Goal: Task Accomplishment & Management: Use online tool/utility

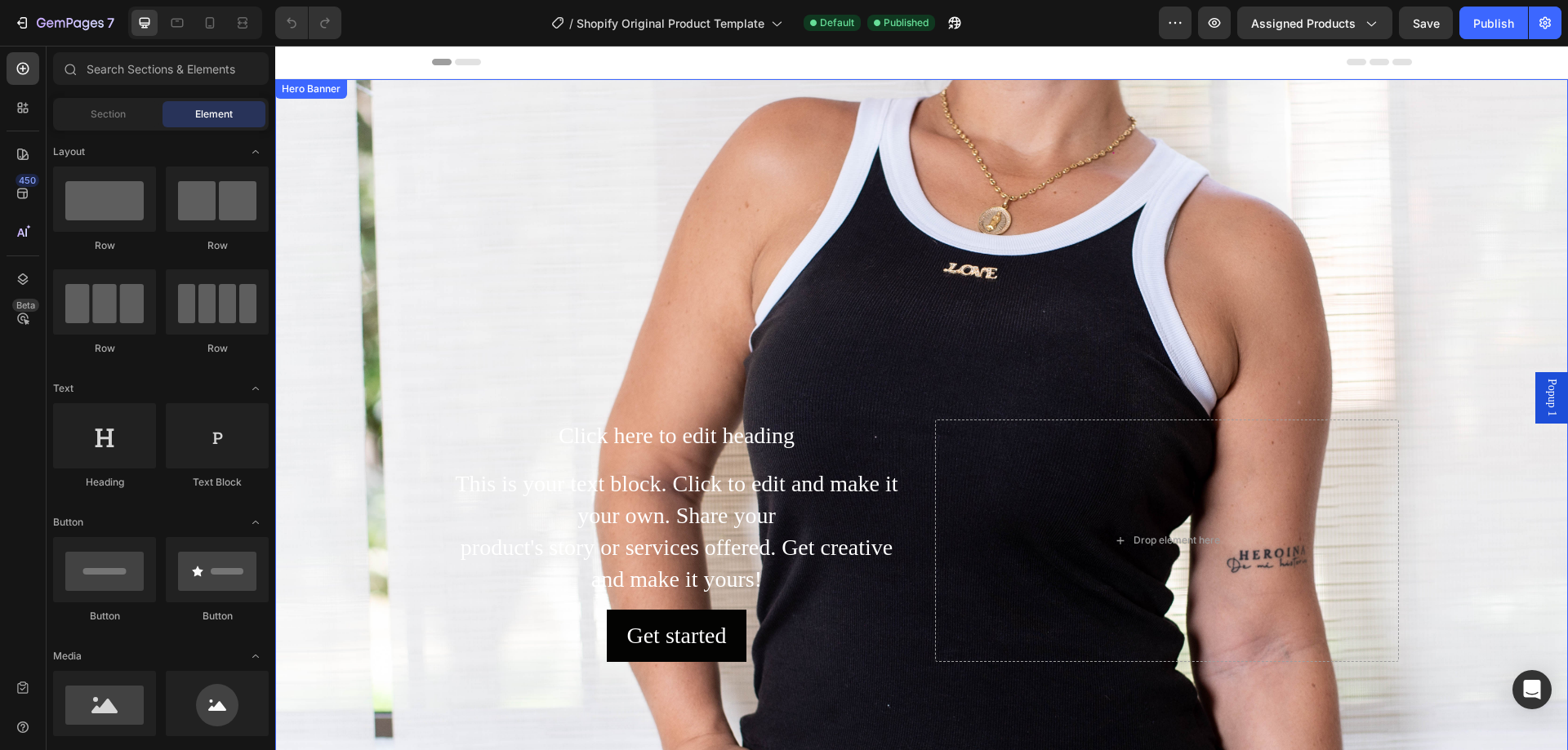
scroll to position [82, 0]
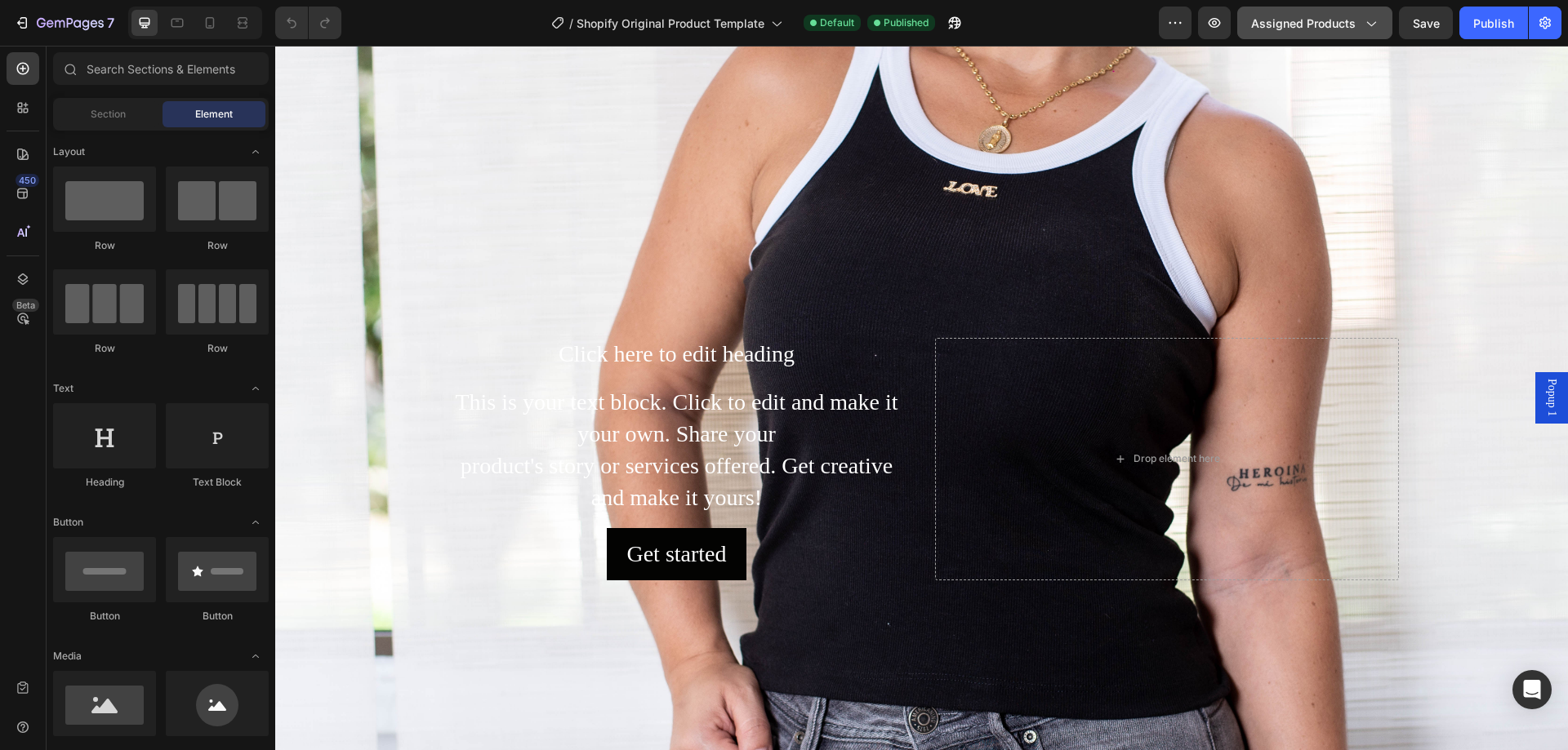
click at [1352, 26] on span "Assigned Products" at bounding box center [1303, 23] width 105 height 17
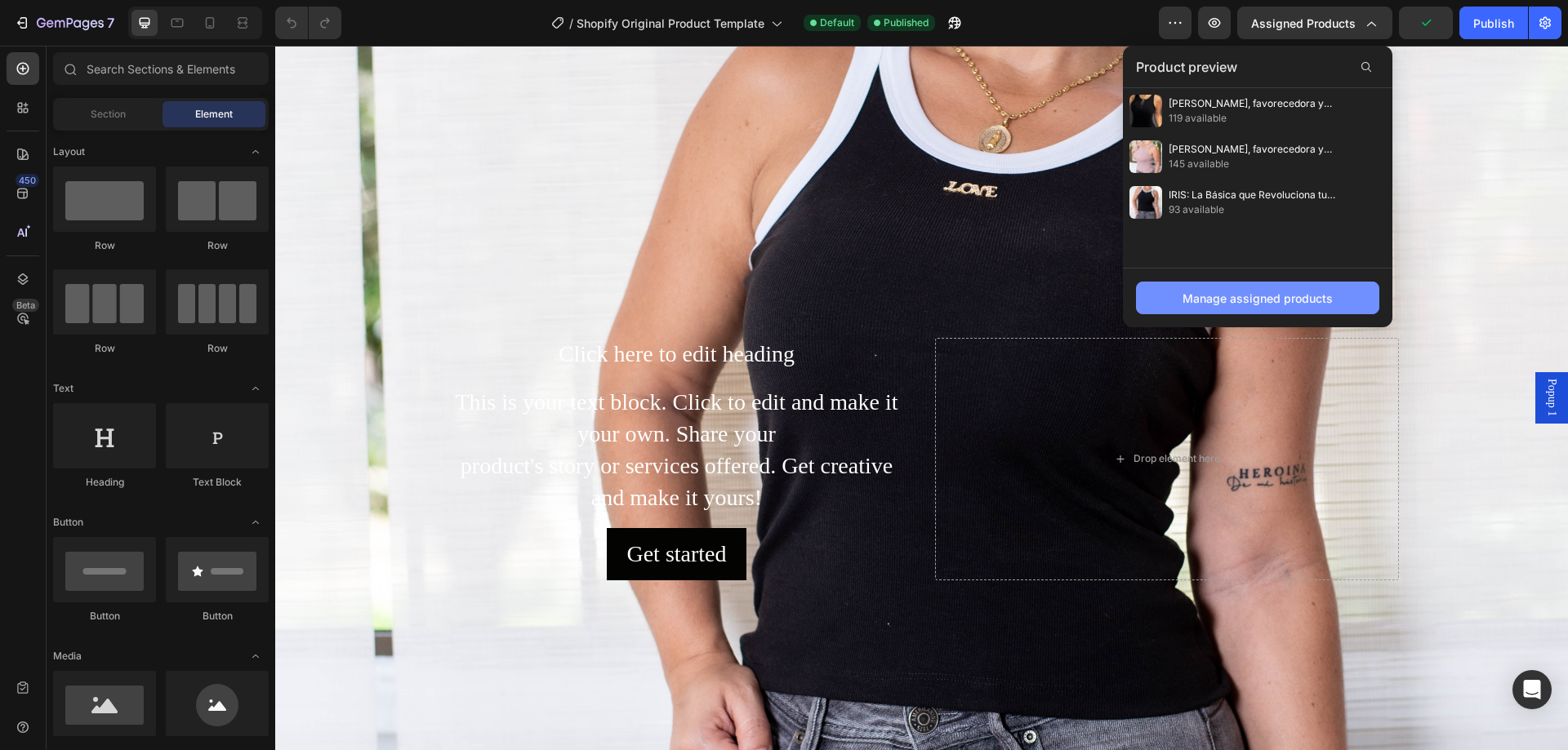
click at [1303, 286] on button "Manage assigned products" at bounding box center [1258, 297] width 244 height 33
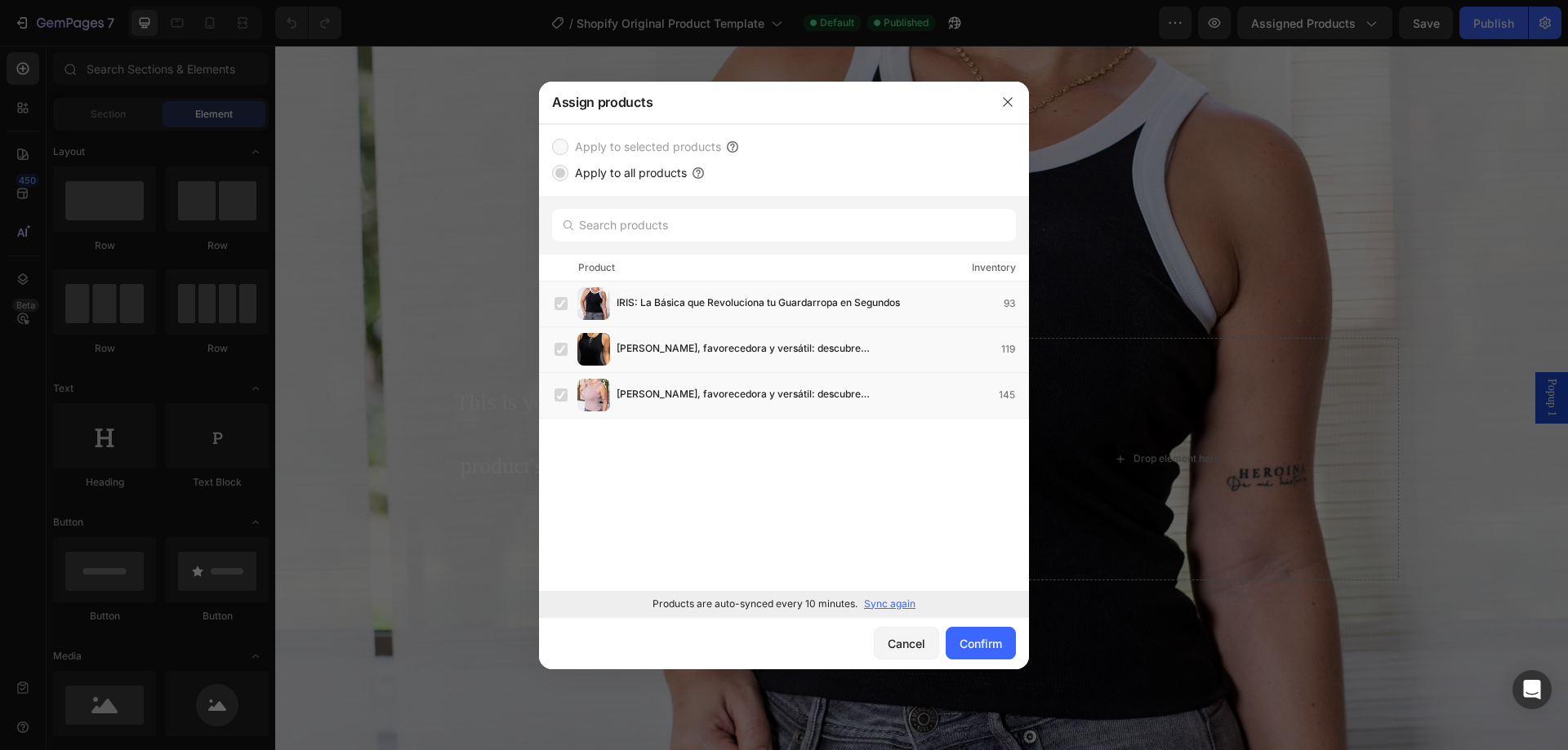
click at [596, 157] on div "Apply to selected products Apply to all products" at bounding box center [784, 160] width 464 height 46
click at [594, 142] on label "Apply to selected products" at bounding box center [644, 147] width 153 height 19
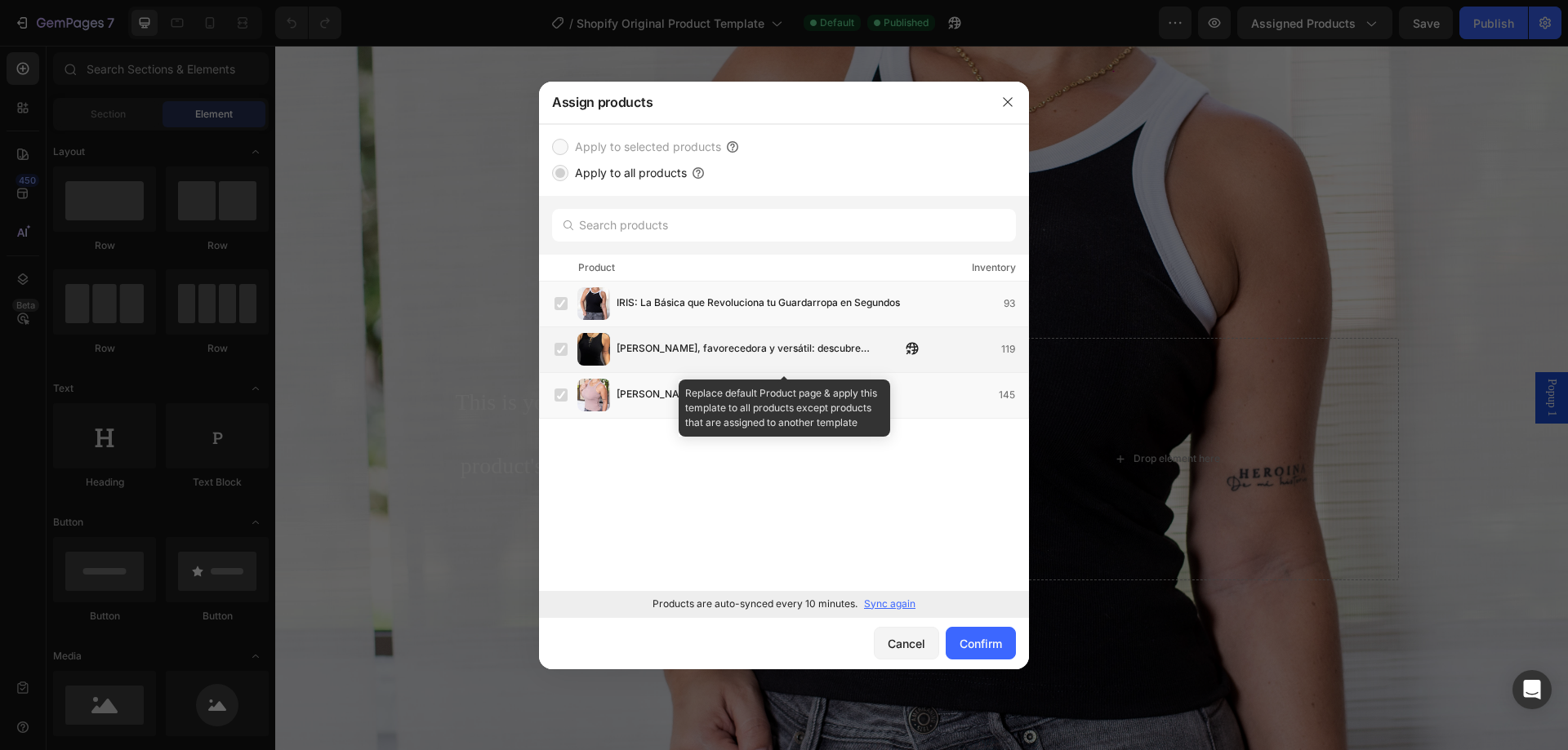
click at [645, 340] on div "[PERSON_NAME], favorecedora y versátil: descubre [PERSON_NAME] y [PERSON_NAME] …" at bounding box center [792, 349] width 474 height 33
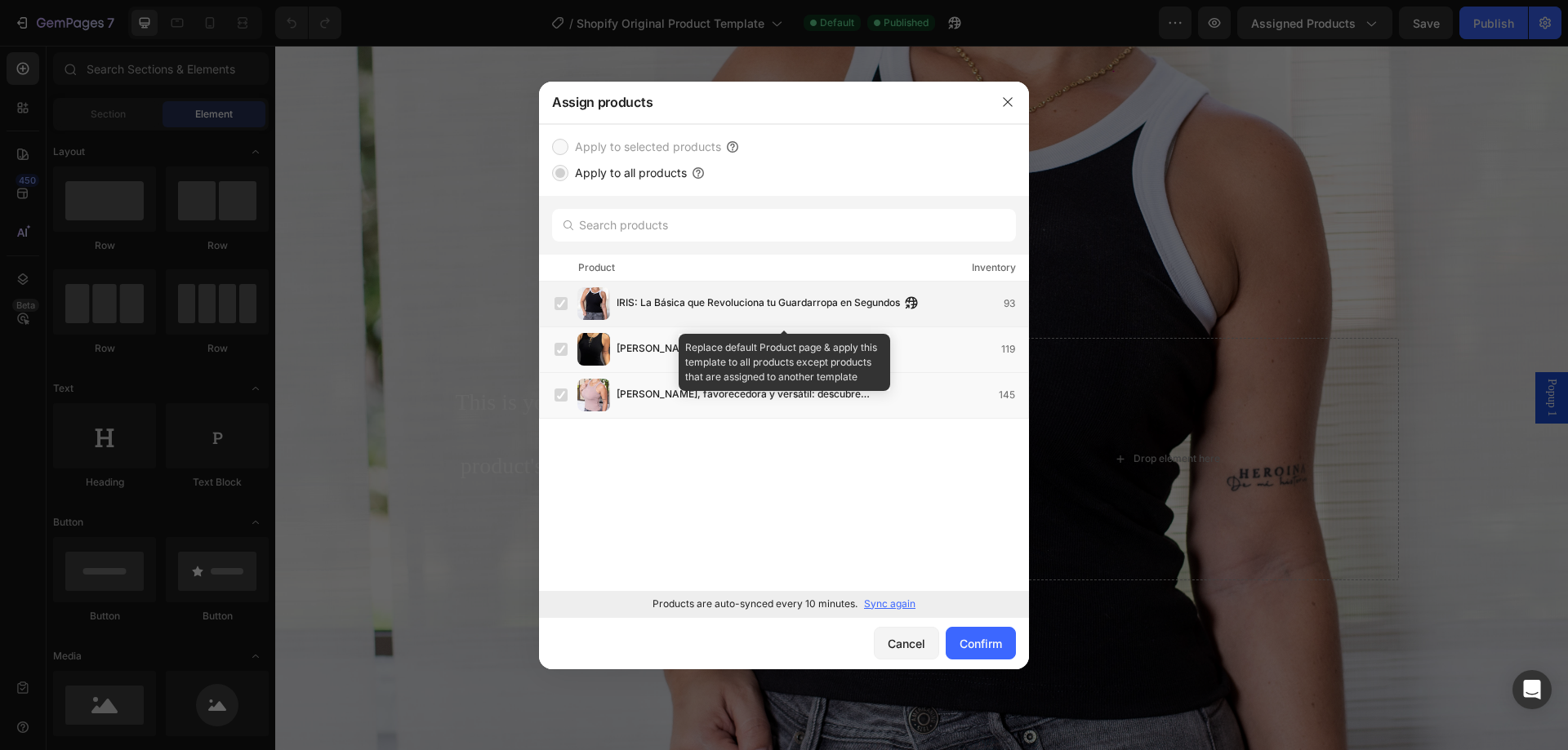
click at [655, 303] on span "IRIS: La Básica que Revoluciona tu Guardarropa en Segundos" at bounding box center [758, 303] width 283 height 18
click at [559, 301] on label at bounding box center [561, 304] width 13 height 13
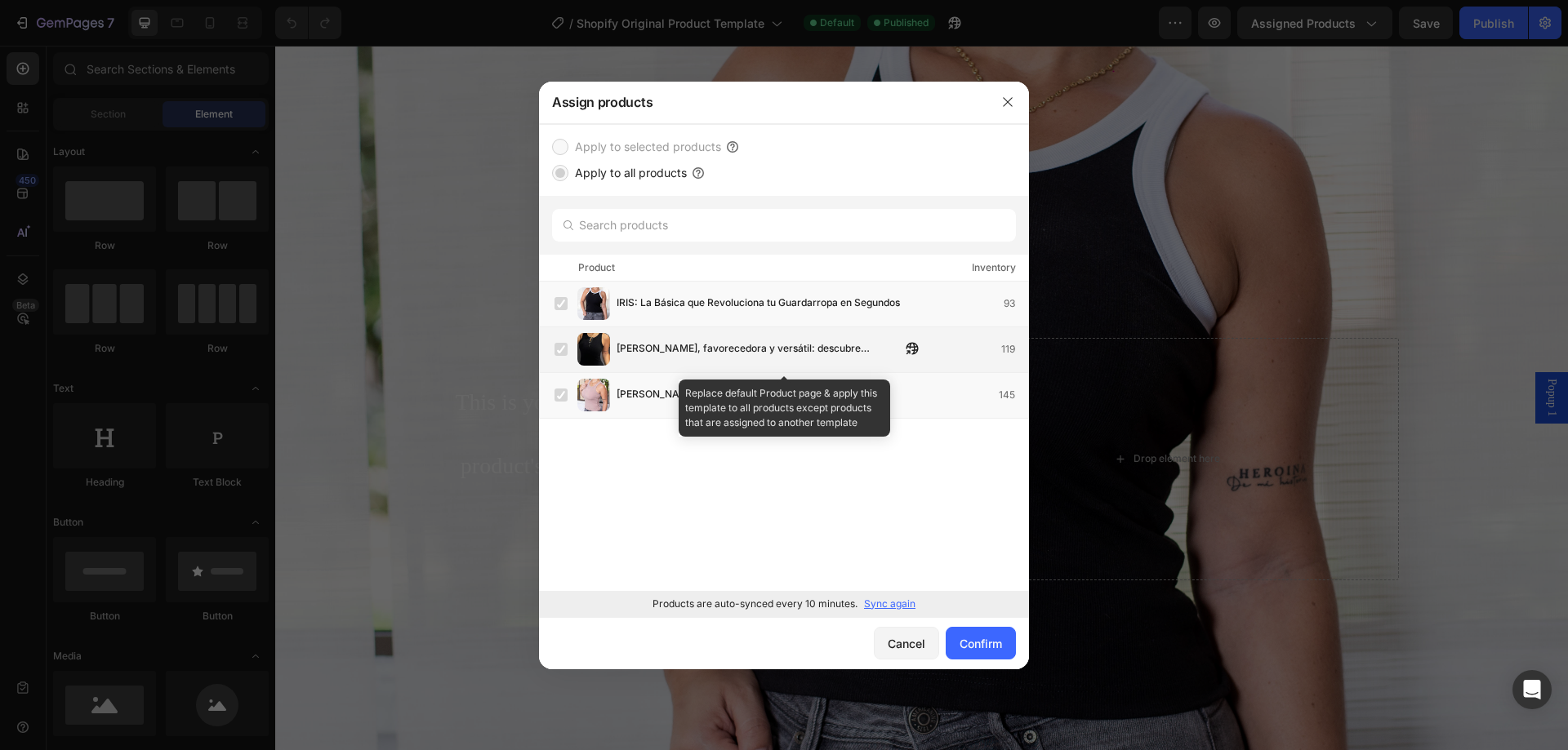
click at [564, 346] on label at bounding box center [561, 350] width 13 height 13
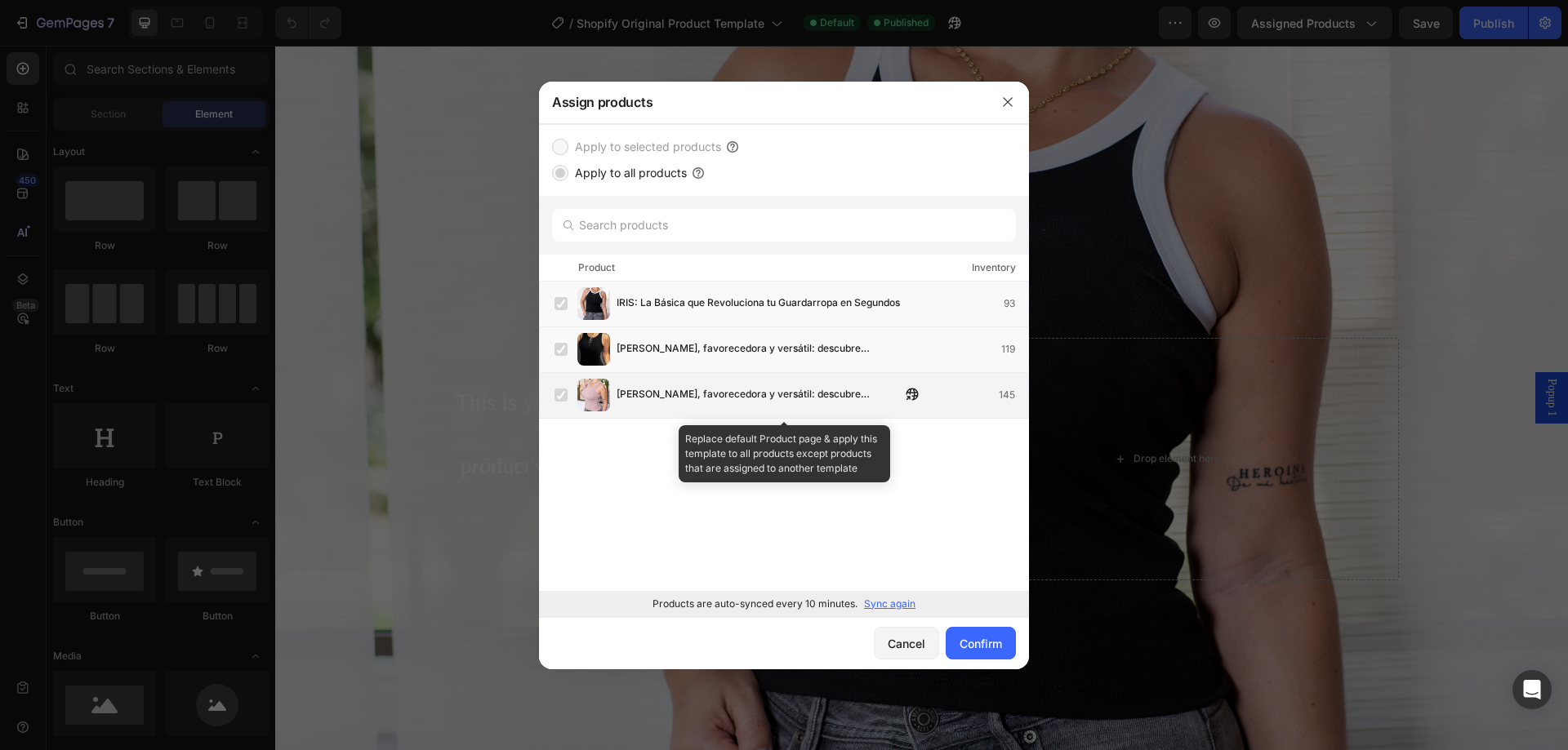
click at [559, 398] on label at bounding box center [561, 395] width 13 height 13
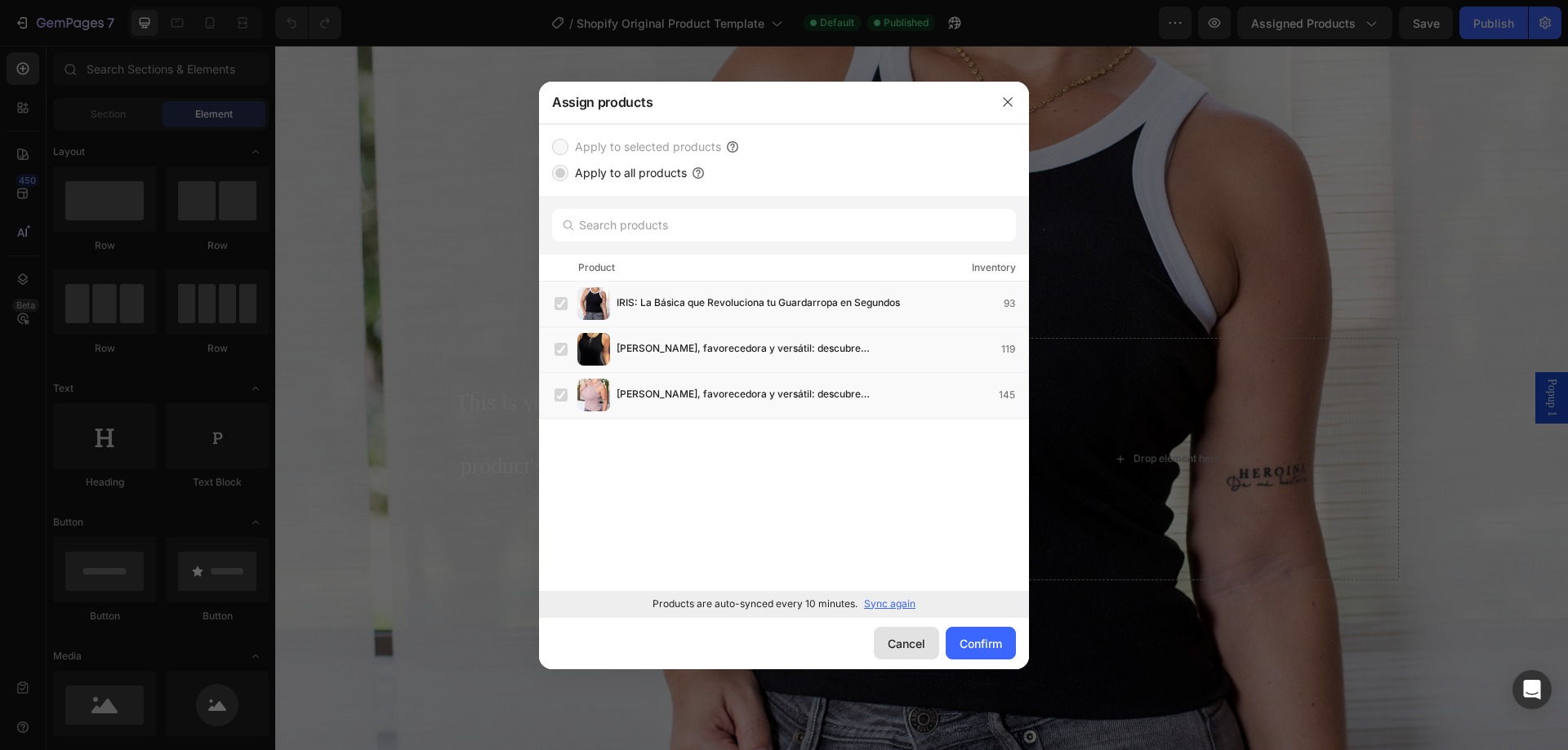
click at [913, 636] on div "Cancel" at bounding box center [906, 644] width 38 height 17
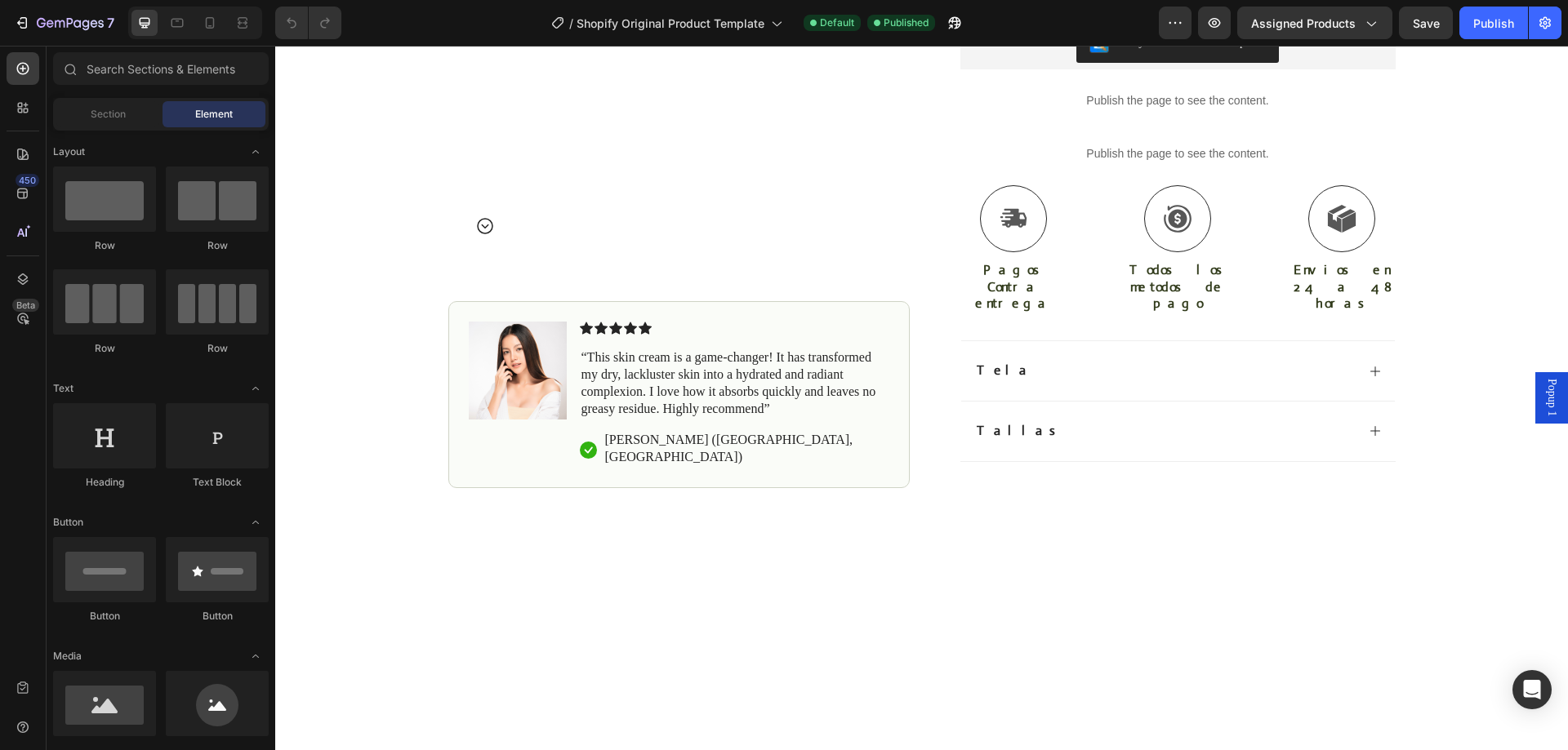
scroll to position [980, 0]
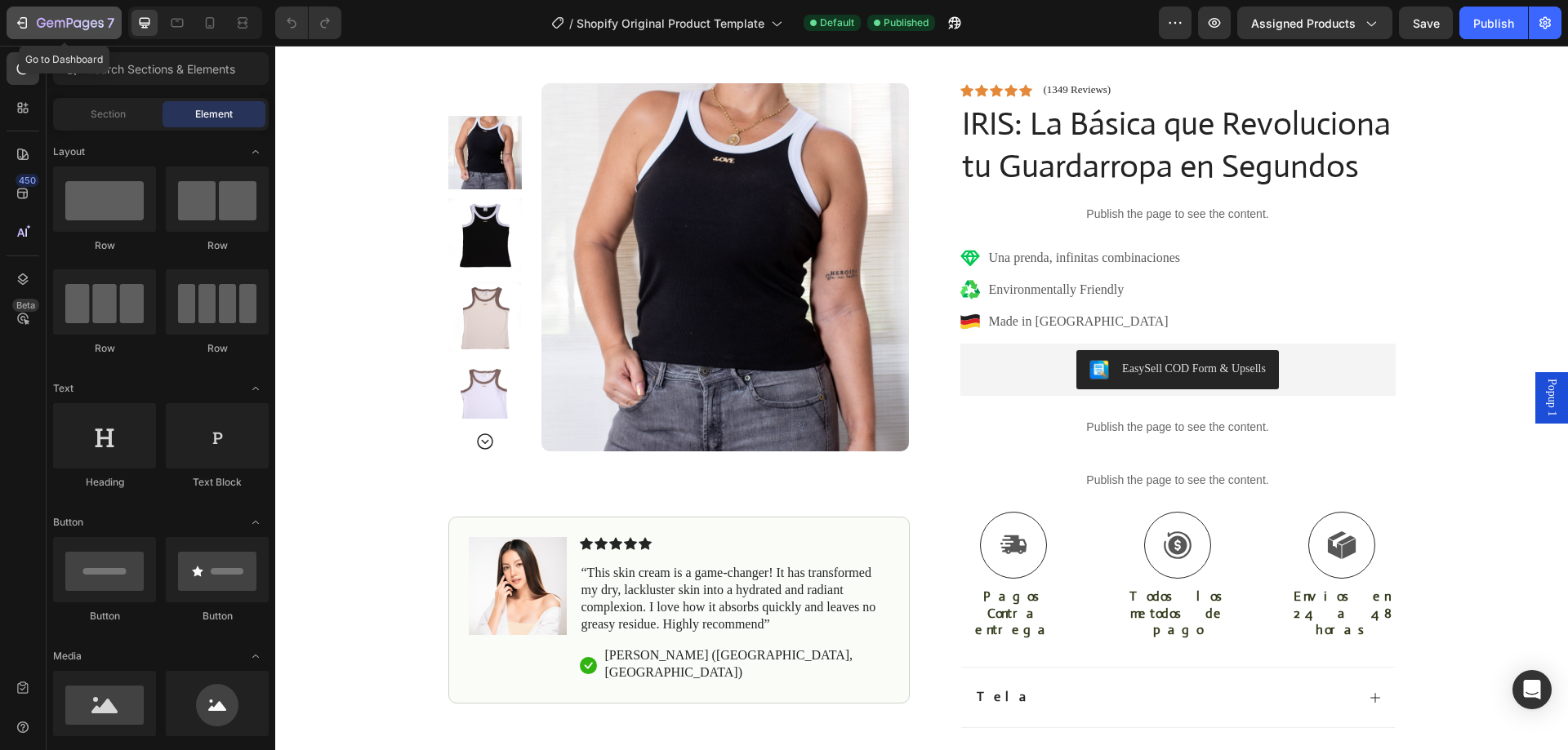
click at [19, 26] on icon "button" at bounding box center [21, 22] width 16 height 16
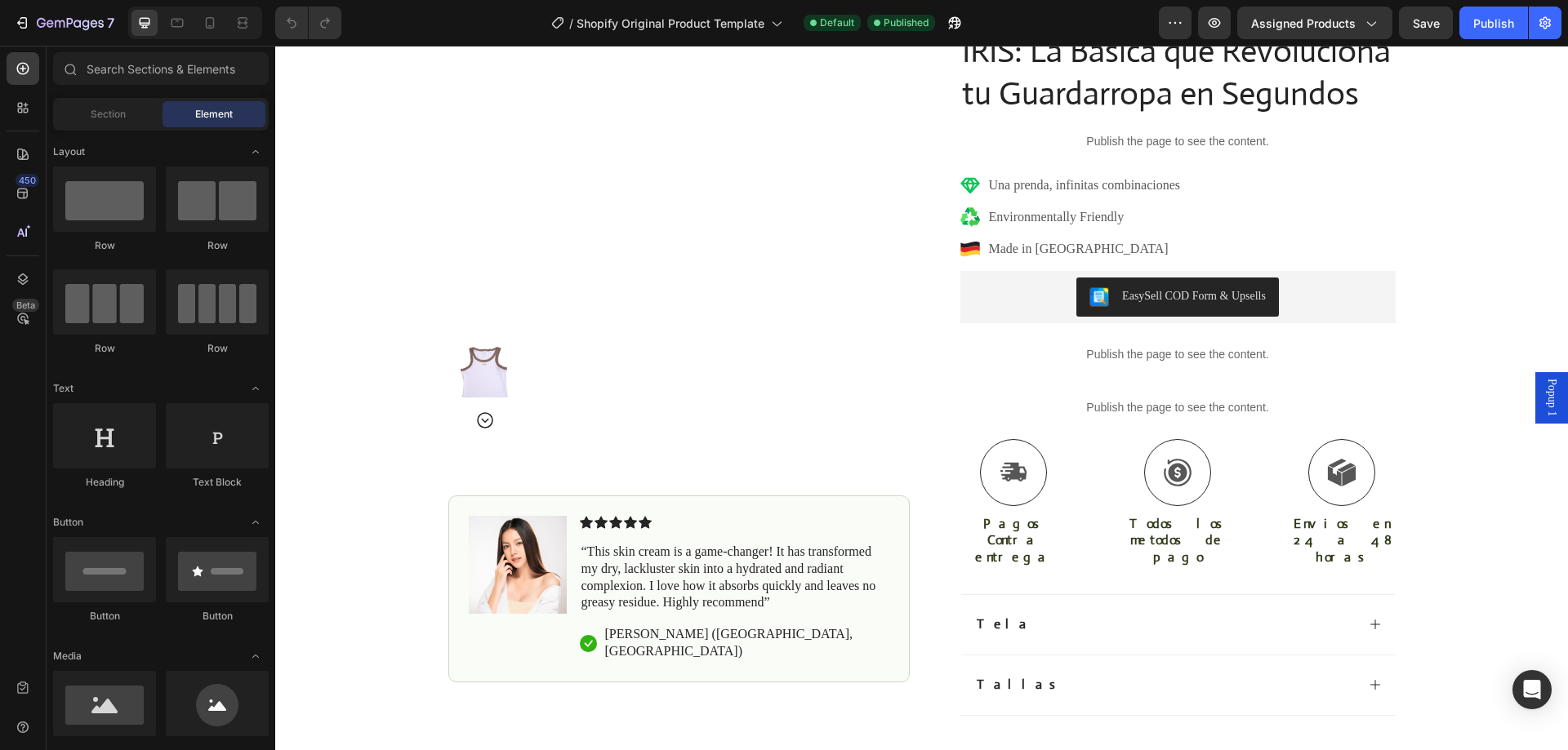
scroll to position [735, 0]
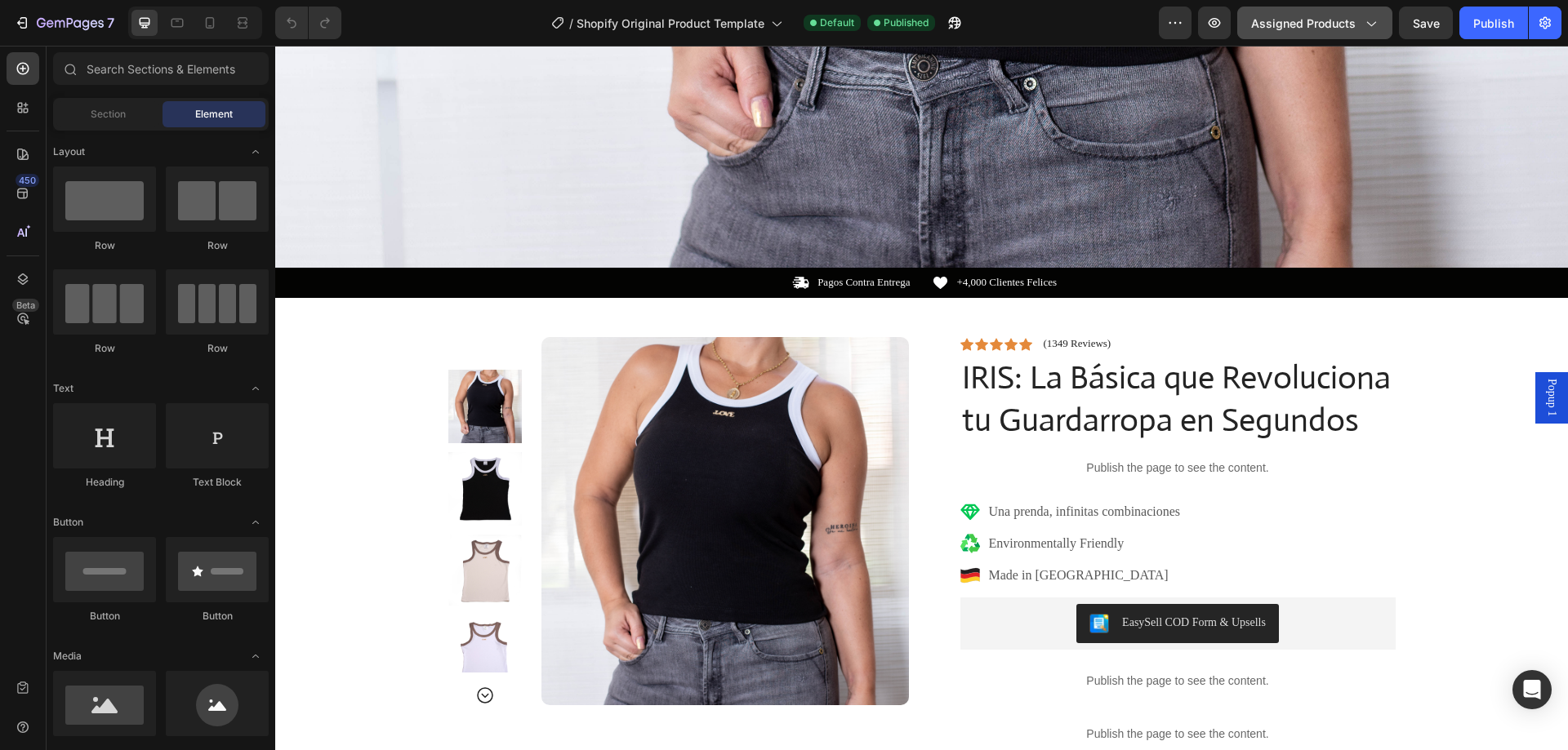
click at [1360, 10] on button "Assigned Products" at bounding box center [1315, 23] width 155 height 33
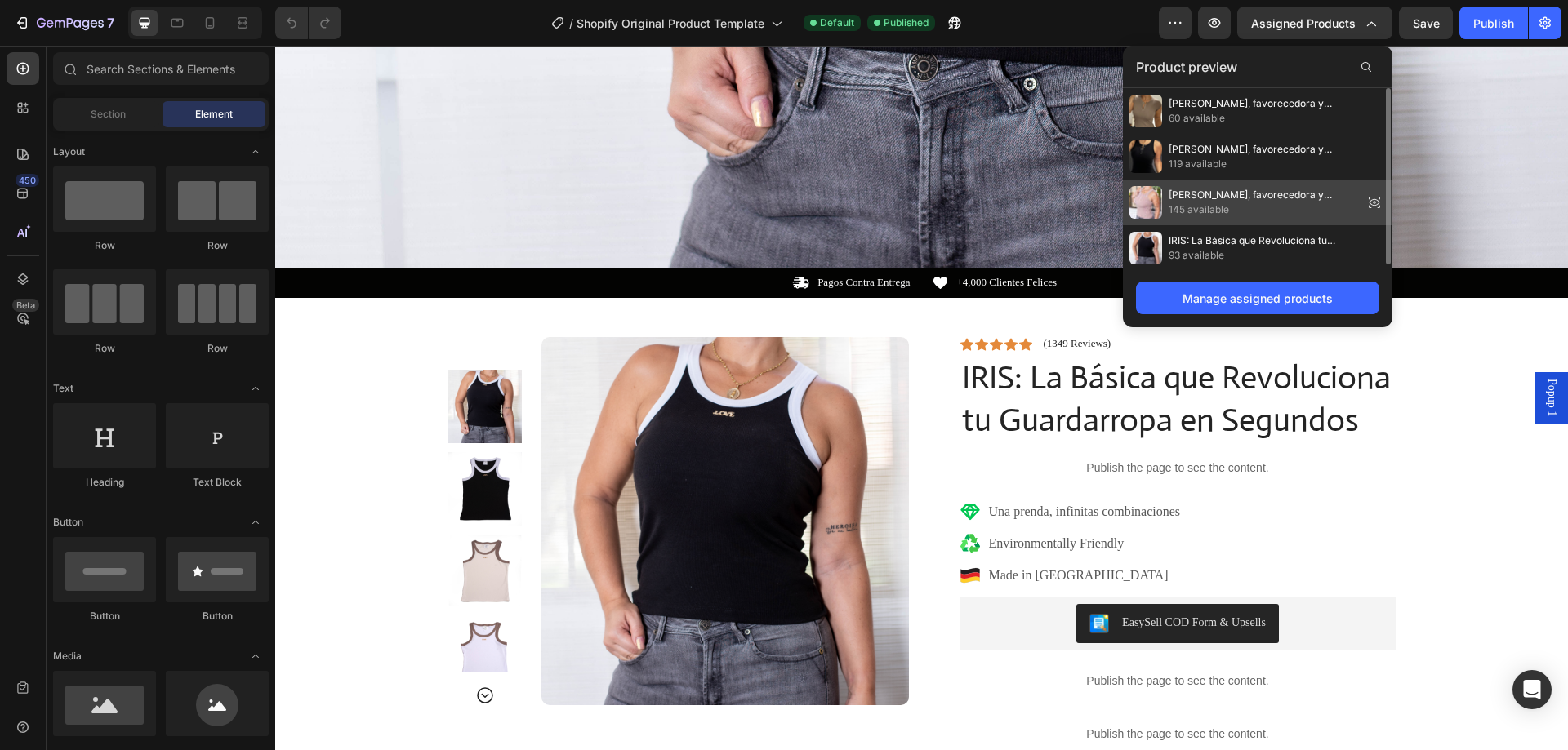
click at [1238, 199] on span "[PERSON_NAME], favorecedora y versátil: descubre [PERSON_NAME] y GAIA PLUS" at bounding box center [1262, 195] width 188 height 14
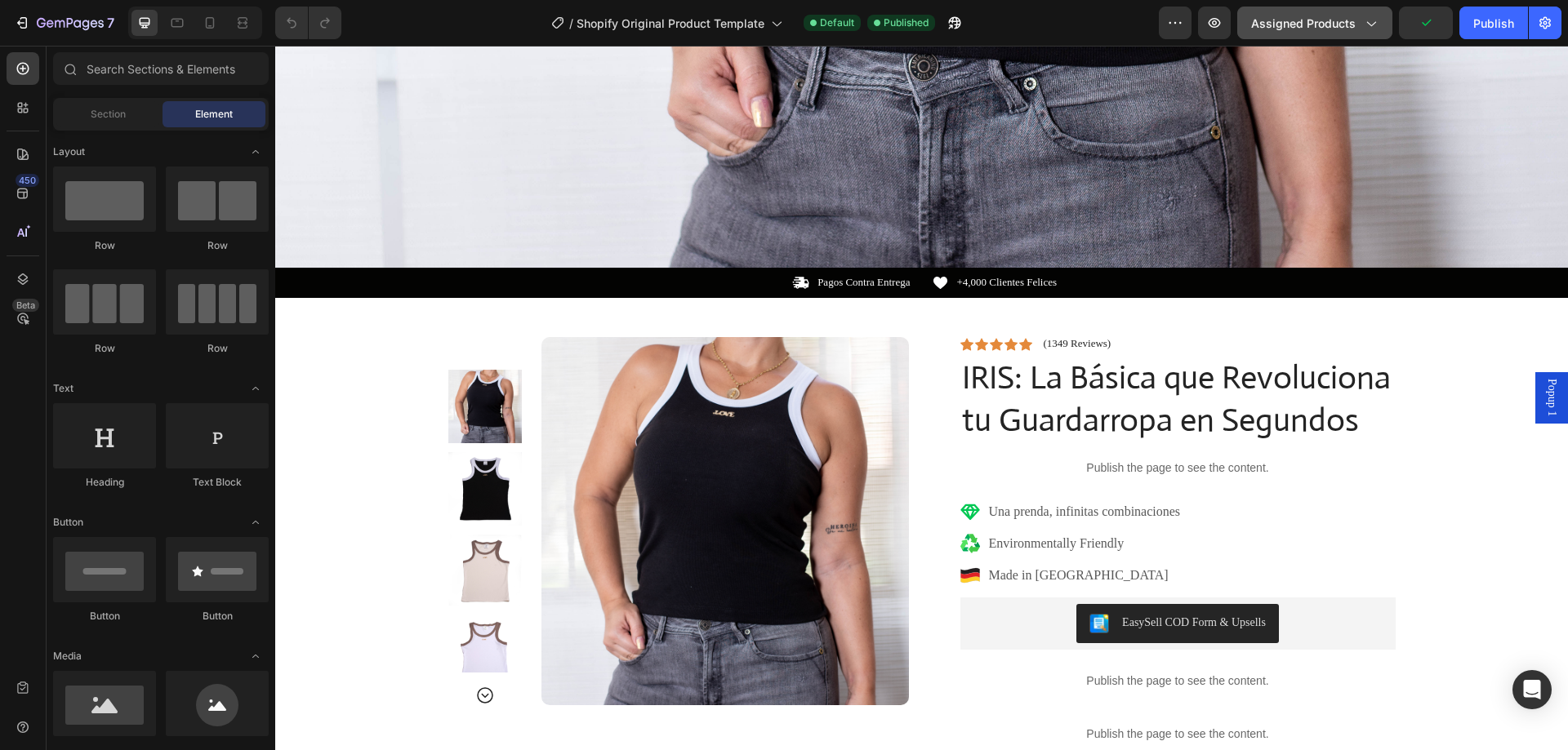
click at [1334, 24] on span "Assigned Products" at bounding box center [1303, 23] width 105 height 17
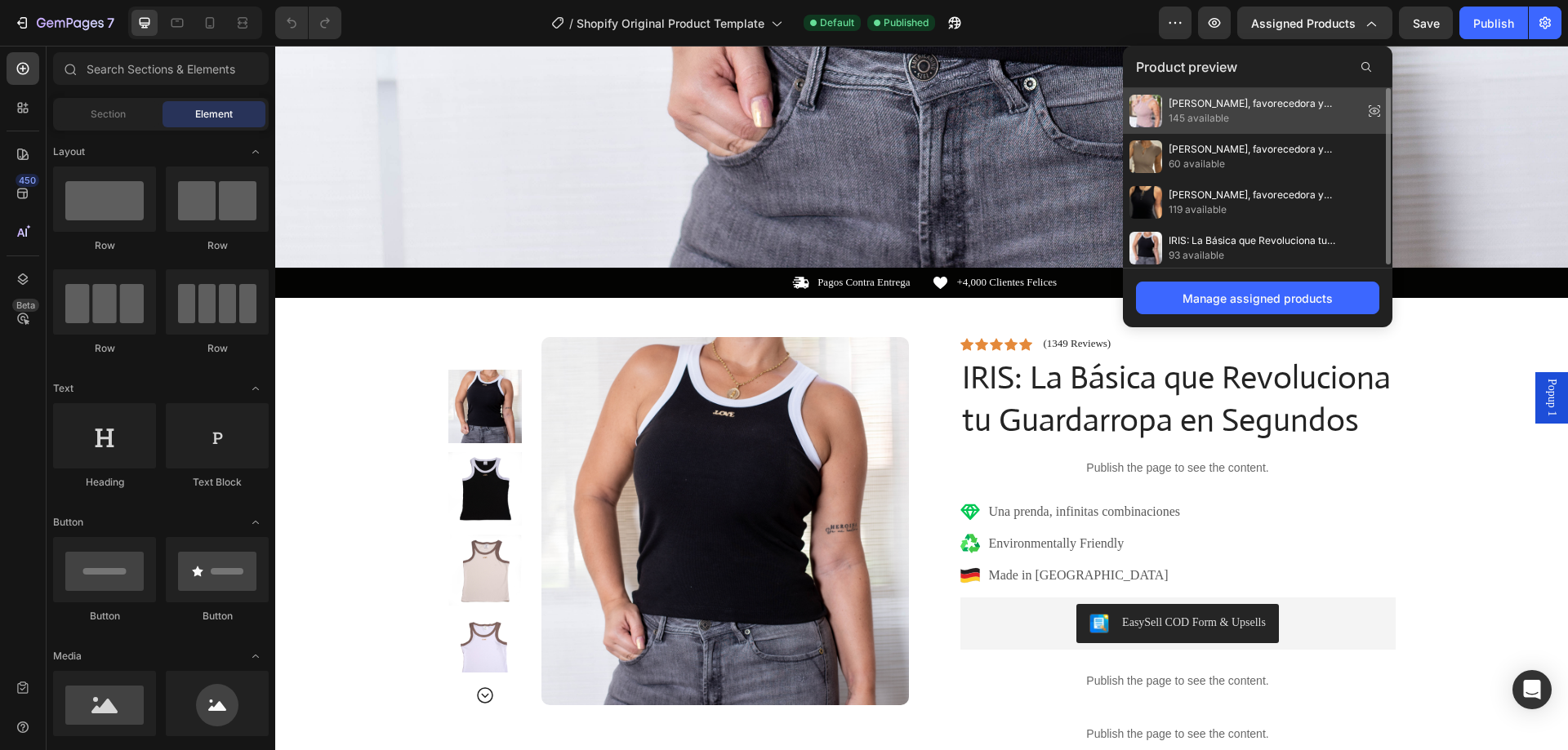
click at [1374, 107] on icon at bounding box center [1374, 110] width 23 height 23
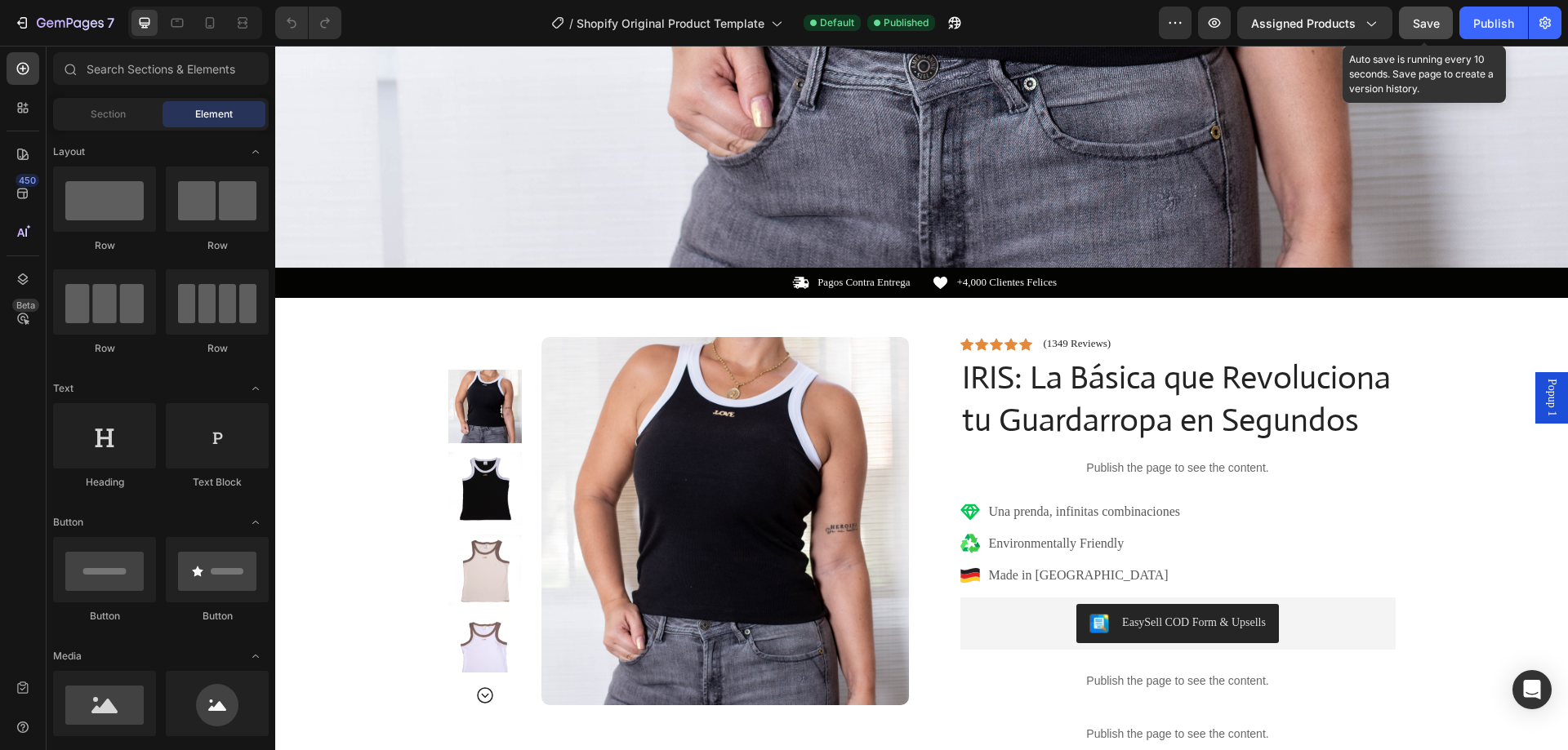
click at [1415, 31] on div "Save" at bounding box center [1426, 23] width 27 height 17
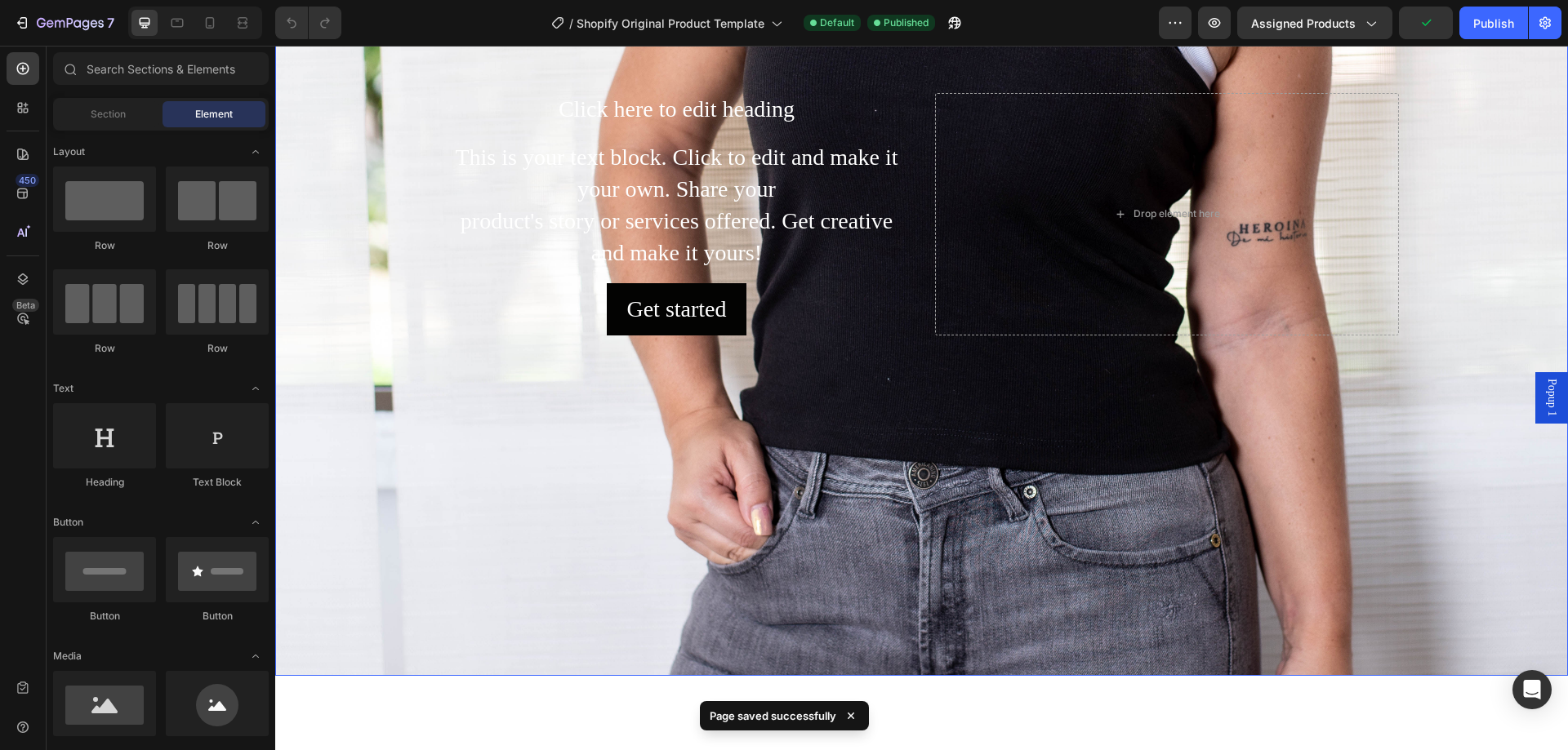
scroll to position [163, 0]
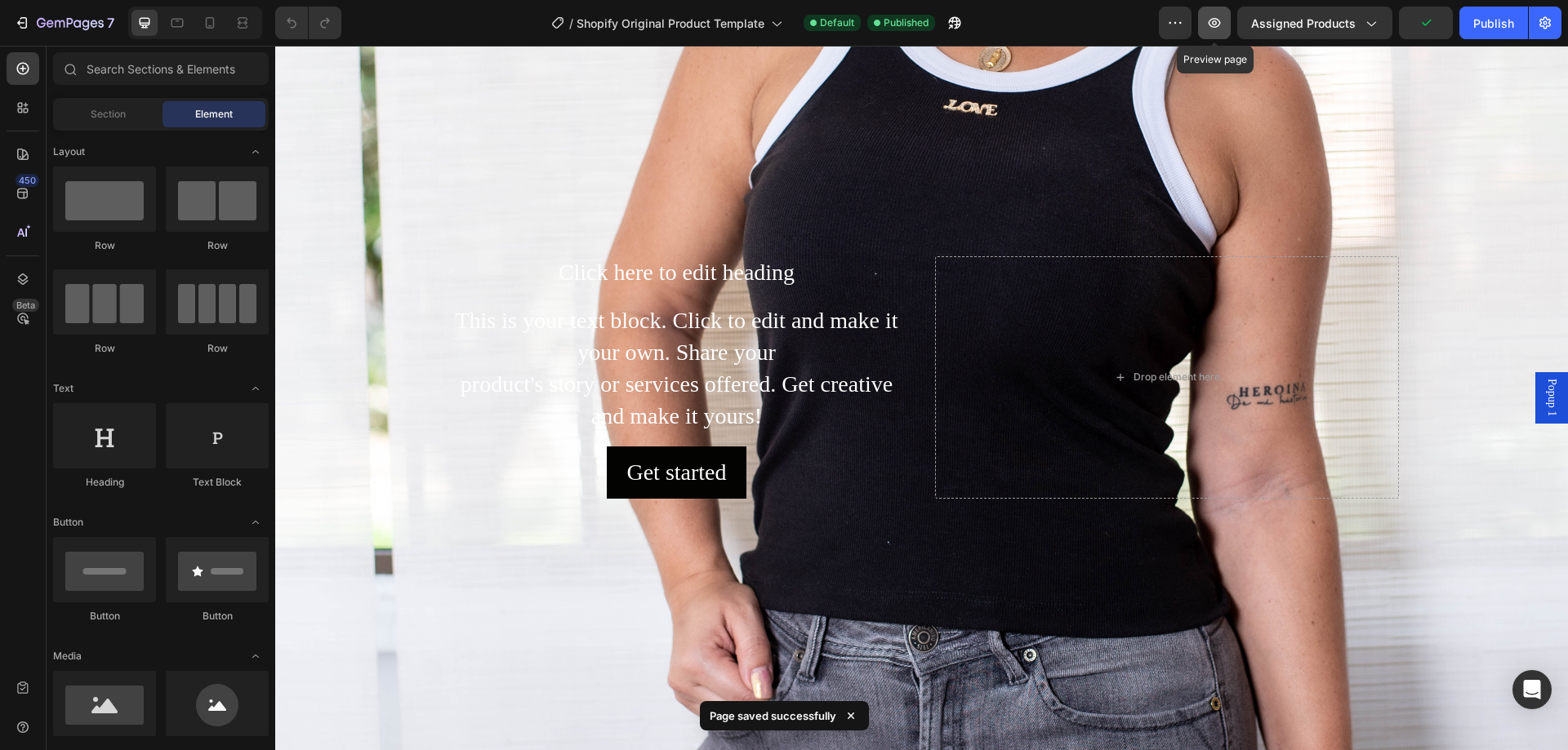
click at [1222, 24] on icon "button" at bounding box center [1214, 22] width 16 height 16
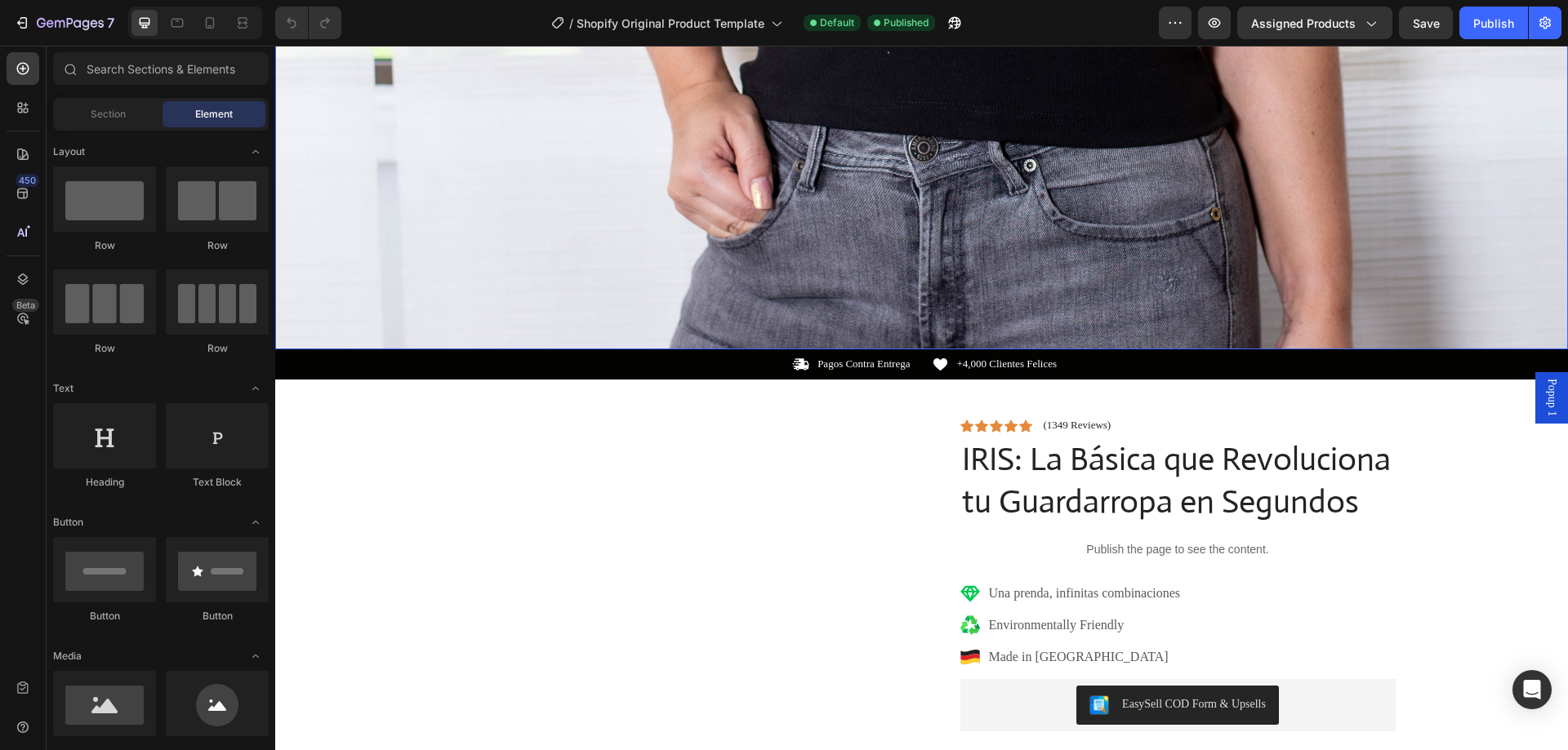
scroll to position [735, 0]
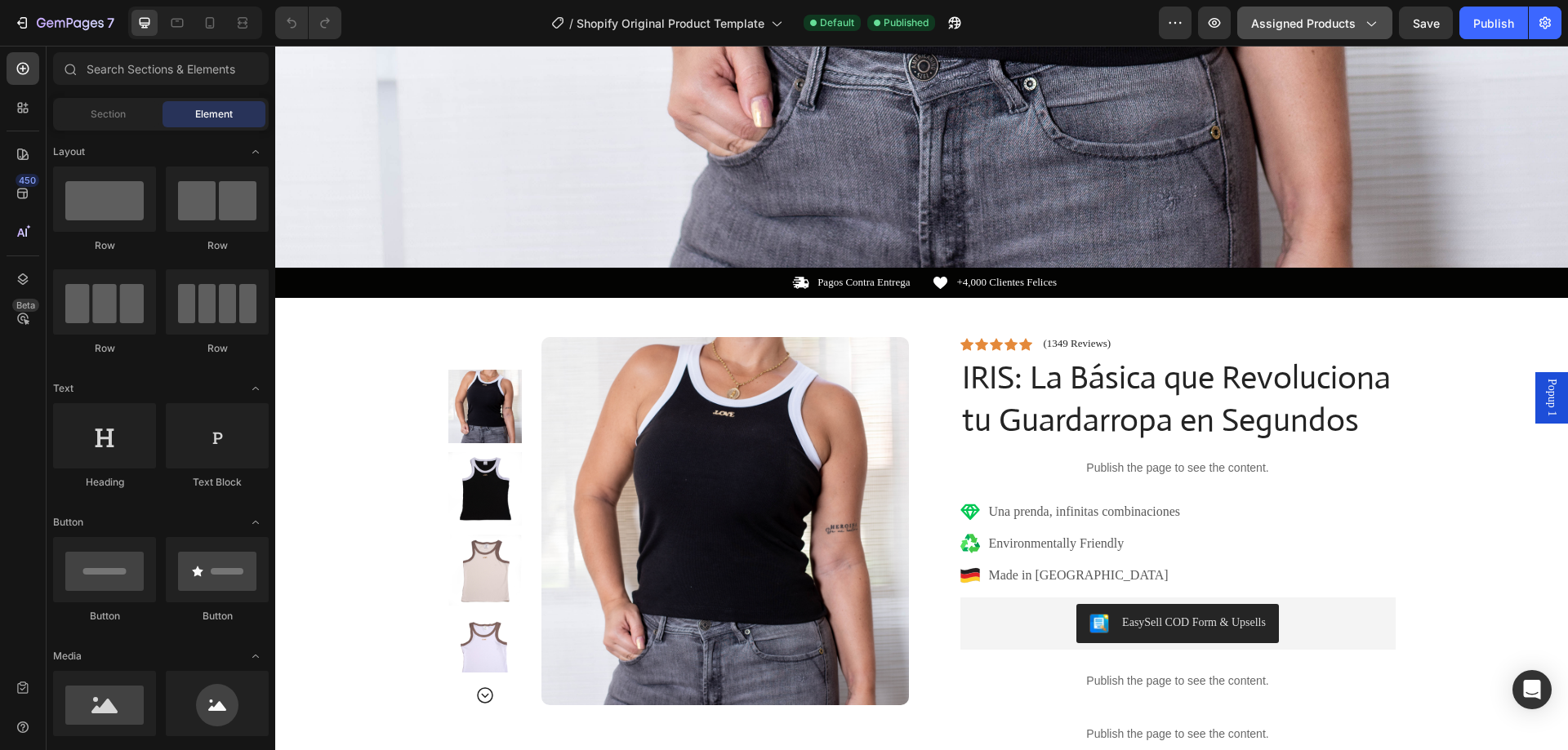
click at [1325, 29] on span "Assigned Products" at bounding box center [1303, 23] width 105 height 17
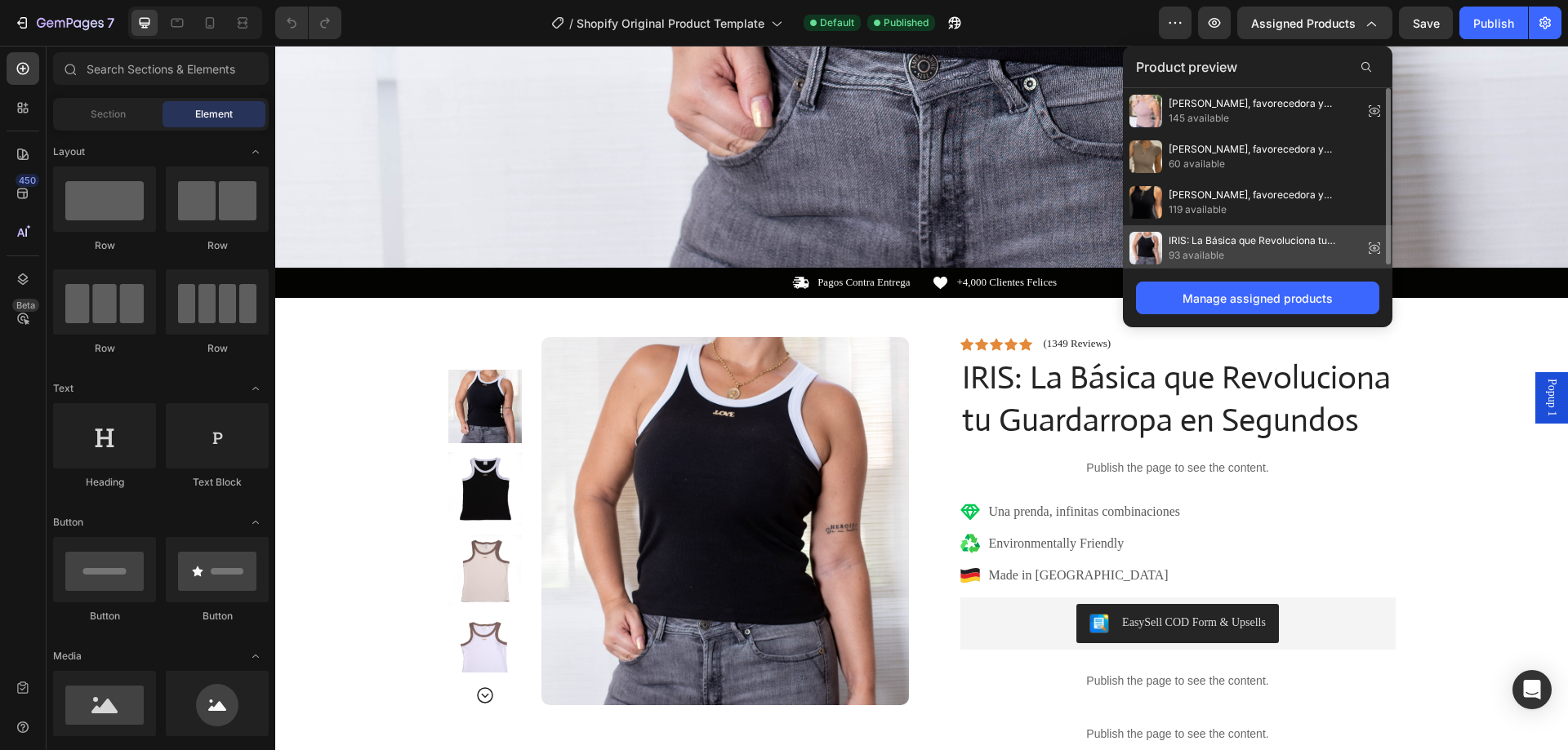
click at [1375, 249] on icon at bounding box center [1374, 248] width 23 height 23
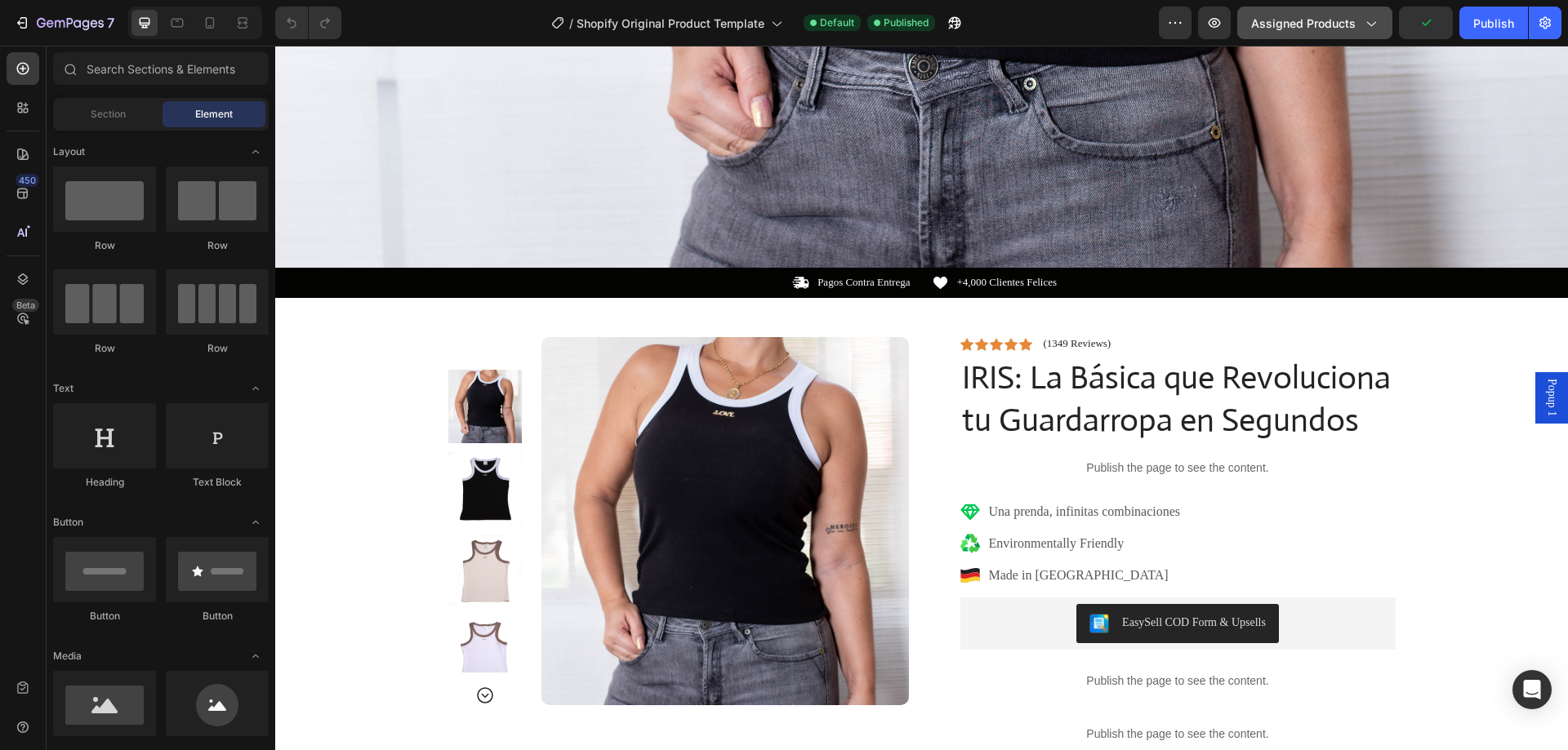
click at [1351, 13] on button "Assigned Products" at bounding box center [1315, 23] width 155 height 33
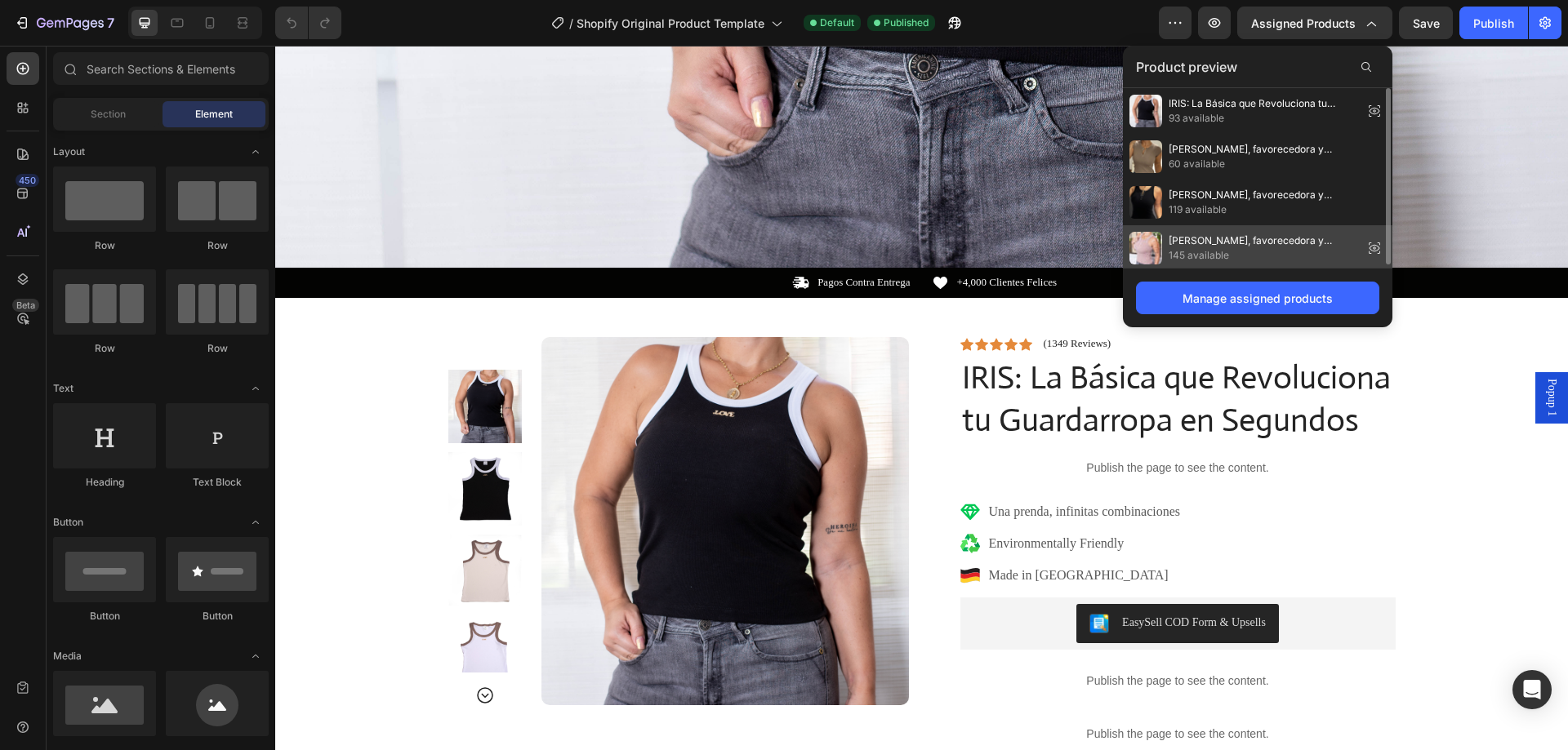
click at [1325, 246] on span "[PERSON_NAME], favorecedora y versátil: descubre [PERSON_NAME] y GAIA PLUS" at bounding box center [1262, 240] width 188 height 14
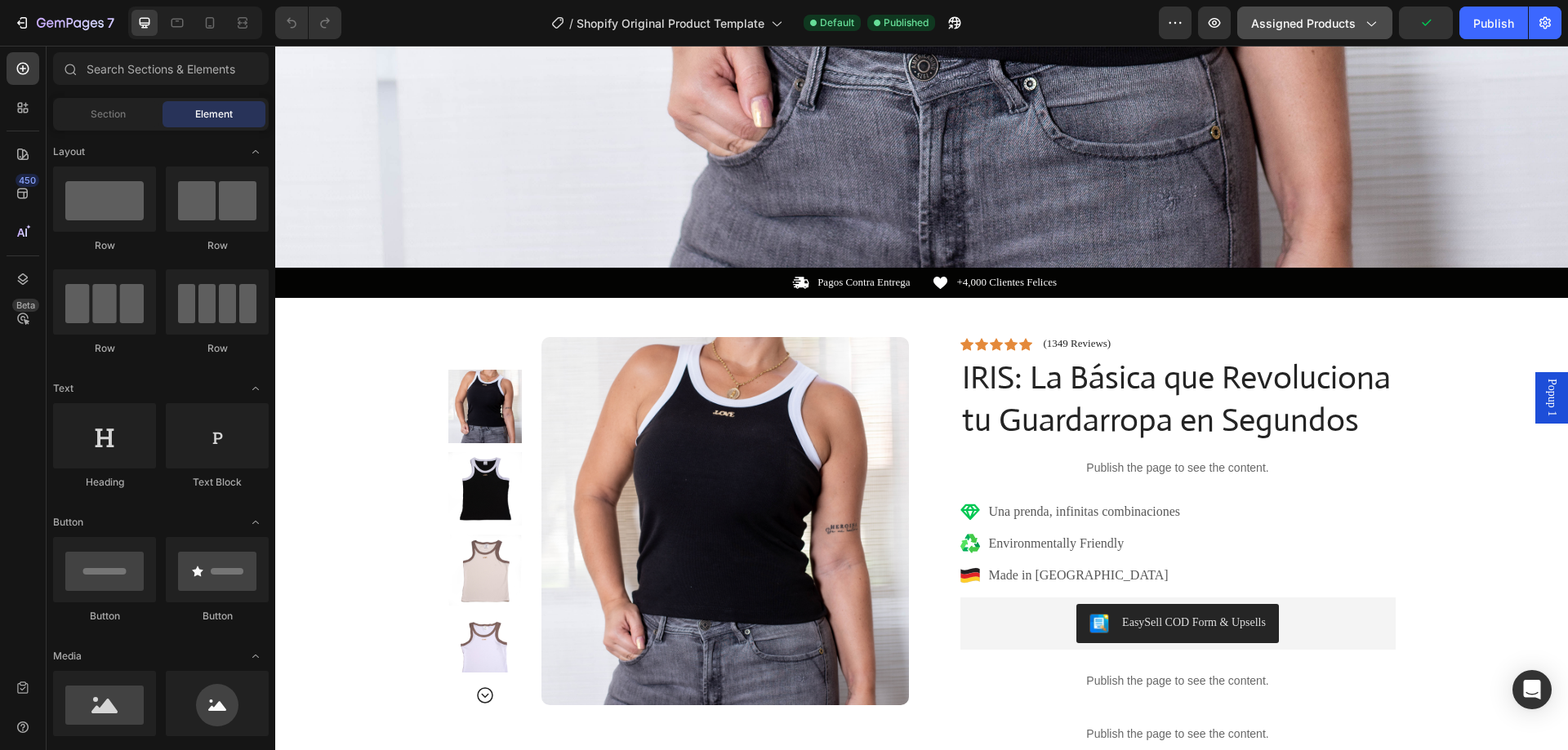
click at [1324, 19] on span "Assigned Products" at bounding box center [1303, 23] width 105 height 17
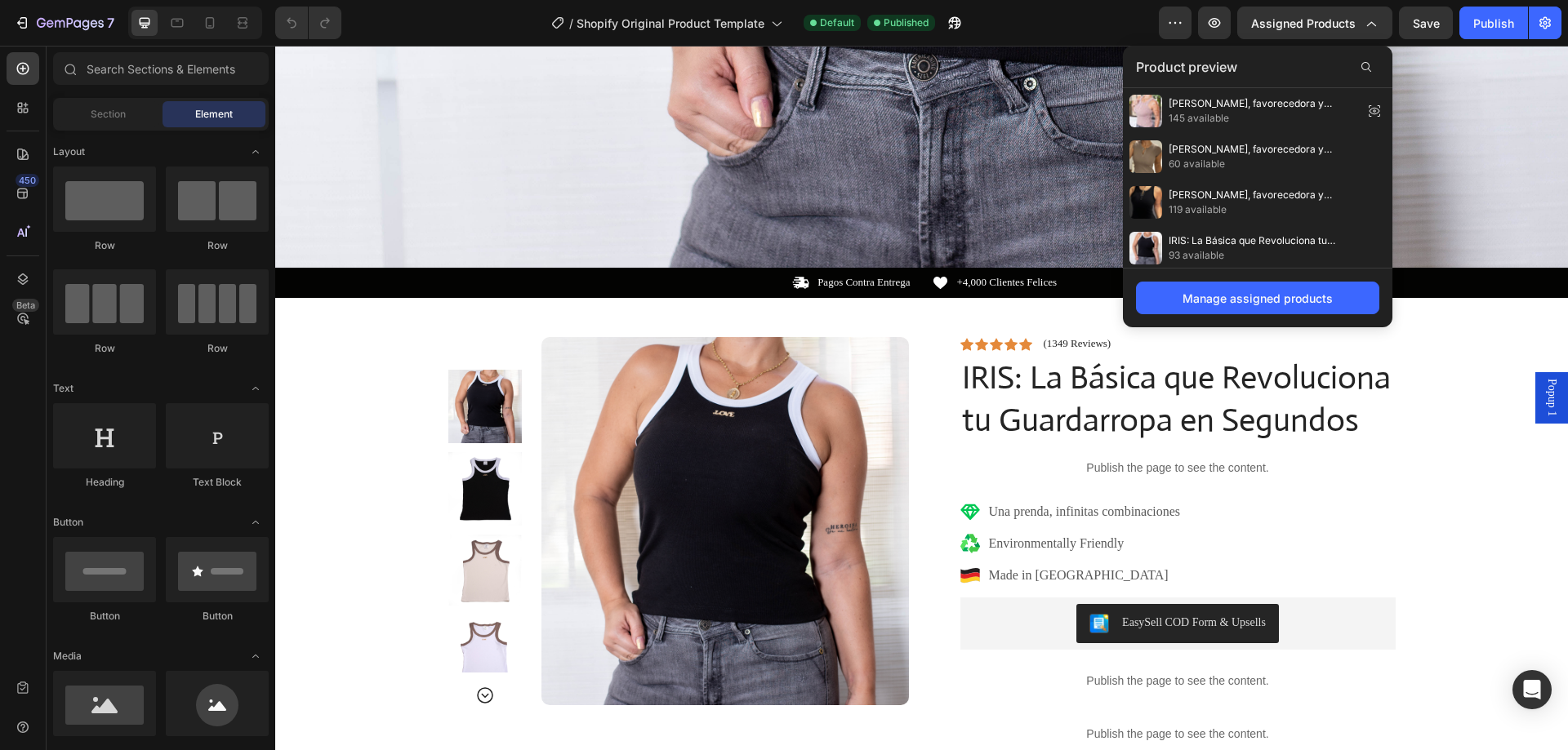
click at [1232, 315] on div "Manage assigned products" at bounding box center [1258, 297] width 270 height 60
click at [1232, 306] on div "Manage assigned products" at bounding box center [1258, 298] width 150 height 17
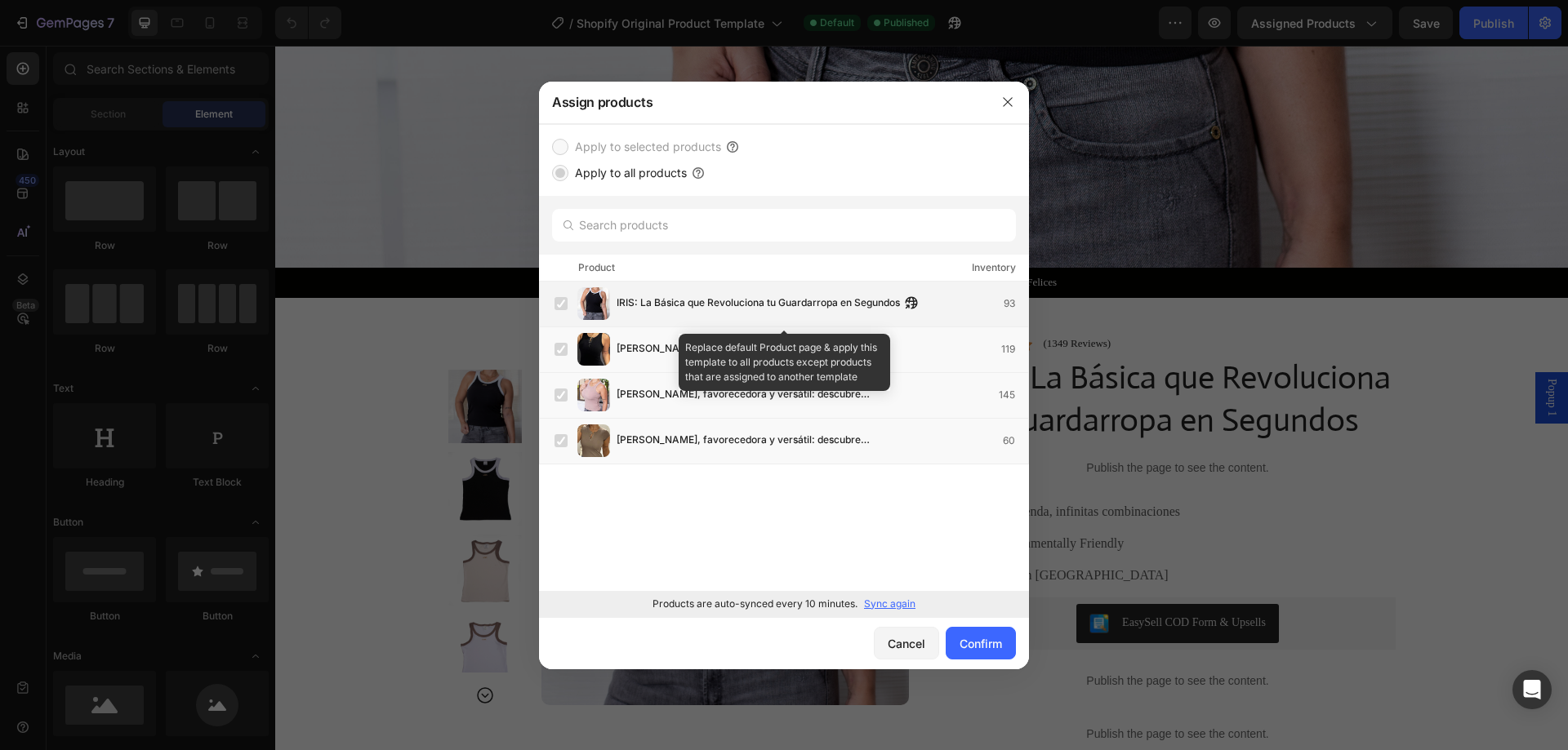
click at [563, 308] on label at bounding box center [561, 304] width 13 height 13
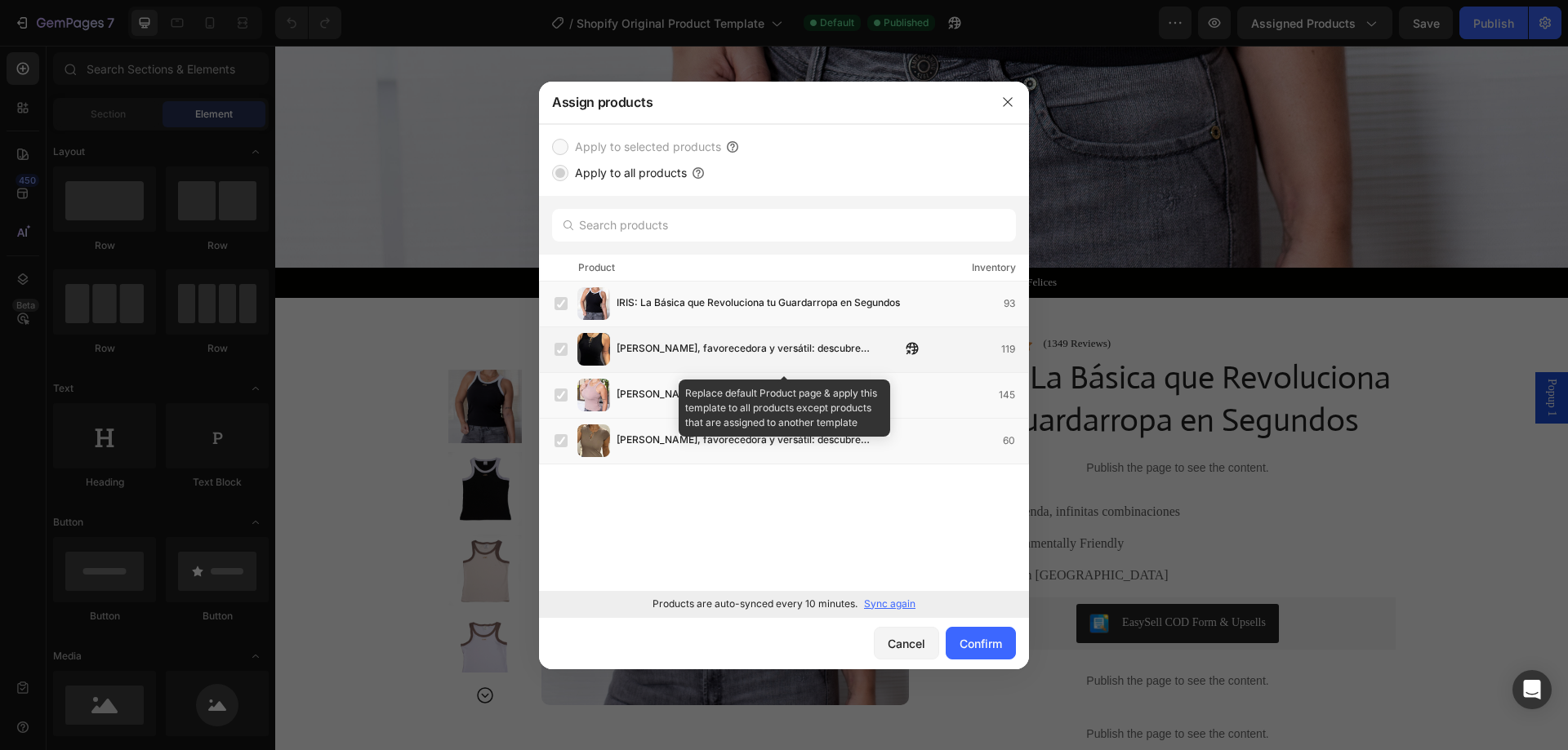
click at [555, 343] on label at bounding box center [561, 350] width 13 height 13
click at [567, 366] on div "[PERSON_NAME], favorecedora y versátil: descubre [PERSON_NAME] y [PERSON_NAME] …" at bounding box center [783, 350] width 490 height 46
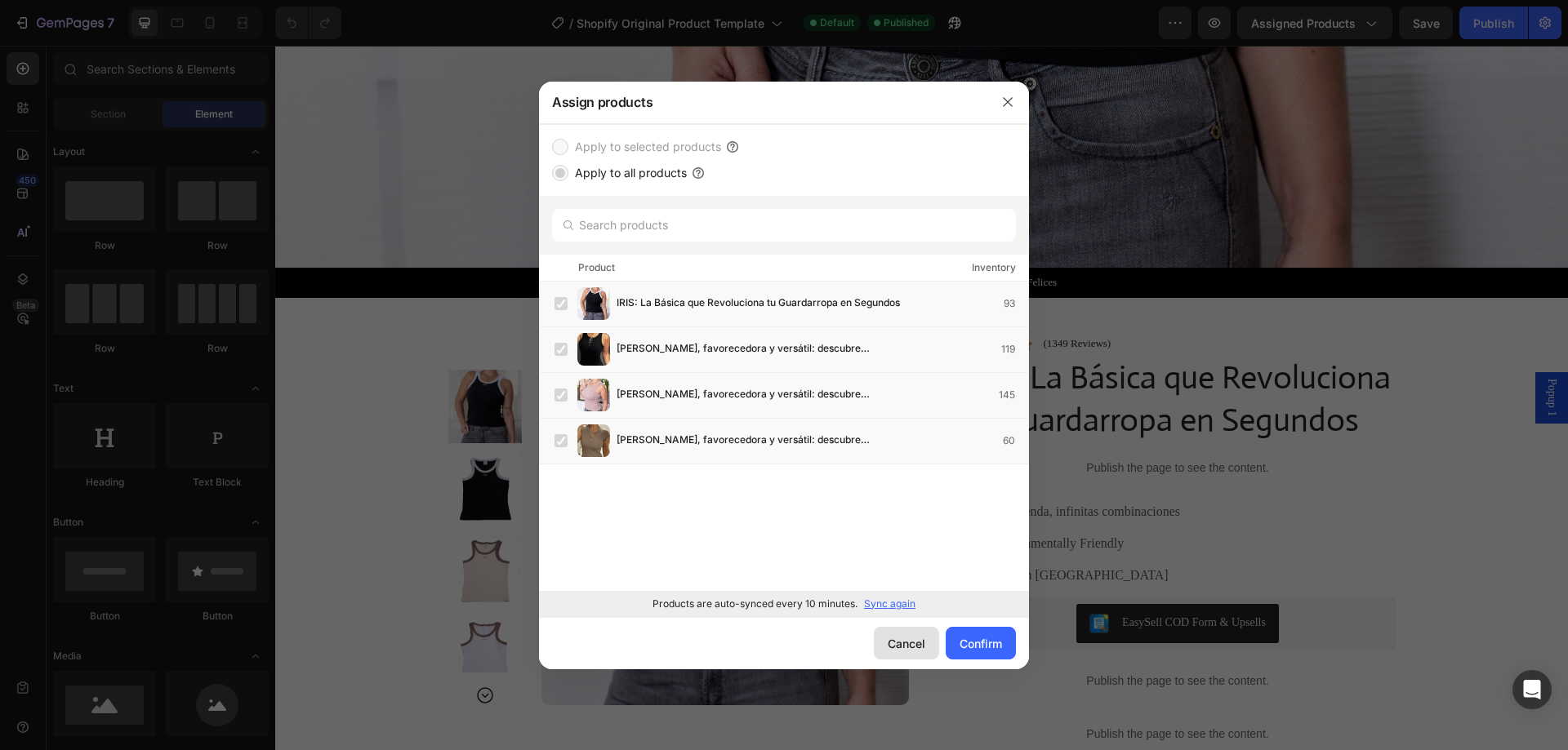
drag, startPoint x: 899, startPoint y: 640, endPoint x: 623, endPoint y: 592, distance: 280.1
click at [899, 640] on div "Cancel" at bounding box center [906, 644] width 38 height 17
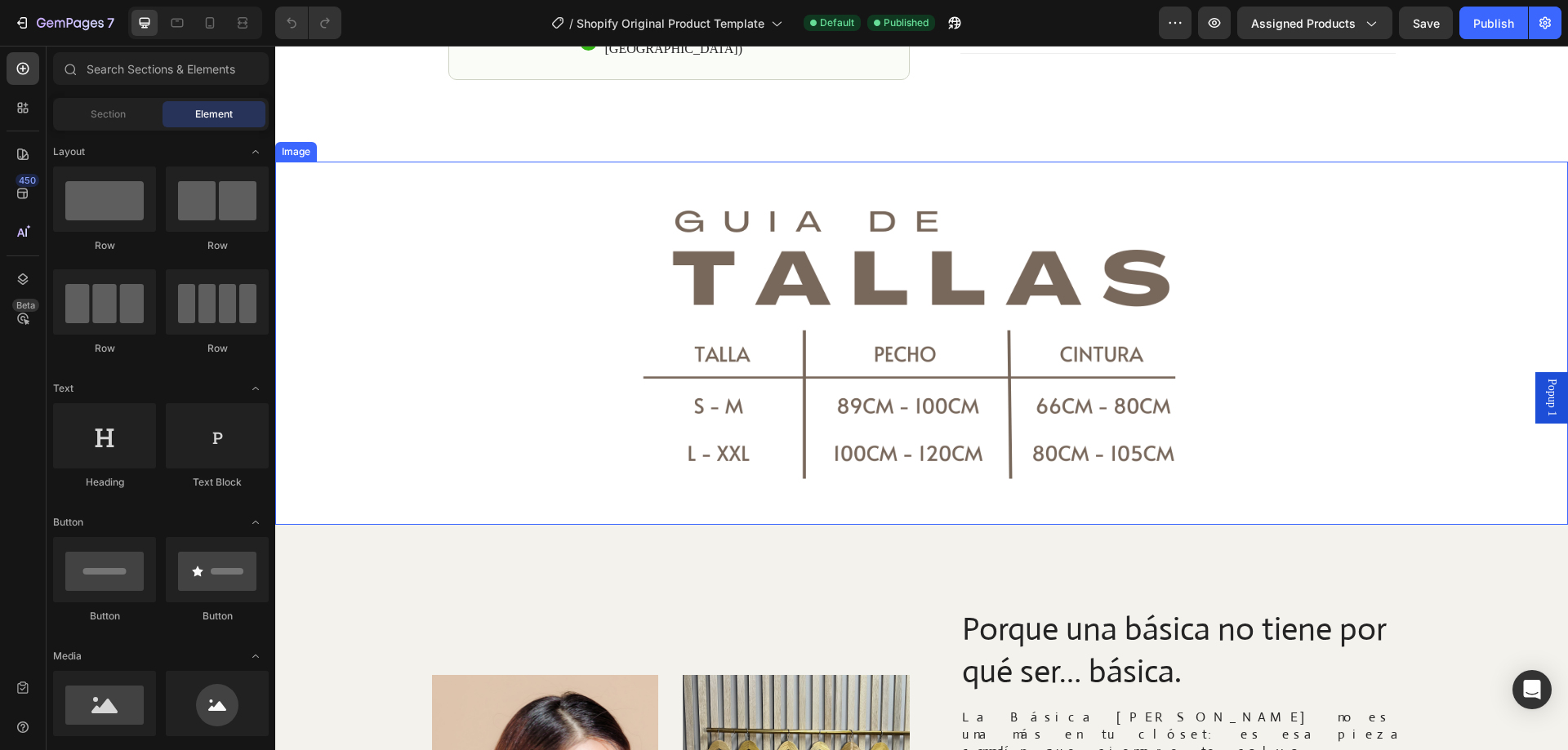
scroll to position [1878, 0]
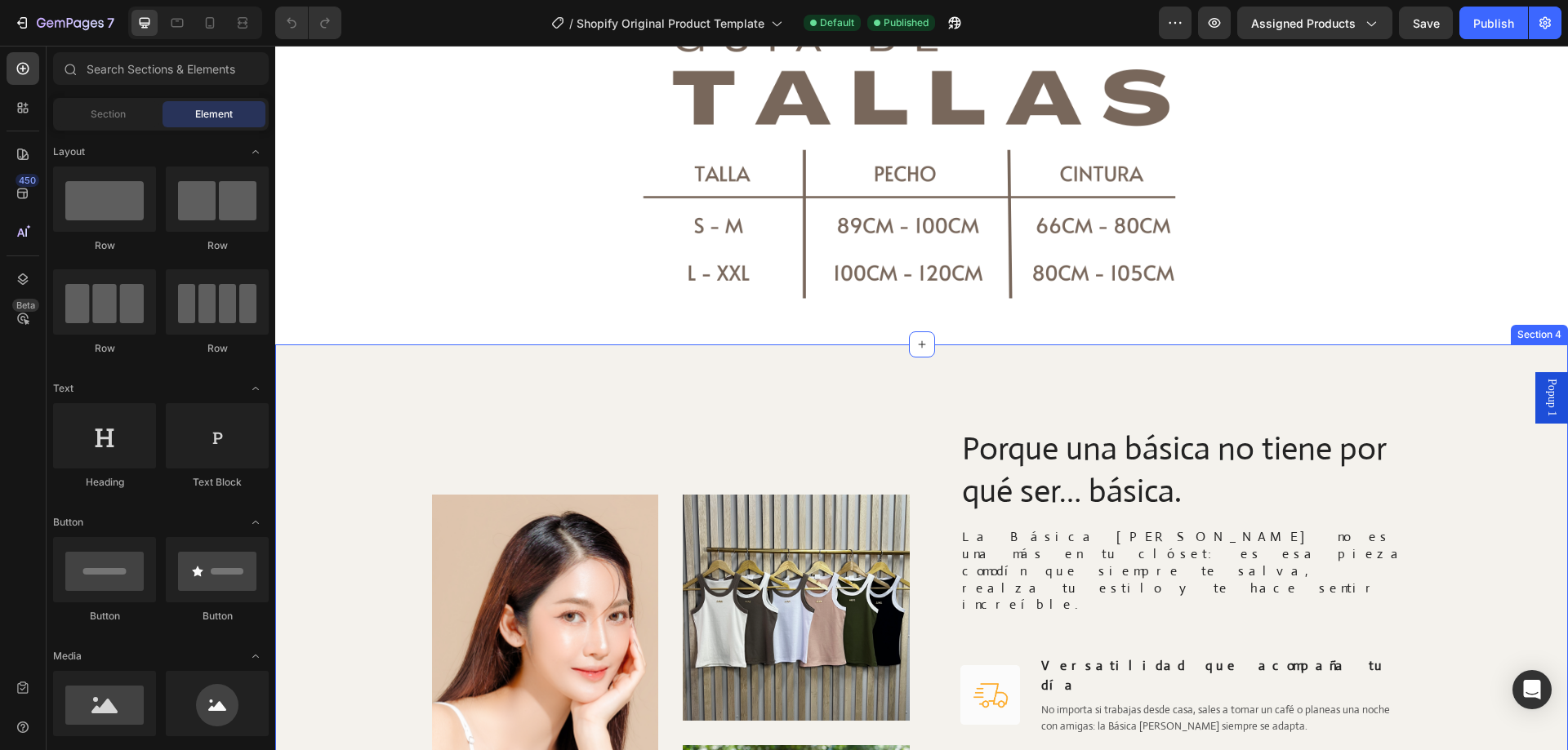
click at [600, 399] on div "Image Image Image Row Porque una básica no tiene por qué ser… básica. Heading L…" at bounding box center [921, 733] width 1293 height 778
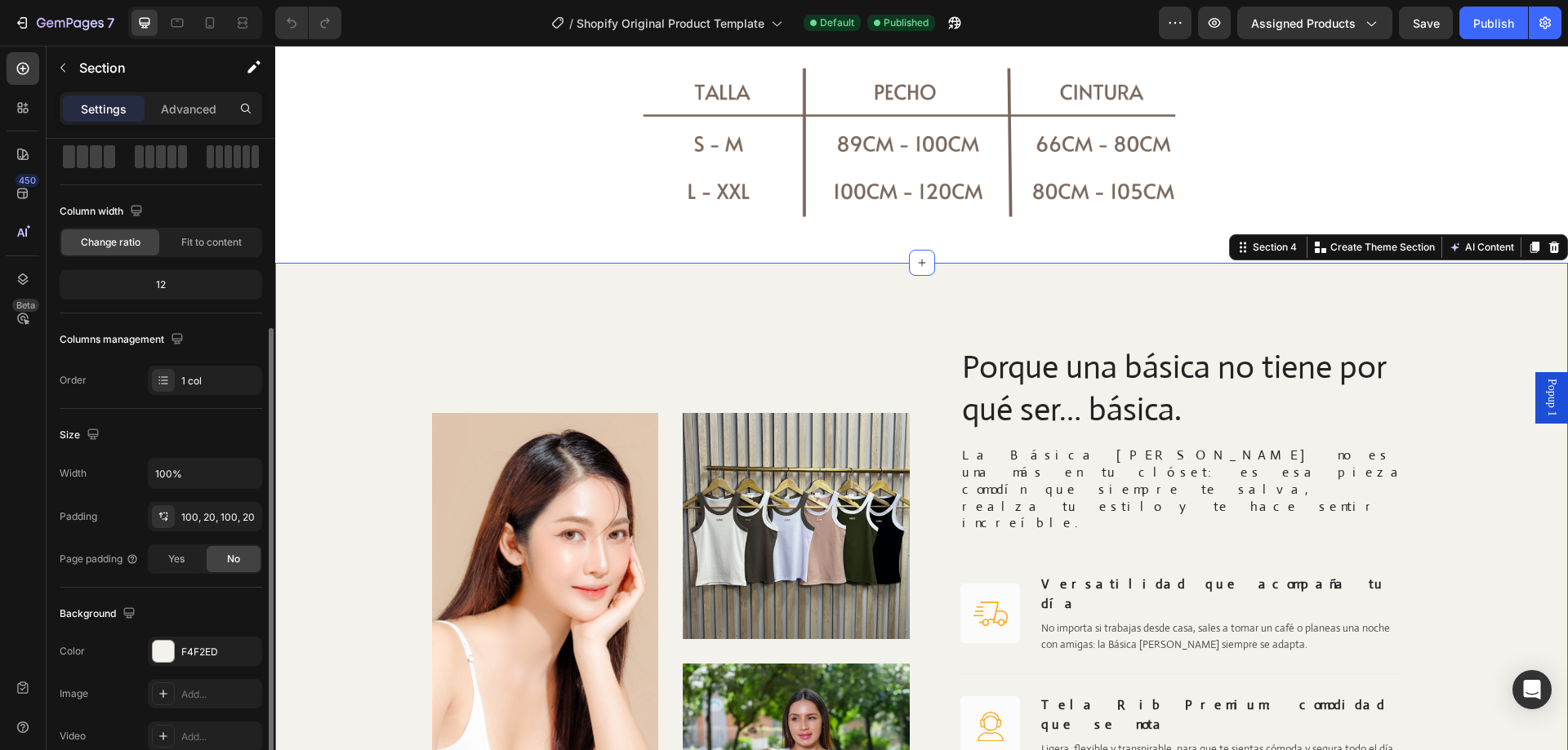
scroll to position [163, 0]
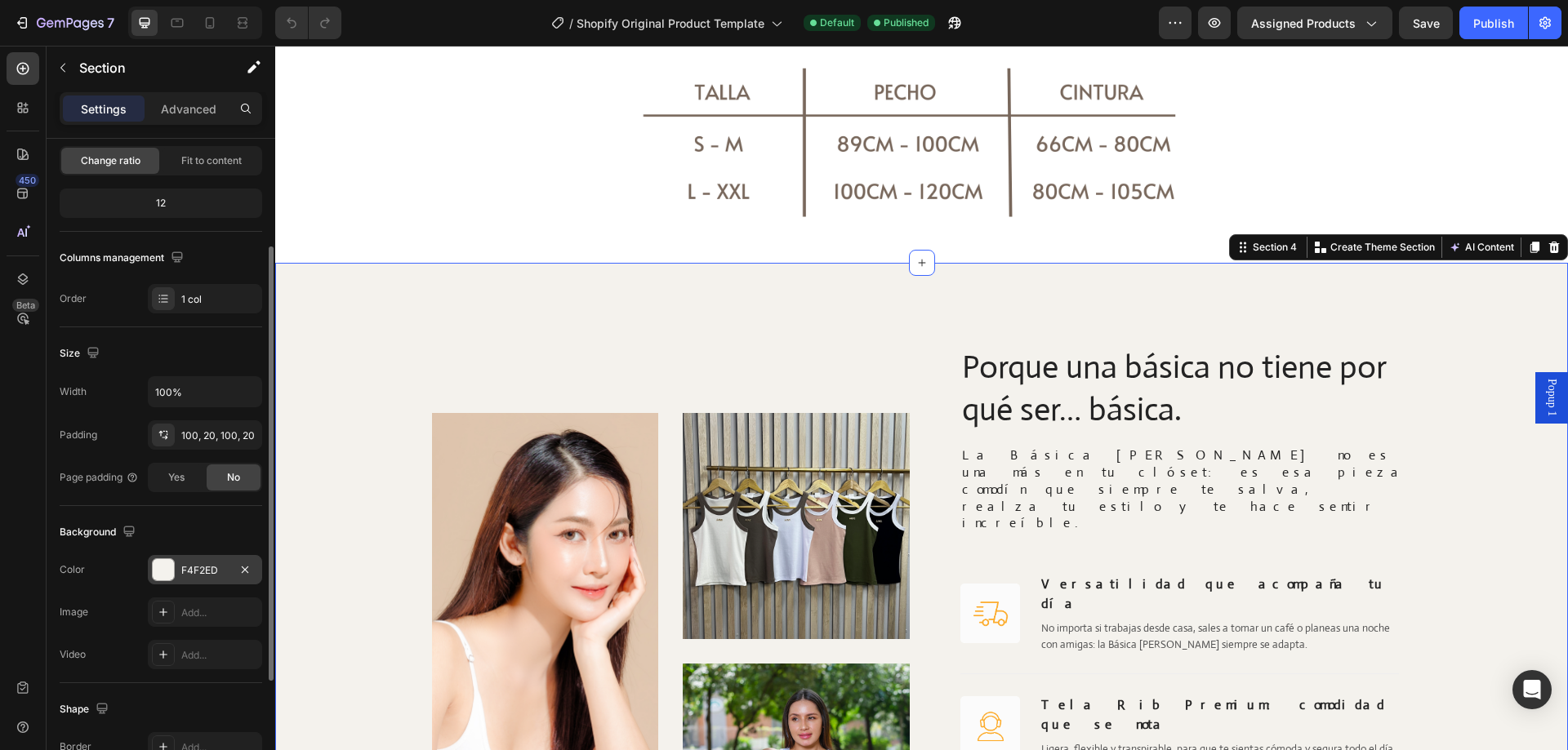
click at [158, 576] on div at bounding box center [163, 570] width 21 height 21
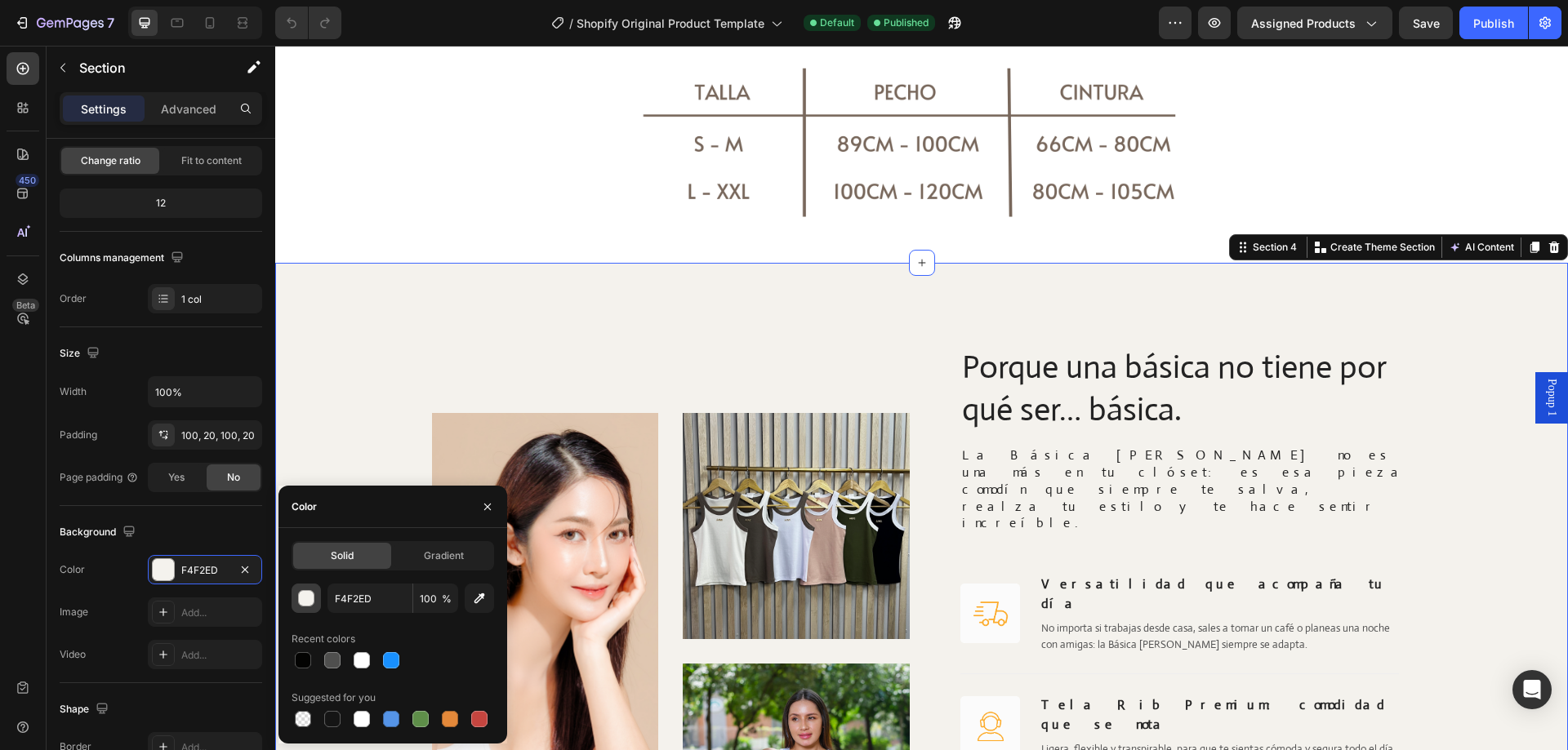
click at [309, 605] on div "button" at bounding box center [307, 598] width 16 height 16
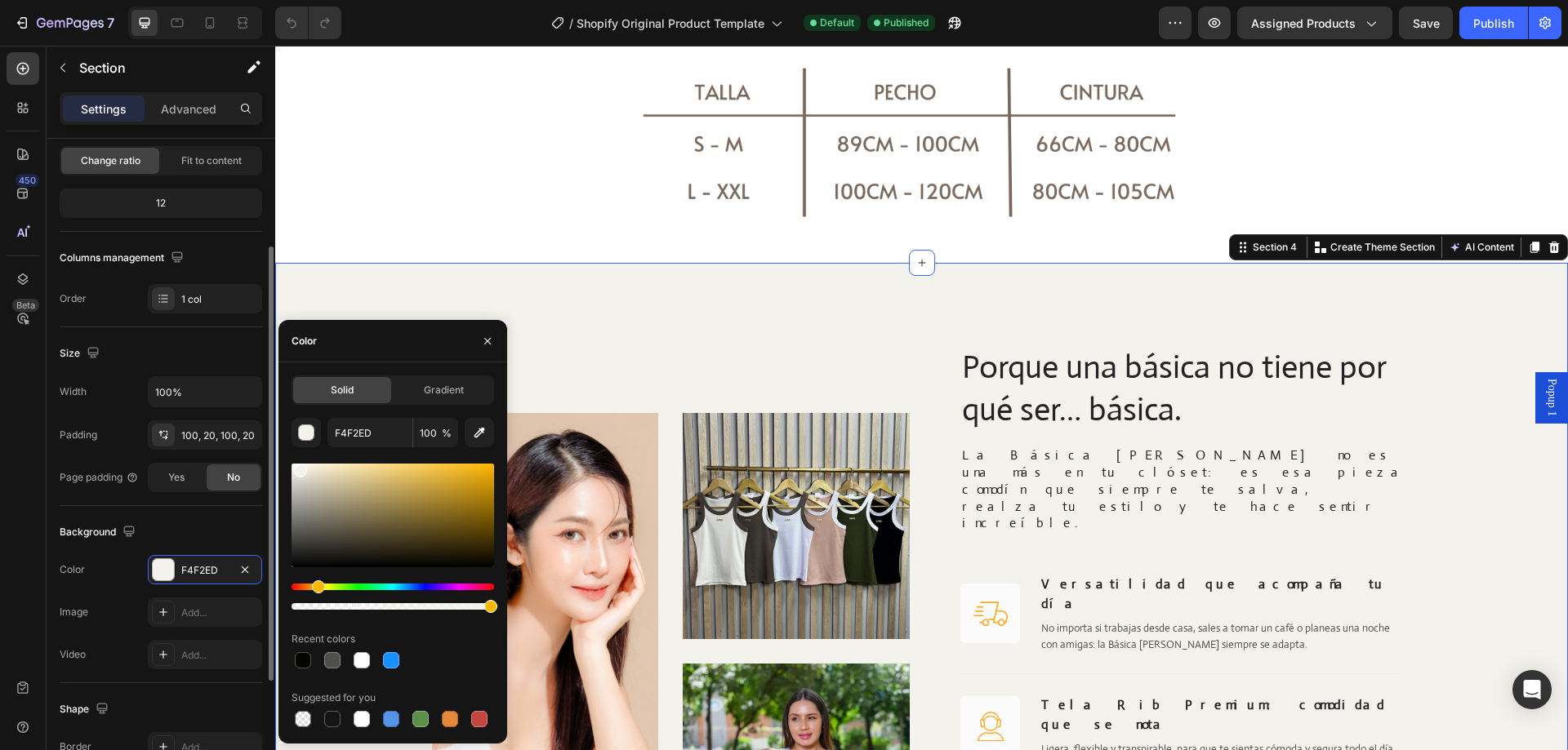
click at [193, 537] on div "Background" at bounding box center [161, 532] width 202 height 26
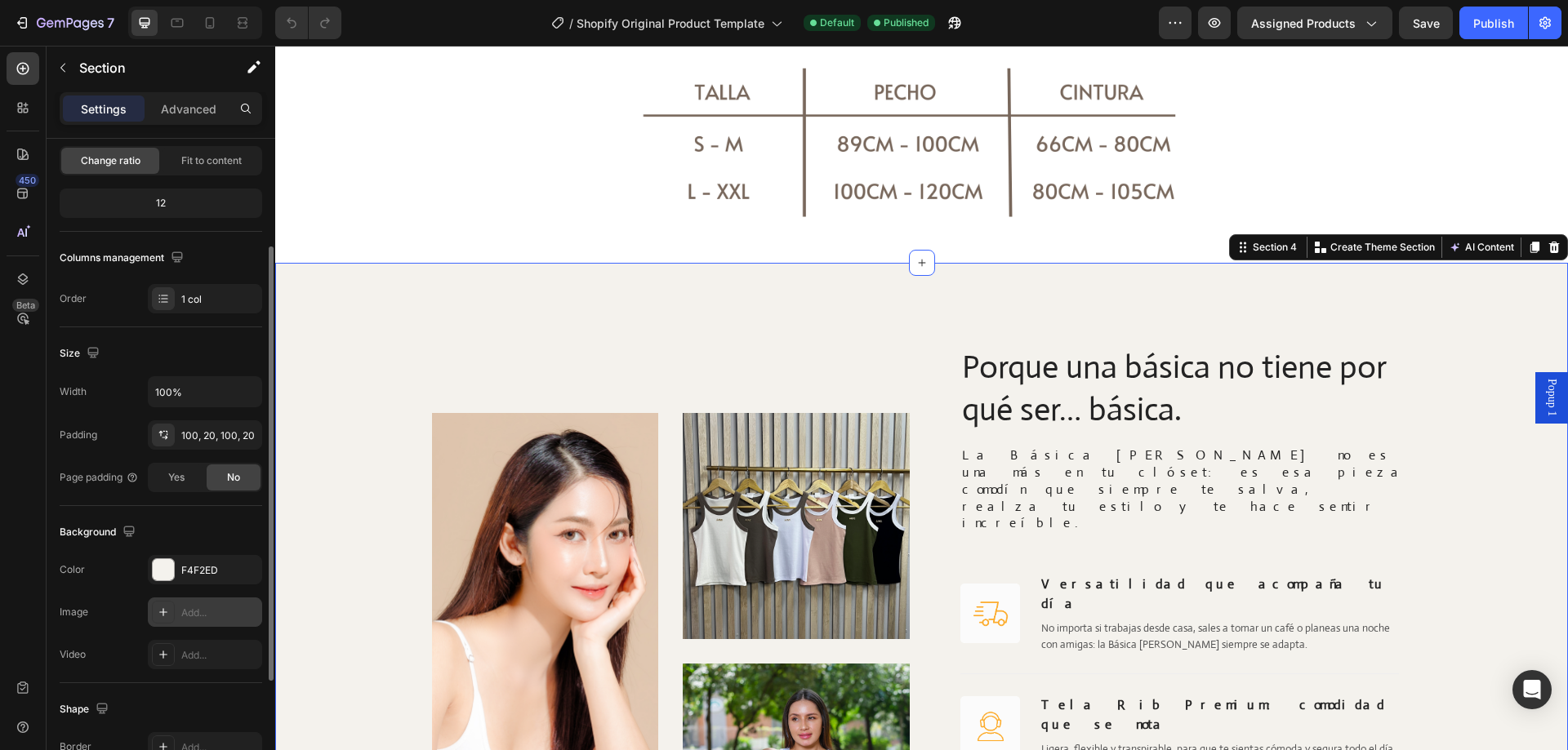
click at [0, 0] on icon "button" at bounding box center [0, 0] width 0 height 0
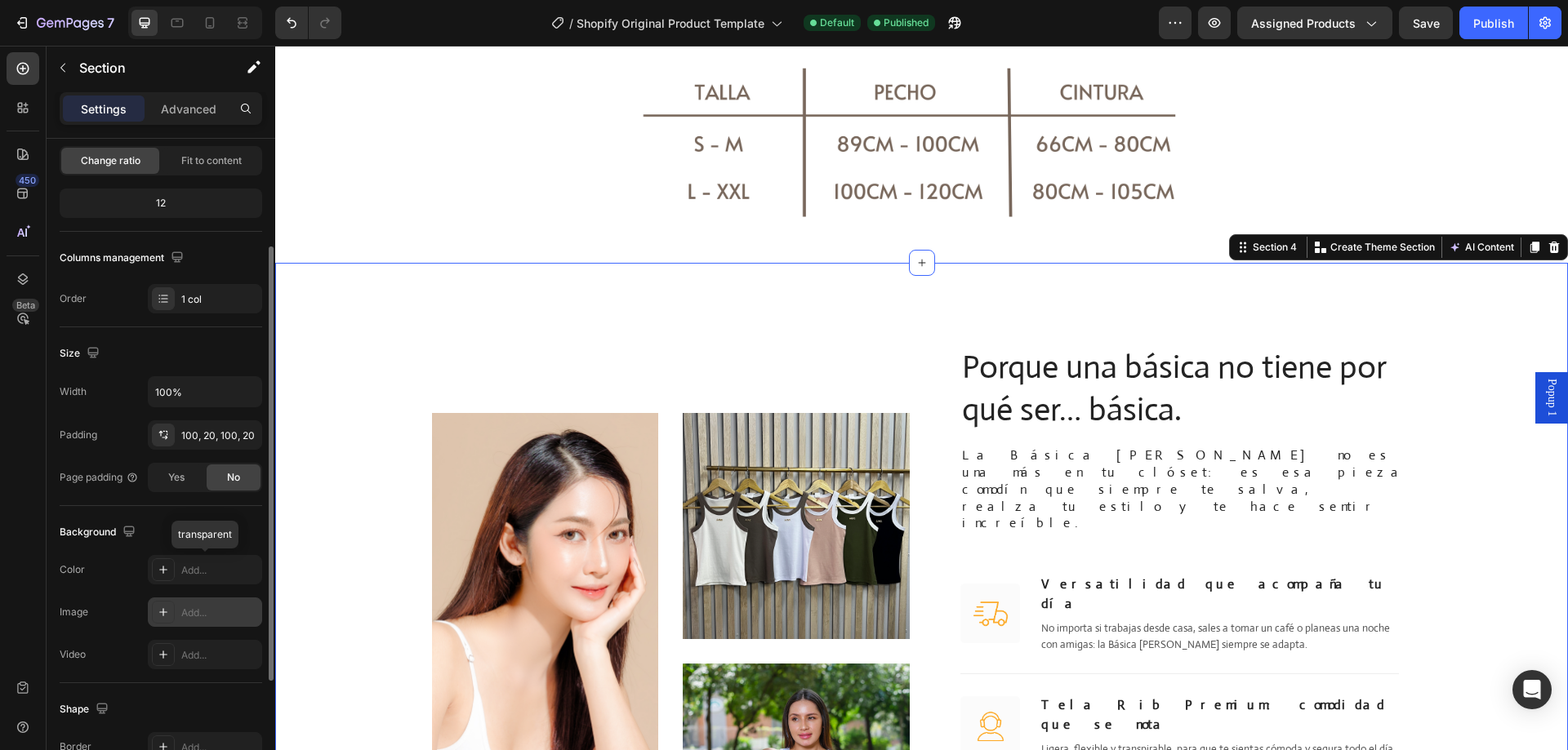
click at [201, 615] on div "Add..." at bounding box center [219, 613] width 77 height 14
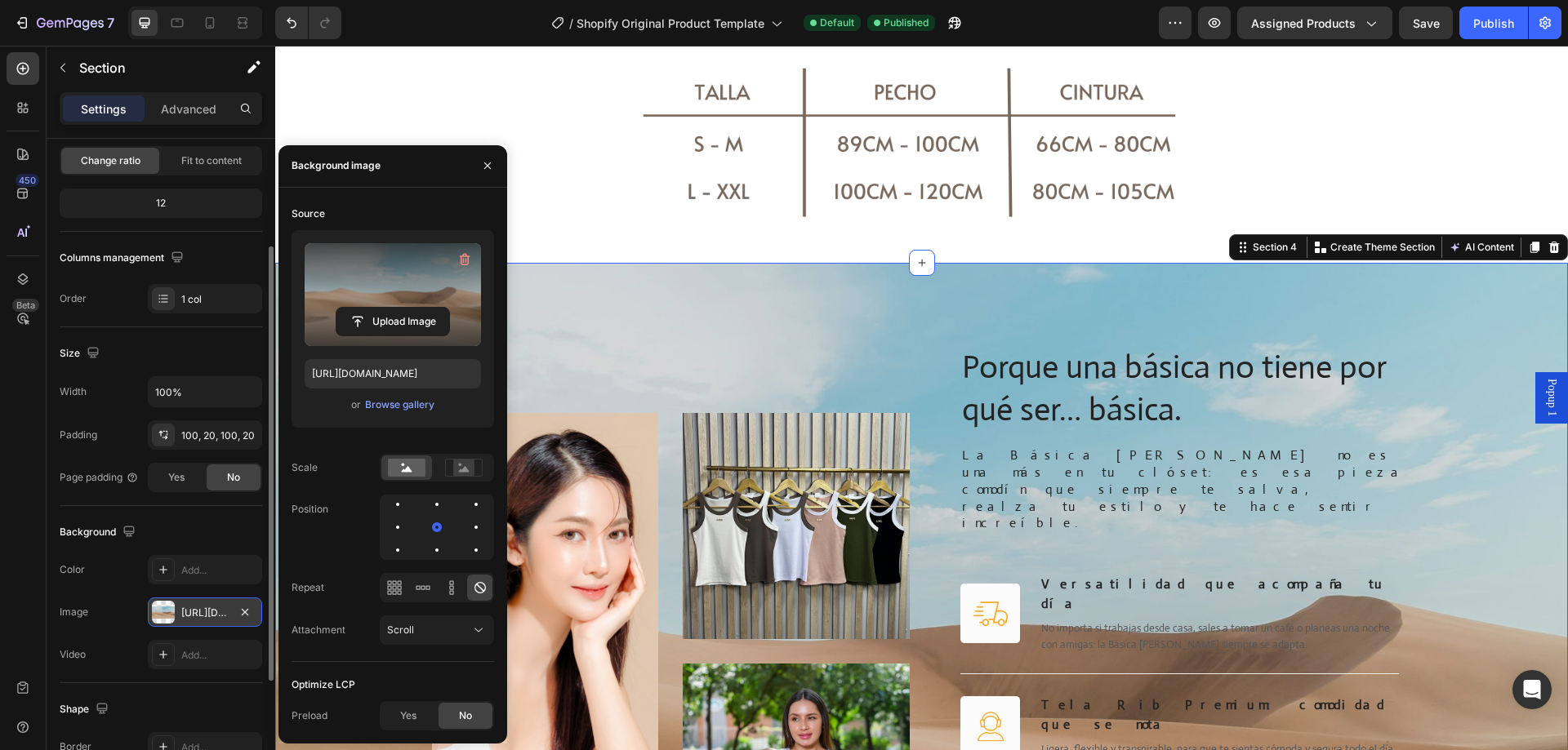
click at [351, 261] on label at bounding box center [392, 295] width 176 height 103
click at [351, 308] on input "file" at bounding box center [393, 321] width 113 height 28
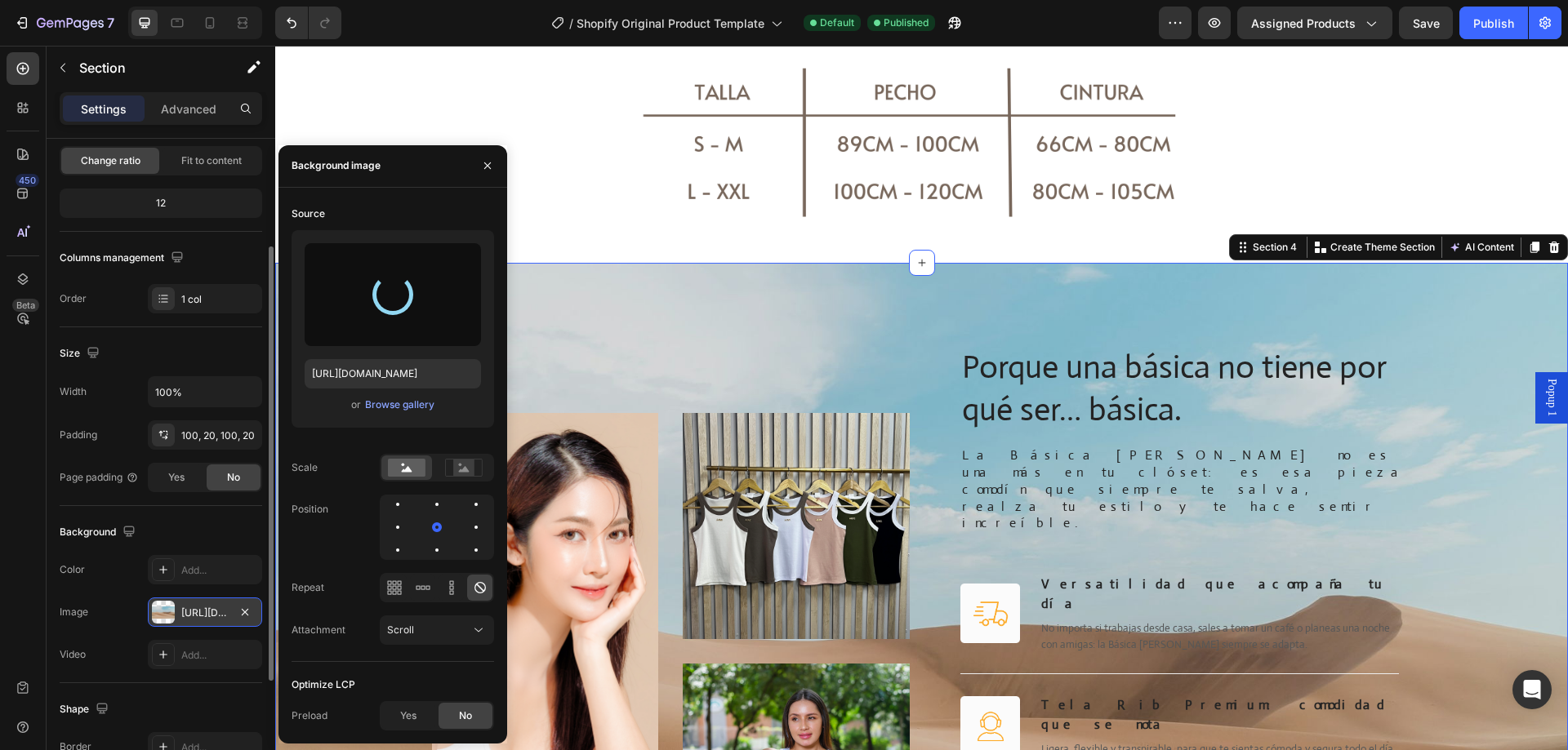
type input "[URL][DOMAIN_NAME]"
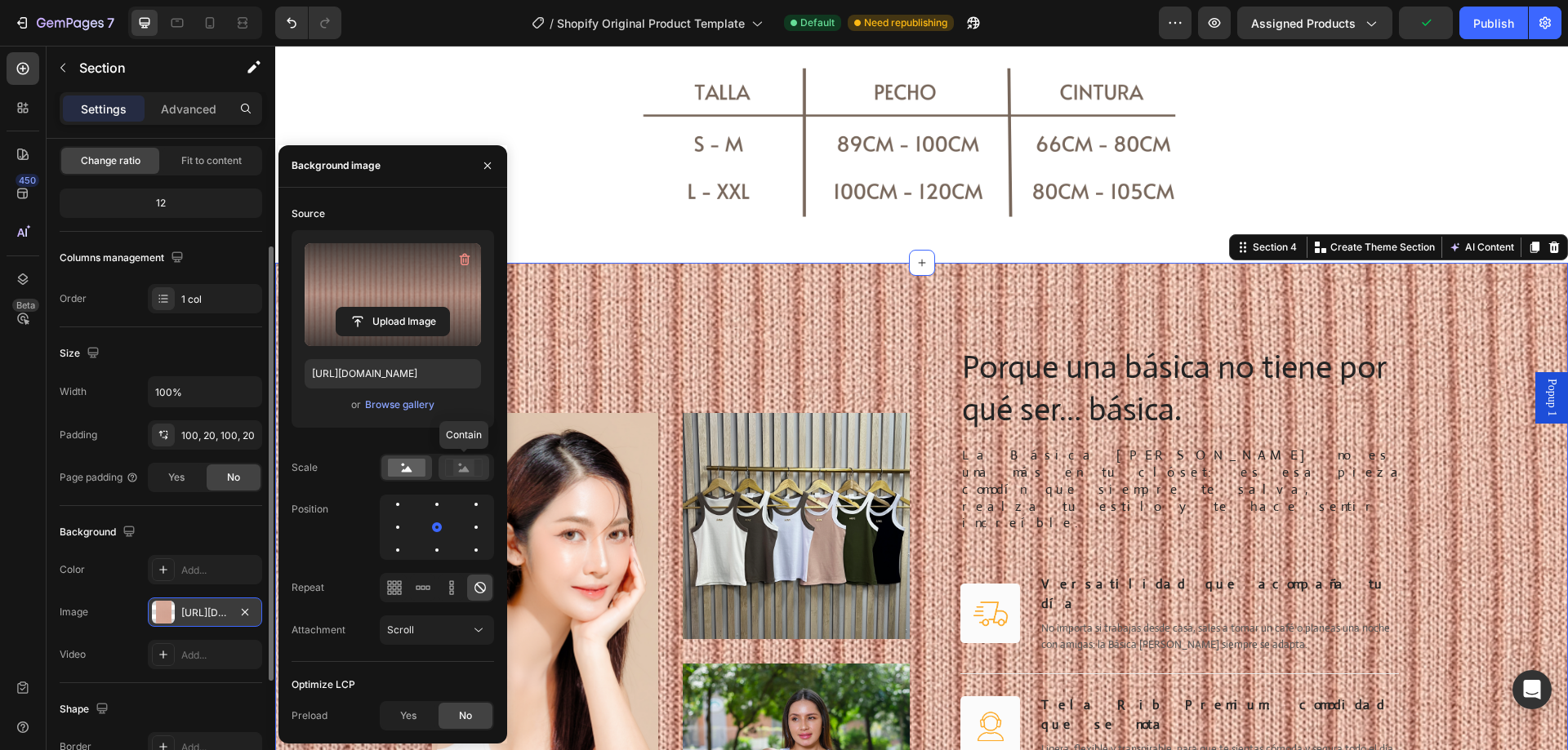
click at [474, 470] on rect at bounding box center [464, 467] width 21 height 16
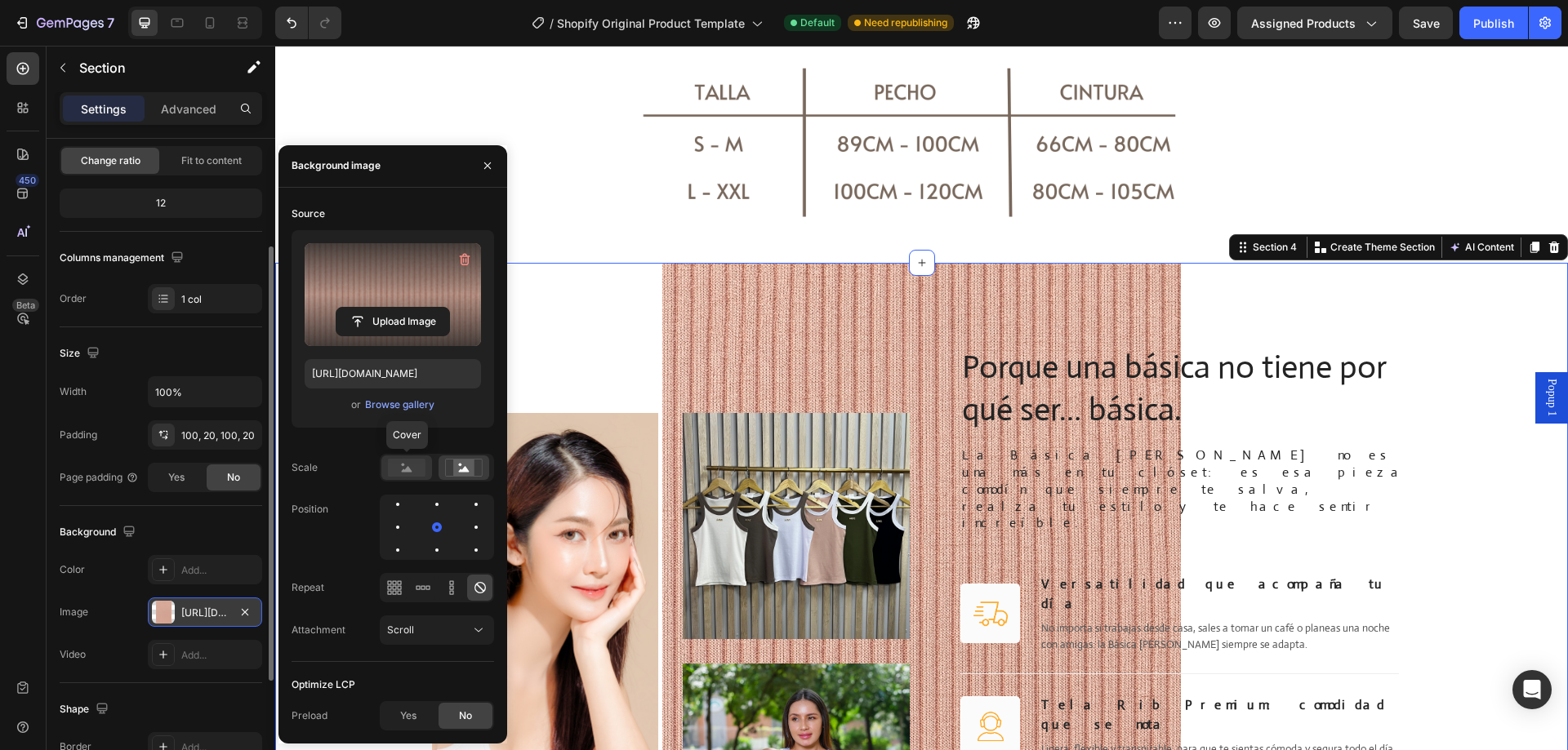
click at [396, 466] on rect at bounding box center [406, 467] width 38 height 18
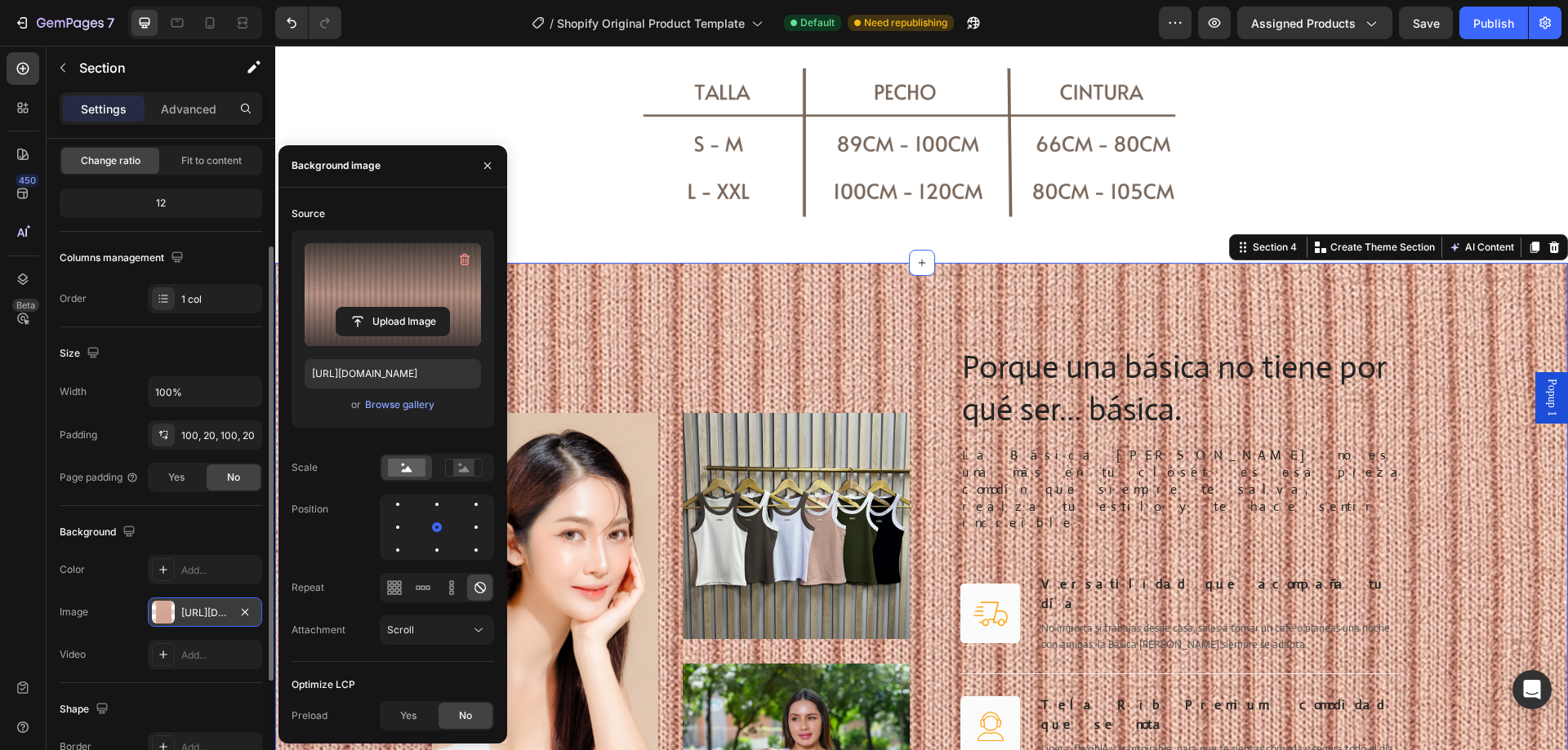
click at [406, 592] on div at bounding box center [437, 587] width 115 height 29
click at [400, 592] on icon at bounding box center [394, 587] width 16 height 16
click at [419, 592] on icon at bounding box center [422, 587] width 16 height 16
click at [469, 461] on rect at bounding box center [464, 467] width 21 height 16
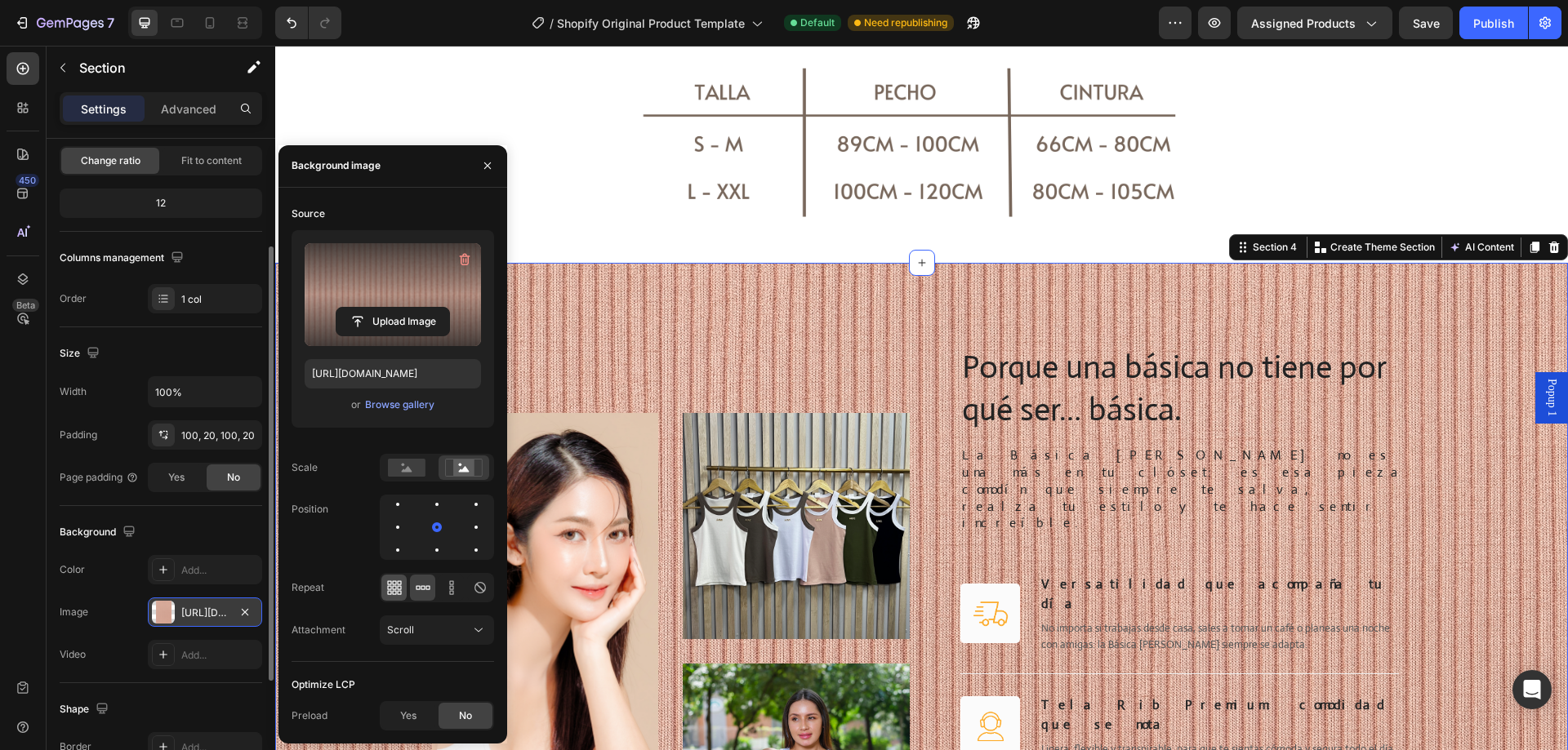
click at [405, 588] on div at bounding box center [394, 587] width 25 height 26
click at [454, 591] on icon at bounding box center [451, 592] width 4 height 4
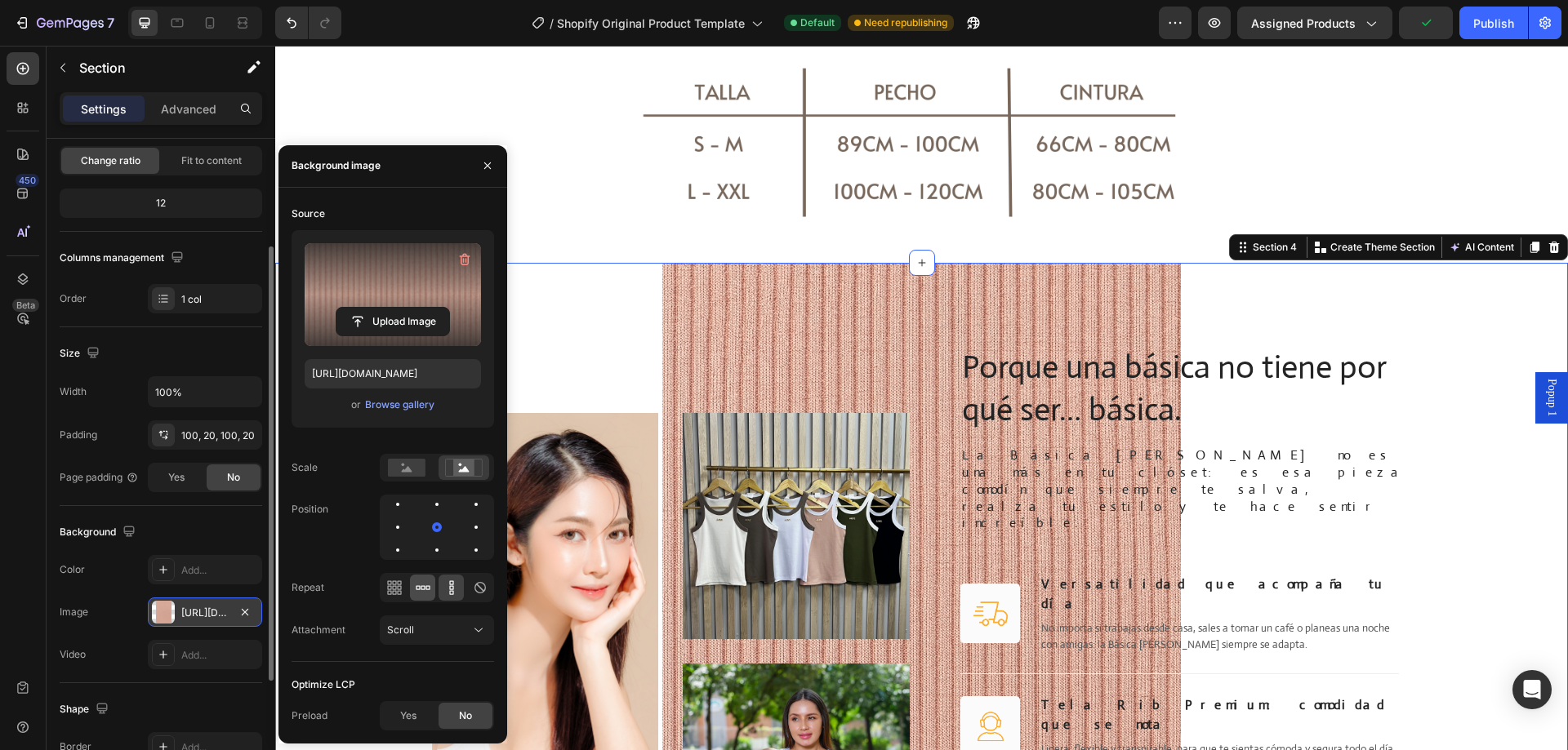
click at [425, 592] on icon at bounding box center [422, 587] width 16 height 16
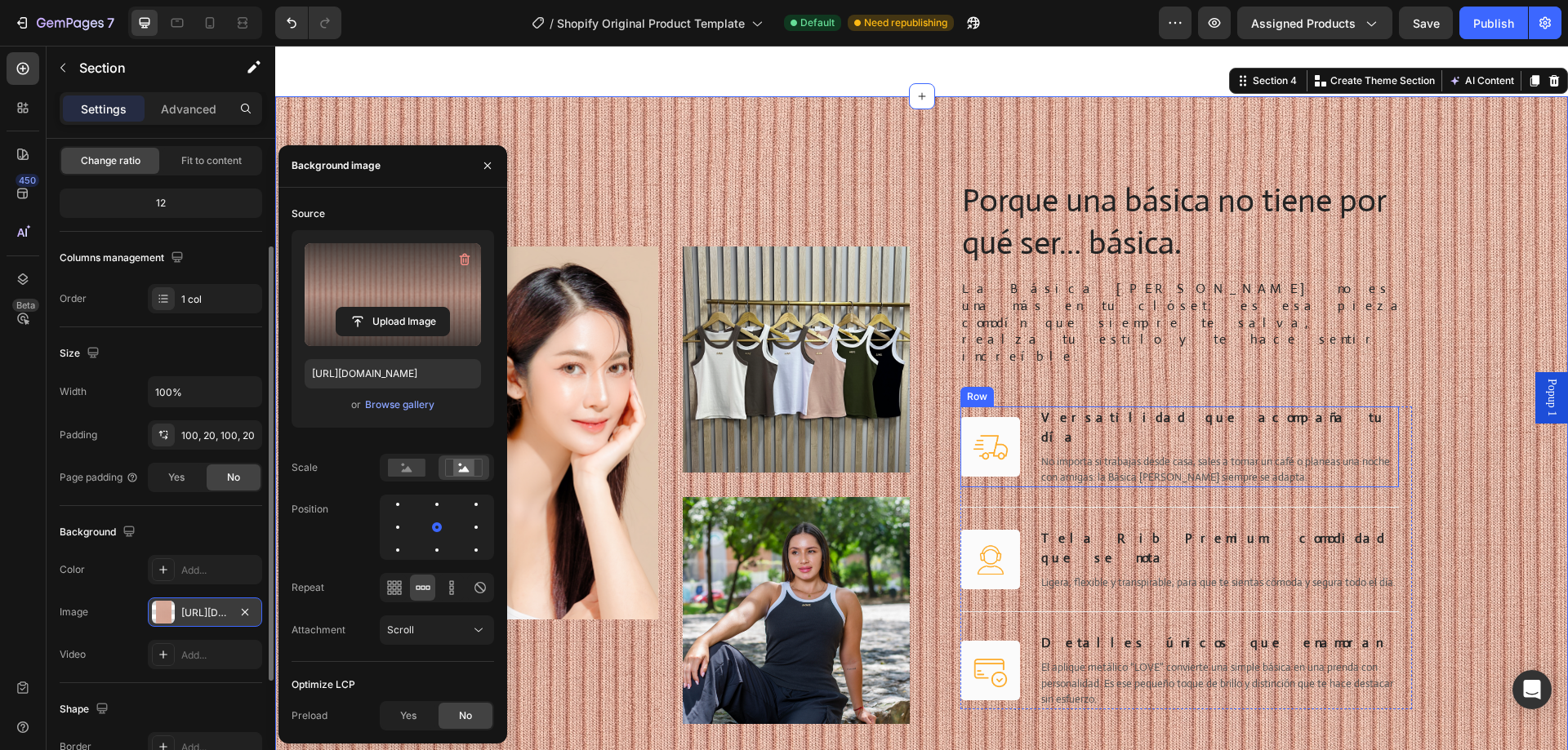
scroll to position [2204, 0]
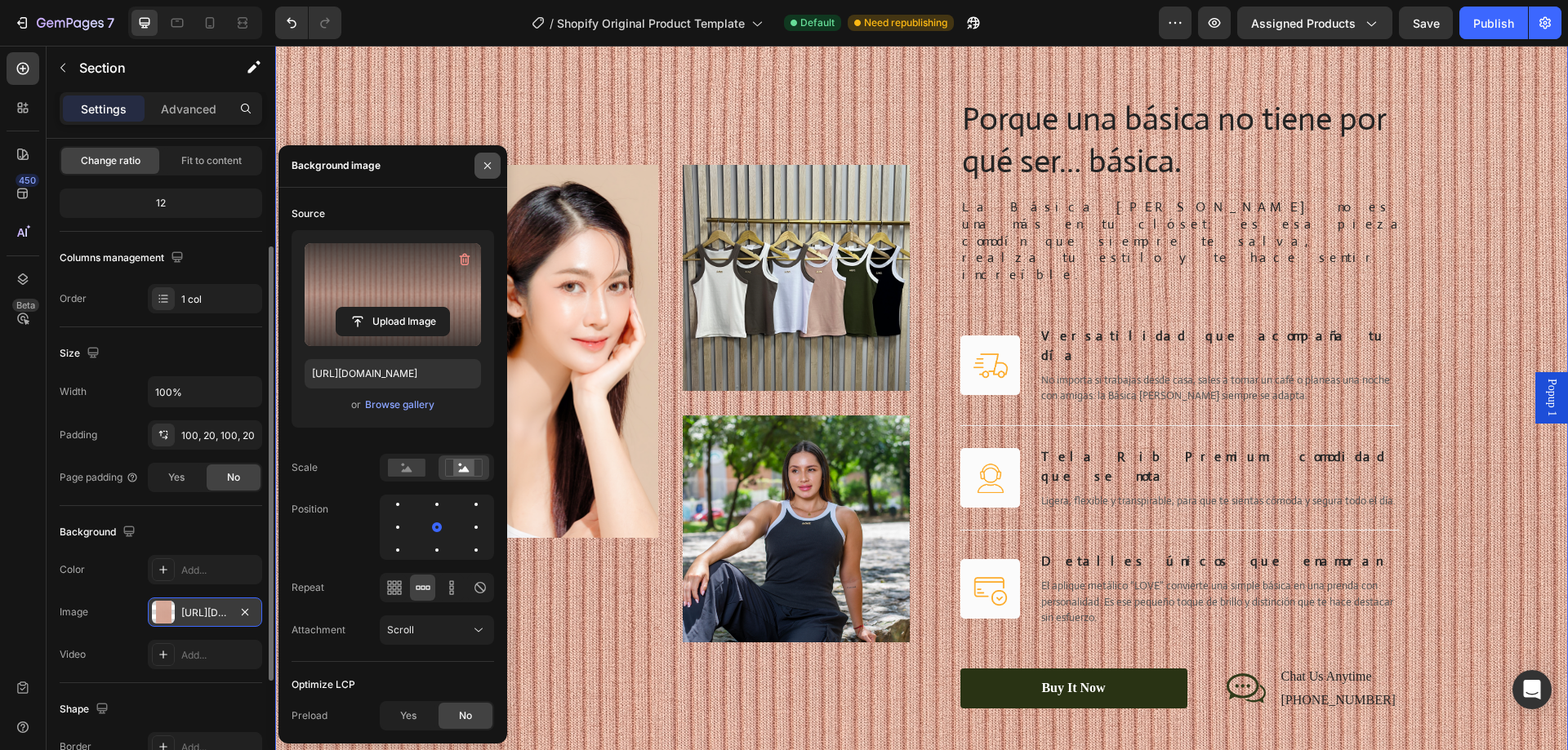
drag, startPoint x: 486, startPoint y: 171, endPoint x: 211, endPoint y: 129, distance: 278.2
click at [486, 171] on icon "button" at bounding box center [488, 166] width 13 height 13
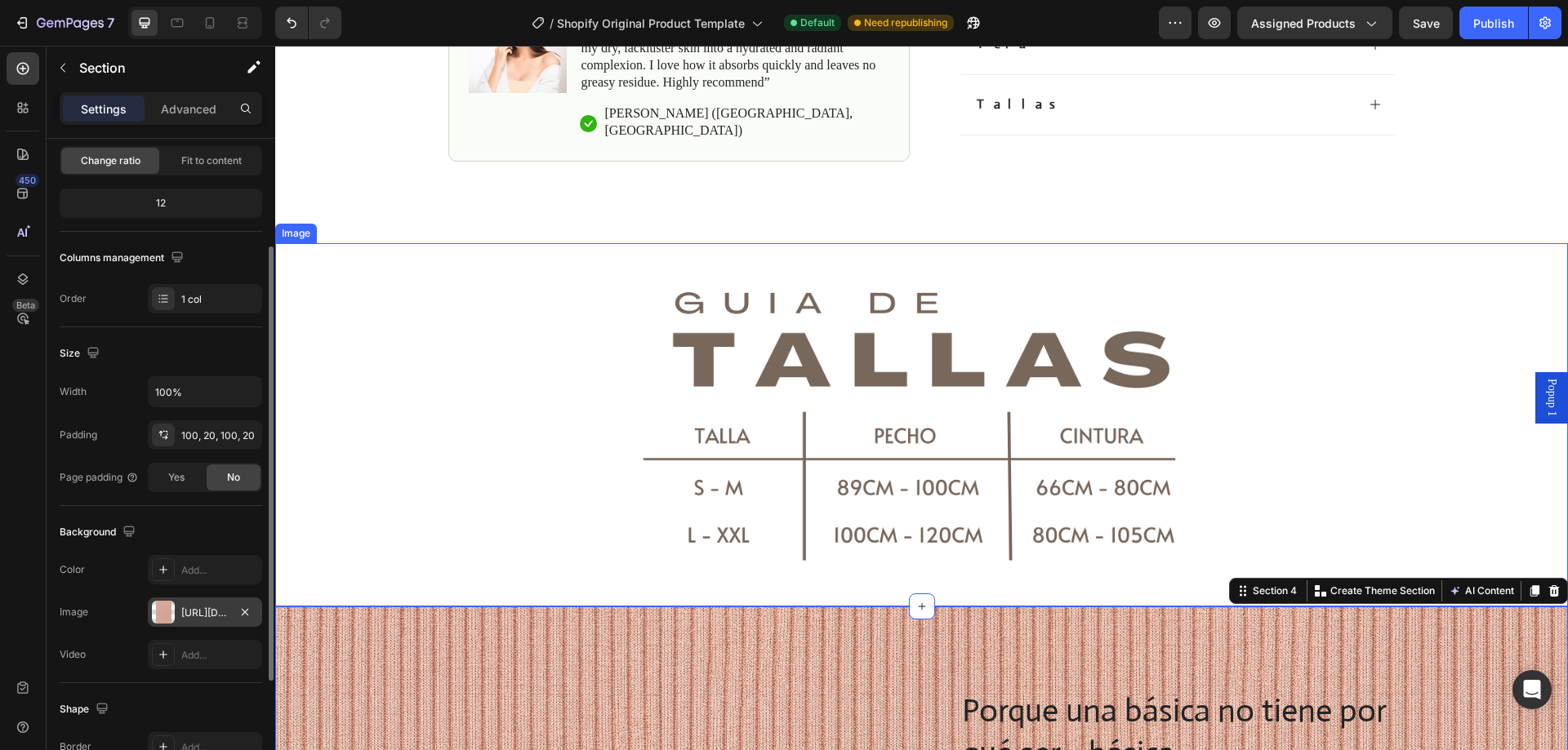
scroll to position [1796, 0]
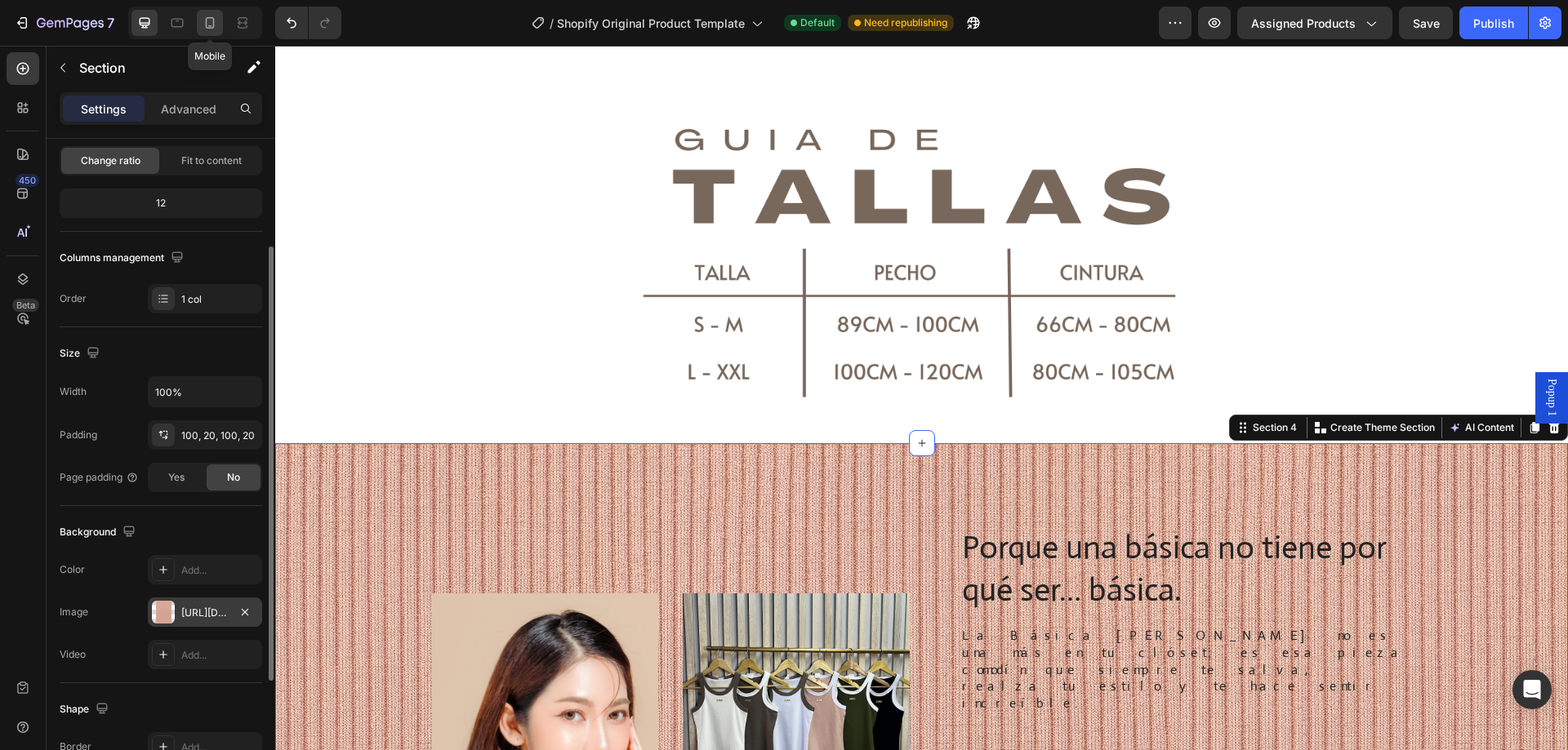
click at [212, 24] on icon at bounding box center [209, 22] width 16 height 16
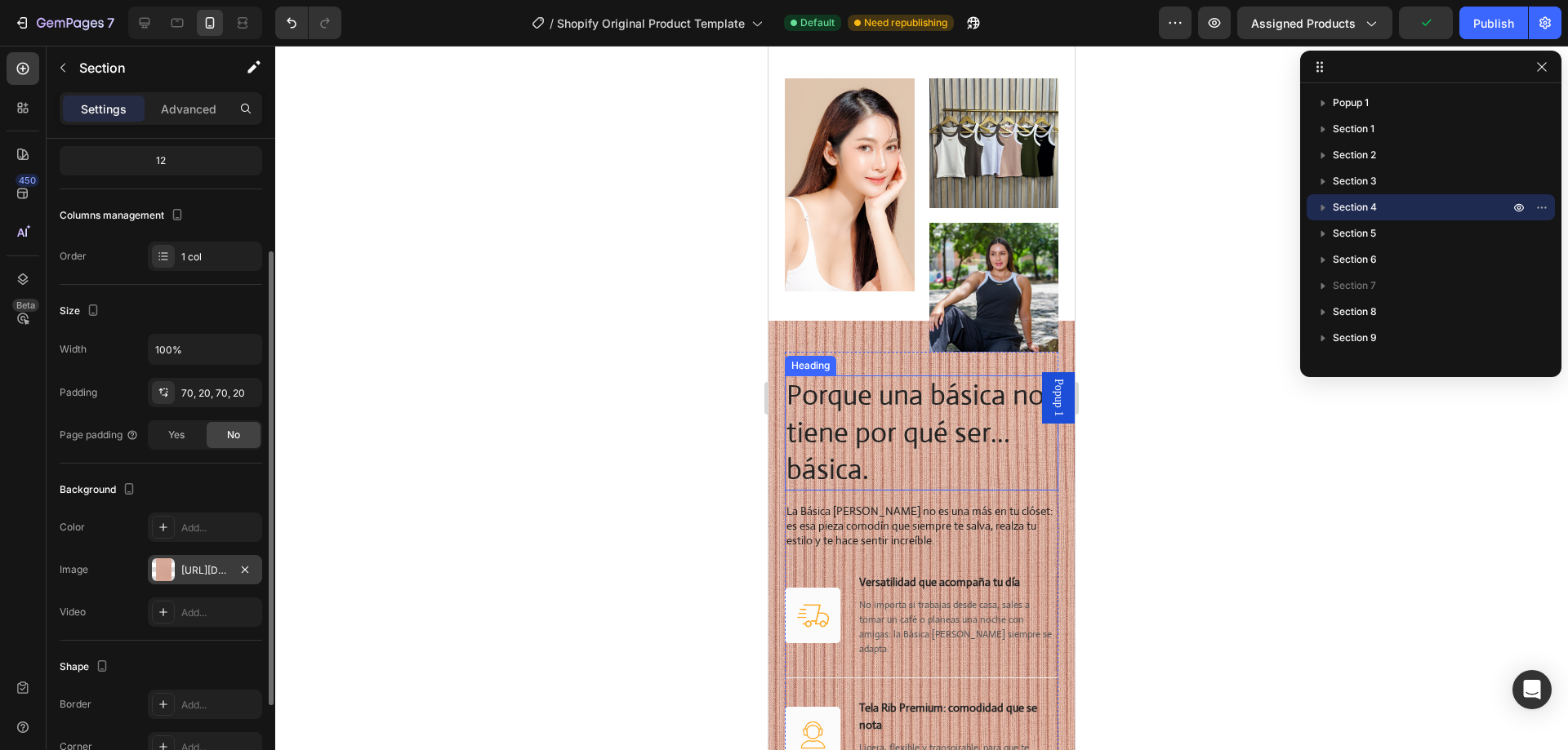
scroll to position [2435, 0]
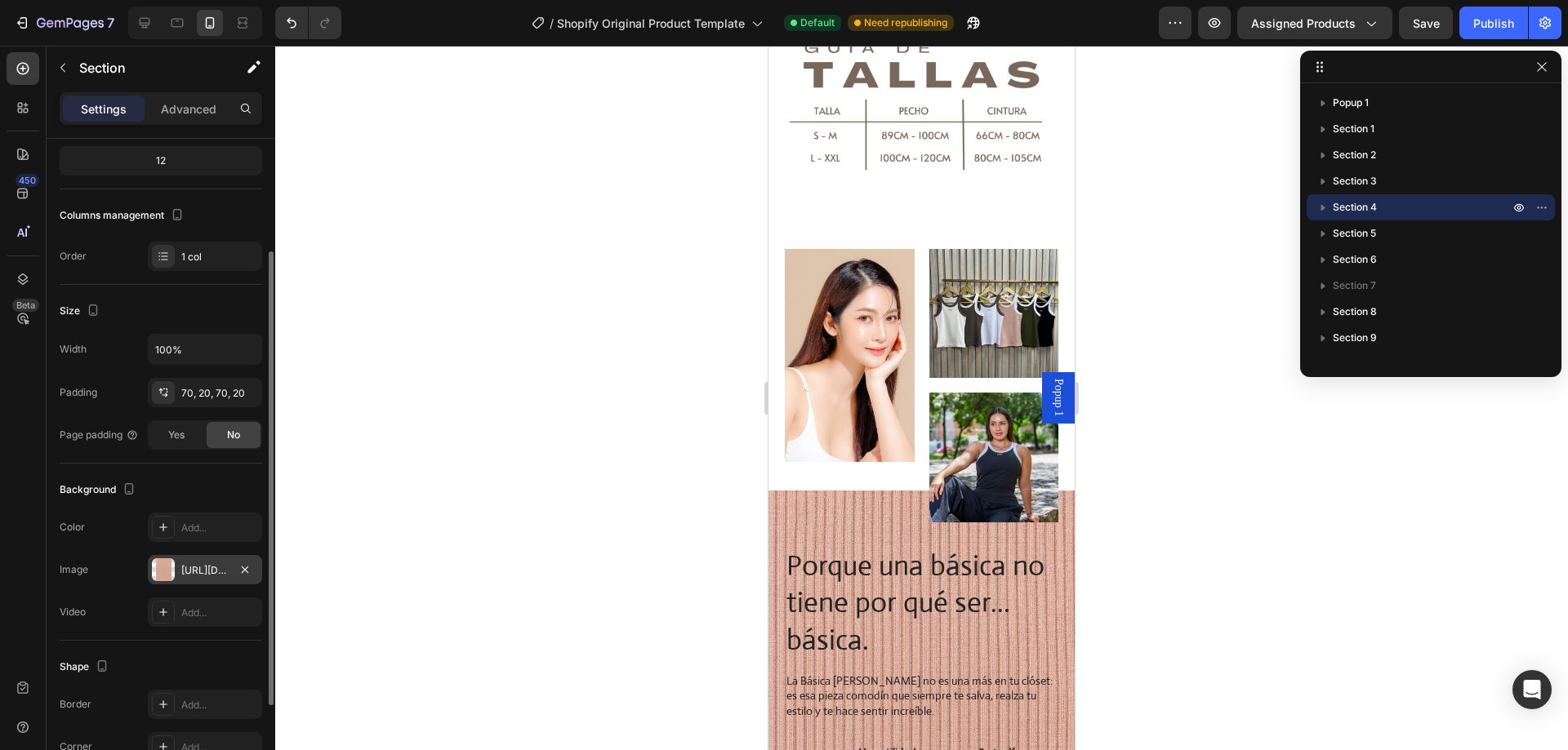
click at [198, 560] on div "[URL][DOMAIN_NAME]" at bounding box center [205, 570] width 115 height 29
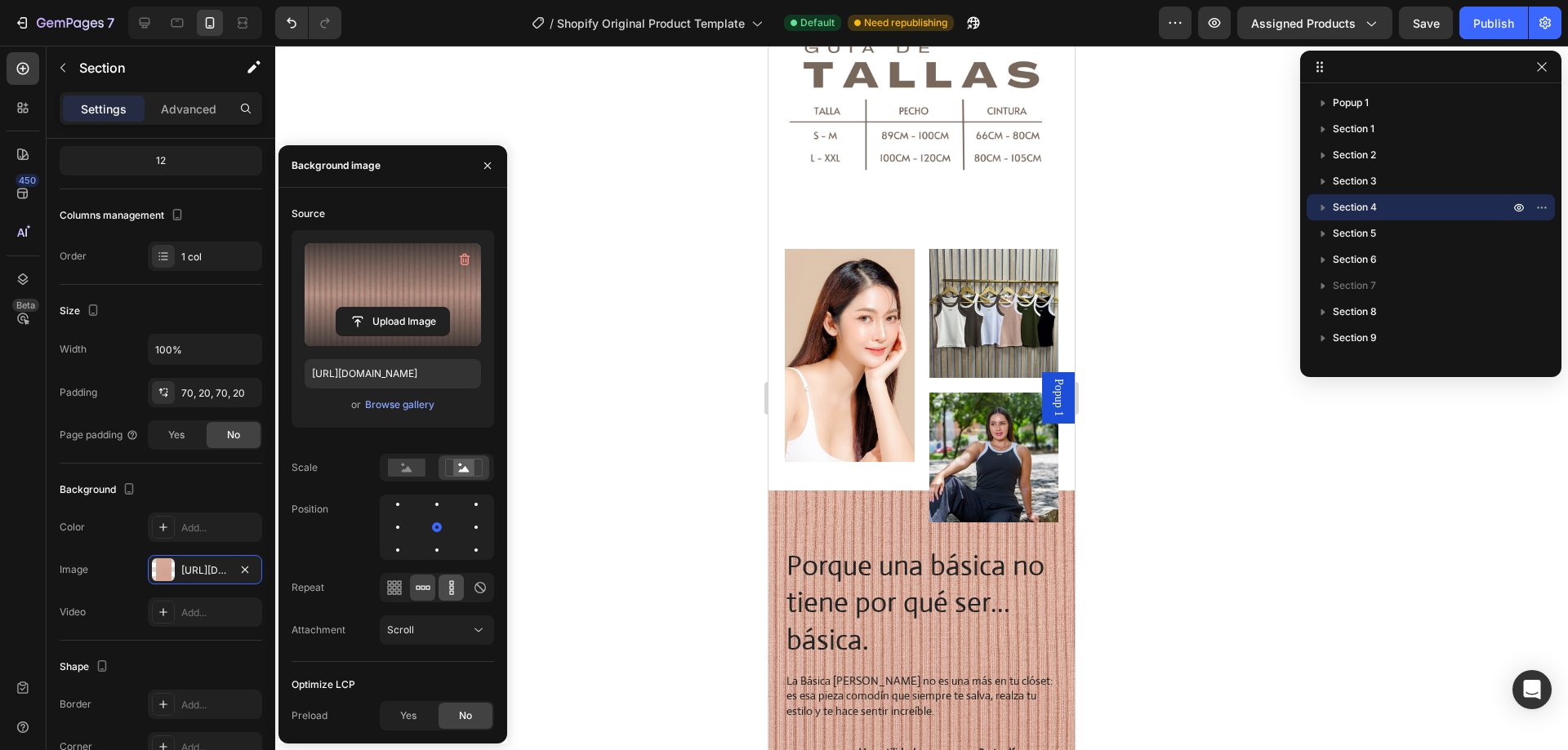
click at [452, 592] on icon at bounding box center [451, 587] width 16 height 16
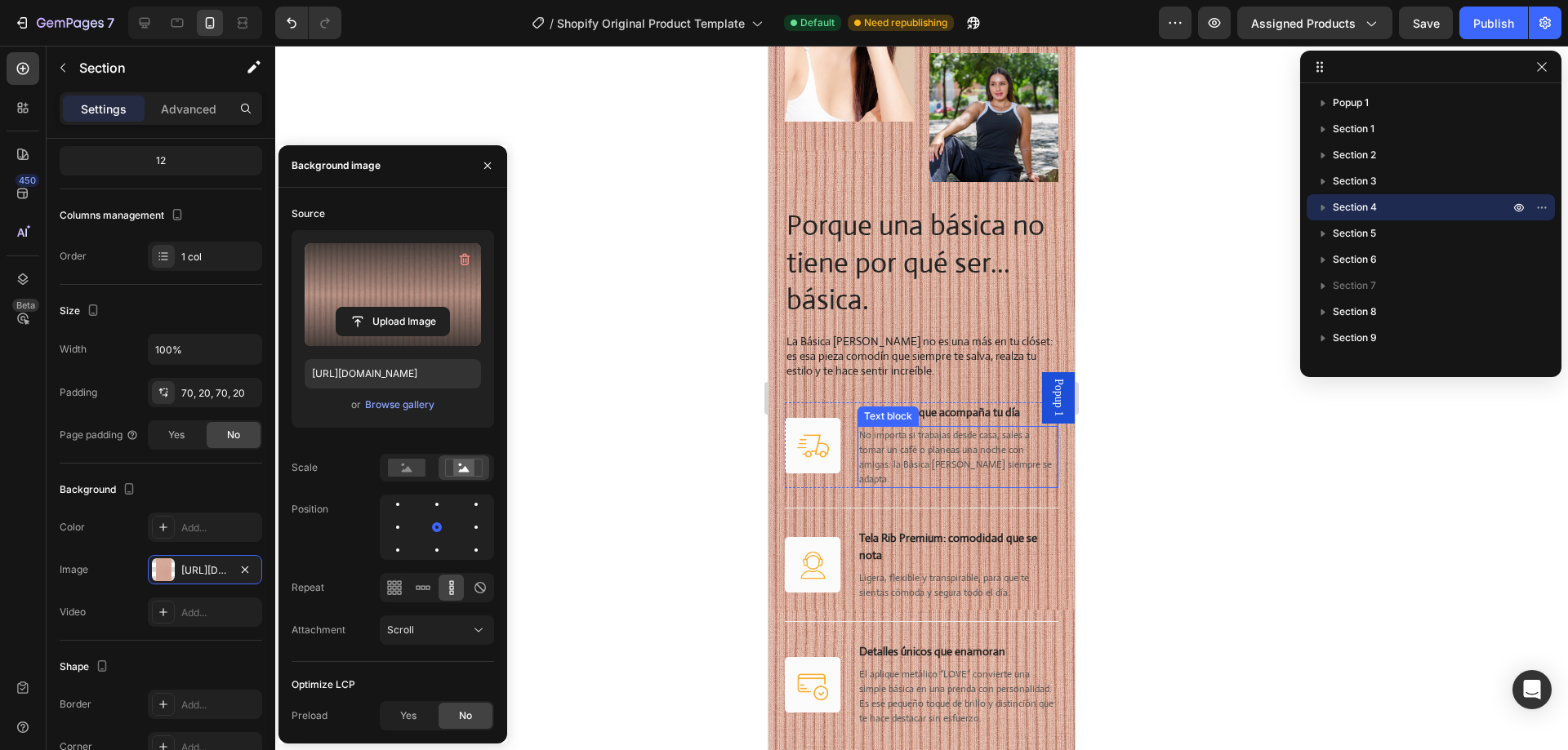
scroll to position [2190, 0]
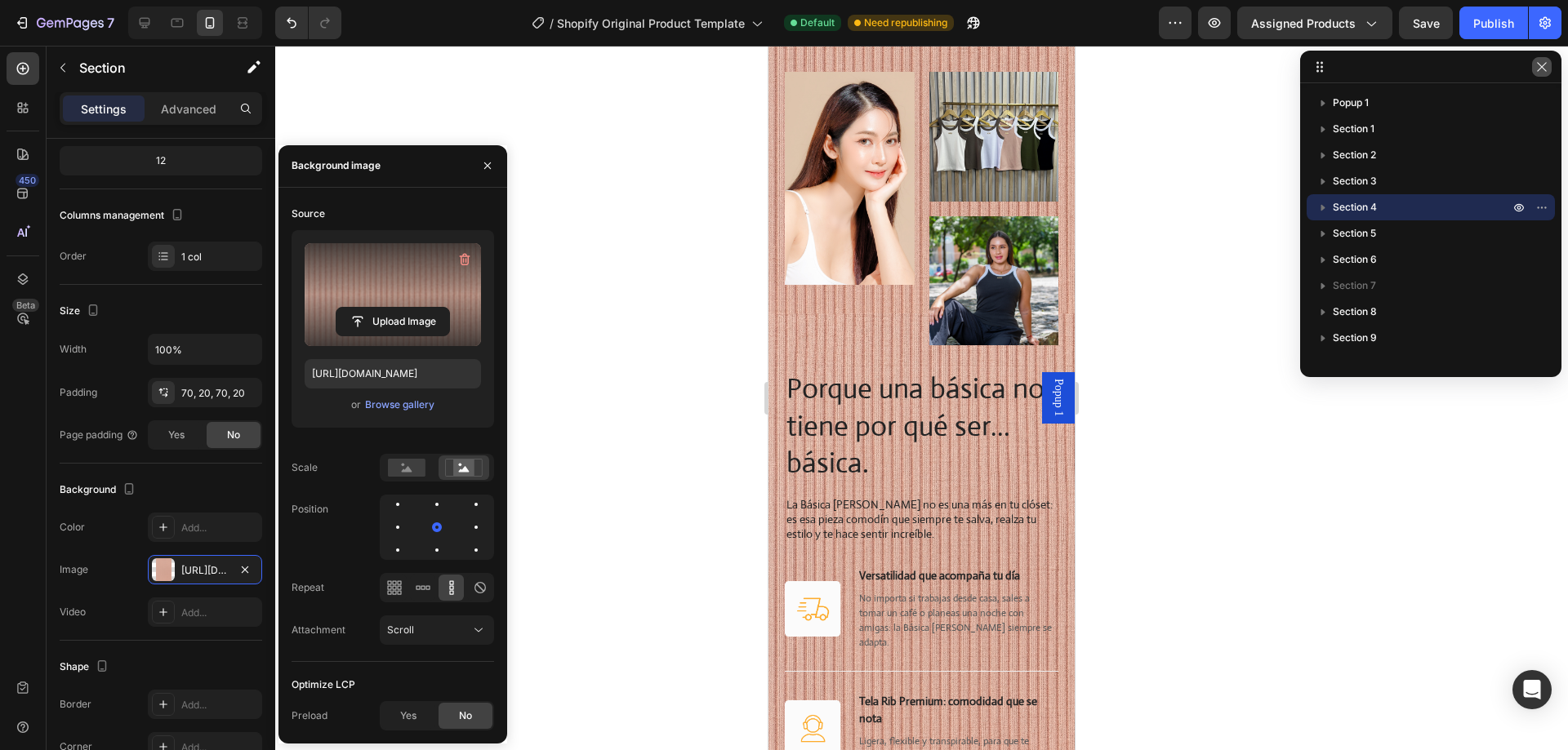
click at [1537, 71] on icon "button" at bounding box center [1542, 67] width 13 height 13
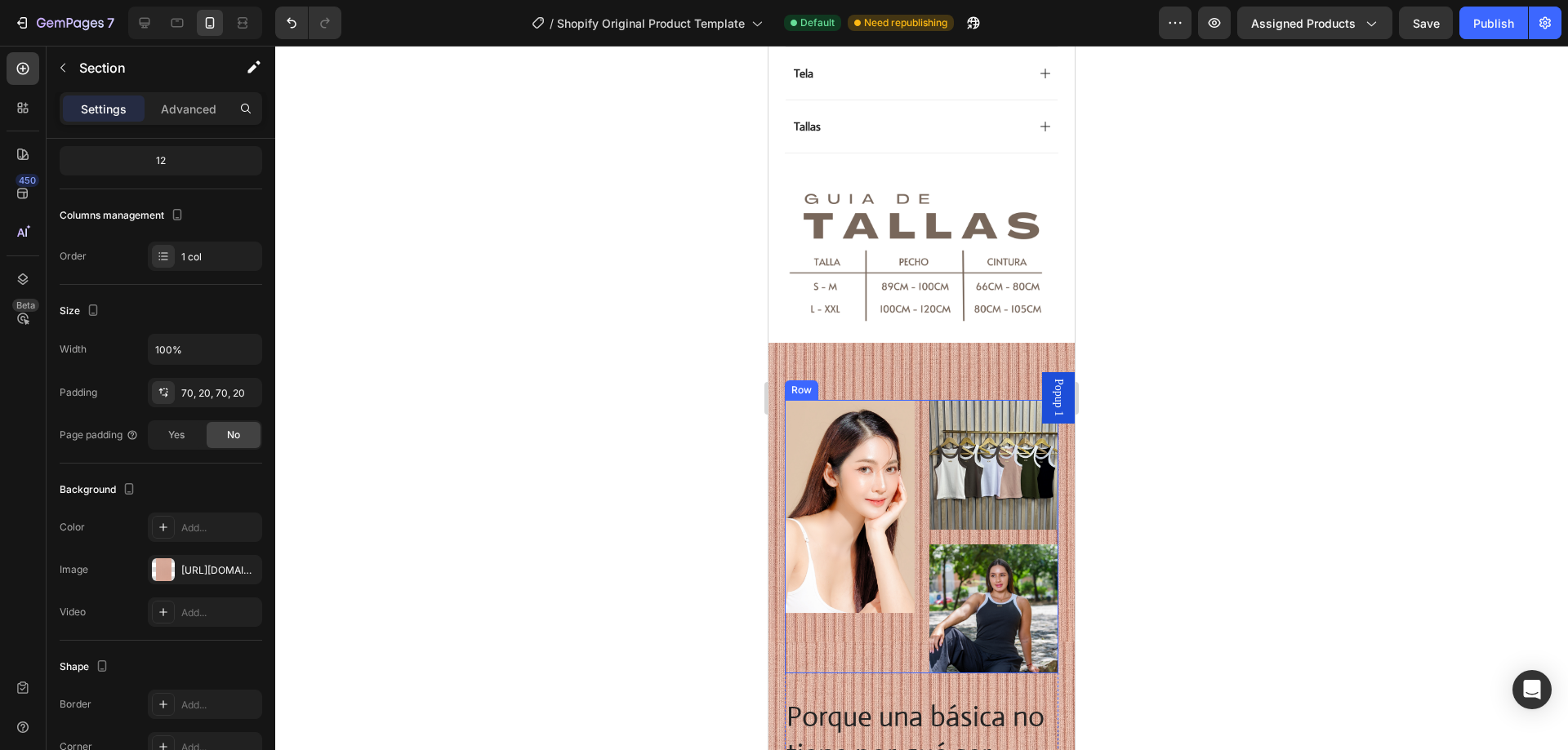
scroll to position [1946, 0]
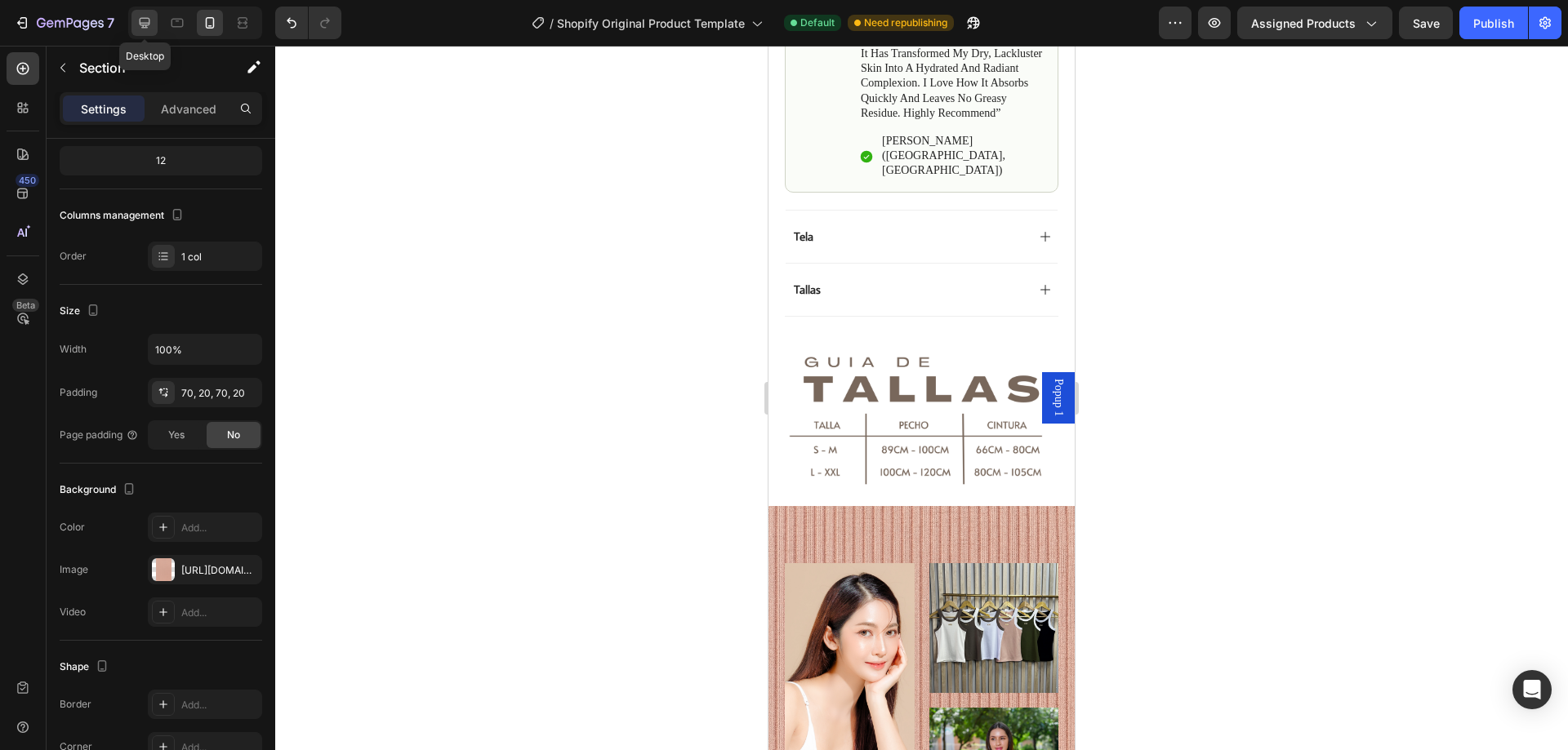
click at [137, 24] on icon at bounding box center [144, 22] width 16 height 16
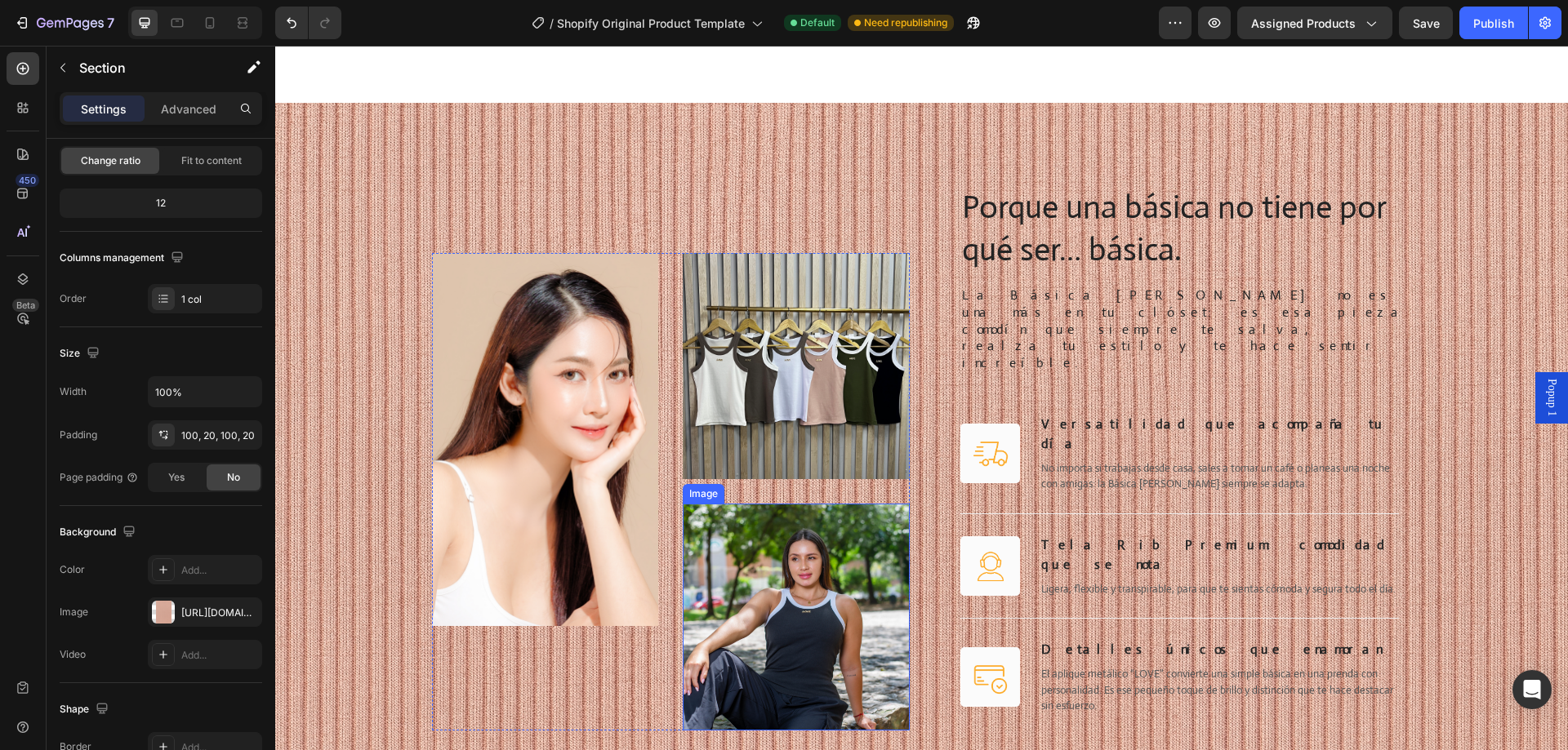
scroll to position [2279, 0]
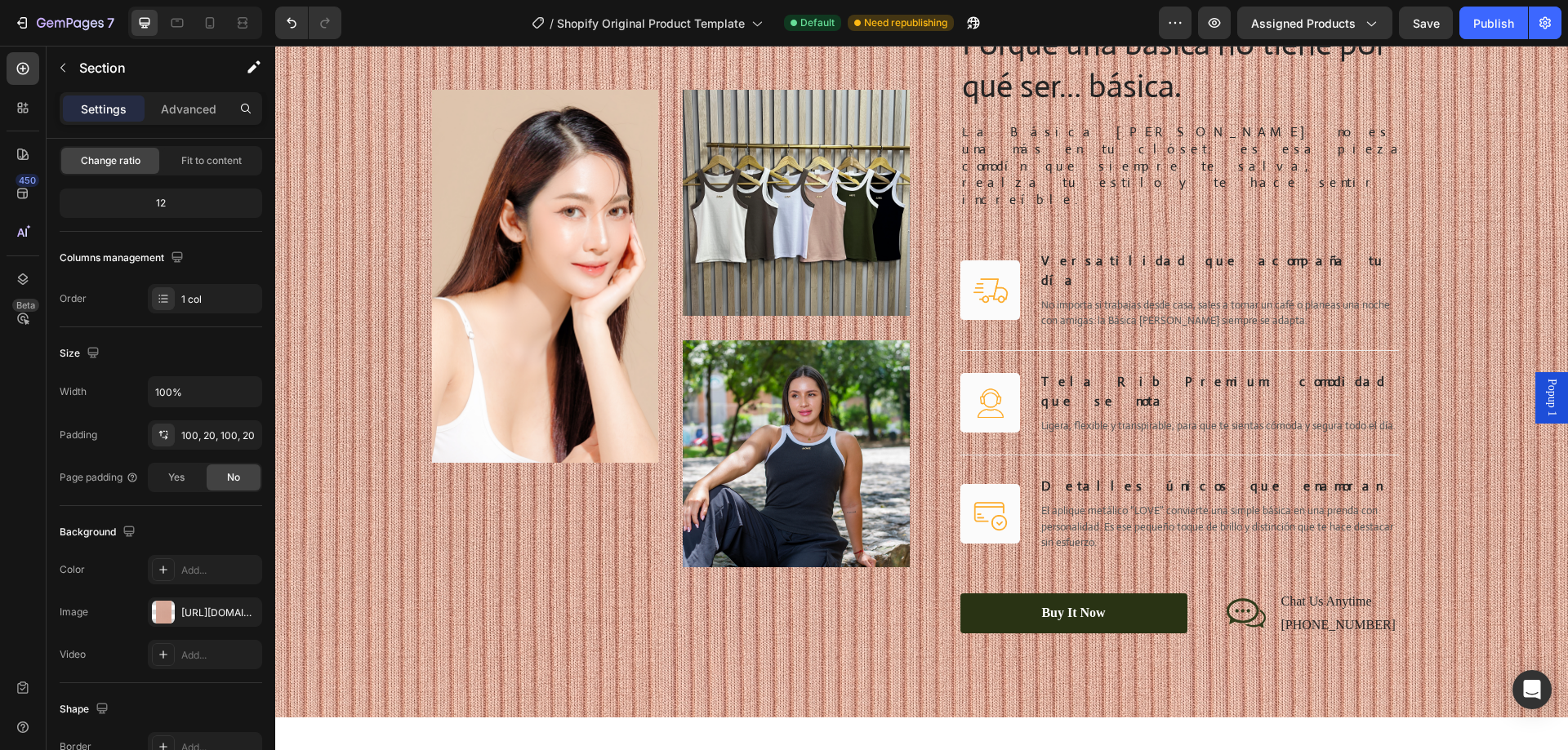
click at [358, 264] on div "Image Image Image Row Porque una básica no tiene por qué ser… básica. Heading L…" at bounding box center [921, 329] width 1260 height 615
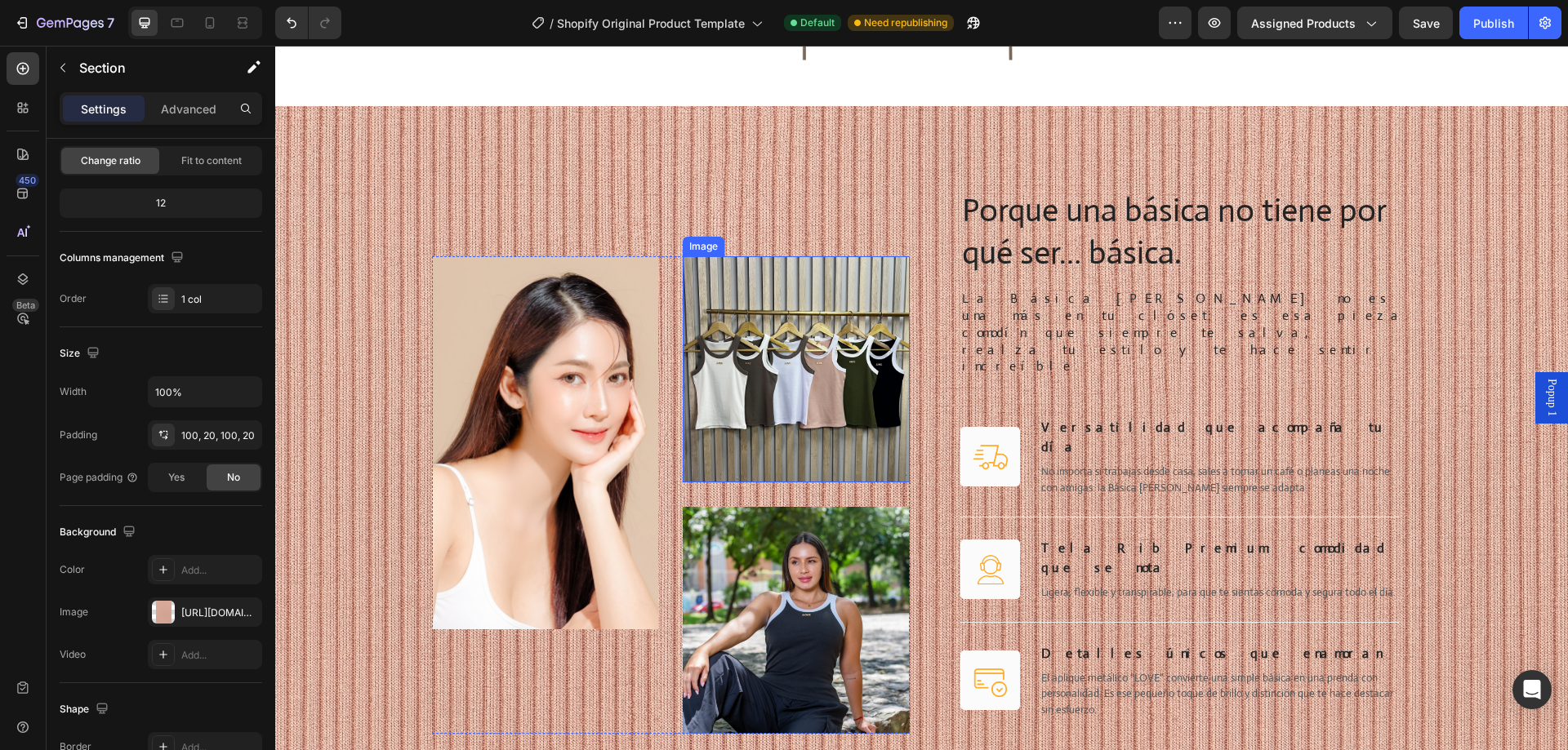
scroll to position [2034, 0]
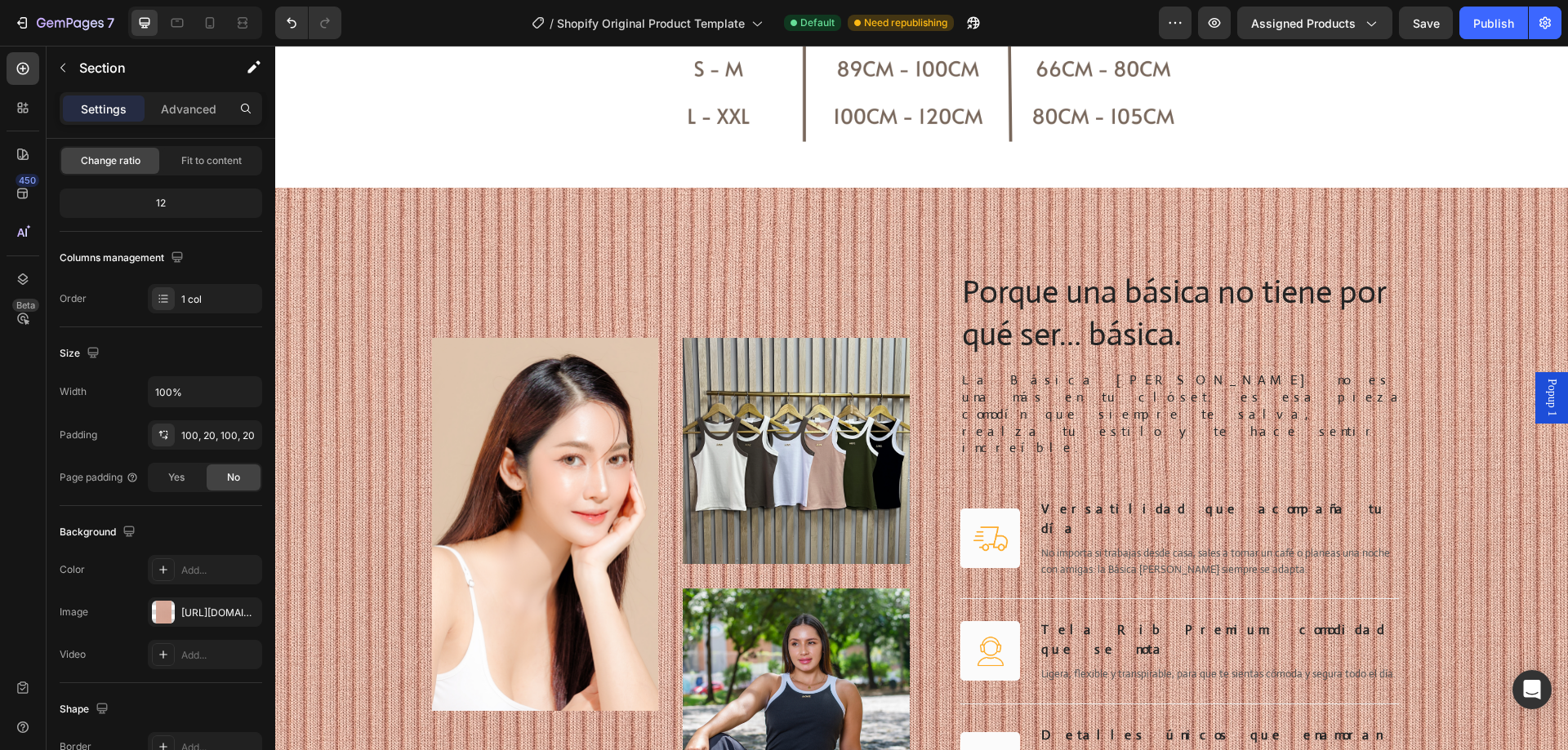
click at [330, 198] on div "Image Image Image Row Porque una básica no tiene por qué ser… básica. Heading L…" at bounding box center [921, 576] width 1293 height 778
click at [182, 568] on div "Add..." at bounding box center [219, 570] width 77 height 14
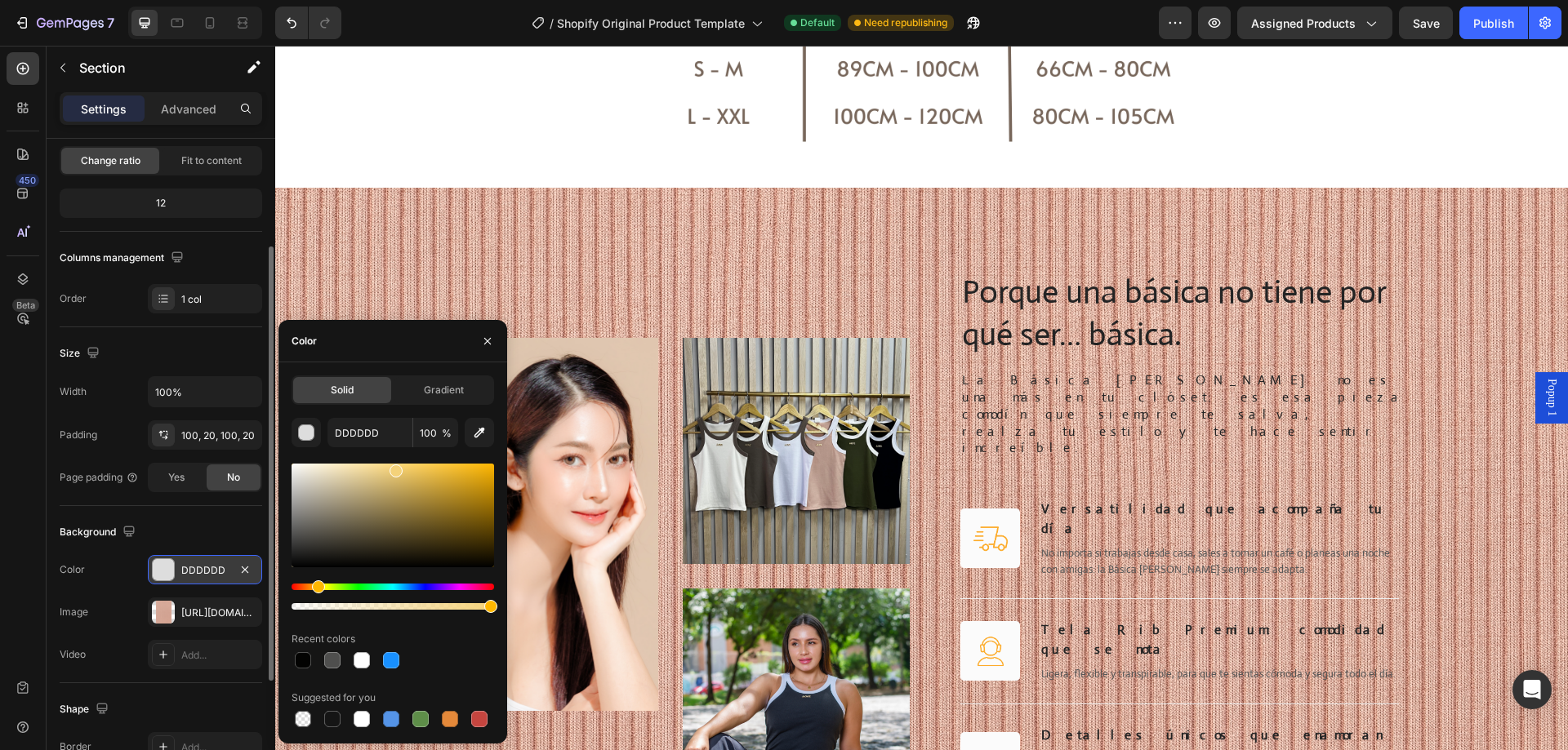
drag, startPoint x: 389, startPoint y: 480, endPoint x: 395, endPoint y: 468, distance: 13.4
click at [395, 468] on div at bounding box center [393, 515] width 202 height 104
click at [243, 609] on icon "button" at bounding box center [245, 612] width 7 height 7
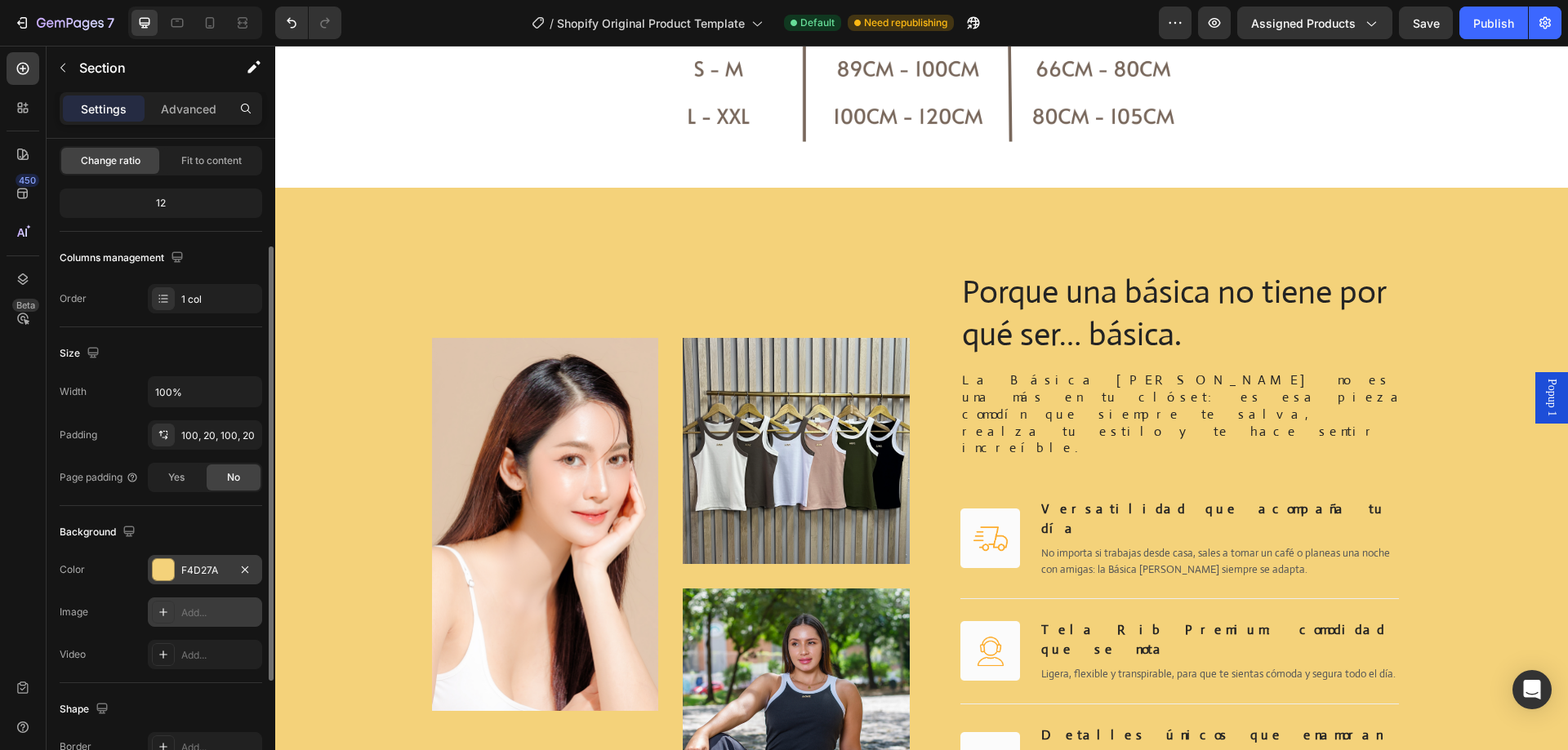
click at [189, 559] on div "F4D27A" at bounding box center [205, 570] width 115 height 29
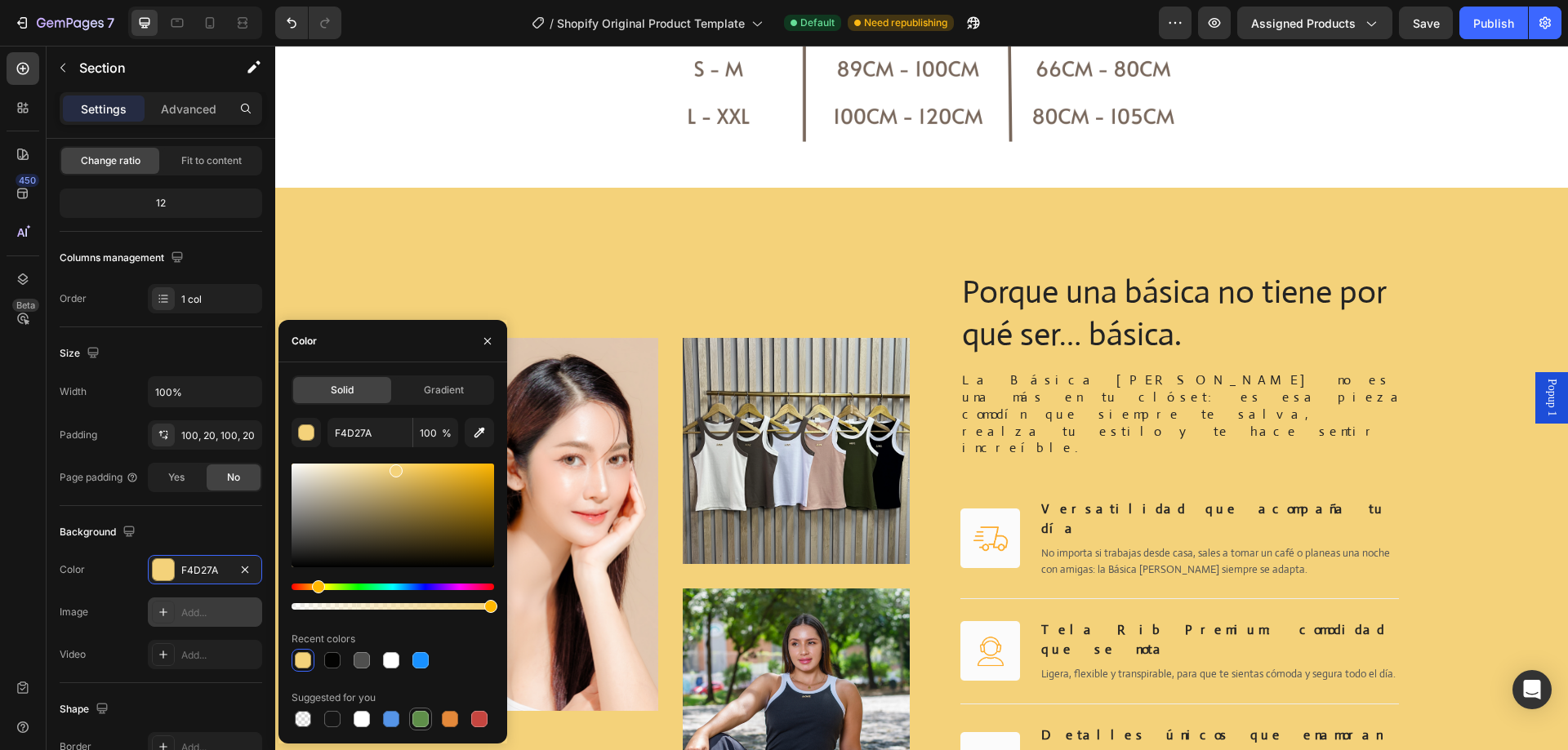
click at [414, 720] on div at bounding box center [420, 719] width 16 height 16
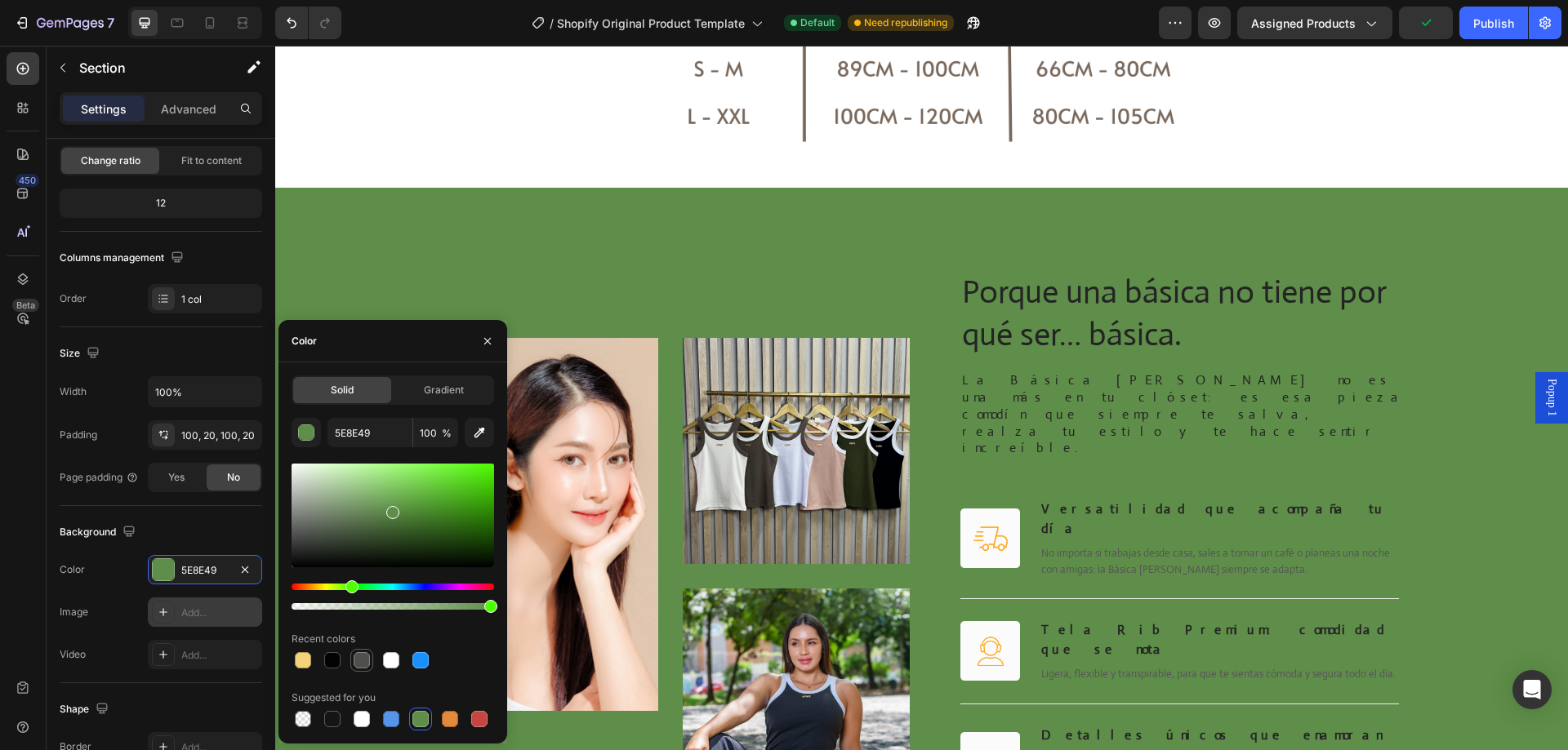
click at [366, 666] on div at bounding box center [361, 660] width 16 height 16
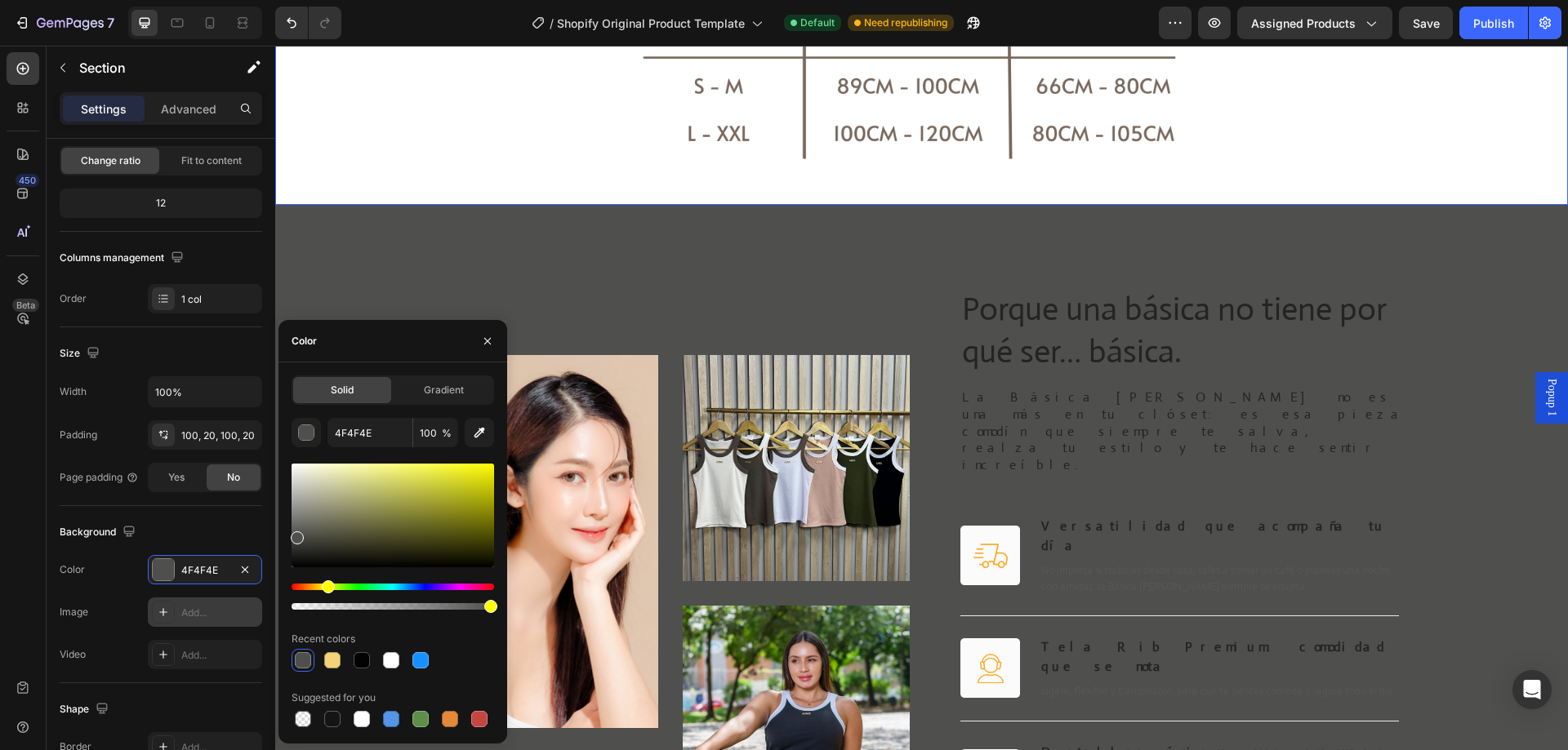
scroll to position [1790, 0]
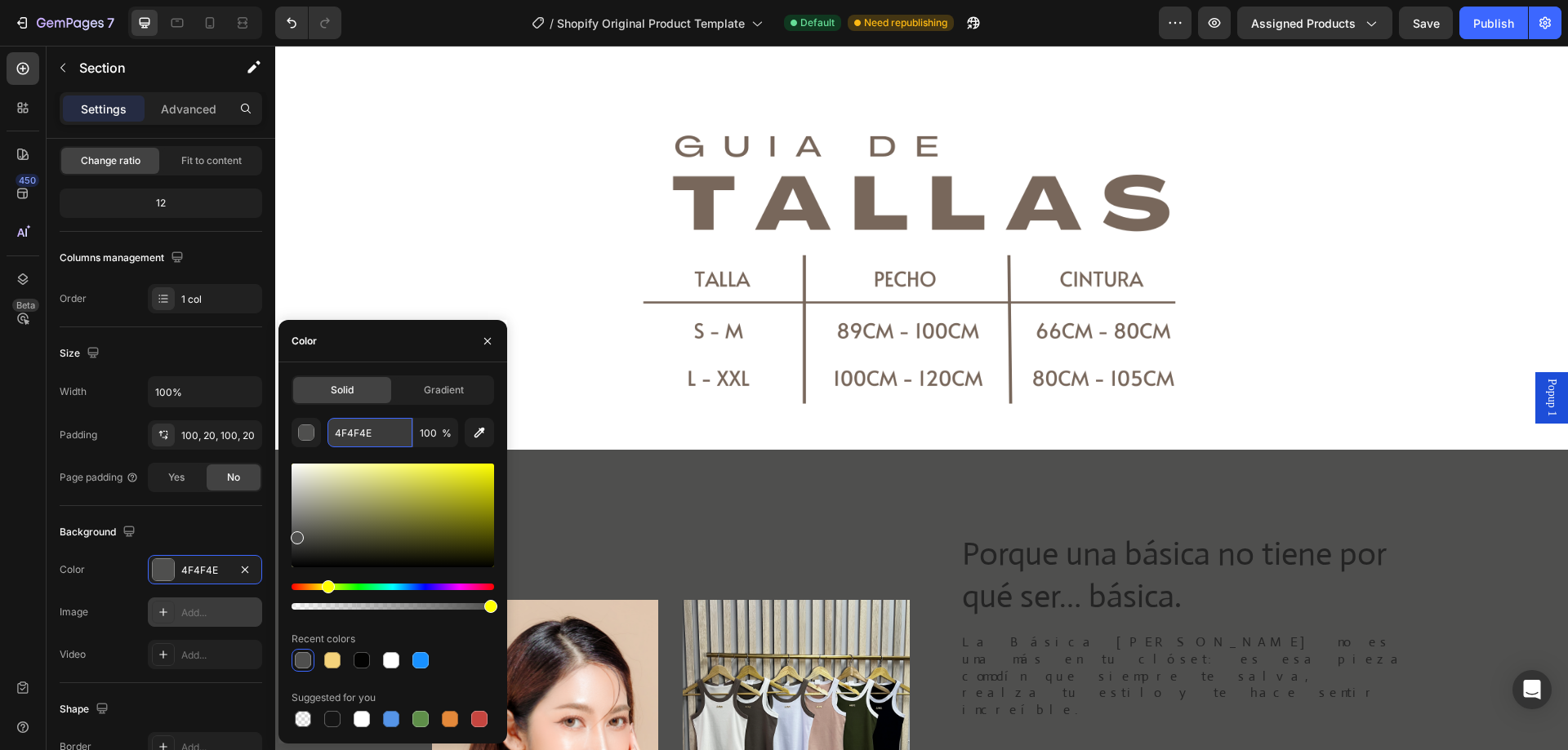
click at [353, 427] on input "4F4F4E" at bounding box center [369, 432] width 85 height 29
paste input "#78675b"
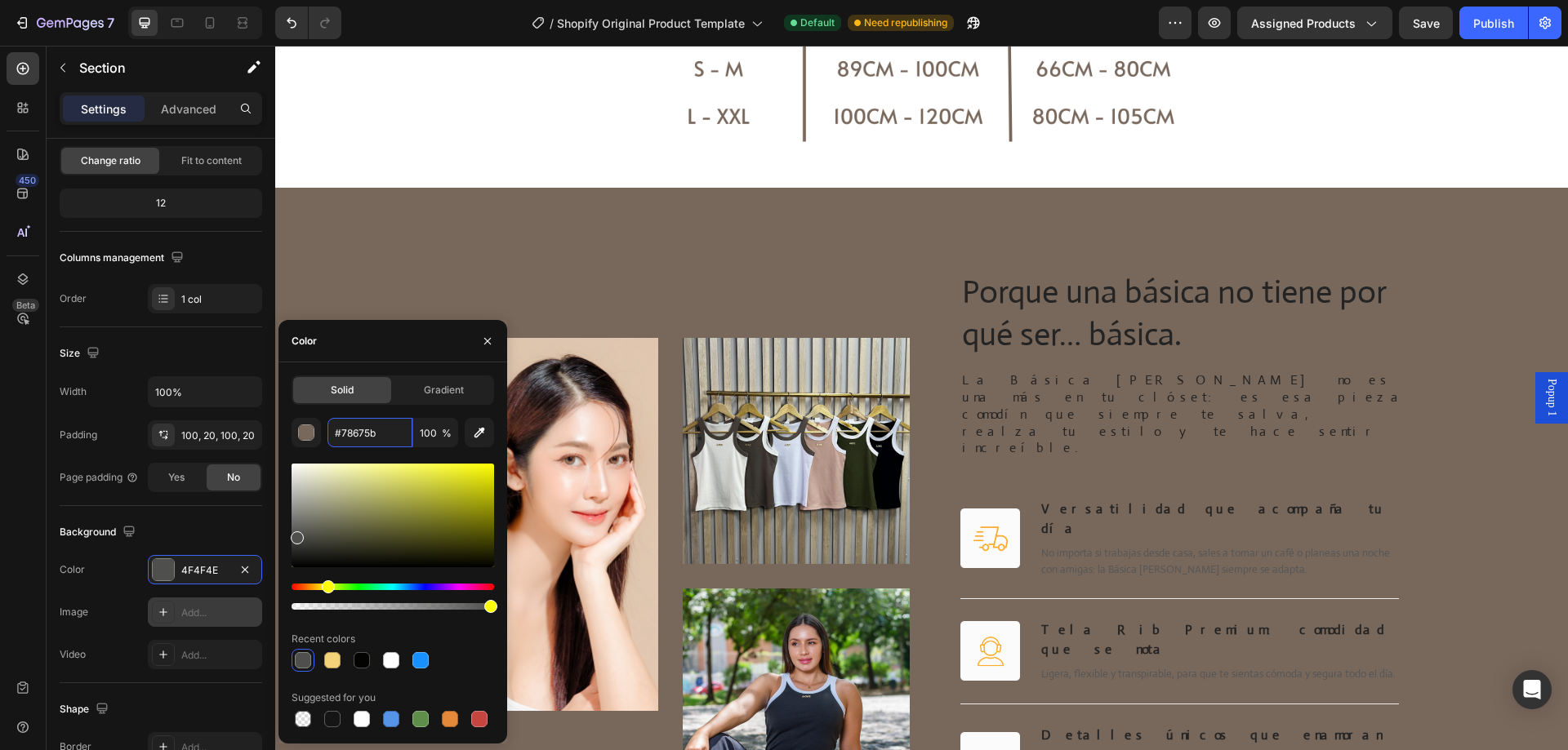
scroll to position [2198, 0]
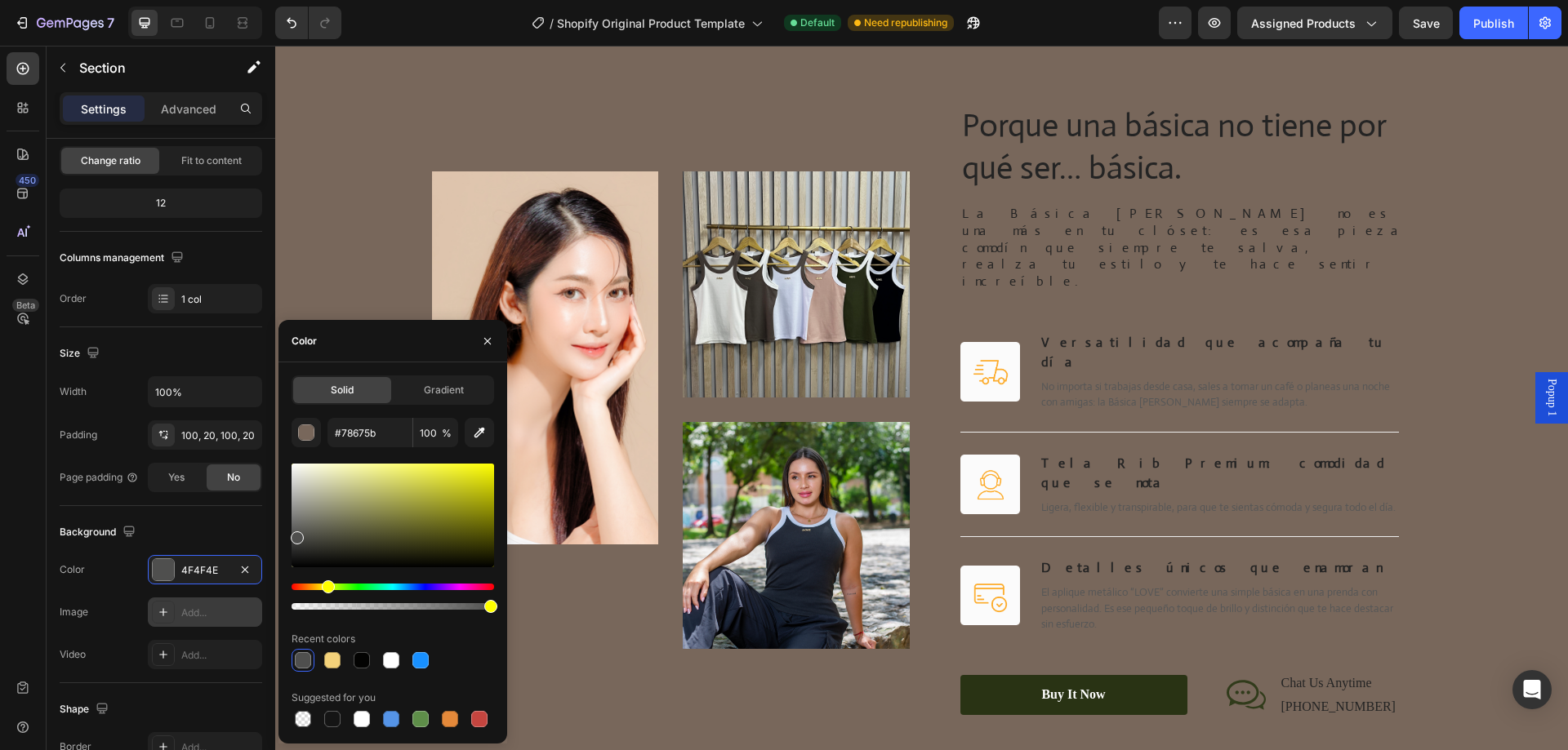
click at [385, 248] on div "Image Image Image Row Porque una básica no tiene por qué ser… básica. Heading L…" at bounding box center [921, 410] width 1260 height 615
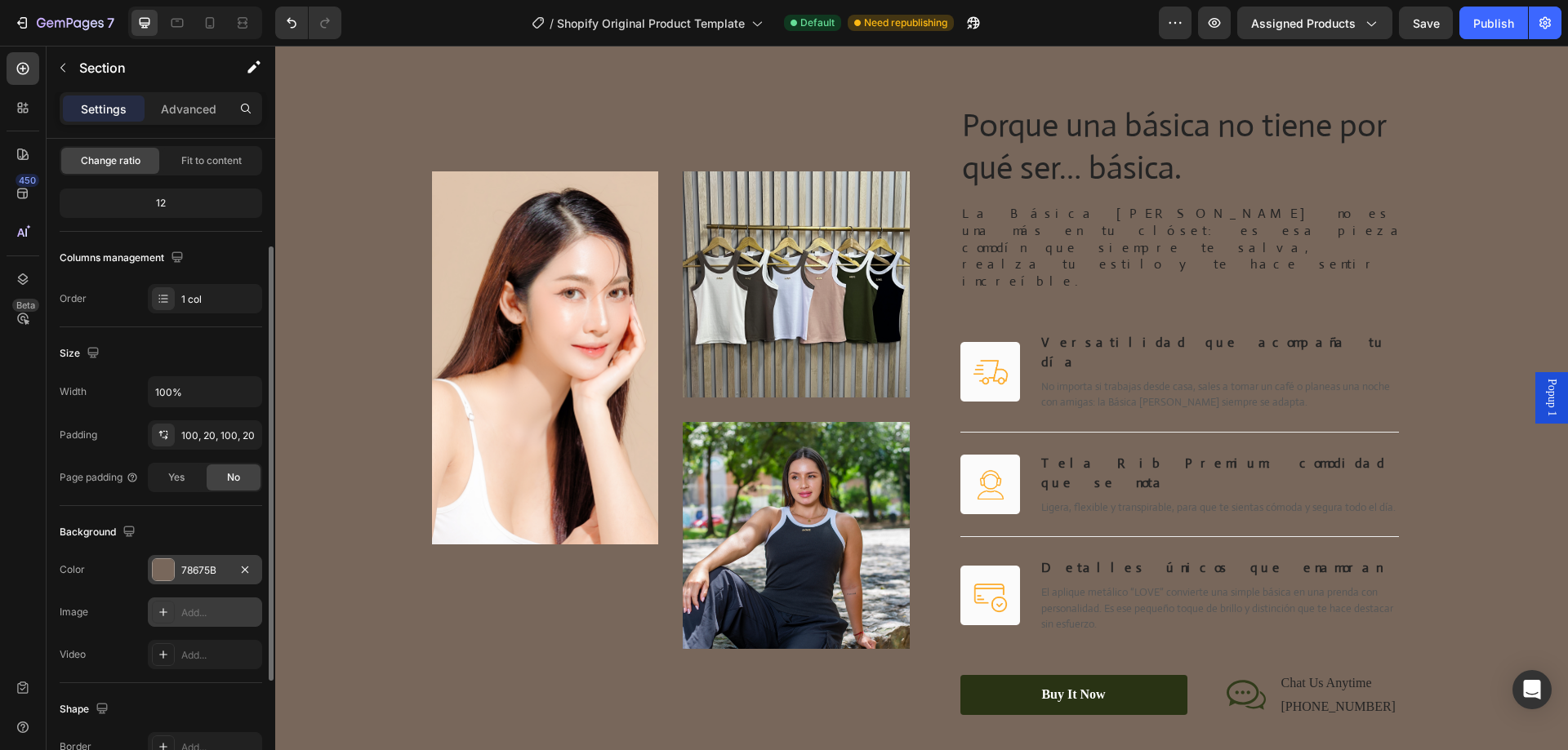
click at [164, 577] on div at bounding box center [163, 570] width 21 height 21
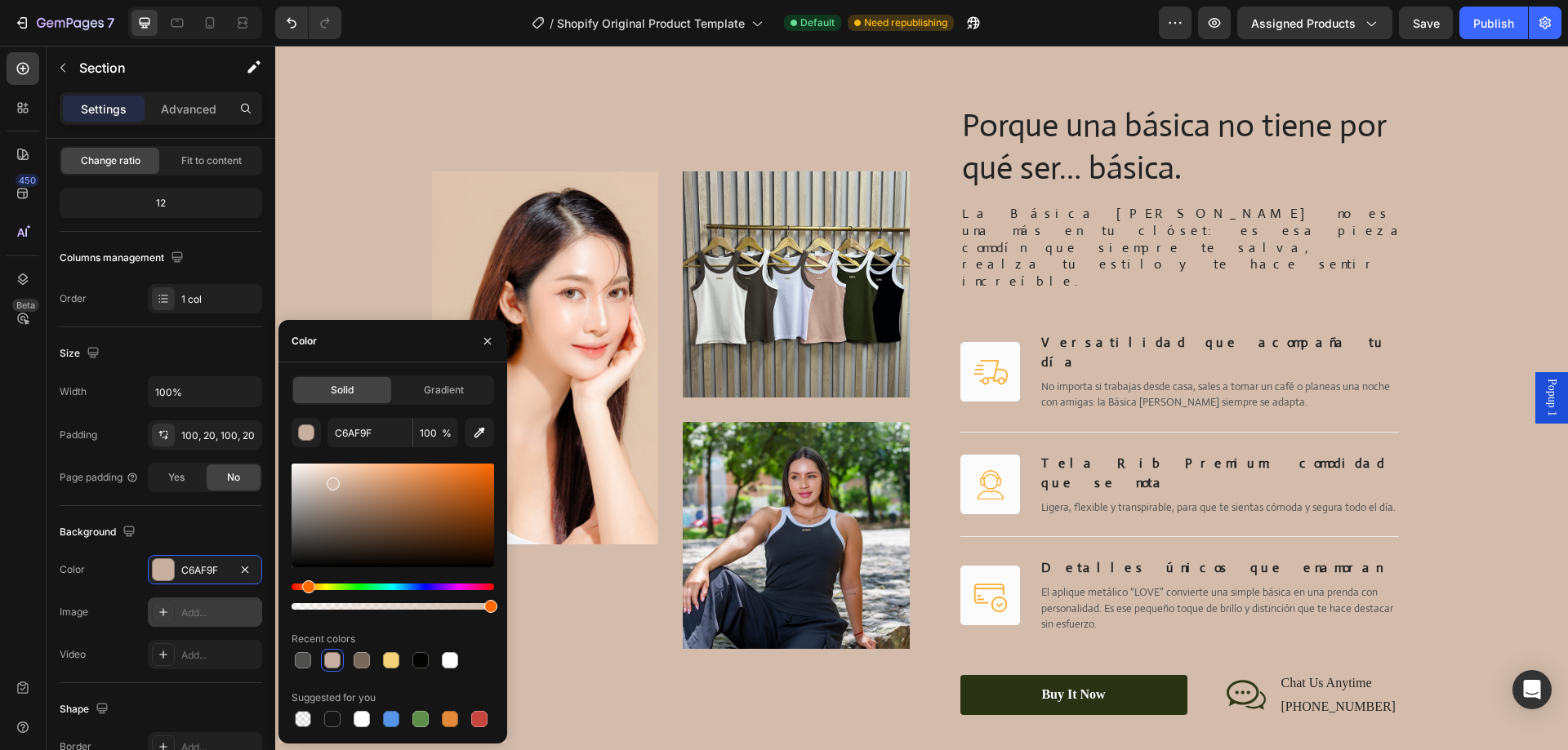
type input "D3BCAB"
drag, startPoint x: 343, startPoint y: 521, endPoint x: 330, endPoint y: 481, distance: 42.1
click at [330, 481] on div at bounding box center [334, 485] width 13 height 13
click at [357, 276] on div "Image Image Image Row Porque una básica no tiene por qué ser… básica. Heading L…" at bounding box center [921, 410] width 1260 height 615
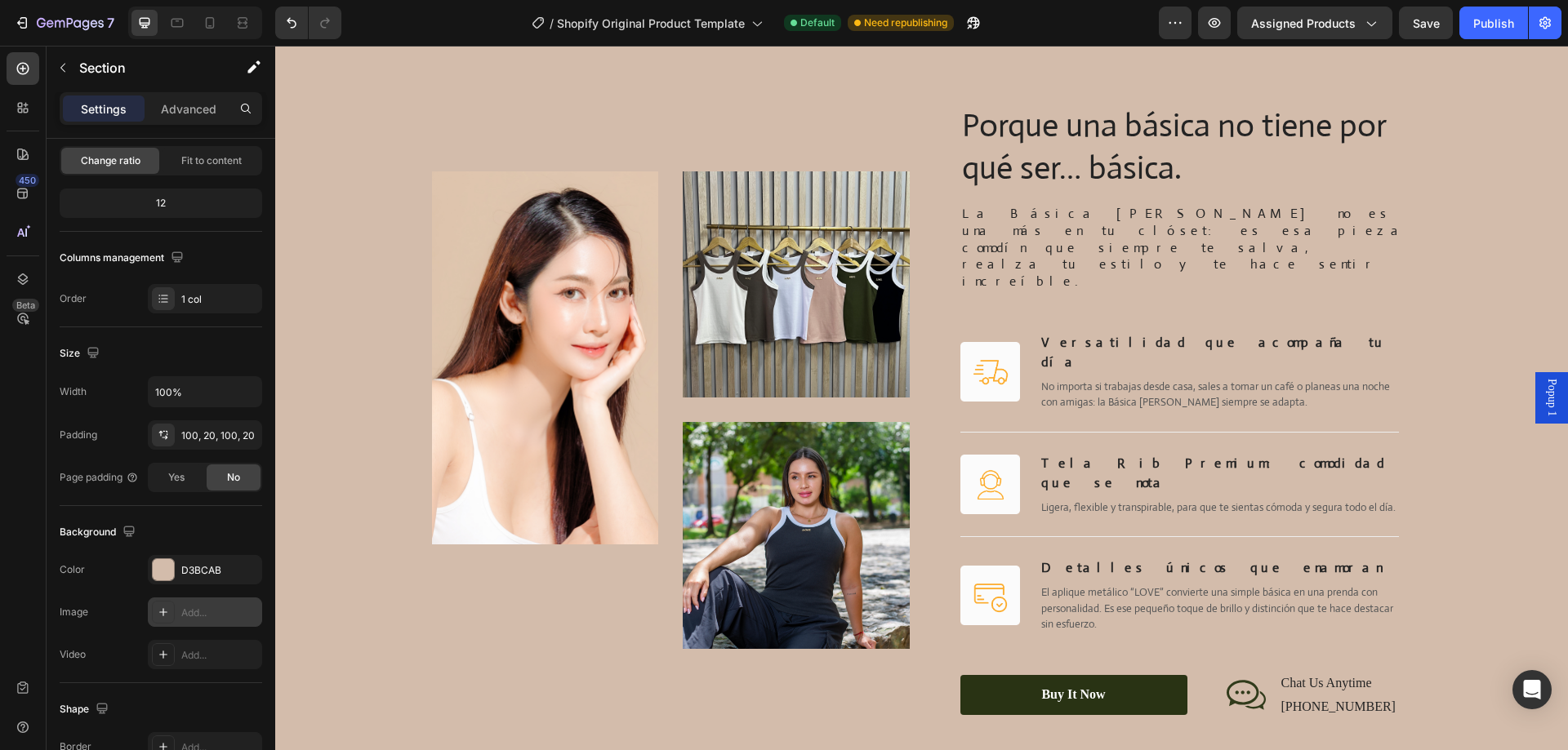
click at [493, 276] on img at bounding box center [545, 357] width 227 height 373
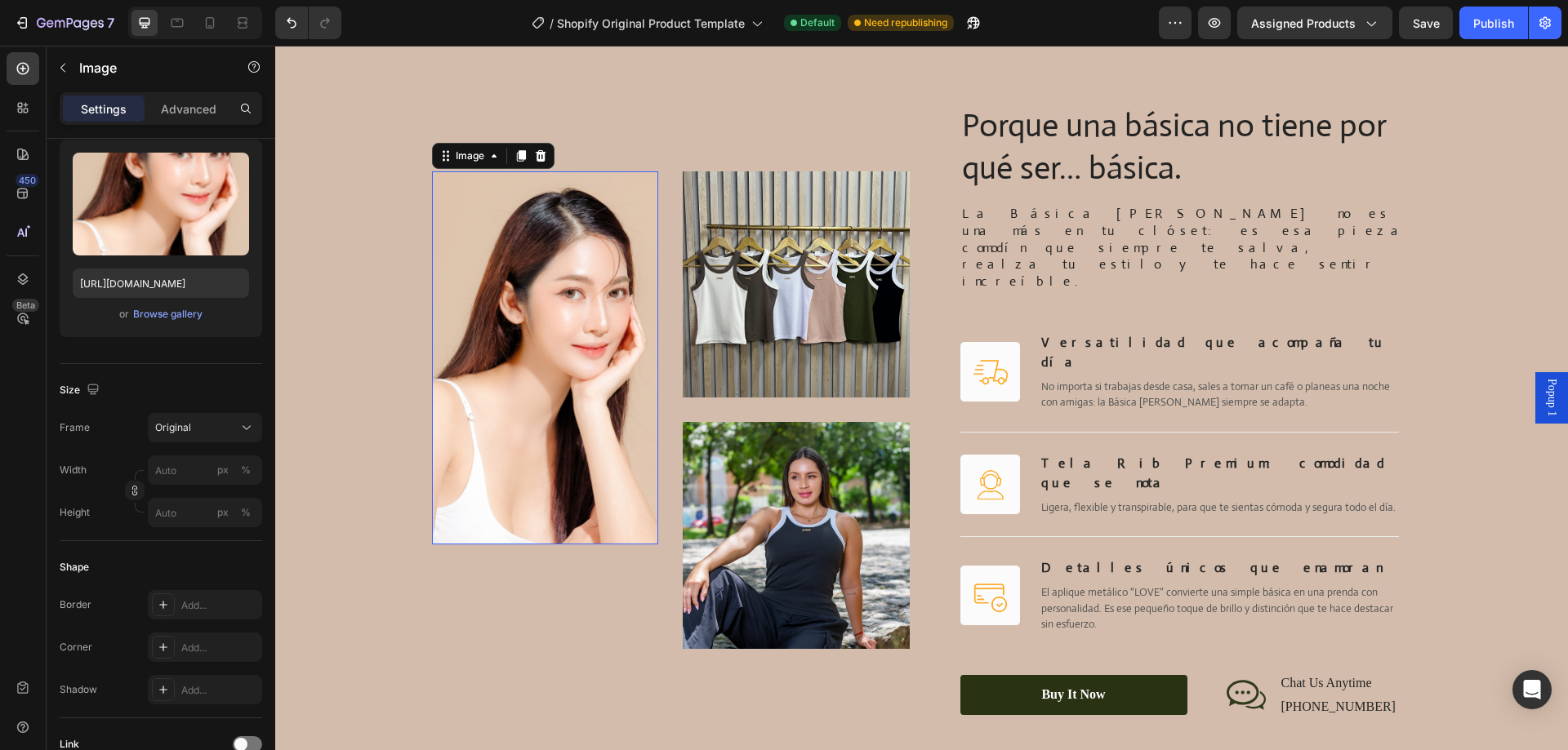
scroll to position [0, 0]
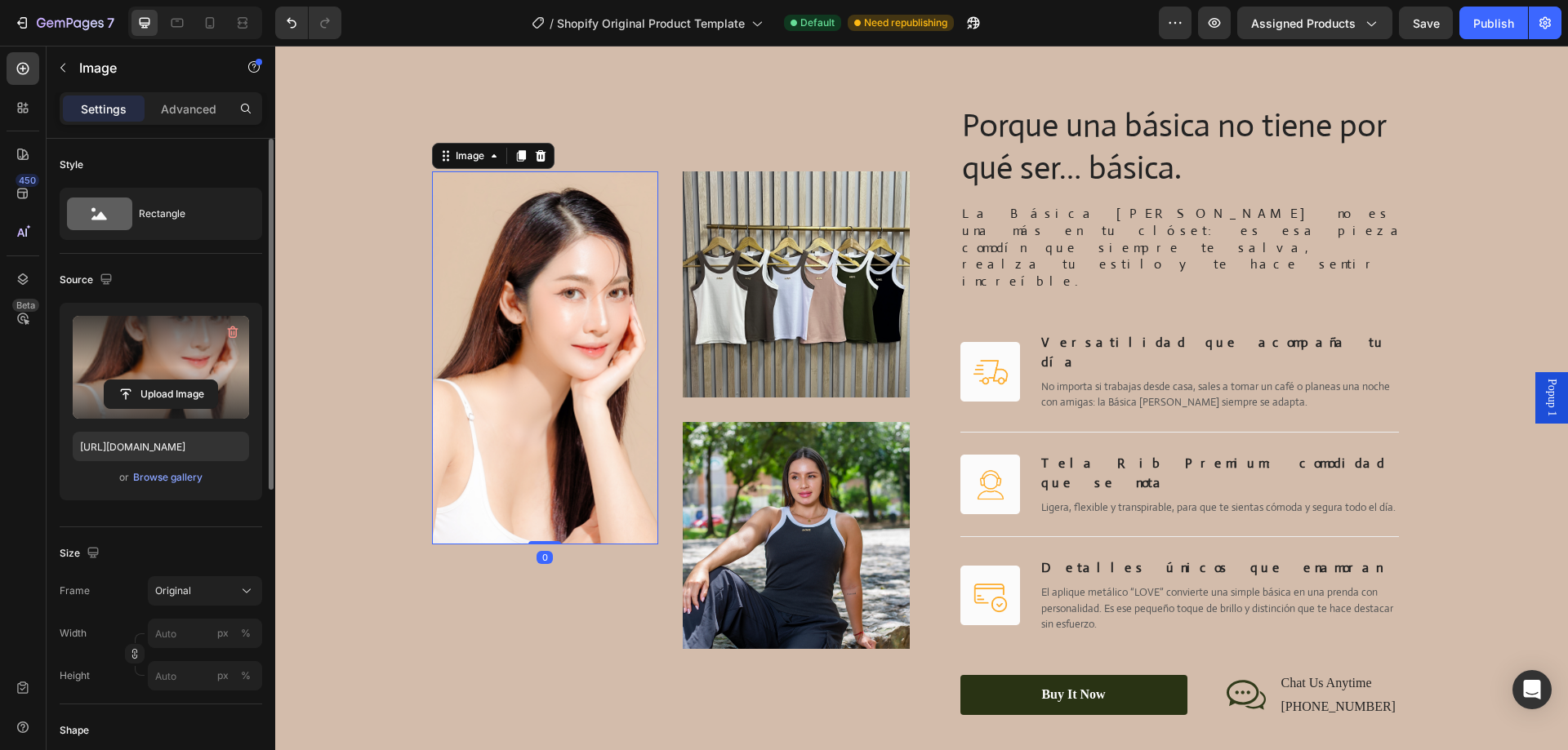
click at [165, 359] on label at bounding box center [160, 367] width 176 height 103
click at [165, 380] on input "file" at bounding box center [161, 394] width 113 height 28
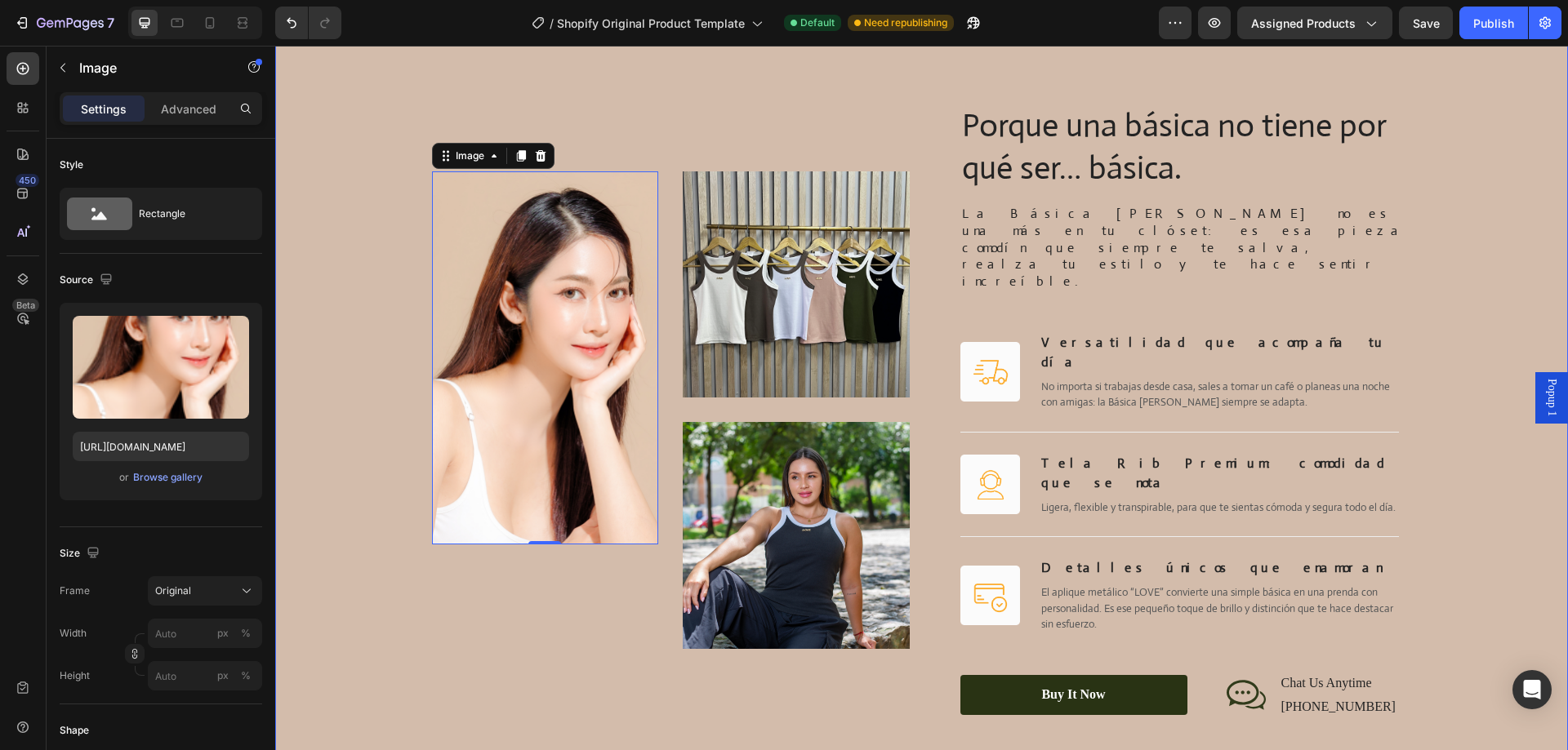
click at [319, 353] on div "Image 0 Image Image Row Porque una básica no tiene por qué ser… básica. Heading…" at bounding box center [921, 410] width 1260 height 615
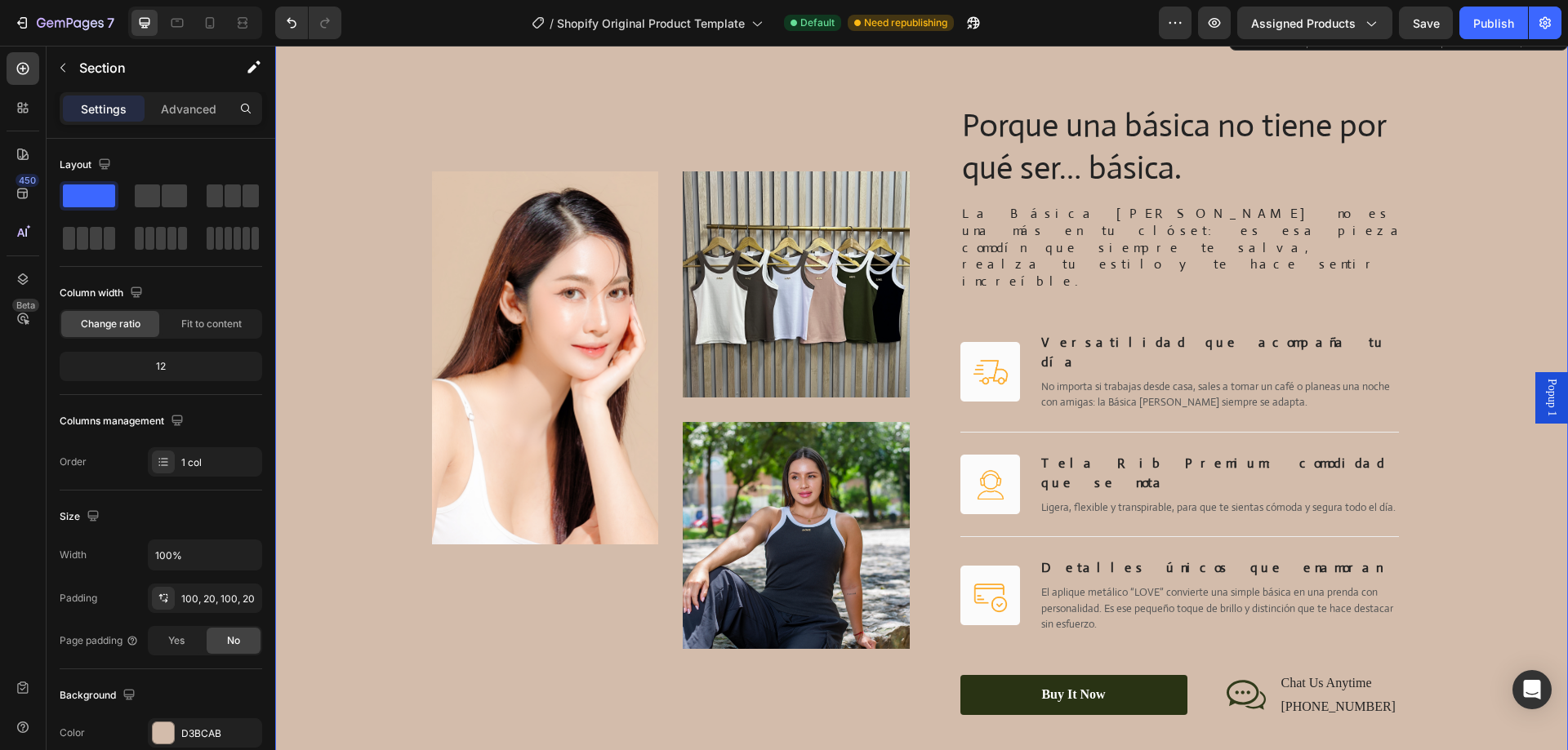
scroll to position [2034, 0]
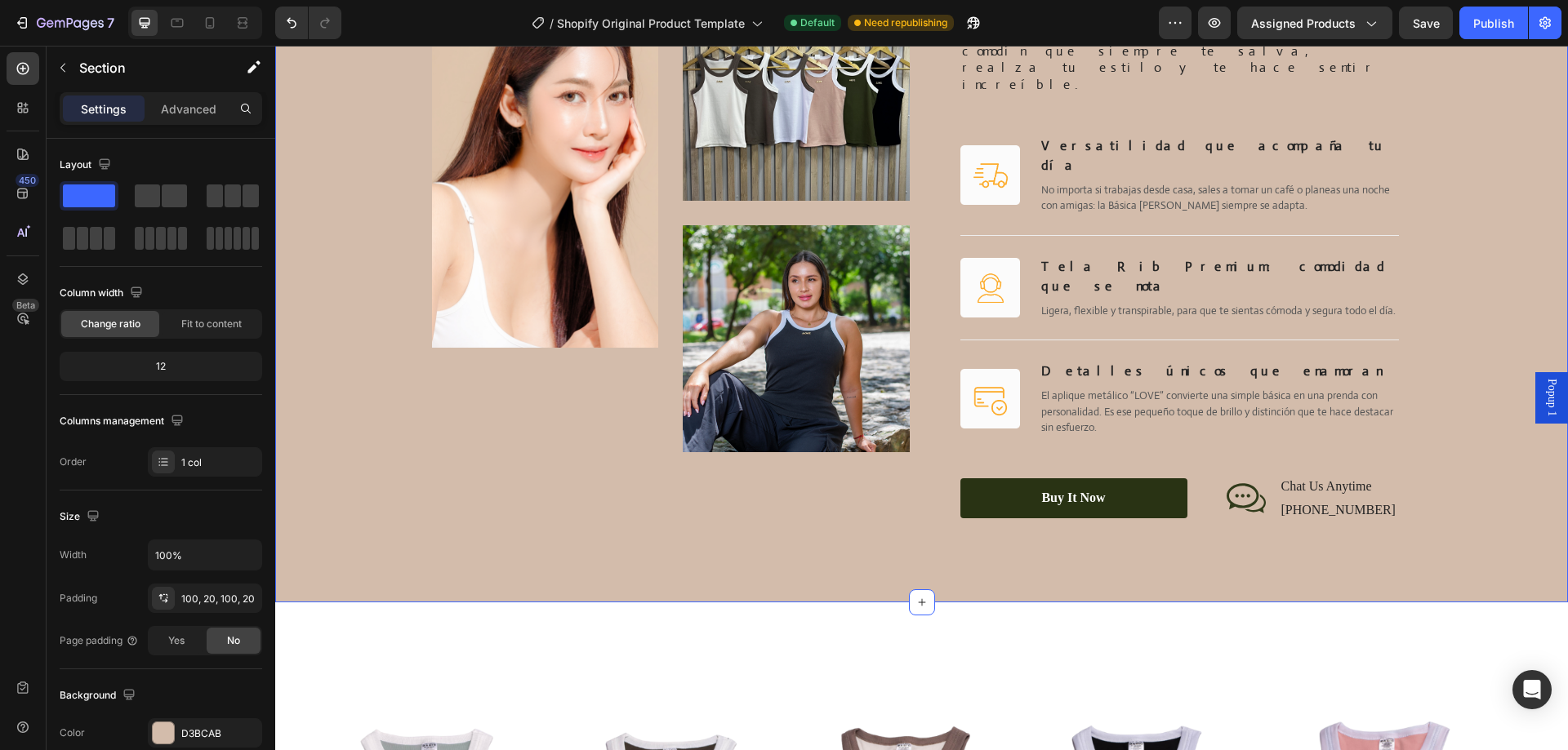
click at [353, 459] on div "Image Image Image Row Porque una básica no tiene por qué ser… básica. Heading L…" at bounding box center [921, 213] width 1293 height 778
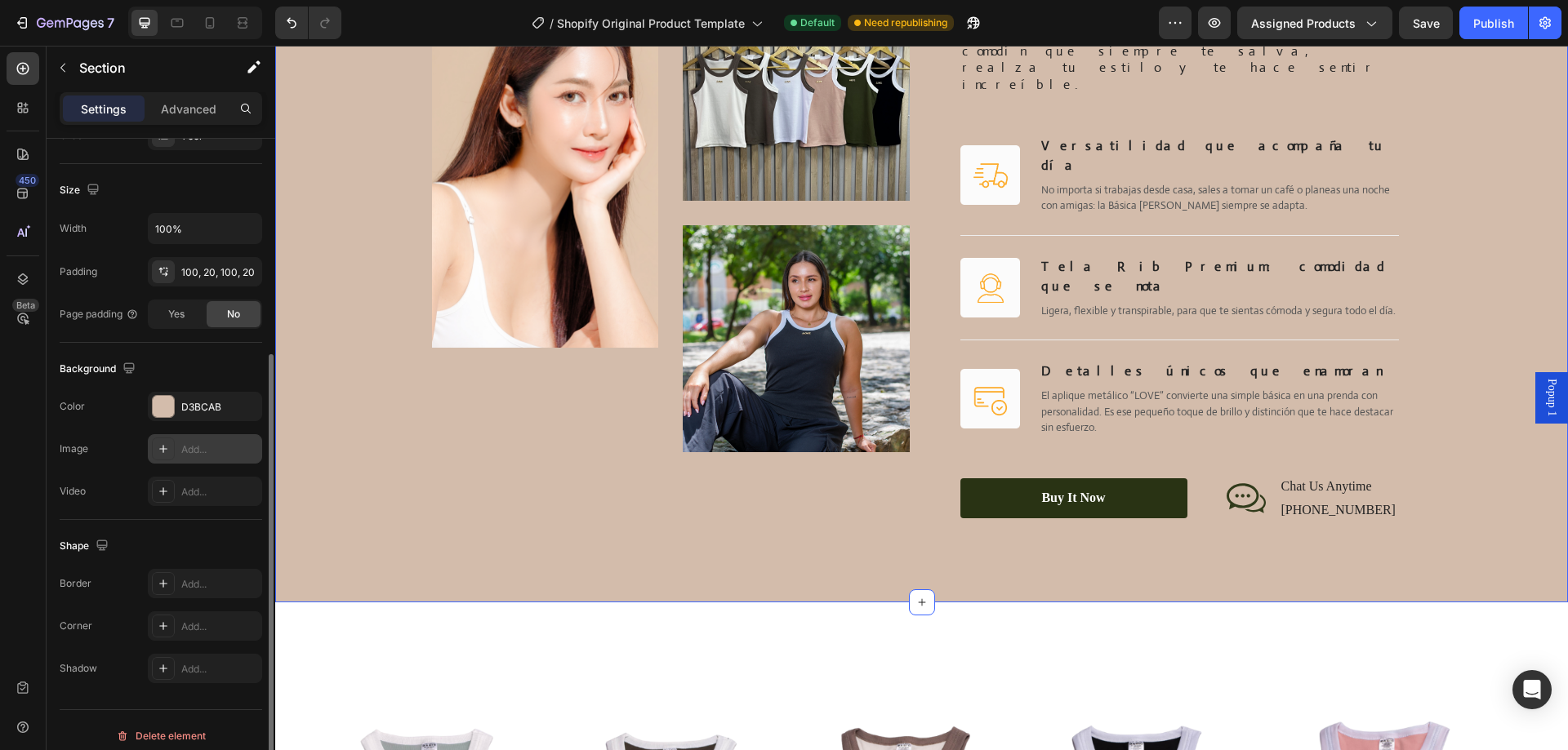
click at [193, 457] on div "Add..." at bounding box center [219, 449] width 77 height 14
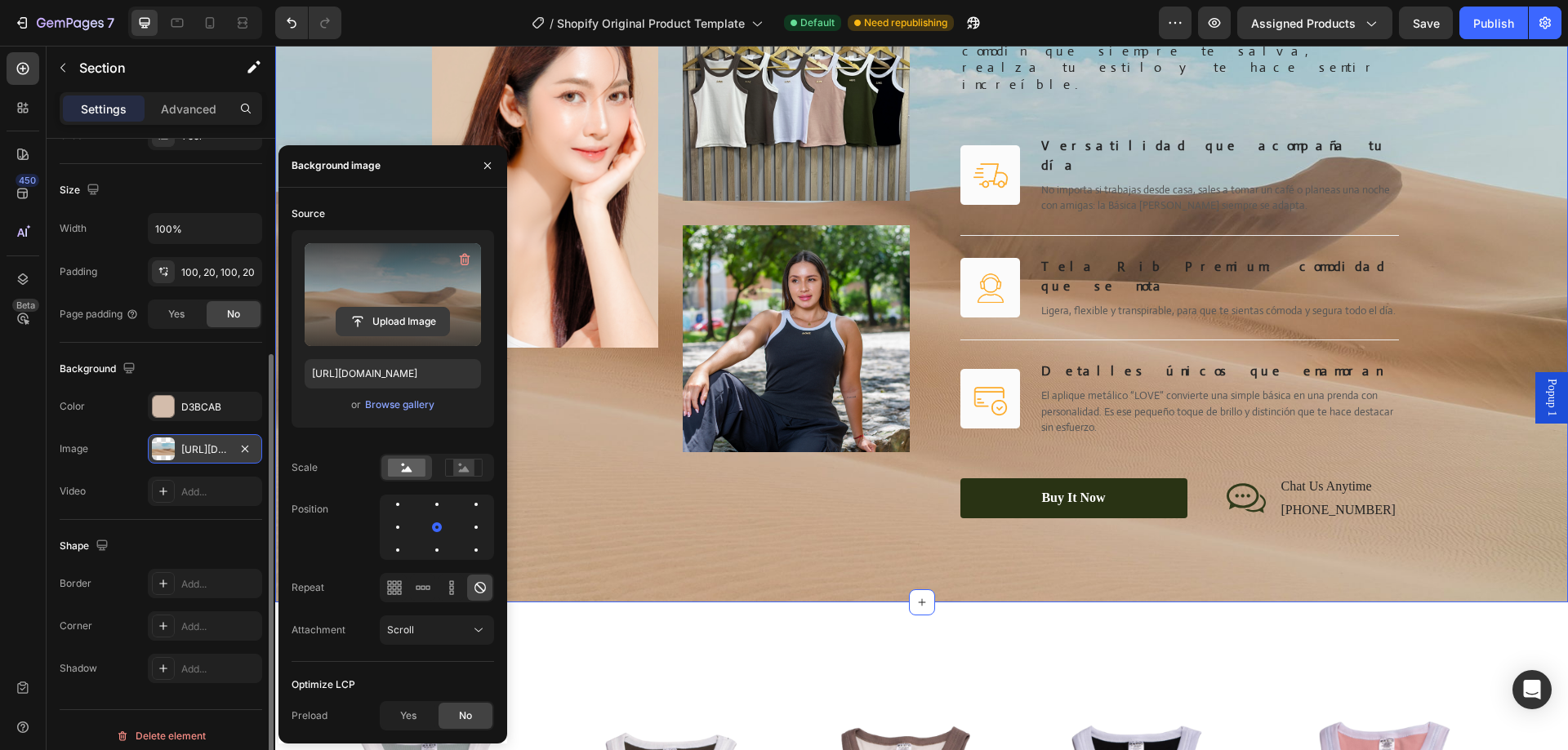
click at [360, 323] on input "file" at bounding box center [393, 321] width 113 height 28
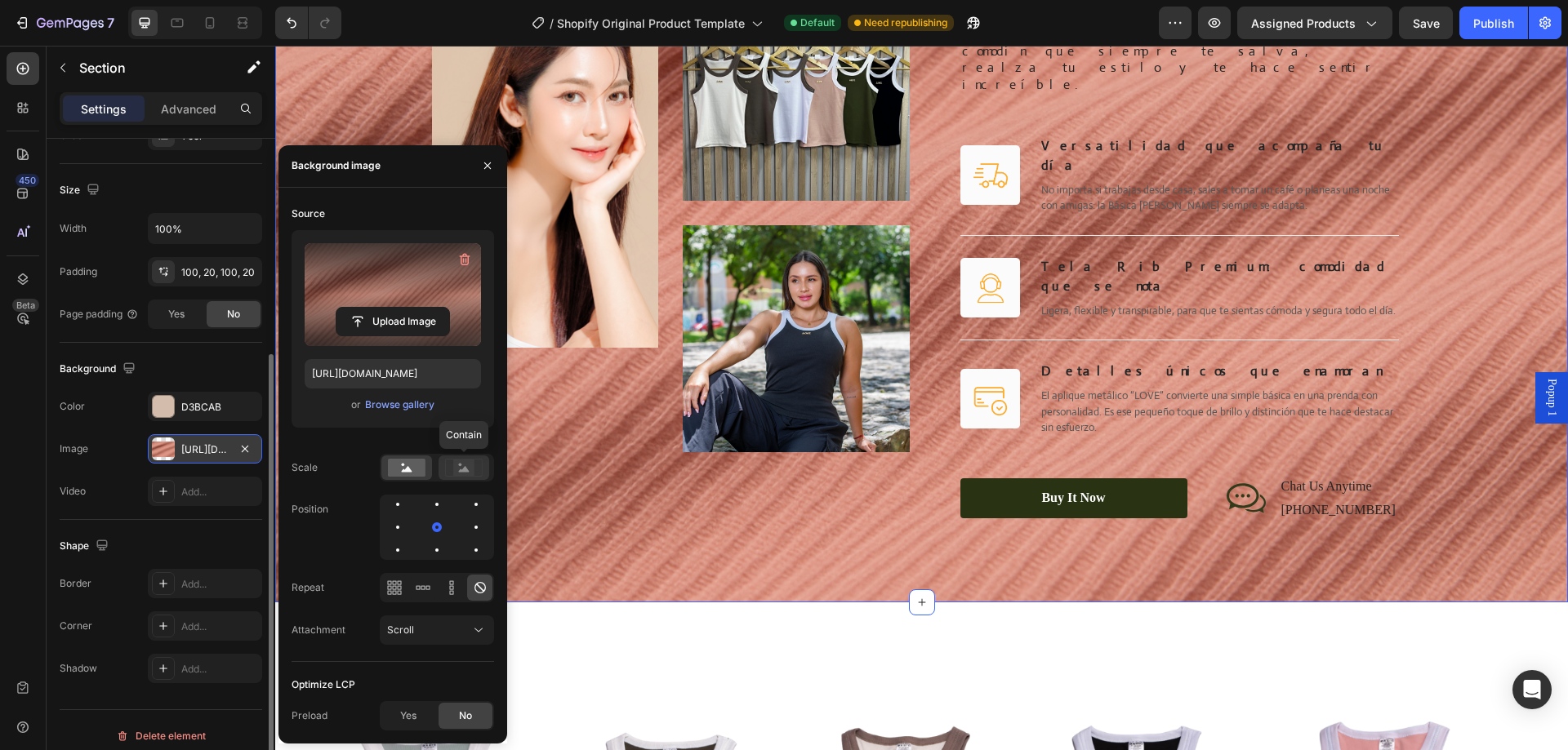
click at [467, 467] on rect at bounding box center [464, 467] width 21 height 16
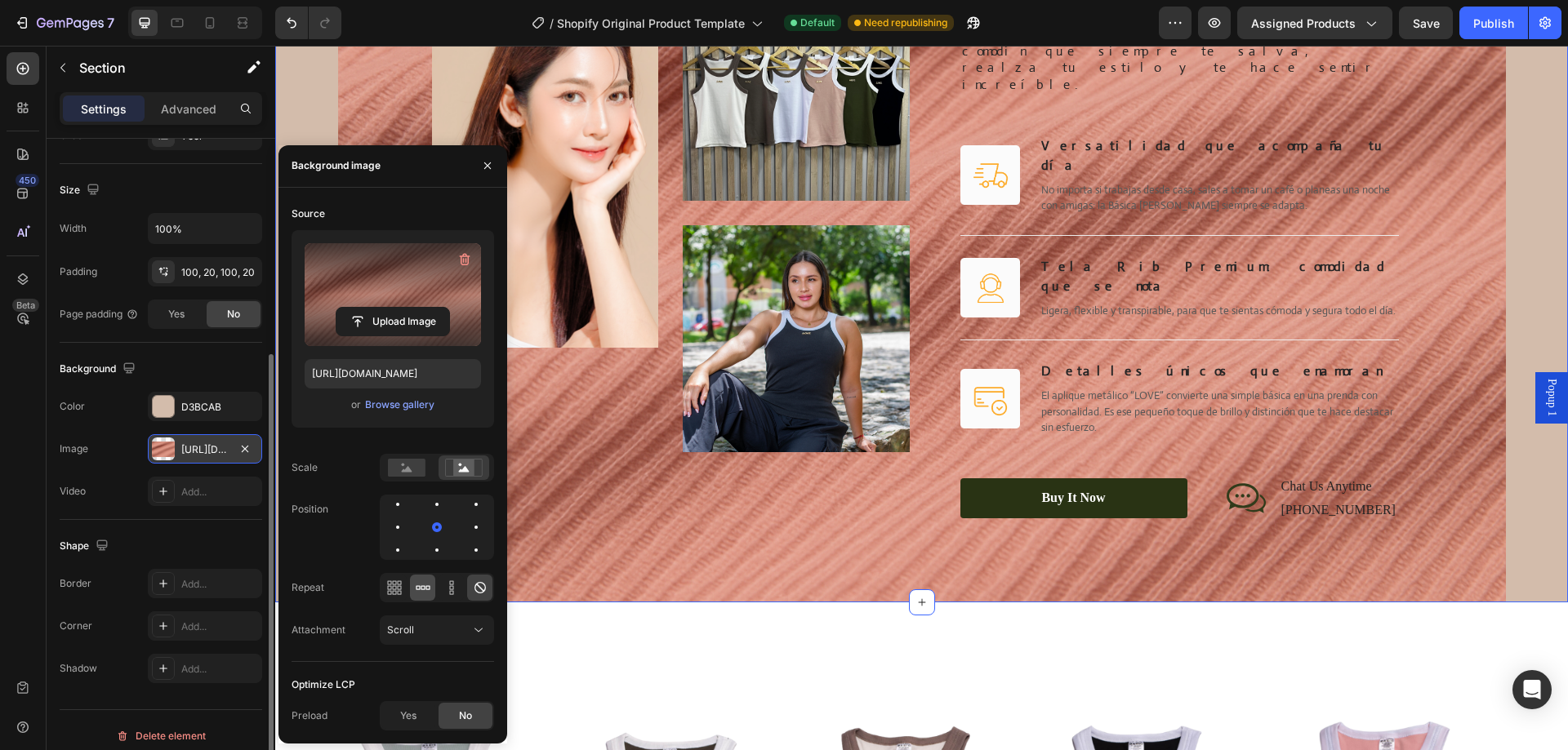
click at [412, 586] on div at bounding box center [422, 587] width 25 height 26
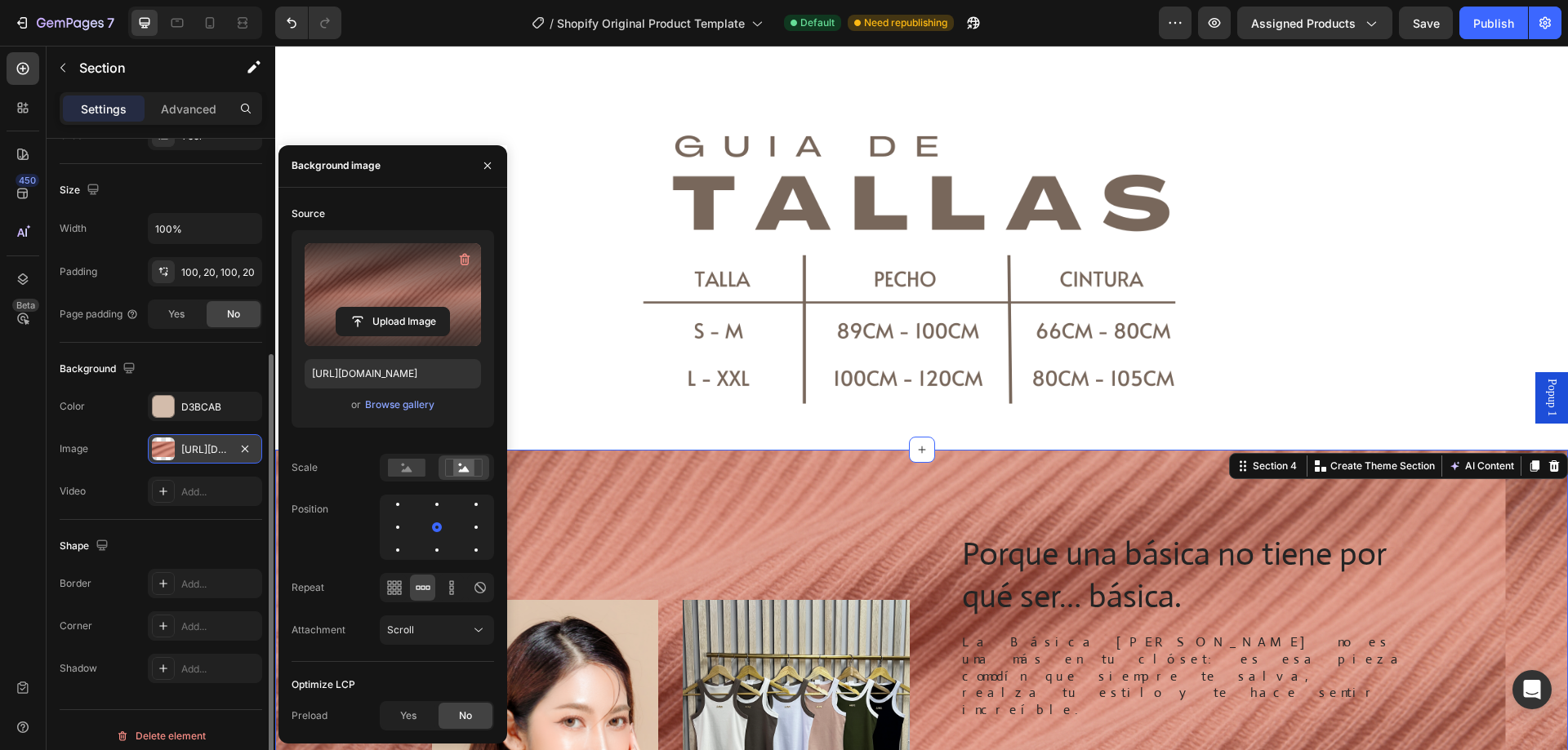
scroll to position [1953, 0]
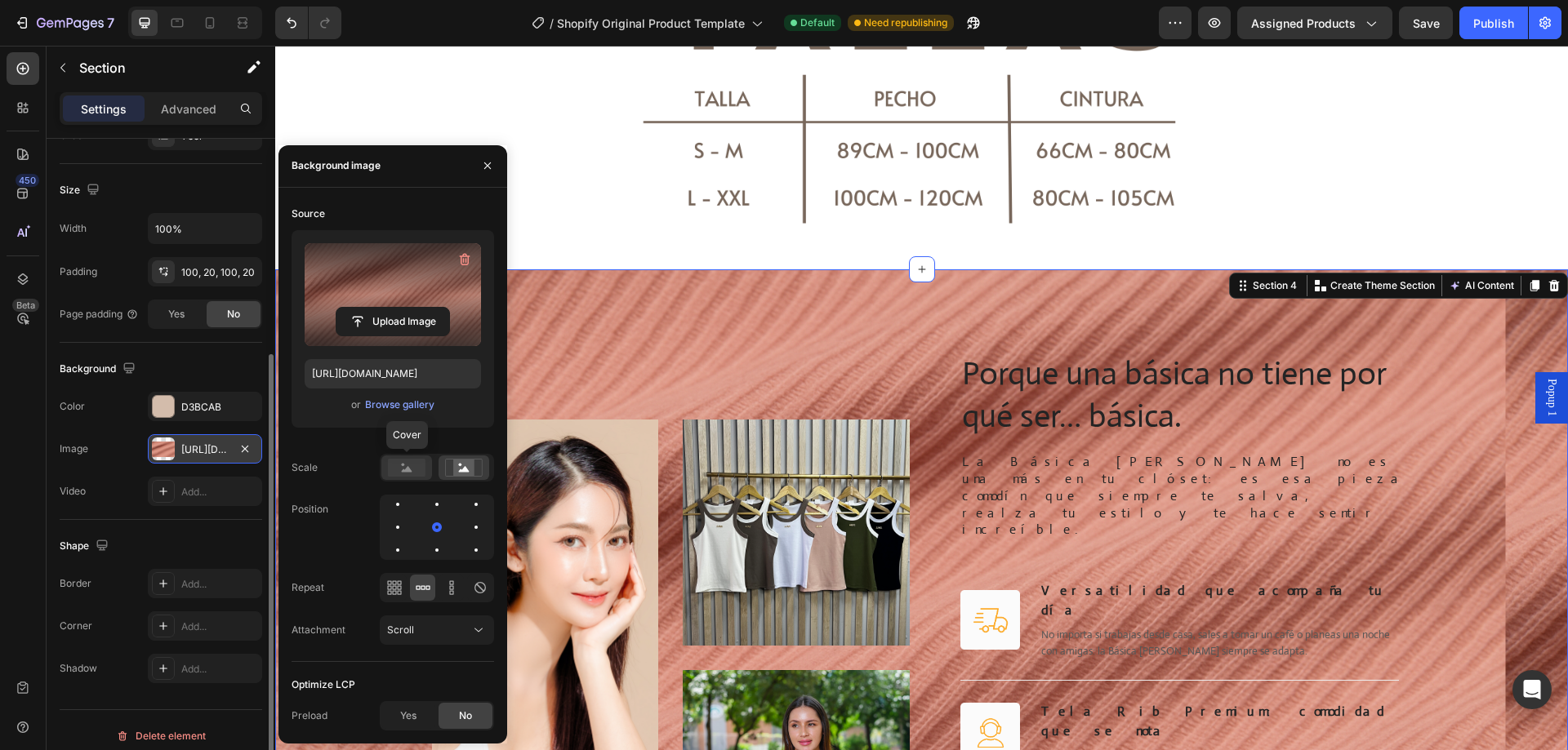
click at [415, 474] on rect at bounding box center [406, 467] width 38 height 18
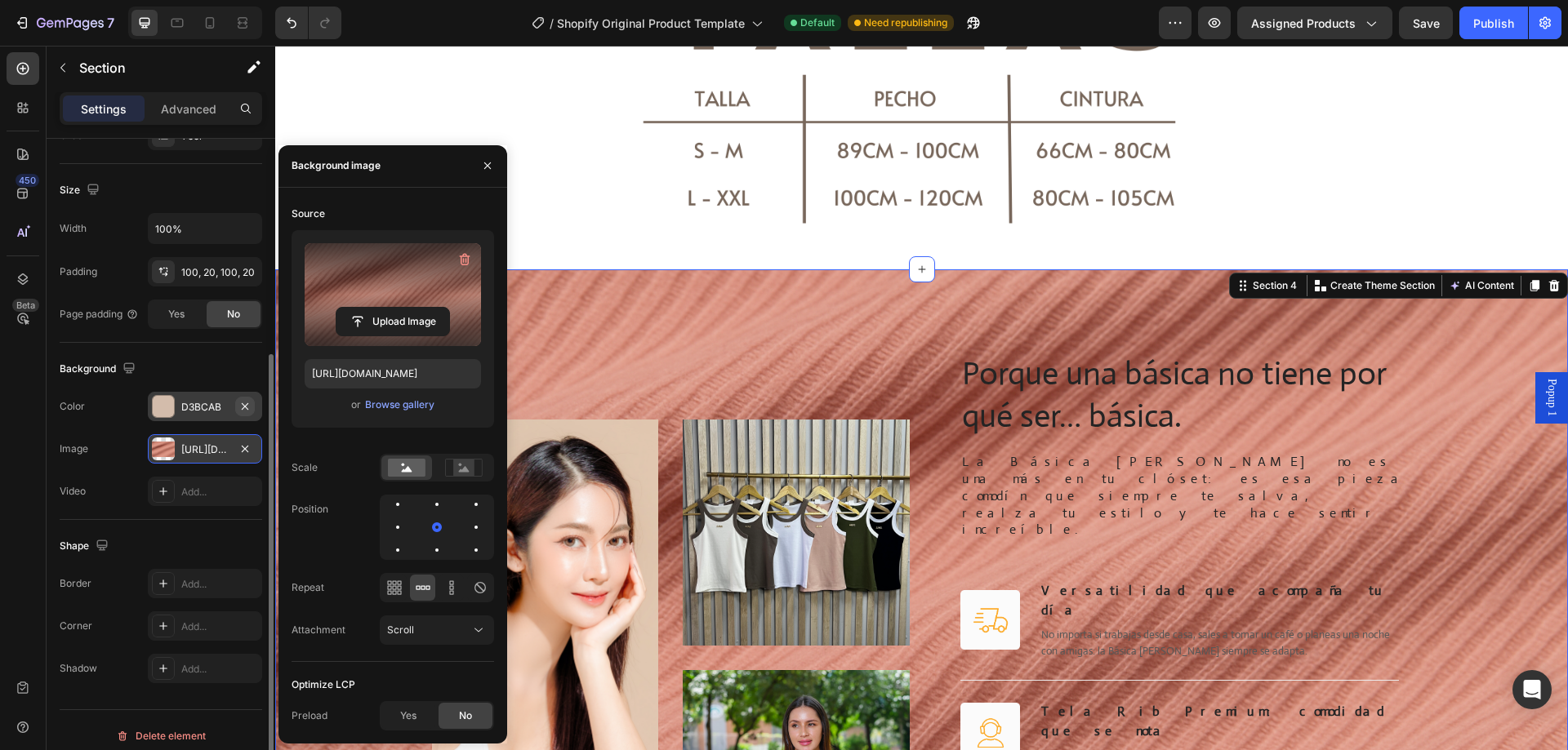
click at [247, 409] on icon "button" at bounding box center [245, 407] width 13 height 13
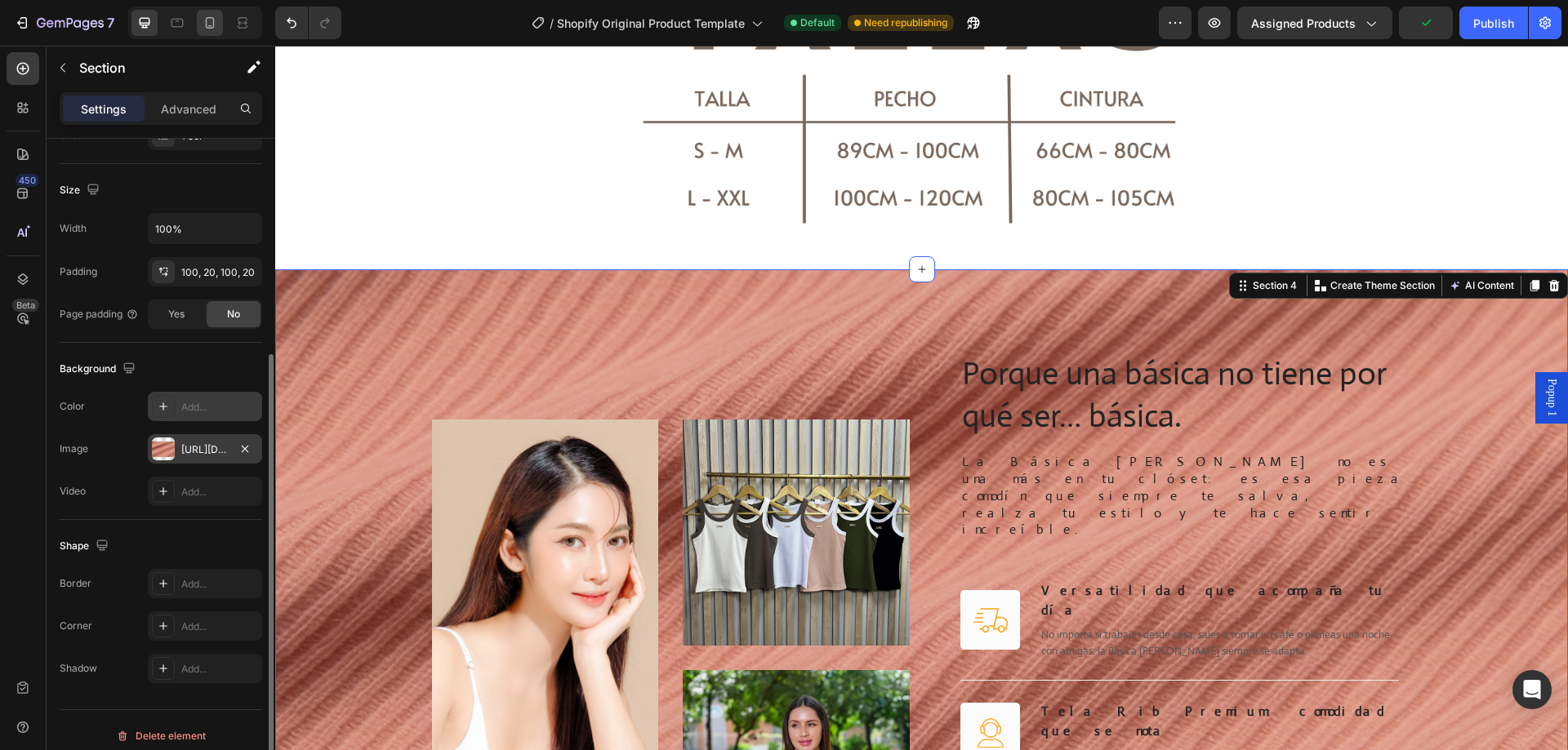
click at [217, 22] on icon at bounding box center [209, 22] width 16 height 16
type input "[URL][DOMAIN_NAME]"
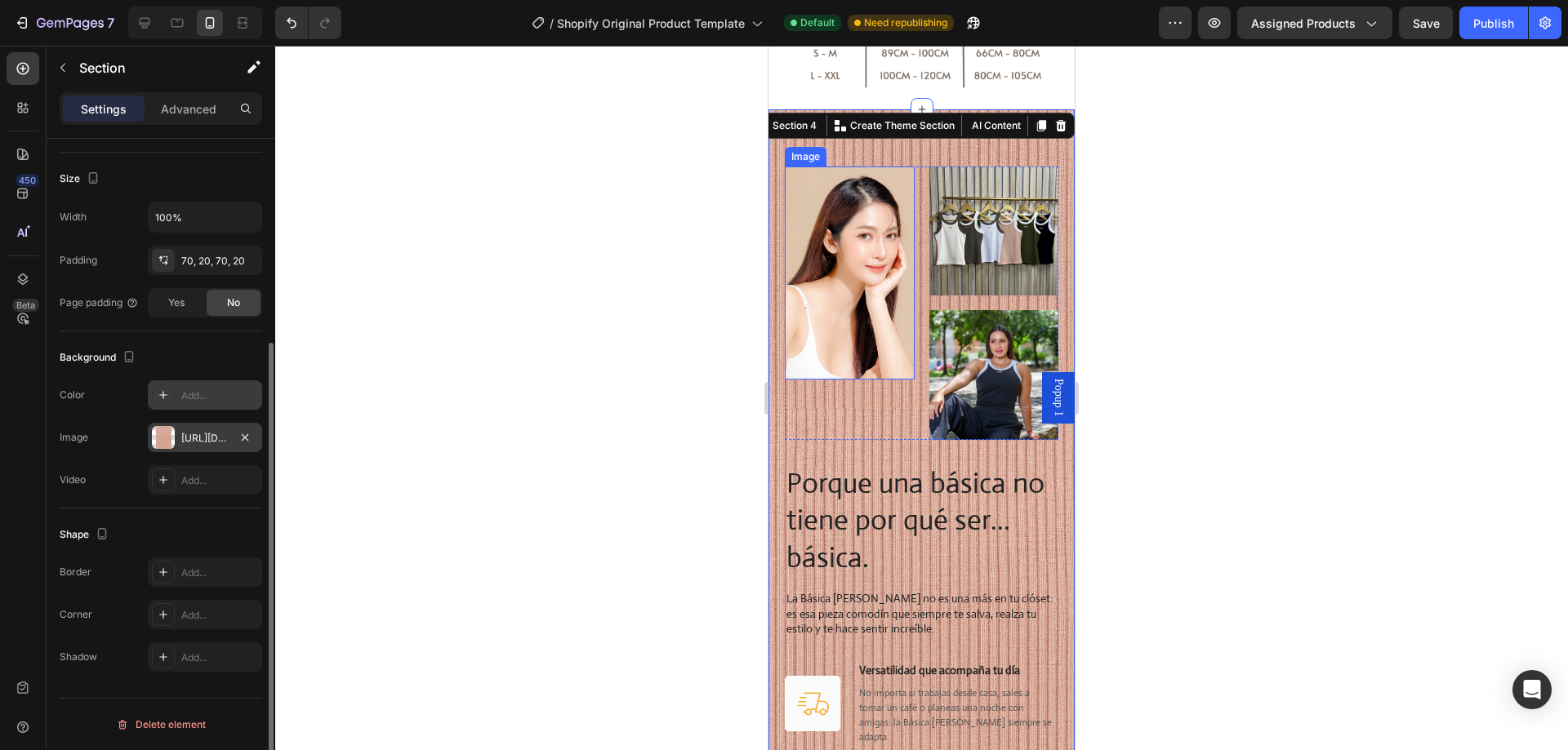
scroll to position [1922, 0]
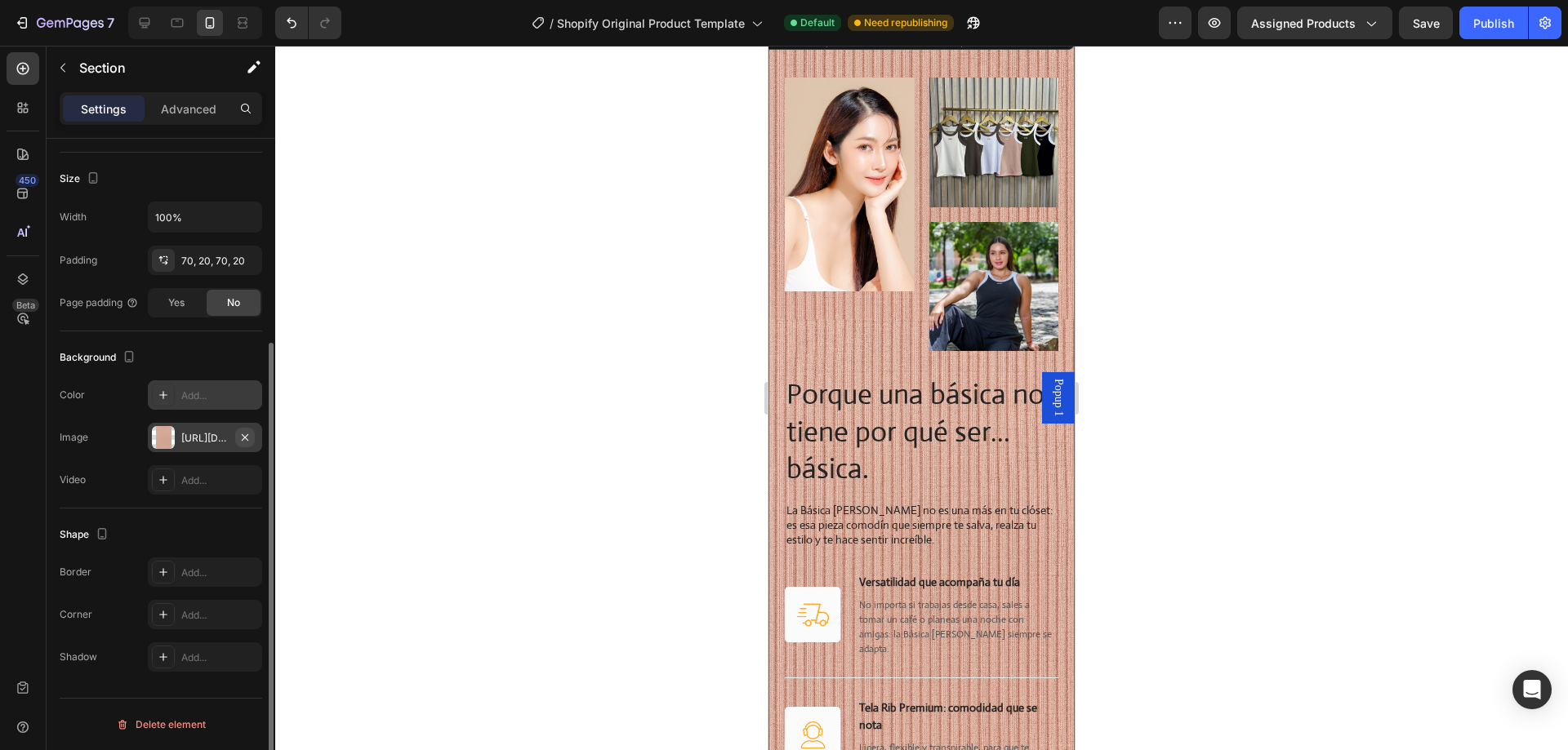
click at [248, 435] on icon "button" at bounding box center [245, 437] width 7 height 7
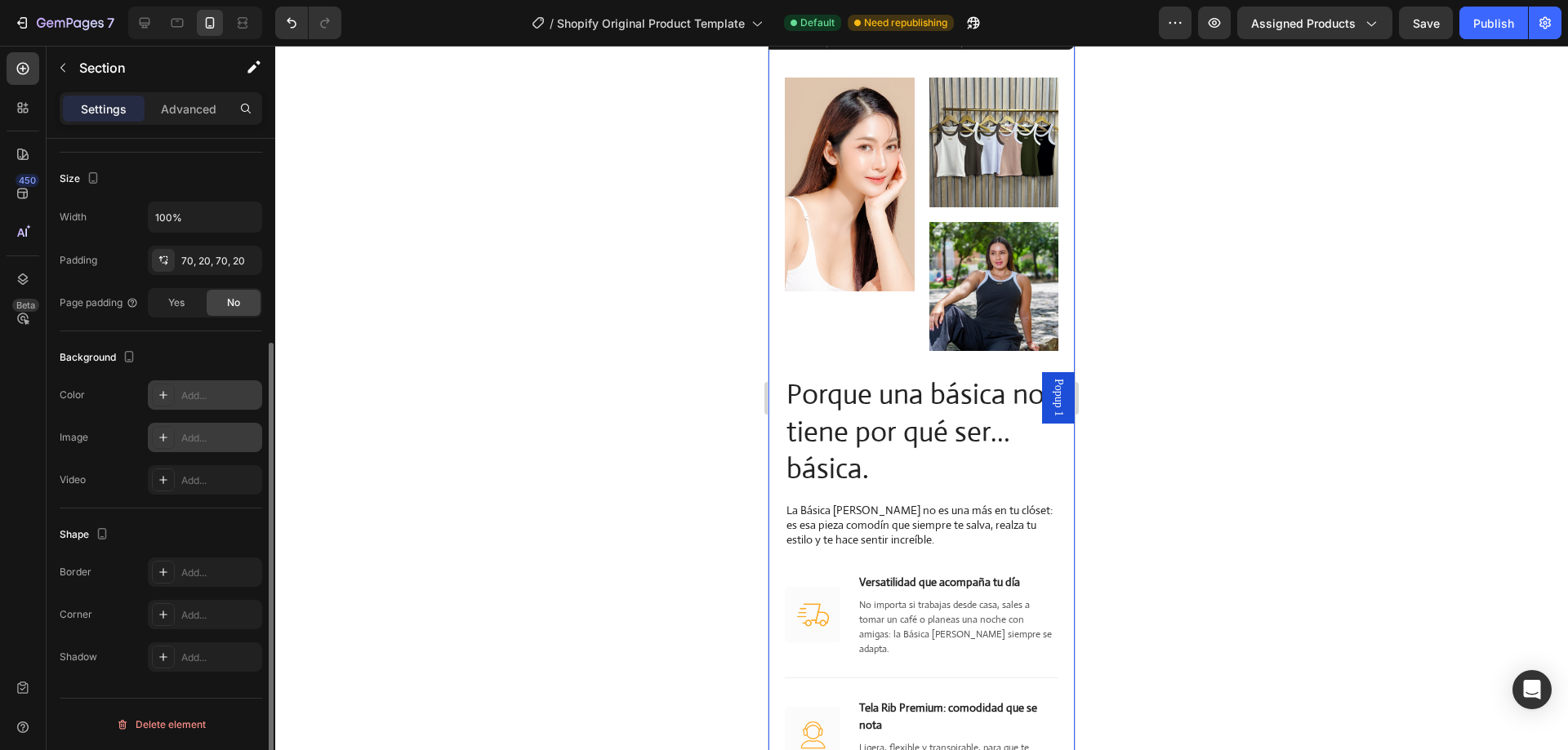
click at [199, 437] on div "Add..." at bounding box center [219, 438] width 77 height 14
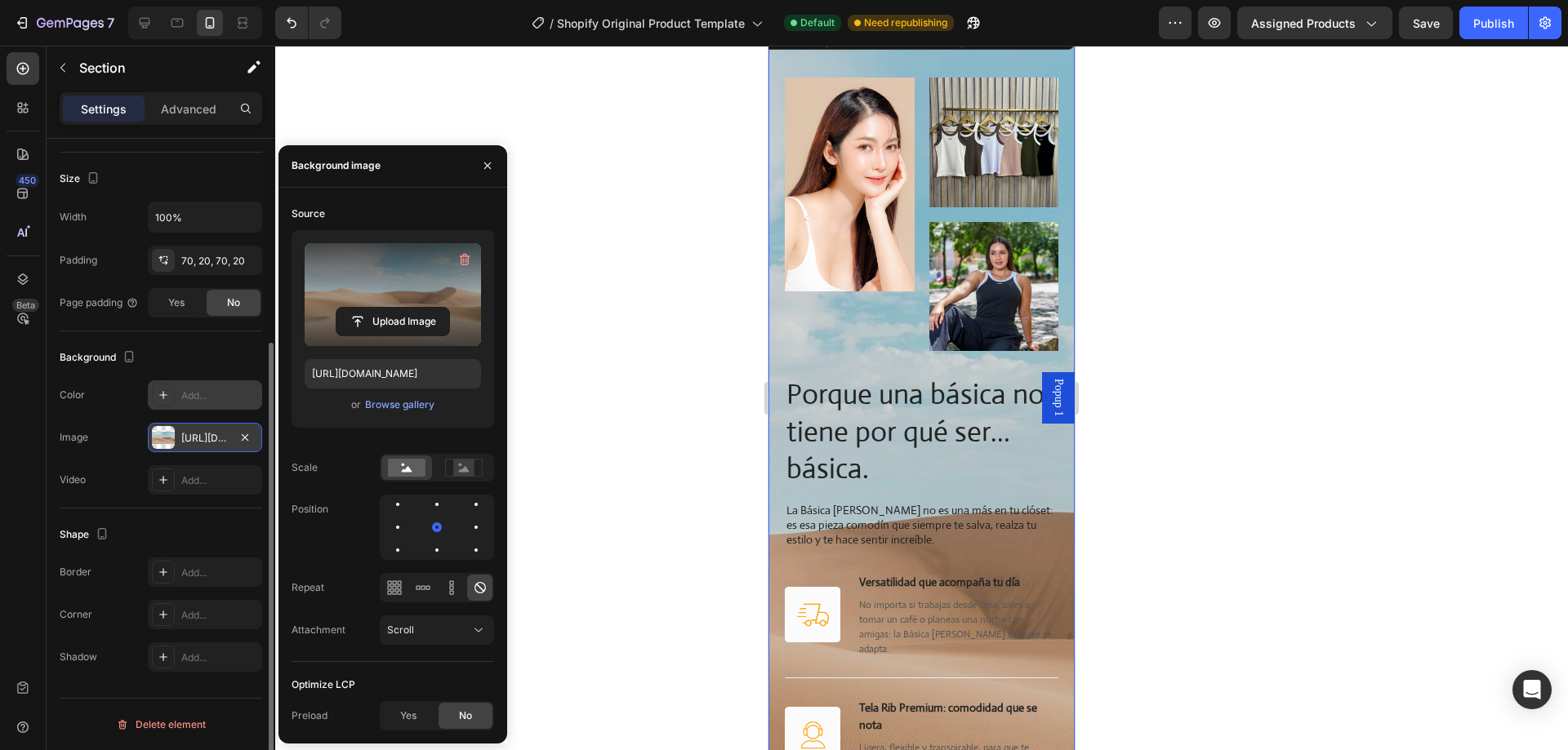
click at [362, 273] on label at bounding box center [392, 295] width 176 height 103
click at [362, 308] on input "file" at bounding box center [393, 321] width 113 height 28
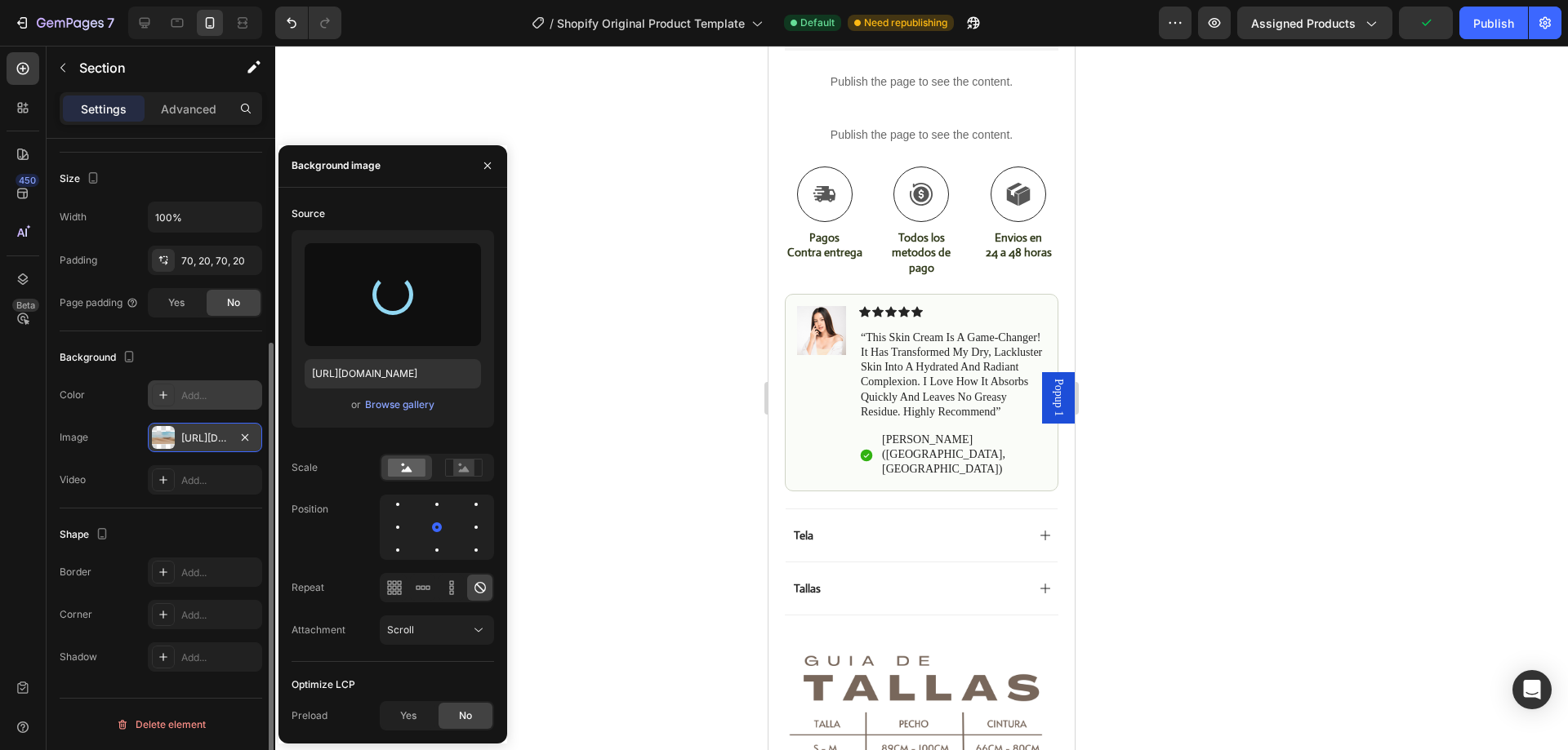
type input "[URL][DOMAIN_NAME]"
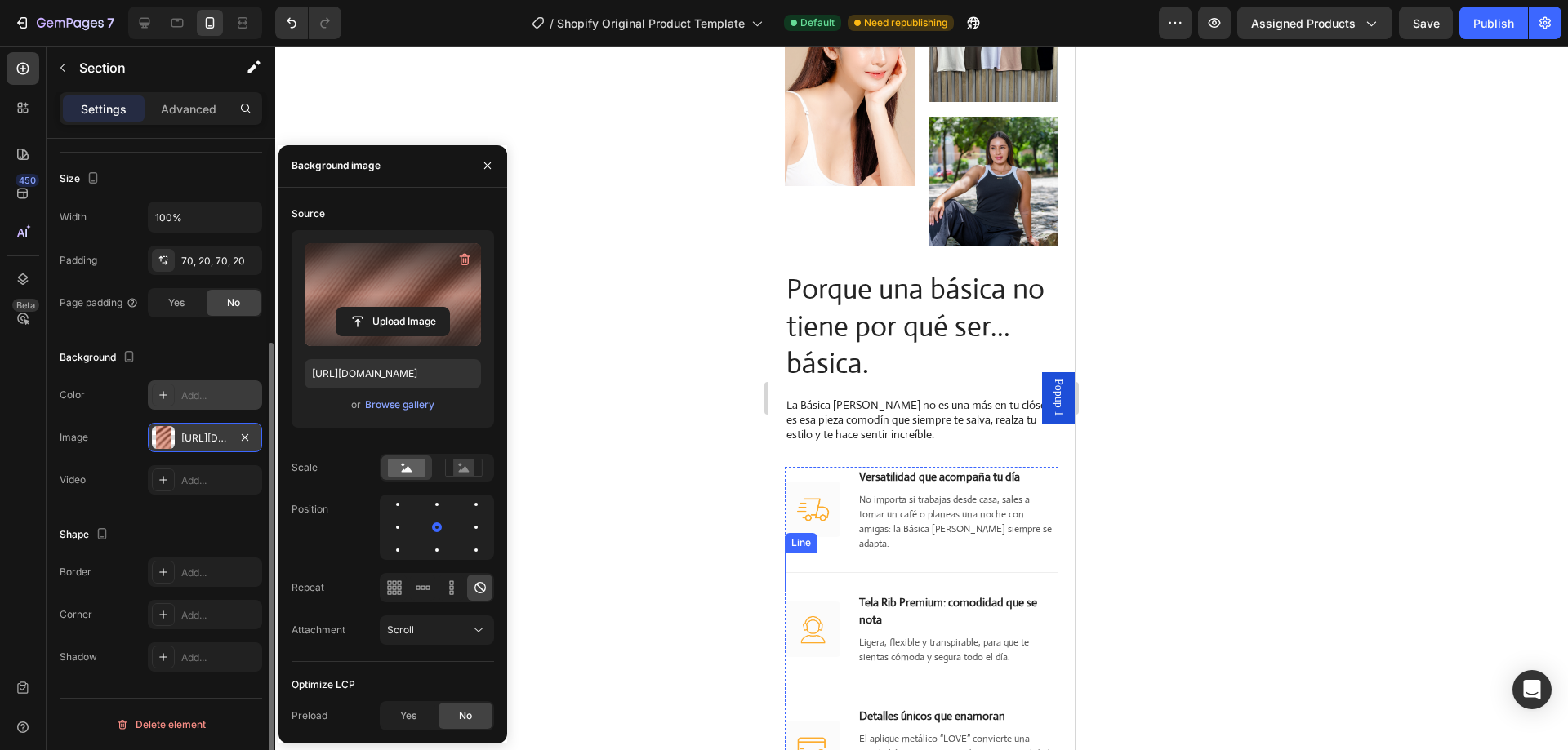
scroll to position [1810, 0]
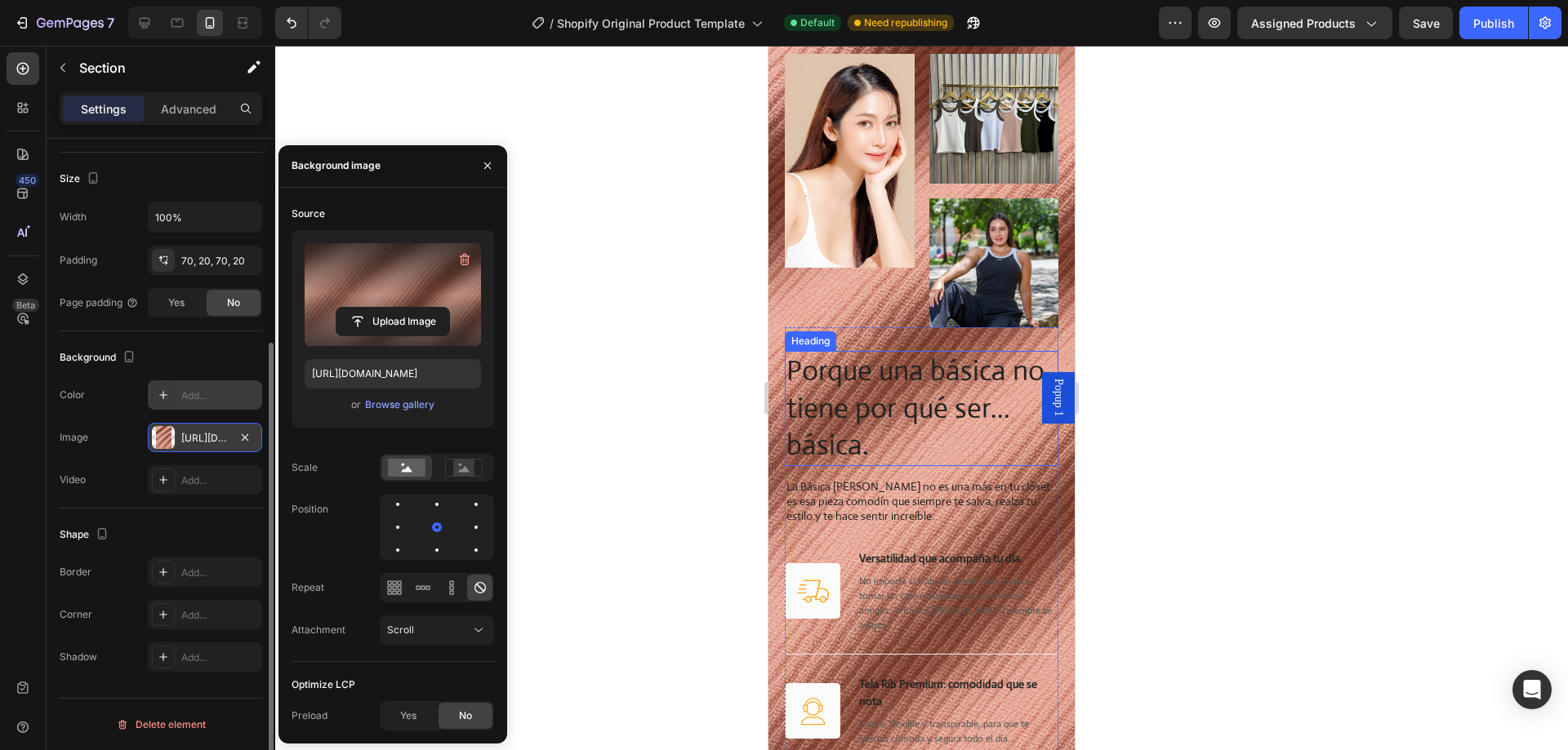
click at [878, 391] on h2 "Porque una básica no tiene por qué ser… básica." at bounding box center [921, 409] width 274 height 115
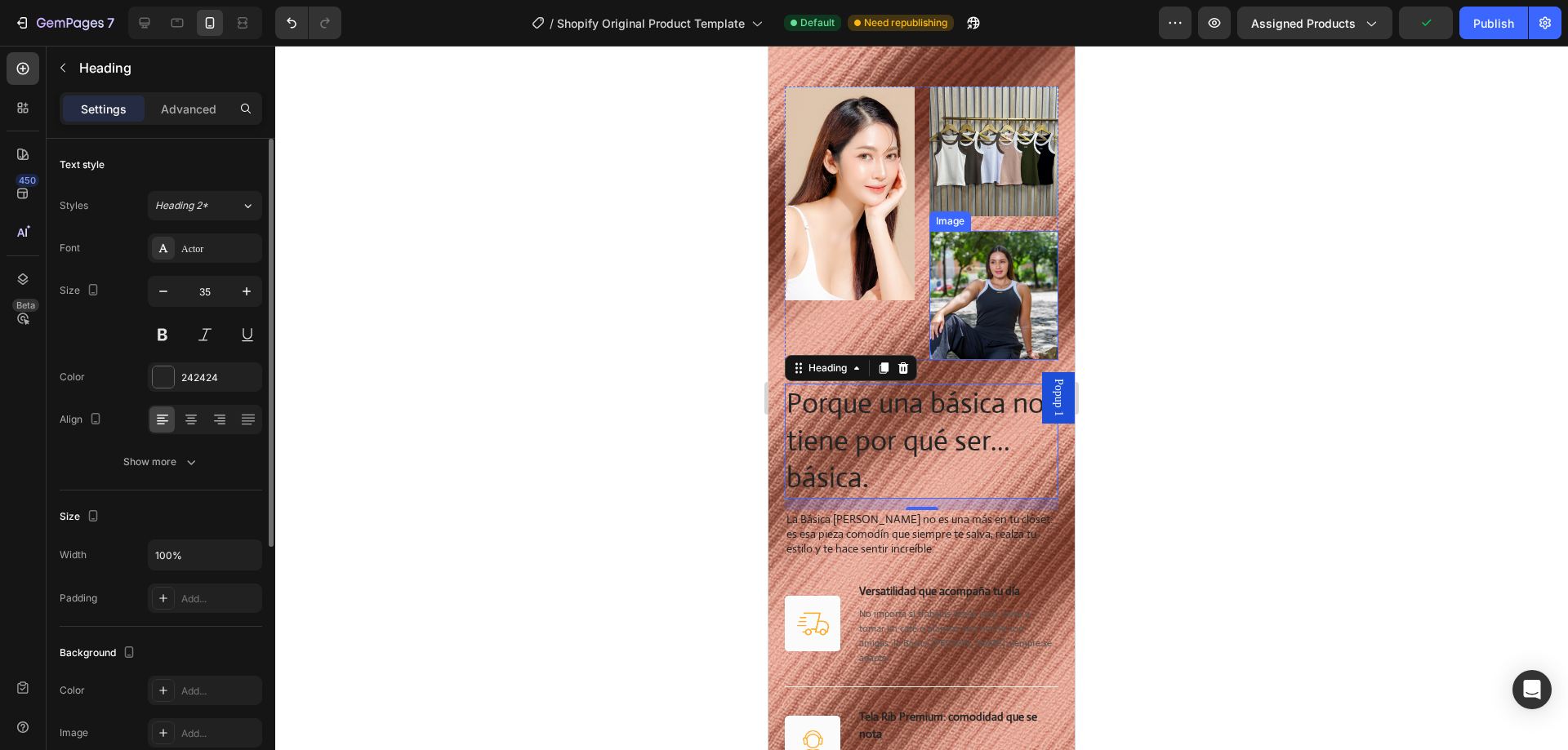
scroll to position [1401, 0]
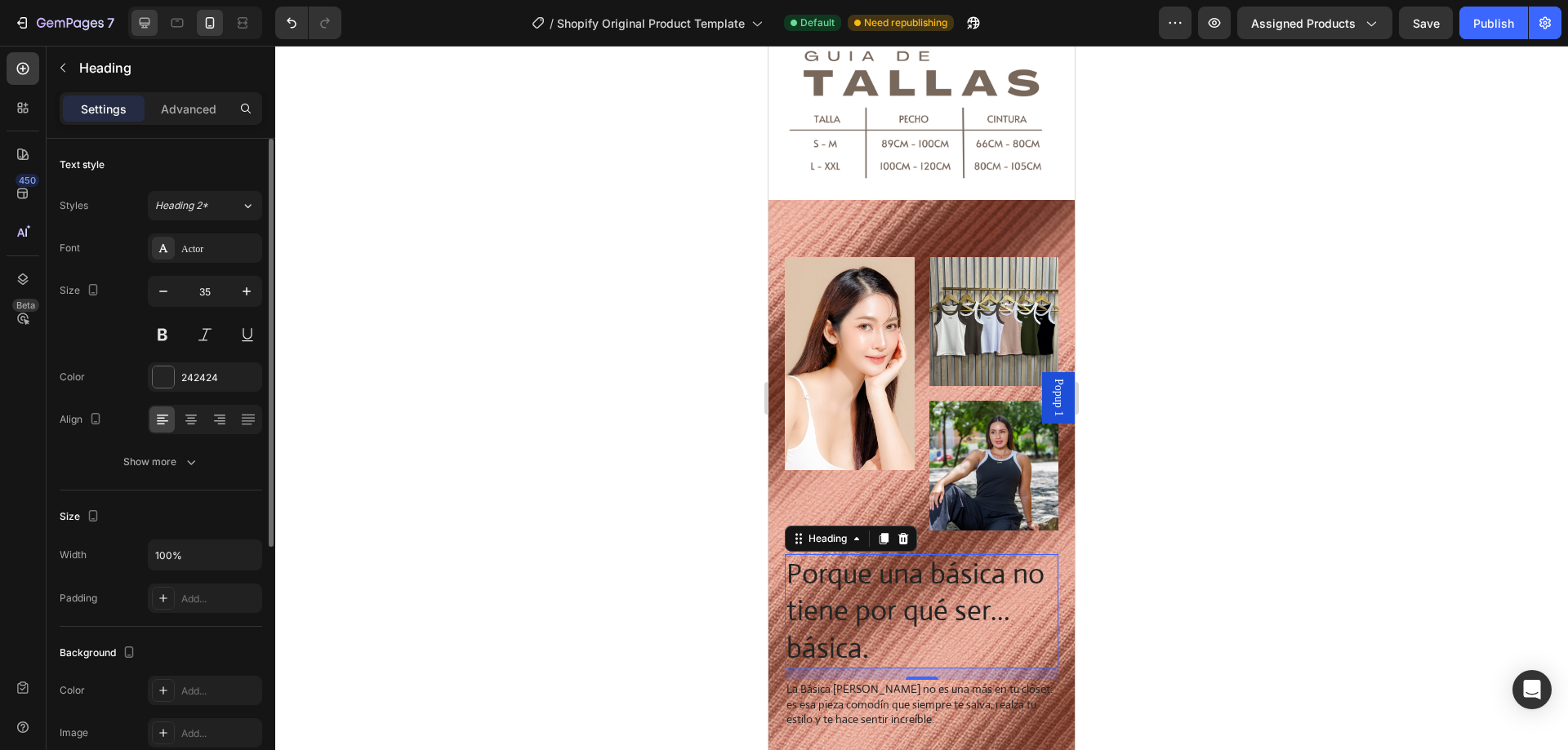
click at [148, 26] on icon at bounding box center [144, 22] width 16 height 16
type input "40"
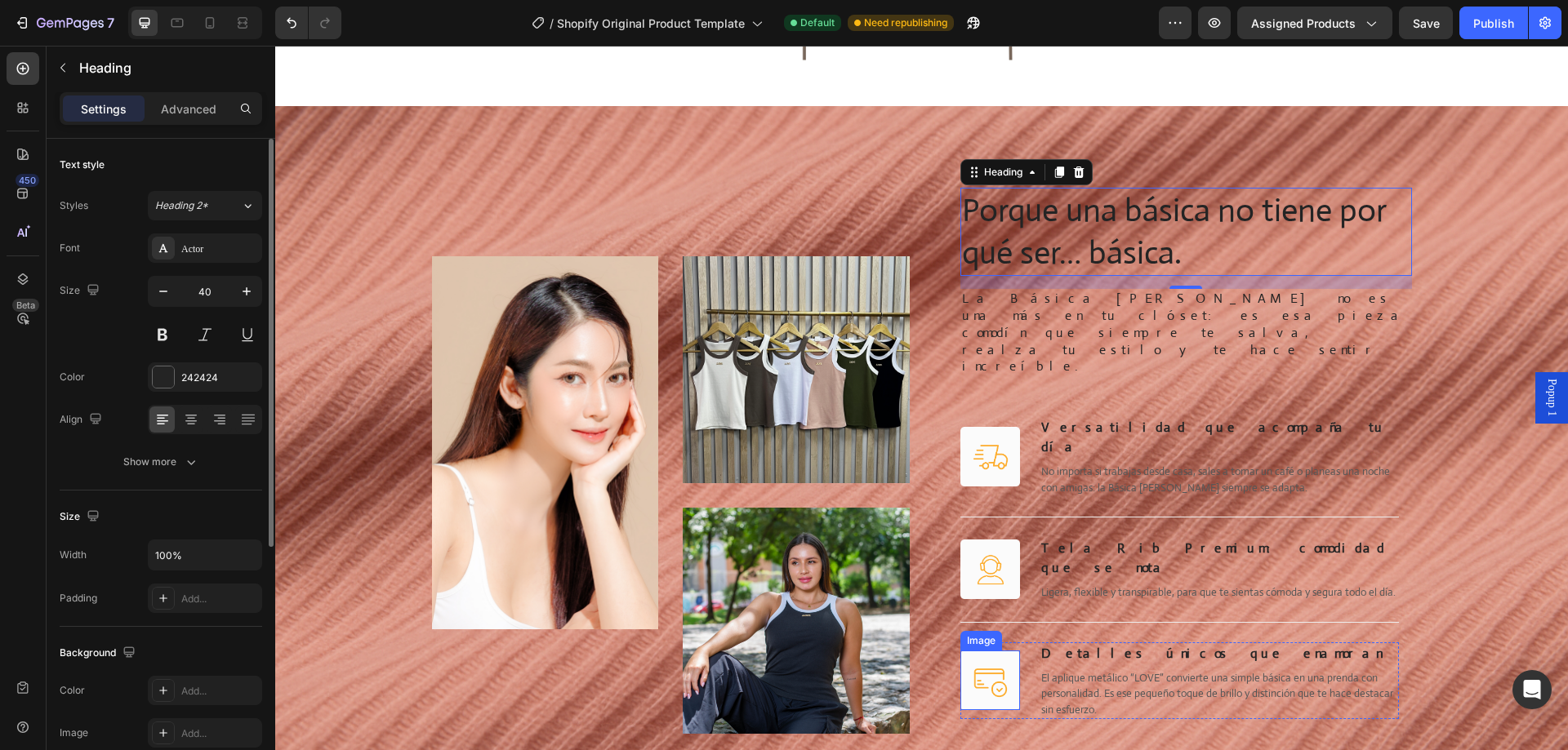
scroll to position [1424, 0]
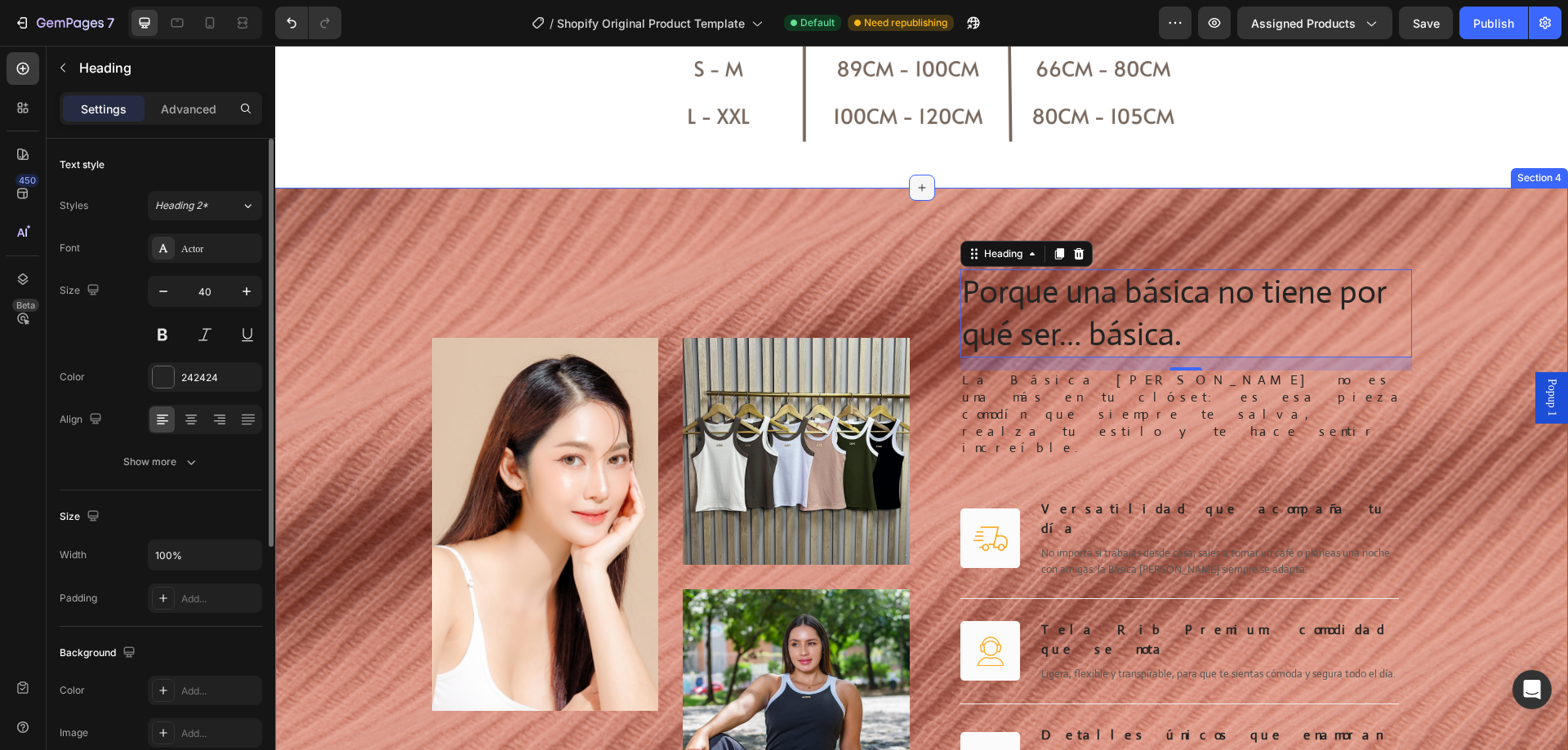
click at [916, 189] on icon at bounding box center [922, 188] width 13 height 13
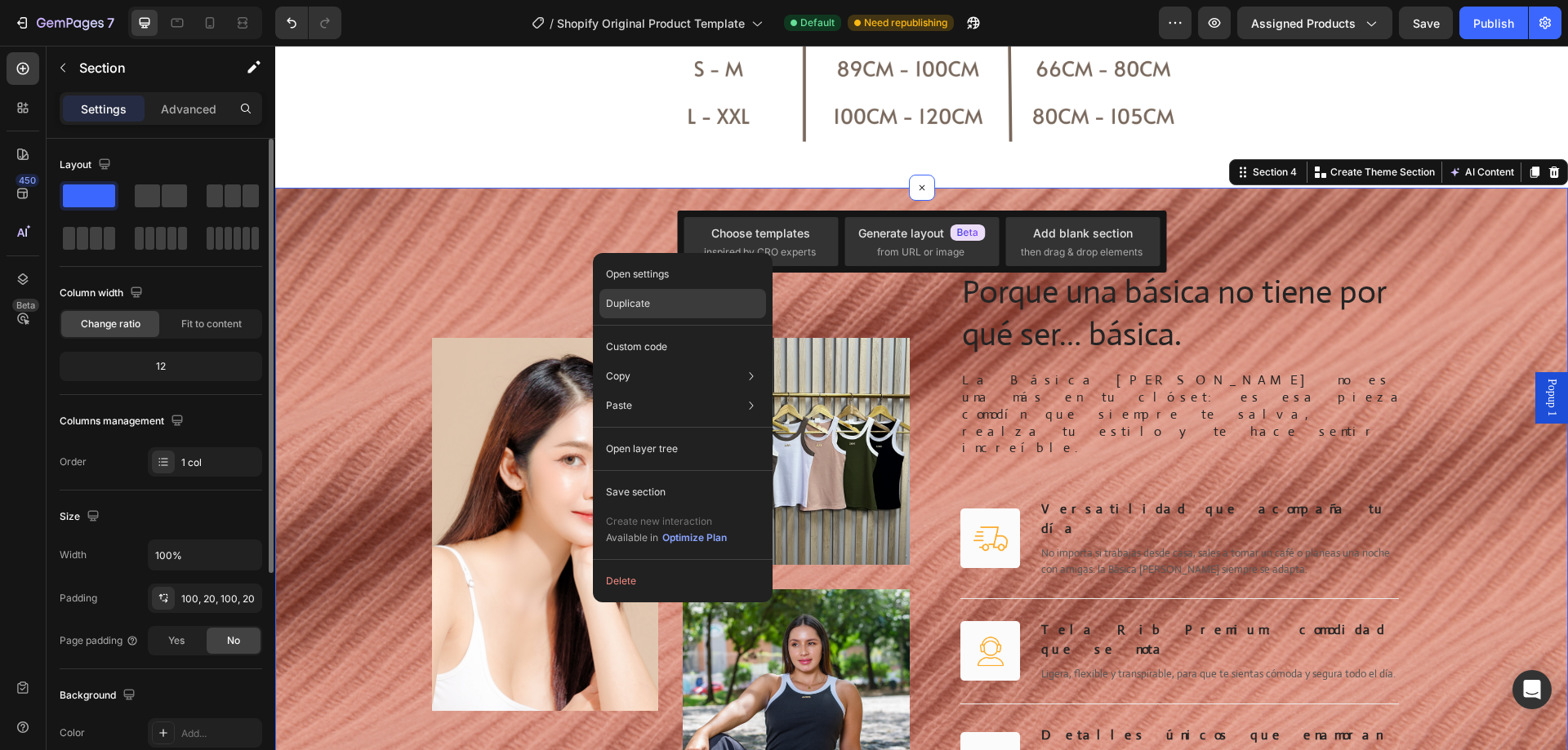
click at [626, 306] on p "Duplicate" at bounding box center [628, 303] width 44 height 14
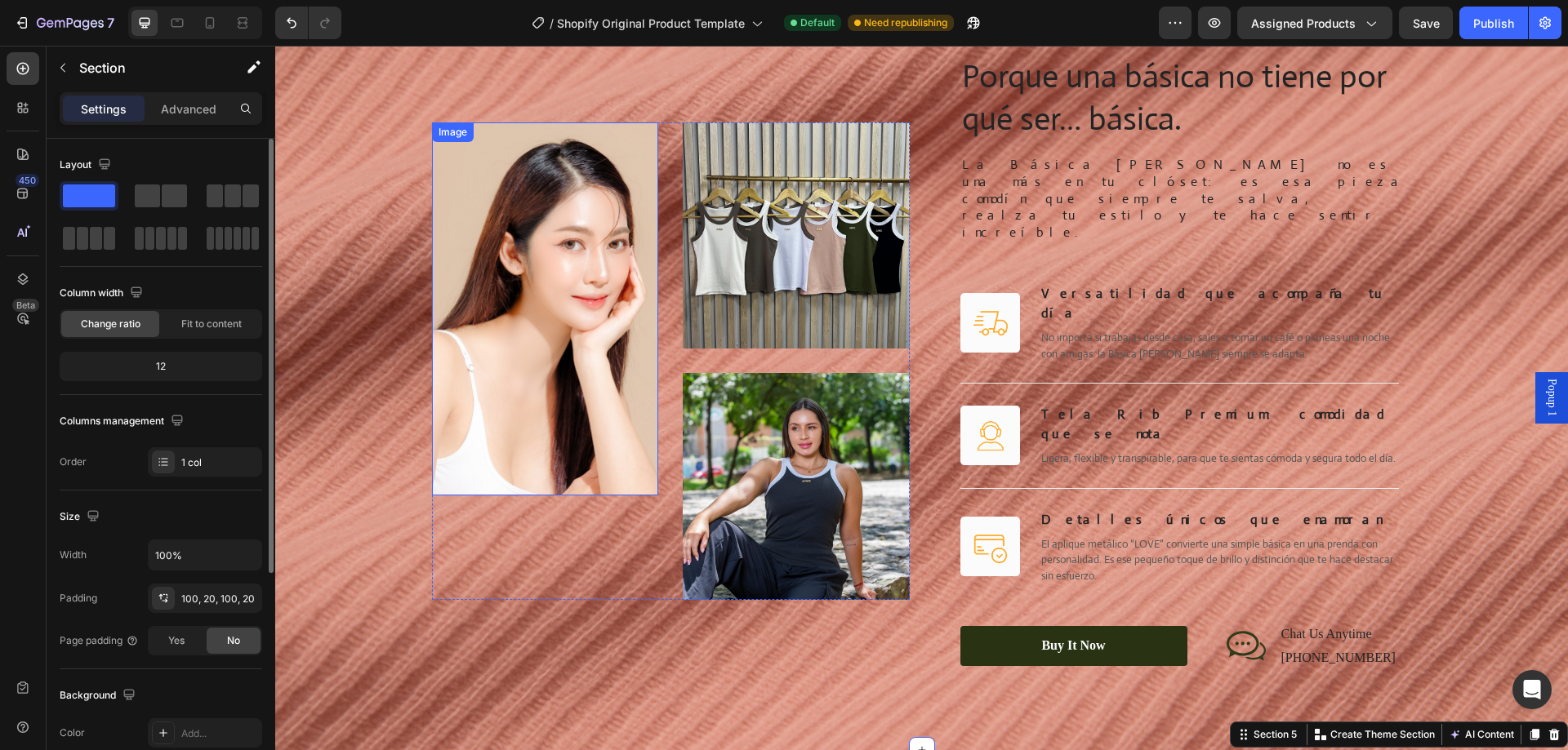
scroll to position [1555, 0]
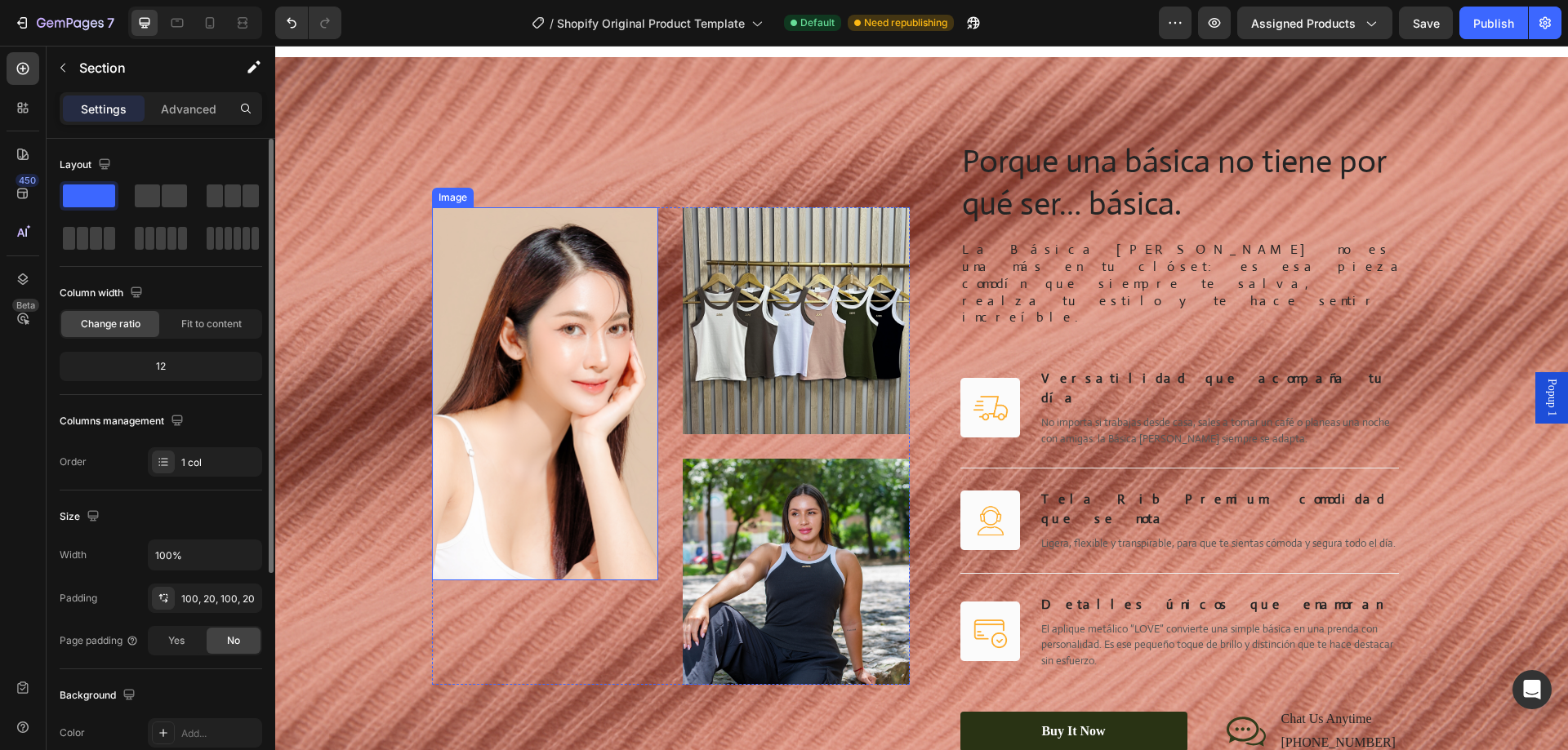
click at [615, 306] on img at bounding box center [545, 394] width 227 height 373
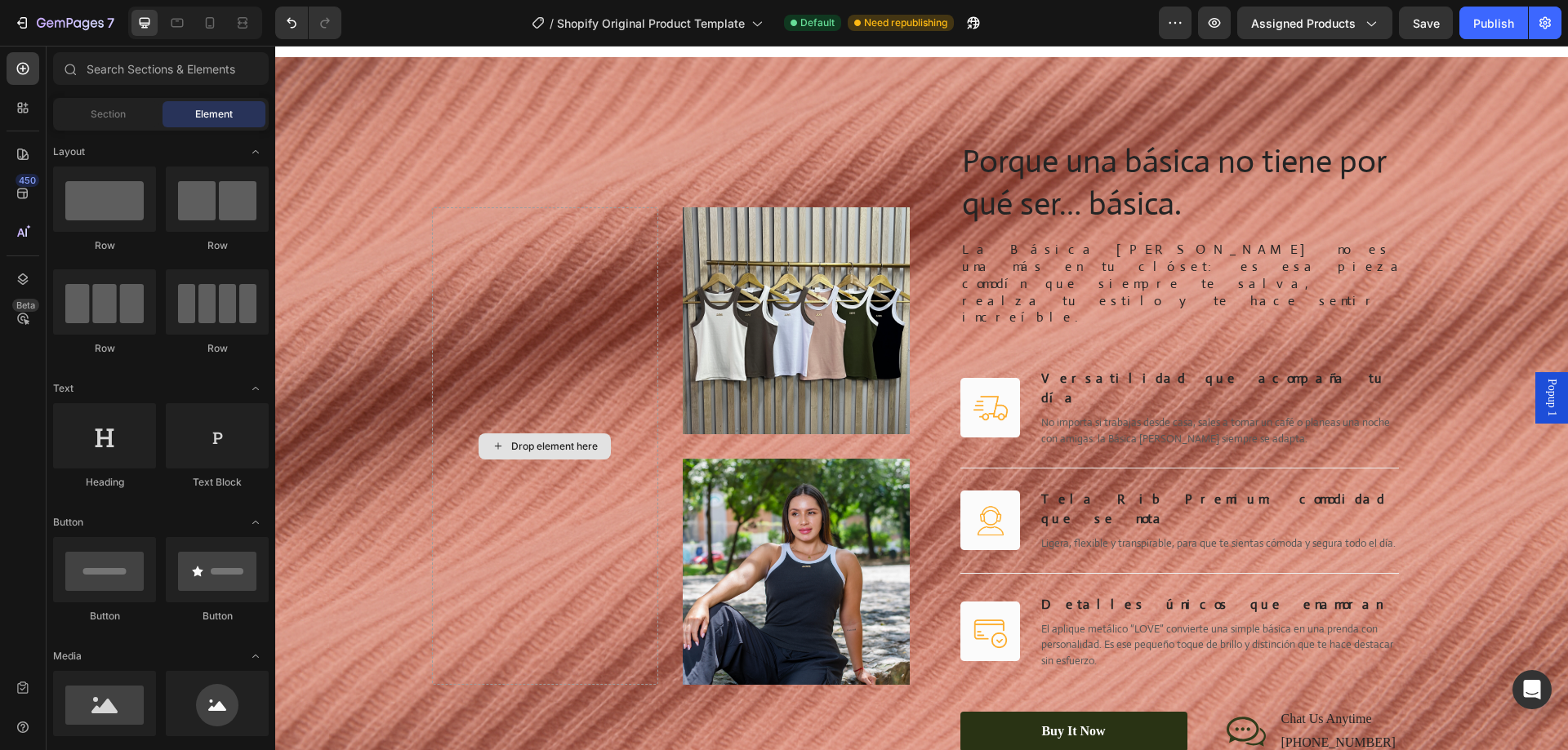
click at [764, 327] on img at bounding box center [796, 320] width 227 height 227
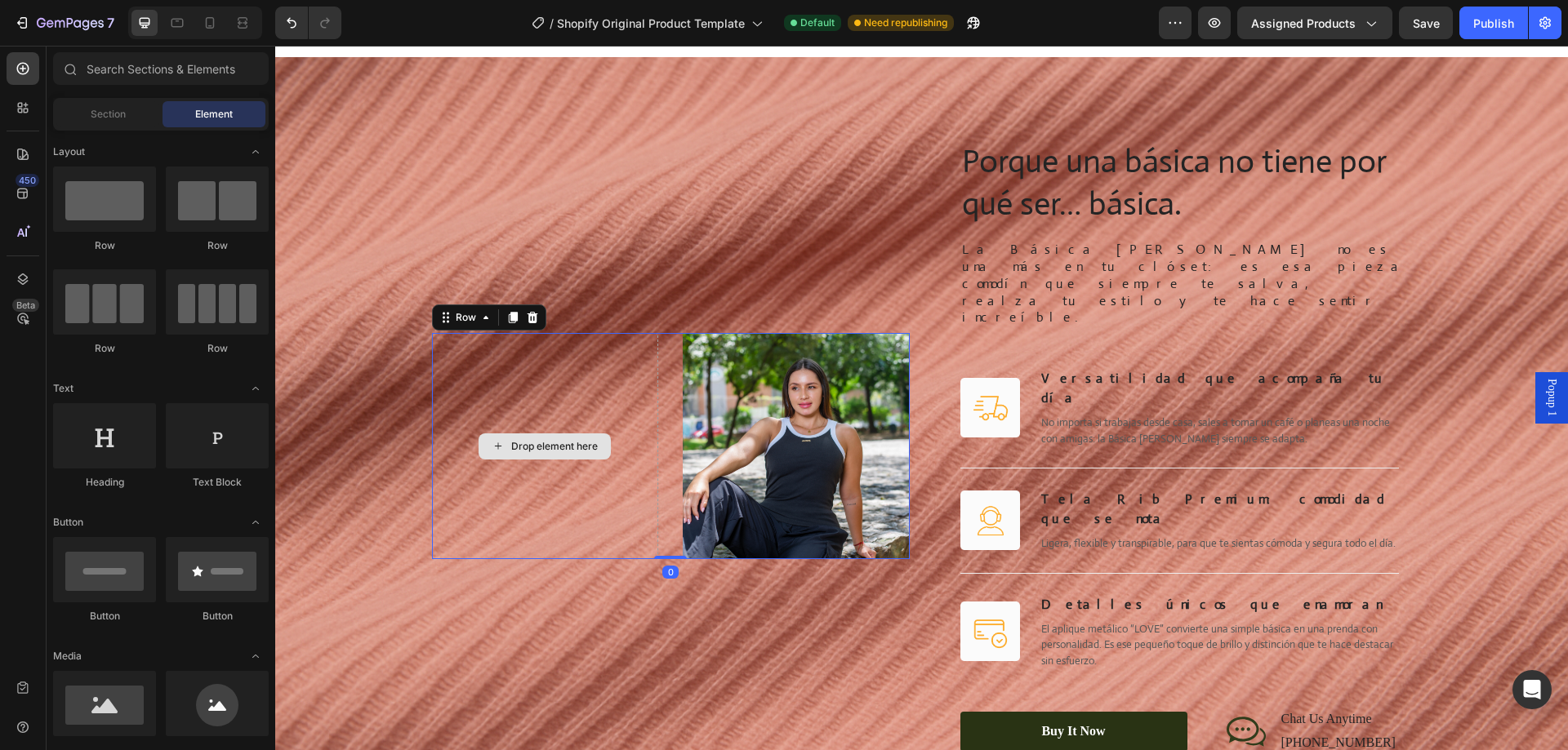
click at [633, 443] on div "Drop element here" at bounding box center [545, 446] width 227 height 227
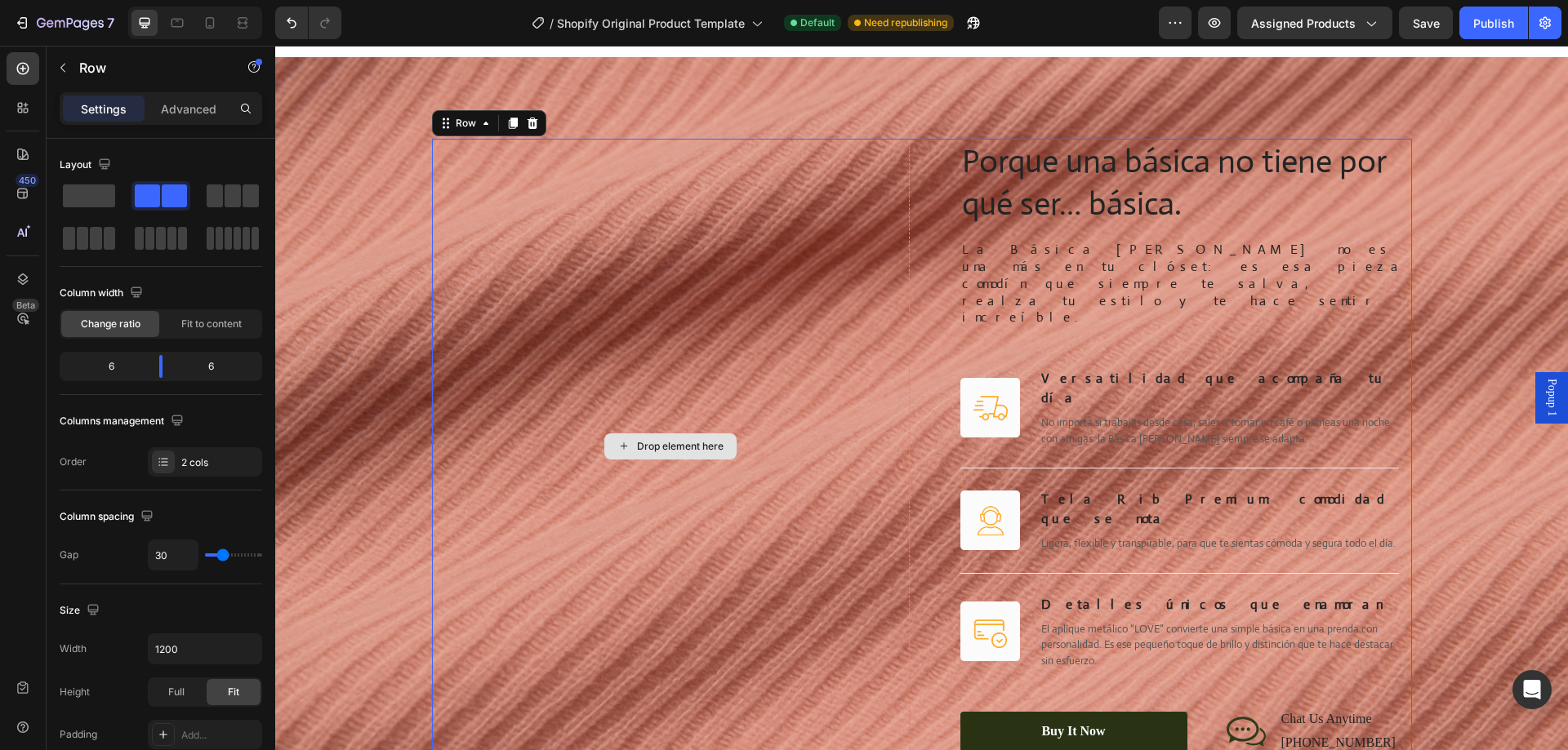
click at [741, 428] on div "Drop element here" at bounding box center [670, 447] width 478 height 615
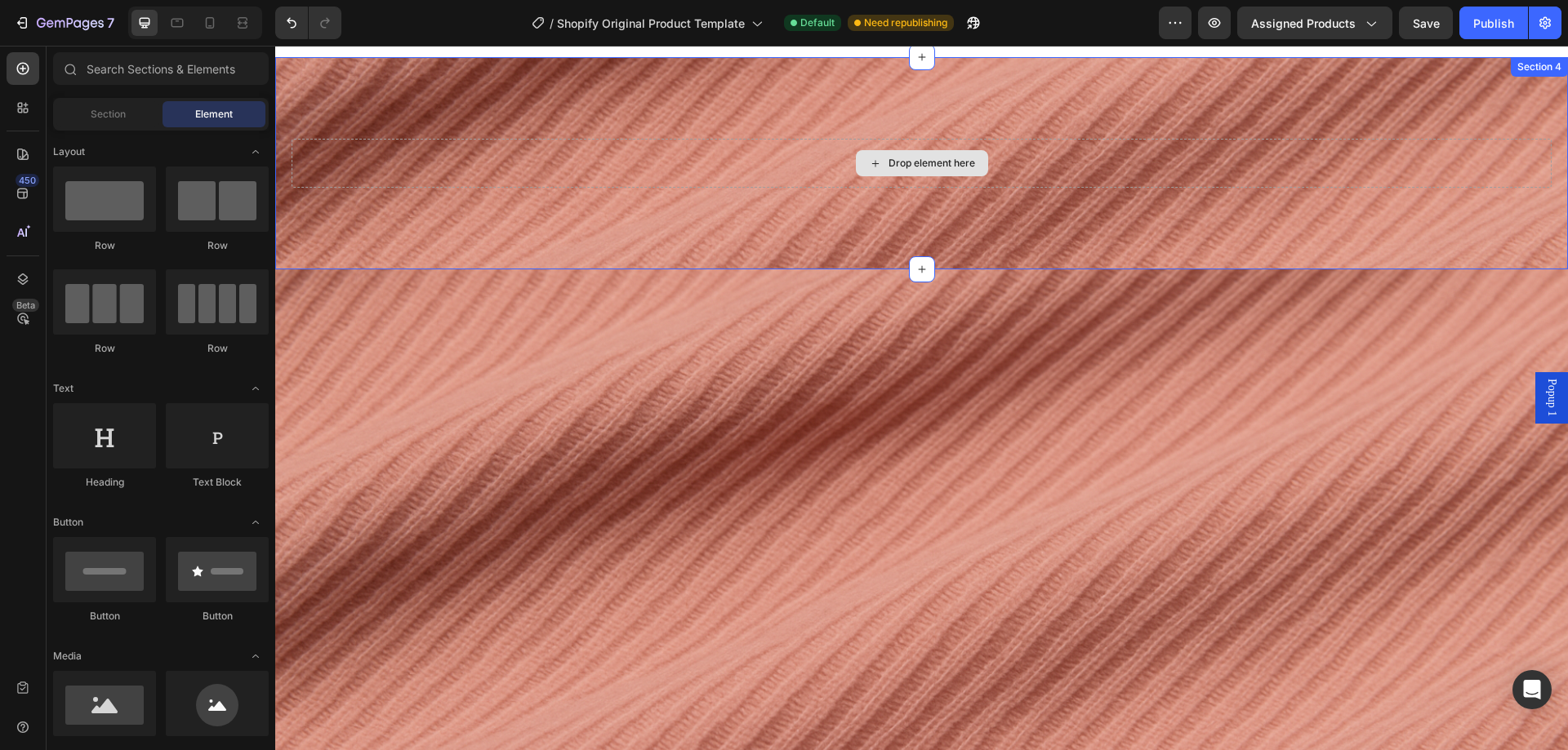
click at [712, 141] on div "Drop element here" at bounding box center [921, 163] width 1260 height 49
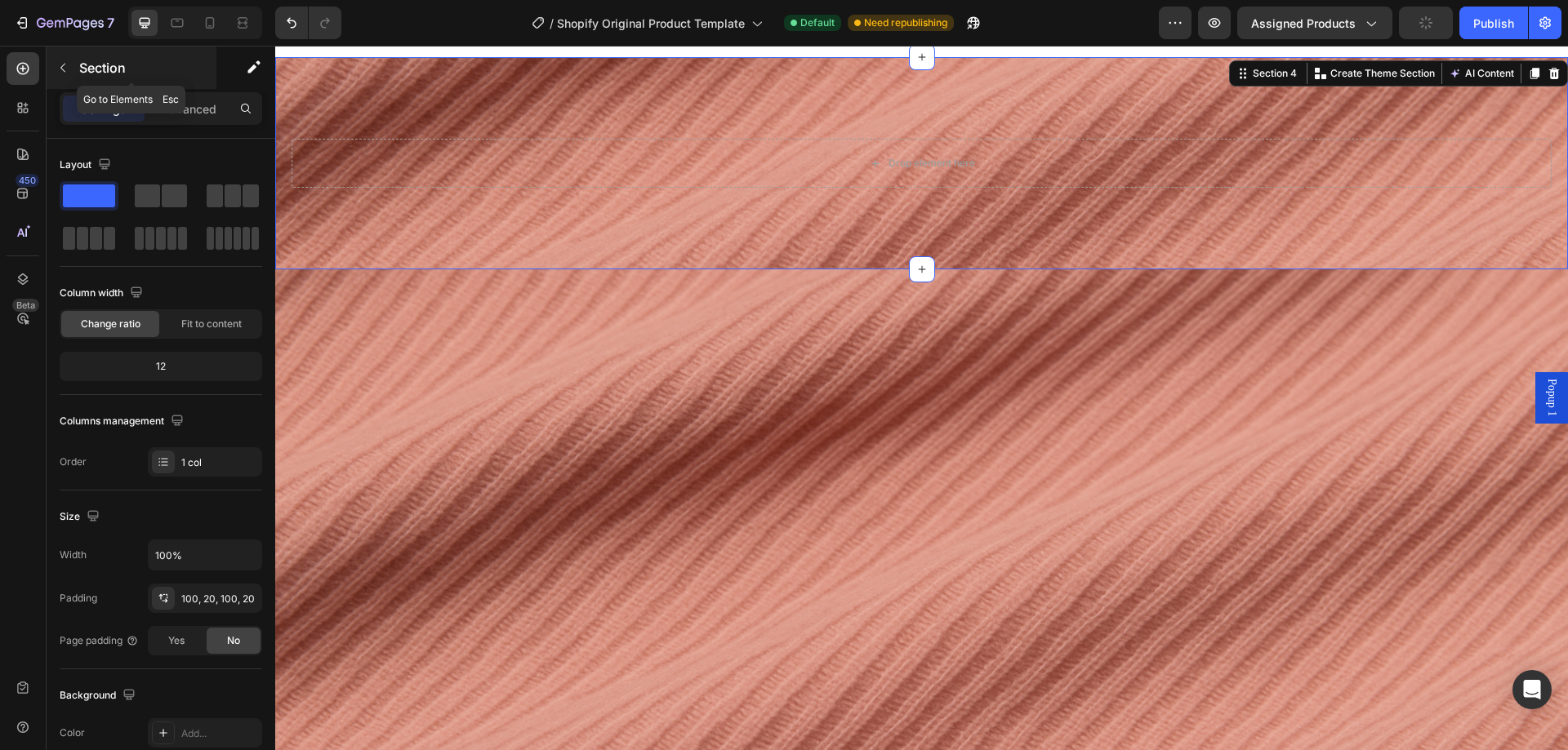
click at [73, 67] on button "button" at bounding box center [62, 67] width 26 height 26
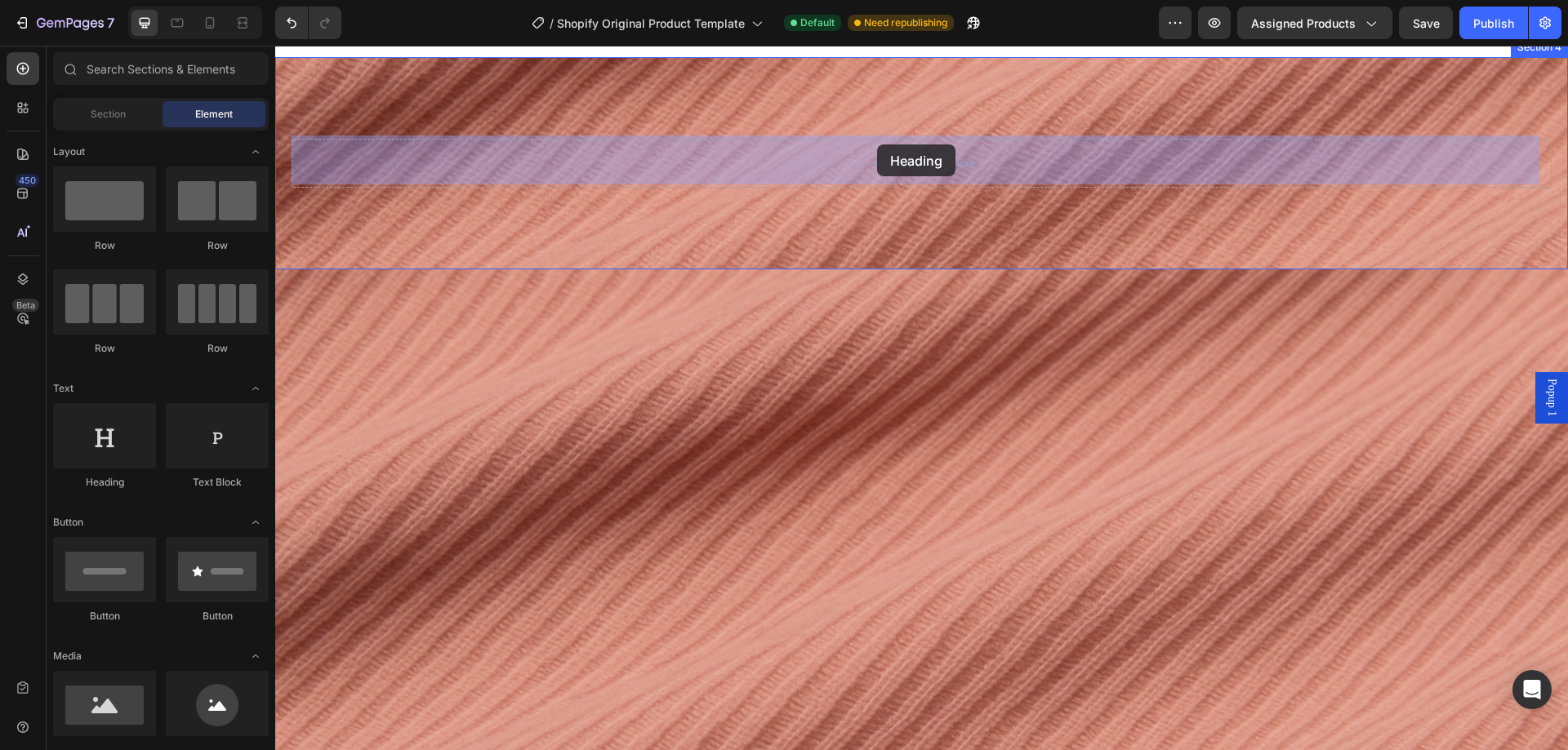
drag, startPoint x: 404, startPoint y: 510, endPoint x: 877, endPoint y: 144, distance: 598.1
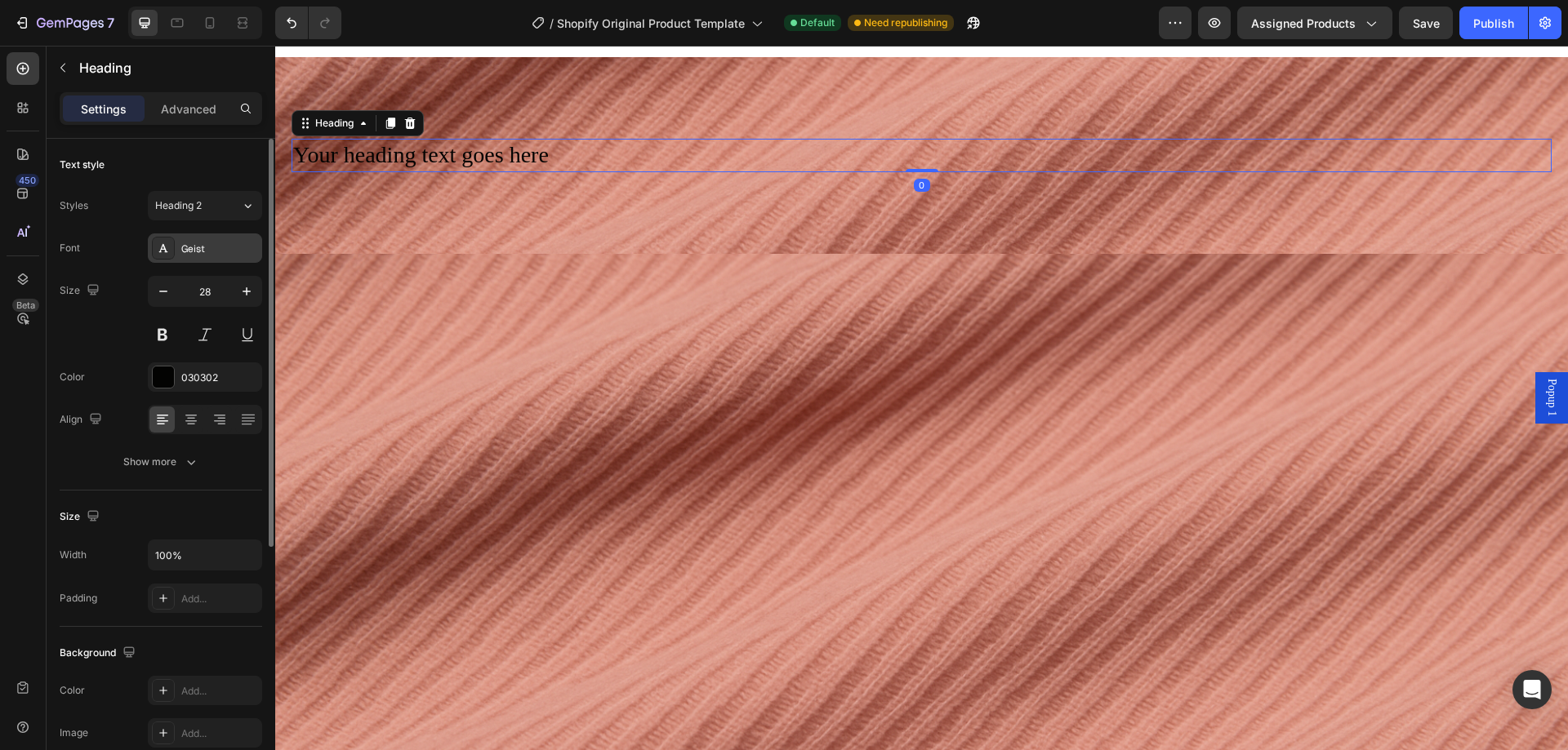
click at [196, 249] on div "Geist" at bounding box center [219, 249] width 77 height 14
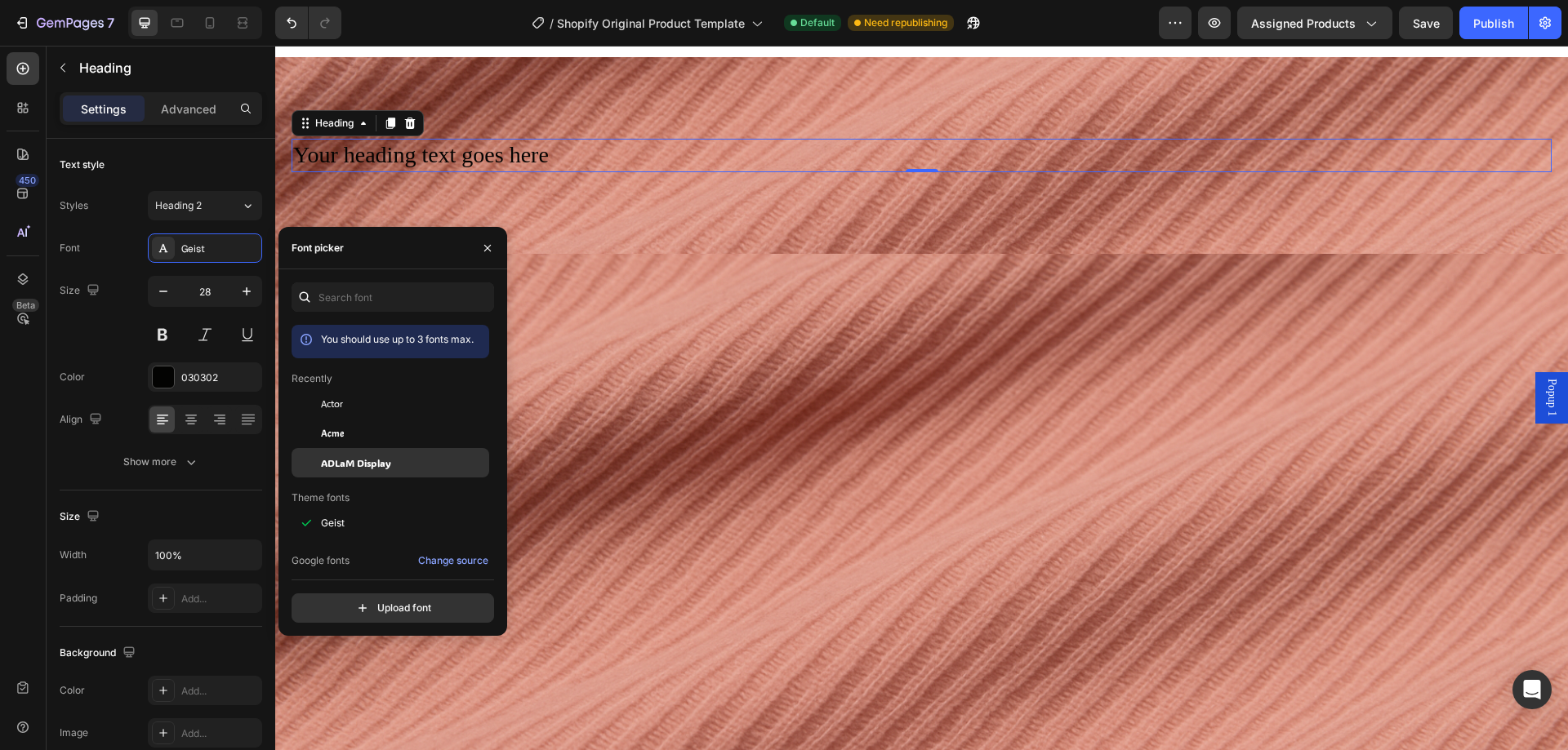
click at [371, 692] on div "ADLaM Display" at bounding box center [390, 706] width 197 height 29
click at [475, 142] on h2 "Your heading text goes here" at bounding box center [921, 155] width 1260 height 33
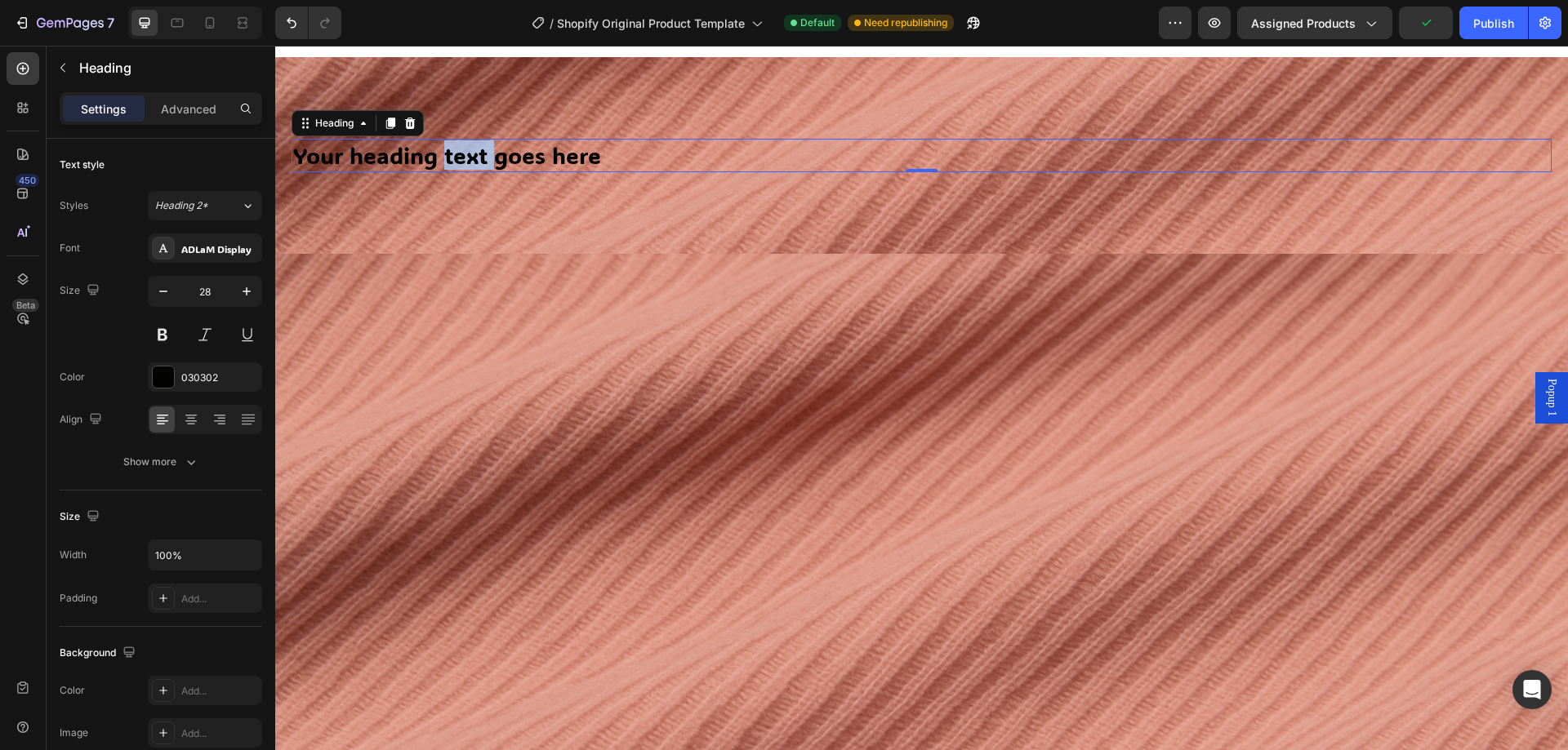
click at [475, 142] on p "Your heading text goes here" at bounding box center [921, 155] width 1257 height 29
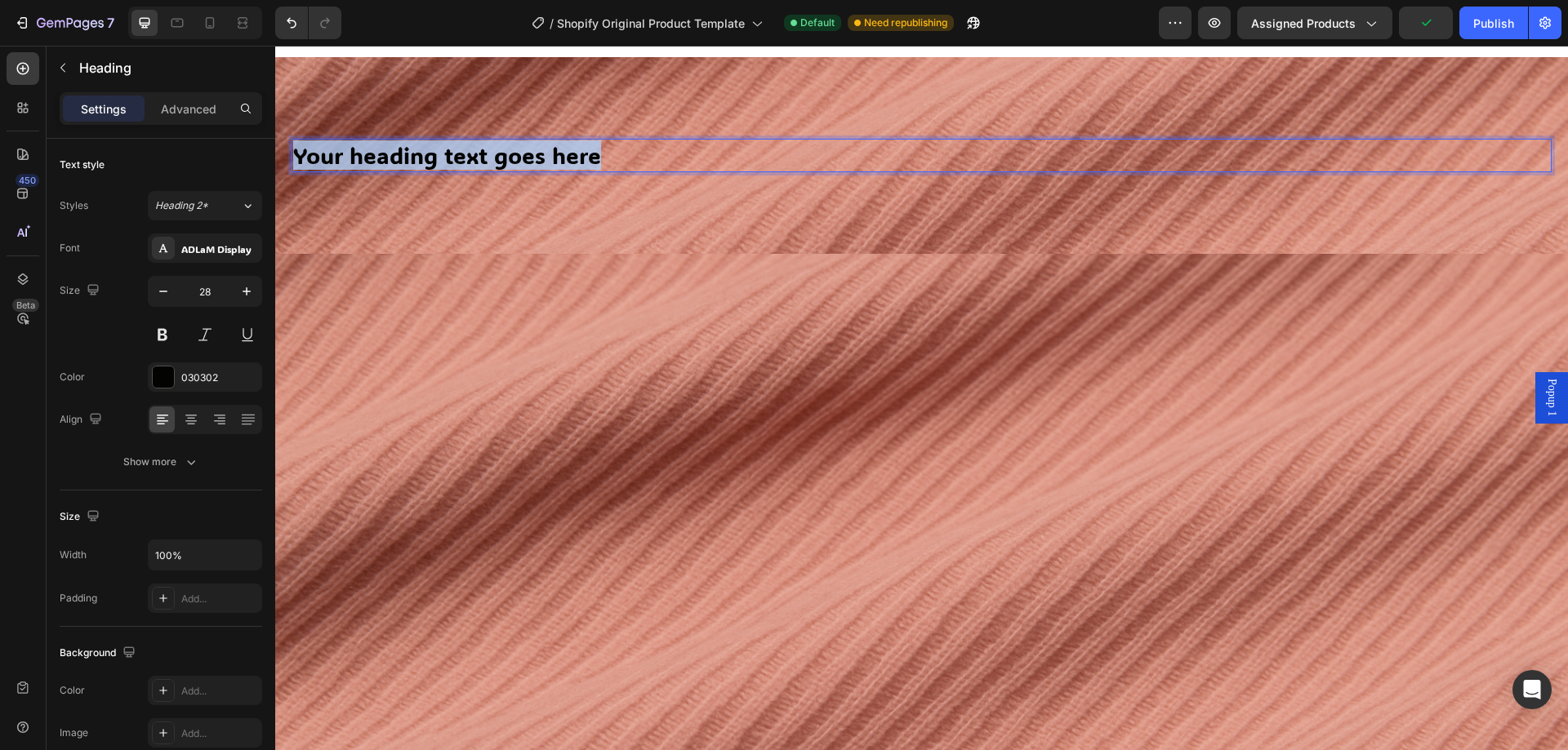
click at [475, 142] on p "Your heading text goes here" at bounding box center [921, 155] width 1257 height 29
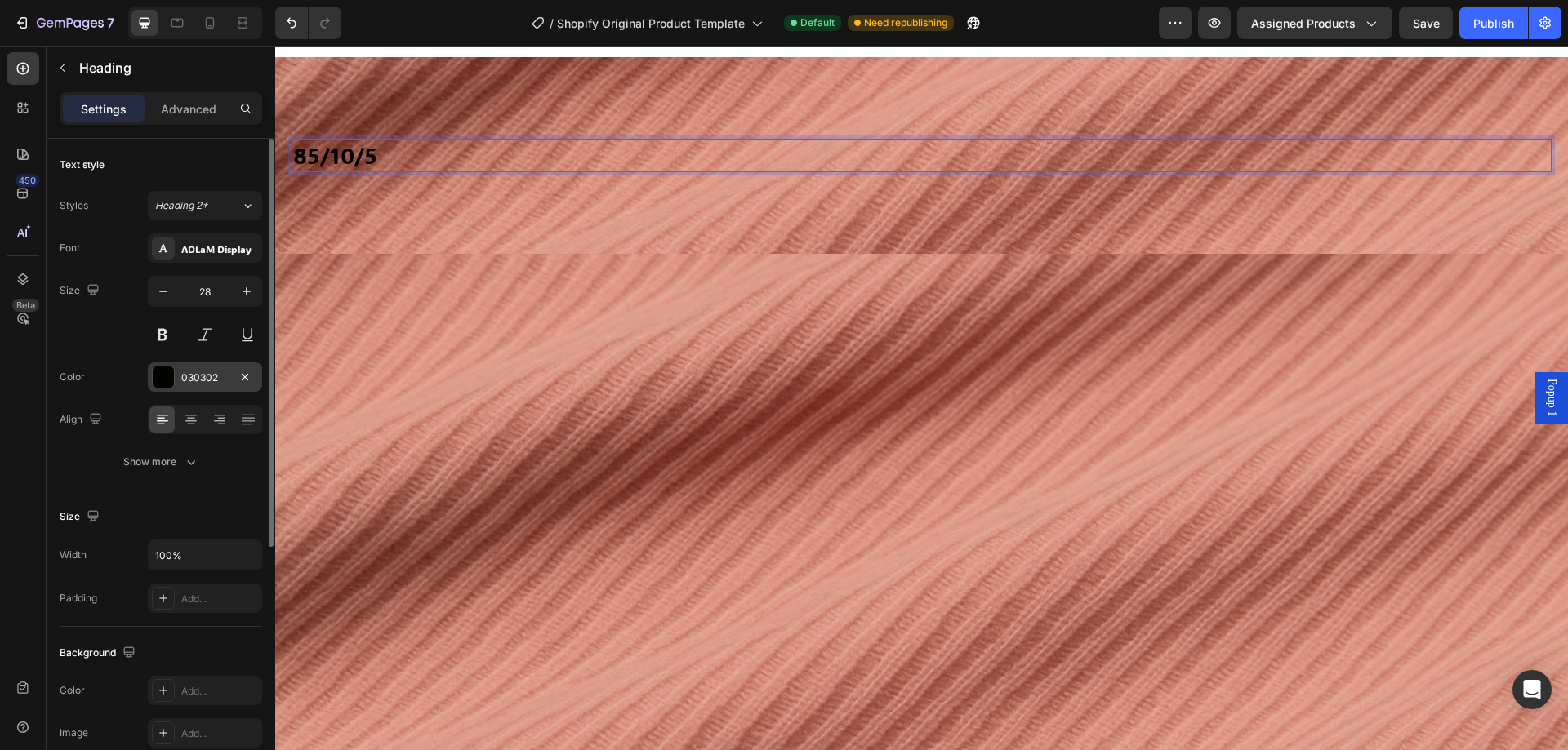
click at [182, 381] on div "030302" at bounding box center [205, 378] width 47 height 14
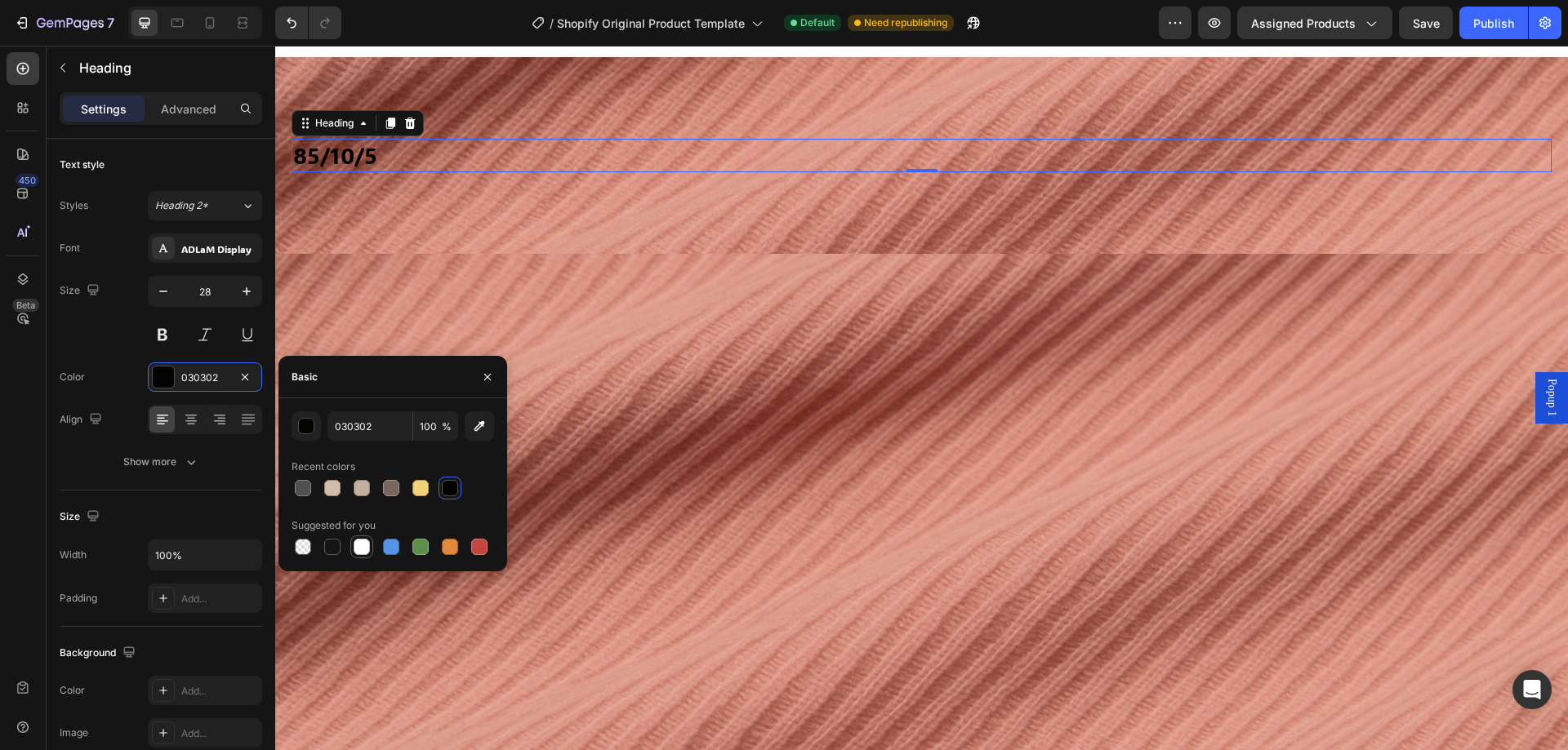
click at [362, 545] on div at bounding box center [361, 546] width 16 height 16
type input "FFFFFF"
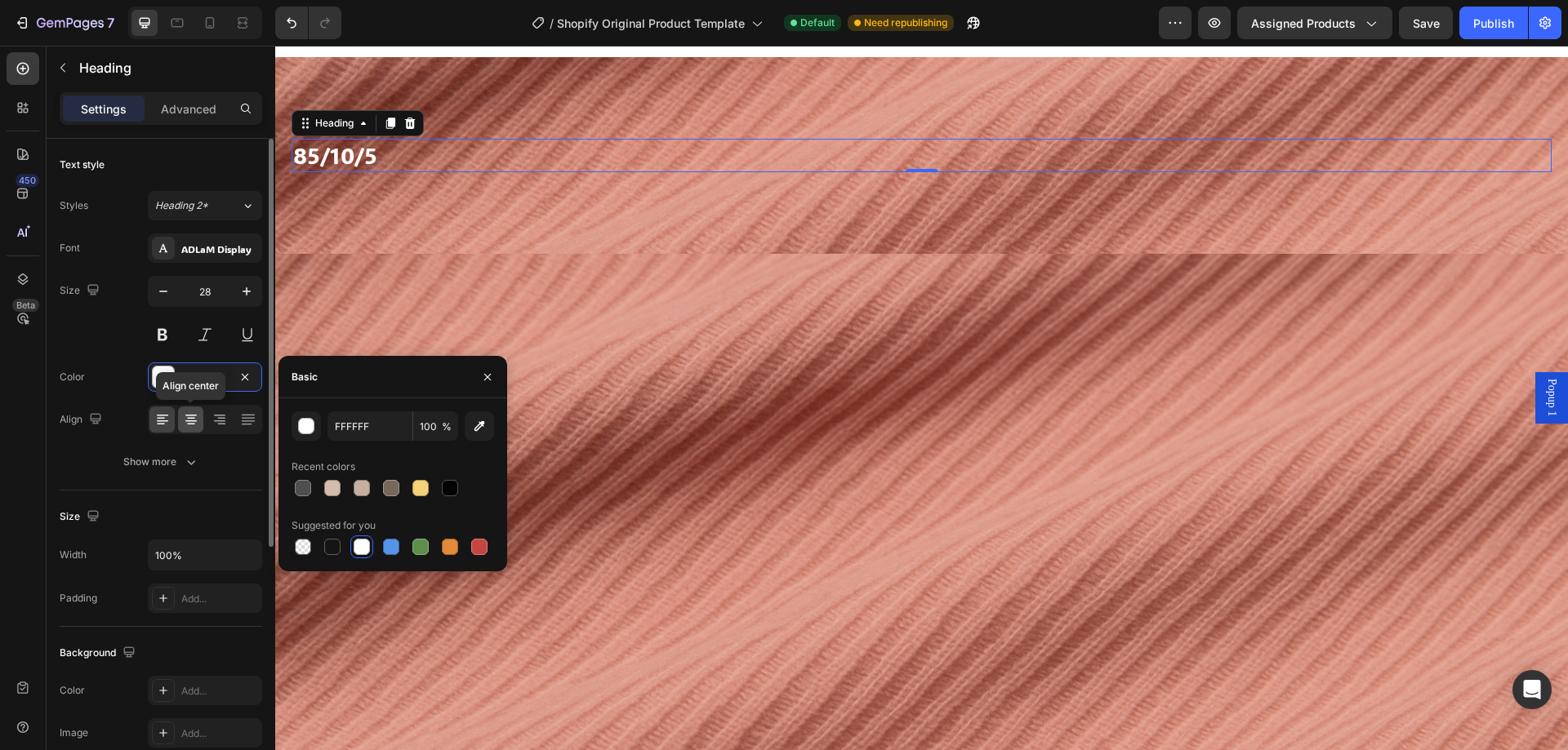
click at [188, 428] on div at bounding box center [191, 419] width 25 height 26
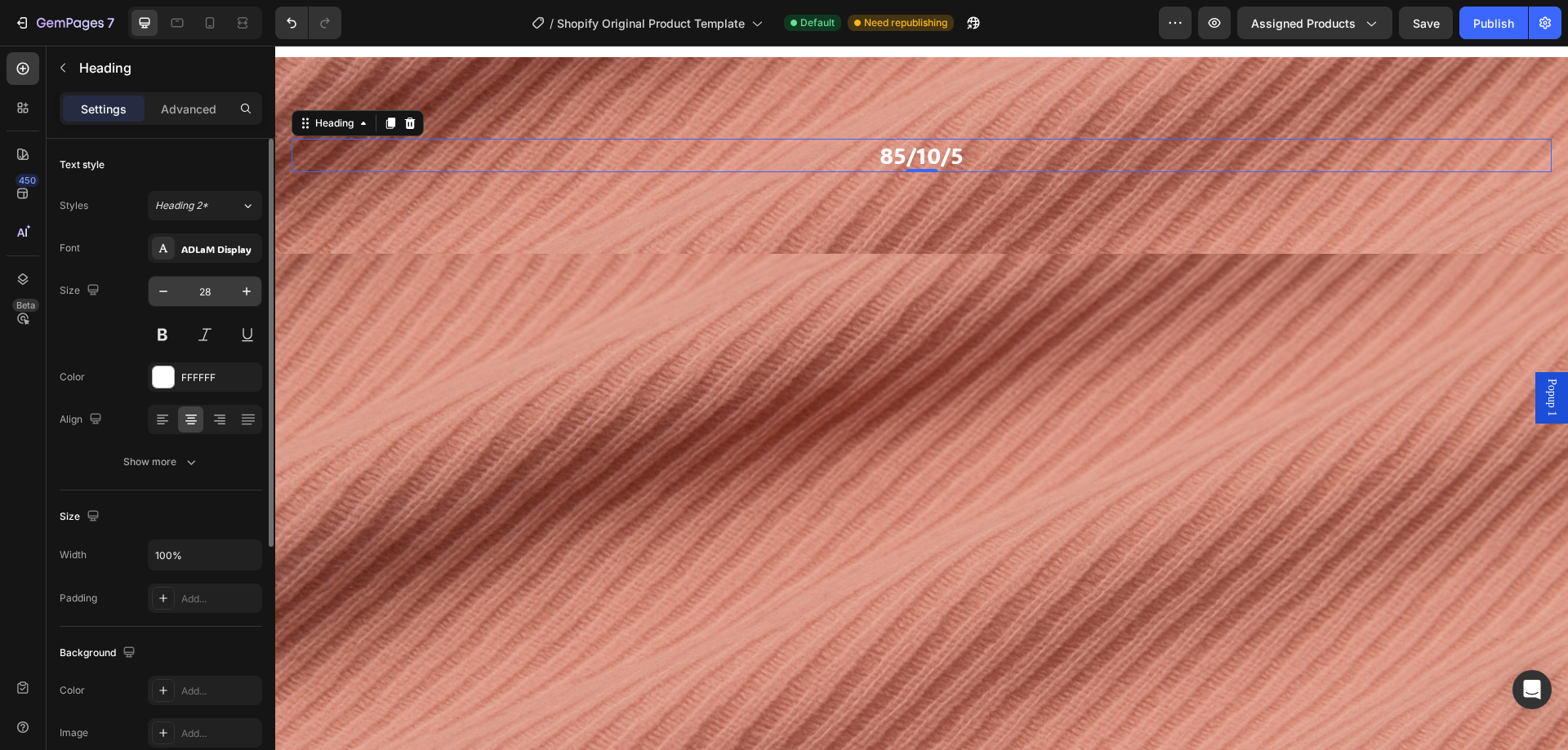
click at [217, 297] on input "28" at bounding box center [205, 291] width 54 height 29
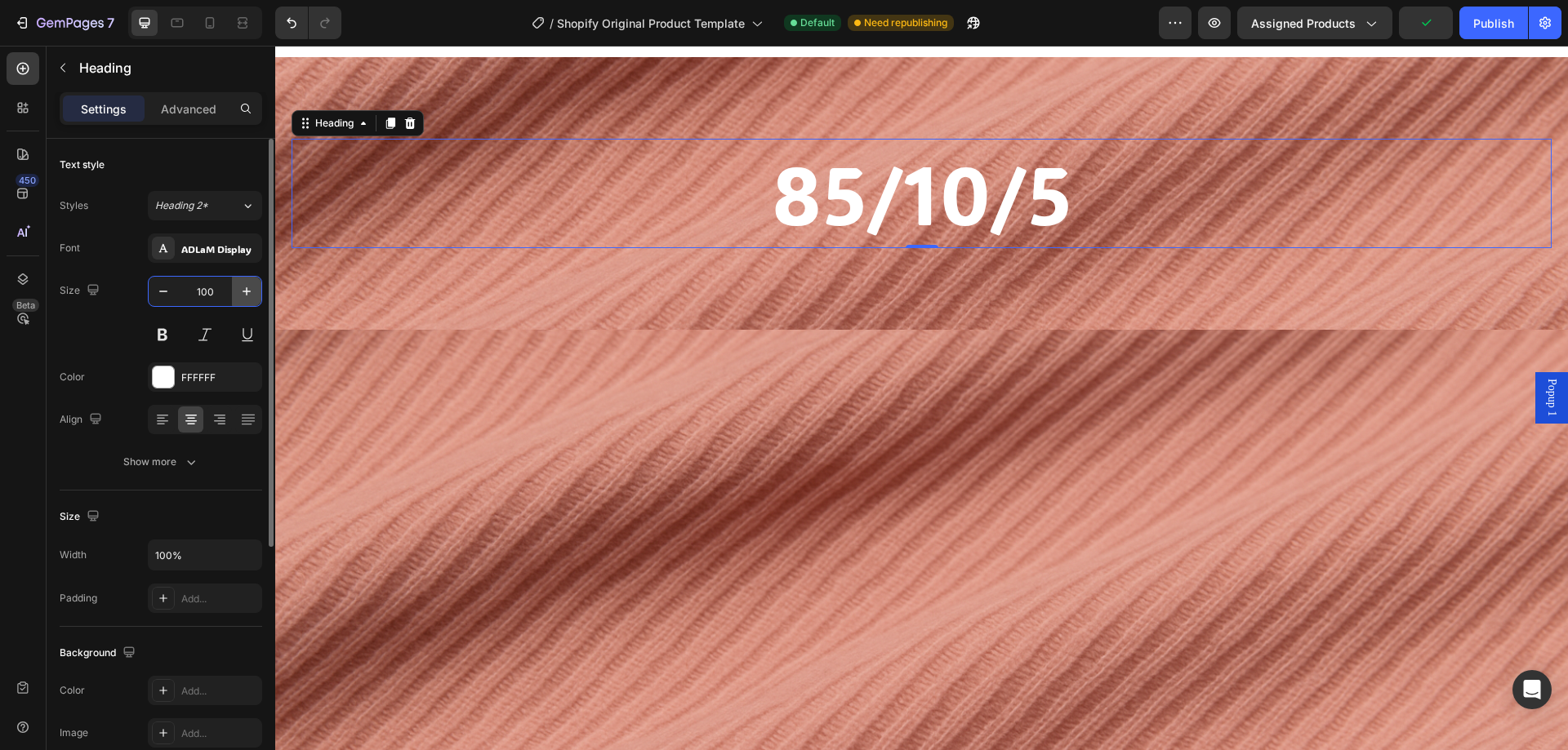
type input "100"
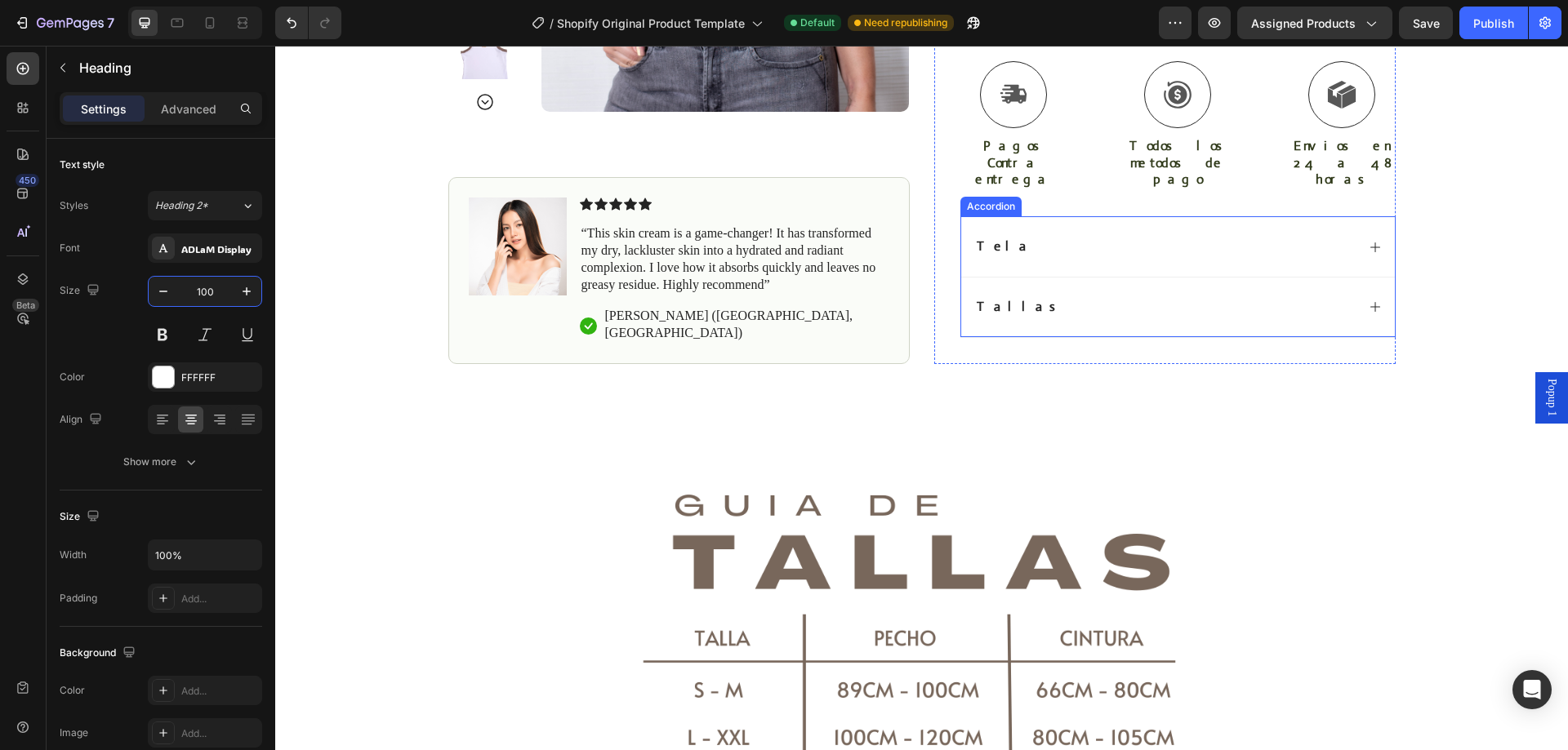
scroll to position [738, 0]
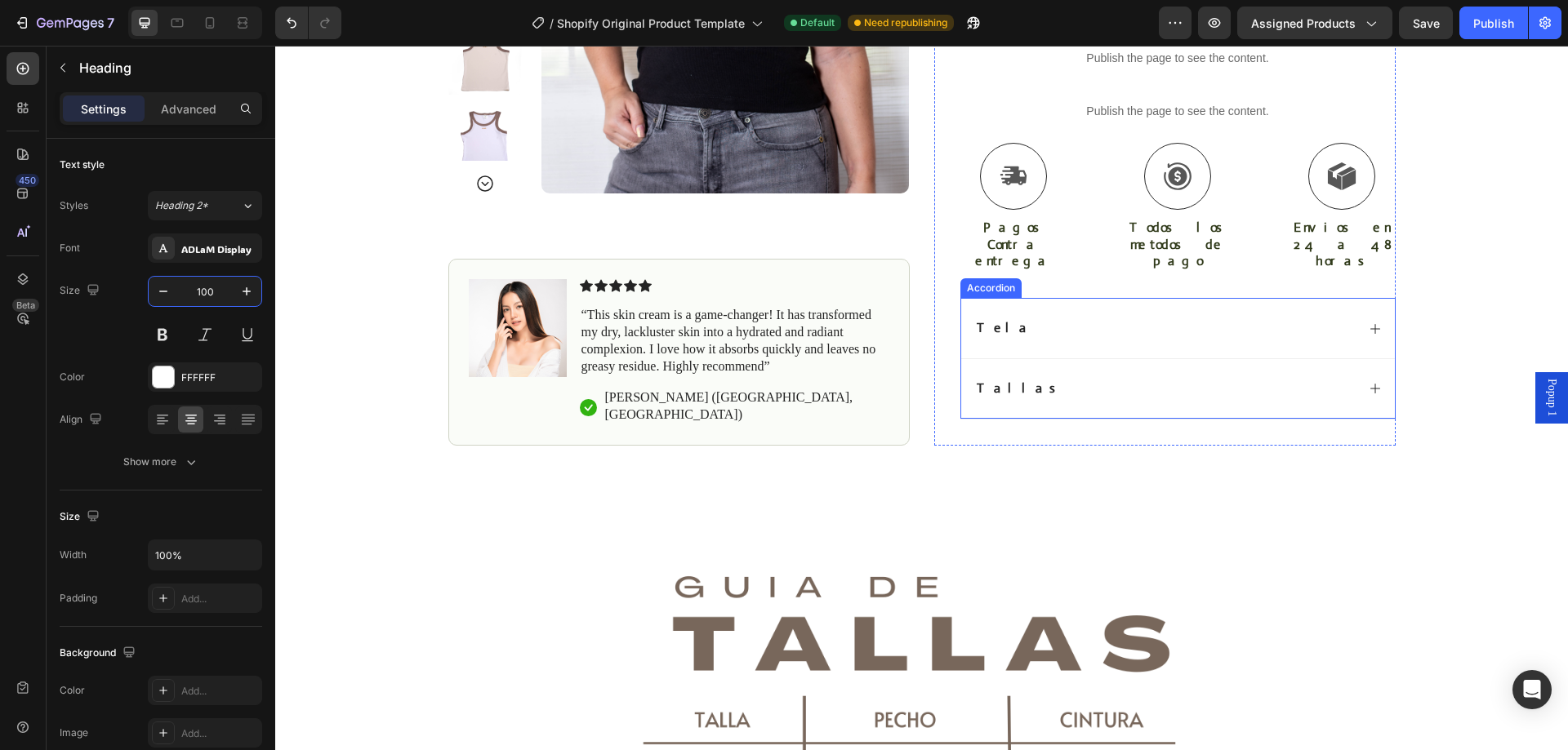
click at [1308, 327] on div "Tela" at bounding box center [1178, 329] width 433 height 61
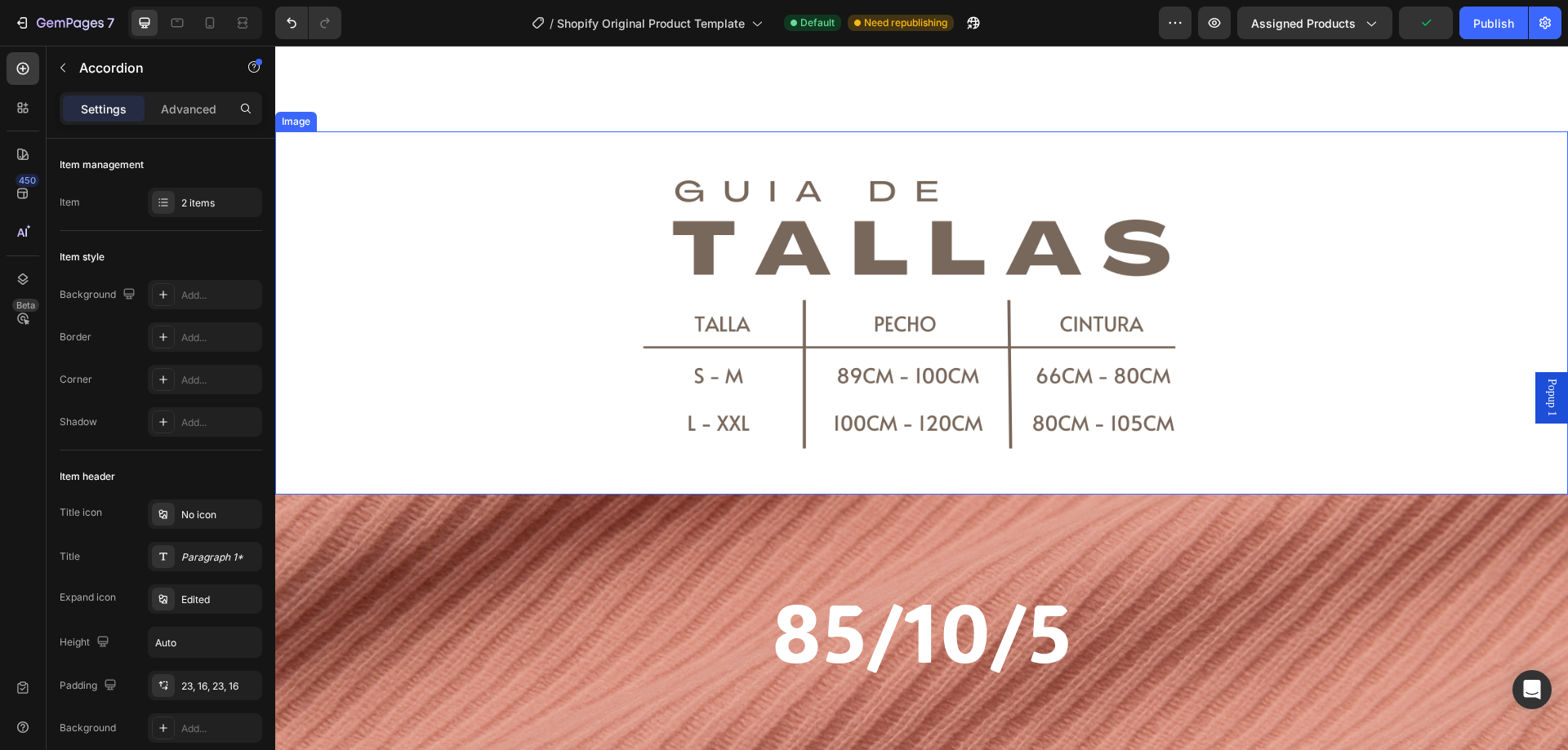
scroll to position [1473, 0]
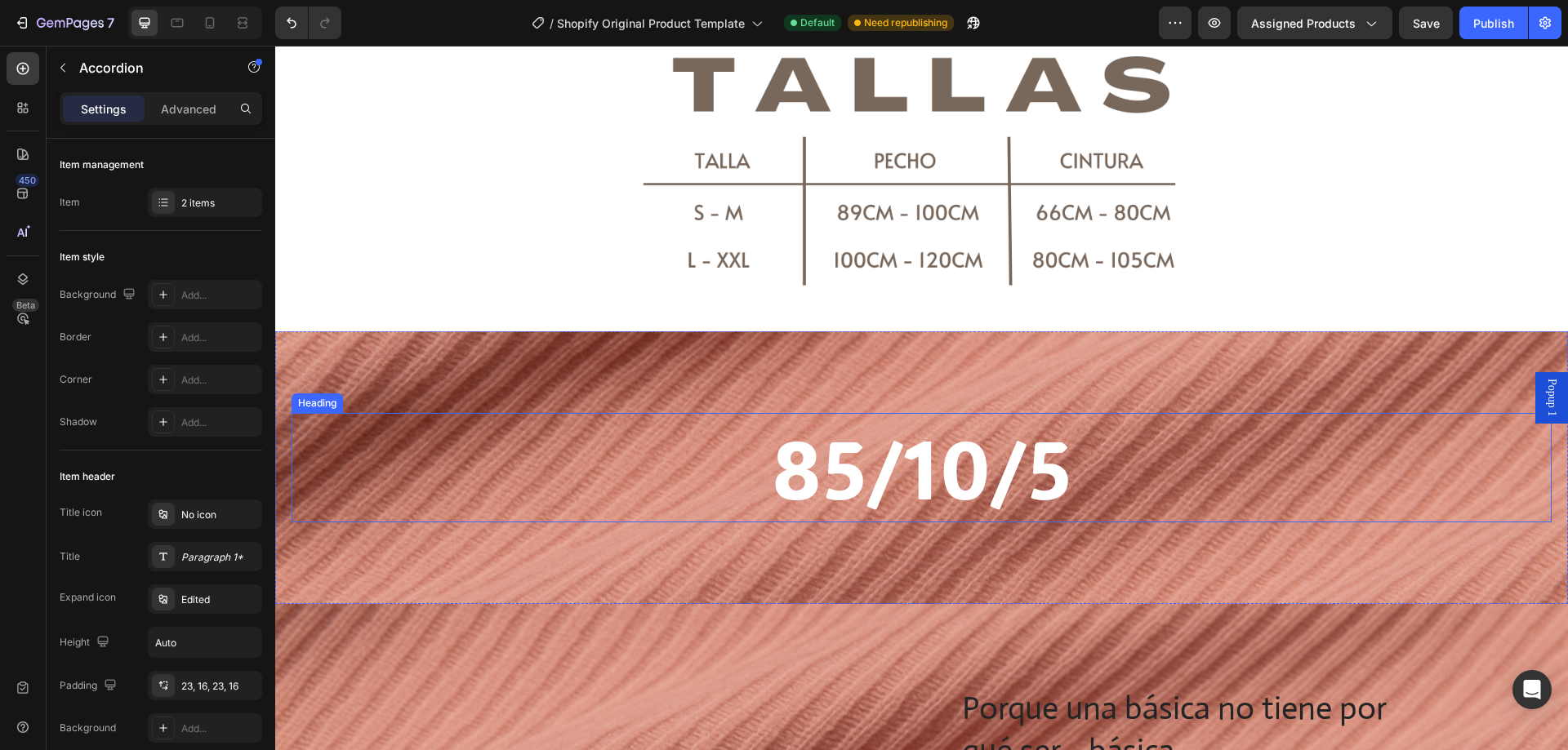
click at [845, 485] on h2 "85/10/5" at bounding box center [921, 468] width 1260 height 110
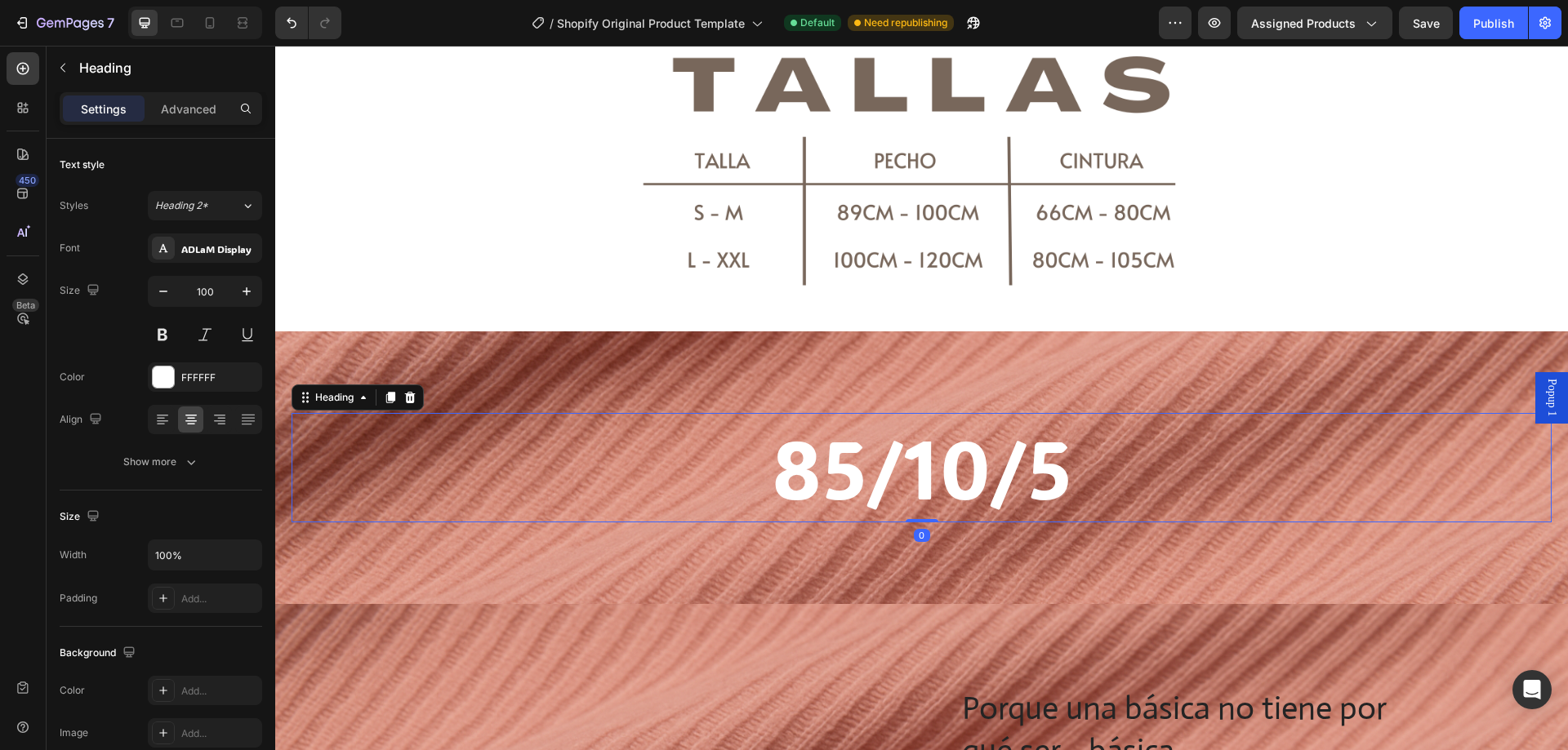
click at [985, 463] on h2 "85/10/5" at bounding box center [921, 468] width 1260 height 110
click at [985, 463] on p "85/10/5" at bounding box center [921, 468] width 1257 height 106
click at [1093, 473] on p "85/10/5" at bounding box center [921, 468] width 1257 height 106
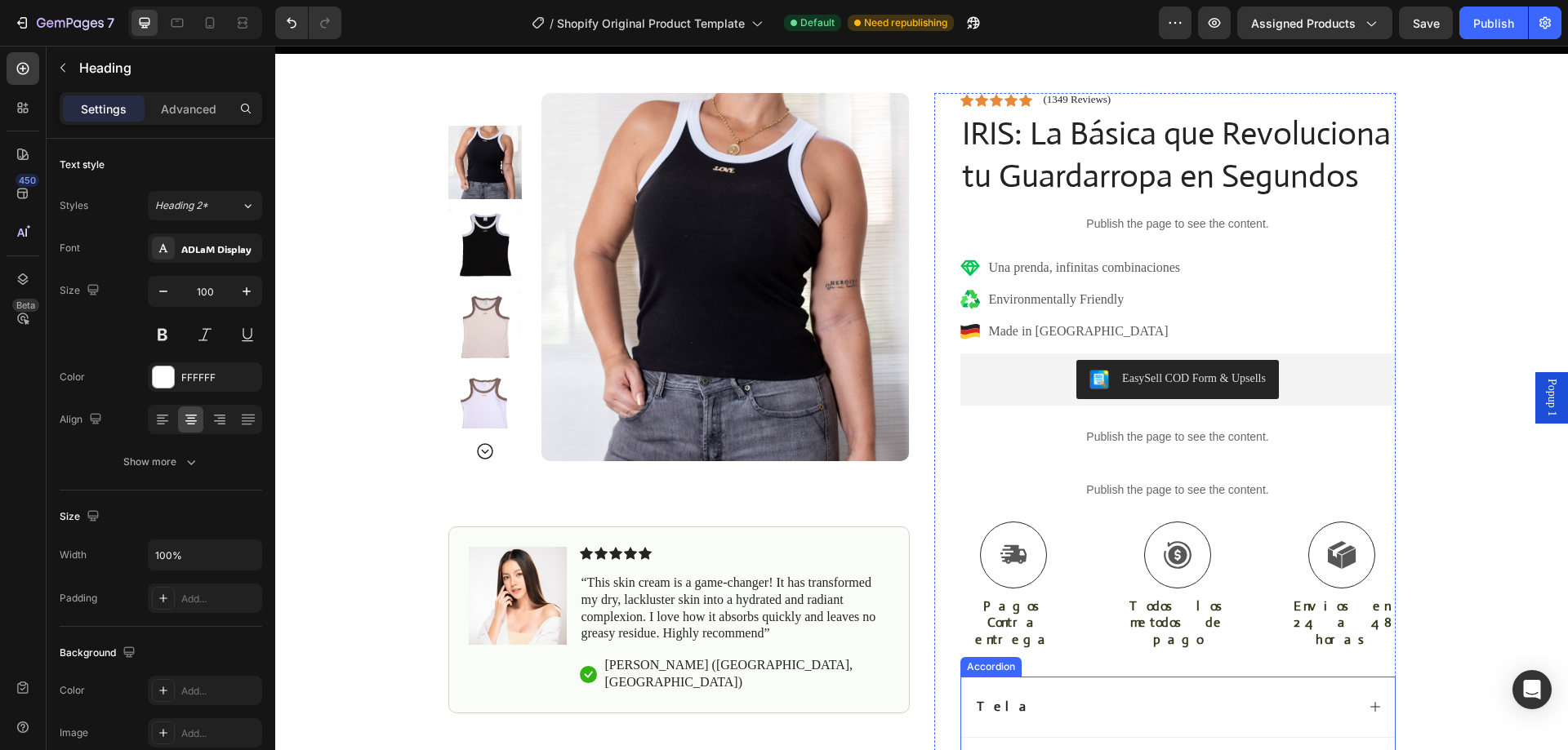
scroll to position [301, 0]
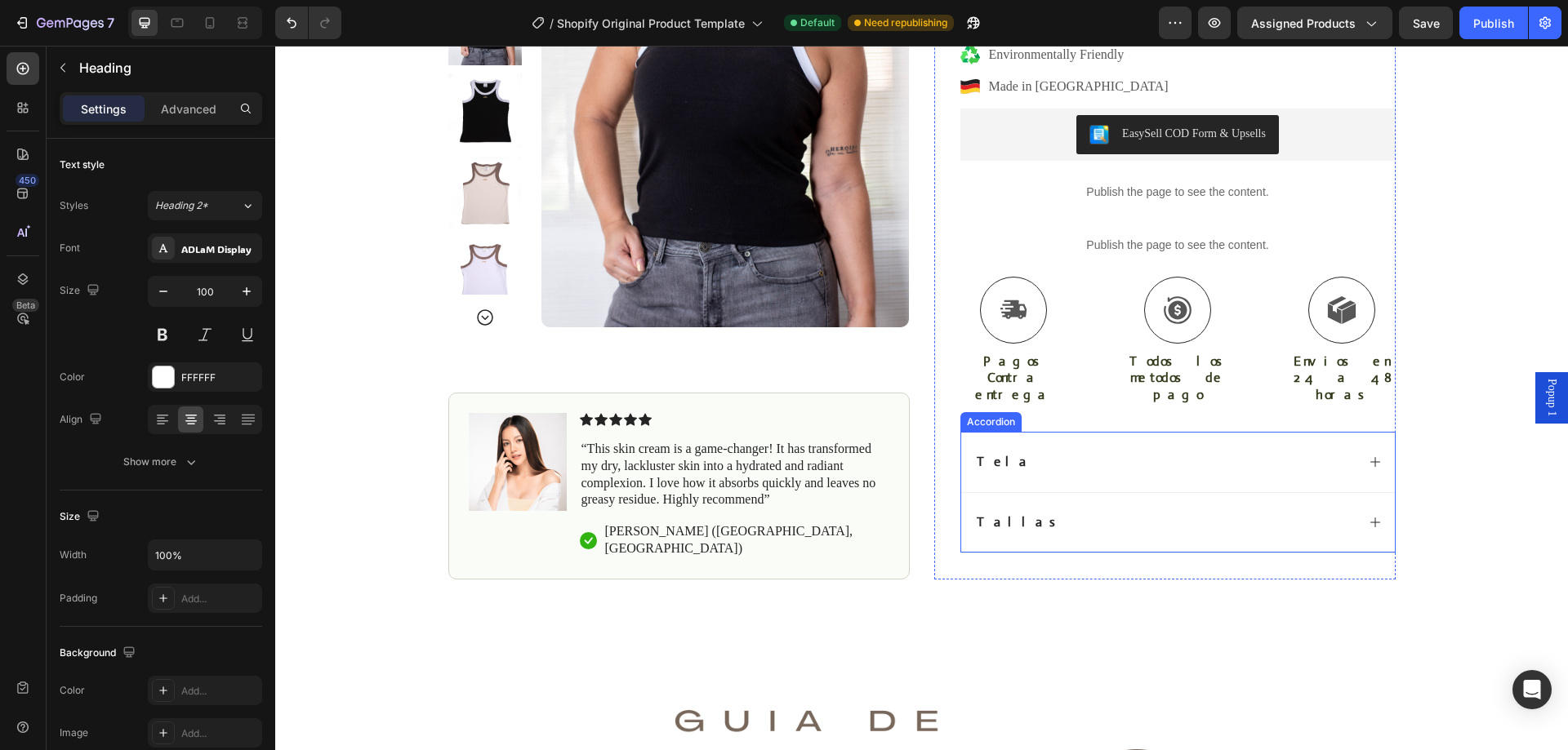
click at [1057, 452] on div "Tela" at bounding box center [1165, 463] width 381 height 22
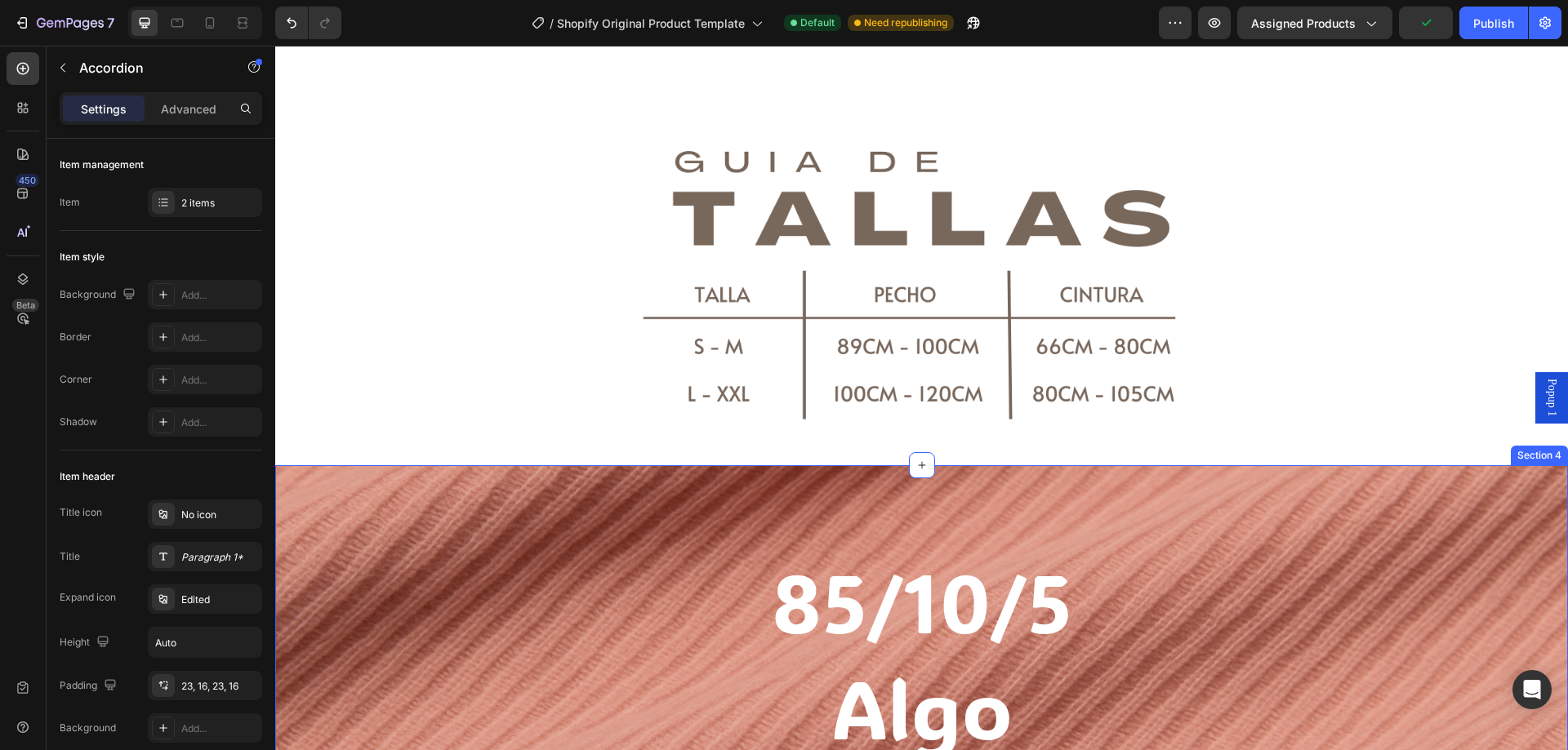
scroll to position [1198, 0]
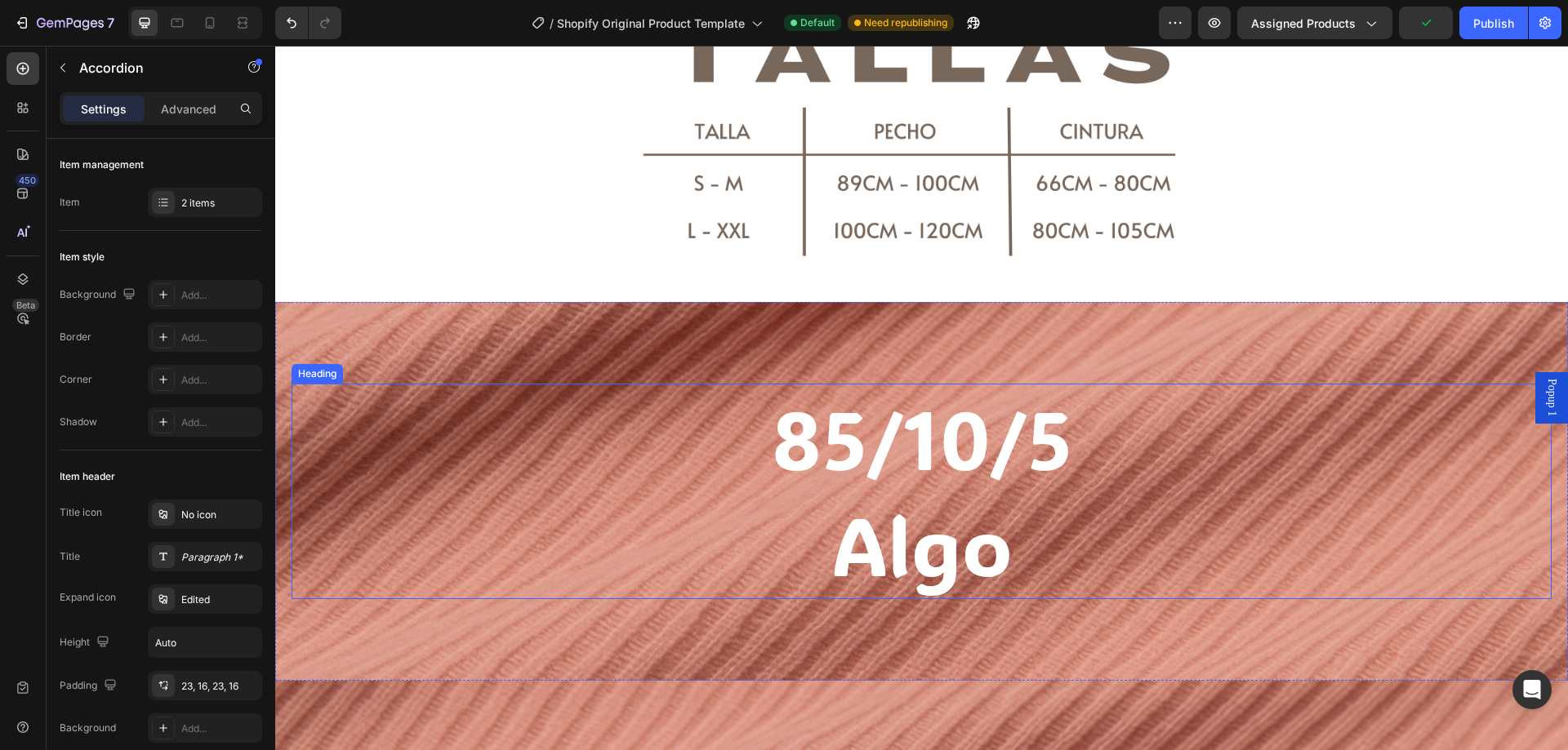
click at [998, 552] on h2 "85/10/5 Algo" at bounding box center [921, 491] width 1260 height 216
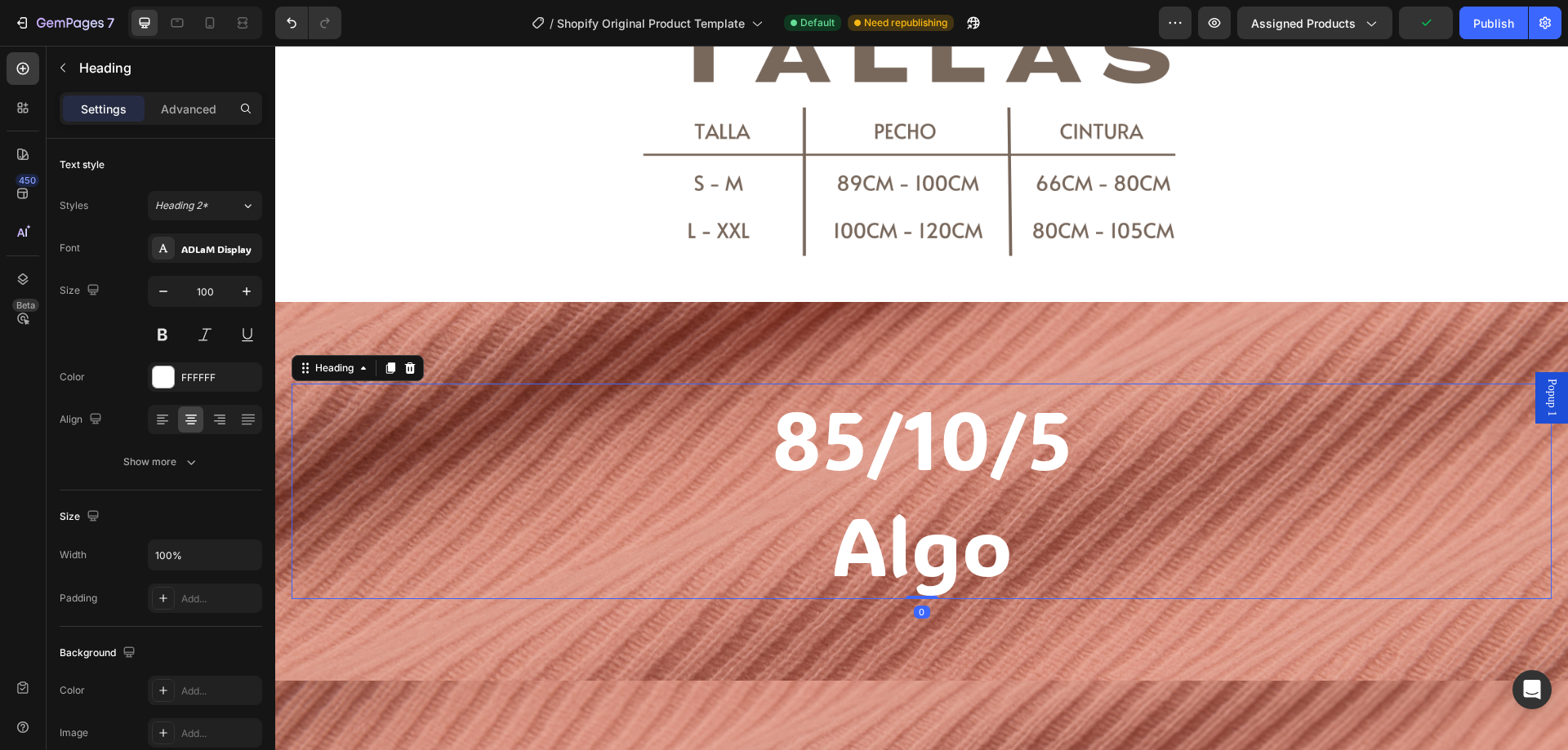
click at [998, 552] on h2 "85/10/5 Algo" at bounding box center [921, 491] width 1260 height 216
click at [998, 552] on p "85/10/5 Algo" at bounding box center [921, 491] width 1257 height 212
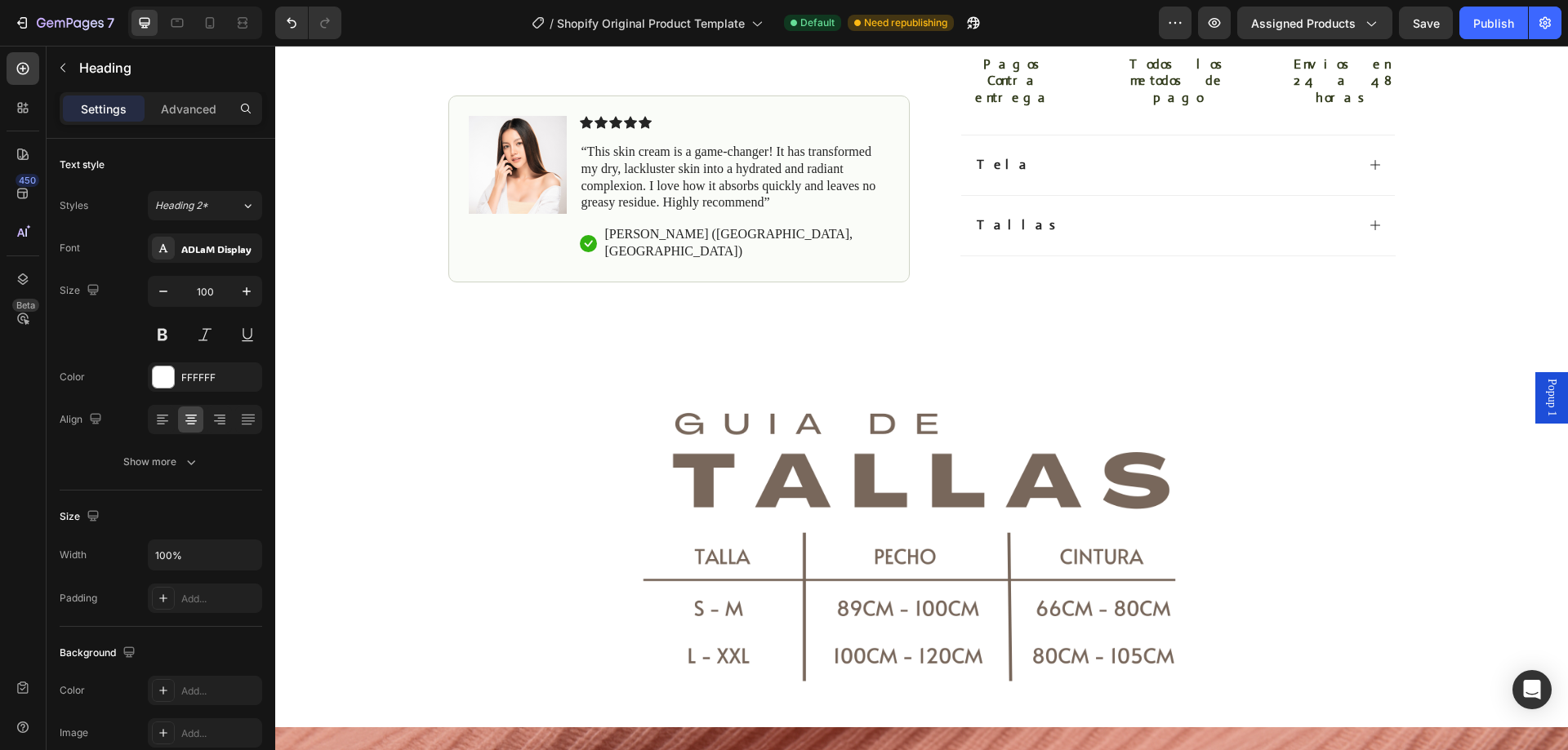
scroll to position [353, 0]
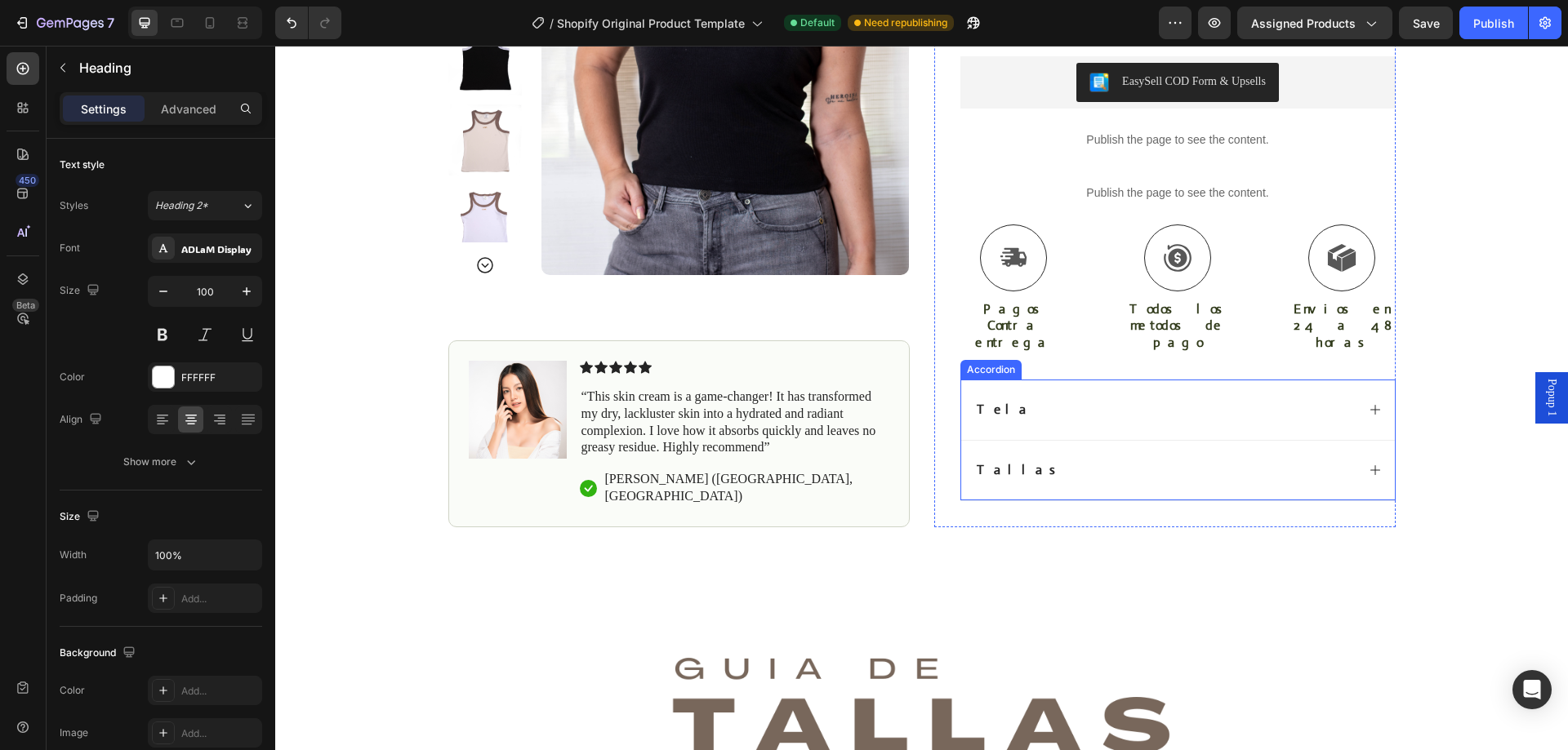
click at [1028, 399] on div "Tela" at bounding box center [1165, 410] width 381 height 22
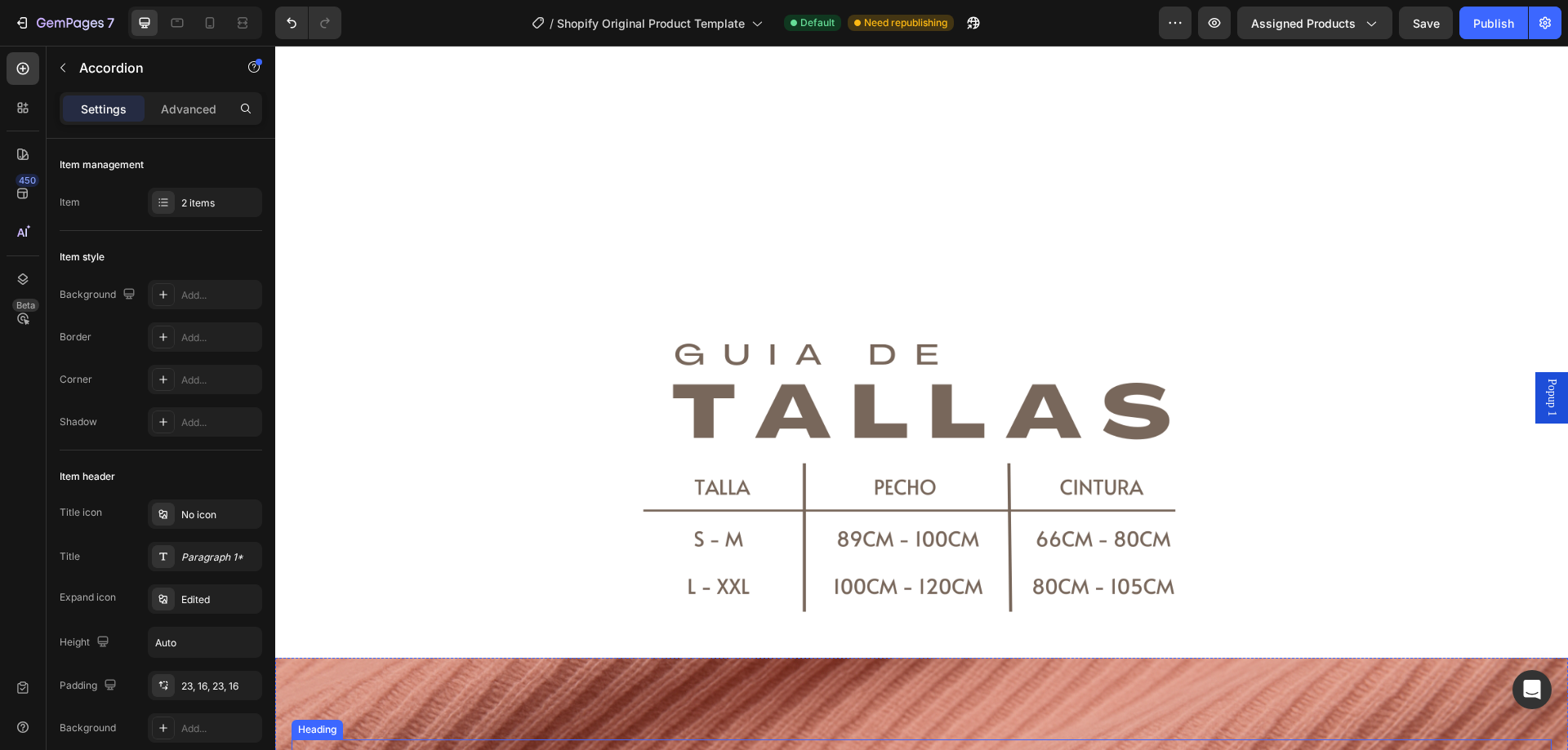
scroll to position [1251, 0]
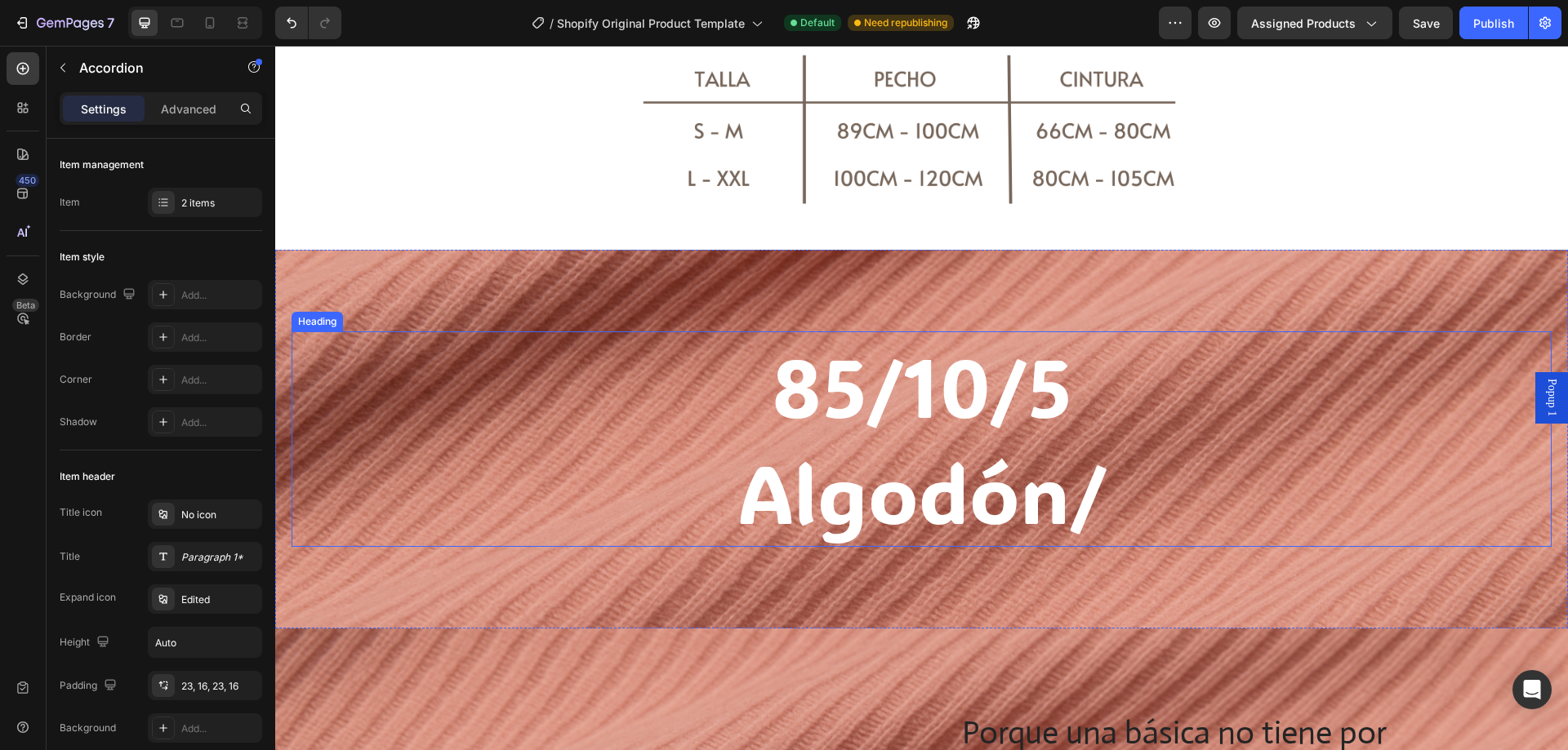
click at [1093, 502] on h2 "85/10/5 Algodón/" at bounding box center [921, 439] width 1260 height 216
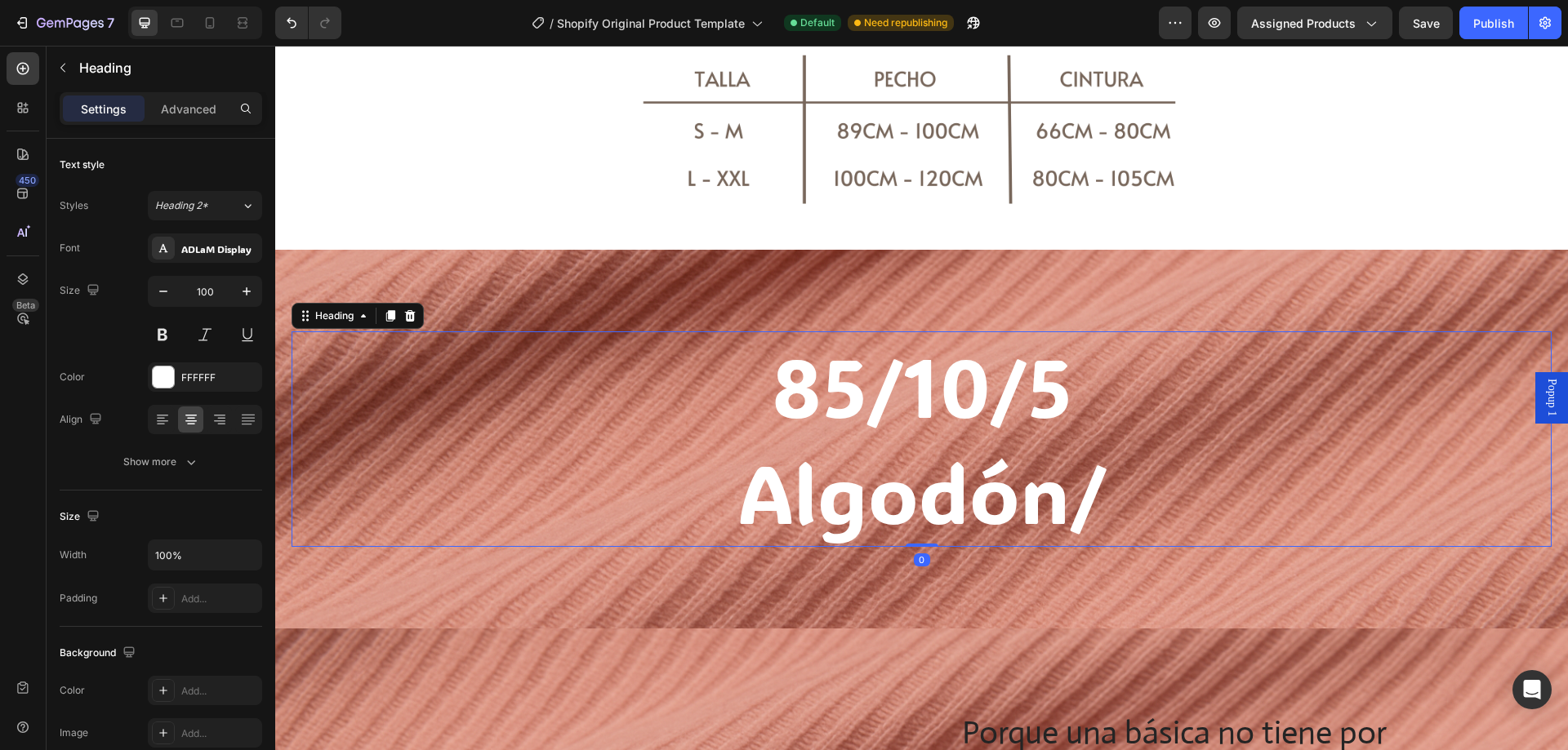
click at [1095, 487] on h2 "85/10/5 Algodón/" at bounding box center [921, 439] width 1260 height 216
click at [1095, 487] on p "85/10/5 Algodón/" at bounding box center [921, 439] width 1257 height 212
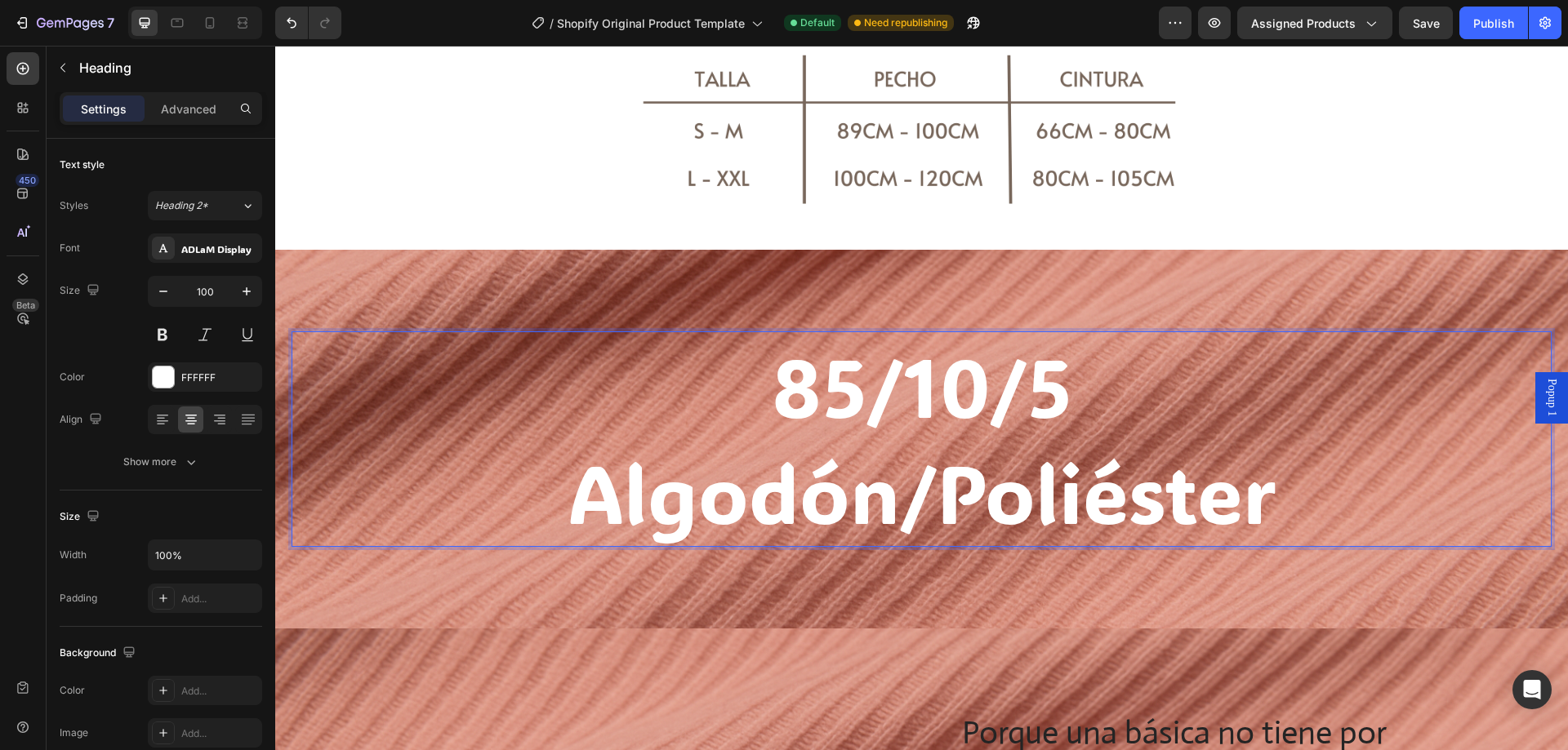
click at [969, 486] on p "85/10/5 Algodón/Poliéster" at bounding box center [921, 439] width 1257 height 212
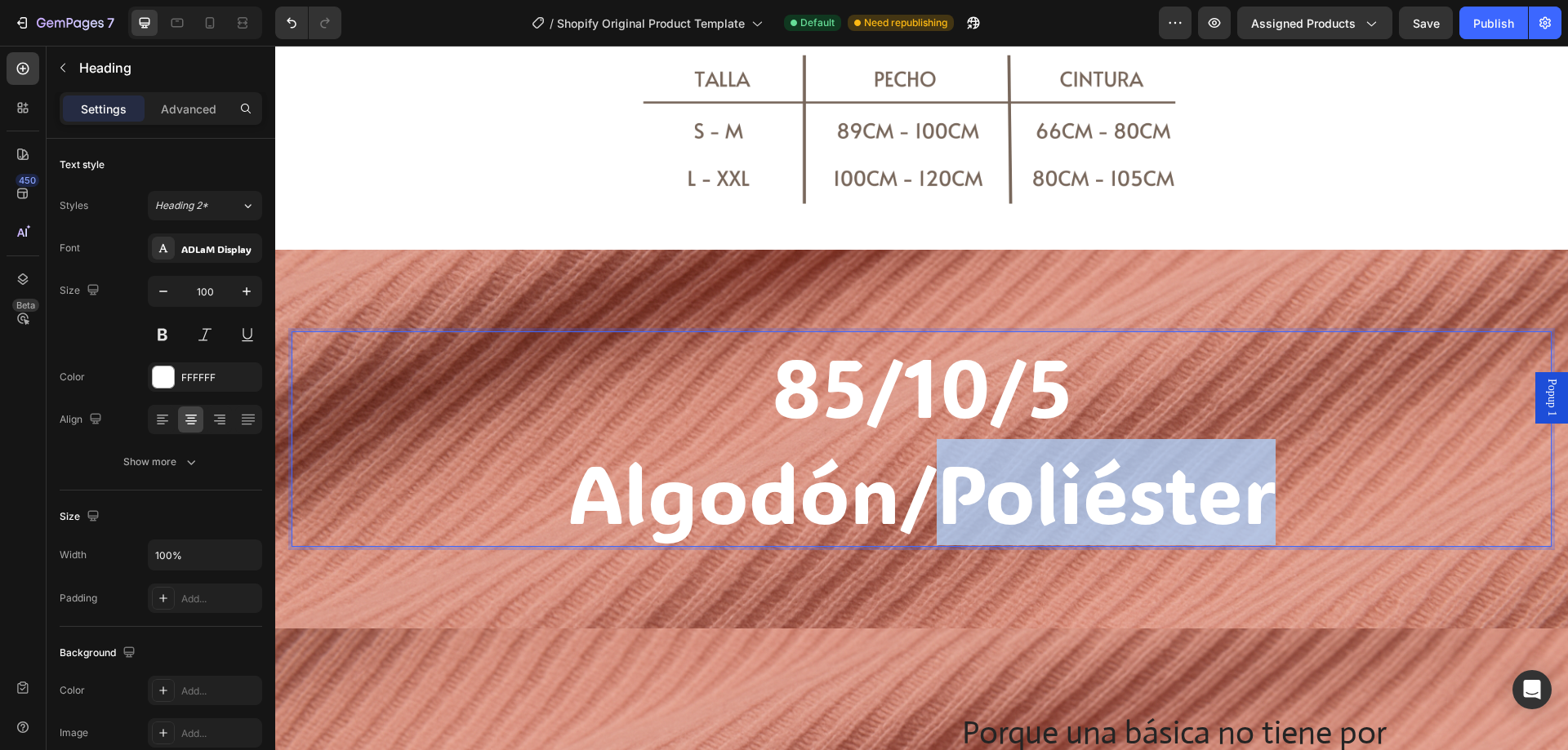
click at [969, 486] on p "85/10/5 Algodón/Poliéster" at bounding box center [921, 439] width 1257 height 212
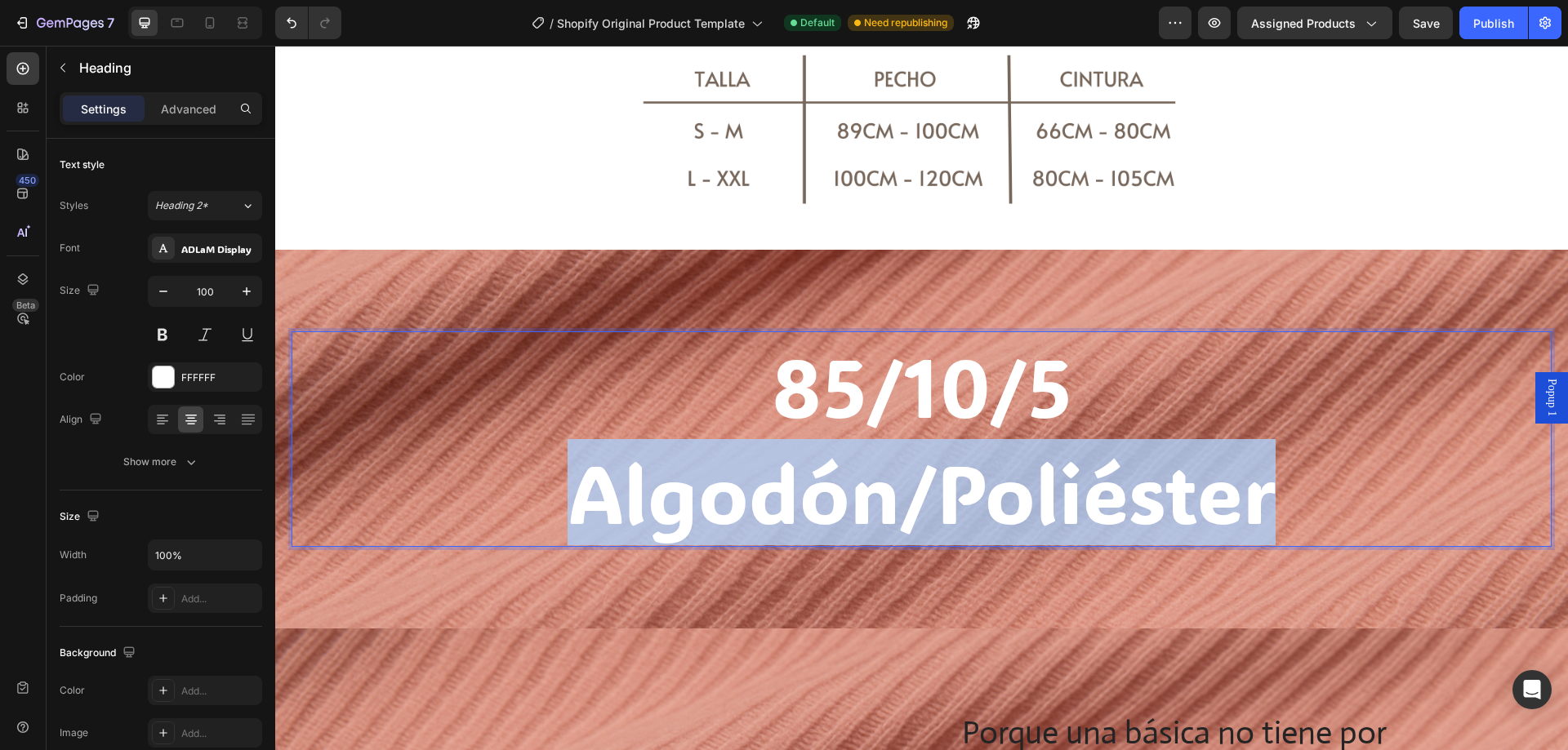
click at [969, 486] on p "85/10/5 Algodón/Poliéster" at bounding box center [921, 439] width 1257 height 212
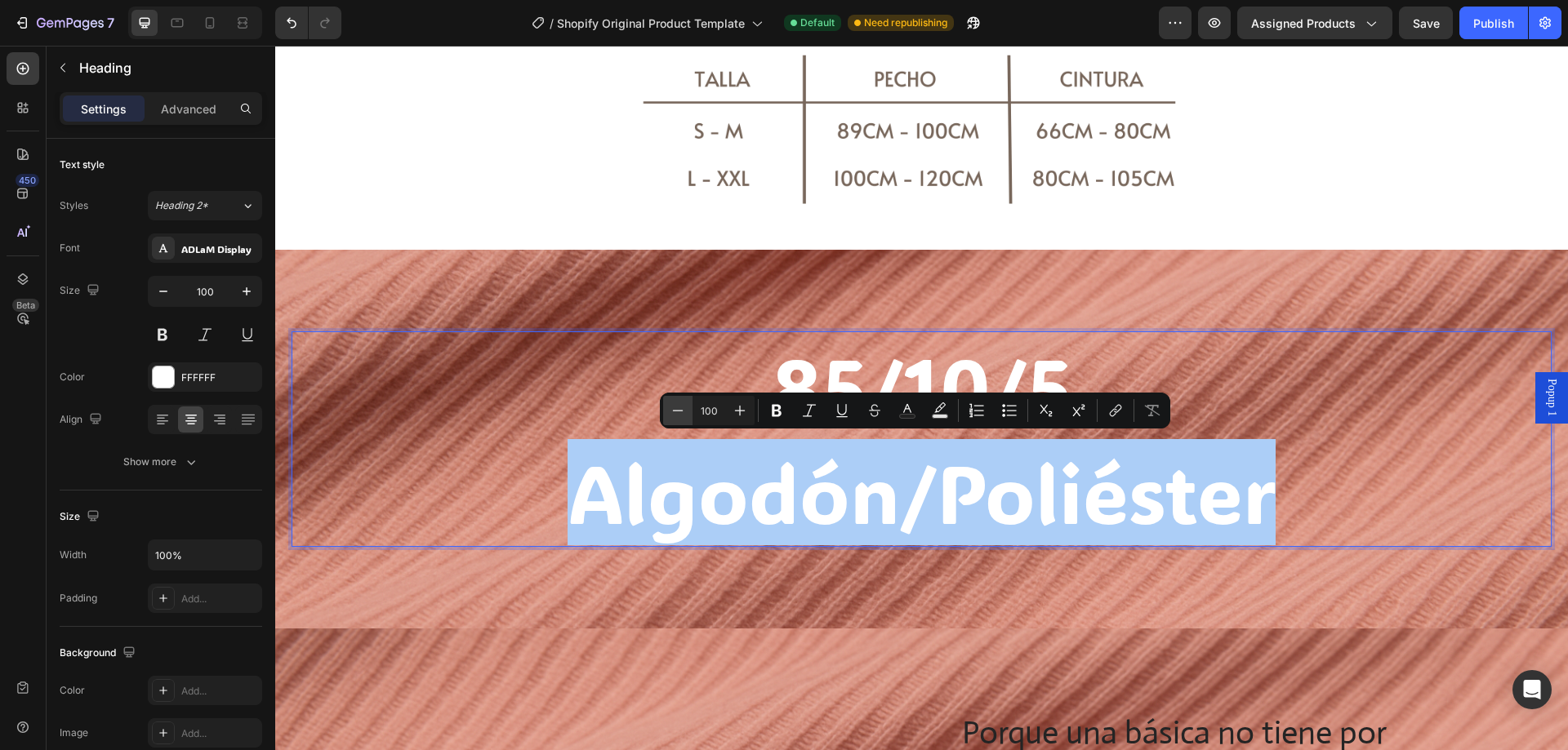
click at [675, 410] on icon "Editor contextual toolbar" at bounding box center [677, 410] width 16 height 16
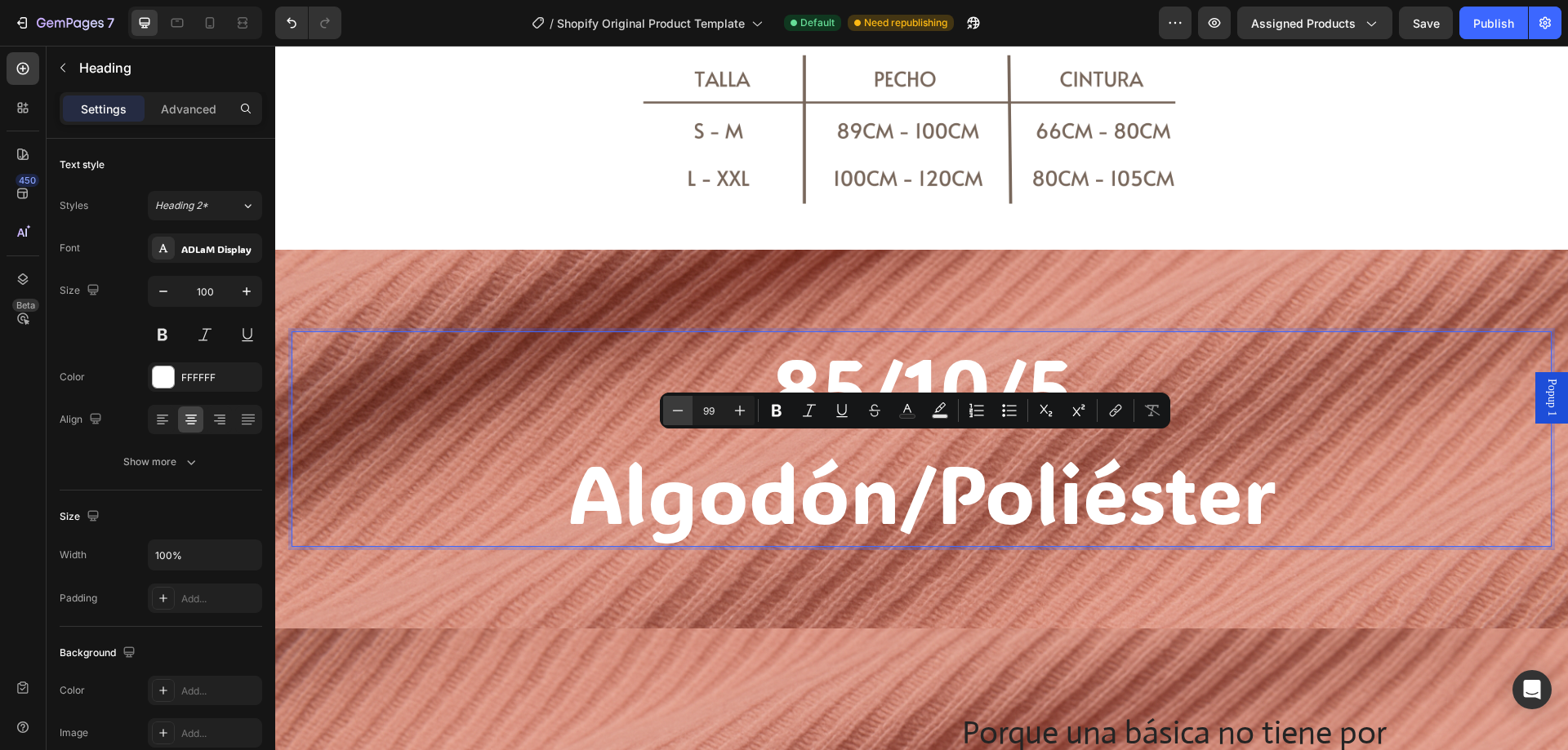
click at [675, 410] on icon "Editor contextual toolbar" at bounding box center [677, 410] width 16 height 16
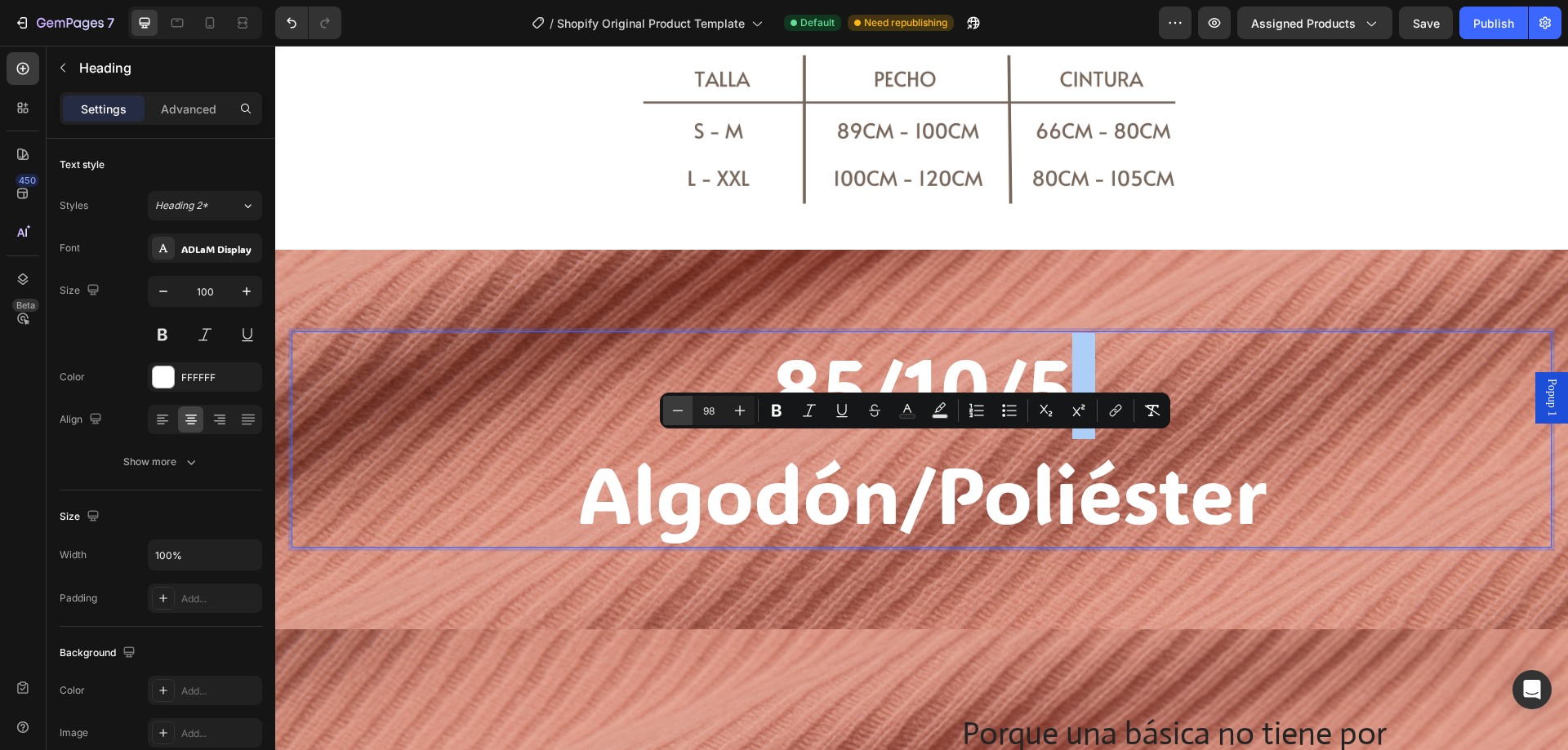
click at [675, 410] on icon "Editor contextual toolbar" at bounding box center [677, 410] width 16 height 16
click at [704, 412] on input "96" at bounding box center [709, 410] width 33 height 19
type input "75"
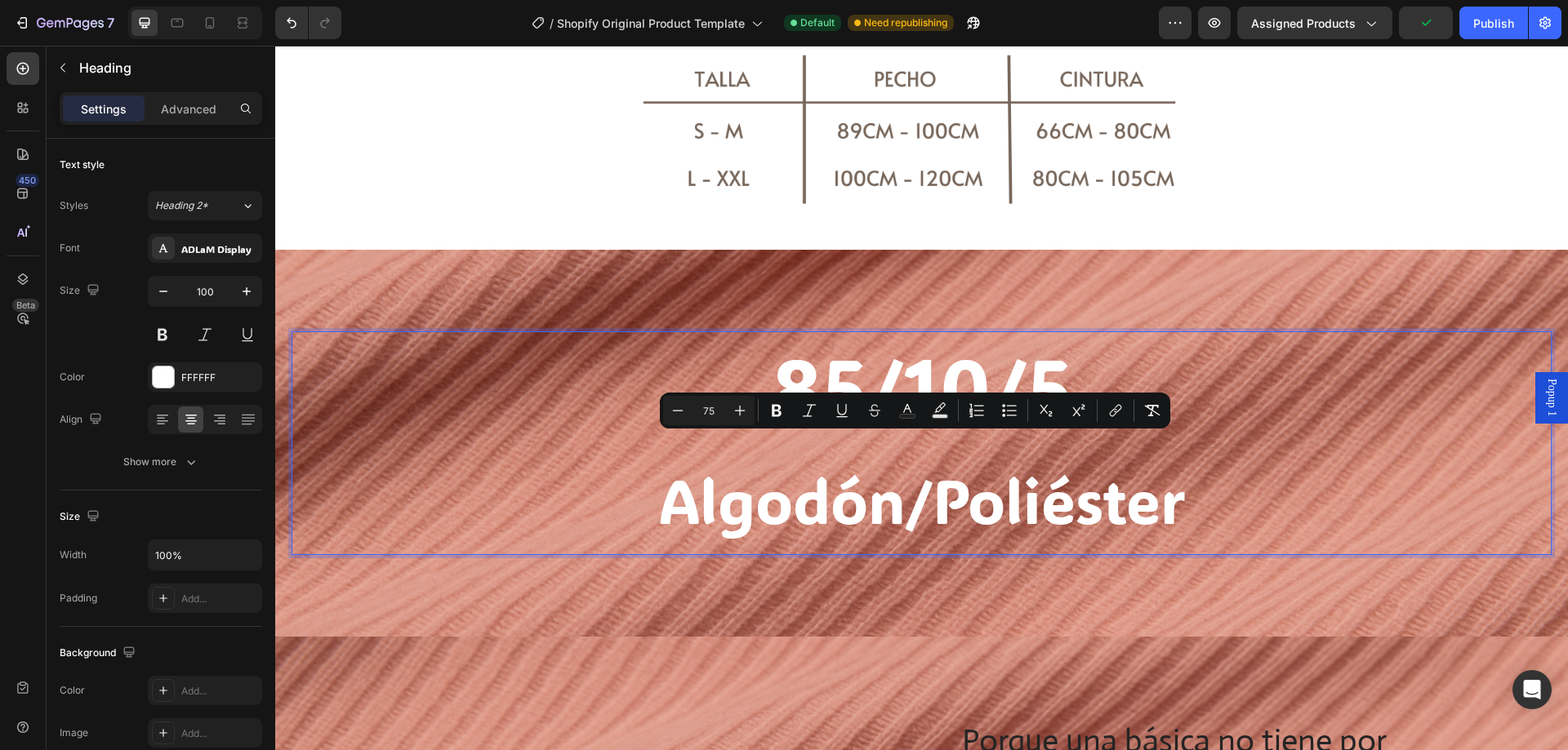
click at [1126, 488] on span "Algodón/Poliéster" at bounding box center [921, 500] width 527 height 79
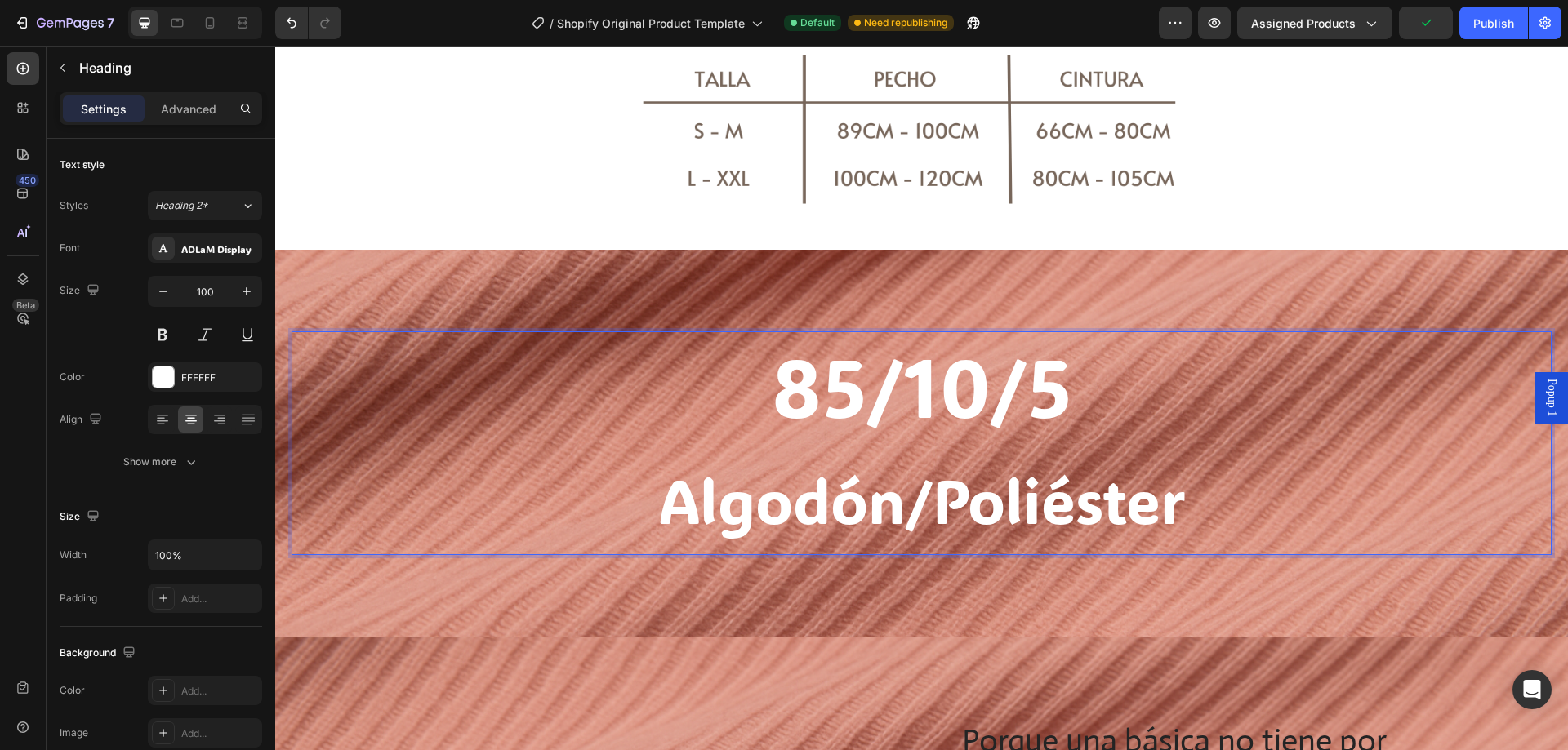
click at [1183, 491] on p "85/10/5 Algodón/Poliéster" at bounding box center [921, 443] width 1257 height 221
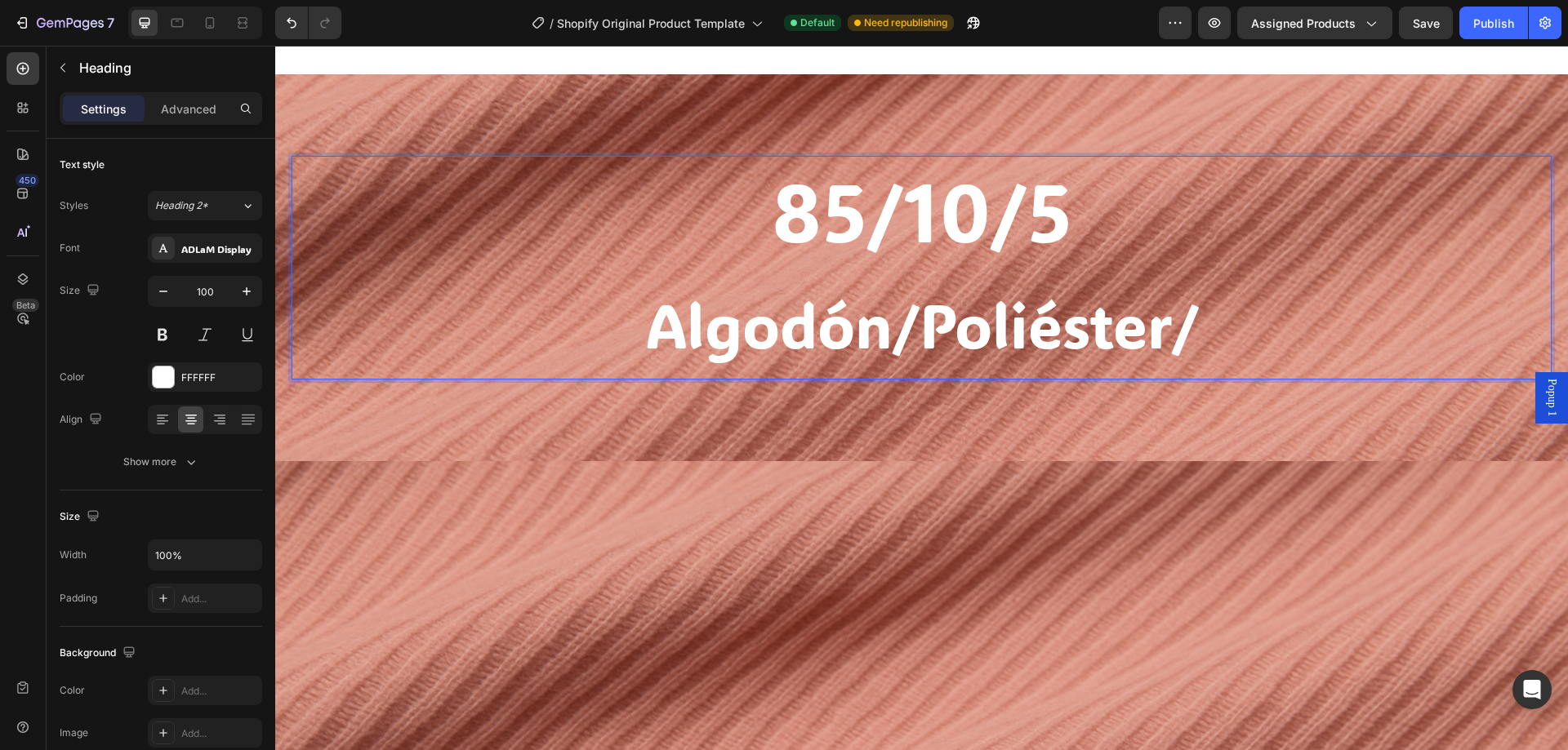
scroll to position [405, 0]
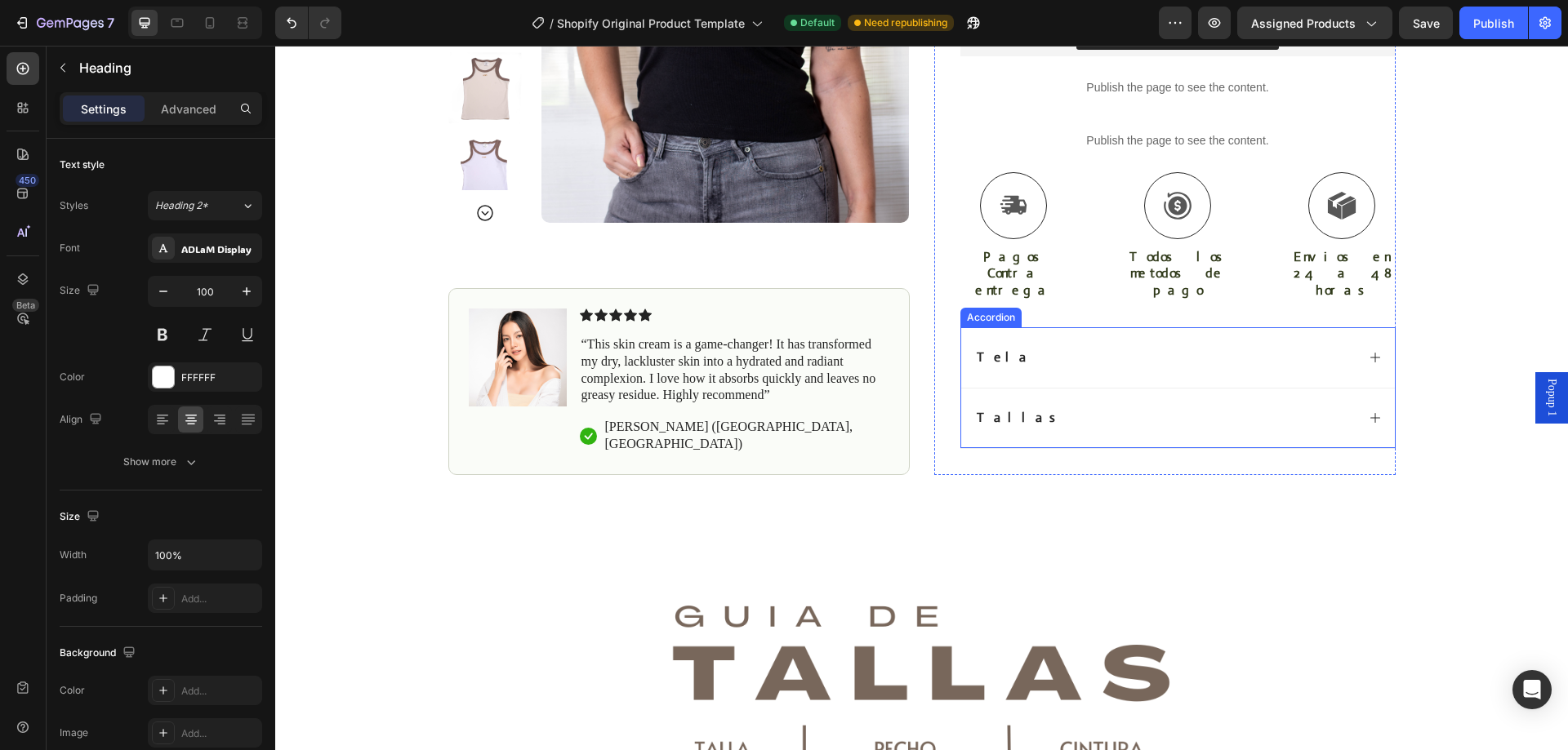
click at [1017, 347] on div "Tela" at bounding box center [1165, 358] width 381 height 22
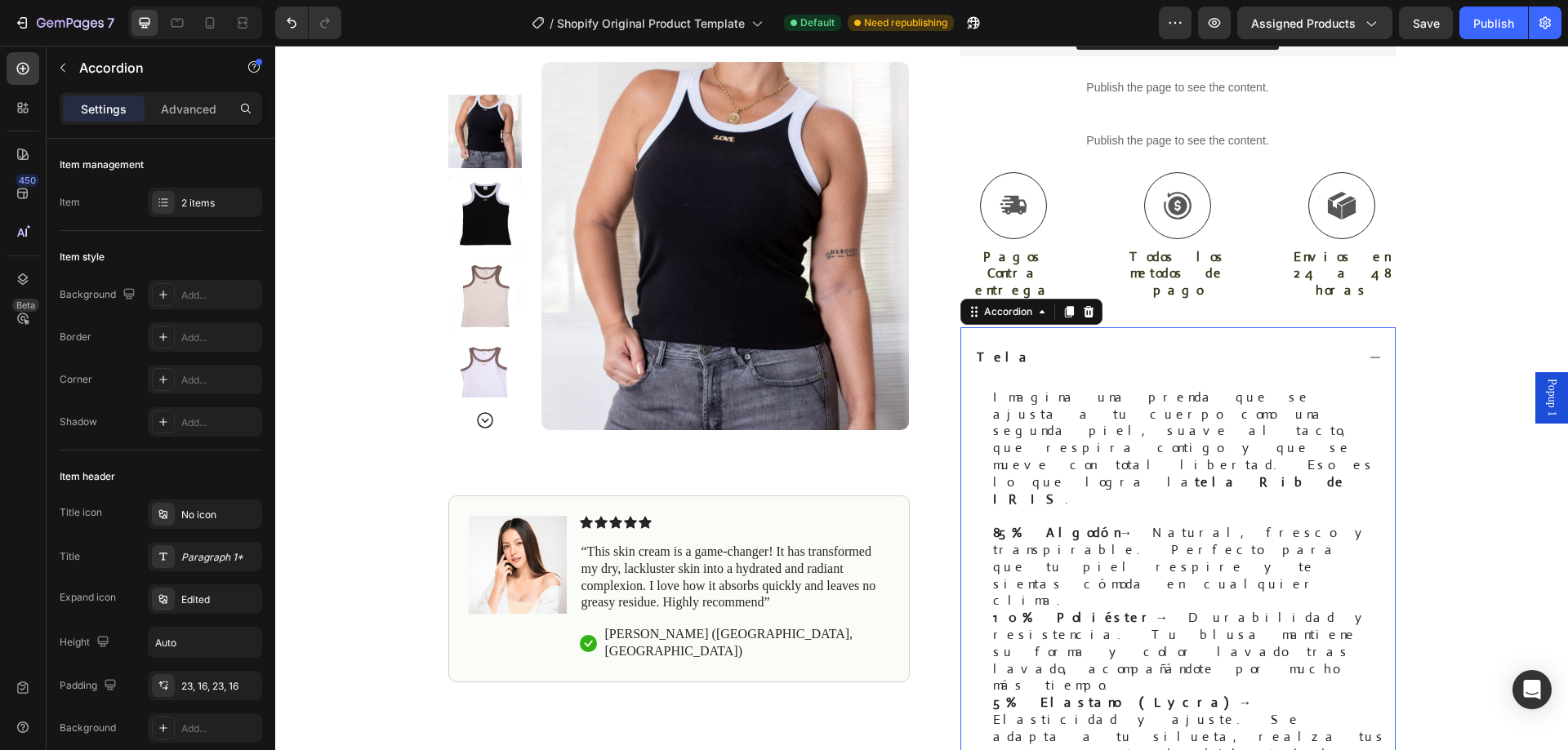
click at [1017, 347] on div "Tela" at bounding box center [1165, 358] width 381 height 22
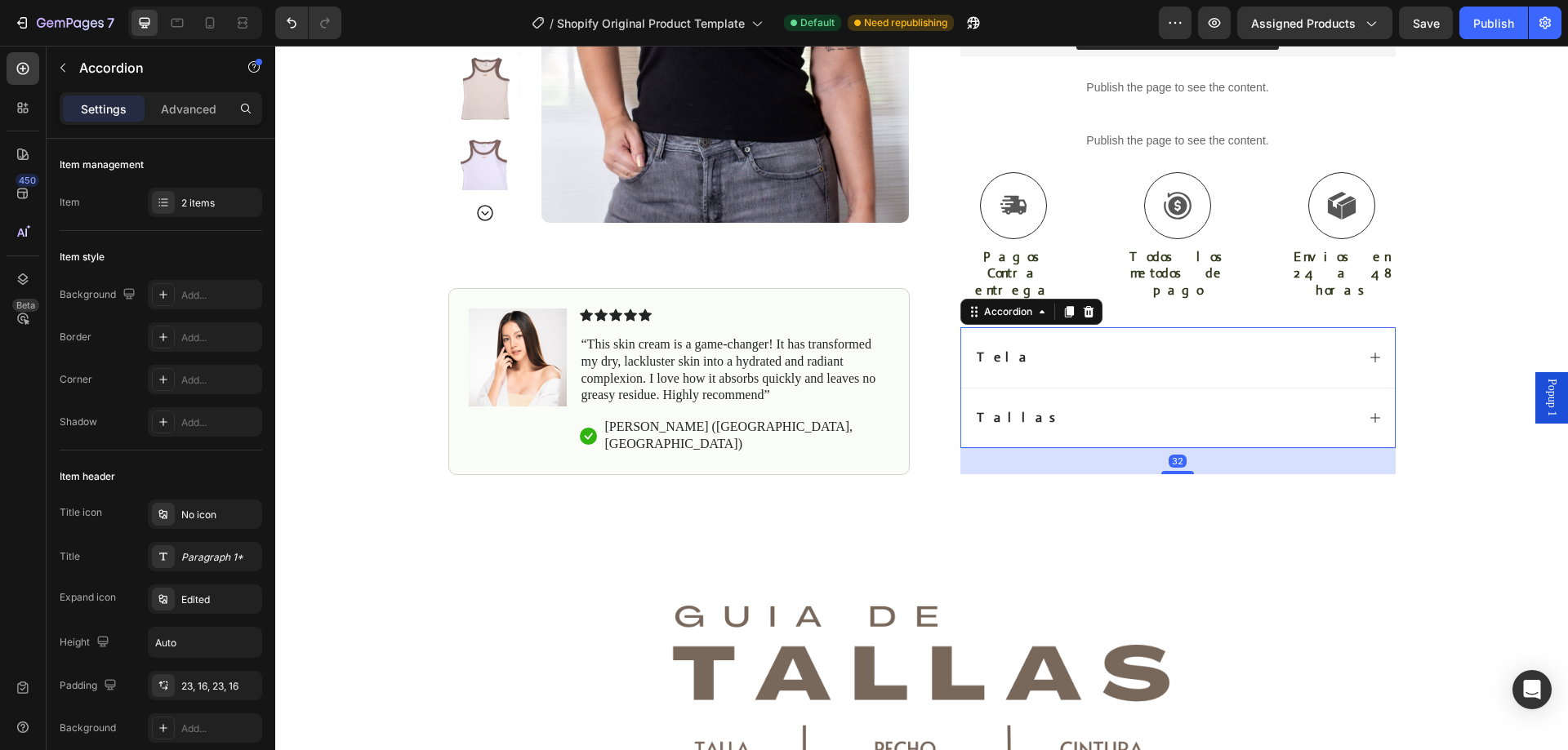
scroll to position [895, 0]
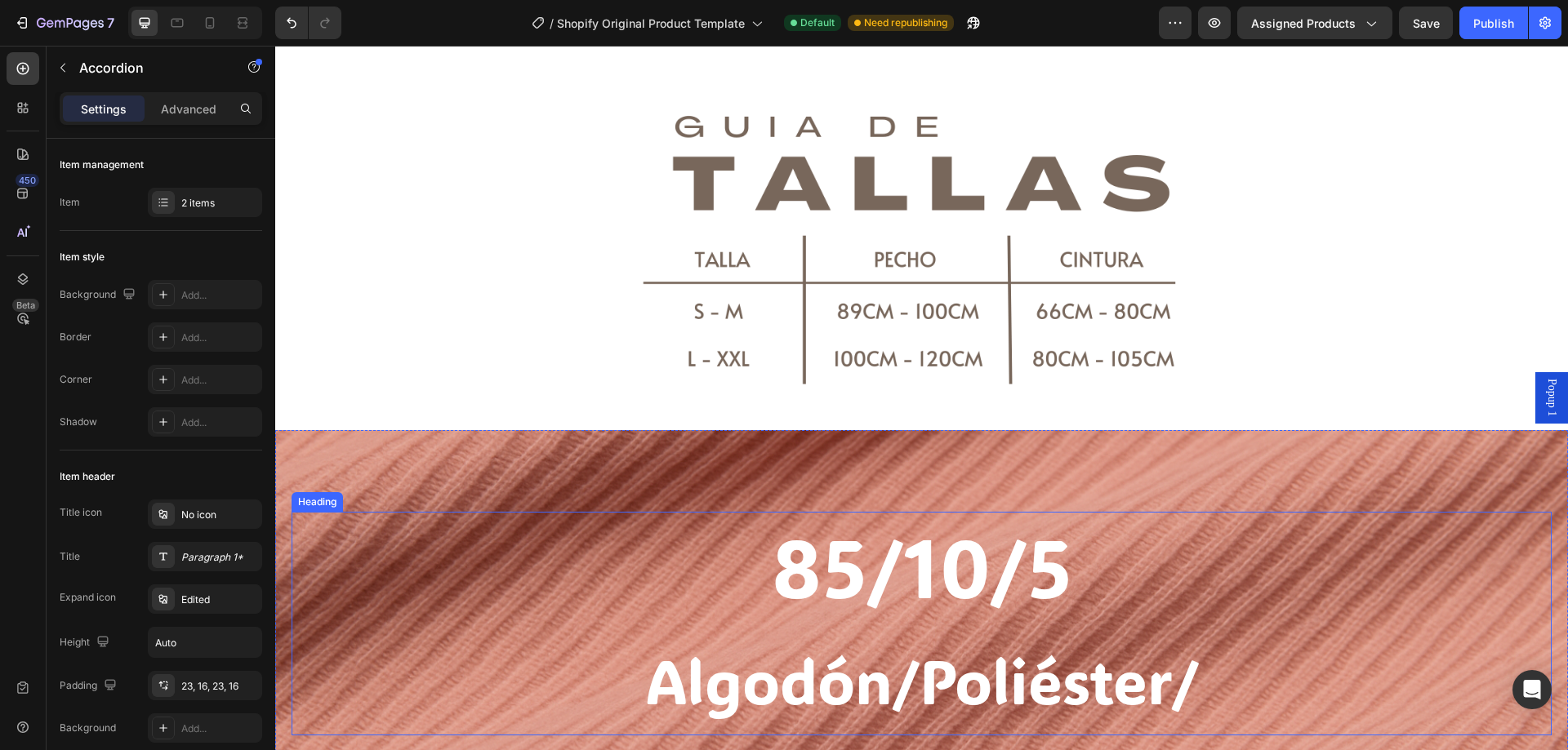
click at [1191, 653] on span "Algodón/Poliéster/" at bounding box center [921, 681] width 554 height 79
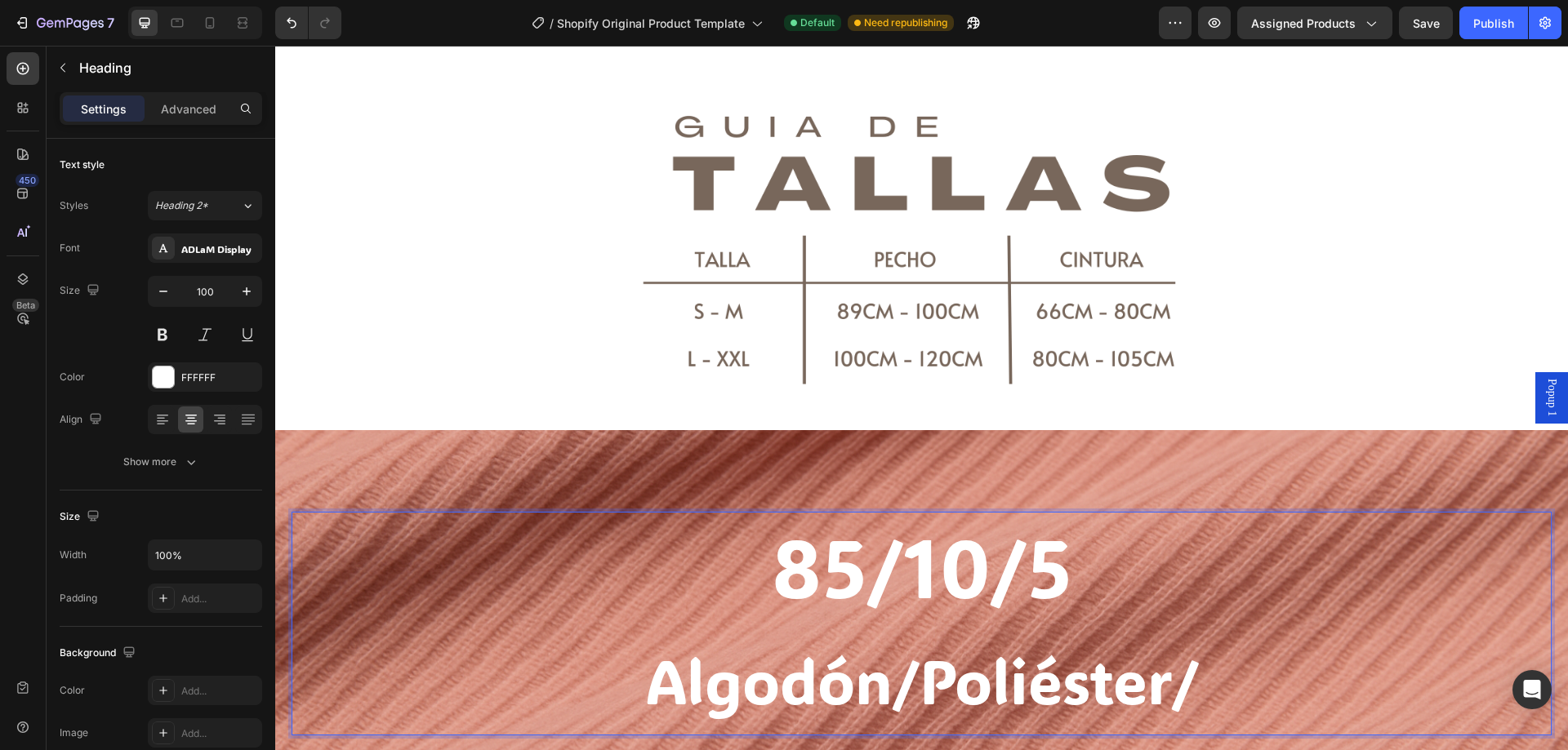
click at [910, 662] on span "Algodón/Poliéster/" at bounding box center [921, 681] width 554 height 79
click at [1168, 662] on span "Algodón/ Poliéster/" at bounding box center [921, 681] width 571 height 79
click at [1206, 667] on span "Algodón/ Poliéster /" at bounding box center [922, 681] width 588 height 79
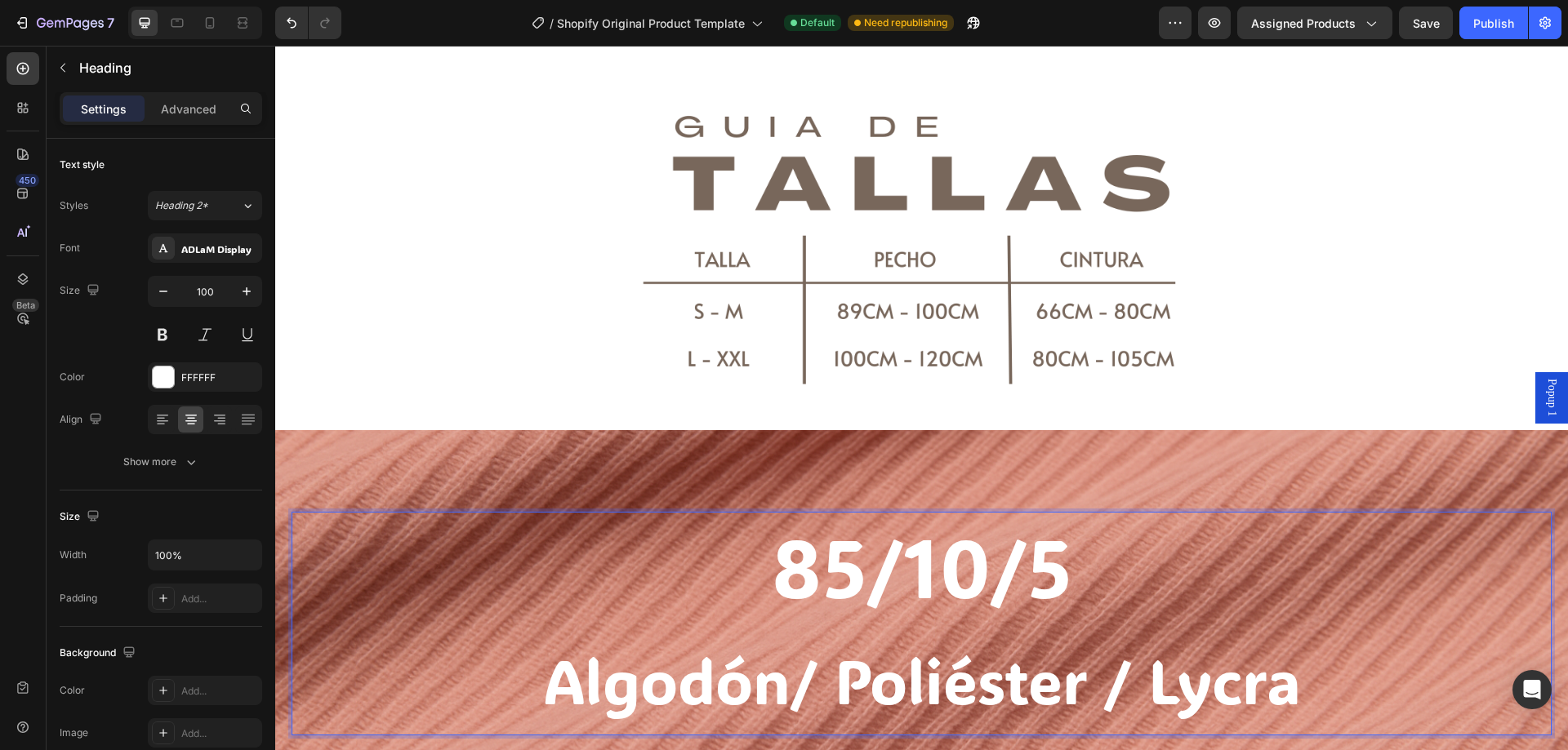
click at [791, 669] on span "Algodón/ Poliéster / Lycra" at bounding box center [921, 681] width 758 height 79
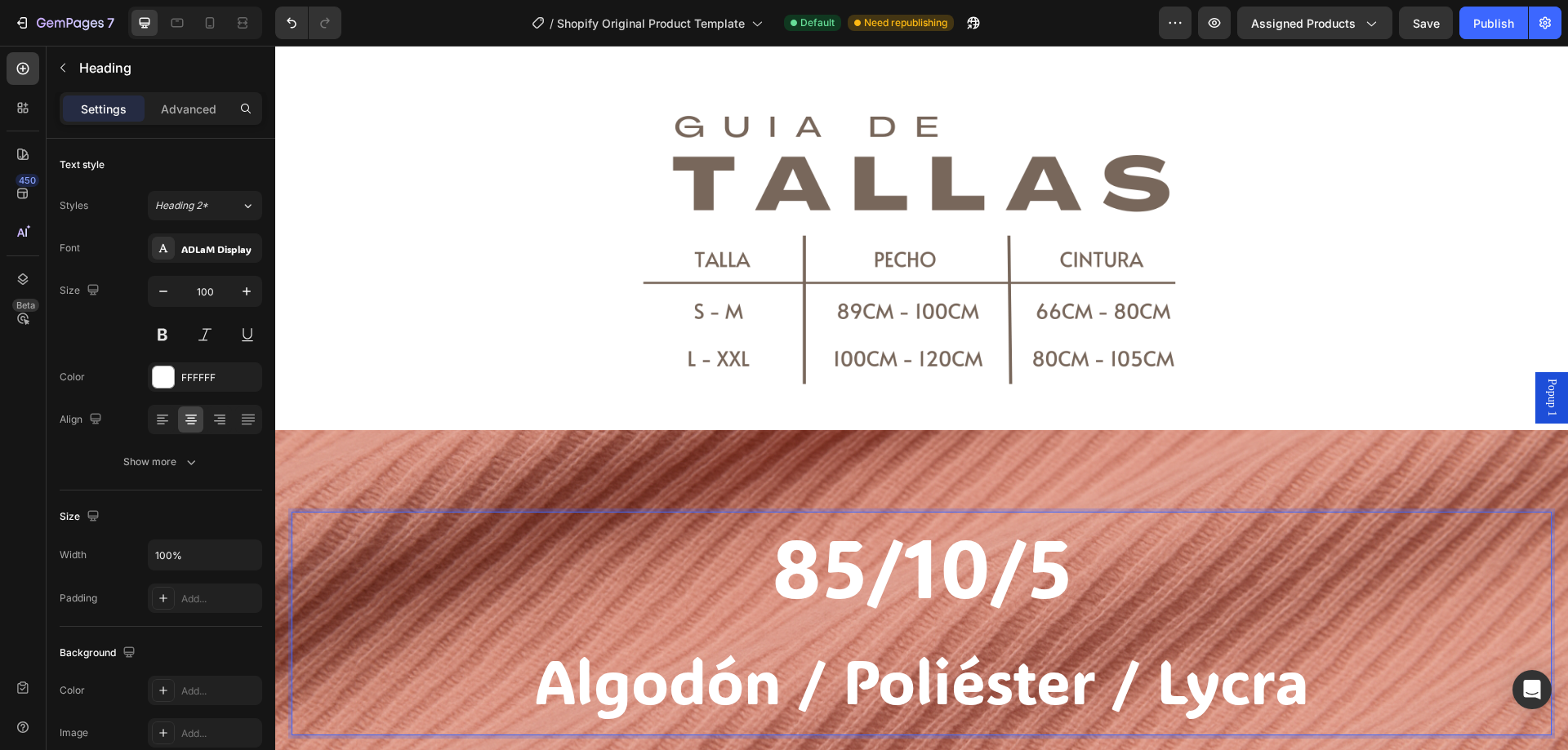
click at [847, 557] on p "85/10/5 Algodón / Poliéster / Lycra" at bounding box center [921, 624] width 1257 height 221
click at [922, 566] on p "85 /10/5 Algodón / Poliéster / Lycra" at bounding box center [921, 624] width 1257 height 221
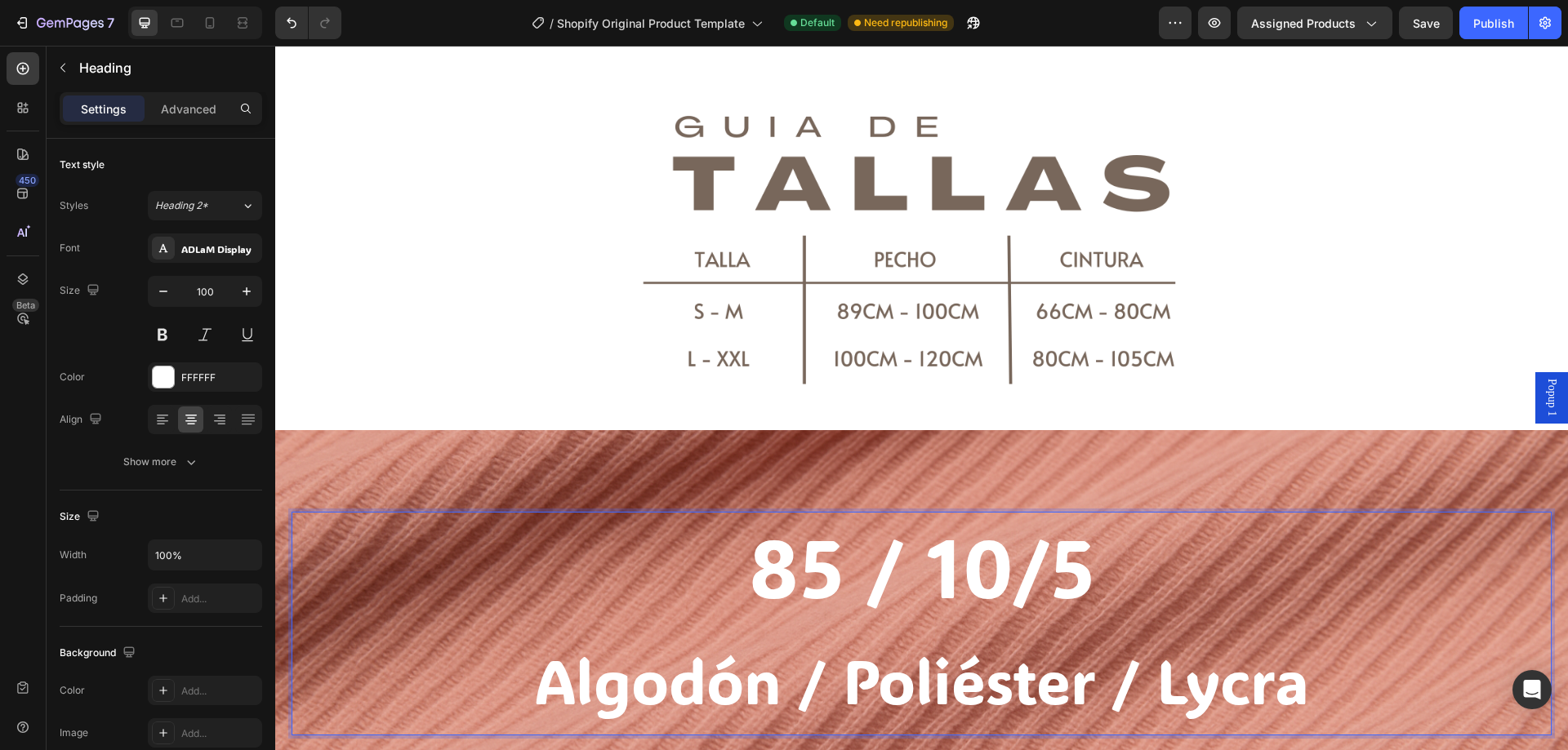
click at [1019, 554] on p "85 / 10/5 Algodón / Poliéster / Lycra" at bounding box center [921, 624] width 1257 height 221
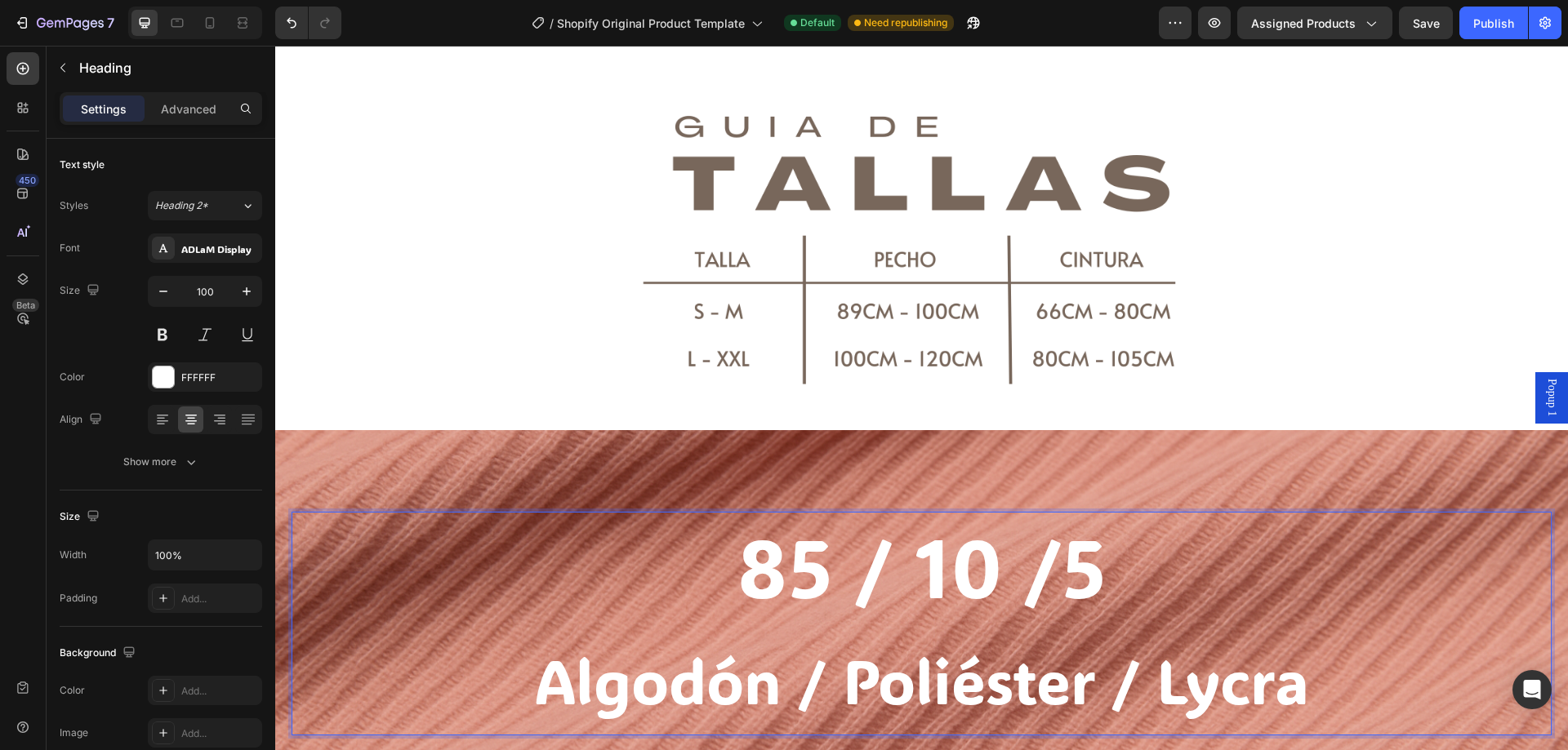
click at [691, 702] on p "85 / 10 /5 Algodón / Poliéster / Lycra" at bounding box center [921, 624] width 1257 height 221
click at [694, 670] on span "Algodón / Poliéster / Lycra" at bounding box center [921, 681] width 775 height 79
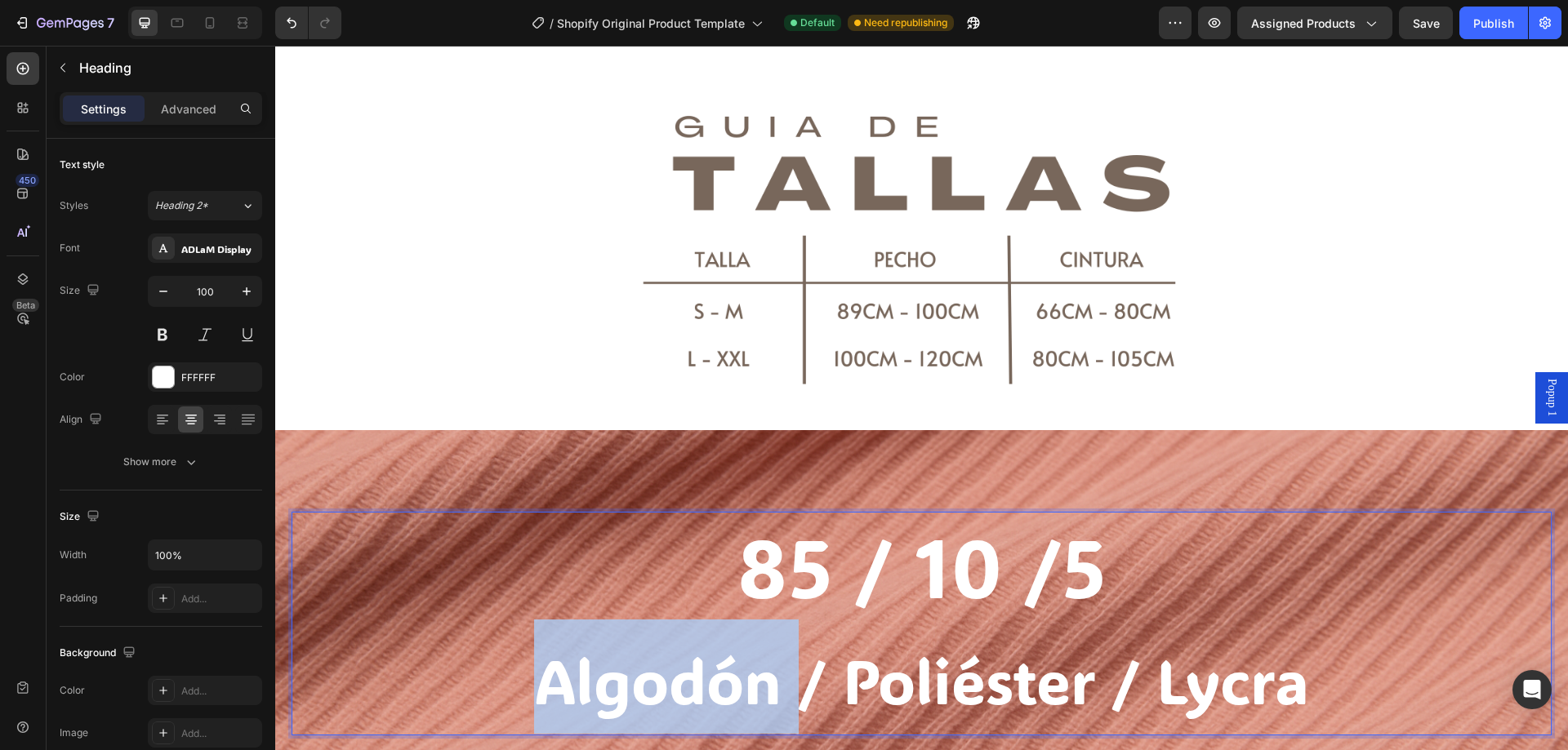
click at [694, 670] on span "Algodón / Poliéster / Lycra" at bounding box center [921, 681] width 775 height 79
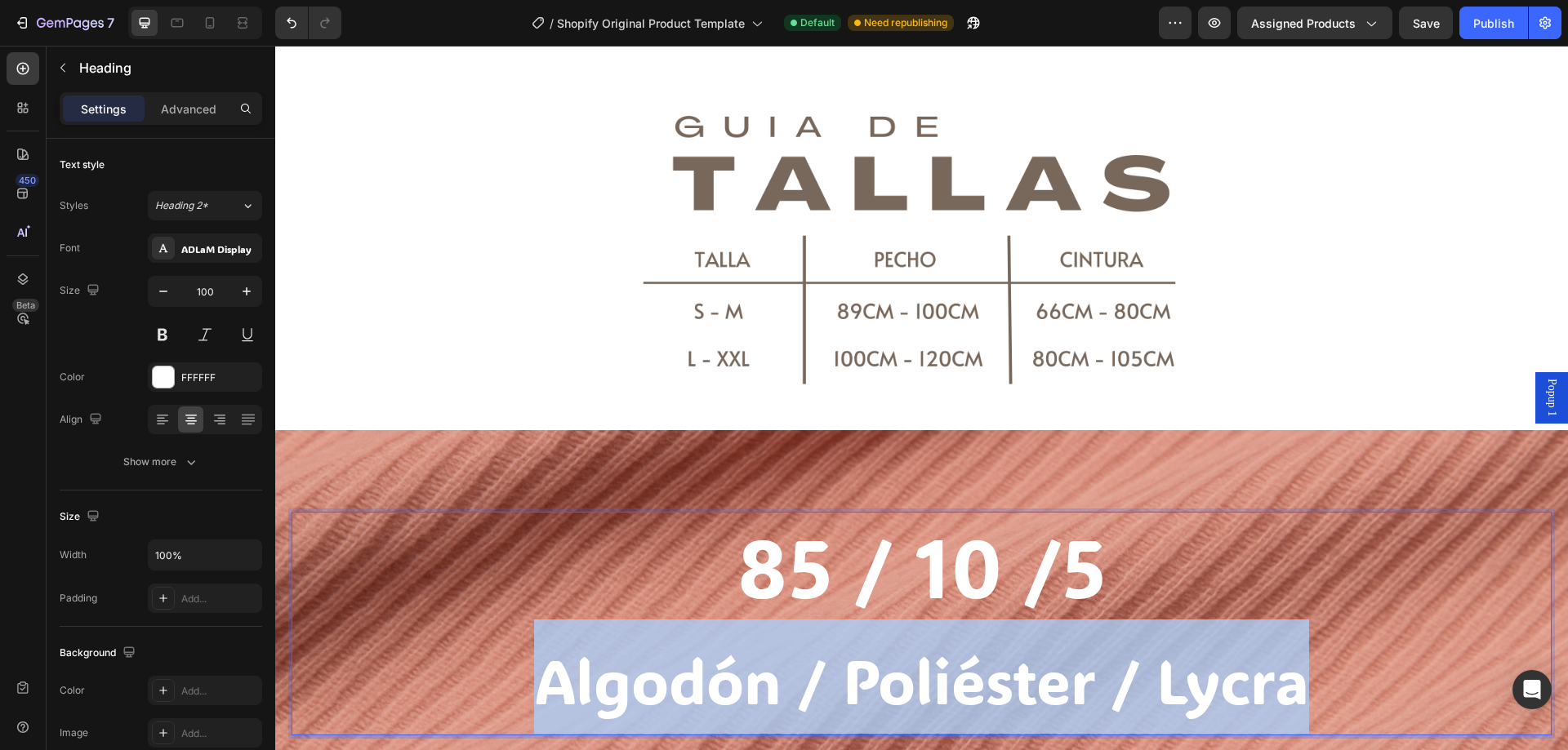
click at [694, 670] on span "Algodón / Poliéster / Lycra" at bounding box center [921, 681] width 775 height 79
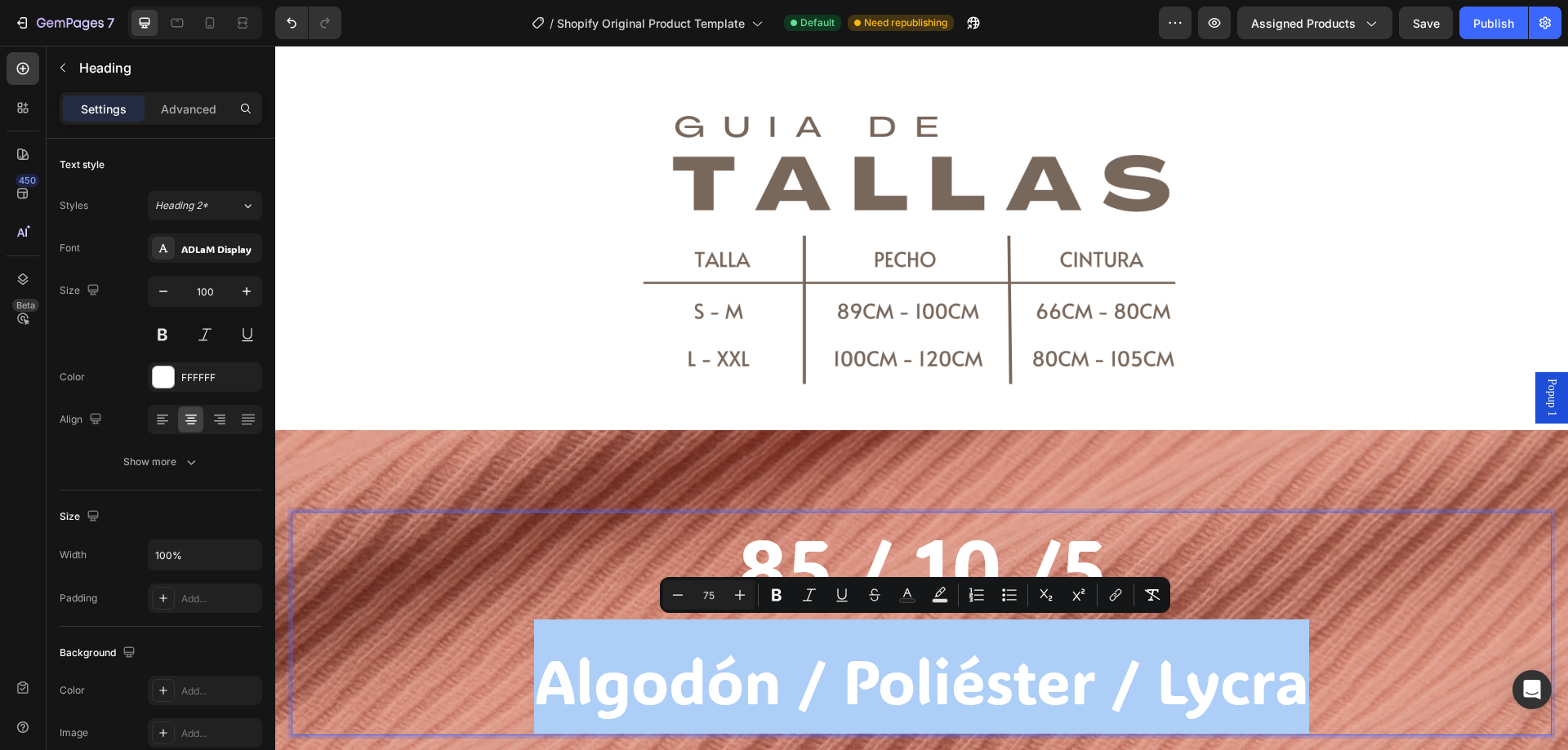
click at [706, 590] on input "75" at bounding box center [709, 595] width 33 height 19
type input "65"
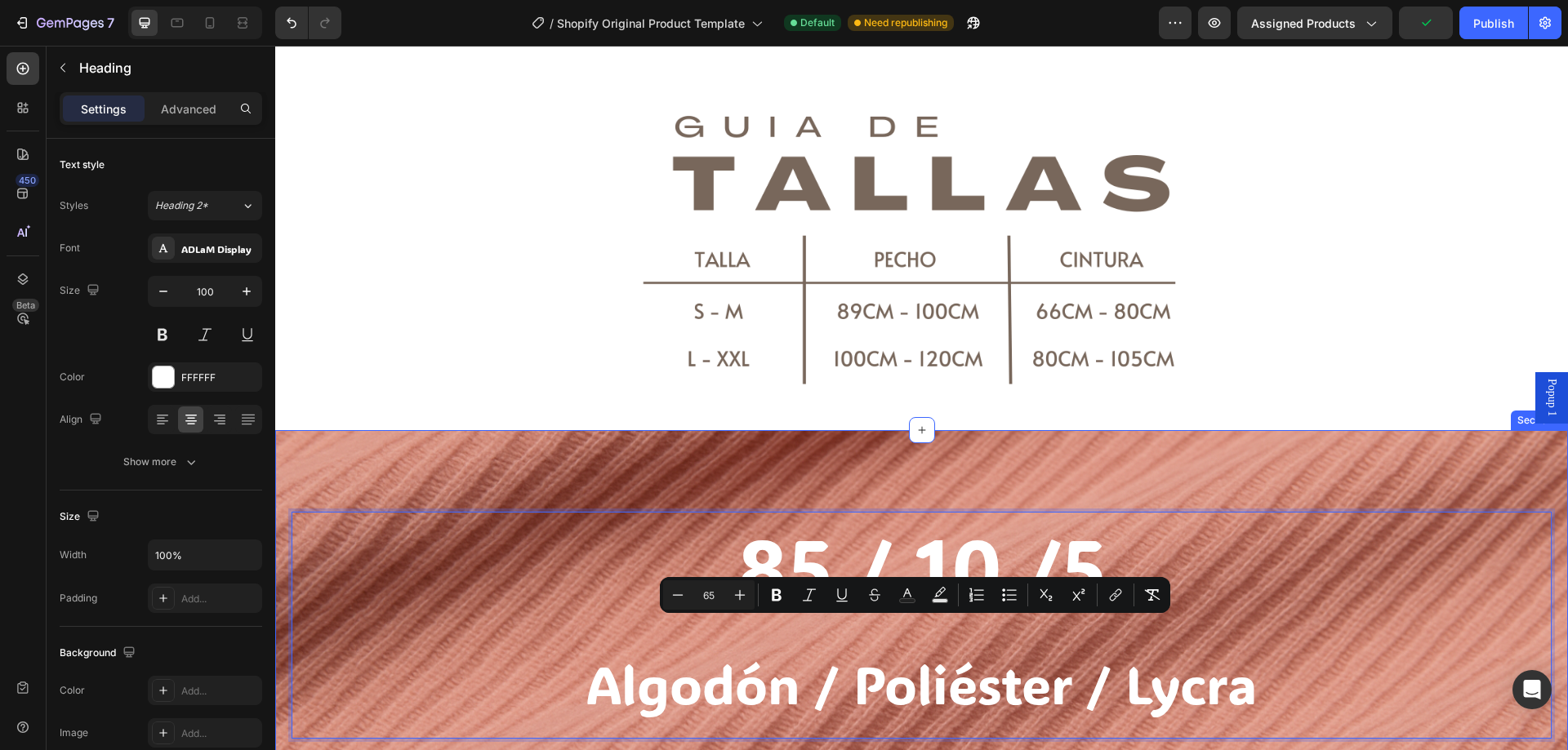
click at [685, 484] on div "85 / 10 /5 Algodón / Poliéster / Lycra Heading 0 Section 4" at bounding box center [921, 625] width 1293 height 390
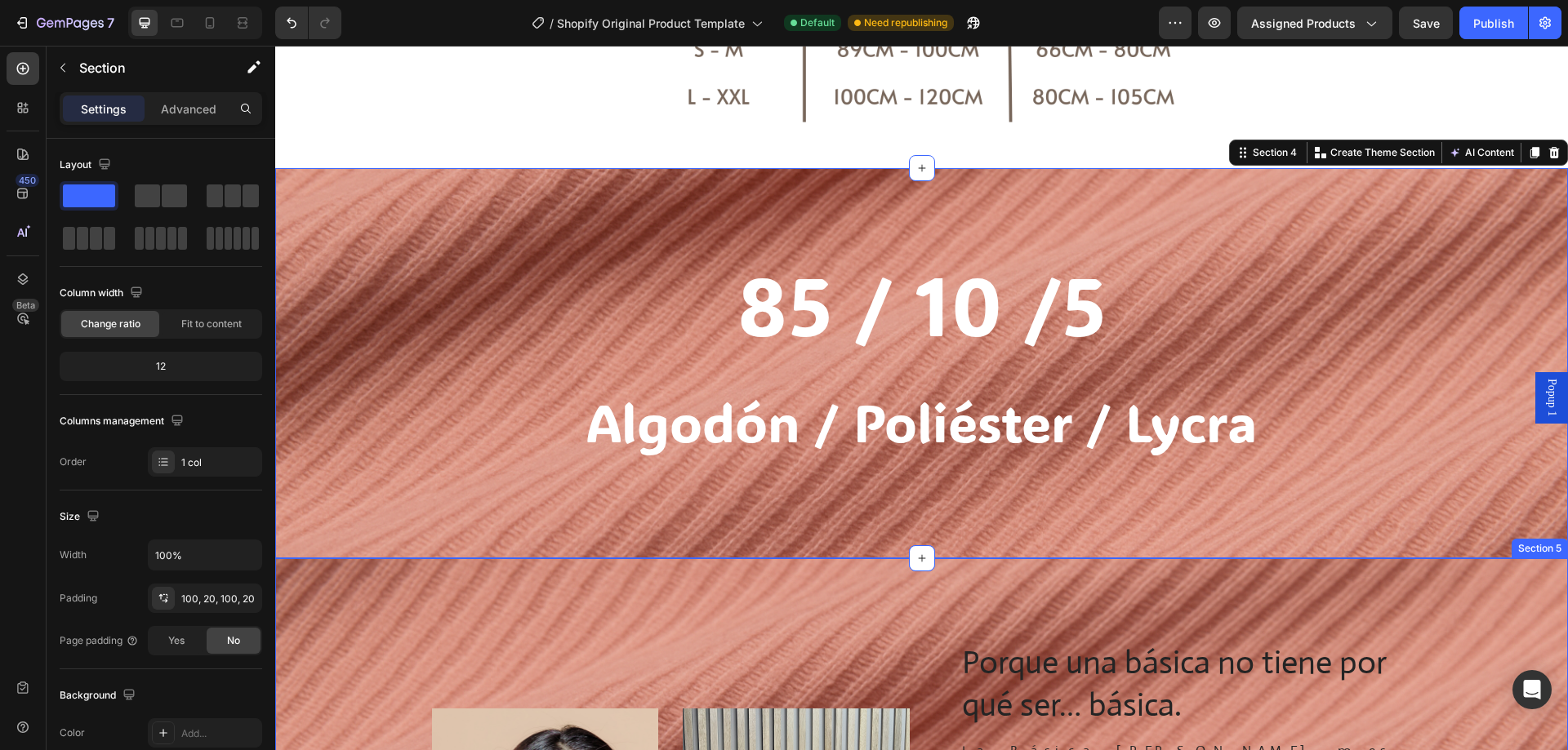
scroll to position [1221, 0]
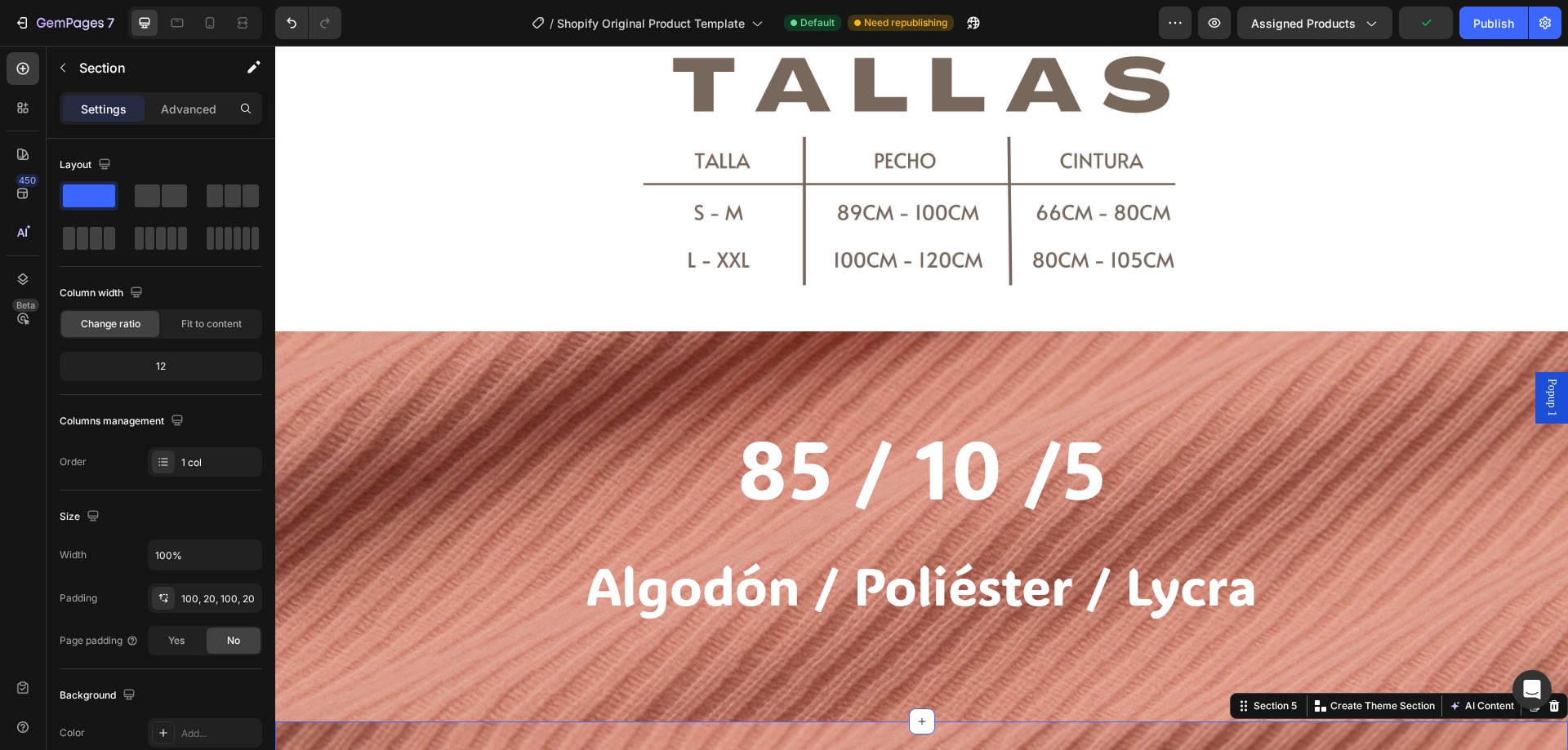
scroll to position [1058, 0]
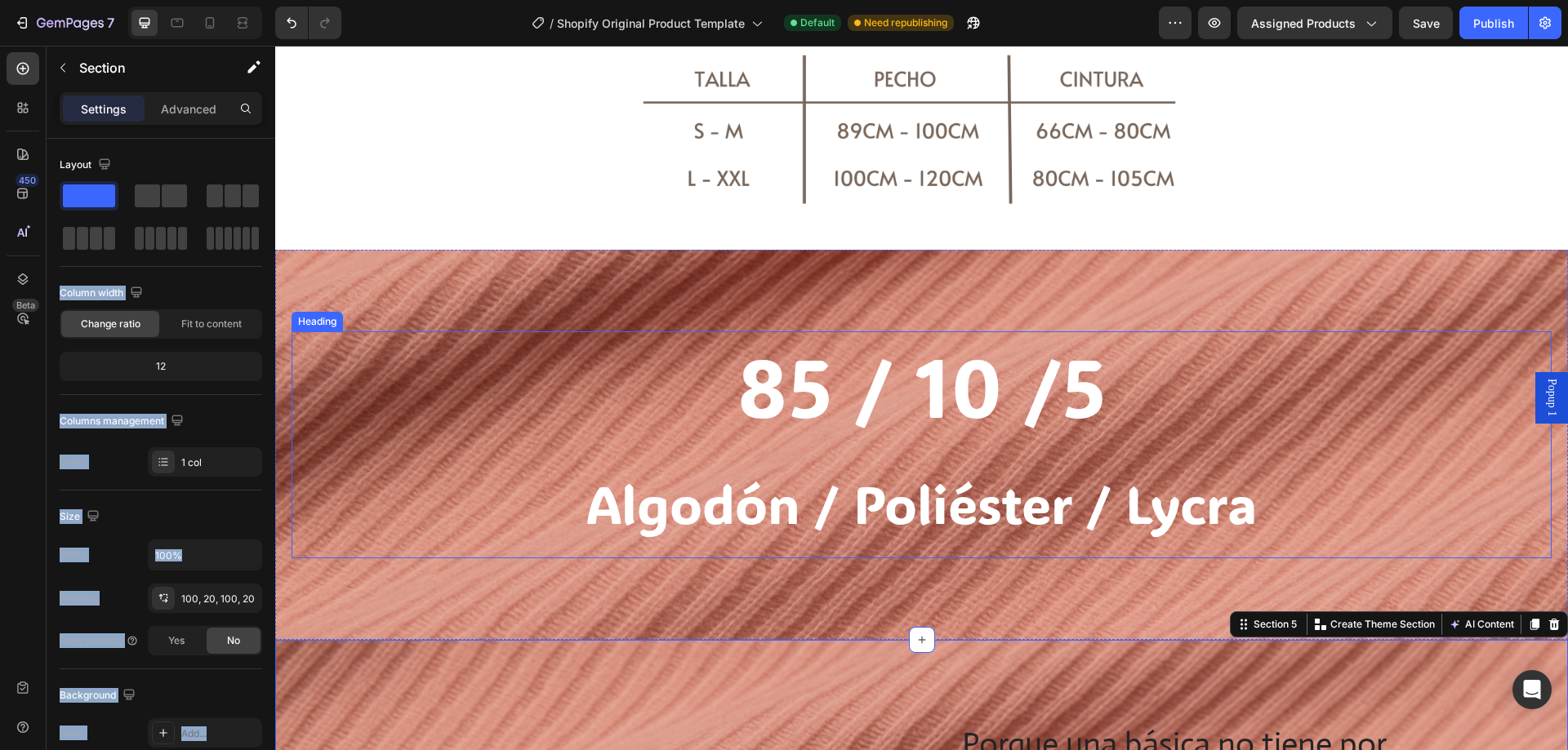
drag, startPoint x: 511, startPoint y: 244, endPoint x: 322, endPoint y: 340, distance: 212.0
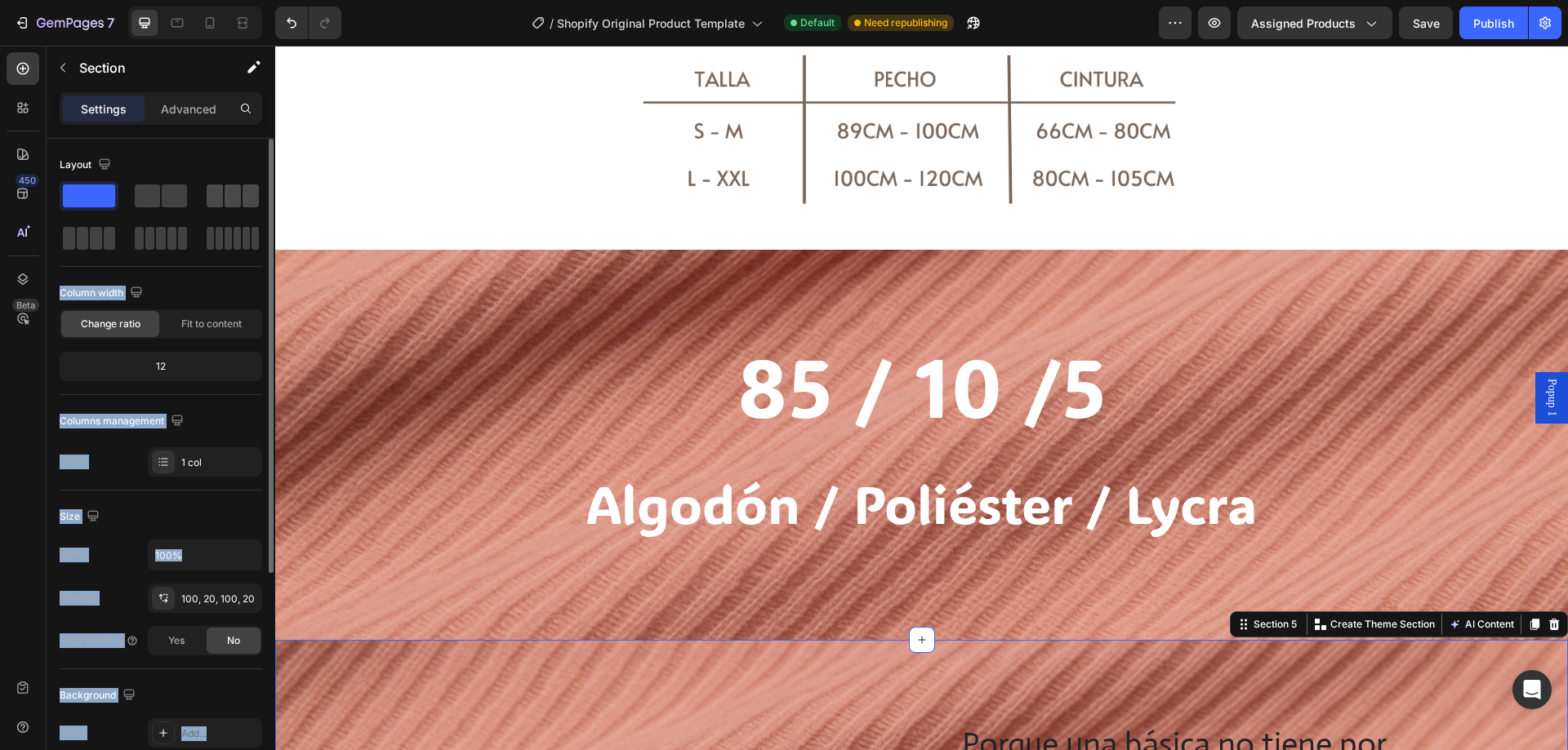
click at [241, 196] on div at bounding box center [233, 196] width 52 height 23
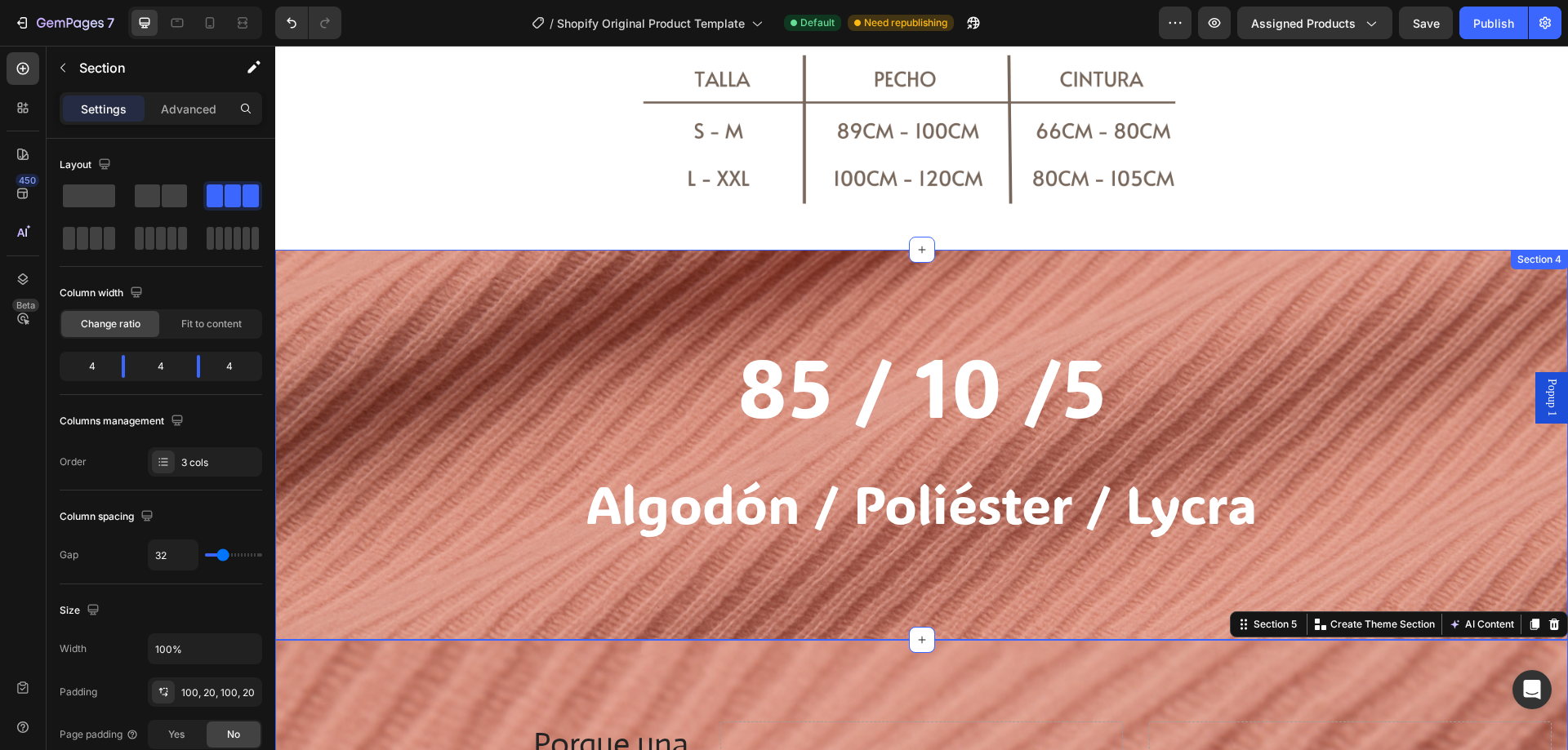
scroll to position [1221, 0]
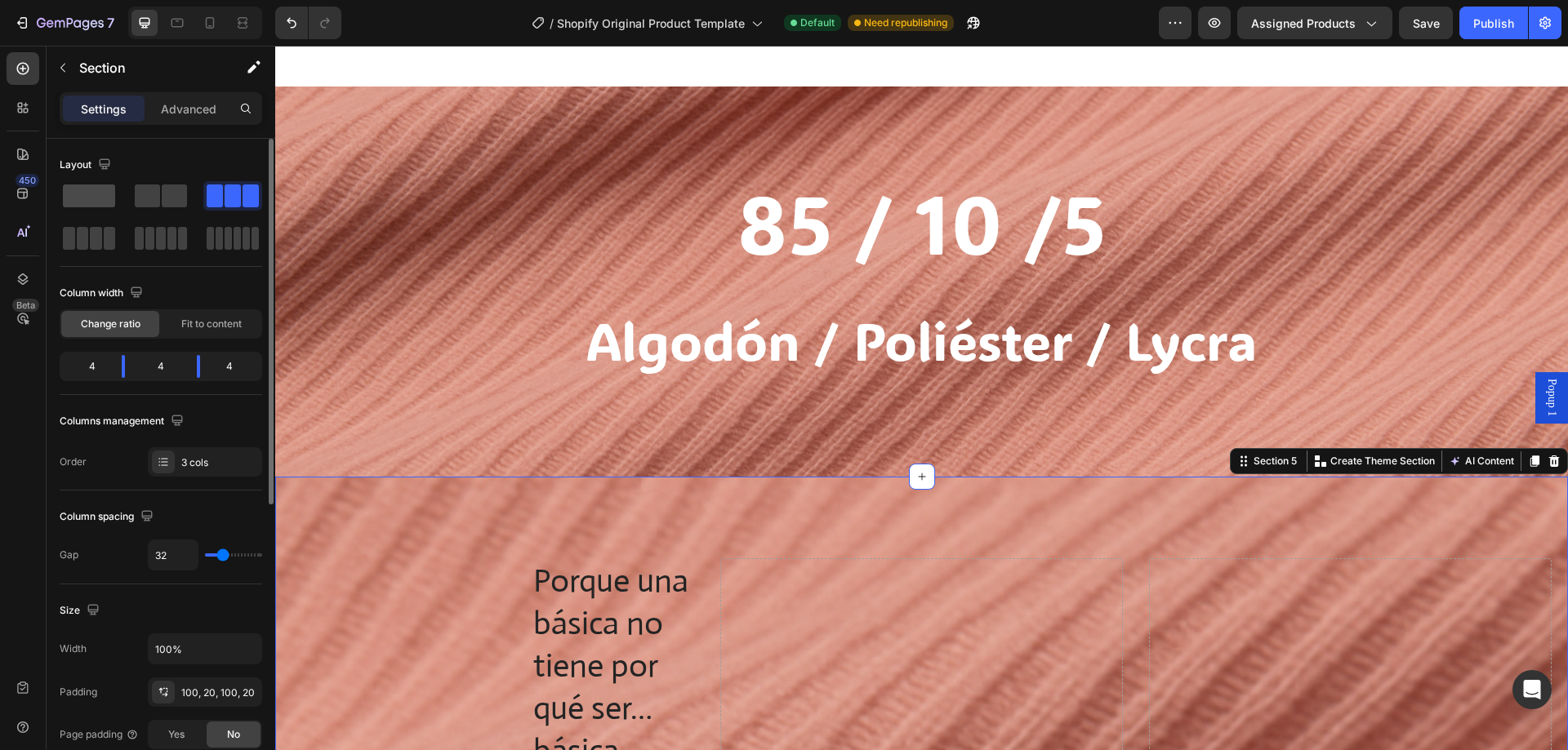
click at [76, 204] on span at bounding box center [89, 196] width 52 height 23
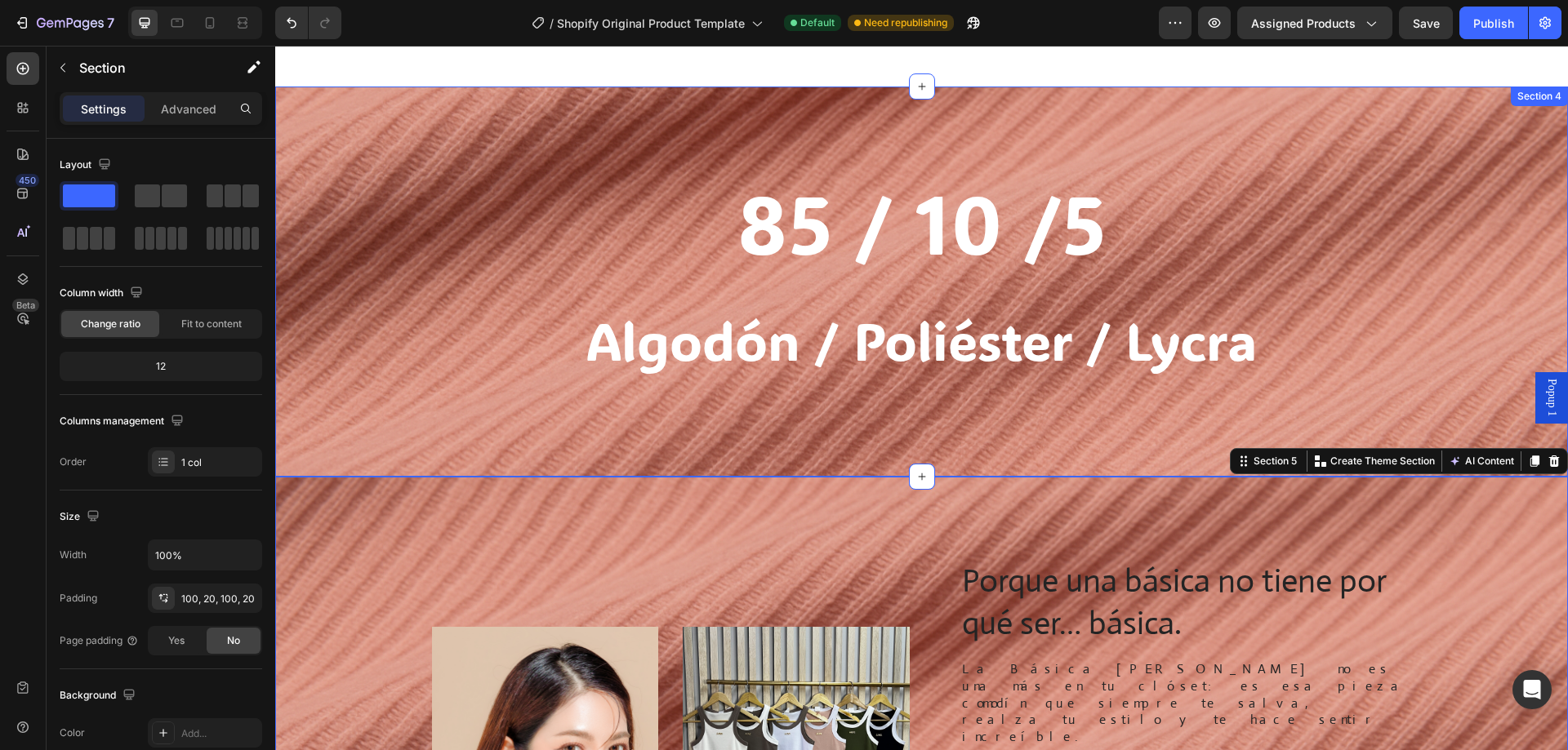
click at [828, 431] on div "85 / 10 /5 Algodón / Poliéster / Lycra Heading Section 4" at bounding box center [921, 281] width 1293 height 390
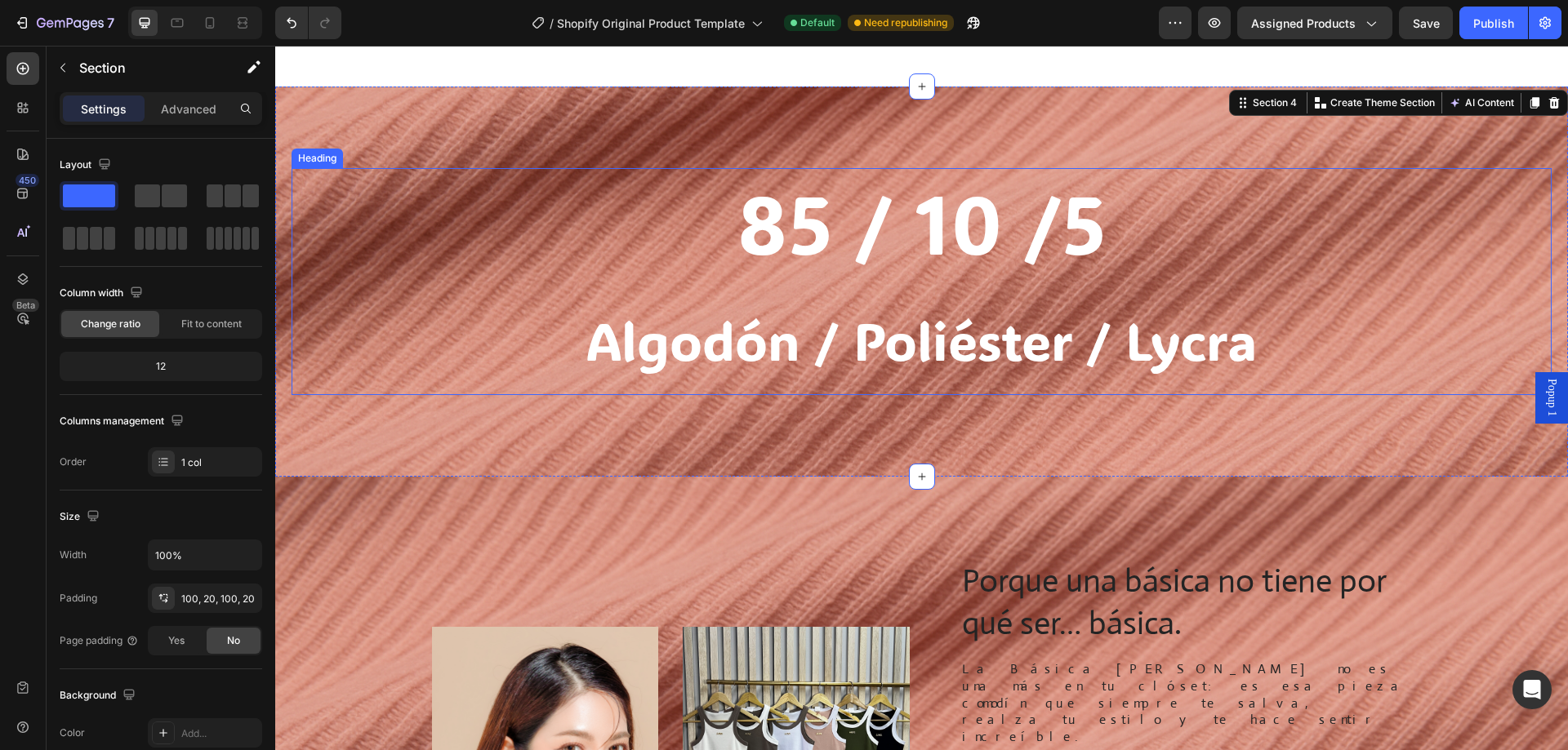
click at [353, 314] on p "85 / 10 /5 Algodón / Poliéster / Lycra" at bounding box center [921, 281] width 1257 height 223
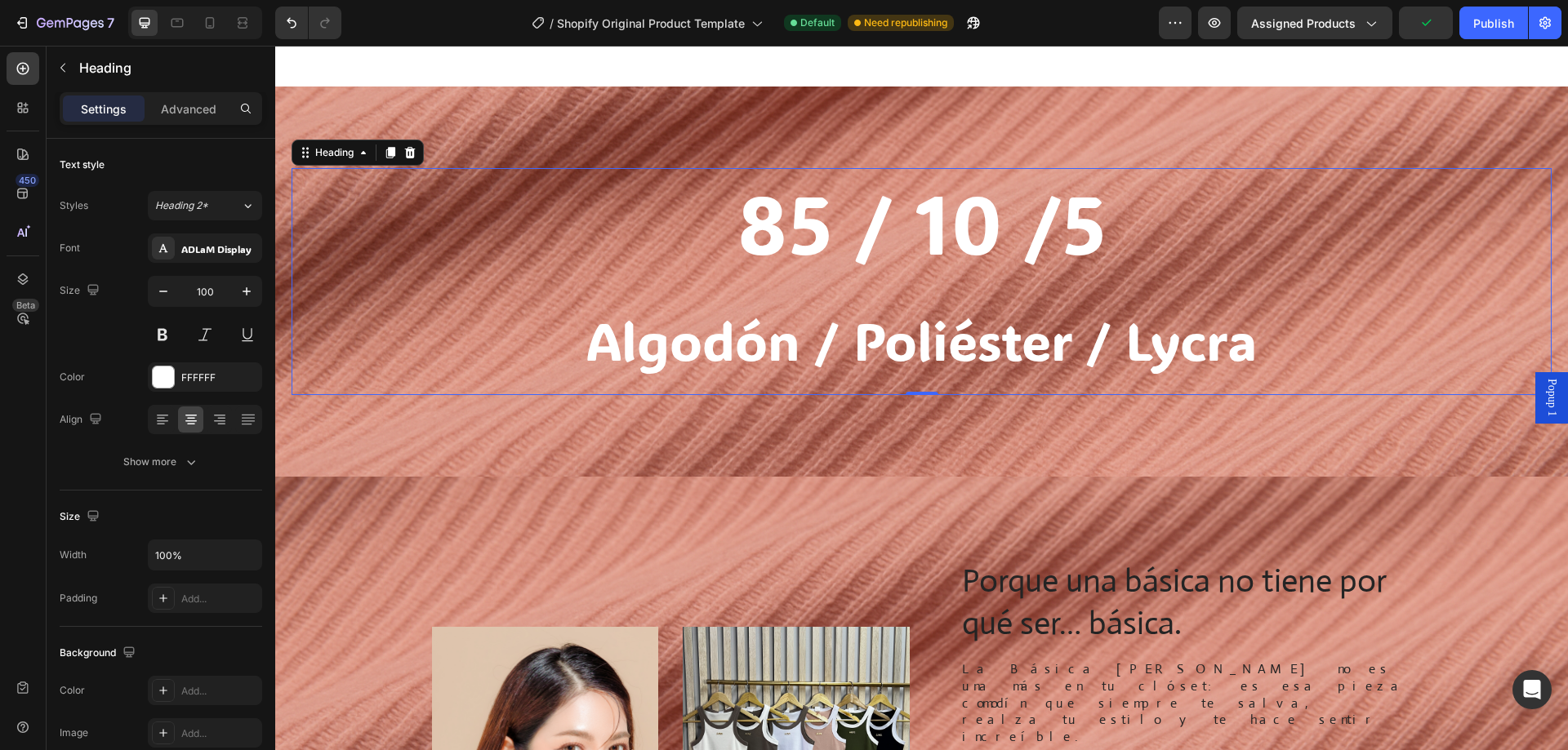
click at [489, 411] on div "85 / 10 /5 Algodón / Poliéster / Lycra Heading 0 Section 4" at bounding box center [921, 281] width 1293 height 390
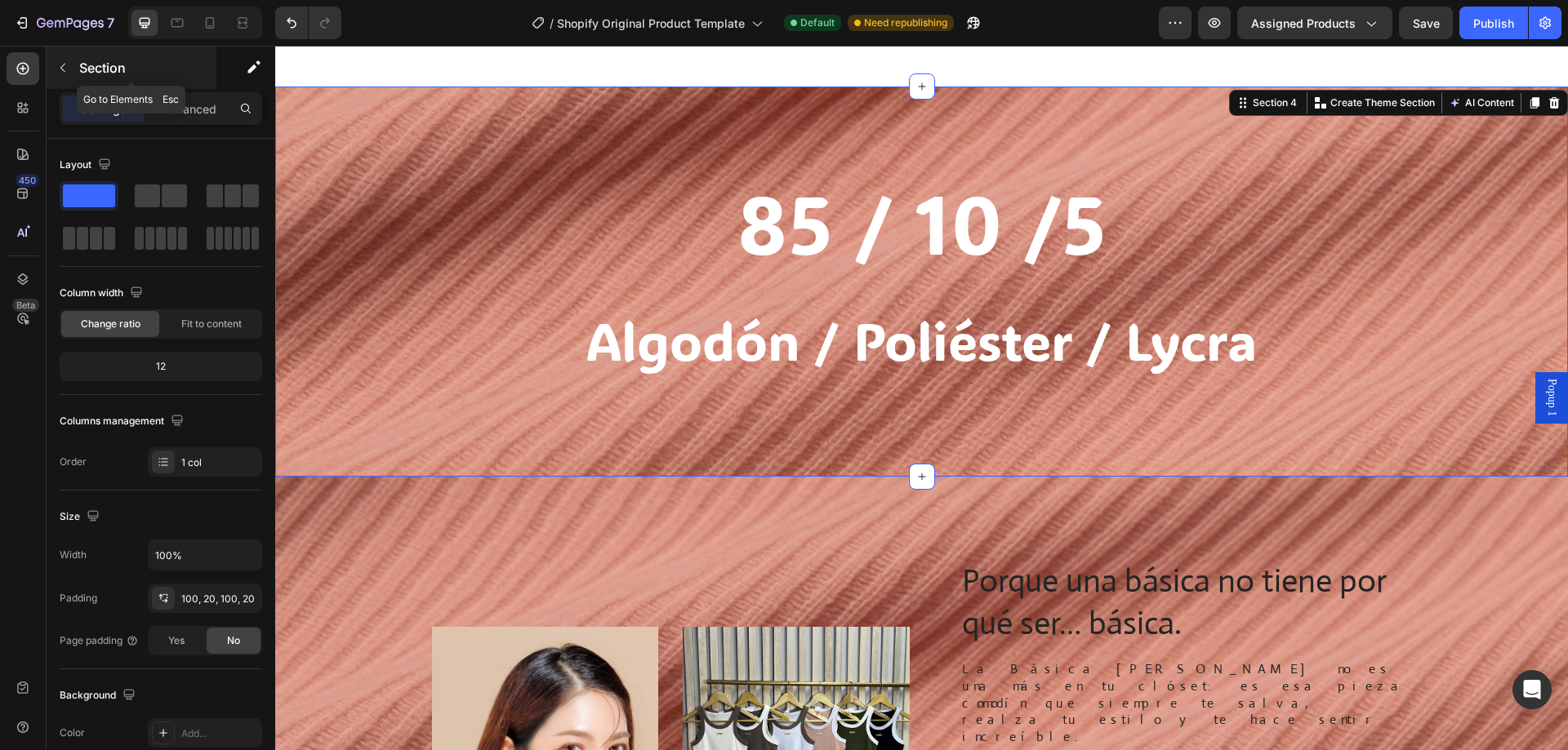
click at [78, 64] on div "Section" at bounding box center [132, 67] width 170 height 42
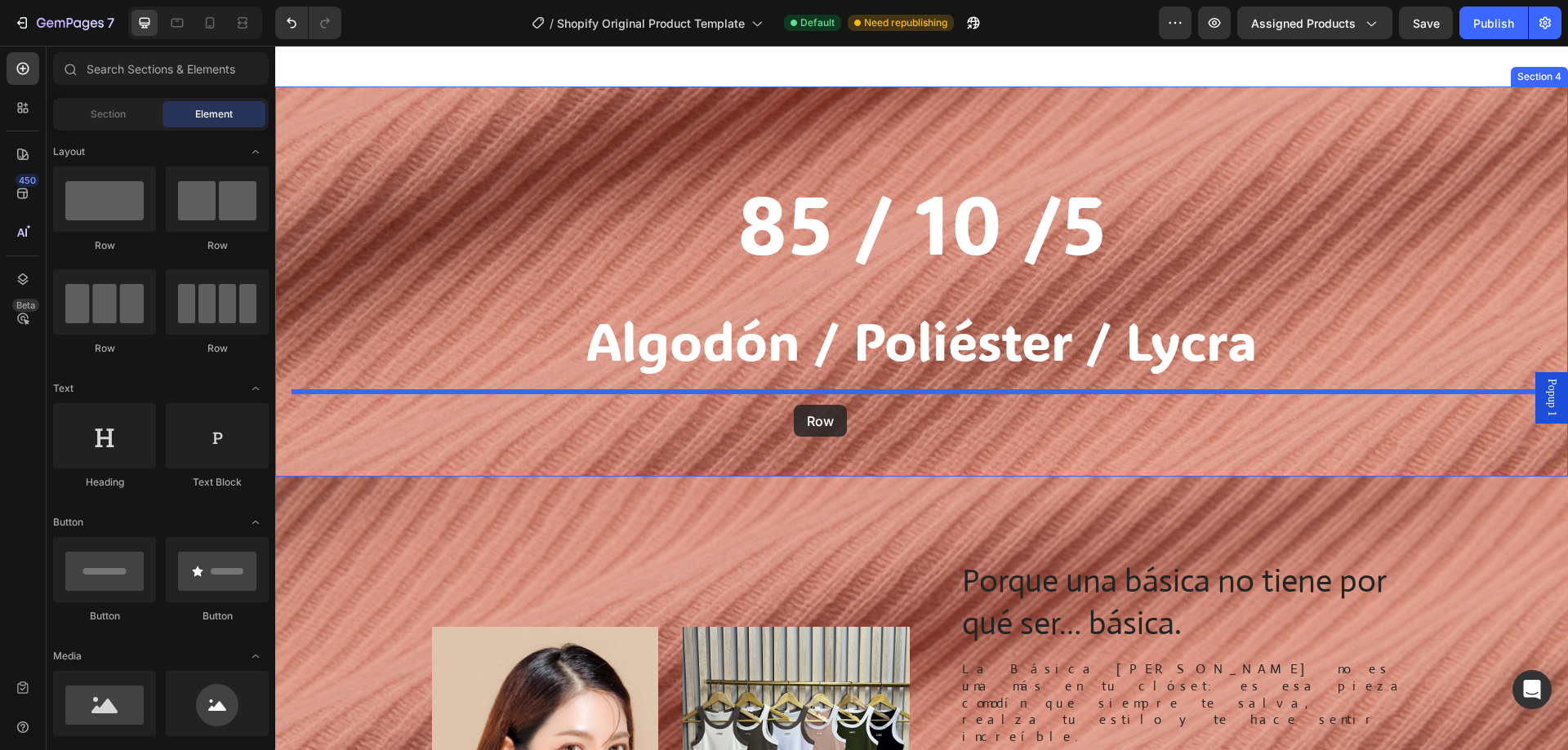
drag, startPoint x: 377, startPoint y: 368, endPoint x: 794, endPoint y: 405, distance: 418.6
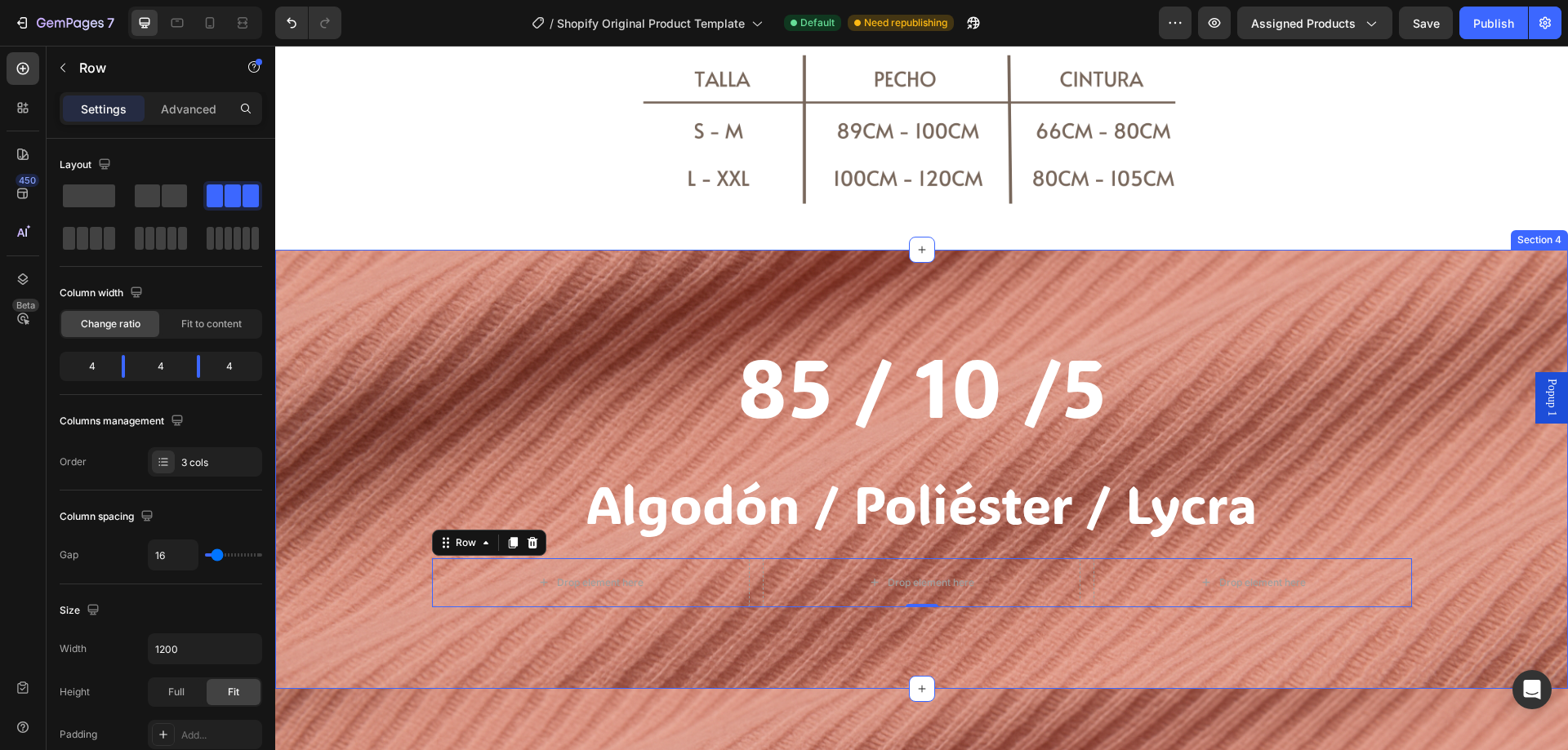
scroll to position [977, 0]
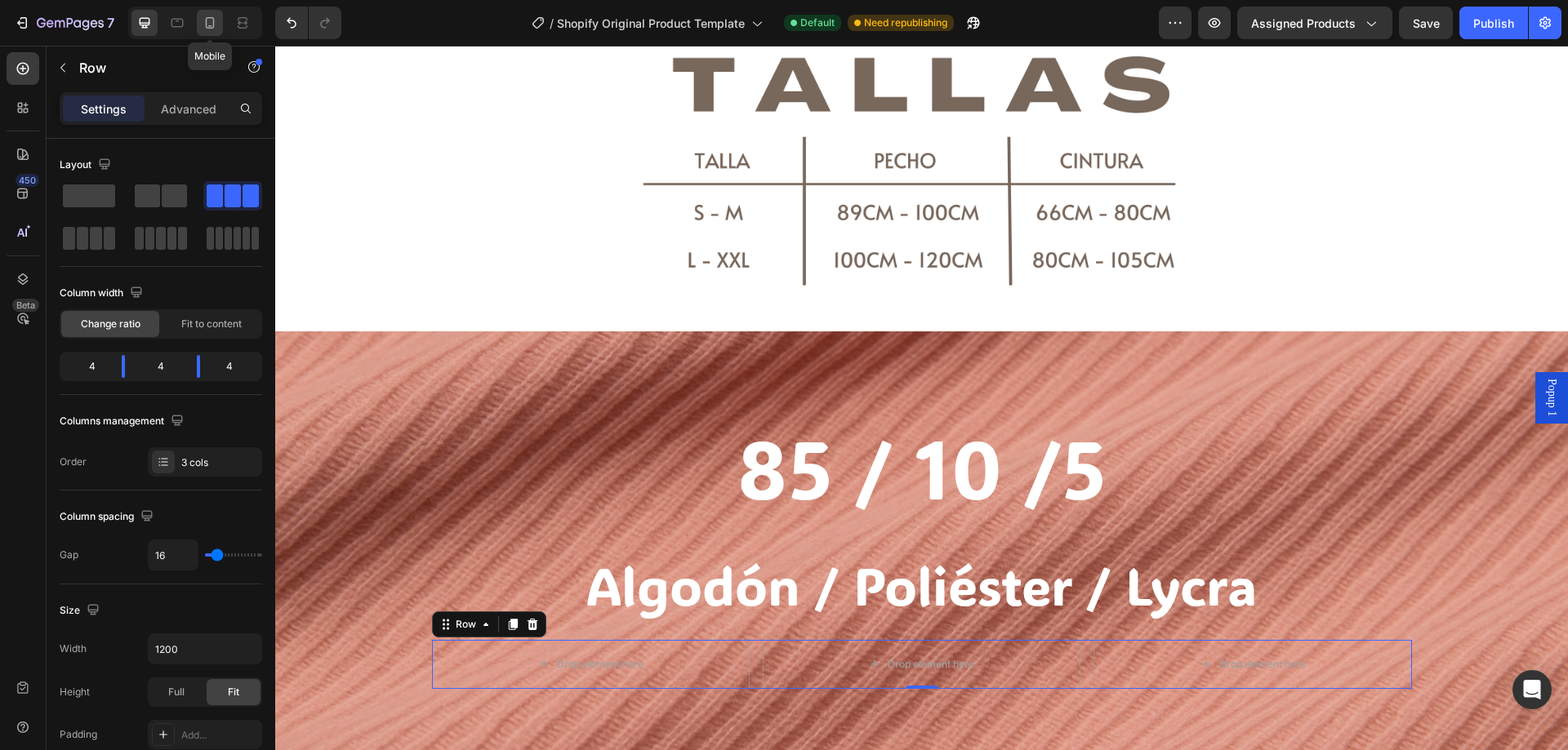
click at [206, 16] on icon at bounding box center [209, 22] width 16 height 16
type input "100%"
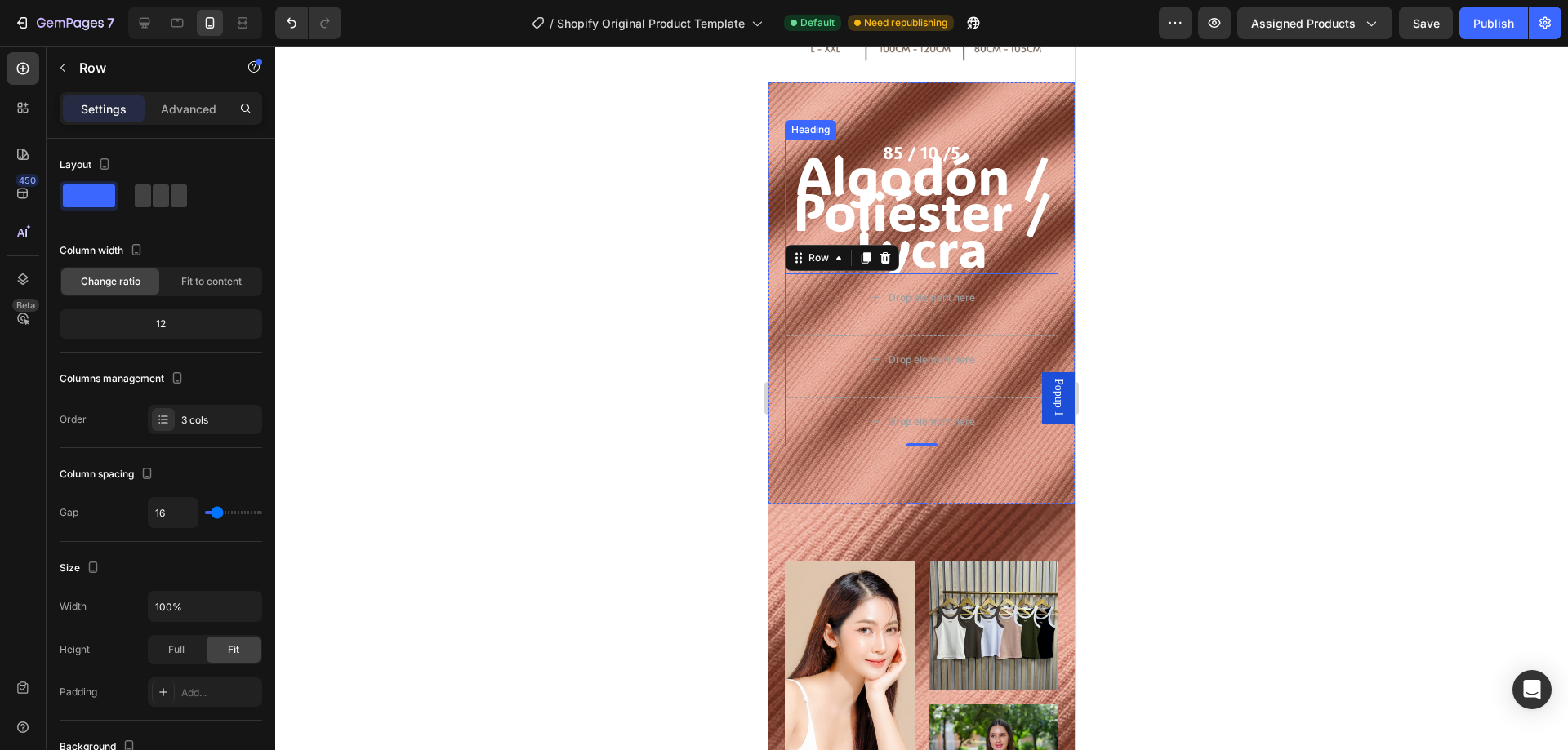
scroll to position [871, 0]
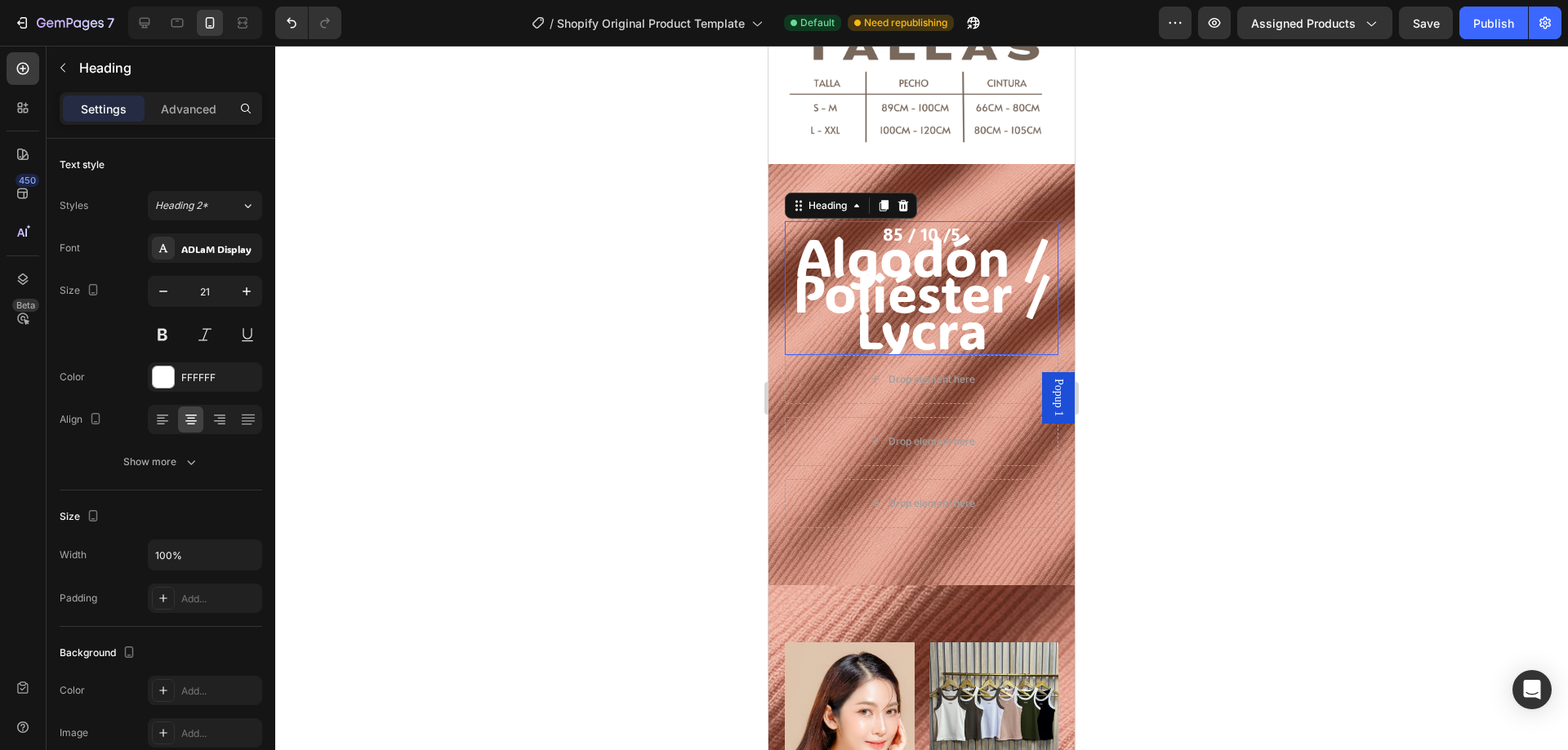
click at [936, 268] on span "Algodón / Poliéster / Lycra" at bounding box center [921, 292] width 257 height 142
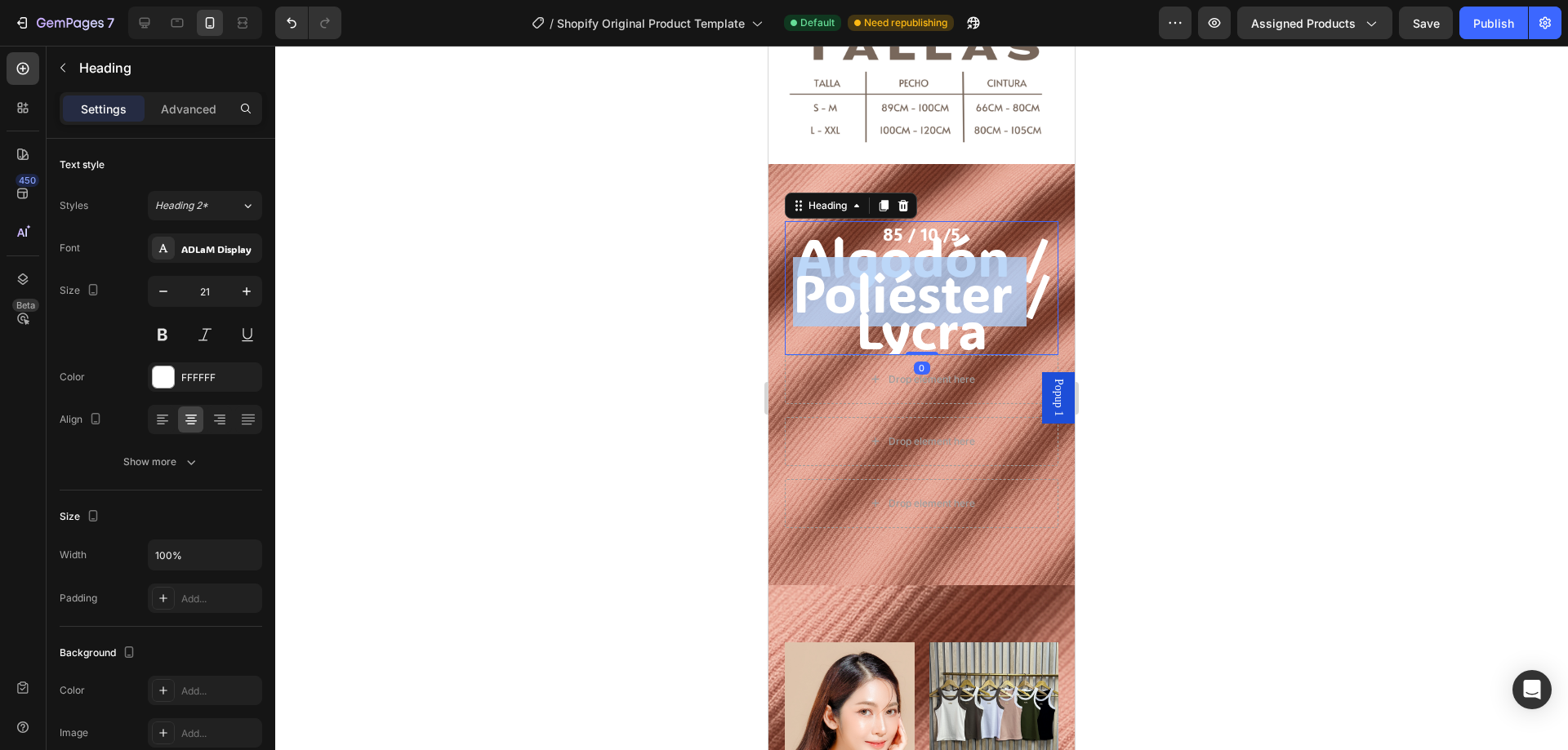
click at [923, 292] on span "Algodón / Poliéster / Lycra" at bounding box center [921, 292] width 257 height 142
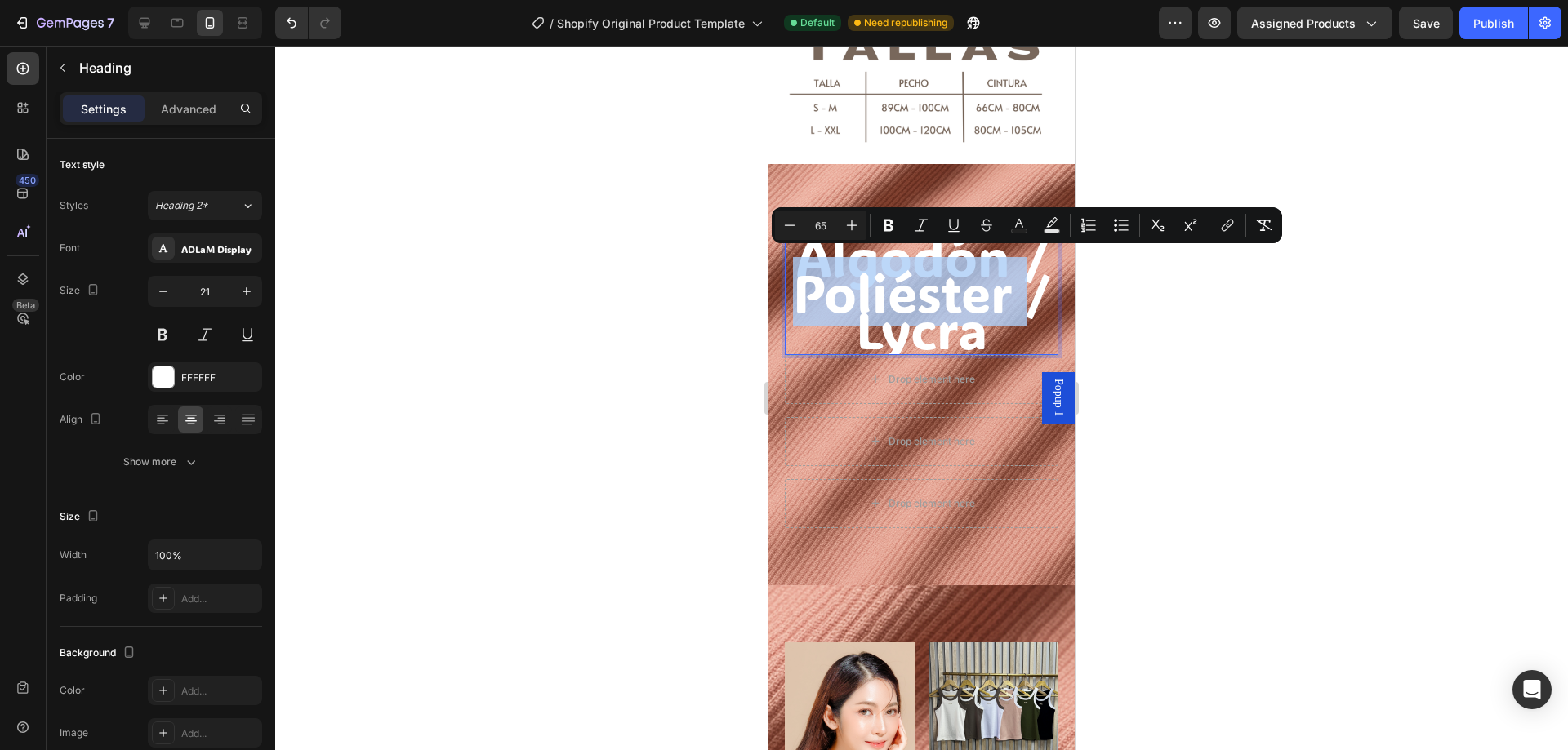
click at [937, 317] on span "Algodón / Poliéster / Lycra" at bounding box center [921, 292] width 257 height 142
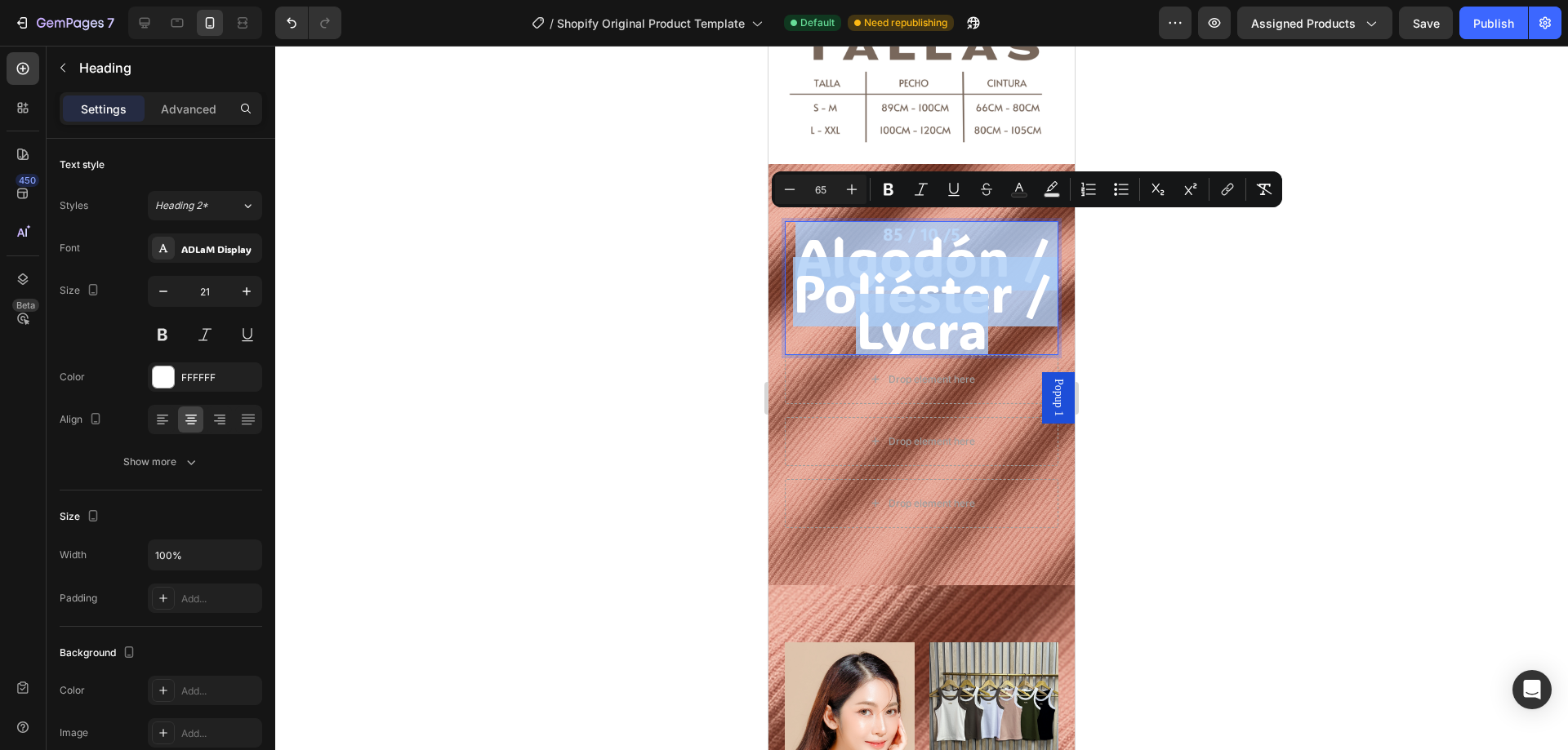
drag, startPoint x: 984, startPoint y: 328, endPoint x: 795, endPoint y: 262, distance: 200.2
click at [795, 262] on p "85 / 10 /5 Algodón / Poliéster / Lycra" at bounding box center [921, 287] width 271 height 131
click at [889, 263] on span "Algodón / Poliéster / Lycra" at bounding box center [921, 292] width 257 height 142
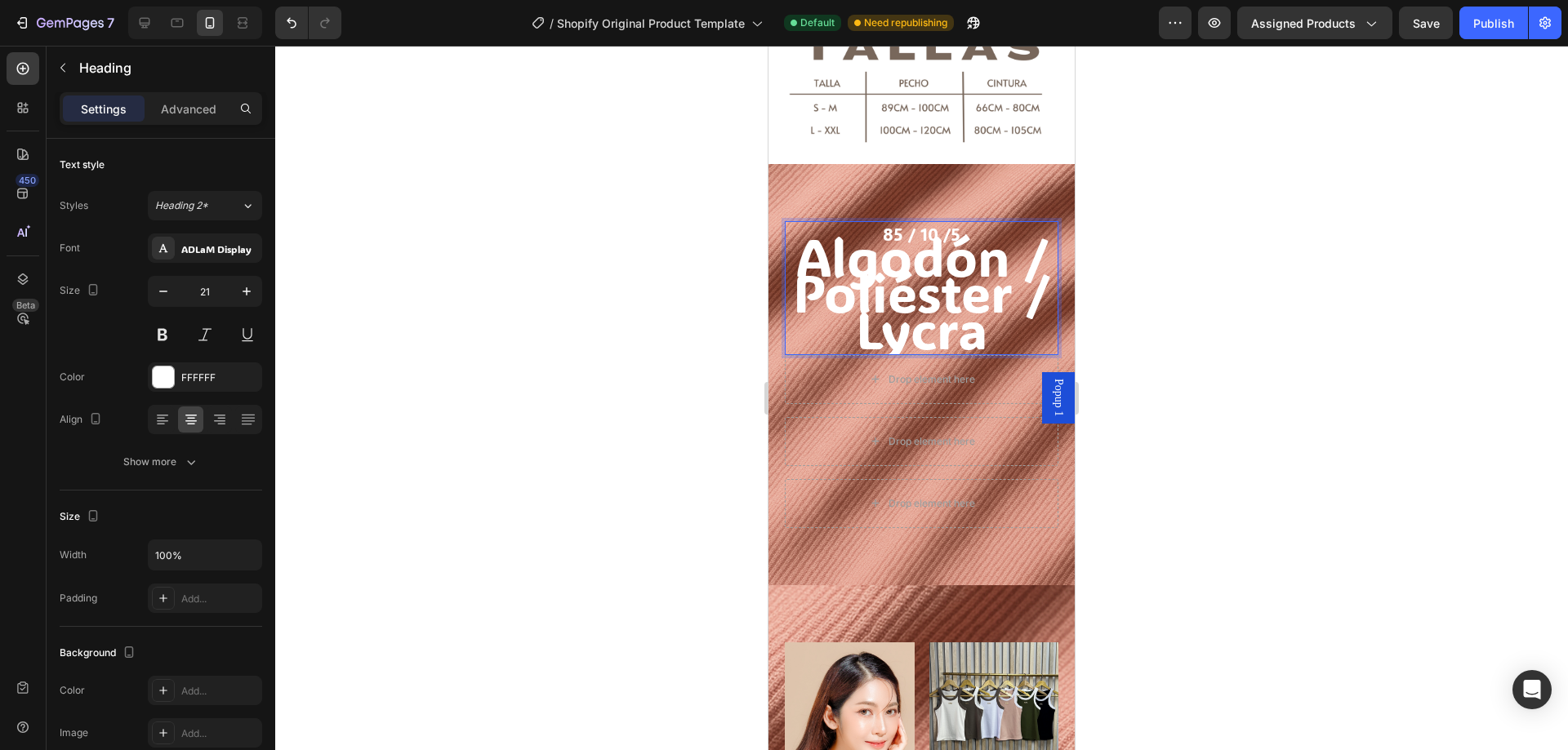
click at [911, 222] on span "Algodón / Poliéster / Lycra" at bounding box center [921, 292] width 257 height 142
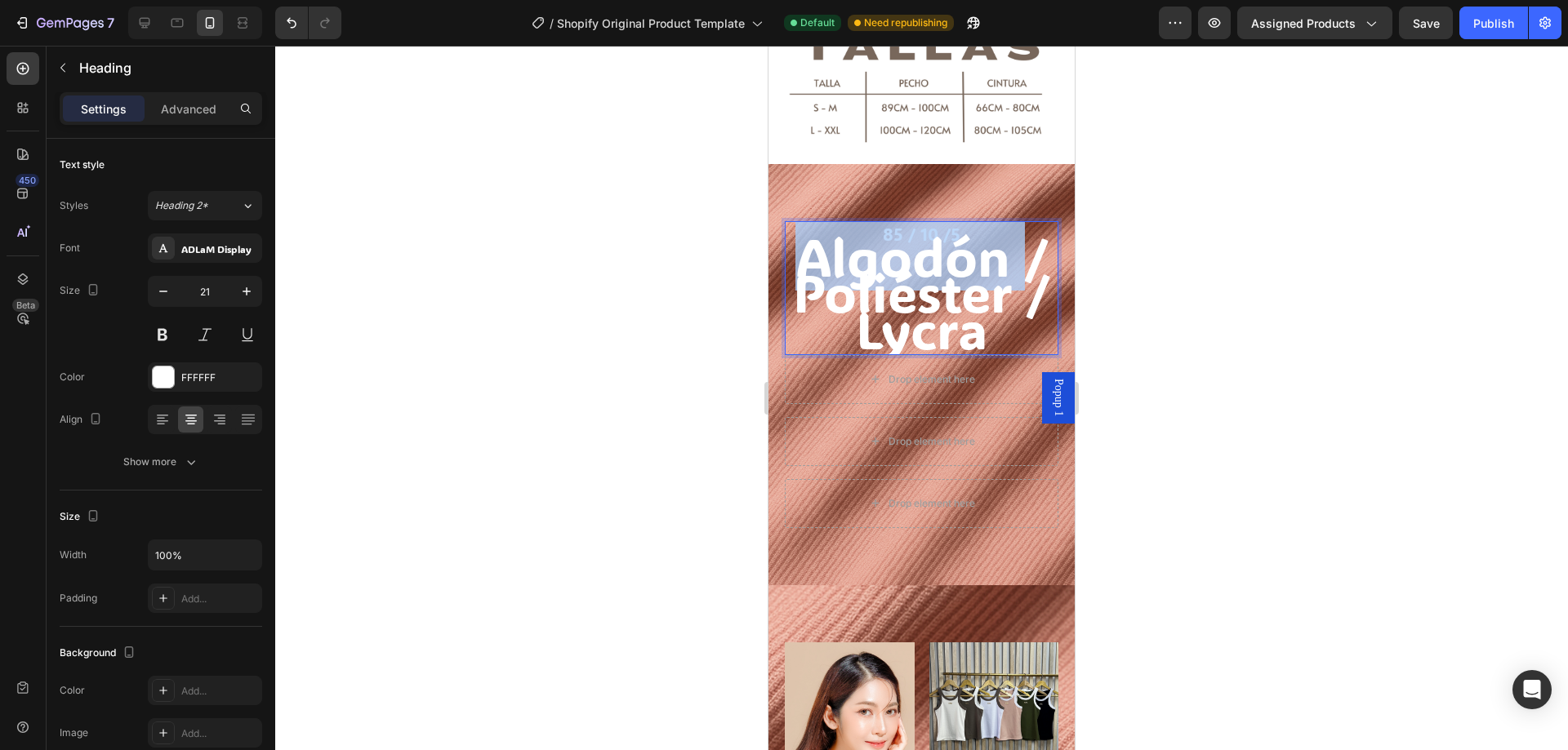
click at [911, 222] on span "Algodón / Poliéster / Lycra" at bounding box center [921, 292] width 257 height 142
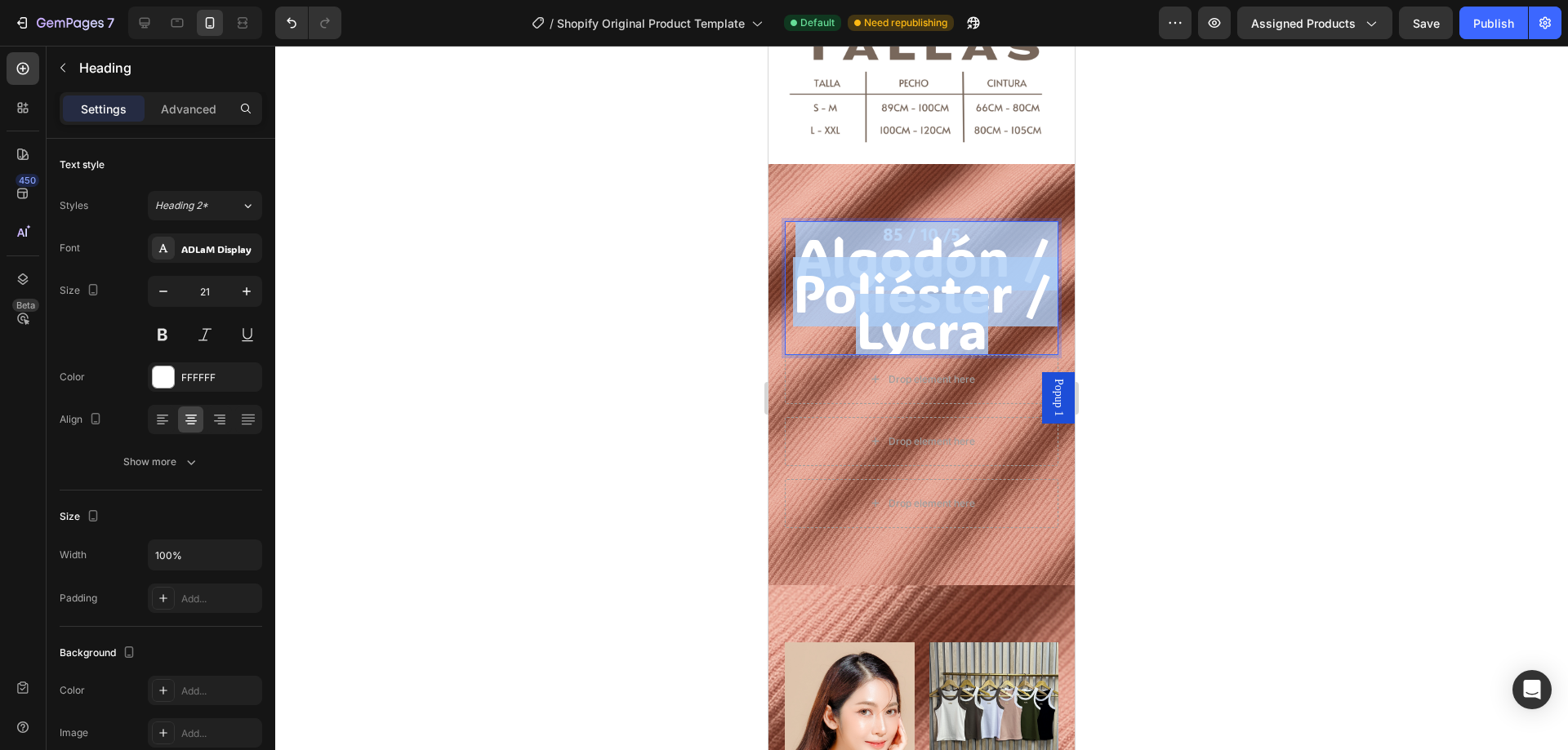
click at [911, 222] on span "Algodón / Poliéster / Lycra" at bounding box center [921, 292] width 257 height 142
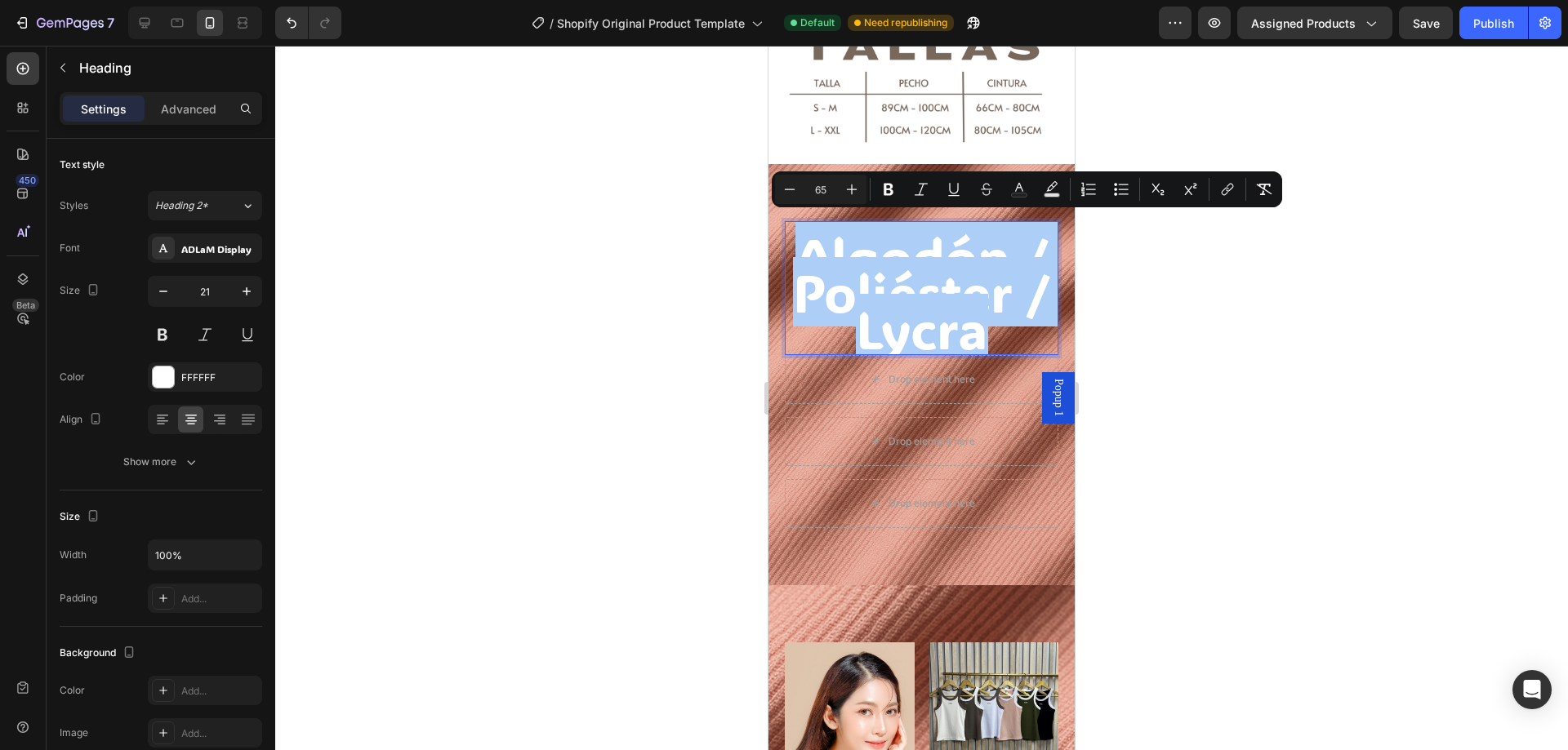
click at [817, 190] on input "65" at bounding box center [820, 189] width 33 height 19
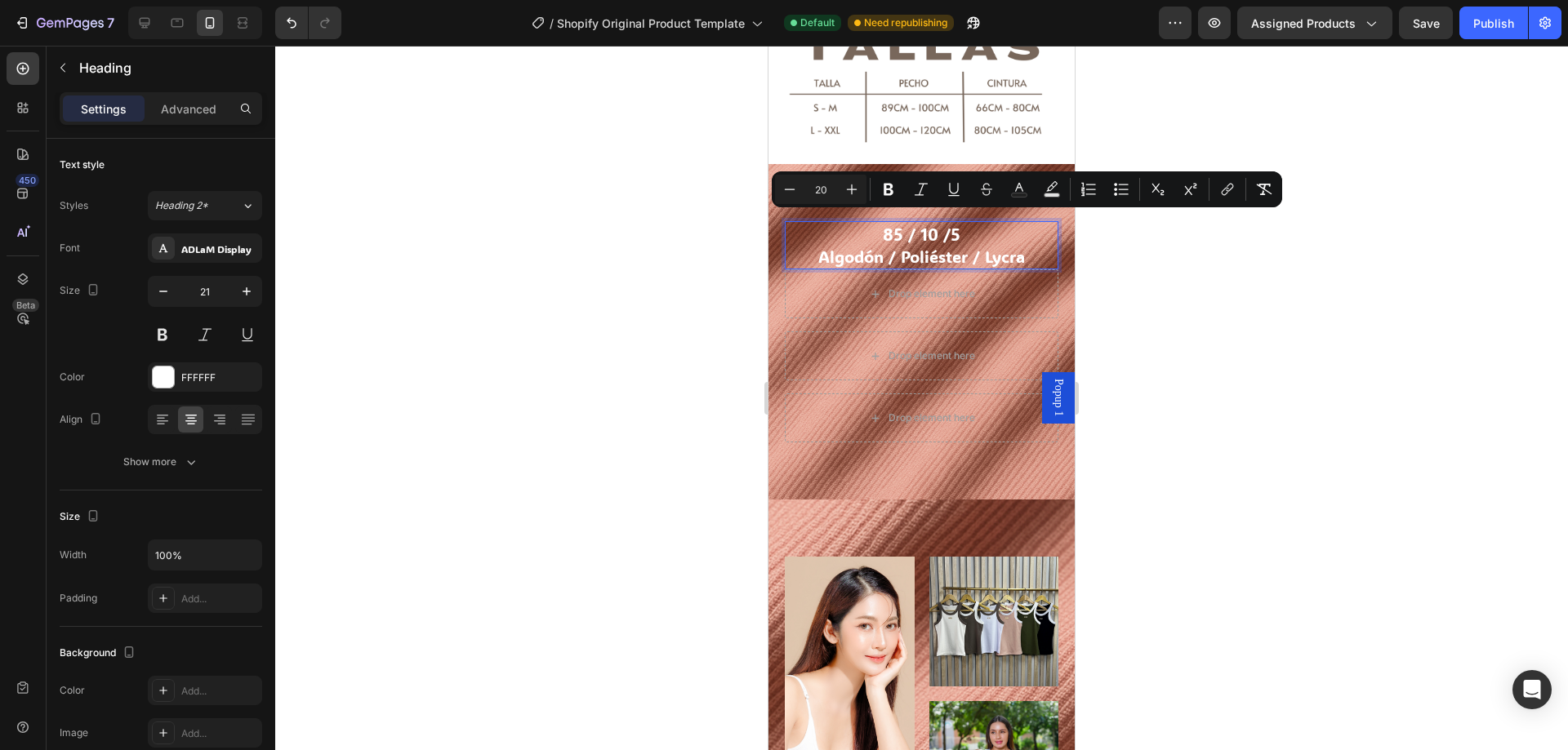
type input "21"
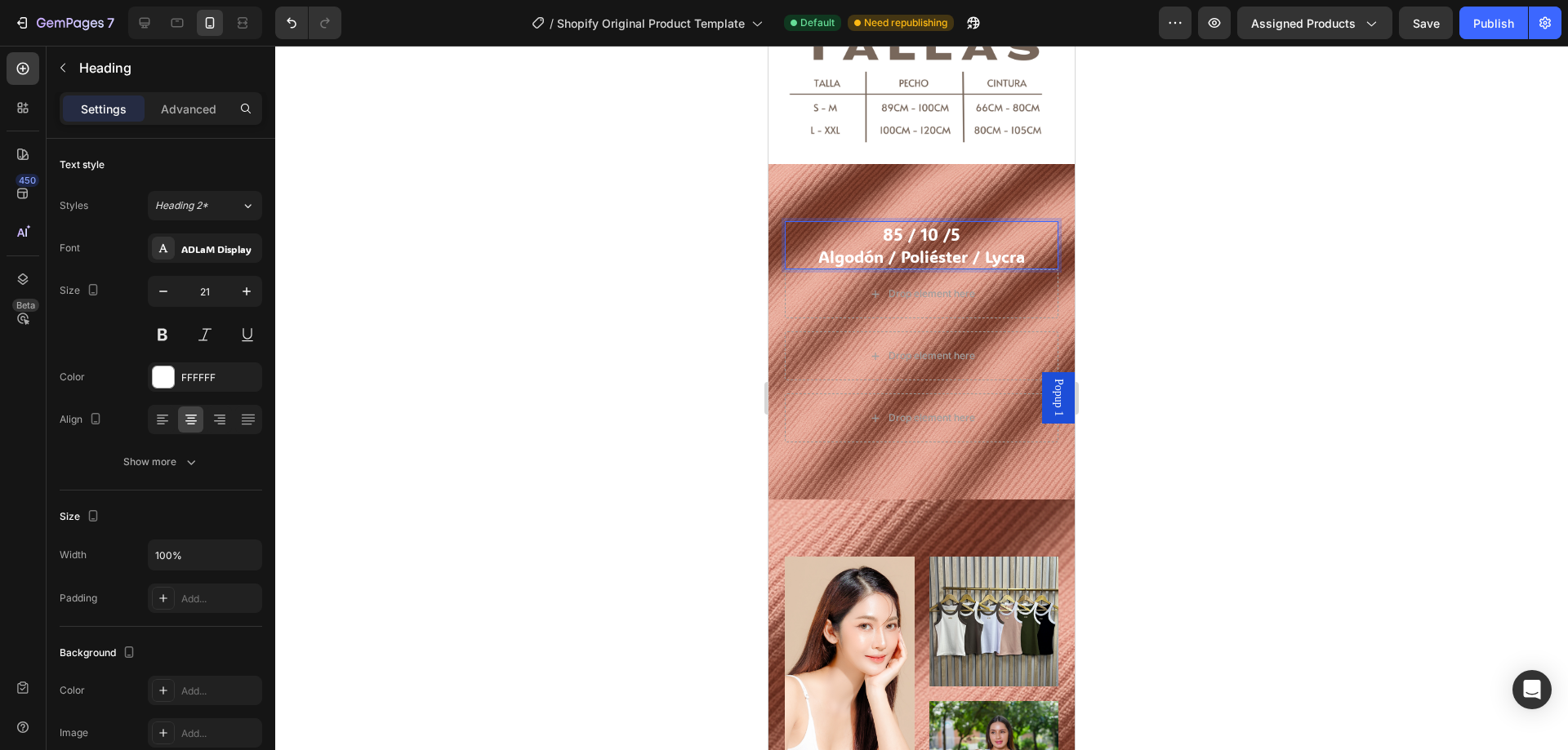
click at [943, 225] on p "85 / 10 /5 Algodón / Poliéster / Lycra" at bounding box center [921, 245] width 271 height 46
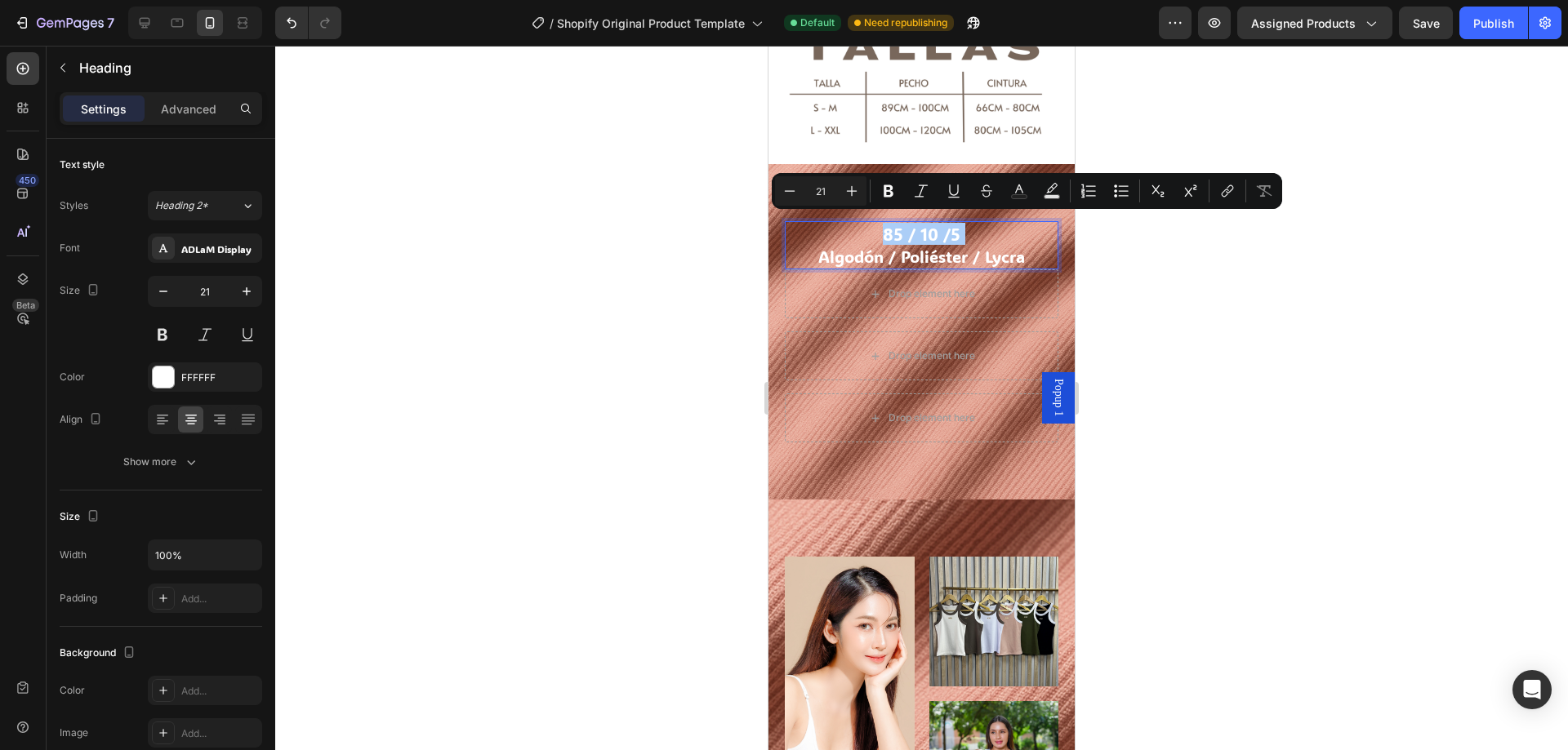
click at [826, 194] on input "21" at bounding box center [820, 190] width 33 height 19
click at [825, 194] on input "21" at bounding box center [820, 190] width 33 height 19
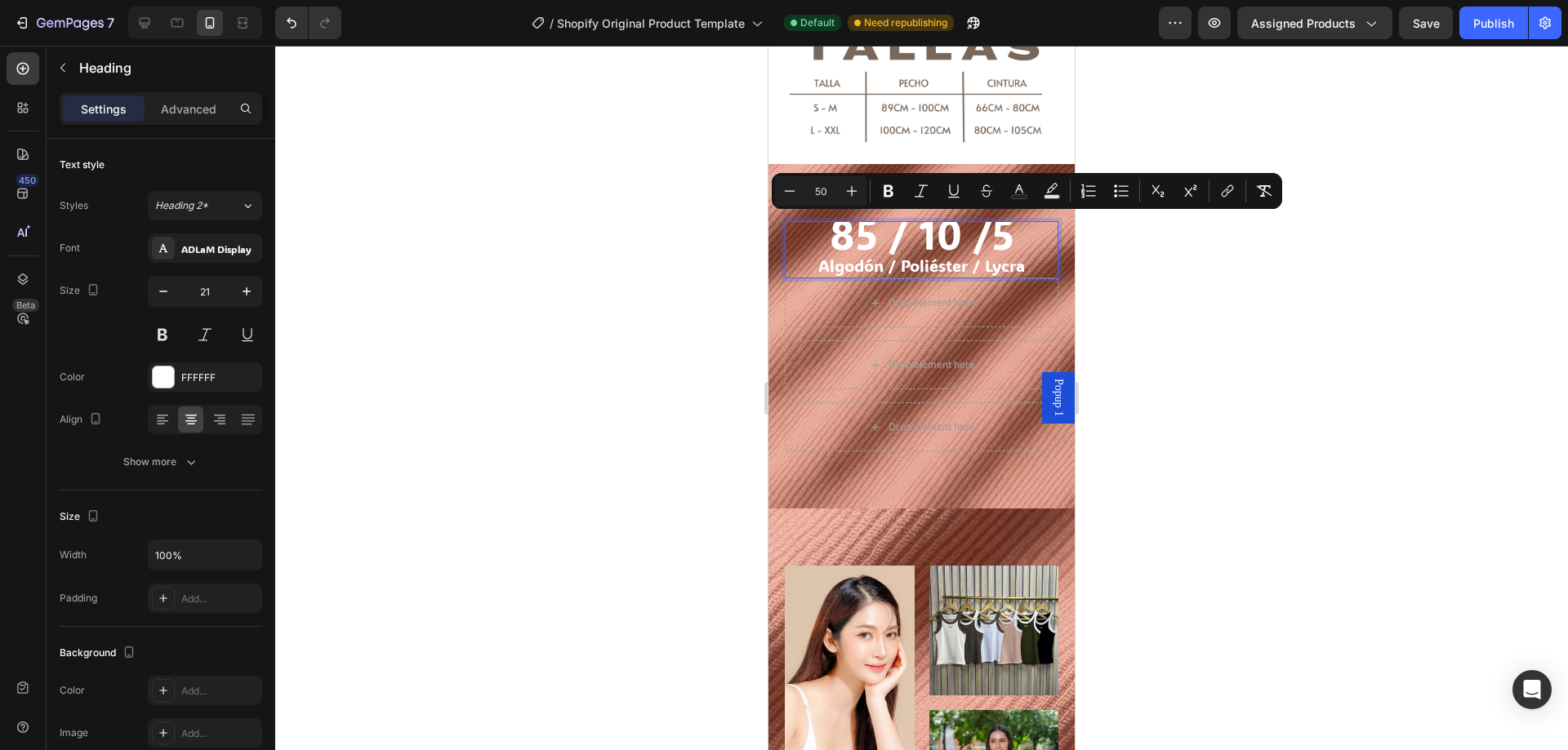
click at [825, 194] on input "50" at bounding box center [820, 190] width 33 height 19
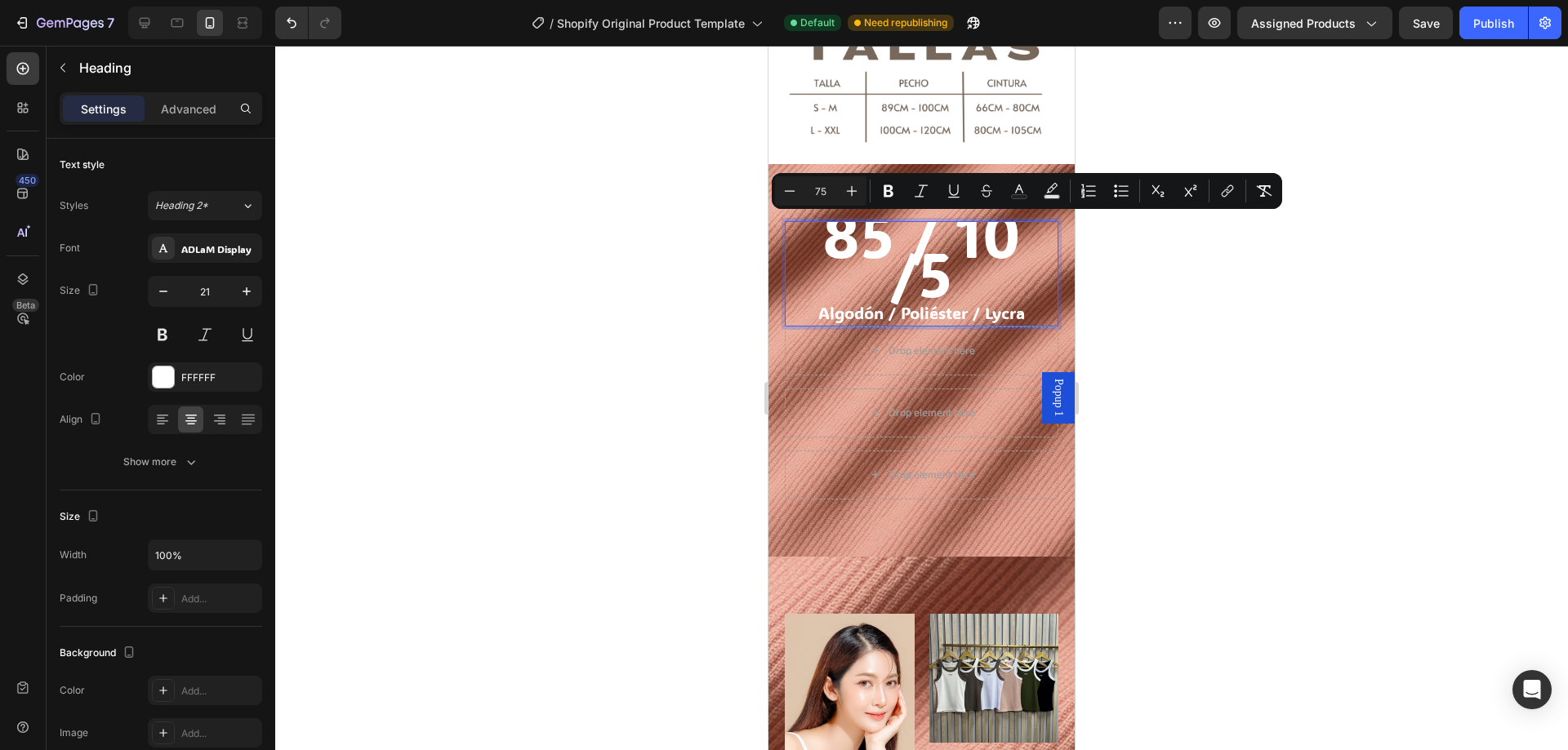
click at [825, 194] on input "75" at bounding box center [820, 190] width 33 height 19
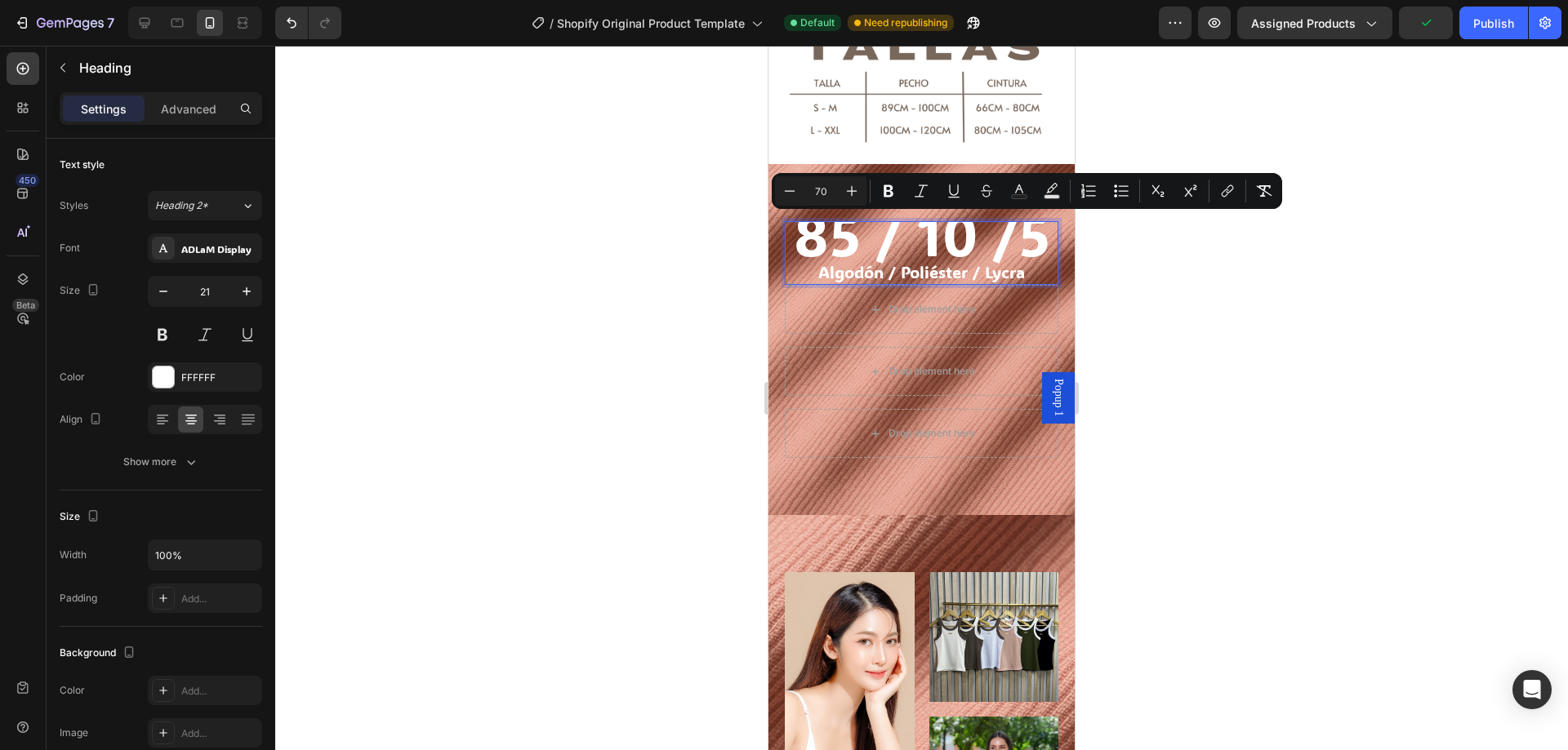
click at [825, 194] on input "70" at bounding box center [820, 190] width 33 height 19
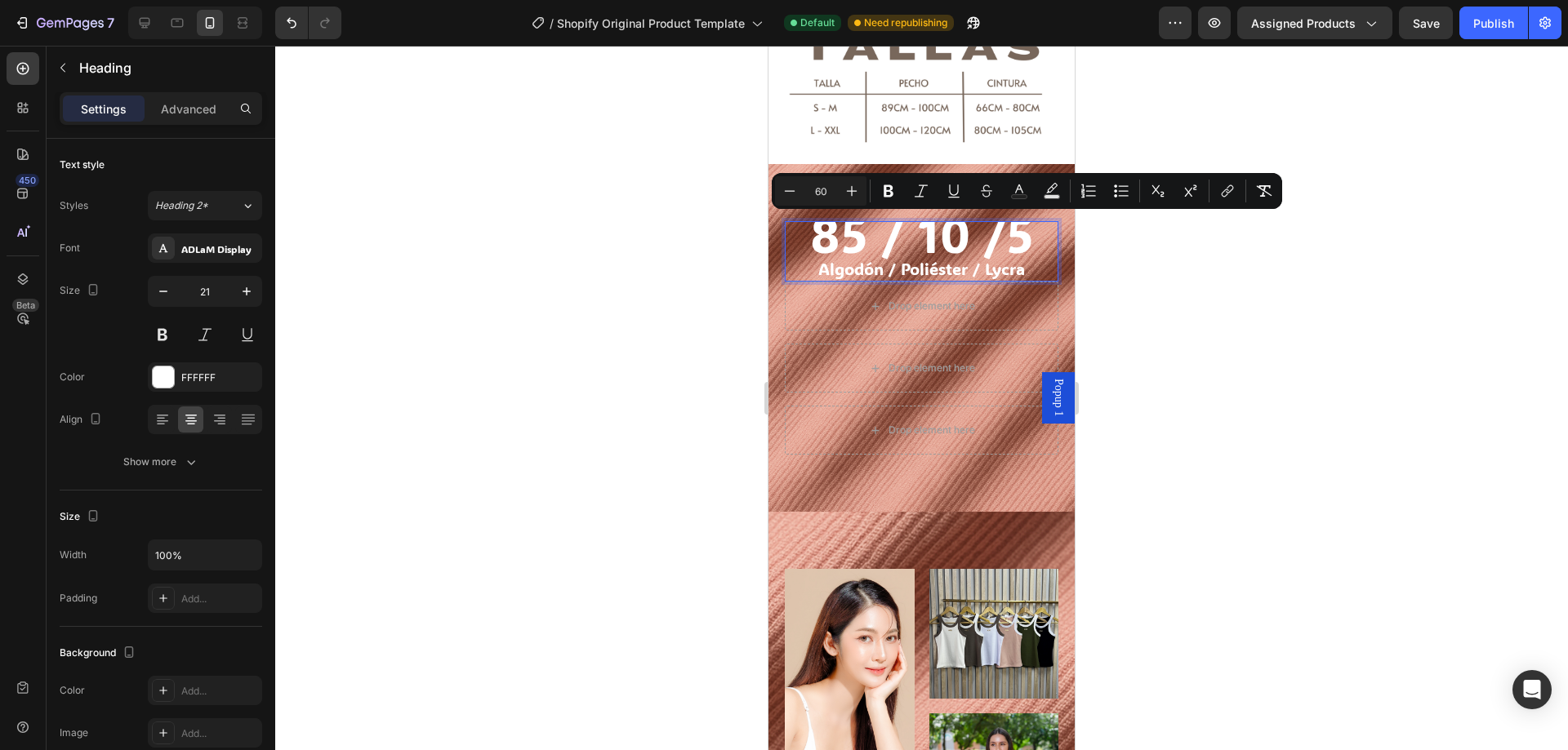
type input "20"
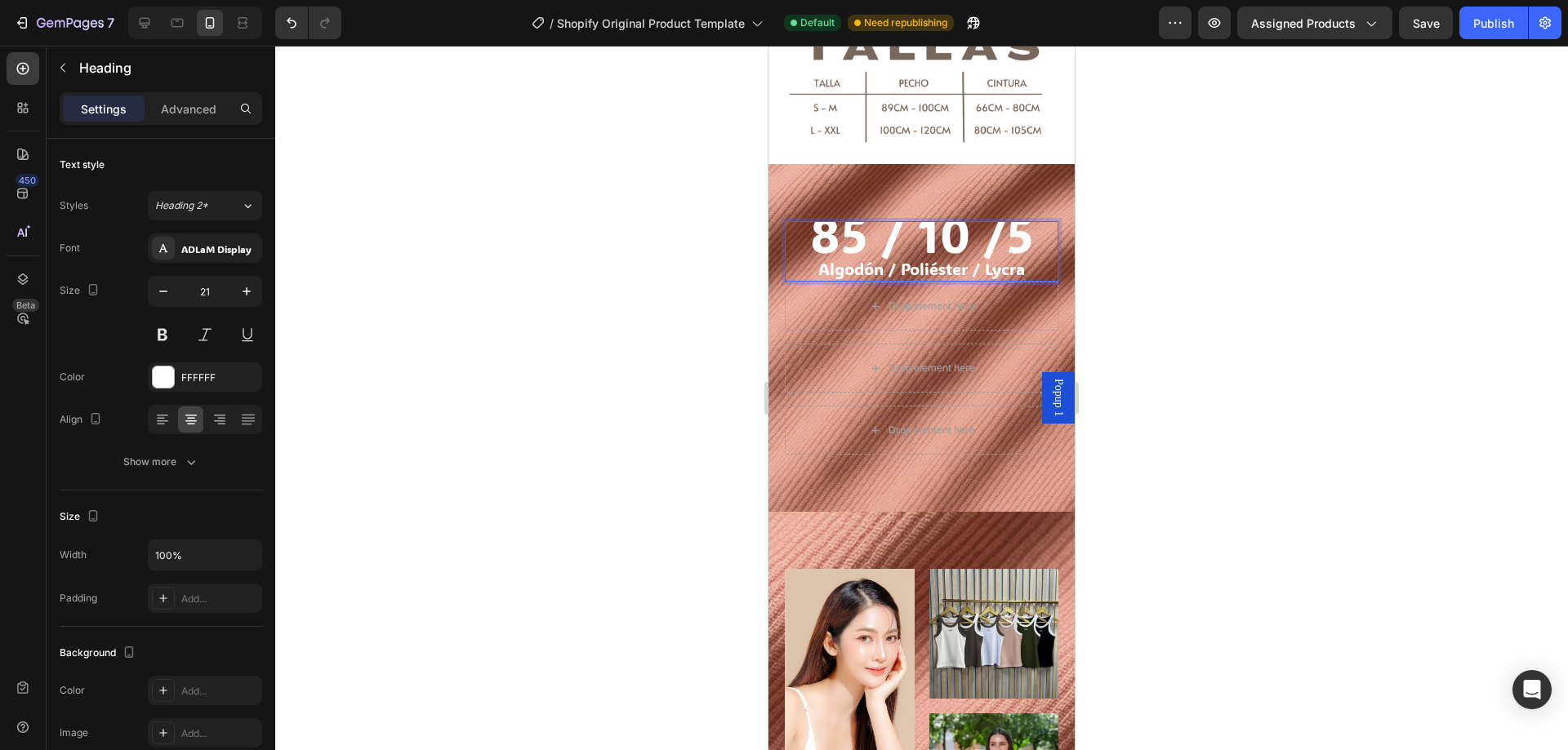
click at [926, 264] on span "Algodón / Poliéster / Lycra" at bounding box center [921, 268] width 207 height 21
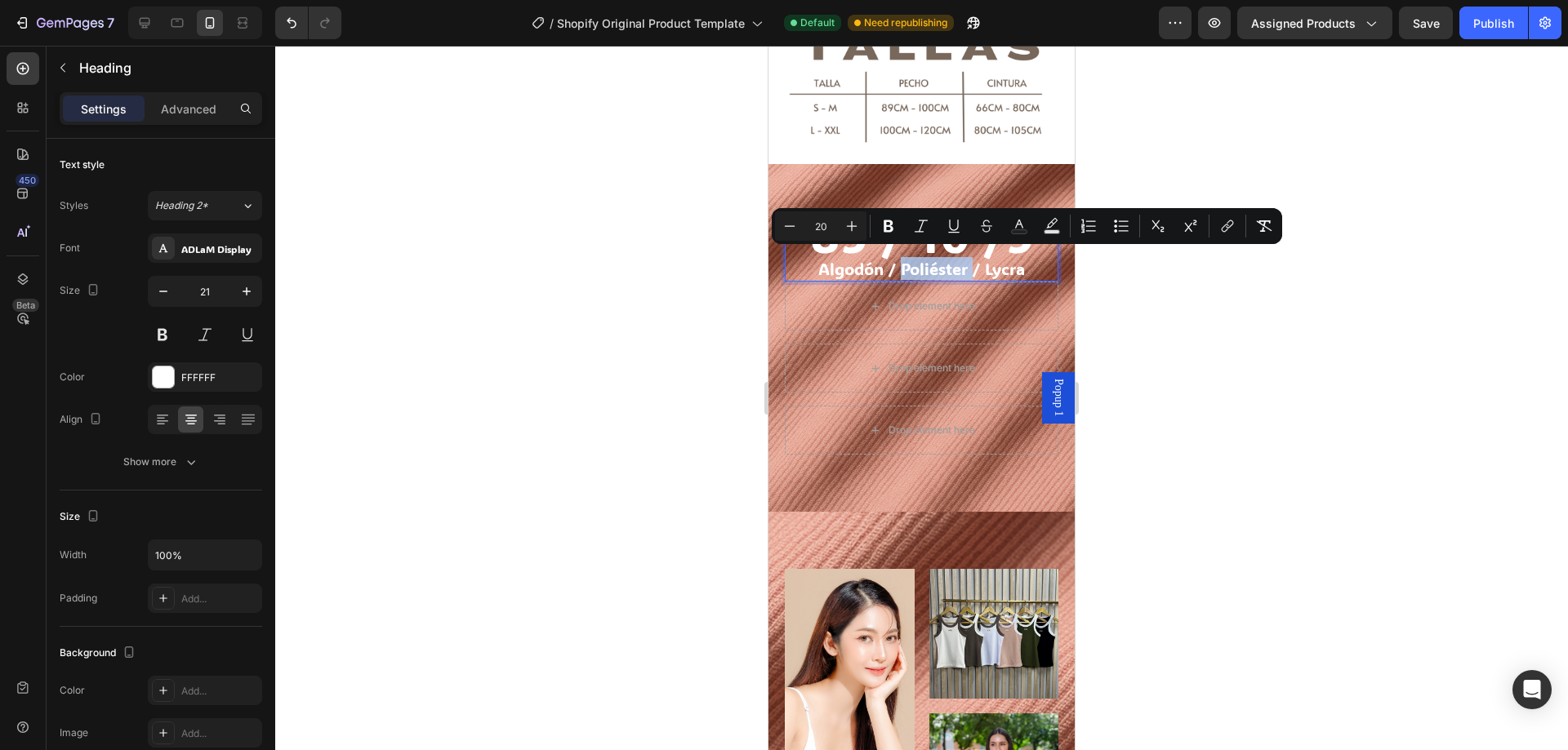
type input "60"
click at [1006, 249] on span "85 / 10 /5" at bounding box center [921, 233] width 223 height 65
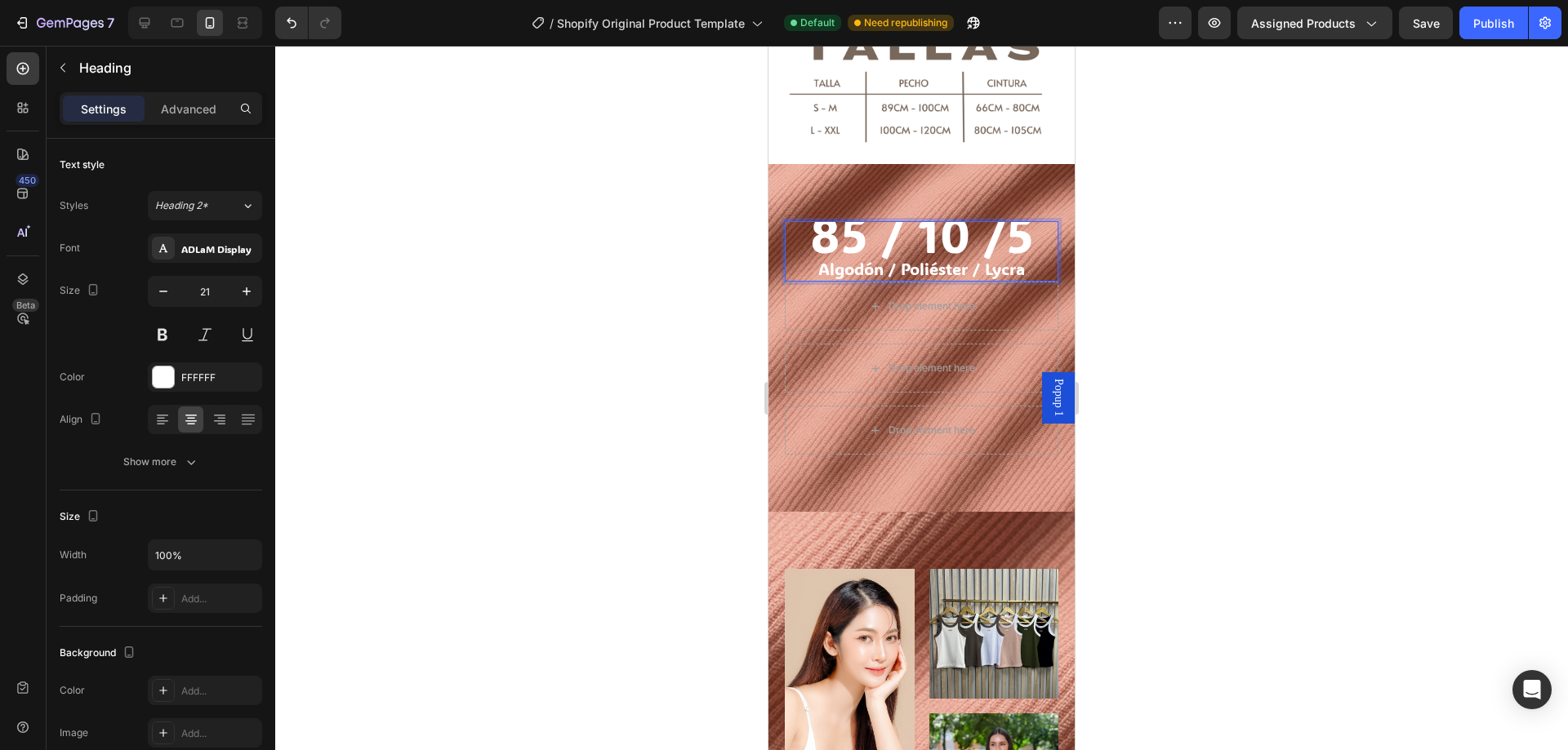
click at [1027, 241] on p "85 / 10 /5 Algodón / Poliéster / Lycra" at bounding box center [921, 251] width 271 height 58
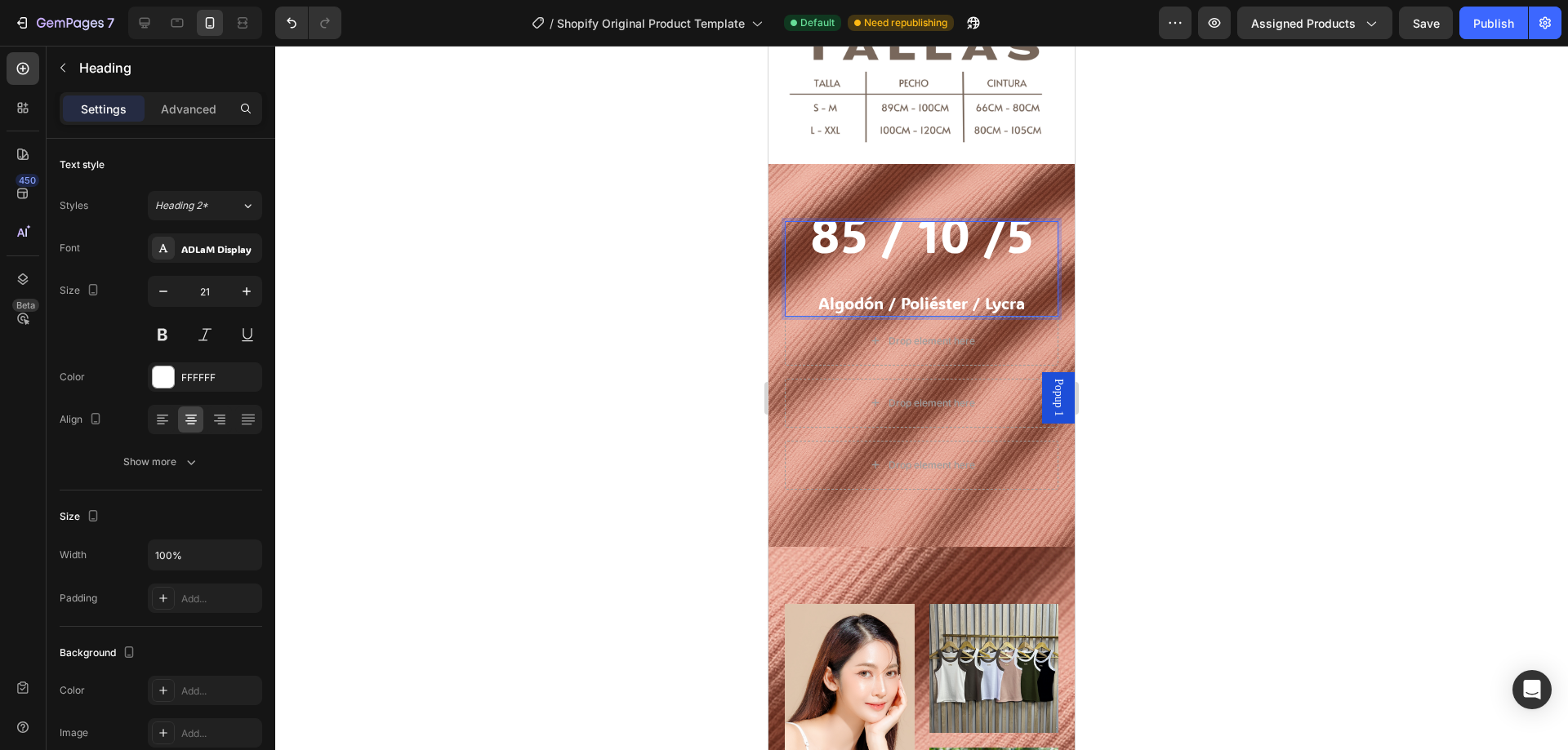
click at [933, 263] on p "85 / 10 /5 ⁠⁠⁠⁠⁠⁠⁠ Algodón / Poliéster / Lycra" at bounding box center [921, 268] width 271 height 92
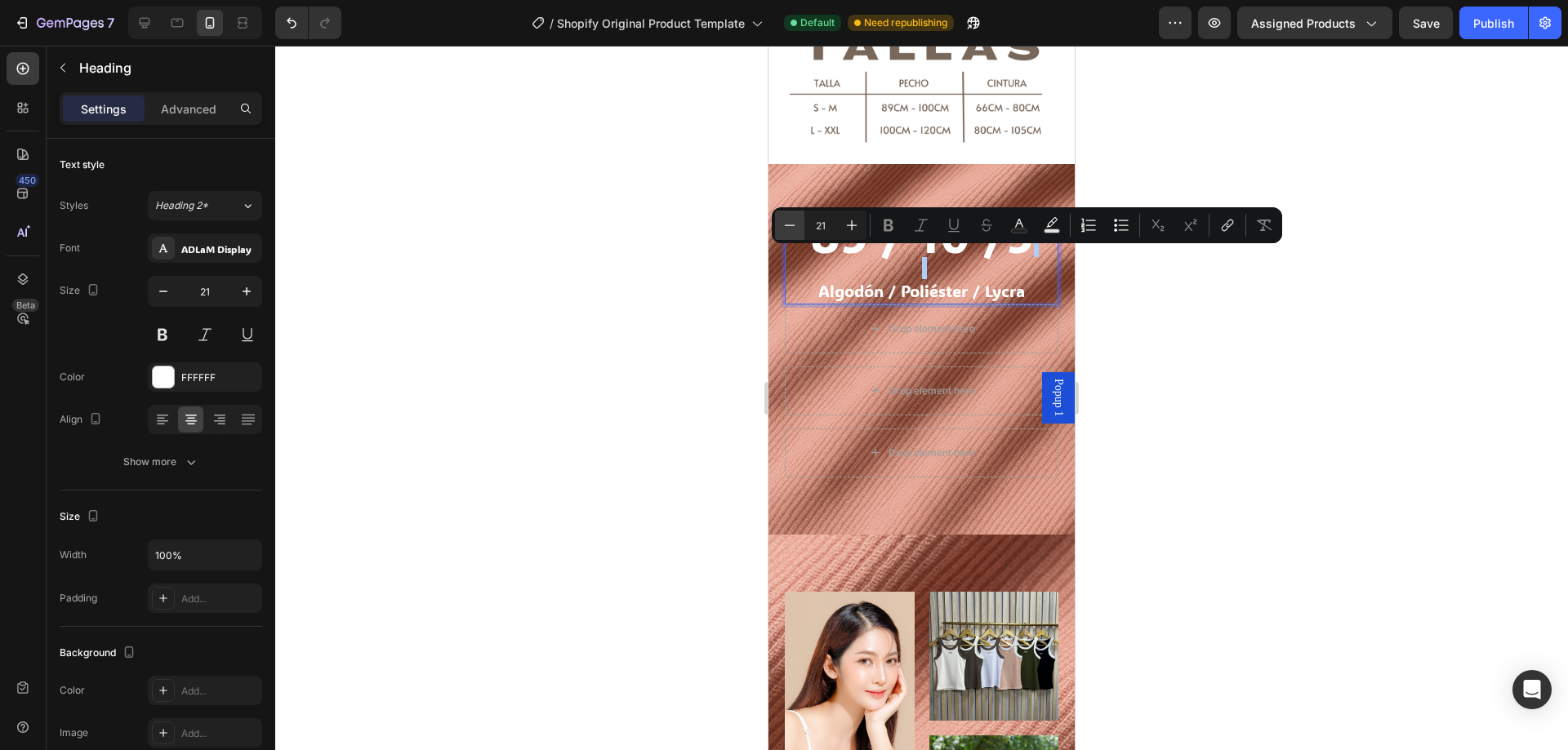
click at [782, 224] on icon "Editor contextual toolbar" at bounding box center [789, 225] width 16 height 16
click at [785, 224] on icon "Editor contextual toolbar" at bounding box center [789, 225] width 16 height 16
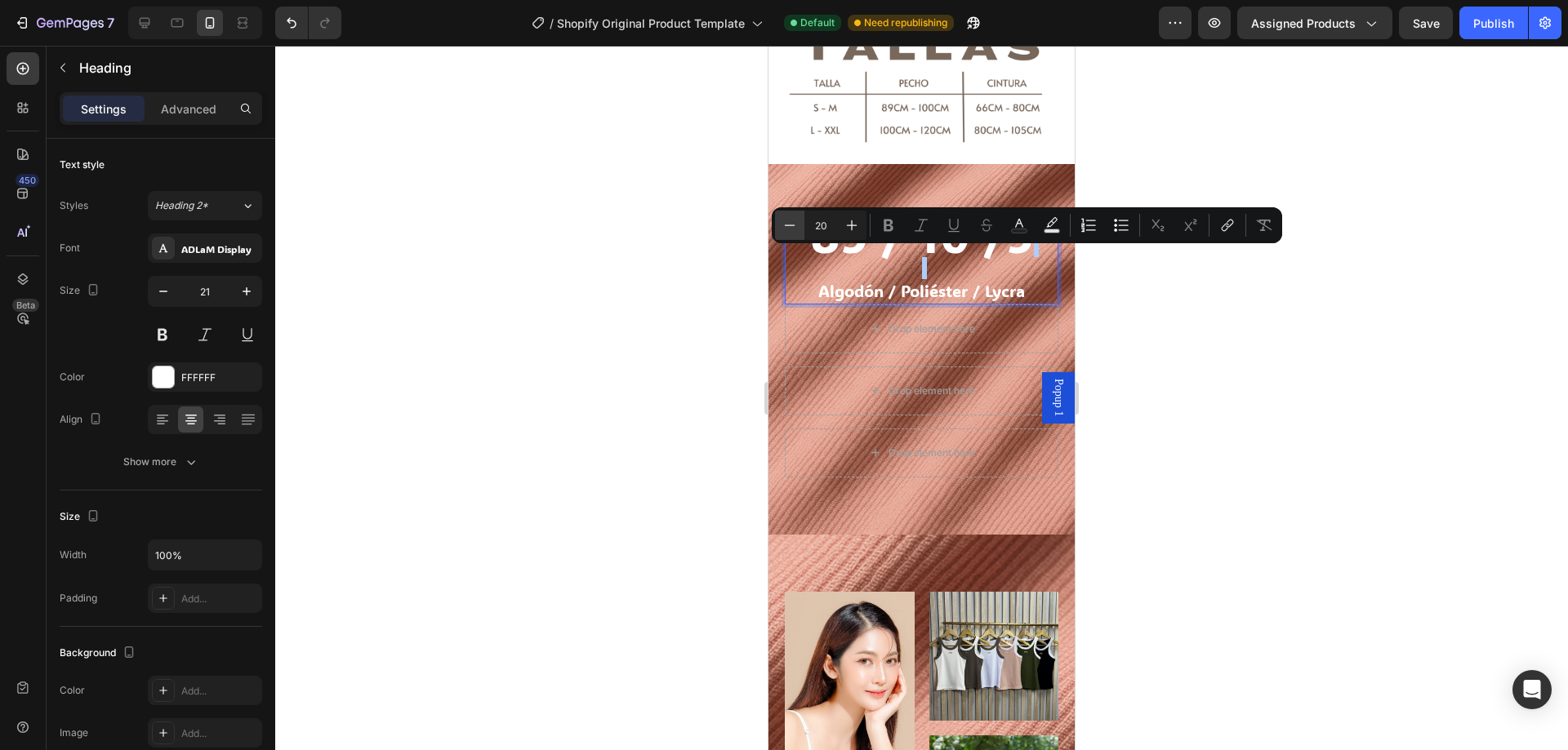
click at [787, 224] on icon "Editor contextual toolbar" at bounding box center [789, 225] width 16 height 16
click at [864, 264] on p "85 / 10 /5 Algodón / Poliéster / Lycra" at bounding box center [921, 262] width 271 height 80
type input "21"
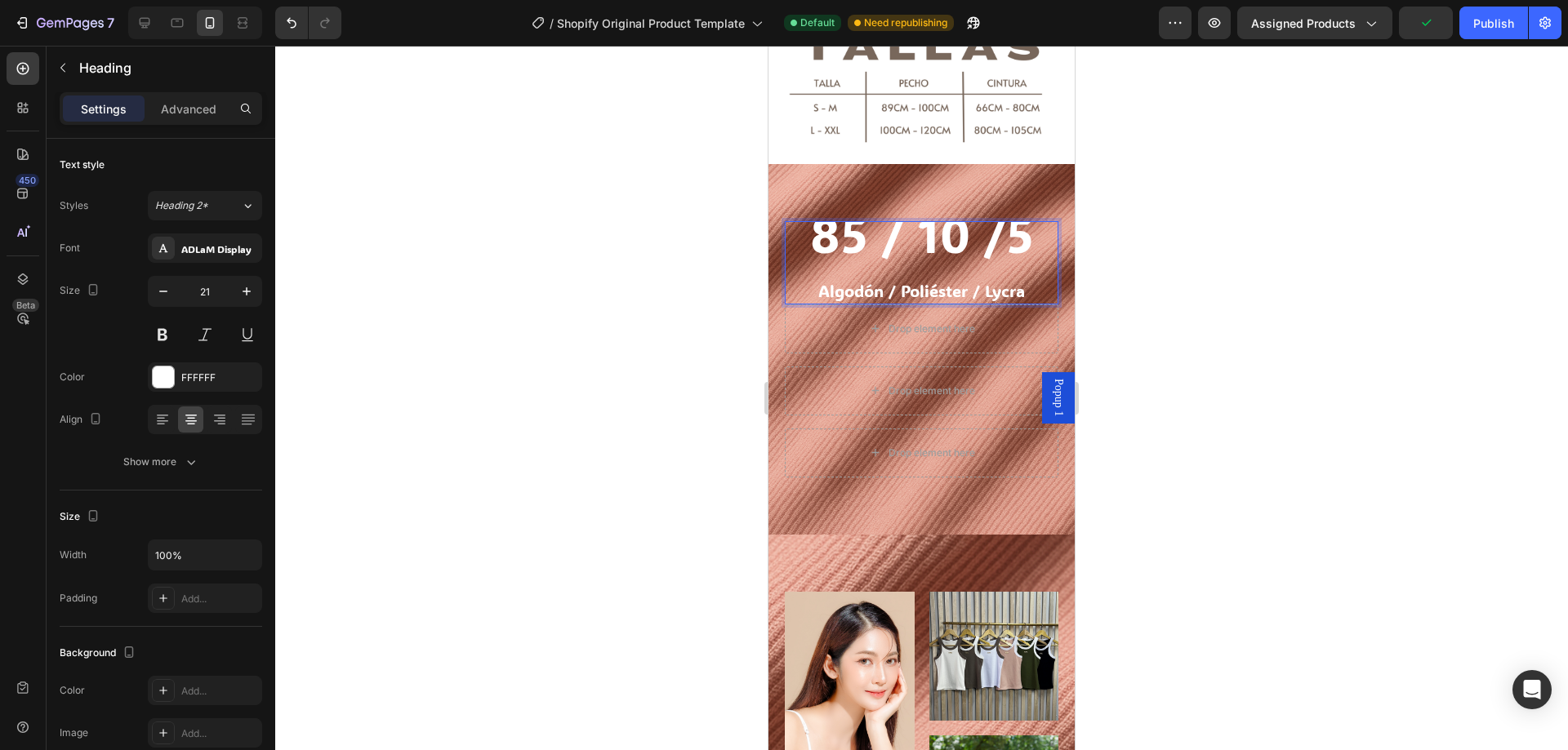
click at [889, 280] on span "Algodón / Poliéster / Lycra" at bounding box center [921, 290] width 207 height 21
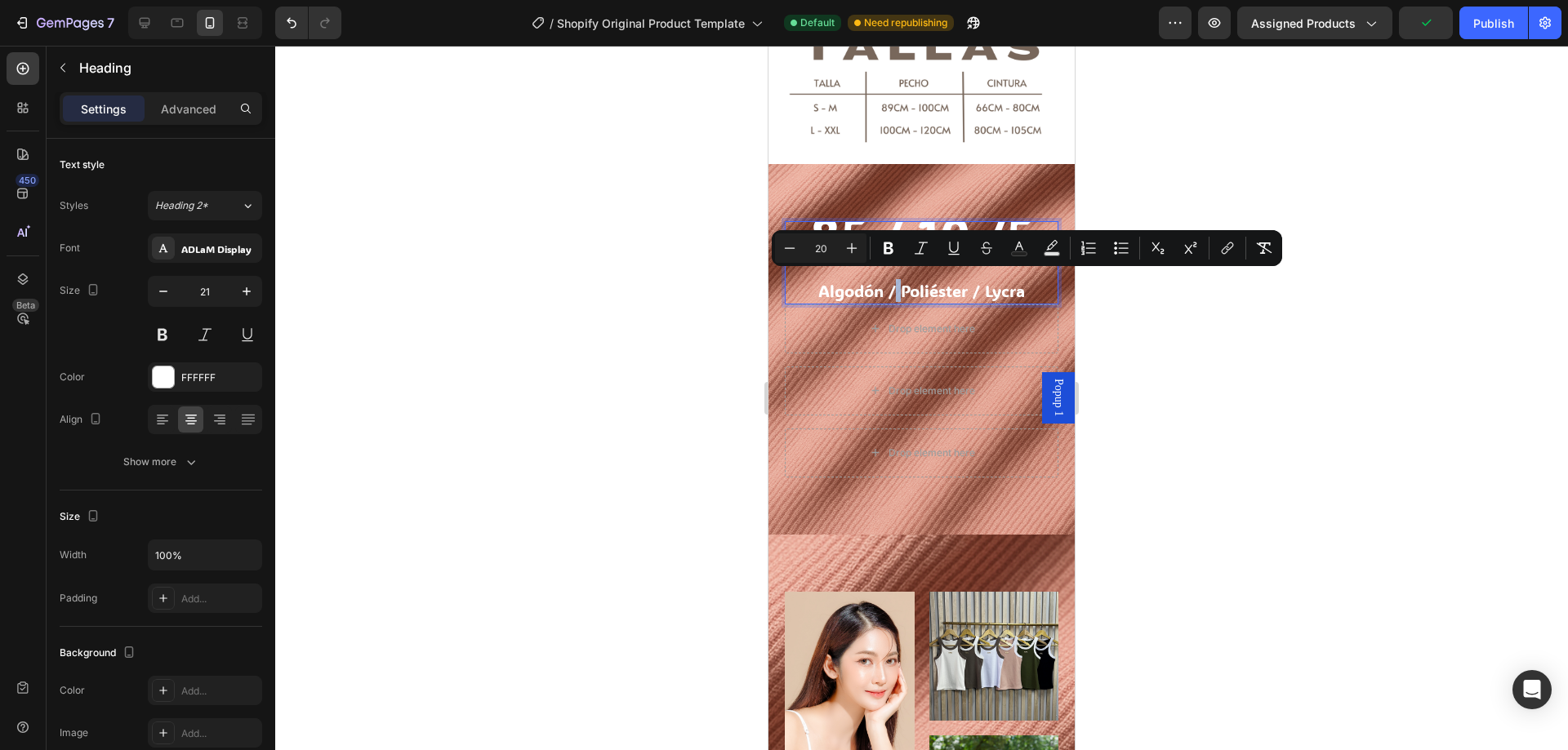
click at [899, 291] on span "Algodón / Poliéster / Lycra" at bounding box center [921, 290] width 207 height 21
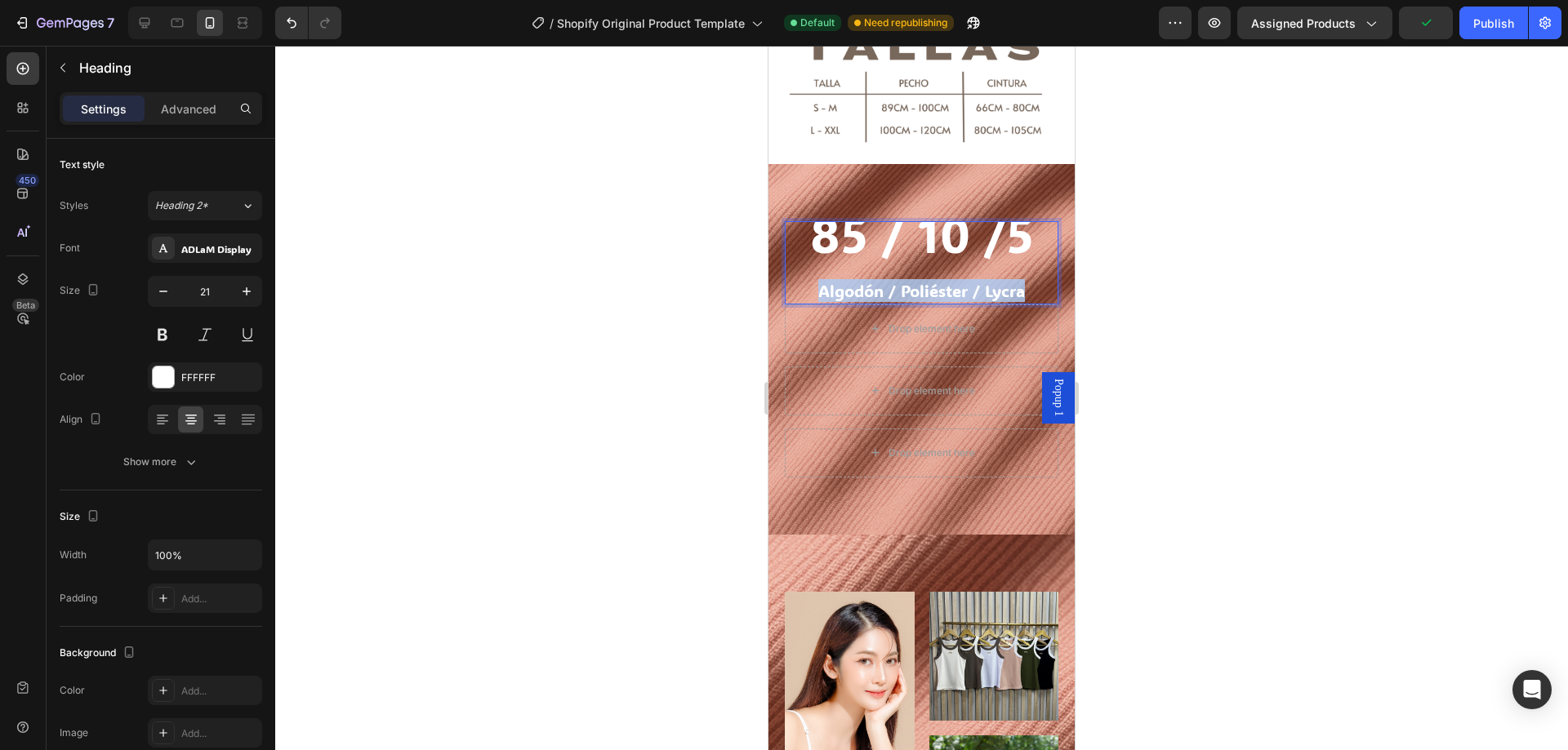
click at [899, 291] on span "Algodón / Poliéster / Lycra" at bounding box center [921, 290] width 207 height 21
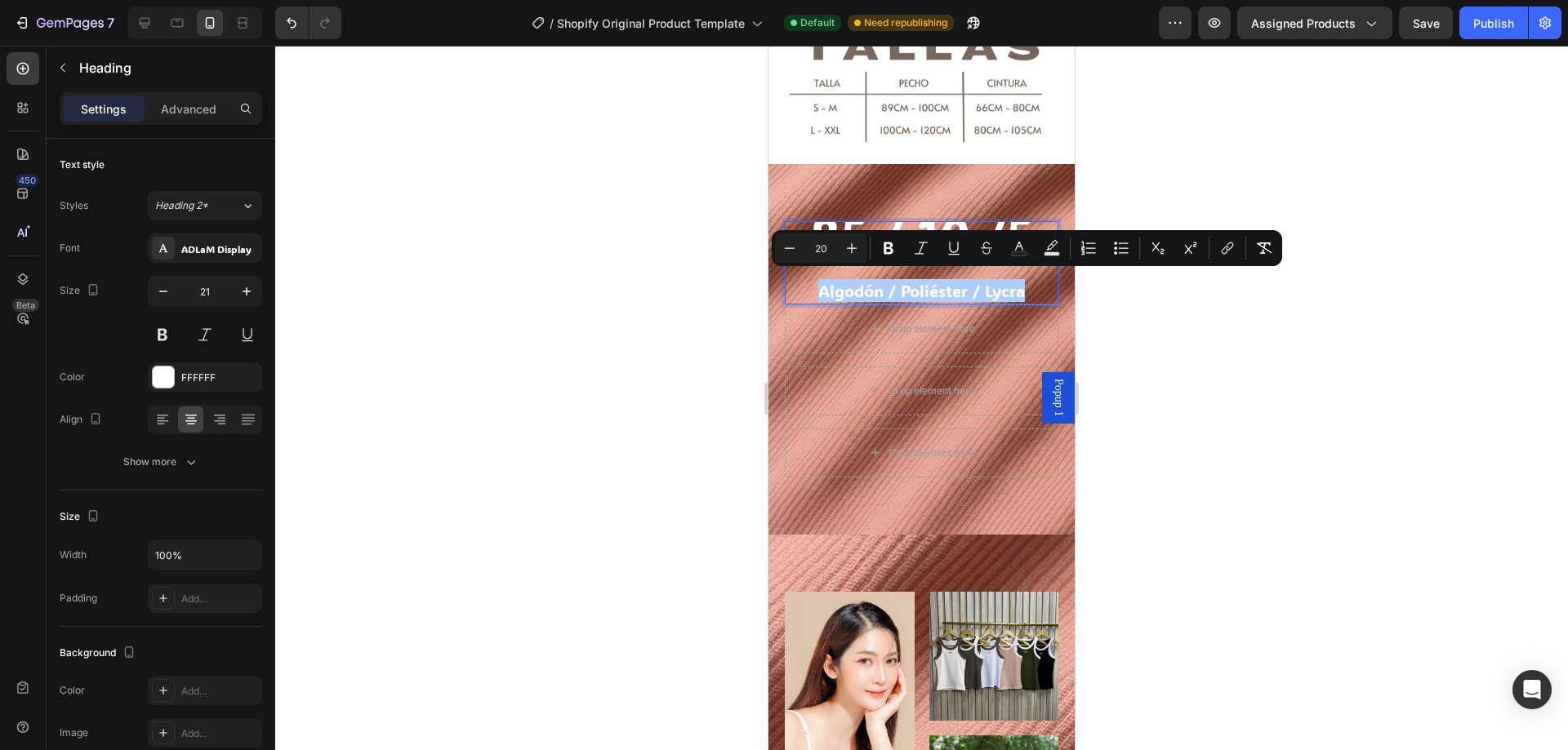
click at [1366, 301] on div at bounding box center [921, 398] width 1293 height 704
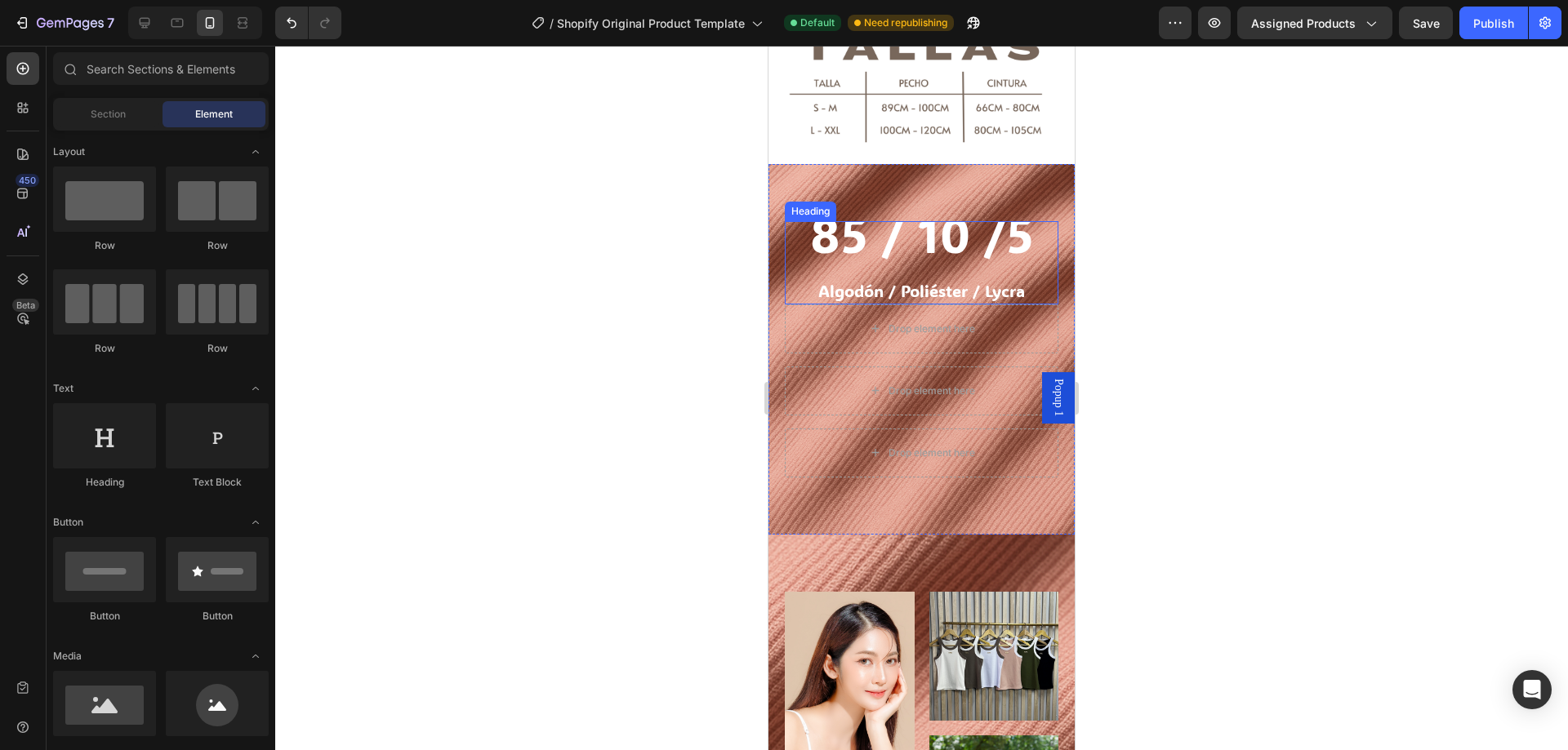
click at [890, 254] on span "85 / 10 /5" at bounding box center [921, 233] width 223 height 65
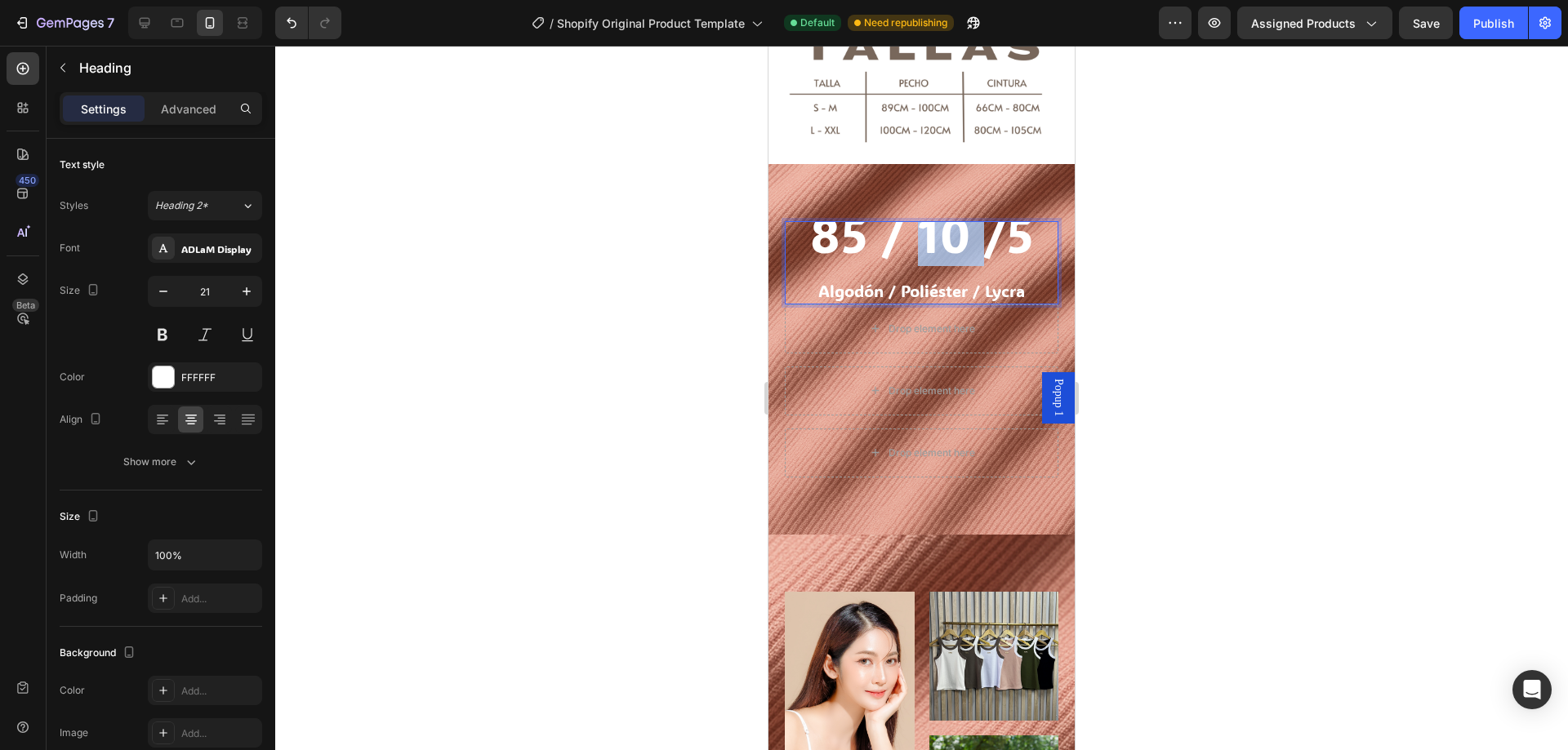
click at [926, 245] on span "85 / 10 /5" at bounding box center [921, 233] width 223 height 65
click at [894, 265] on p "85 / 10 /5 Algodón / Poliéster / Lycra" at bounding box center [921, 262] width 271 height 80
click at [186, 110] on p "Advanced" at bounding box center [189, 109] width 56 height 17
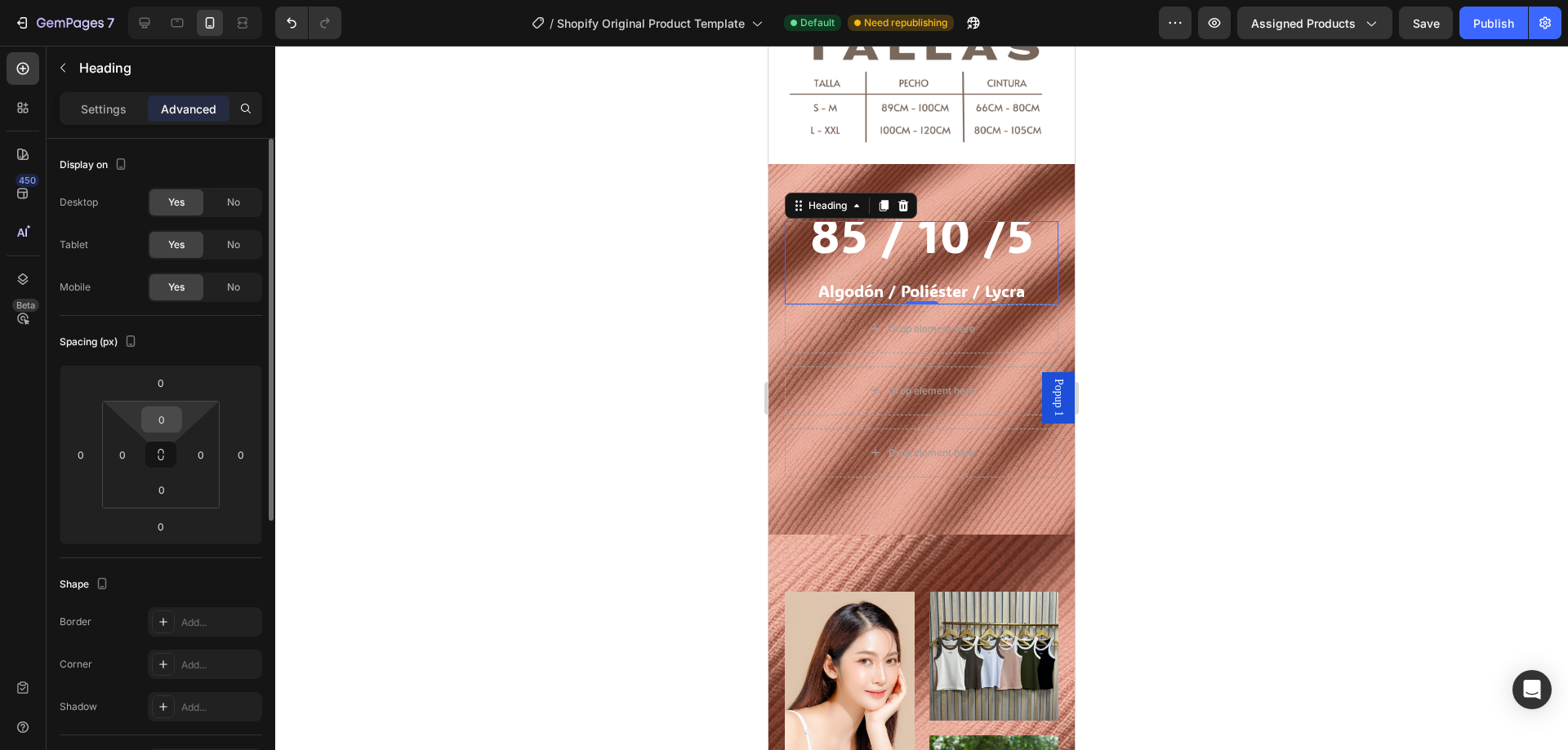
click at [162, 414] on input "0" at bounding box center [161, 419] width 33 height 24
type input "5"
type input "0"
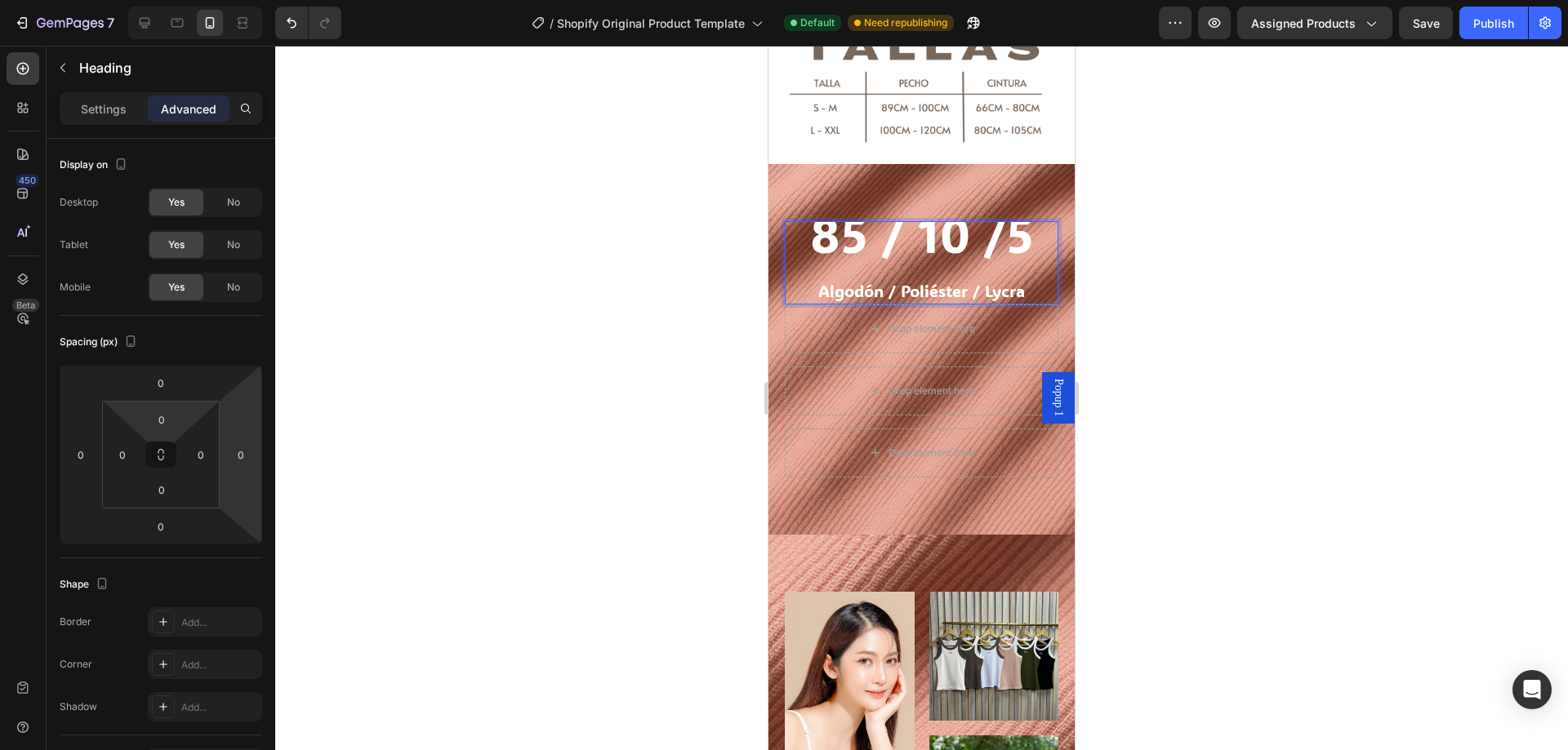
click at [914, 264] on p "85 / 10 /5 Algodón / Poliéster / Lycra" at bounding box center [921, 262] width 271 height 80
click at [881, 295] on p "85 / 10 /5 ⁠⁠⁠⁠⁠⁠⁠ Algodón / Poliéster / Lycra" at bounding box center [921, 262] width 271 height 80
click at [881, 295] on p "85 / 10 /5 Algodón / Poliéster / Lycra" at bounding box center [921, 262] width 271 height 80
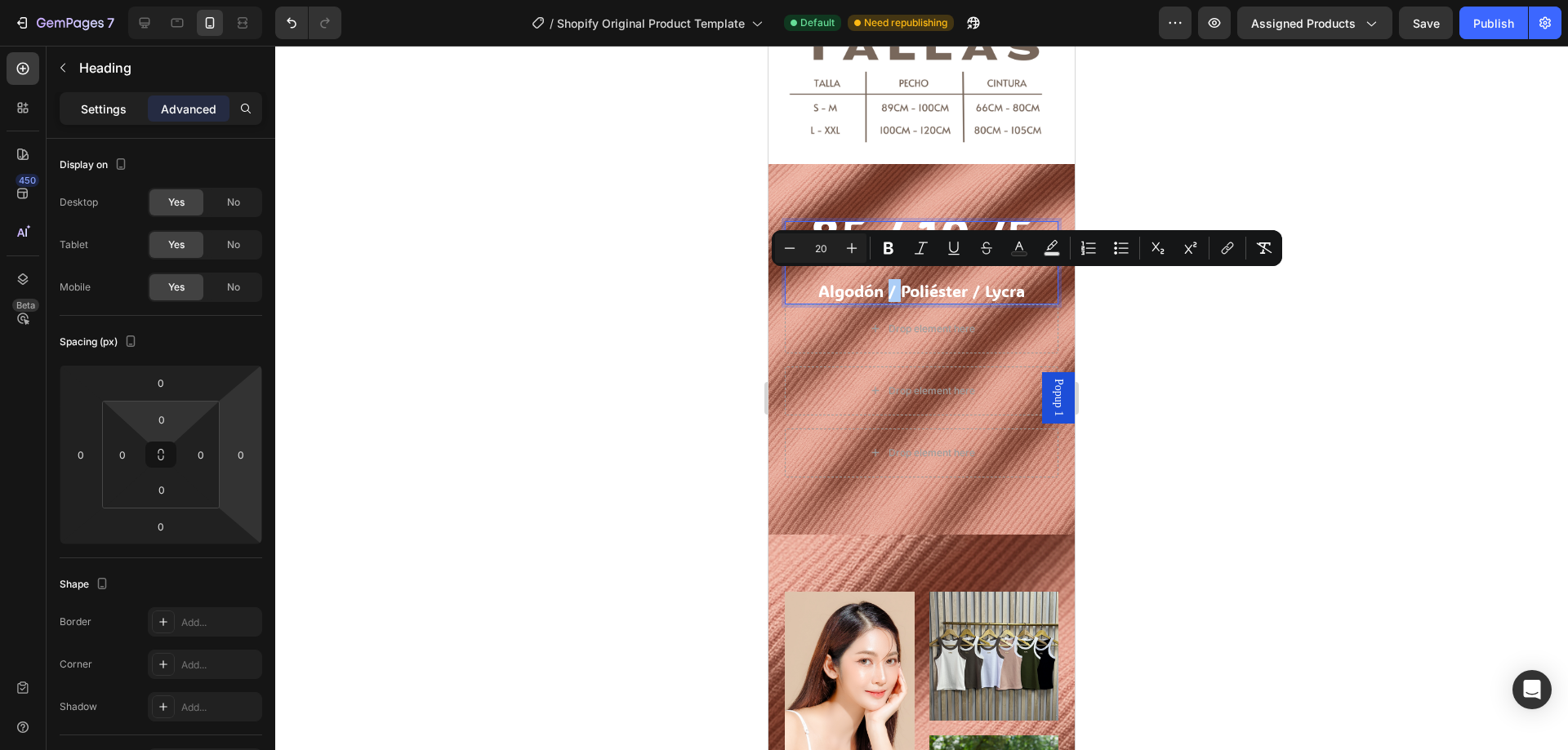
click at [115, 113] on p "Settings" at bounding box center [104, 109] width 46 height 17
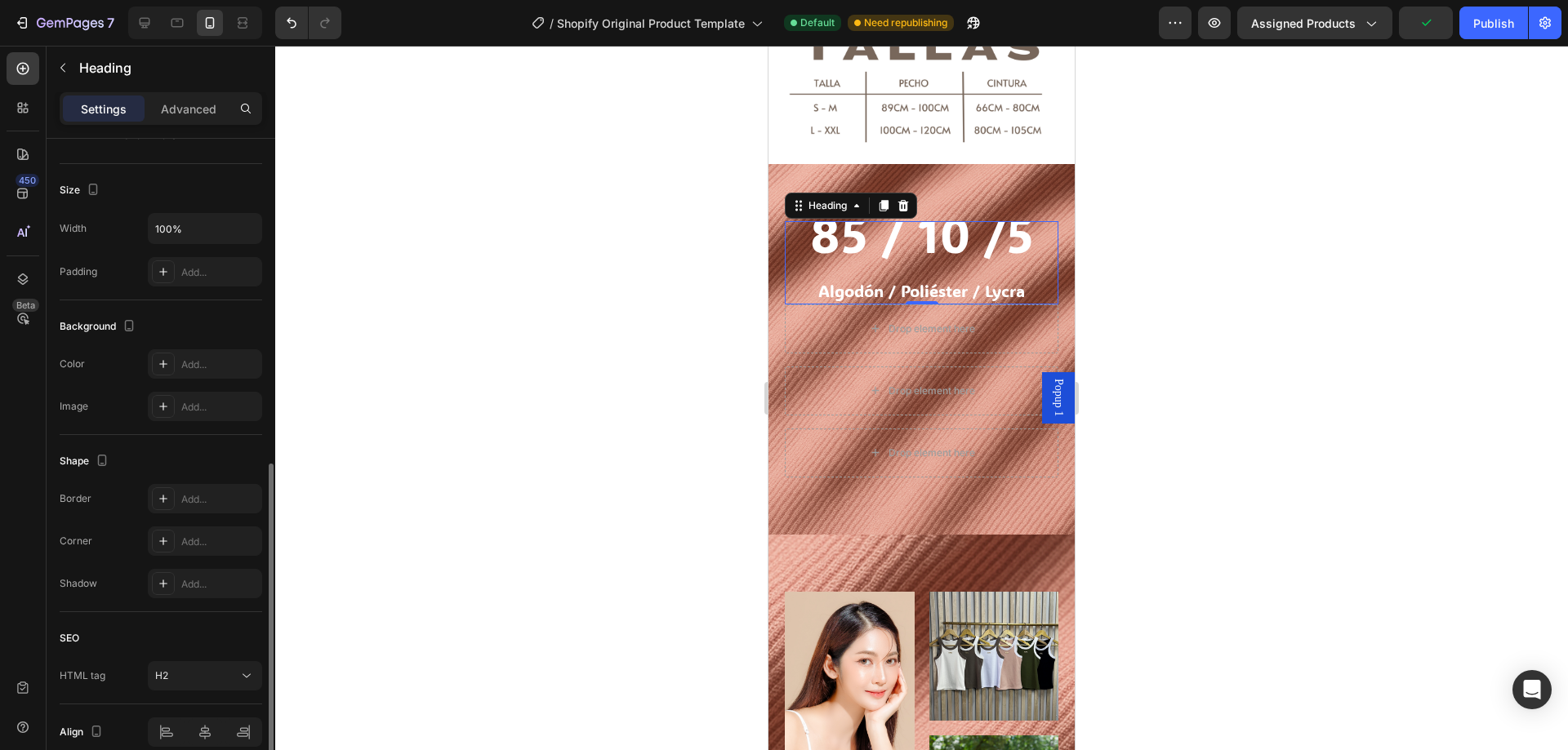
scroll to position [402, 0]
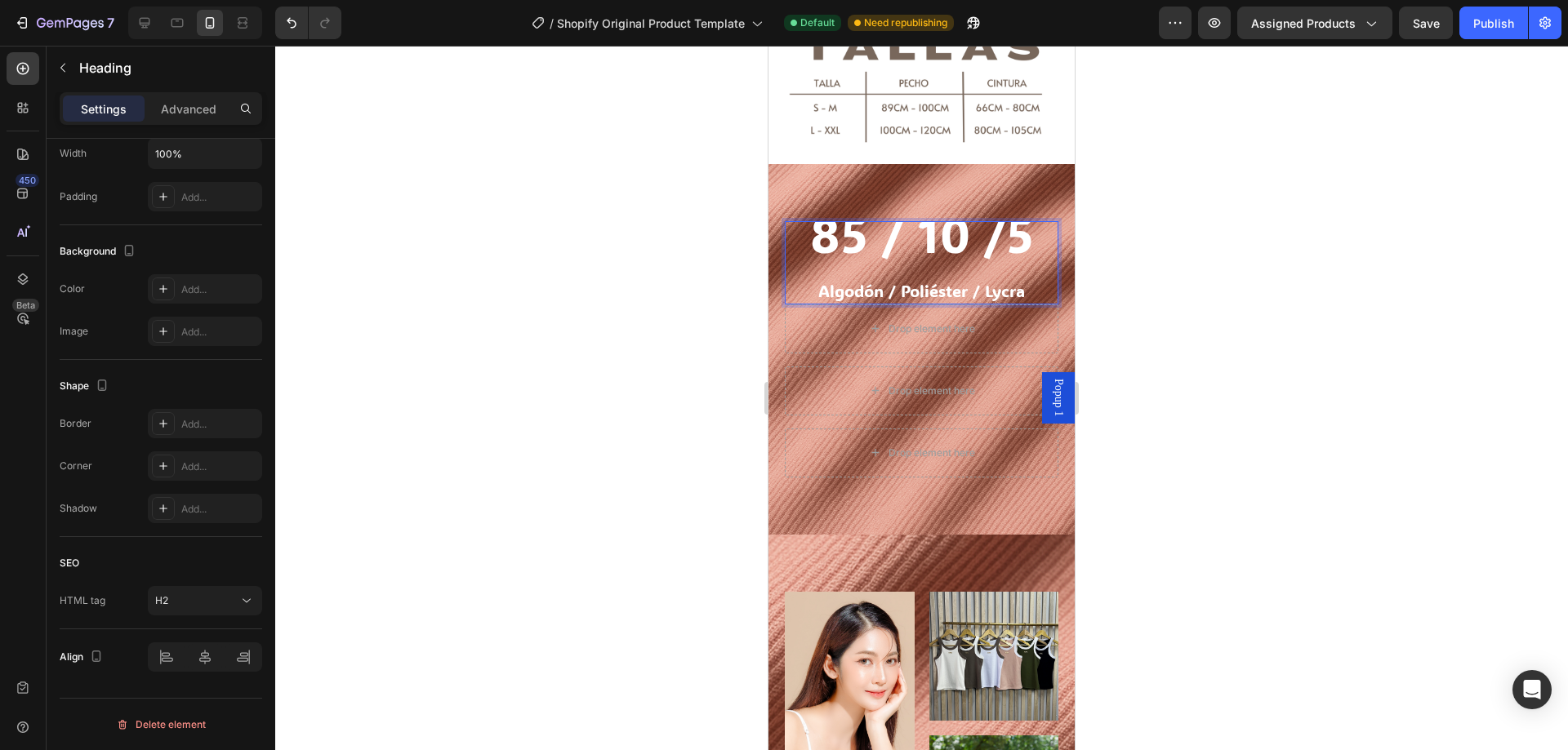
click at [875, 232] on span "85 / 10 /5" at bounding box center [921, 233] width 223 height 65
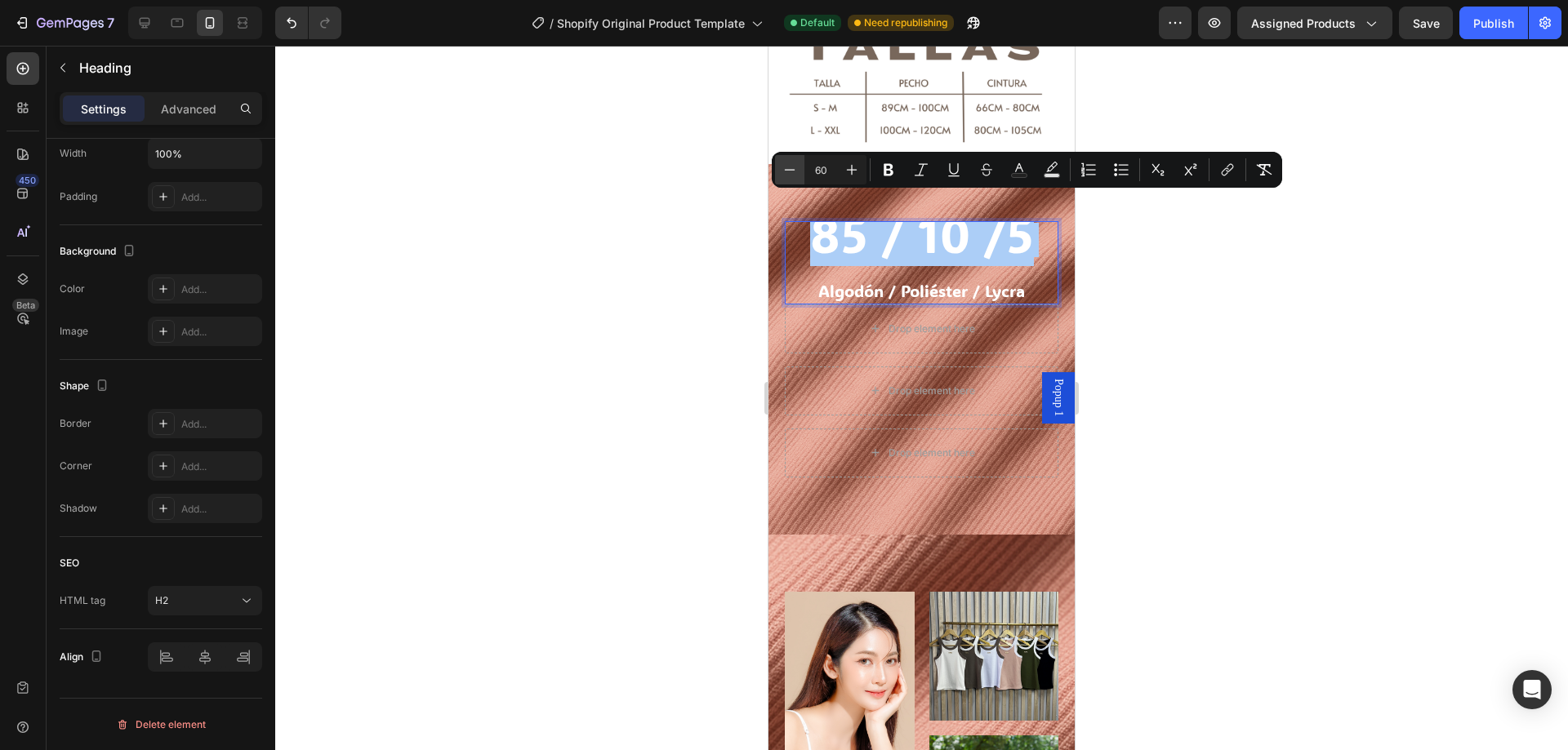
click at [795, 170] on icon "Editor contextual toolbar" at bounding box center [790, 169] width 11 height 1
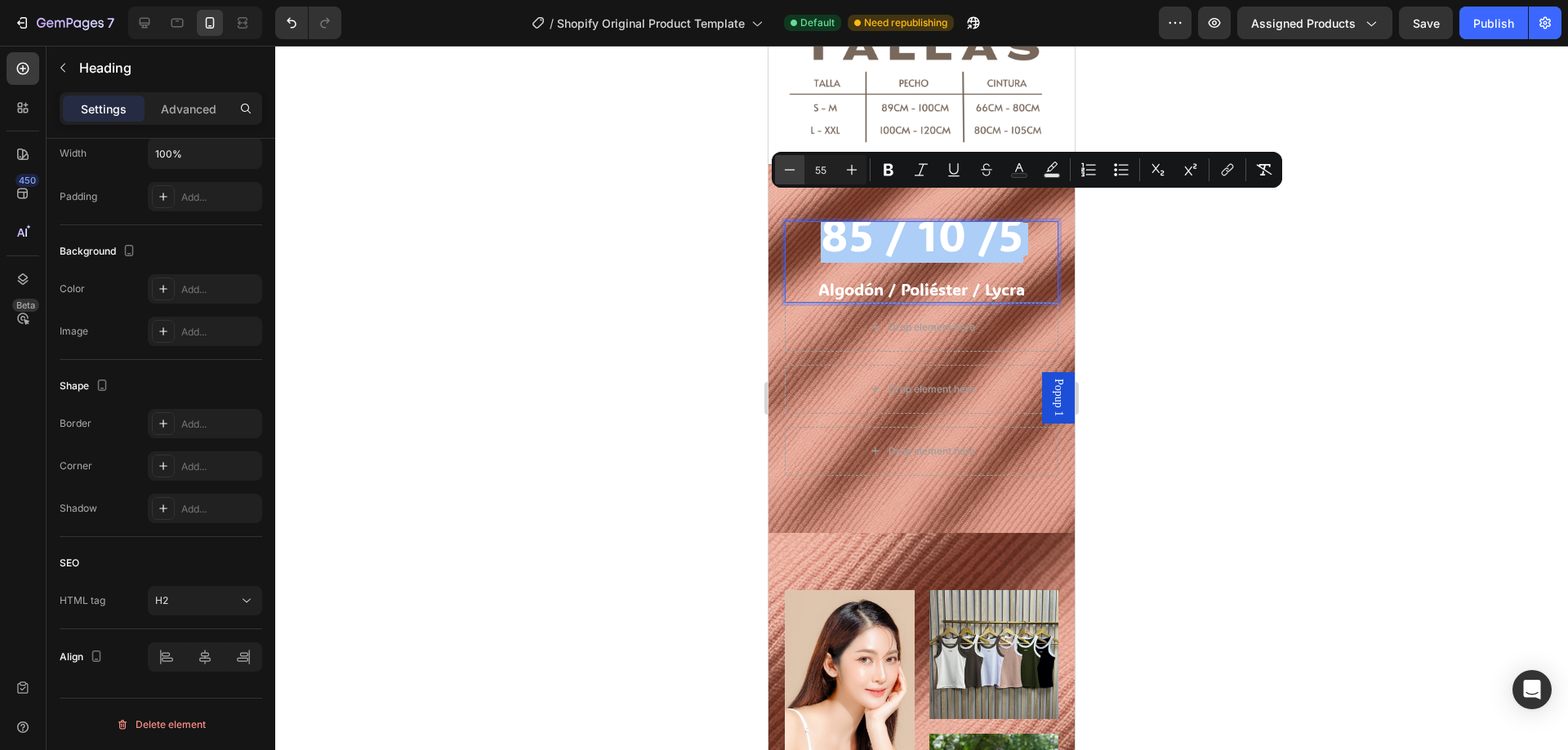
click at [795, 170] on icon "Editor contextual toolbar" at bounding box center [790, 169] width 11 height 1
click at [784, 170] on icon "Editor contextual toolbar" at bounding box center [789, 169] width 16 height 16
click at [844, 170] on icon "Editor contextual toolbar" at bounding box center [851, 169] width 16 height 16
click at [844, 169] on icon "Editor contextual toolbar" at bounding box center [851, 169] width 16 height 16
type input "55"
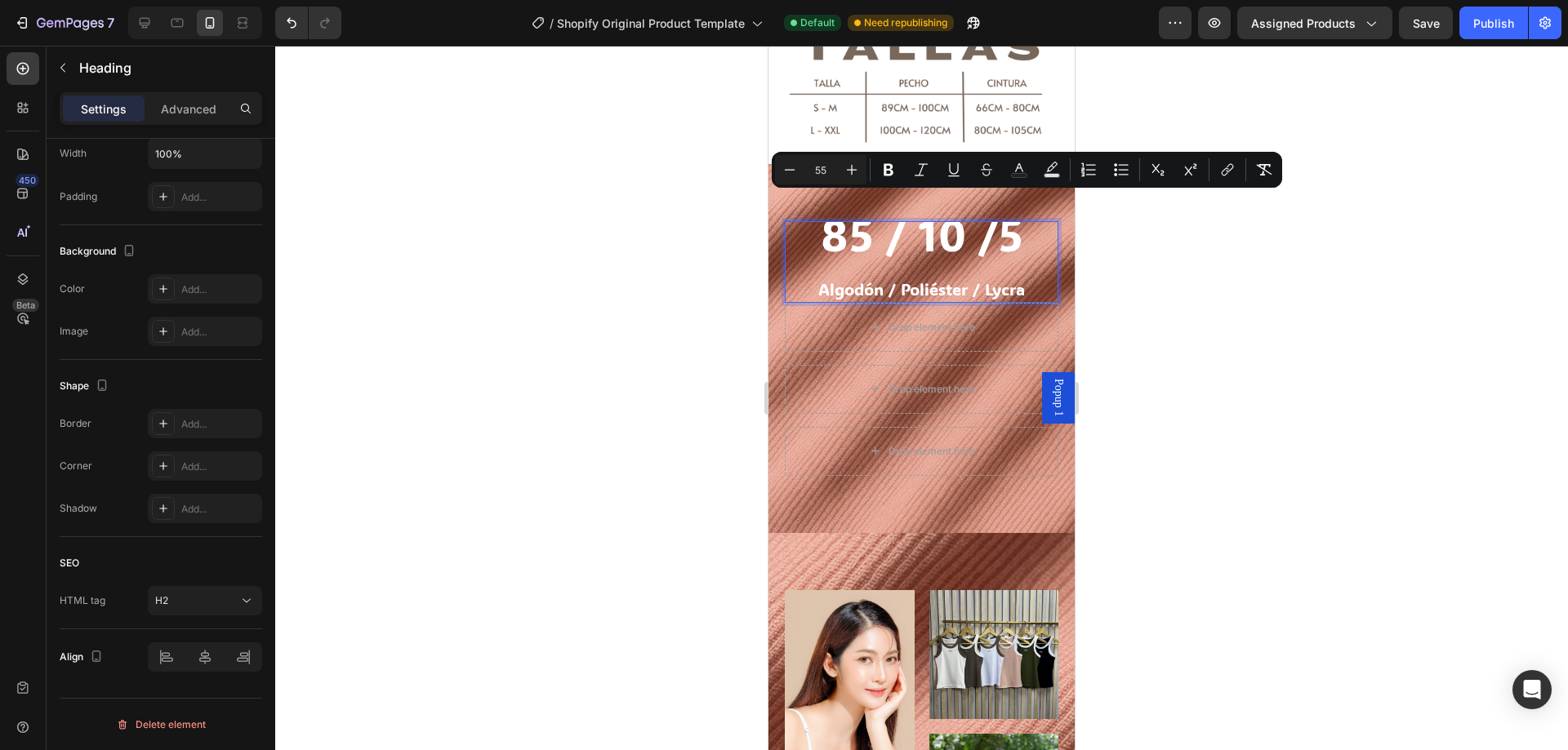
click at [919, 257] on p "85 / 10 /5 Algodón / Poliéster / Lycra" at bounding box center [921, 261] width 271 height 78
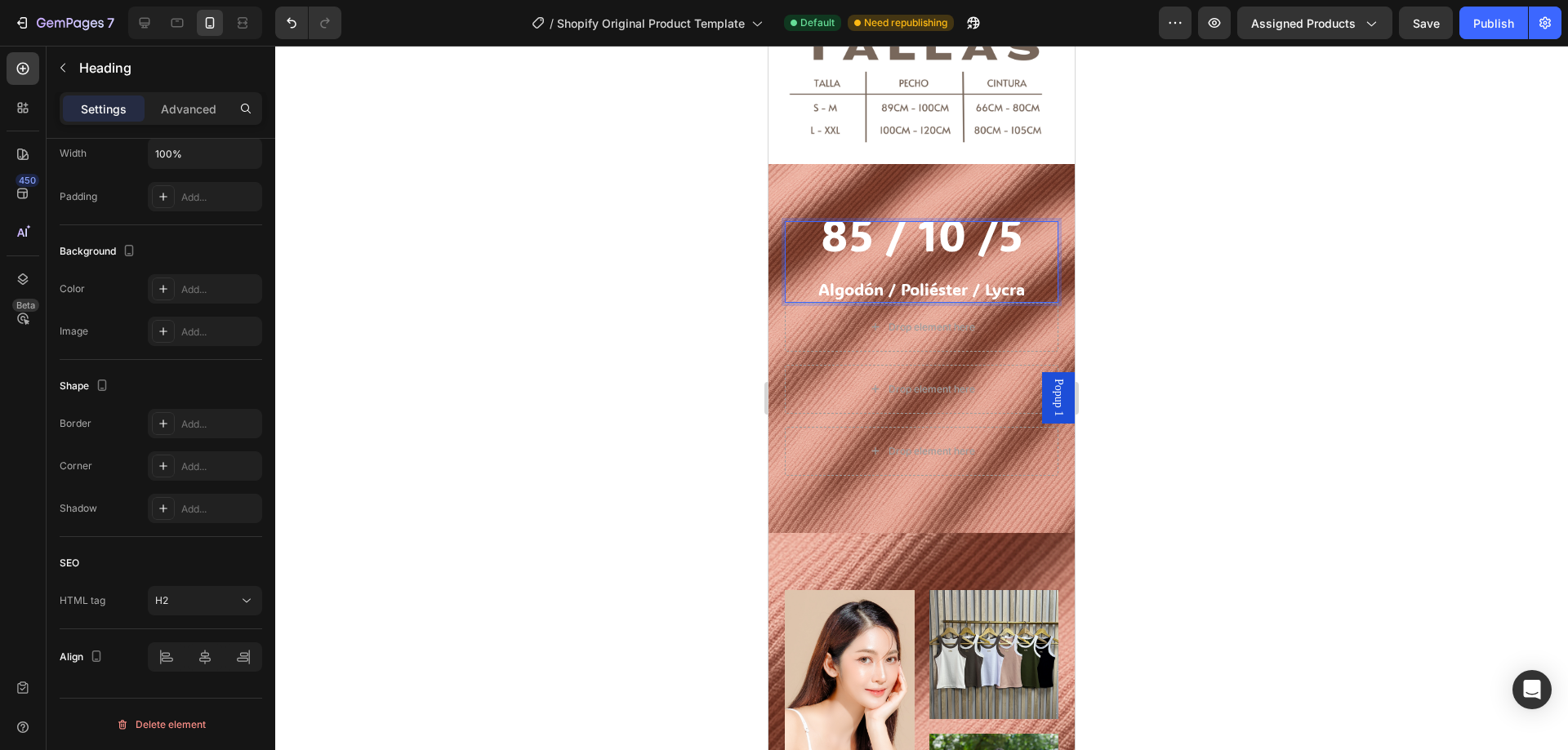
click at [895, 233] on span "85 / 10 /5" at bounding box center [922, 233] width 202 height 58
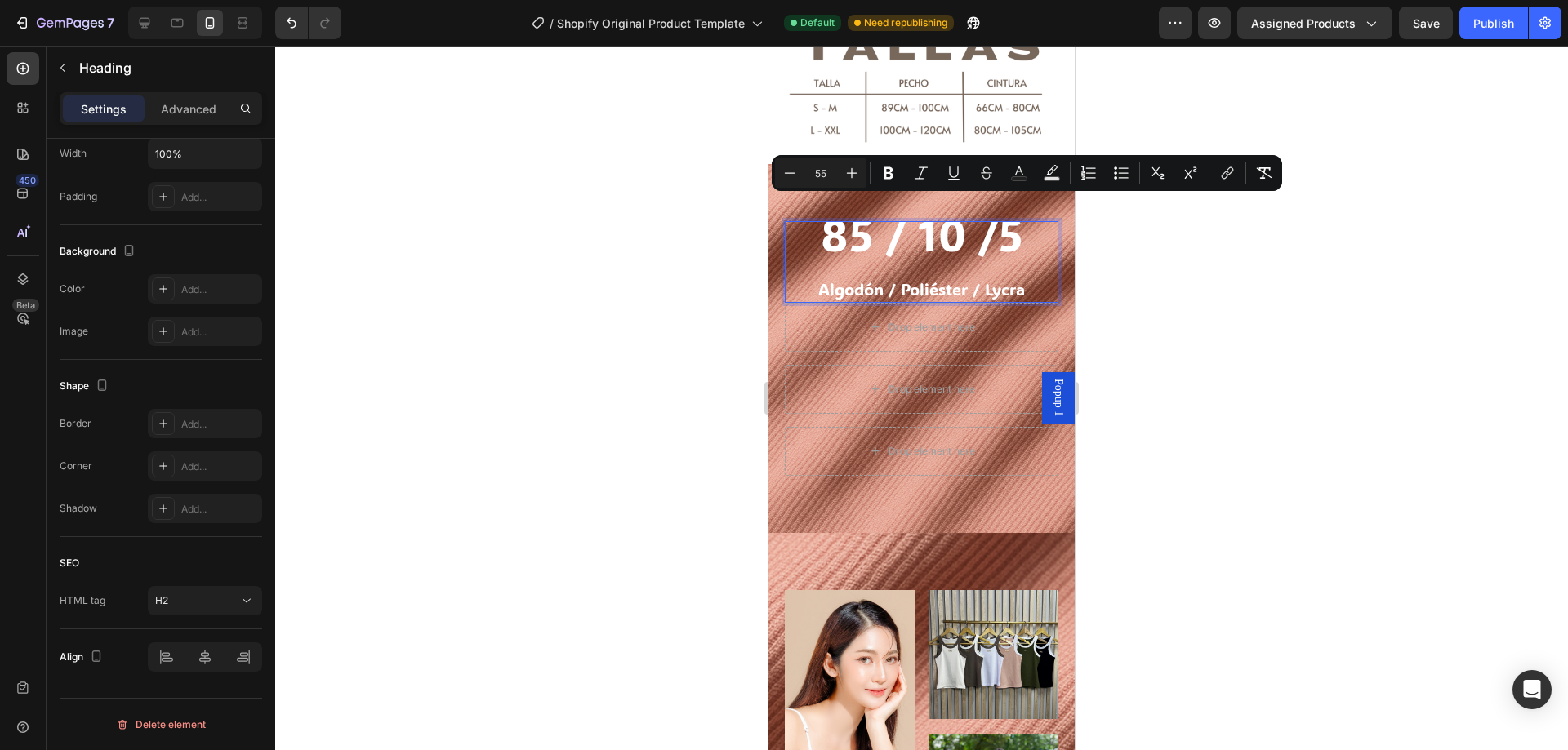
click at [810, 231] on p "85 / 10 /5 Algodón / Poliéster / Lycra" at bounding box center [921, 261] width 271 height 78
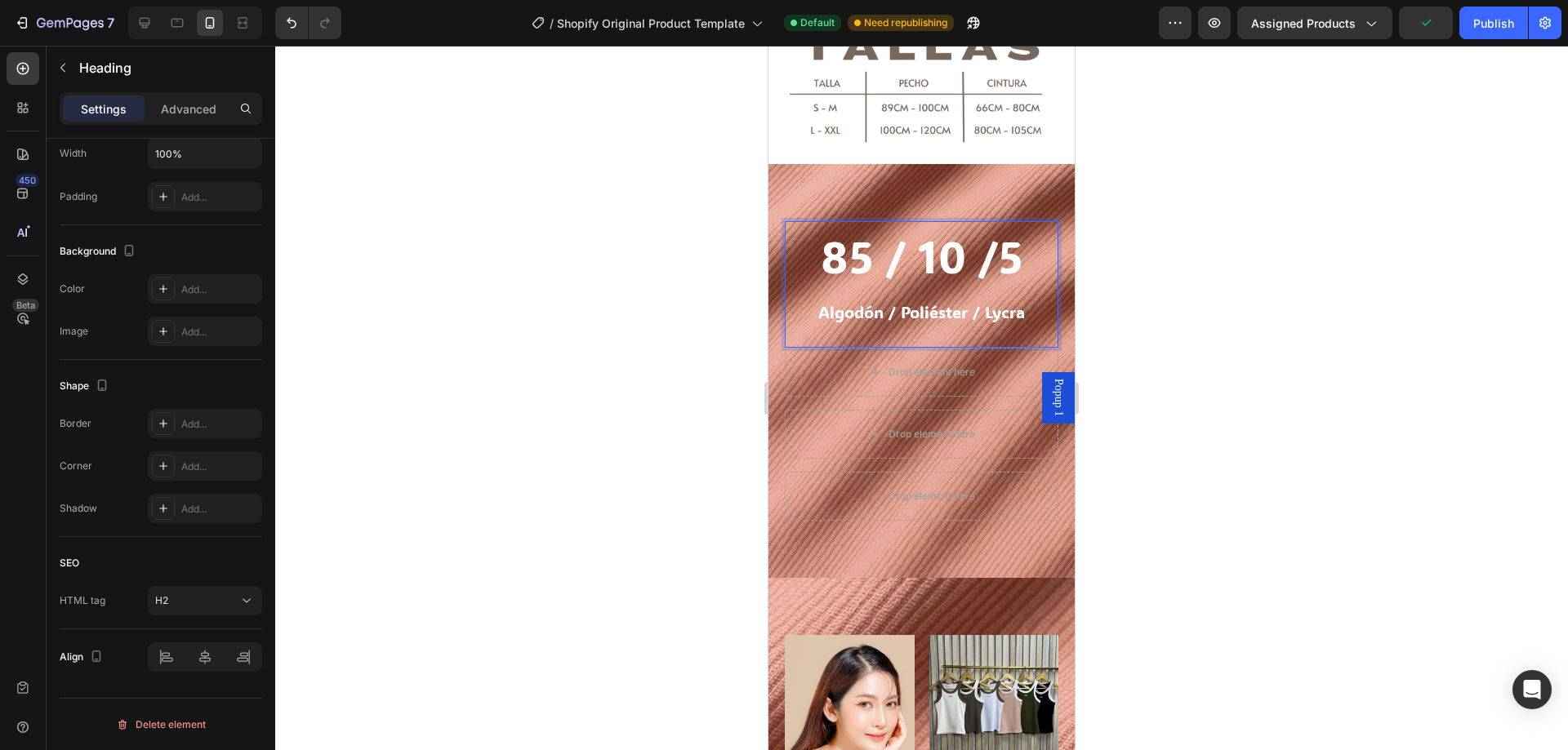
click at [1175, 254] on div at bounding box center [921, 398] width 1293 height 704
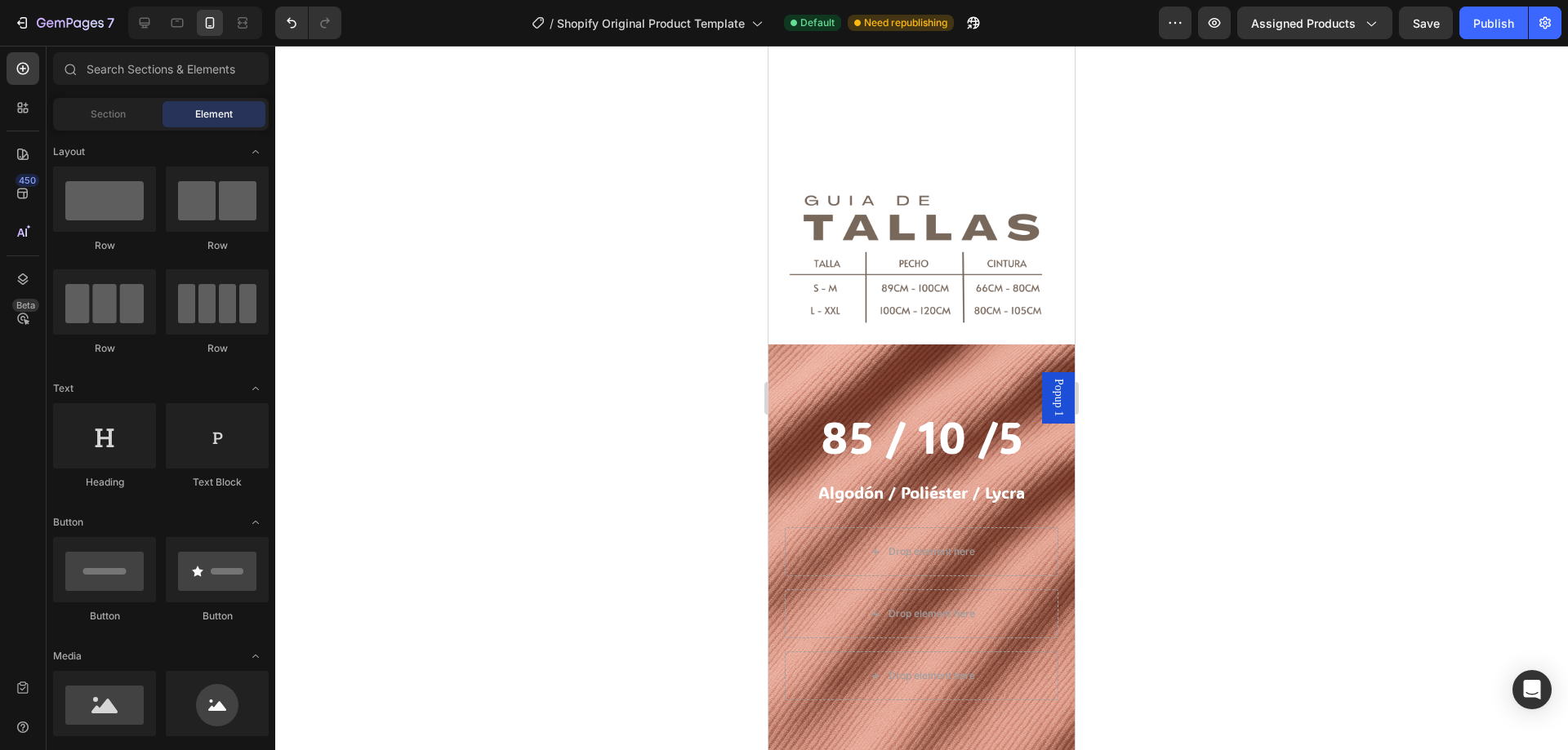
scroll to position [1633, 0]
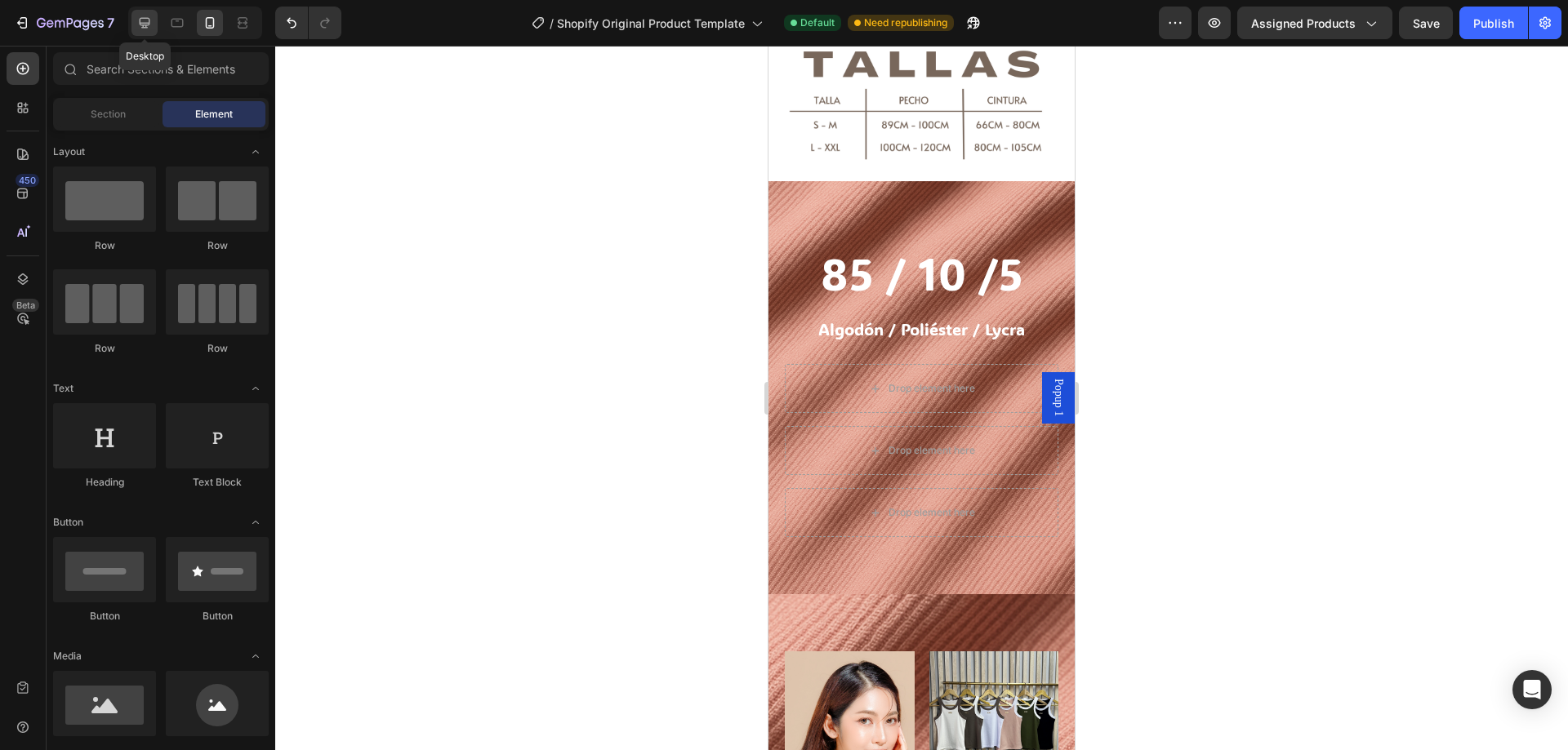
click at [148, 27] on icon at bounding box center [144, 22] width 16 height 16
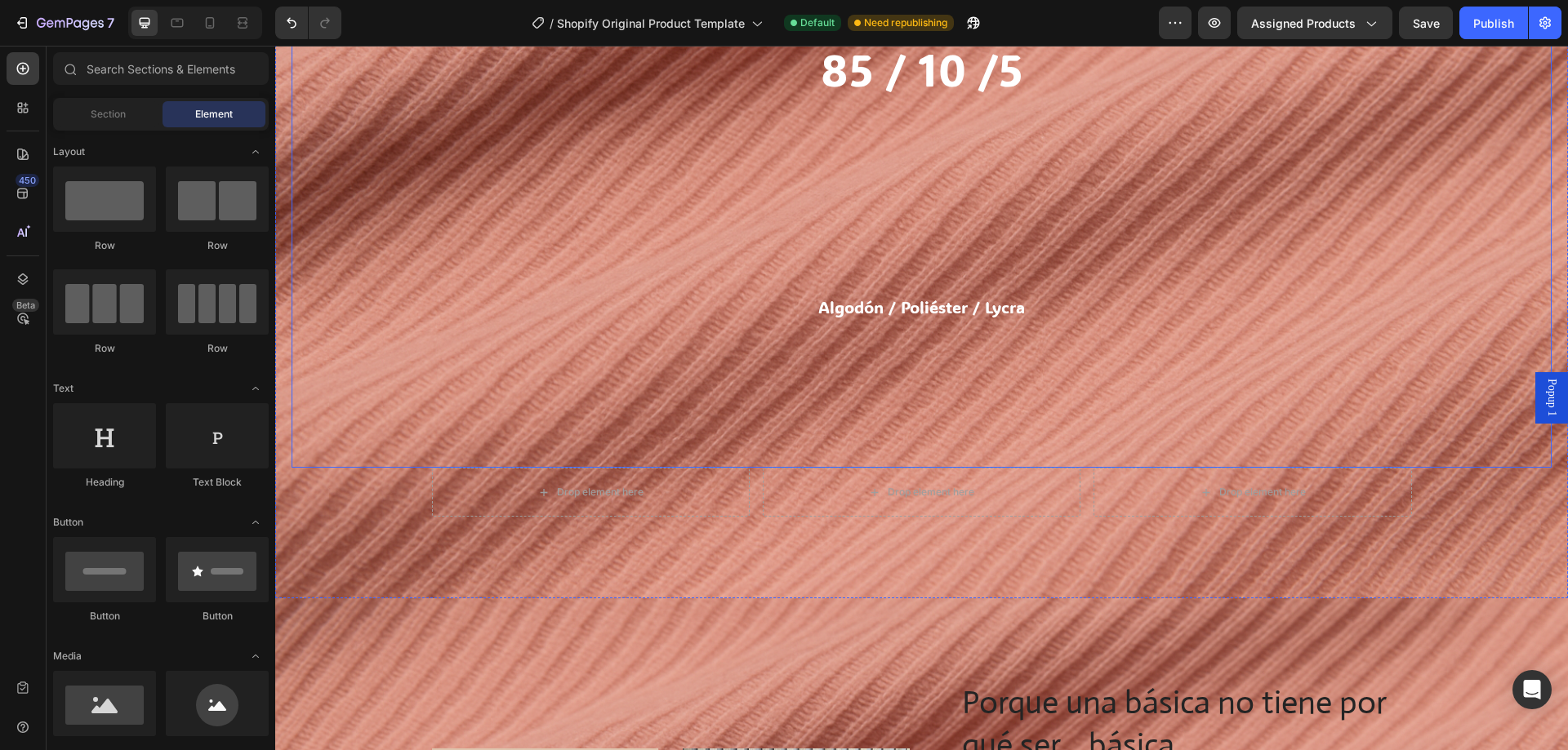
scroll to position [1714, 0]
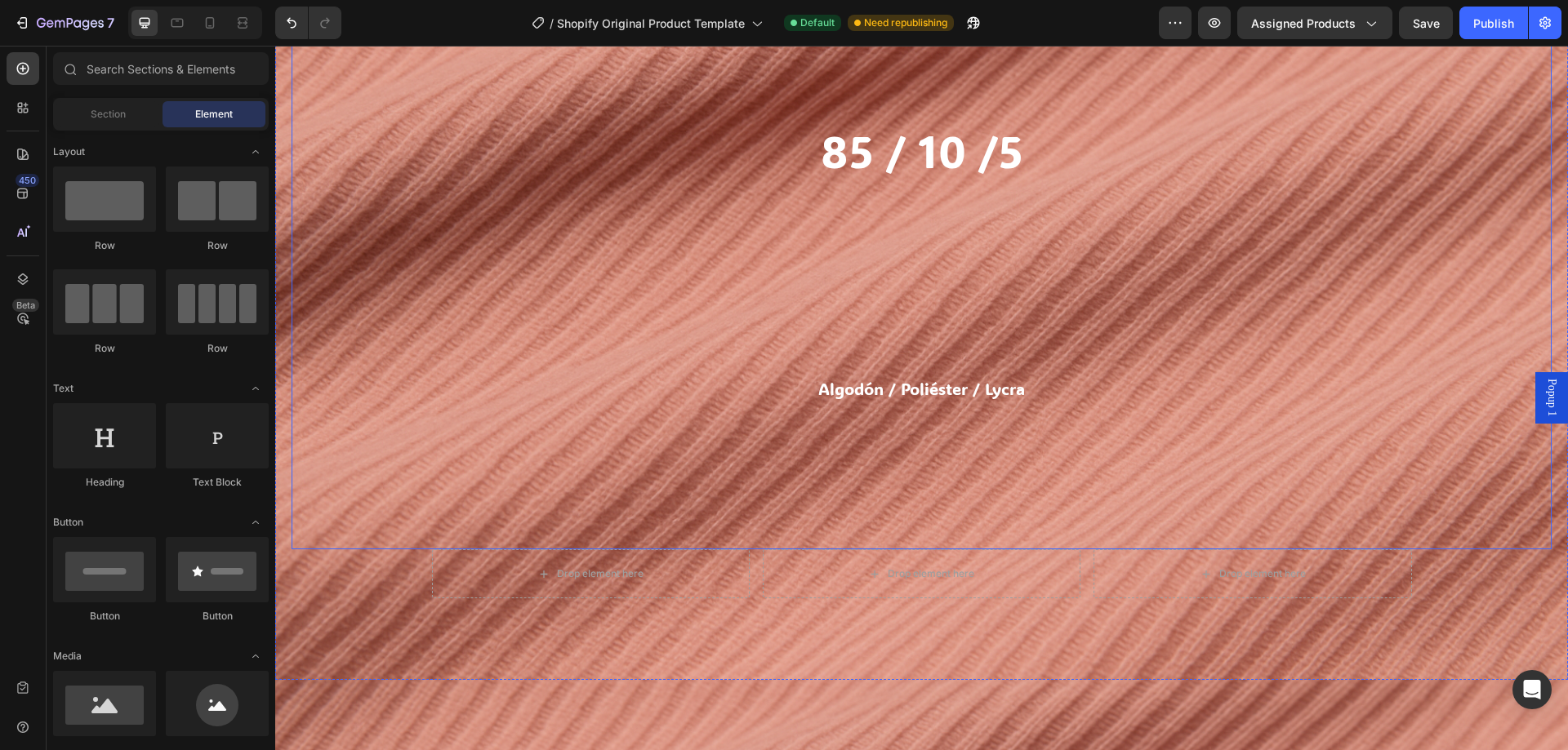
click at [842, 200] on h2 "85 / 10 /5 Algodón / Poliéster / Lycra" at bounding box center [921, 262] width 1260 height 574
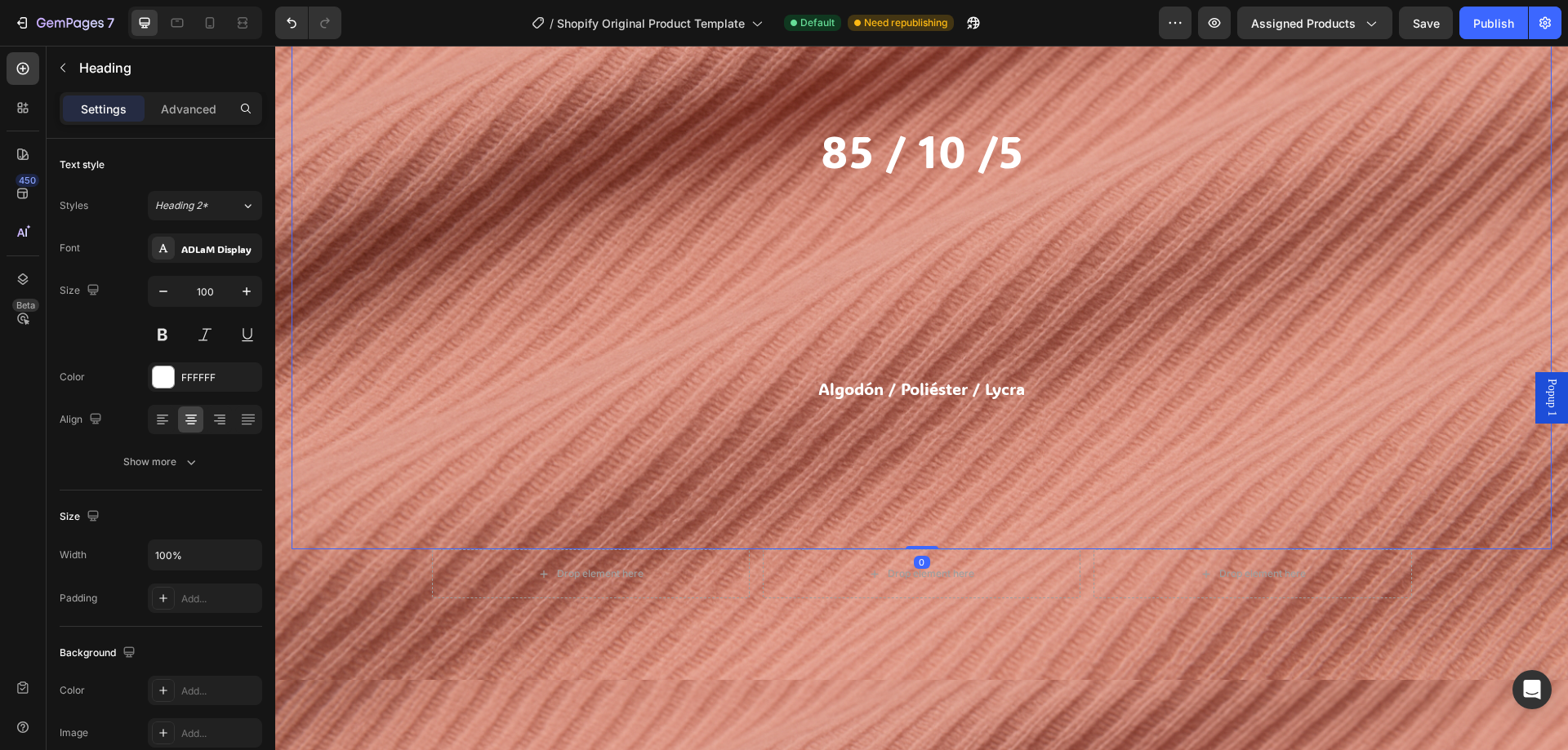
click at [842, 200] on h2 "85 / 10 /5 Algodón / Poliéster / Lycra" at bounding box center [921, 262] width 1260 height 574
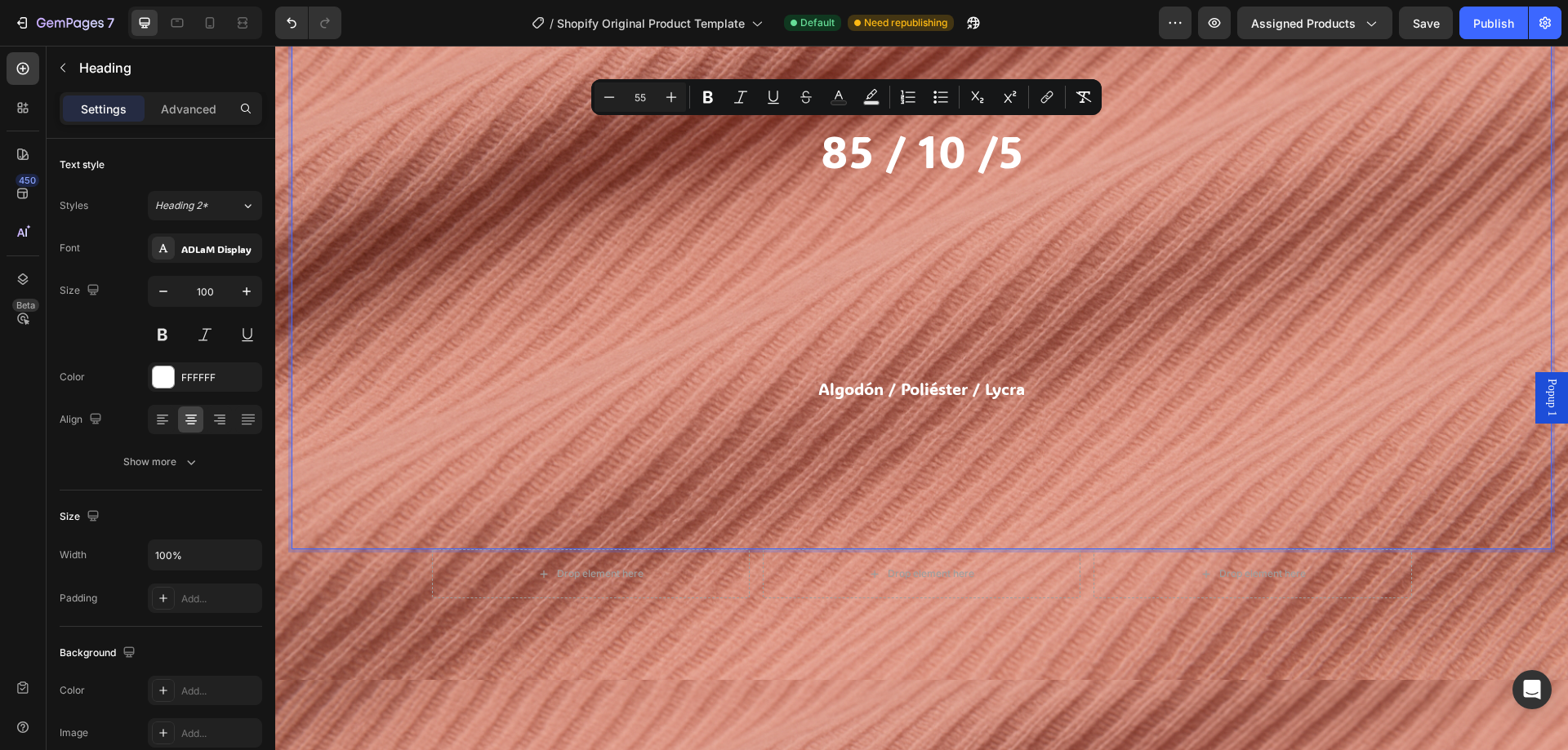
click at [868, 190] on p "85 / 10 /5 Algodón / Poliéster / Lycra" at bounding box center [921, 262] width 1257 height 571
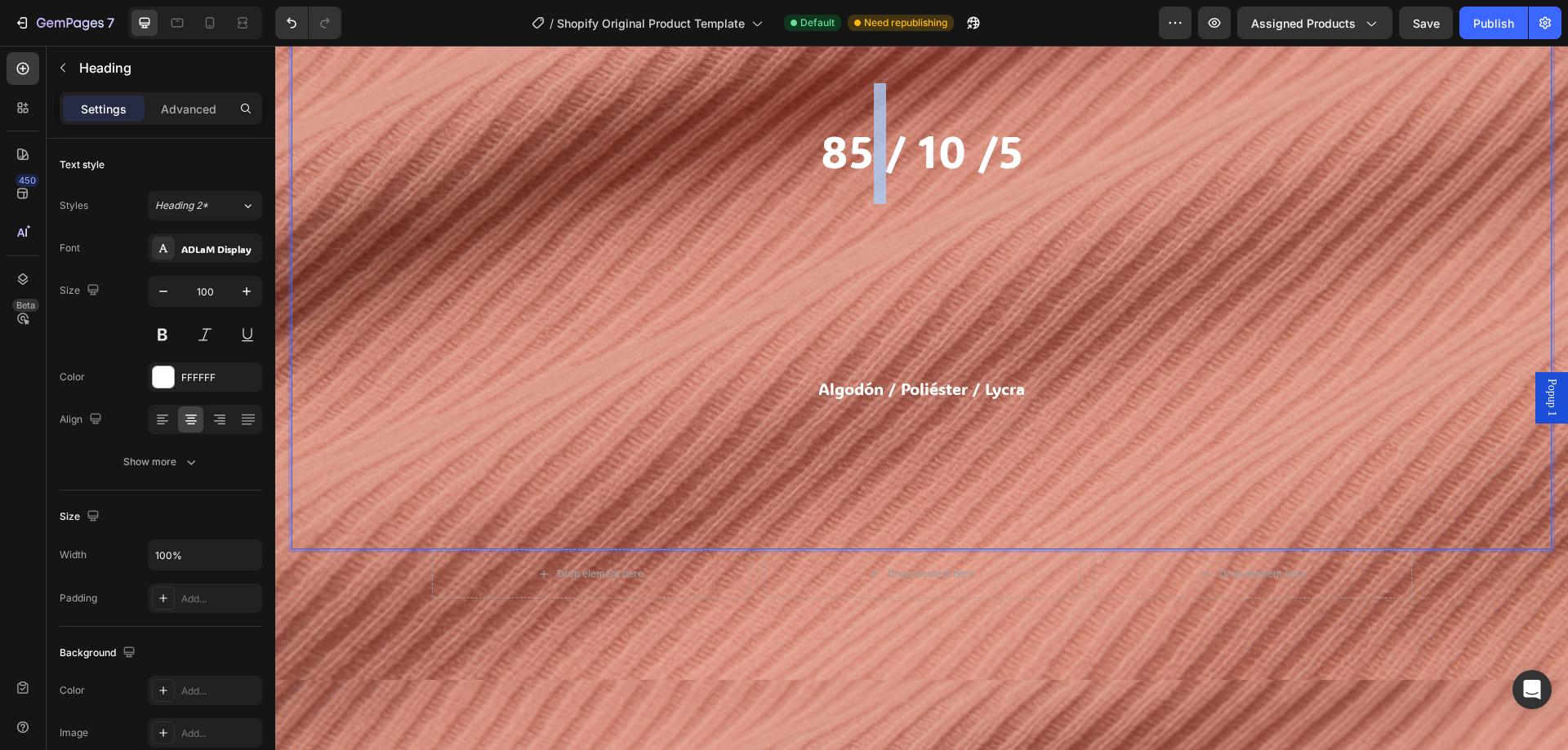
click at [868, 190] on p "85 / 10 /5 Algodón / Poliéster / Lycra" at bounding box center [921, 262] width 1257 height 571
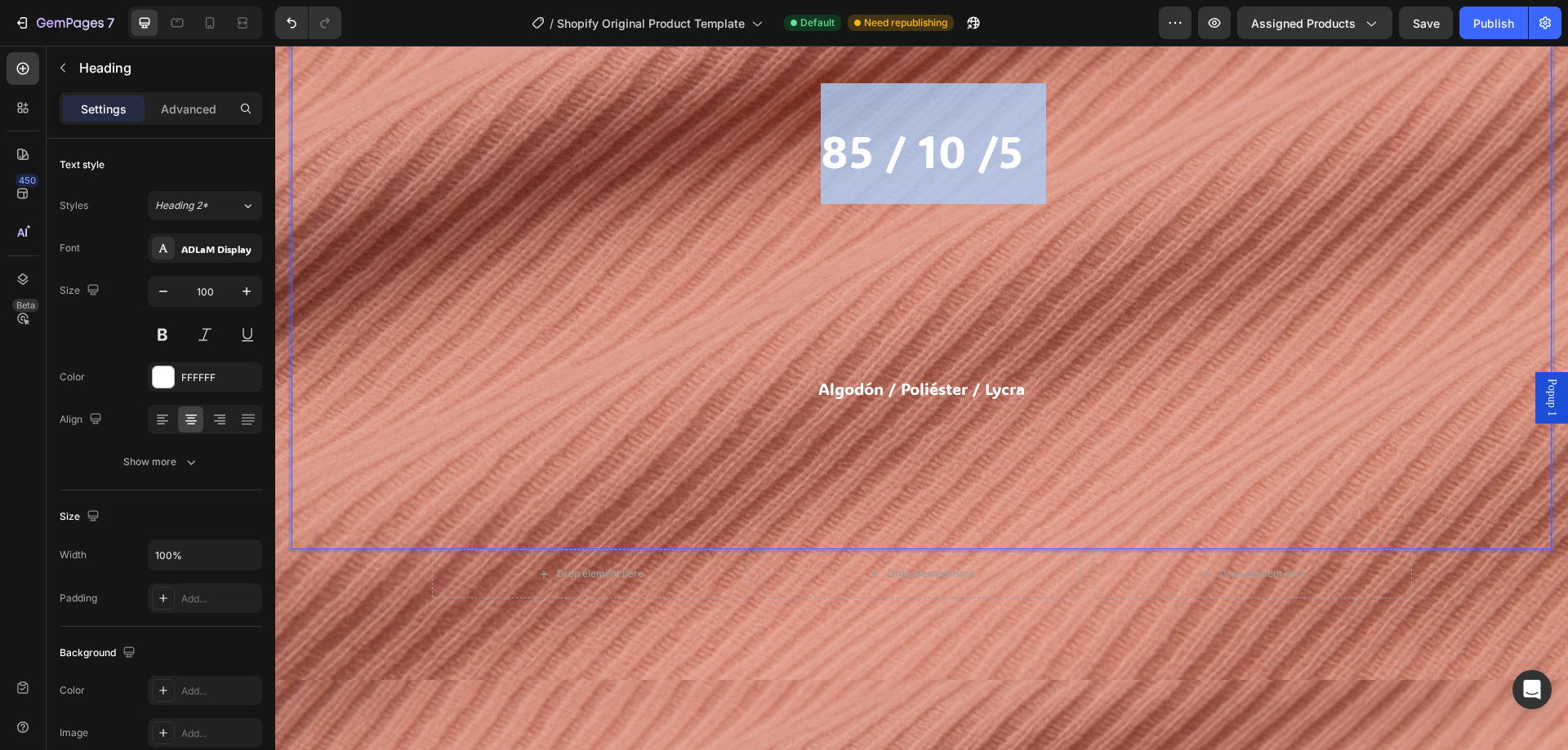
click at [868, 190] on p "85 / 10 /5 Algodón / Poliéster / Lycra" at bounding box center [921, 262] width 1257 height 571
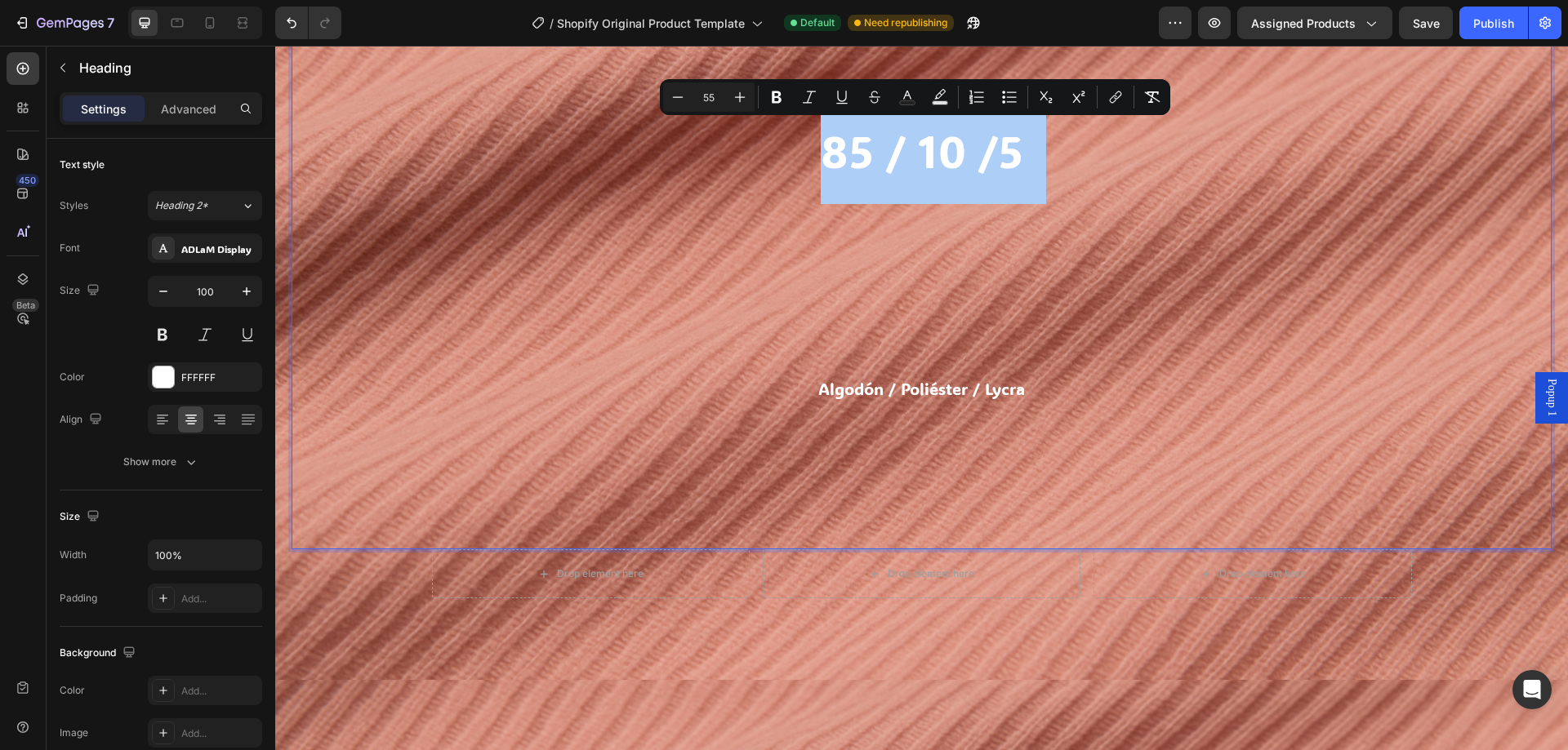
click at [702, 102] on input "55" at bounding box center [709, 97] width 33 height 19
type input "100"
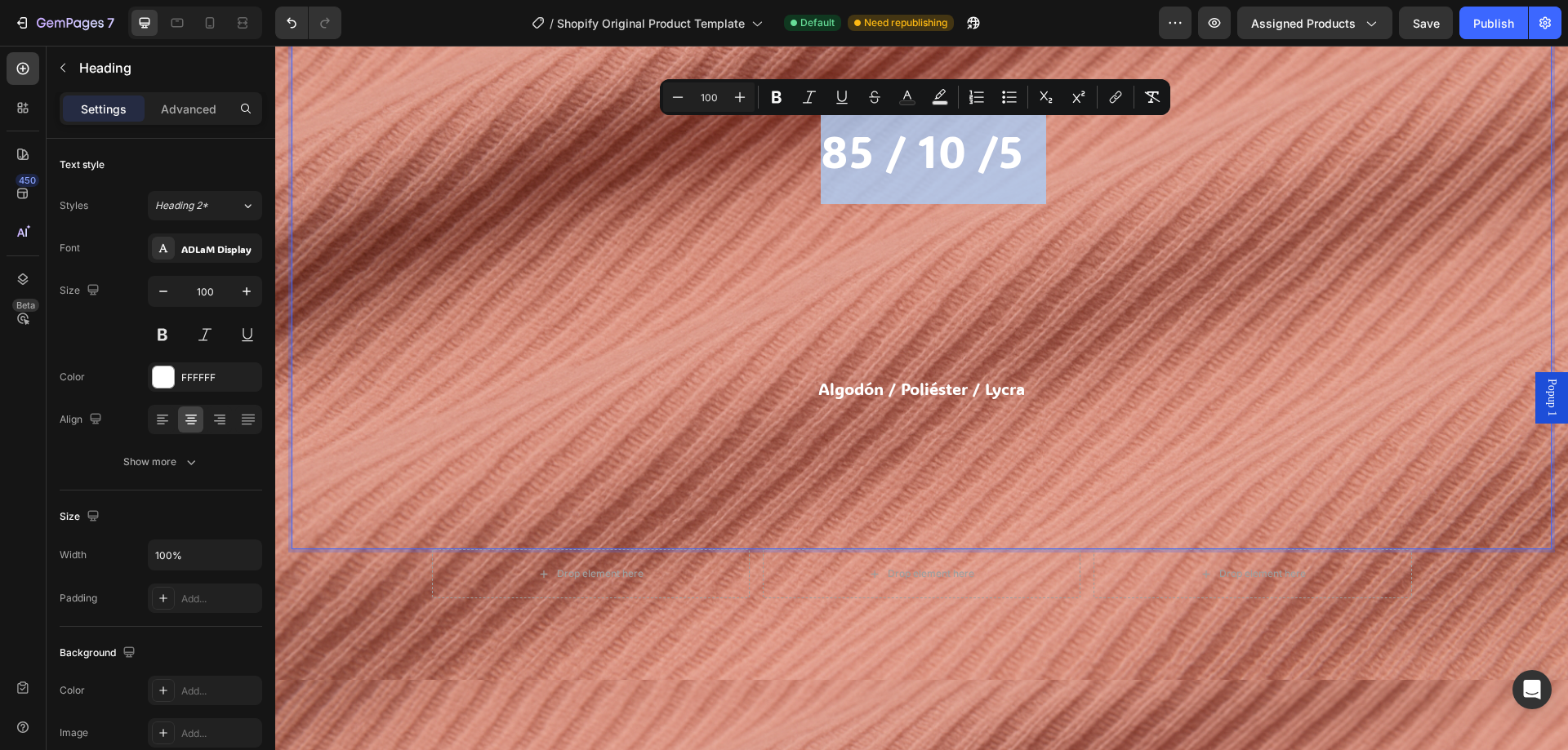
scroll to position [1700, 0]
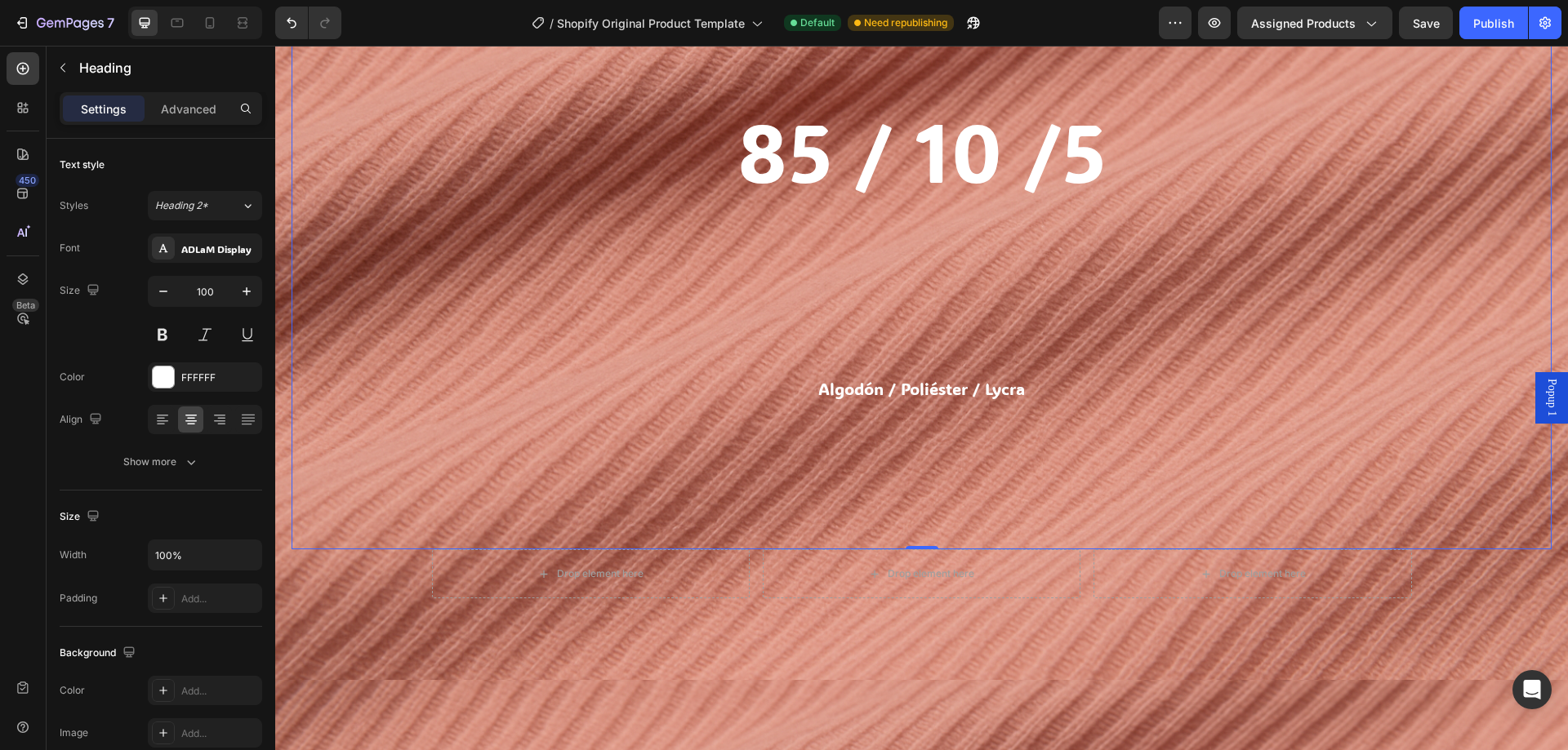
click at [794, 132] on span "85 / 10 /5" at bounding box center [922, 151] width 369 height 106
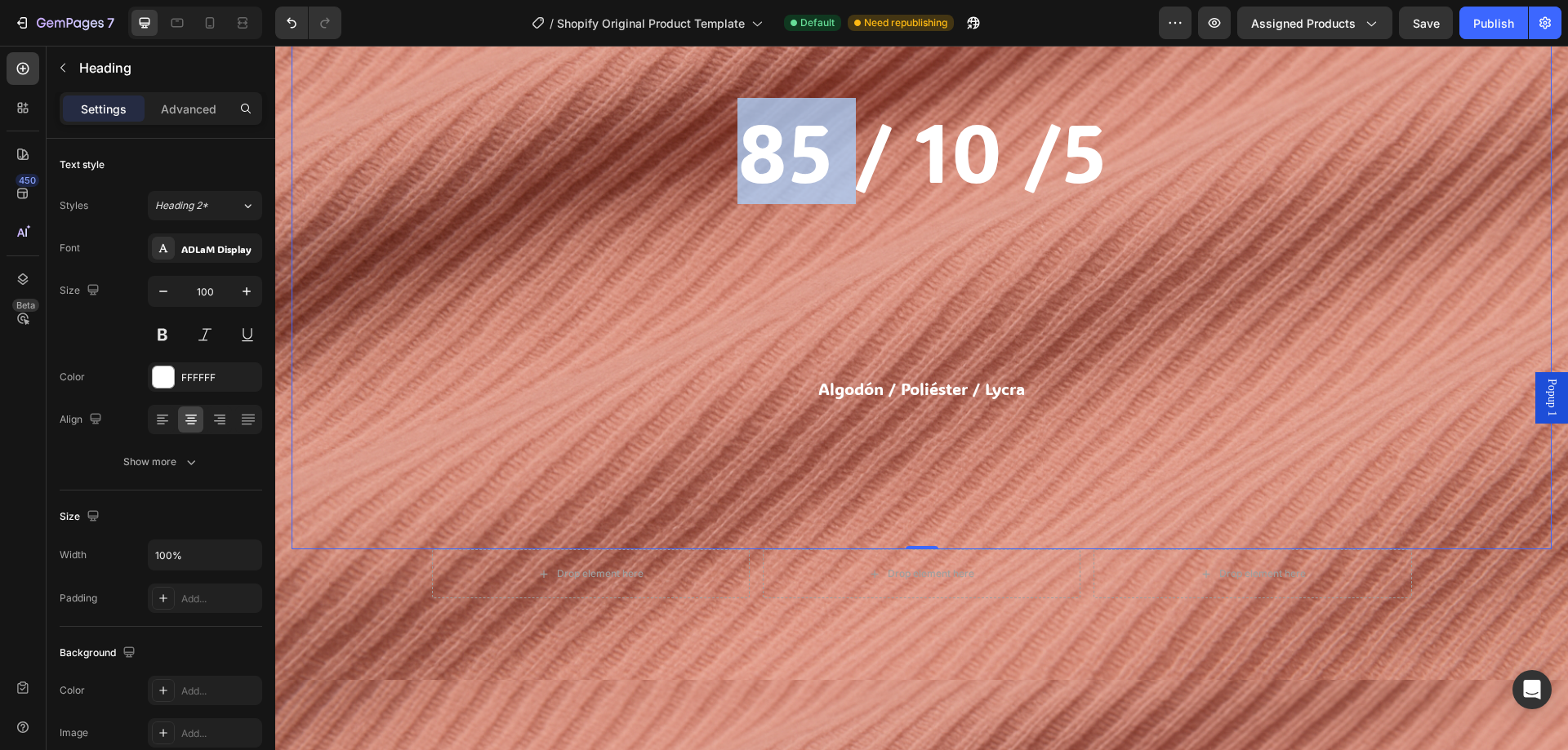
click at [794, 132] on span "85 / 10 /5" at bounding box center [922, 151] width 369 height 106
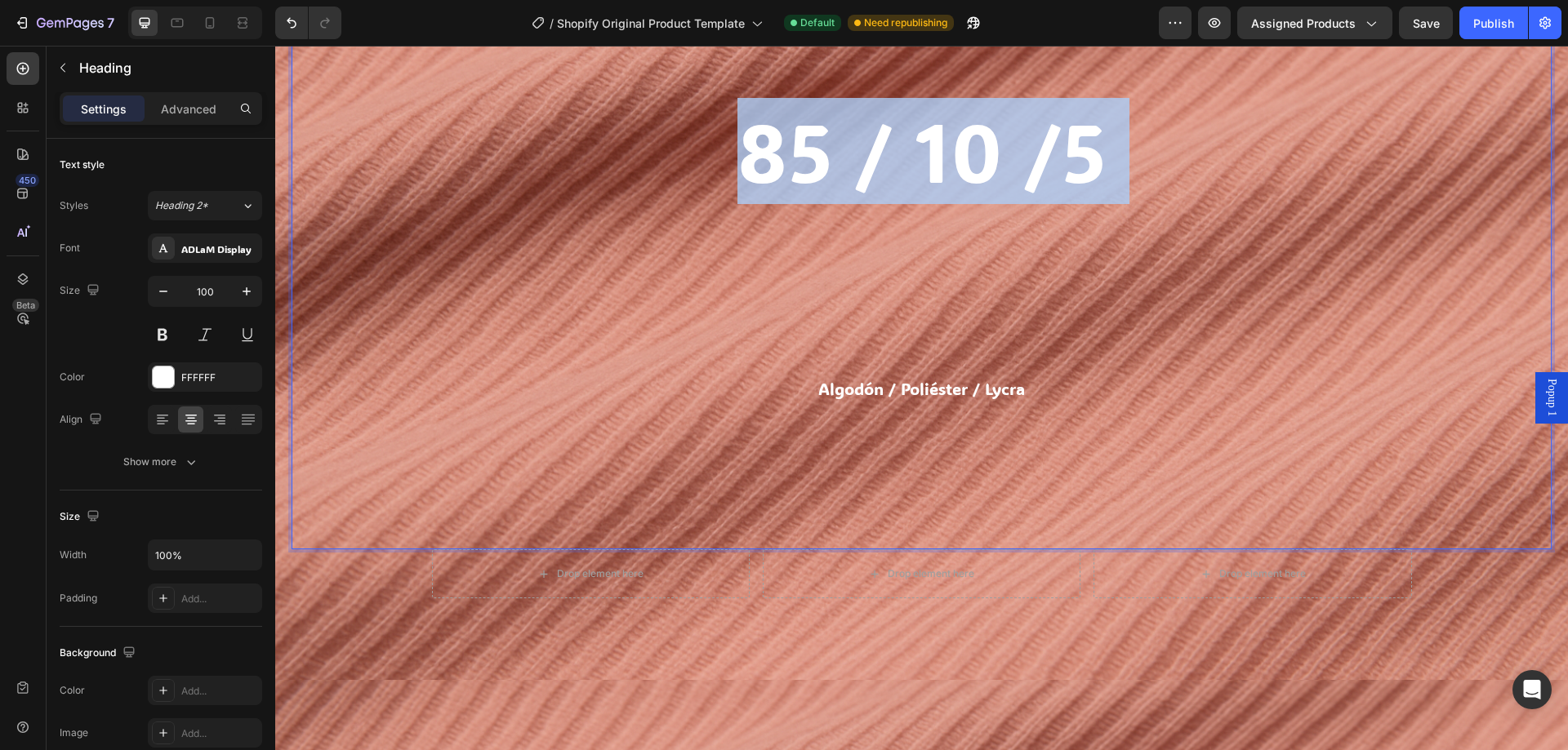
click at [794, 132] on span "85 / 10 /5" at bounding box center [922, 151] width 369 height 106
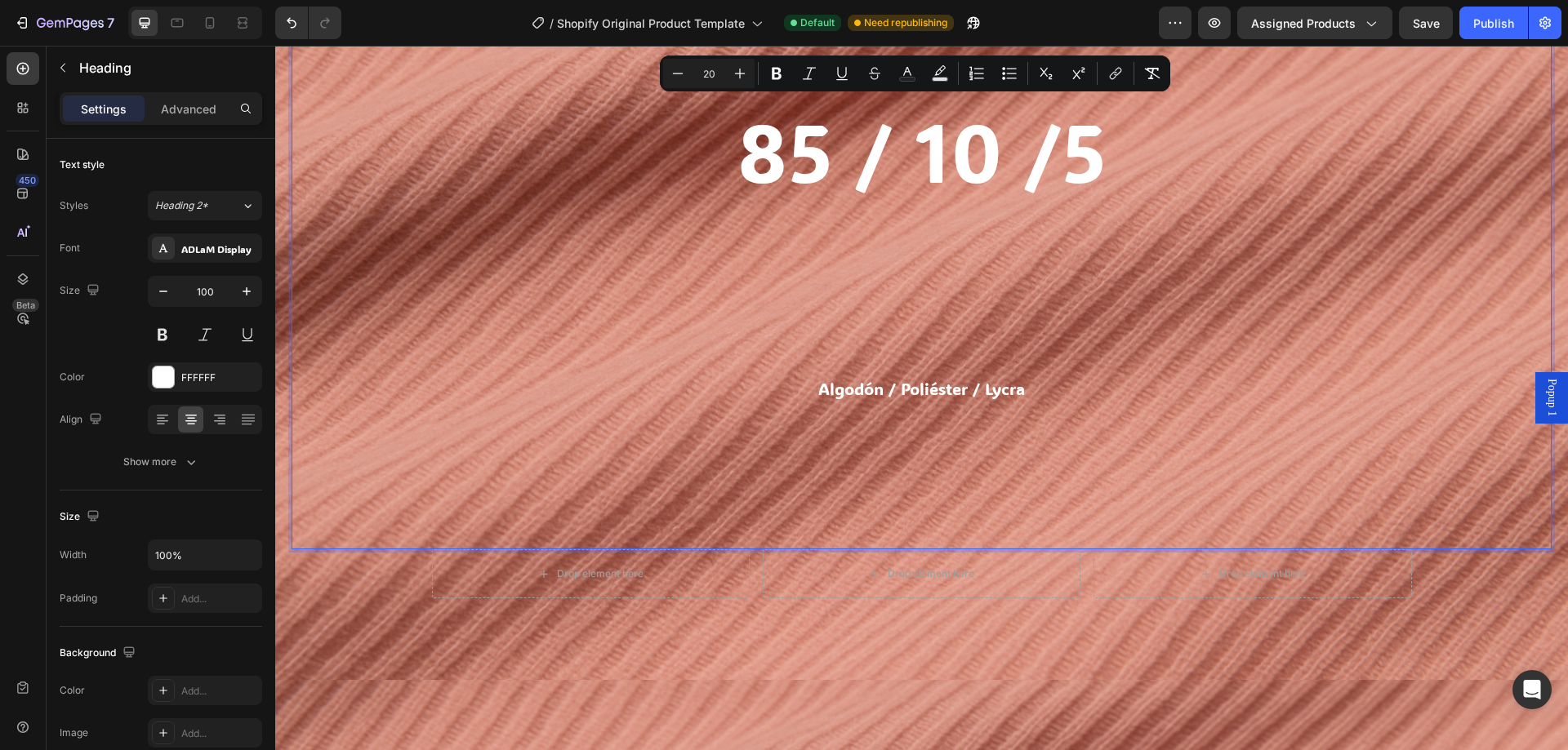
click at [875, 392] on span "Algodón / Poliéster / Lycra" at bounding box center [921, 388] width 207 height 21
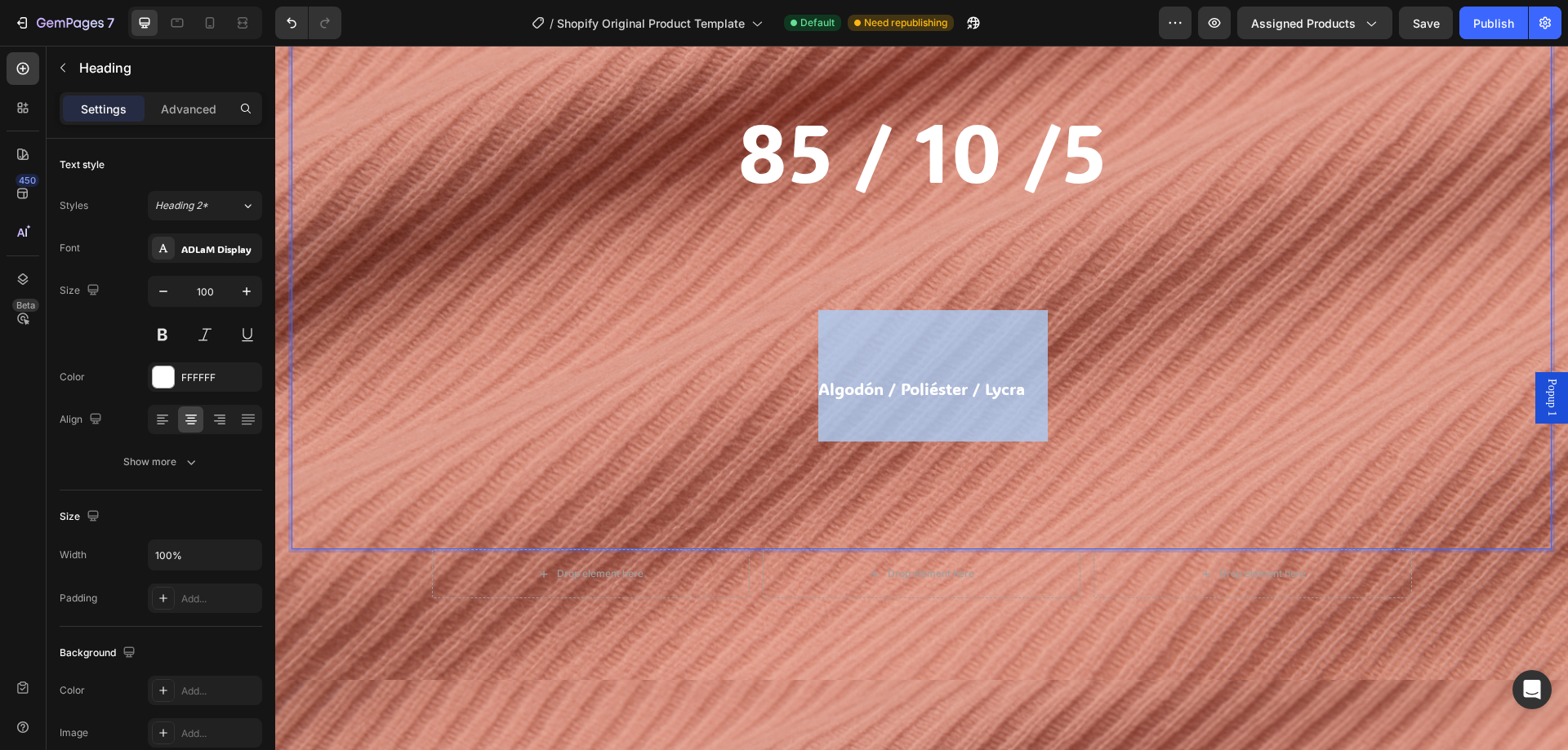
click at [875, 392] on span "Algodón / Poliéster / Lycra" at bounding box center [921, 388] width 207 height 21
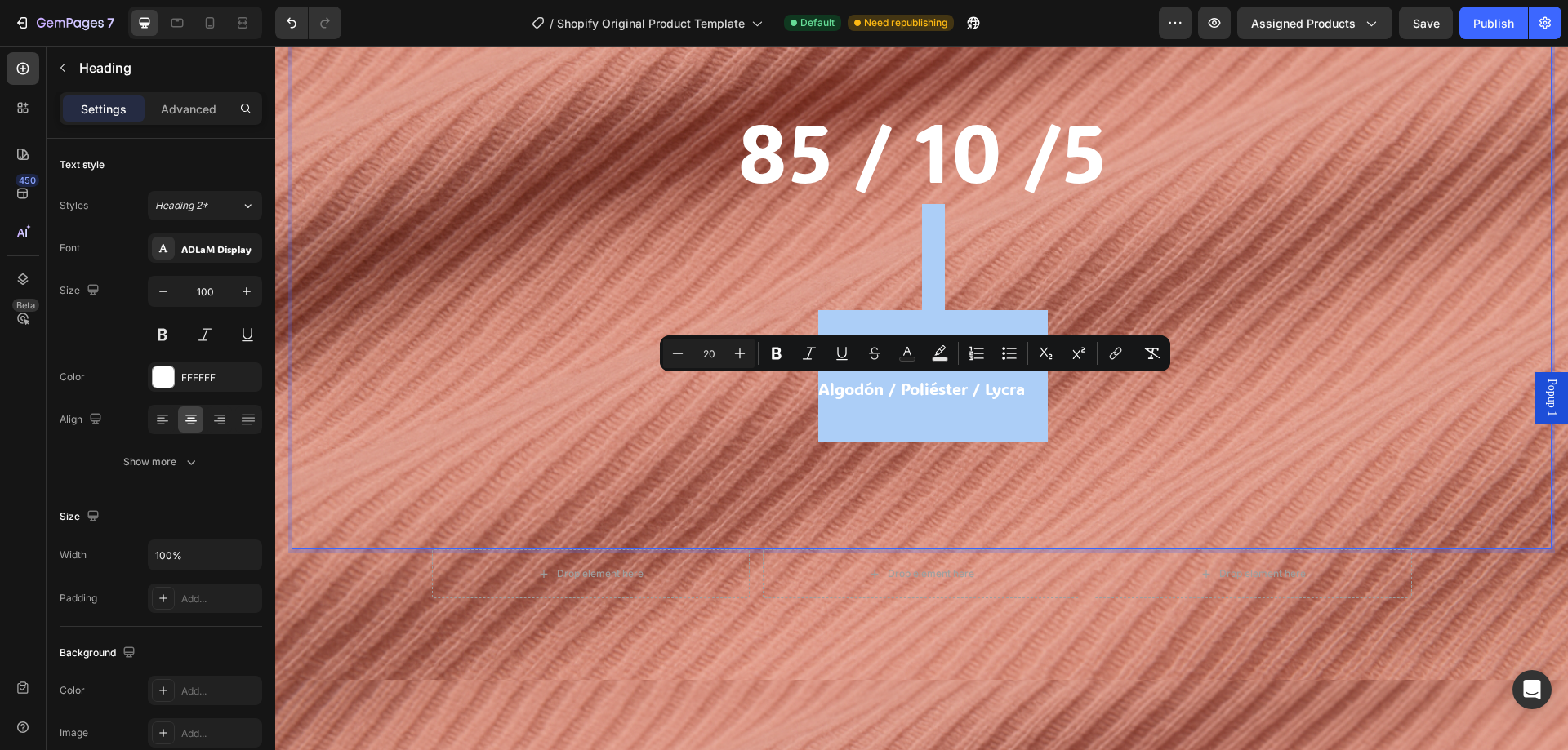
click at [719, 346] on input "20" at bounding box center [709, 353] width 33 height 19
type input "65"
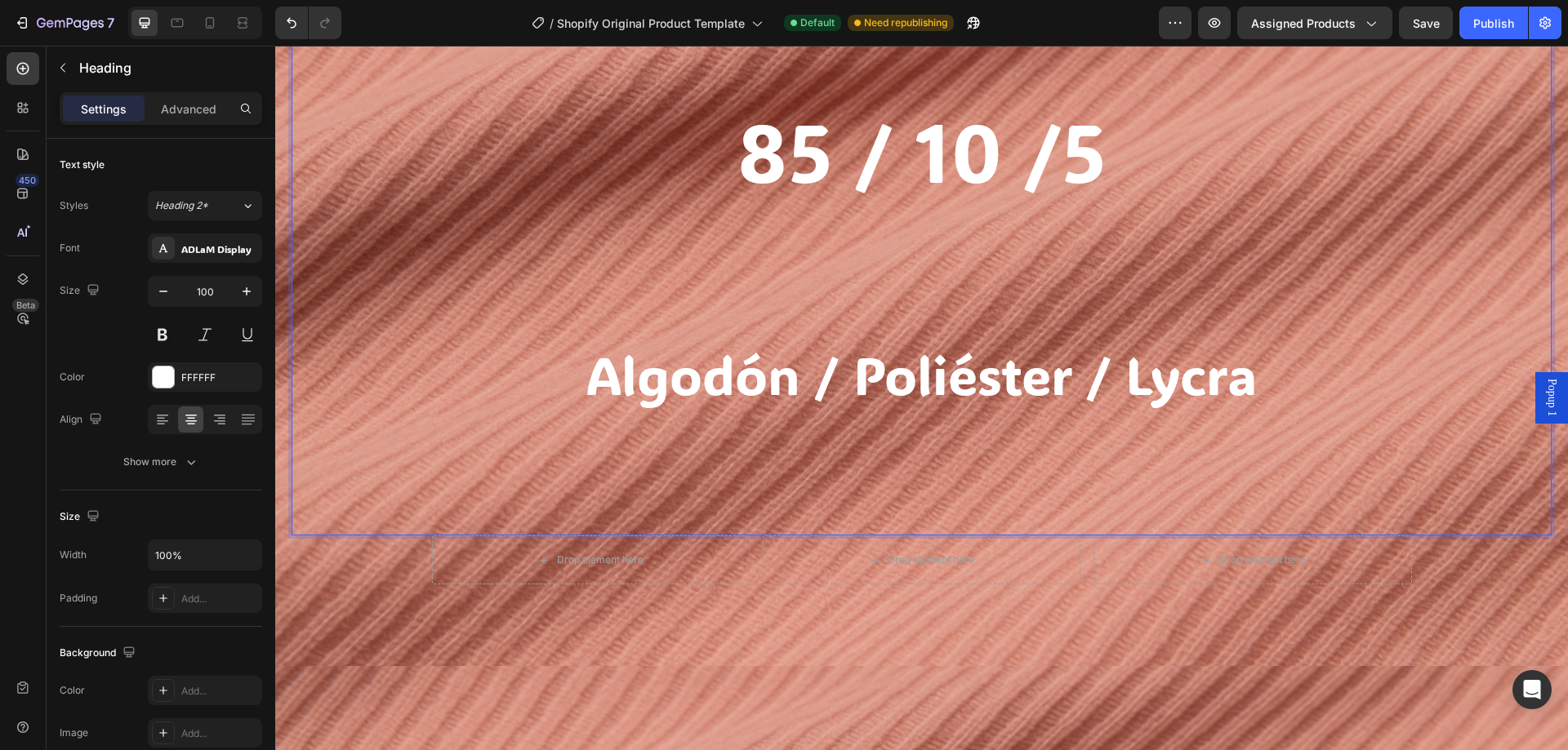
click at [728, 240] on p "85 / 10 /5 Algodón / Poliéster / Lycra" at bounding box center [921, 262] width 1257 height 542
click at [938, 236] on p "85 / 10 /5 ⁠⁠⁠⁠⁠⁠⁠ Algodón / Poliéster / Lycra" at bounding box center [921, 262] width 1257 height 542
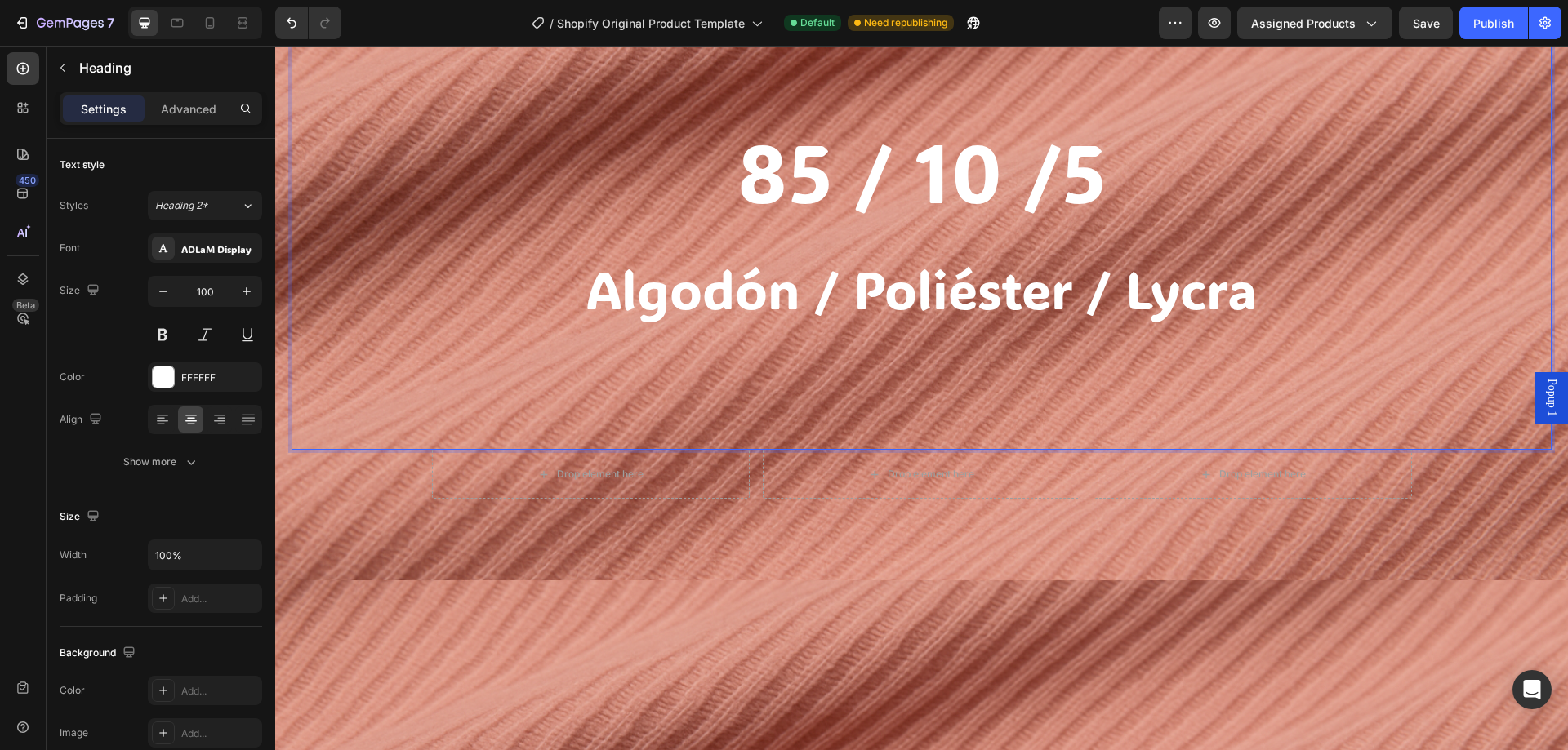
scroll to position [1454, 0]
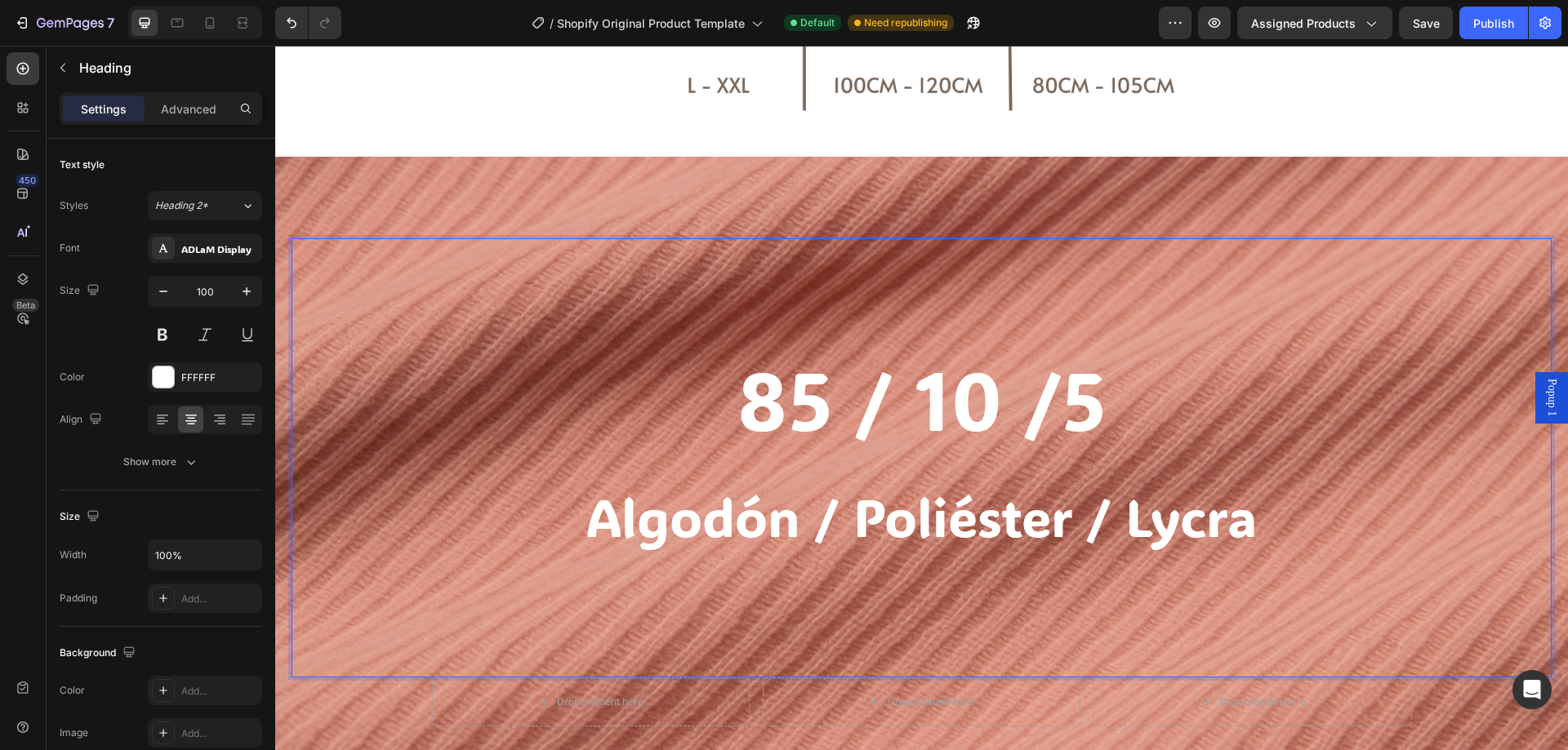
click at [992, 271] on p "85 / 10 /5 Algodón / Poliéster / Lycra" at bounding box center [921, 458] width 1257 height 436
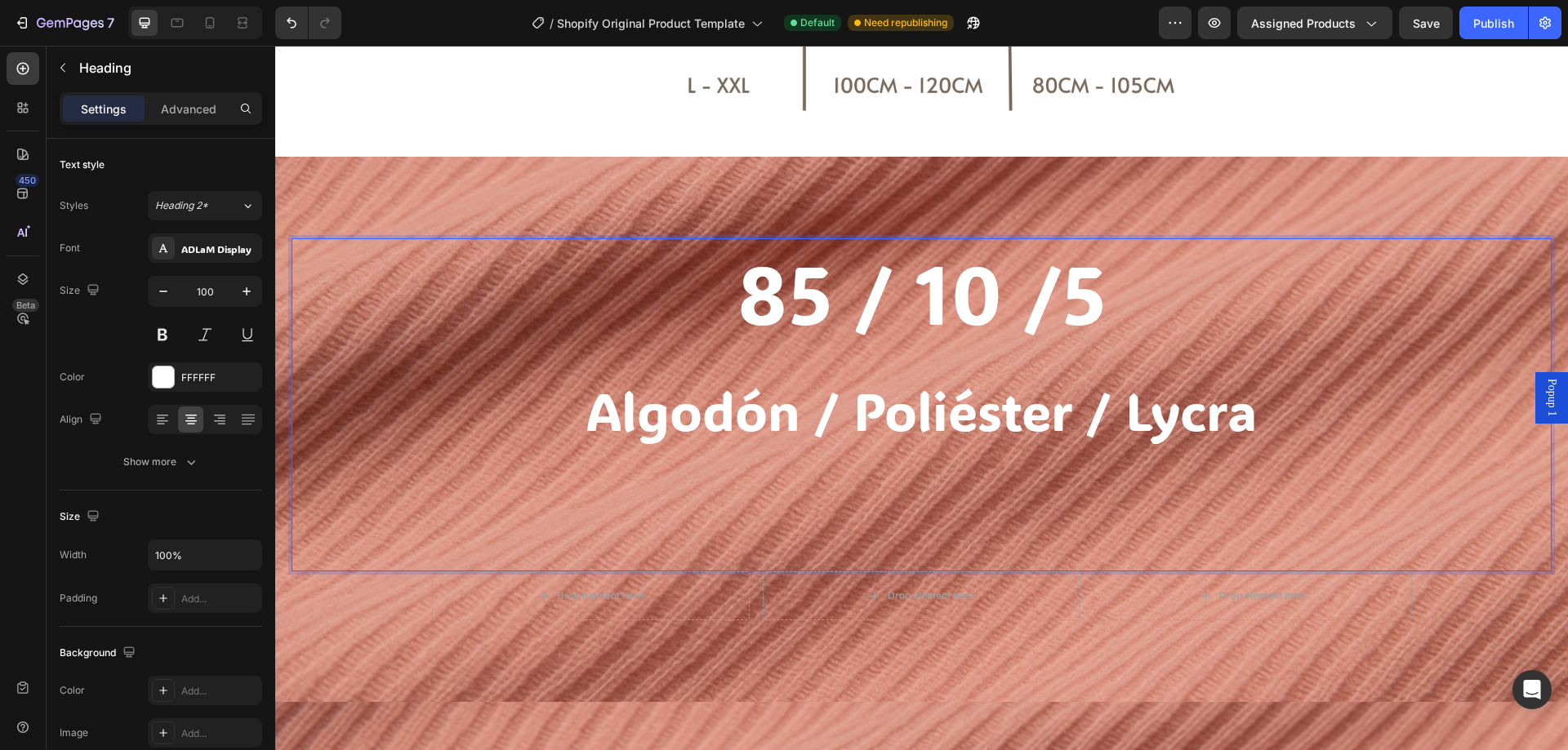
scroll to position [1536, 0]
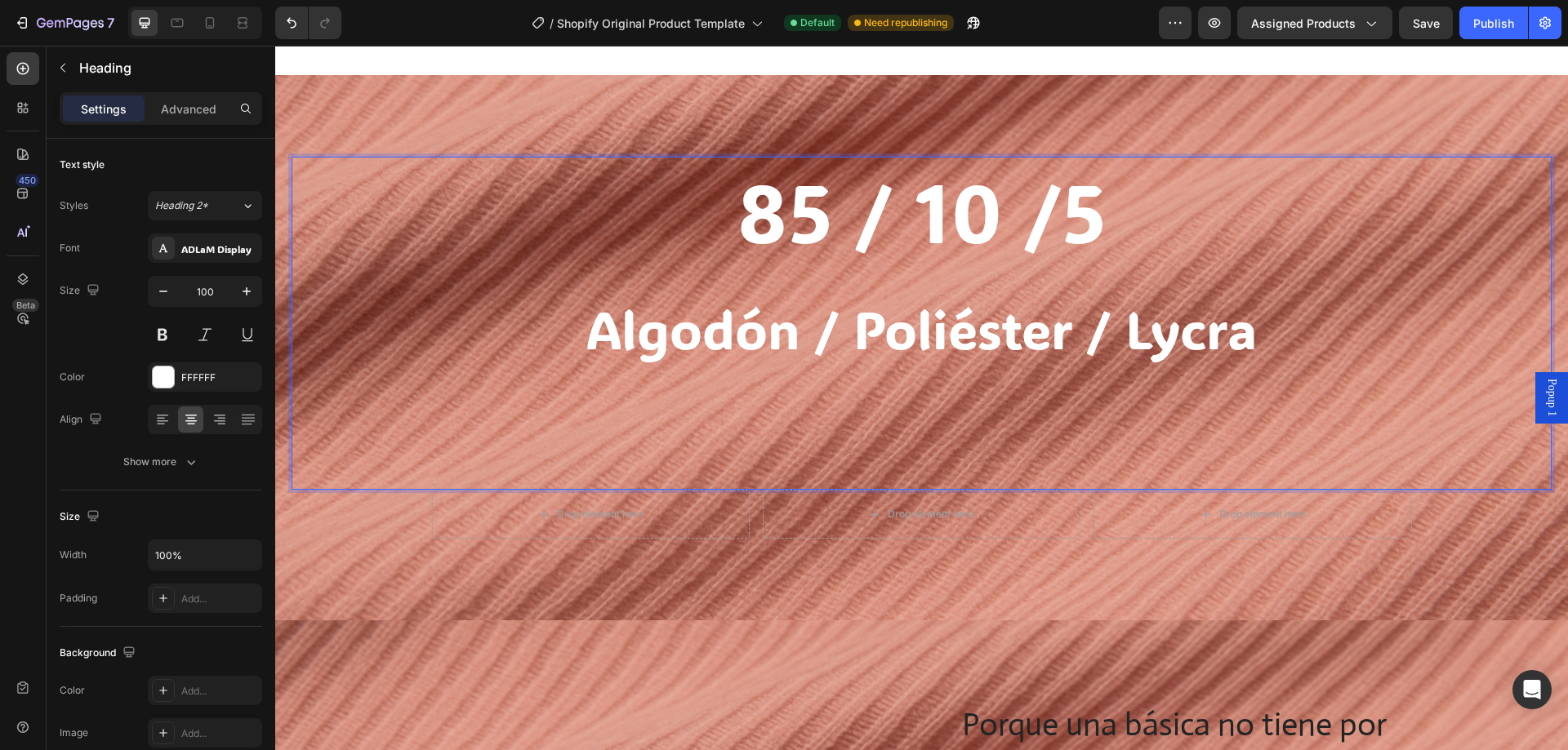
click at [929, 411] on p "85 / 10 /5 Algodón / Poliéster / Lycra" at bounding box center [921, 323] width 1257 height 329
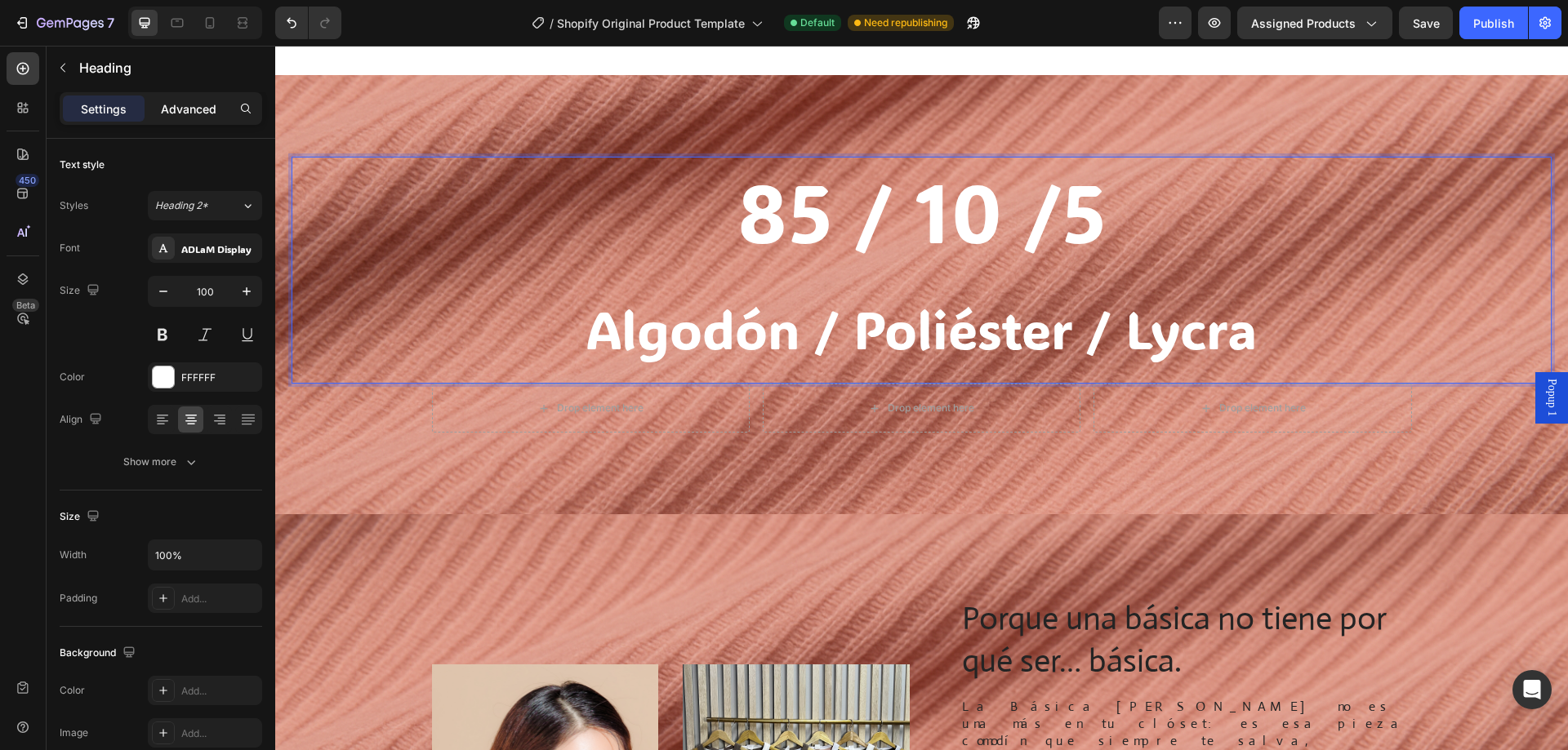
click at [180, 115] on p "Advanced" at bounding box center [189, 109] width 56 height 17
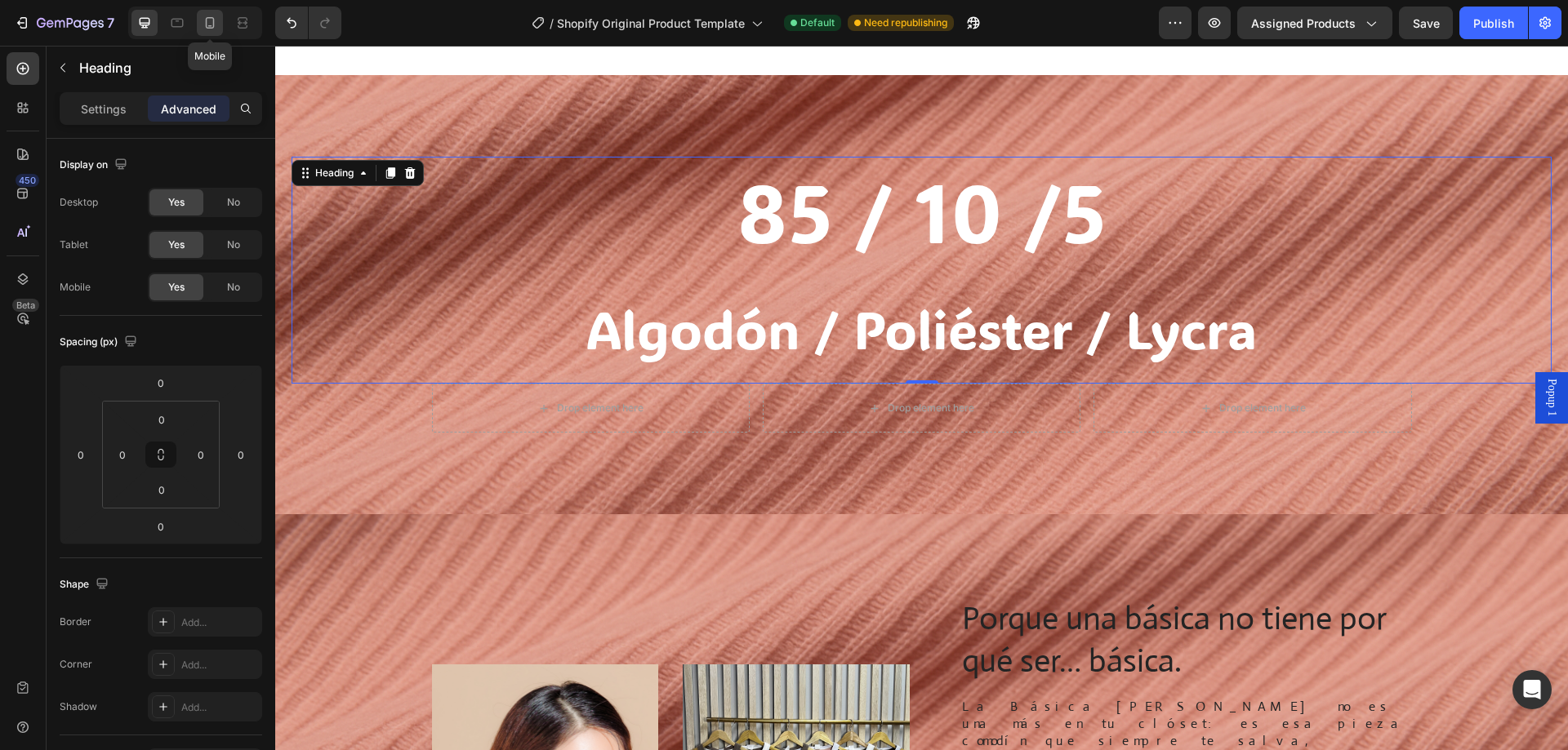
click at [207, 29] on icon at bounding box center [209, 22] width 16 height 16
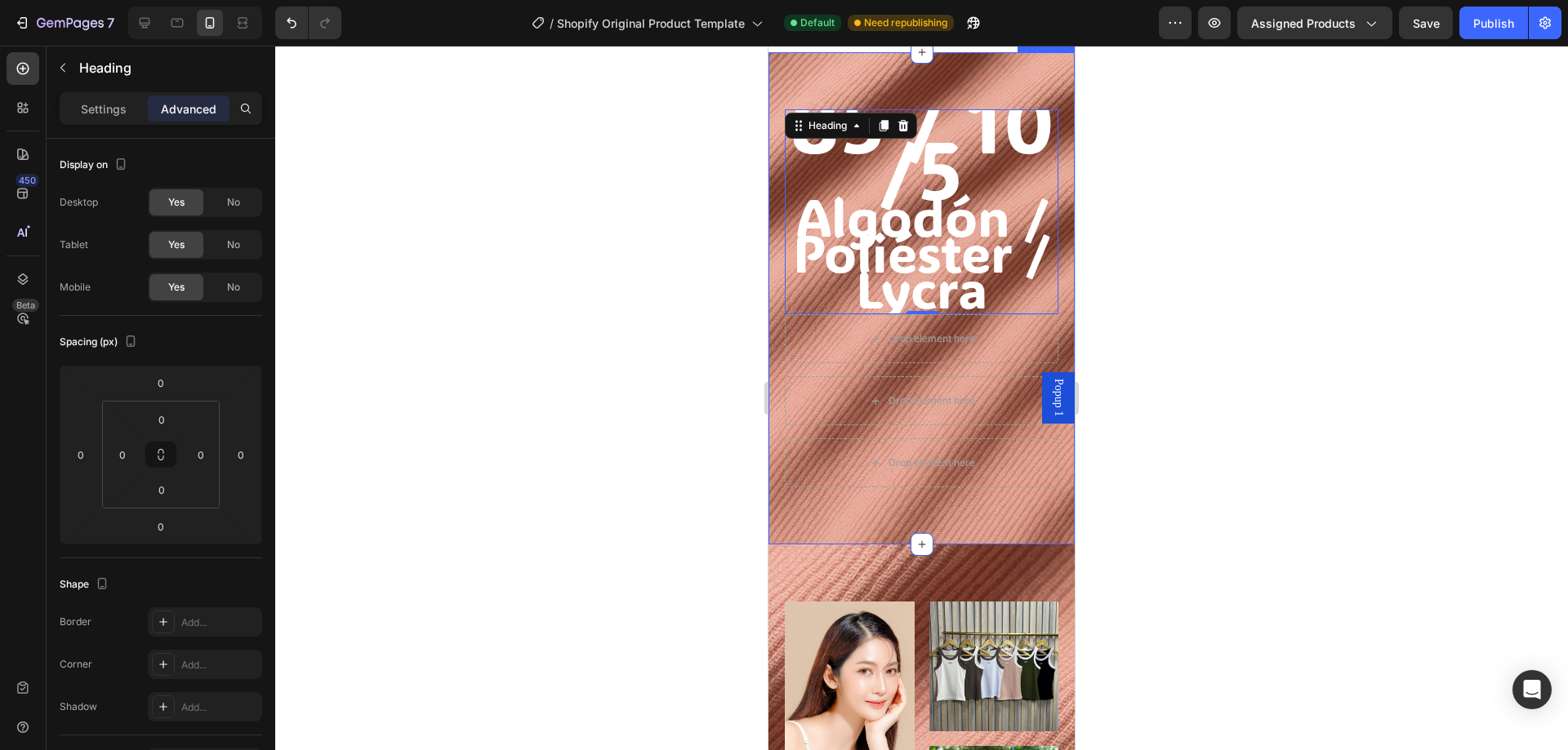
scroll to position [1123, 0]
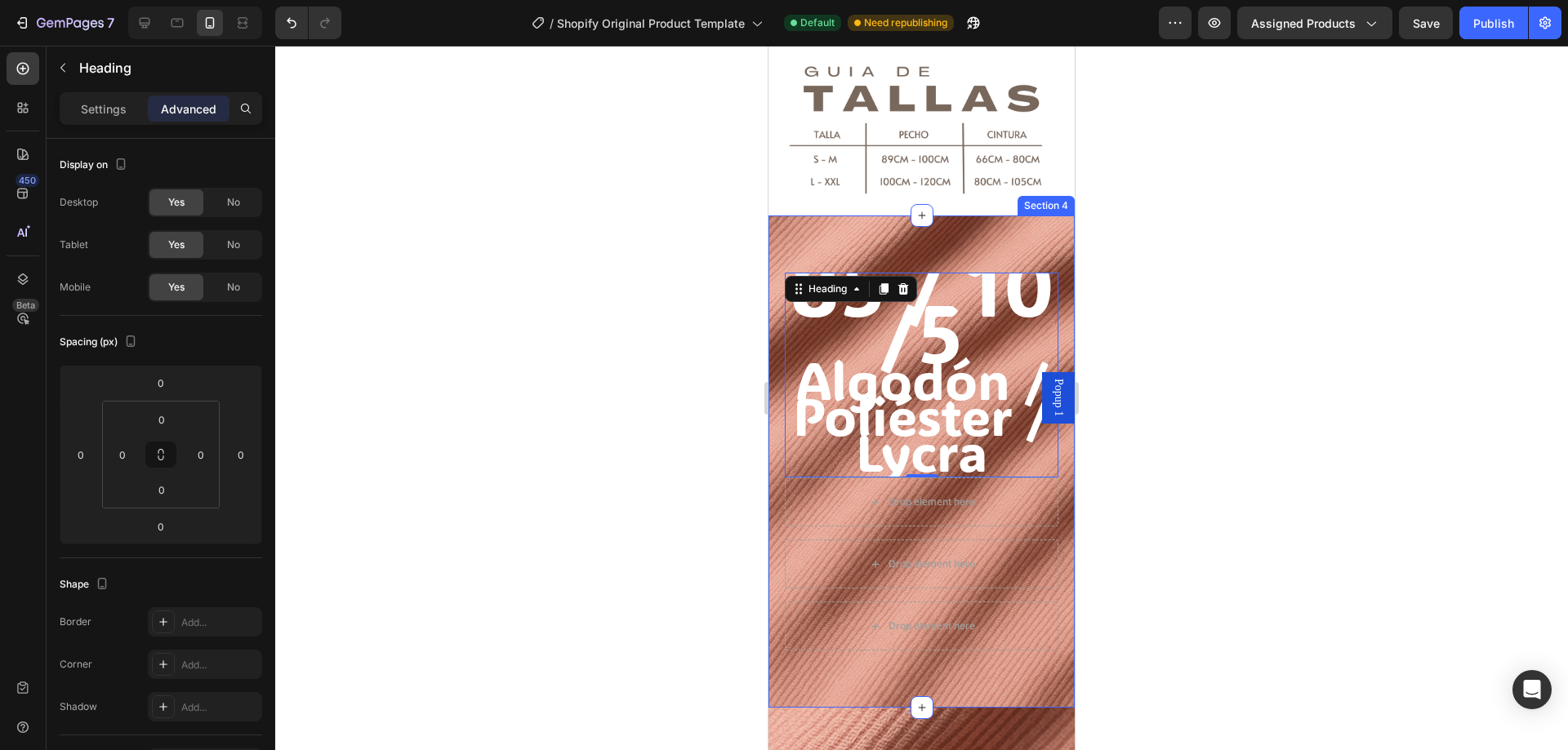
click at [945, 226] on div "⁠⁠⁠⁠⁠⁠⁠ 85 / 10 /5 Algodón / Poliéster / Lycra Heading 0 Drop element here Drop…" at bounding box center [921, 462] width 306 height 492
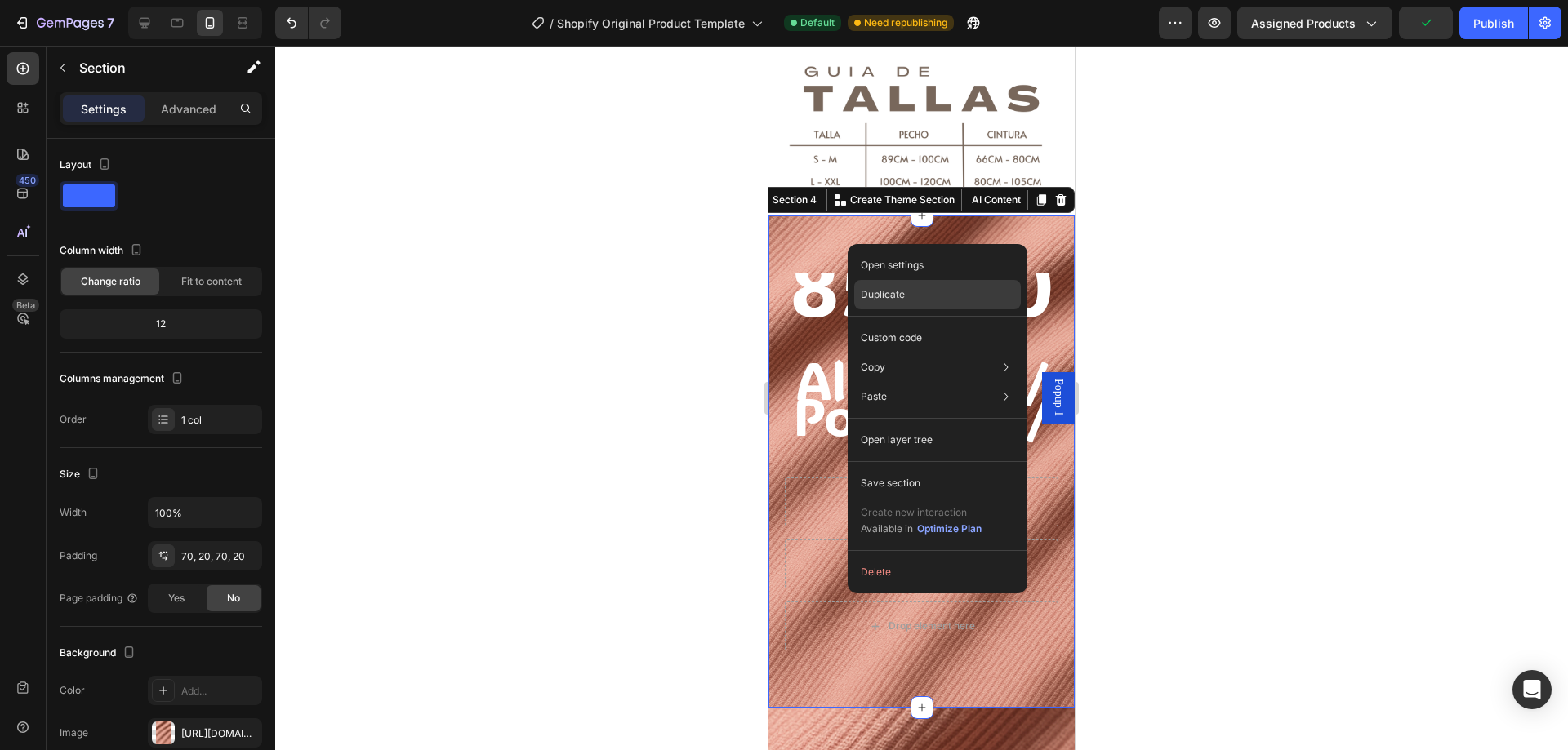
click at [924, 324] on div "Duplicate" at bounding box center [937, 338] width 167 height 29
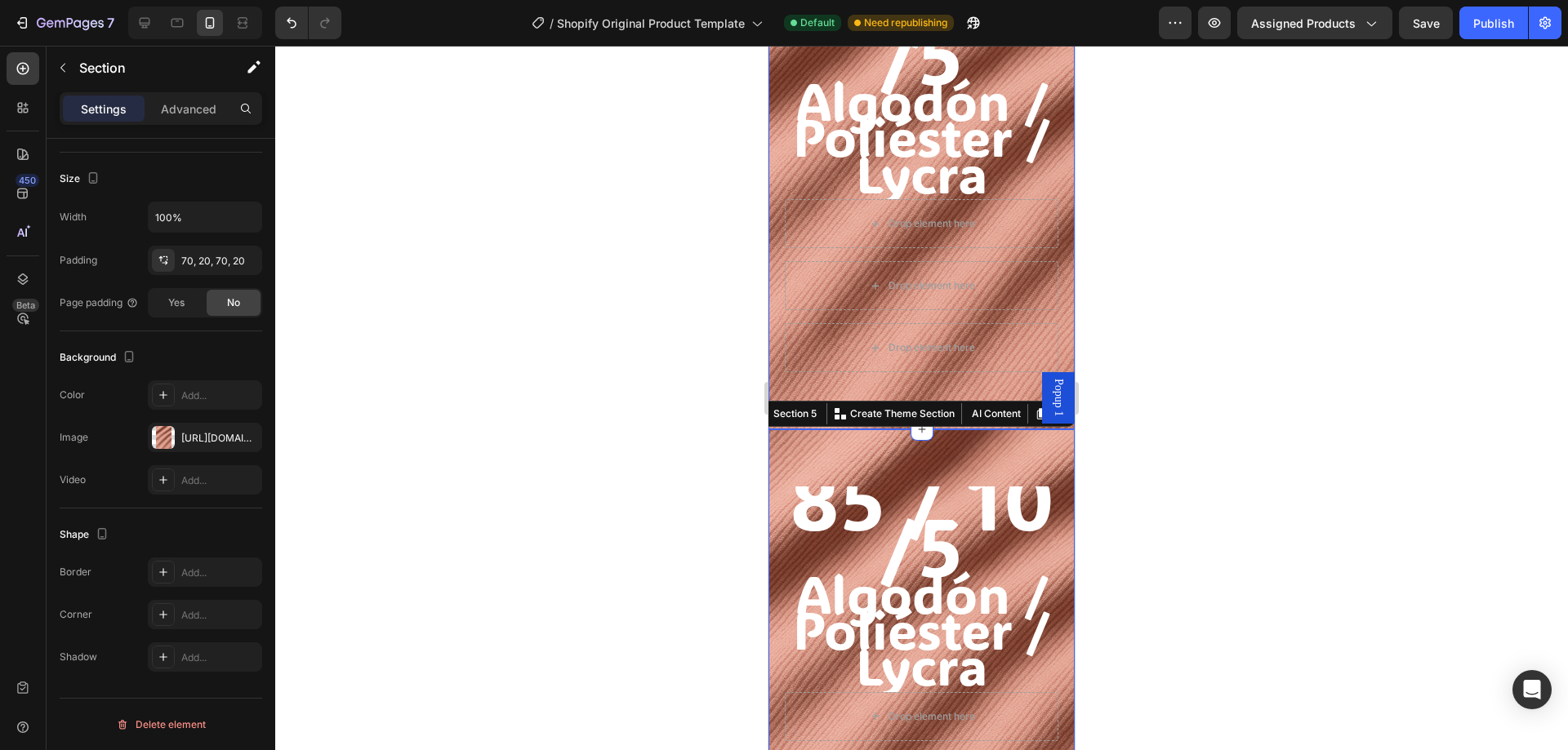
scroll to position [1477, 0]
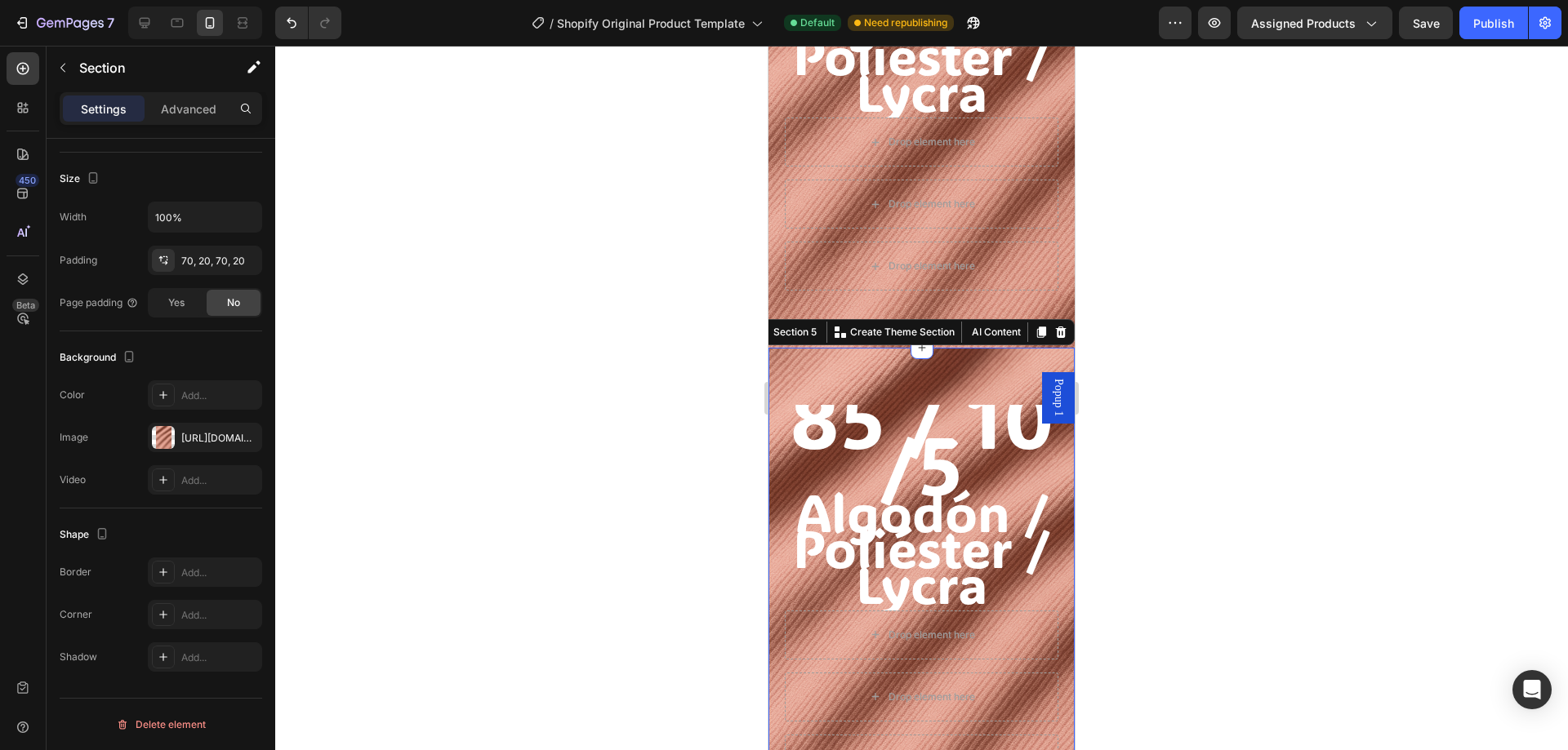
click at [832, 371] on div "85 / 10 /5 Algodón / Poliéster / Lycra Heading Drop element here Drop element h…" at bounding box center [921, 594] width 306 height 492
click at [203, 109] on p "Advanced" at bounding box center [189, 109] width 56 height 17
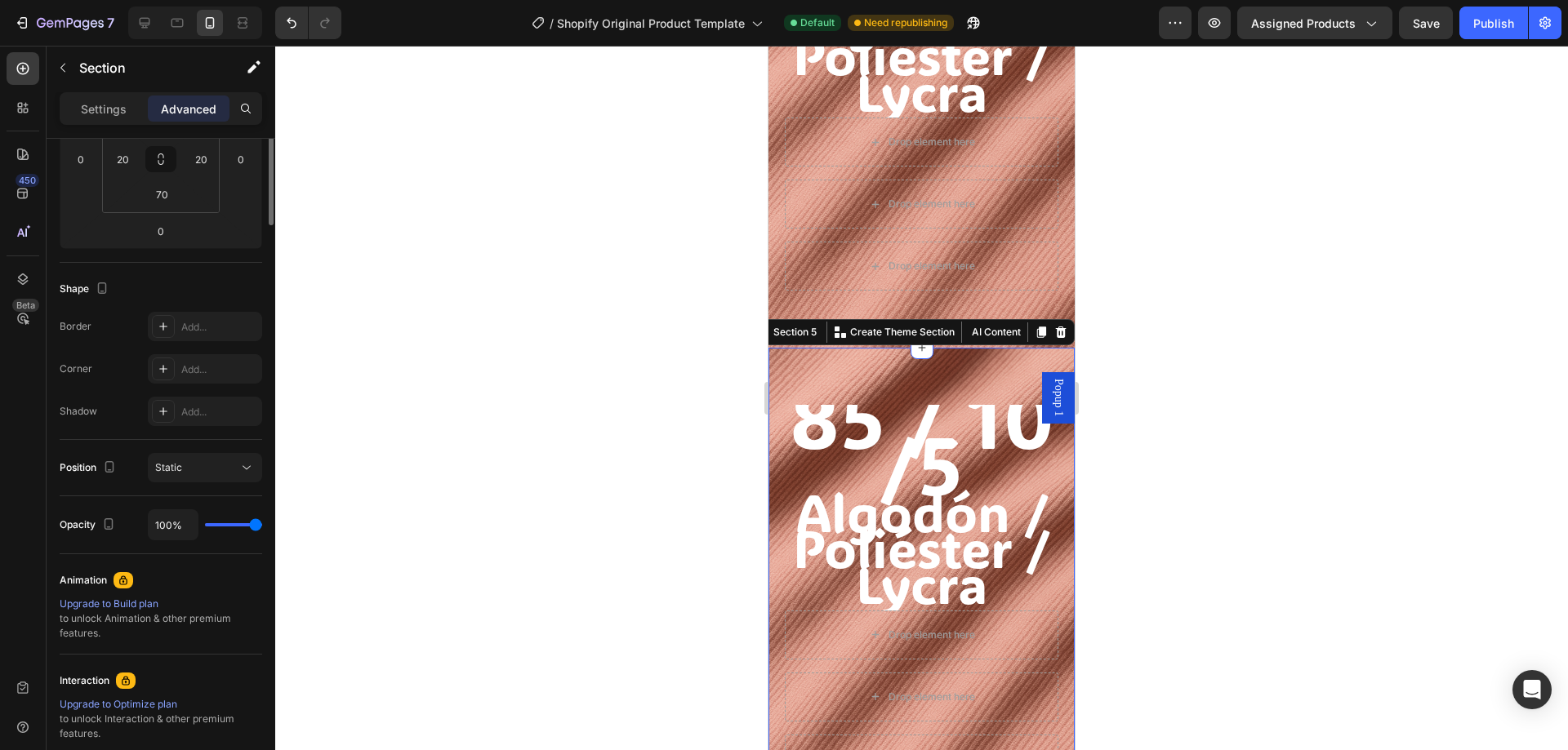
scroll to position [0, 0]
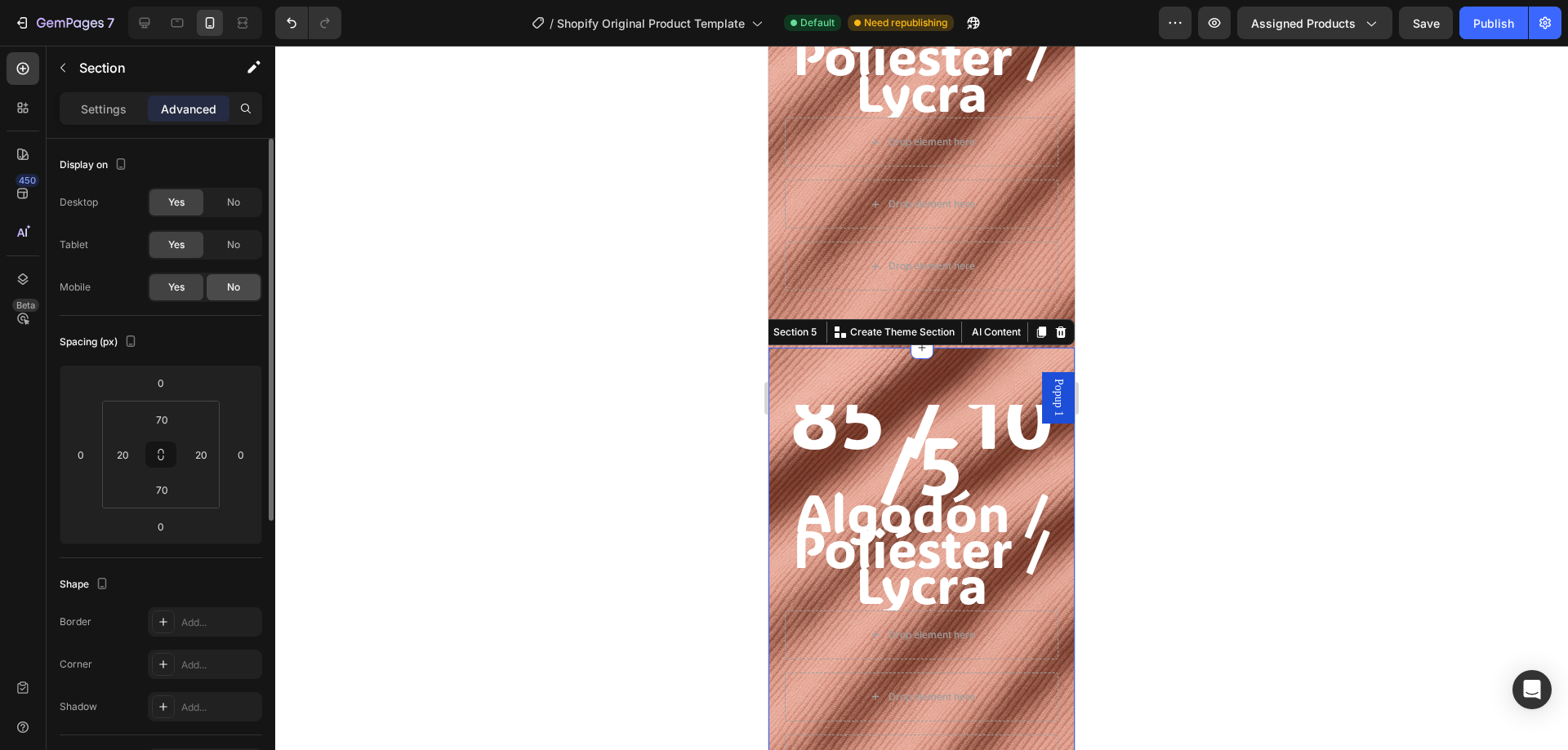
click at [234, 282] on span "No" at bounding box center [234, 287] width 13 height 14
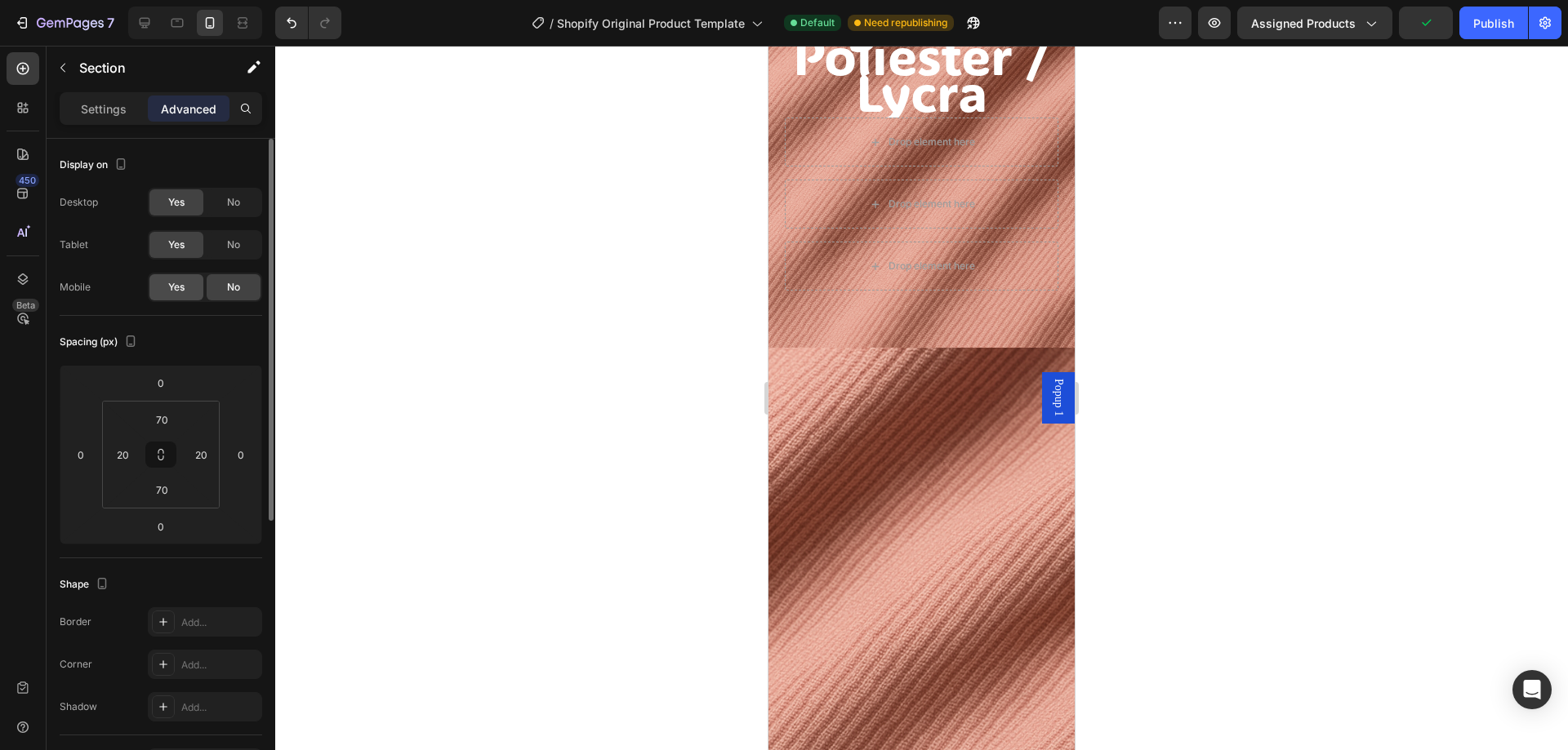
click at [175, 287] on span "Yes" at bounding box center [176, 287] width 16 height 14
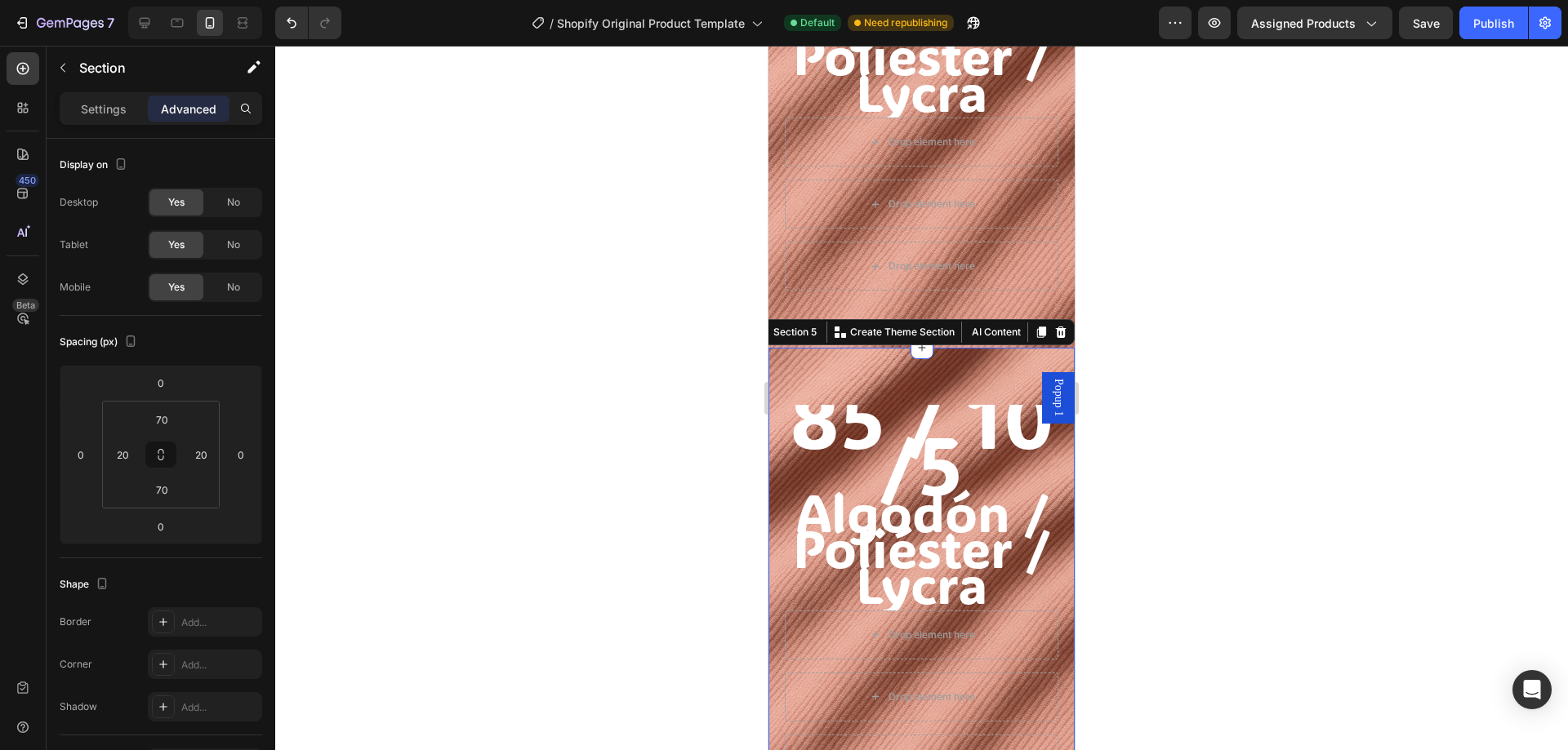
click at [838, 367] on div "85 / 10 /5 Algodón / Poliéster / Lycra Heading Drop element here Drop element h…" at bounding box center [921, 594] width 306 height 492
click at [26, 283] on icon at bounding box center [22, 279] width 16 height 16
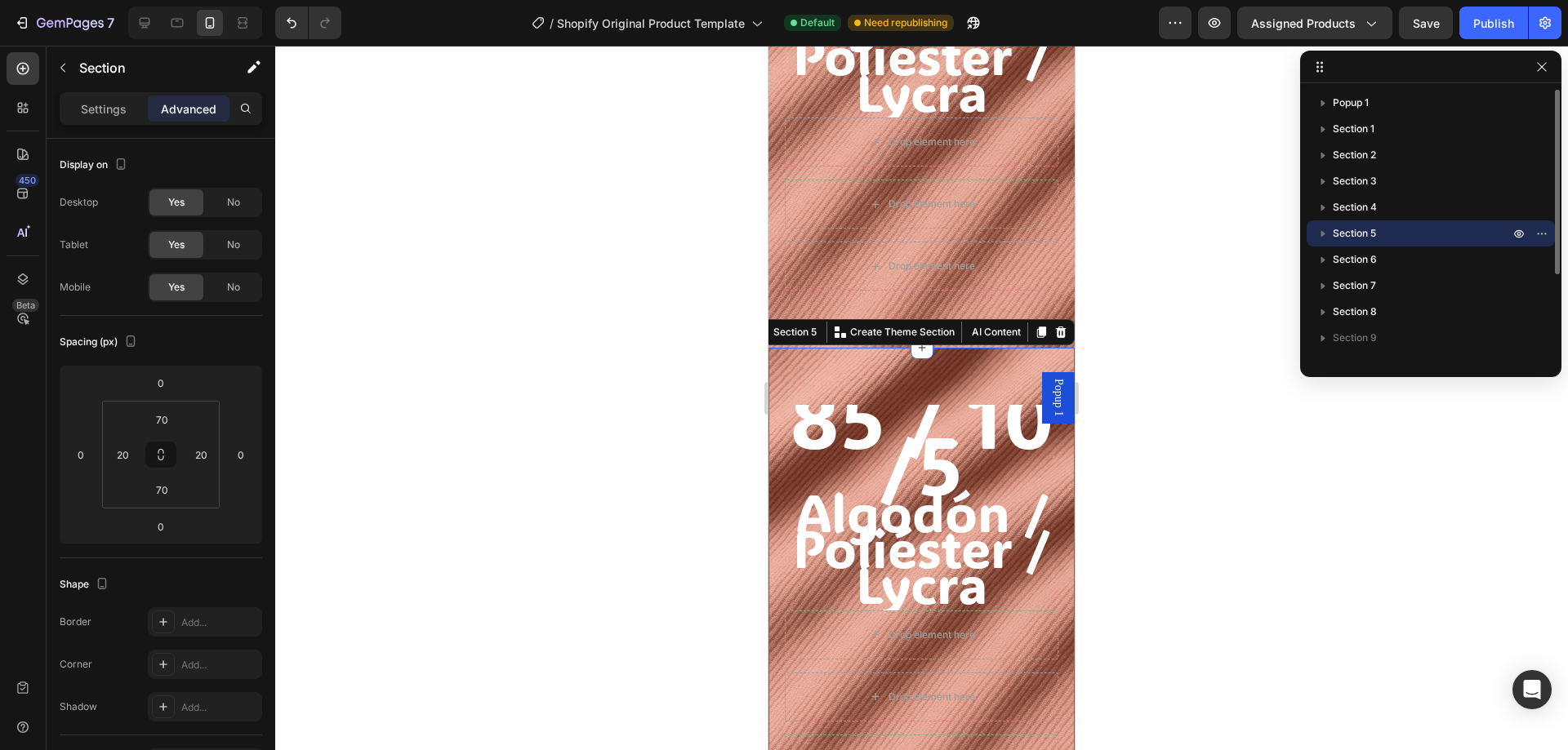
click at [1393, 238] on p "Section 5" at bounding box center [1422, 233] width 180 height 16
click at [788, 333] on div "Section 5" at bounding box center [795, 332] width 50 height 14
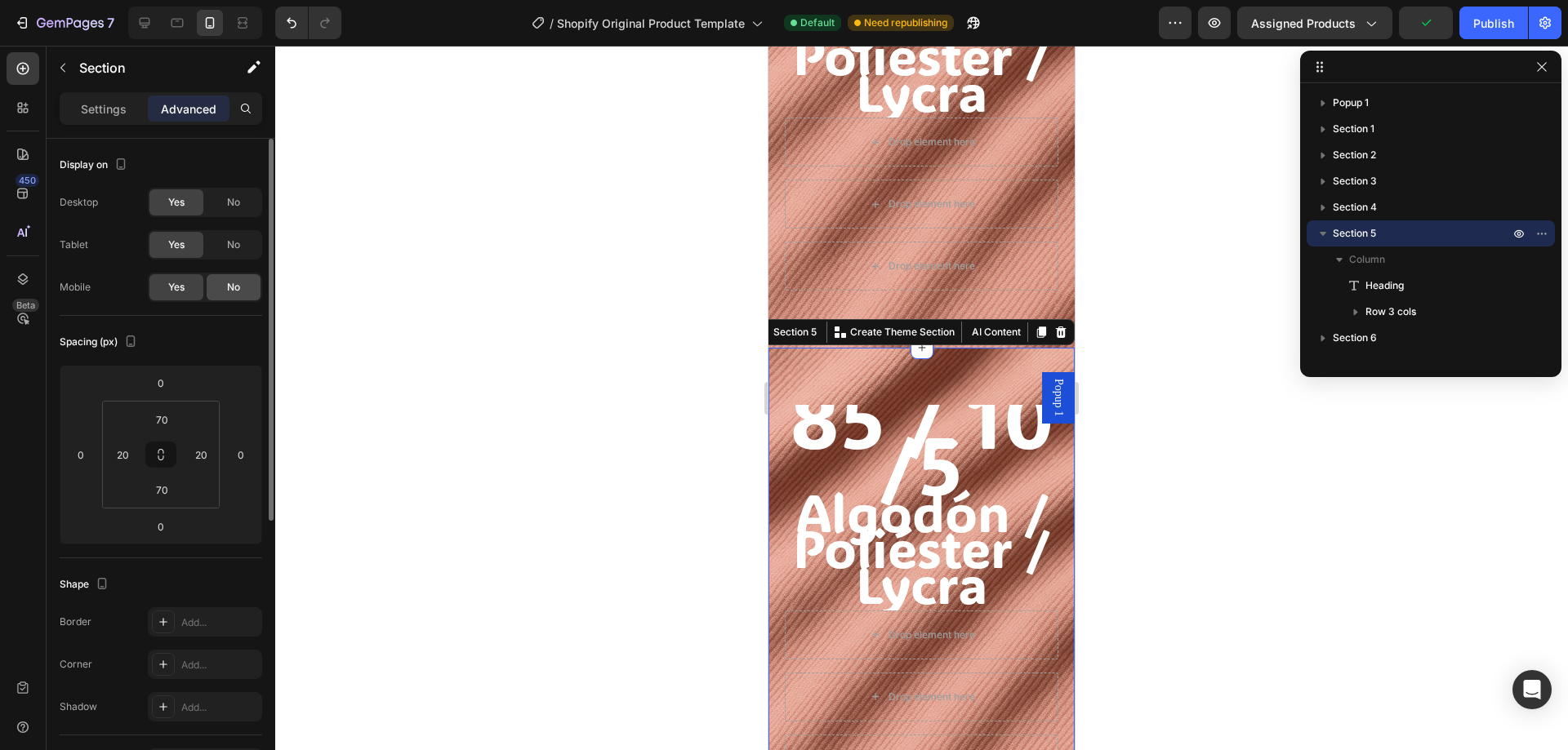
click at [230, 285] on span "No" at bounding box center [234, 287] width 13 height 14
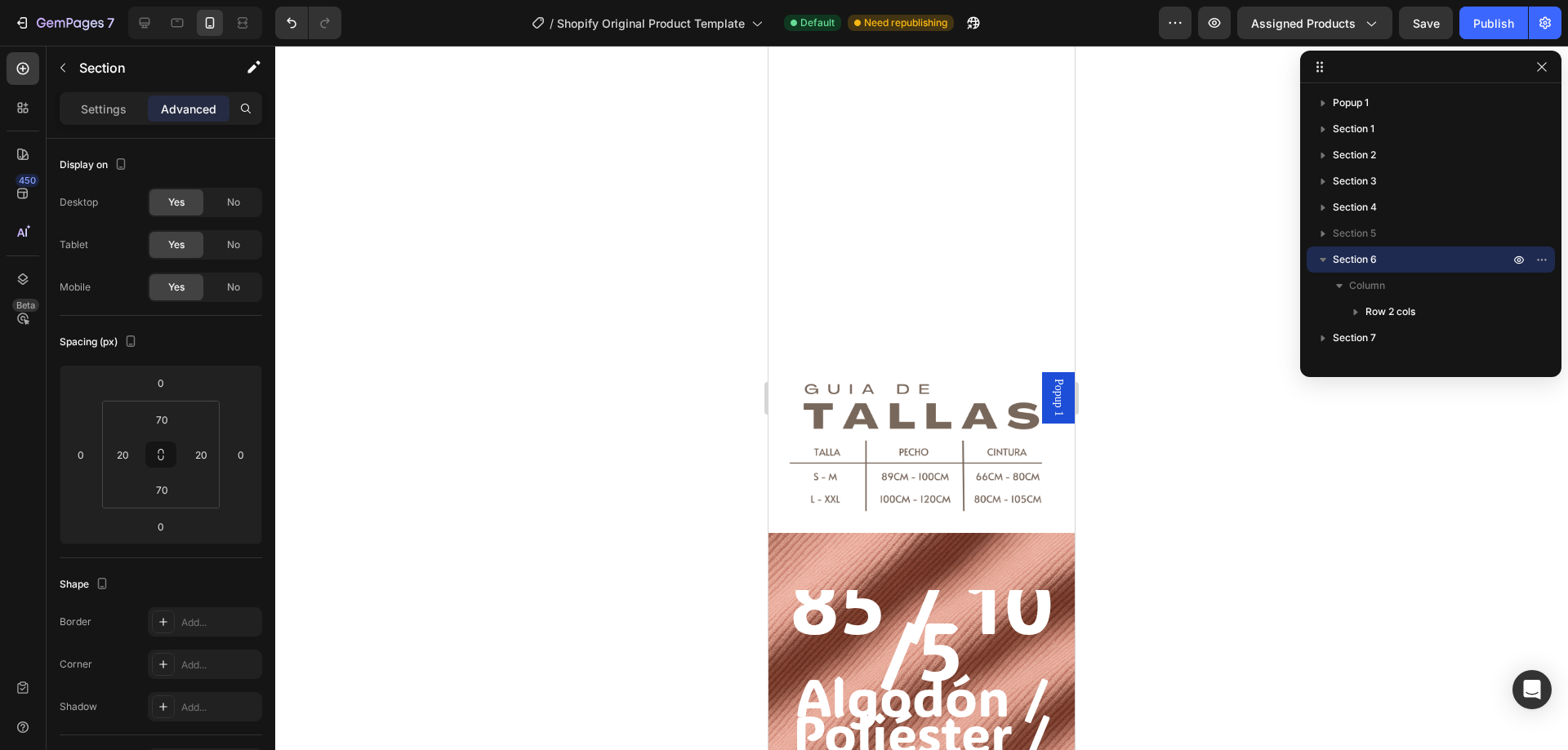
scroll to position [1608, 0]
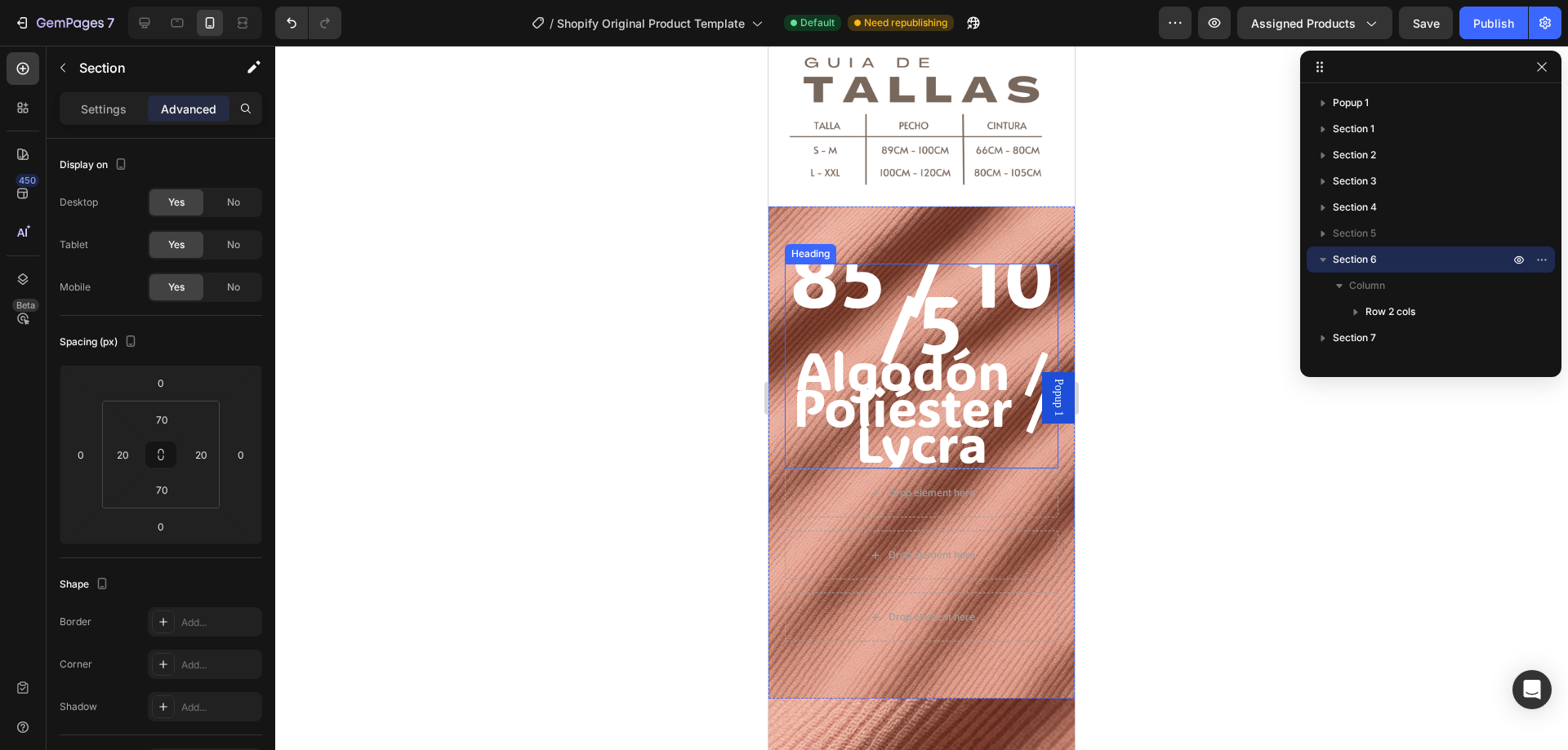
click at [877, 297] on span "85 / 10 /5" at bounding box center [922, 298] width 265 height 153
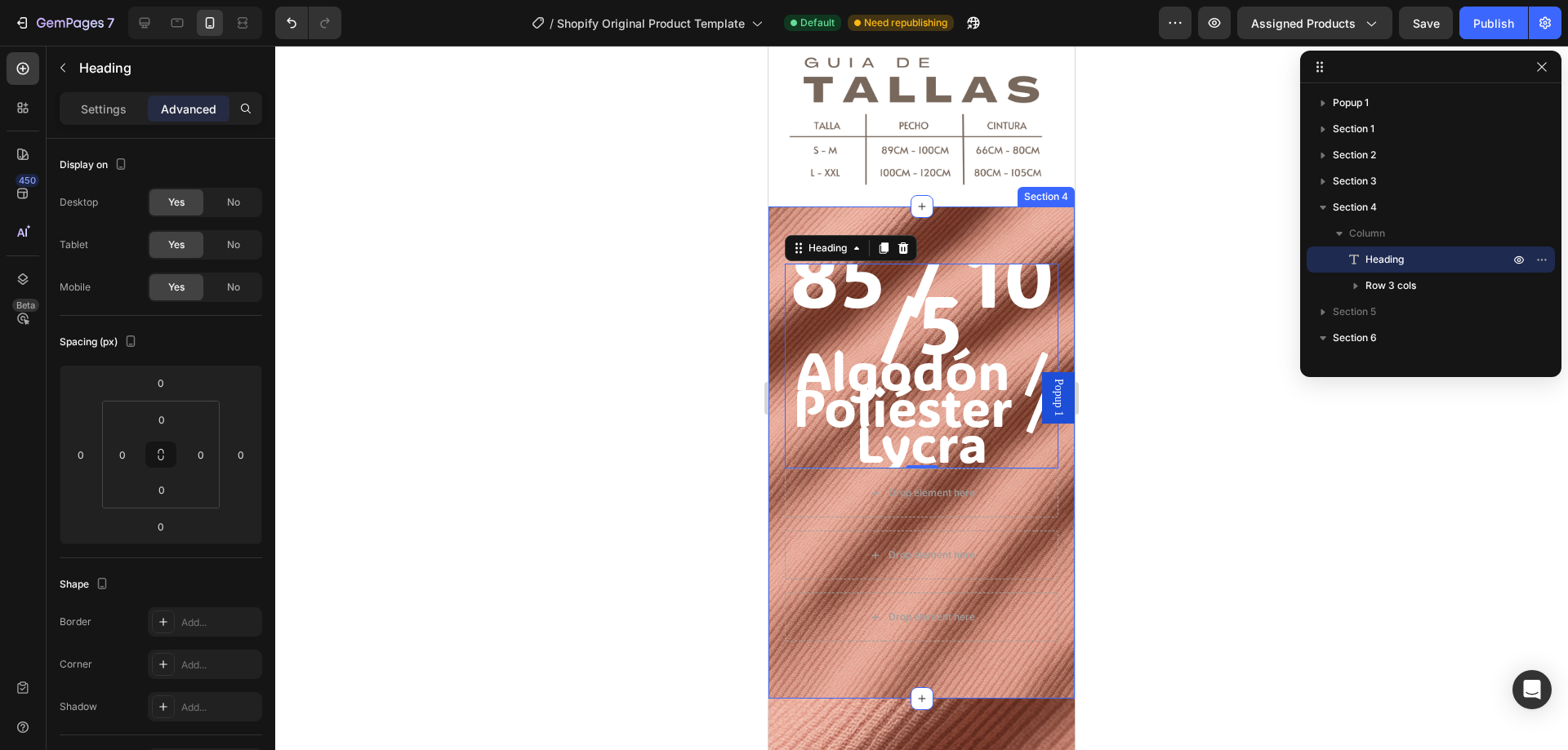
click at [810, 206] on div "85 / 10 /5 Algodón / Poliéster / Lycra Heading 0 Drop element here Drop element…" at bounding box center [921, 453] width 306 height 492
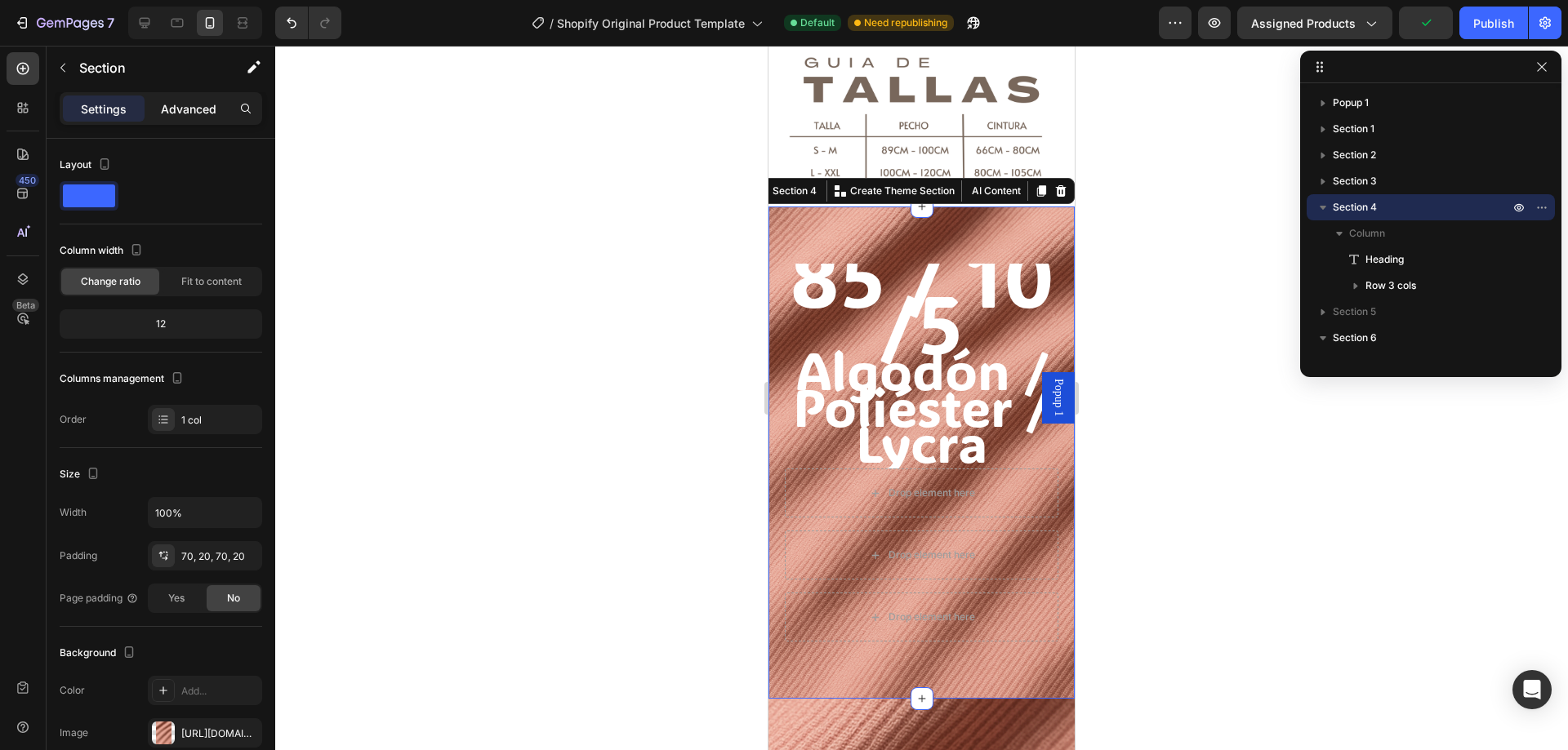
click at [186, 115] on p "Advanced" at bounding box center [189, 109] width 56 height 17
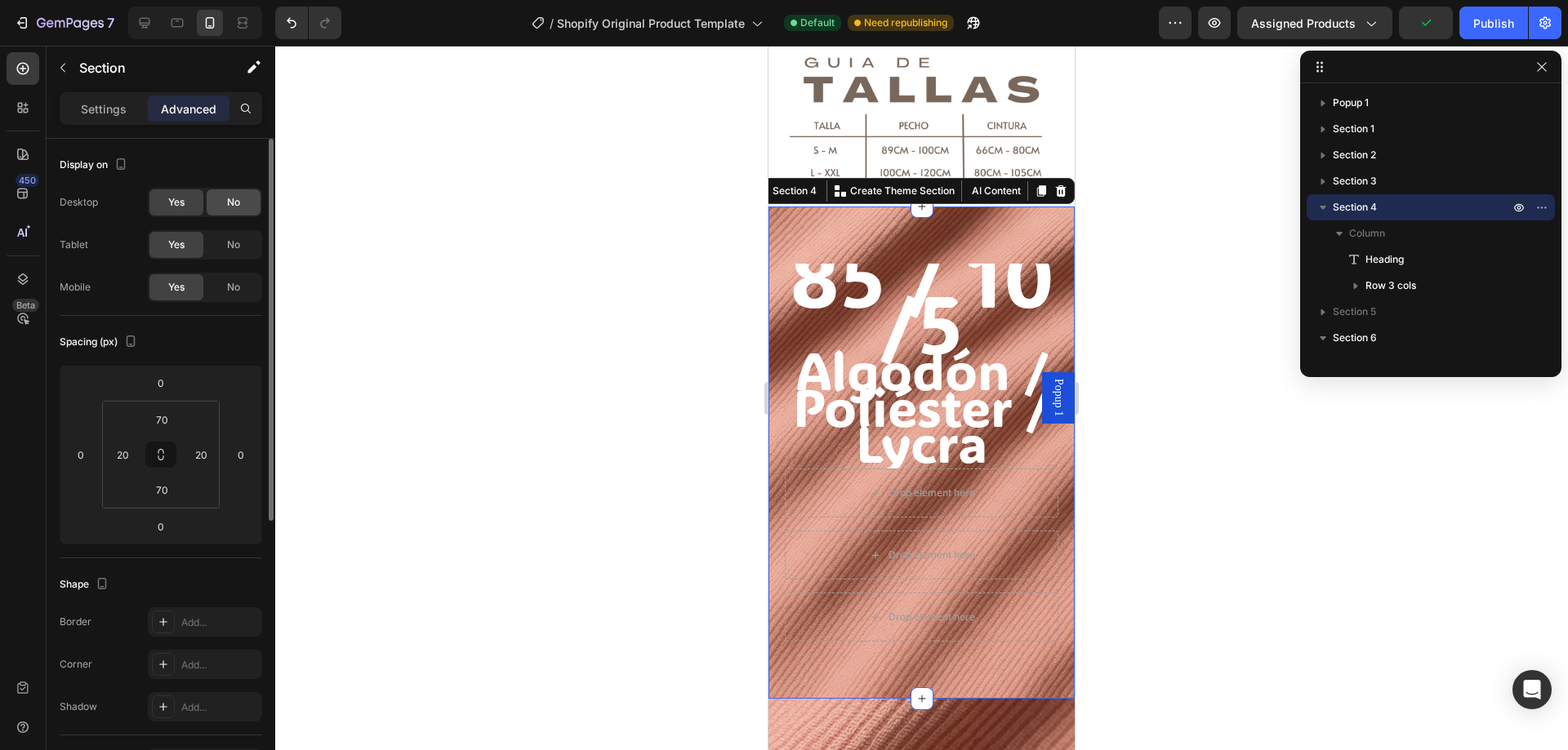
click at [221, 199] on div "No" at bounding box center [234, 202] width 54 height 26
click at [870, 286] on span "85 / 10 /5" at bounding box center [922, 298] width 265 height 153
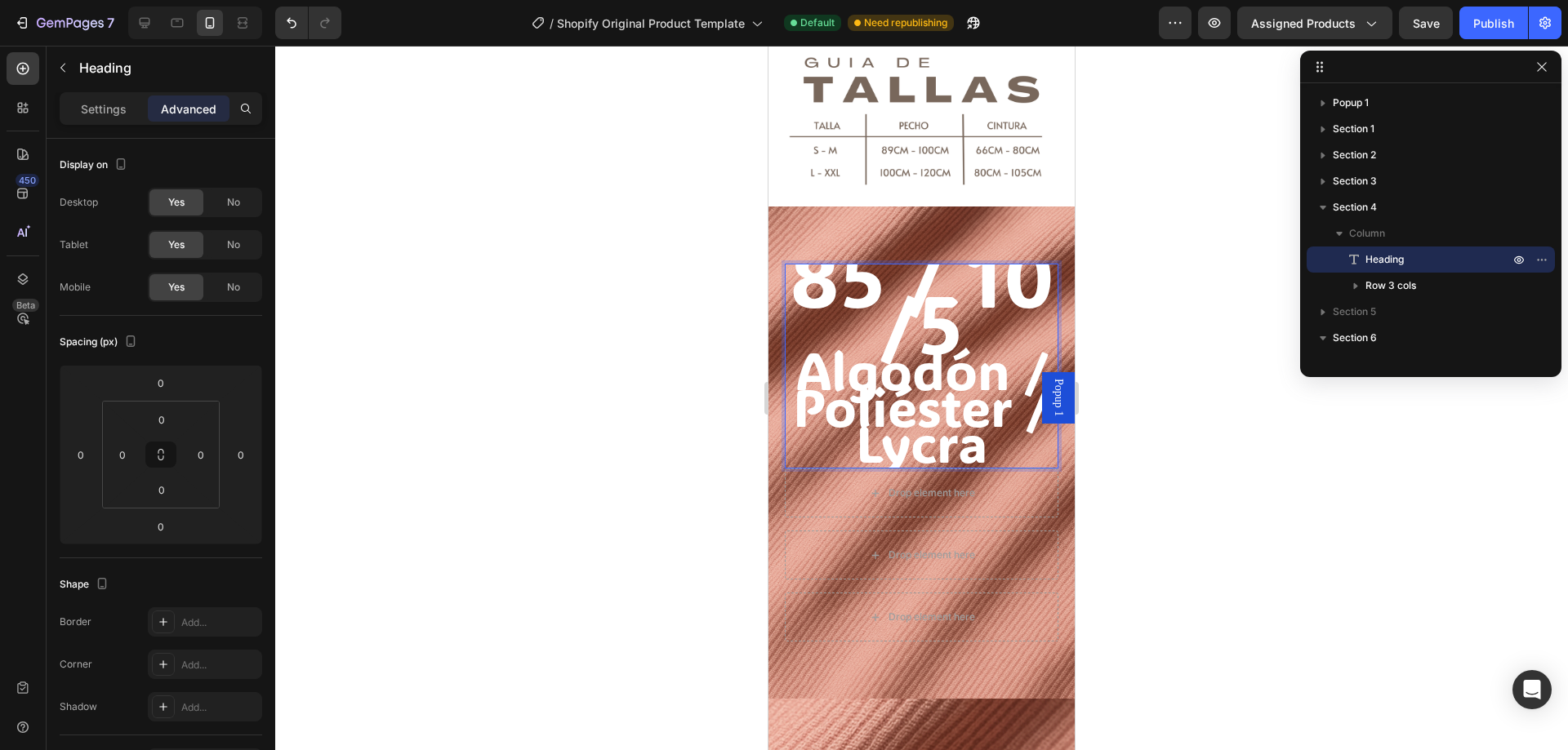
click at [870, 286] on span "85 / 10 /5" at bounding box center [922, 298] width 265 height 153
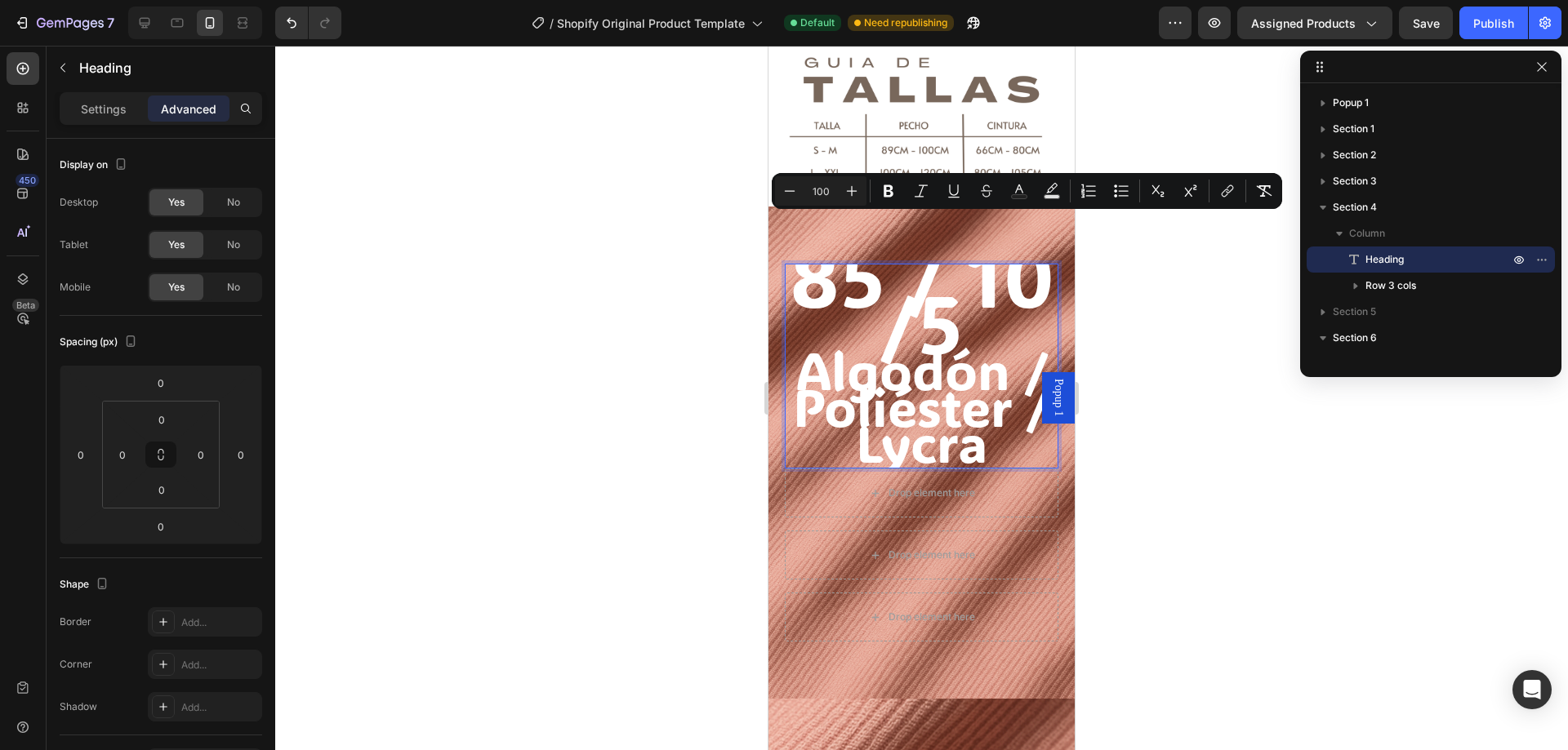
click at [887, 314] on span "85 / 10 /5" at bounding box center [922, 298] width 265 height 153
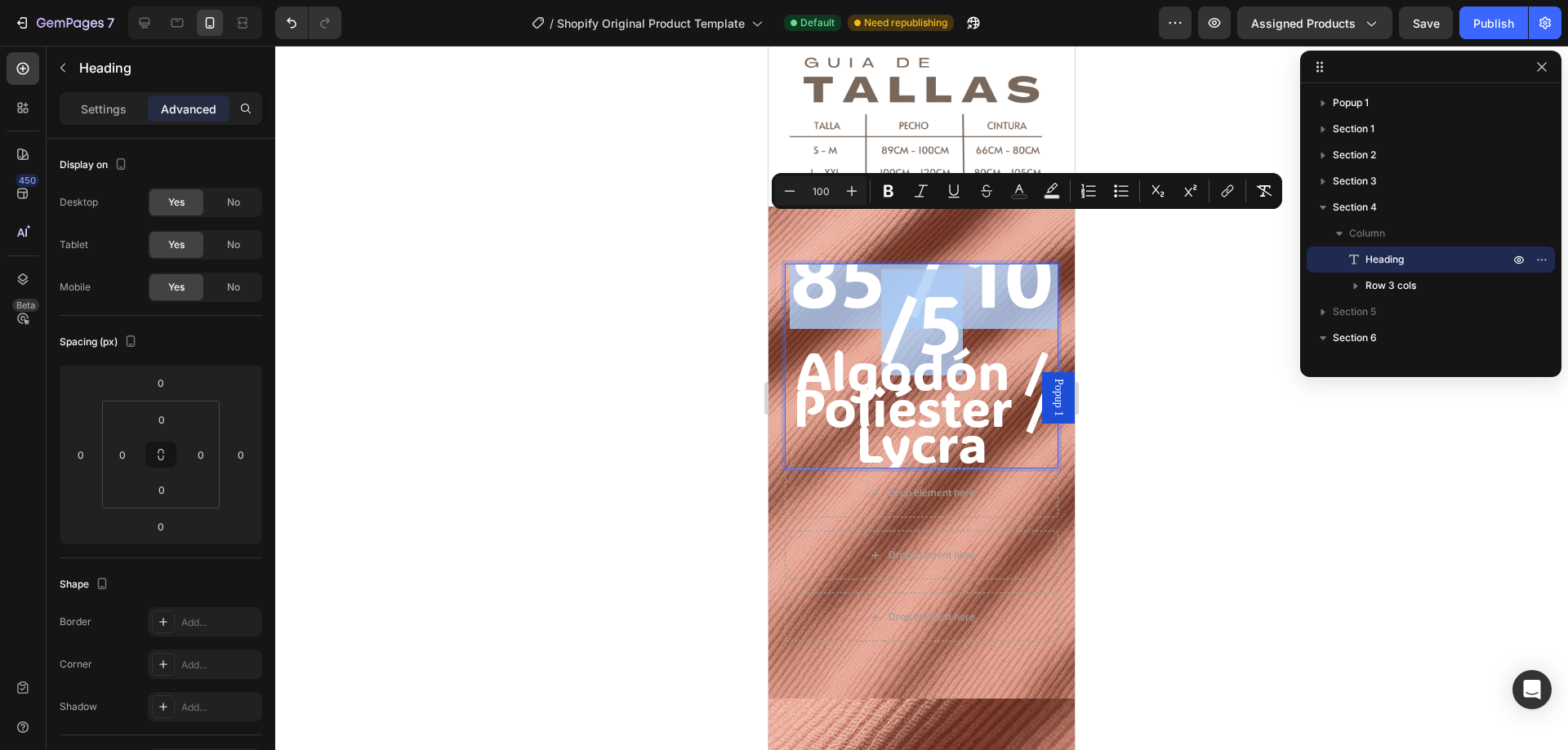
drag, startPoint x: 849, startPoint y: 271, endPoint x: 1018, endPoint y: 322, distance: 176.5
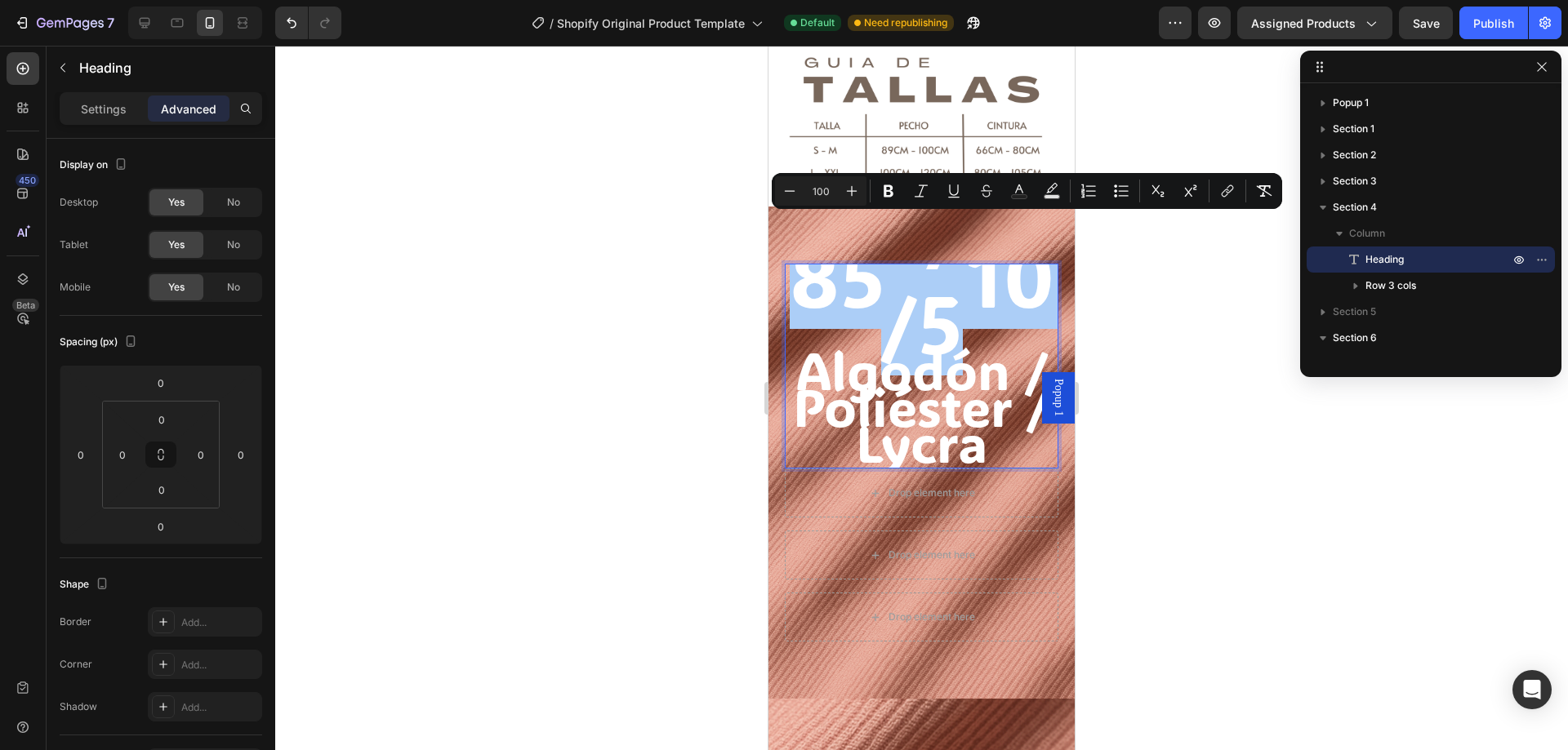
click at [818, 196] on input "100" at bounding box center [820, 190] width 33 height 19
type input "55"
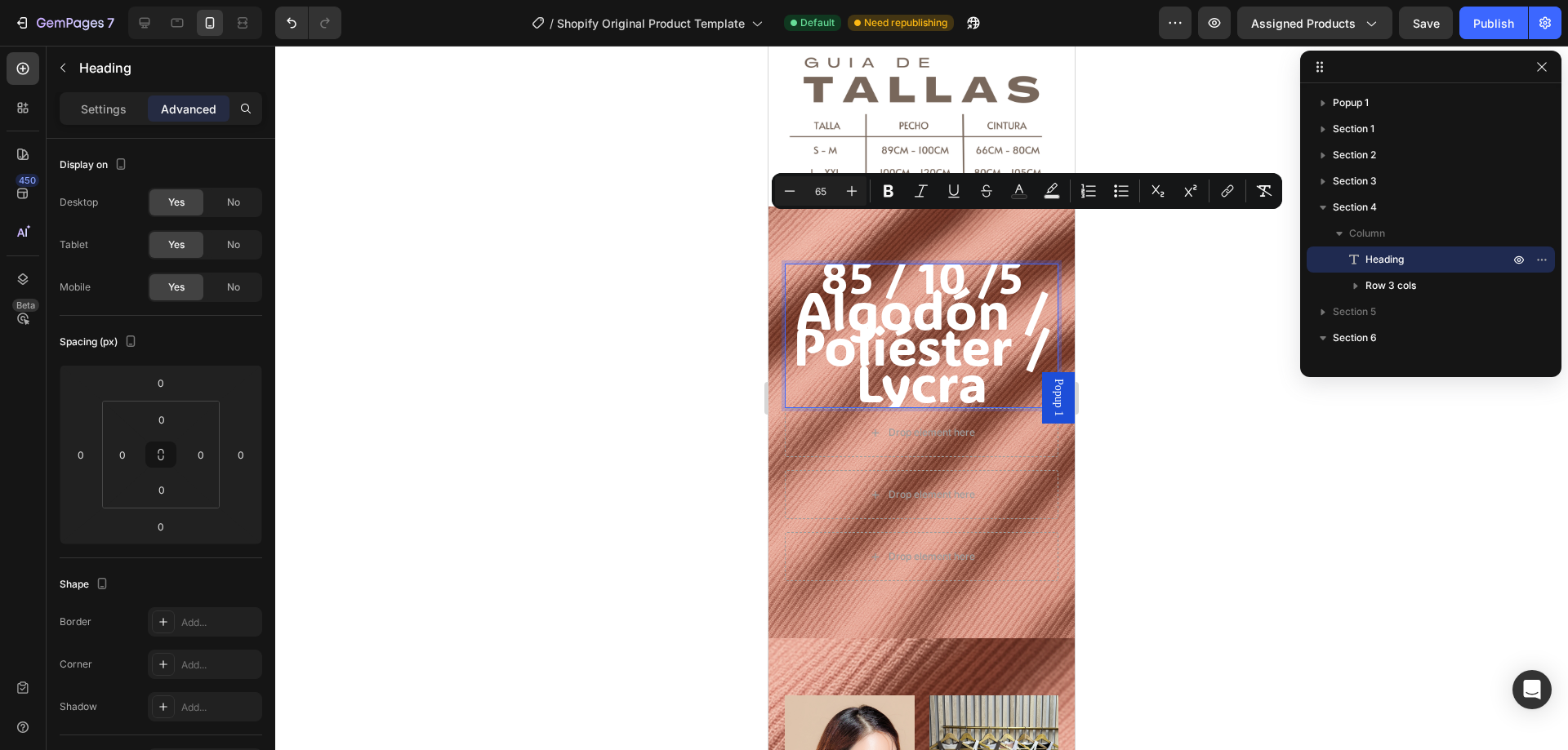
click at [887, 324] on span "Algodón / Poliéster / Lycra" at bounding box center [921, 346] width 257 height 142
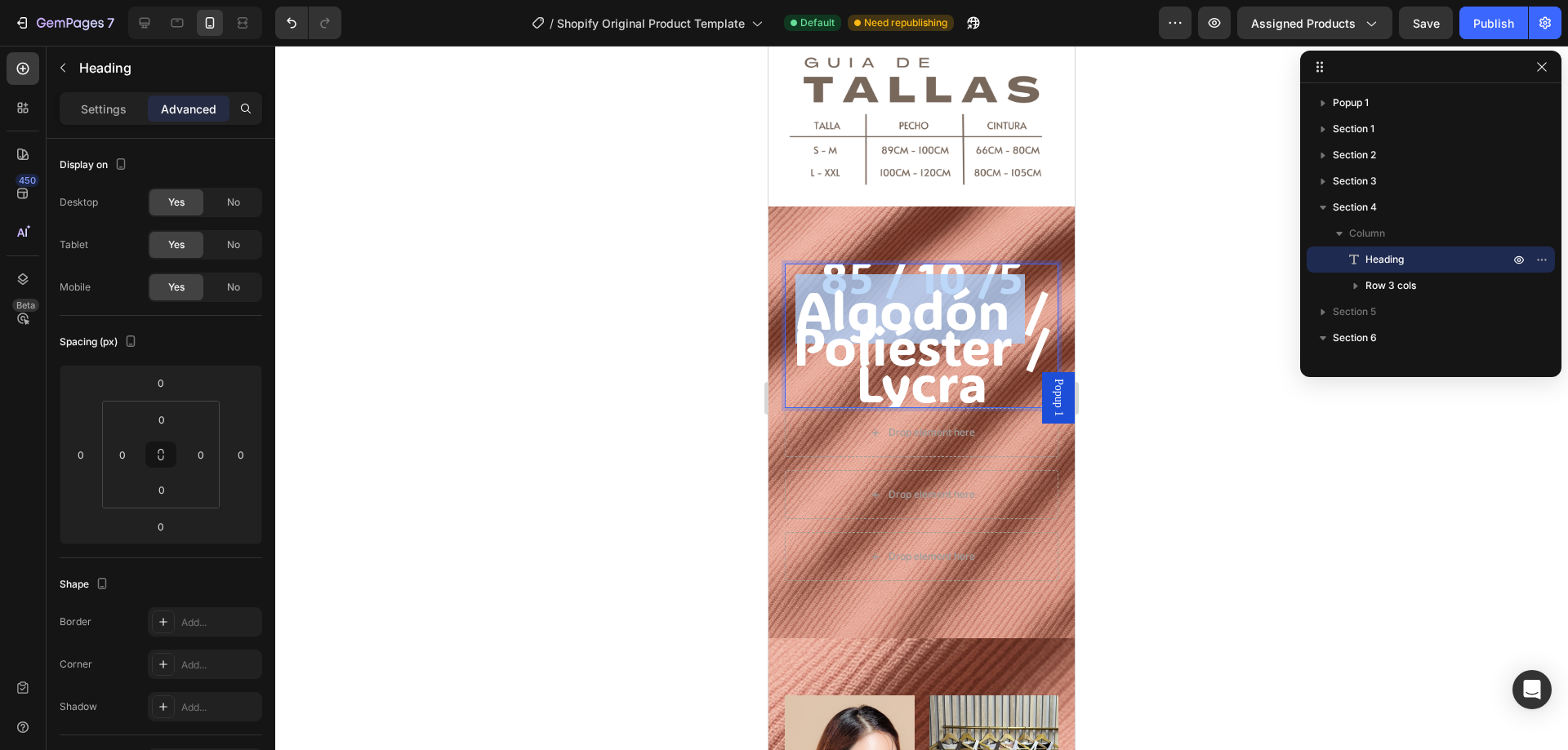
click at [887, 324] on span "Algodón / Poliéster / Lycra" at bounding box center [921, 346] width 257 height 142
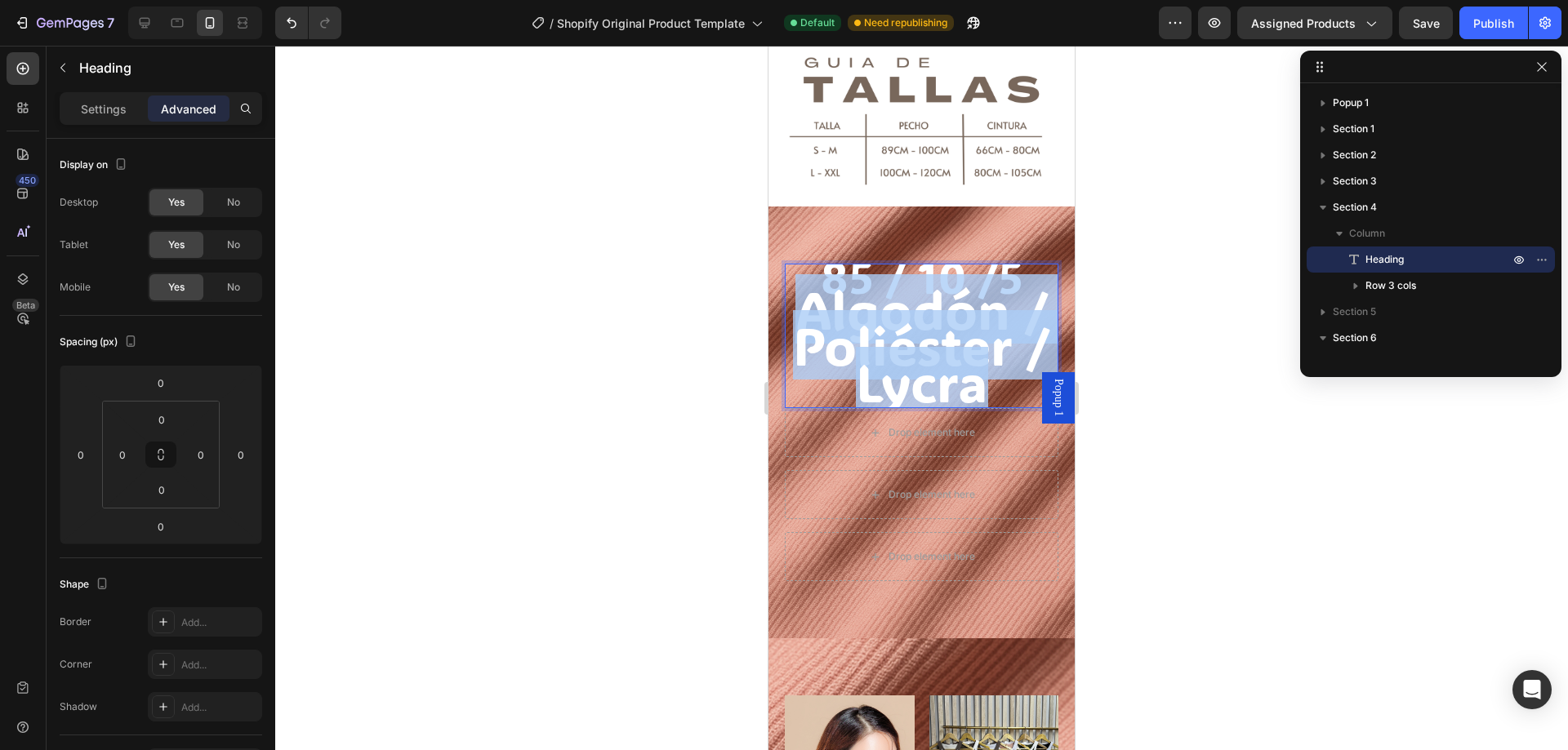
click at [887, 324] on span "Algodón / Poliéster / Lycra" at bounding box center [921, 346] width 257 height 142
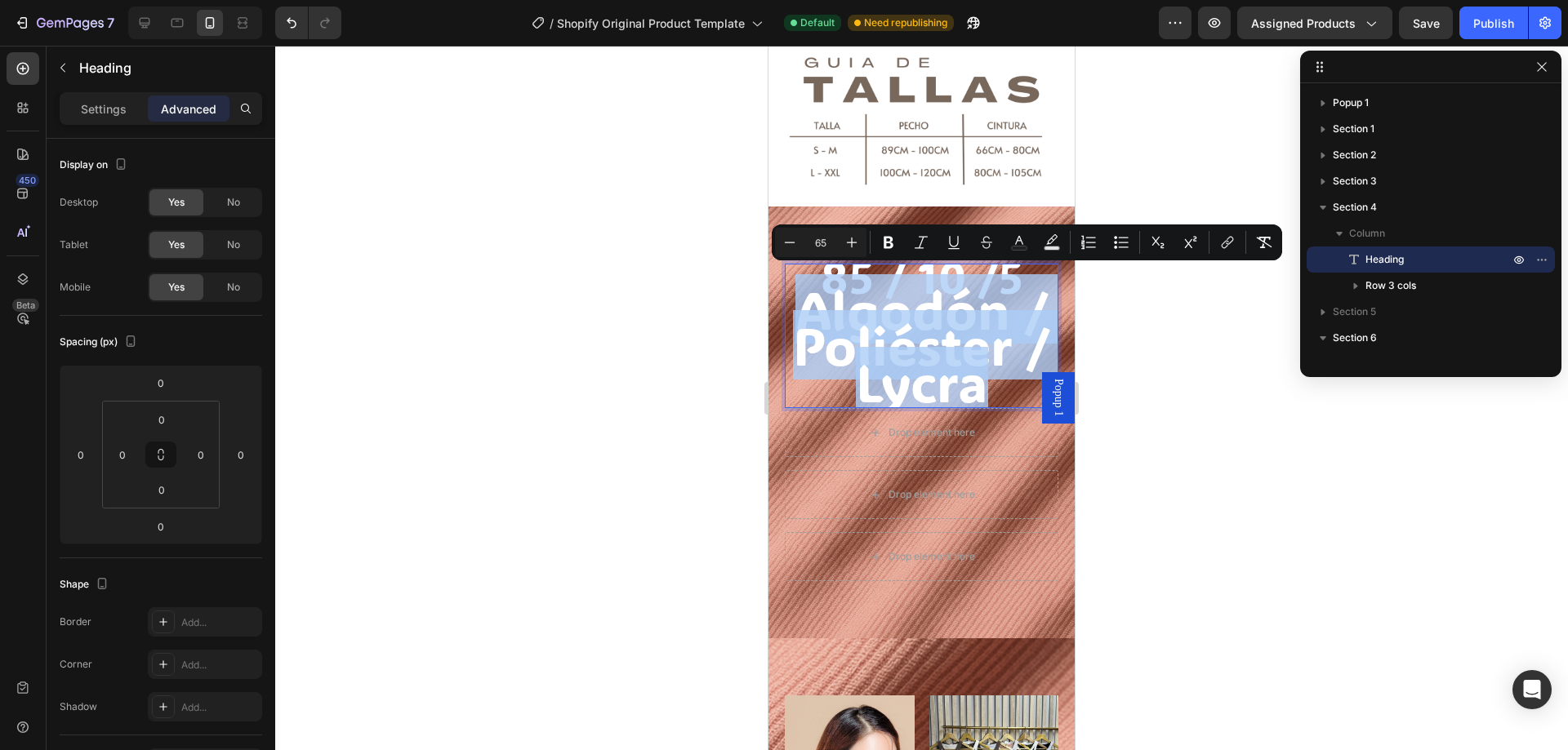
click at [887, 329] on span "Algodón / Poliéster / Lycra" at bounding box center [921, 346] width 257 height 142
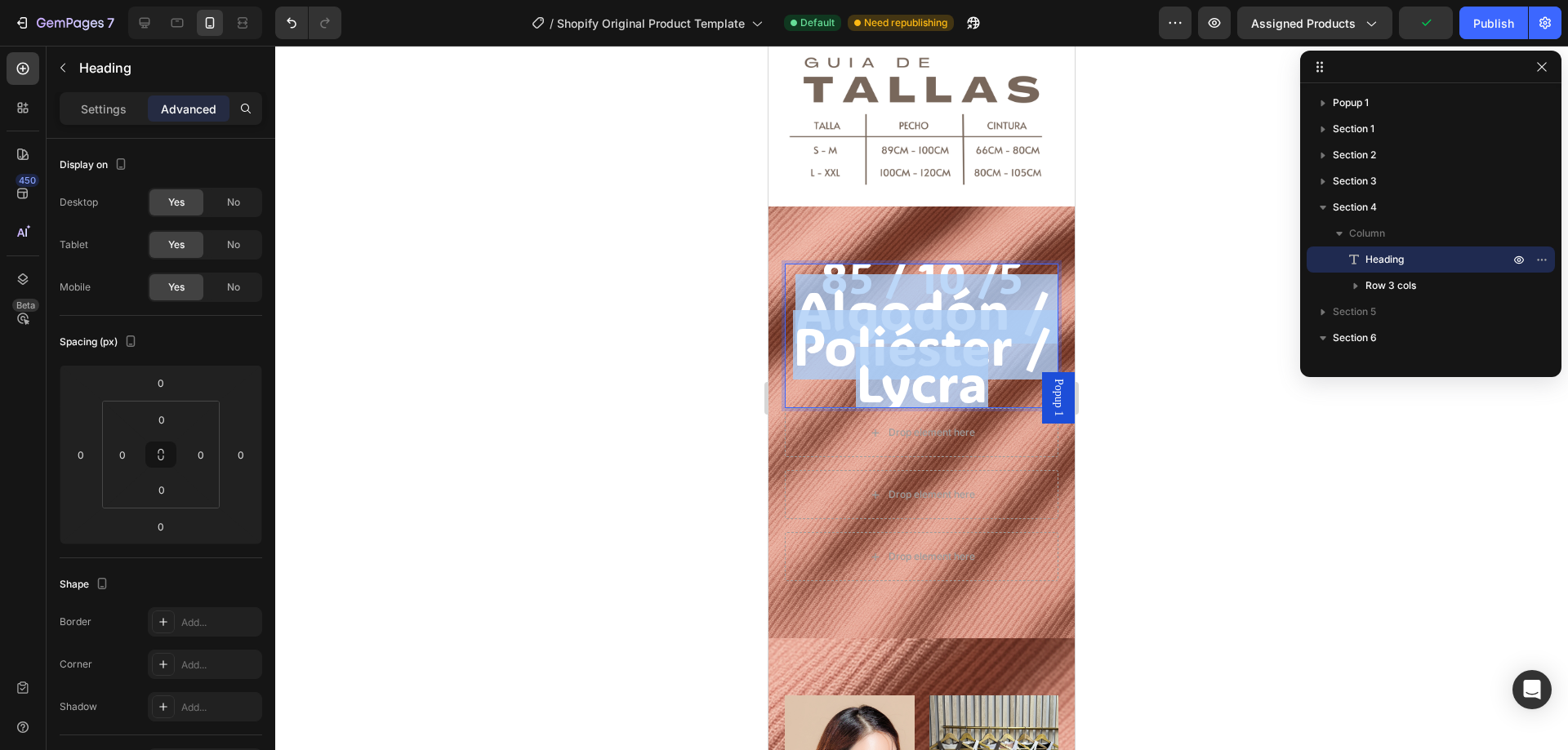
drag, startPoint x: 799, startPoint y: 302, endPoint x: 996, endPoint y: 382, distance: 212.6
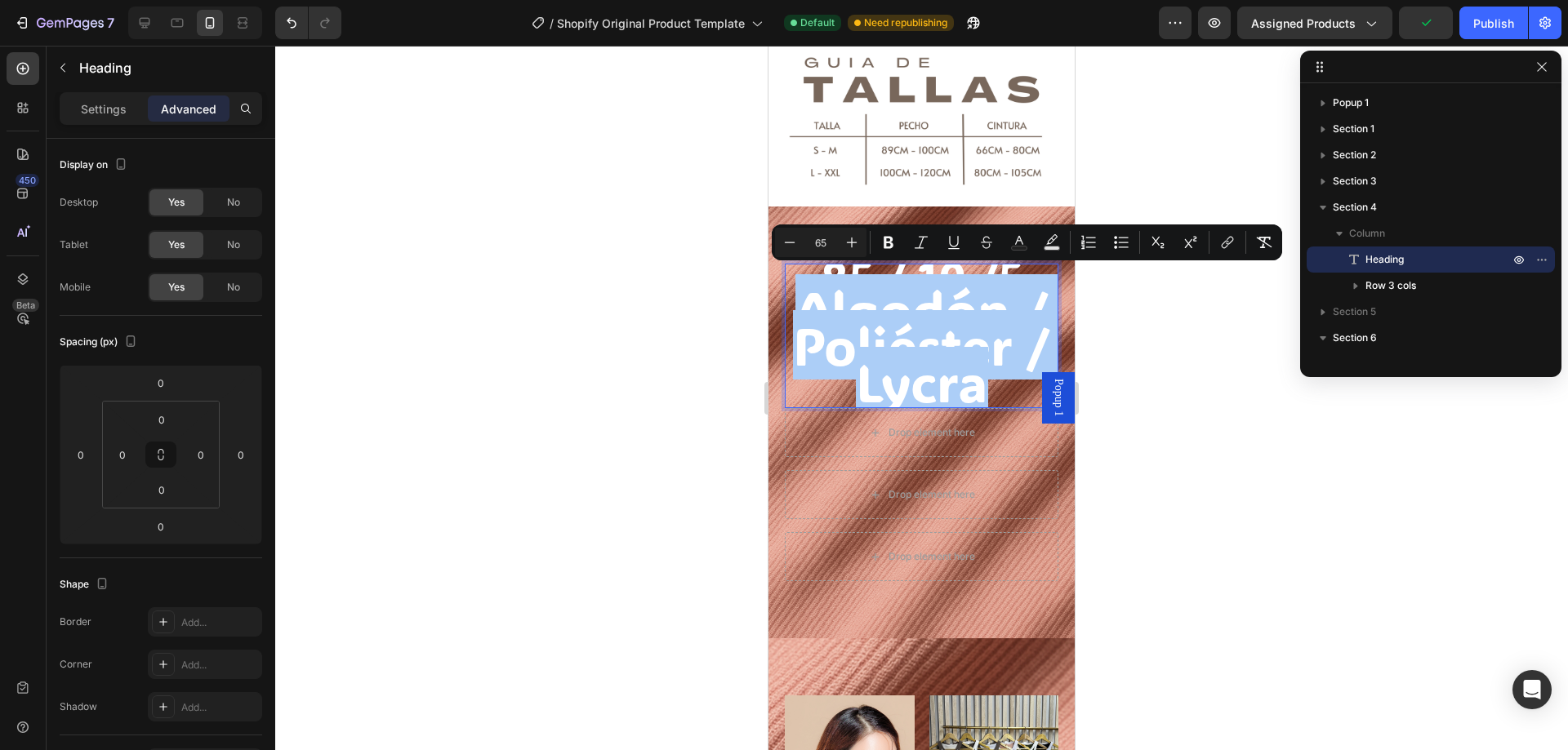
click at [825, 247] on input "65" at bounding box center [820, 242] width 33 height 19
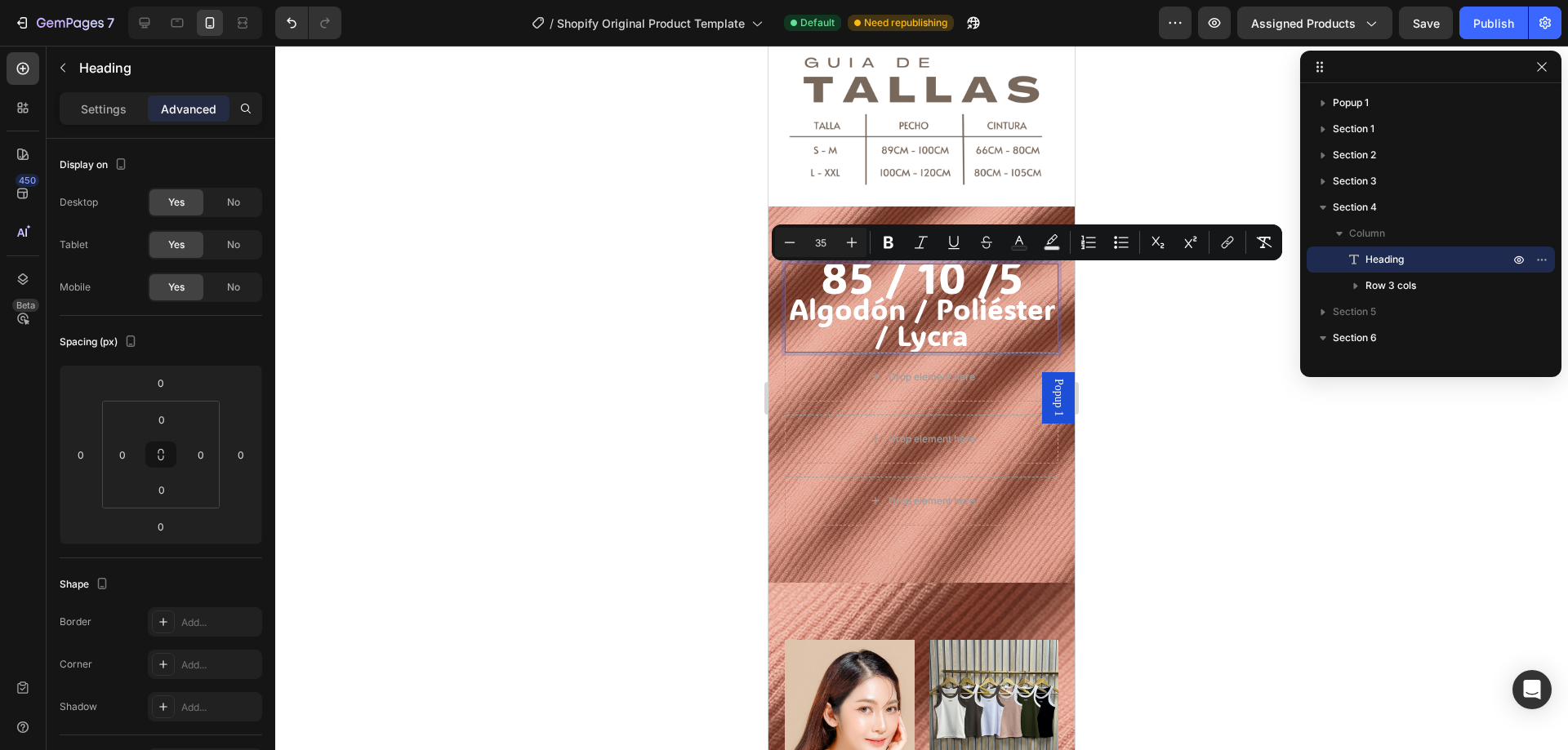
click at [825, 247] on input "35" at bounding box center [820, 242] width 33 height 19
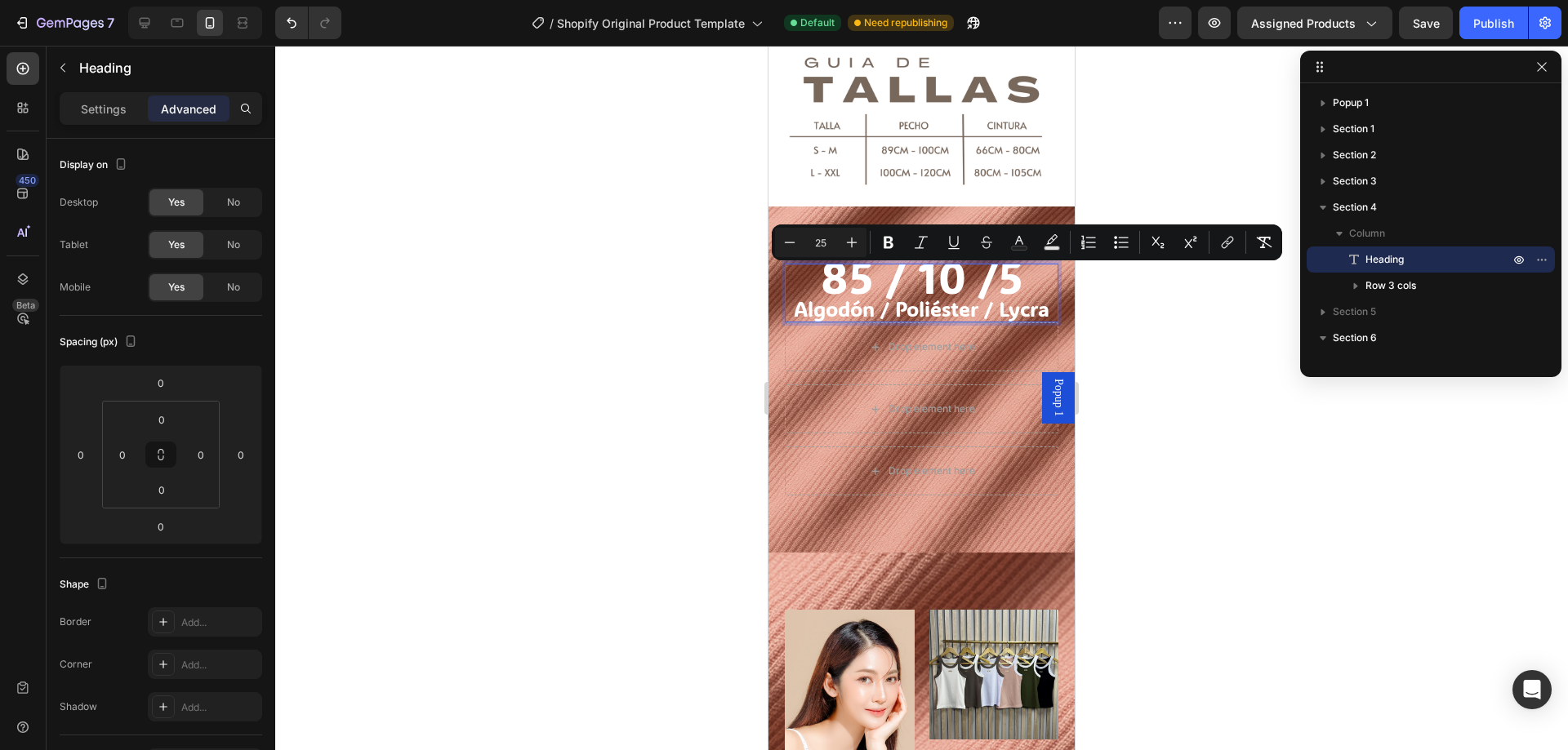
click at [825, 247] on input "25" at bounding box center [820, 242] width 33 height 19
type input "20"
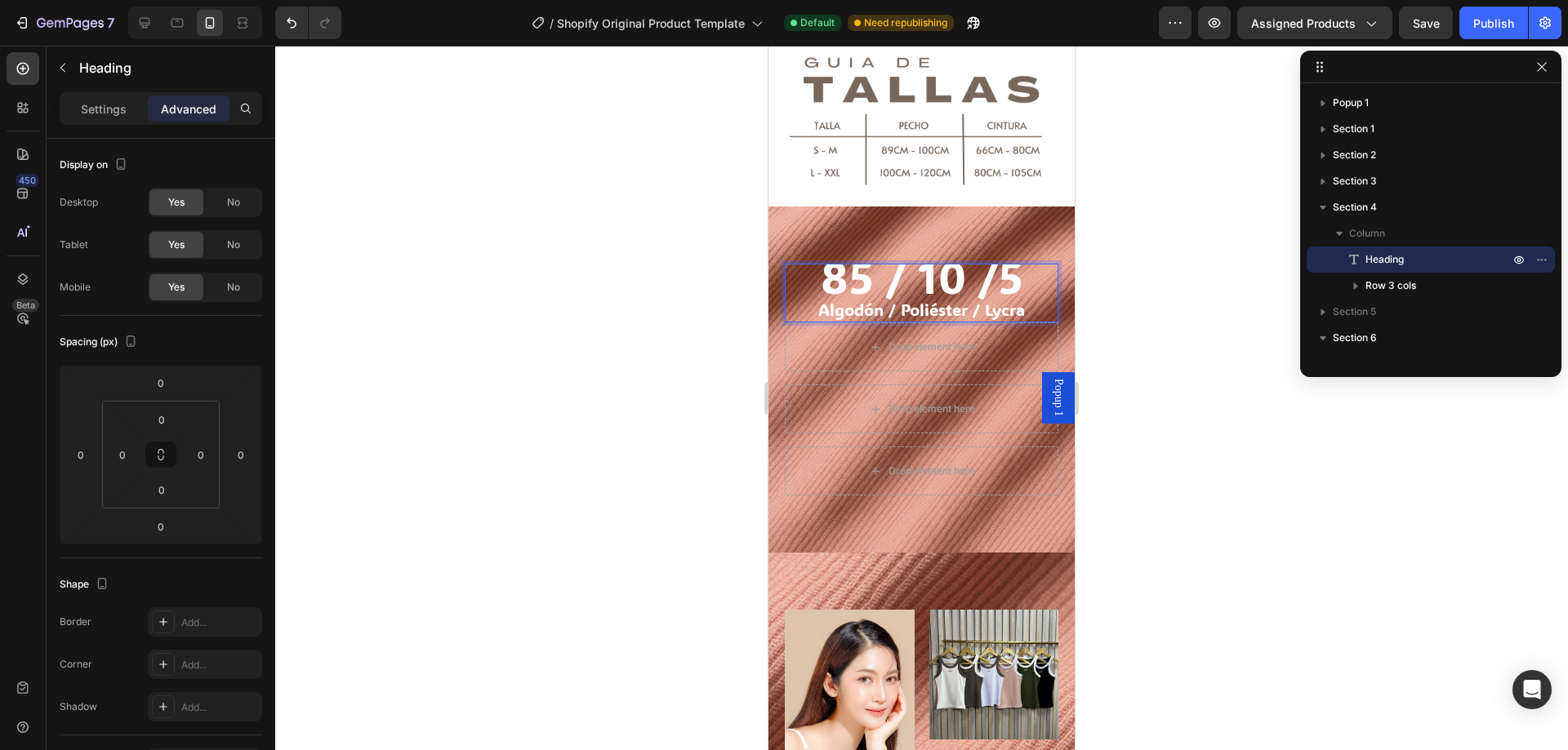
click at [1011, 276] on span "85 / 10 /5" at bounding box center [922, 276] width 202 height 58
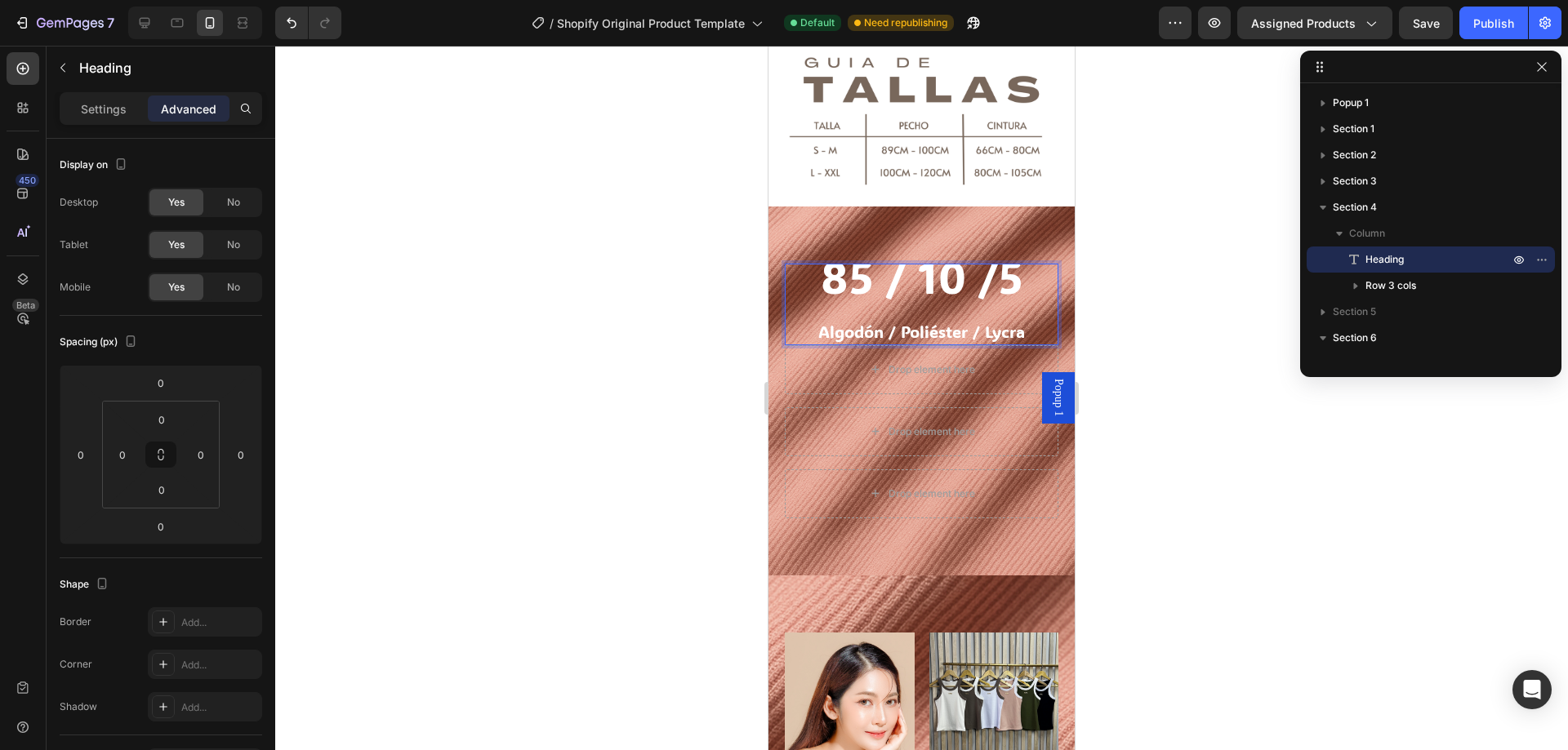
click at [812, 270] on p "85 / 10 /5 Algodón / Poliéster / Lycra" at bounding box center [921, 304] width 271 height 78
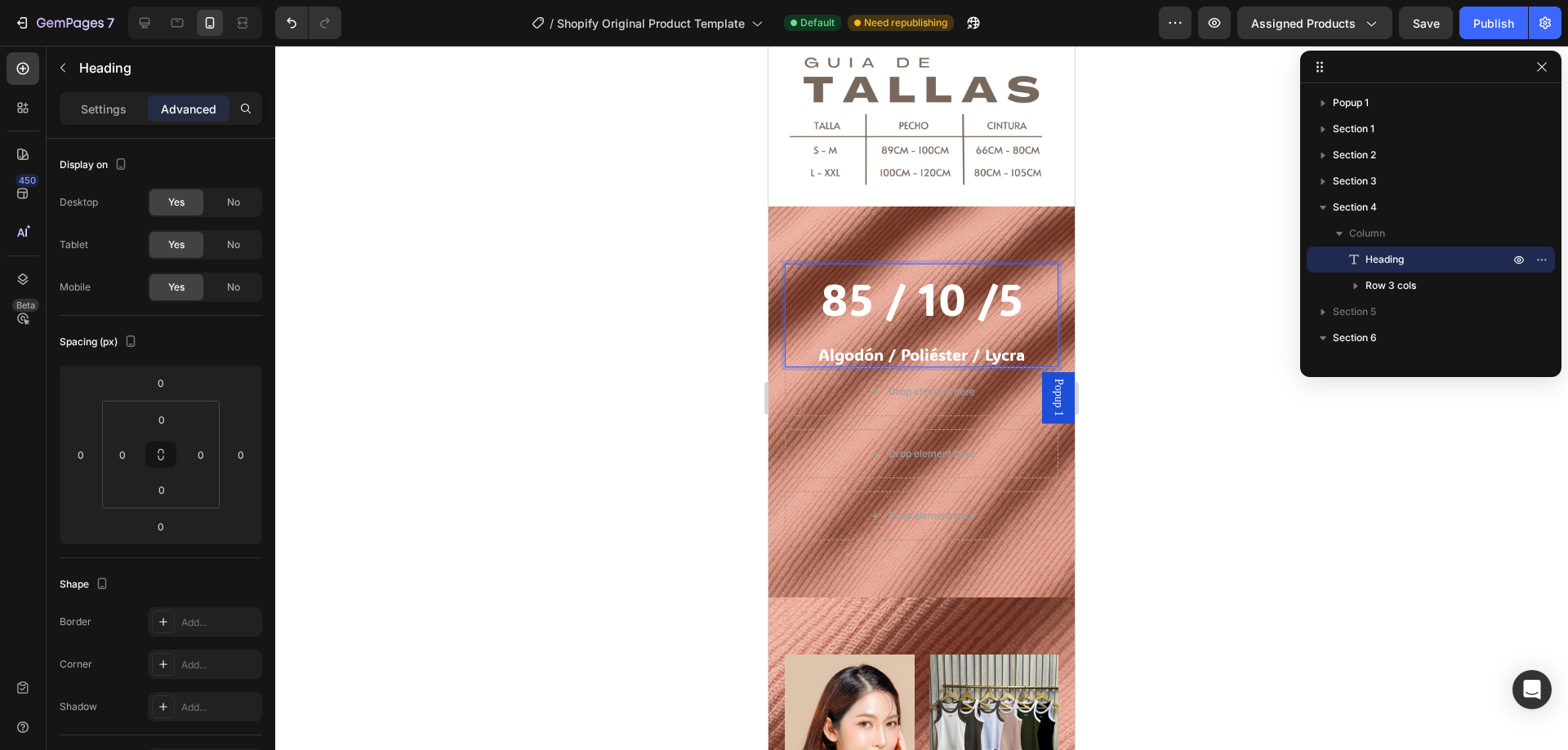
click at [1150, 362] on div at bounding box center [921, 398] width 1293 height 704
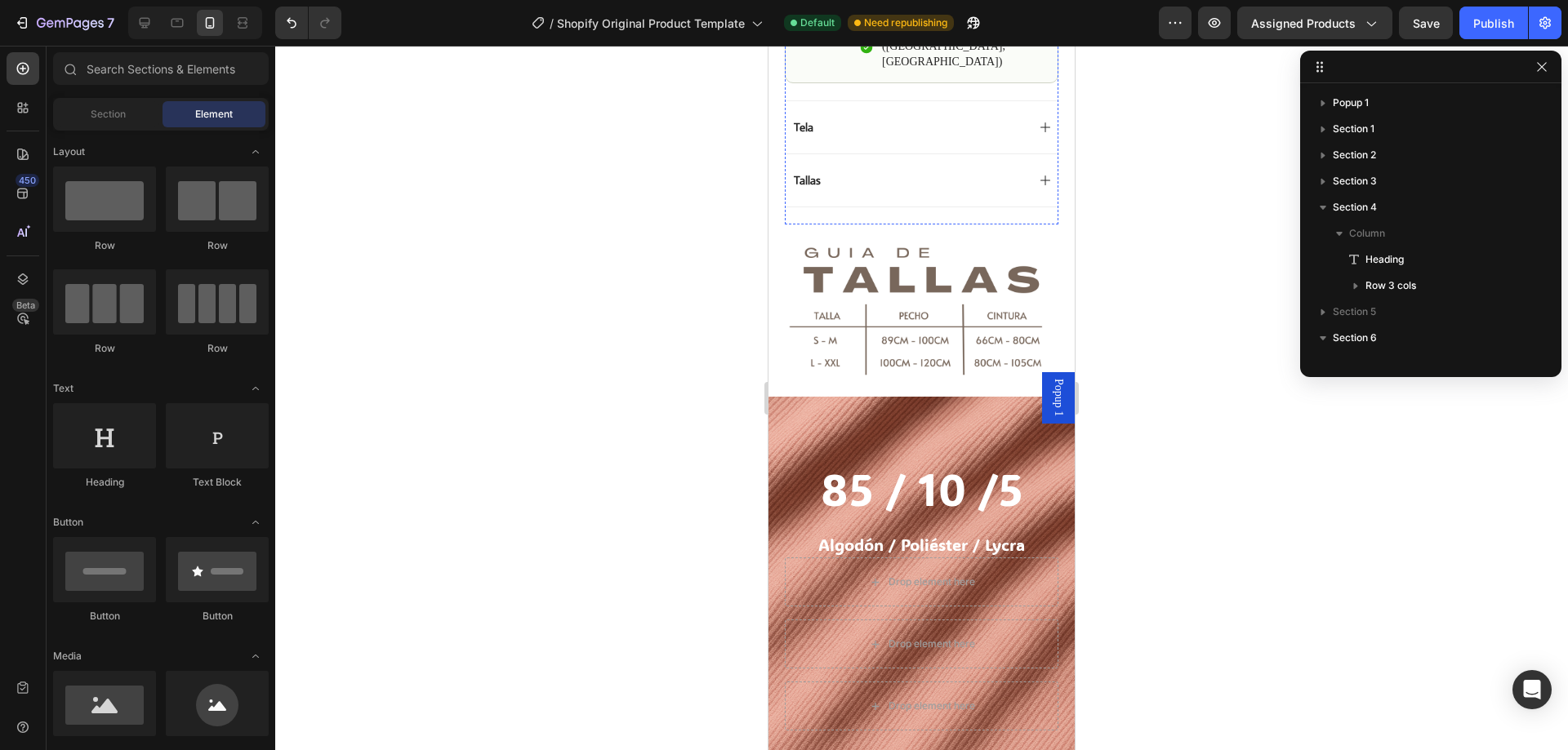
scroll to position [1526, 0]
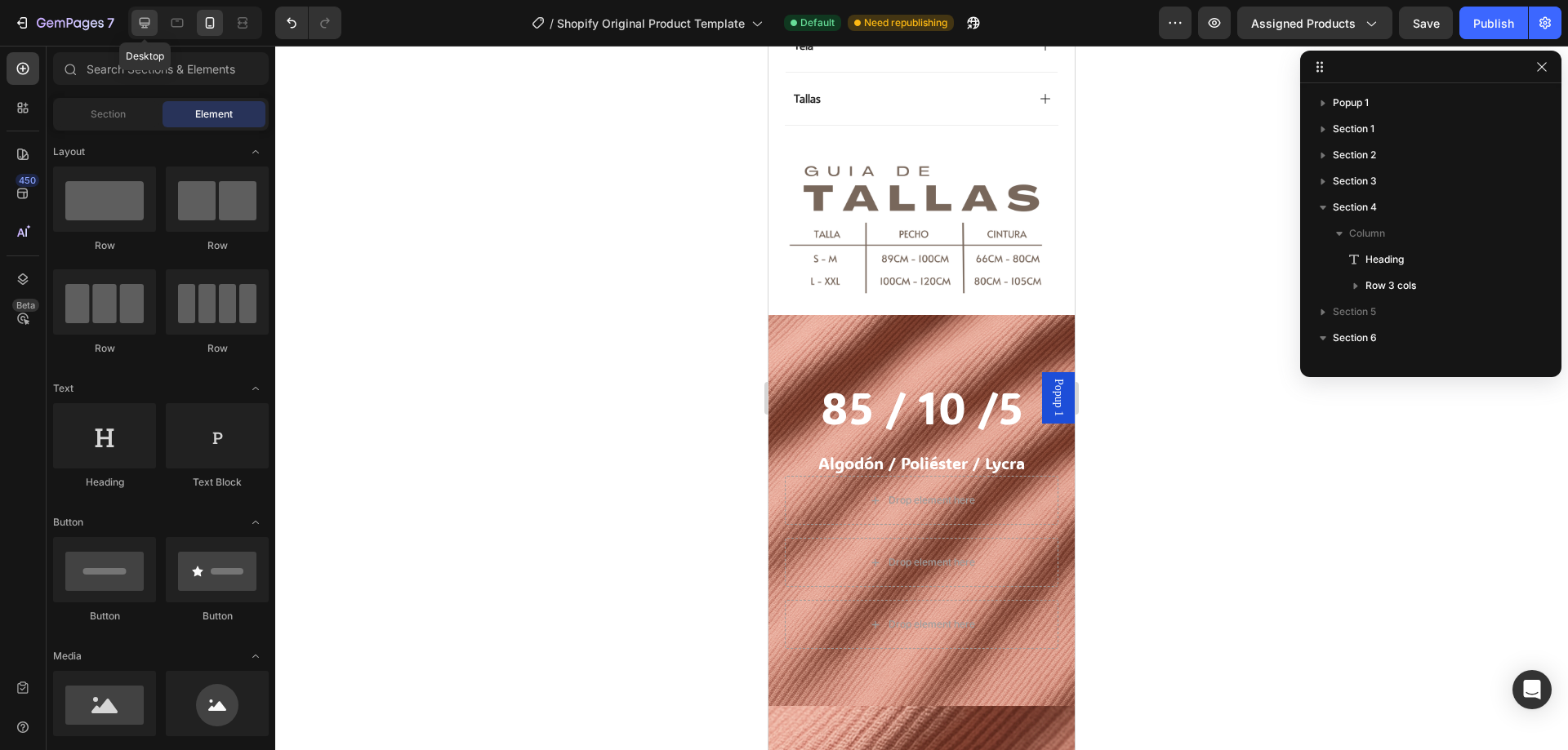
click at [150, 15] on icon at bounding box center [144, 22] width 16 height 16
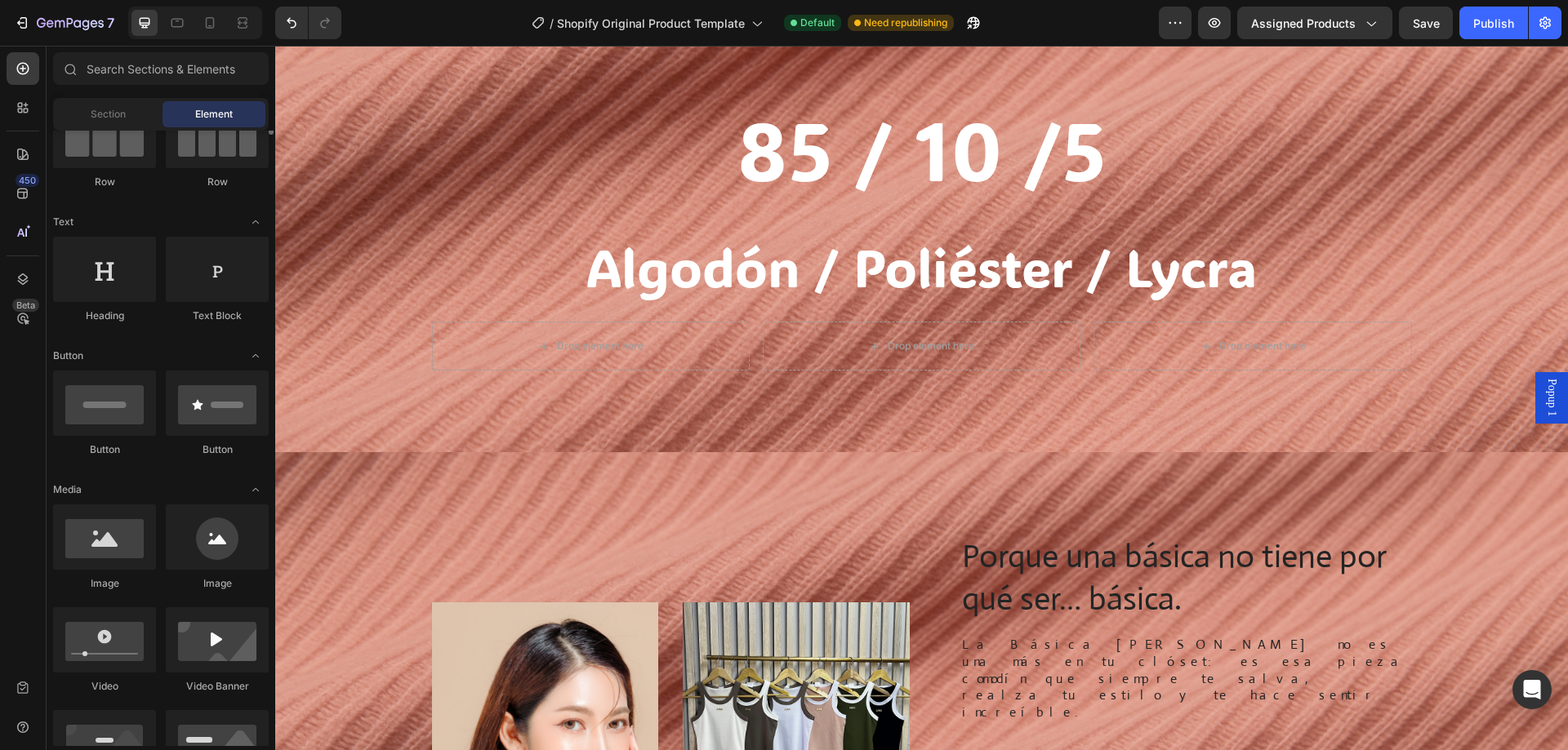
scroll to position [85, 0]
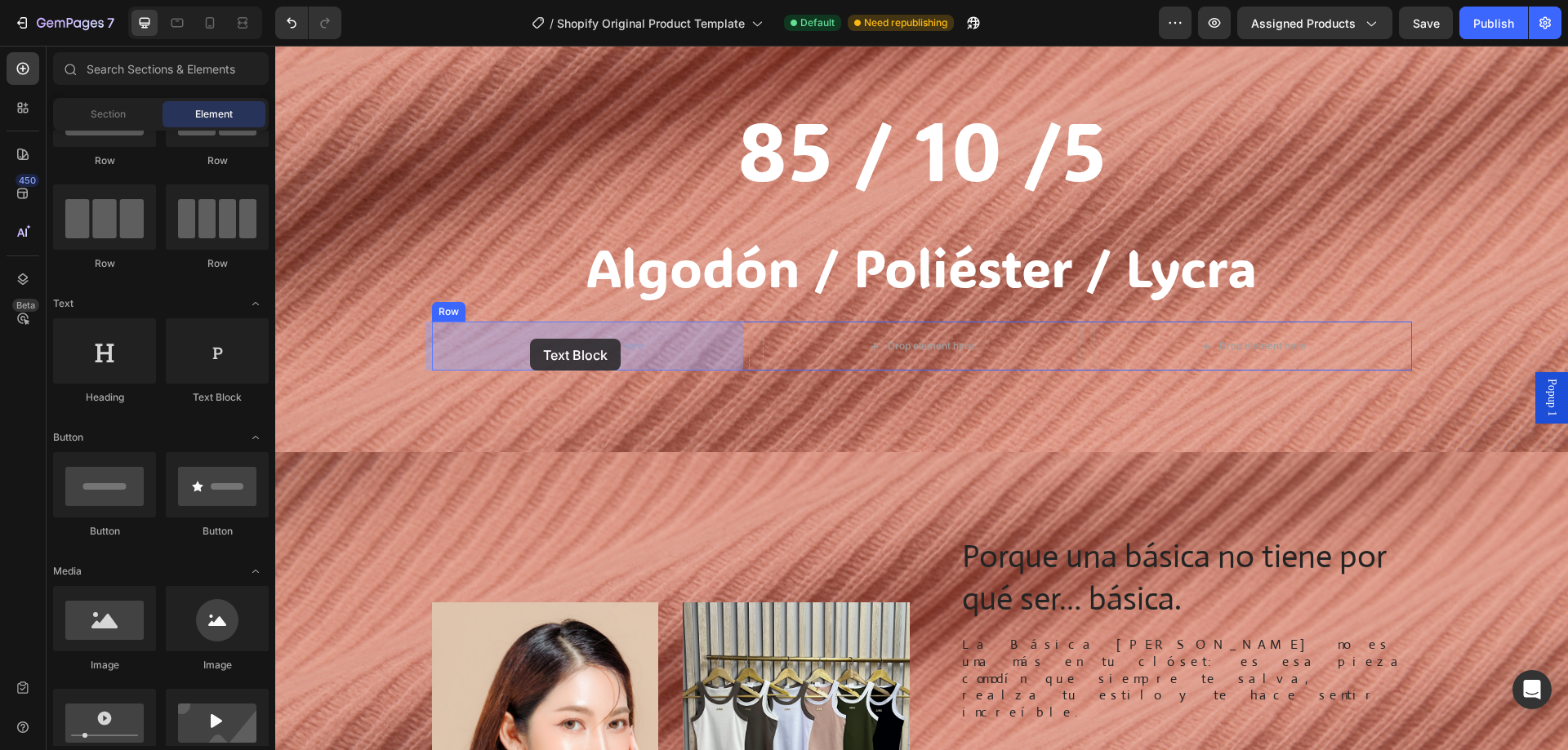
drag, startPoint x: 491, startPoint y: 406, endPoint x: 530, endPoint y: 339, distance: 77.5
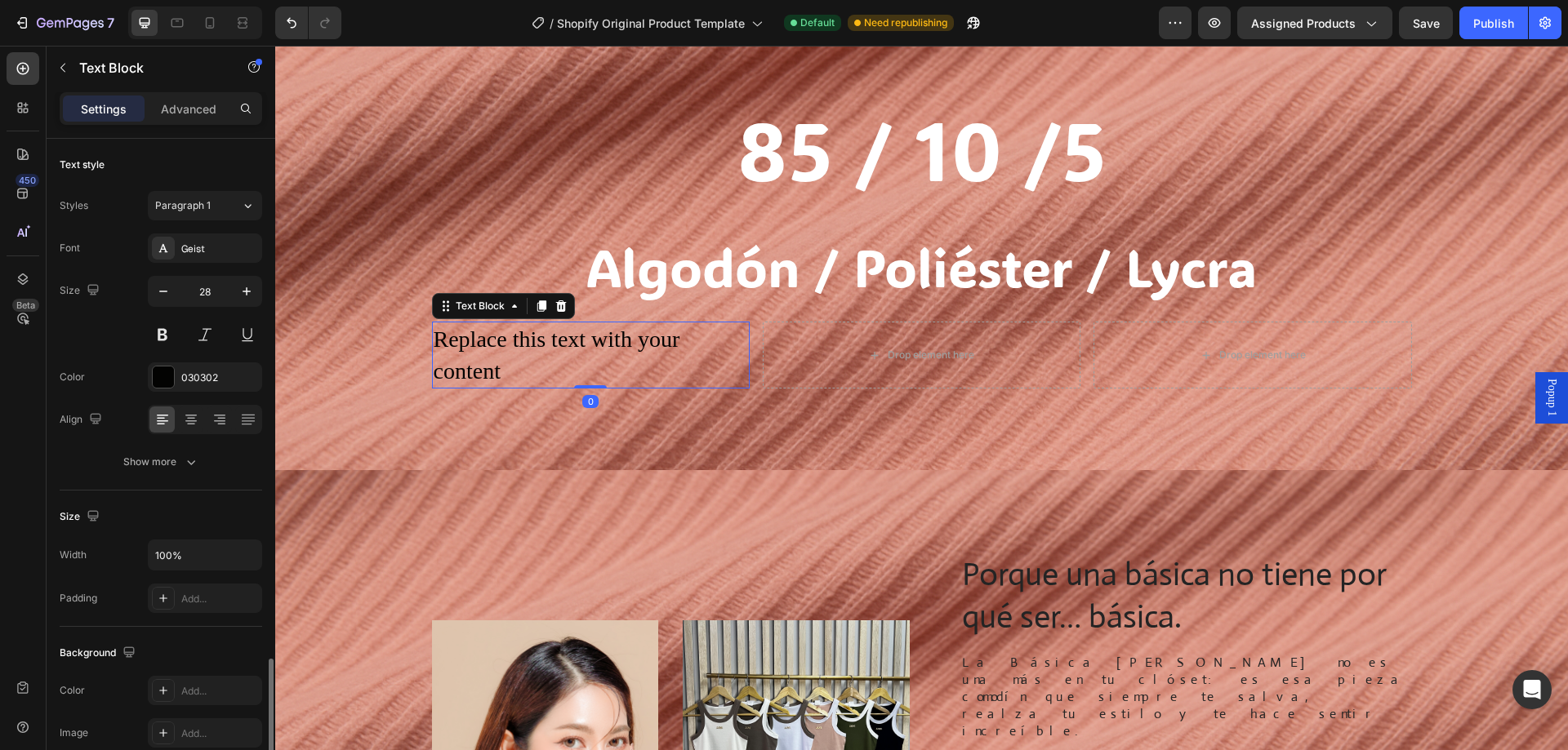
scroll to position [309, 0]
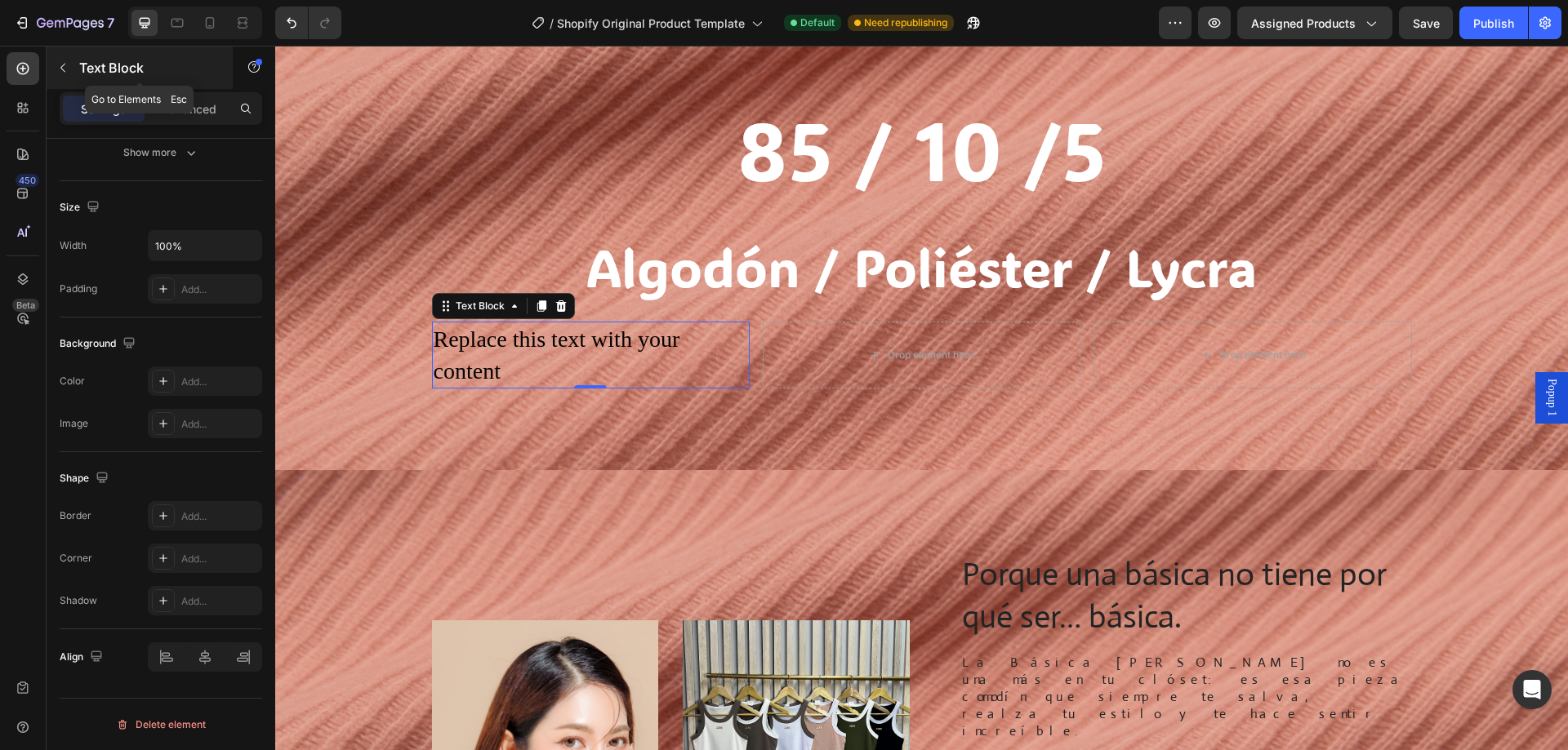
click at [65, 68] on icon "button" at bounding box center [63, 68] width 13 height 13
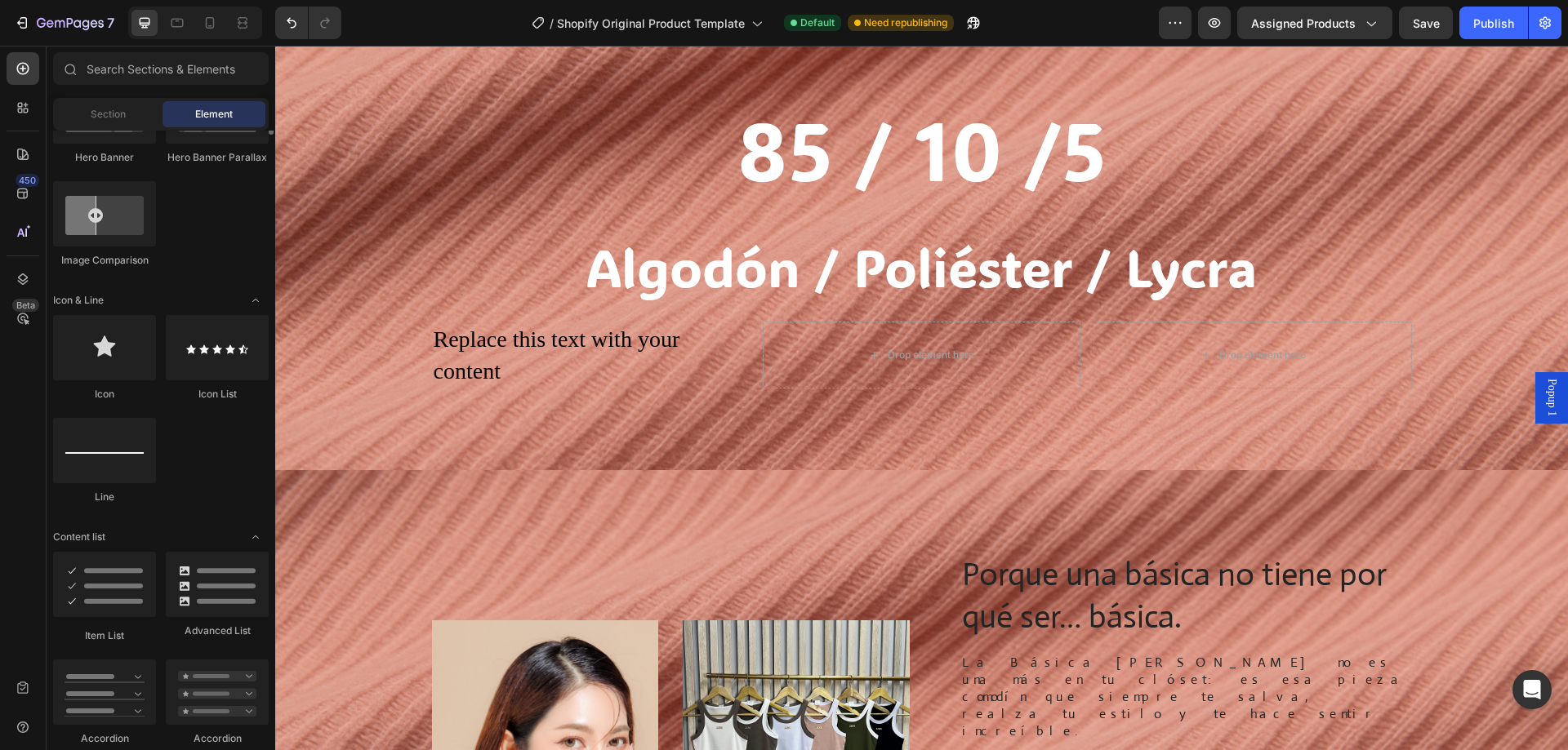
scroll to position [983, 0]
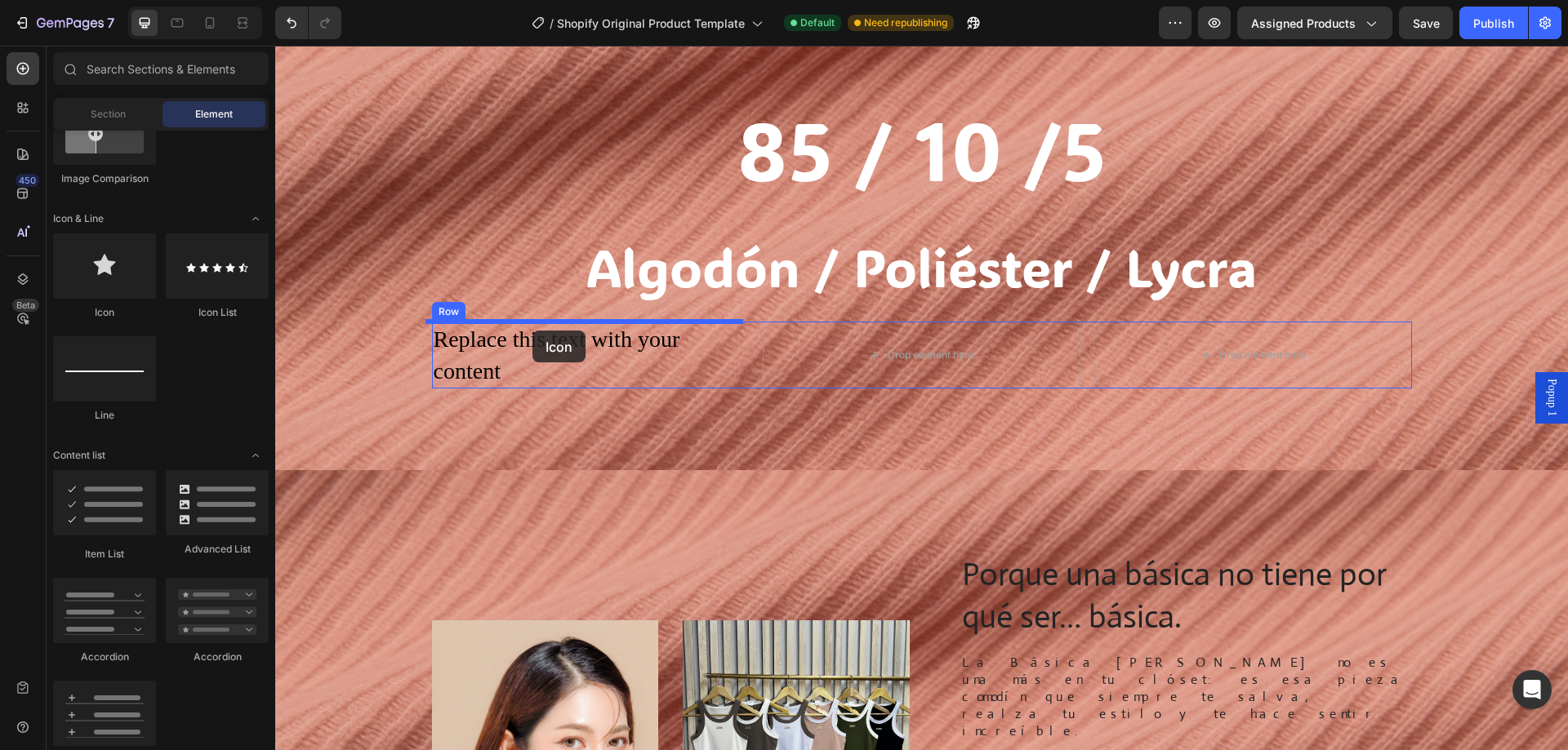
drag, startPoint x: 506, startPoint y: 299, endPoint x: 533, endPoint y: 330, distance: 41.1
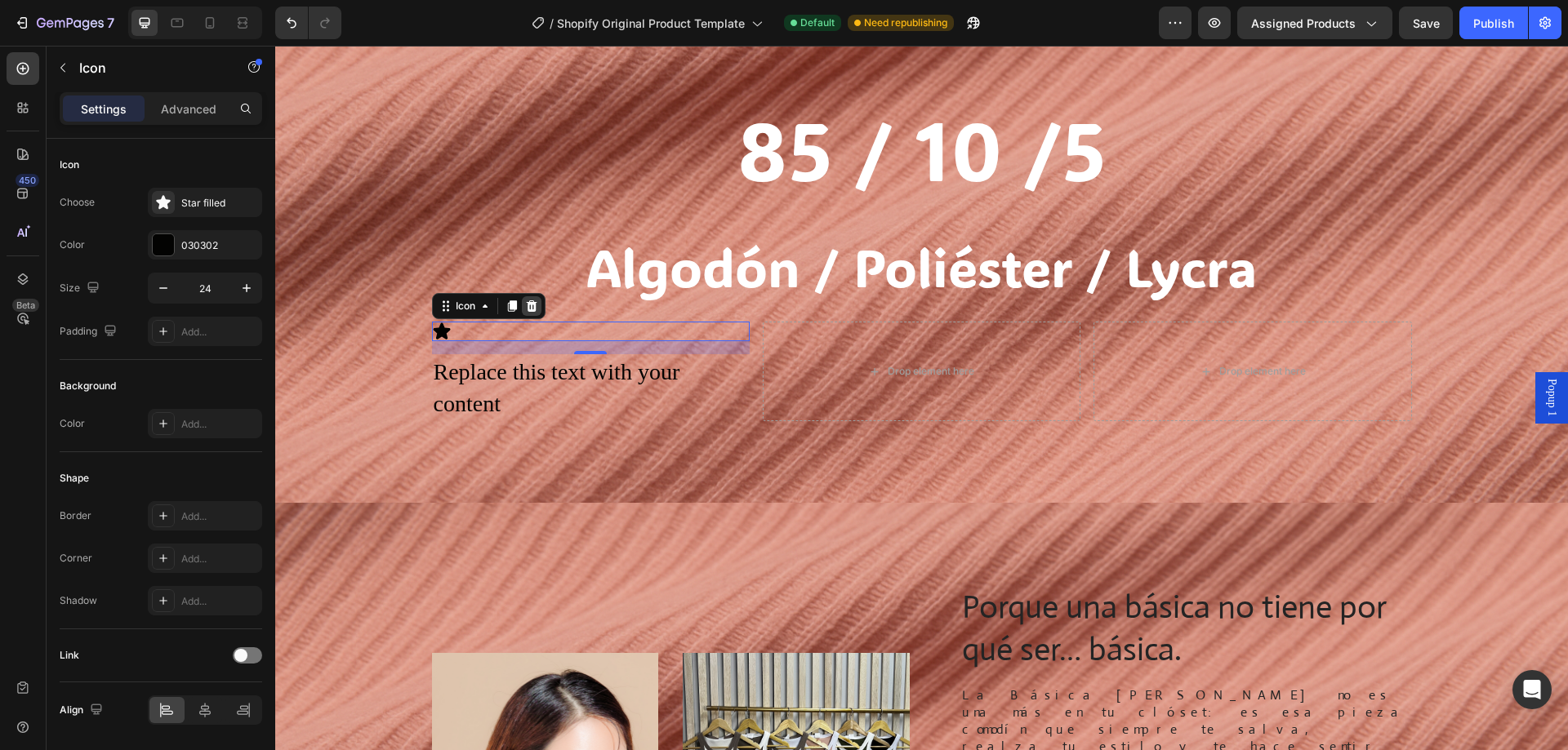
click at [526, 302] on icon at bounding box center [531, 307] width 11 height 12
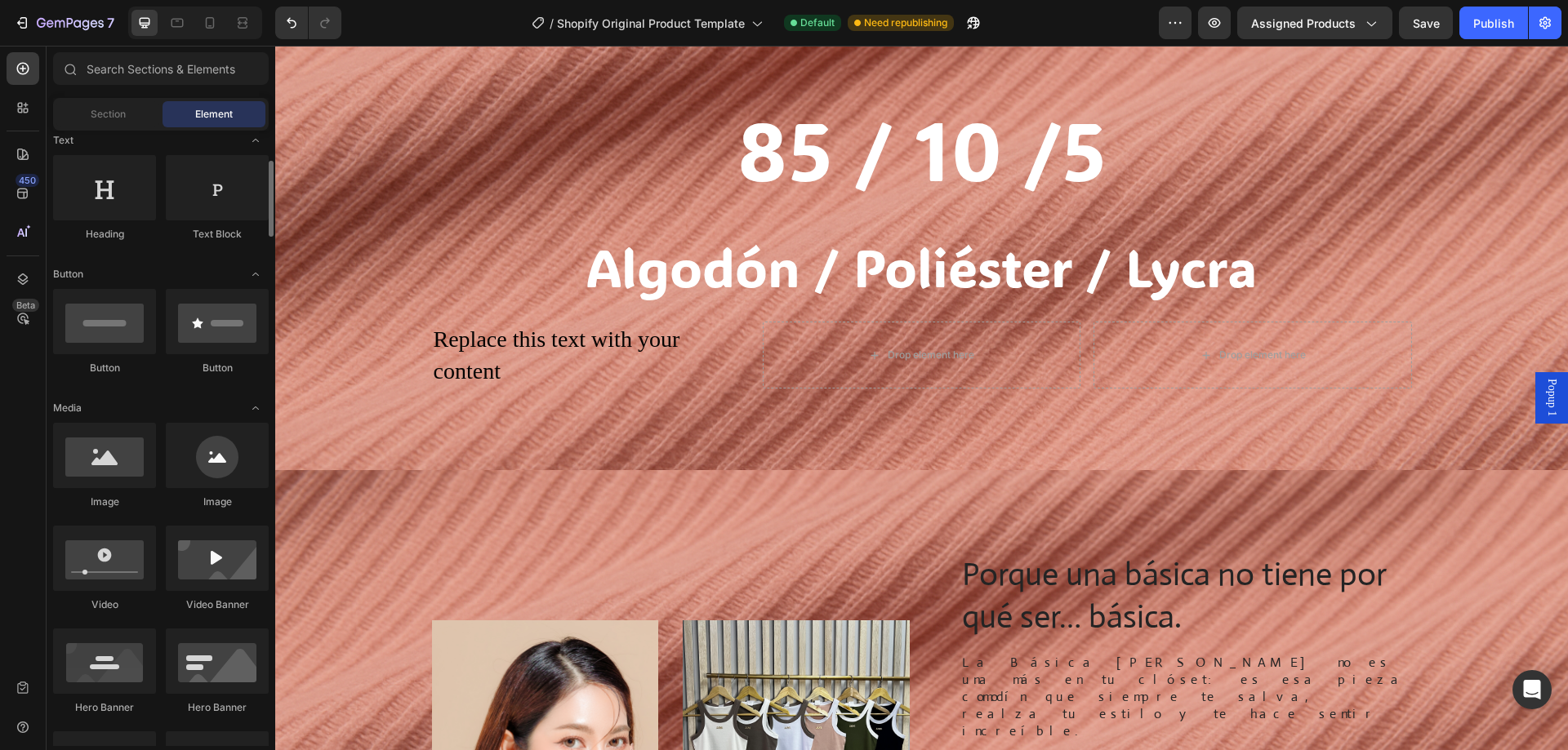
scroll to position [0, 0]
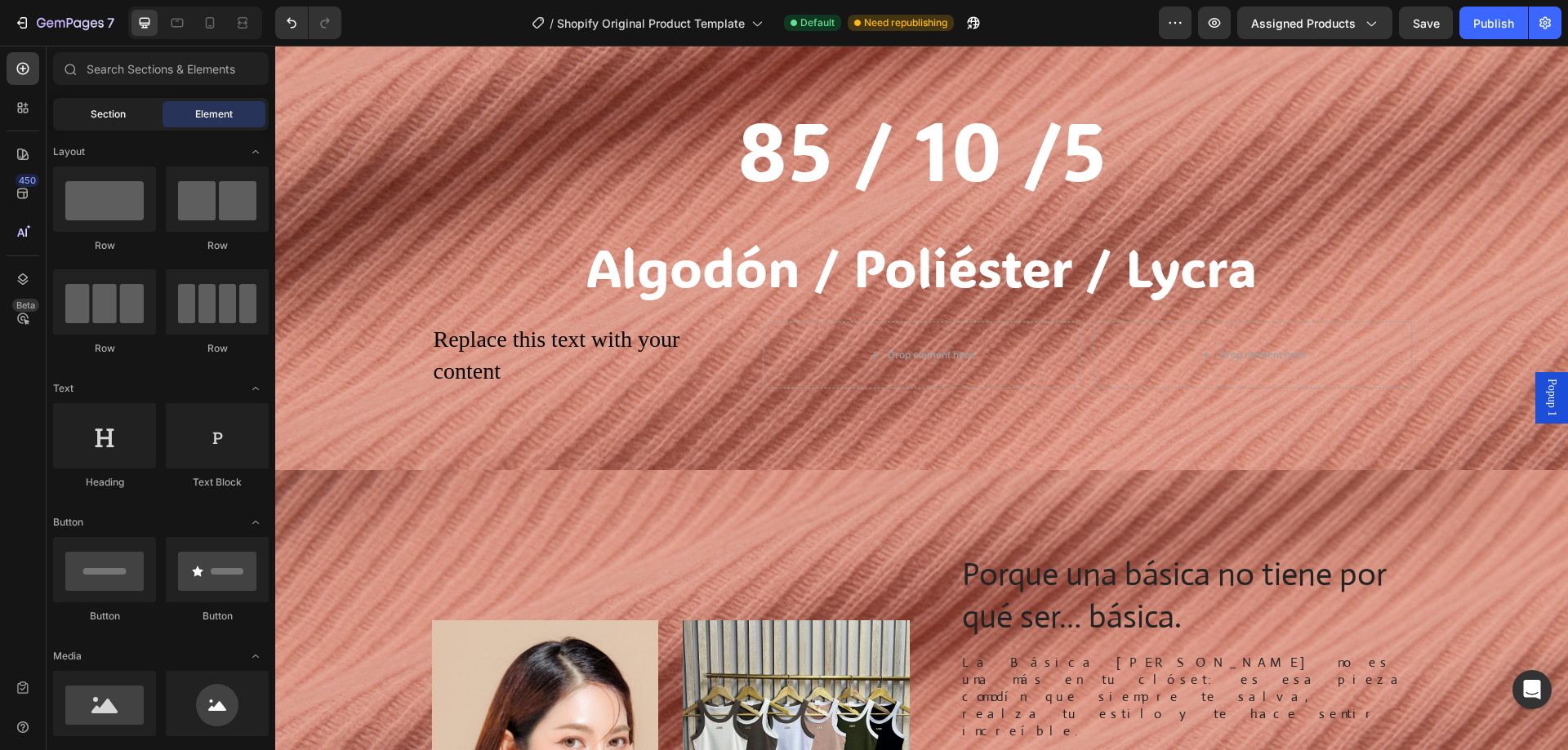
click at [112, 118] on span "Section" at bounding box center [109, 114] width 35 height 14
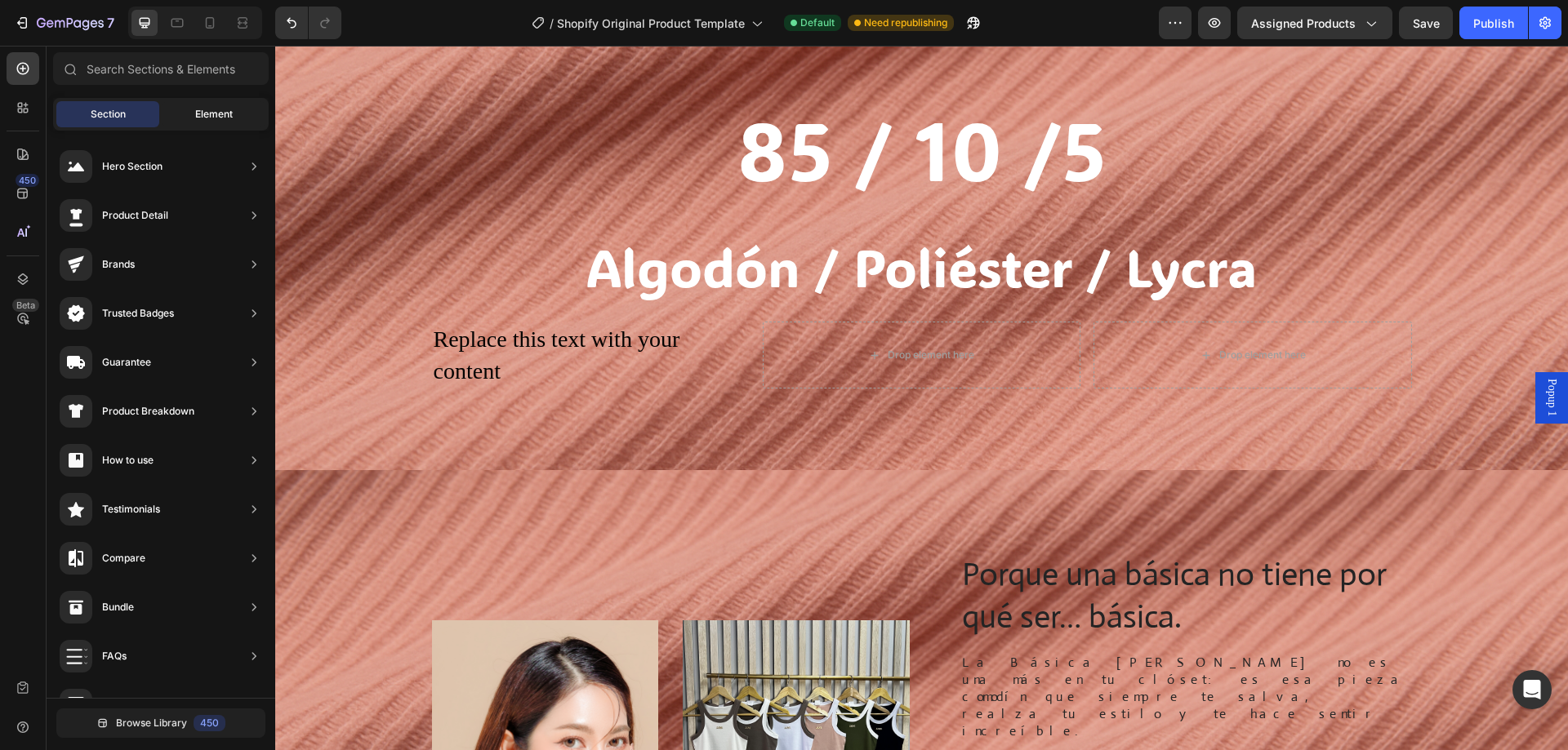
click at [196, 113] on span "Element" at bounding box center [214, 114] width 38 height 14
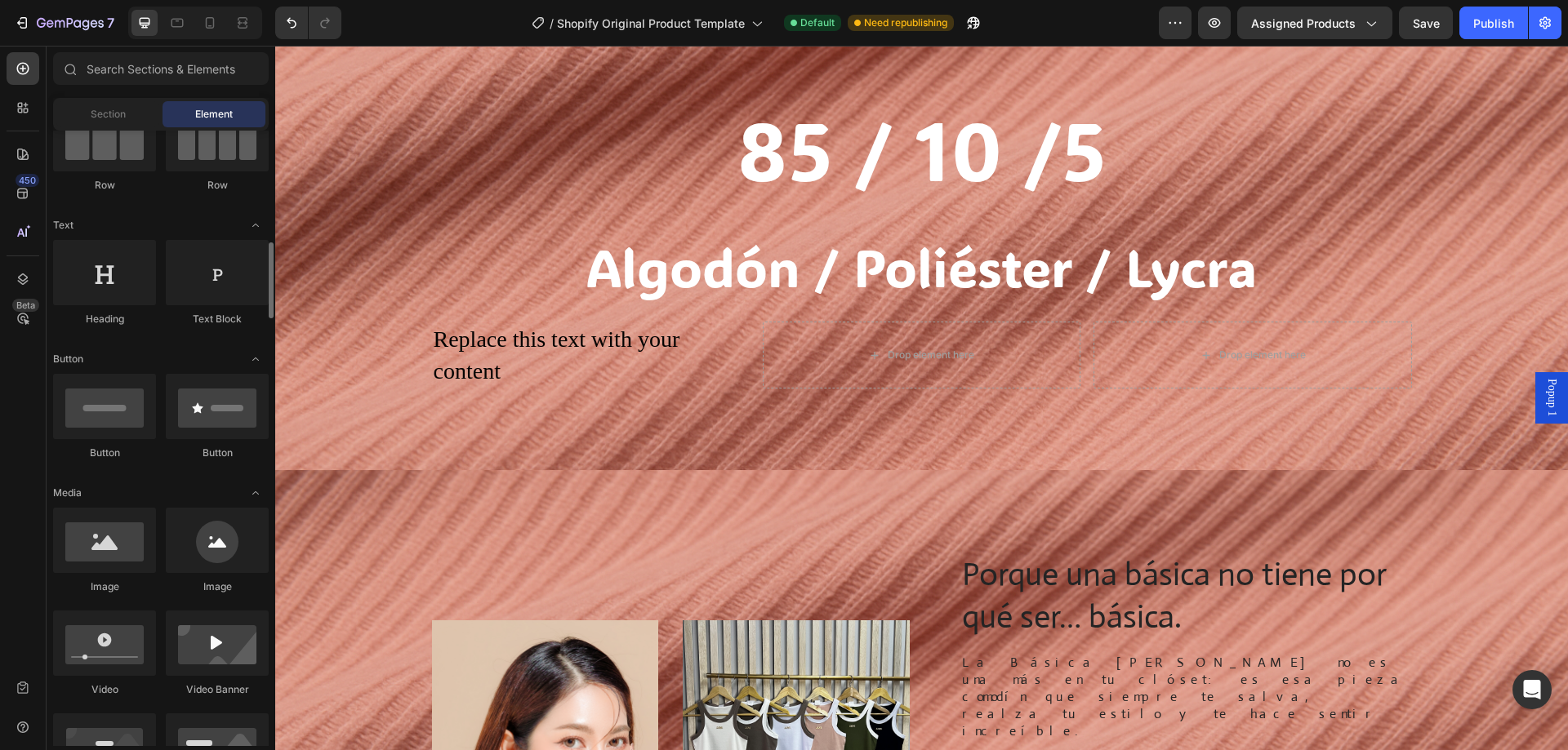
scroll to position [327, 0]
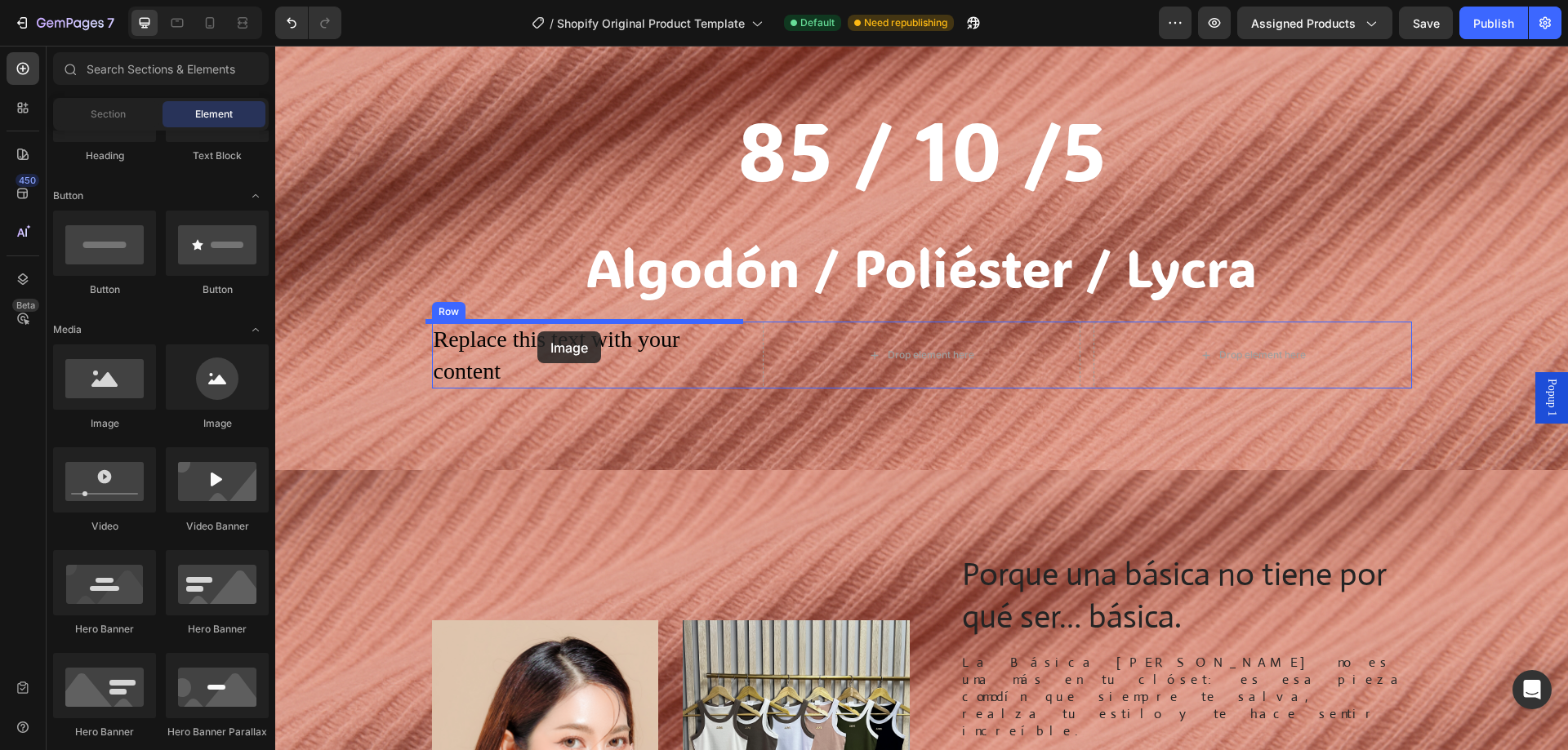
drag, startPoint x: 511, startPoint y: 446, endPoint x: 537, endPoint y: 331, distance: 117.9
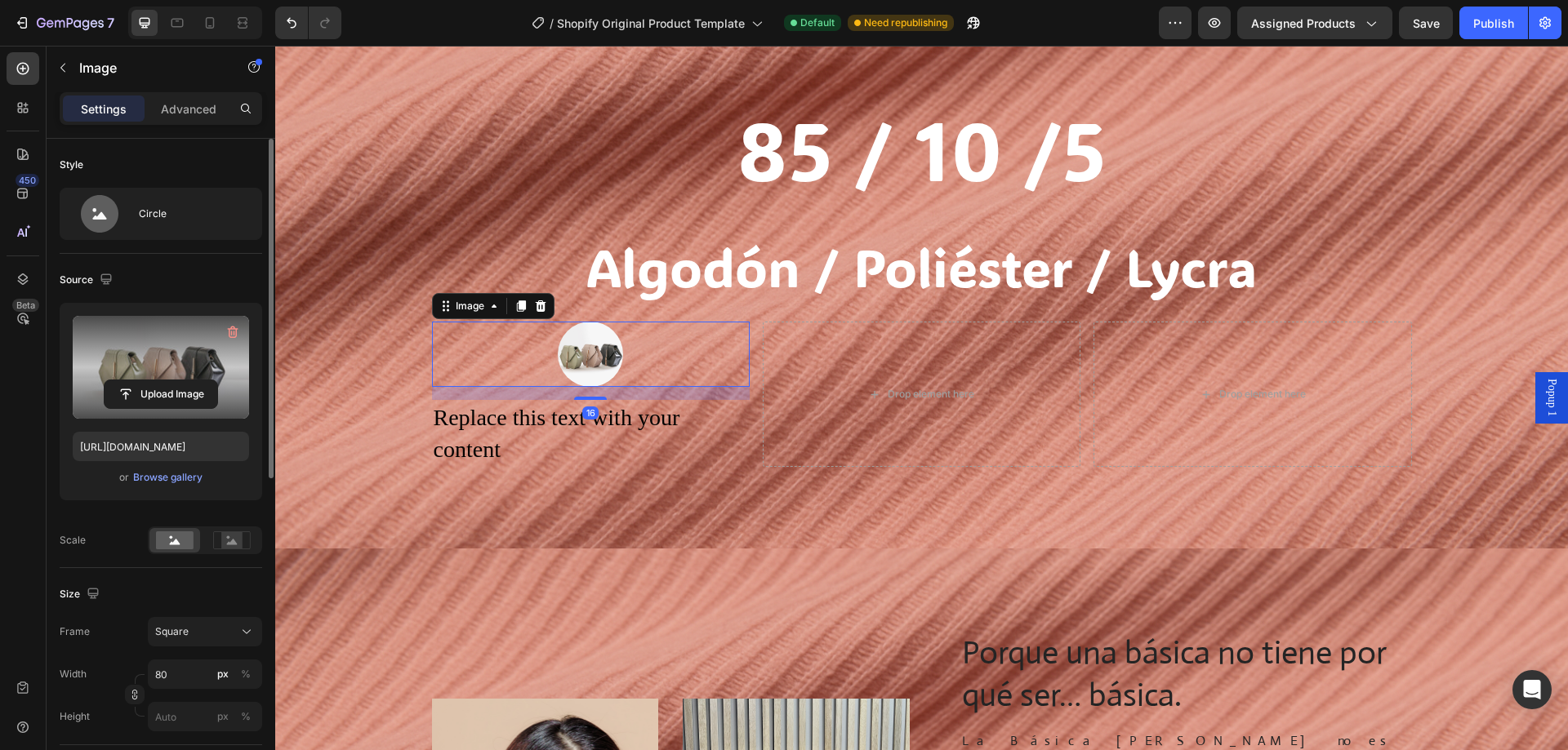
click at [161, 374] on label at bounding box center [160, 367] width 176 height 103
click at [161, 380] on input "file" at bounding box center [161, 394] width 113 height 28
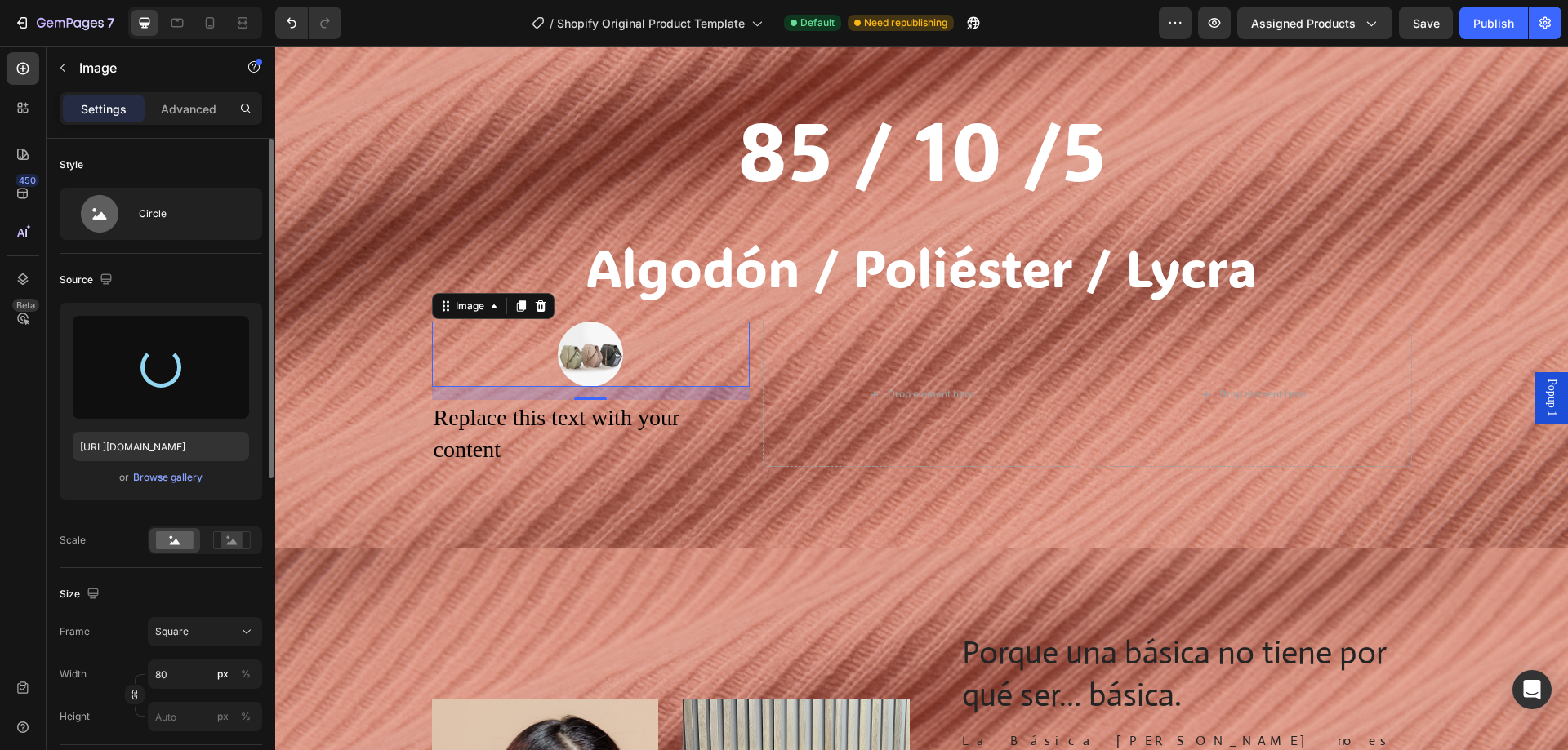
type input "[URL][DOMAIN_NAME]"
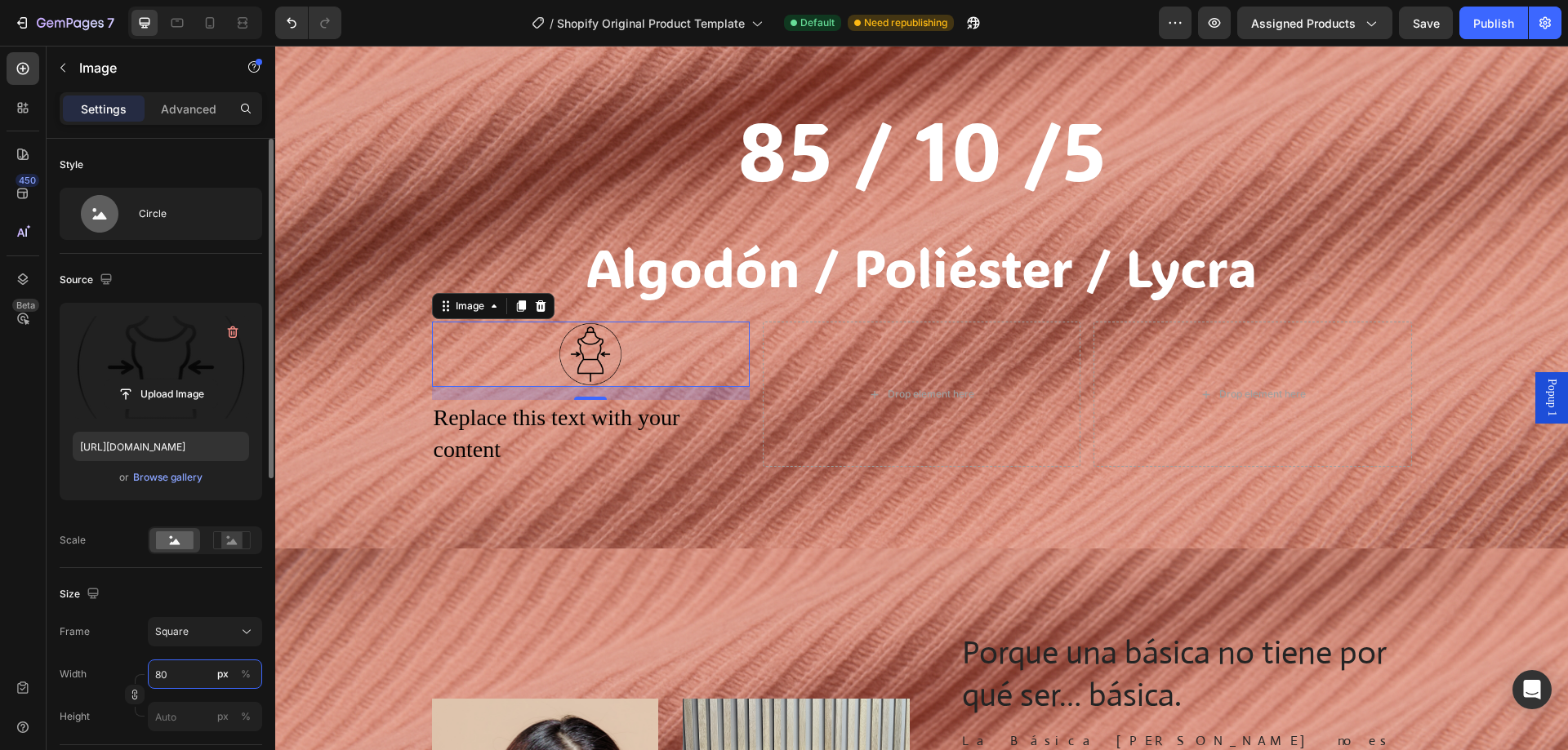
click at [171, 673] on input "80" at bounding box center [205, 674] width 115 height 29
type input "1"
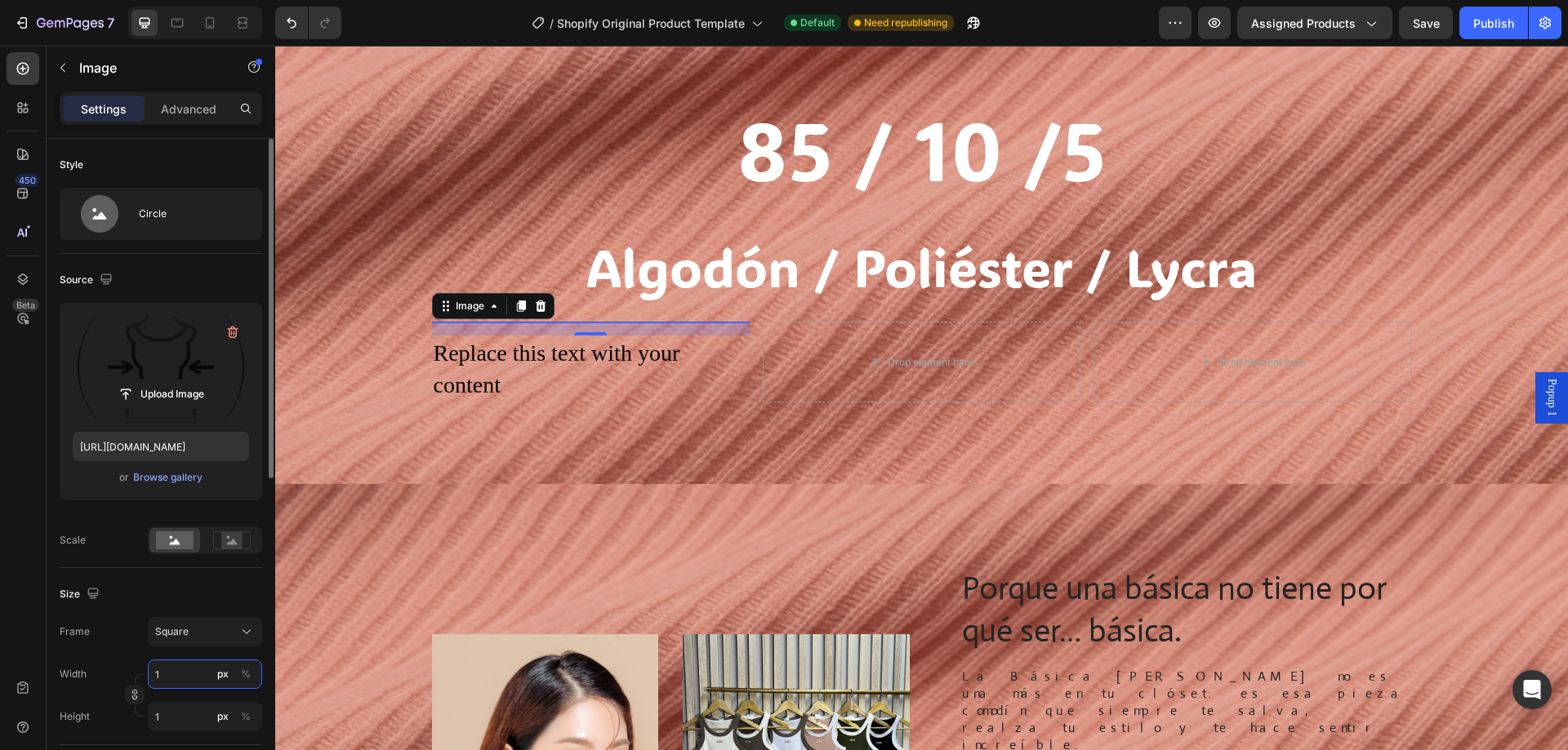
type input "10"
type input "100"
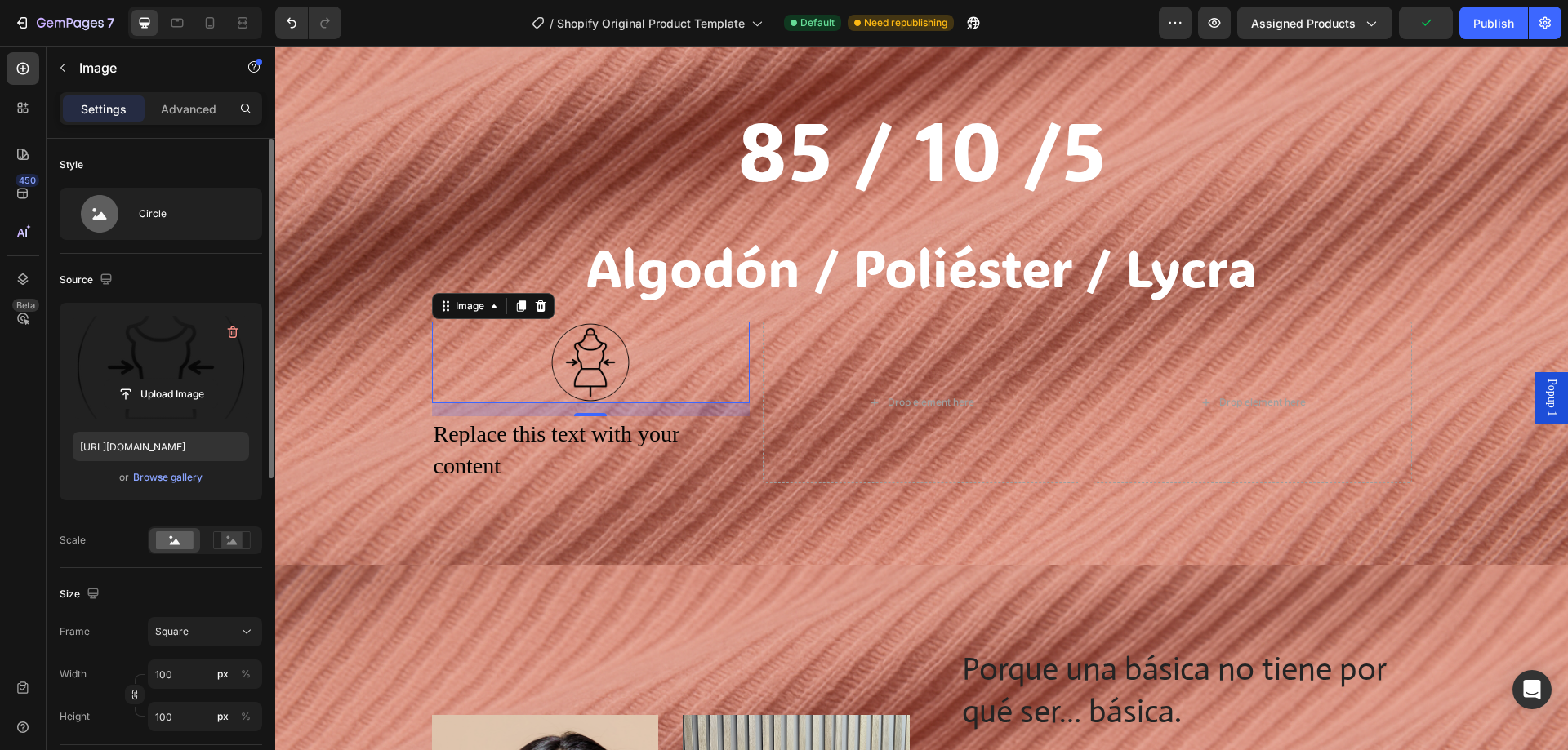
click at [194, 657] on div "Frame Square Width 100 px % Height 100 px %" at bounding box center [161, 674] width 202 height 115
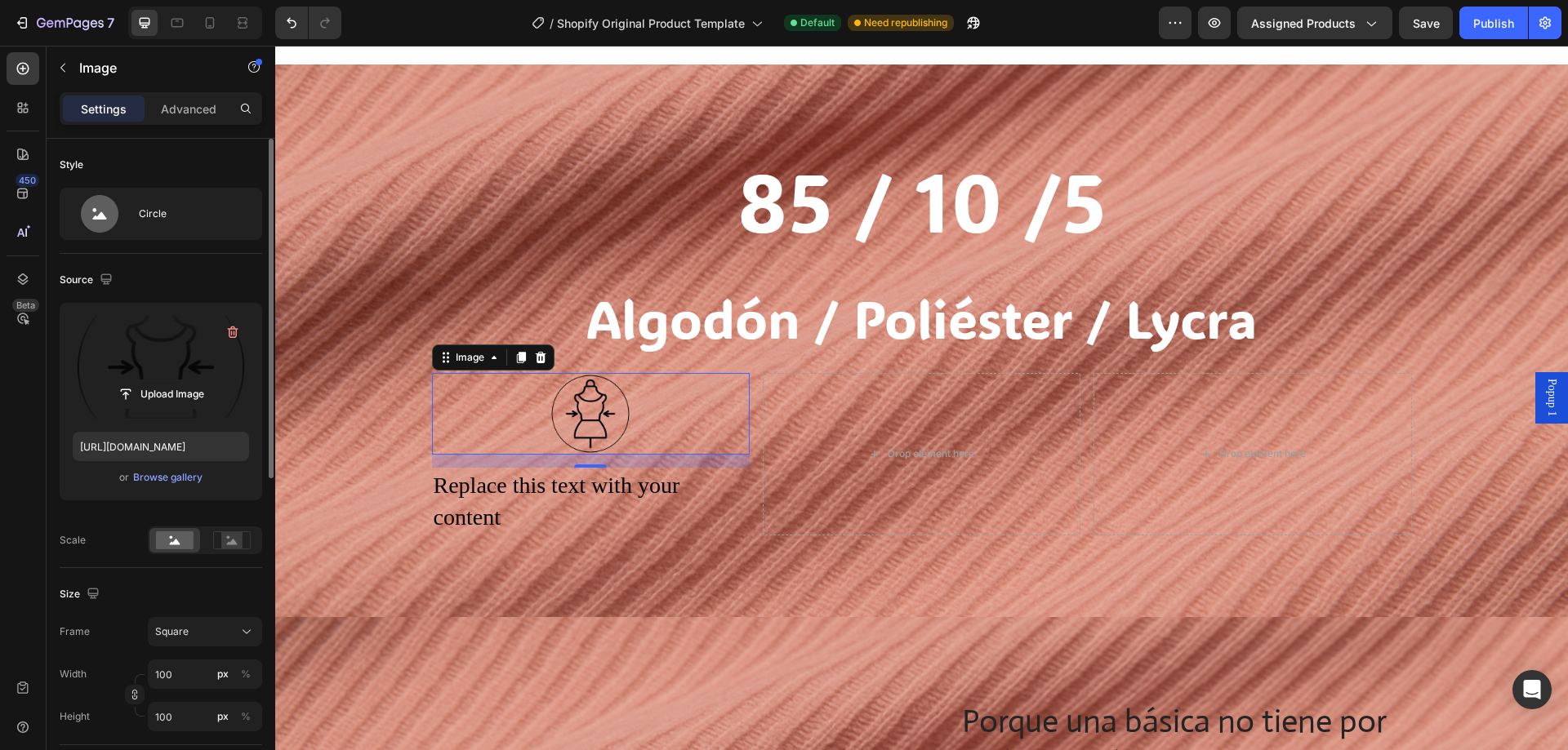
scroll to position [82, 0]
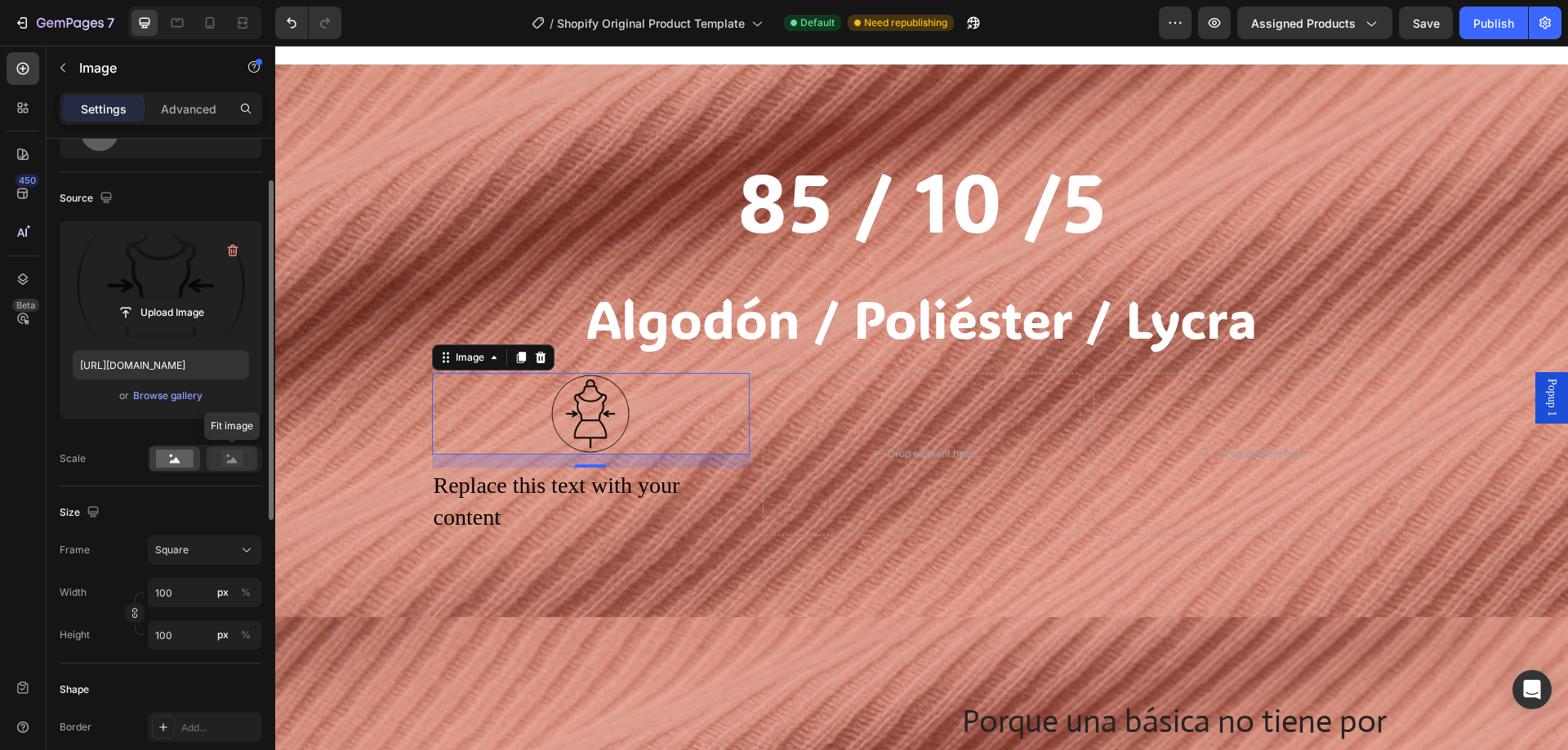
click at [245, 467] on rect at bounding box center [232, 458] width 37 height 17
click at [170, 463] on icon at bounding box center [175, 460] width 11 height 6
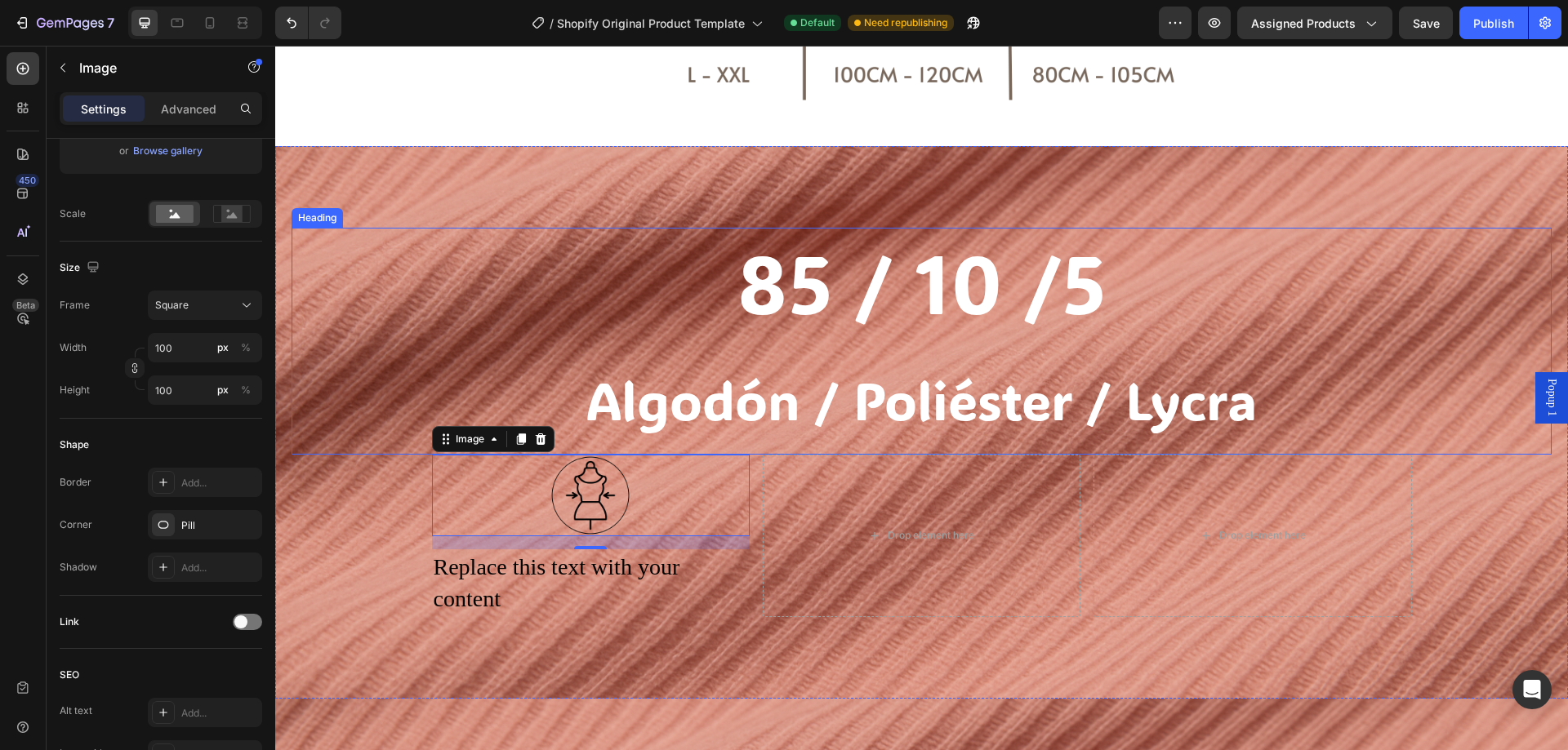
scroll to position [1384, 0]
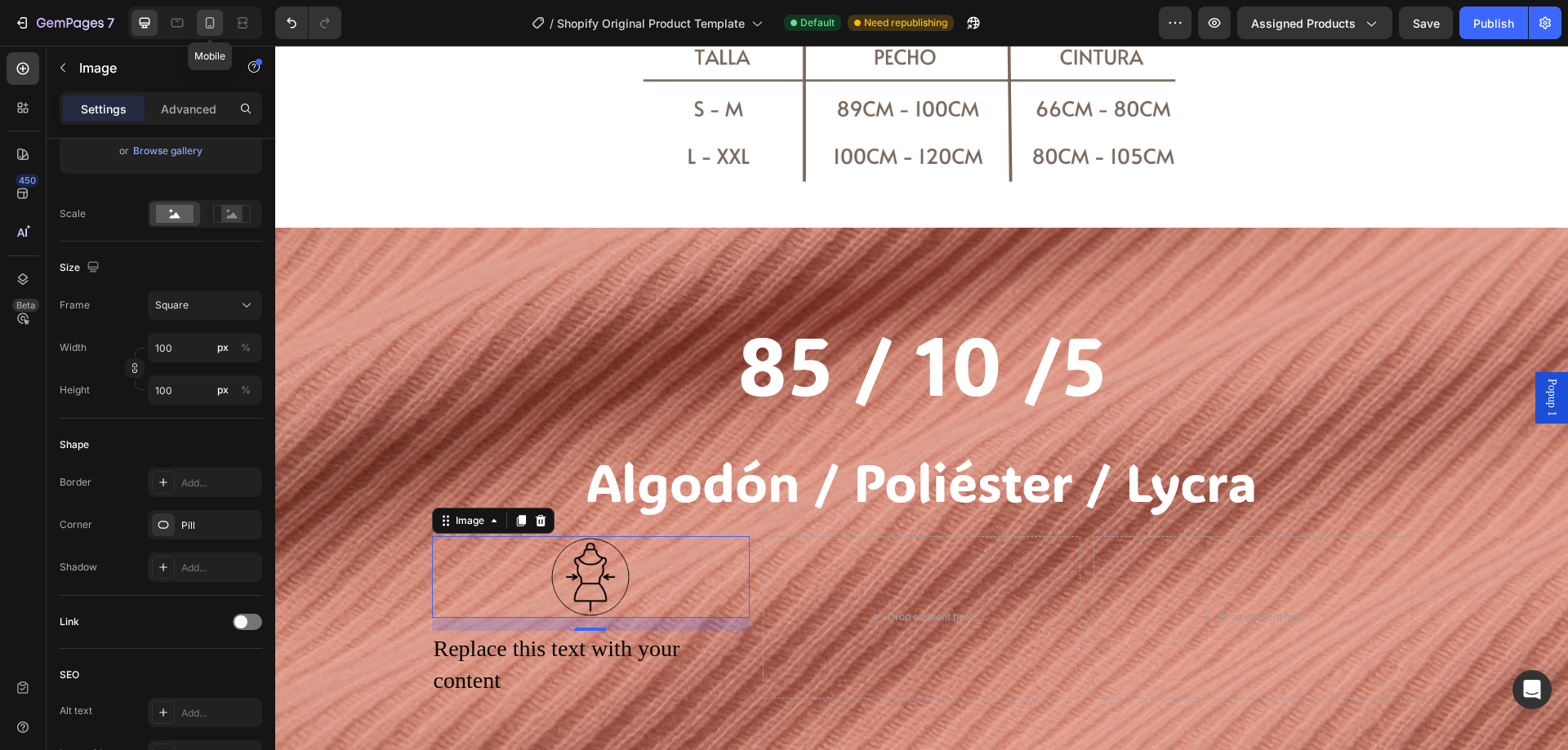
click at [206, 24] on icon at bounding box center [210, 23] width 9 height 12
type input "80"
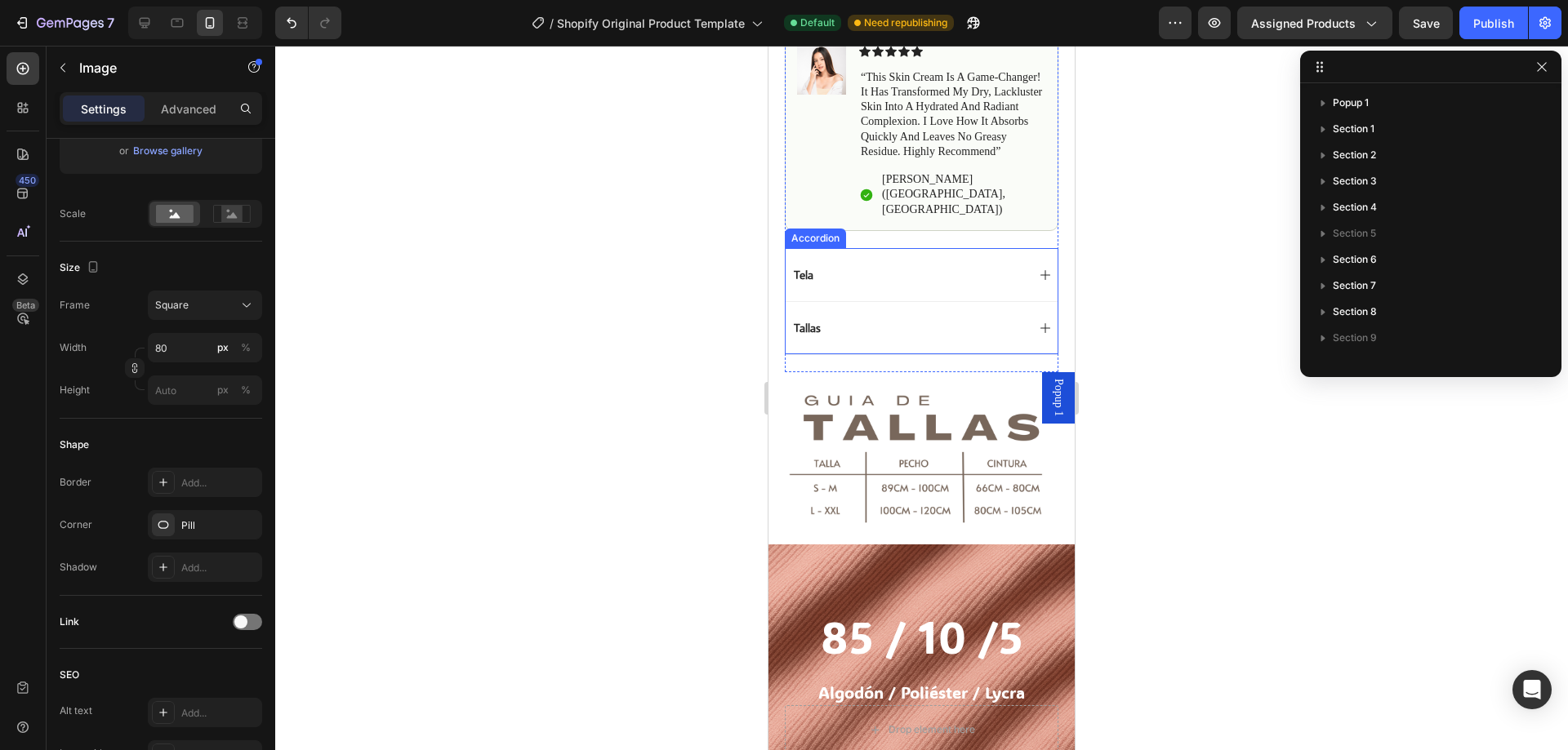
scroll to position [1378, 0]
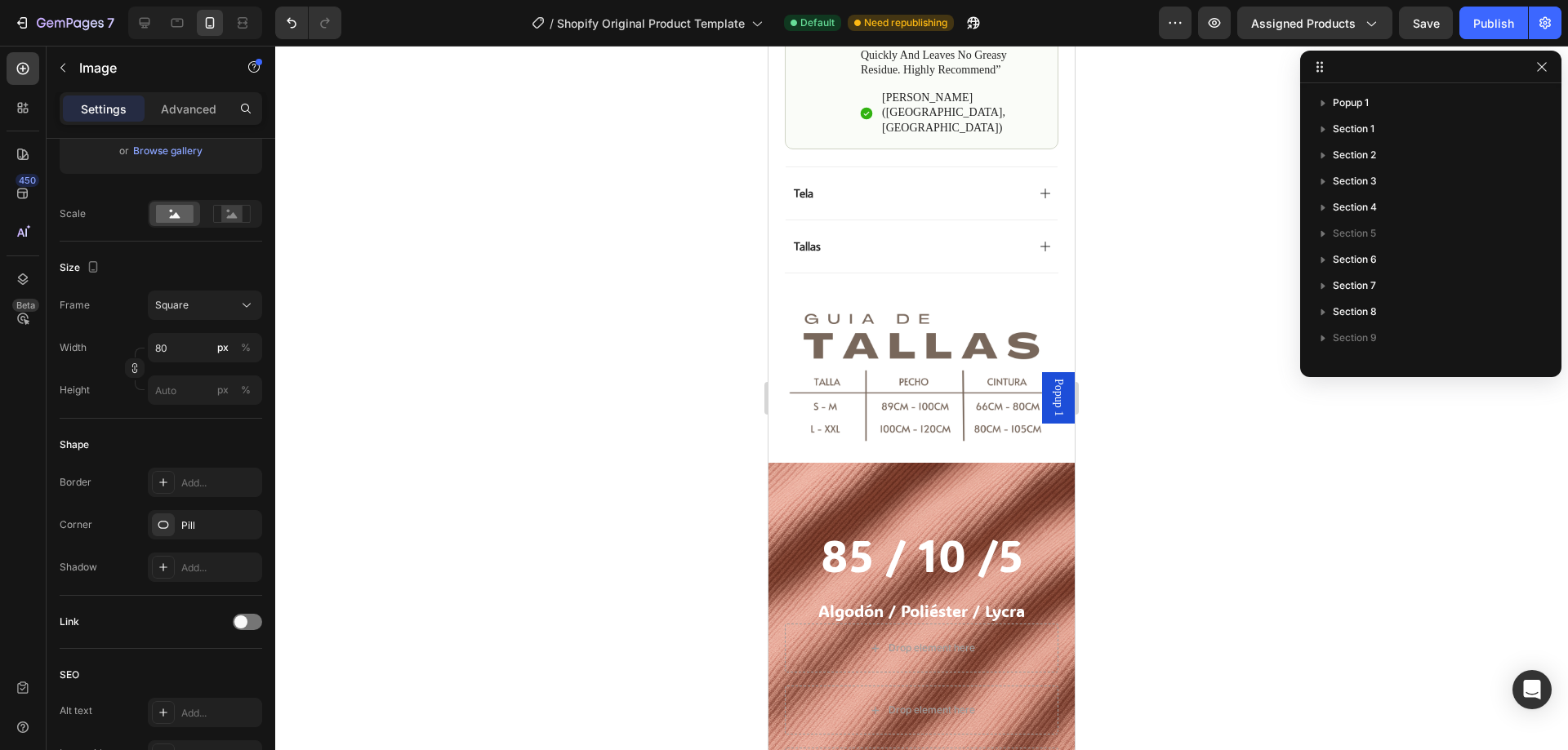
click at [1469, 497] on div at bounding box center [921, 398] width 1293 height 704
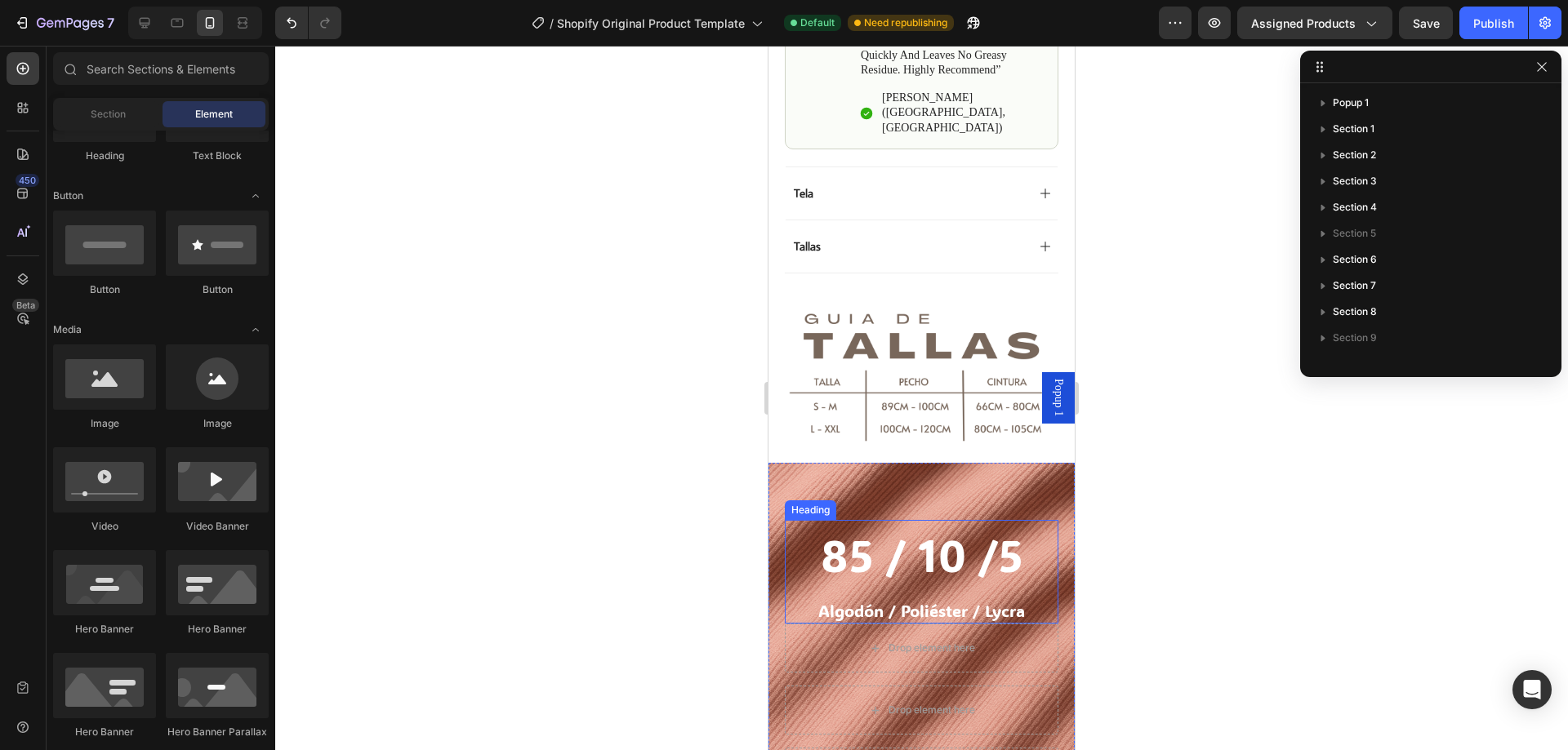
scroll to position [1623, 0]
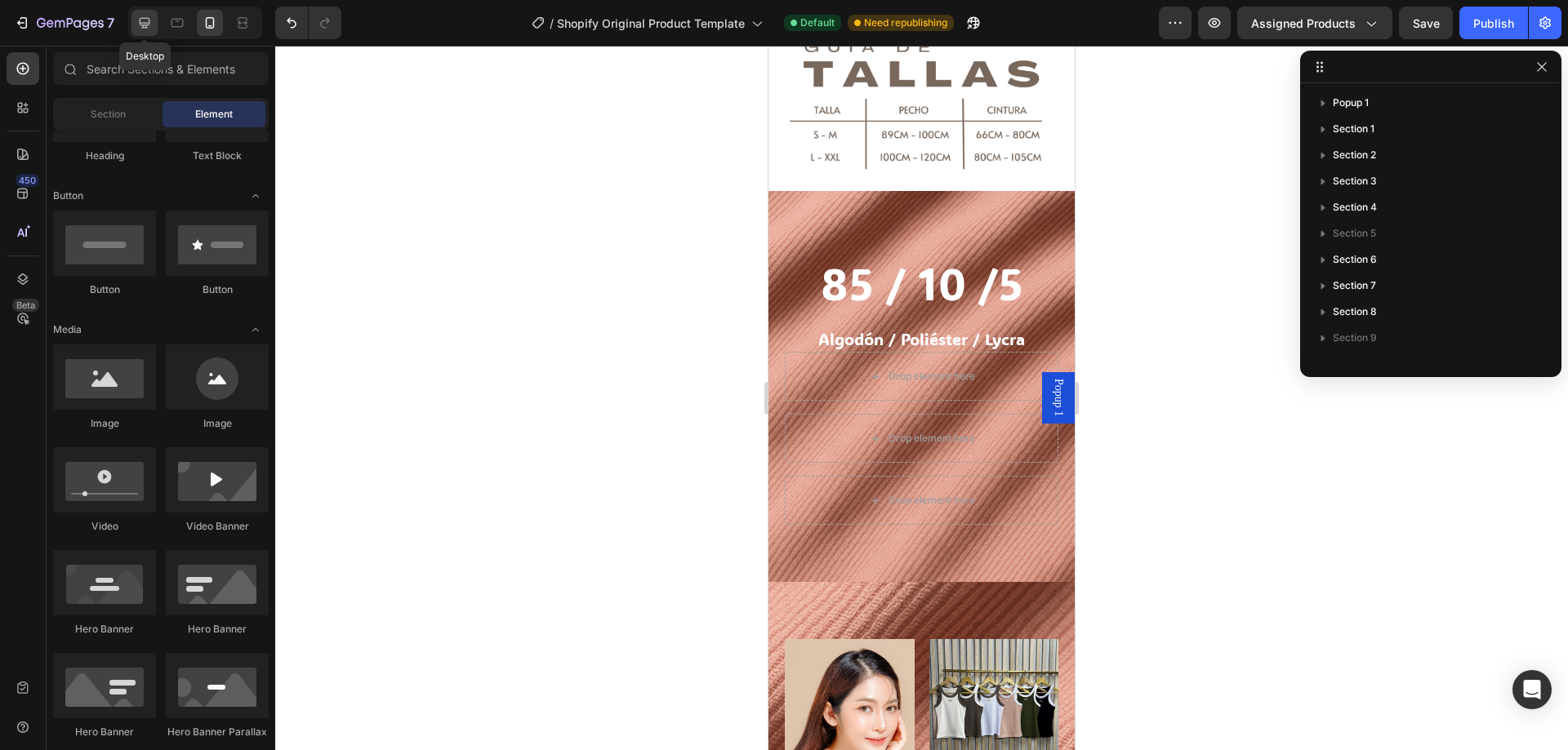
click at [146, 25] on icon at bounding box center [145, 23] width 11 height 11
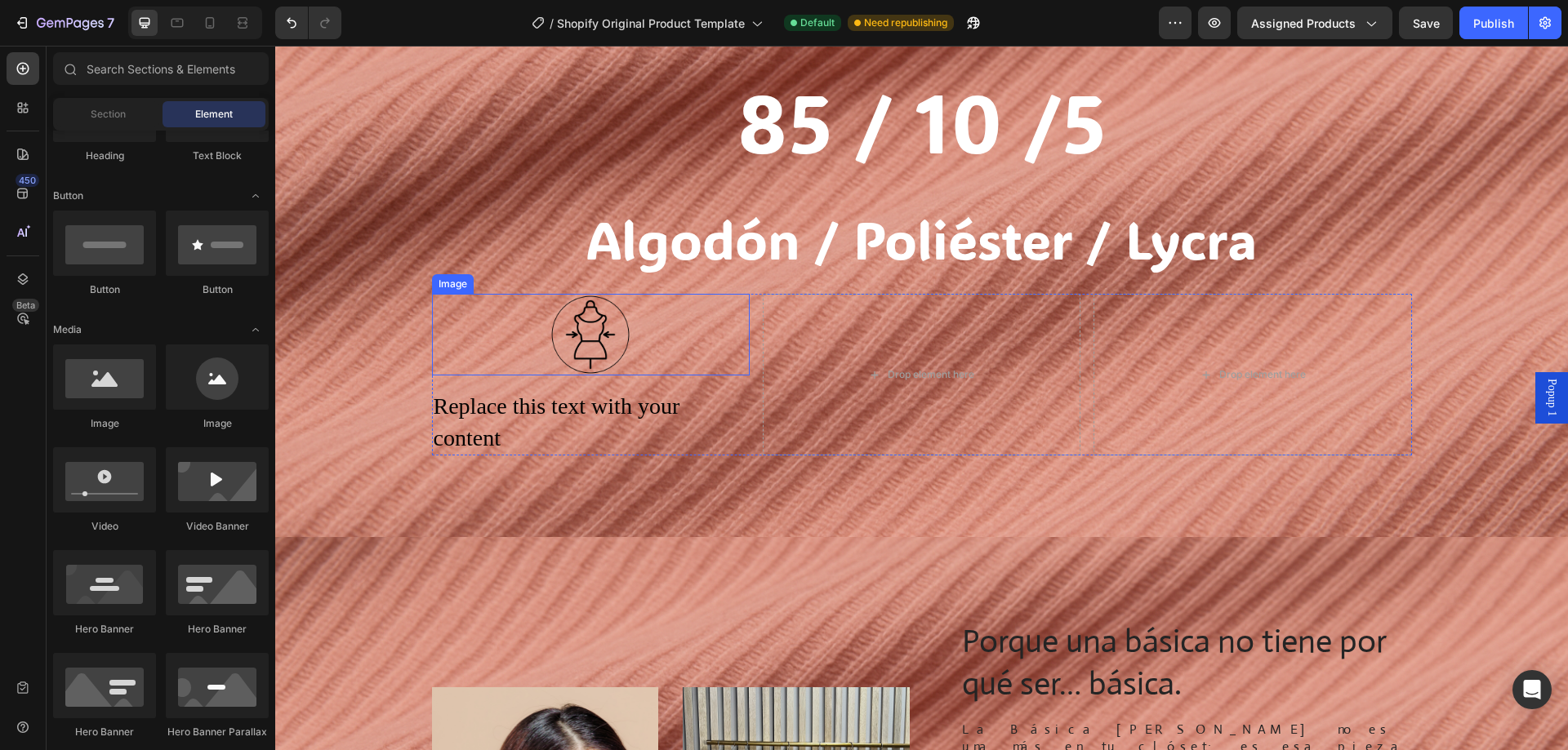
click at [563, 340] on img at bounding box center [590, 335] width 82 height 82
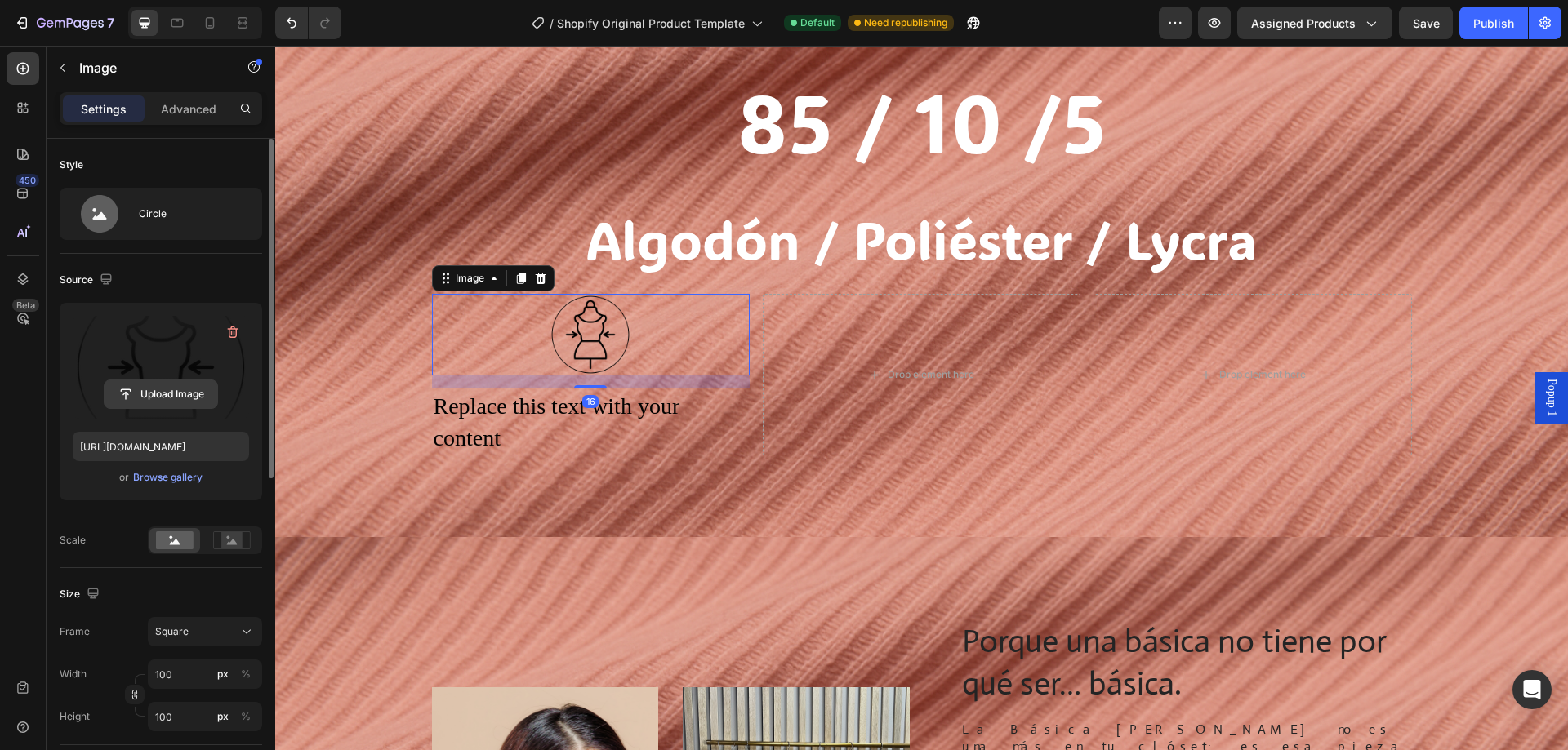
click at [180, 383] on input "file" at bounding box center [161, 394] width 113 height 28
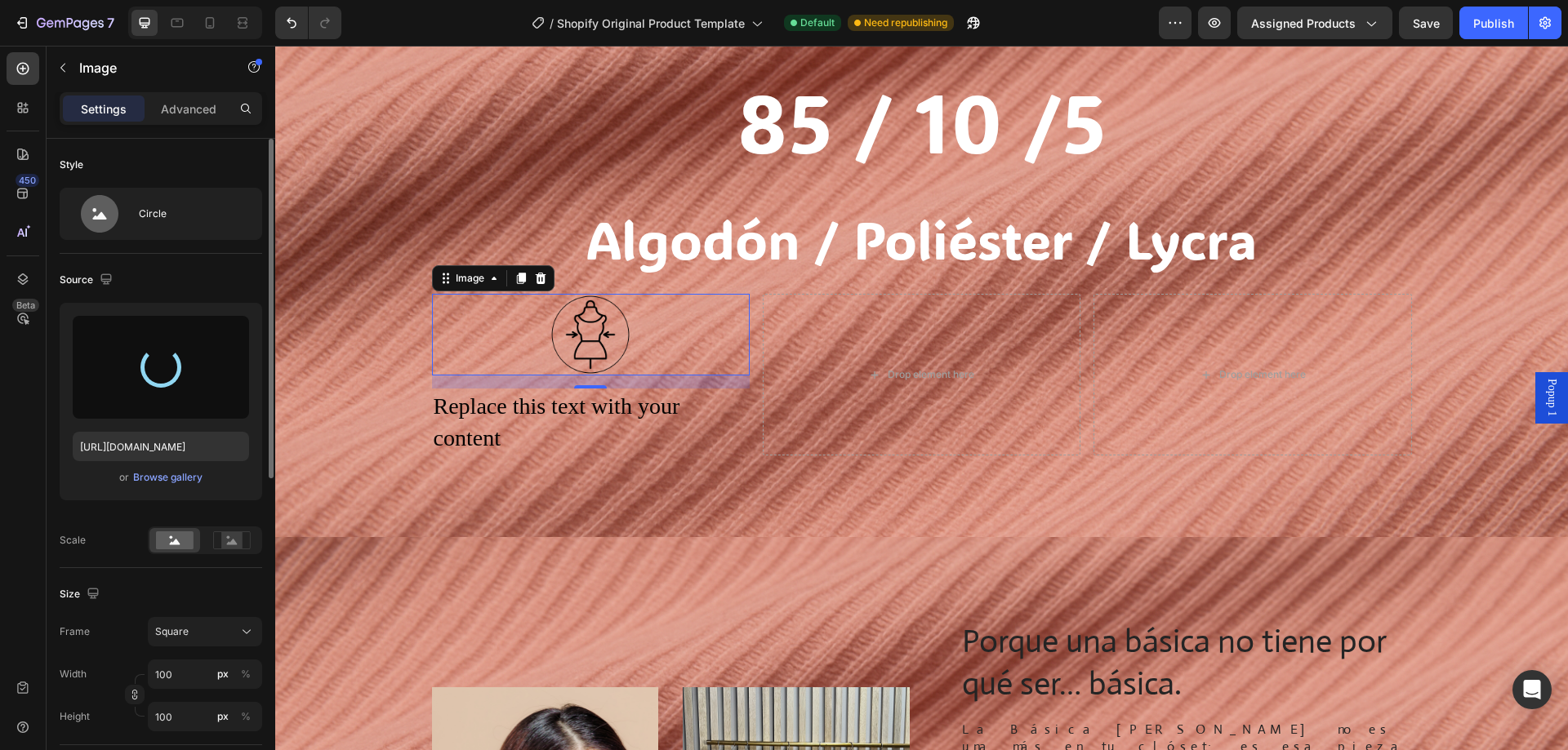
type input "[URL][DOMAIN_NAME]"
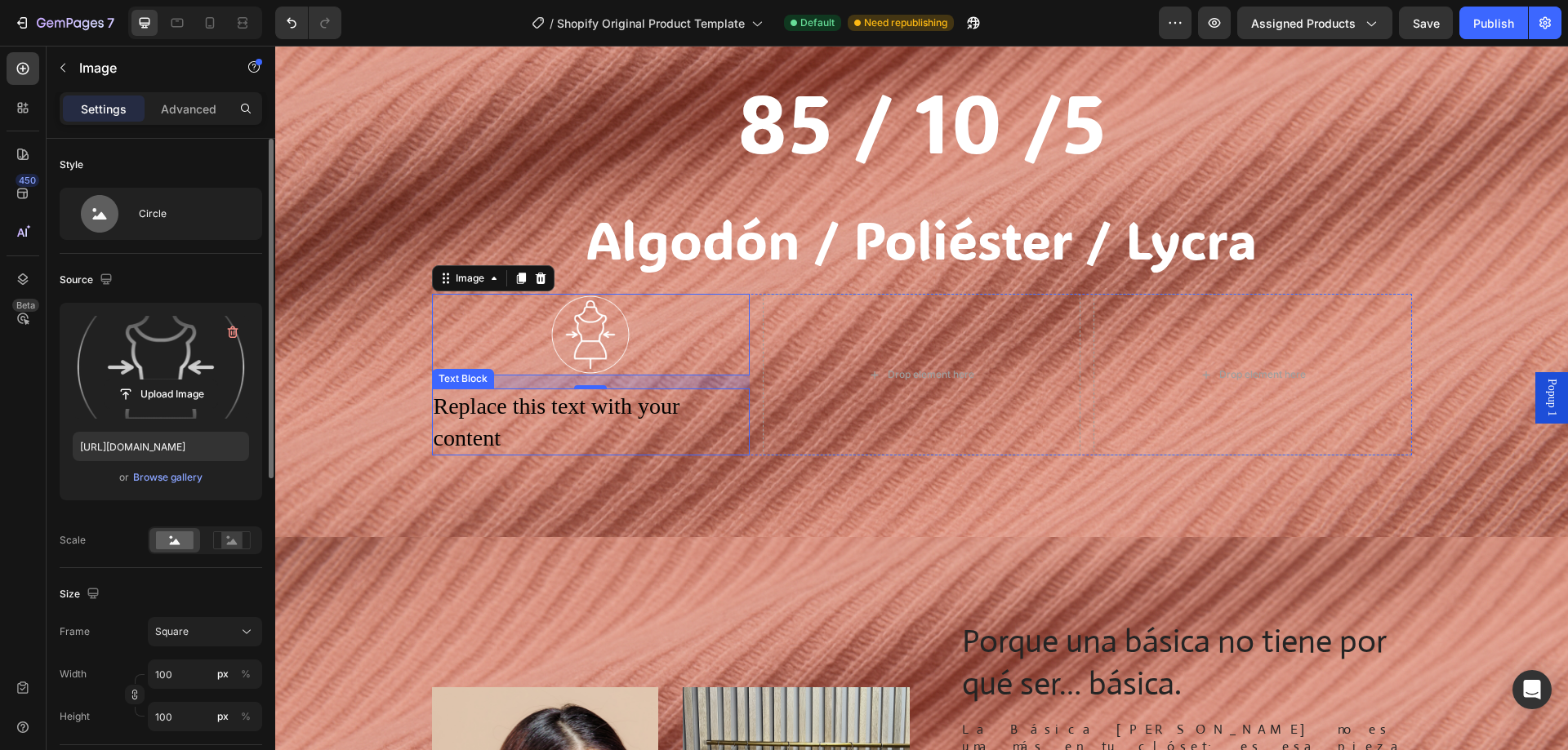
click at [503, 413] on div "Replace this text with your content" at bounding box center [590, 421] width 318 height 67
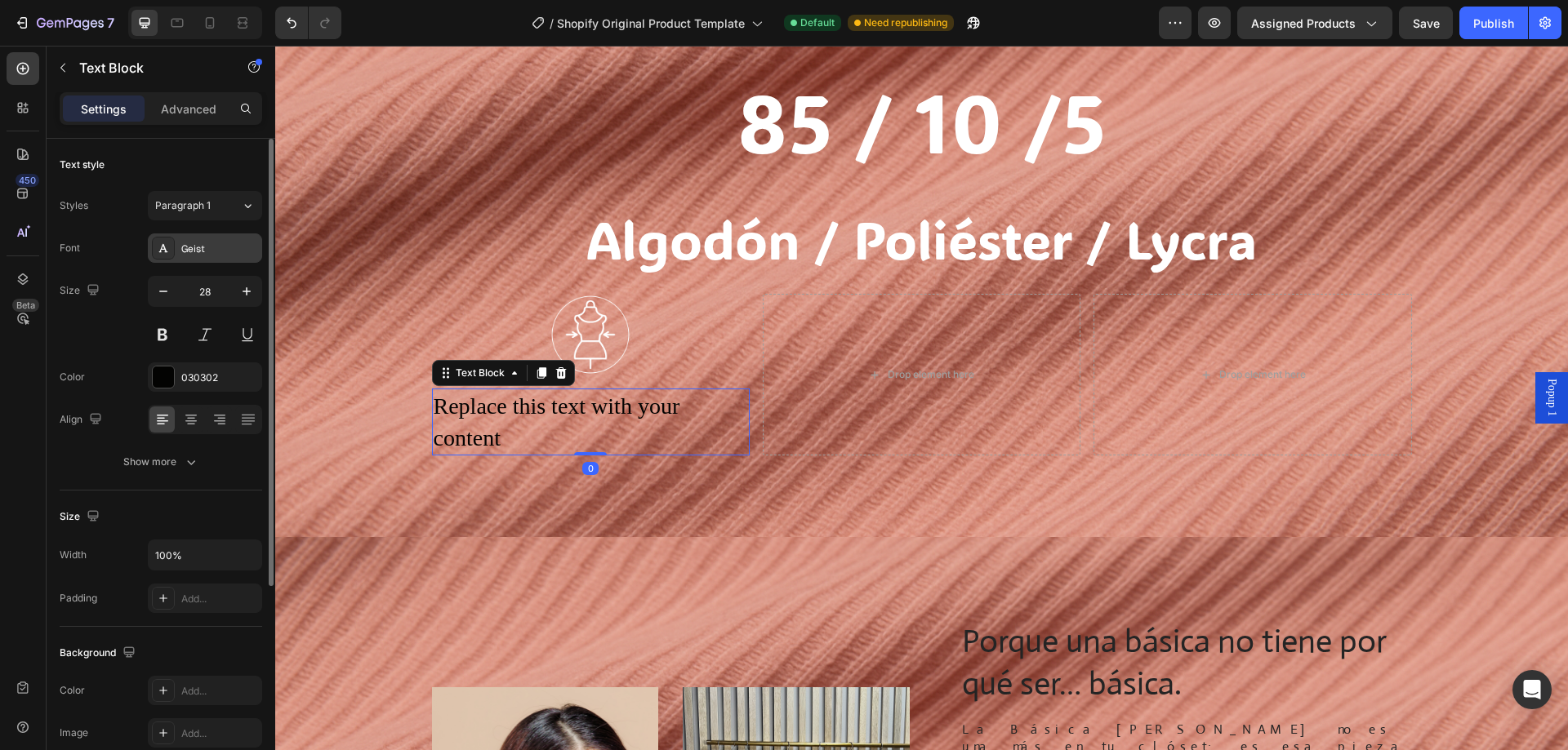
click at [200, 247] on div "Geist" at bounding box center [219, 249] width 77 height 14
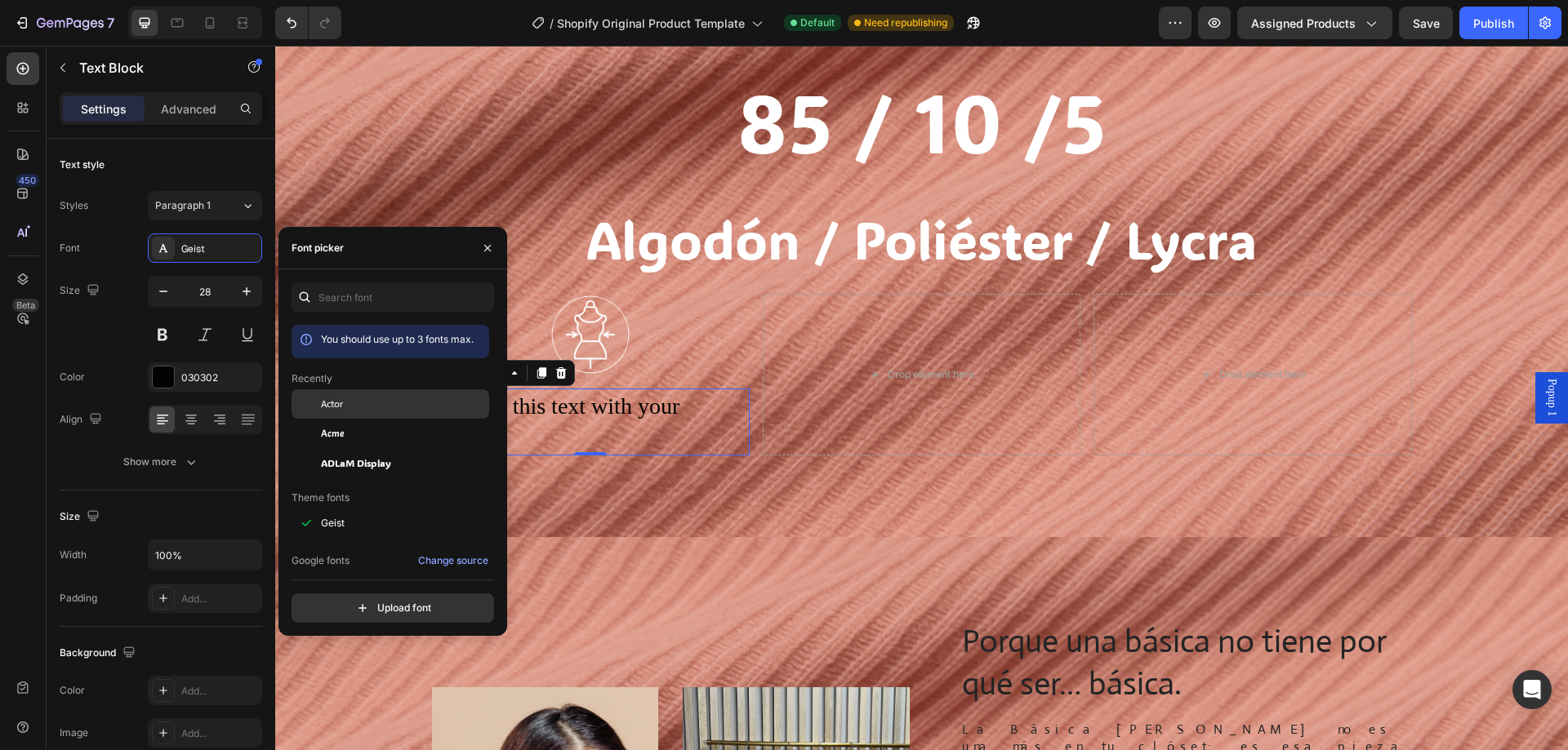
click at [360, 400] on div "Actor" at bounding box center [404, 404] width 165 height 14
click at [642, 420] on div "Replace this text with your content" at bounding box center [590, 421] width 318 height 67
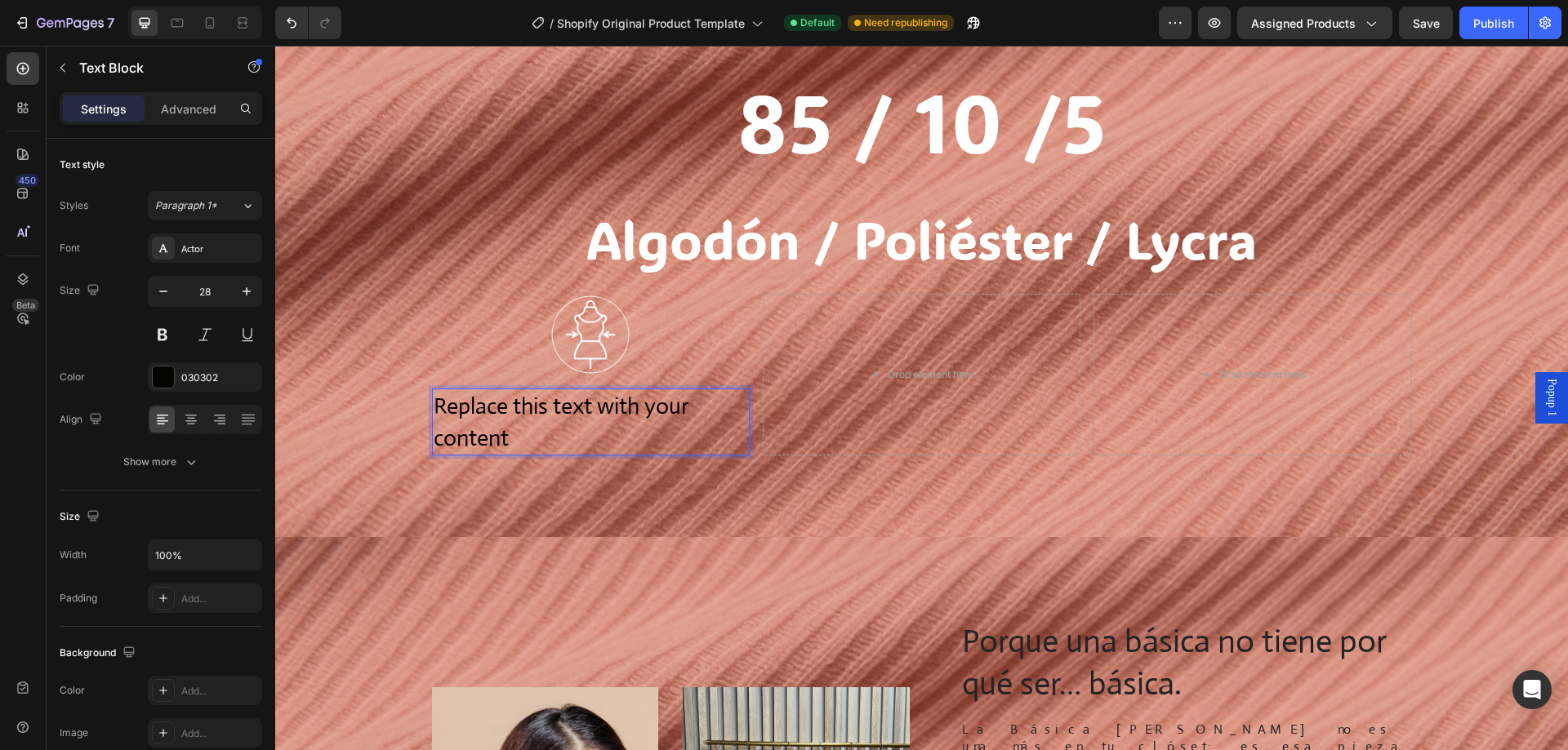
click at [517, 417] on p "Replace this text with your content" at bounding box center [590, 422] width 314 height 64
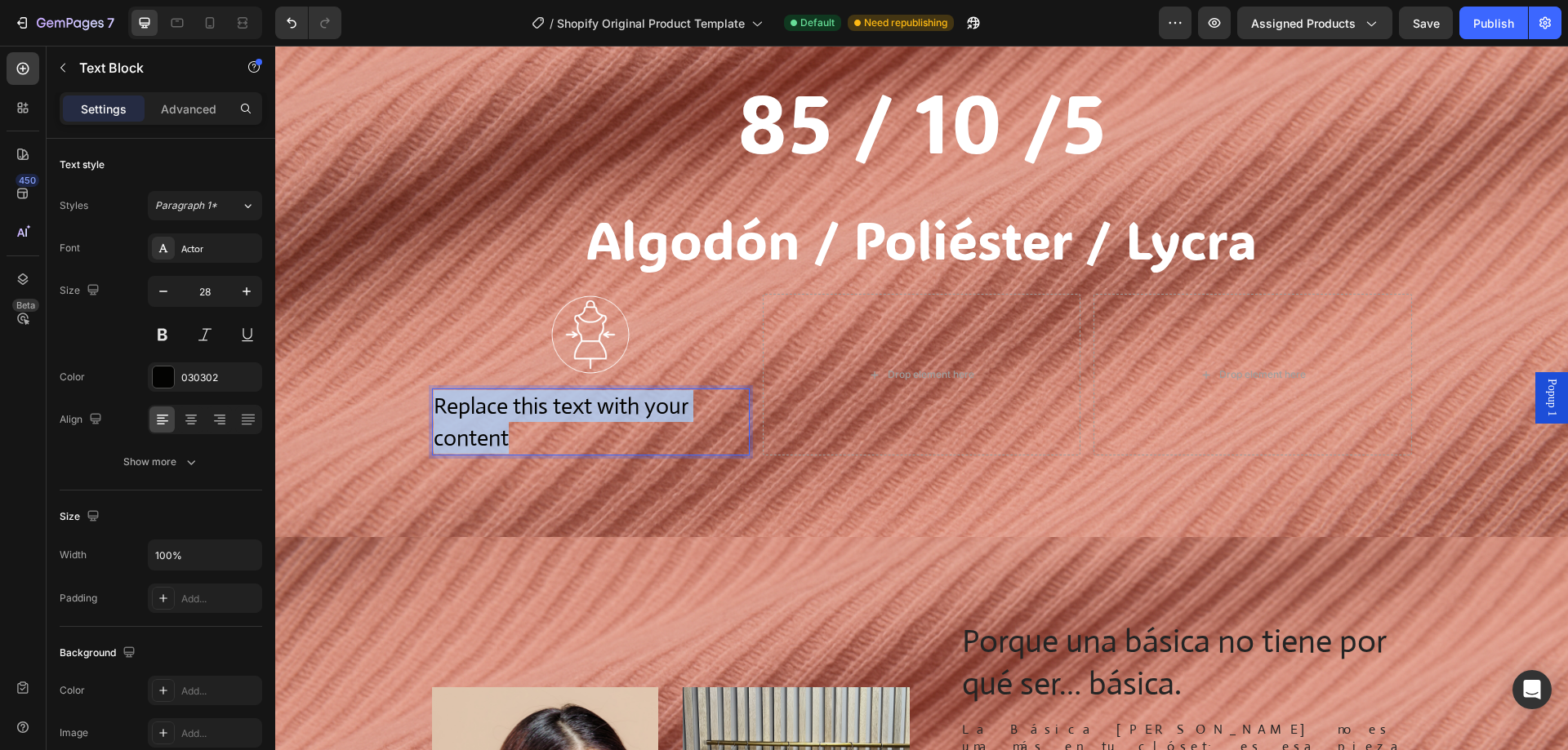
click at [517, 417] on p "Replace this text with your content" at bounding box center [590, 422] width 314 height 64
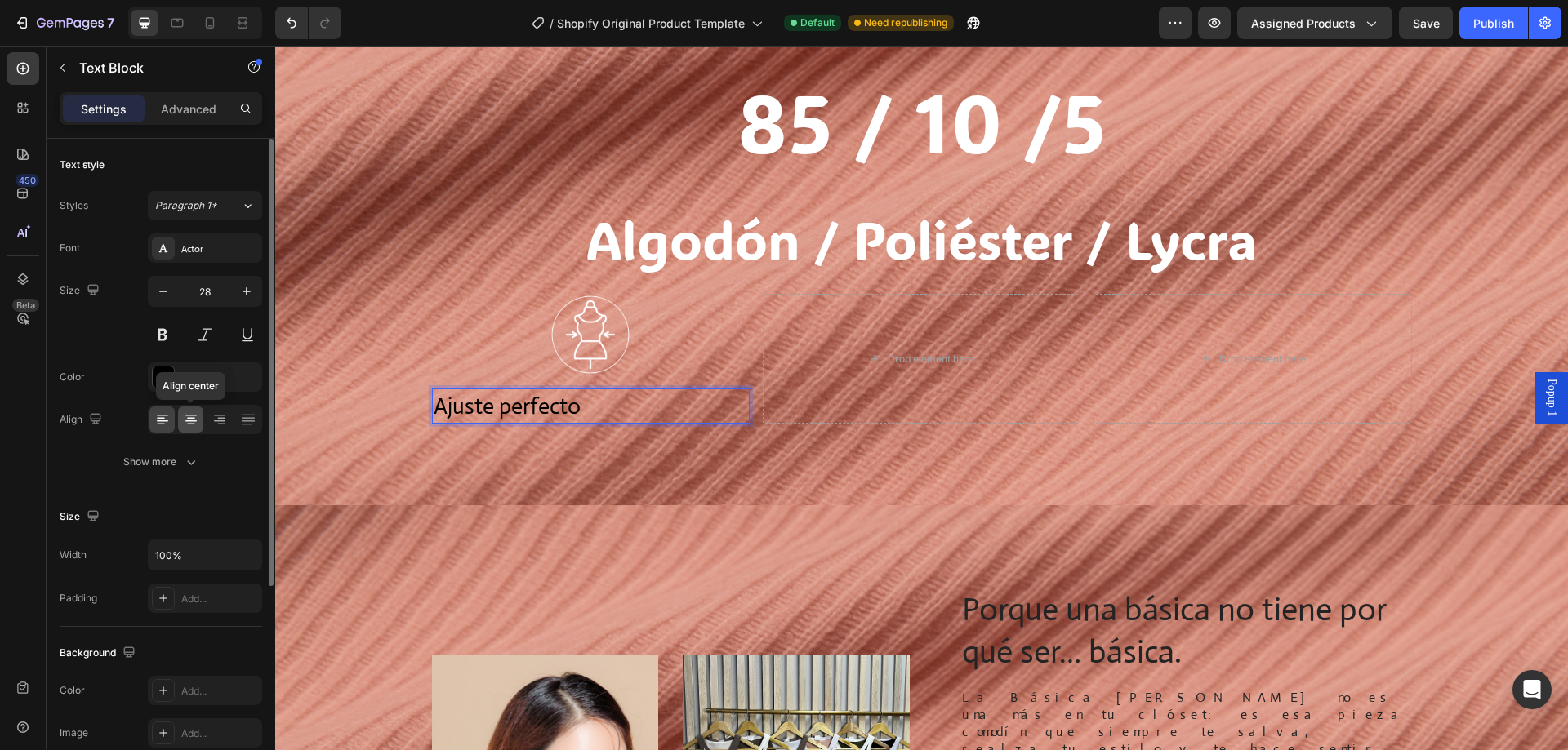
click at [190, 416] on icon at bounding box center [191, 419] width 16 height 16
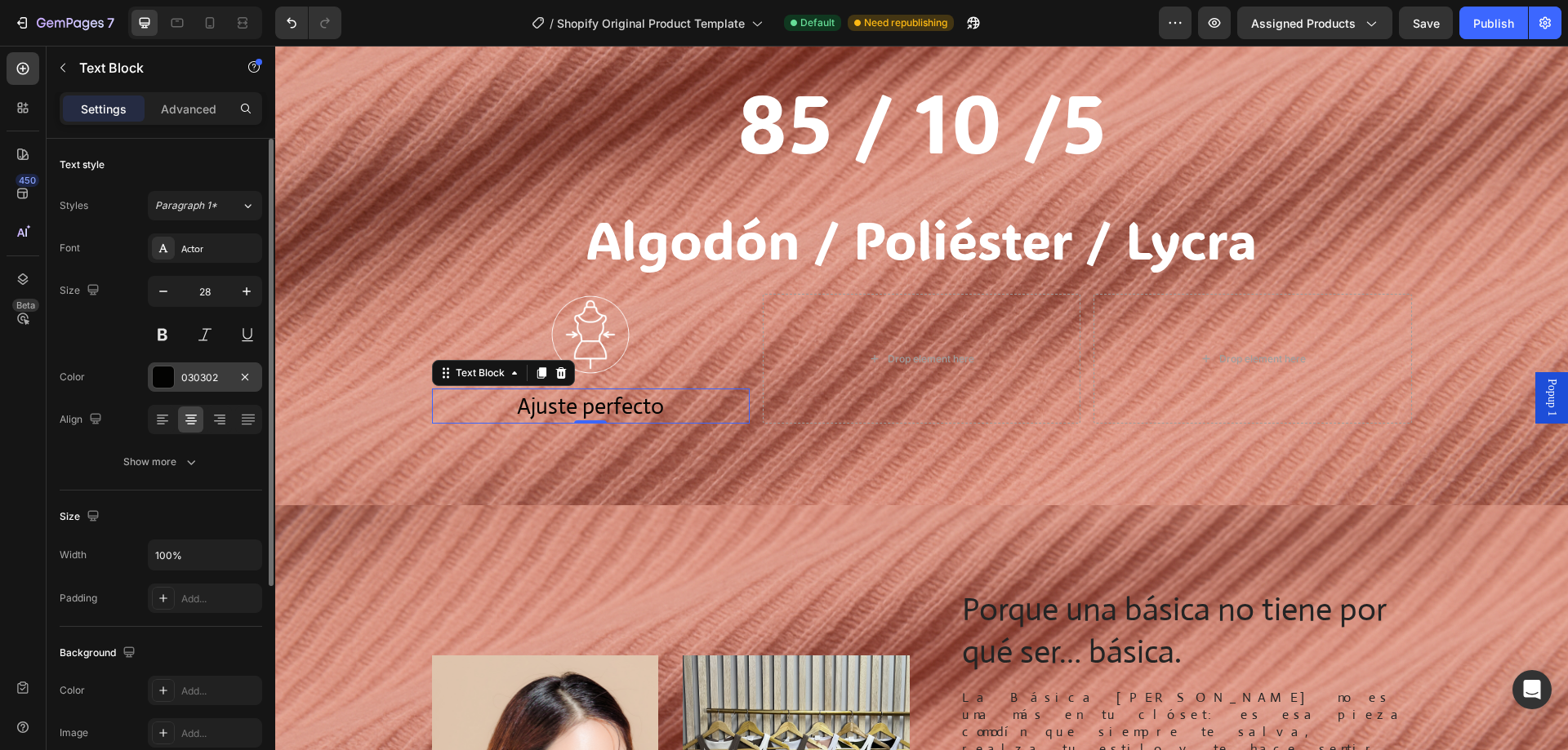
click at [169, 363] on div "030302" at bounding box center [205, 377] width 115 height 29
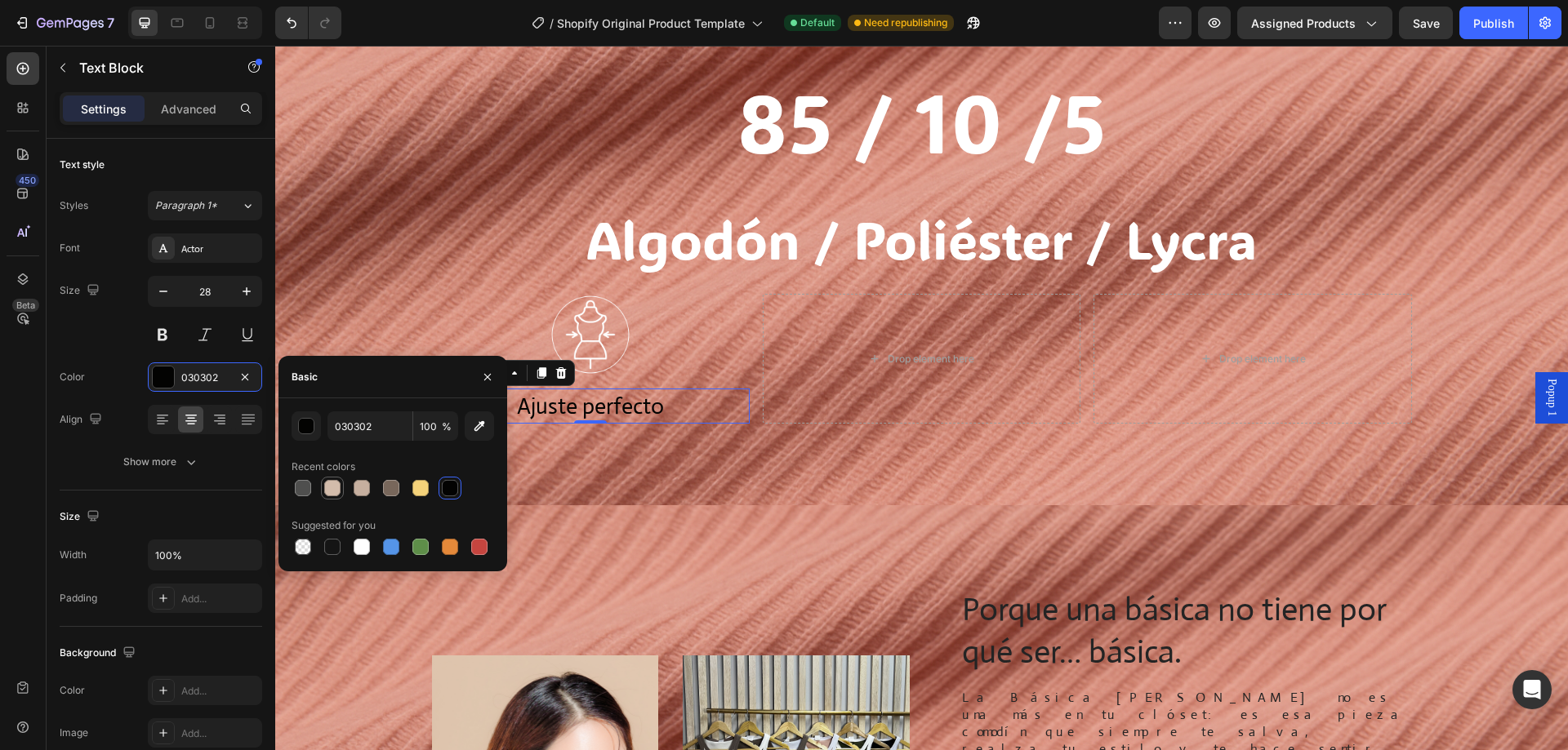
click at [369, 550] on div at bounding box center [361, 546] width 16 height 16
type input "FFFFFF"
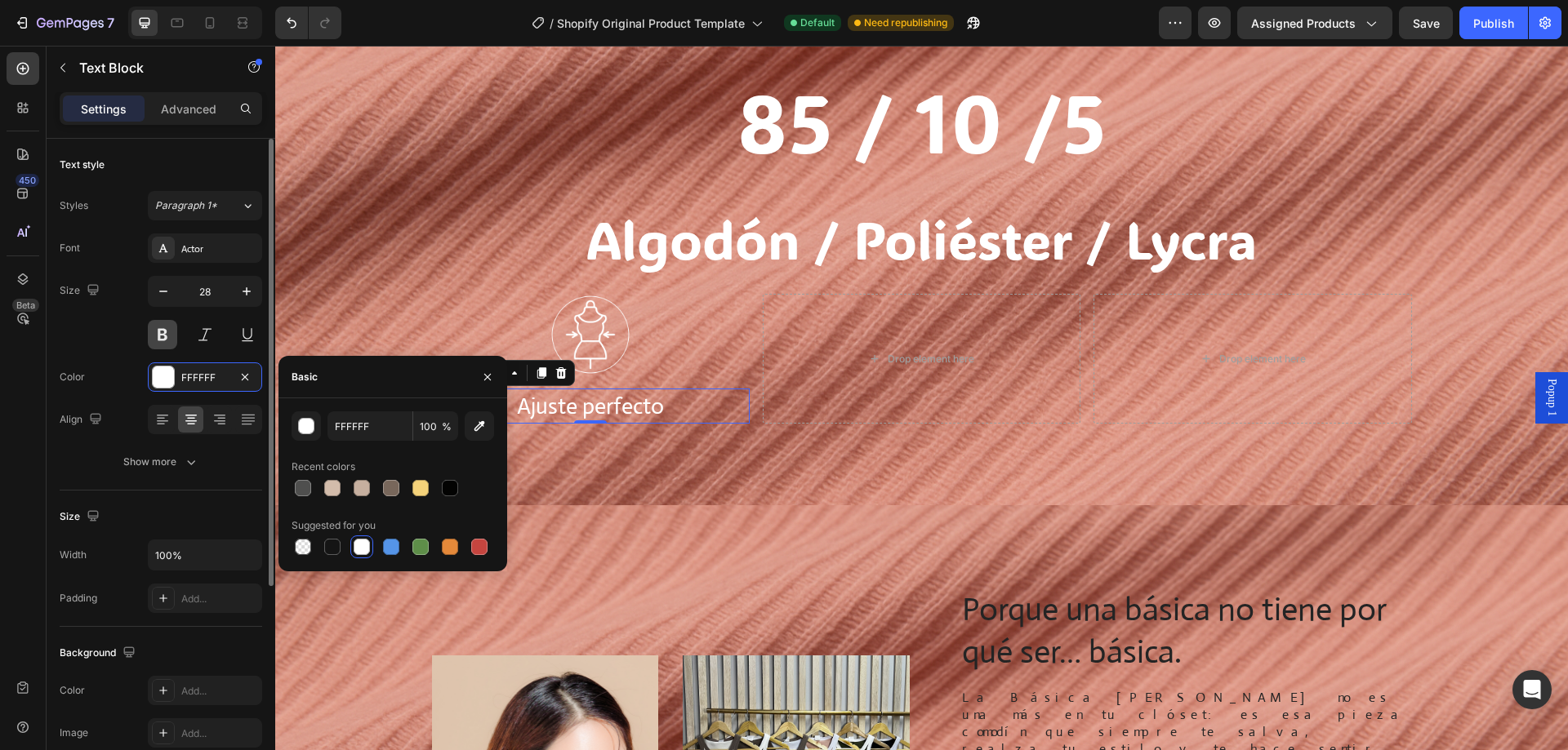
click at [170, 333] on button at bounding box center [162, 335] width 30 height 29
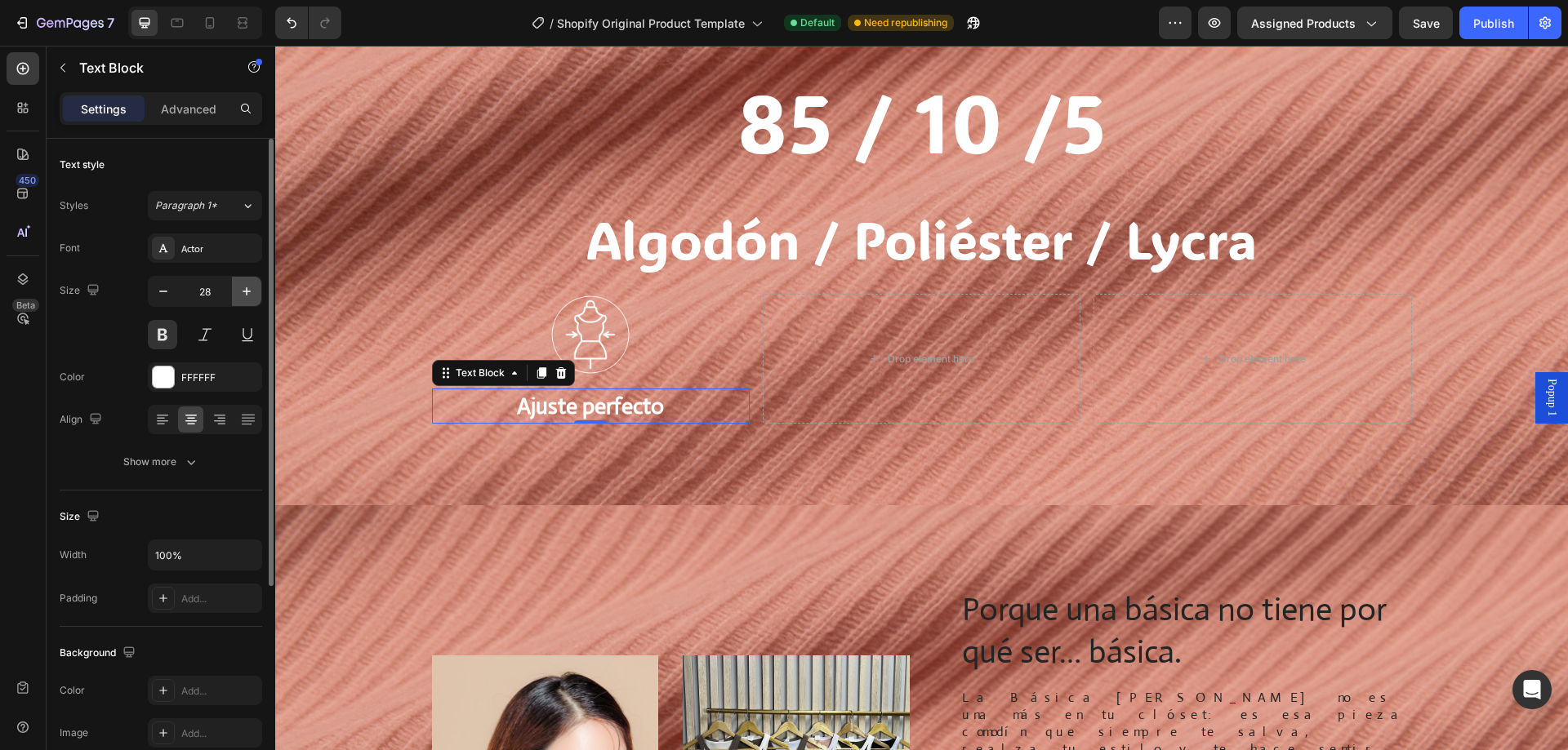
click at [249, 298] on icon "button" at bounding box center [246, 291] width 16 height 16
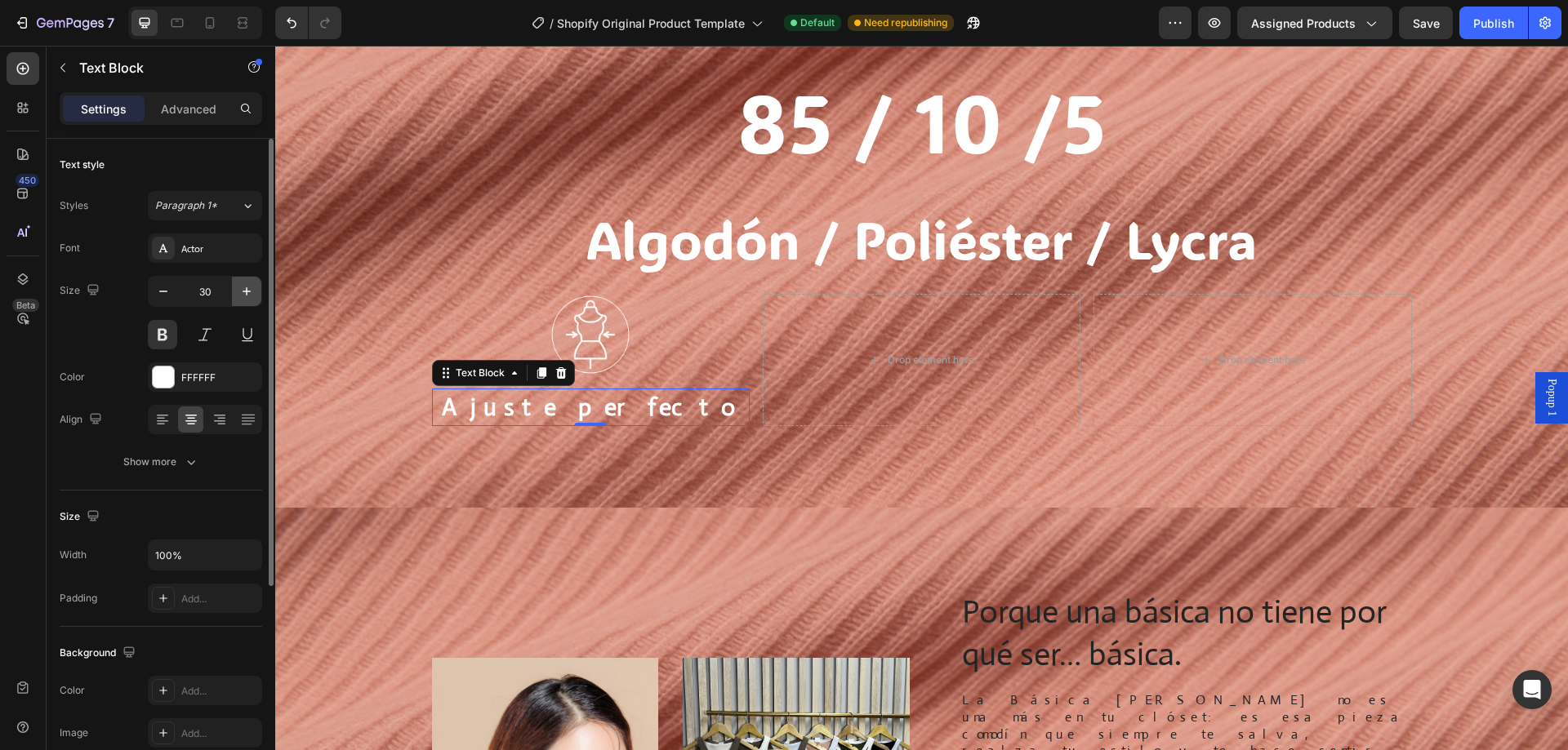
click at [249, 298] on icon "button" at bounding box center [246, 291] width 16 height 16
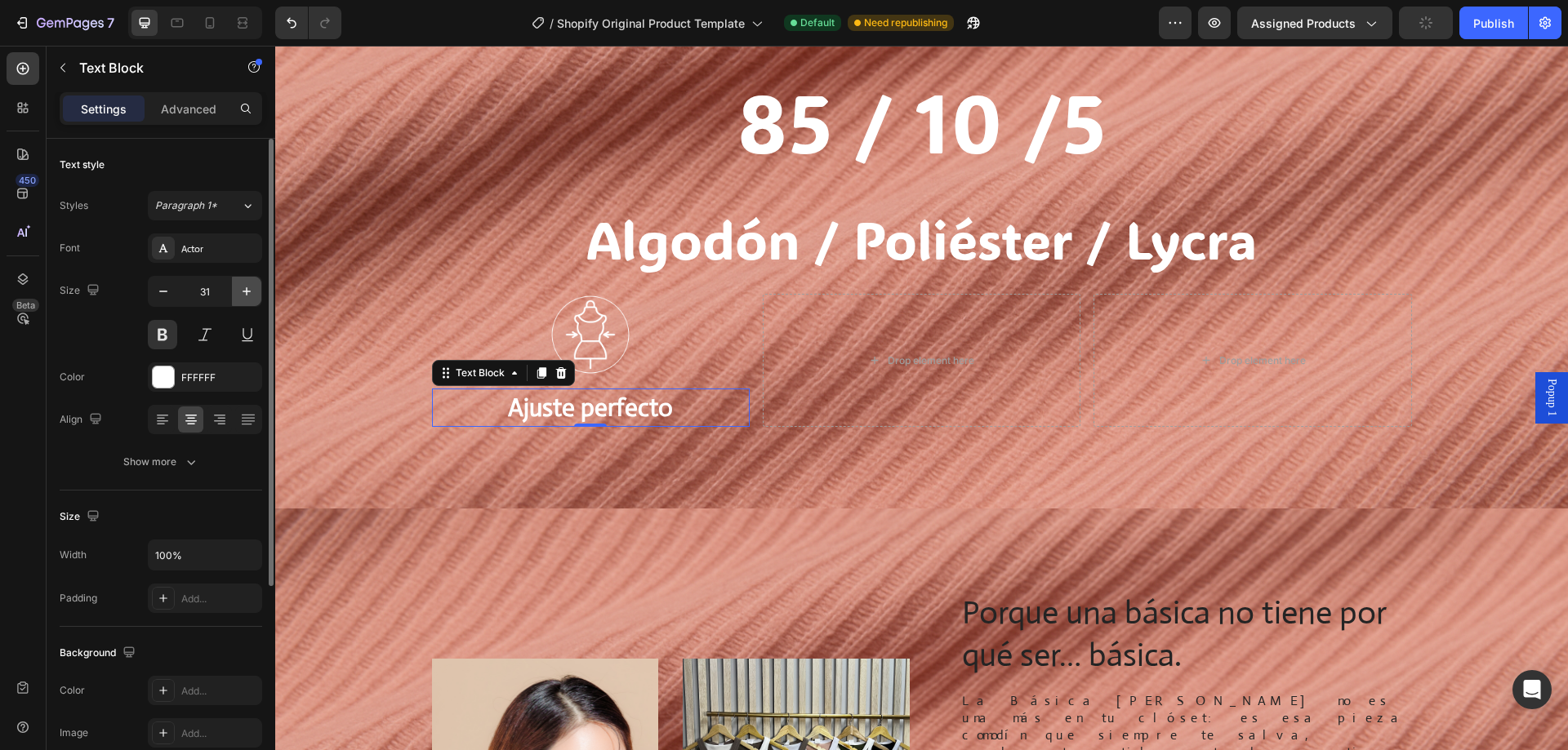
click at [249, 298] on icon "button" at bounding box center [246, 291] width 16 height 16
click at [247, 298] on icon "button" at bounding box center [246, 291] width 16 height 16
type input "32"
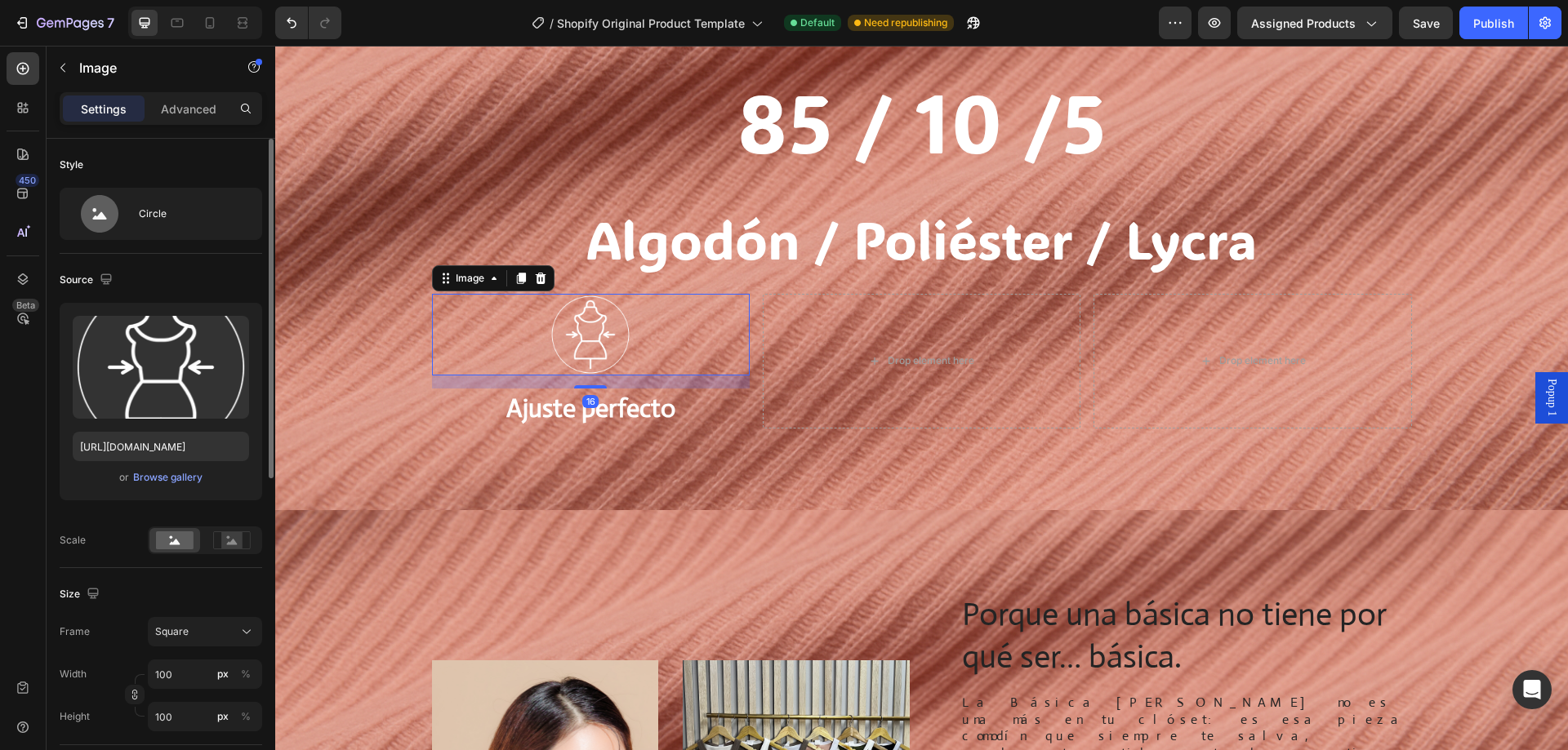
click at [611, 342] on img at bounding box center [590, 335] width 82 height 82
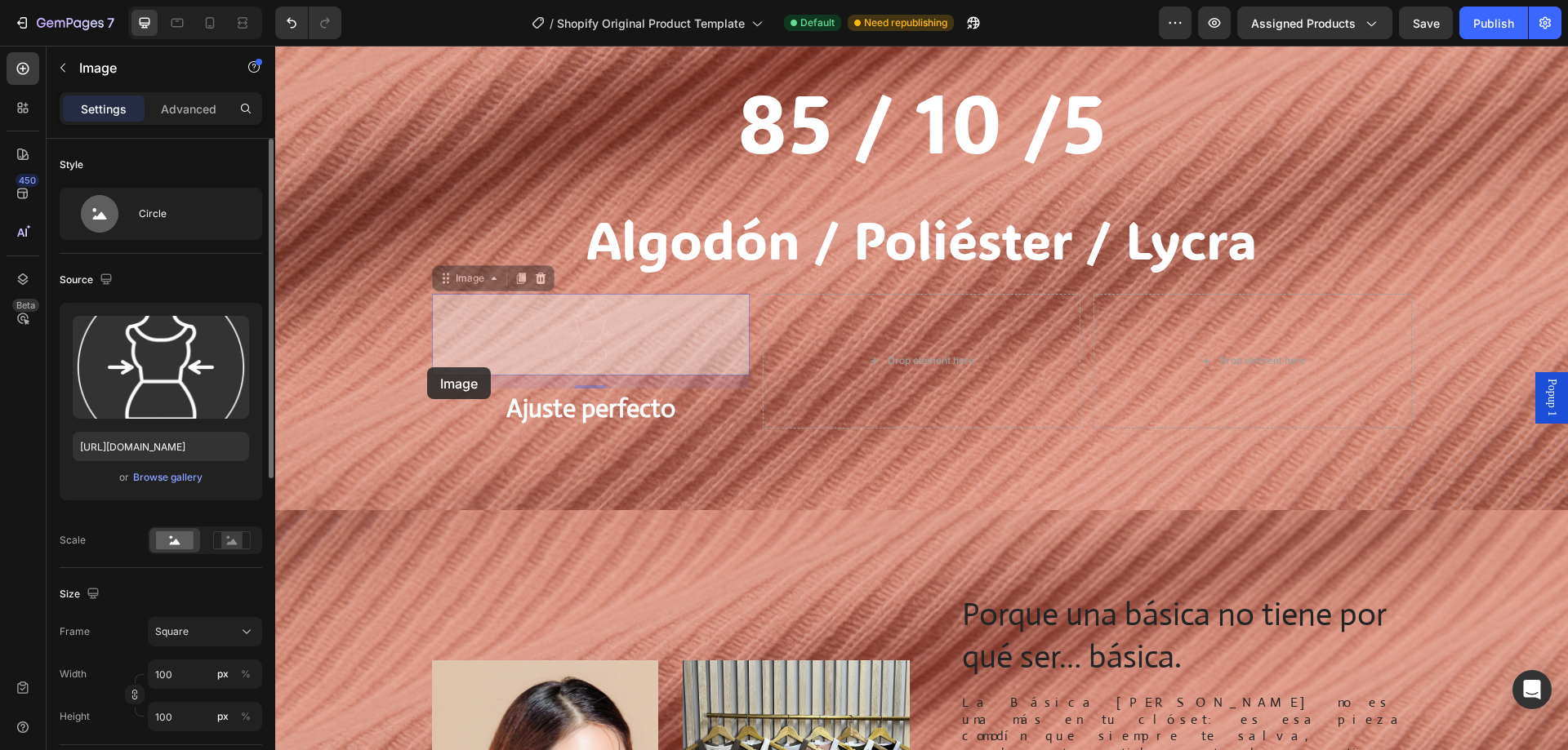
drag, startPoint x: 427, startPoint y: 367, endPoint x: 416, endPoint y: 393, distance: 28.2
click at [416, 393] on div "85 / 10 /5 Algodón / Poliéster / Lycra Heading Image 16 Image 16 Ajuste perfect…" at bounding box center [921, 247] width 1260 height 362
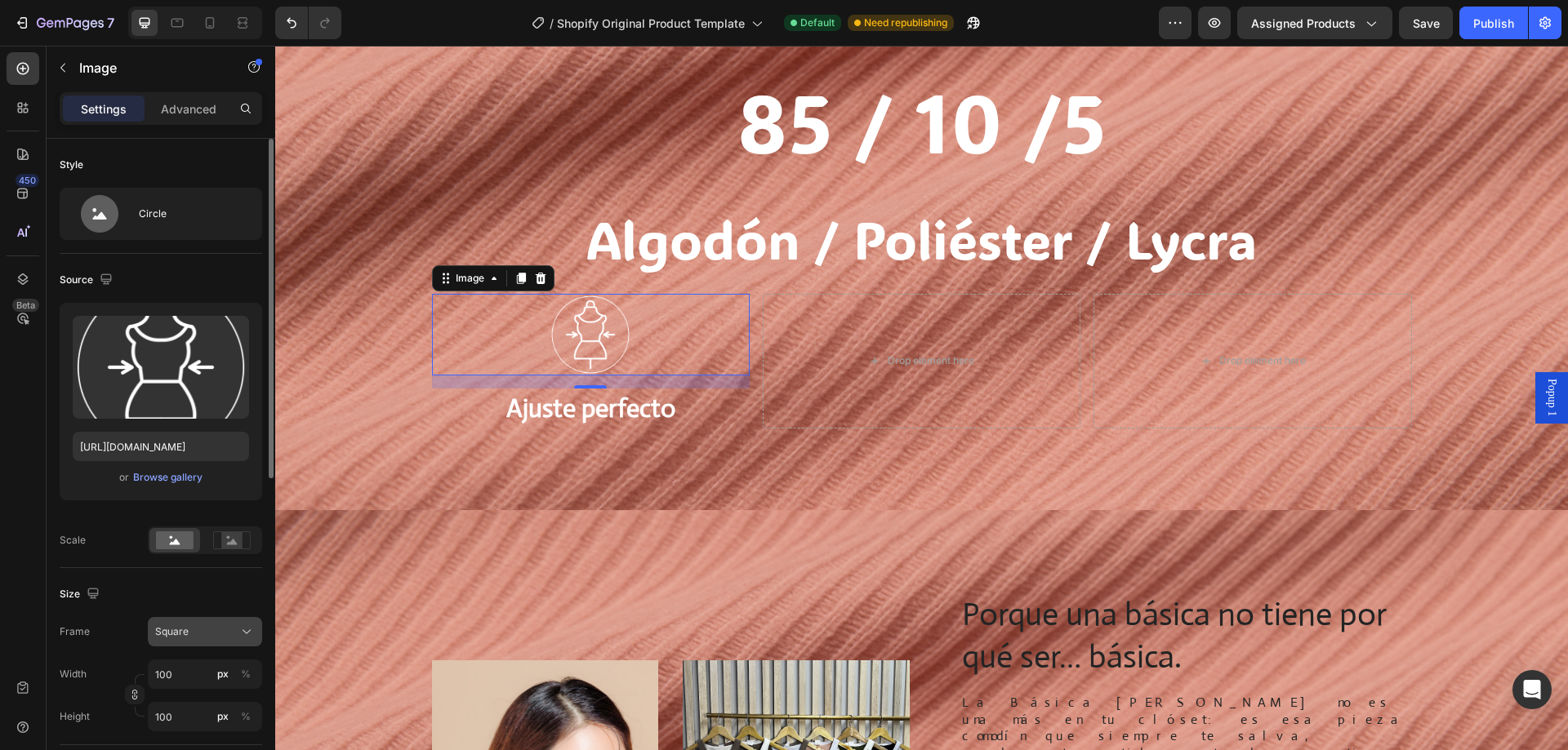
click at [205, 640] on div "Square" at bounding box center [195, 631] width 80 height 14
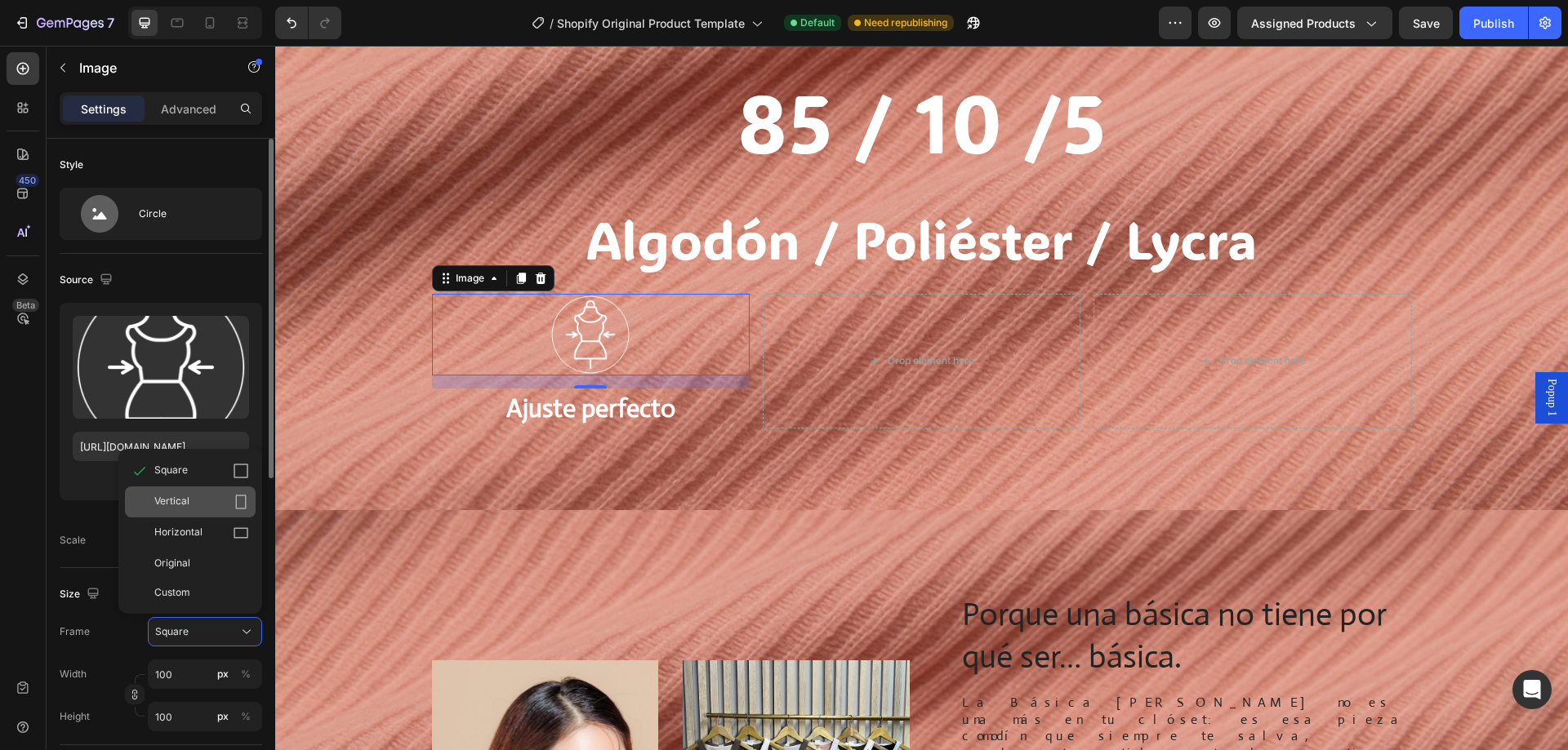
click at [230, 506] on div "Vertical" at bounding box center [201, 501] width 94 height 16
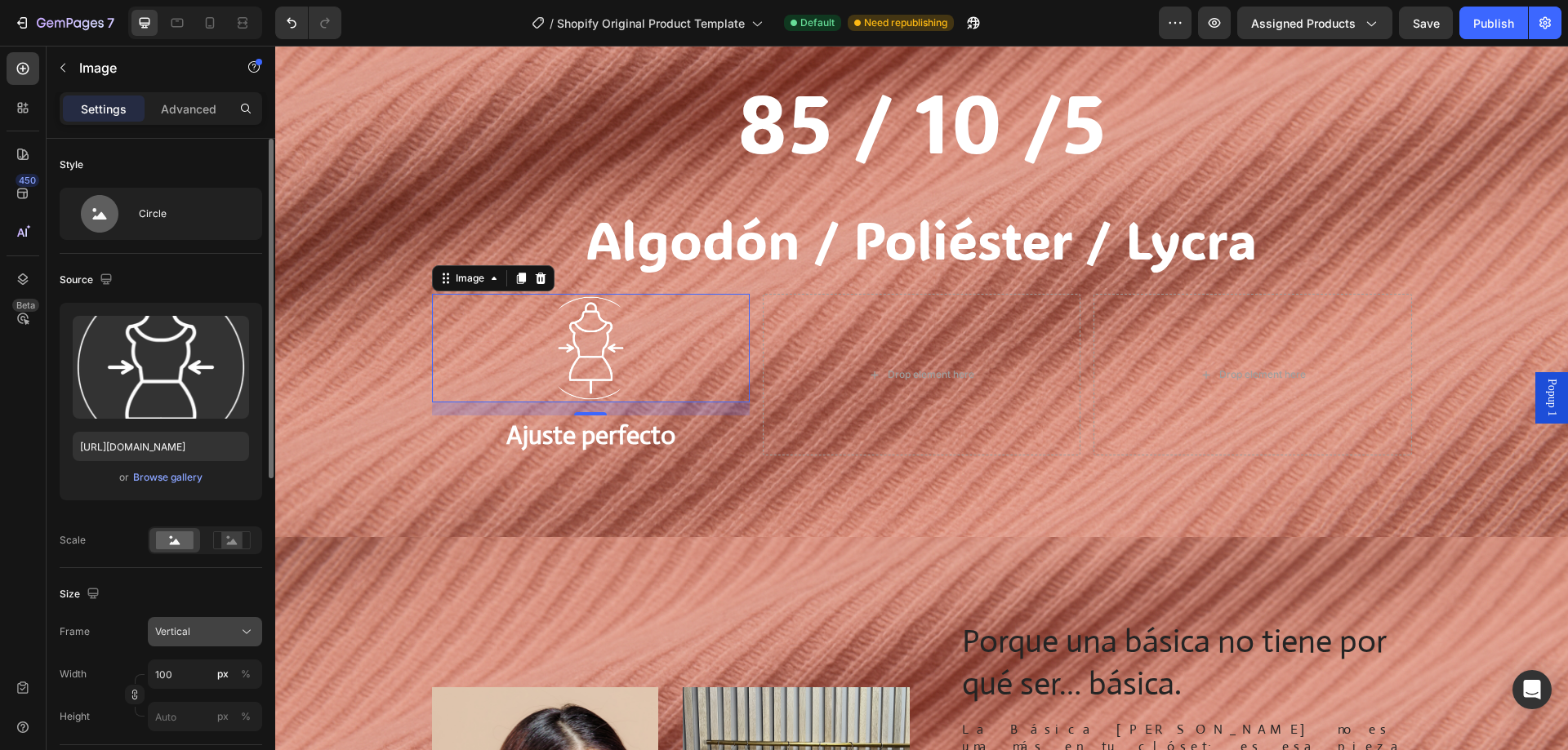
click at [207, 635] on div "Vertical" at bounding box center [195, 631] width 80 height 14
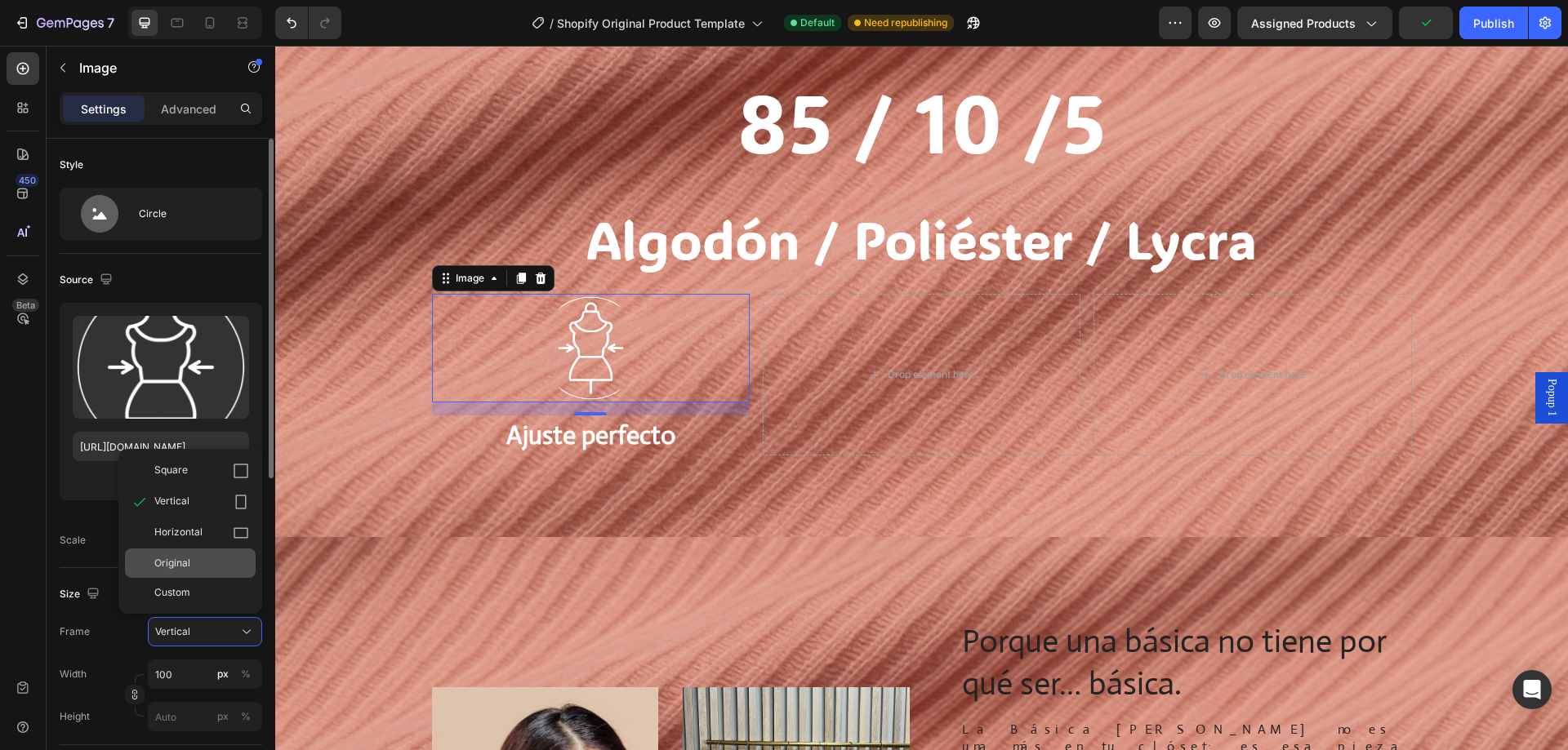
click at [228, 575] on div "Original" at bounding box center [190, 563] width 131 height 29
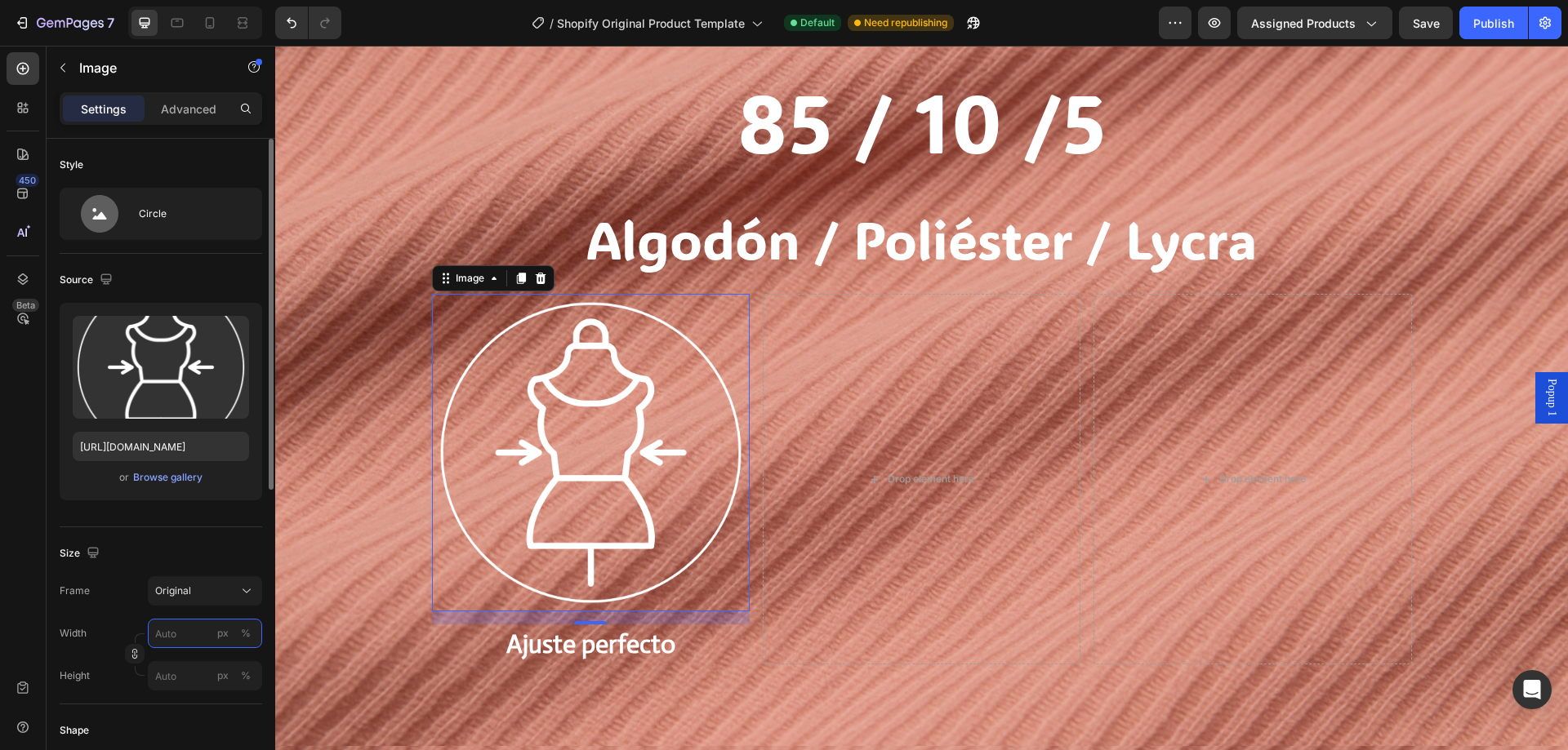
click at [175, 645] on input "px %" at bounding box center [205, 633] width 115 height 29
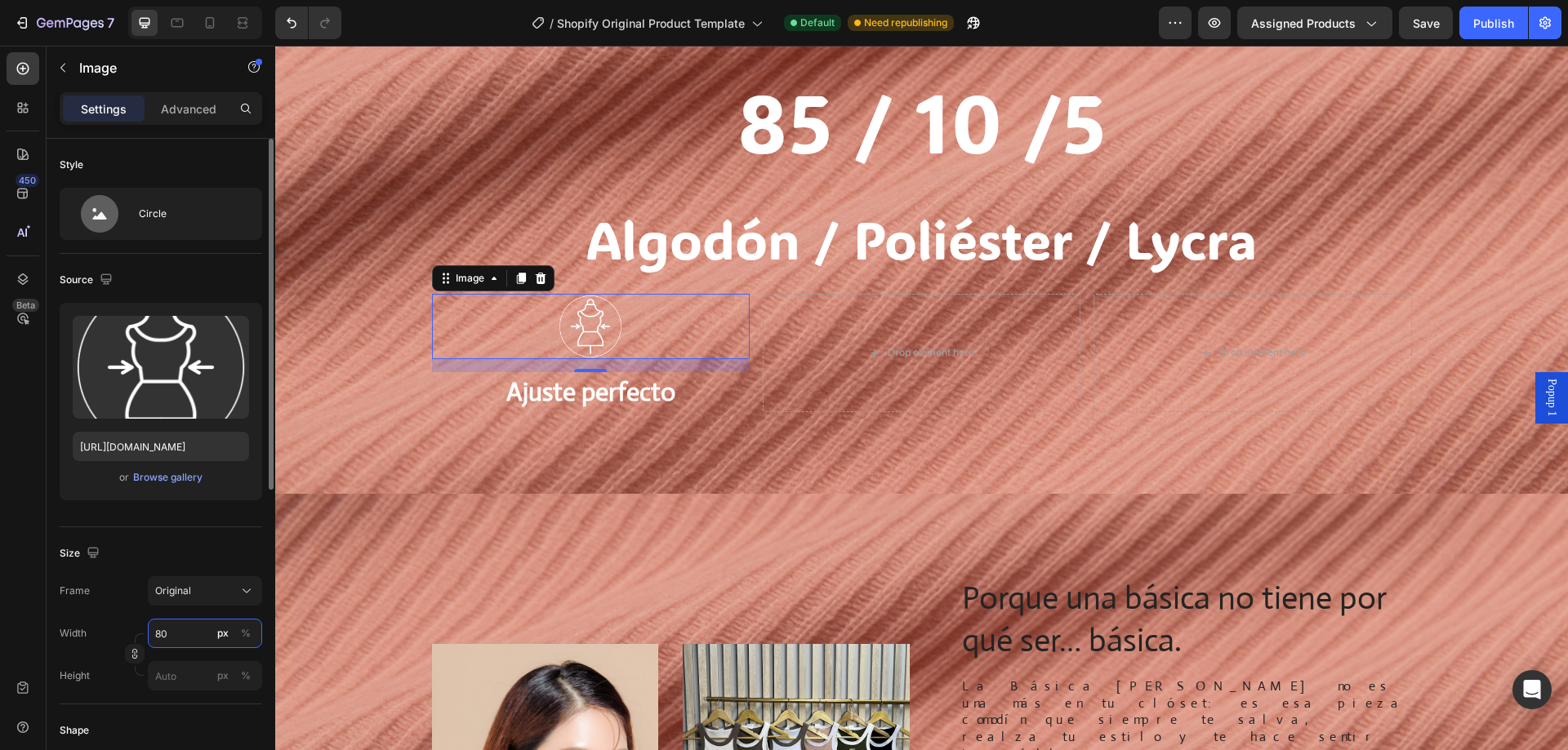
type input "8"
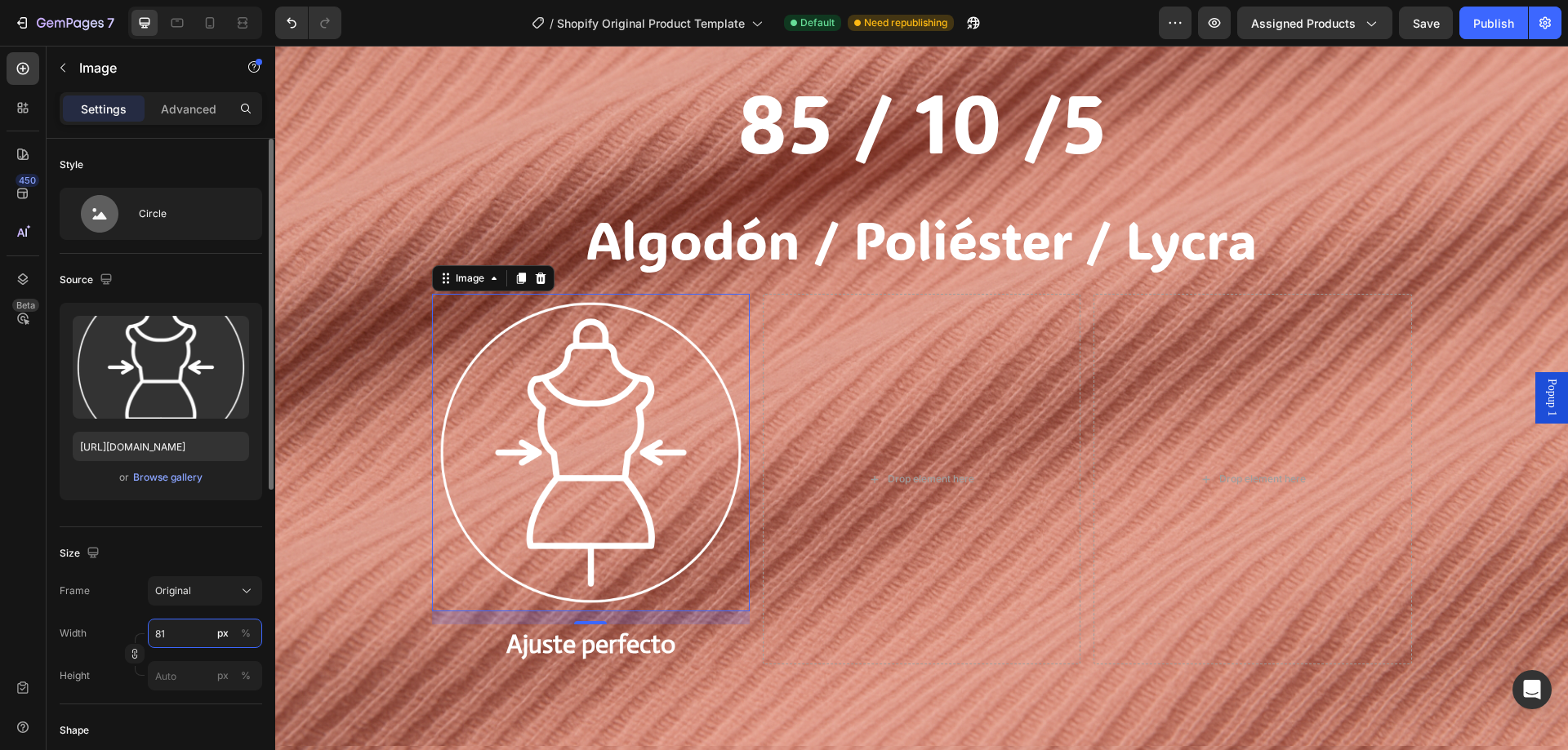
type input "8"
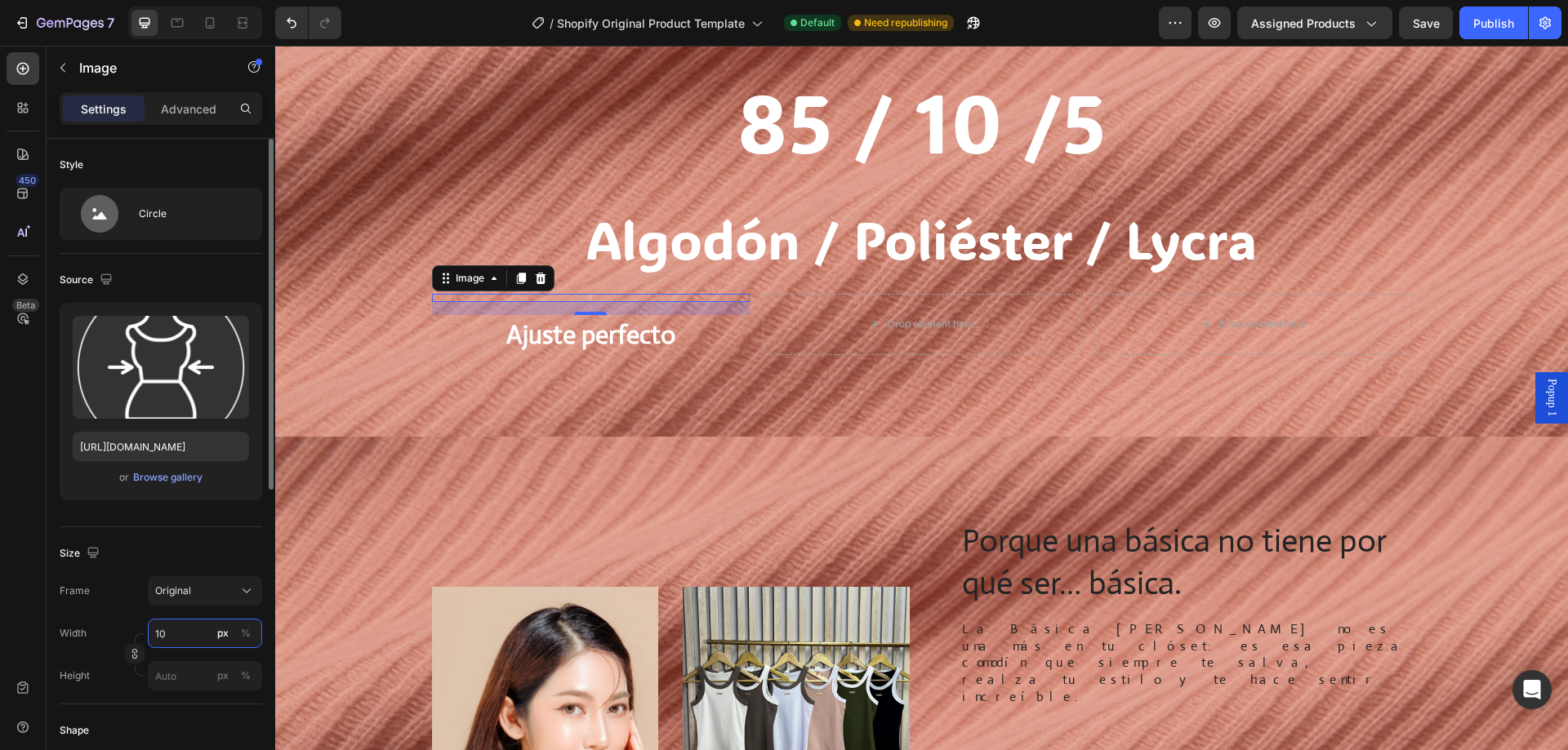
type input "1"
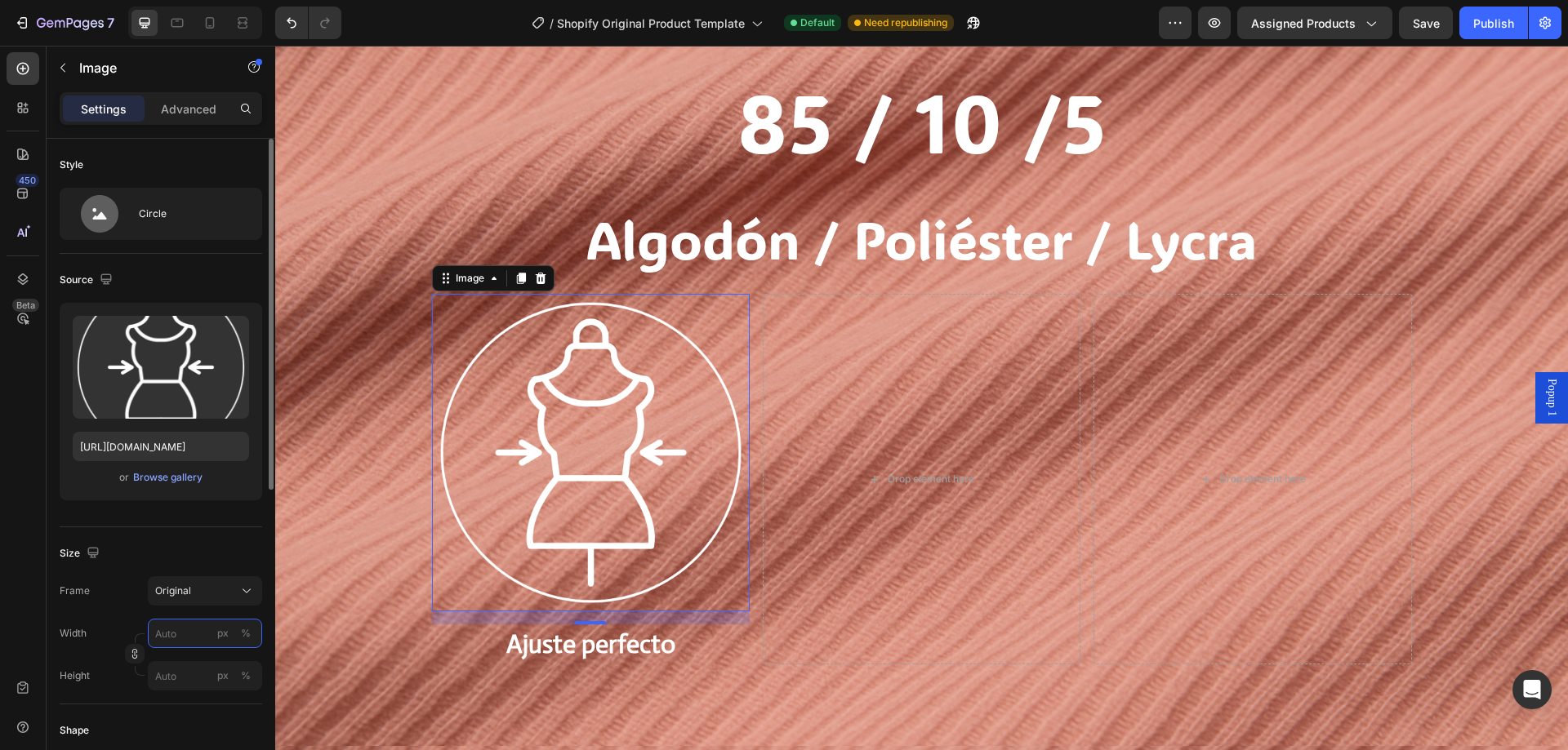
type input "1"
click at [176, 667] on input "px %" at bounding box center [205, 676] width 115 height 29
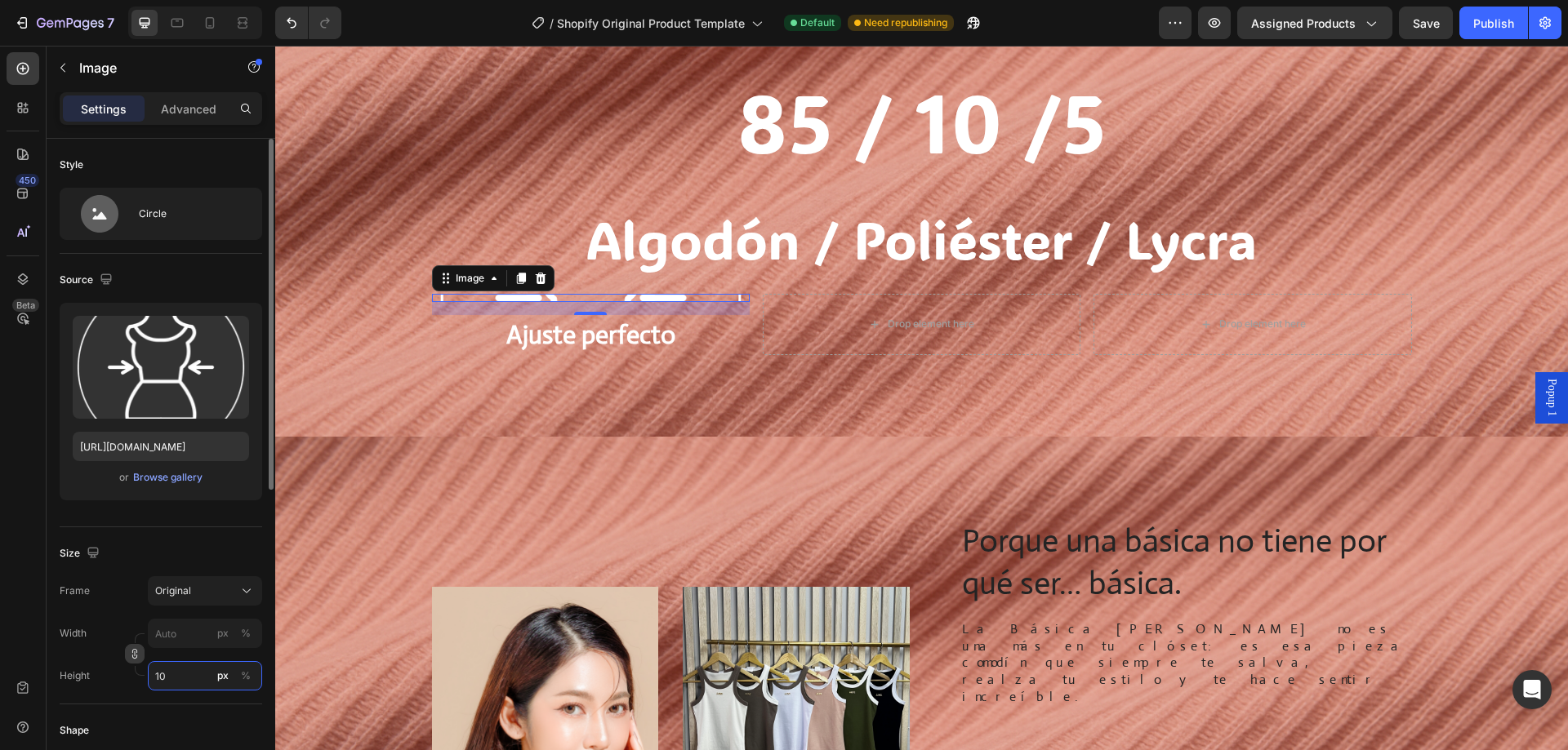
type input "10"
click at [135, 651] on icon "button" at bounding box center [135, 654] width 12 height 12
click at [171, 705] on input "10" at bounding box center [205, 716] width 115 height 29
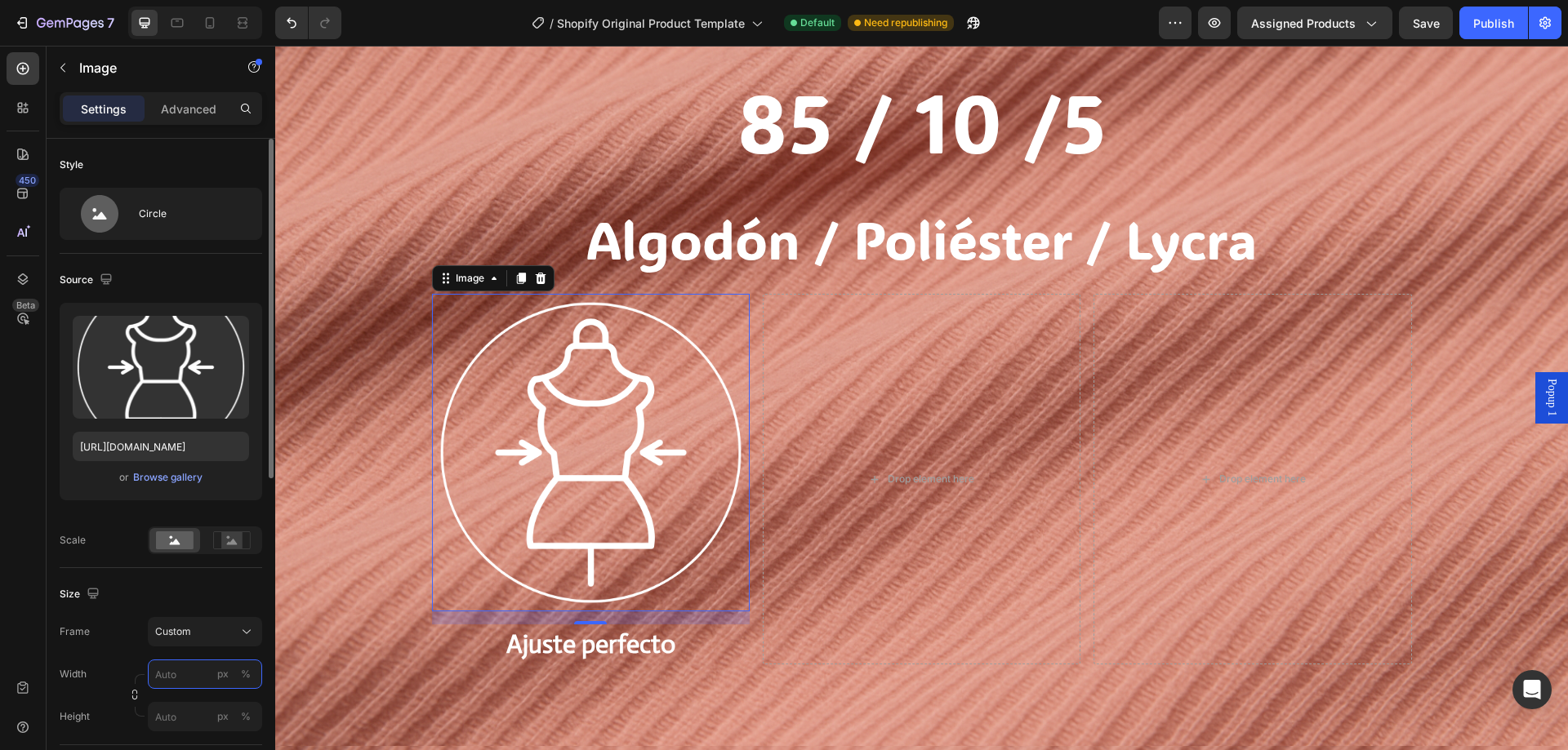
click at [175, 678] on div "Width px % Height px %" at bounding box center [161, 695] width 202 height 72
click at [175, 702] on input "px %" at bounding box center [205, 716] width 115 height 29
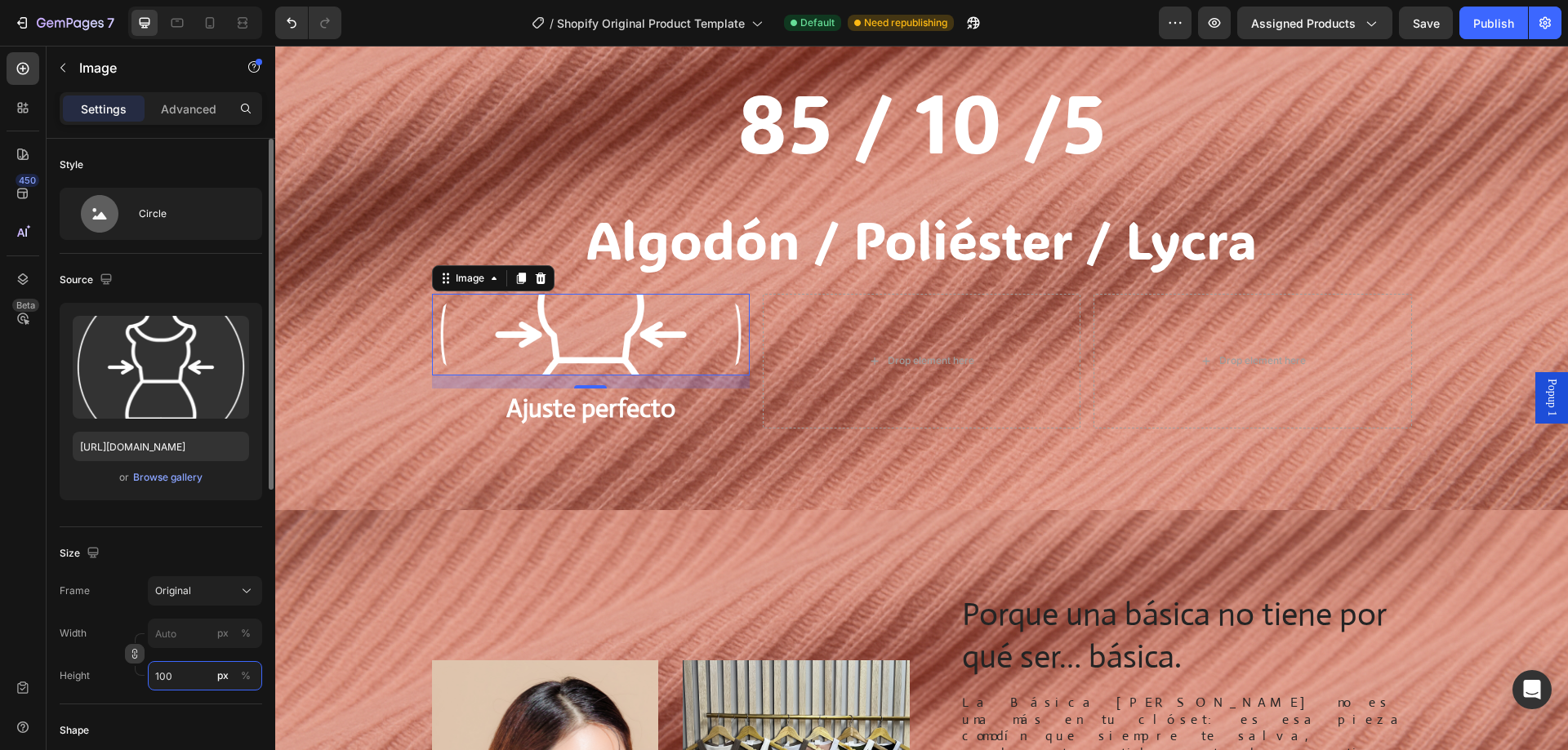
type input "100"
click at [130, 660] on icon "button" at bounding box center [135, 654] width 12 height 12
click at [170, 679] on input "px %" at bounding box center [205, 674] width 115 height 29
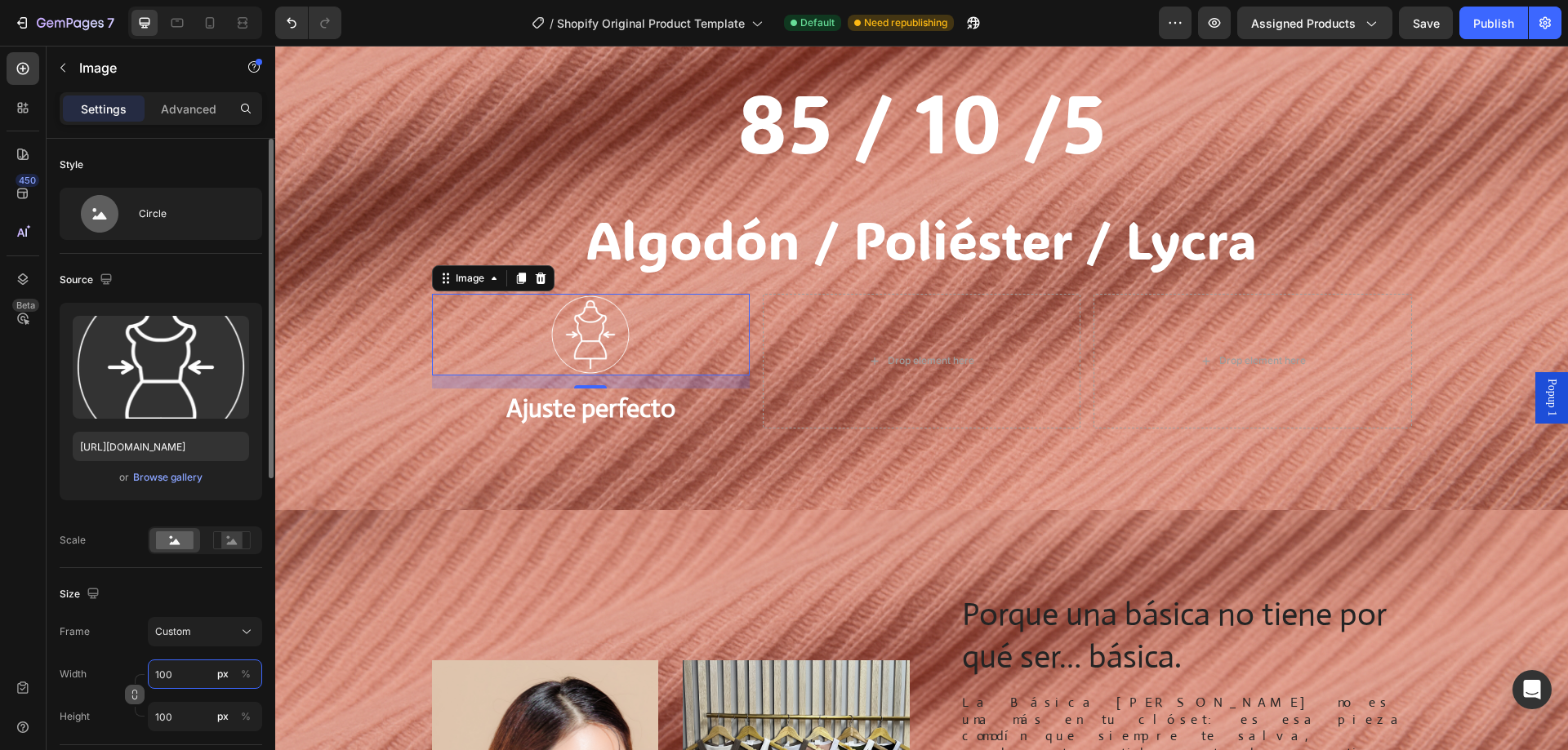
type input "100"
click at [140, 697] on icon "button" at bounding box center [135, 695] width 12 height 12
click at [175, 719] on input "100" at bounding box center [205, 716] width 115 height 29
click at [191, 634] on span "Custom 1:1" at bounding box center [180, 631] width 49 height 14
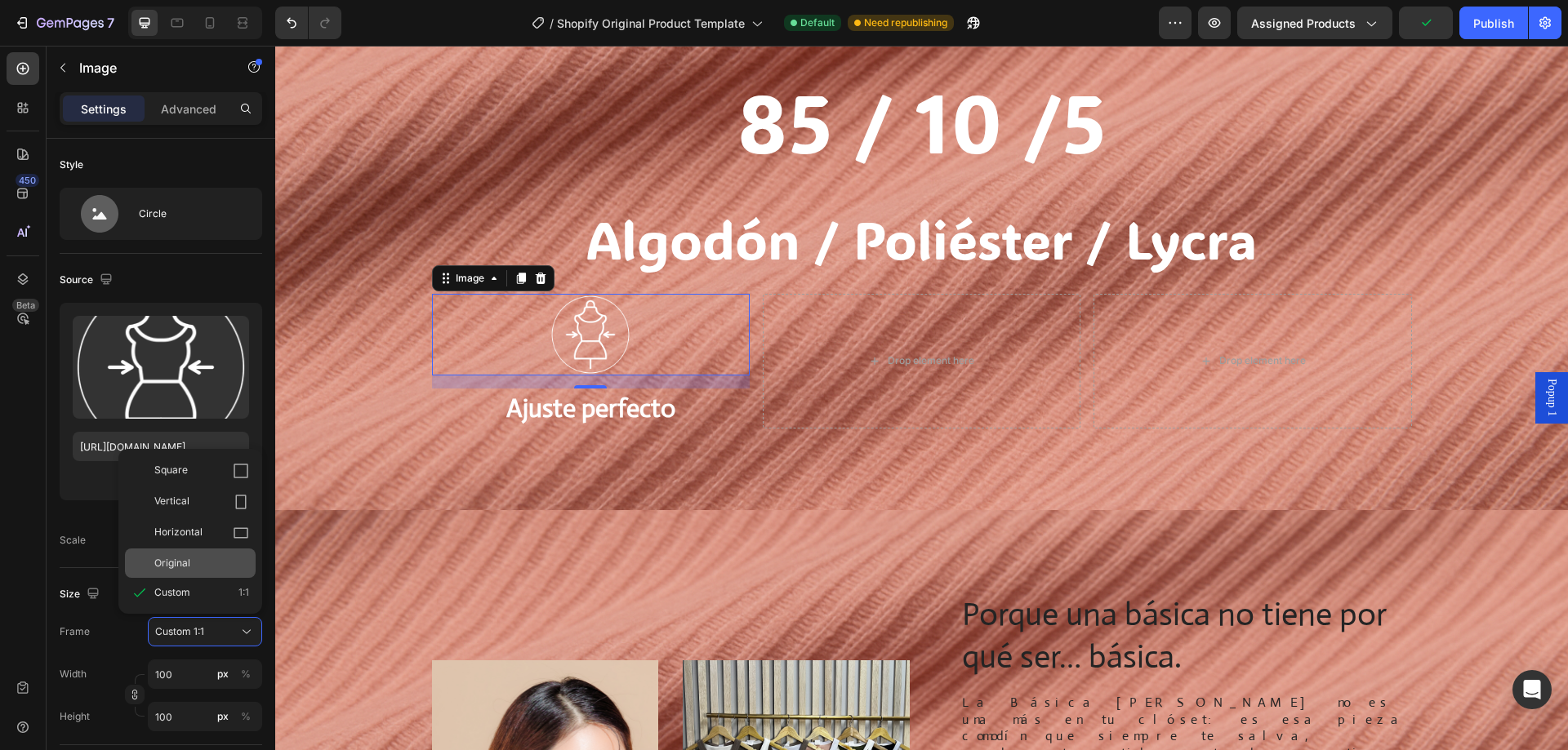
click at [192, 566] on div "Original" at bounding box center [201, 563] width 94 height 14
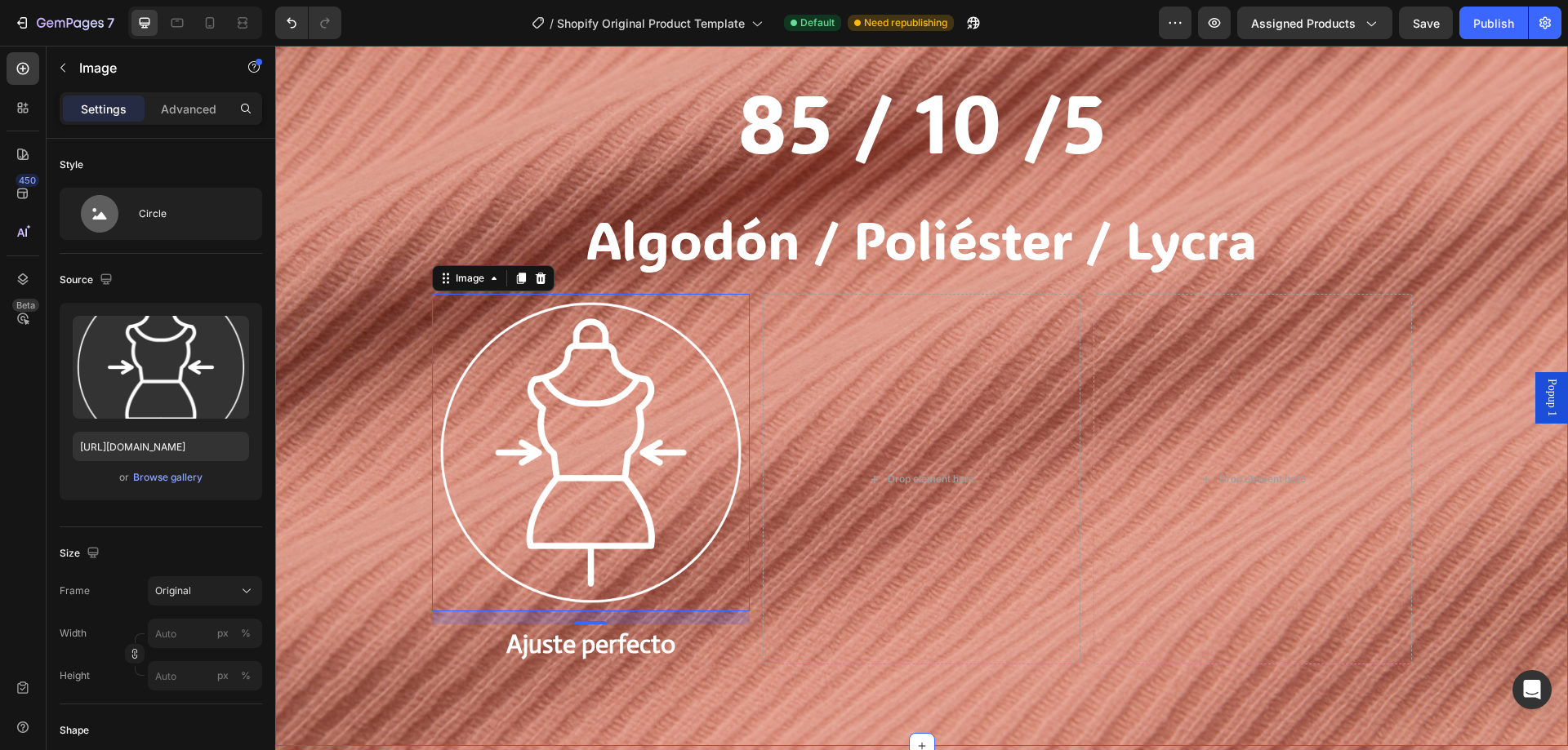
scroll to position [1705, 0]
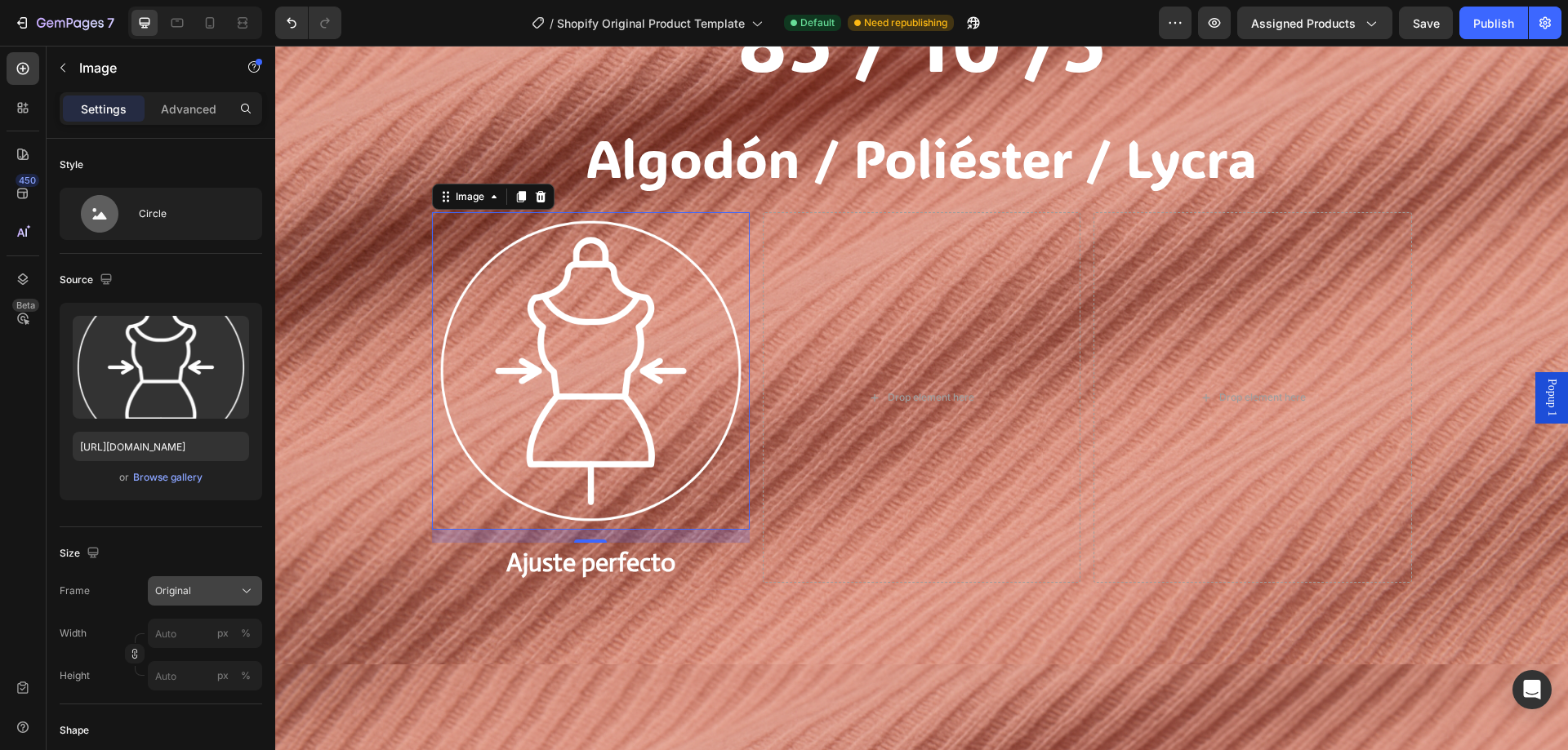
click at [180, 585] on span "Original" at bounding box center [173, 591] width 36 height 14
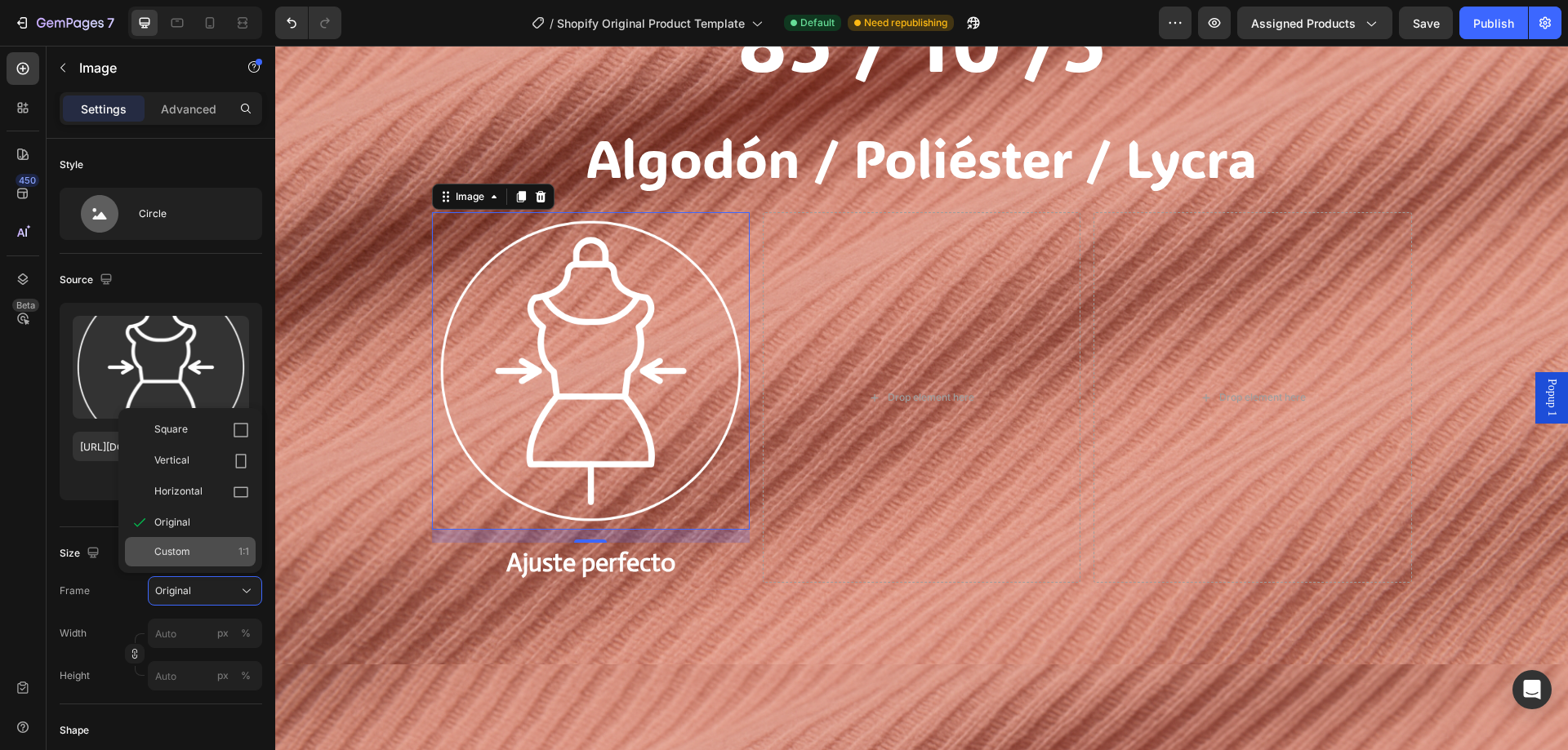
click at [200, 558] on div "Custom 1:1" at bounding box center [201, 551] width 94 height 14
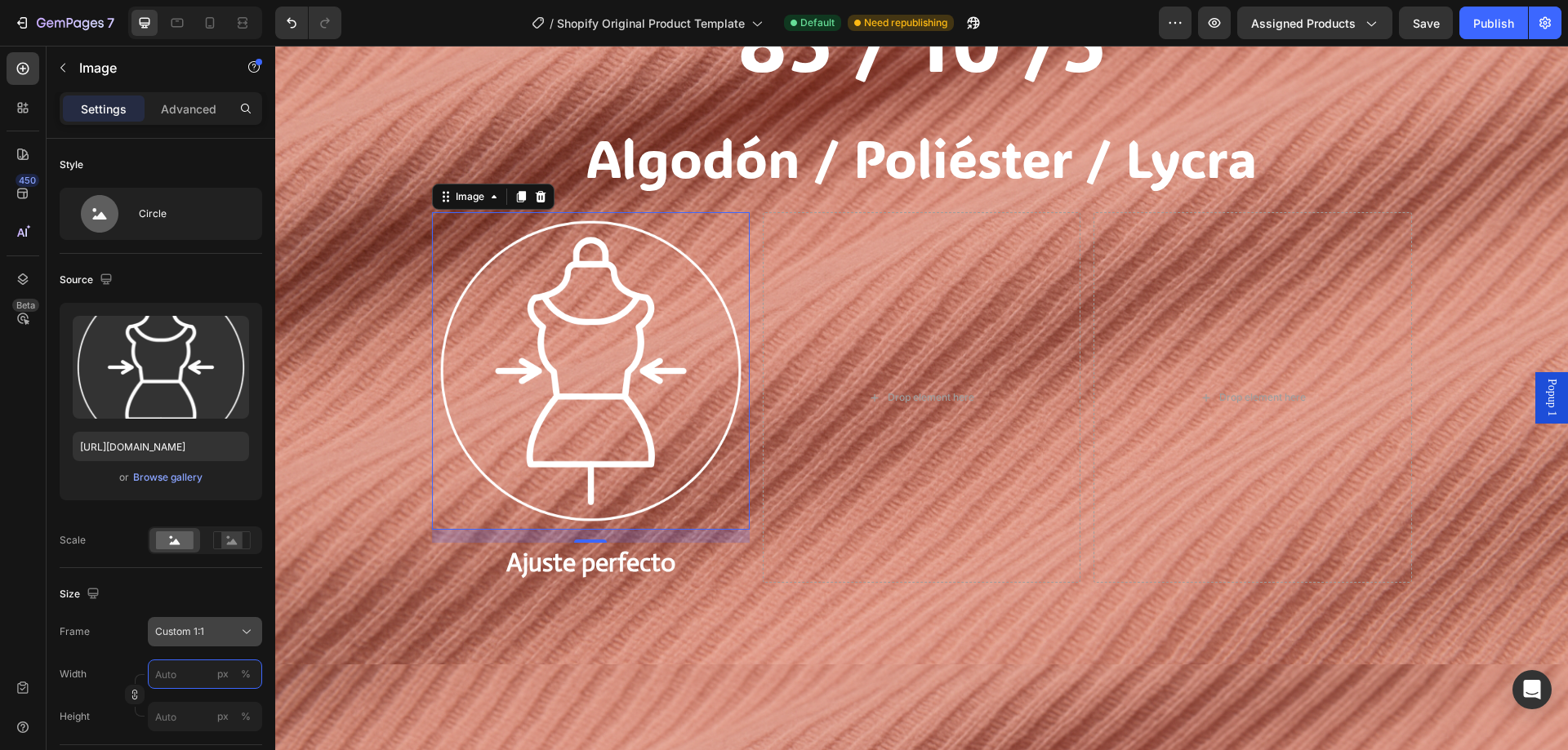
scroll to position [163, 0]
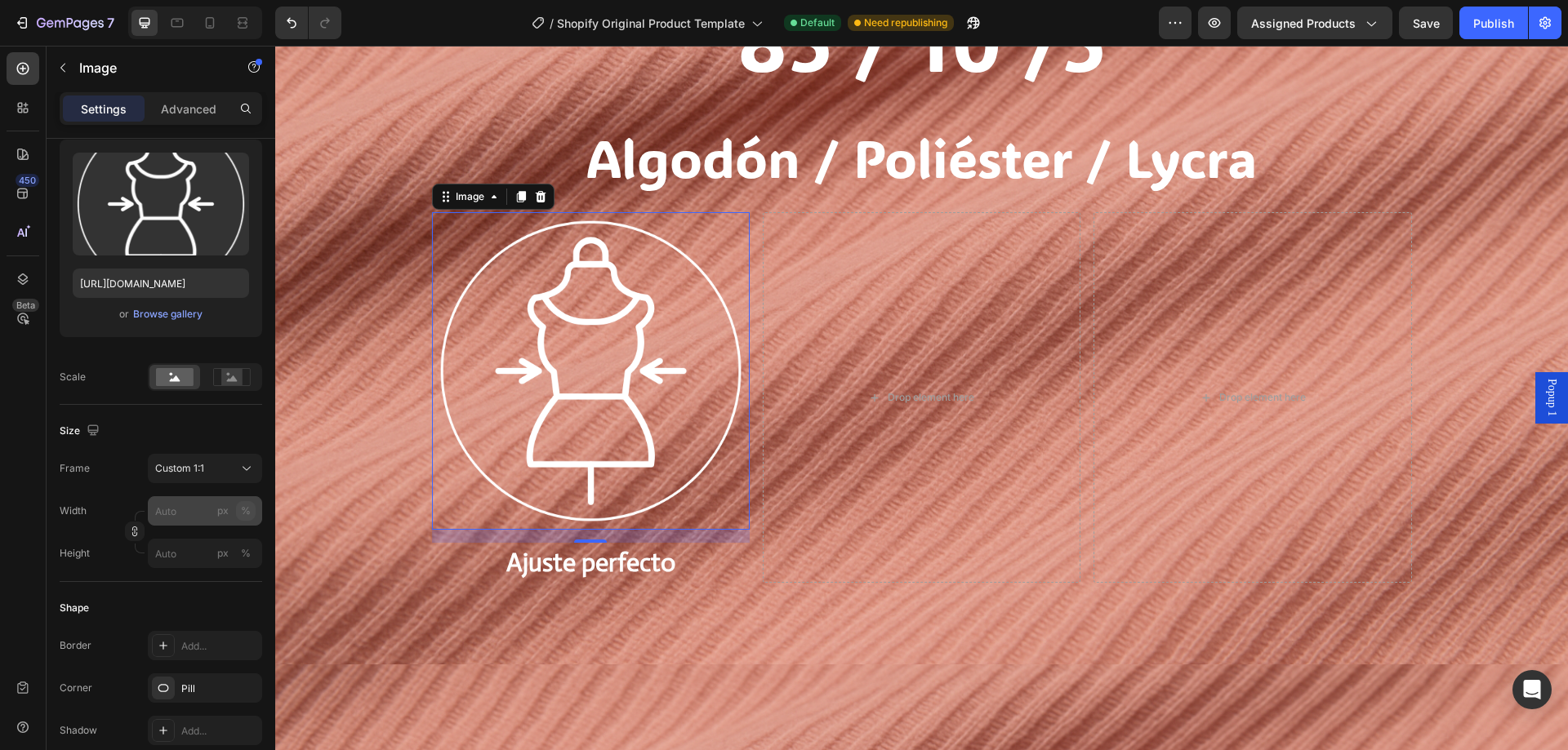
click at [244, 511] on div "%" at bounding box center [246, 511] width 10 height 14
click at [188, 514] on input "px %" at bounding box center [205, 511] width 115 height 29
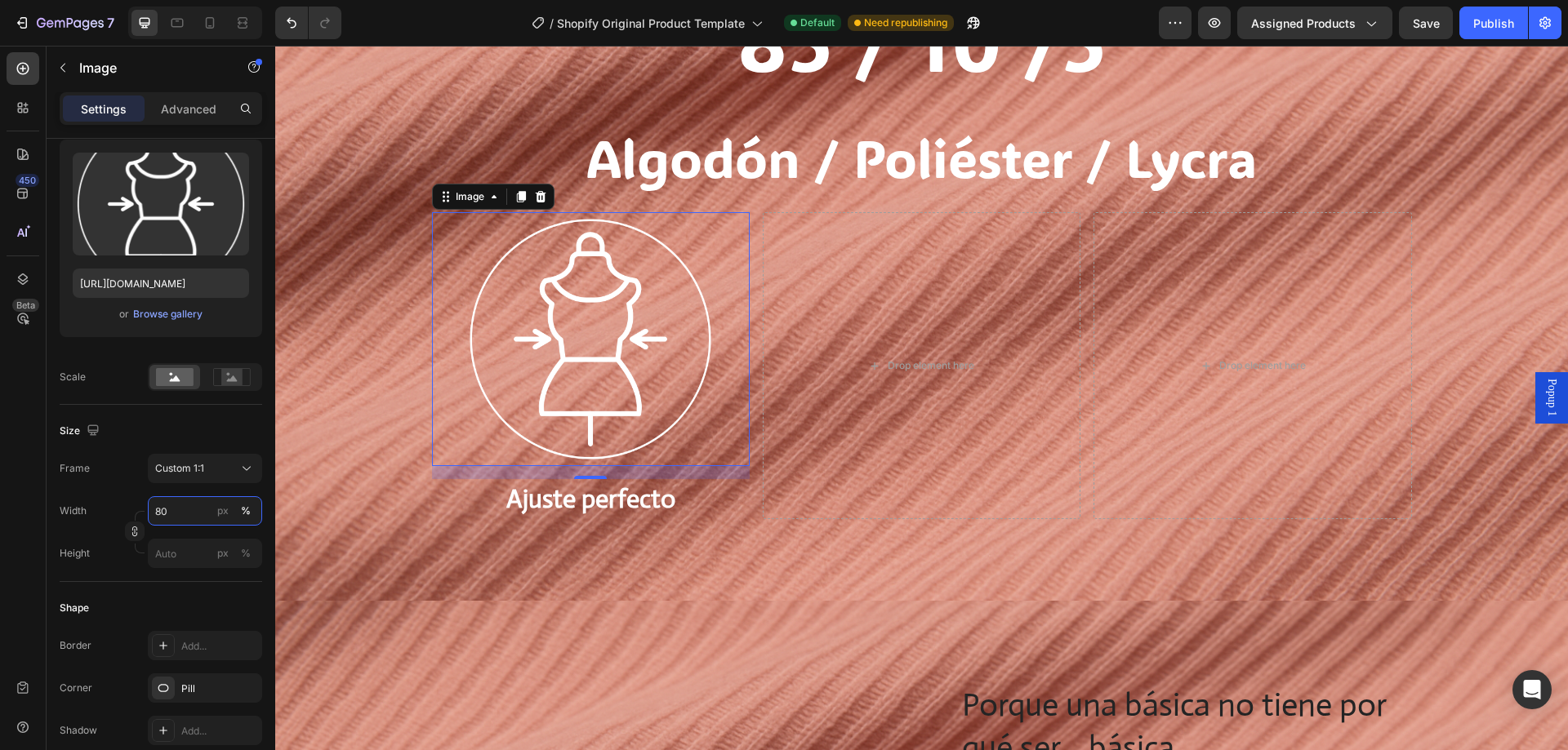
type input "8"
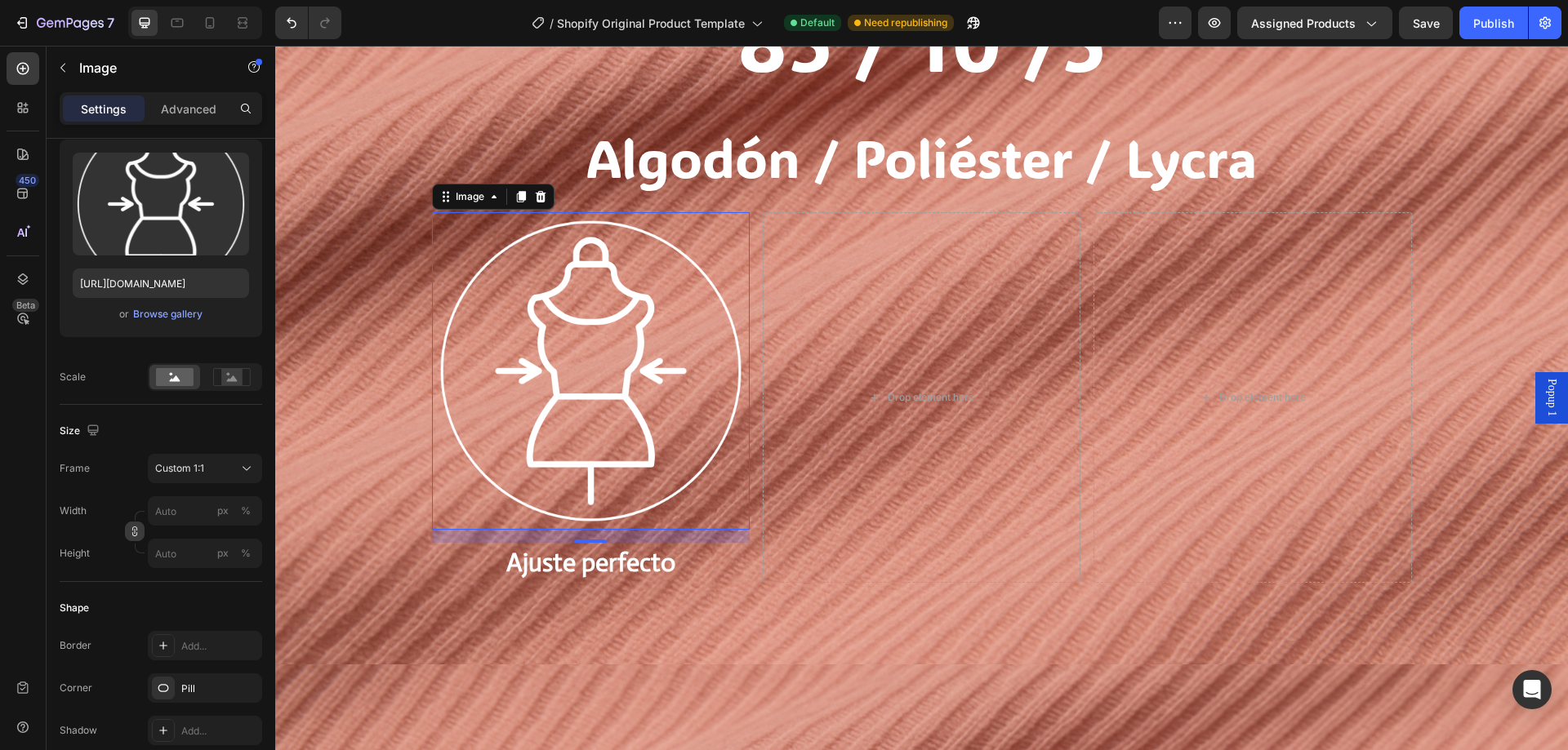
click at [142, 533] on button "button" at bounding box center [134, 531] width 19 height 19
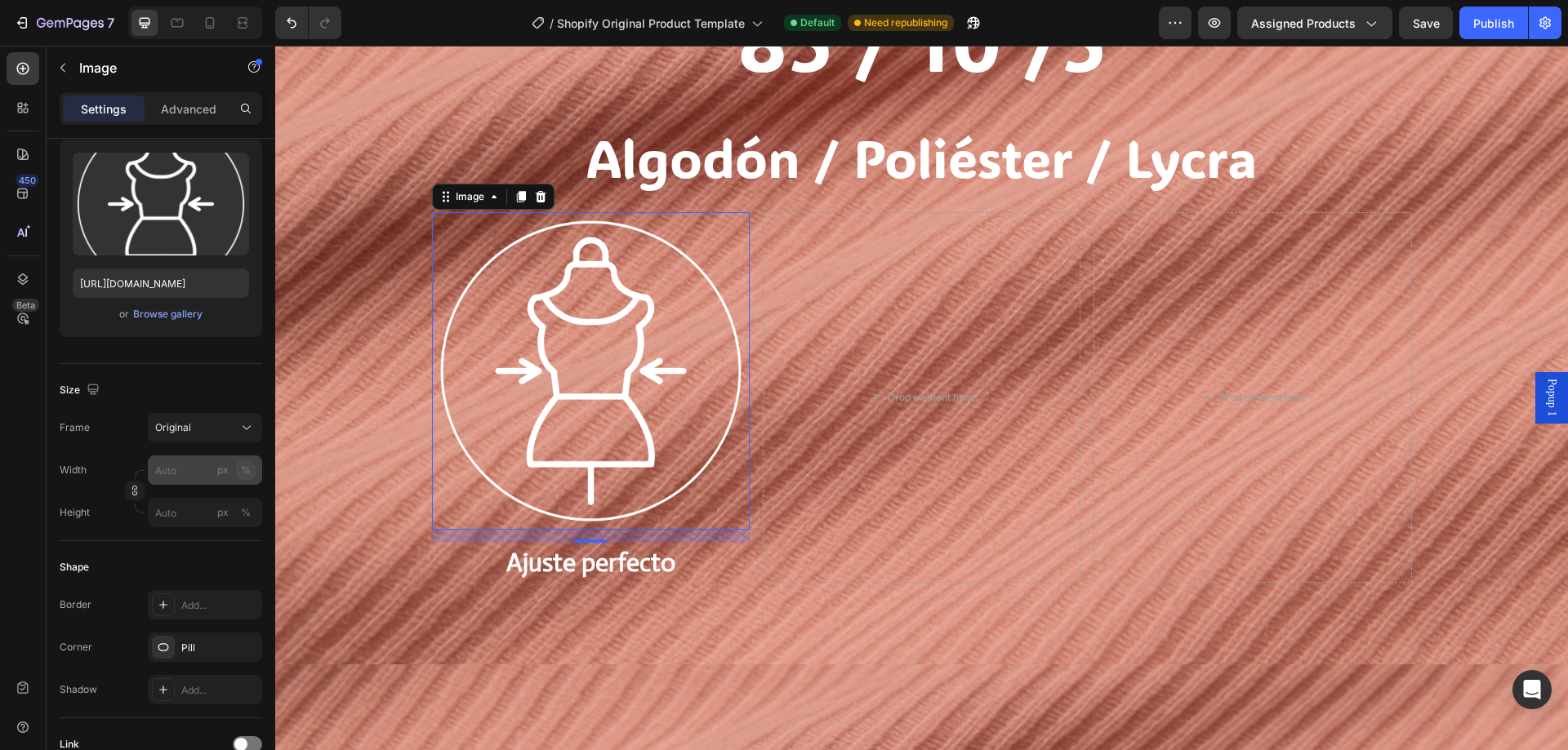
click at [250, 475] on button "%" at bounding box center [245, 469] width 19 height 19
click at [247, 513] on div "%" at bounding box center [246, 512] width 10 height 14
click at [246, 476] on div "%" at bounding box center [246, 469] width 10 height 14
click at [177, 474] on input "px %" at bounding box center [205, 470] width 115 height 29
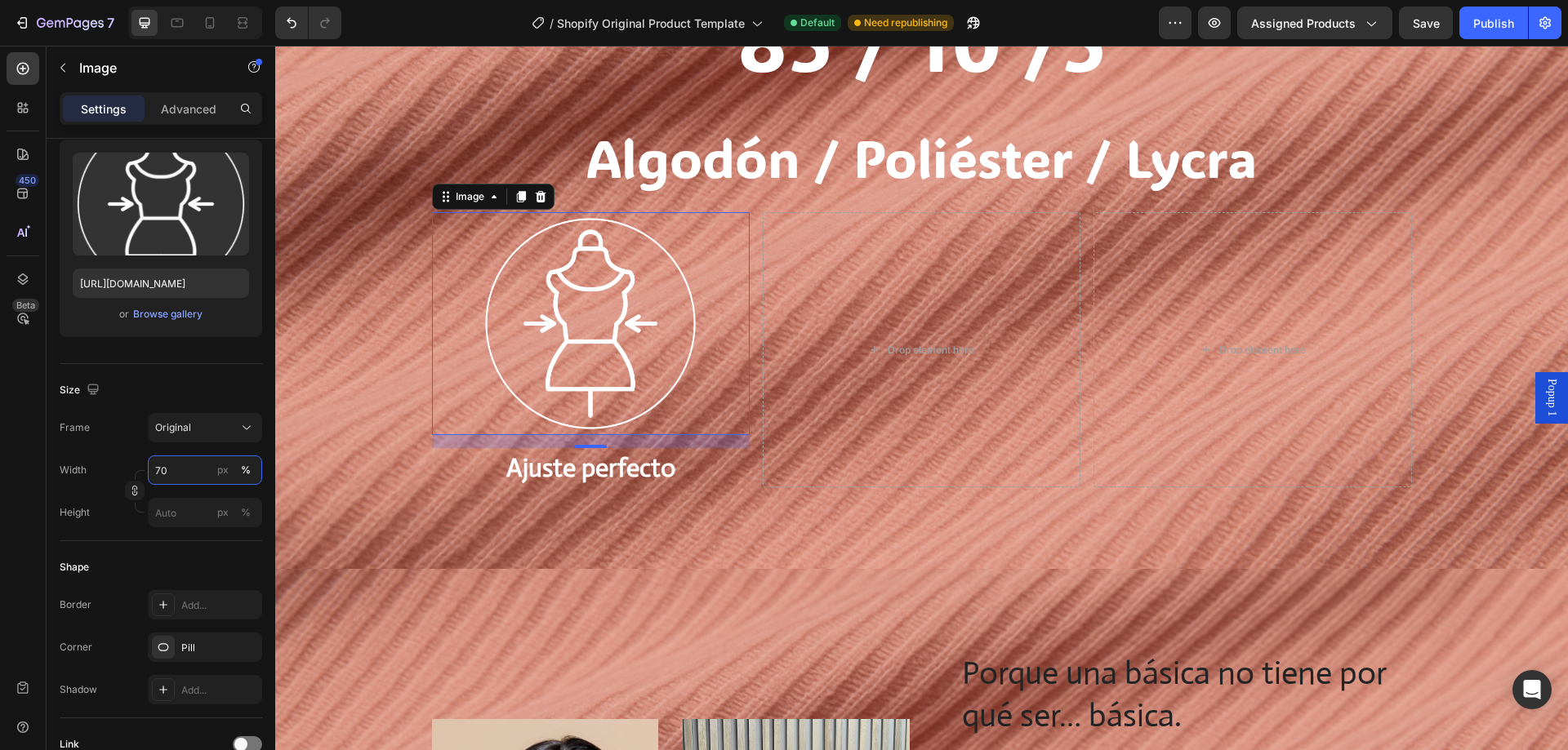
type input "7"
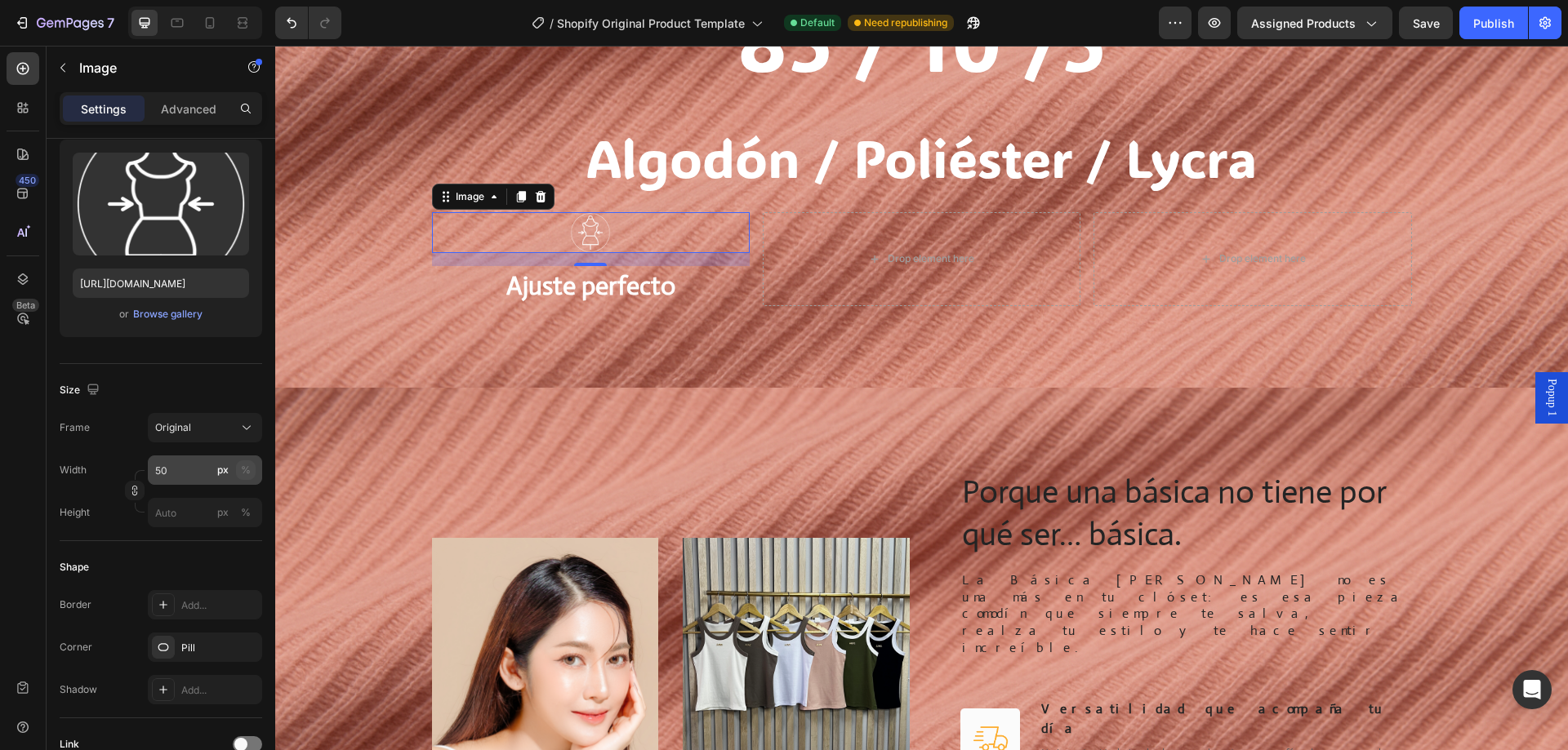
click at [243, 464] on div "%" at bounding box center [246, 469] width 10 height 14
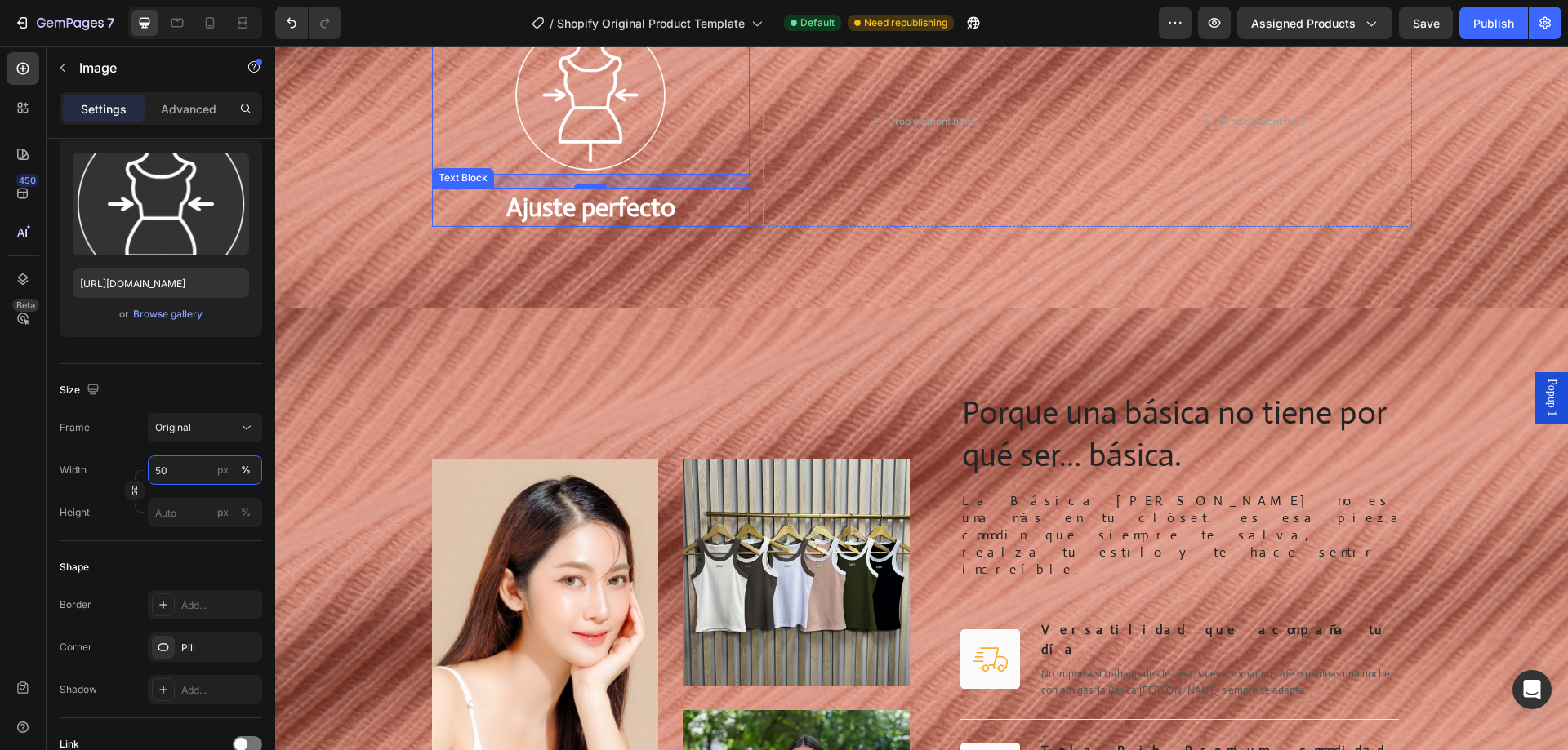
scroll to position [1378, 0]
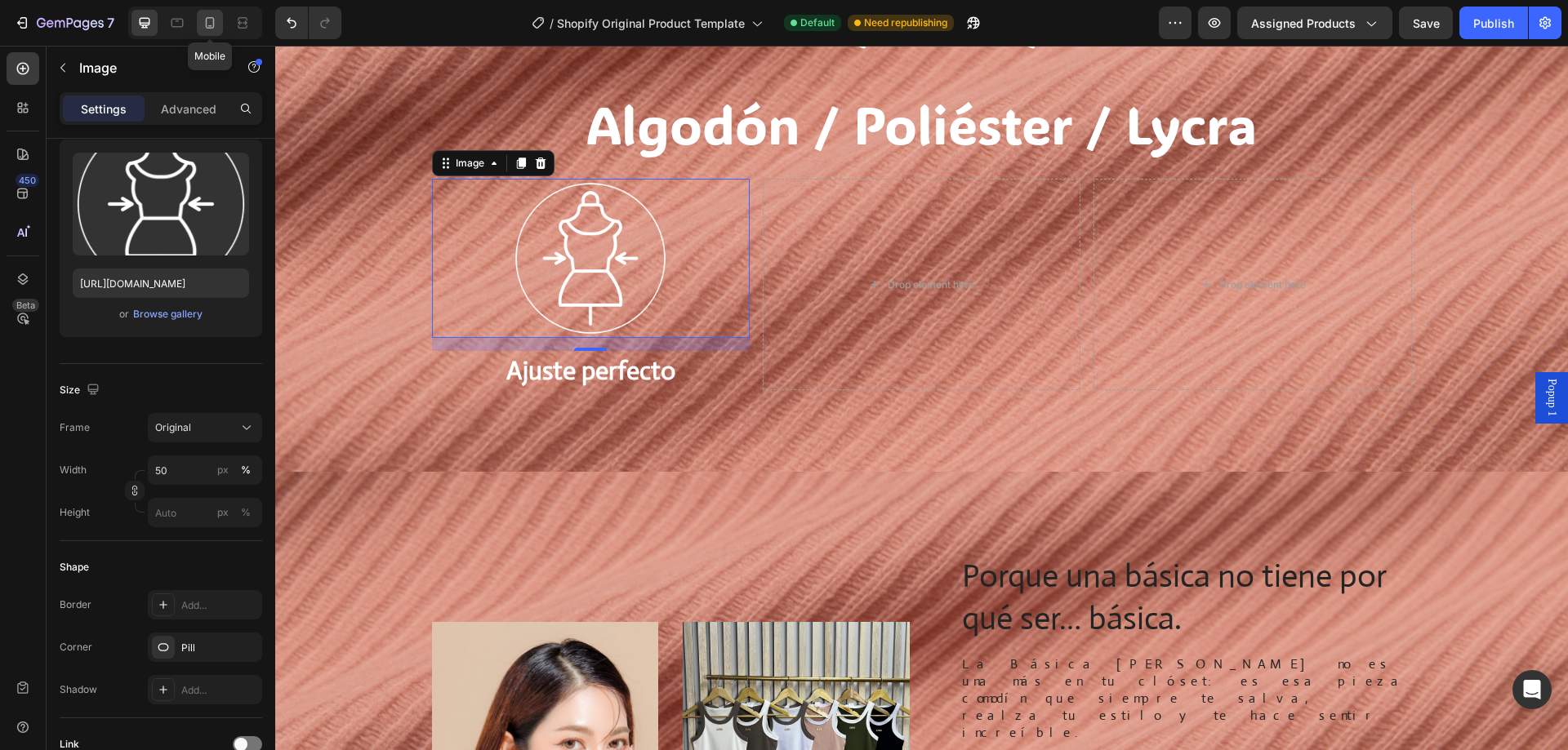
click at [212, 29] on icon at bounding box center [209, 22] width 16 height 16
type input "80"
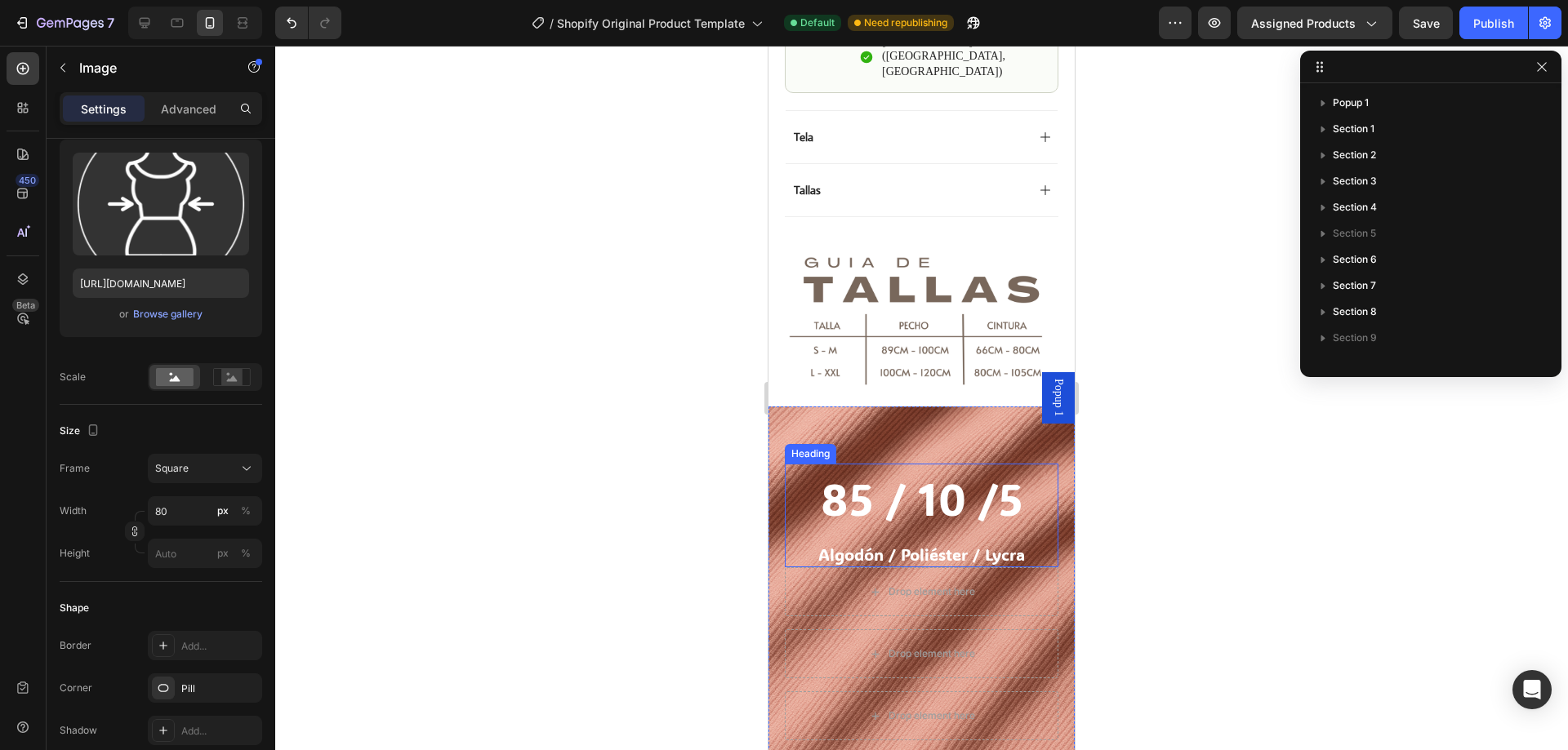
scroll to position [1516, 0]
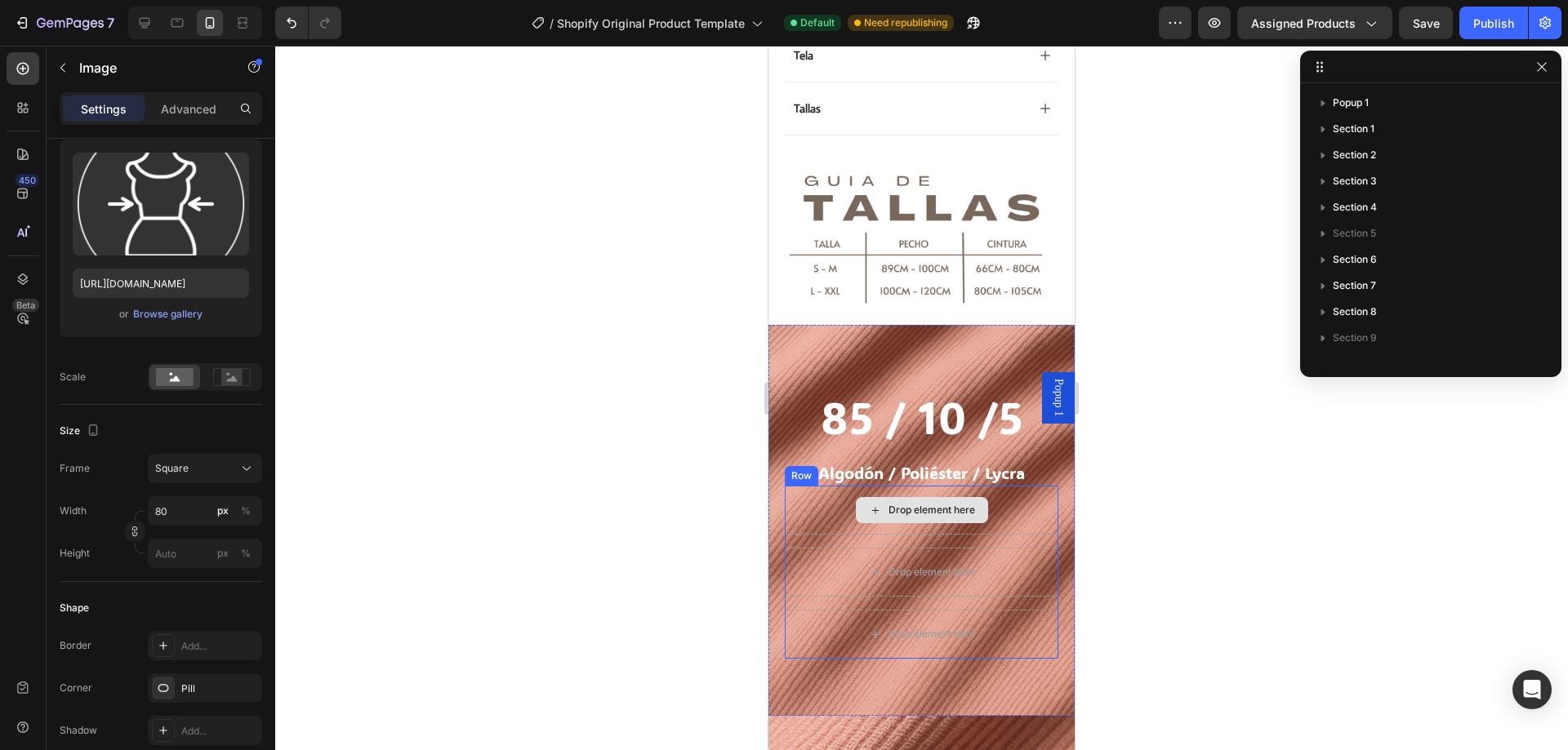
click at [889, 504] on div "Drop element here" at bounding box center [932, 511] width 87 height 13
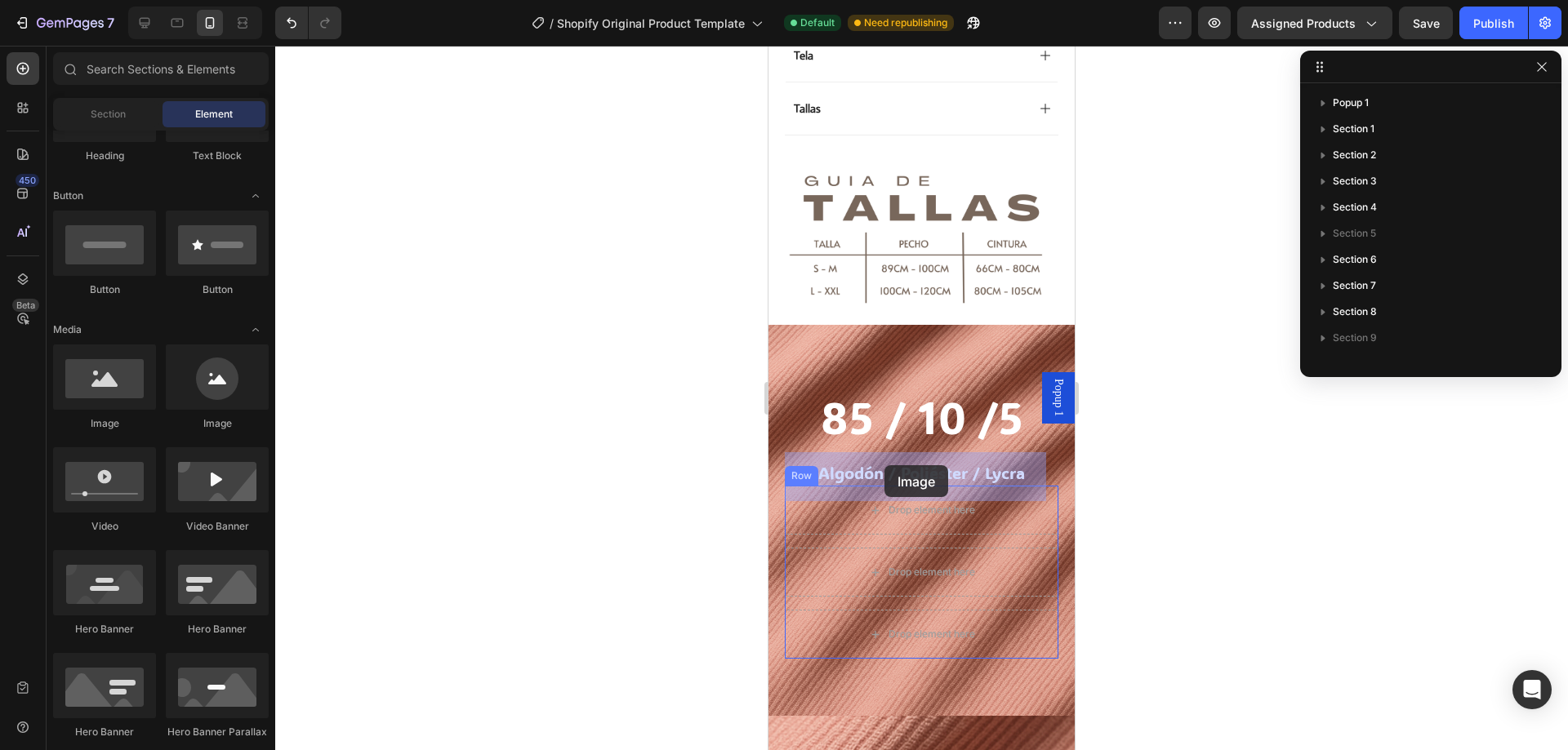
drag, startPoint x: 996, startPoint y: 442, endPoint x: 884, endPoint y: 465, distance: 114.3
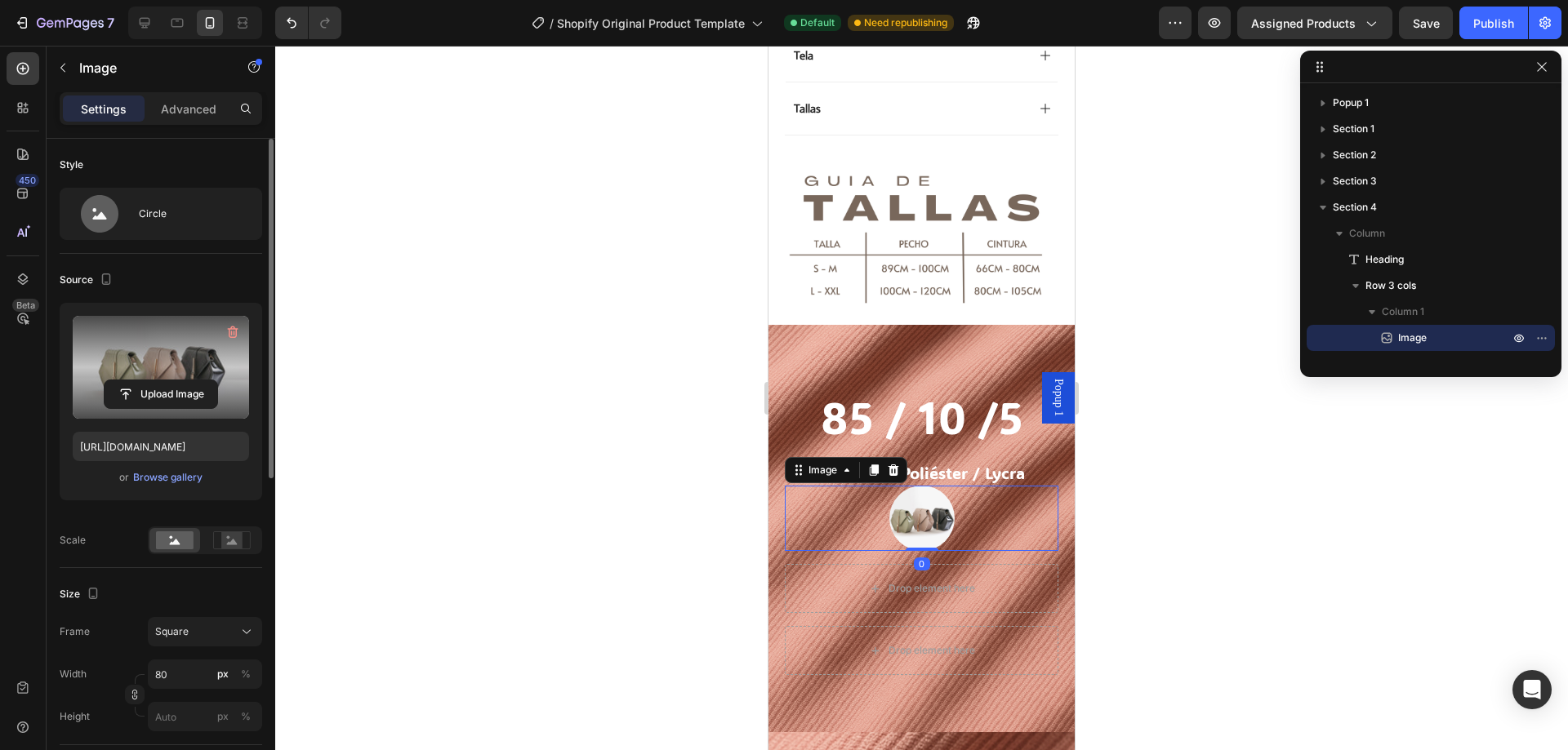
click at [201, 356] on label at bounding box center [160, 367] width 176 height 103
click at [201, 380] on input "file" at bounding box center [161, 394] width 113 height 28
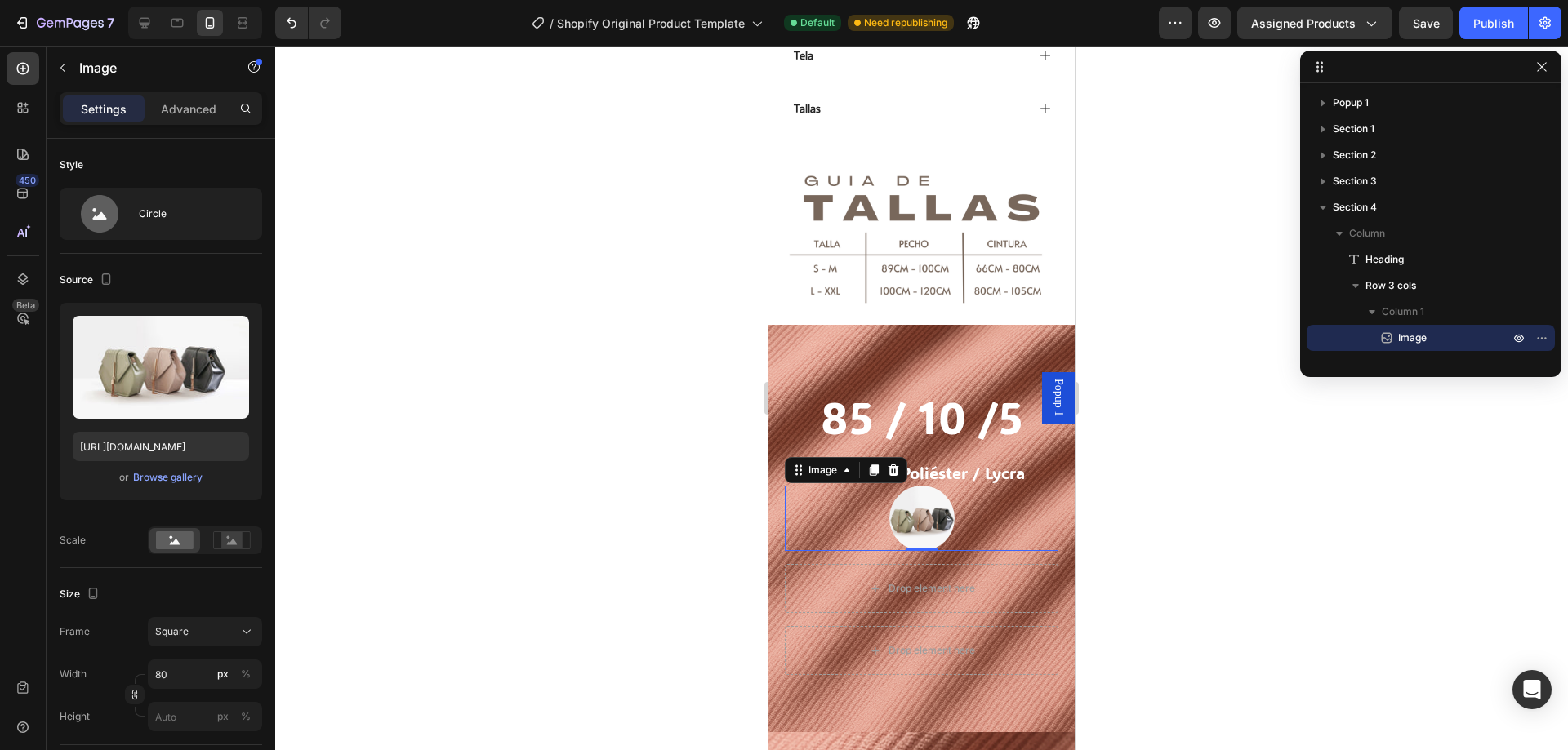
type input "[URL][DOMAIN_NAME]"
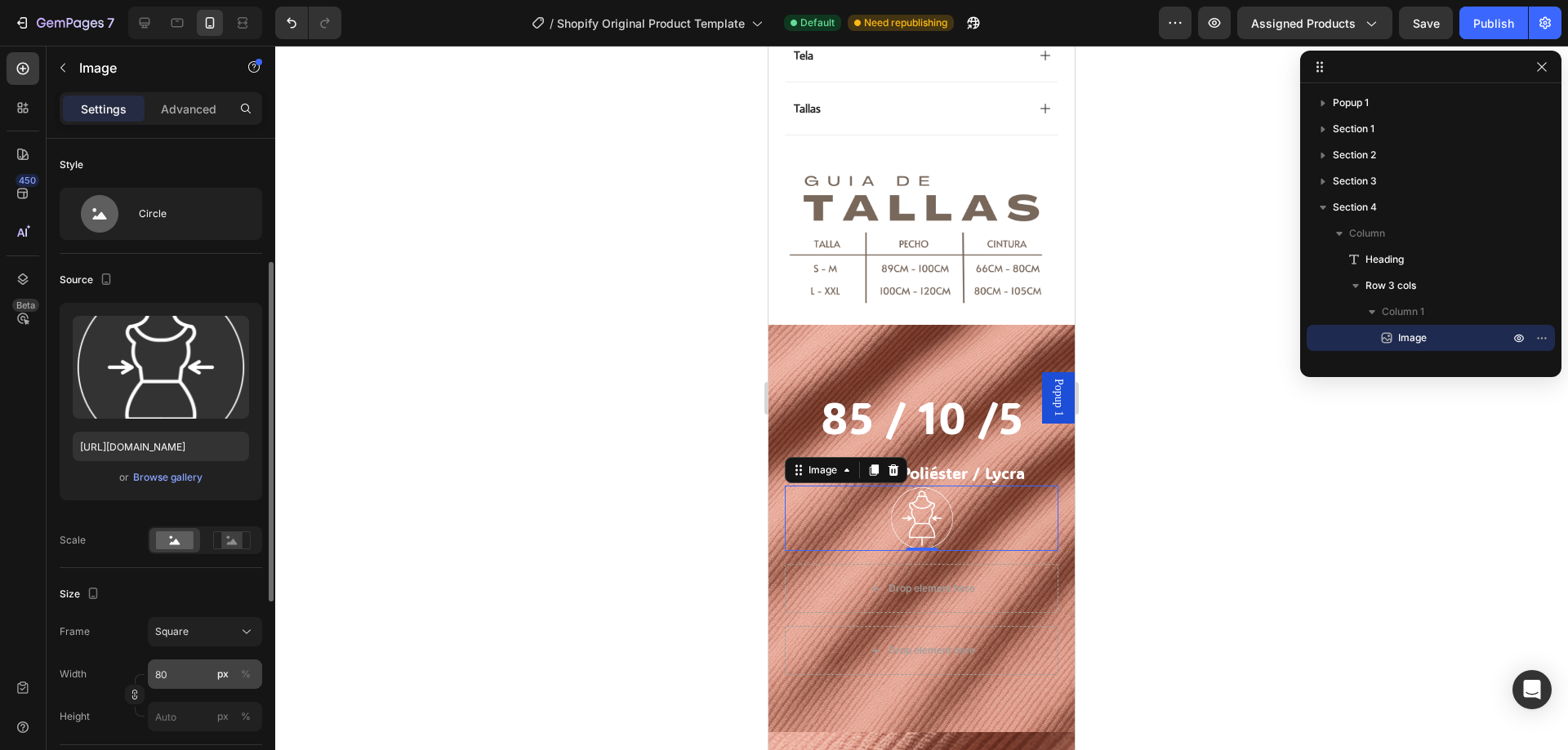
scroll to position [82, 0]
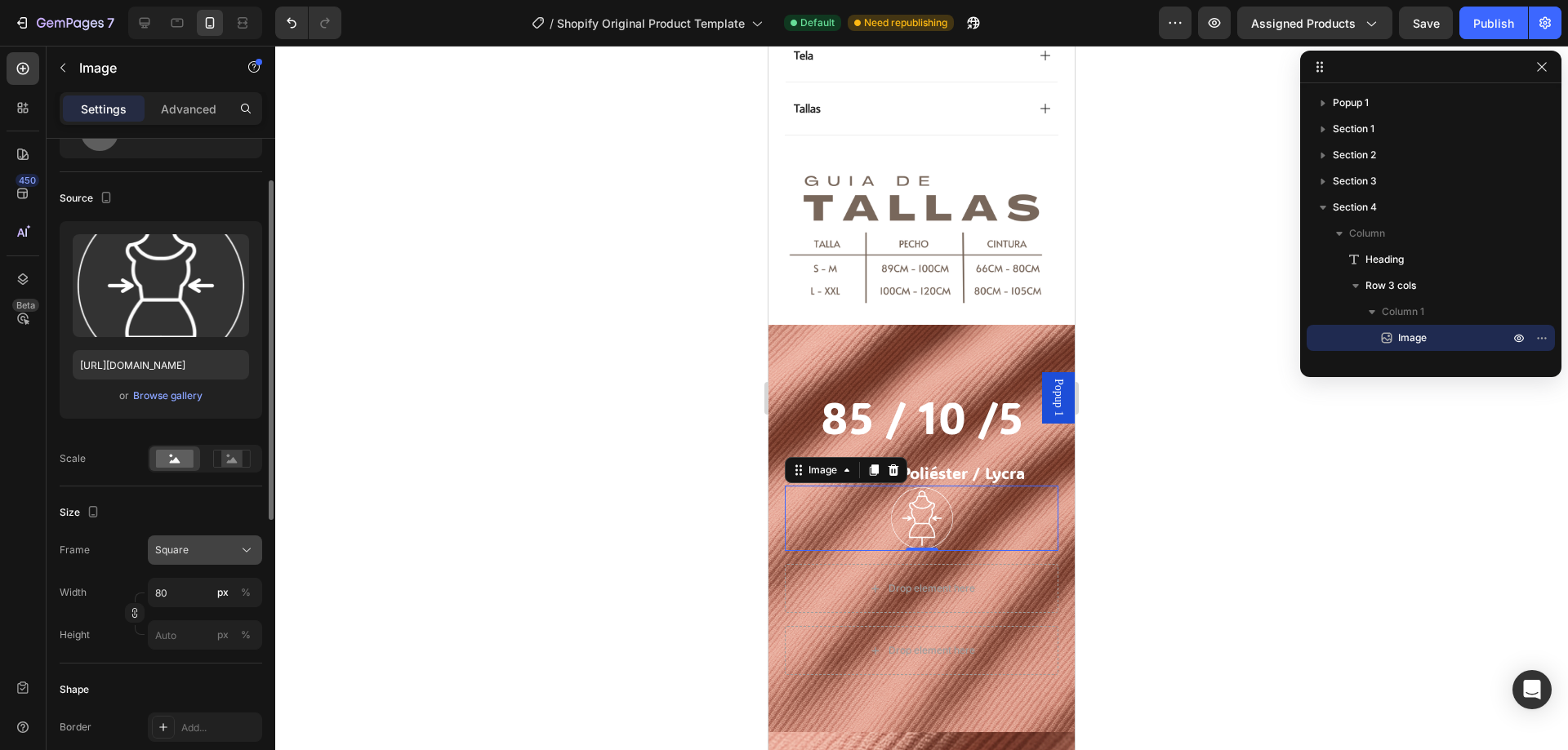
click at [179, 543] on span "Square" at bounding box center [172, 549] width 34 height 14
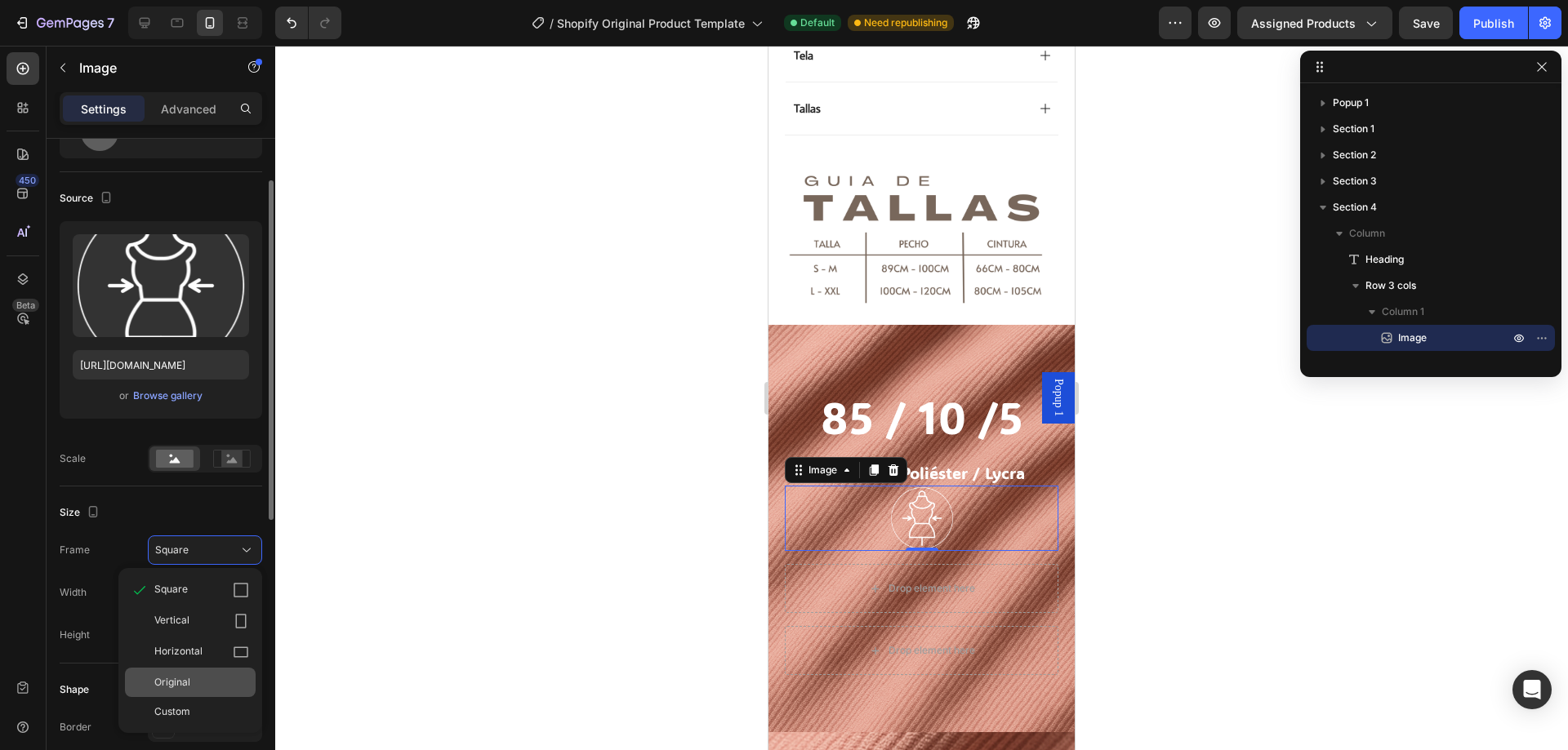
click at [207, 689] on div "Original" at bounding box center [201, 682] width 94 height 14
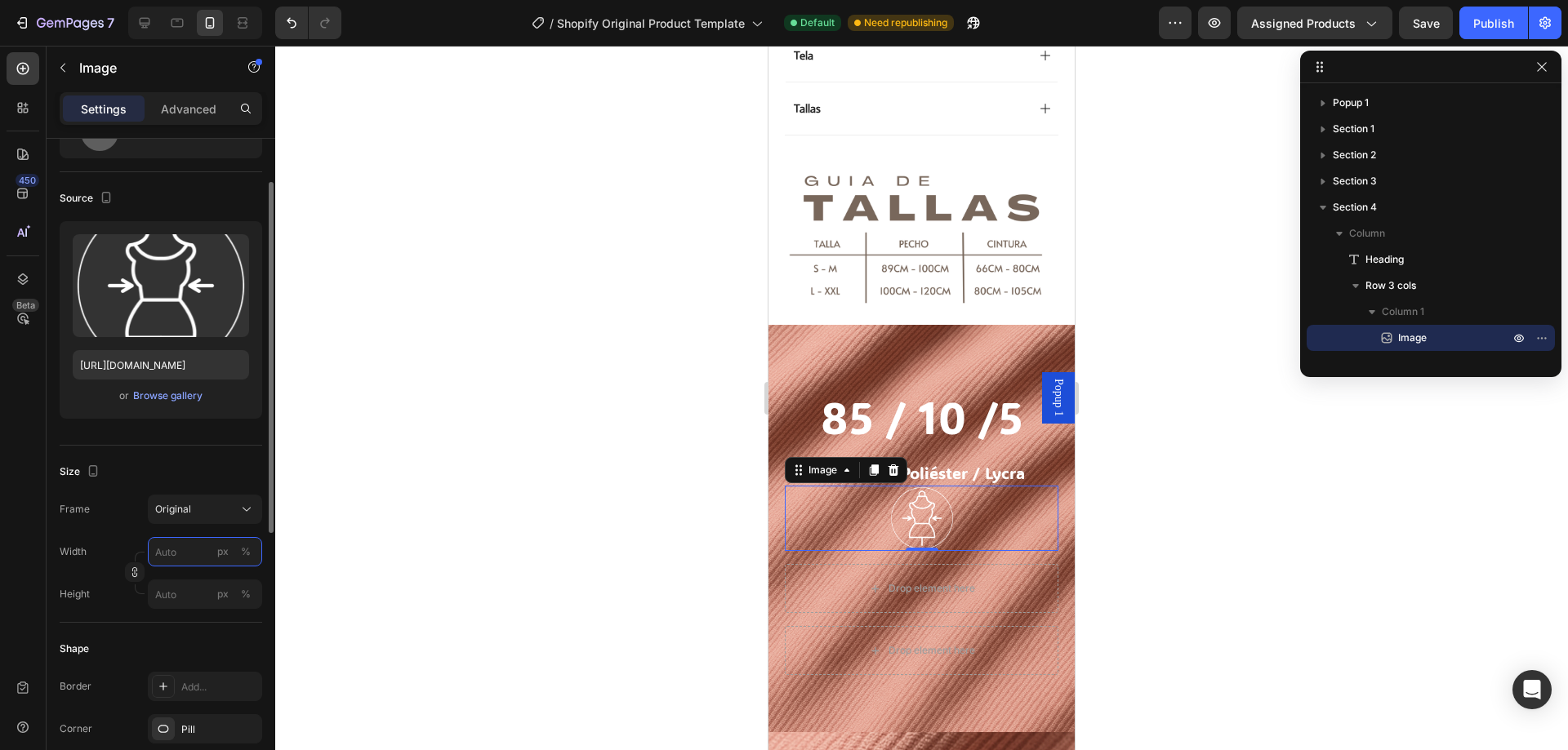
click at [179, 555] on input "px %" at bounding box center [205, 551] width 115 height 29
click at [180, 591] on p "Full 100%" at bounding box center [201, 591] width 94 height 14
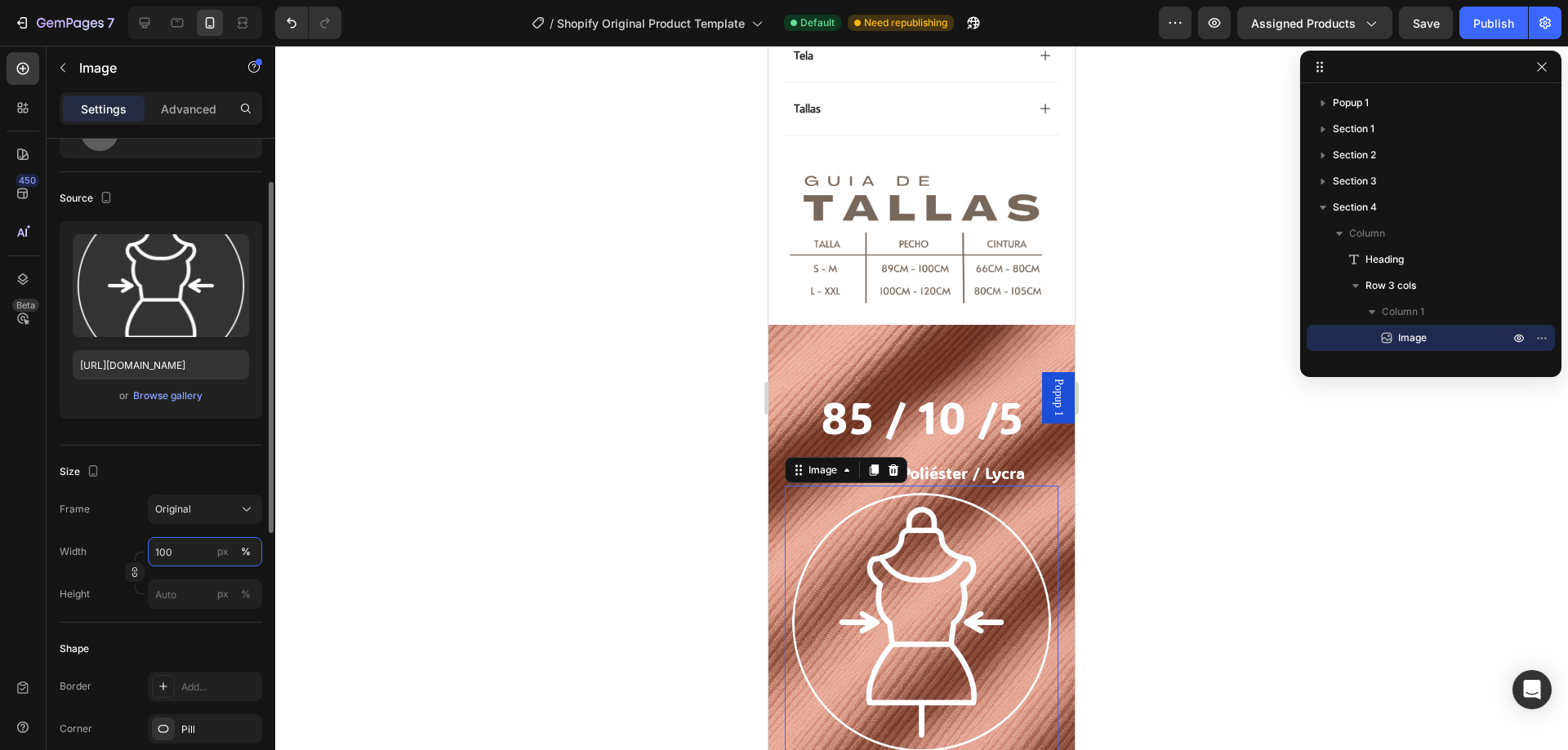
click at [187, 554] on input "100" at bounding box center [205, 551] width 115 height 29
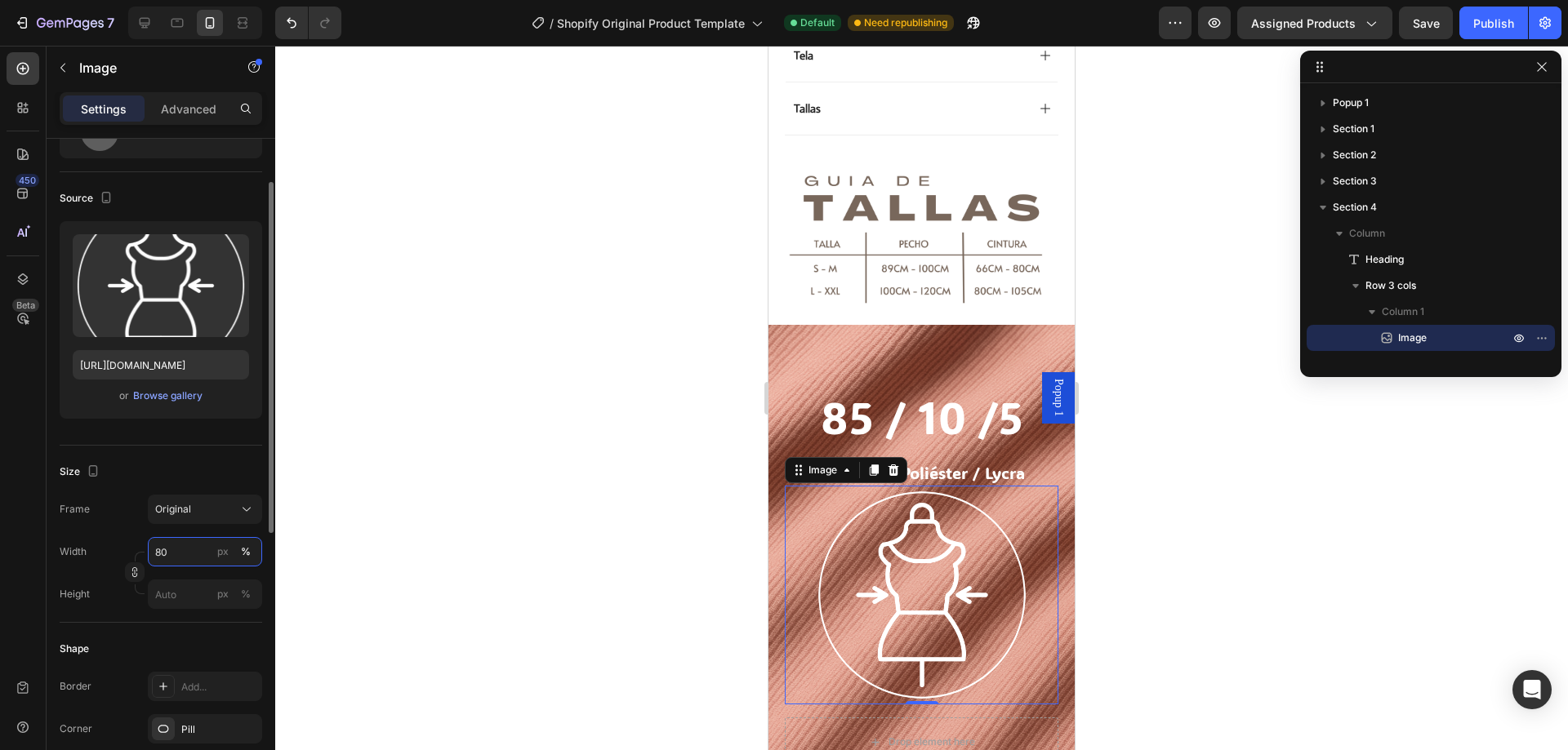
type input "8"
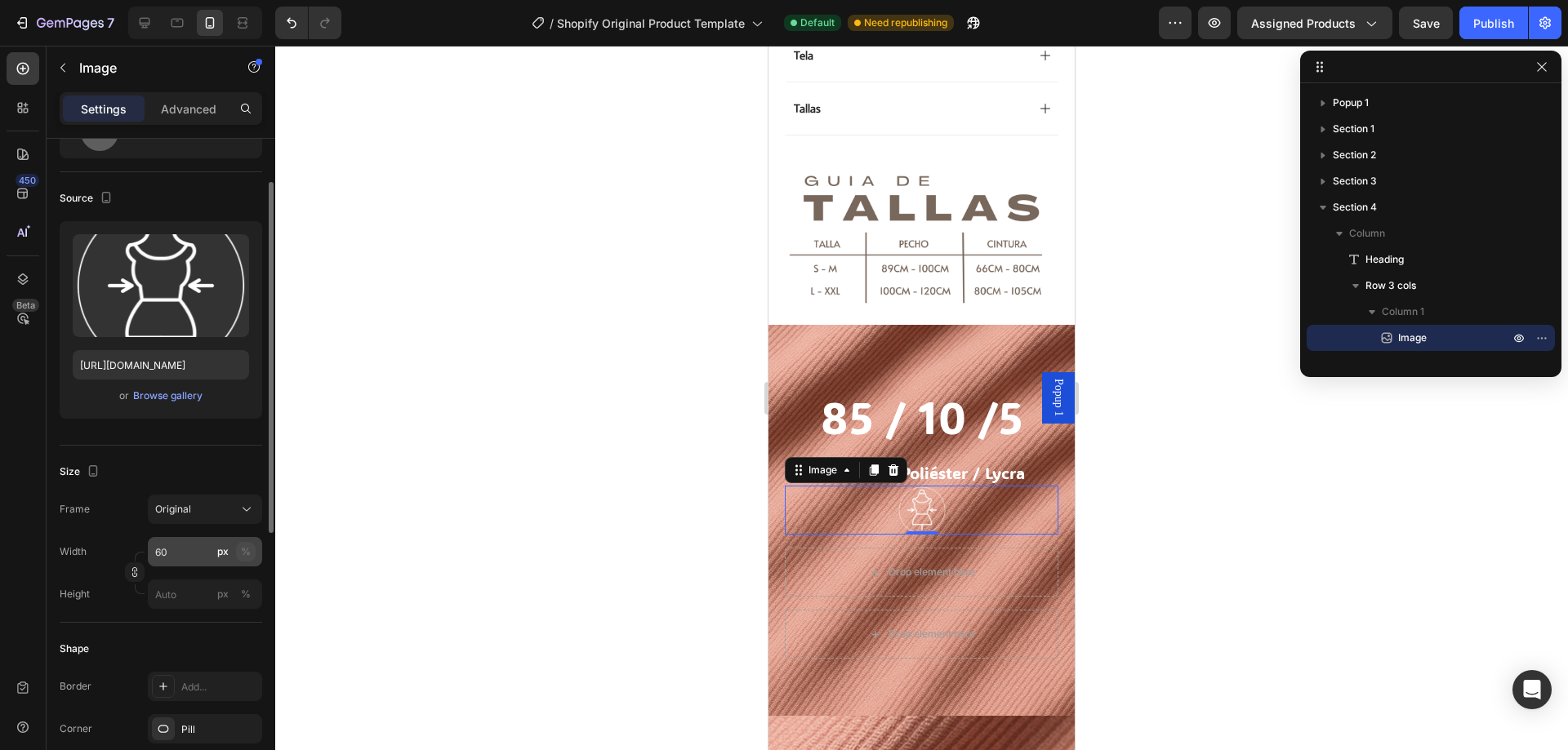
click at [250, 554] on button "%" at bounding box center [245, 551] width 19 height 19
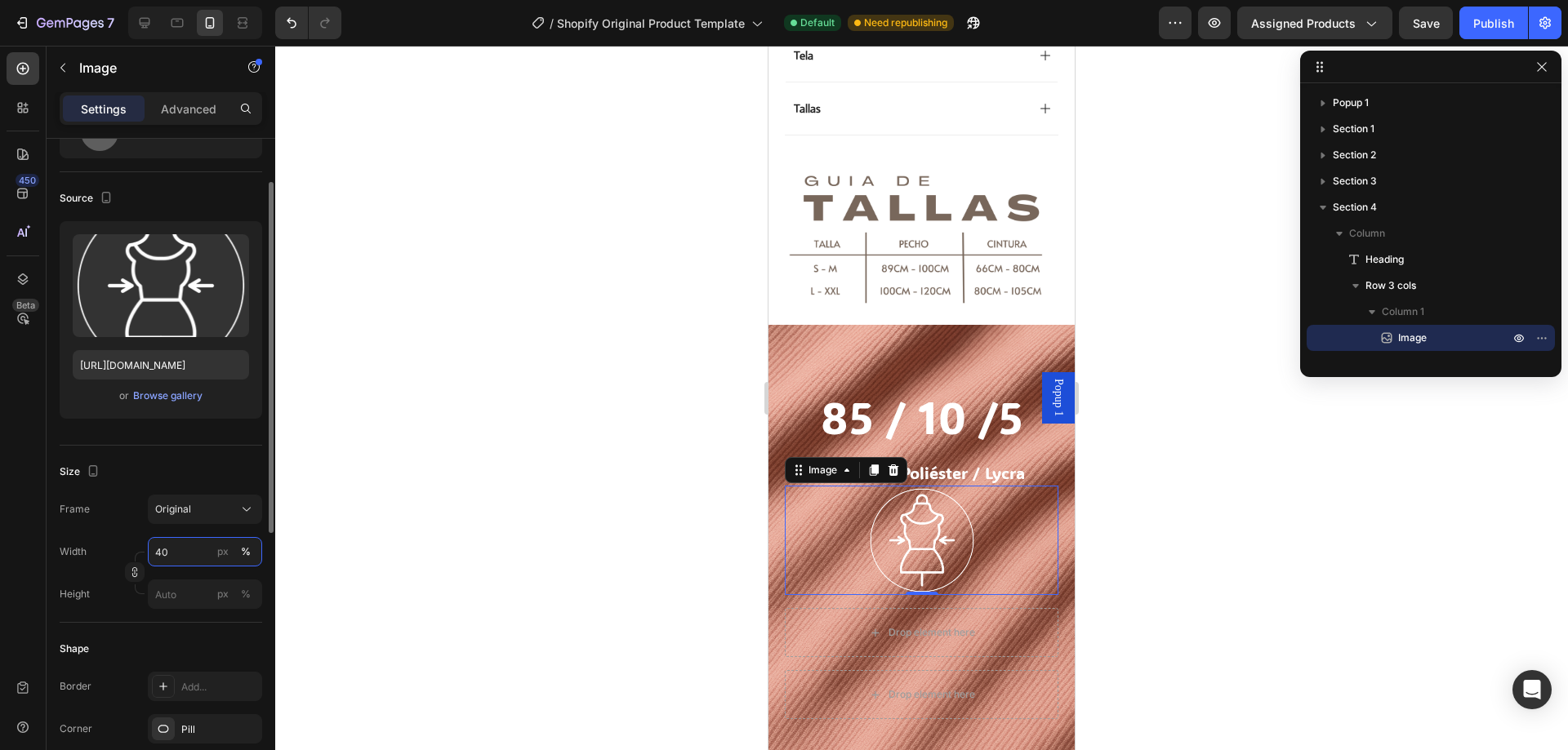
click at [174, 557] on input "40" at bounding box center [205, 551] width 115 height 29
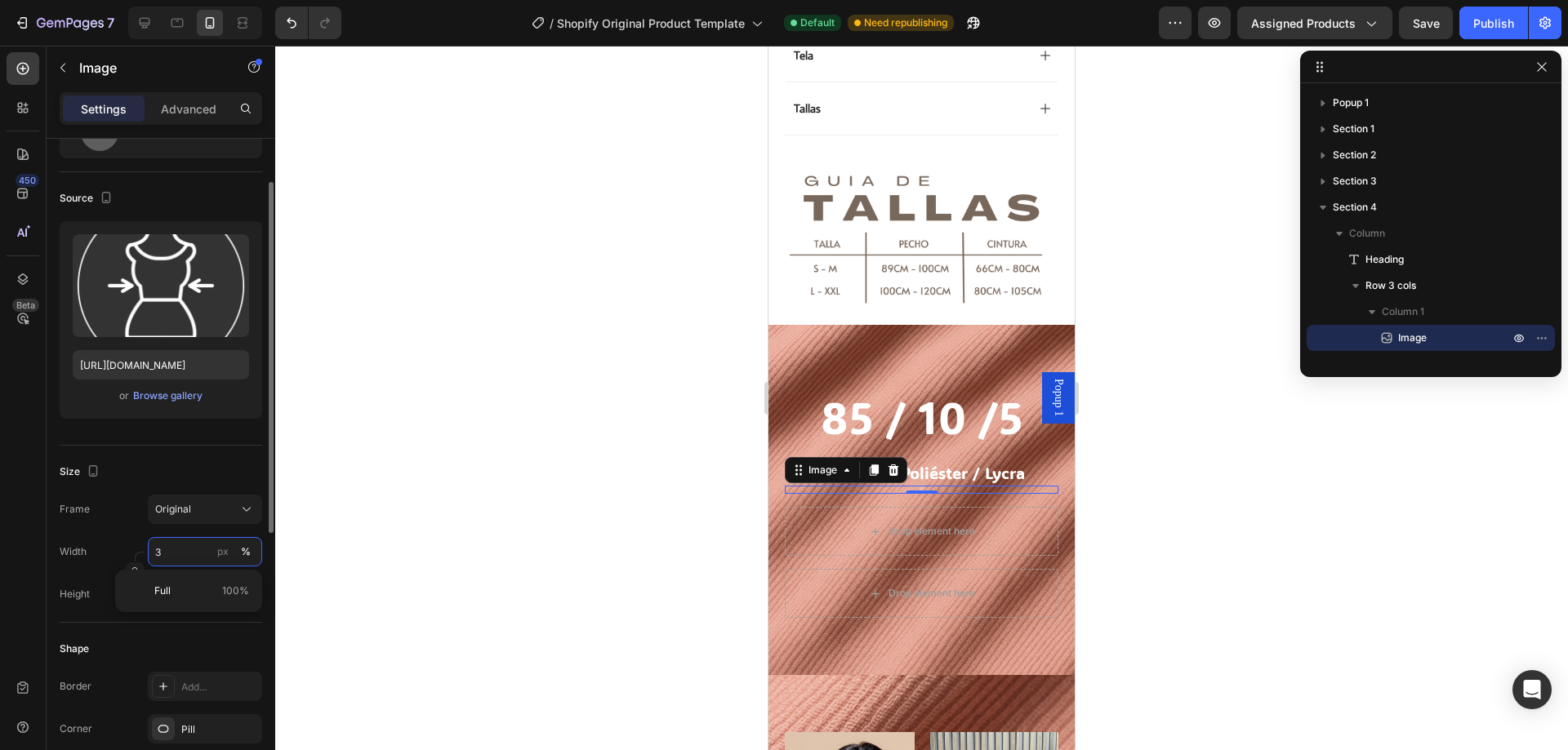
type input "30"
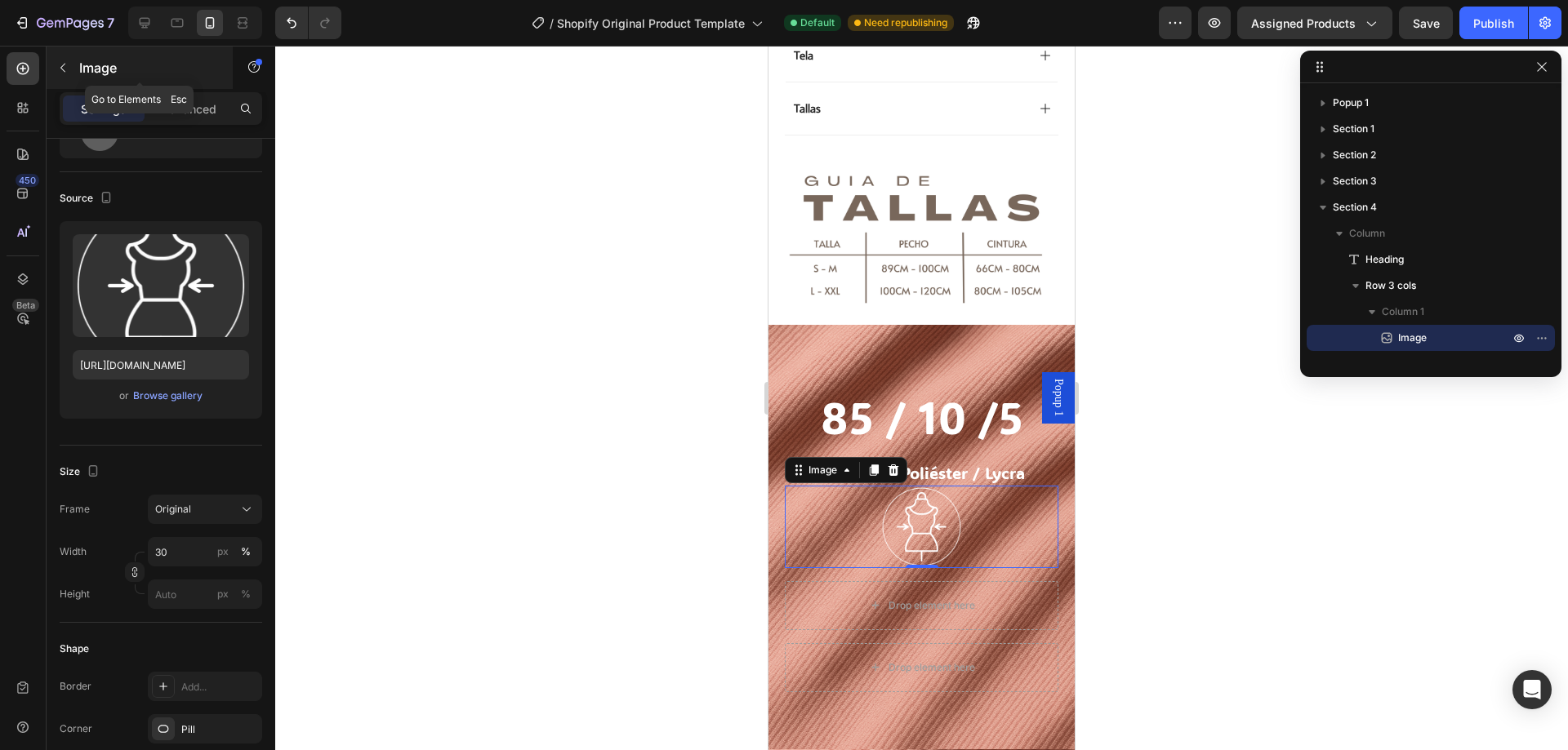
click at [67, 67] on icon "button" at bounding box center [63, 68] width 13 height 13
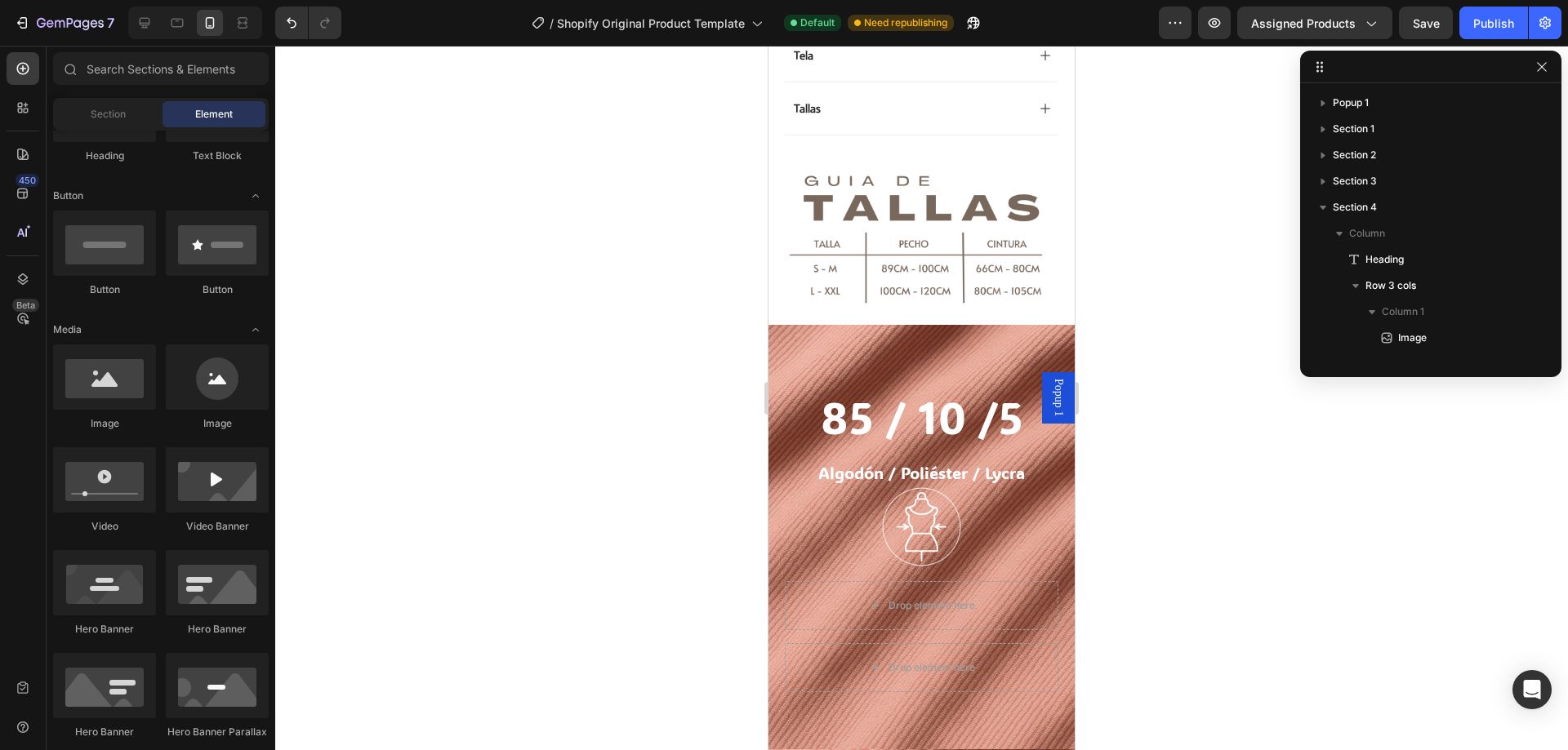
scroll to position [163, 0]
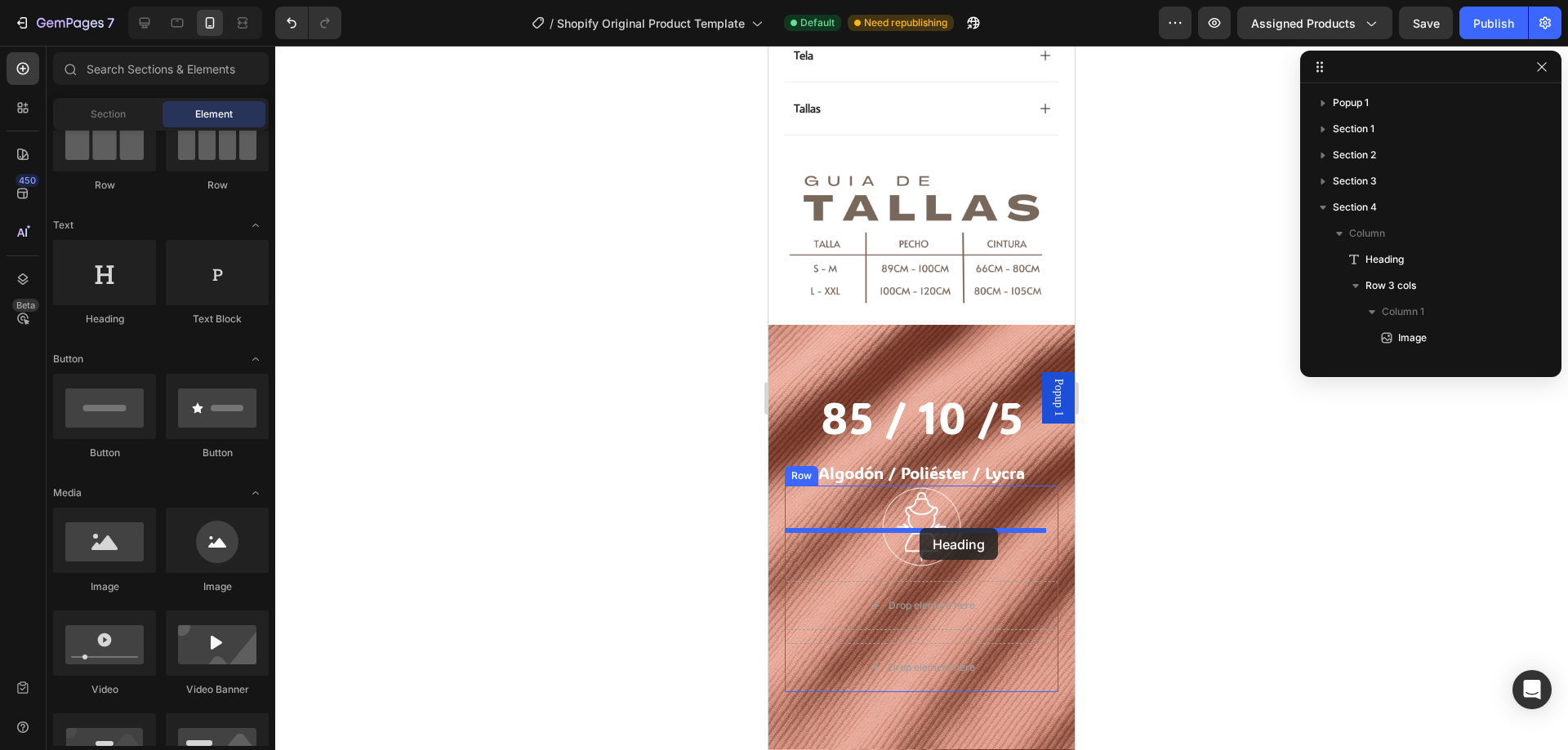
drag, startPoint x: 890, startPoint y: 326, endPoint x: 920, endPoint y: 528, distance: 204.2
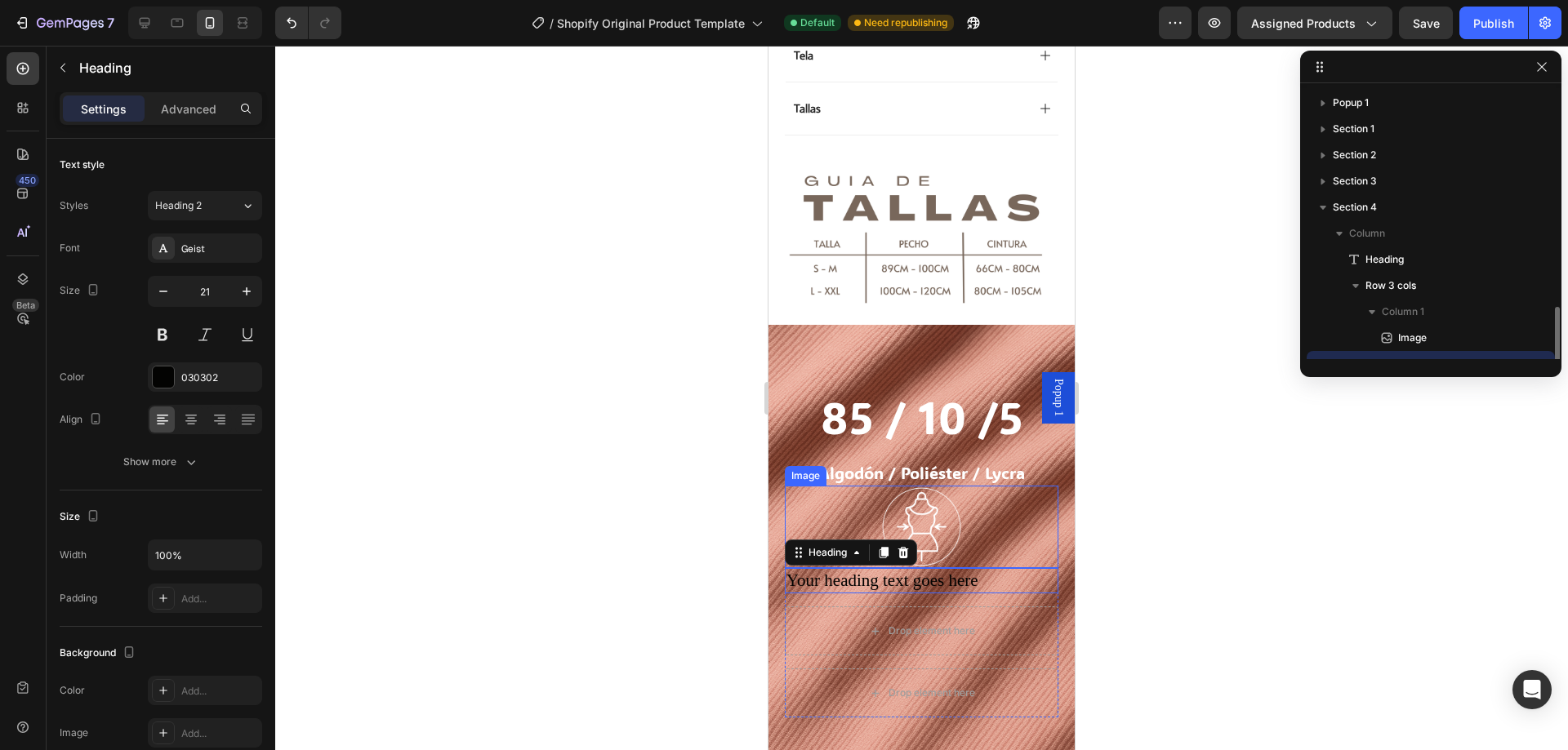
scroll to position [153, 0]
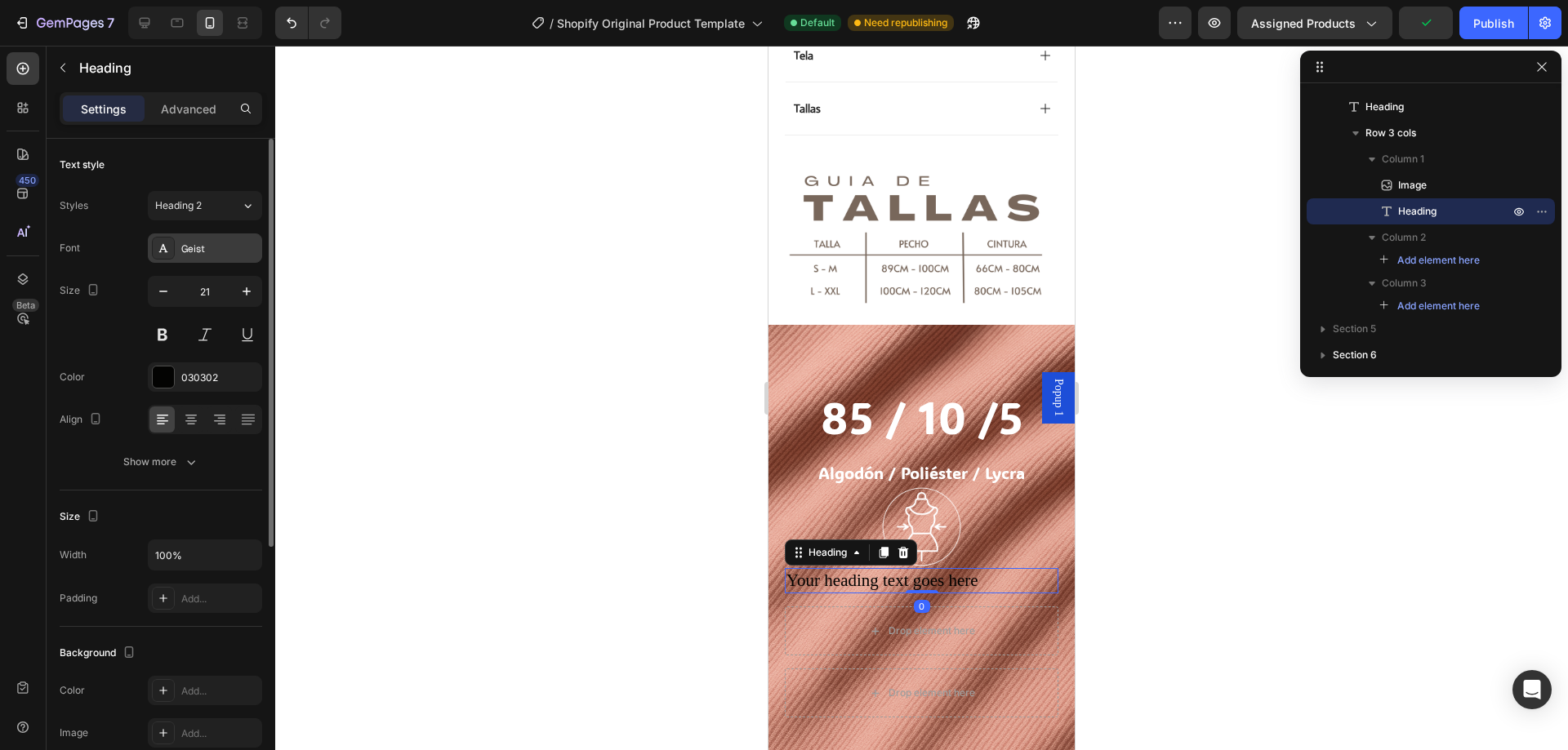
click at [221, 240] on div "Geist" at bounding box center [205, 248] width 115 height 29
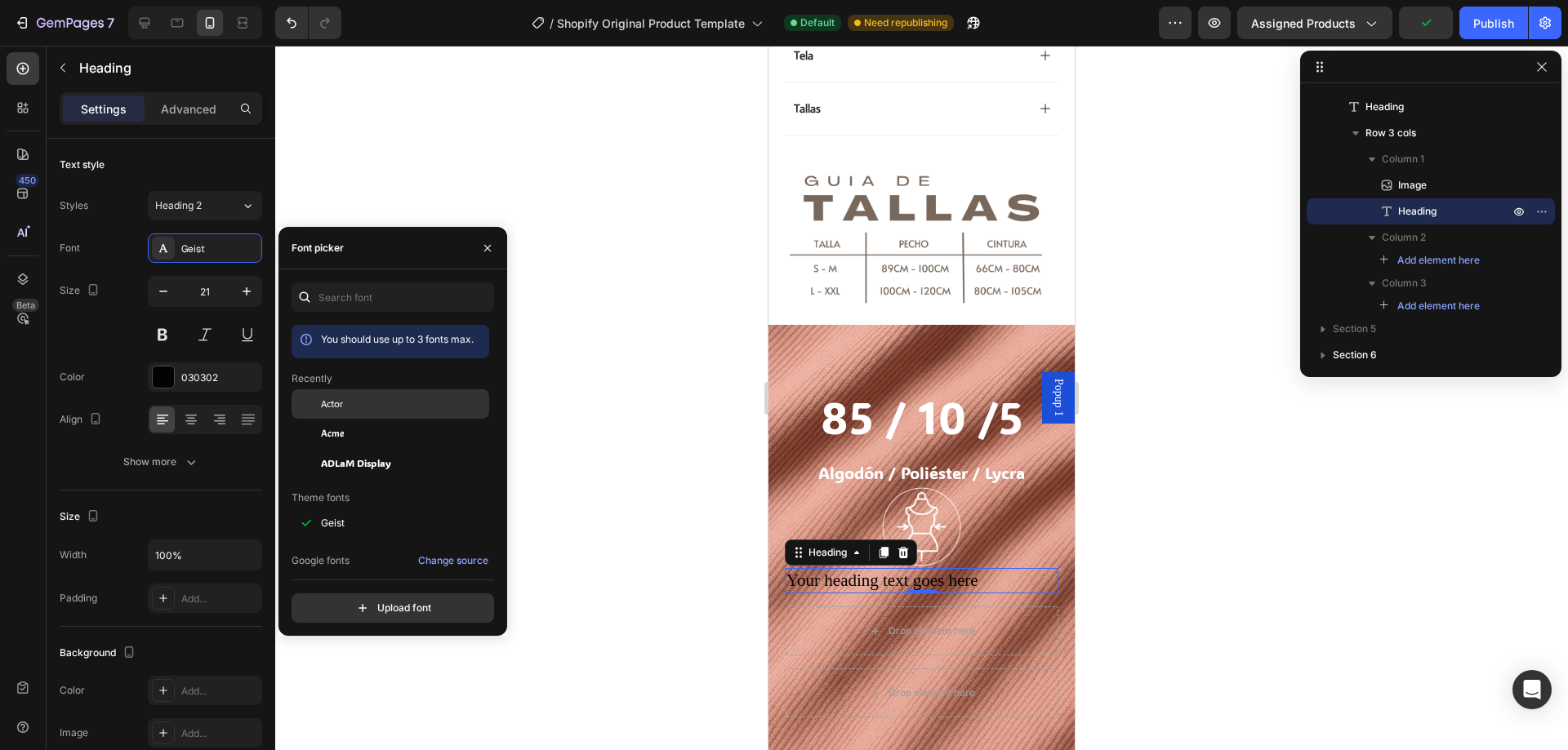
click at [338, 406] on span "Actor" at bounding box center [332, 404] width 22 height 14
click at [196, 378] on div "030302" at bounding box center [205, 378] width 47 height 14
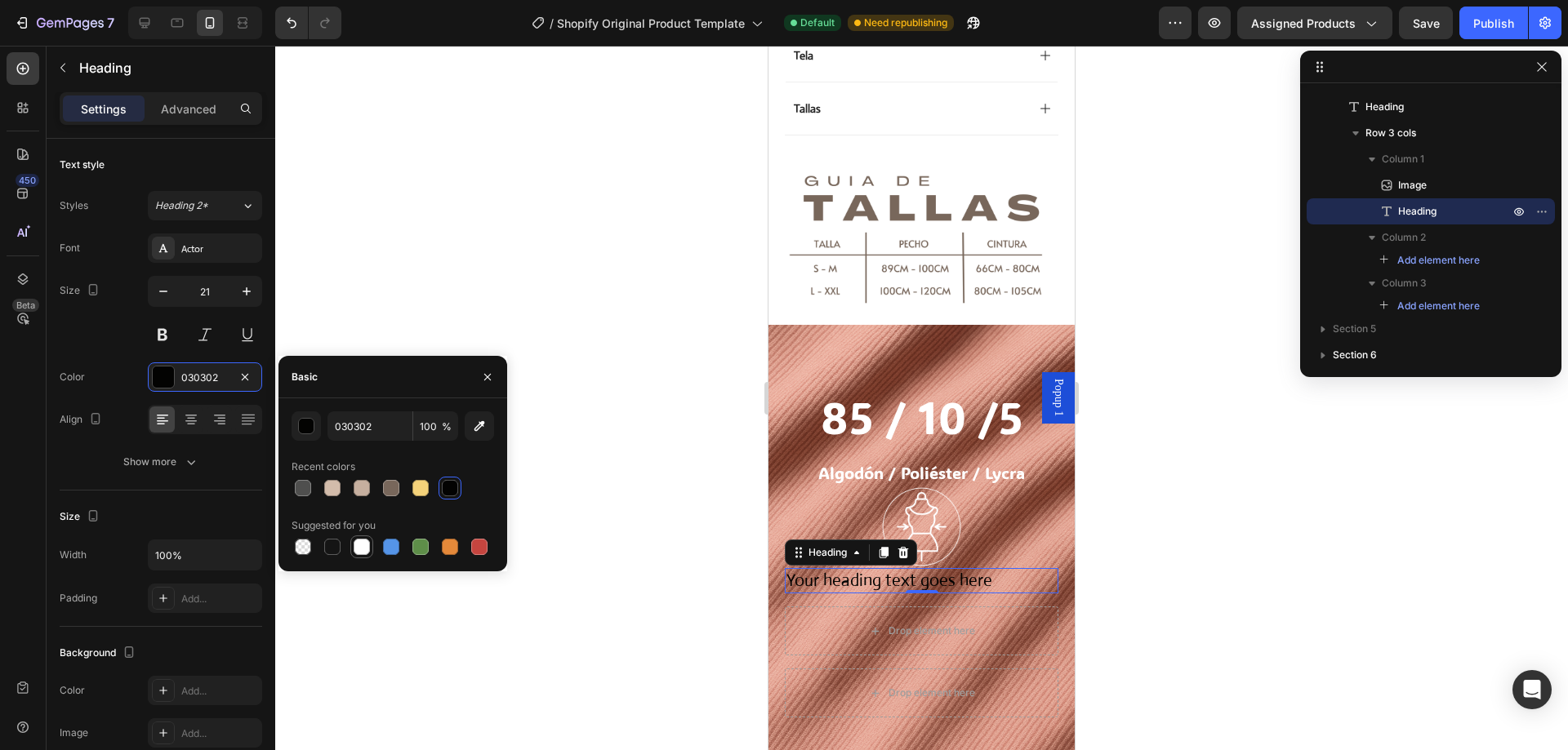
click at [365, 546] on div at bounding box center [361, 546] width 16 height 16
type input "FFFFFF"
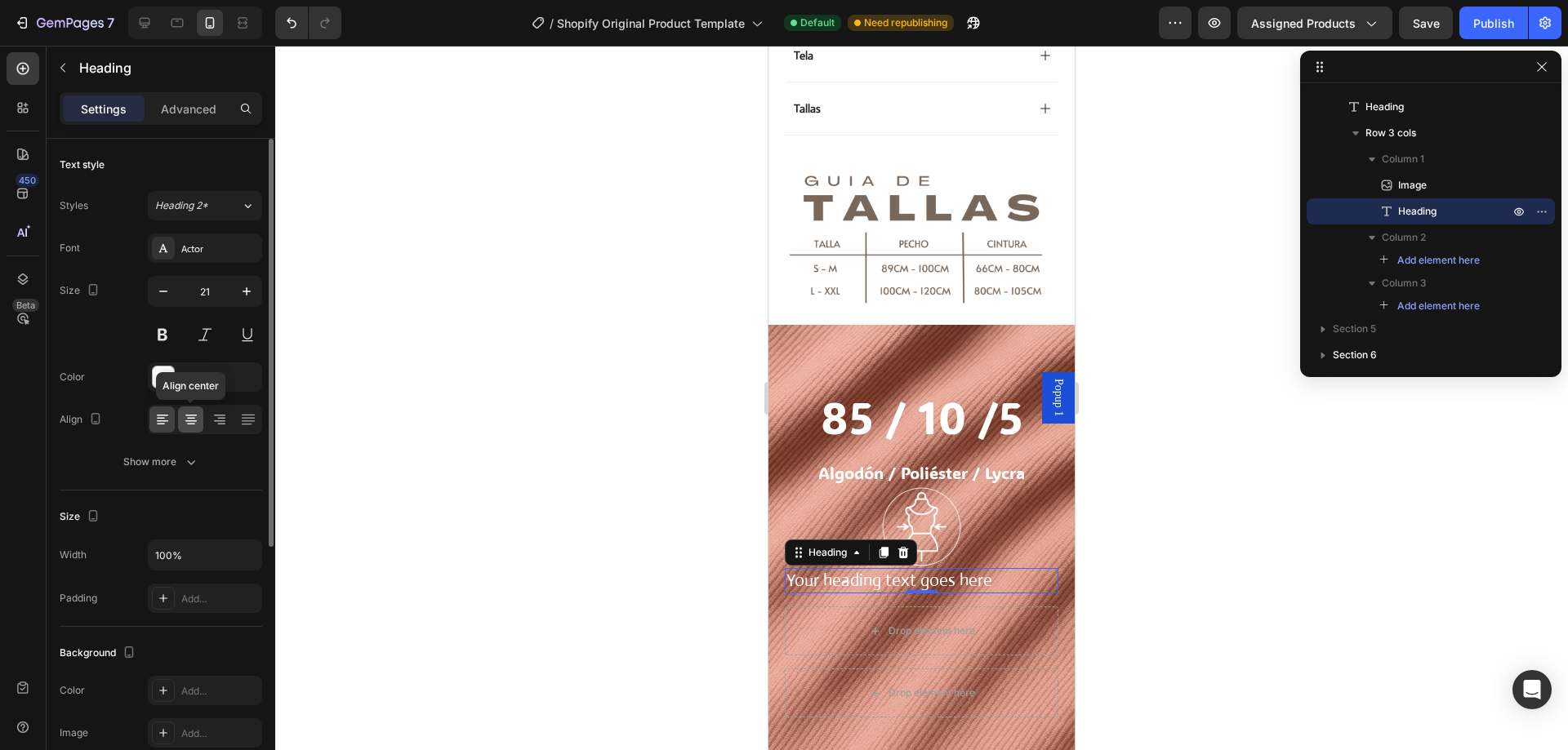
click at [190, 421] on icon at bounding box center [191, 421] width 12 height 2
click at [950, 568] on h2 "Your heading text goes here" at bounding box center [921, 581] width 274 height 25
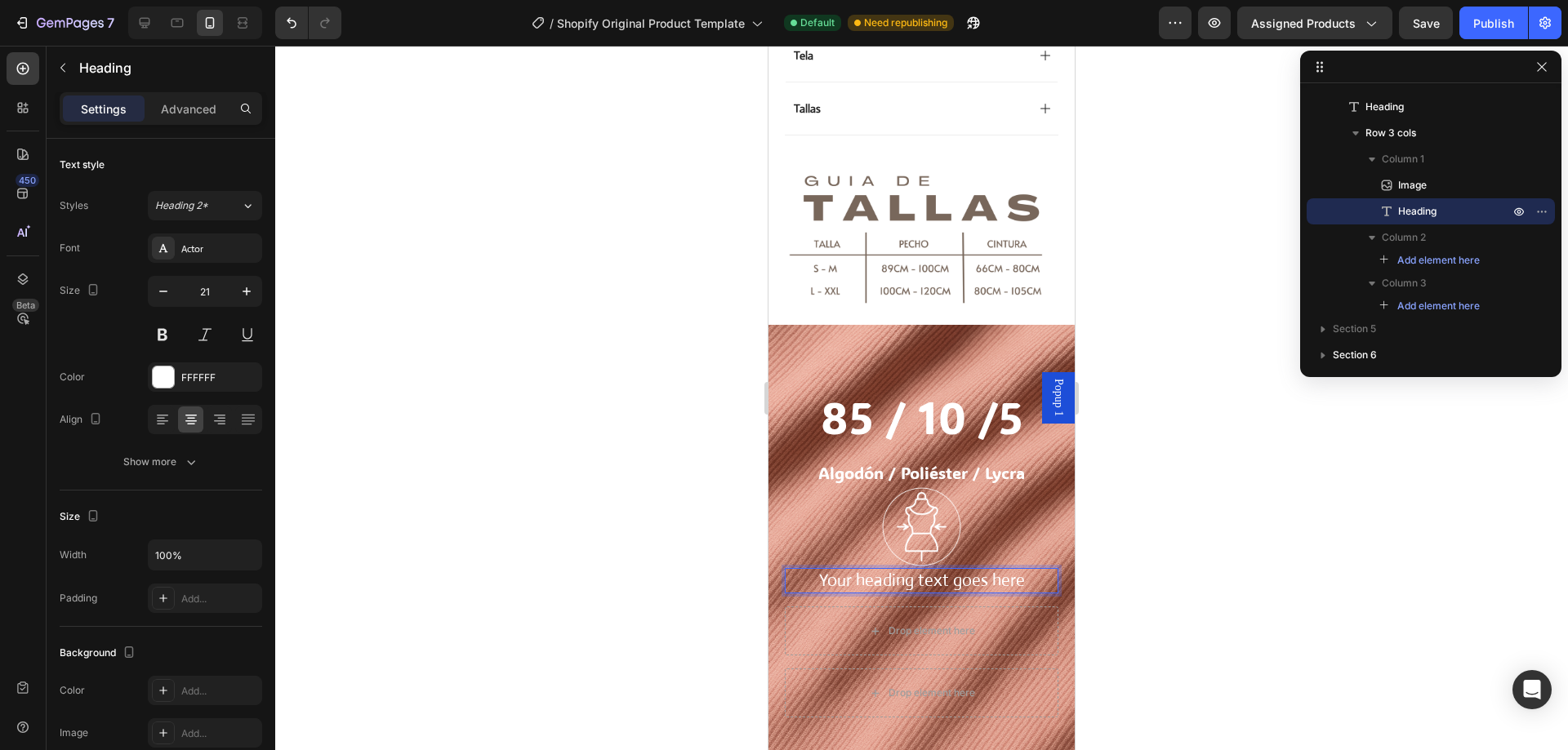
click at [943, 570] on p "Your heading text goes here" at bounding box center [921, 581] width 271 height 22
click at [1246, 558] on div at bounding box center [921, 398] width 1293 height 704
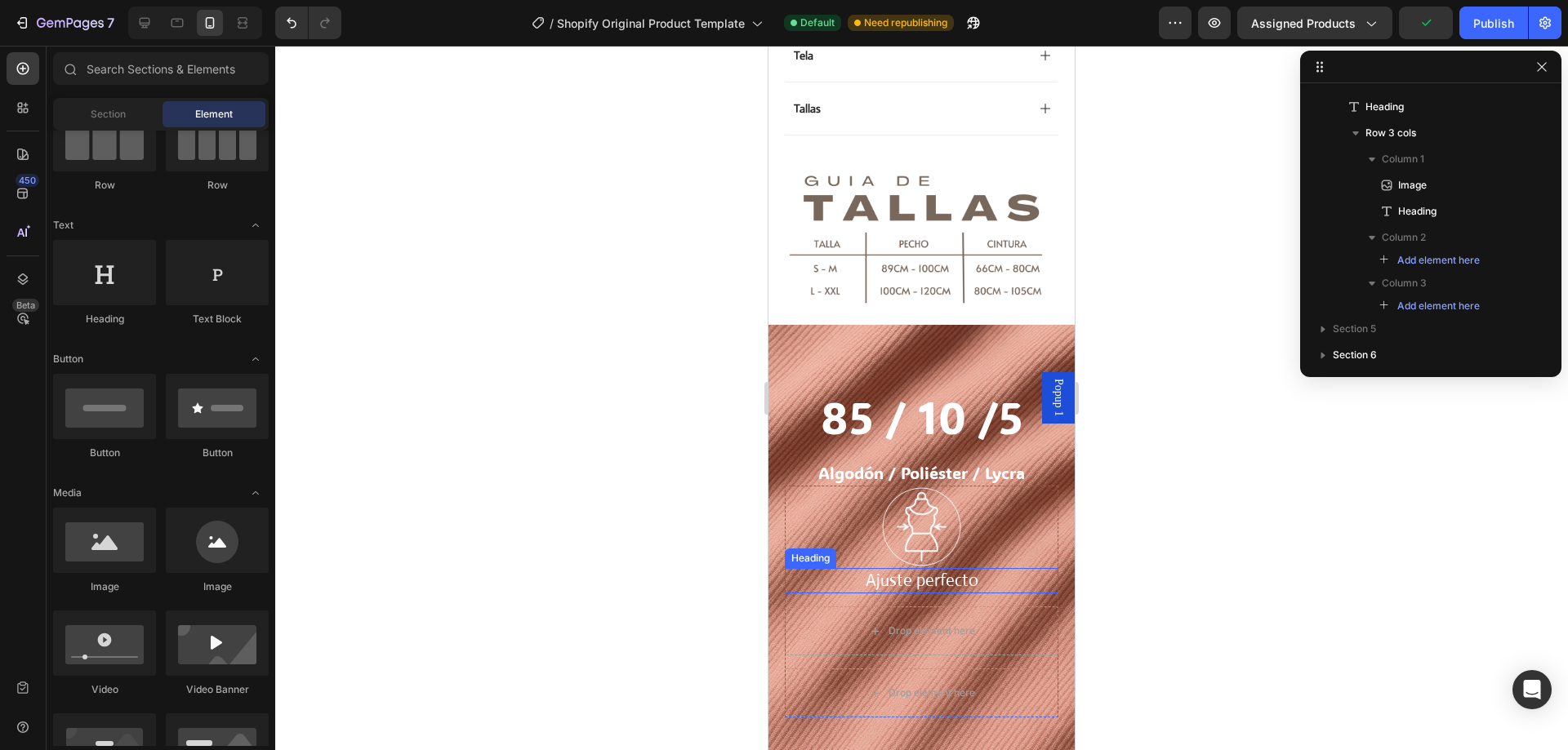
click at [919, 570] on p "Ajuste perfecto" at bounding box center [921, 581] width 271 height 22
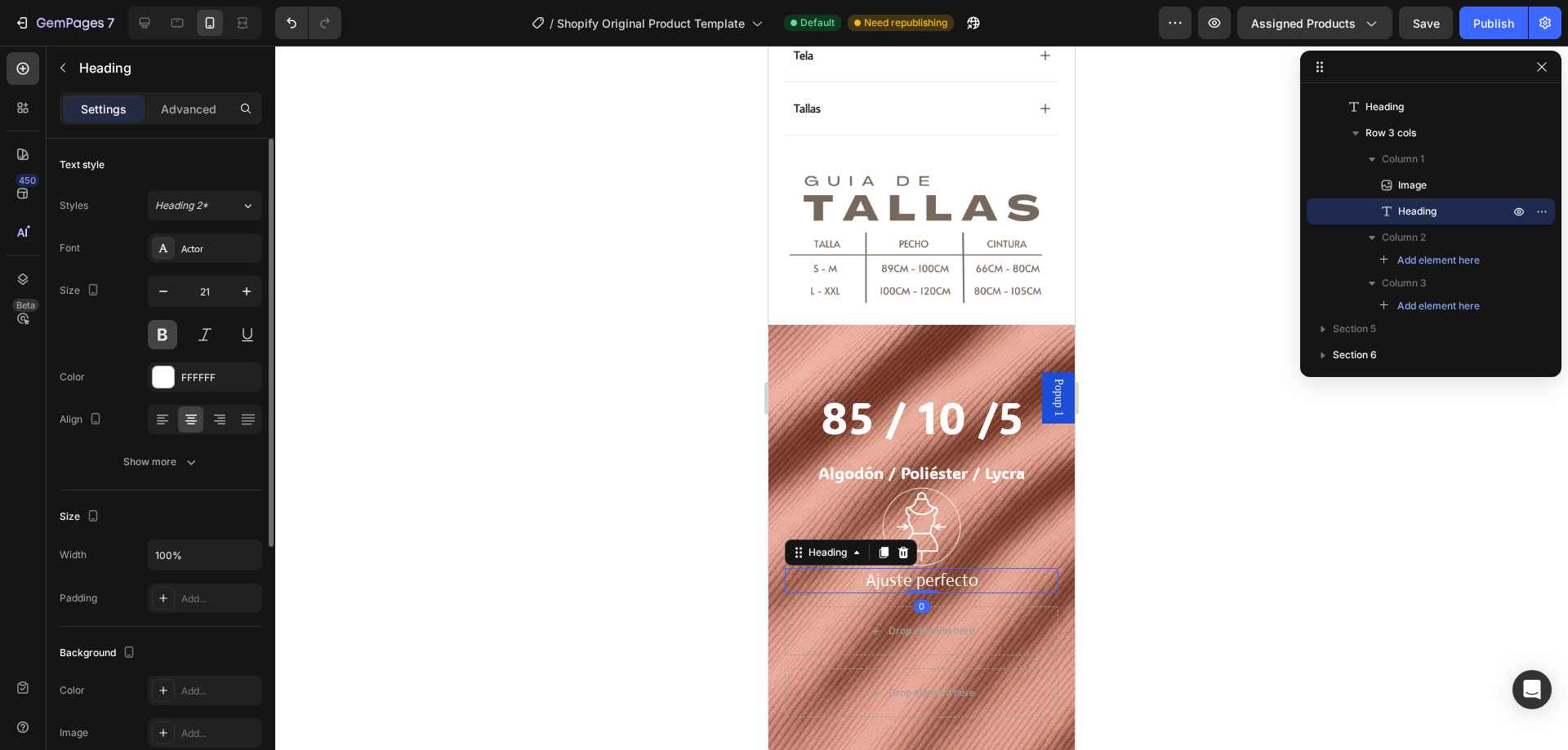
click at [169, 336] on button at bounding box center [162, 335] width 30 height 29
click at [241, 292] on icon "button" at bounding box center [246, 291] width 16 height 16
click at [249, 292] on icon "button" at bounding box center [246, 291] width 16 height 16
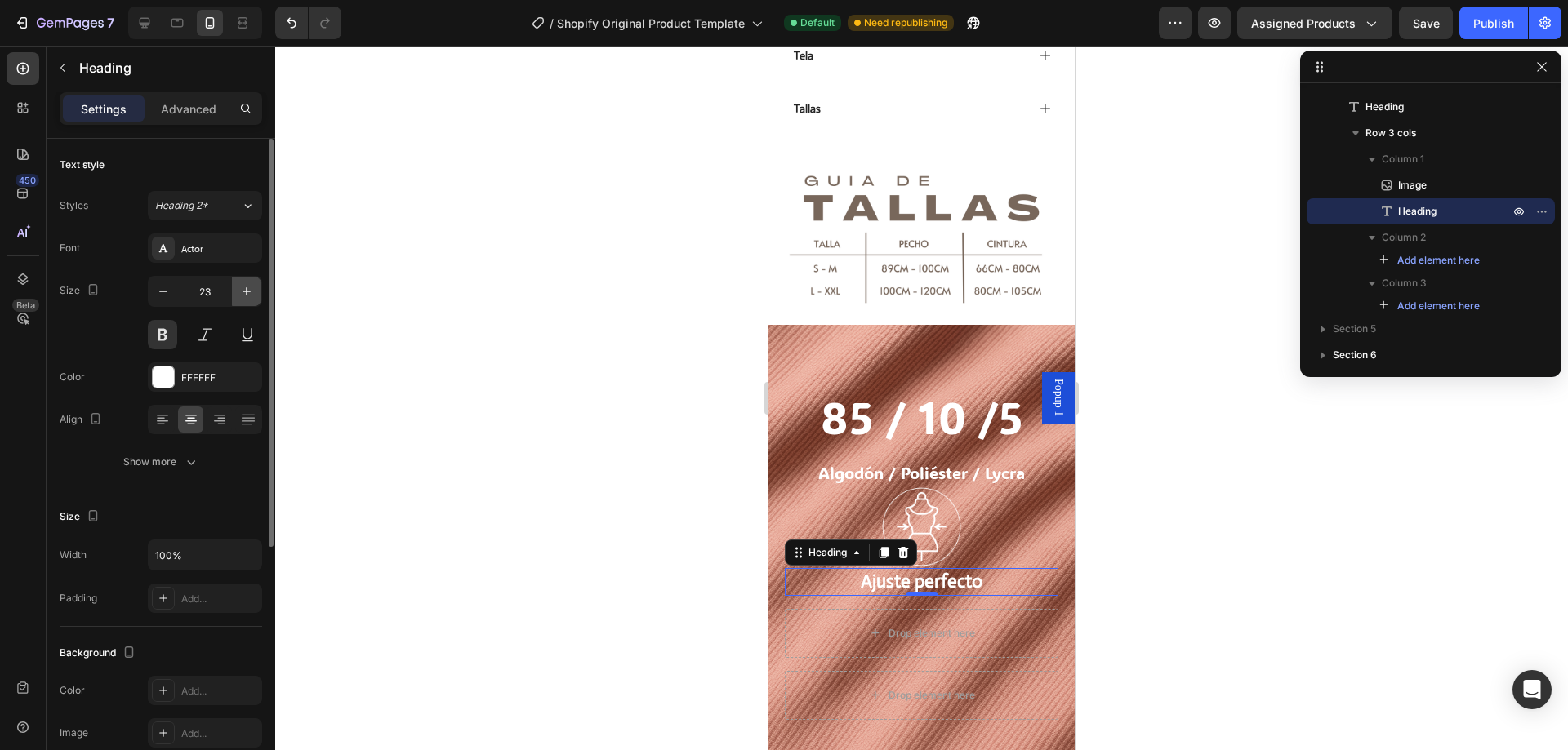
click at [249, 292] on icon "button" at bounding box center [246, 291] width 16 height 16
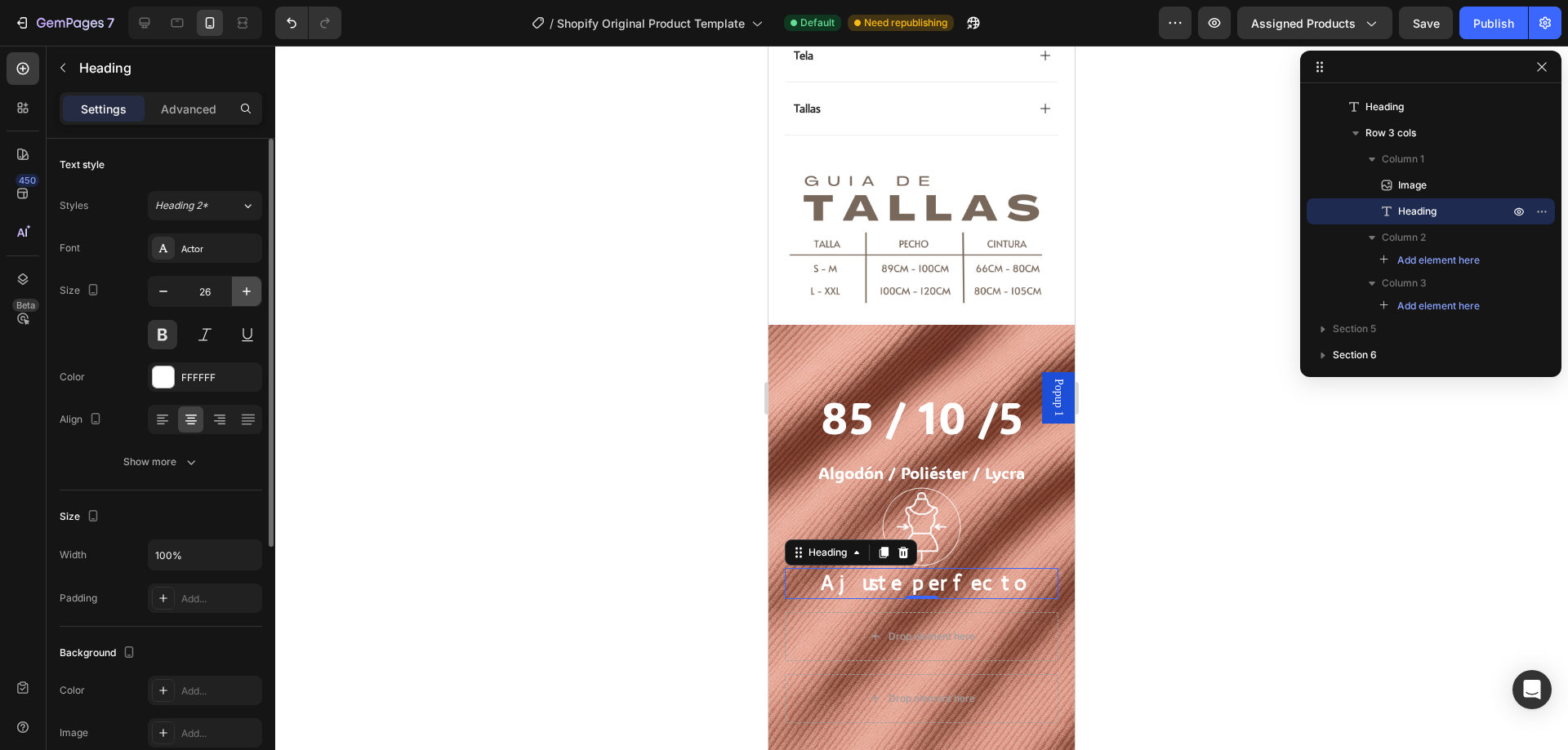
click at [249, 292] on icon "button" at bounding box center [246, 291] width 16 height 16
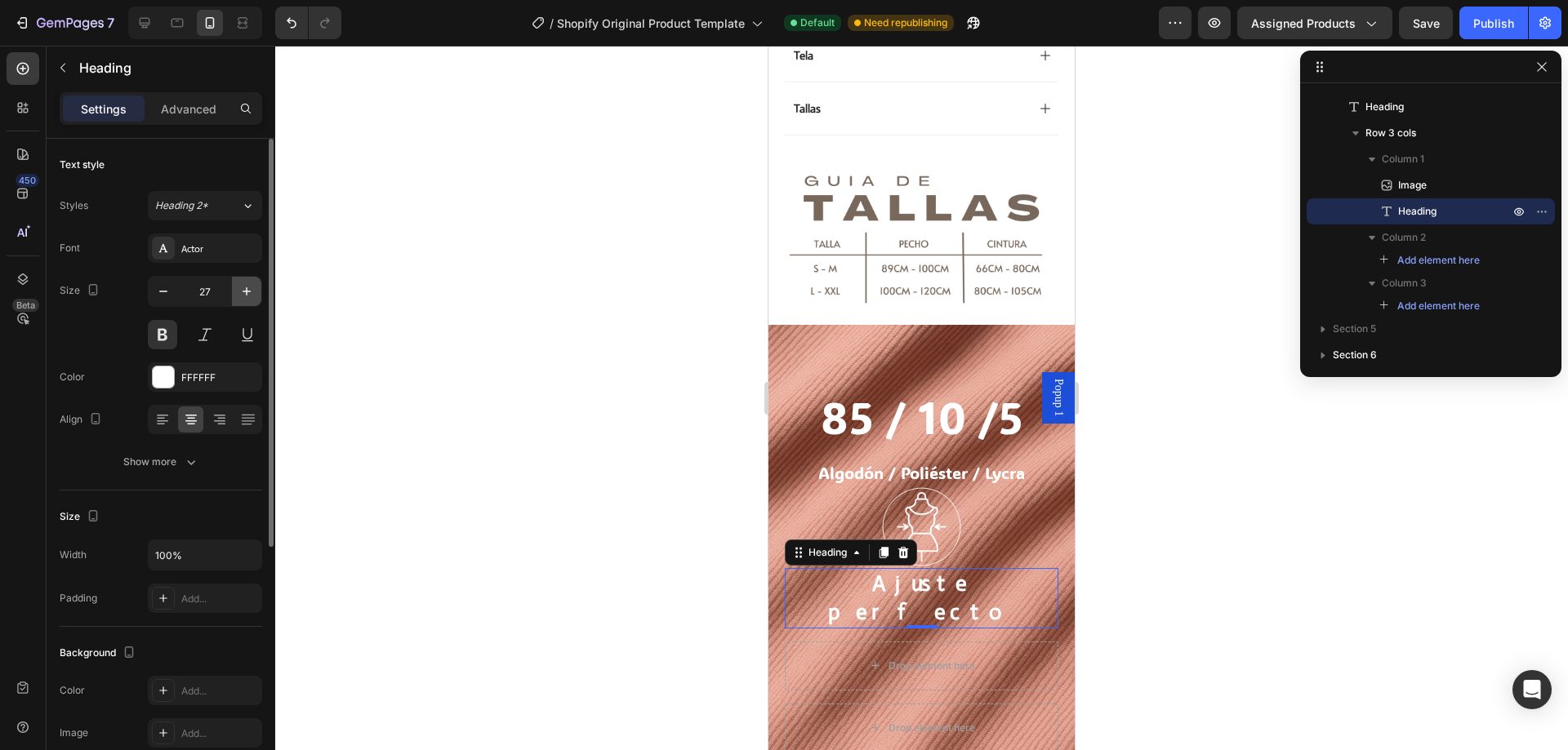
click at [249, 292] on icon "button" at bounding box center [246, 291] width 16 height 16
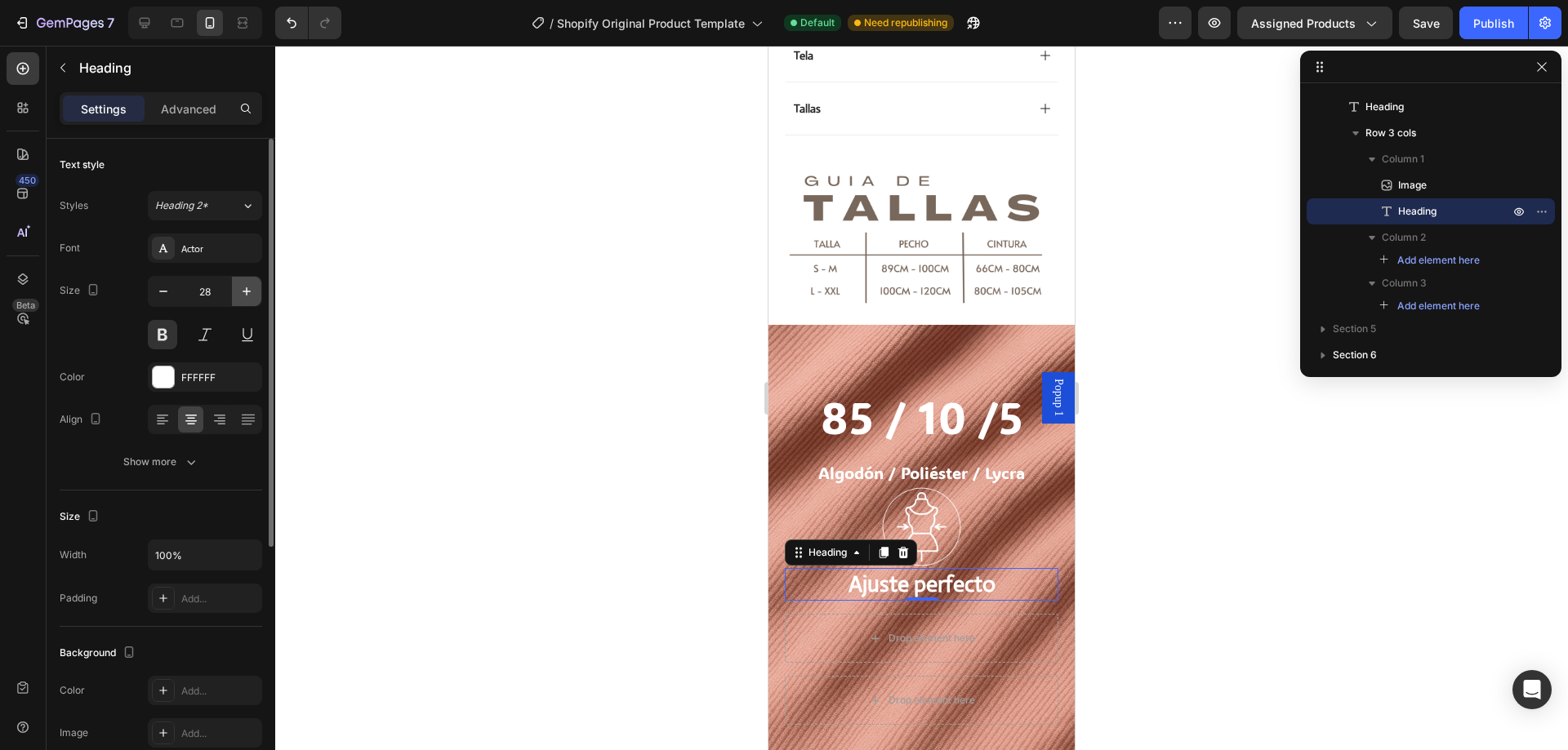
click at [249, 292] on icon "button" at bounding box center [246, 291] width 16 height 16
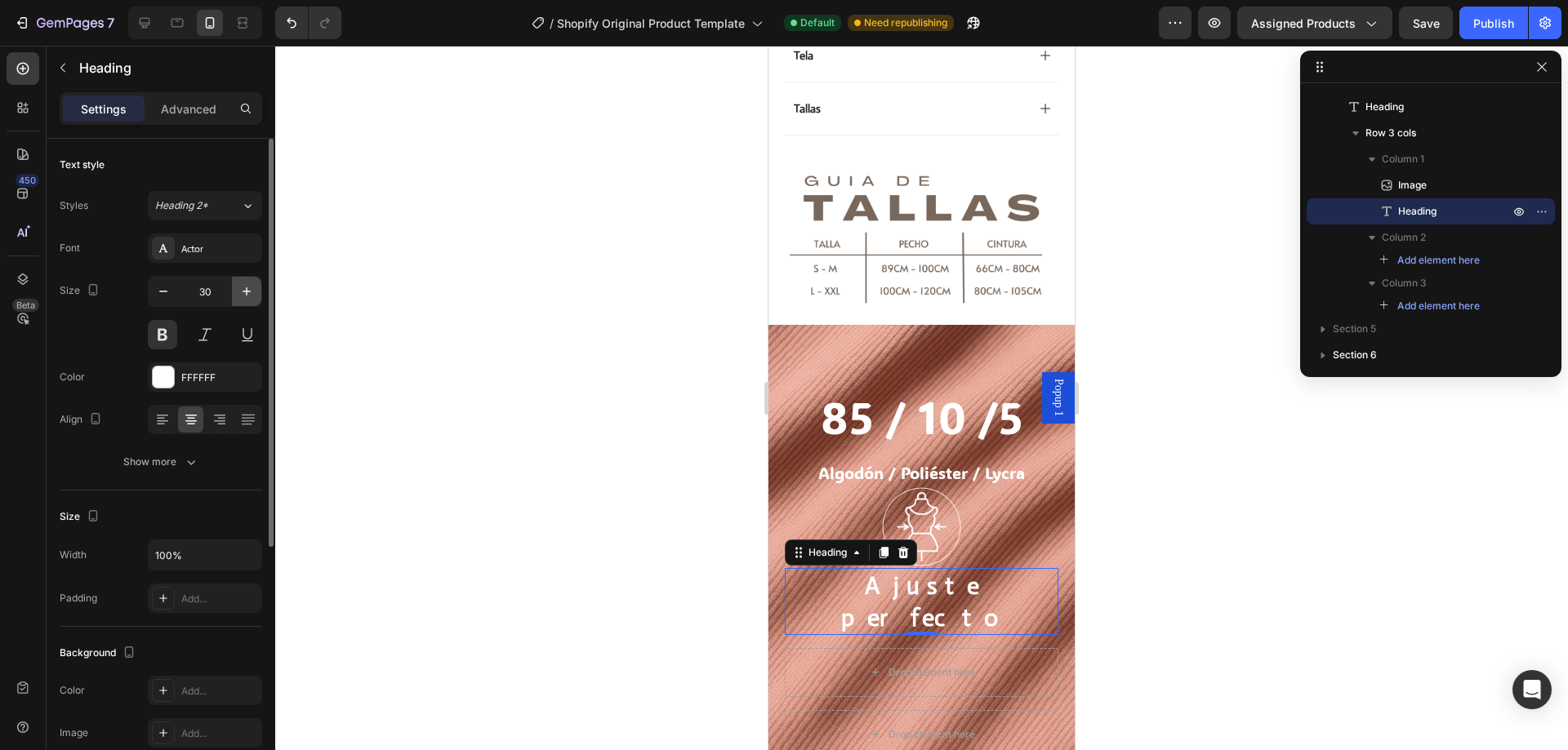
click at [249, 292] on icon "button" at bounding box center [246, 291] width 16 height 16
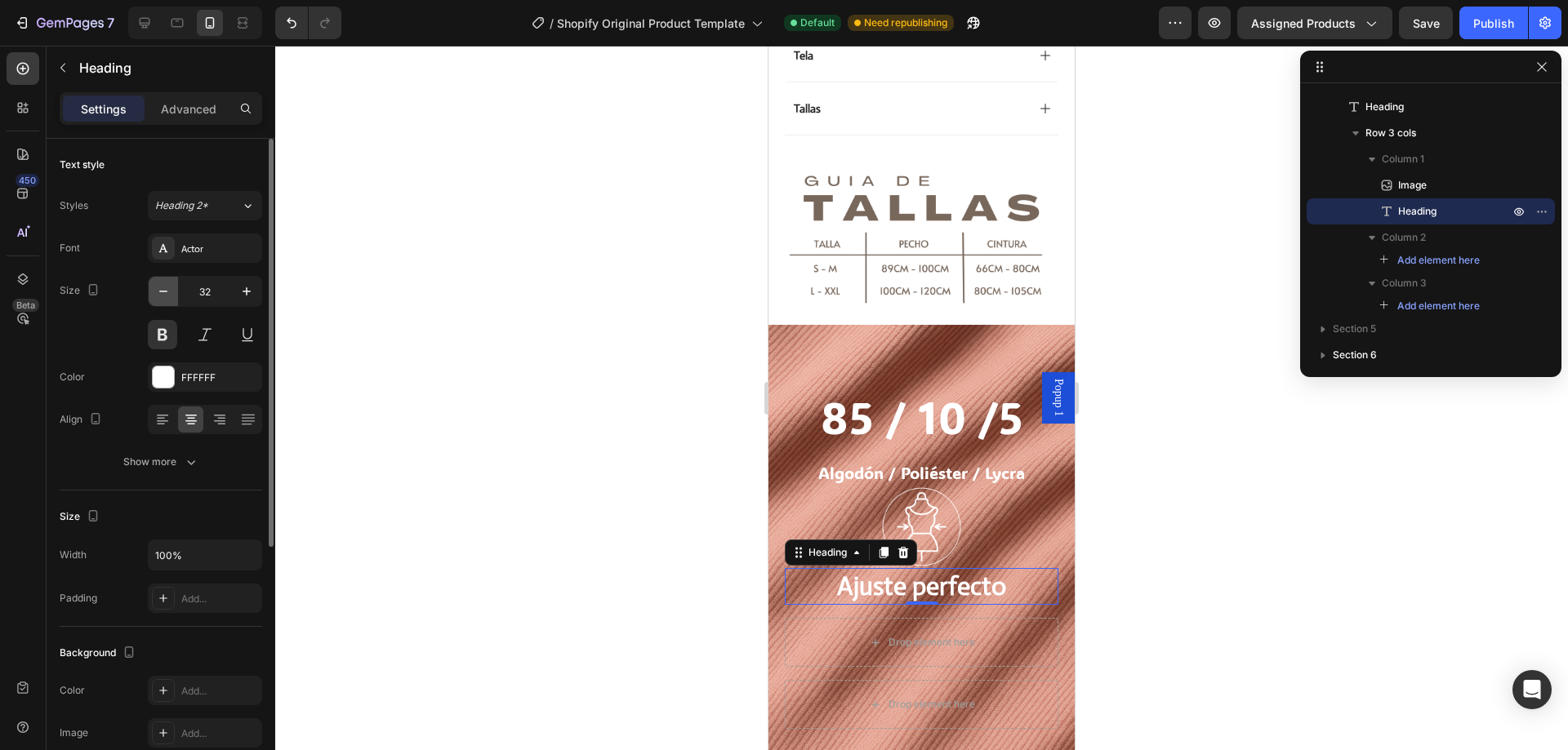
click at [164, 299] on icon "button" at bounding box center [163, 291] width 16 height 16
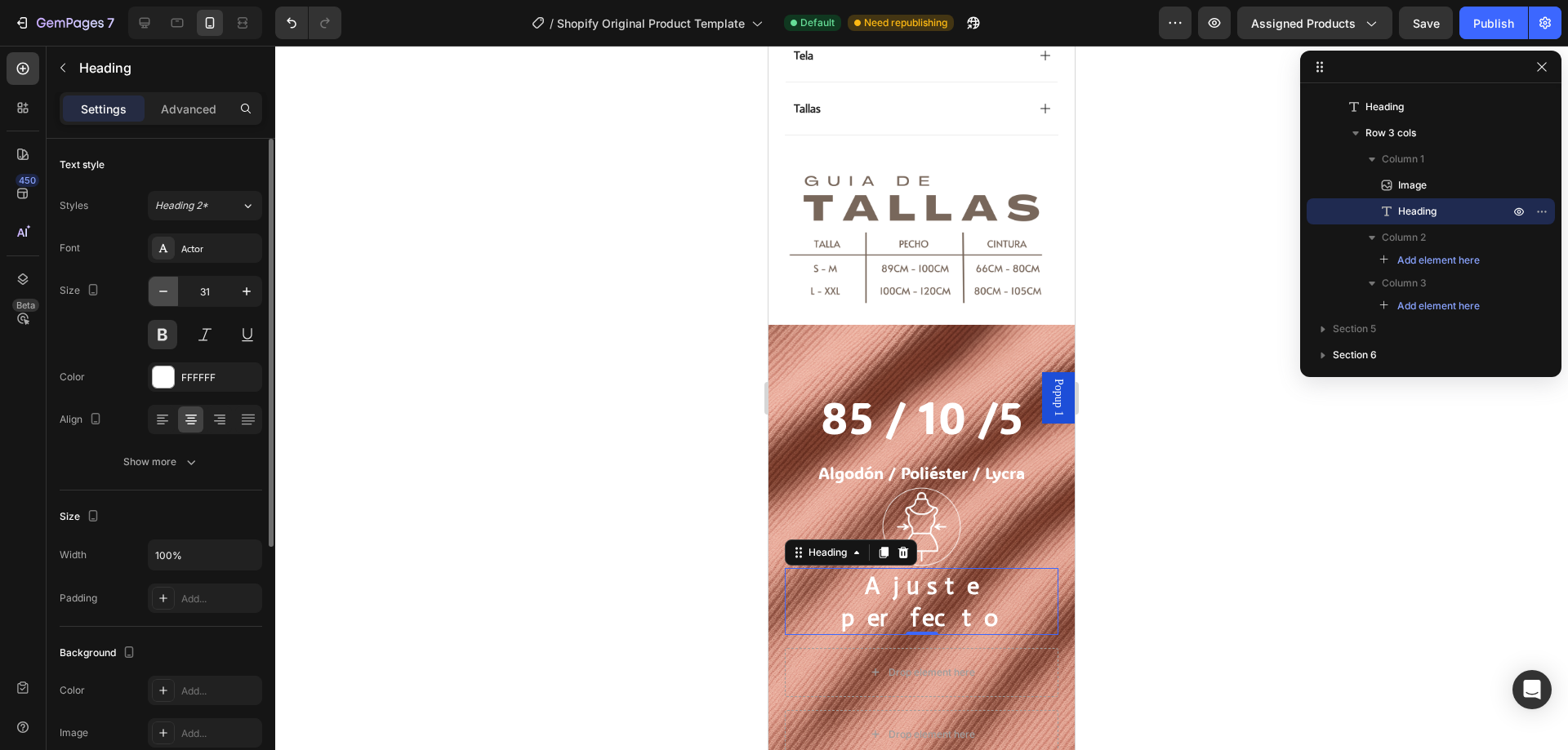
type input "30"
click at [915, 485] on img at bounding box center [921, 527] width 83 height 83
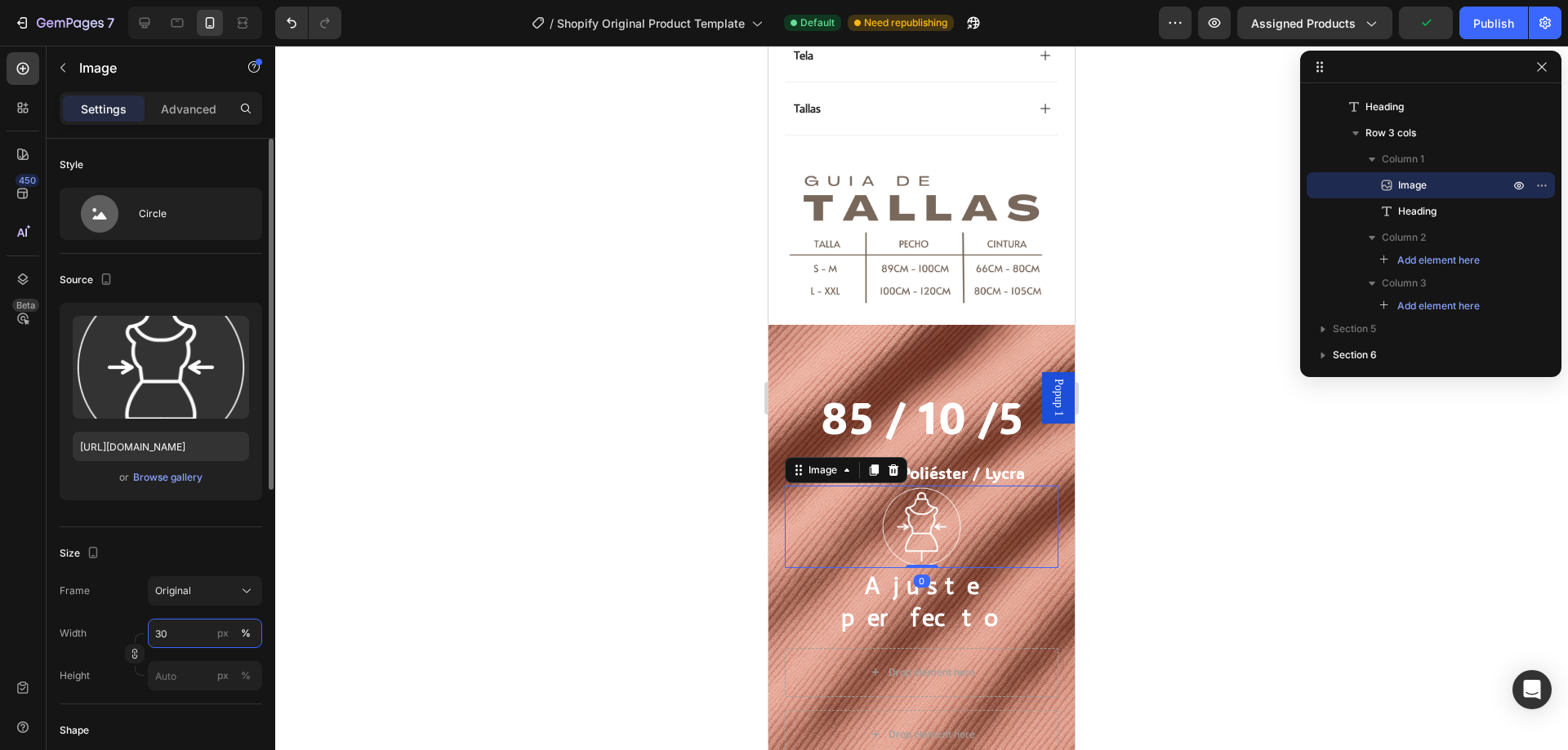
click at [168, 630] on input "30" at bounding box center [205, 633] width 115 height 29
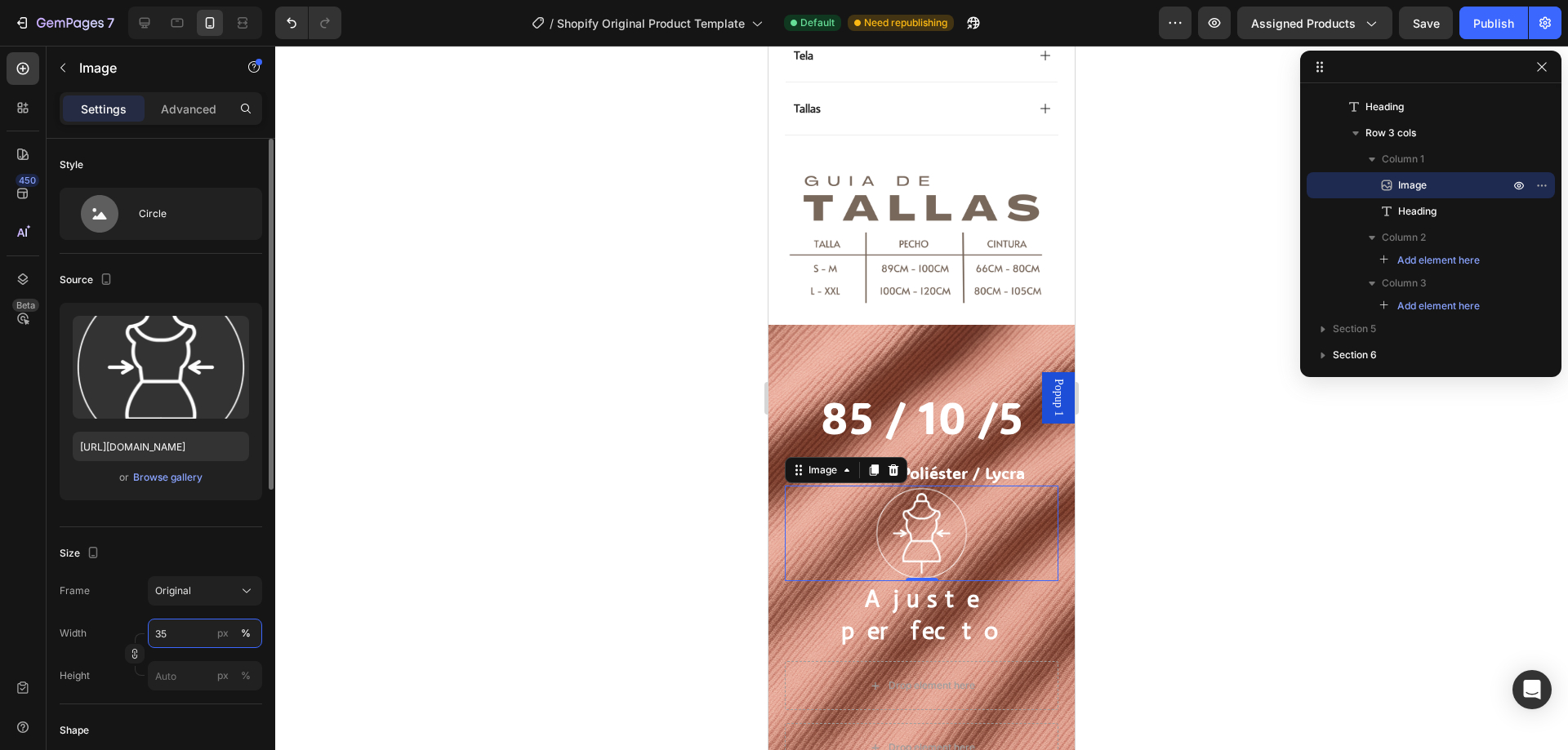
type input "3"
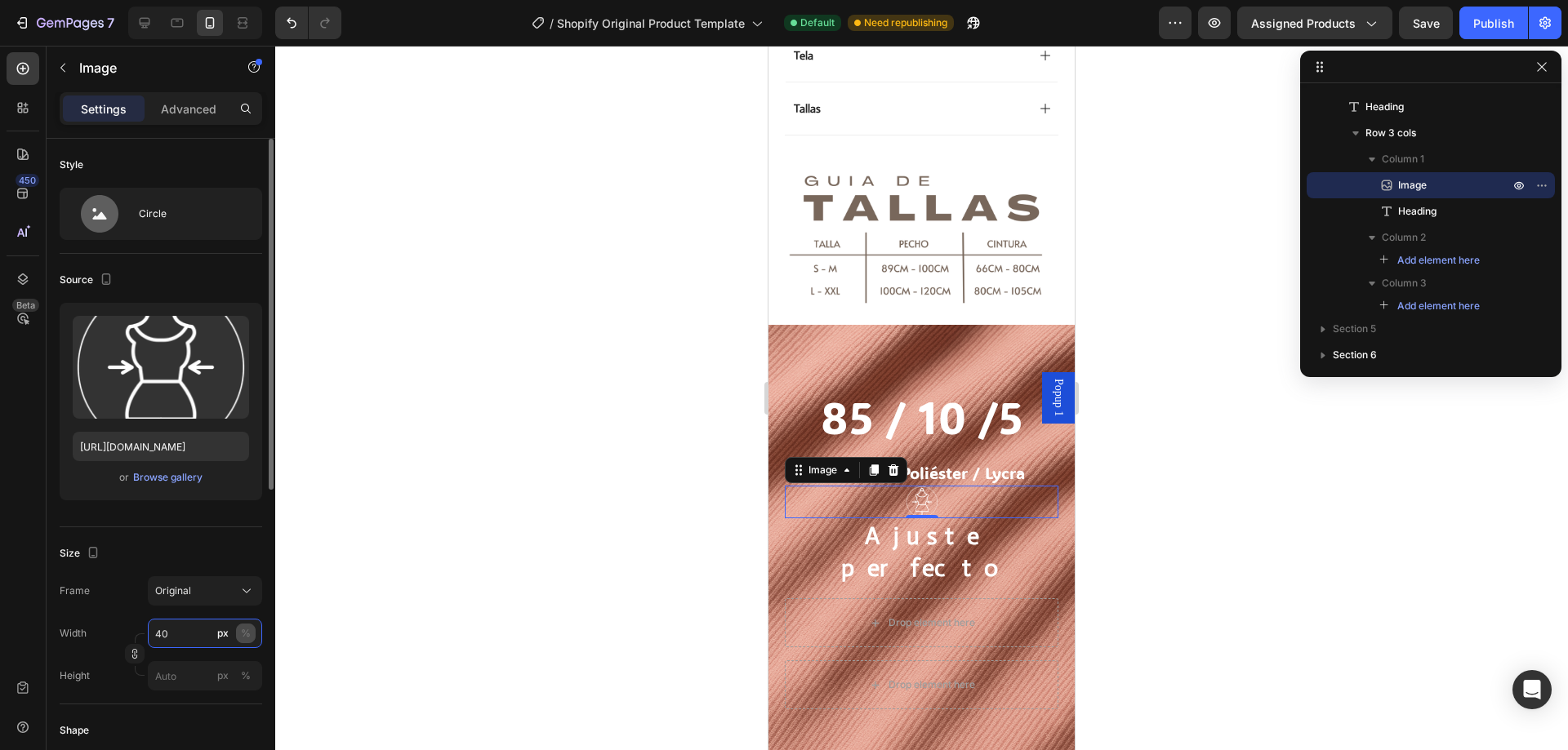
type input "40"
click at [245, 635] on div "%" at bounding box center [246, 633] width 10 height 14
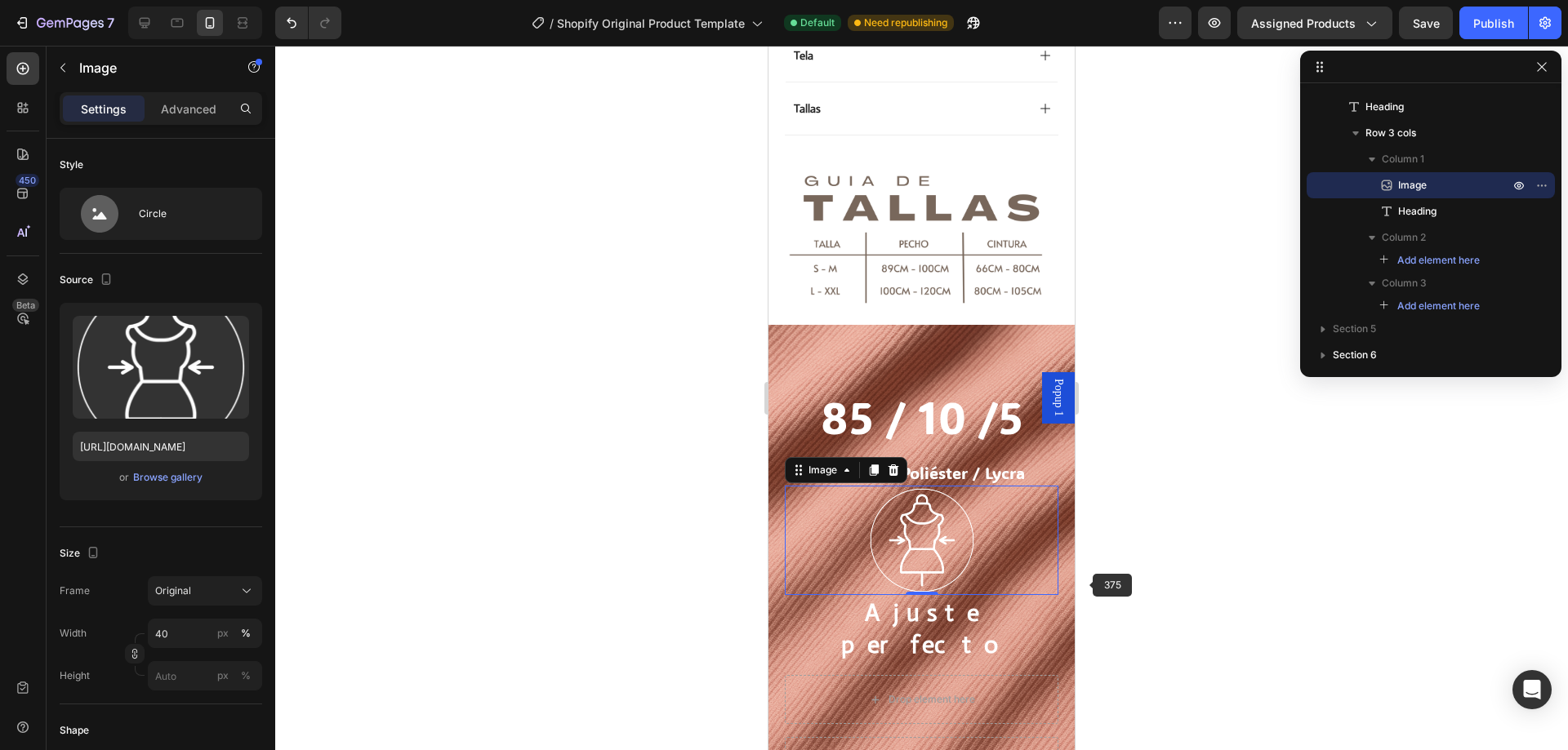
click at [1113, 548] on div at bounding box center [921, 398] width 1293 height 704
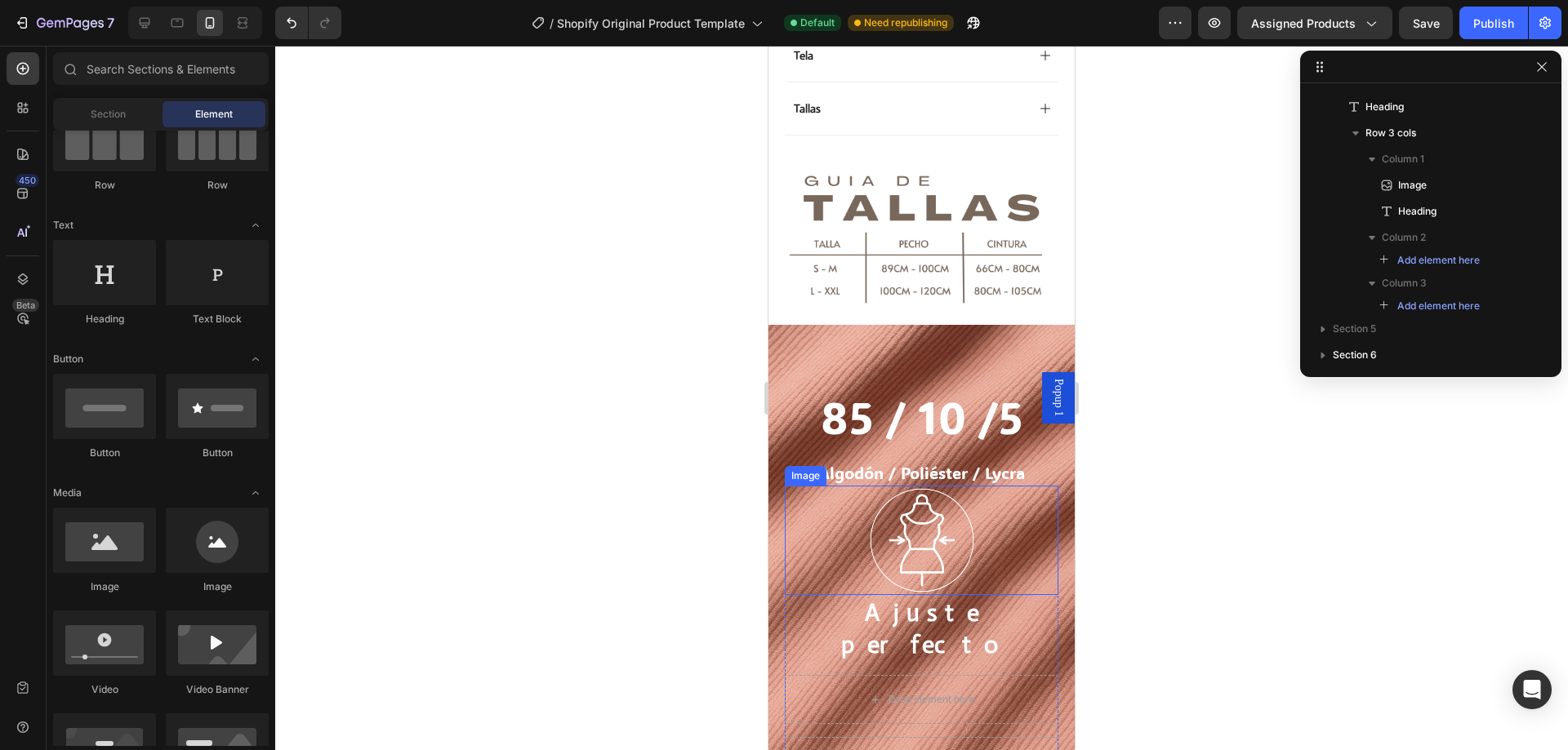
click at [800, 469] on div "Image" at bounding box center [806, 475] width 35 height 14
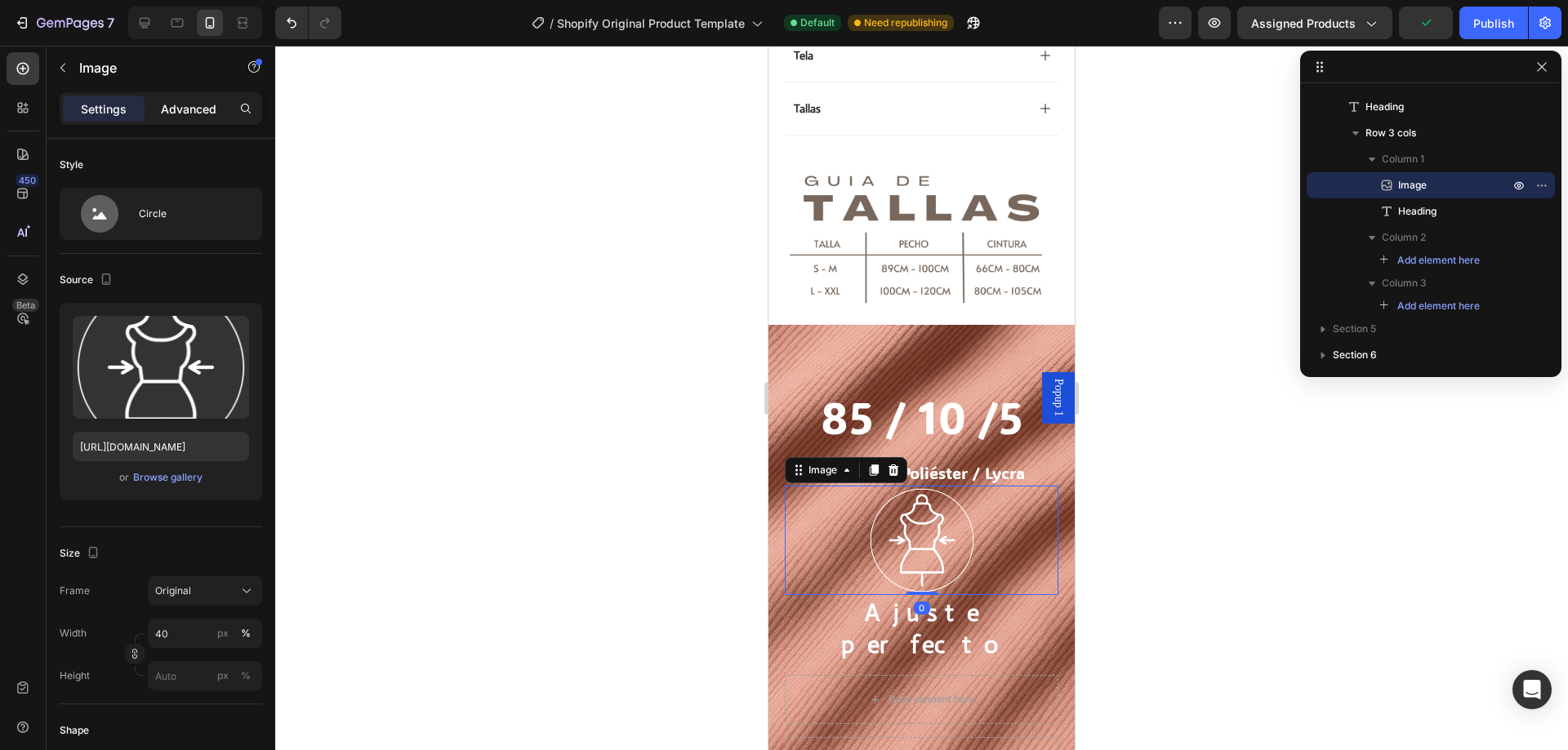
click at [211, 110] on p "Advanced" at bounding box center [189, 109] width 56 height 17
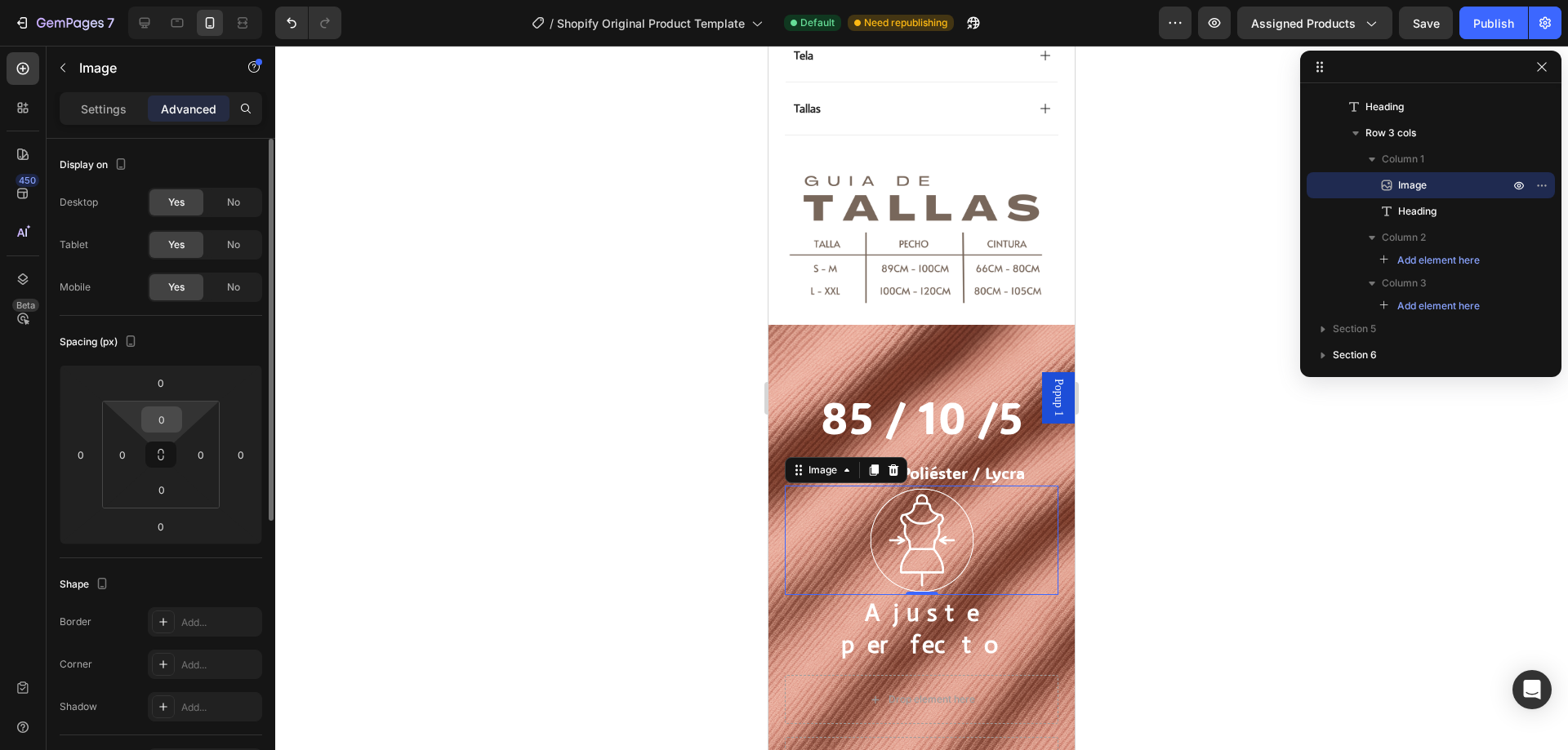
click at [161, 426] on input "0" at bounding box center [161, 419] width 33 height 24
type input "5"
click at [362, 423] on div at bounding box center [921, 398] width 1293 height 704
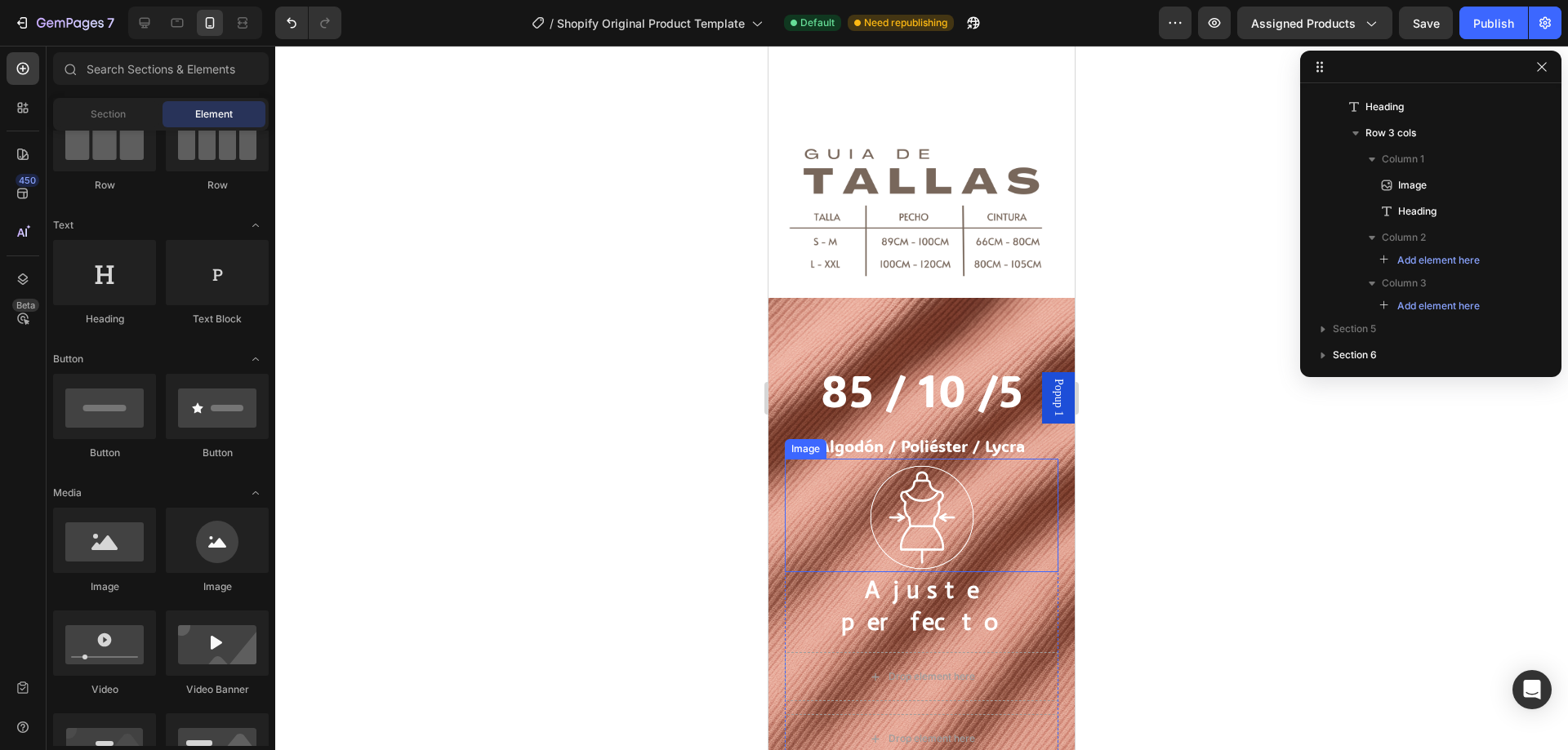
scroll to position [1679, 0]
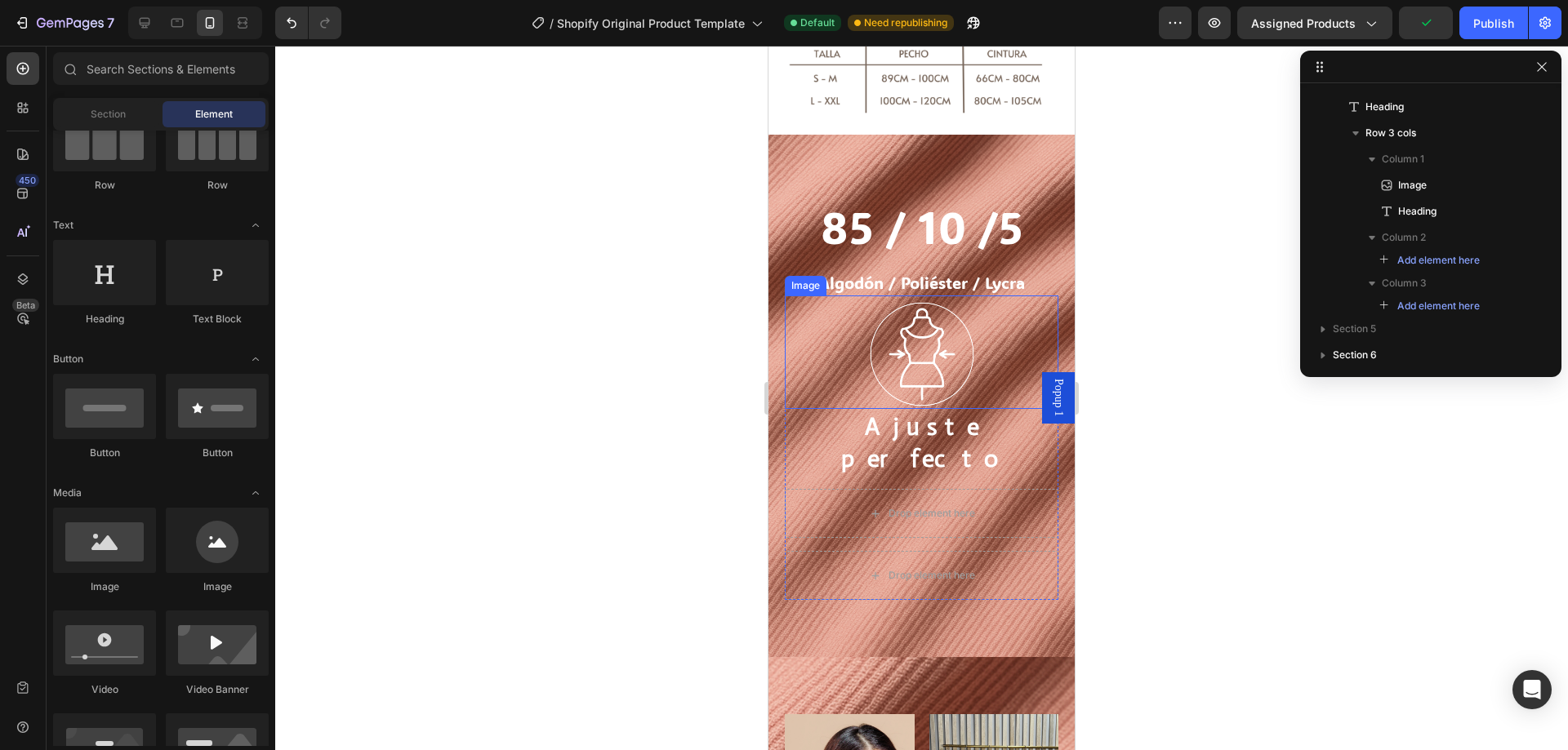
click at [922, 324] on img at bounding box center [922, 355] width 110 height 110
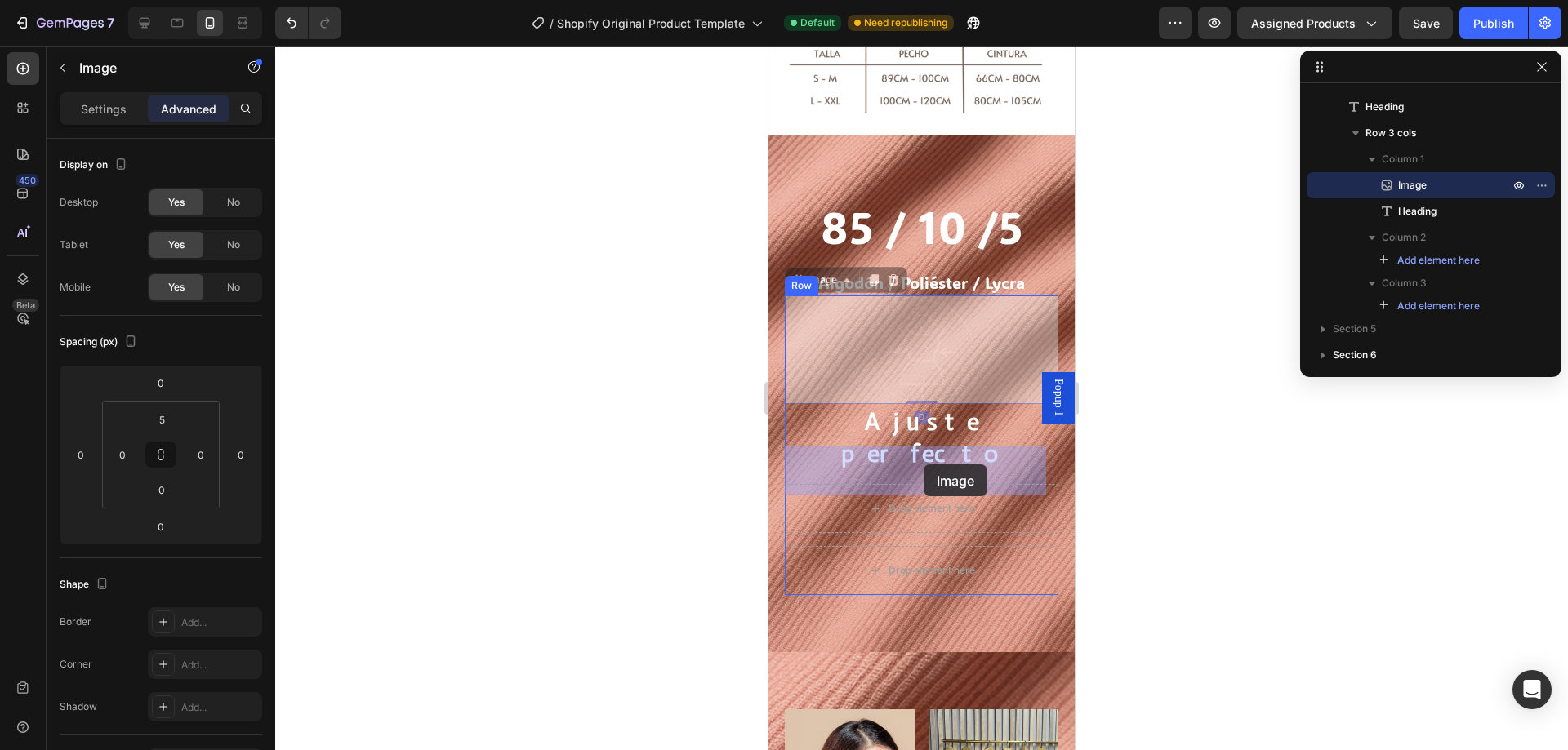
drag, startPoint x: 926, startPoint y: 335, endPoint x: 924, endPoint y: 464, distance: 129.0
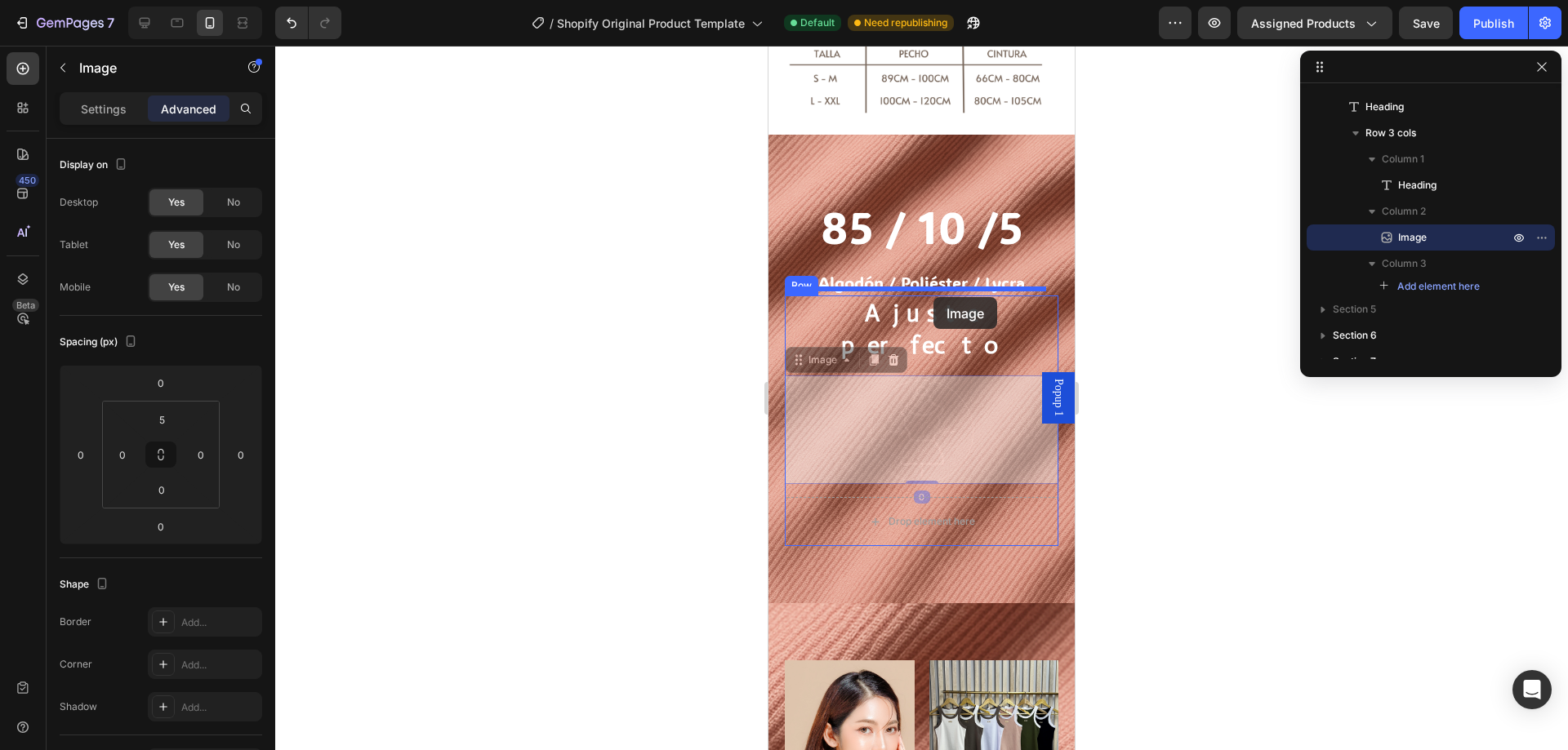
drag, startPoint x: 929, startPoint y: 399, endPoint x: 933, endPoint y: 297, distance: 102.1
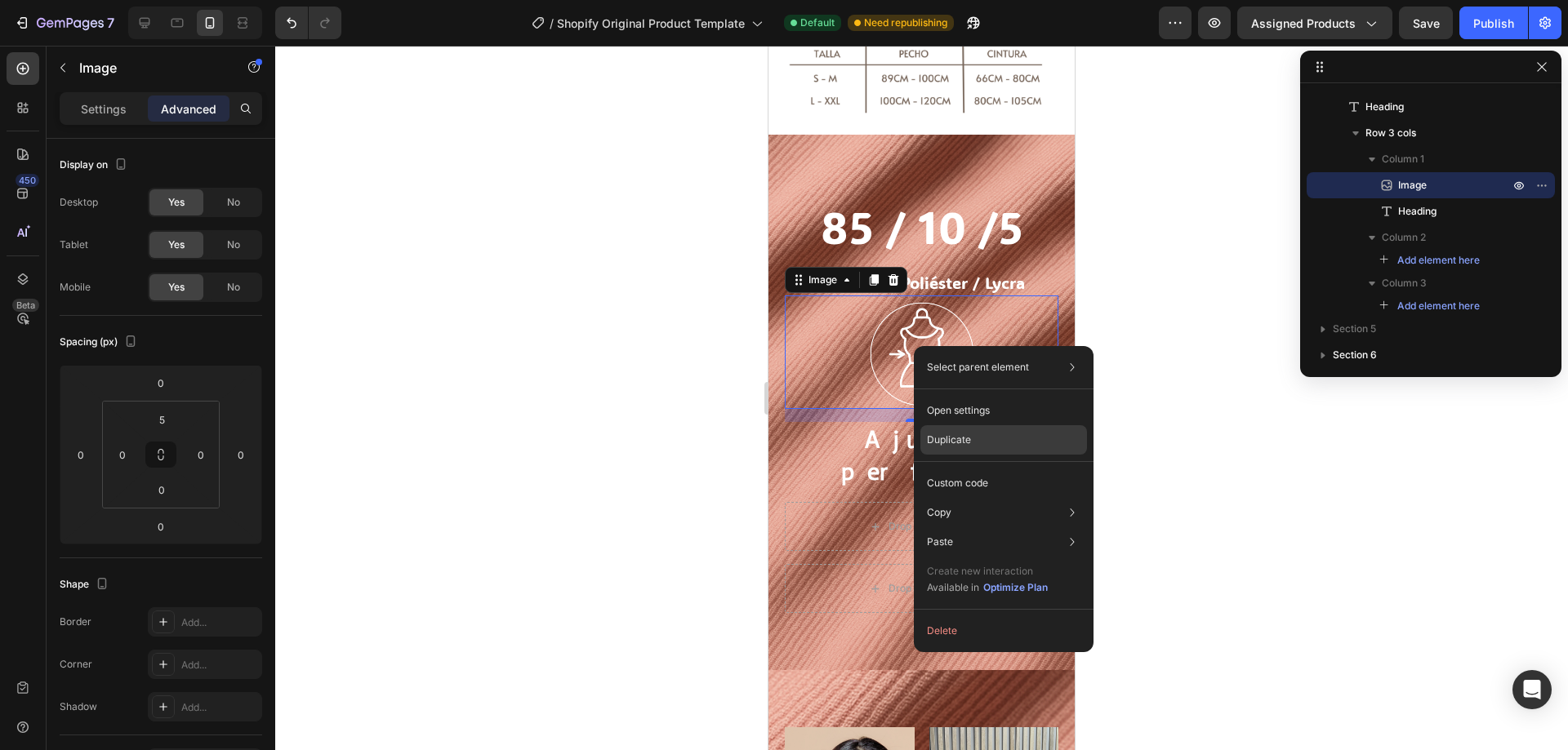
click at [965, 436] on p "Duplicate" at bounding box center [949, 439] width 44 height 14
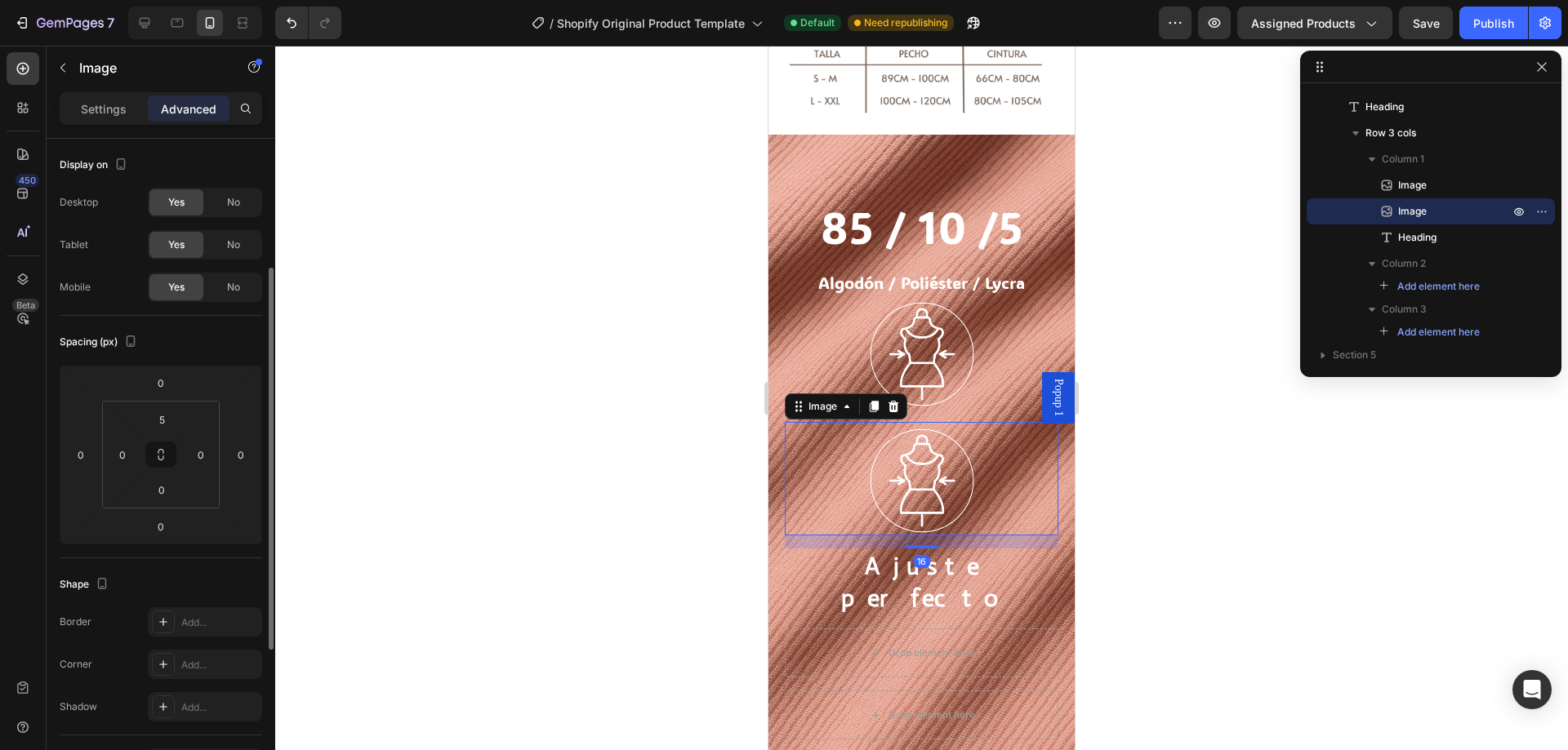
scroll to position [82, 0]
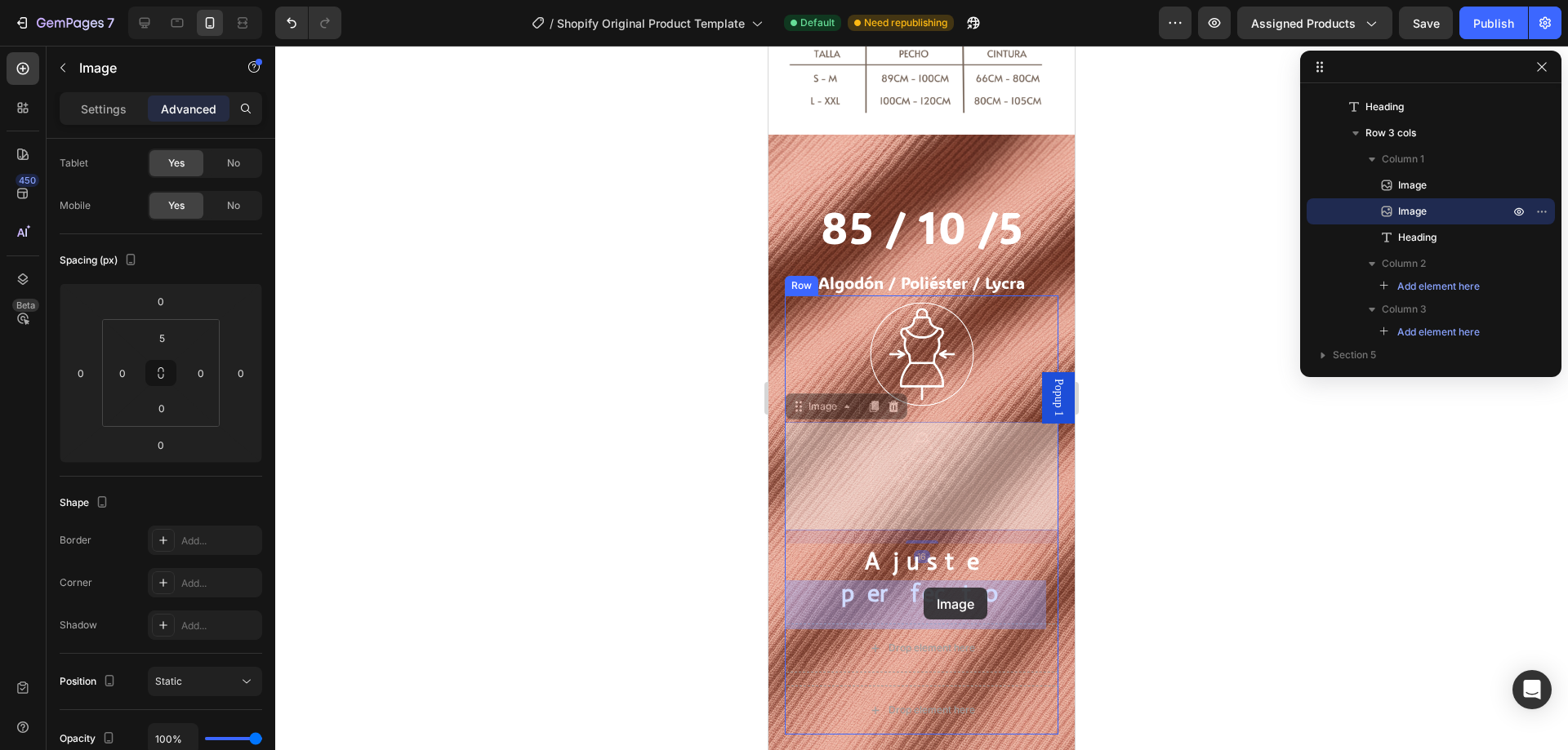
drag, startPoint x: 915, startPoint y: 468, endPoint x: 924, endPoint y: 588, distance: 120.3
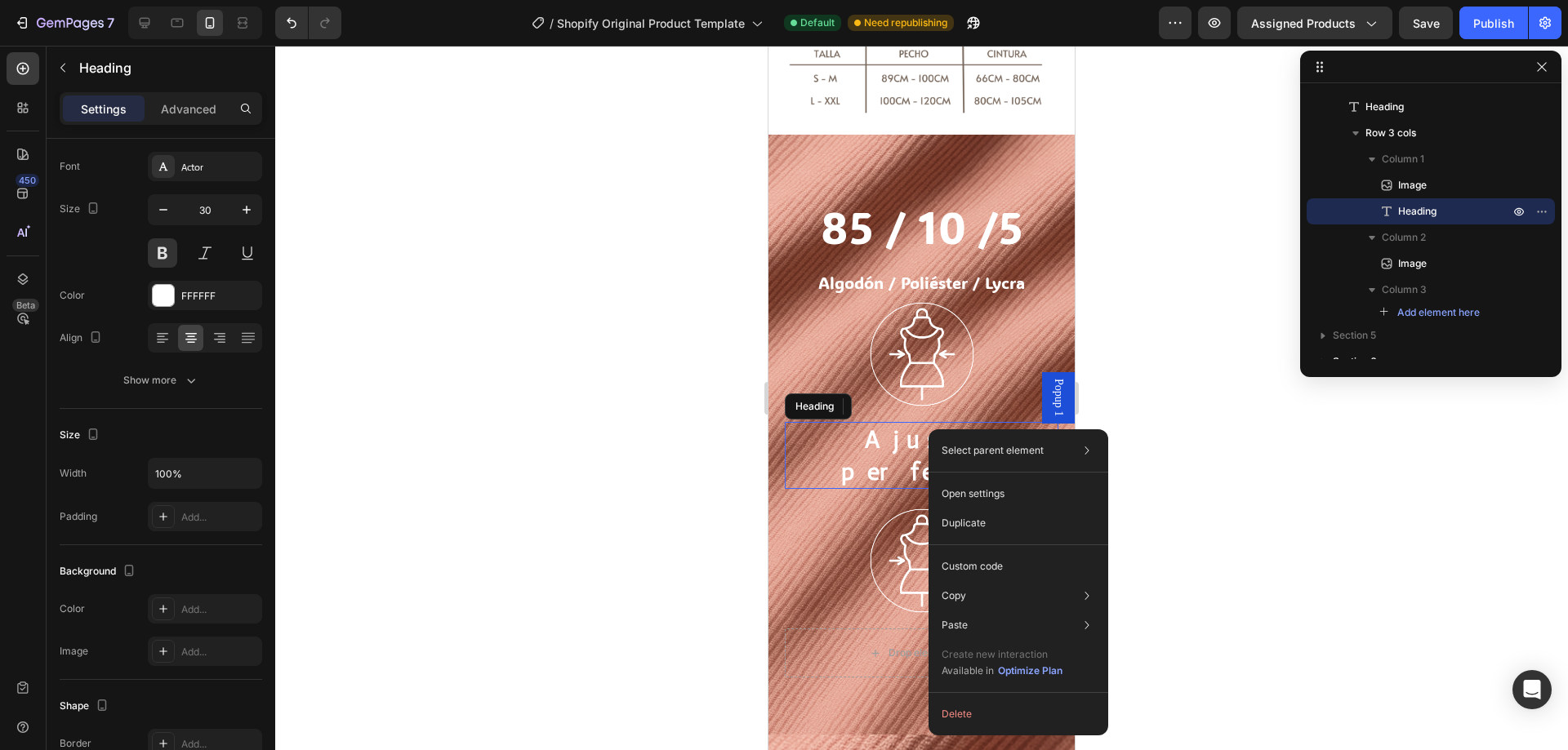
scroll to position [0, 0]
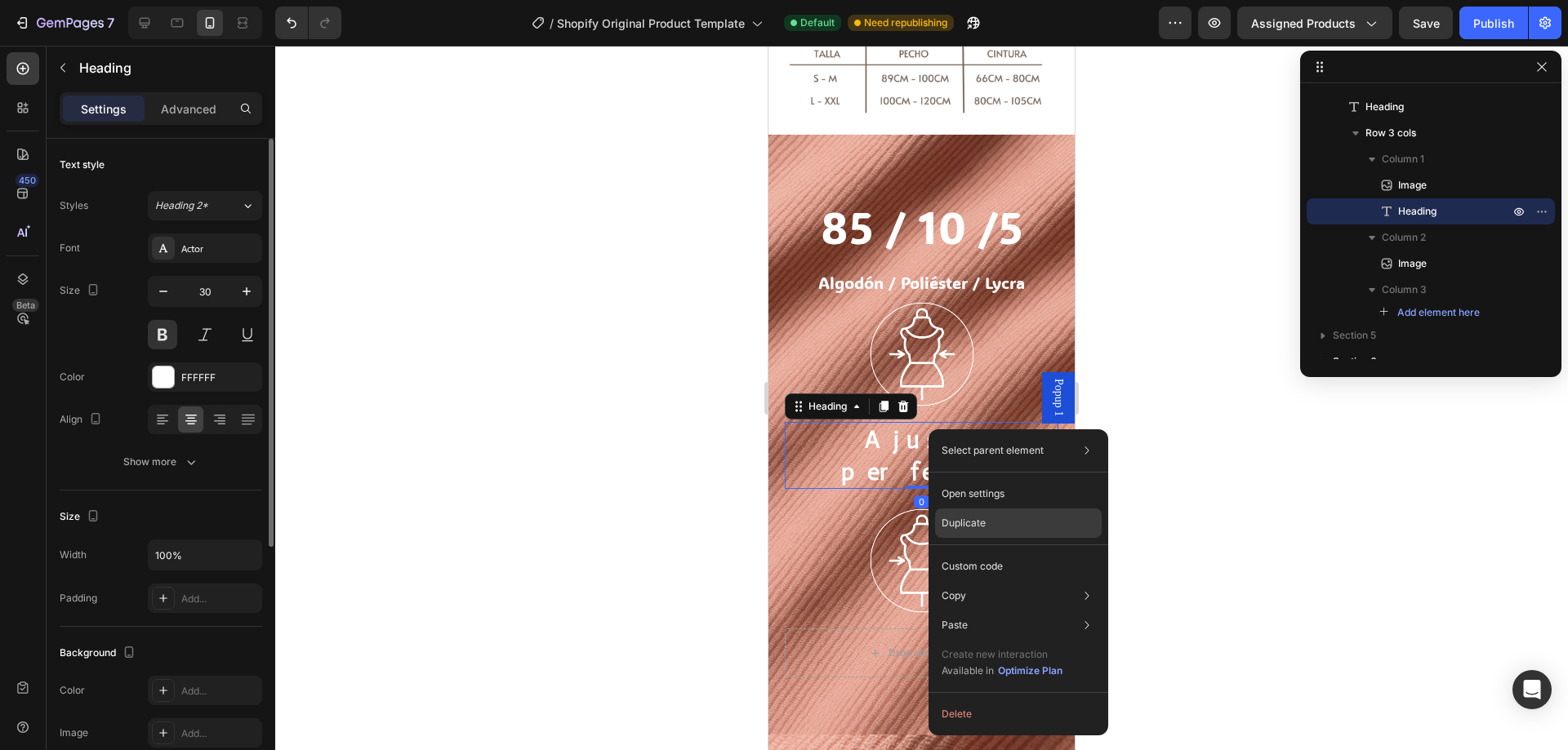
click at [972, 522] on p "Duplicate" at bounding box center [964, 522] width 44 height 14
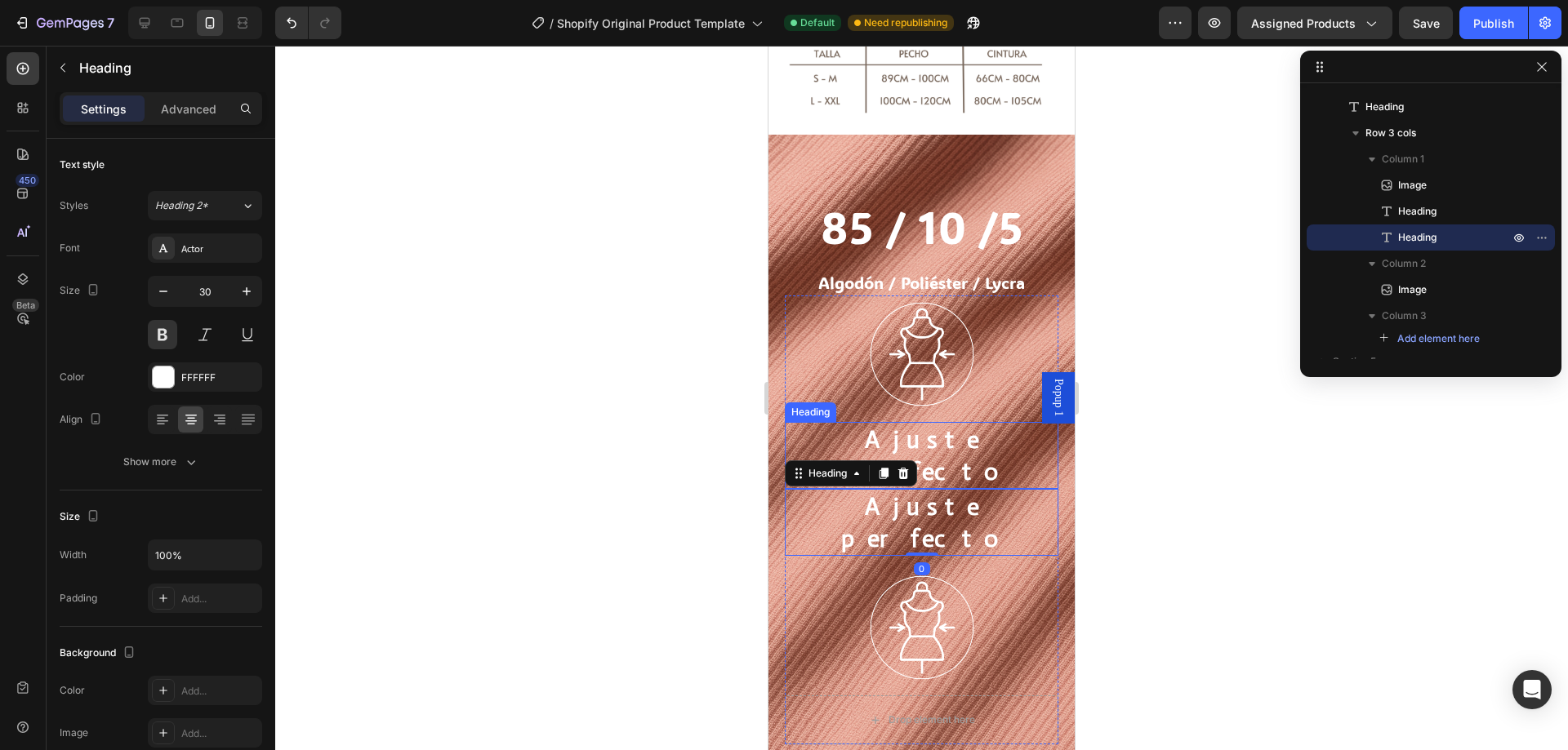
scroll to position [1761, 0]
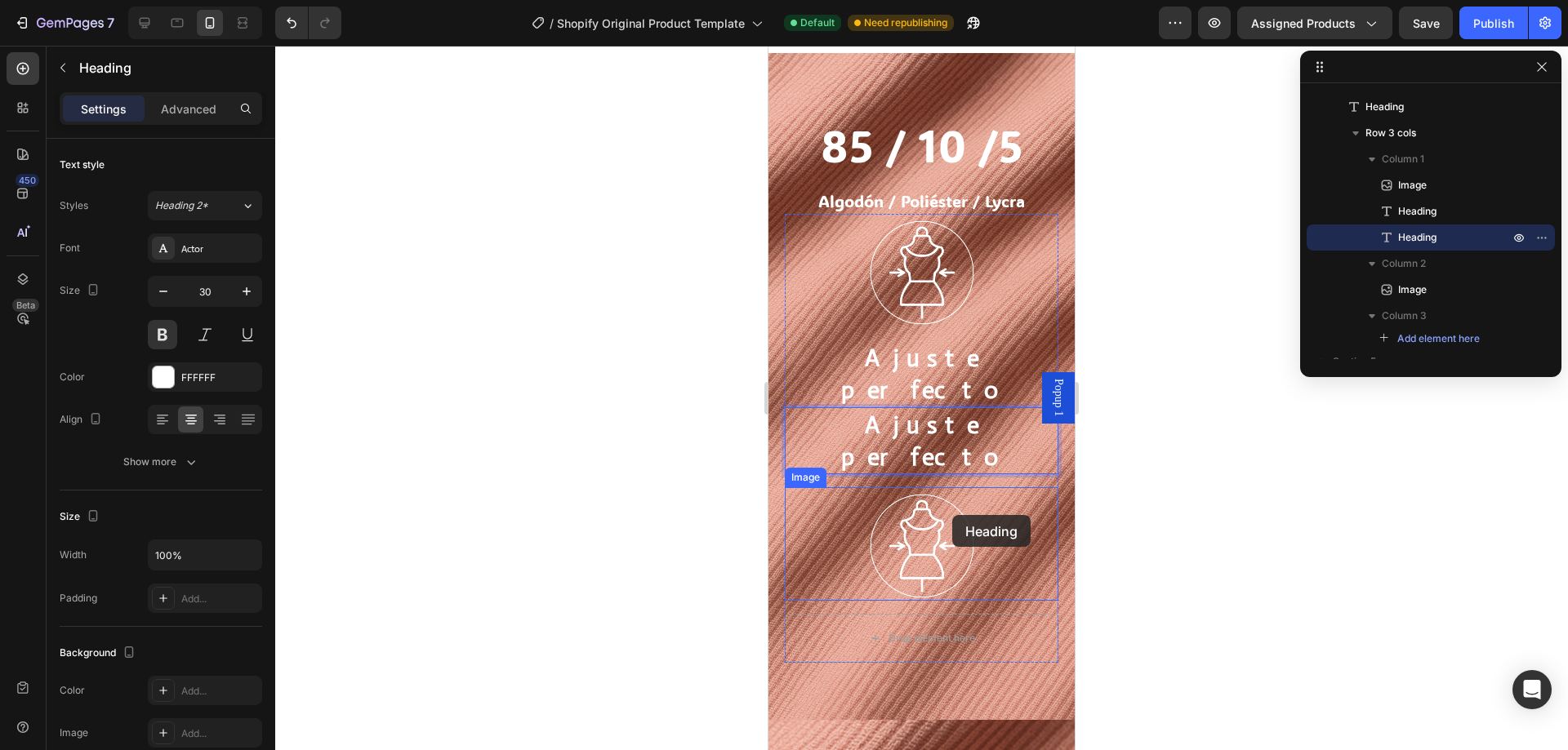
scroll to position [1761, 0]
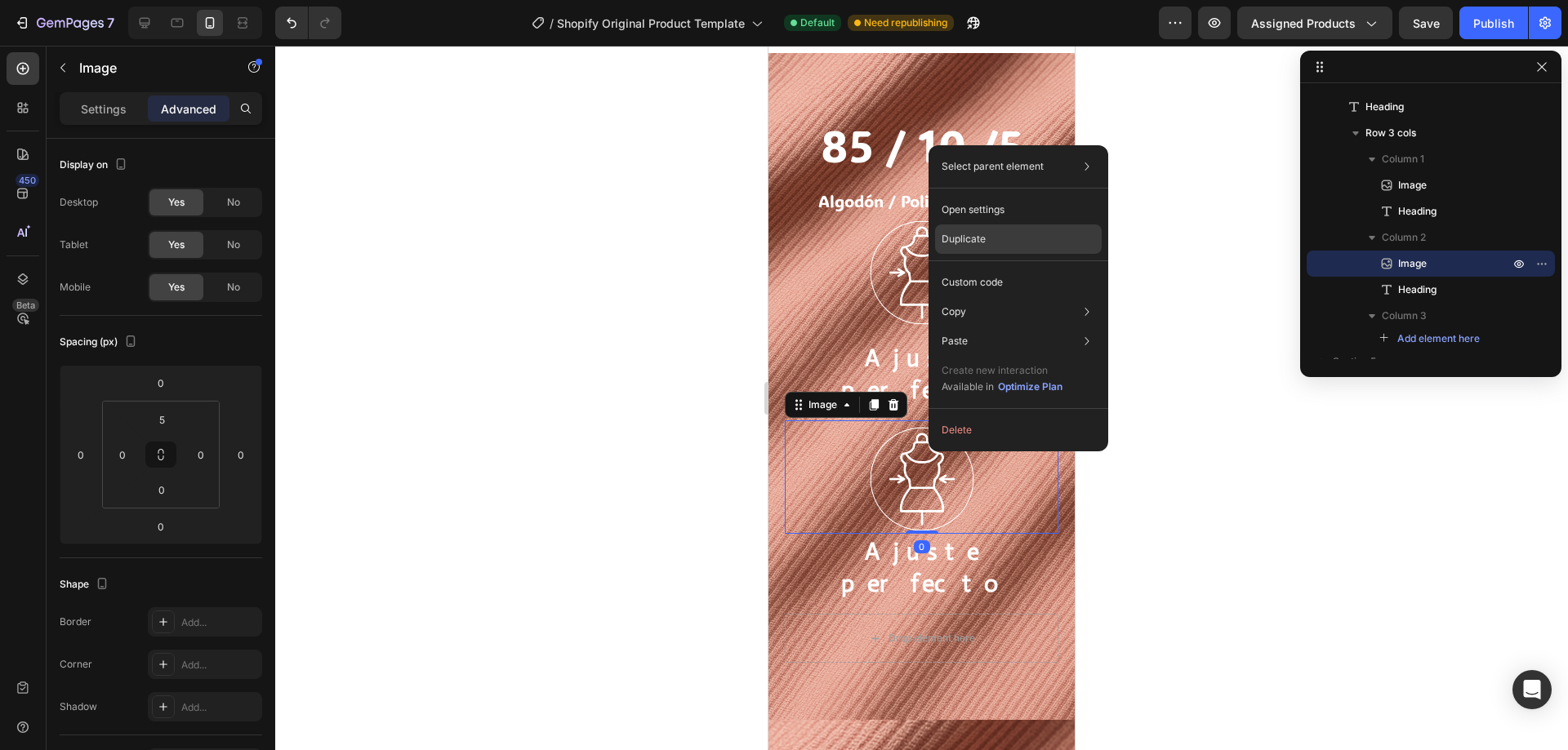
click at [980, 233] on p "Duplicate" at bounding box center [964, 238] width 44 height 14
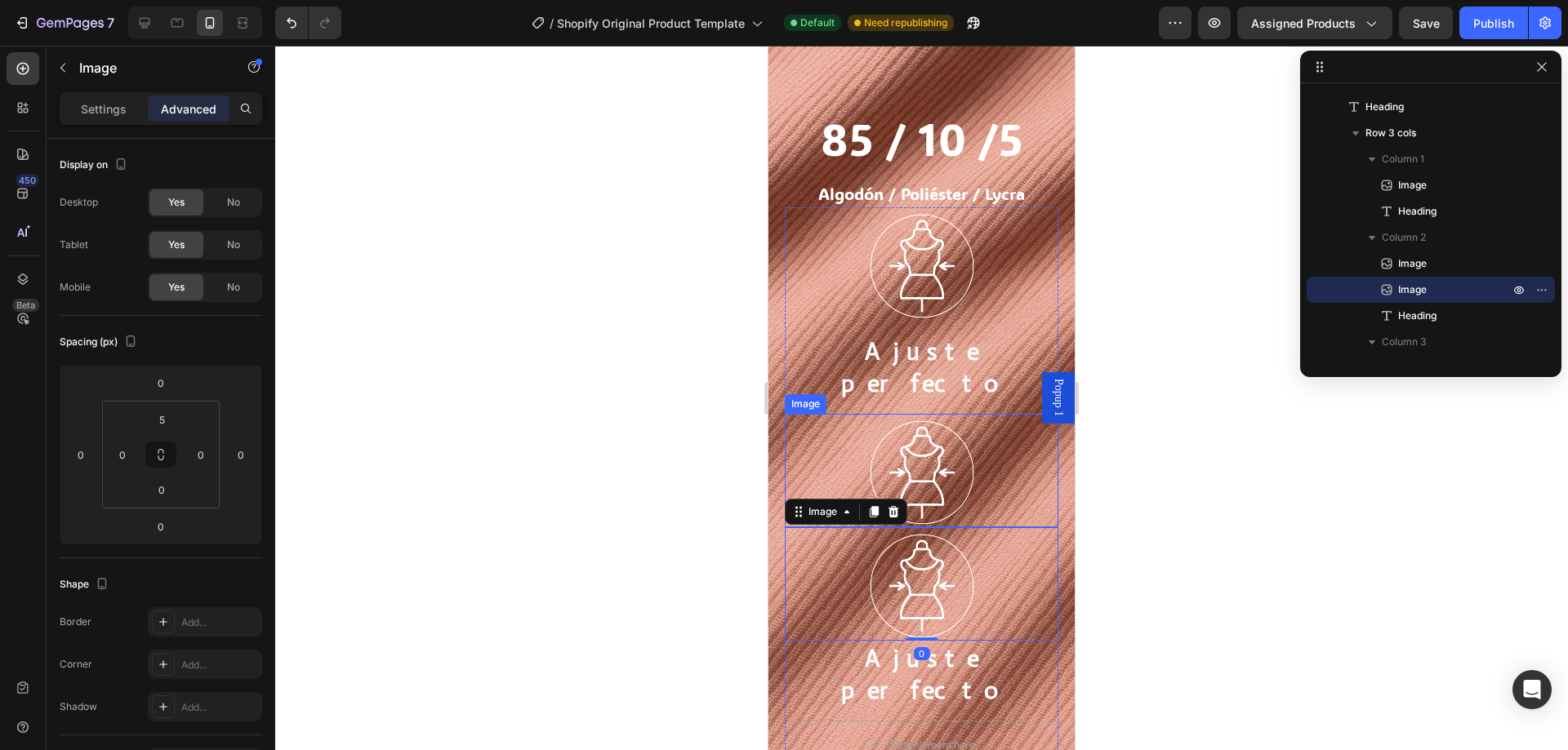
scroll to position [1924, 0]
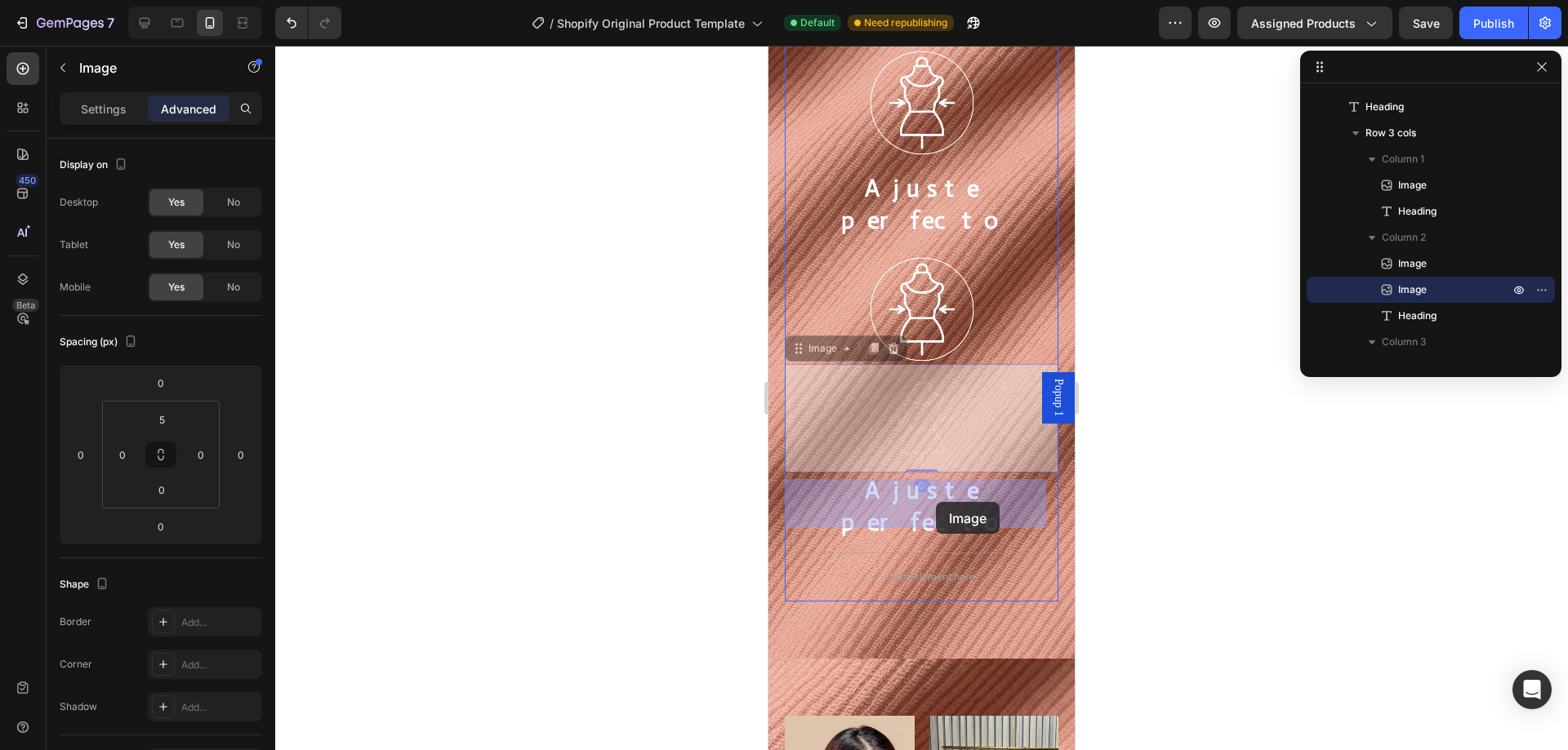
drag, startPoint x: 940, startPoint y: 390, endPoint x: 936, endPoint y: 499, distance: 109.1
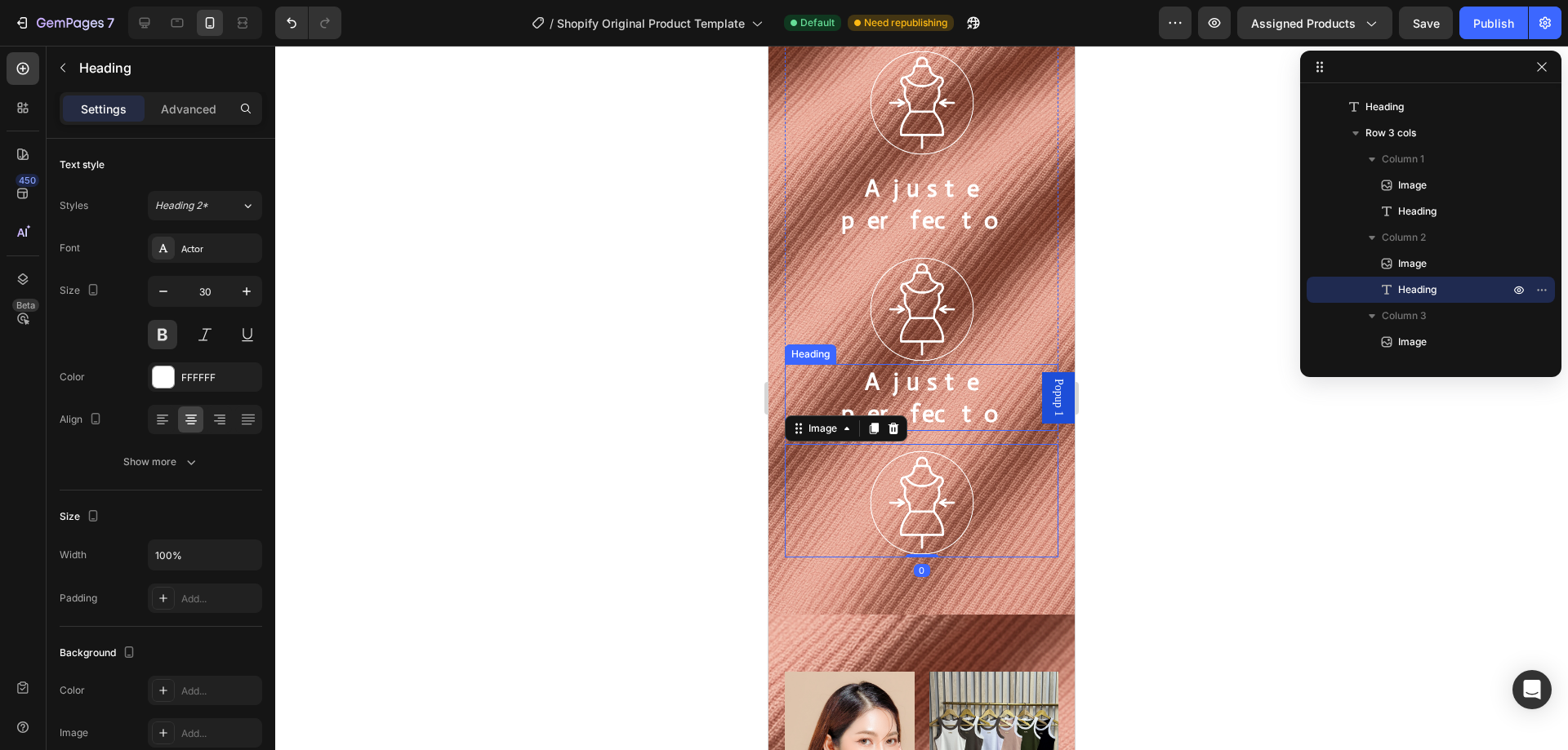
click at [932, 364] on h2 "Ajuste perfecto" at bounding box center [921, 397] width 274 height 67
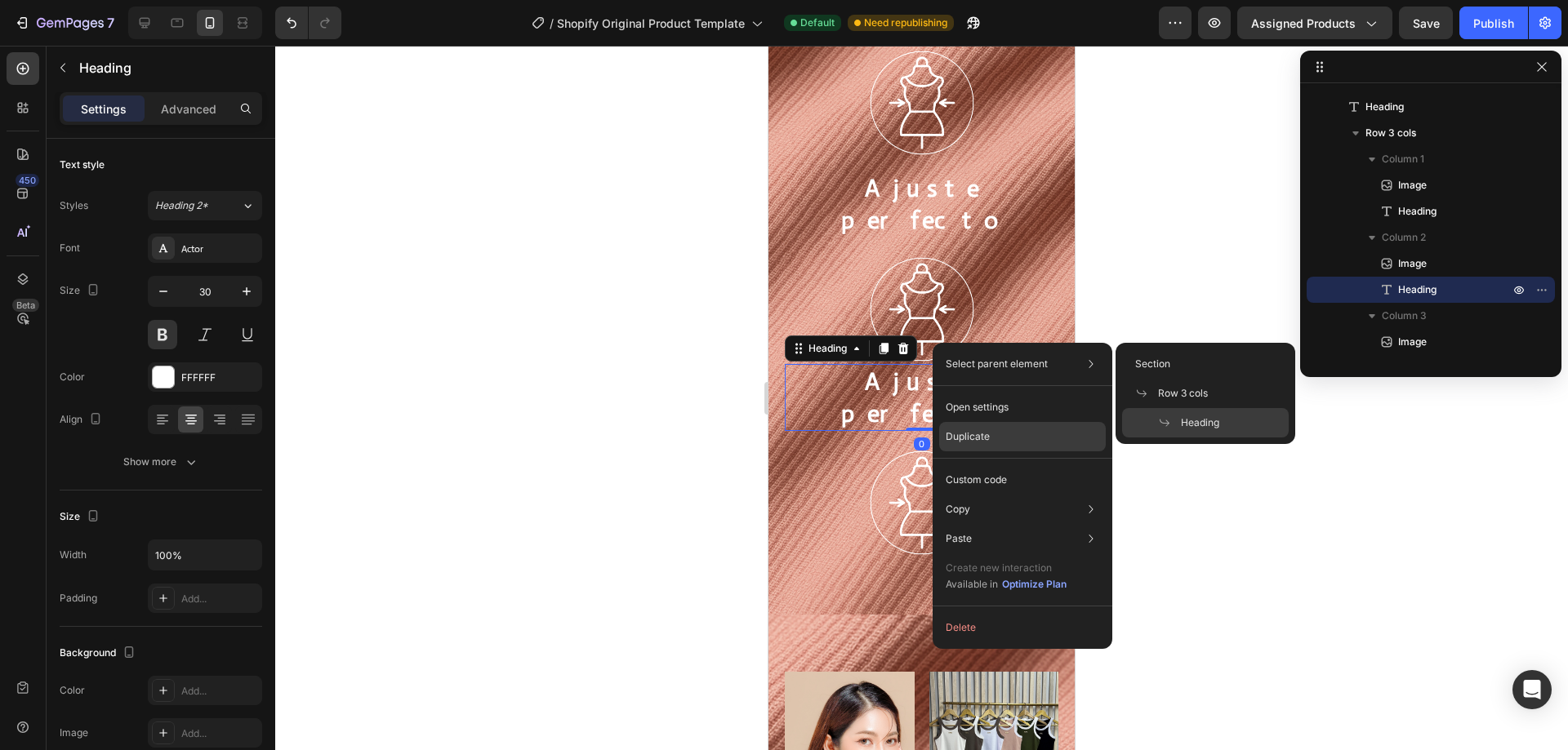
click at [981, 431] on p "Duplicate" at bounding box center [968, 437] width 44 height 14
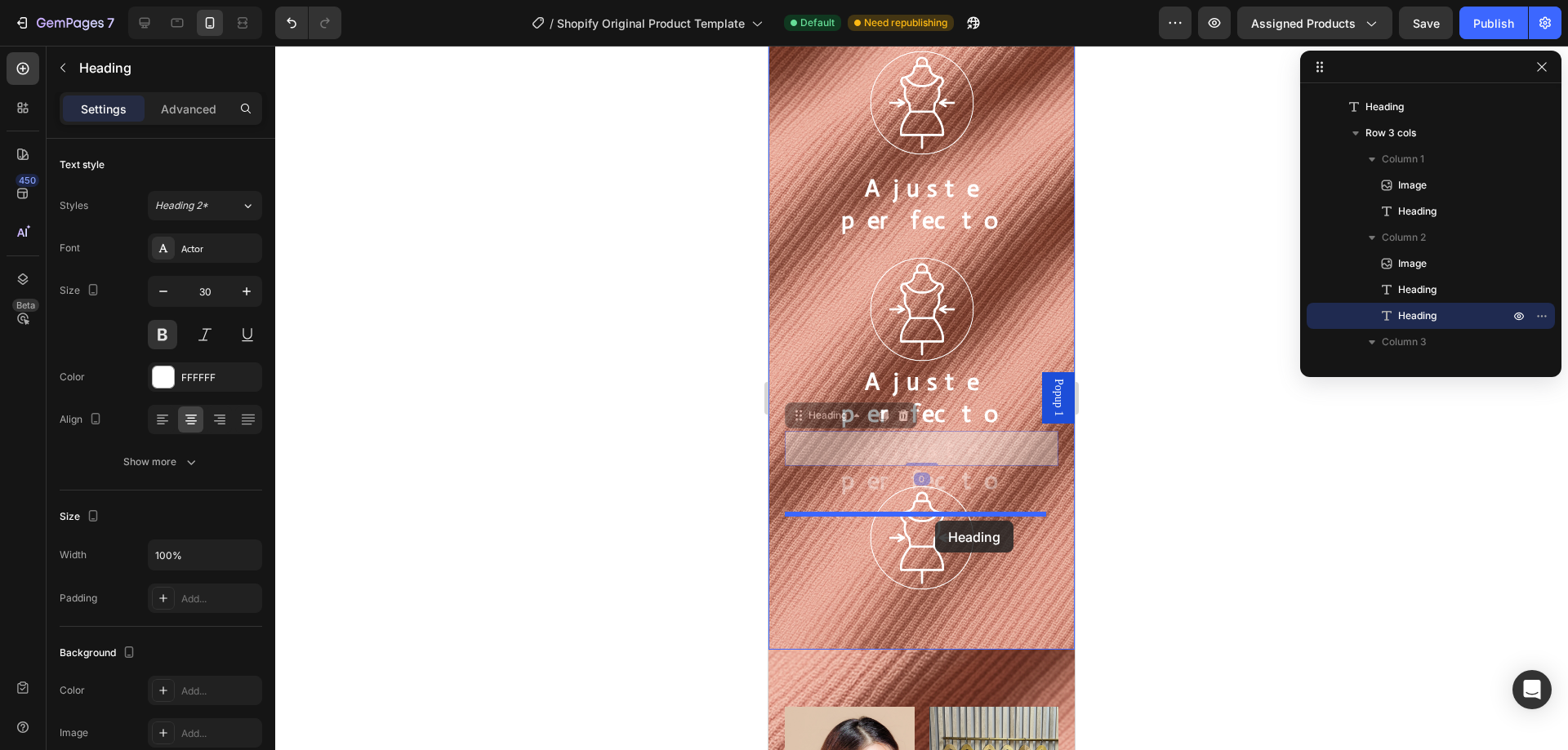
drag, startPoint x: 941, startPoint y: 381, endPoint x: 935, endPoint y: 521, distance: 140.1
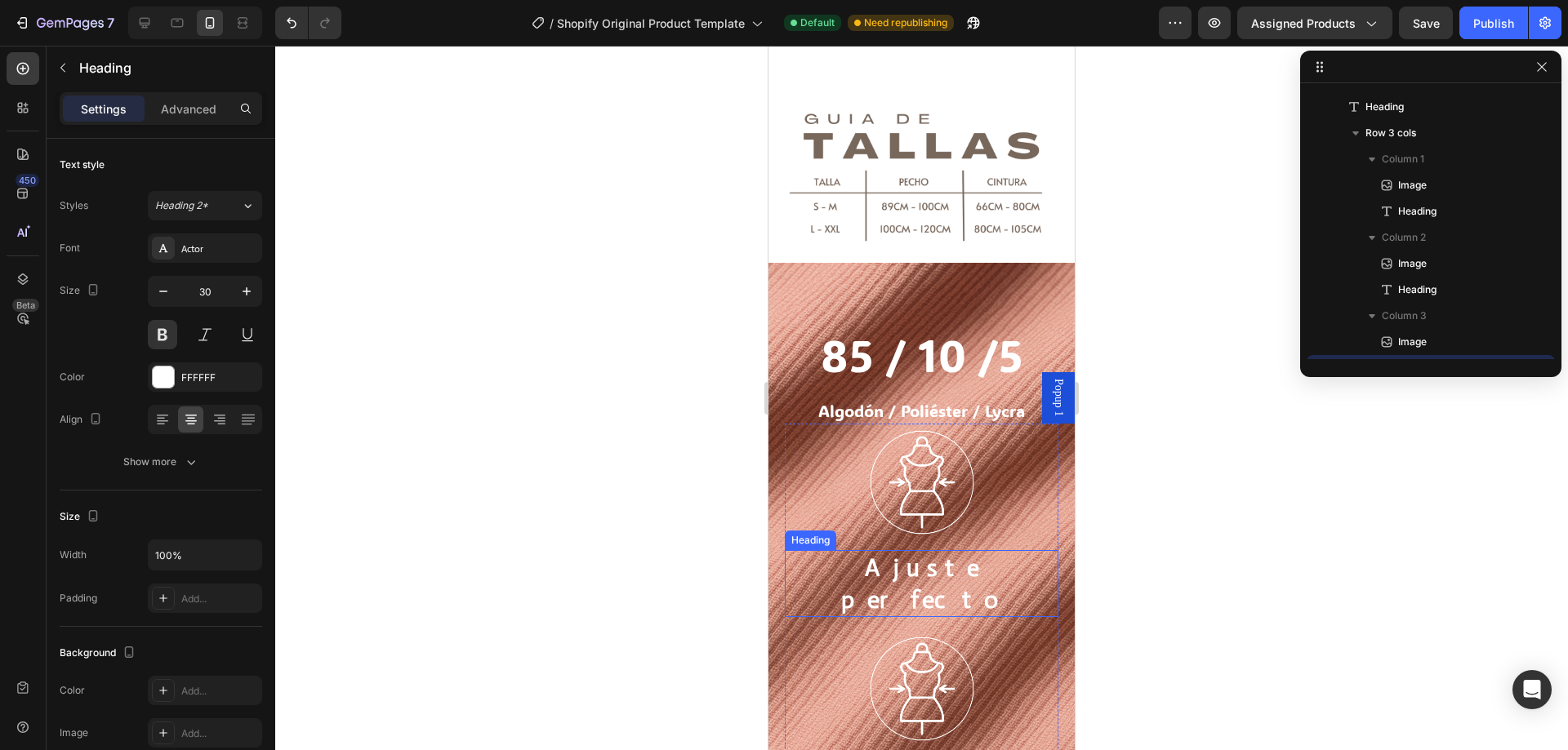
scroll to position [1714, 0]
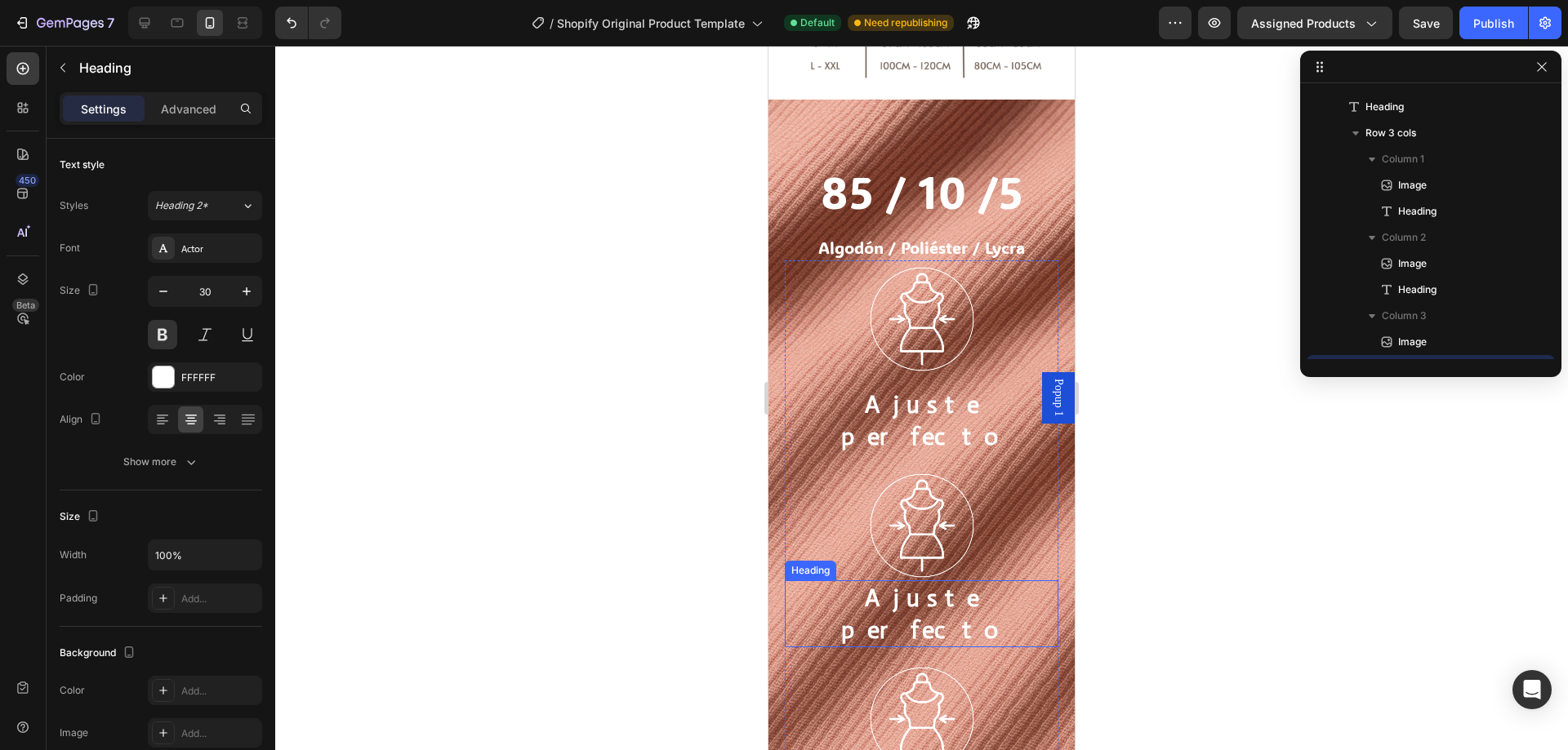
click at [916, 581] on h2 "Ajuste perfecto" at bounding box center [921, 613] width 274 height 67
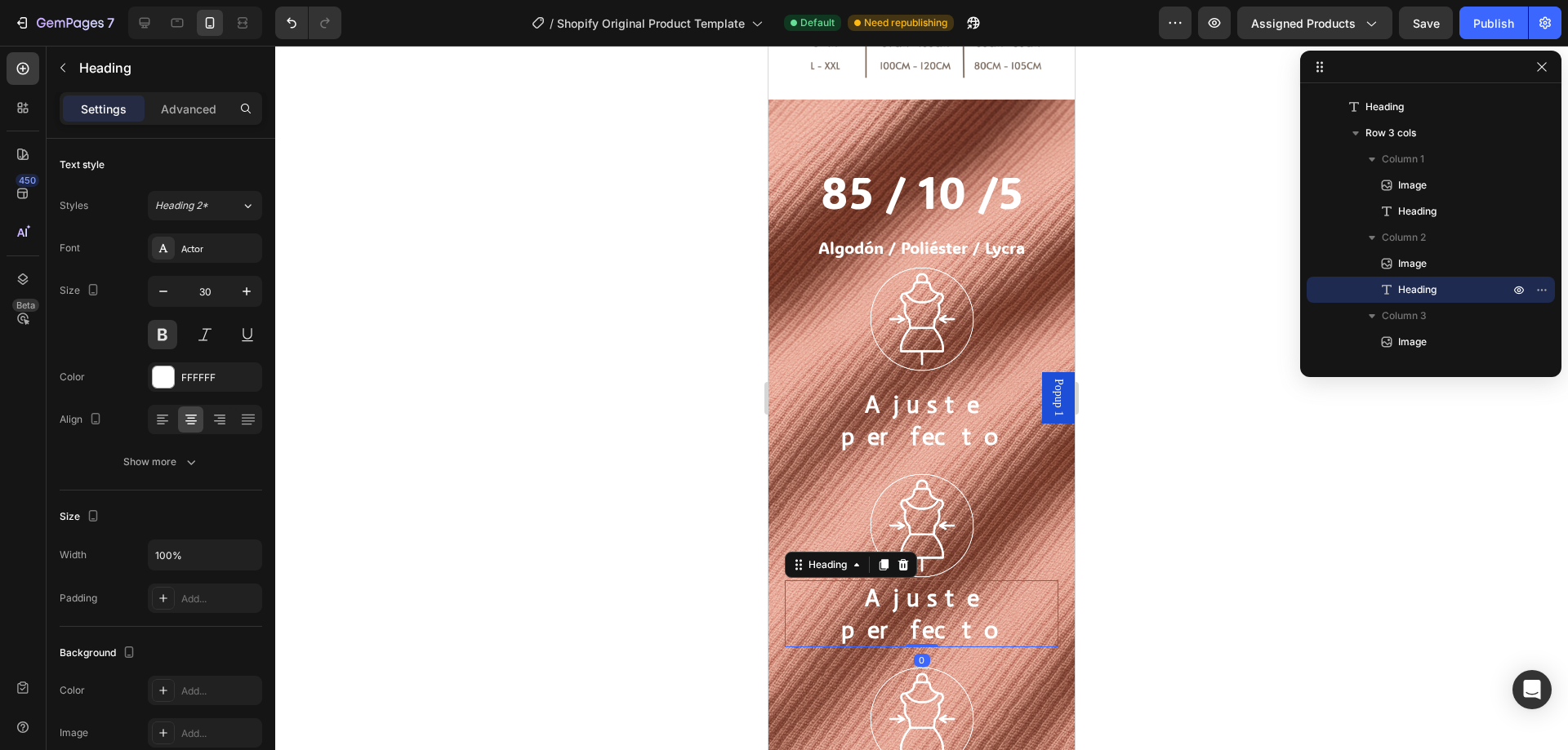
click at [916, 581] on h2 "Ajuste perfecto" at bounding box center [921, 613] width 274 height 67
click at [916, 582] on p "Ajuste perfecto" at bounding box center [921, 614] width 271 height 64
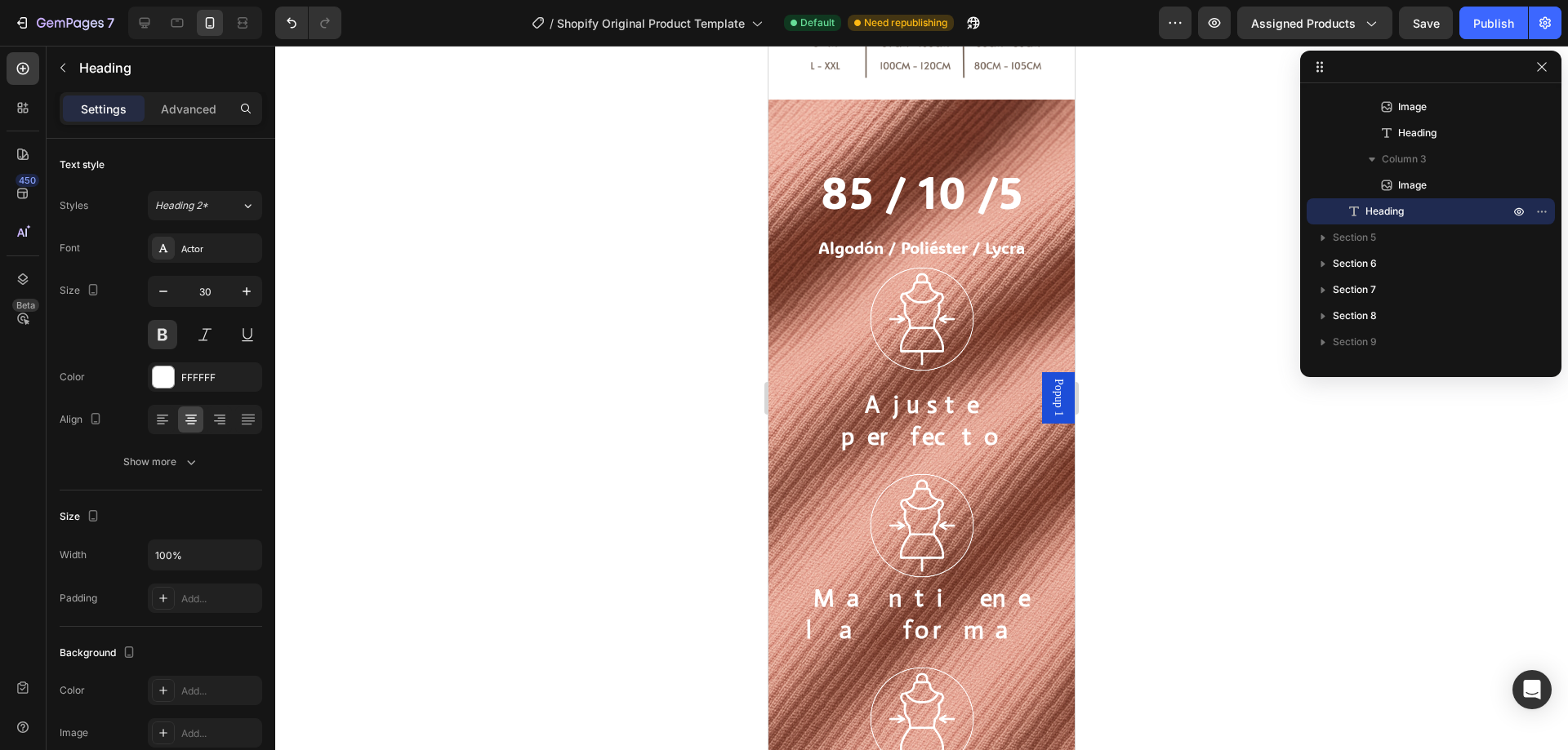
click at [1261, 575] on div at bounding box center [921, 398] width 1293 height 704
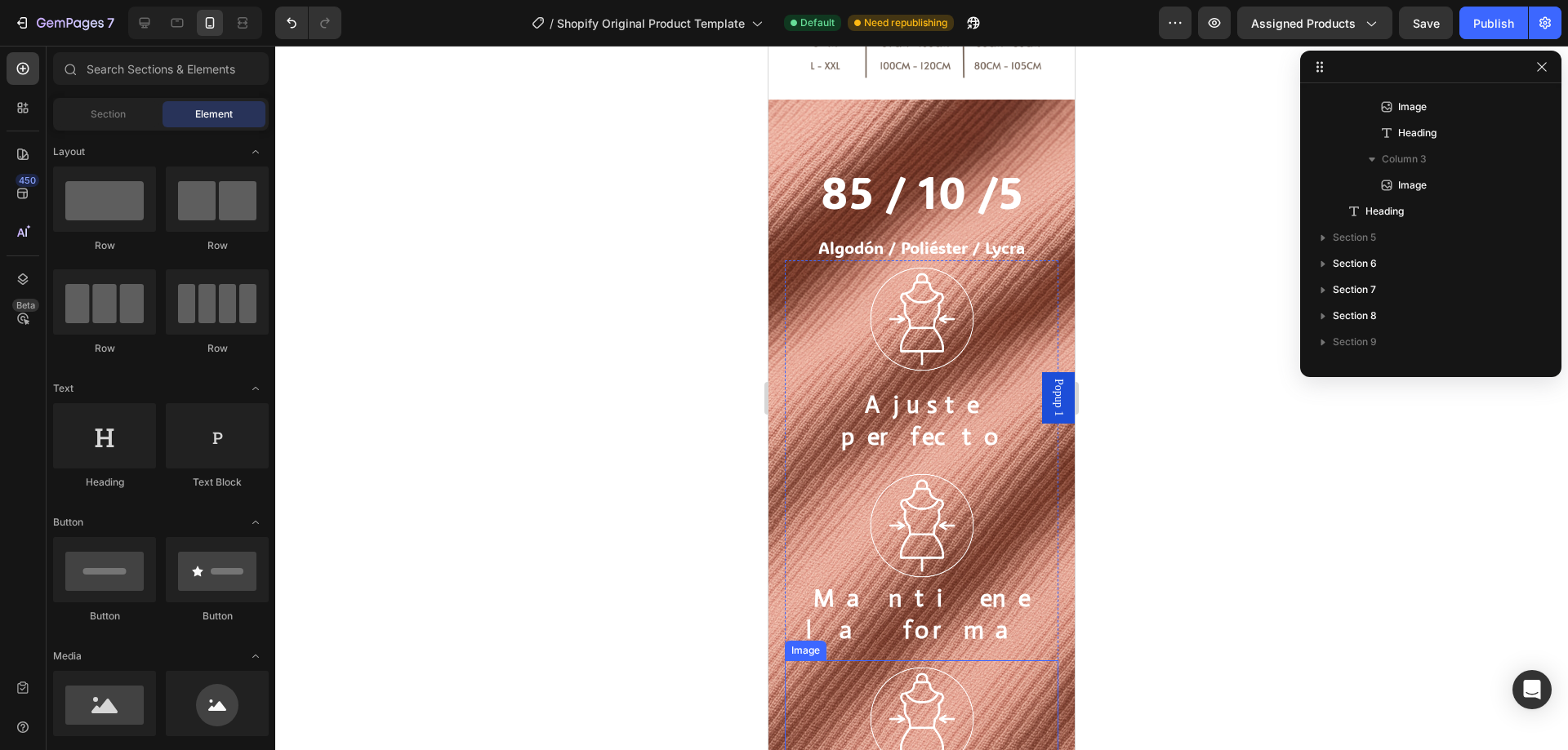
scroll to position [1633, 0]
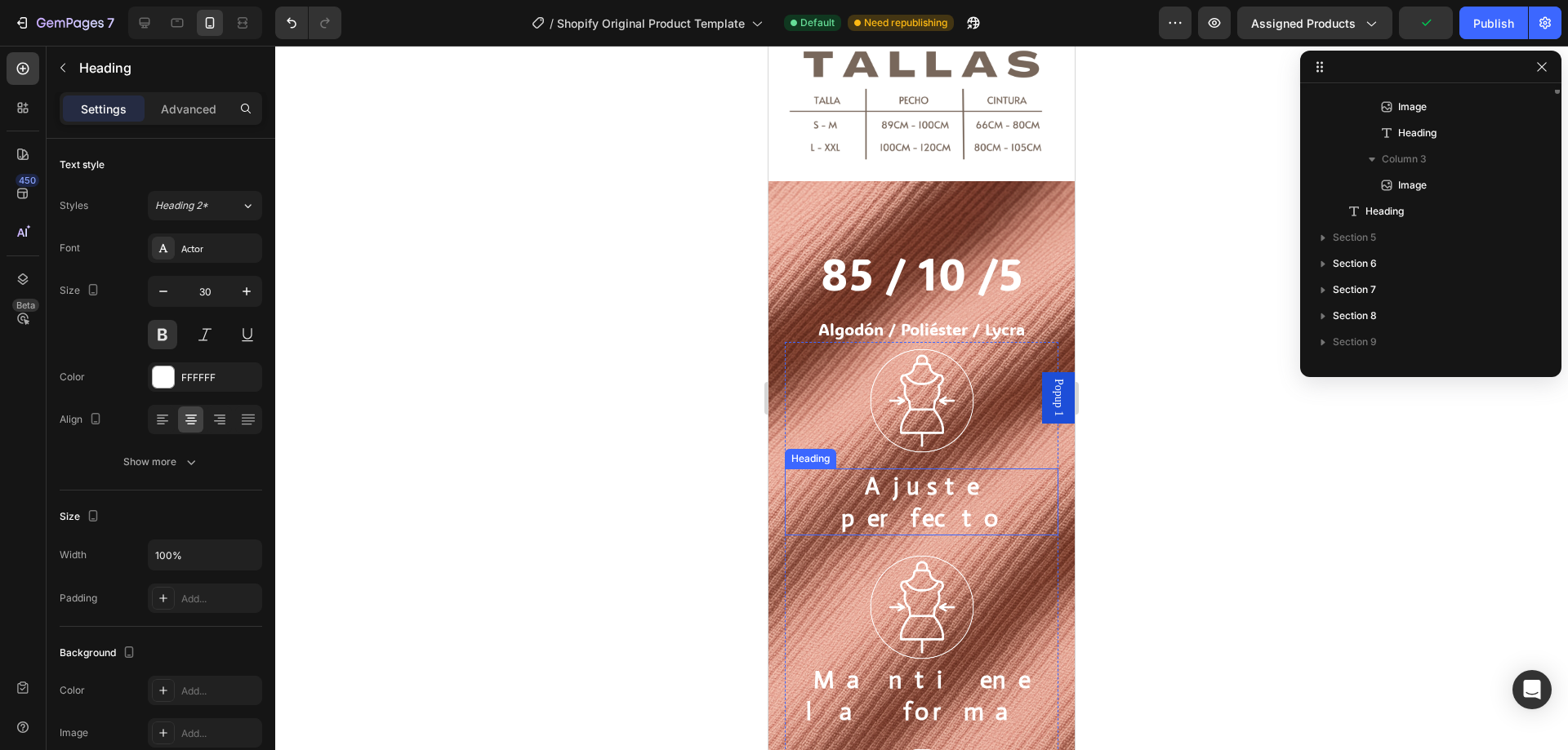
click at [925, 469] on h2 "Ajuste perfecto" at bounding box center [921, 501] width 274 height 67
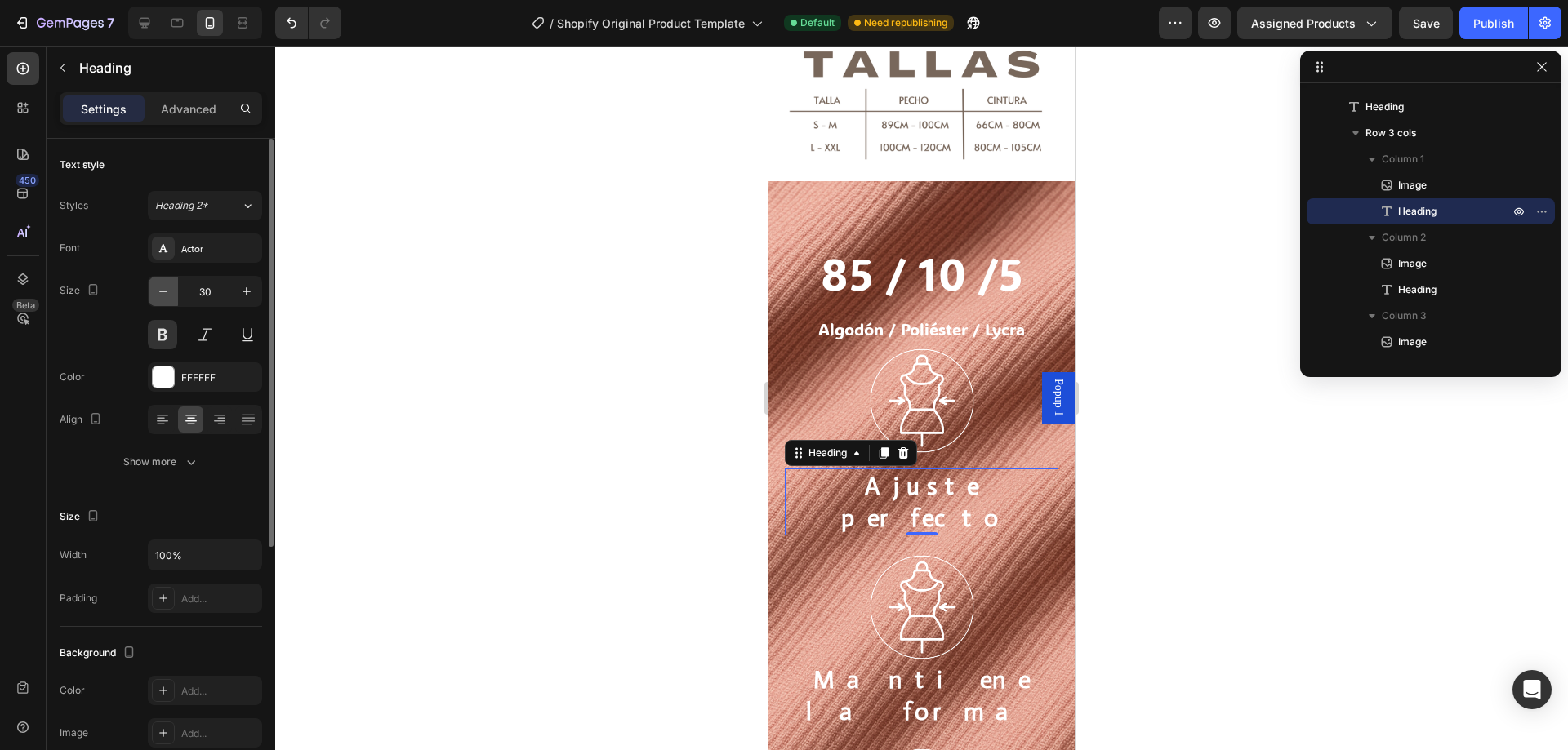
click at [170, 300] on button "button" at bounding box center [163, 291] width 30 height 29
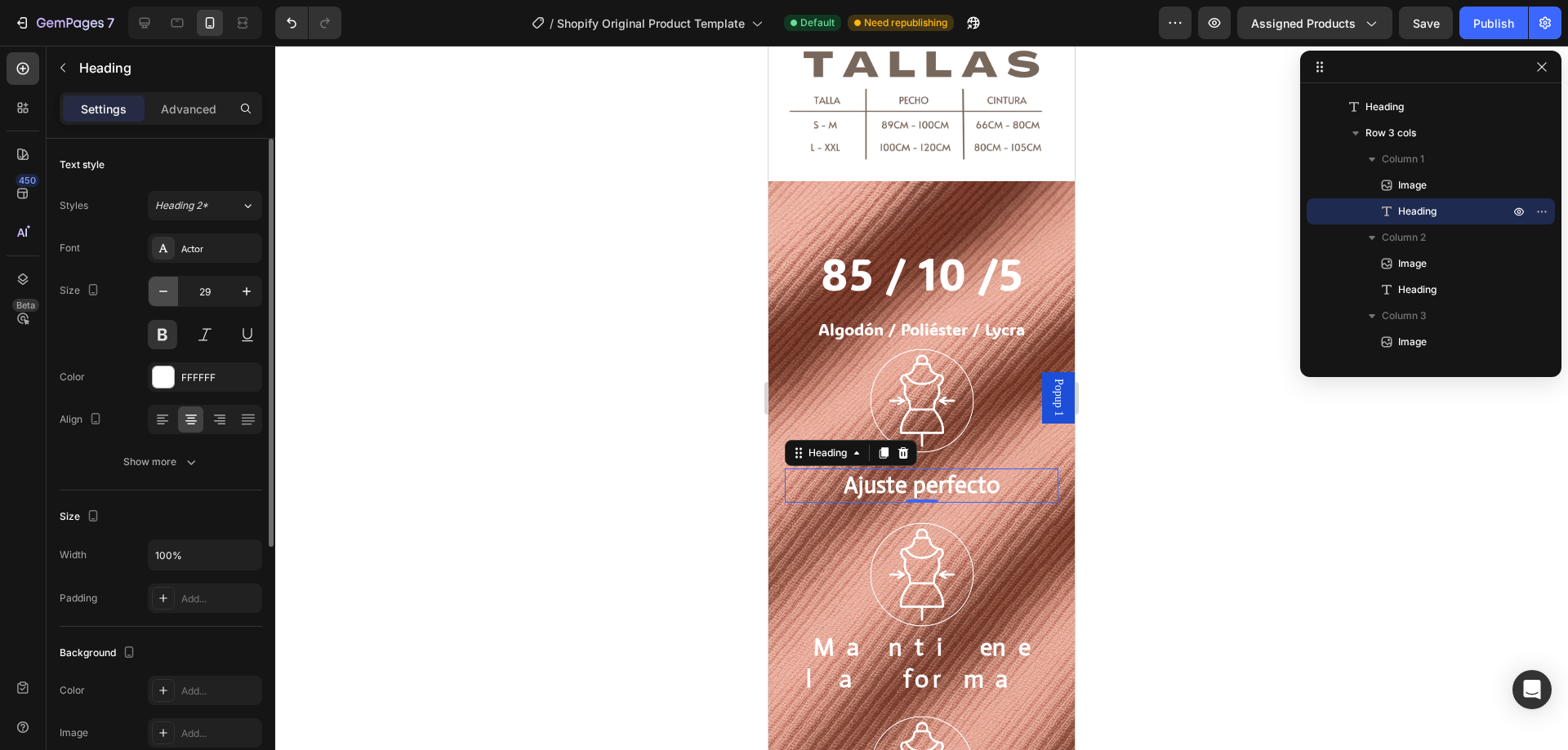
click at [170, 300] on button "button" at bounding box center [163, 291] width 30 height 29
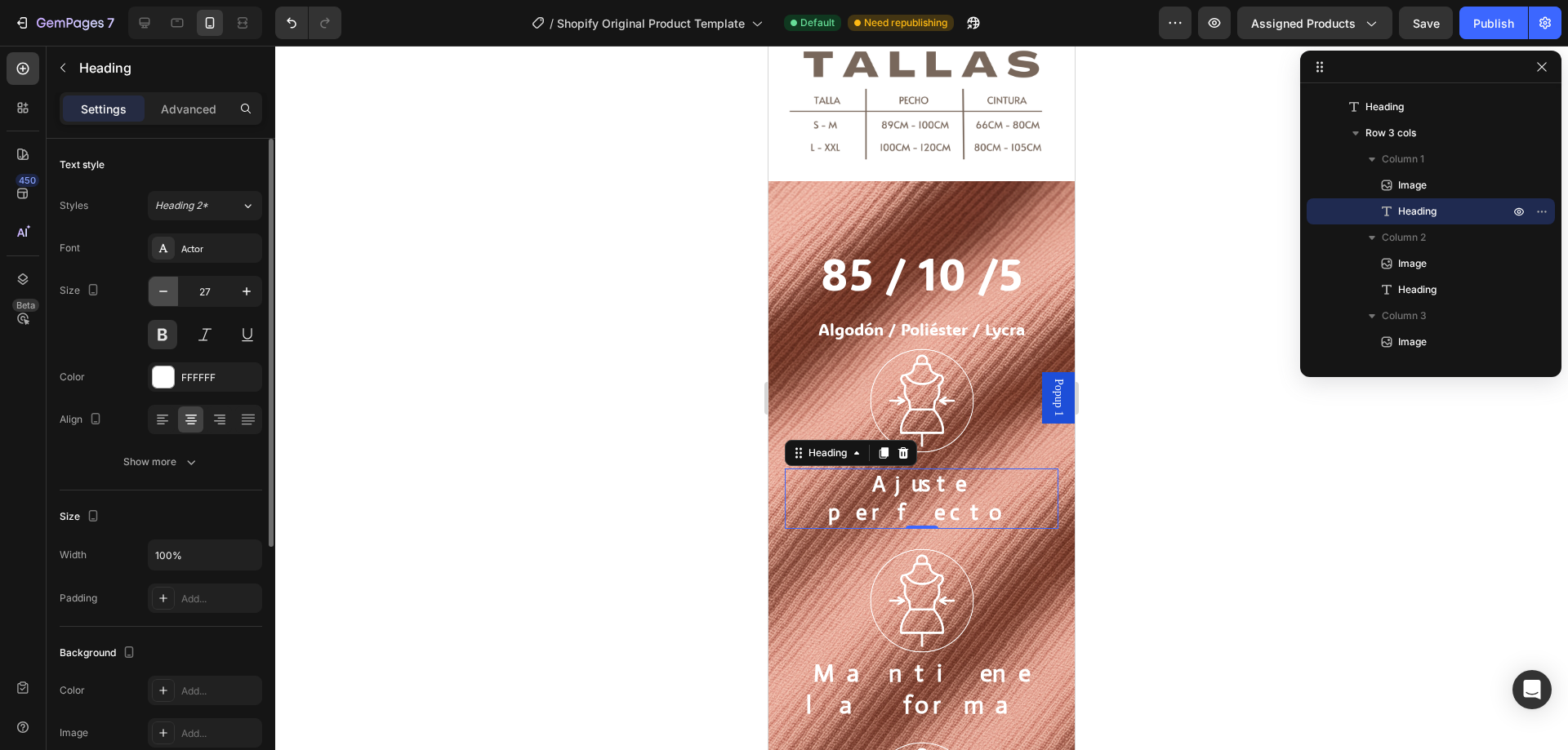
click at [170, 300] on button "button" at bounding box center [163, 291] width 30 height 29
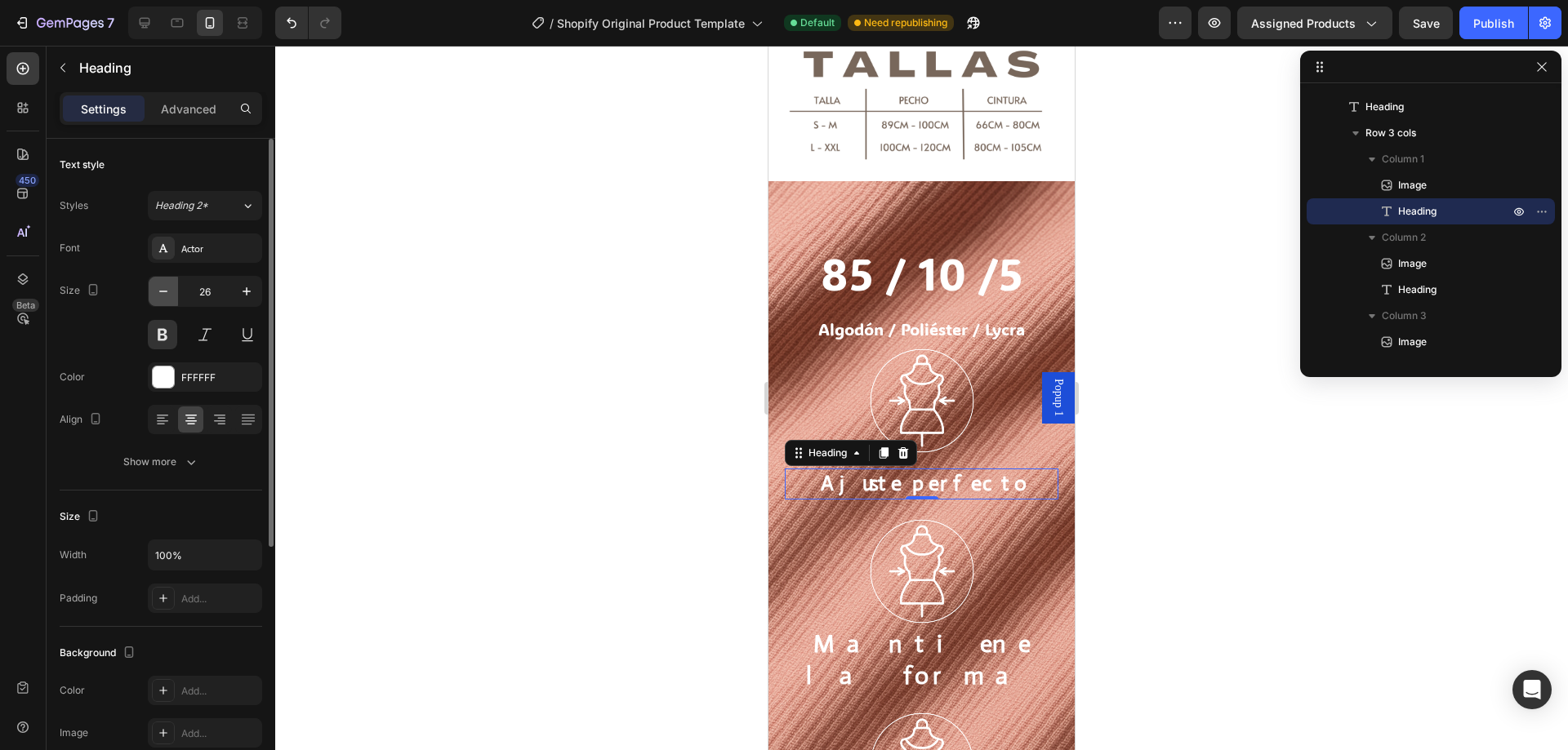
click at [170, 300] on button "button" at bounding box center [163, 291] width 30 height 29
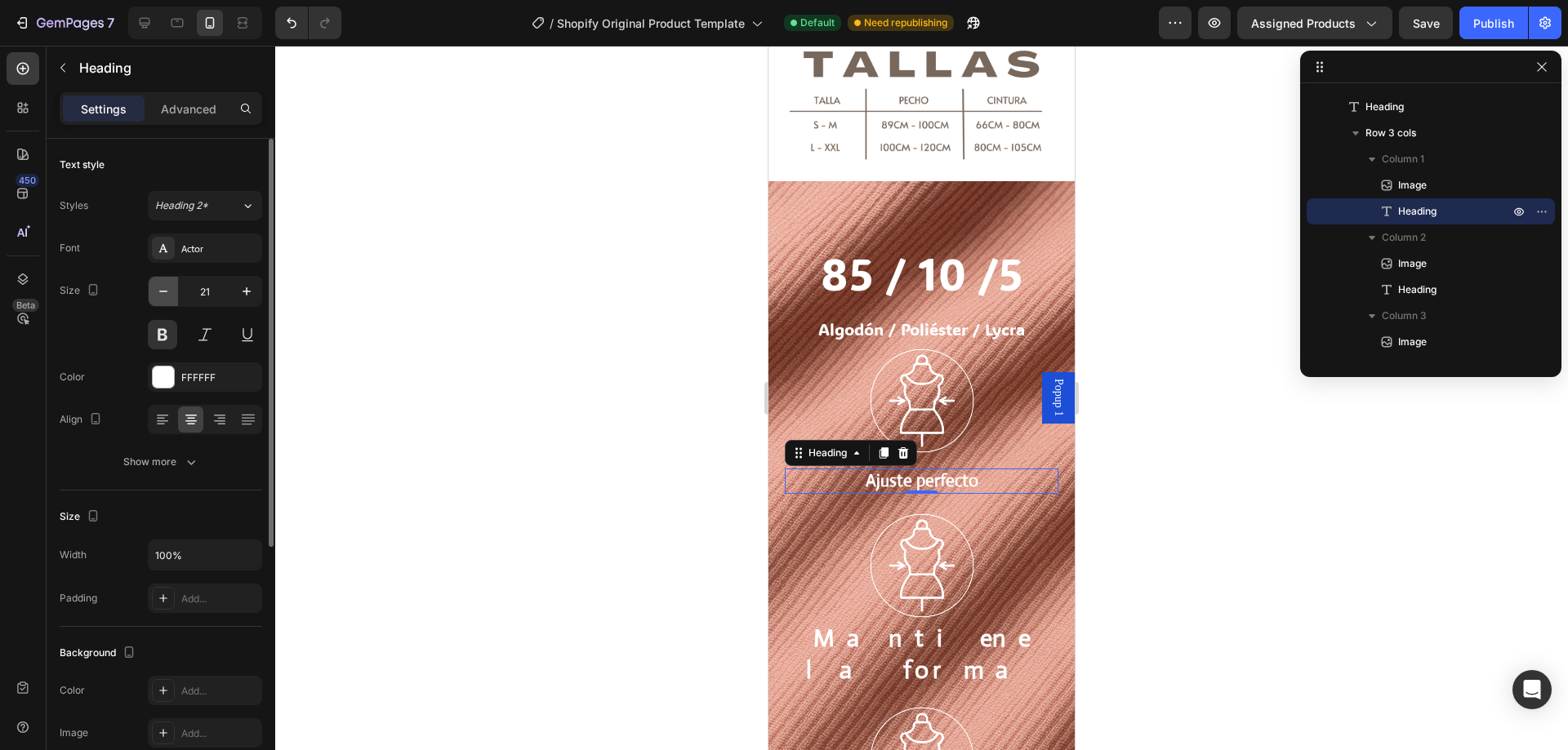
click at [170, 300] on button "button" at bounding box center [163, 291] width 30 height 29
type input "20"
click at [953, 387] on img at bounding box center [922, 401] width 110 height 110
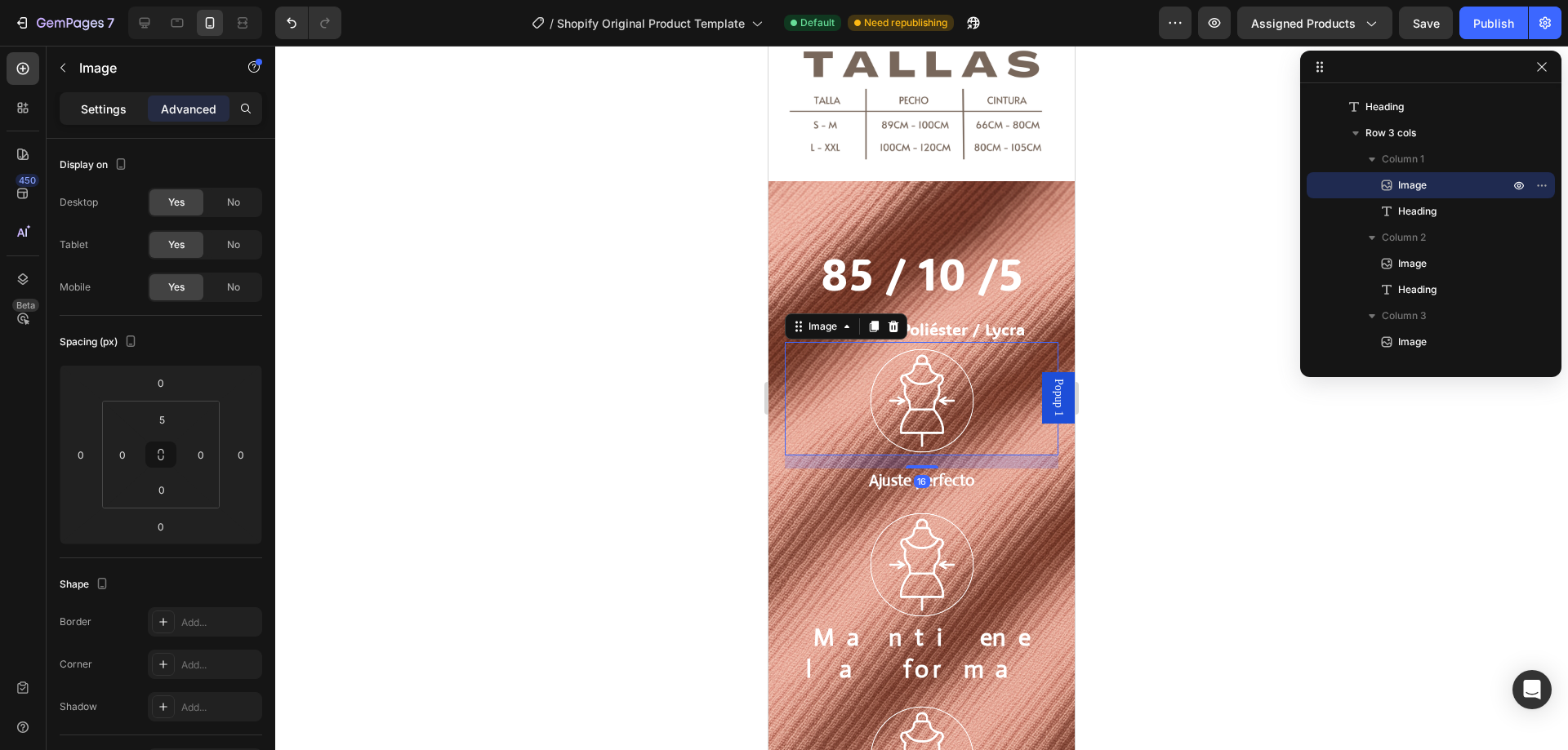
click at [108, 109] on p "Settings" at bounding box center [104, 109] width 46 height 17
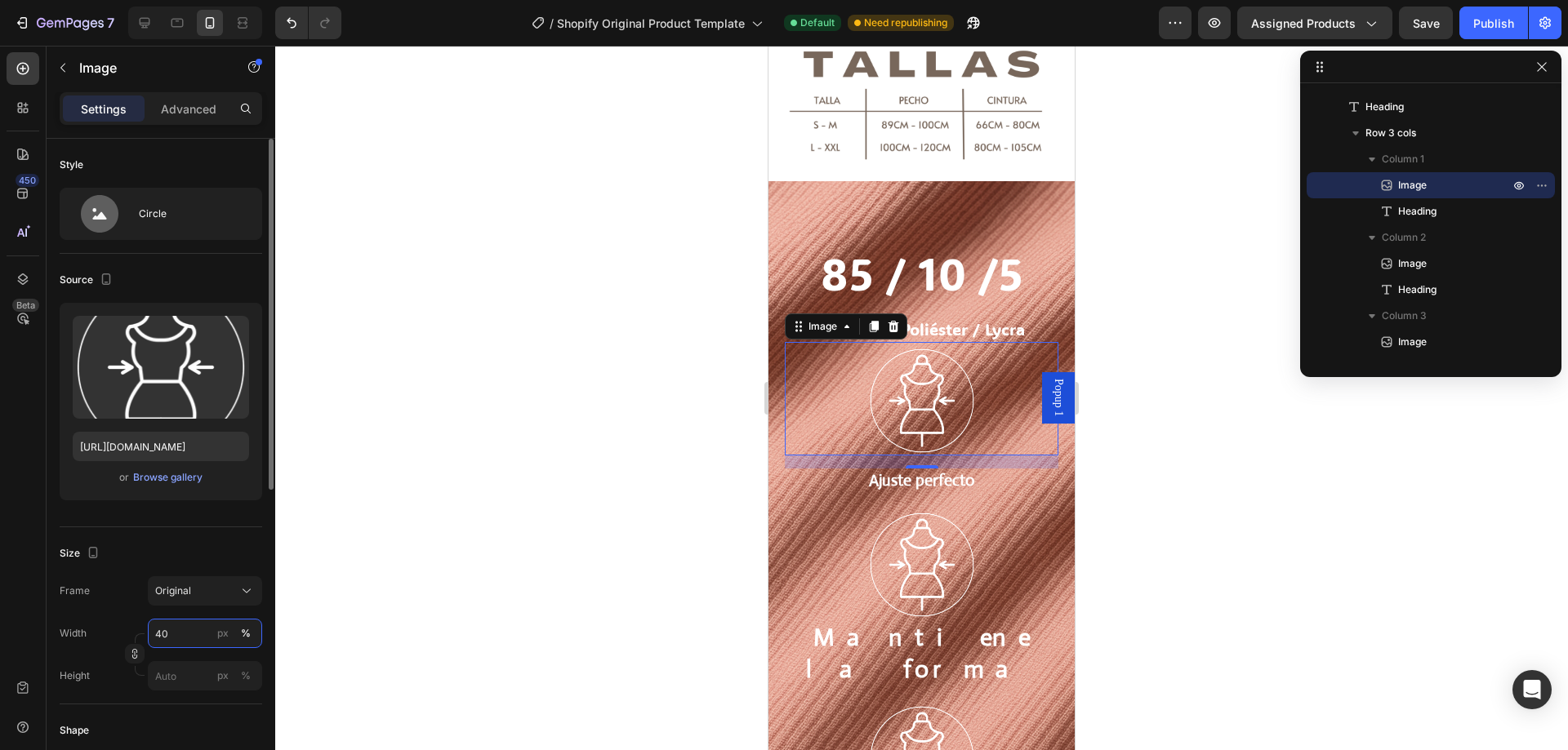
click at [171, 627] on input "40" at bounding box center [205, 633] width 115 height 29
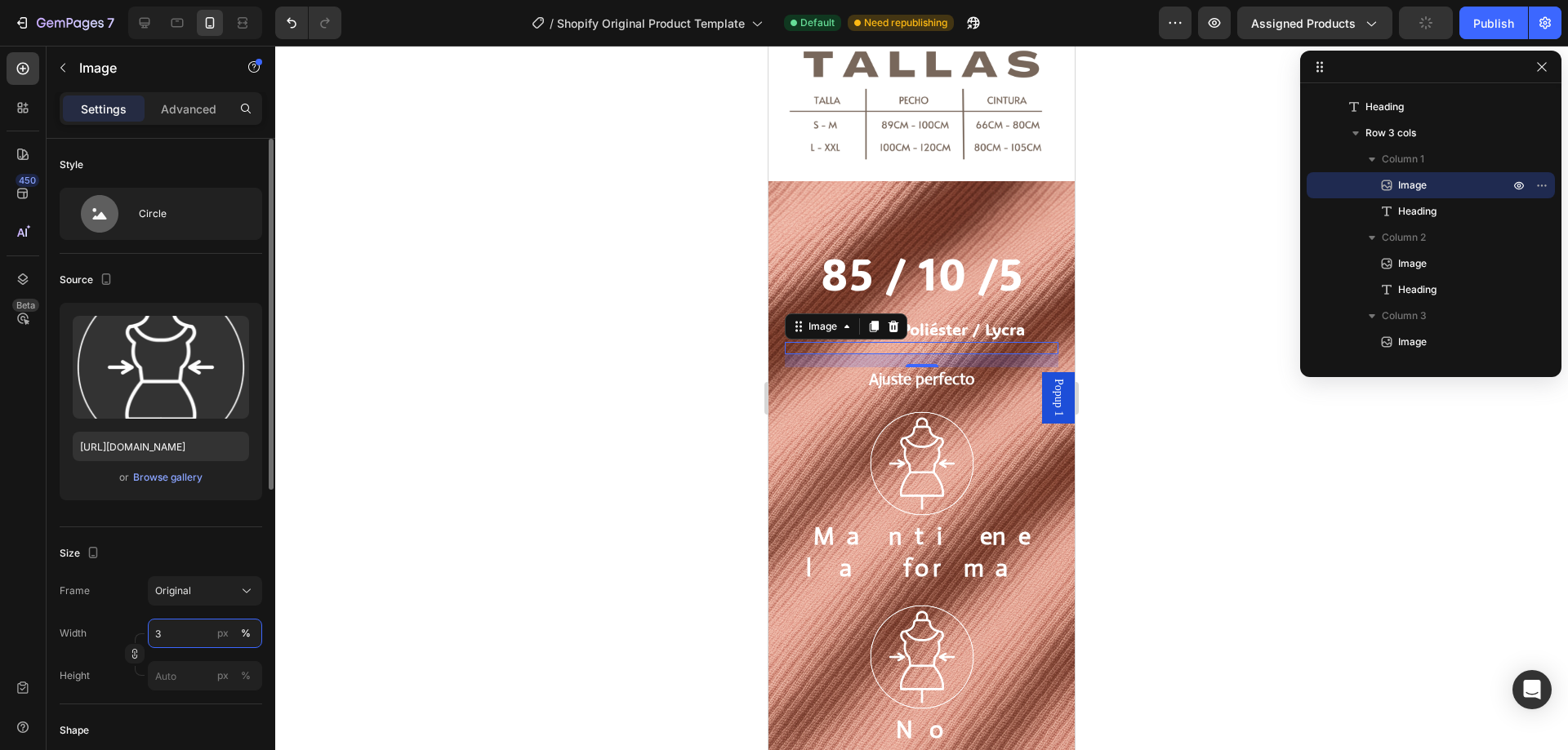
type input "30"
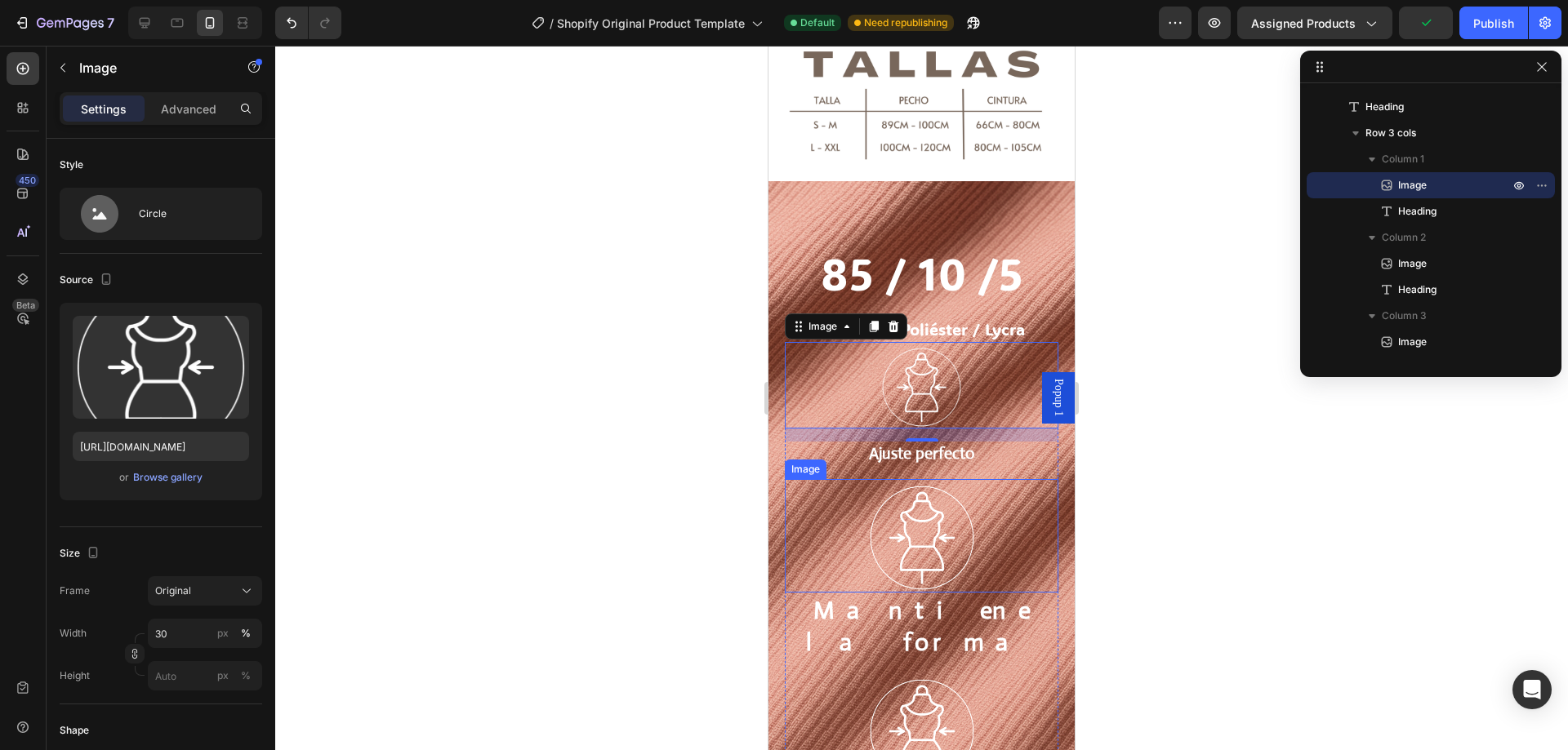
click at [939, 534] on img at bounding box center [922, 538] width 110 height 110
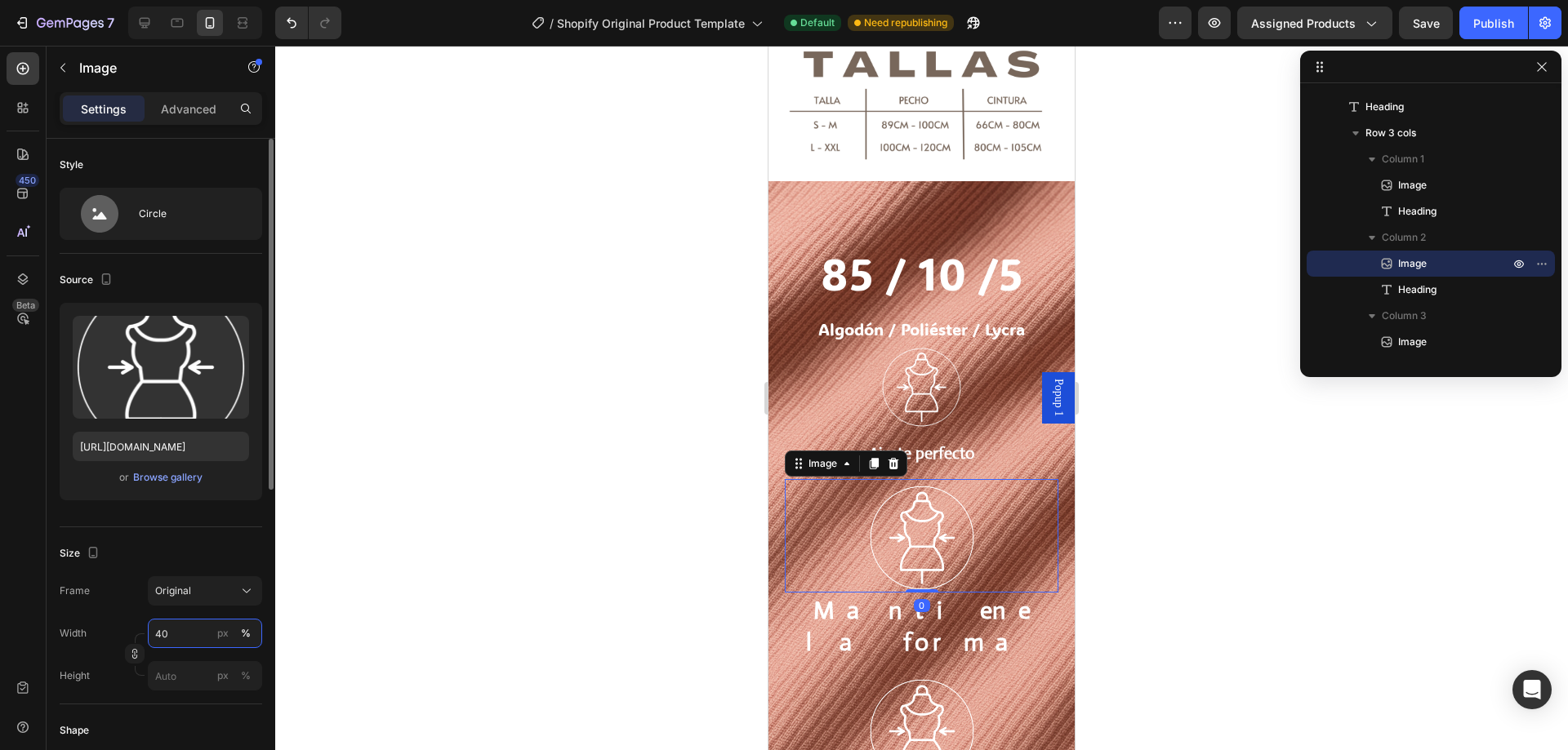
click at [159, 638] on input "40" at bounding box center [205, 633] width 115 height 29
type input "30"
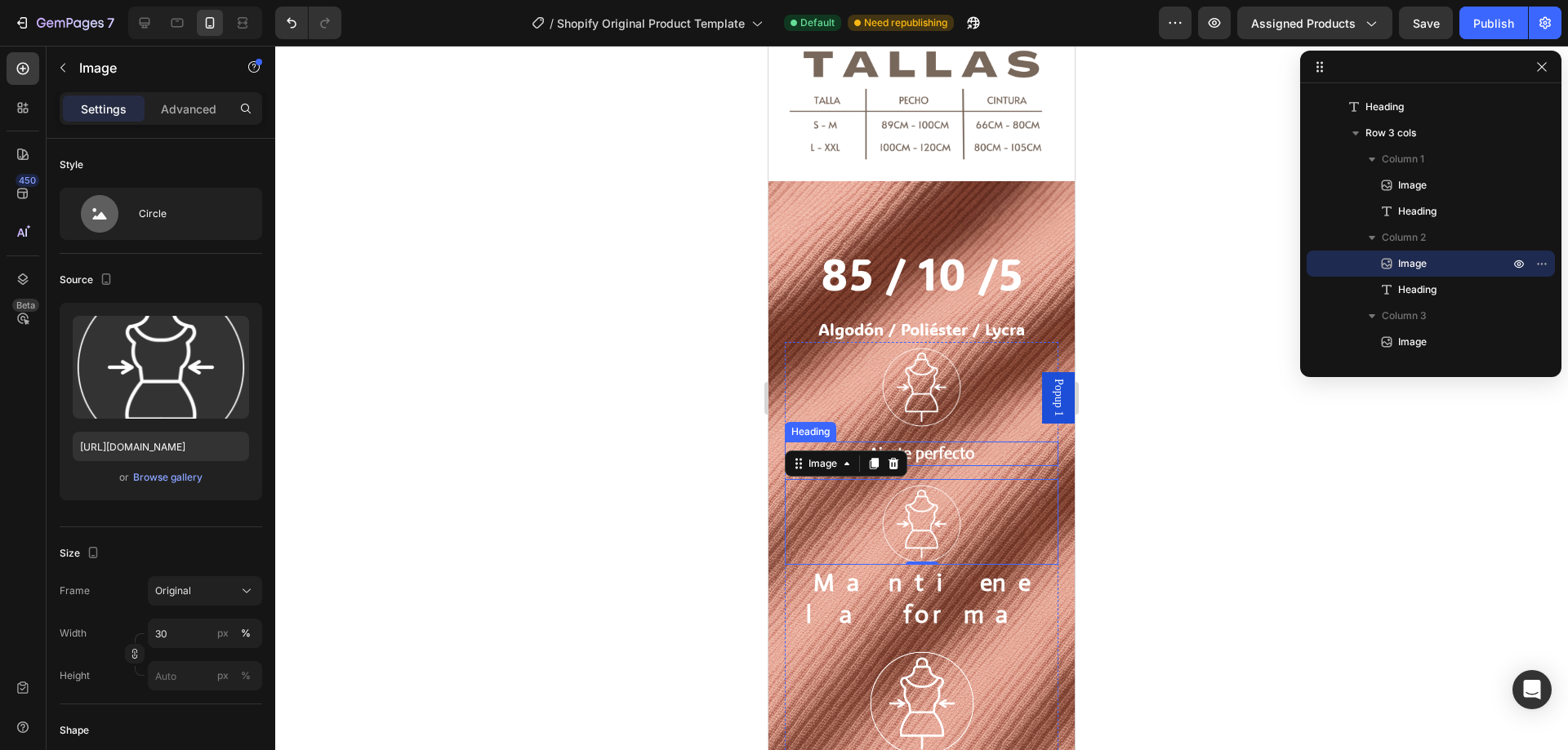
click at [955, 449] on h2 "Ajuste perfecto" at bounding box center [921, 453] width 274 height 24
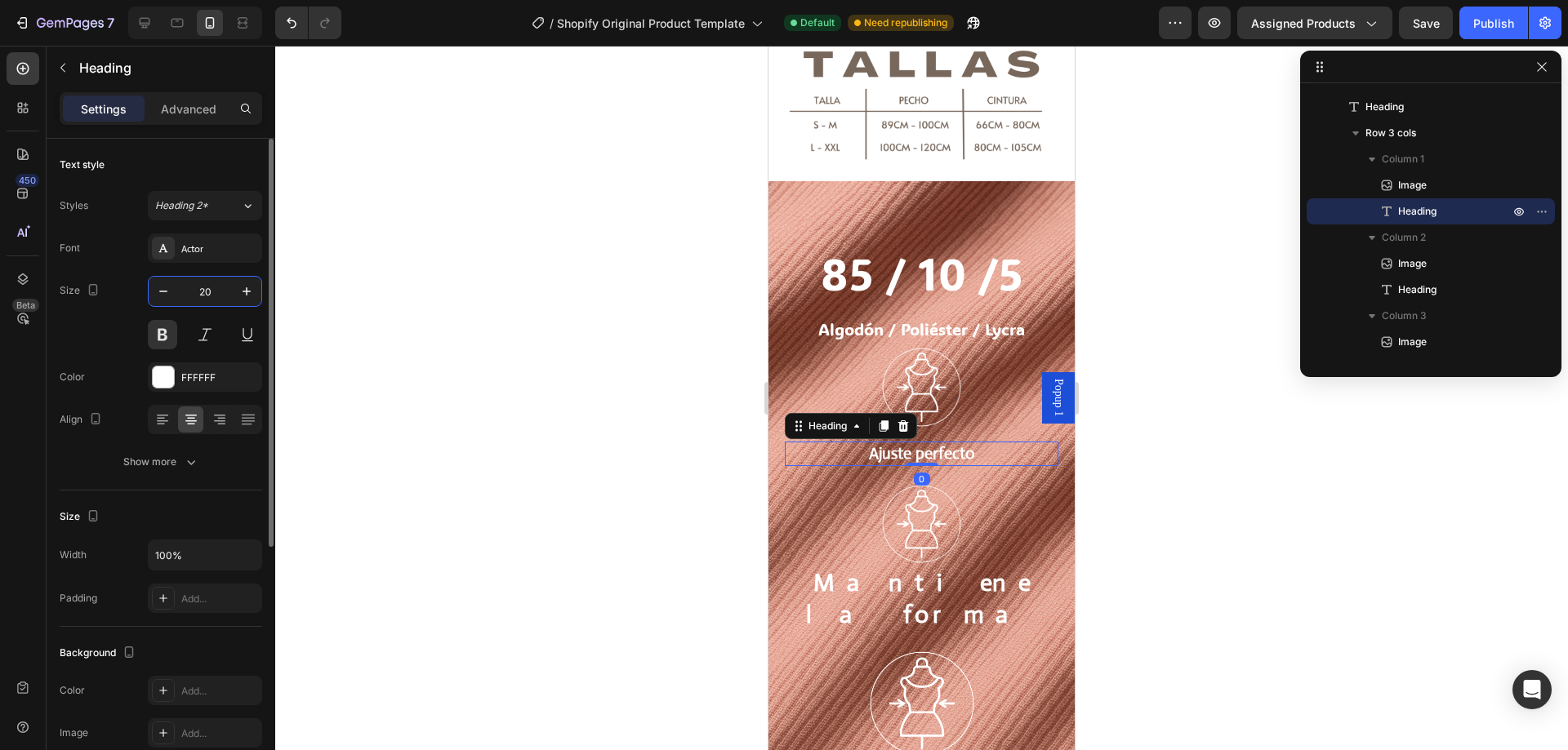
click at [191, 301] on input "20" at bounding box center [205, 291] width 54 height 29
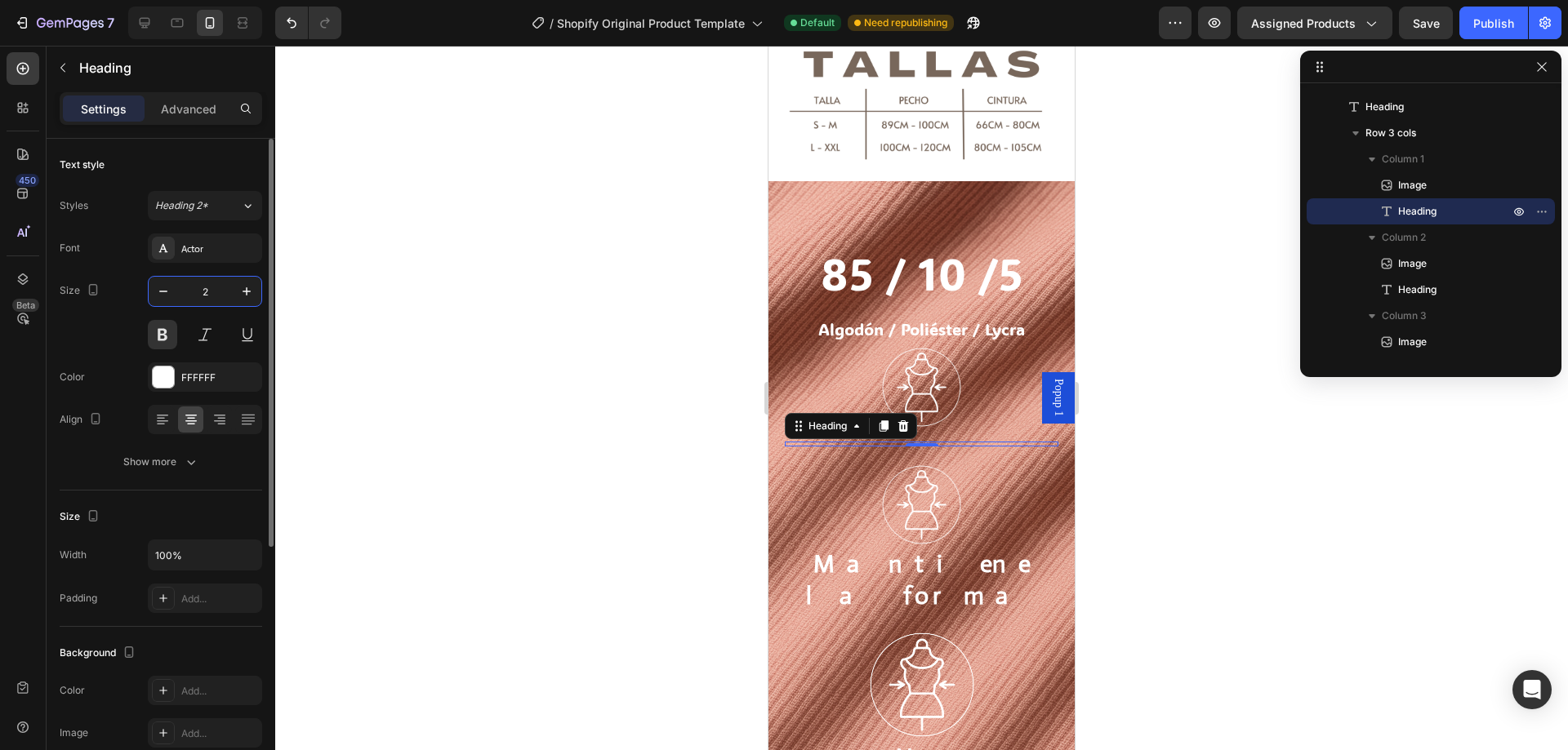
type input "25"
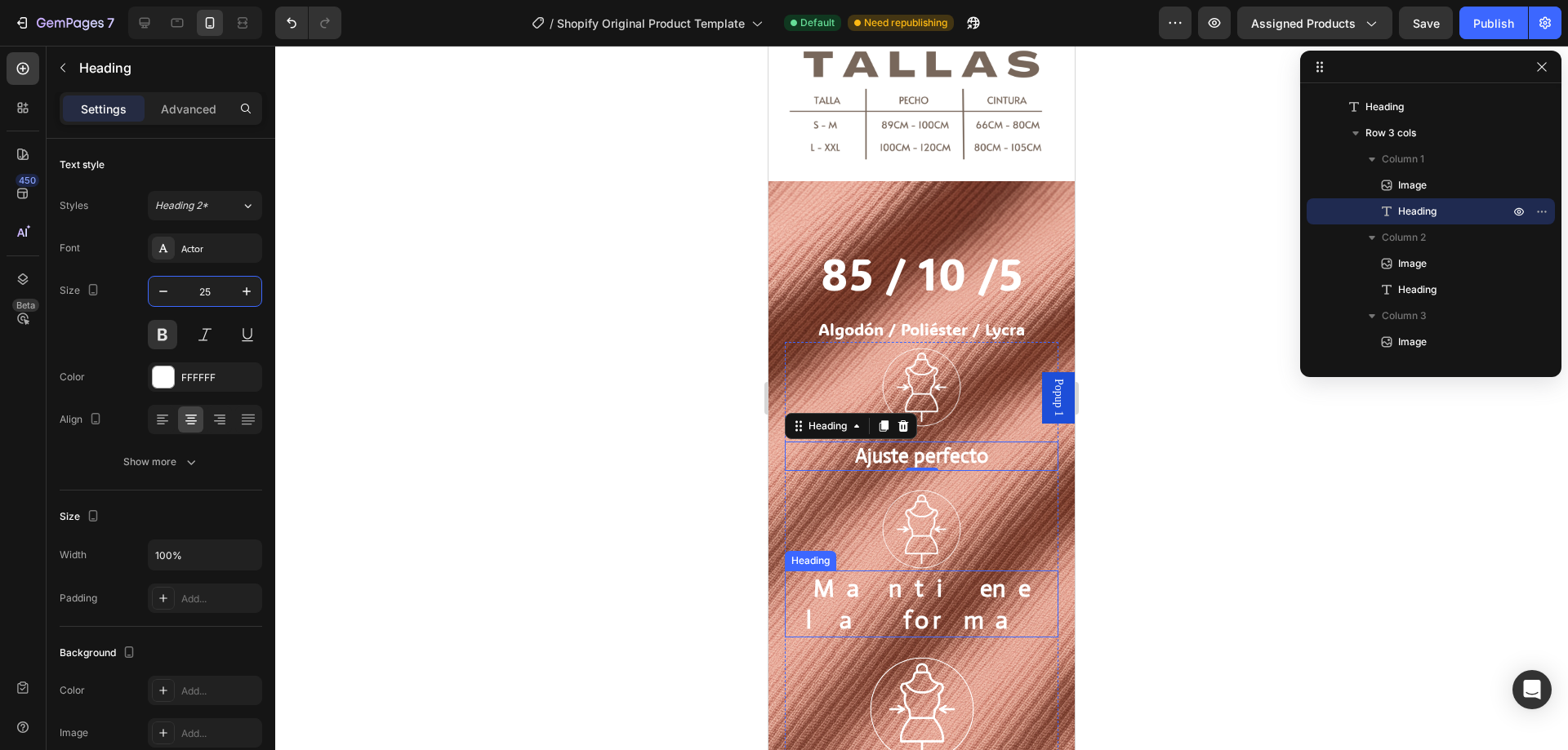
click at [952, 573] on p "Mantiene la forma" at bounding box center [921, 604] width 271 height 64
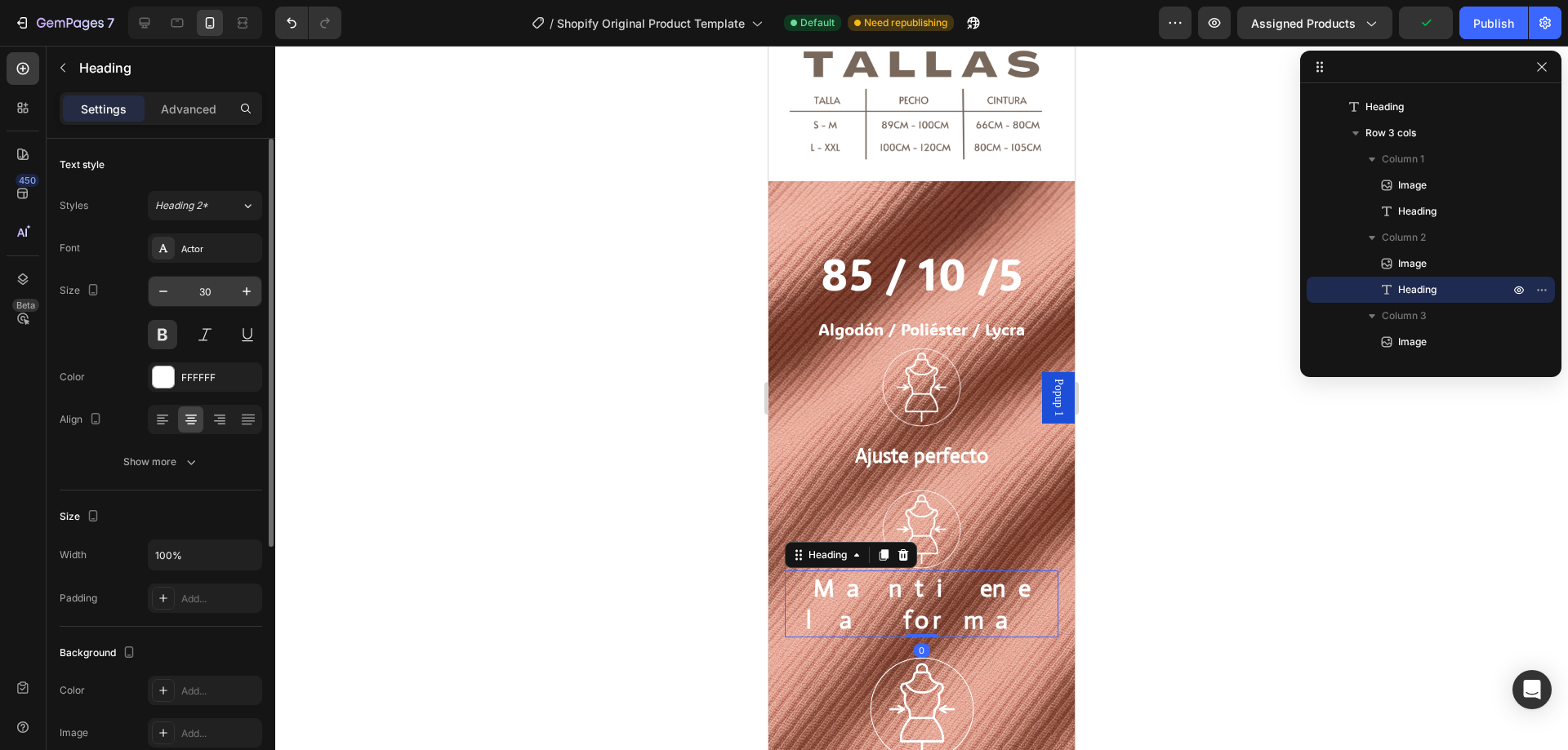
click at [207, 295] on input "30" at bounding box center [205, 291] width 54 height 29
type input "25"
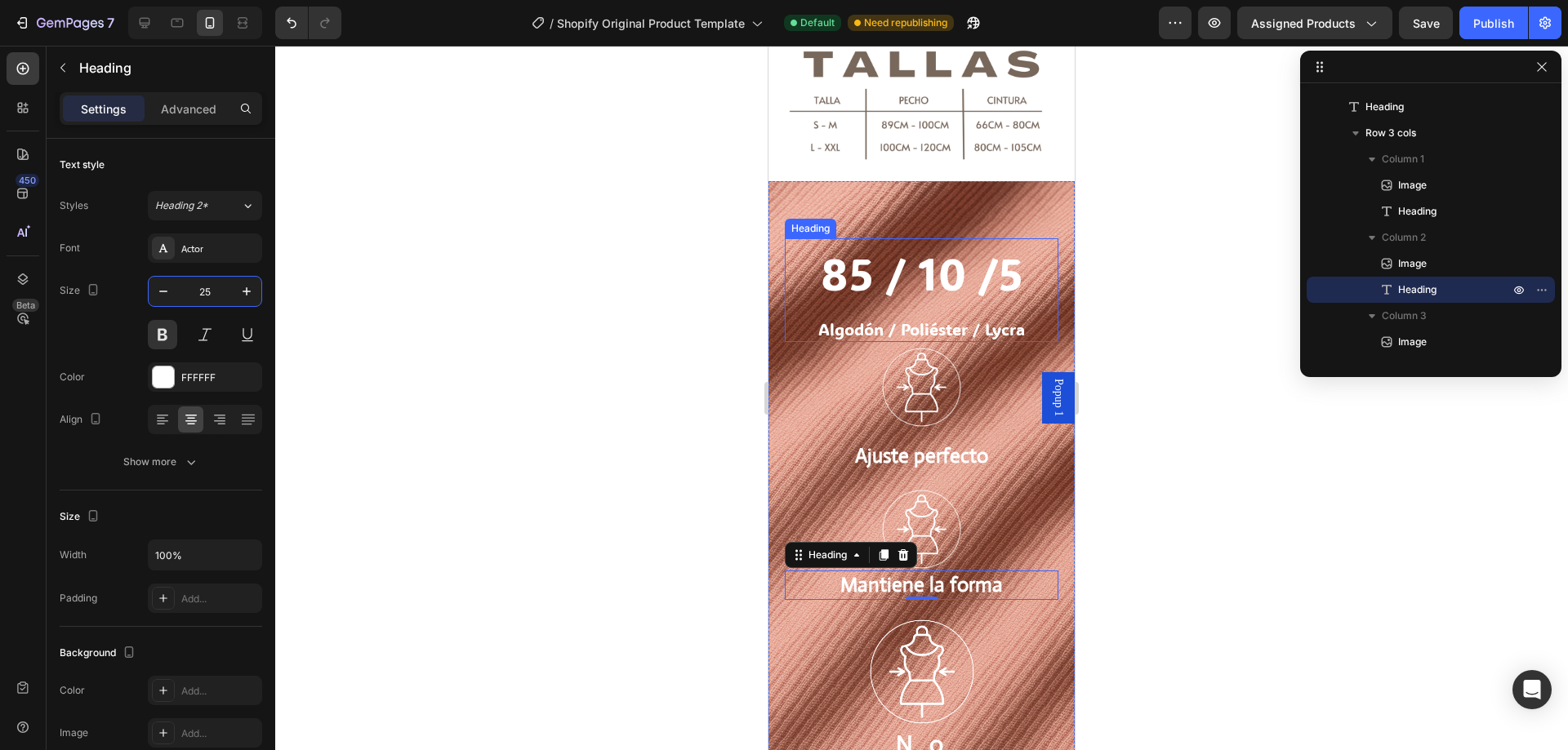
scroll to position [1714, 0]
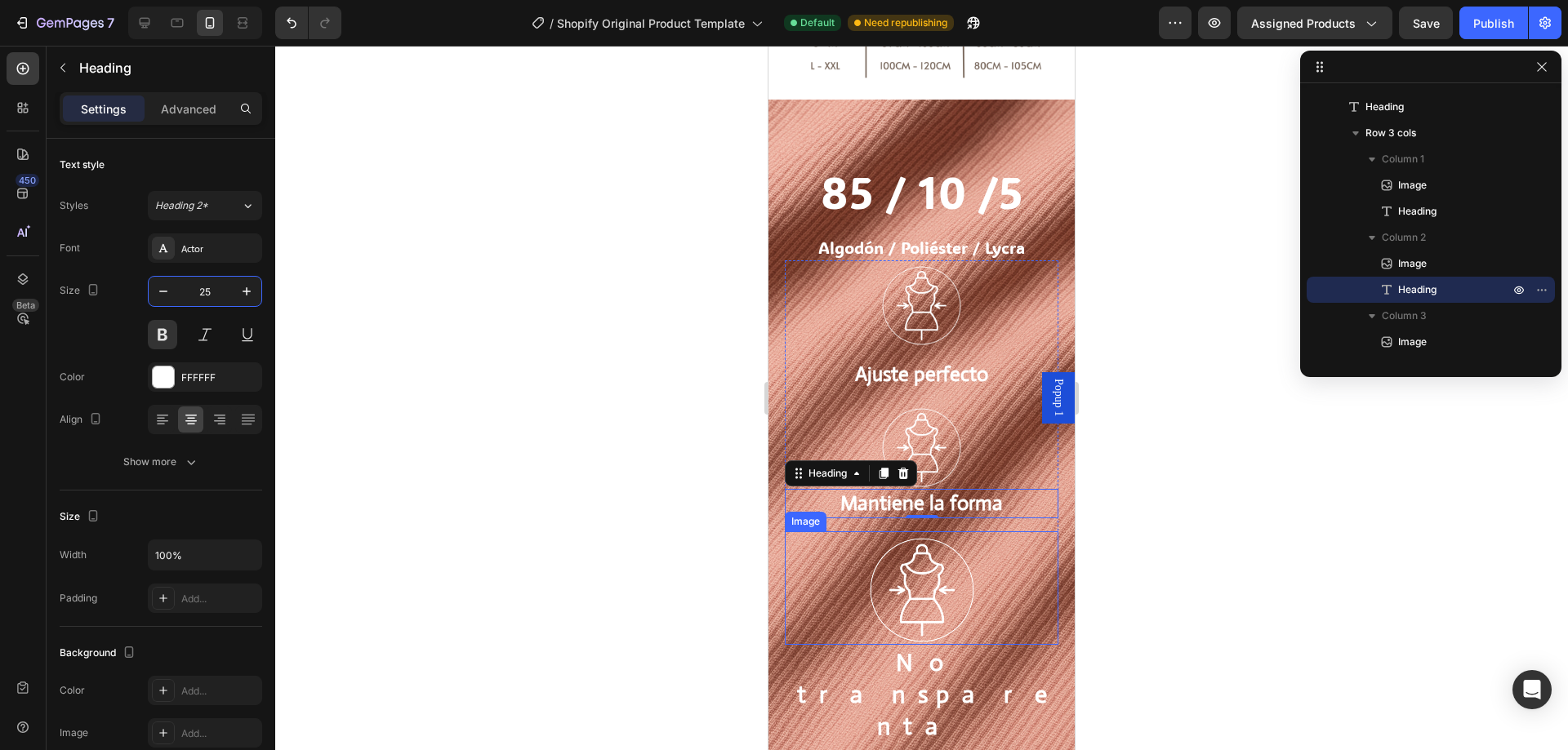
click at [919, 582] on img at bounding box center [922, 591] width 110 height 110
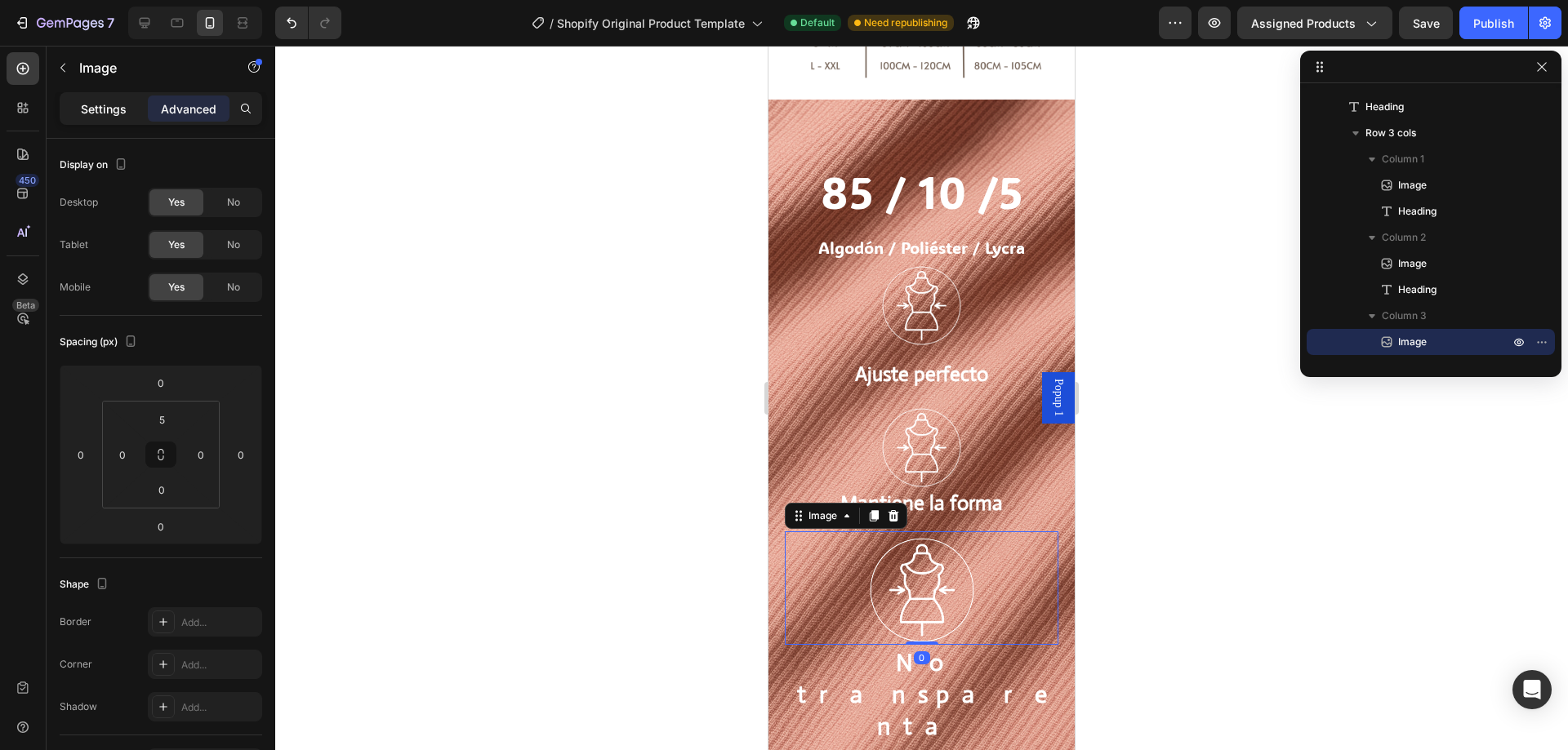
click at [100, 117] on p "Settings" at bounding box center [104, 109] width 46 height 17
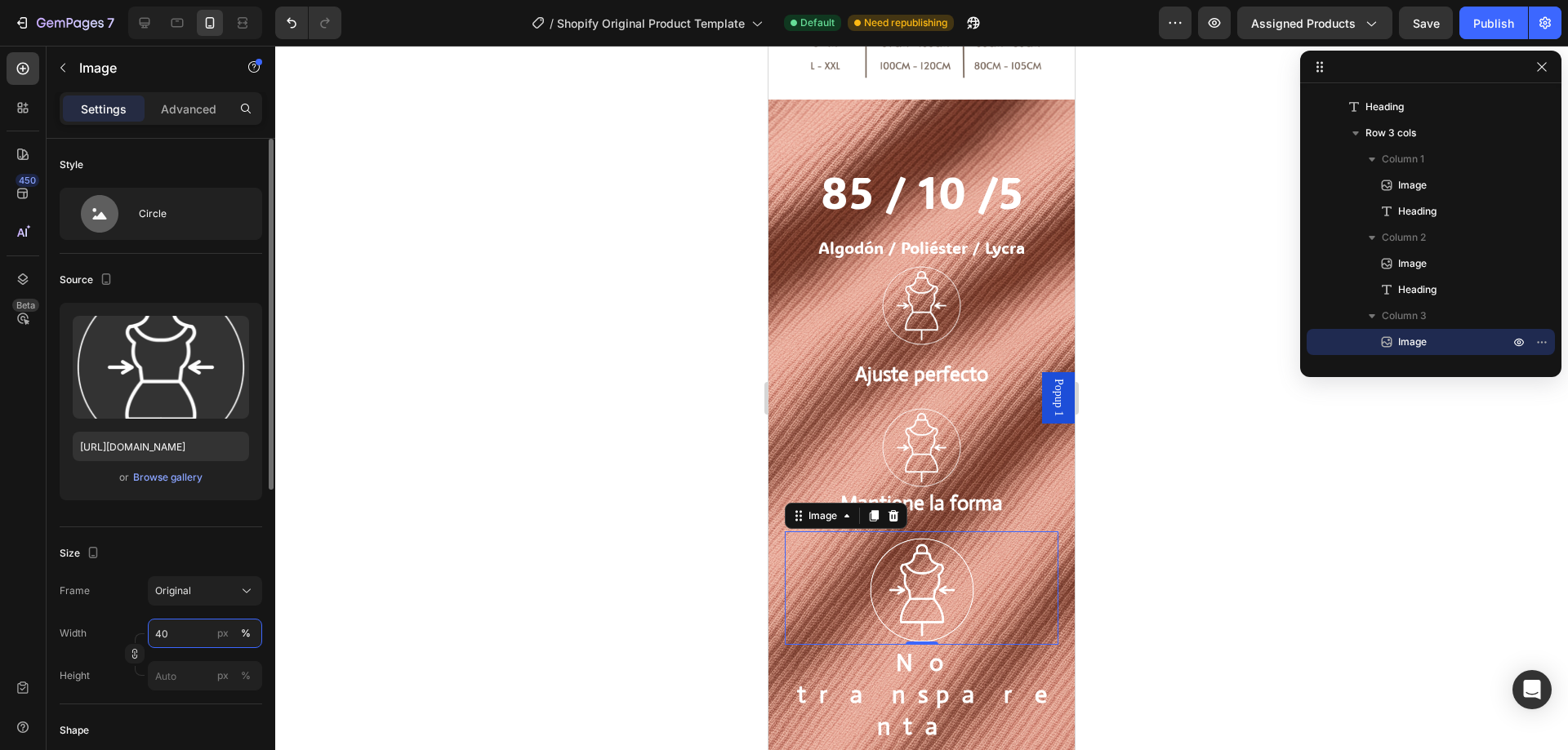
click at [189, 645] on input "40" at bounding box center [205, 633] width 115 height 29
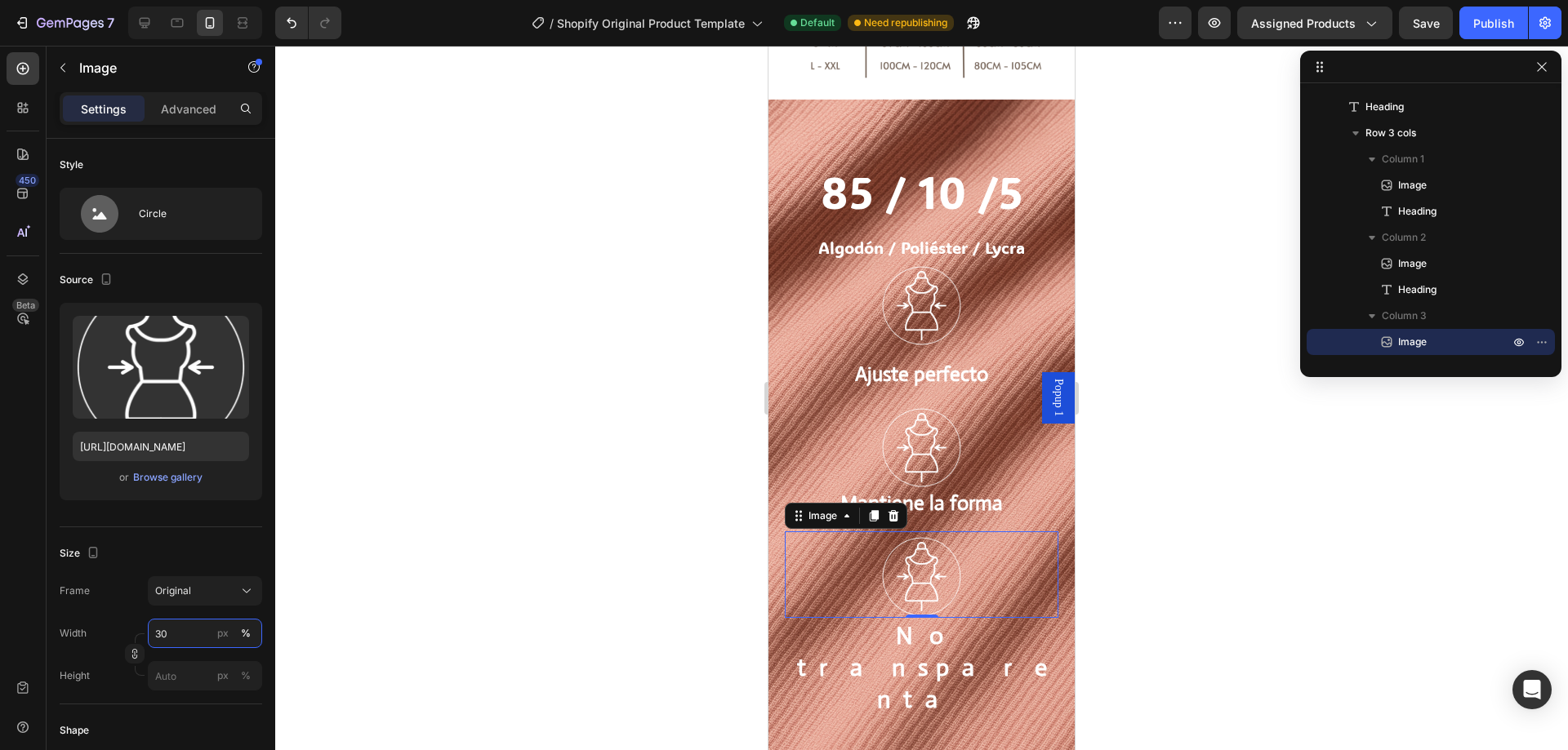
type input "30"
click at [914, 624] on div "0" at bounding box center [921, 631] width 16 height 13
click at [879, 620] on p "No transparenta" at bounding box center [921, 667] width 271 height 95
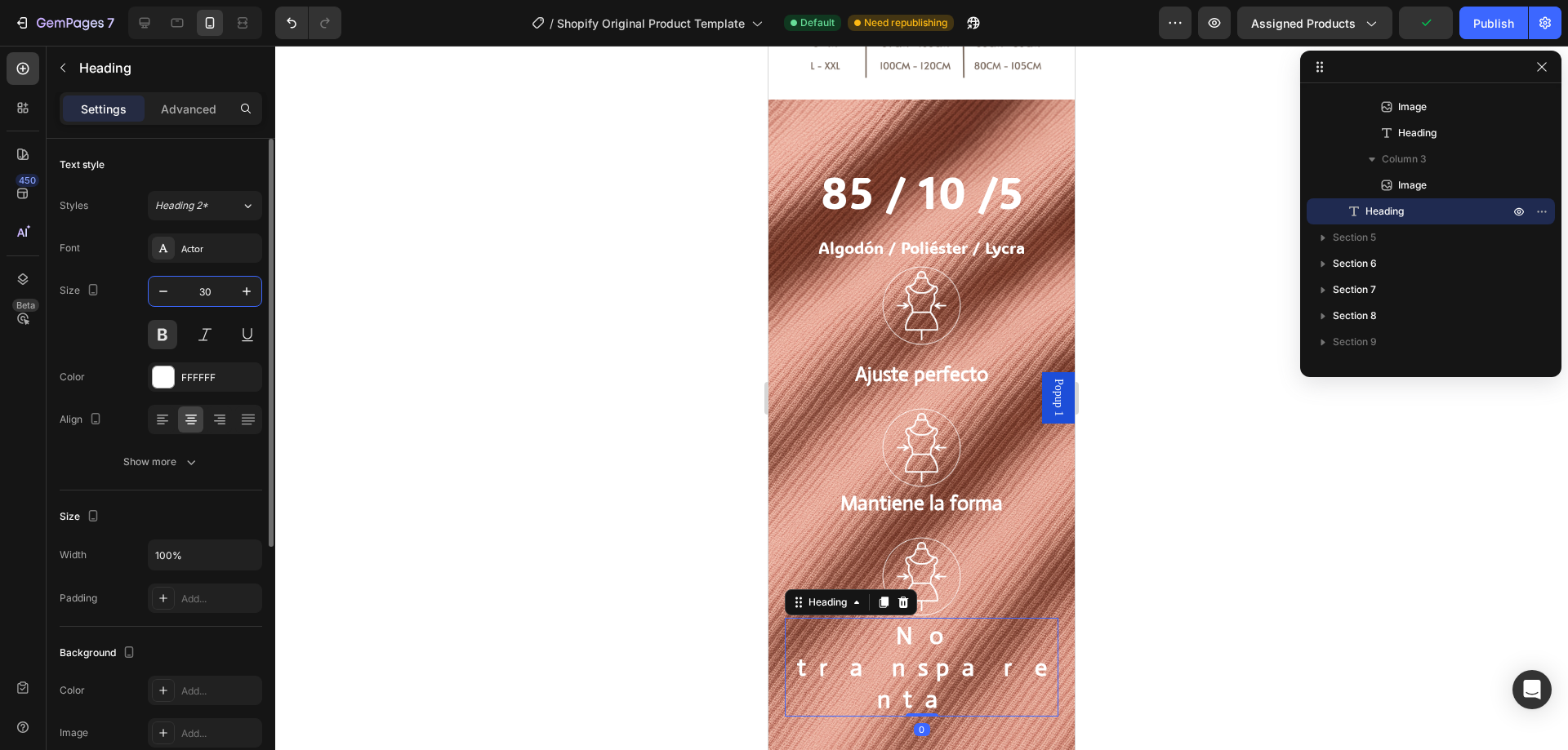
click at [220, 284] on input "30" at bounding box center [205, 291] width 54 height 29
type input "25"
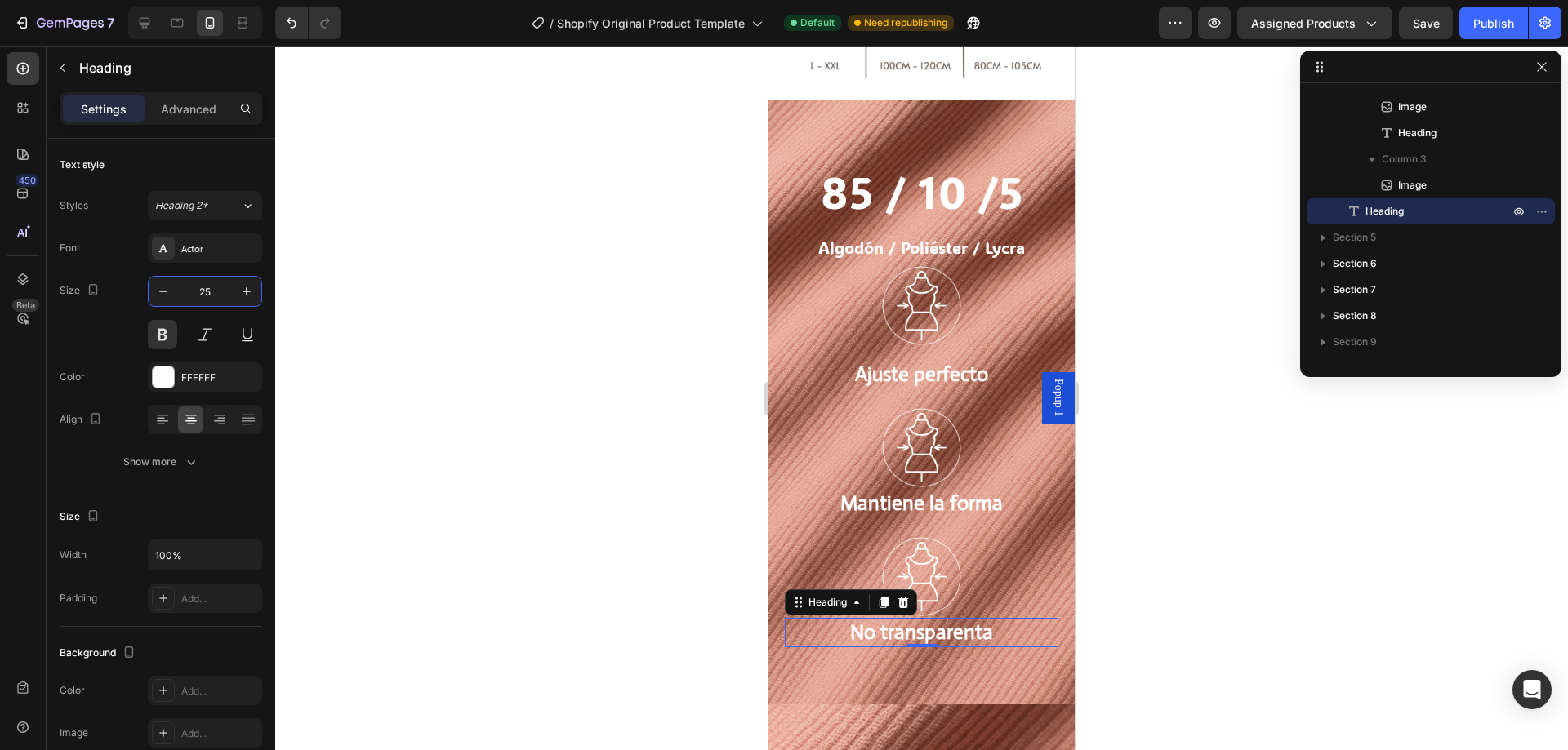
click at [1139, 441] on div at bounding box center [921, 398] width 1293 height 704
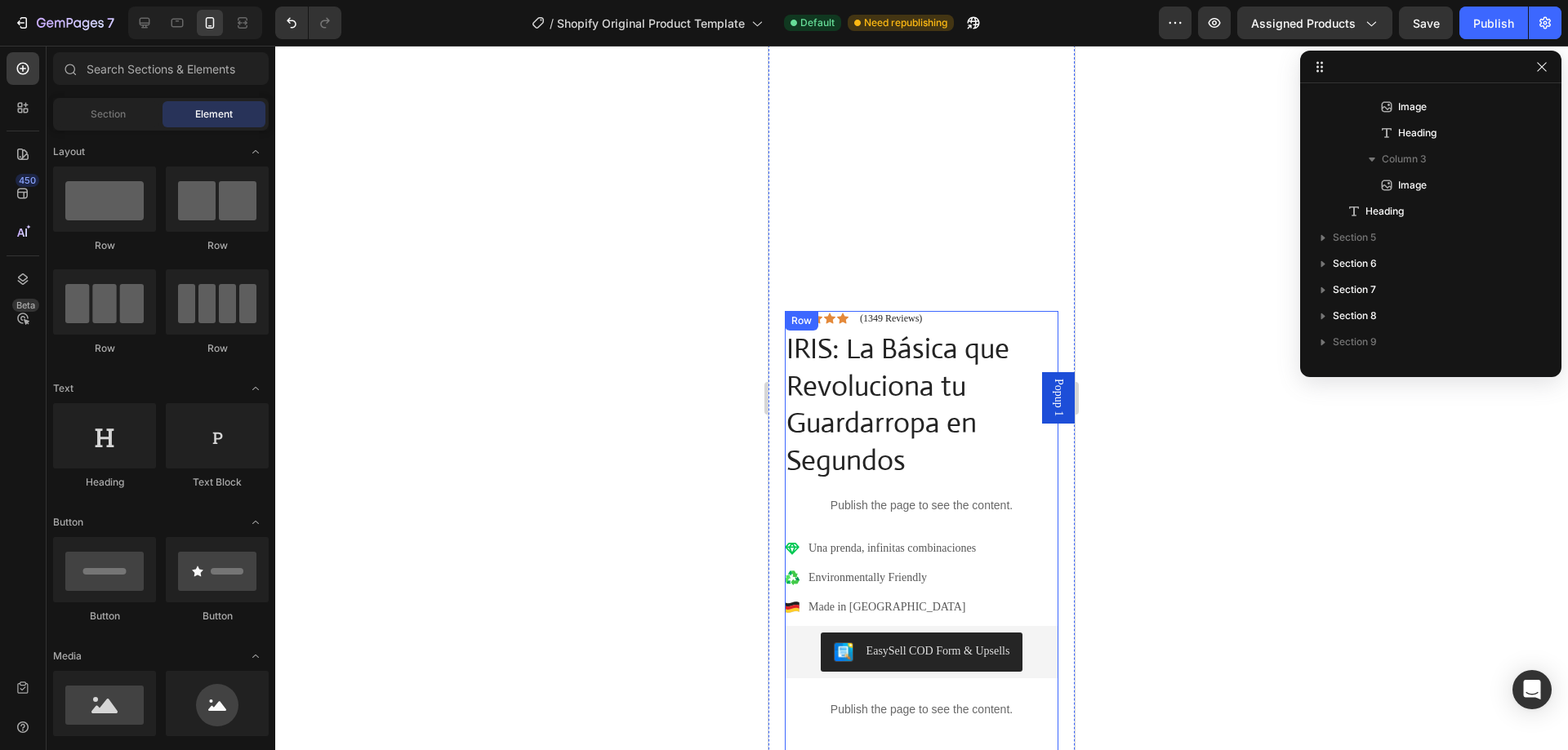
scroll to position [245, 0]
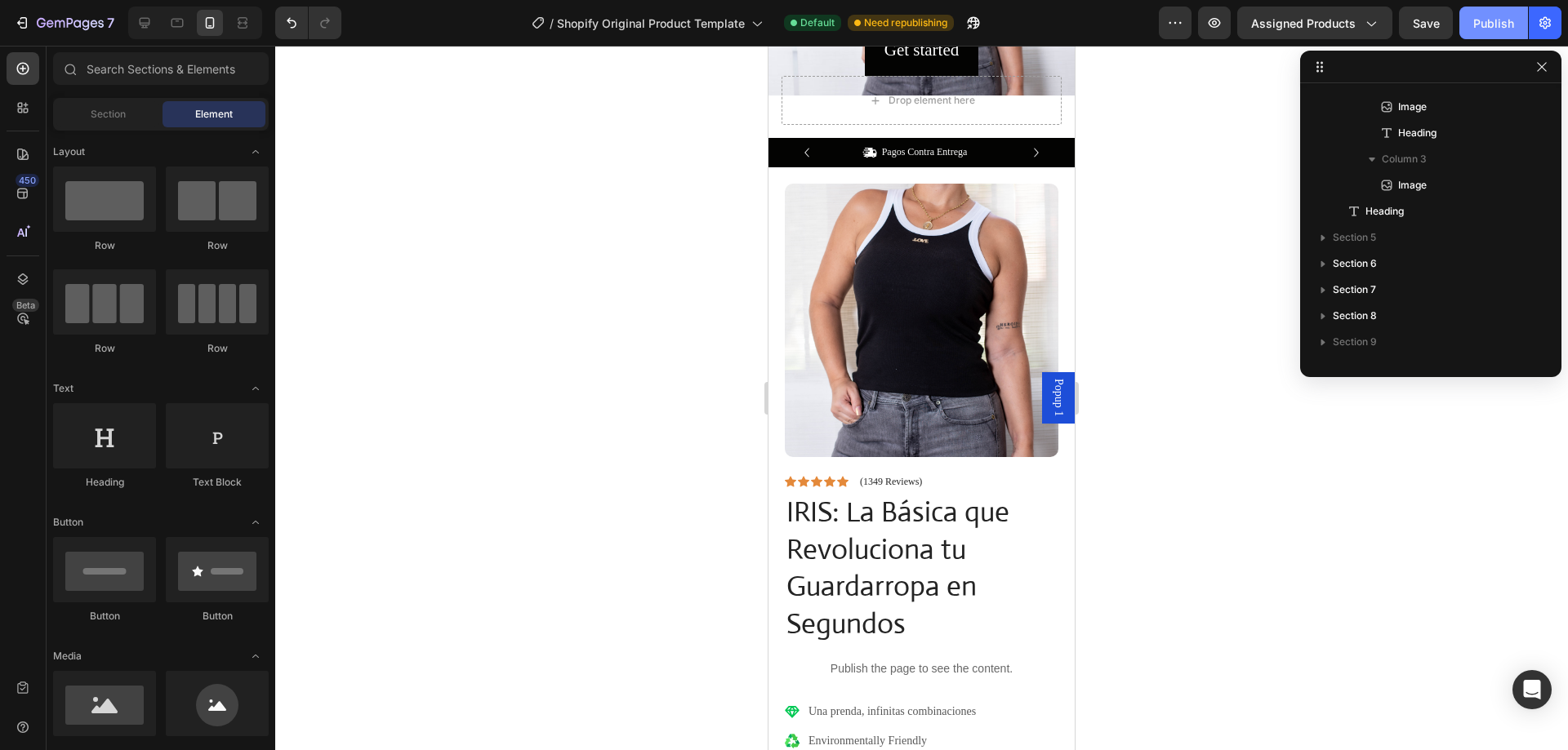
click at [1484, 22] on div "Publish" at bounding box center [1494, 23] width 40 height 17
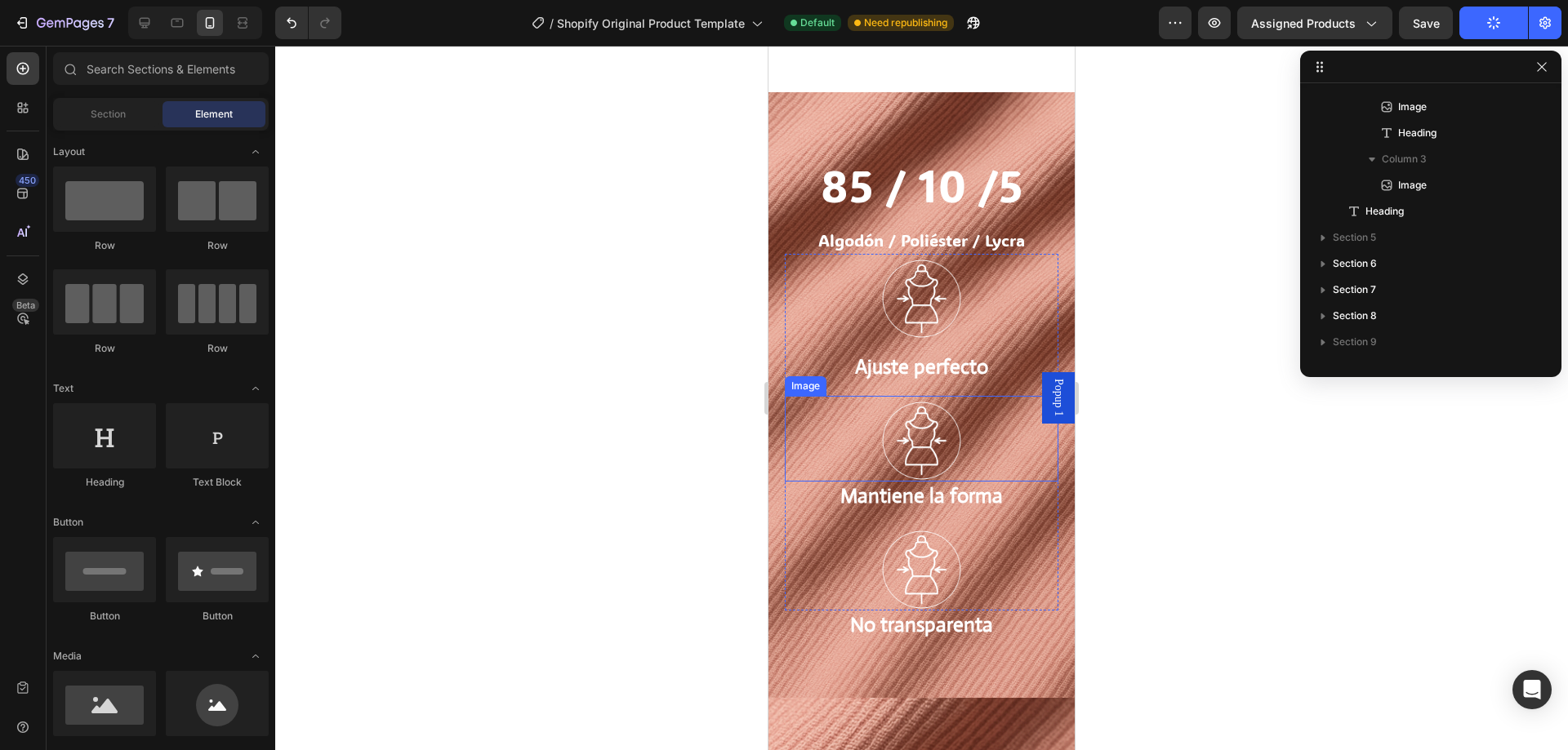
scroll to position [1878, 0]
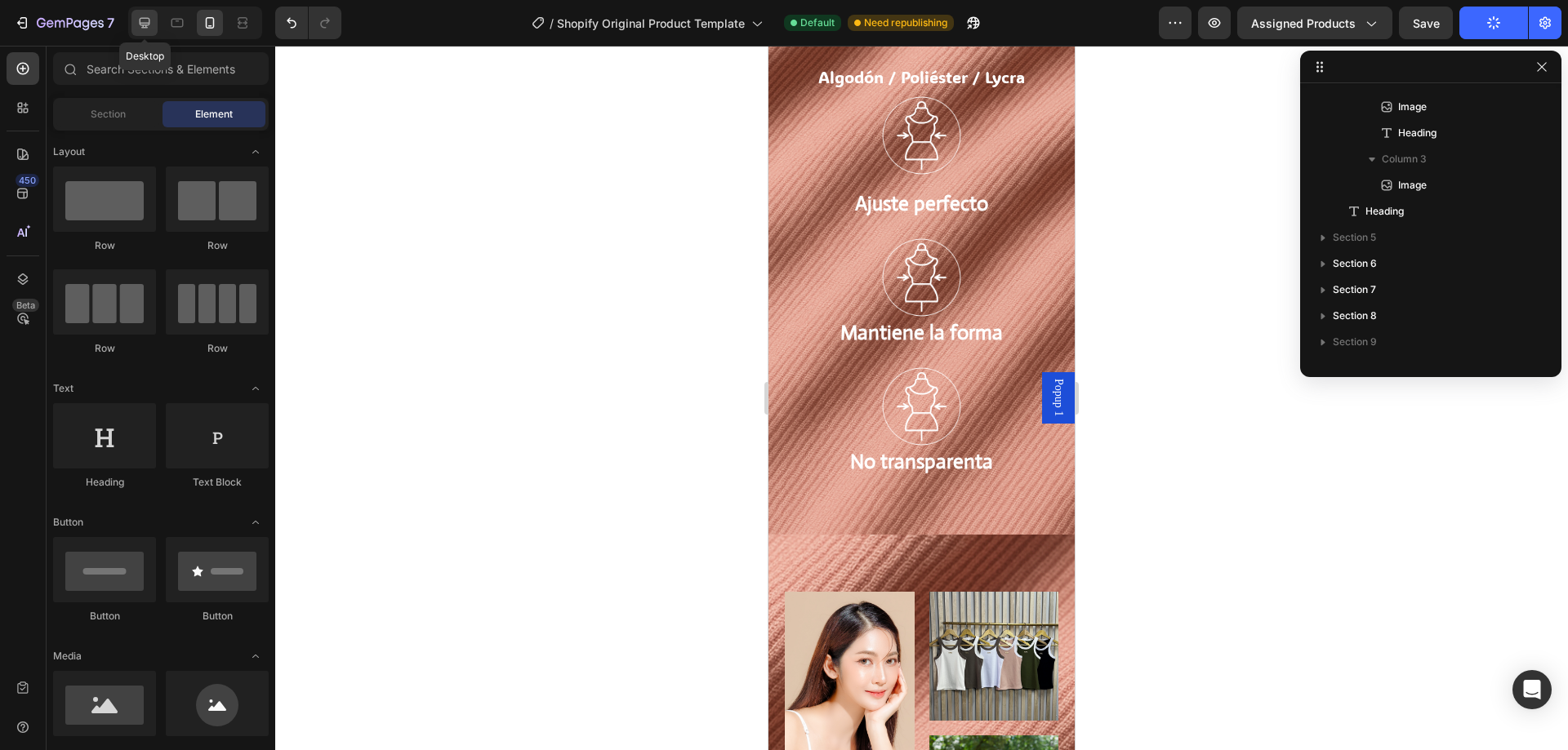
click at [152, 27] on icon at bounding box center [144, 22] width 16 height 16
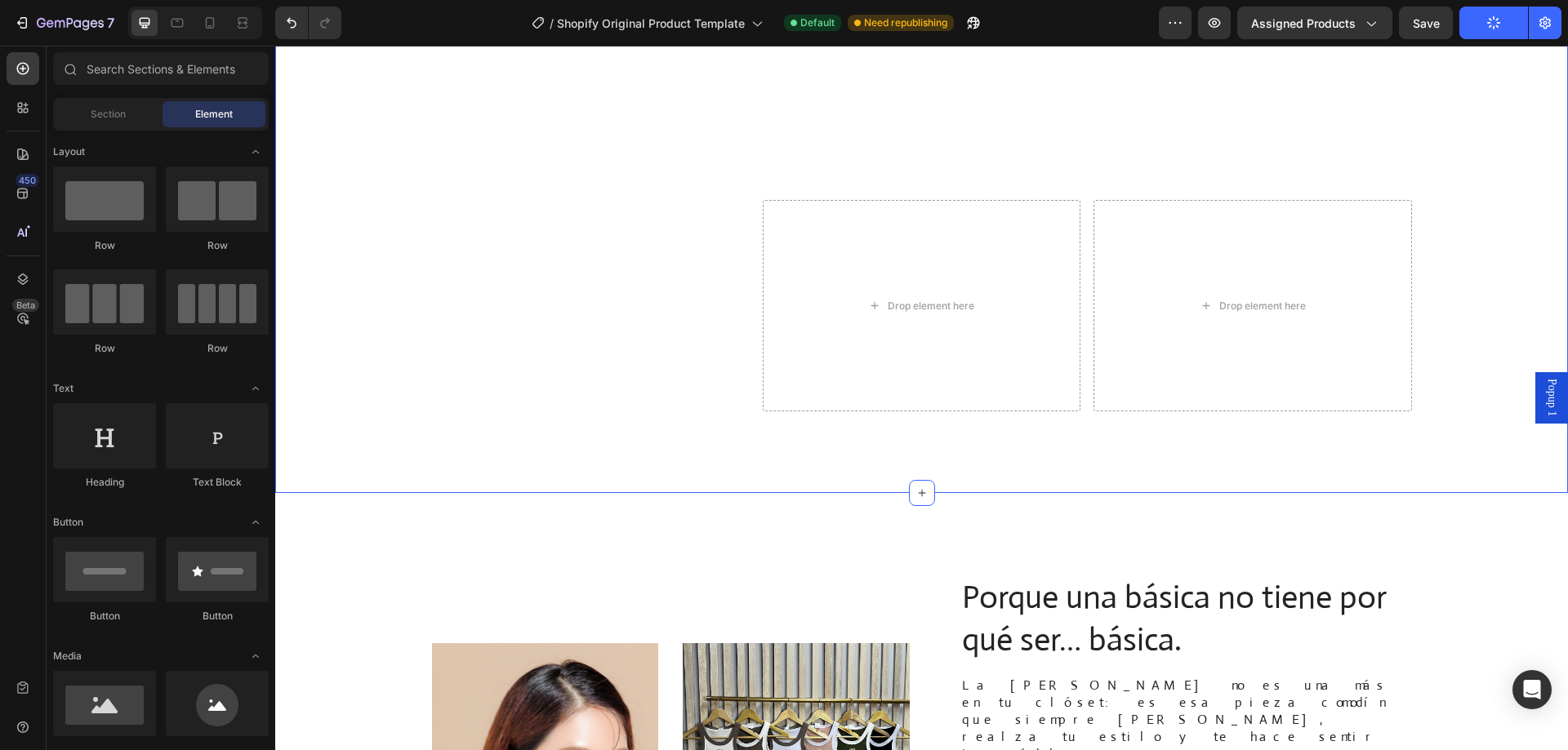
scroll to position [1470, 0]
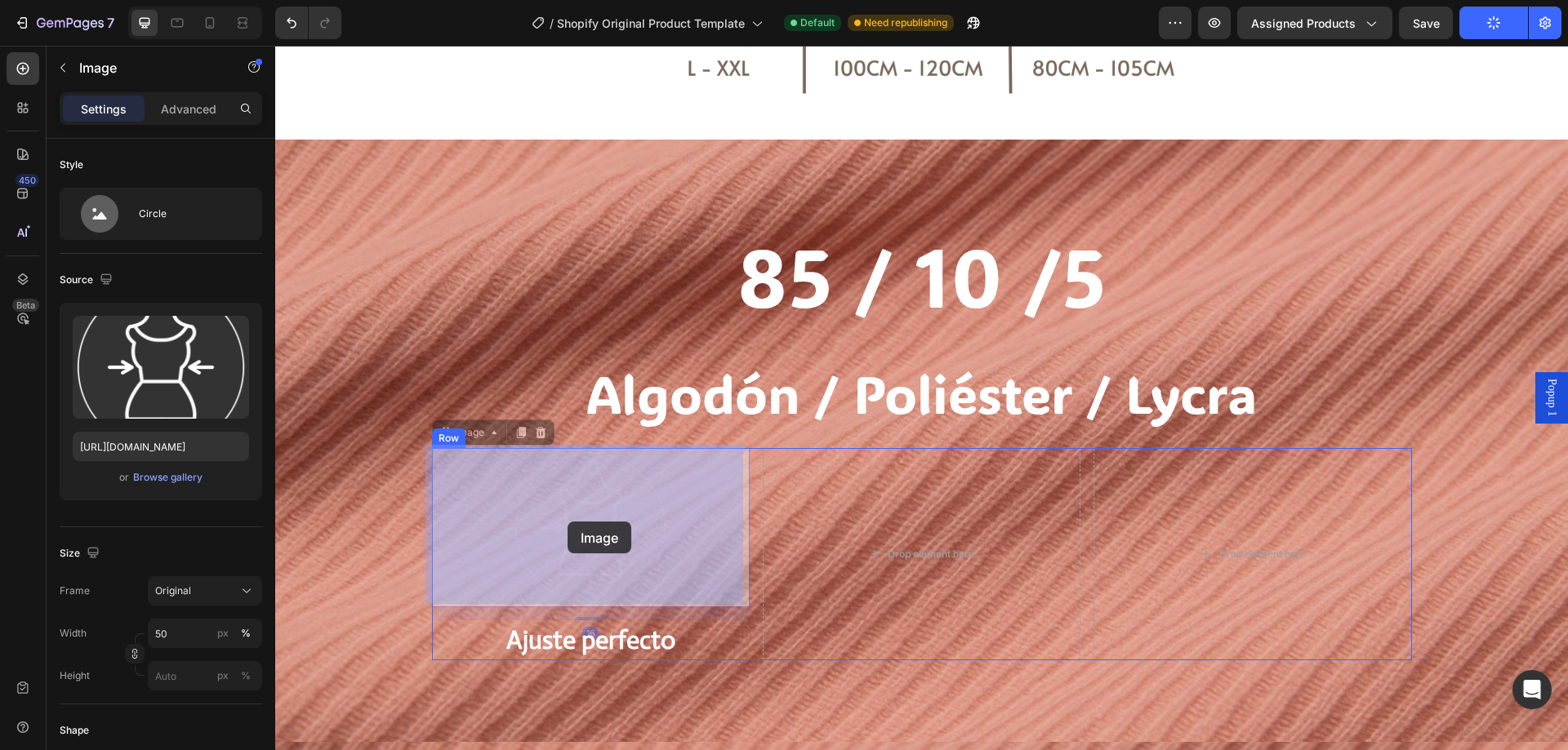
drag, startPoint x: 598, startPoint y: 527, endPoint x: 567, endPoint y: 522, distance: 31.4
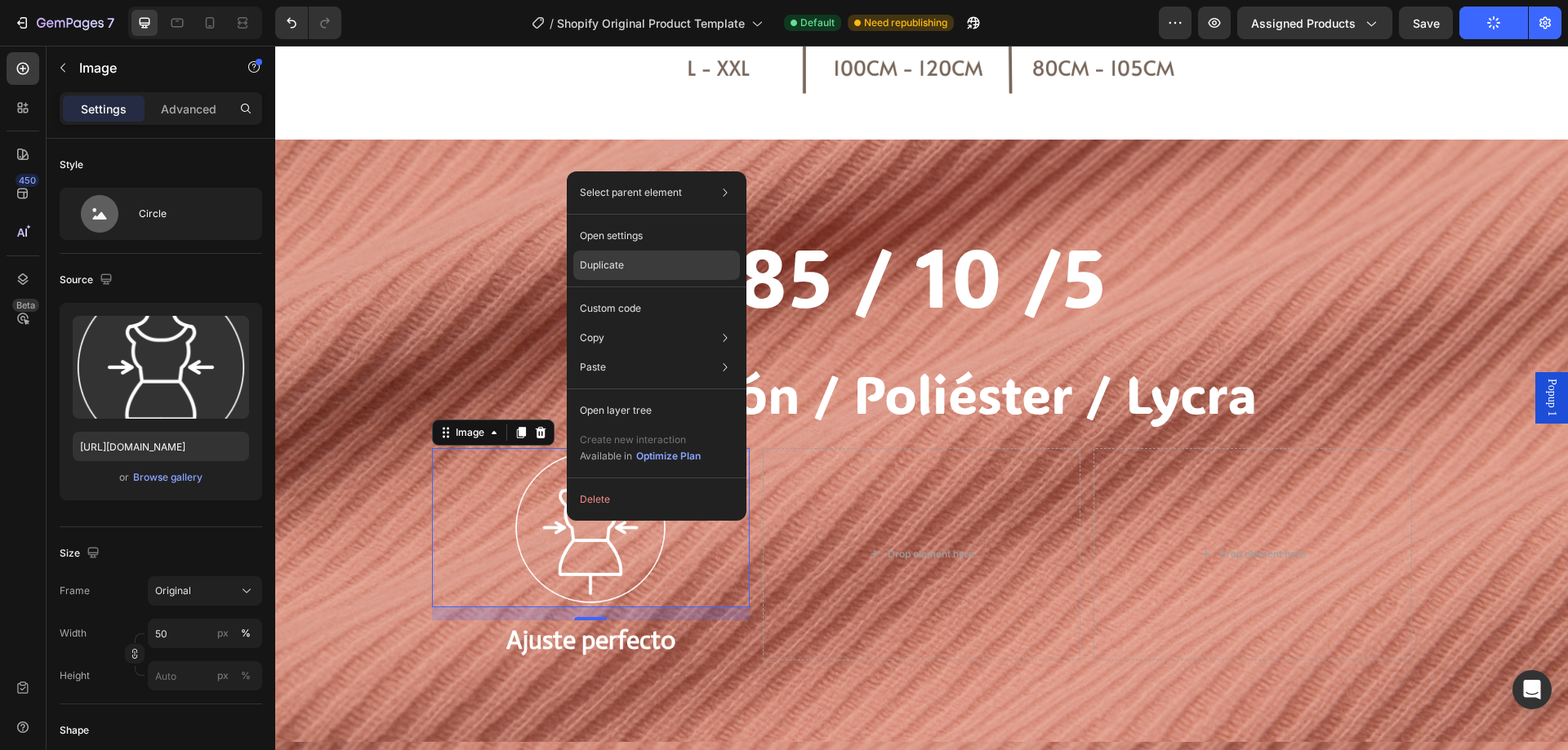
click at [630, 294] on div "Duplicate" at bounding box center [657, 308] width 167 height 29
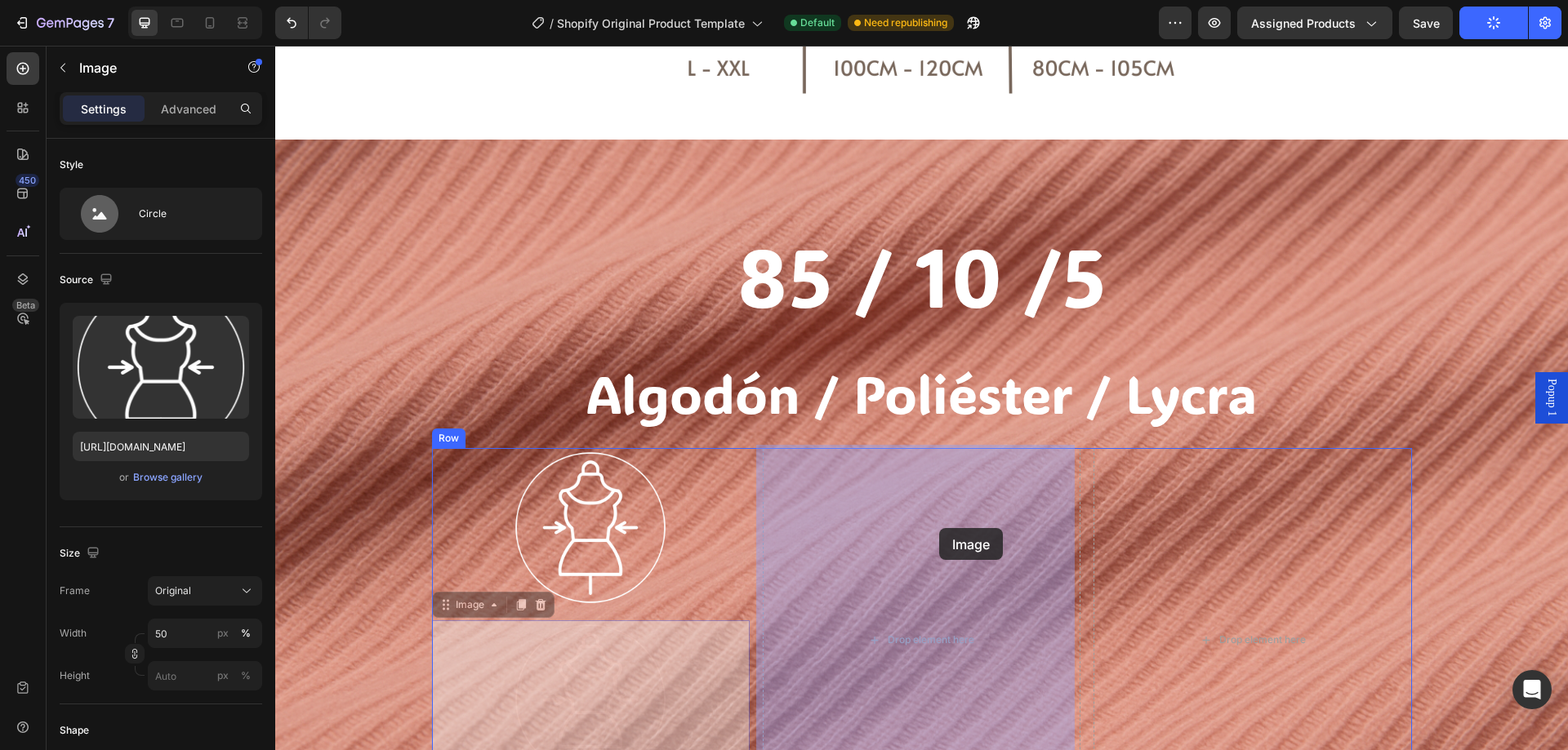
drag, startPoint x: 597, startPoint y: 646, endPoint x: 939, endPoint y: 529, distance: 361.5
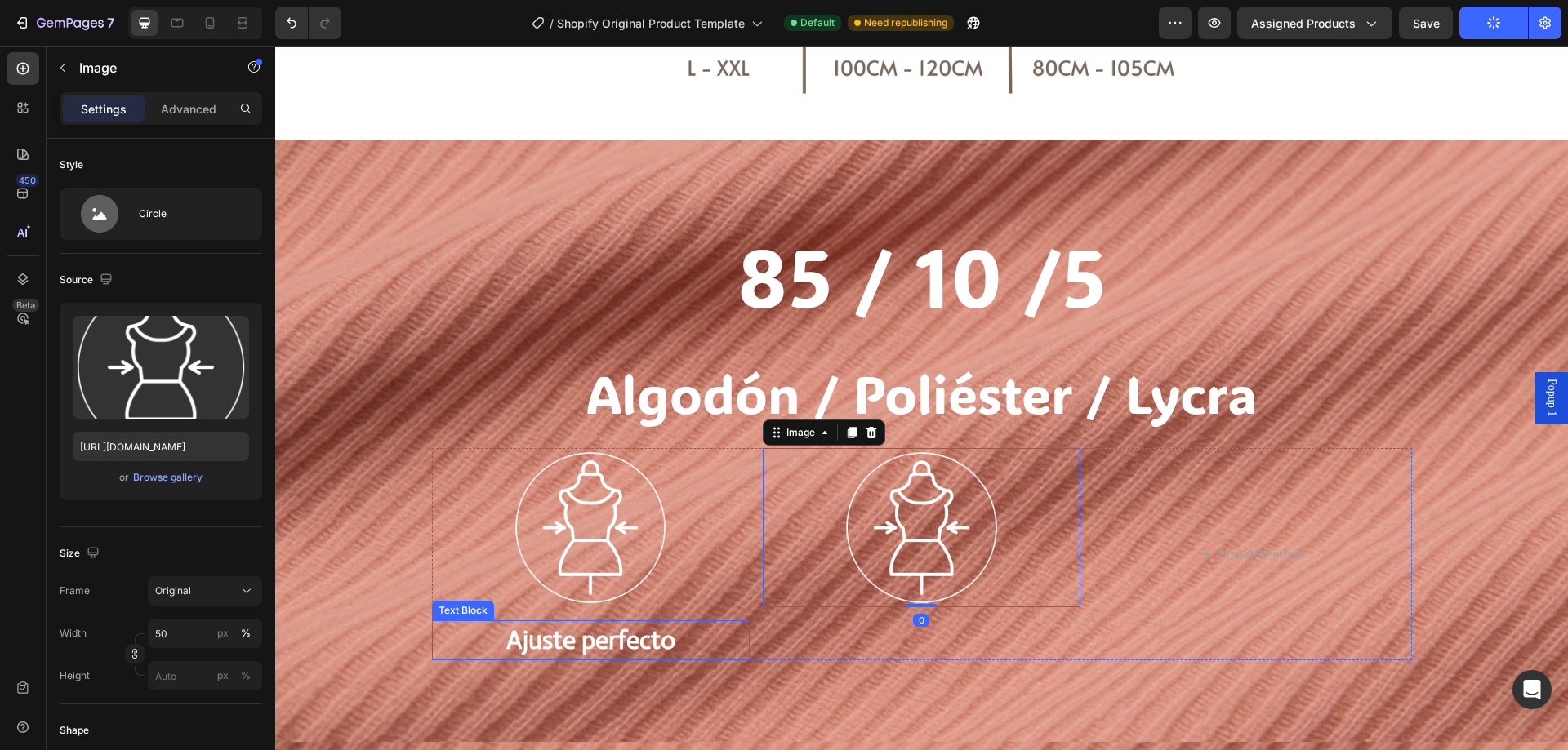
click at [583, 635] on p "Ajuste perfecto" at bounding box center [590, 640] width 314 height 37
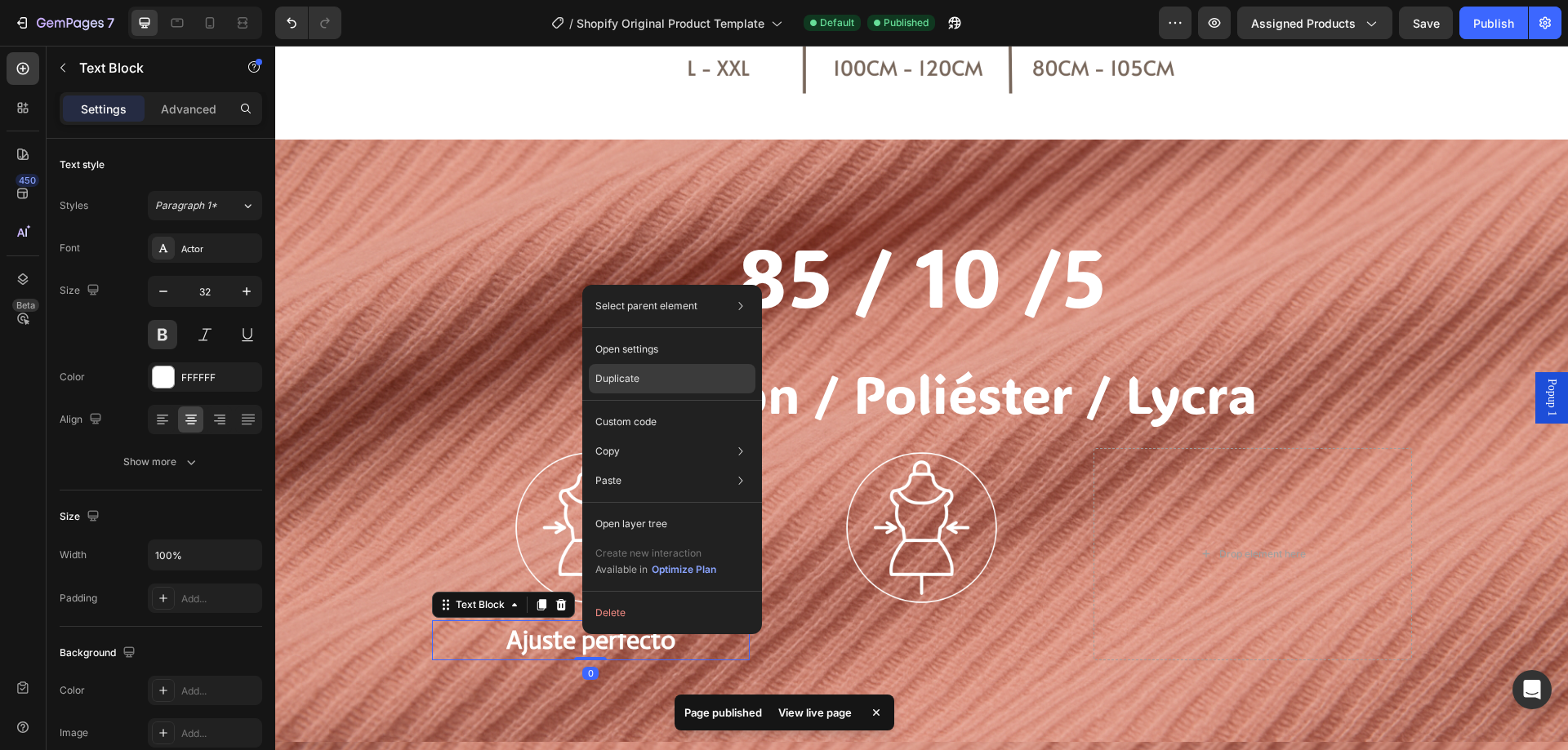
click at [666, 407] on div "Duplicate" at bounding box center [673, 421] width 167 height 29
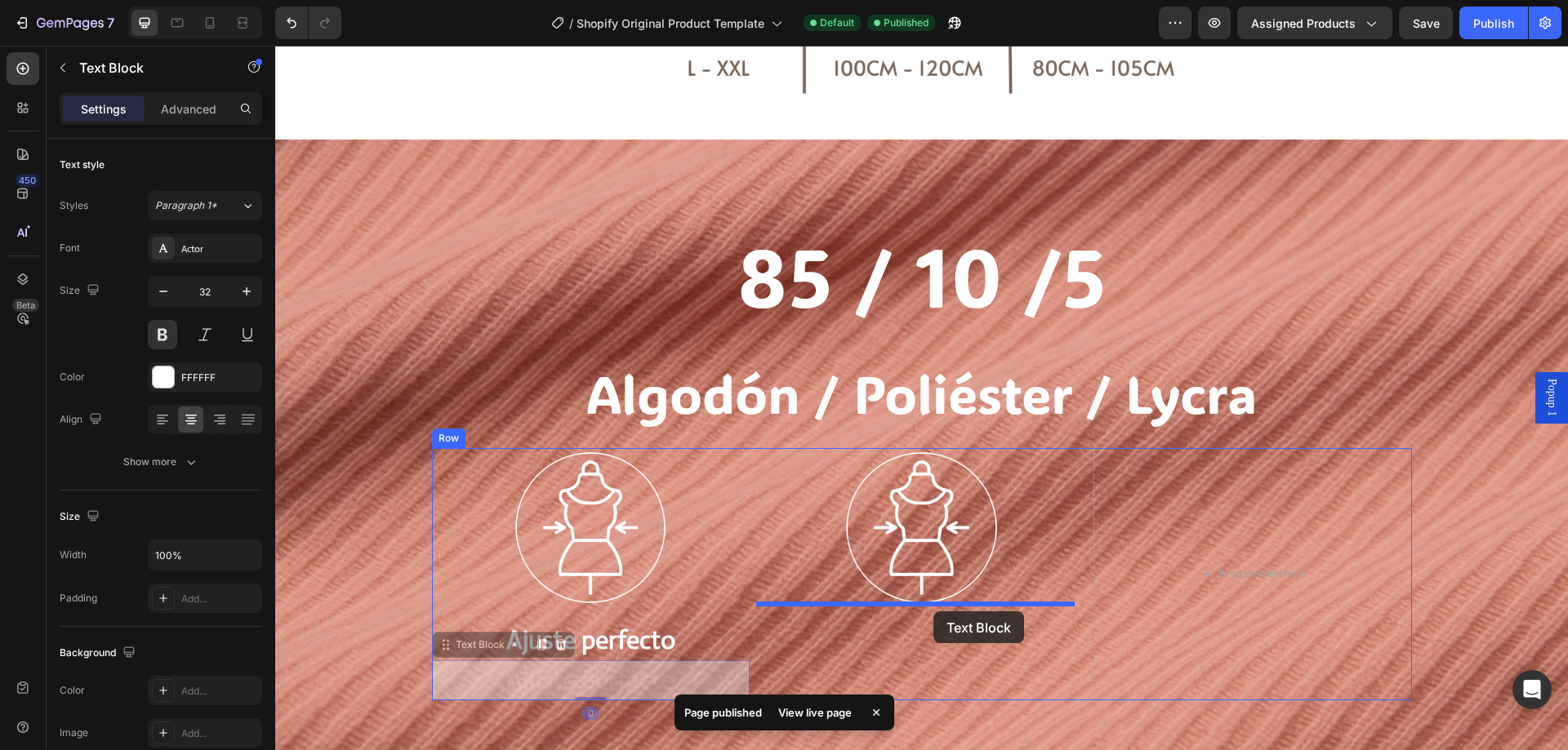
drag, startPoint x: 712, startPoint y: 671, endPoint x: 933, endPoint y: 612, distance: 228.7
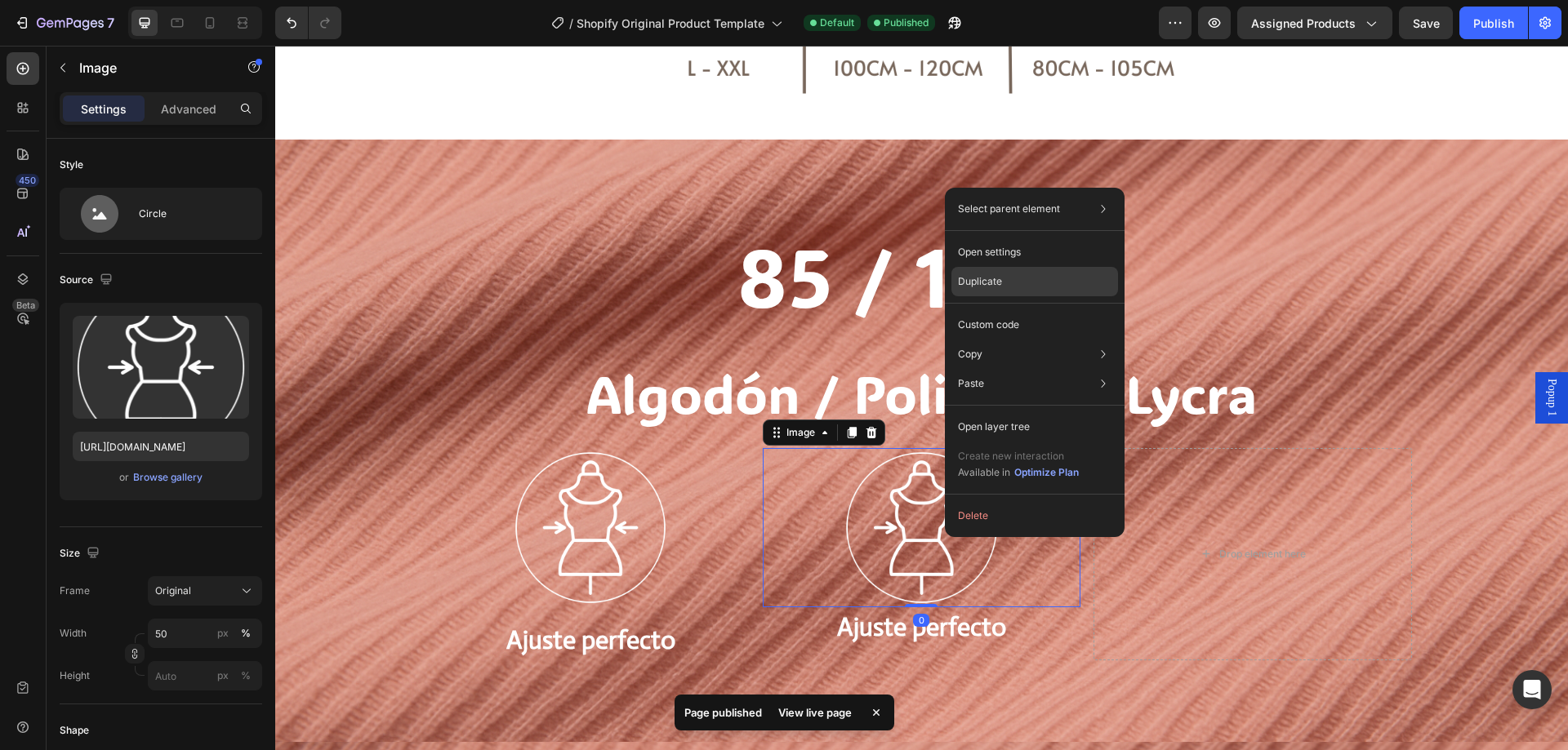
drag, startPoint x: 1004, startPoint y: 283, endPoint x: 727, endPoint y: 380, distance: 293.5
click at [1004, 310] on div "Duplicate" at bounding box center [1035, 324] width 167 height 29
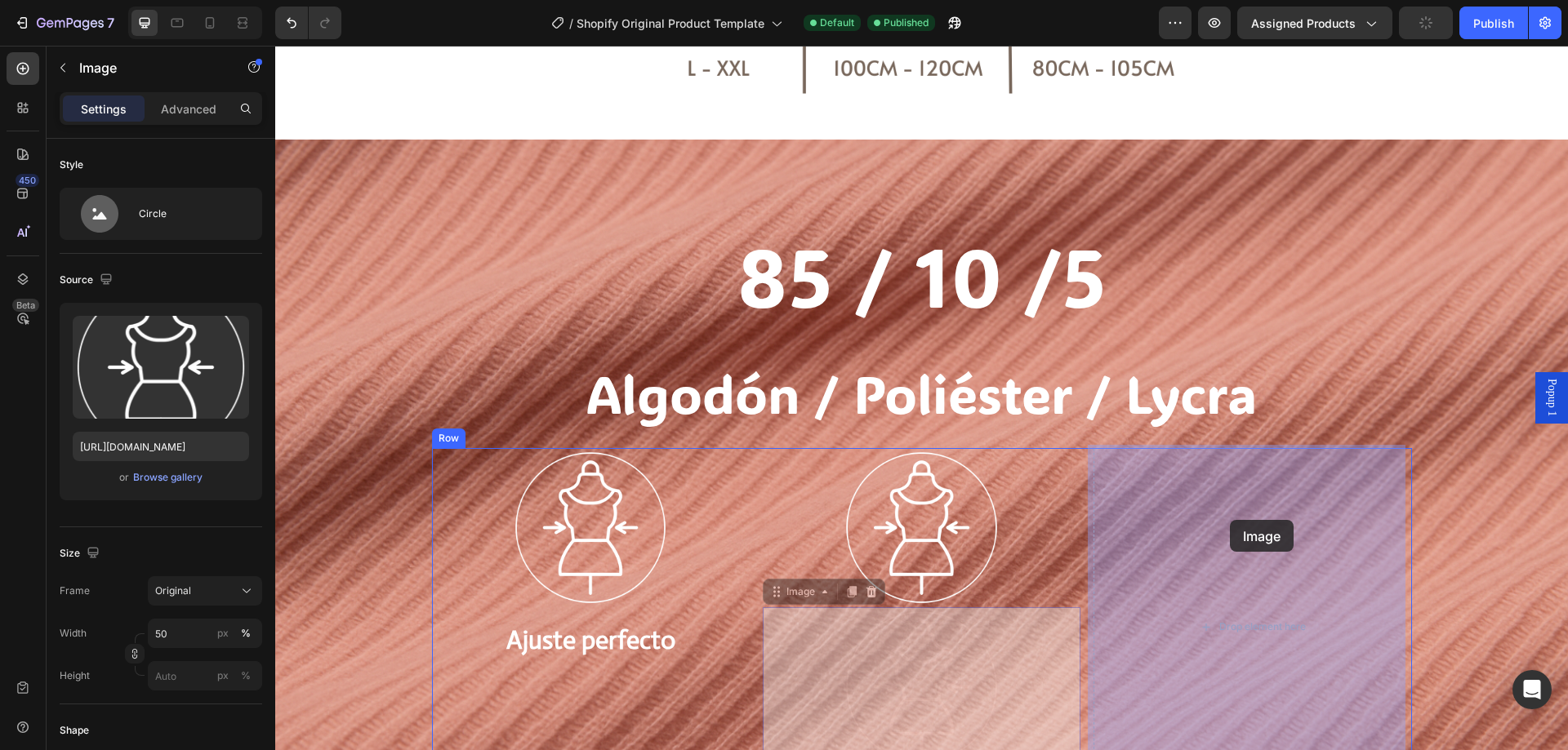
drag, startPoint x: 937, startPoint y: 651, endPoint x: 1212, endPoint y: 537, distance: 297.7
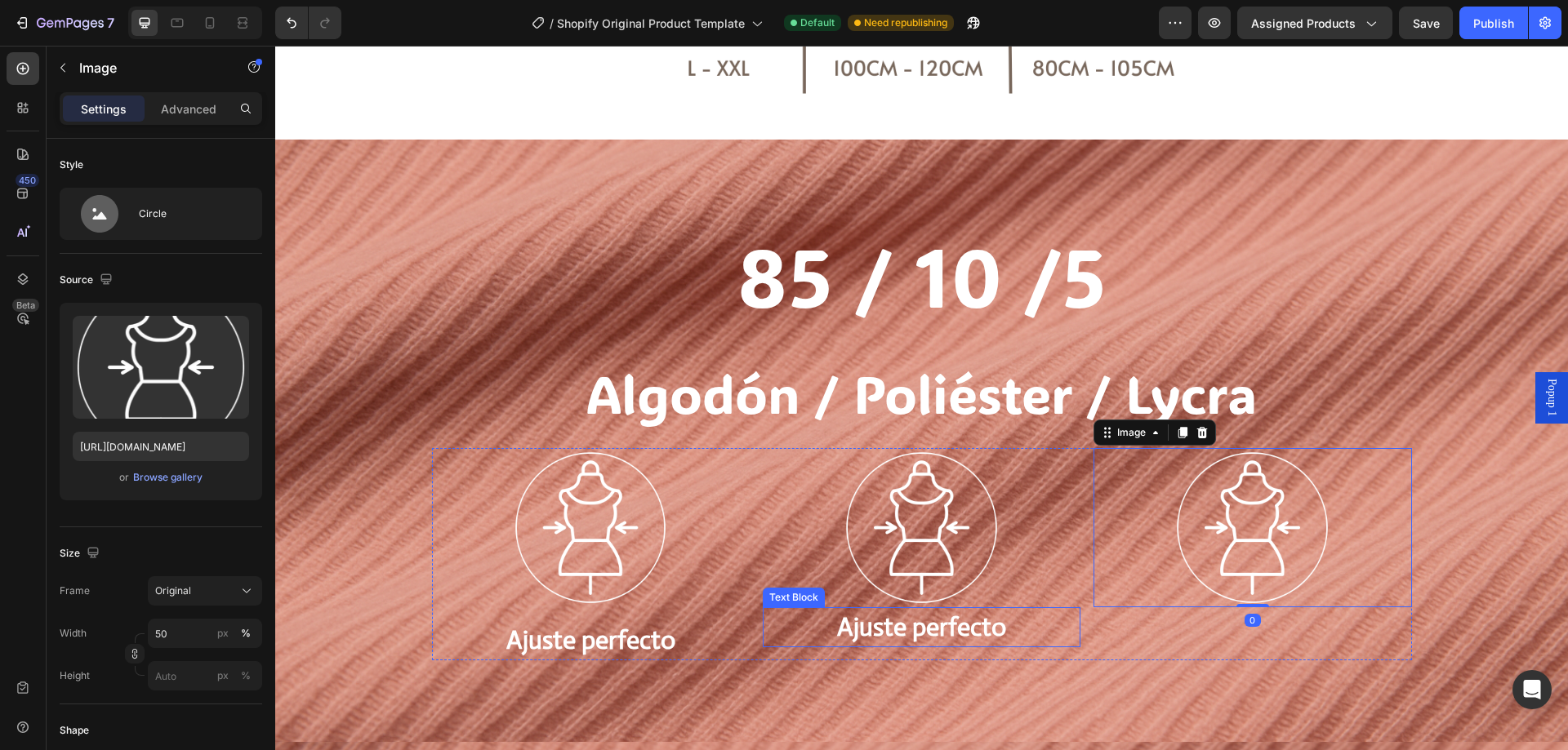
click at [932, 633] on p "Ajuste perfecto" at bounding box center [921, 628] width 314 height 37
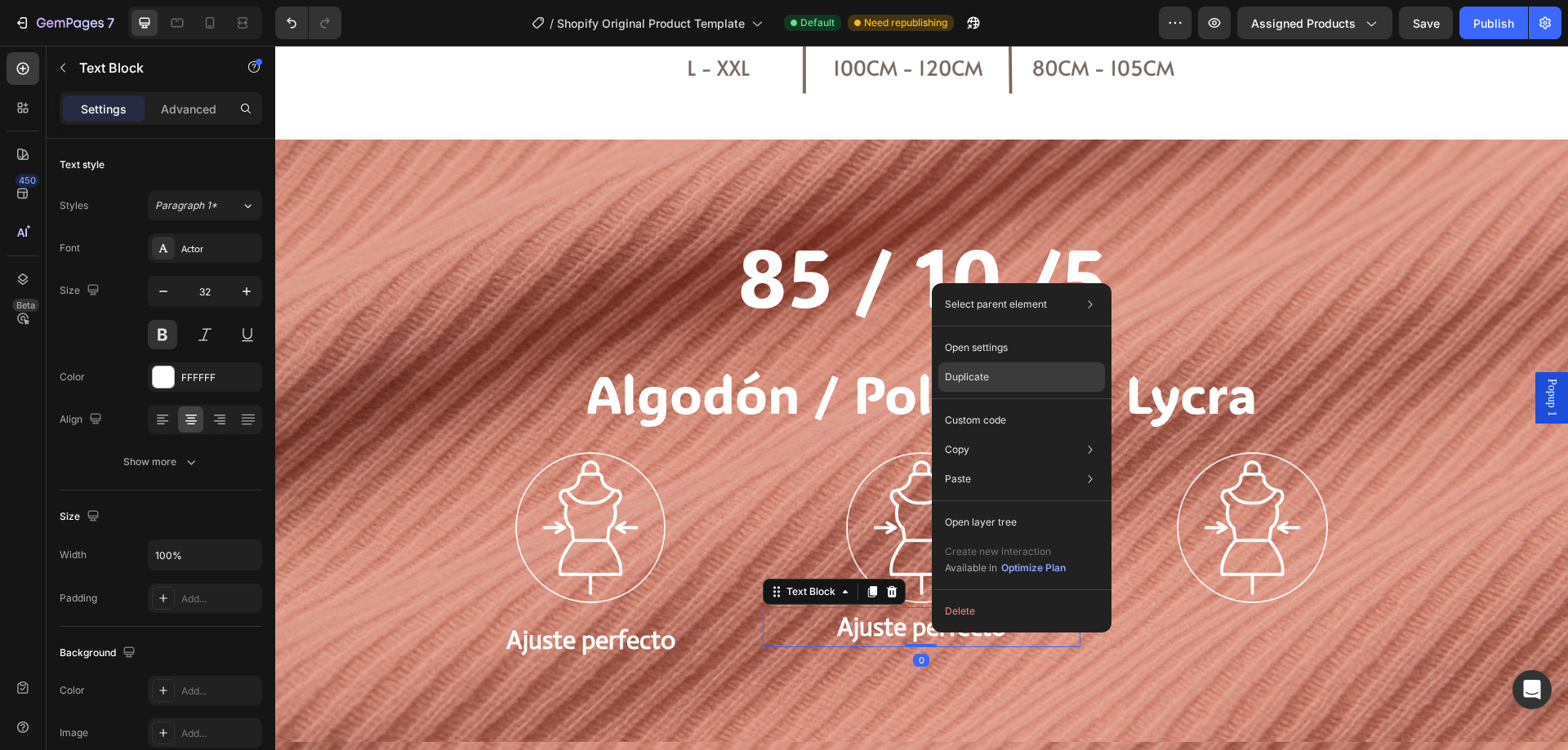
click at [1004, 405] on div "Duplicate" at bounding box center [1022, 420] width 167 height 29
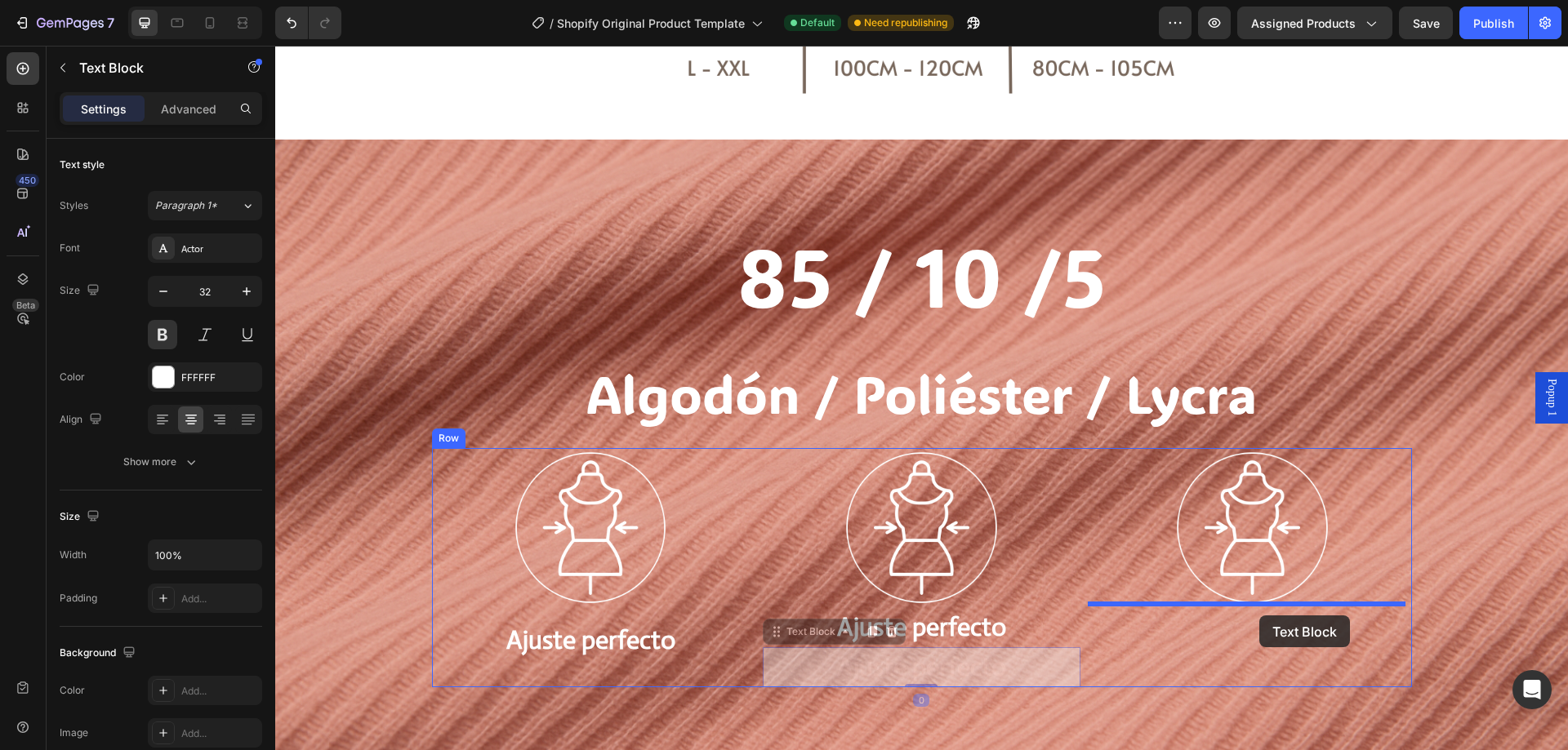
drag, startPoint x: 996, startPoint y: 663, endPoint x: 1259, endPoint y: 615, distance: 267.3
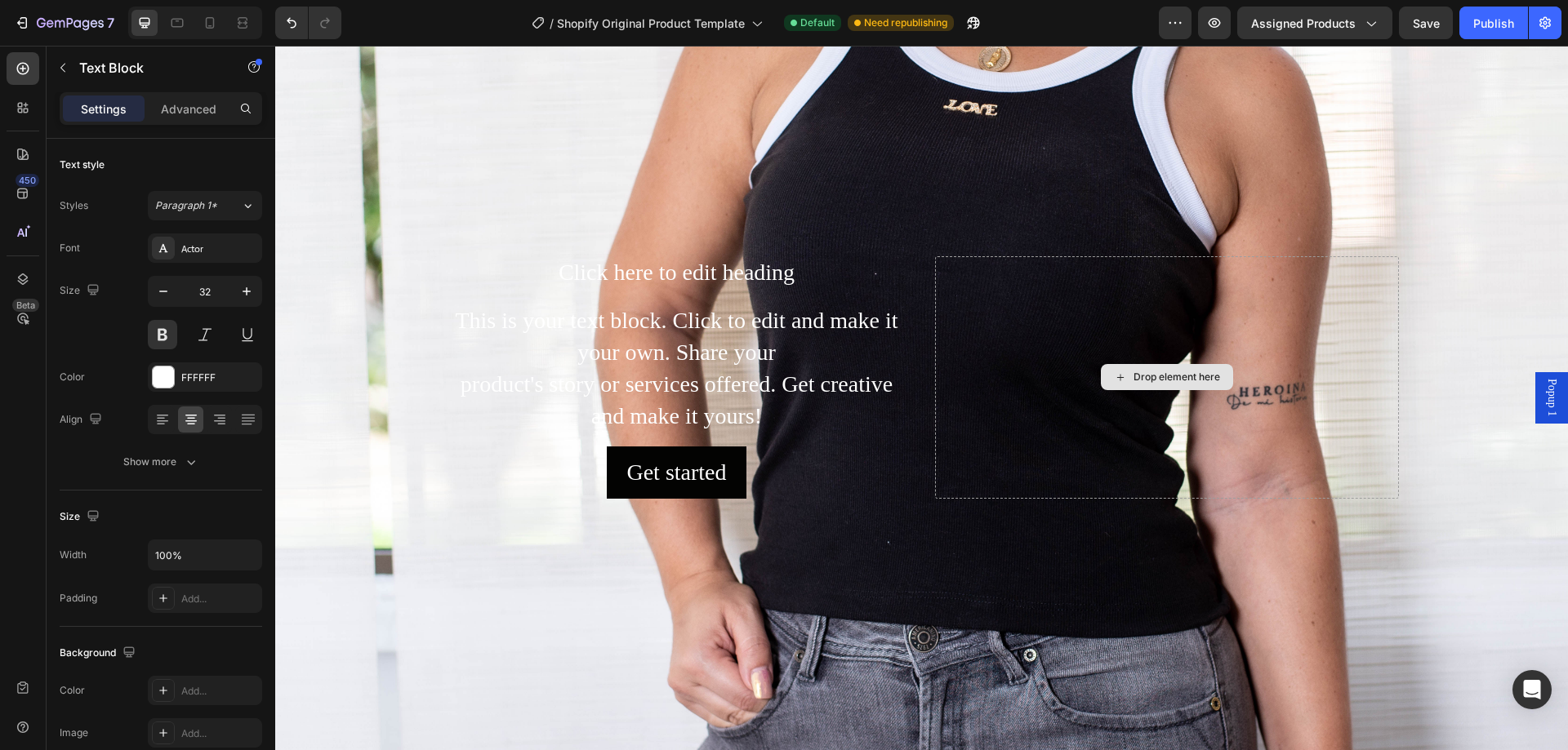
scroll to position [0, 0]
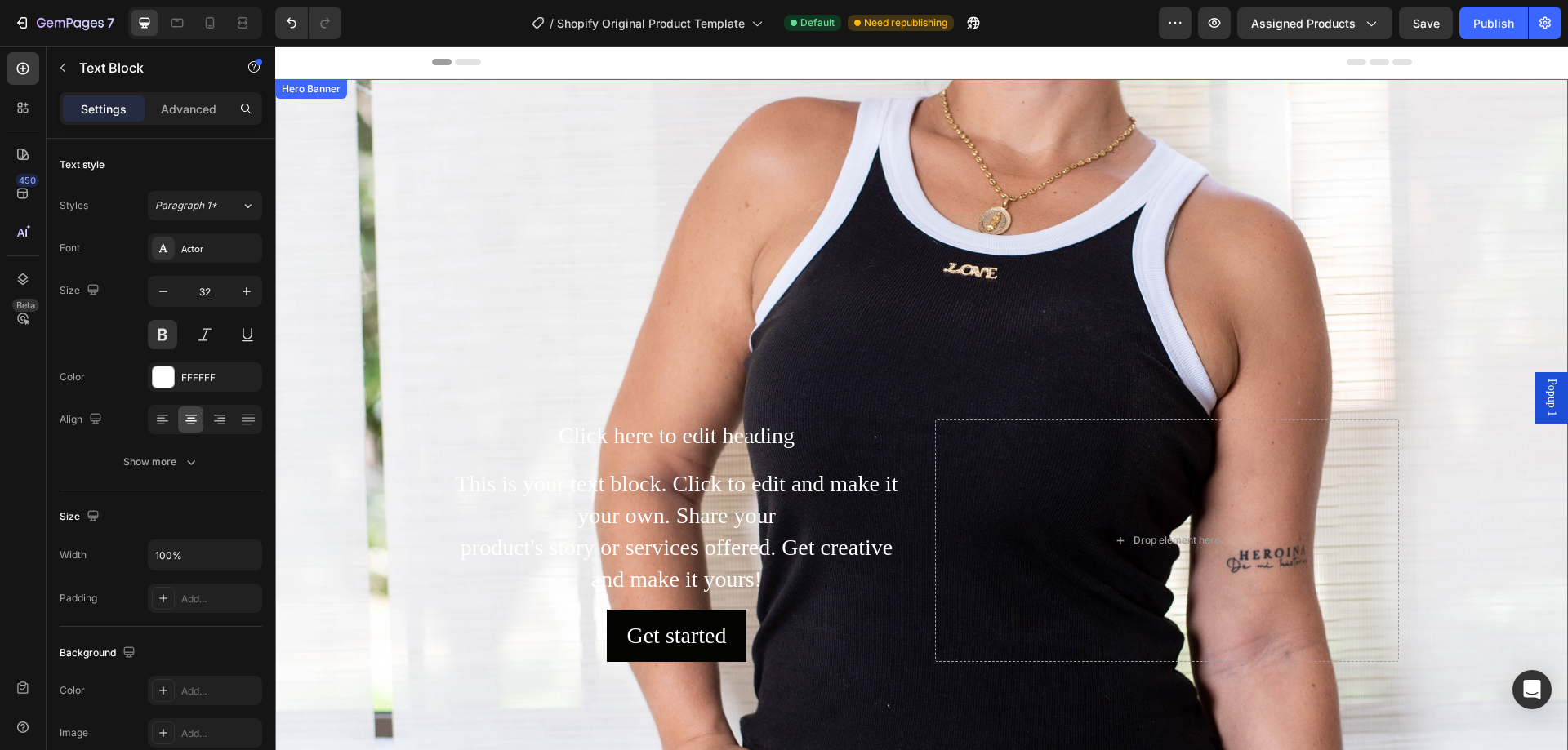
click at [631, 220] on div "Background Image" at bounding box center [921, 541] width 1293 height 924
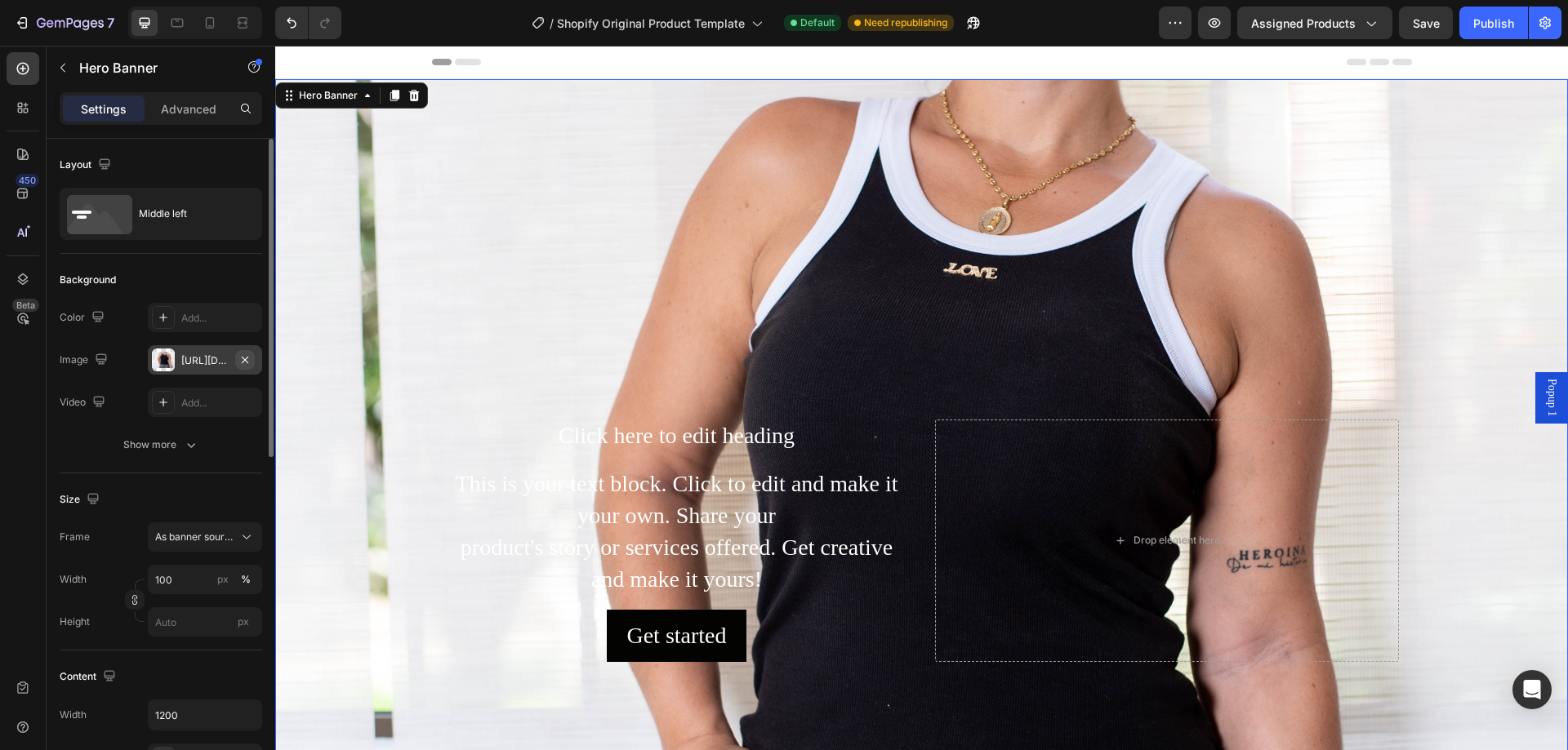
click at [239, 361] on icon "button" at bounding box center [245, 360] width 13 height 13
type input "Auto"
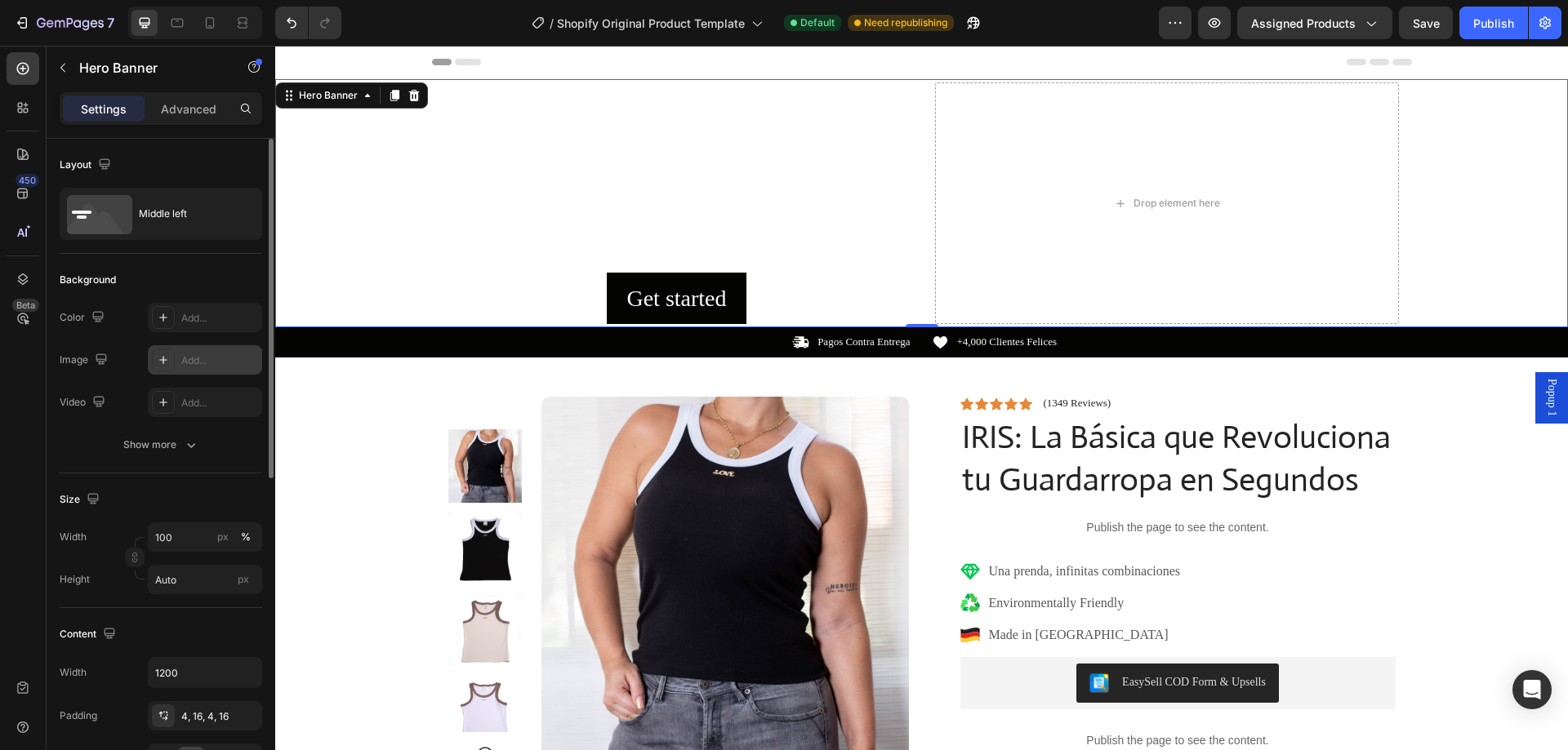
click at [189, 362] on div "Add..." at bounding box center [219, 360] width 77 height 14
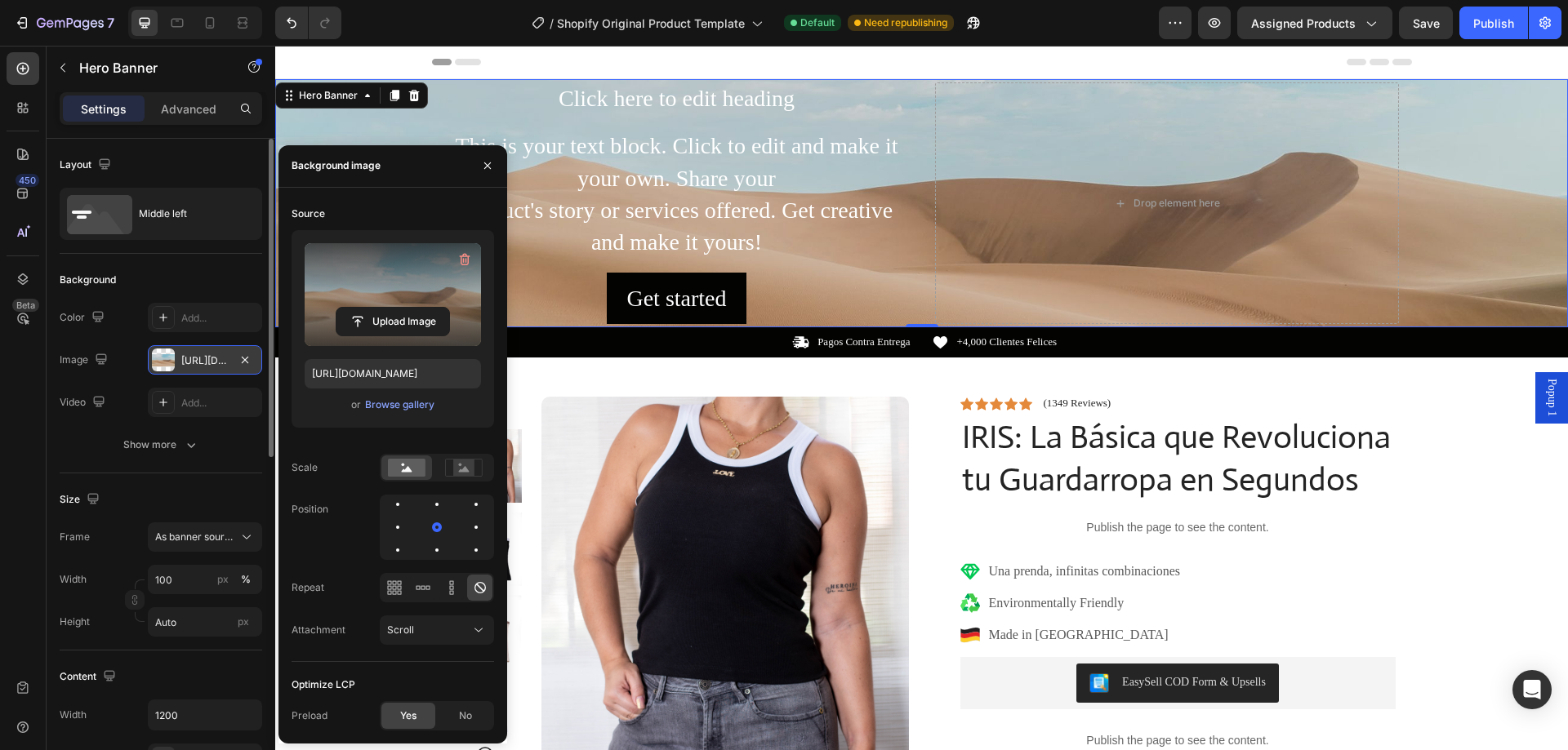
click at [428, 290] on label at bounding box center [392, 295] width 176 height 103
click at [428, 308] on input "file" at bounding box center [393, 321] width 113 height 28
click at [402, 287] on label at bounding box center [392, 295] width 176 height 103
click at [402, 308] on input "file" at bounding box center [393, 321] width 113 height 28
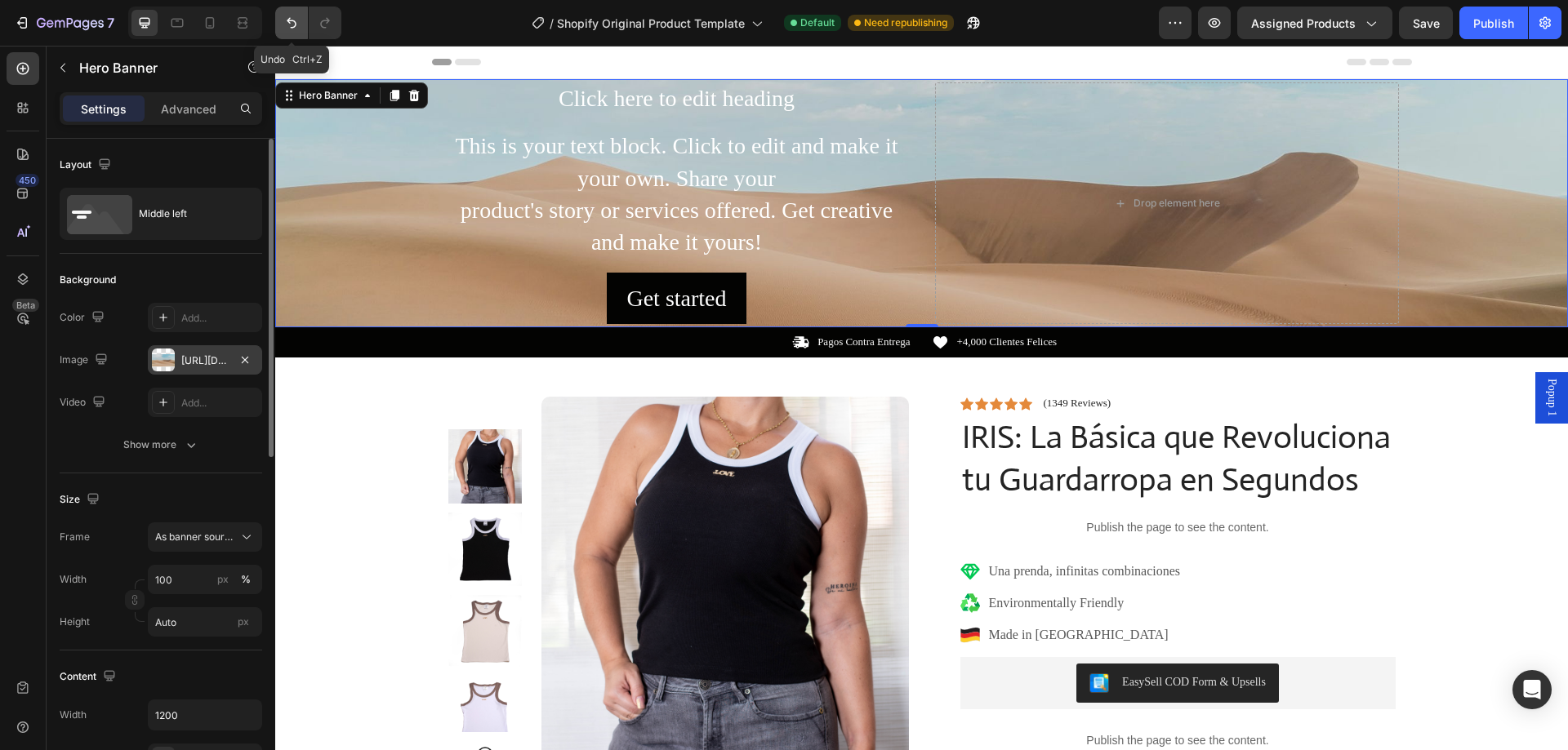
click at [289, 22] on icon "Undo/Redo" at bounding box center [292, 23] width 10 height 11
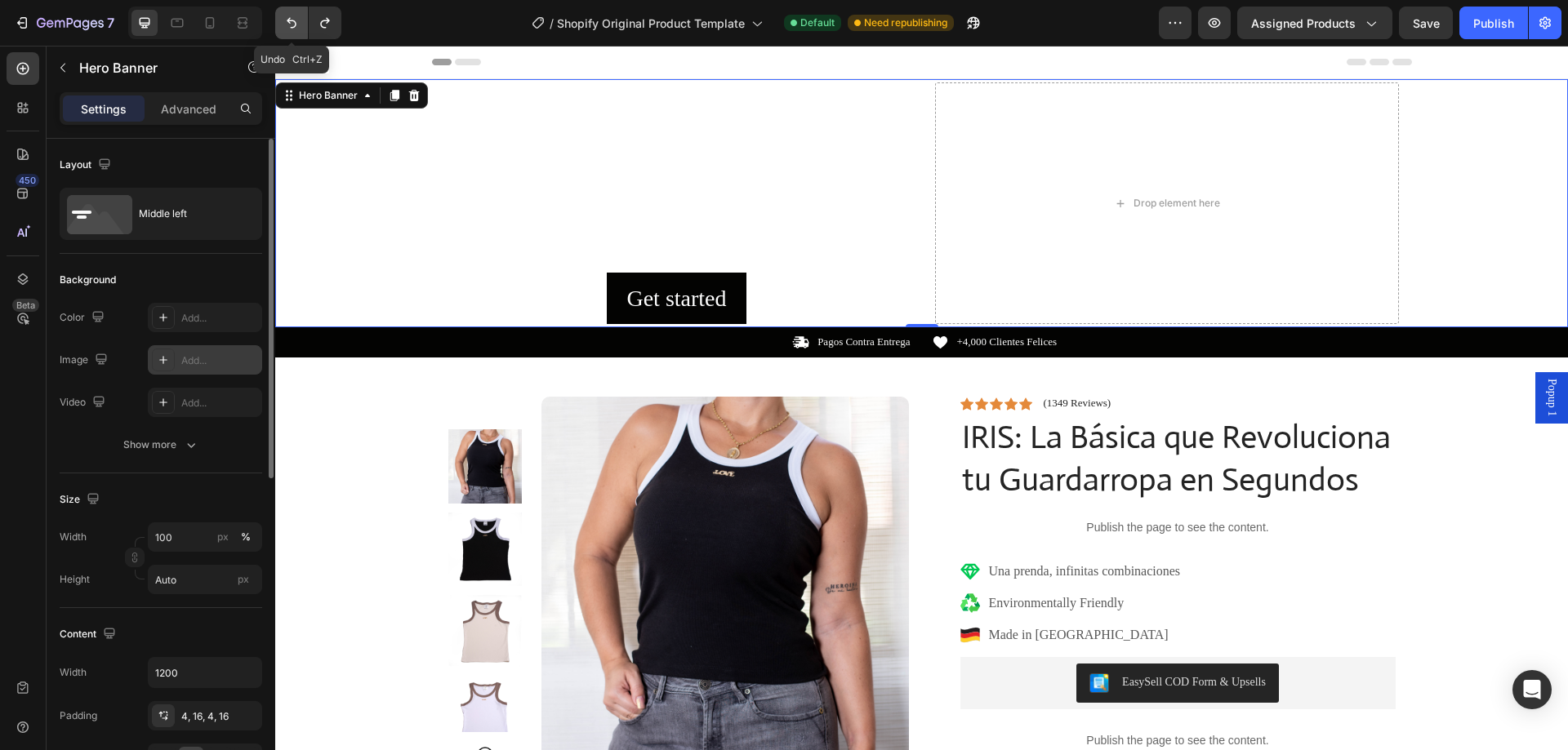
click at [289, 22] on icon "Undo/Redo" at bounding box center [292, 23] width 10 height 11
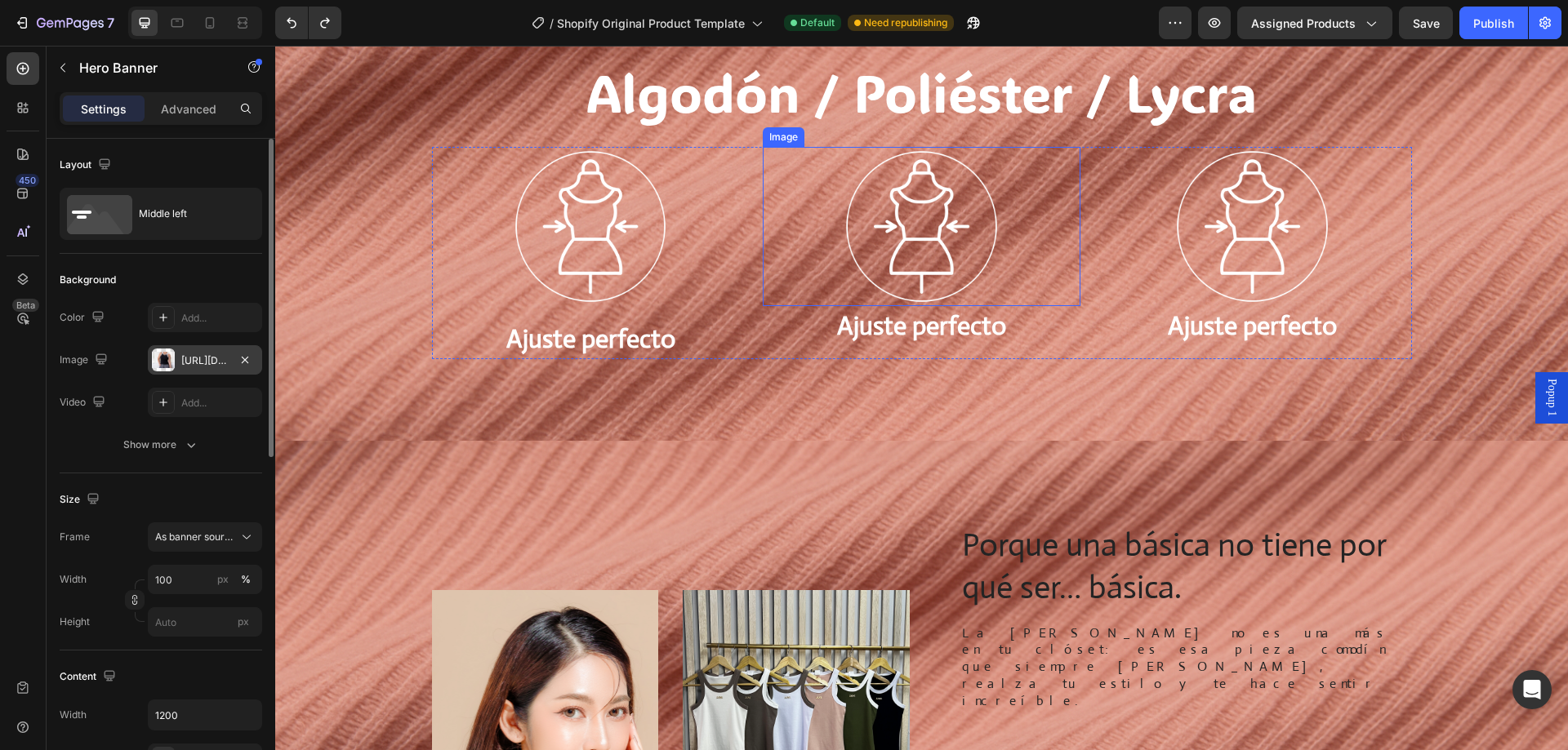
scroll to position [1878, 0]
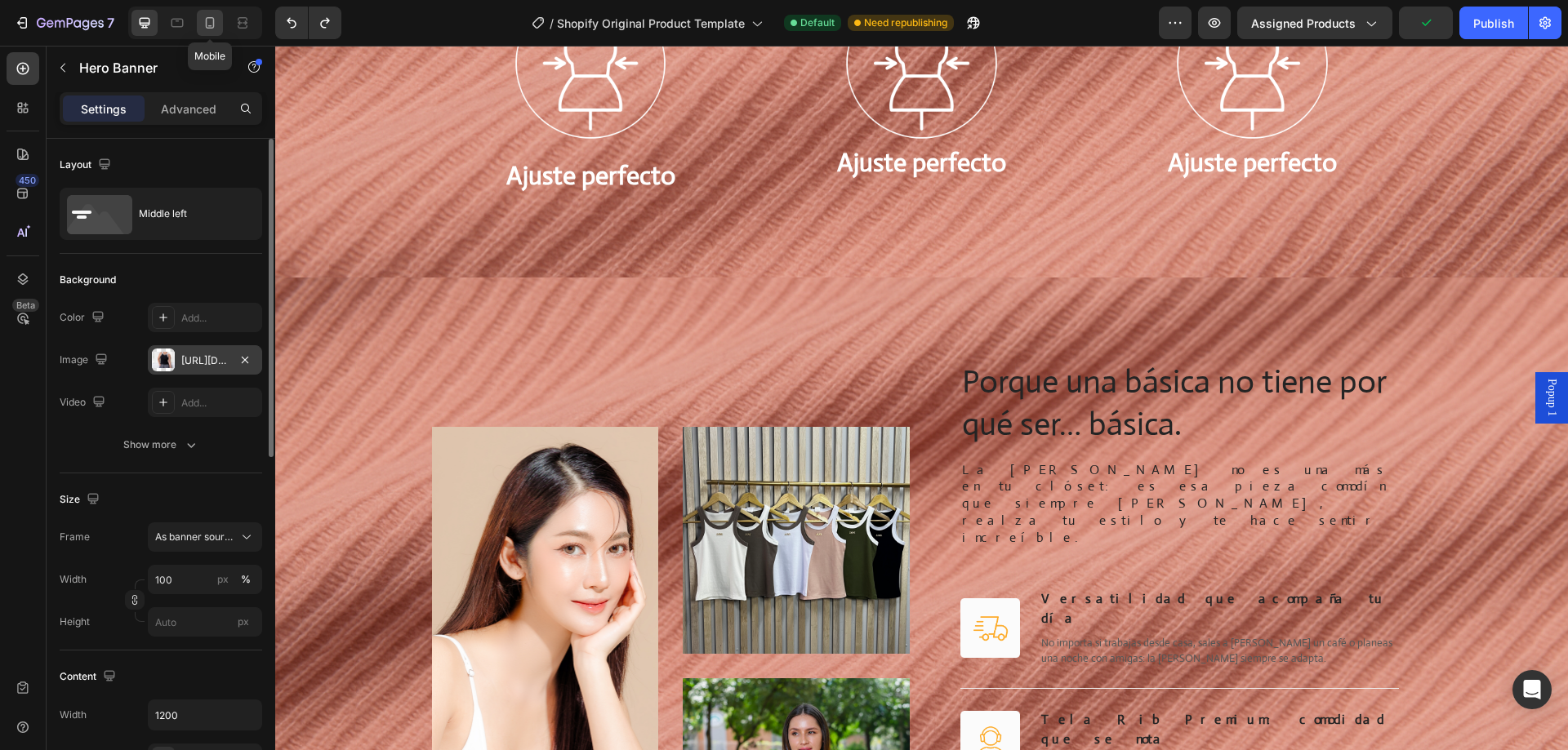
click at [210, 20] on icon at bounding box center [209, 22] width 16 height 16
type input "Auto"
type input "100%"
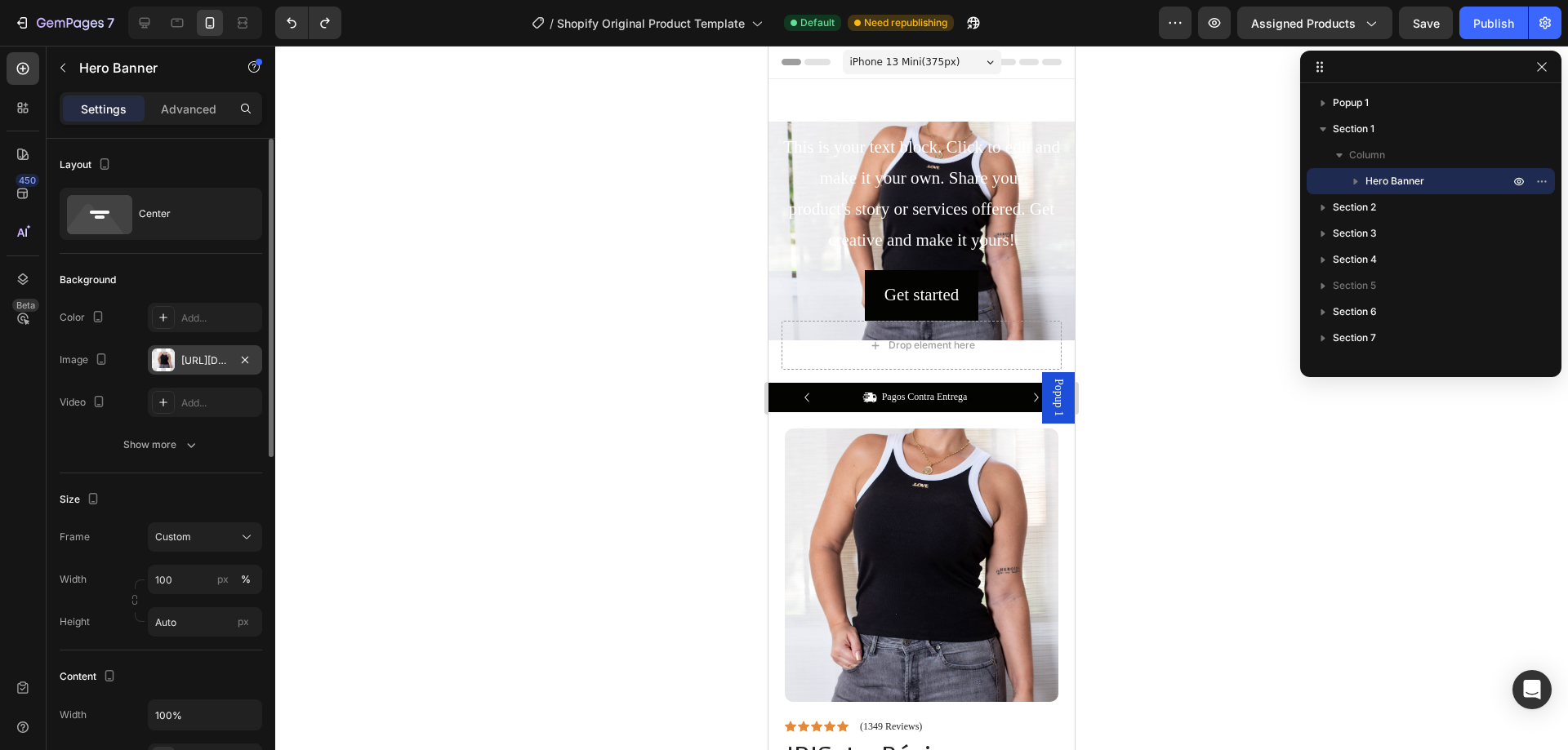
click at [773, 372] on div "Click here to edit heading Heading This is your text block. Click to edit and m…" at bounding box center [921, 231] width 306 height 303
click at [223, 364] on div "https://cdn.shopify.com/s/files/1/0705/6998/4166/files/gempages_581676568724636…" at bounding box center [205, 360] width 47 height 14
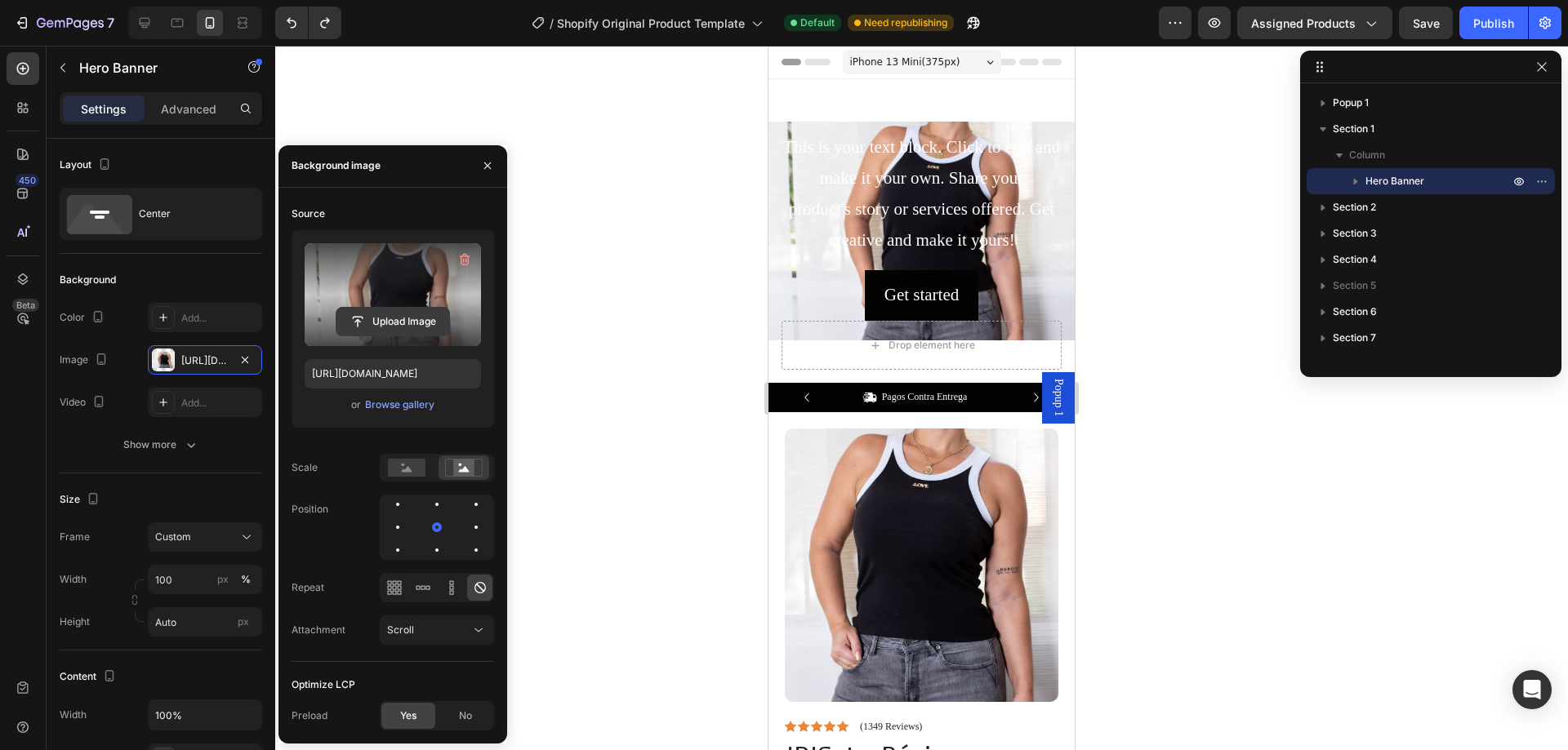
click at [402, 313] on input "file" at bounding box center [393, 321] width 113 height 28
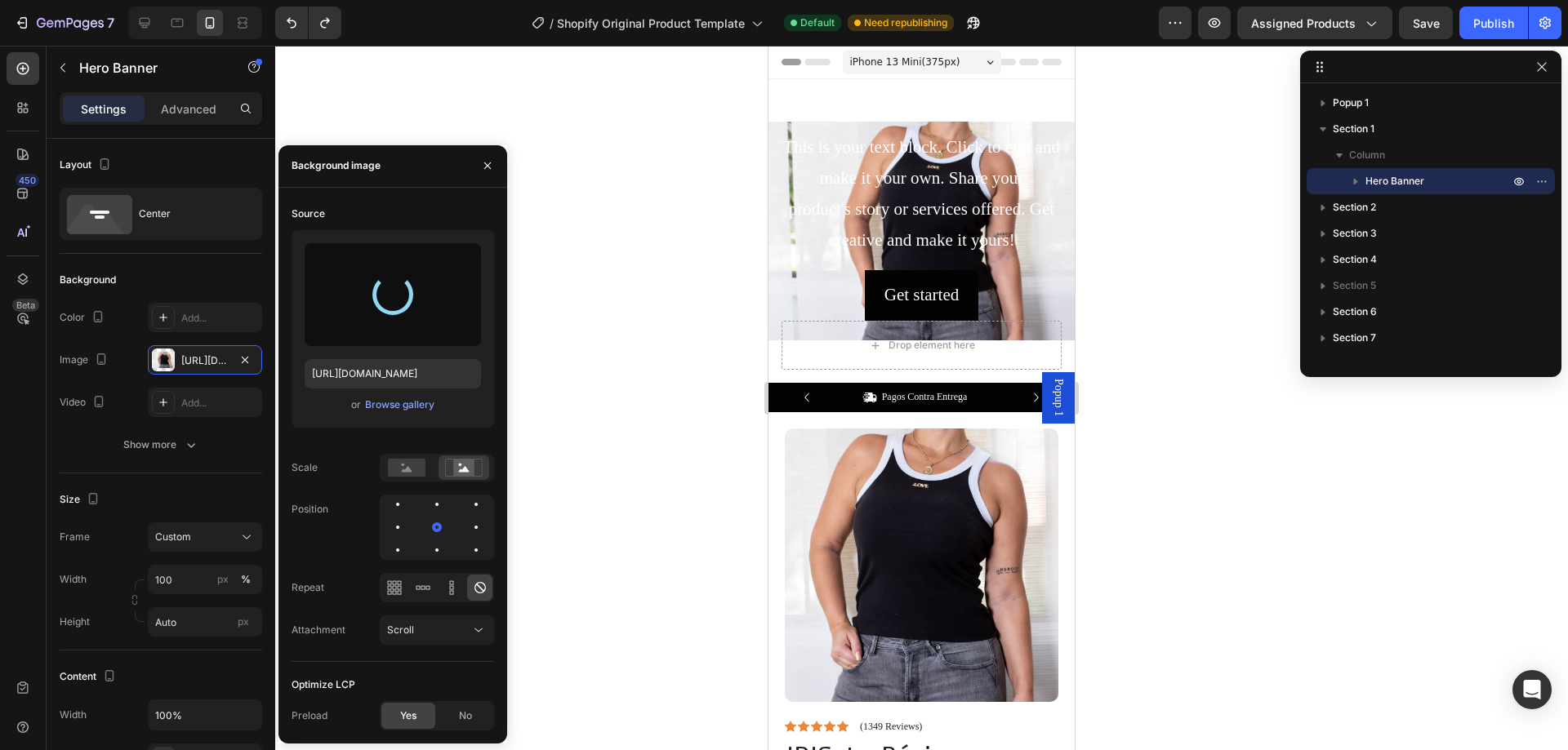
type input "https://cdn.shopify.com/s/files/1/0705/6998/4166/files/gempages_581676568724636…"
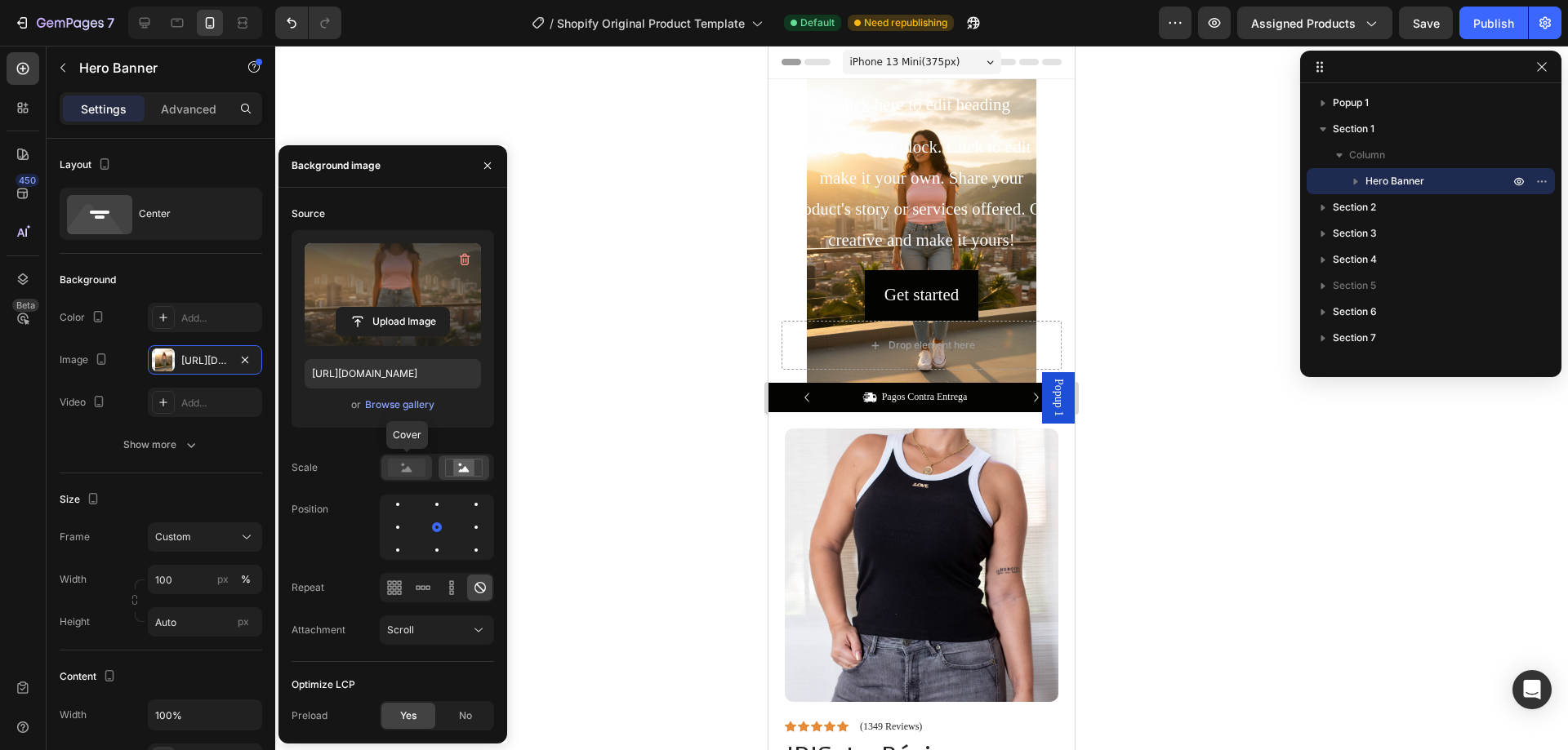
click at [414, 461] on rect at bounding box center [406, 467] width 38 height 18
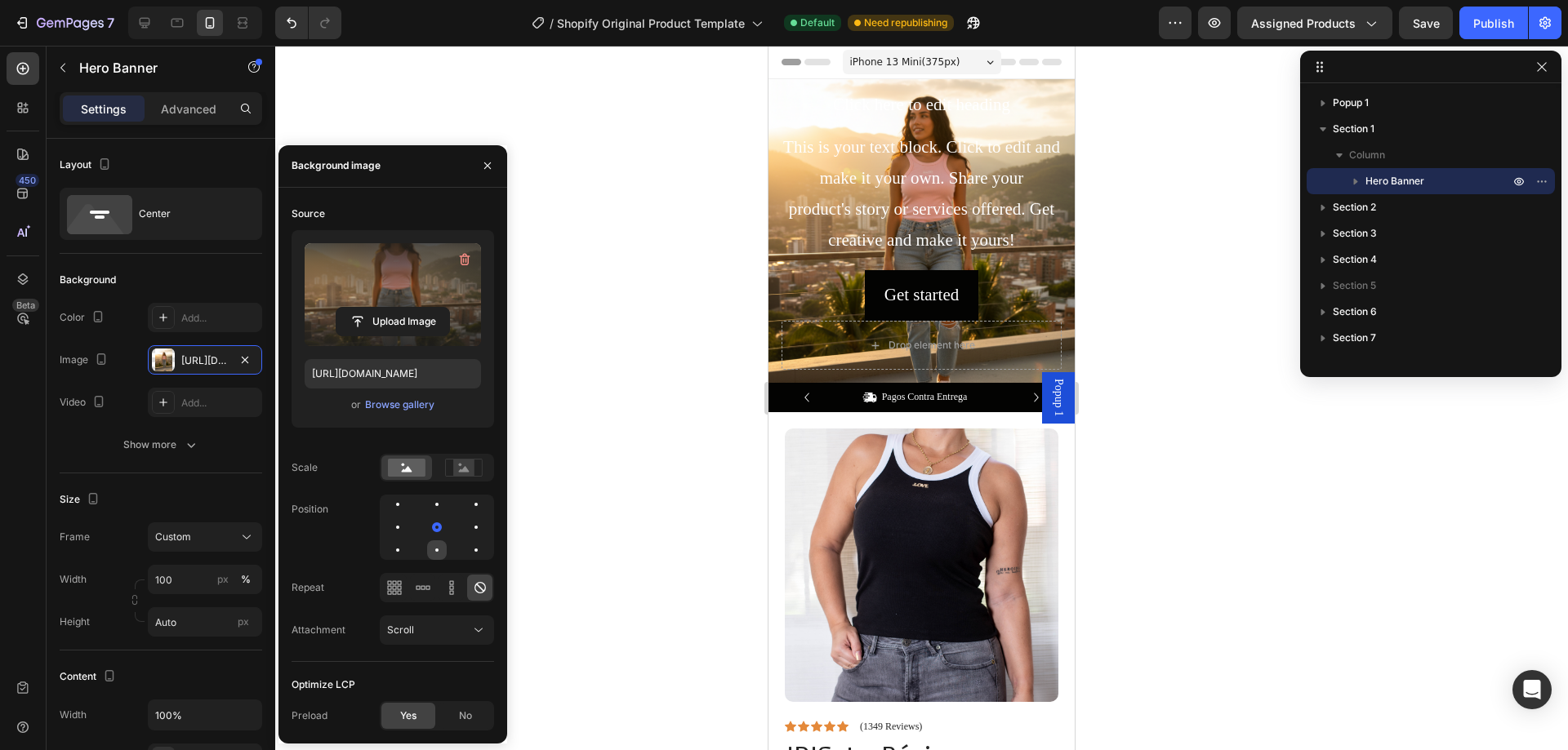
click at [466, 552] on div at bounding box center [475, 549] width 19 height 19
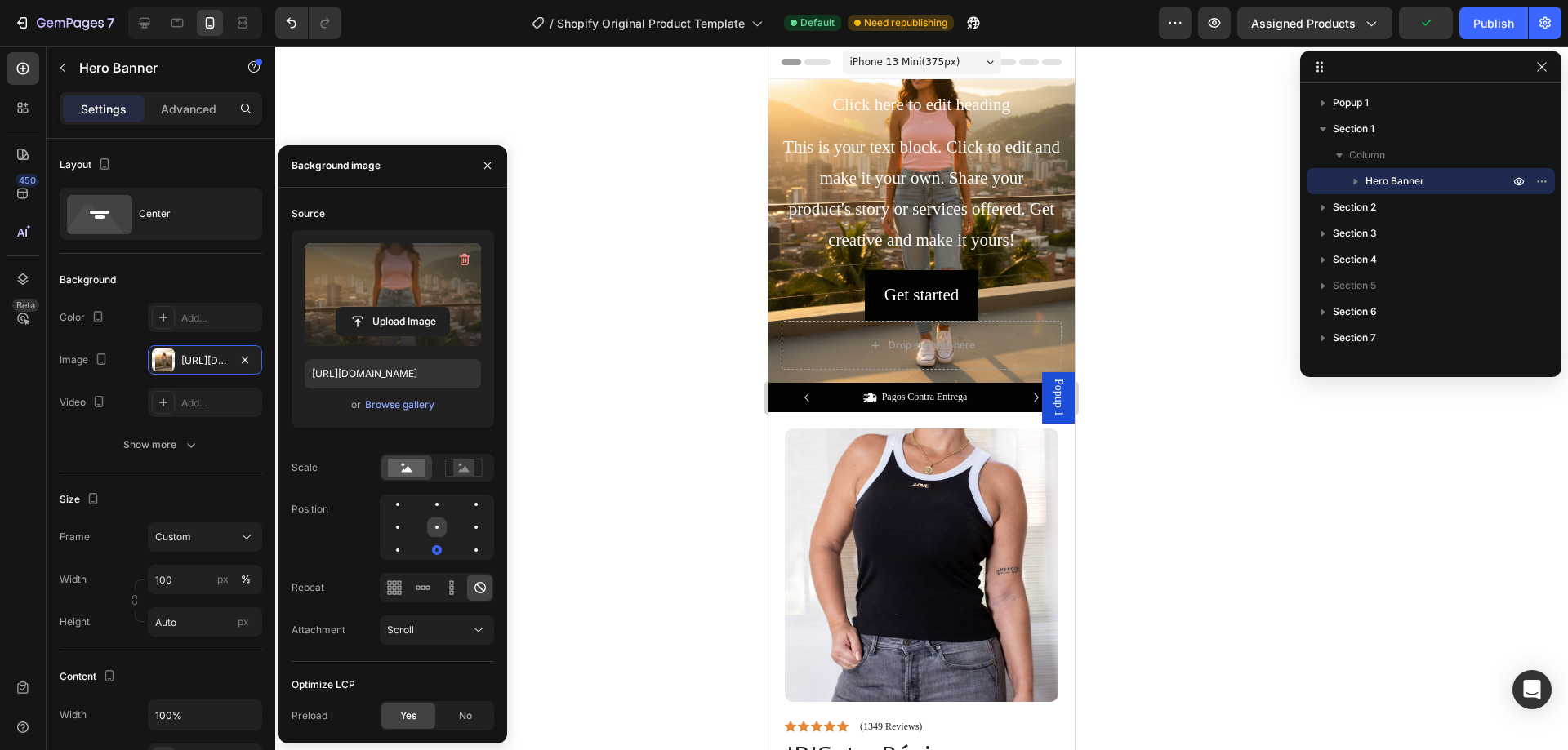
click at [438, 528] on div at bounding box center [437, 528] width 3 height 3
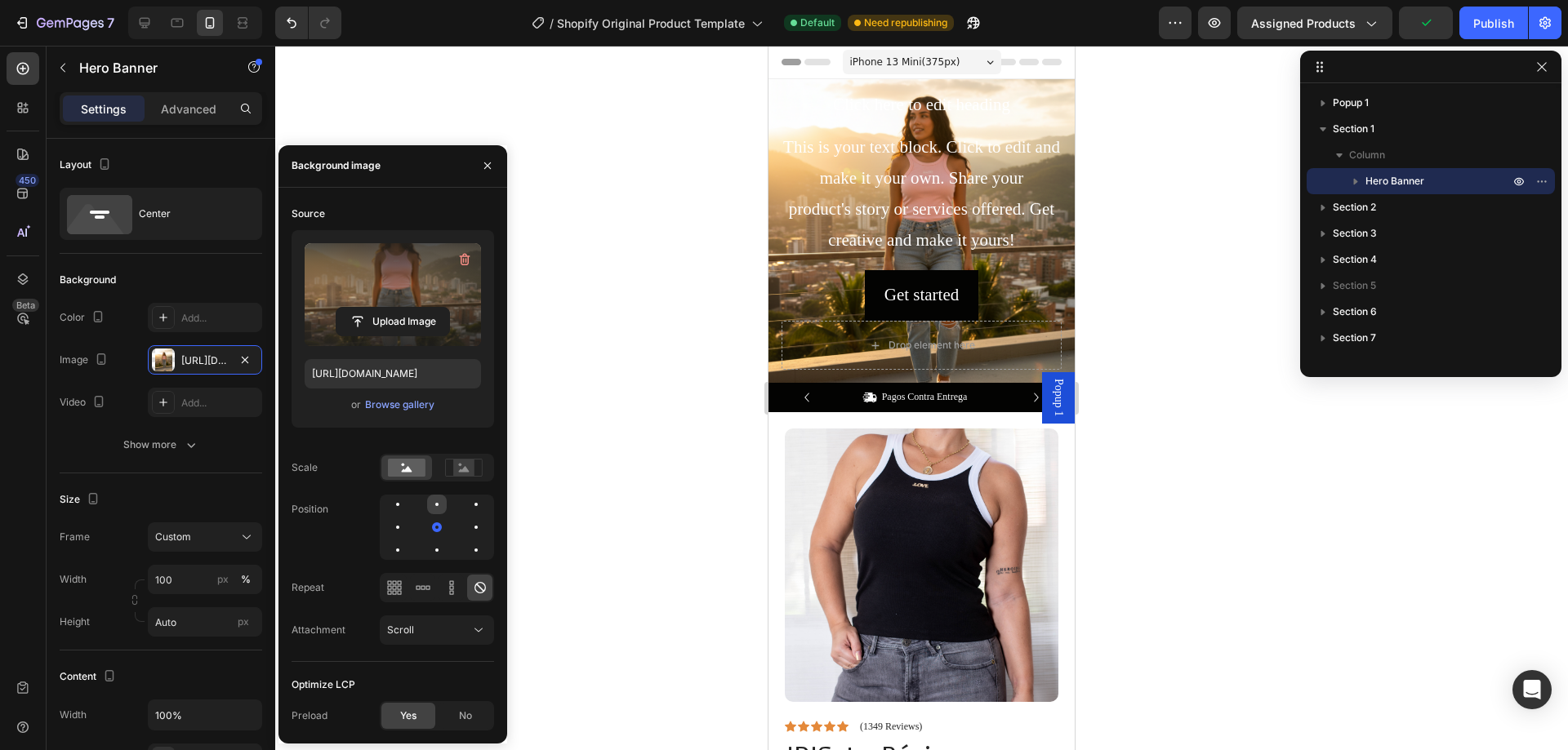
click at [466, 510] on div at bounding box center [475, 504] width 19 height 19
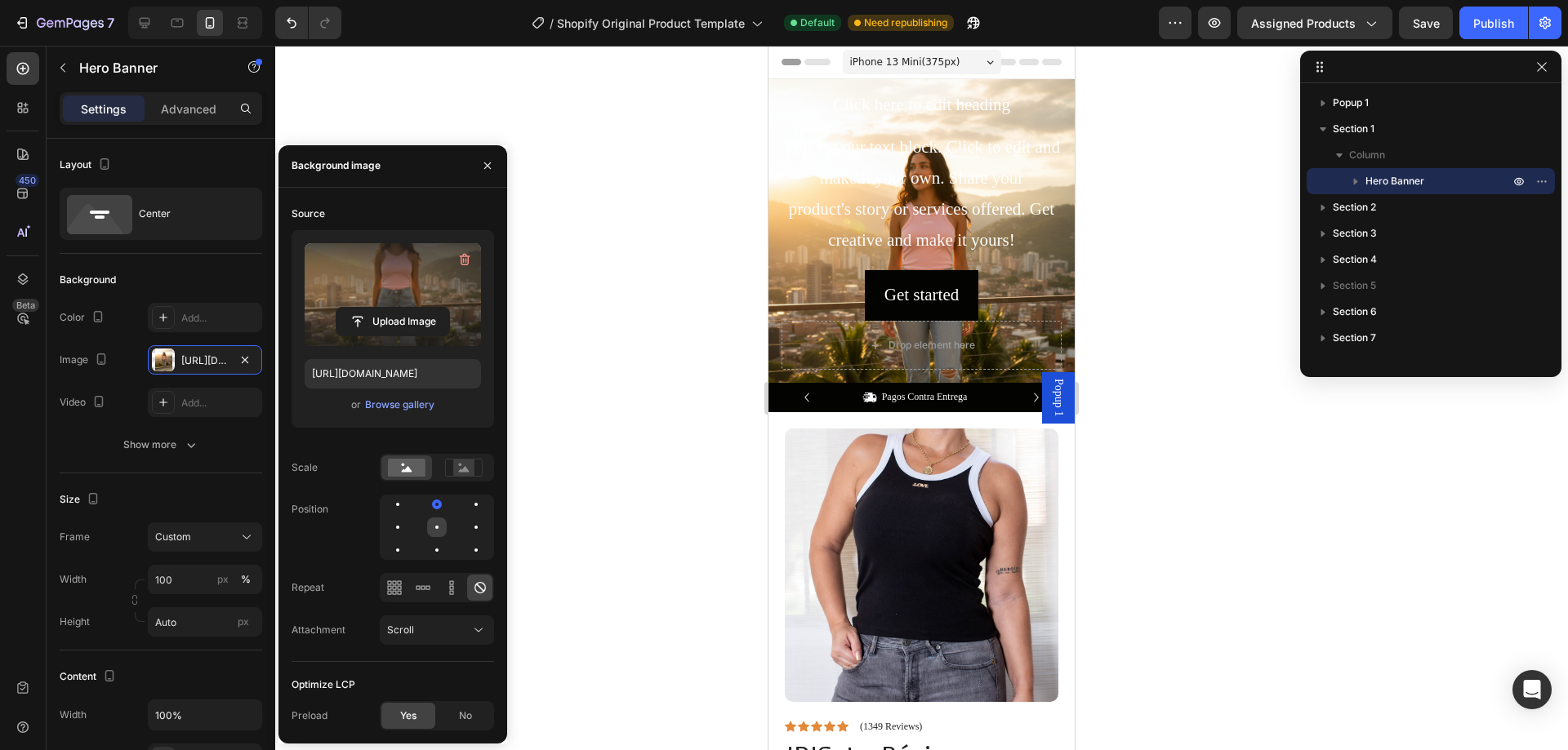
click at [466, 533] on div at bounding box center [475, 527] width 19 height 19
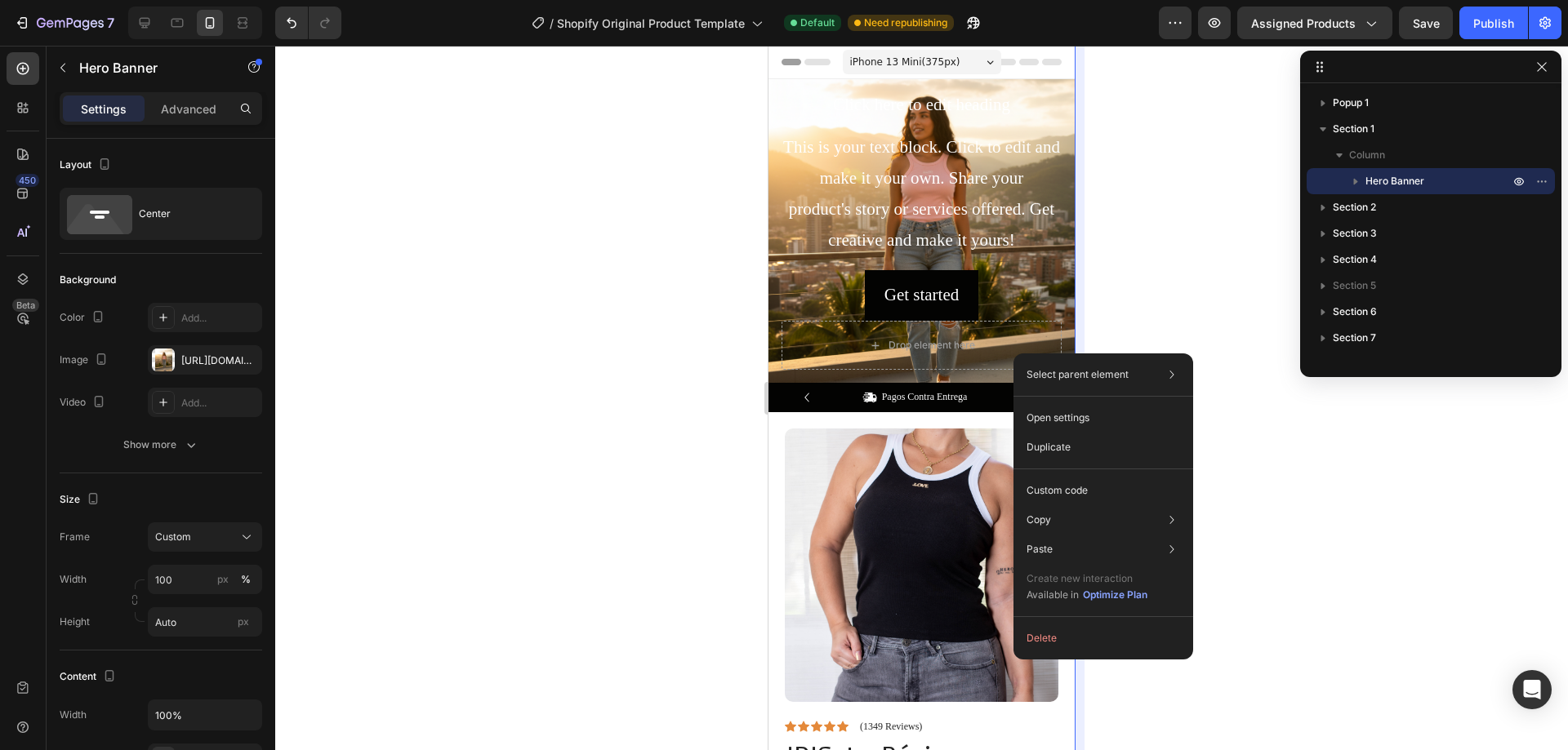
drag, startPoint x: 1085, startPoint y: 630, endPoint x: 1075, endPoint y: 601, distance: 30.7
click at [1084, 631] on button "Delete" at bounding box center [1104, 638] width 167 height 29
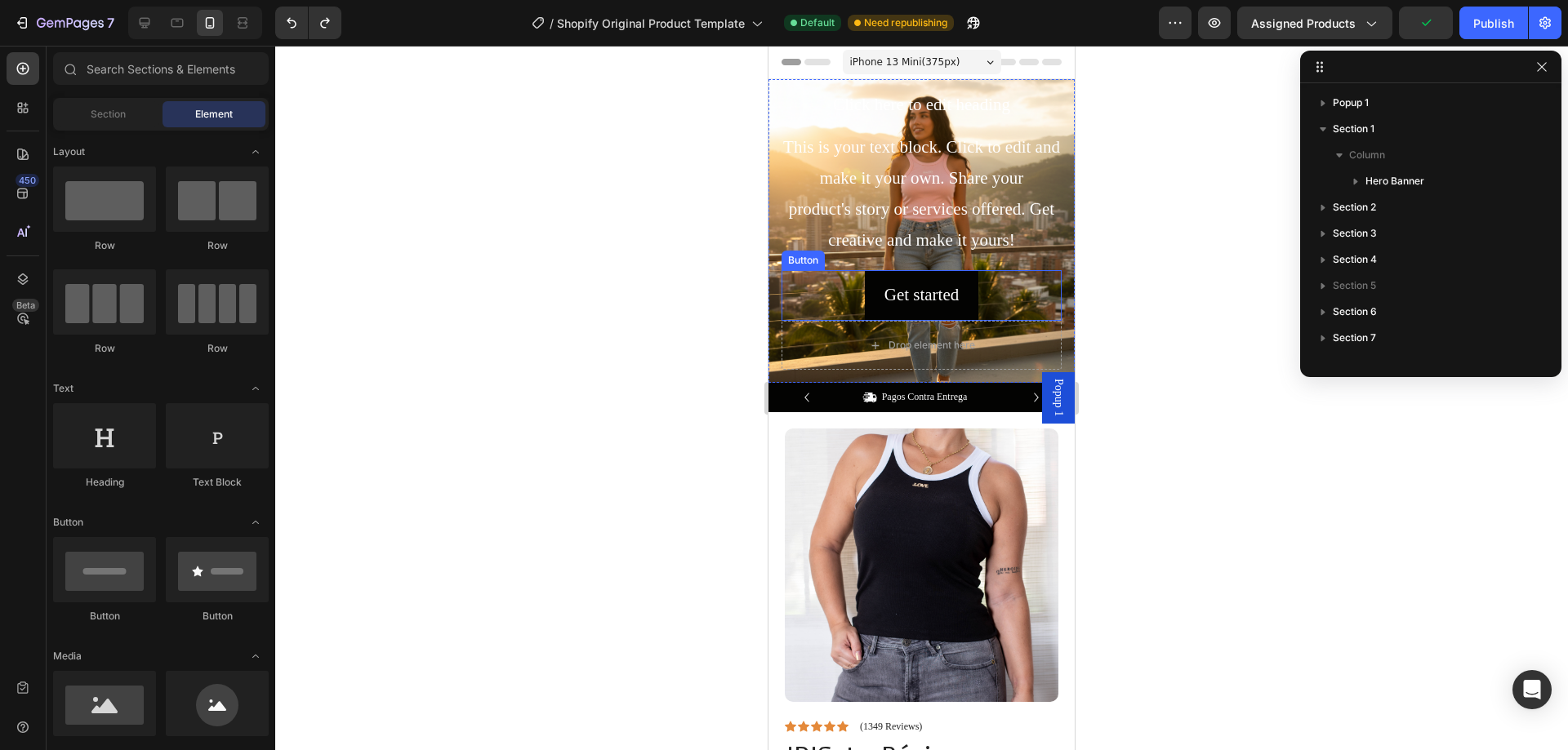
click at [813, 299] on div "Get started Button" at bounding box center [921, 296] width 280 height 51
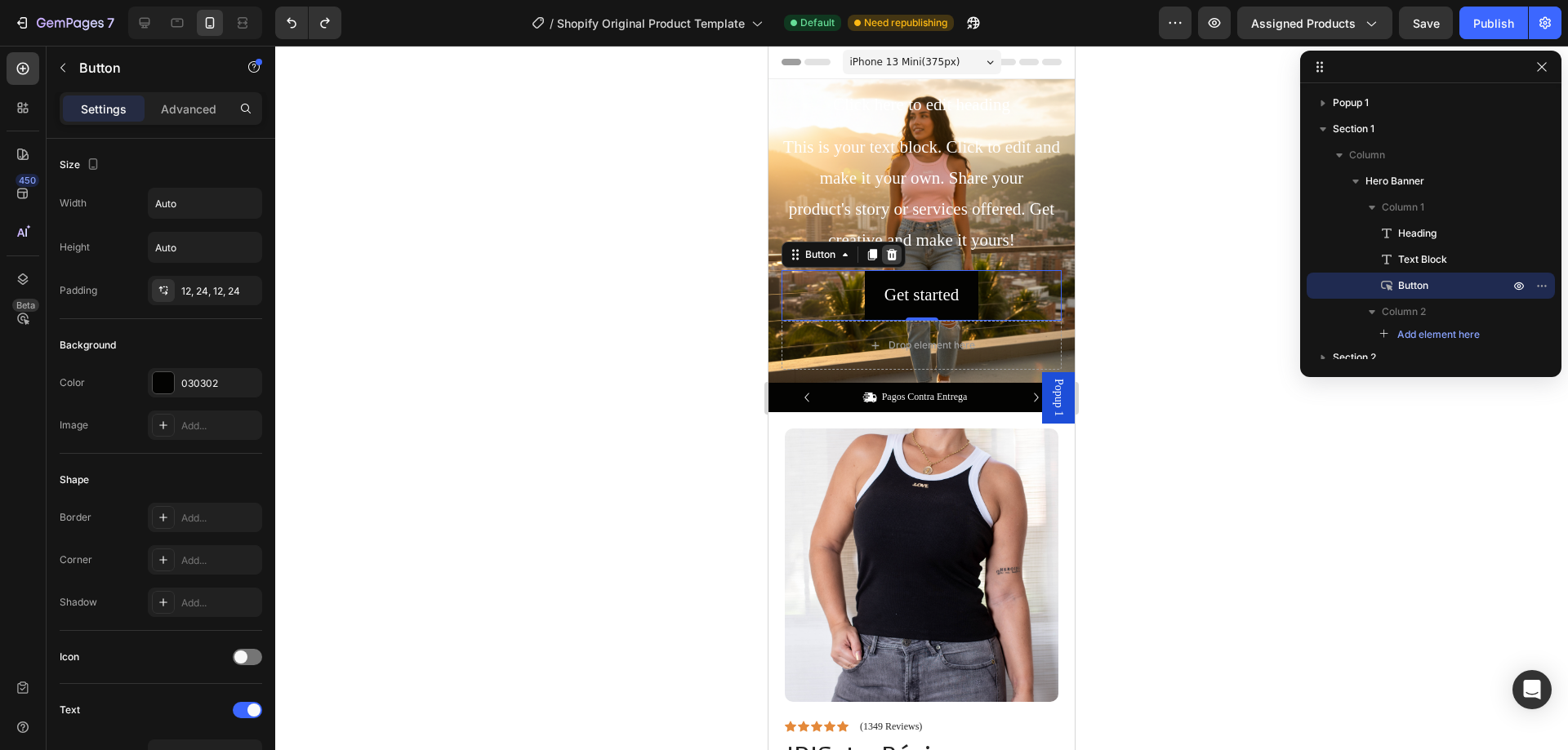
click at [887, 254] on icon at bounding box center [892, 255] width 13 height 13
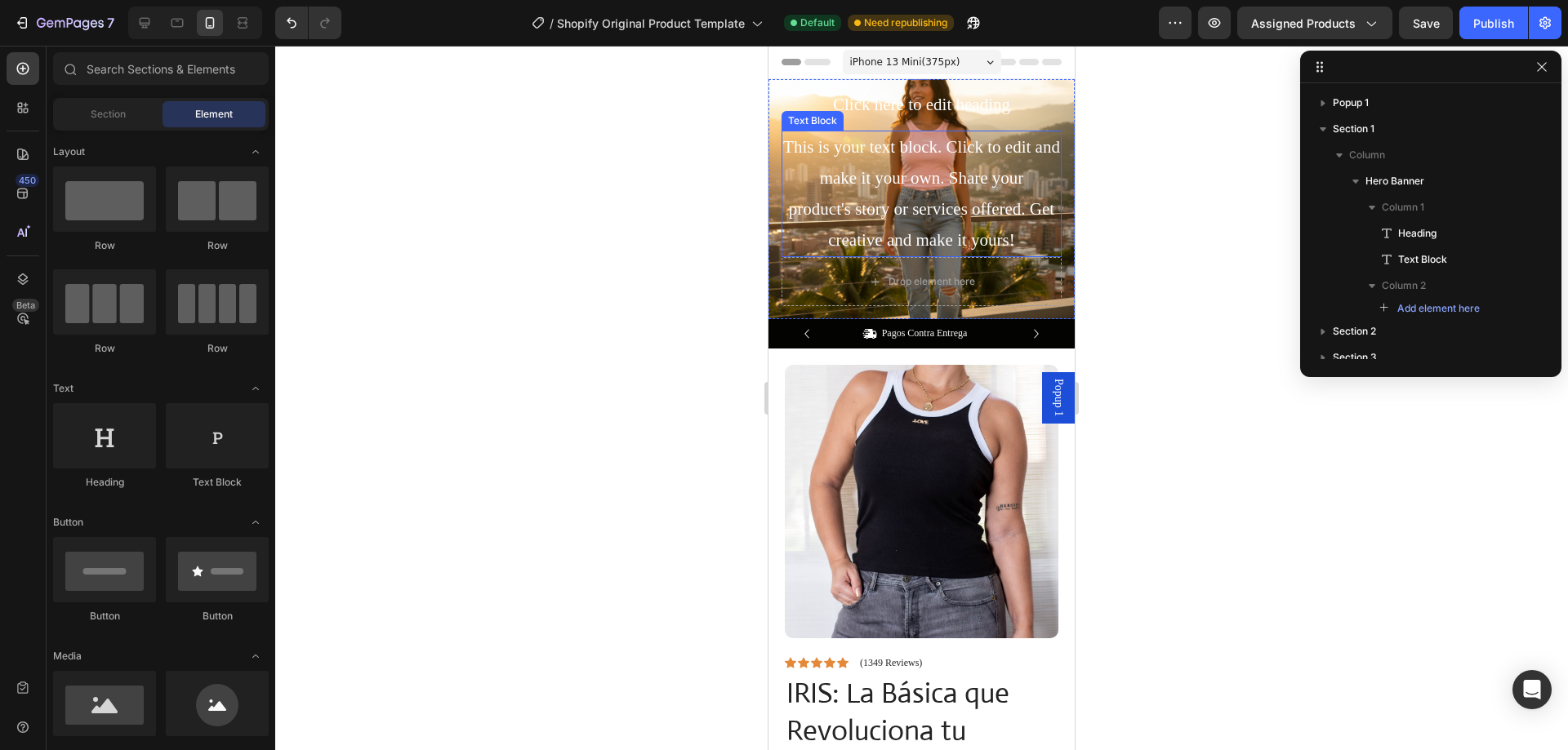
click at [851, 191] on div "This is your text block. Click to edit and make it your own. Share your product…" at bounding box center [921, 194] width 280 height 126
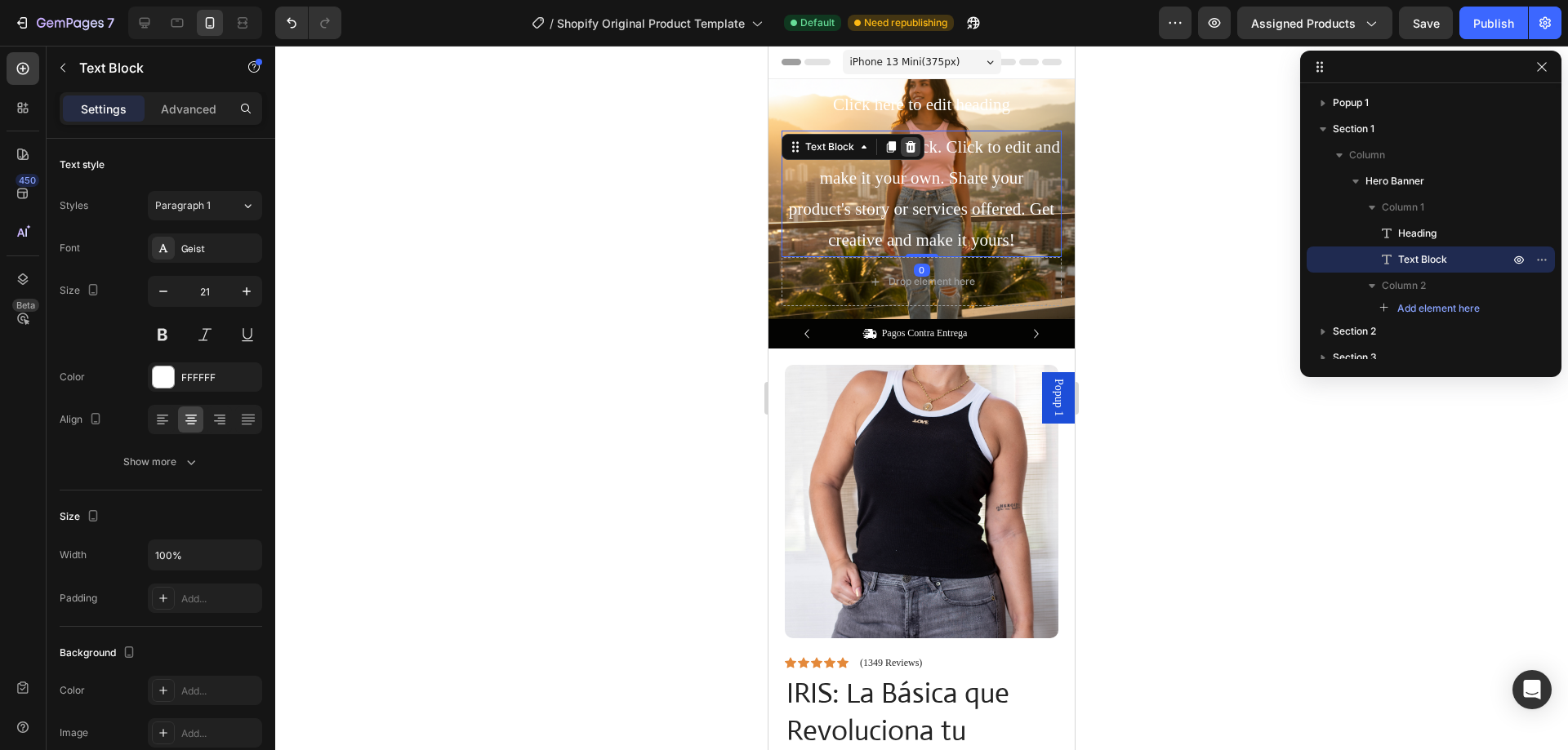
click at [907, 150] on icon at bounding box center [910, 147] width 11 height 12
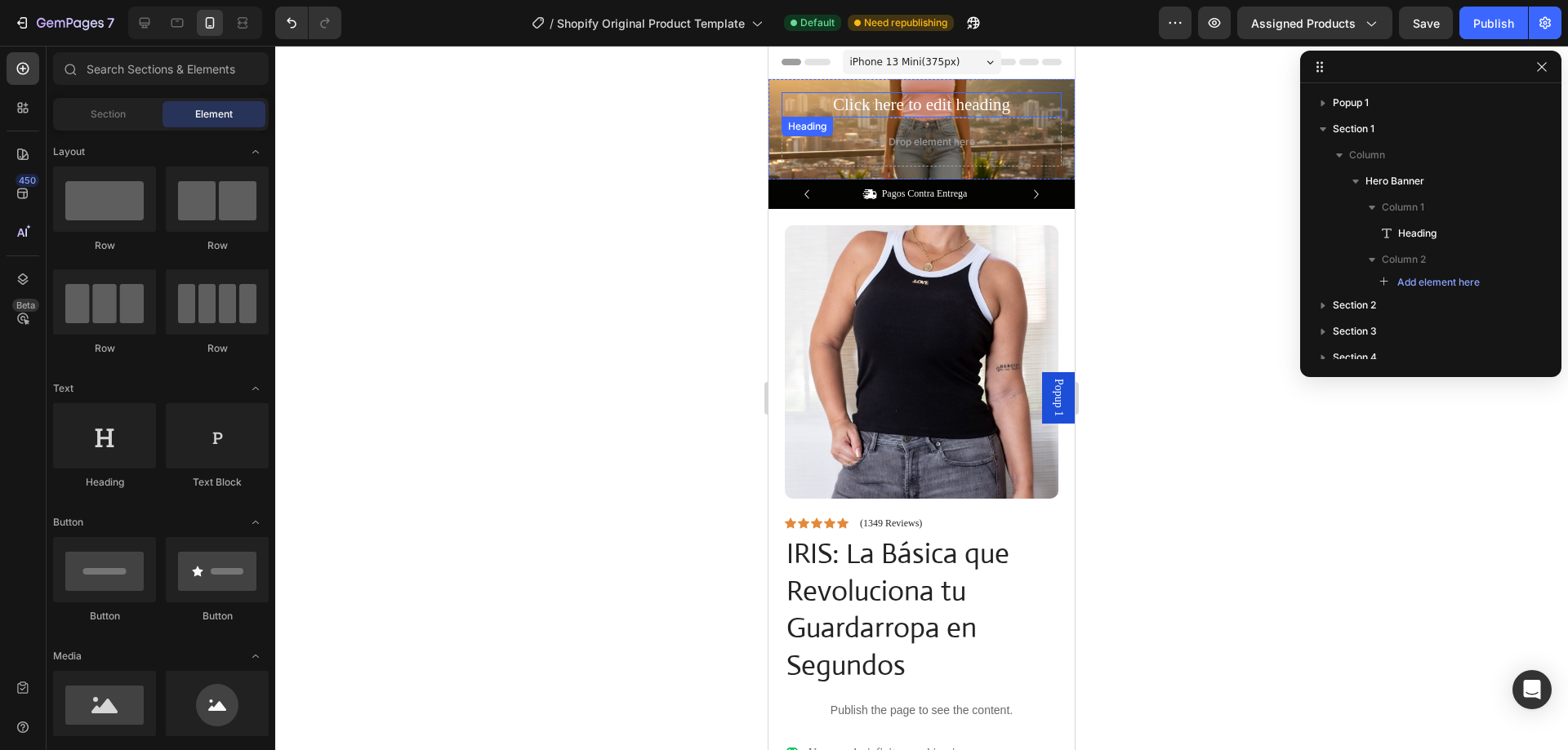
click at [851, 104] on h2 "Click here to edit heading" at bounding box center [921, 104] width 280 height 25
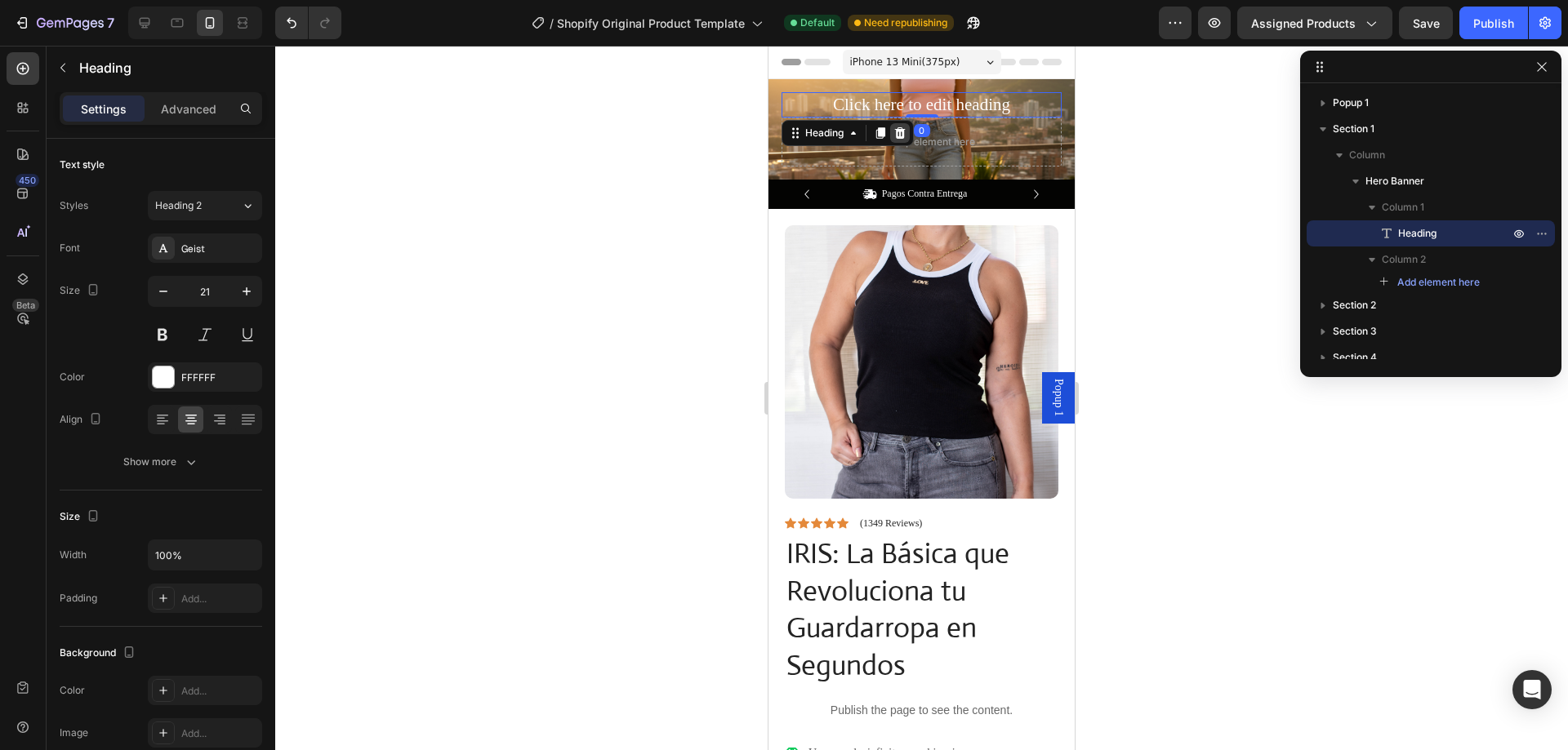
click at [904, 131] on icon at bounding box center [900, 133] width 11 height 12
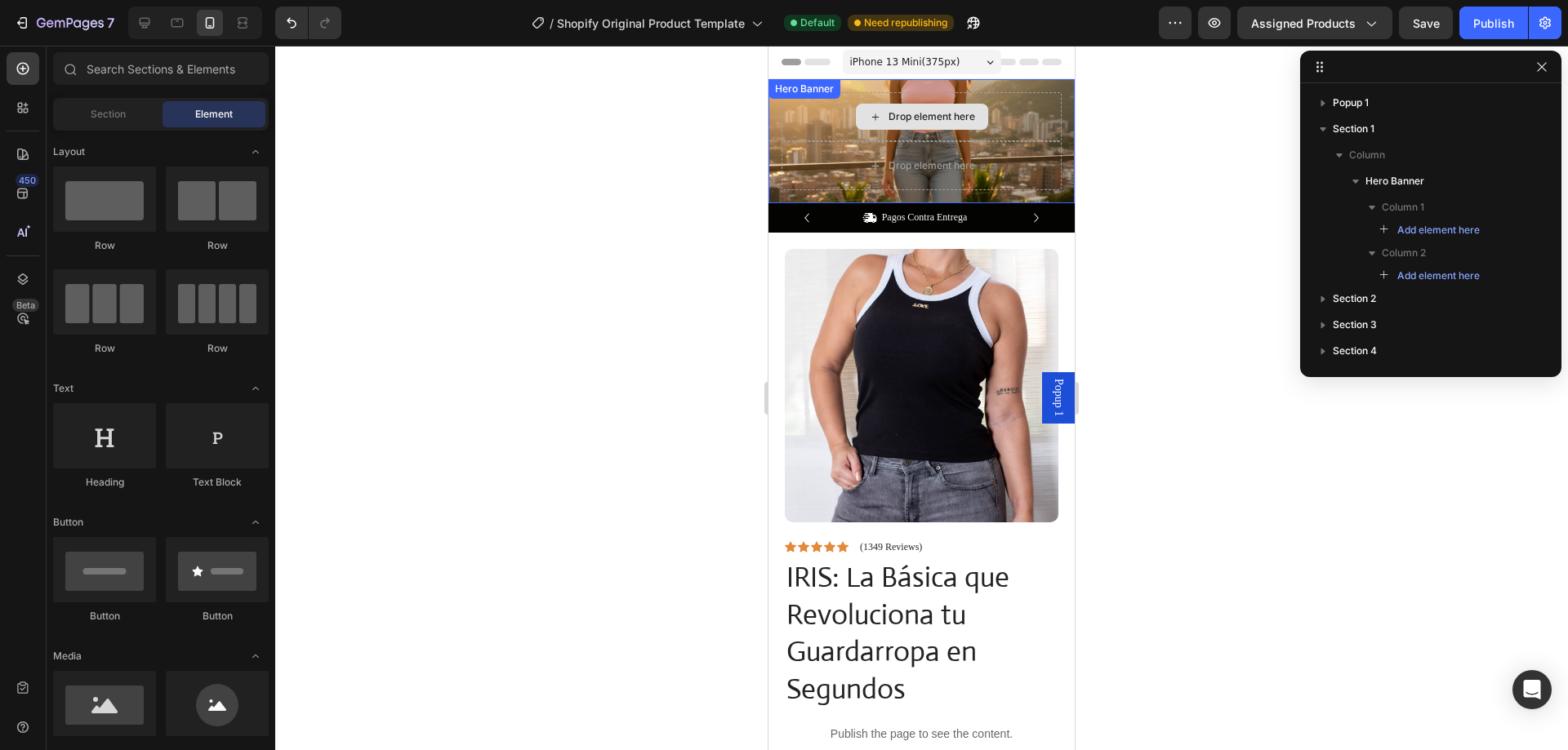
click at [905, 122] on div "Drop element here" at bounding box center [932, 117] width 87 height 13
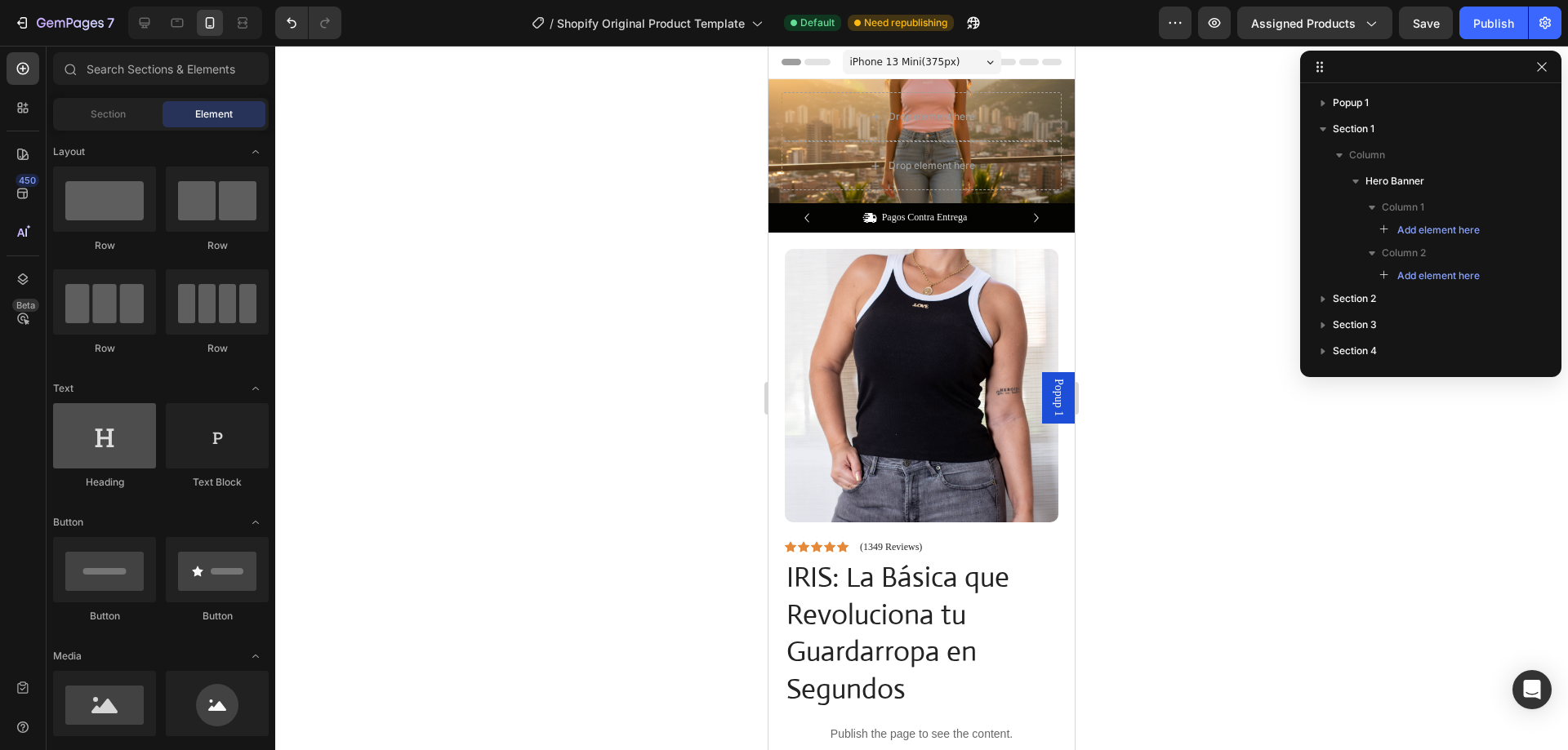
click at [109, 404] on div at bounding box center [105, 437] width 103 height 66
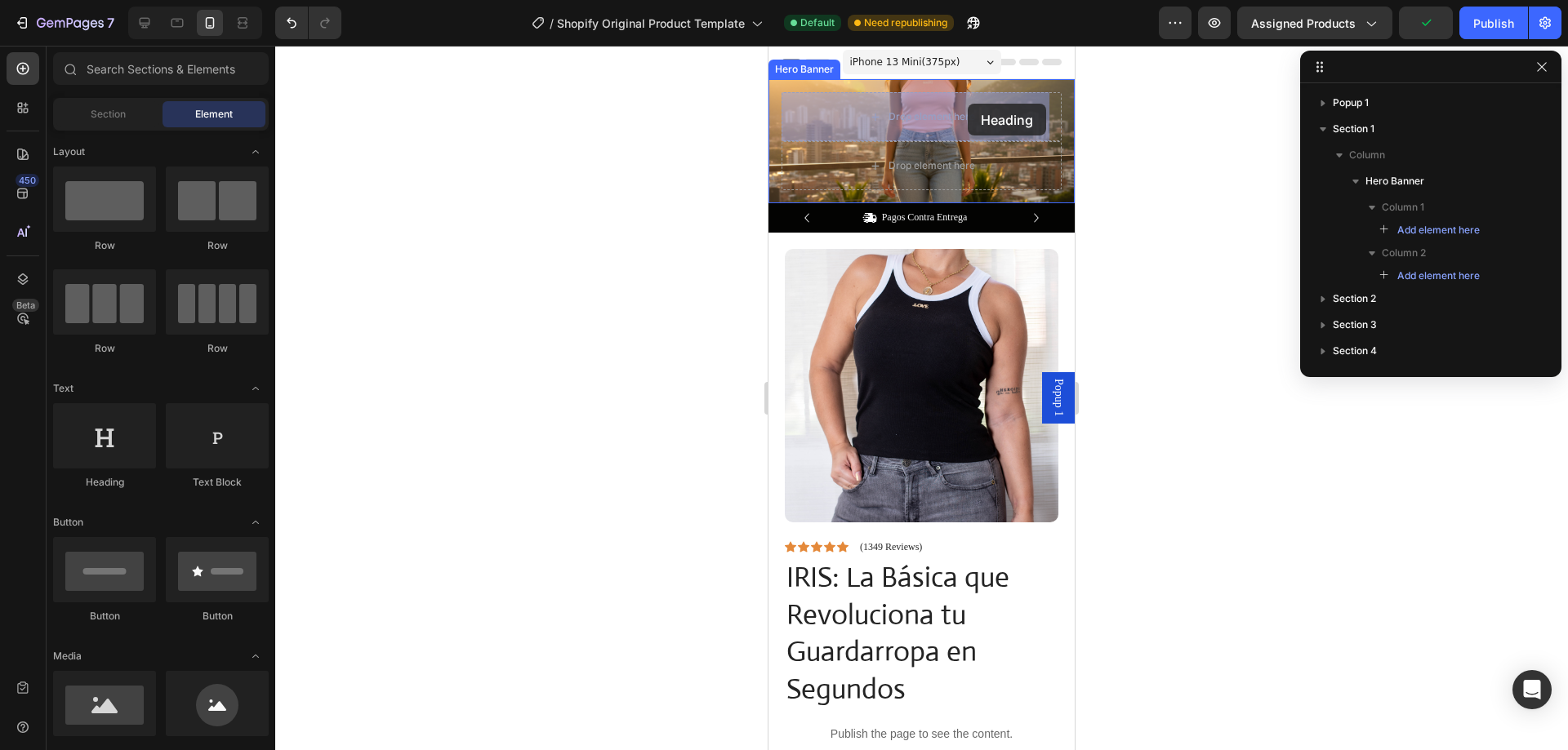
drag, startPoint x: 858, startPoint y: 327, endPoint x: 959, endPoint y: 132, distance: 219.6
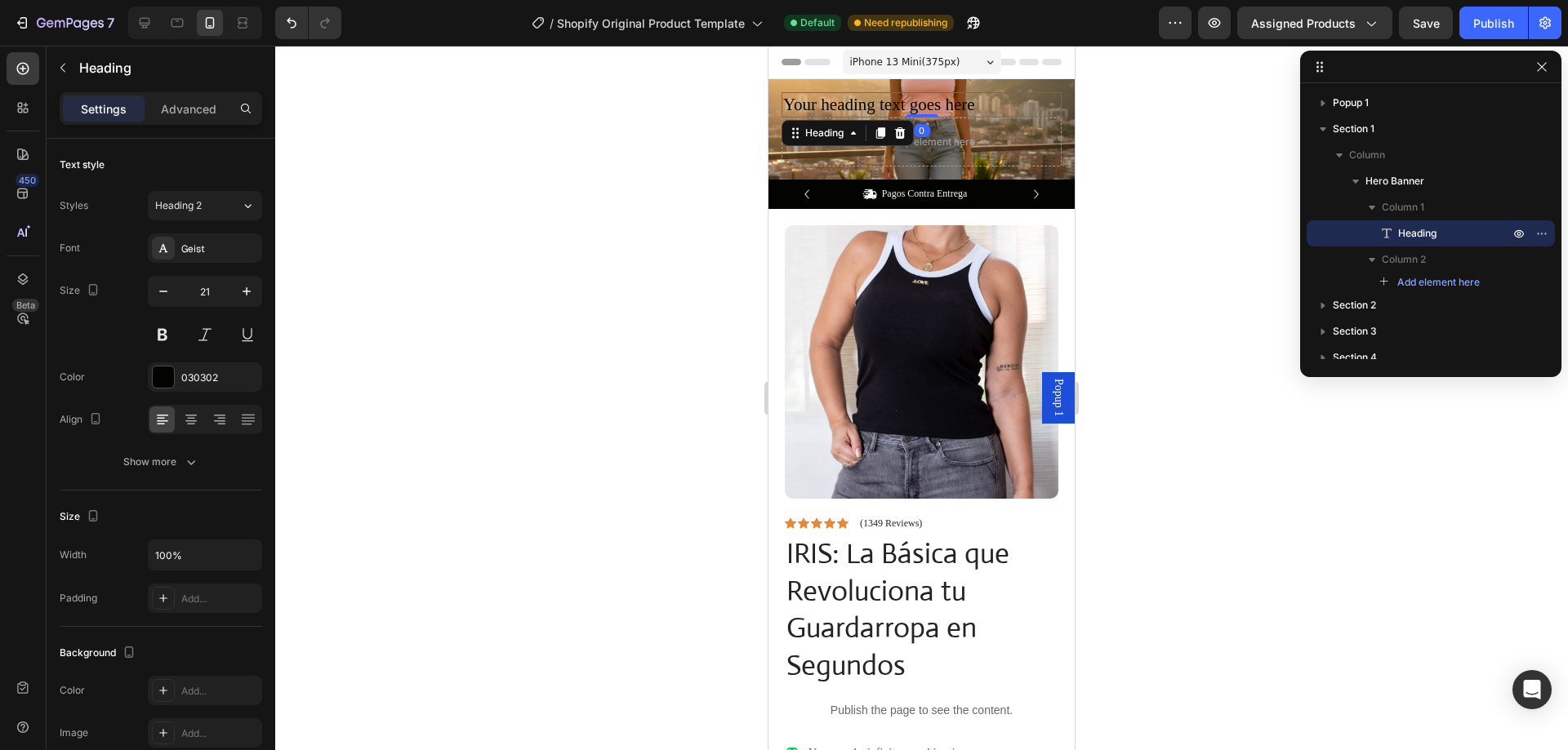
click at [896, 104] on h2 "Your heading text goes here" at bounding box center [921, 104] width 280 height 25
click at [896, 104] on p "Your heading text goes here" at bounding box center [921, 104] width 277 height 22
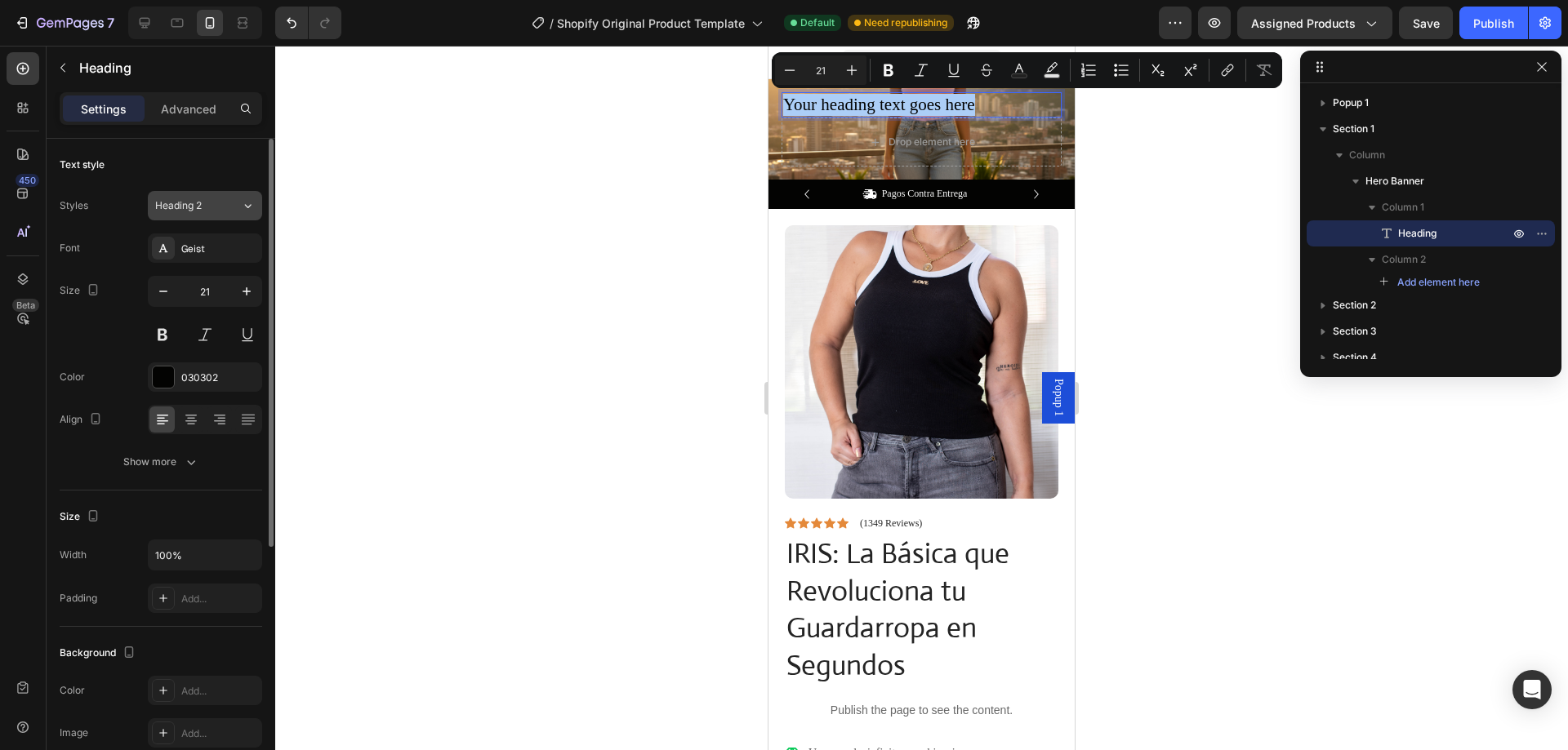
click at [173, 213] on button "Heading 2" at bounding box center [205, 206] width 115 height 29
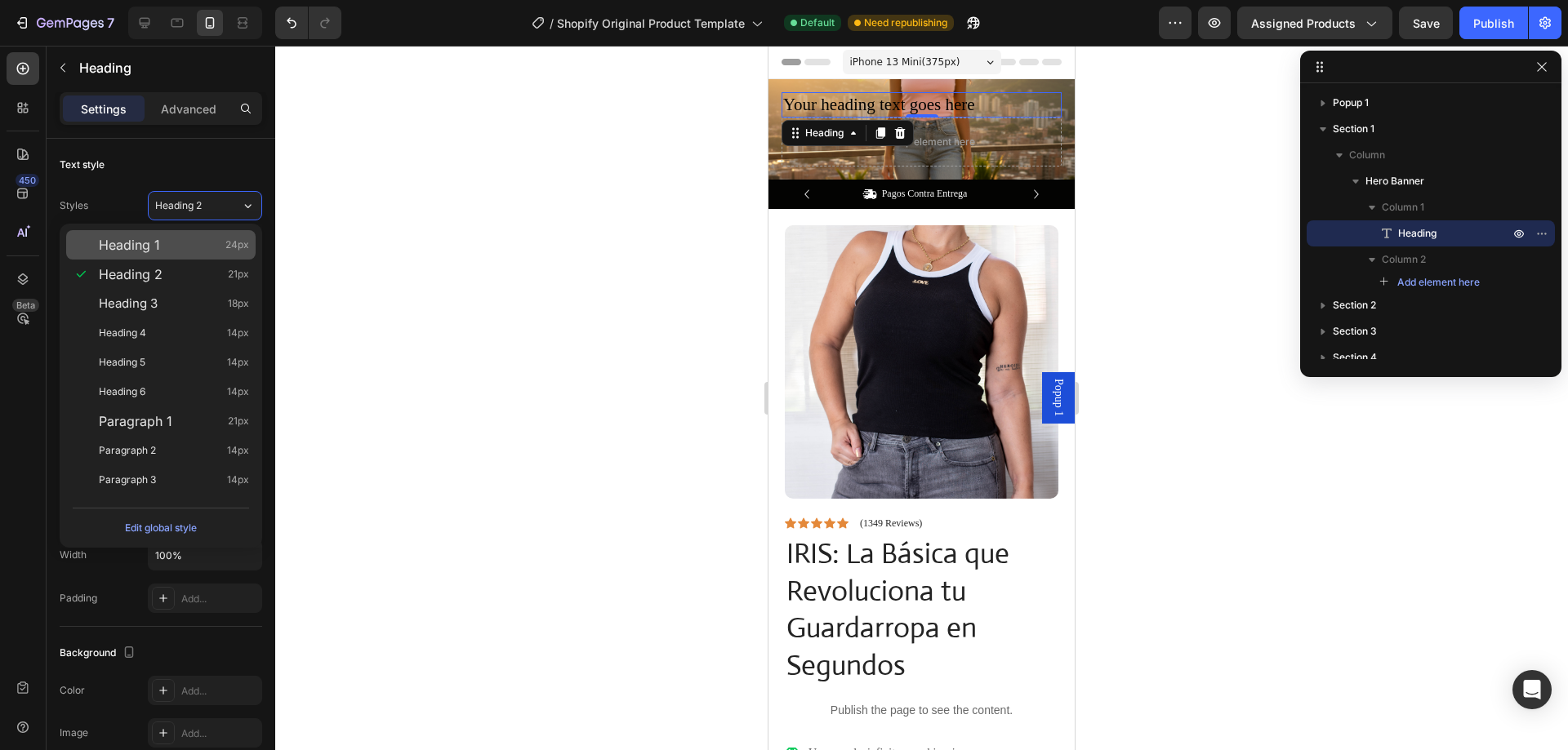
click at [188, 248] on div "Heading 1 24px" at bounding box center [174, 244] width 150 height 16
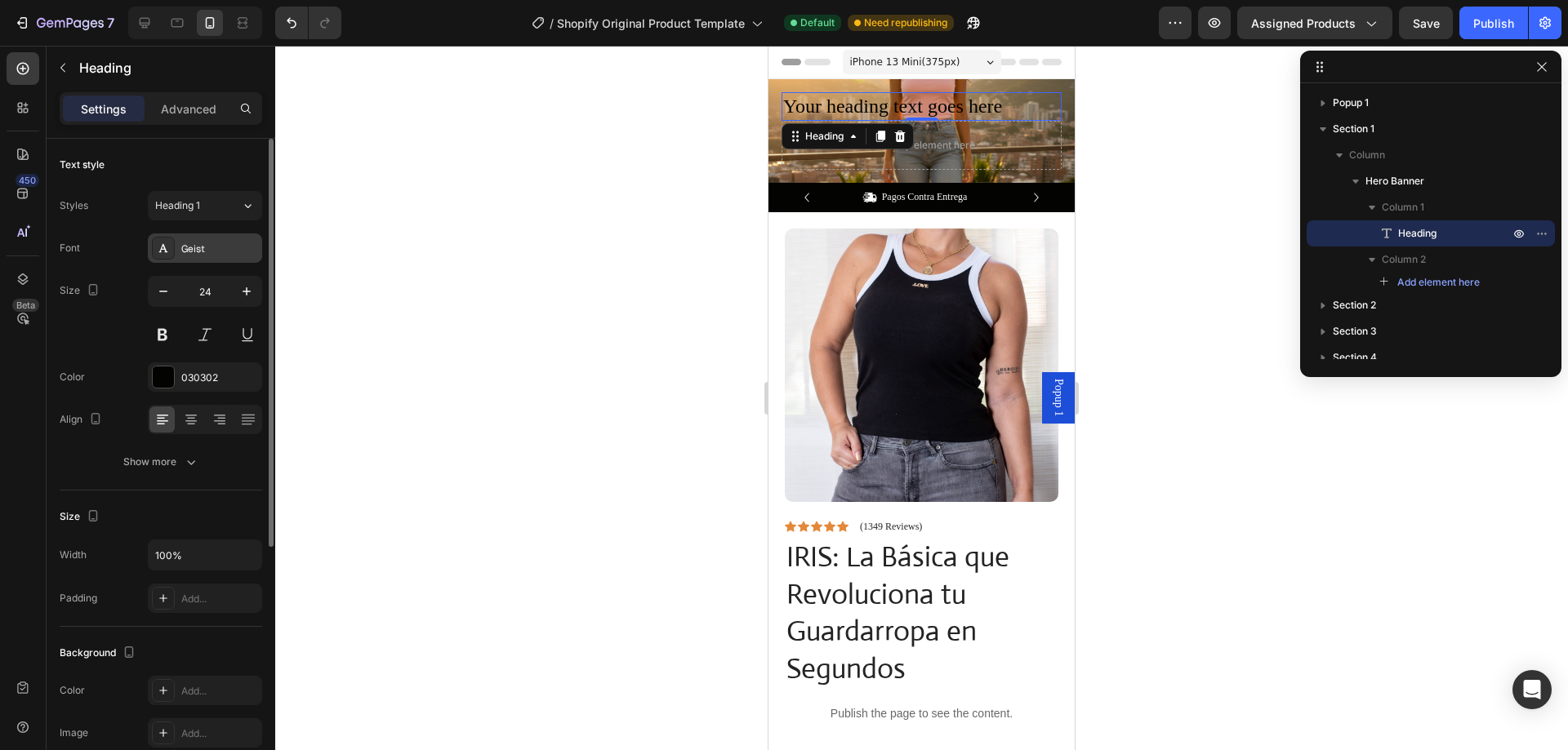
click at [197, 249] on div "Geist" at bounding box center [219, 249] width 77 height 14
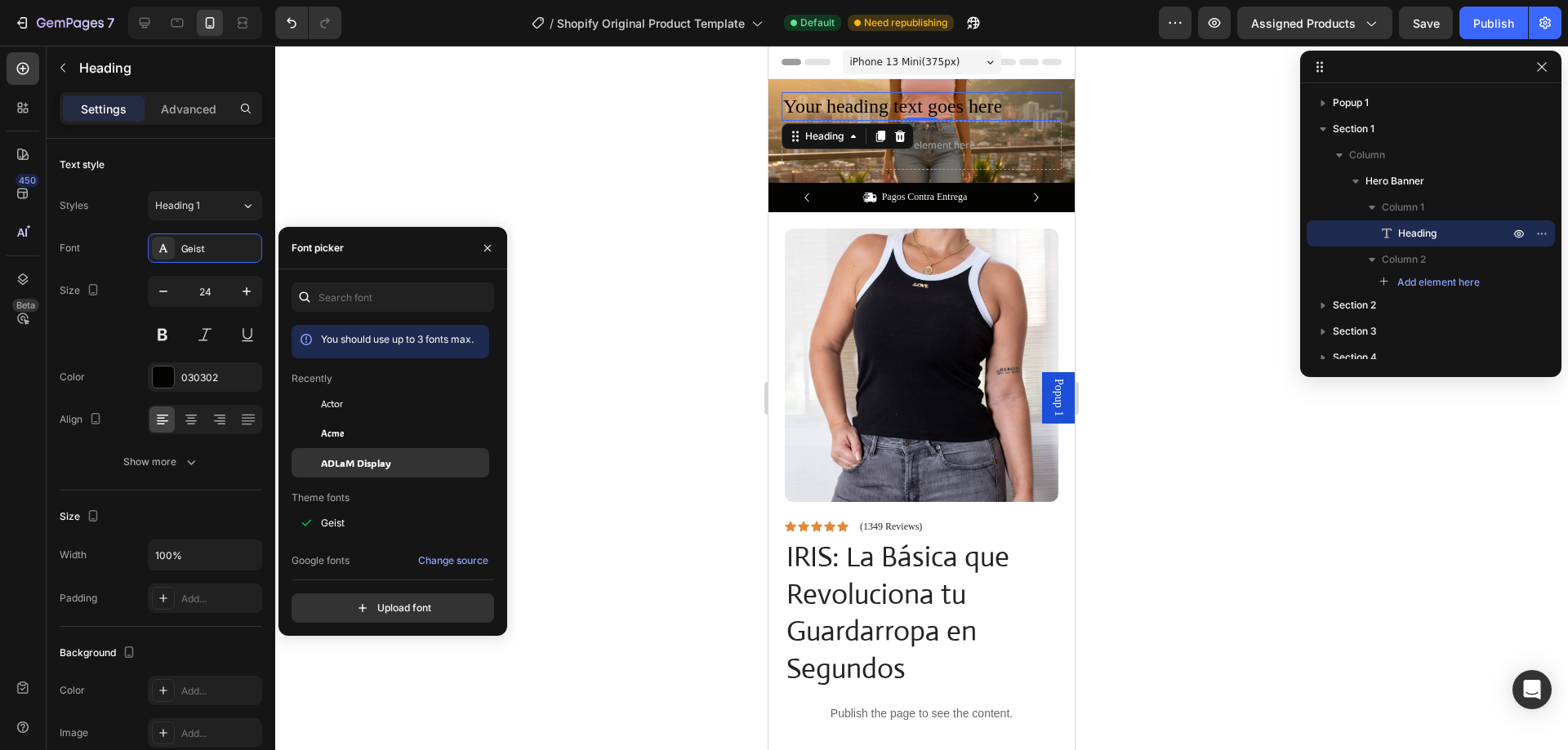
click at [368, 464] on span "ADLaM Display" at bounding box center [356, 463] width 70 height 14
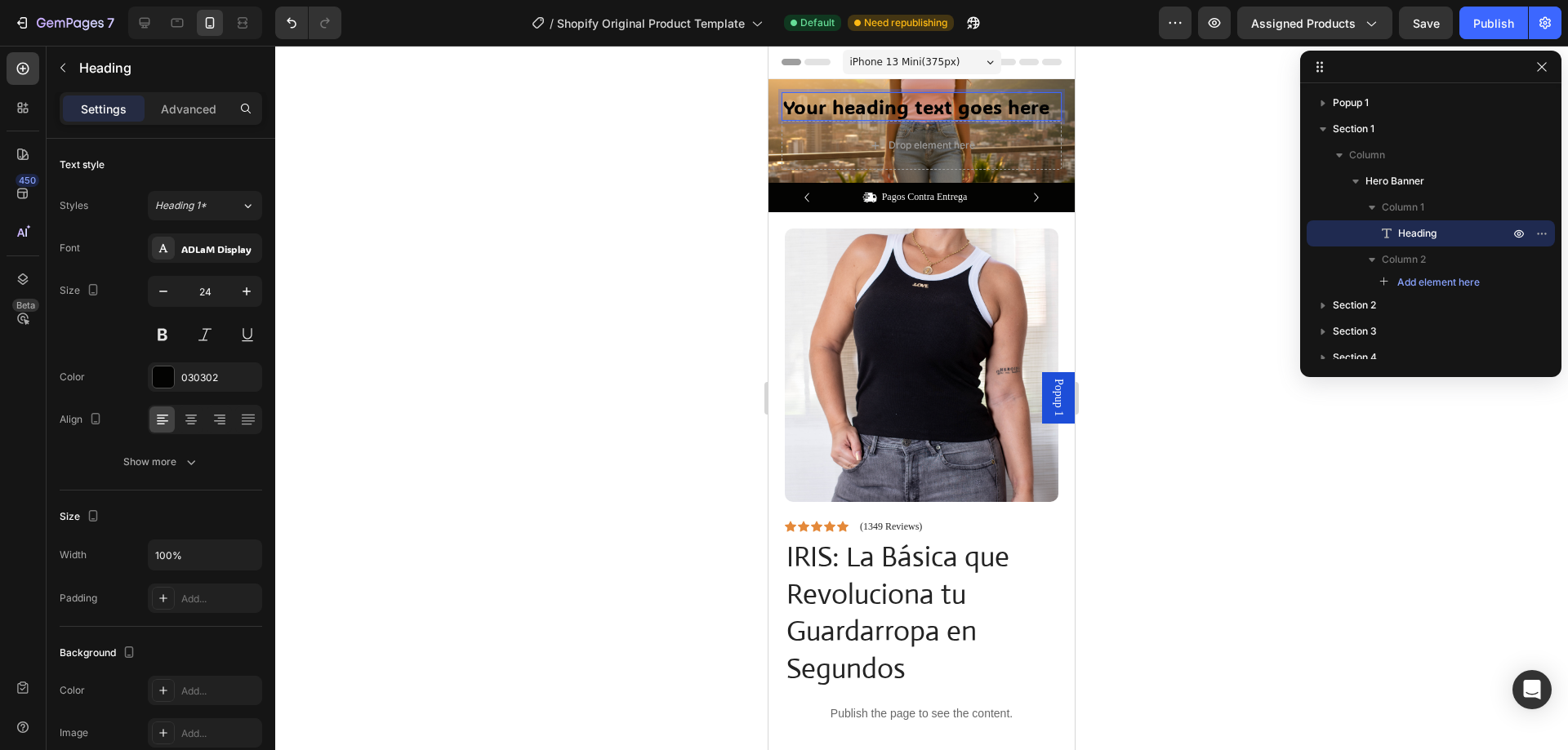
click at [854, 100] on p "Your heading text goes here" at bounding box center [921, 106] width 277 height 25
click at [191, 421] on icon at bounding box center [191, 421] width 12 height 2
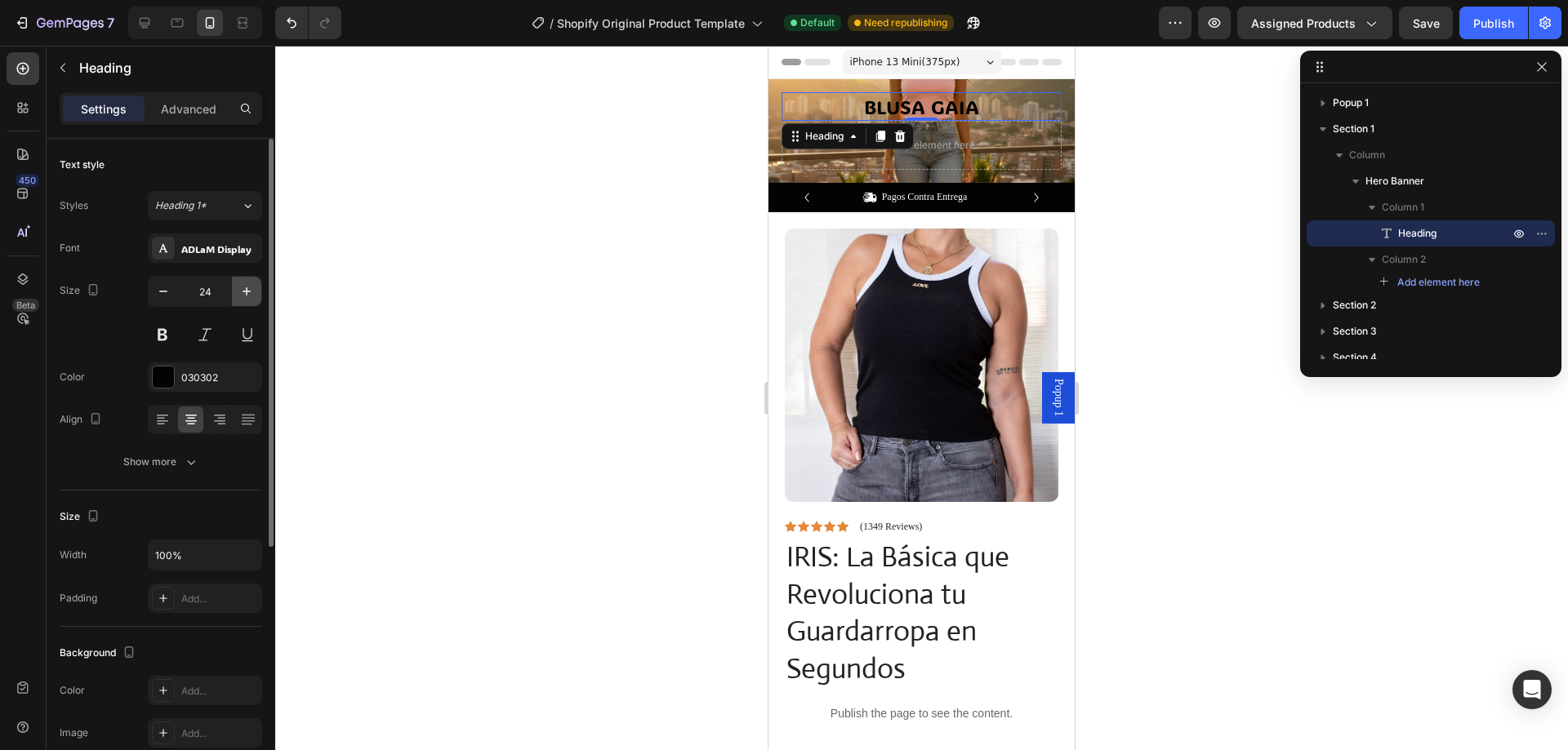
click at [245, 285] on icon "button" at bounding box center [246, 291] width 16 height 16
type input "25"
click at [191, 381] on div "030302" at bounding box center [205, 378] width 47 height 14
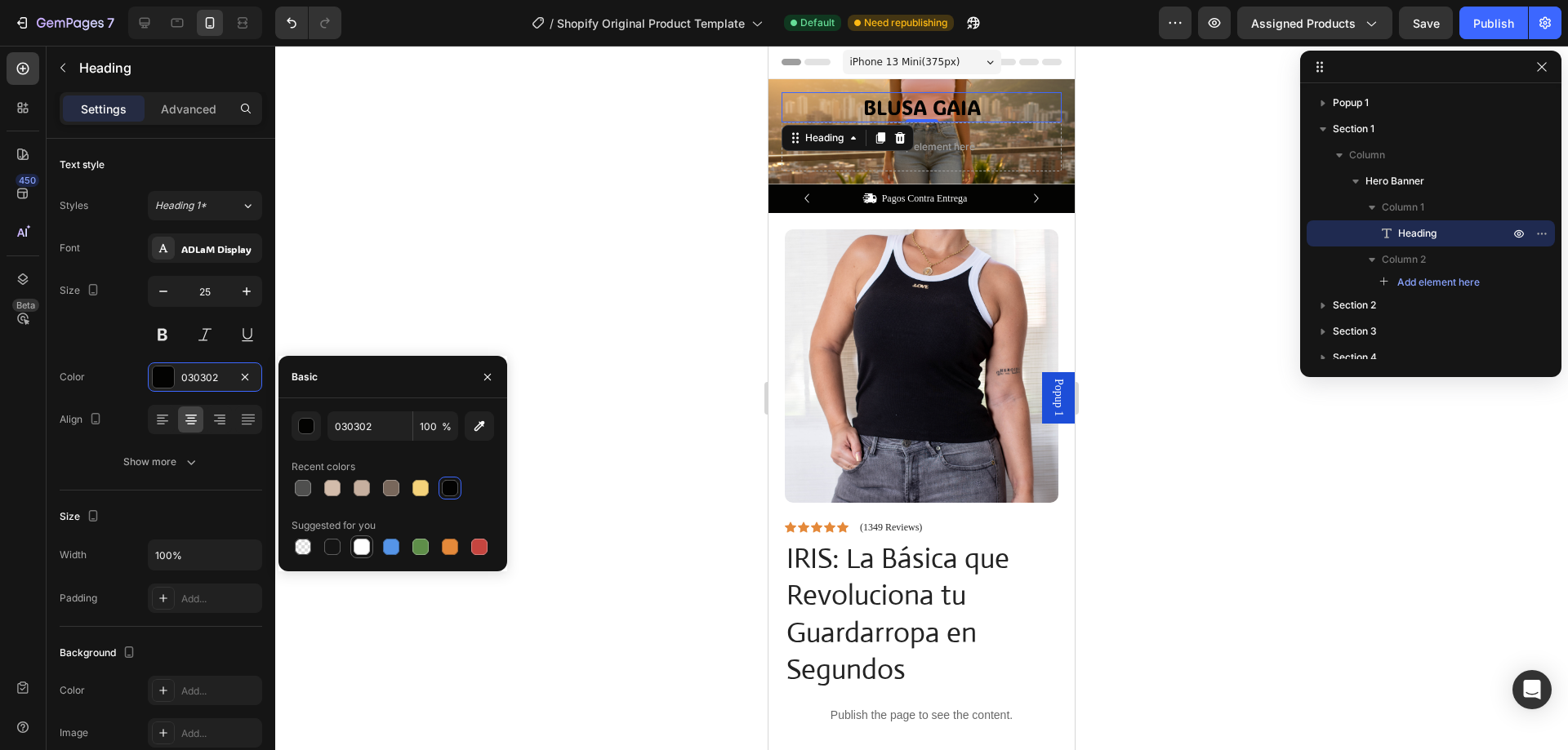
click at [359, 546] on div at bounding box center [361, 546] width 16 height 16
type input "FFFFFF"
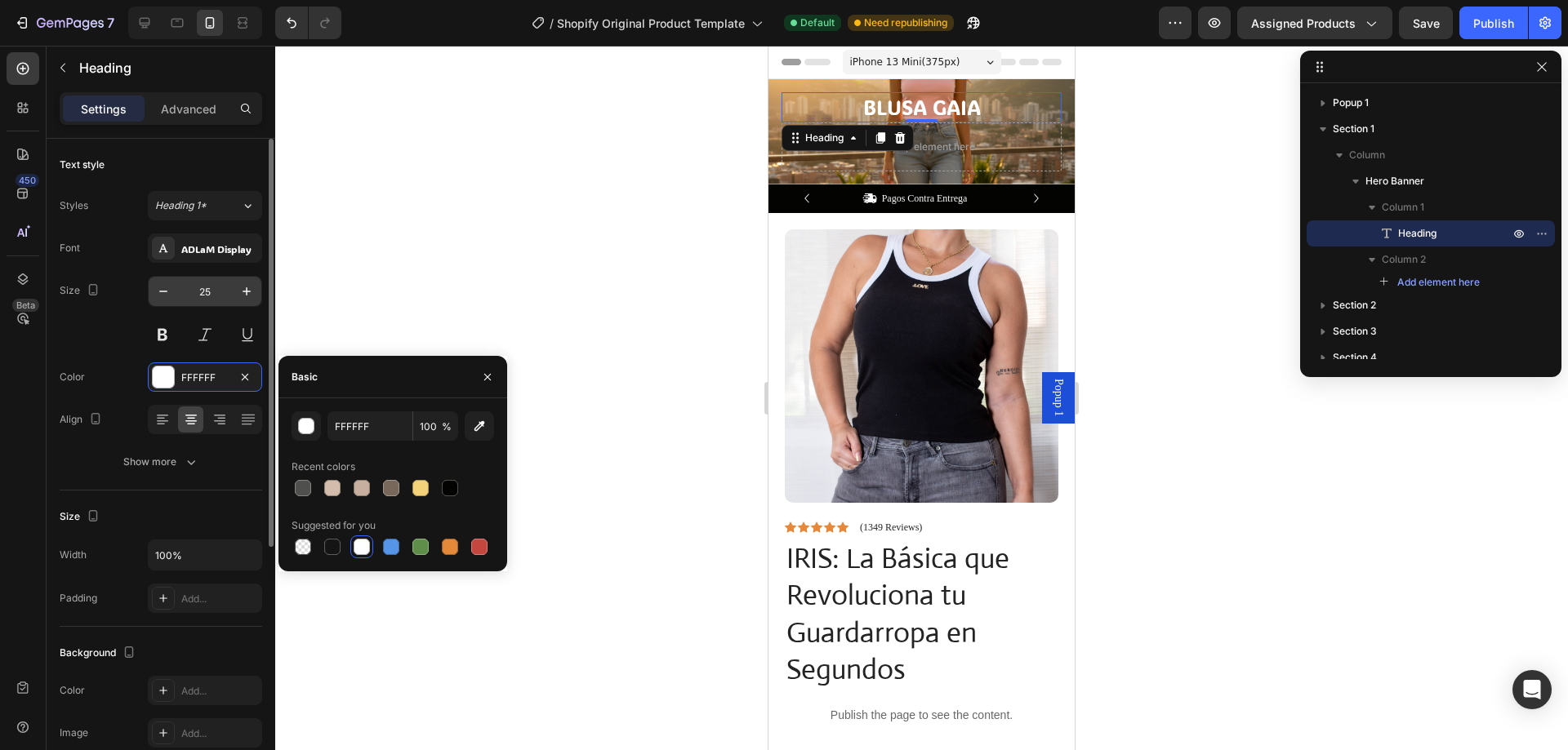
click at [211, 294] on input "25" at bounding box center [205, 291] width 54 height 29
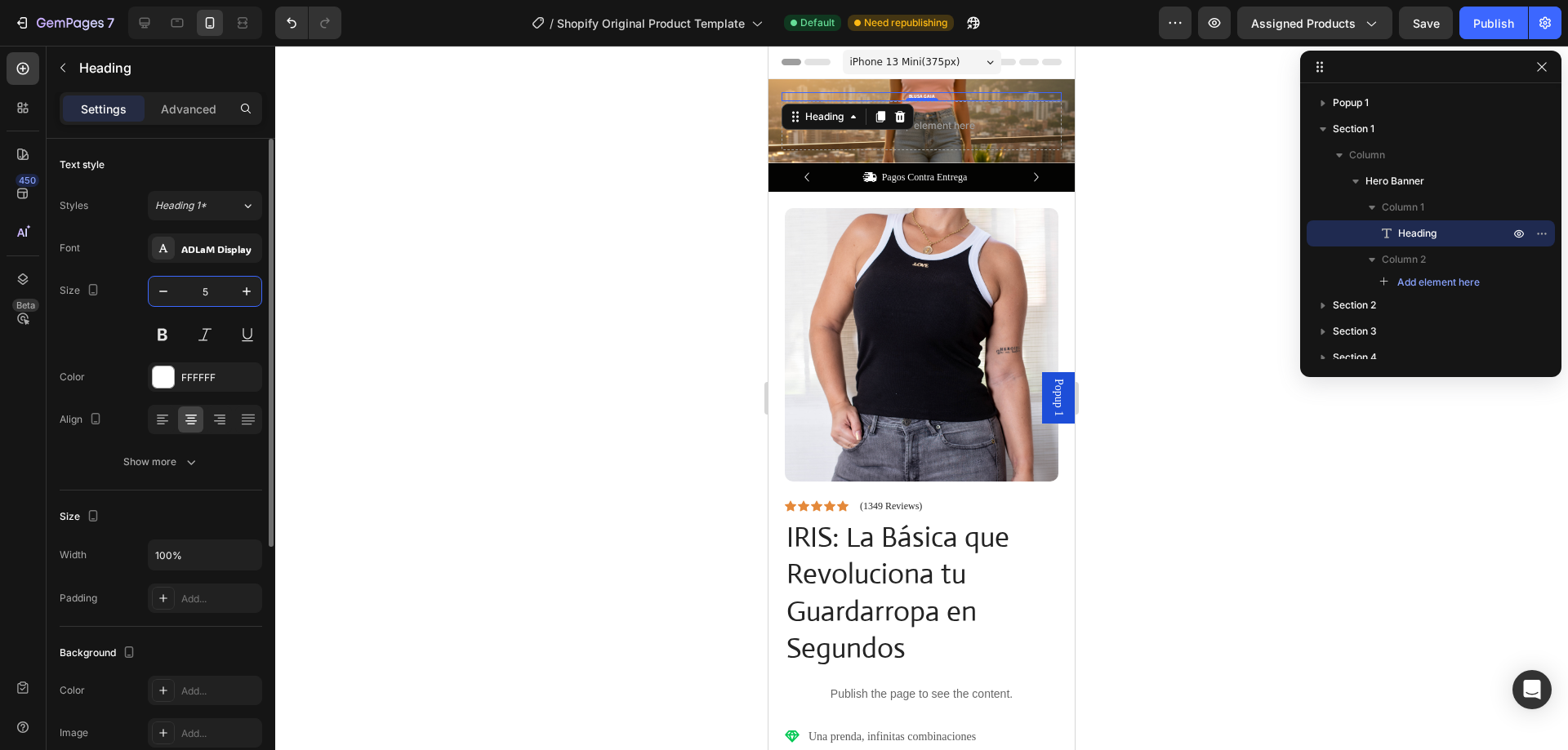
type input "50"
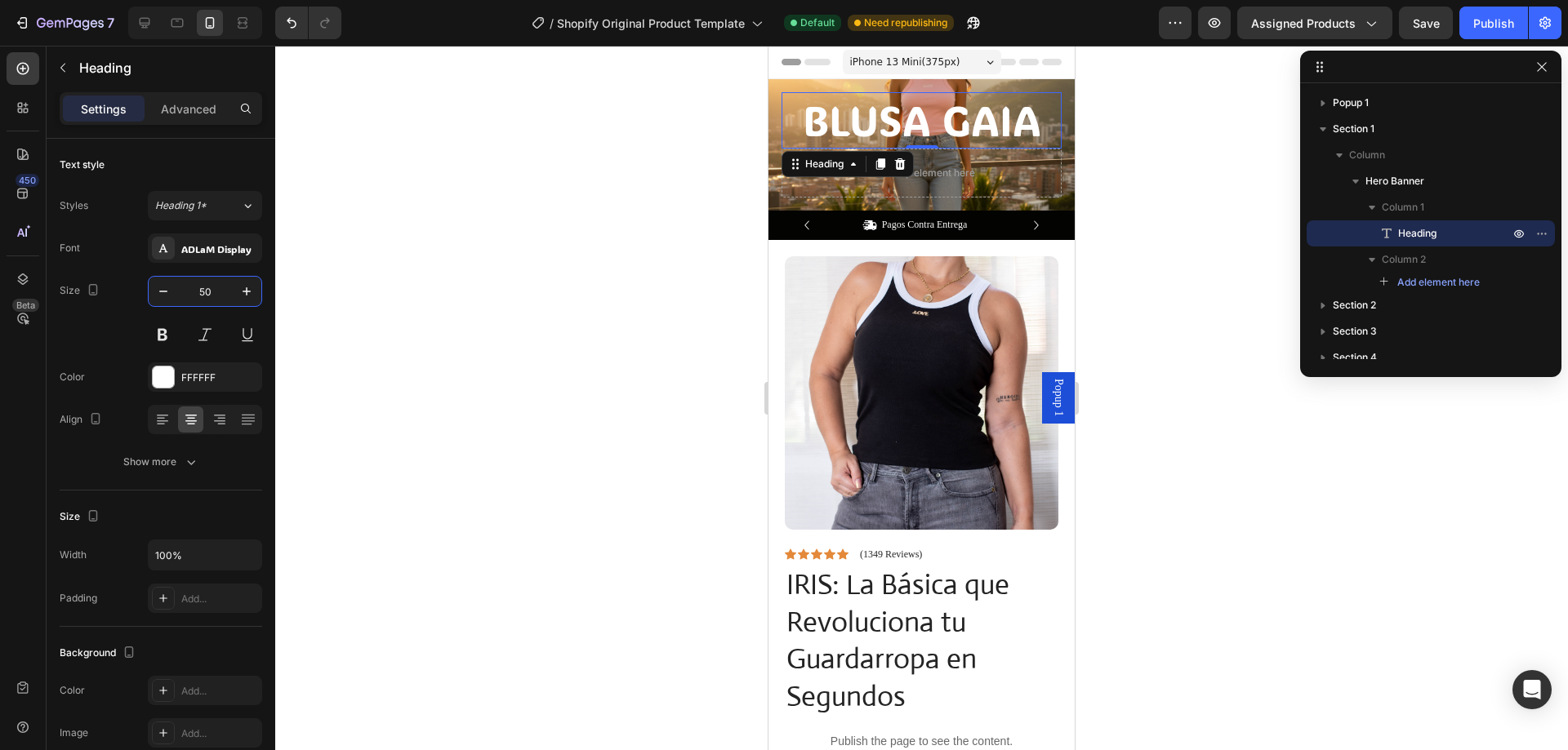
click at [822, 77] on div "Hero Banner" at bounding box center [805, 69] width 66 height 14
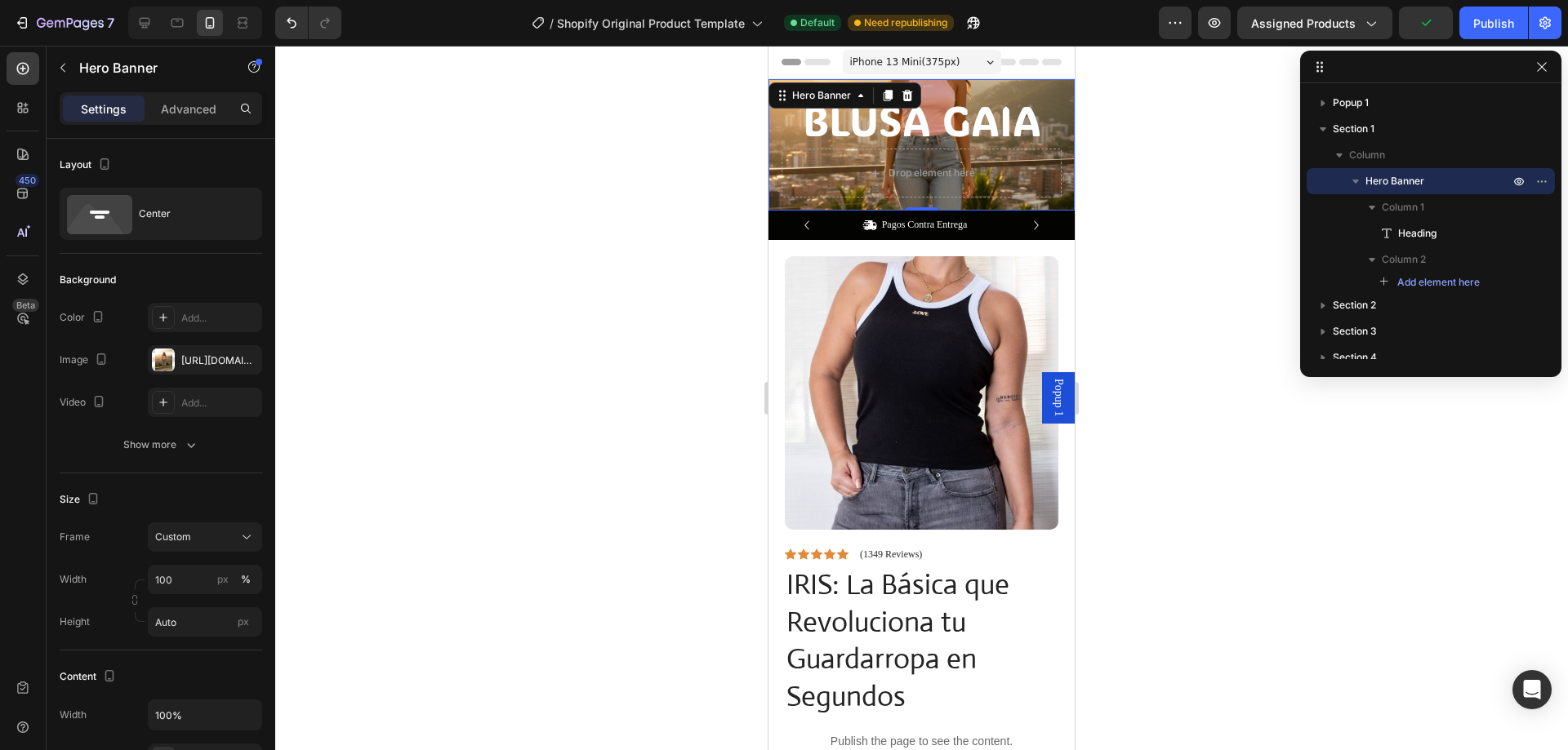
click at [977, 86] on div "BLUSA GAIA Heading Drop element here" at bounding box center [921, 145] width 306 height 131
click at [201, 101] on p "Advanced" at bounding box center [189, 109] width 56 height 17
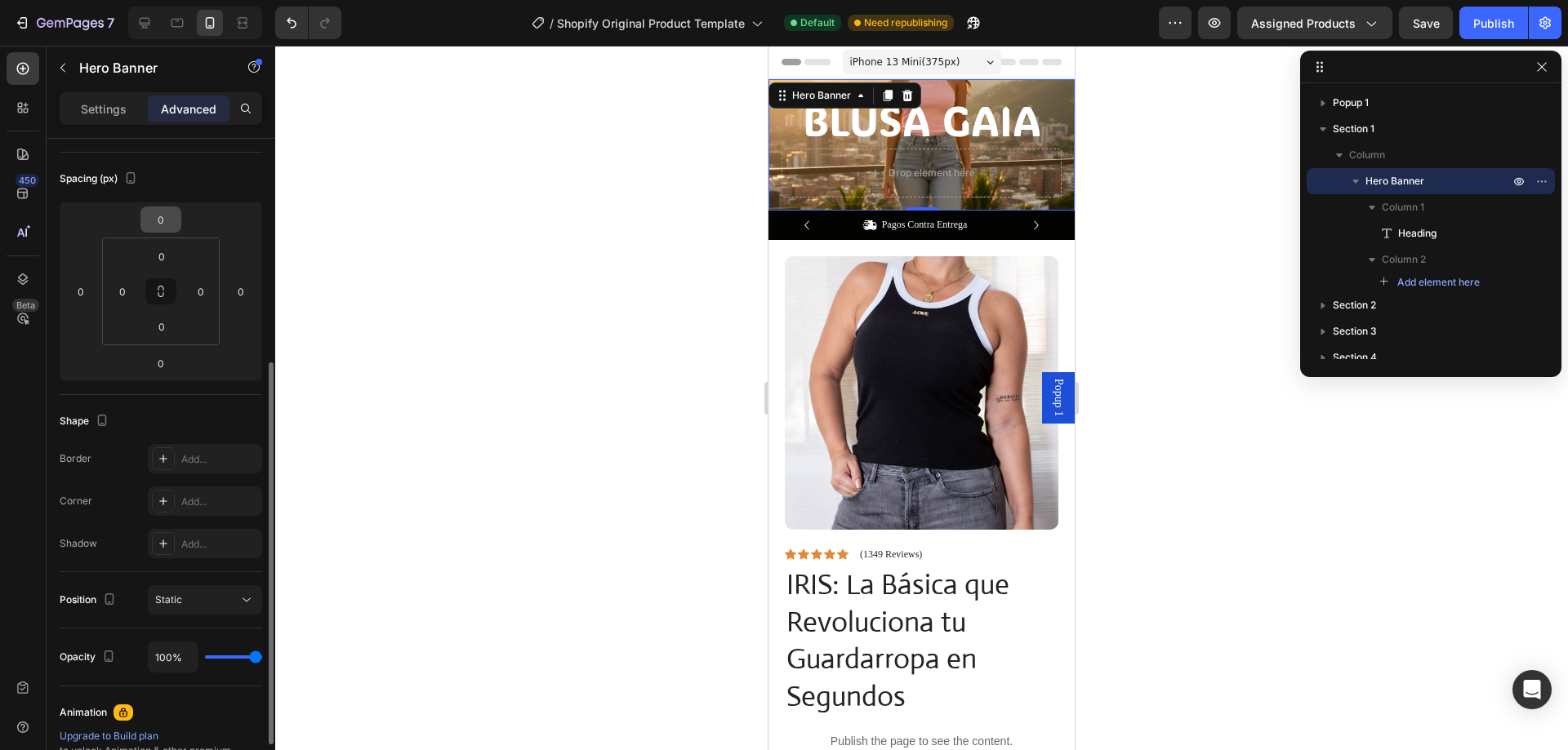
scroll to position [245, 0]
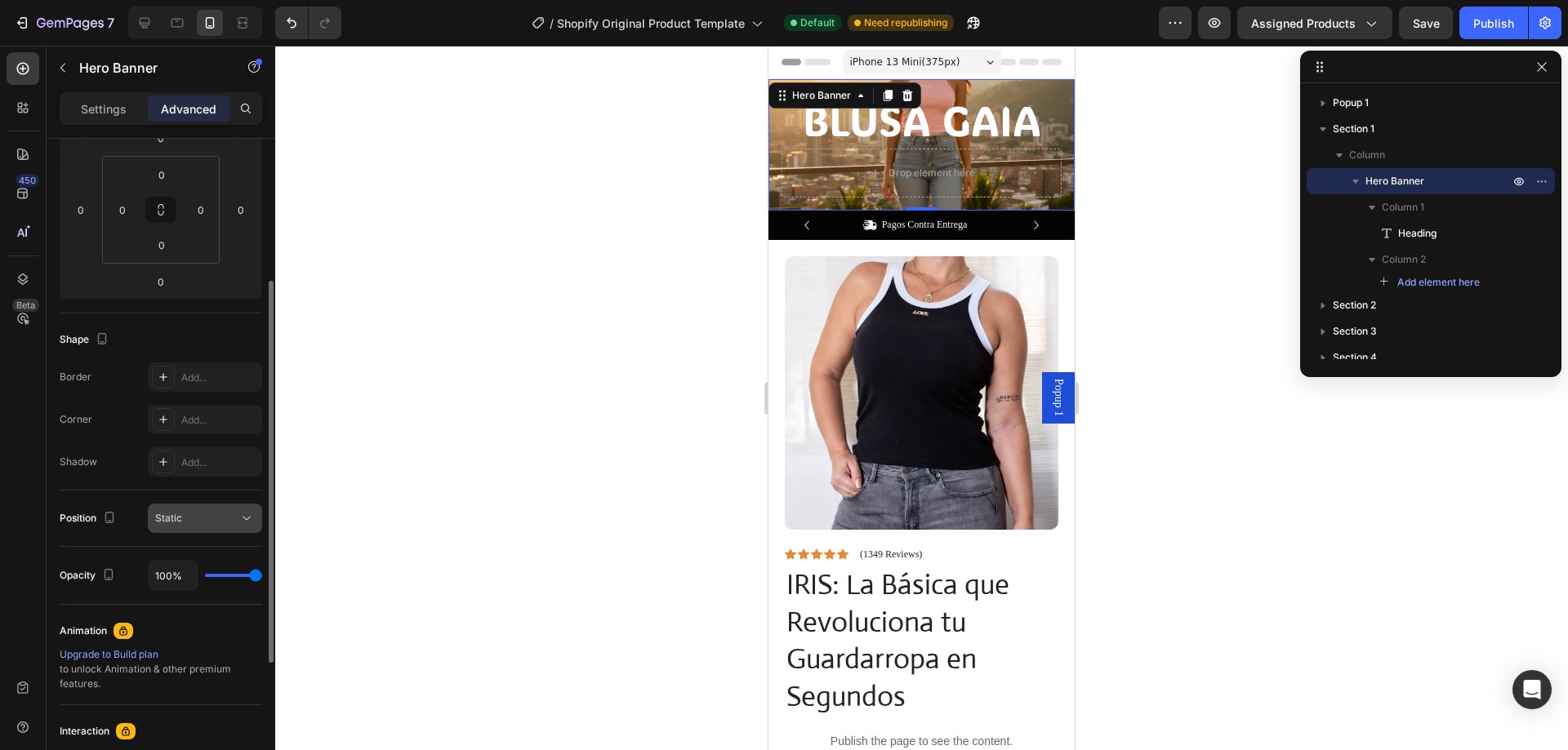
click at [175, 510] on button "Static" at bounding box center [205, 518] width 115 height 29
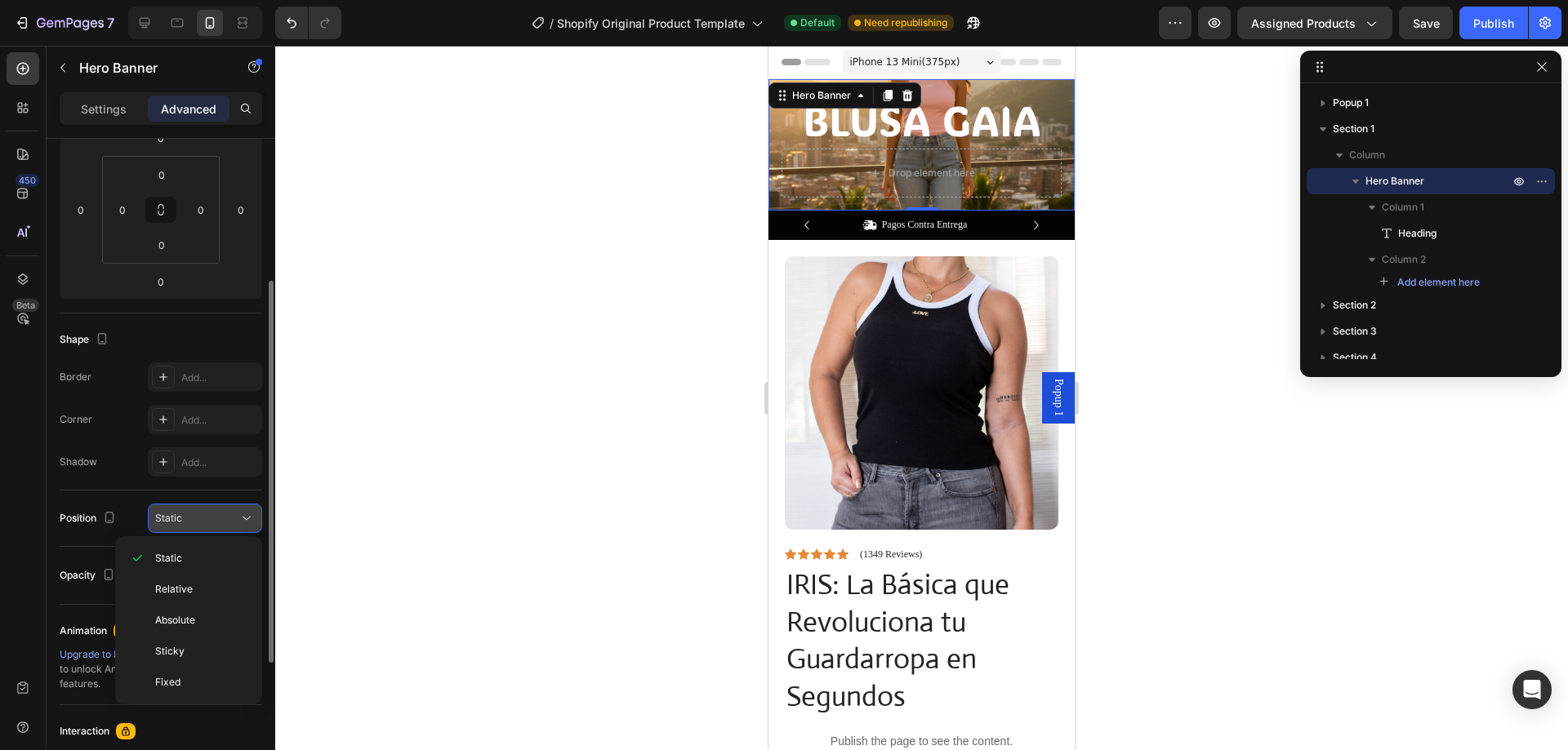
click at [175, 510] on button "Static" at bounding box center [205, 518] width 115 height 29
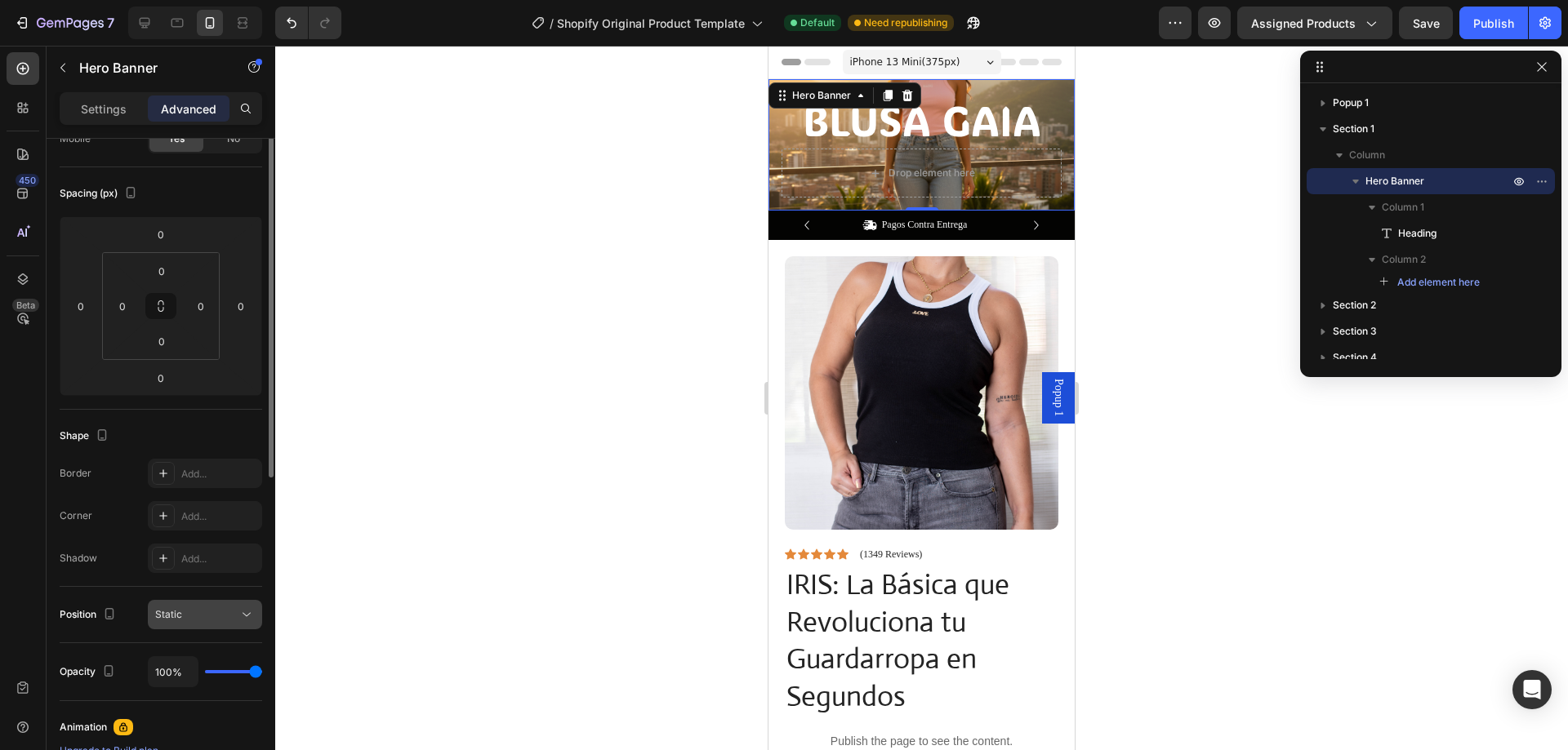
scroll to position [0, 0]
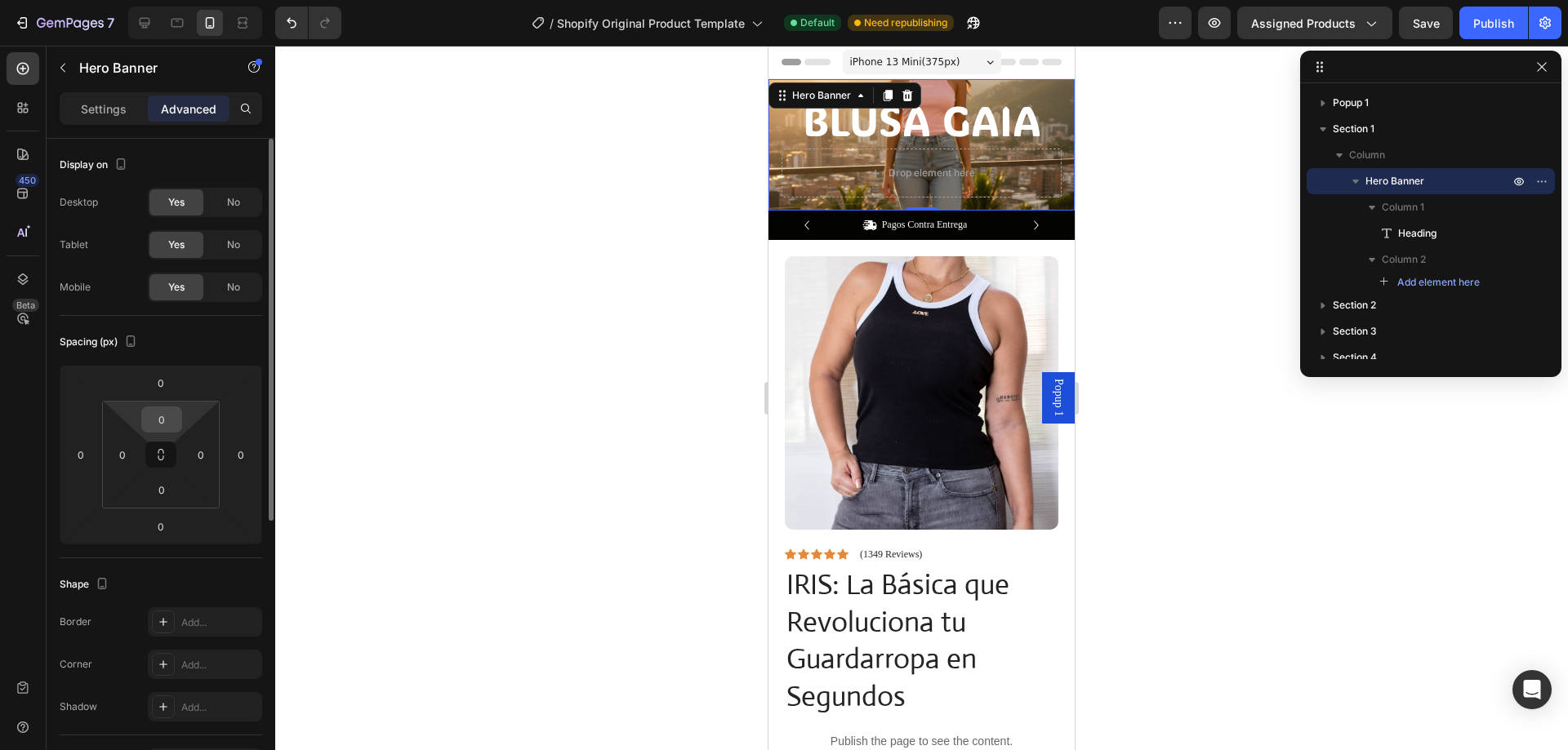
click at [159, 423] on input "0" at bounding box center [161, 419] width 33 height 24
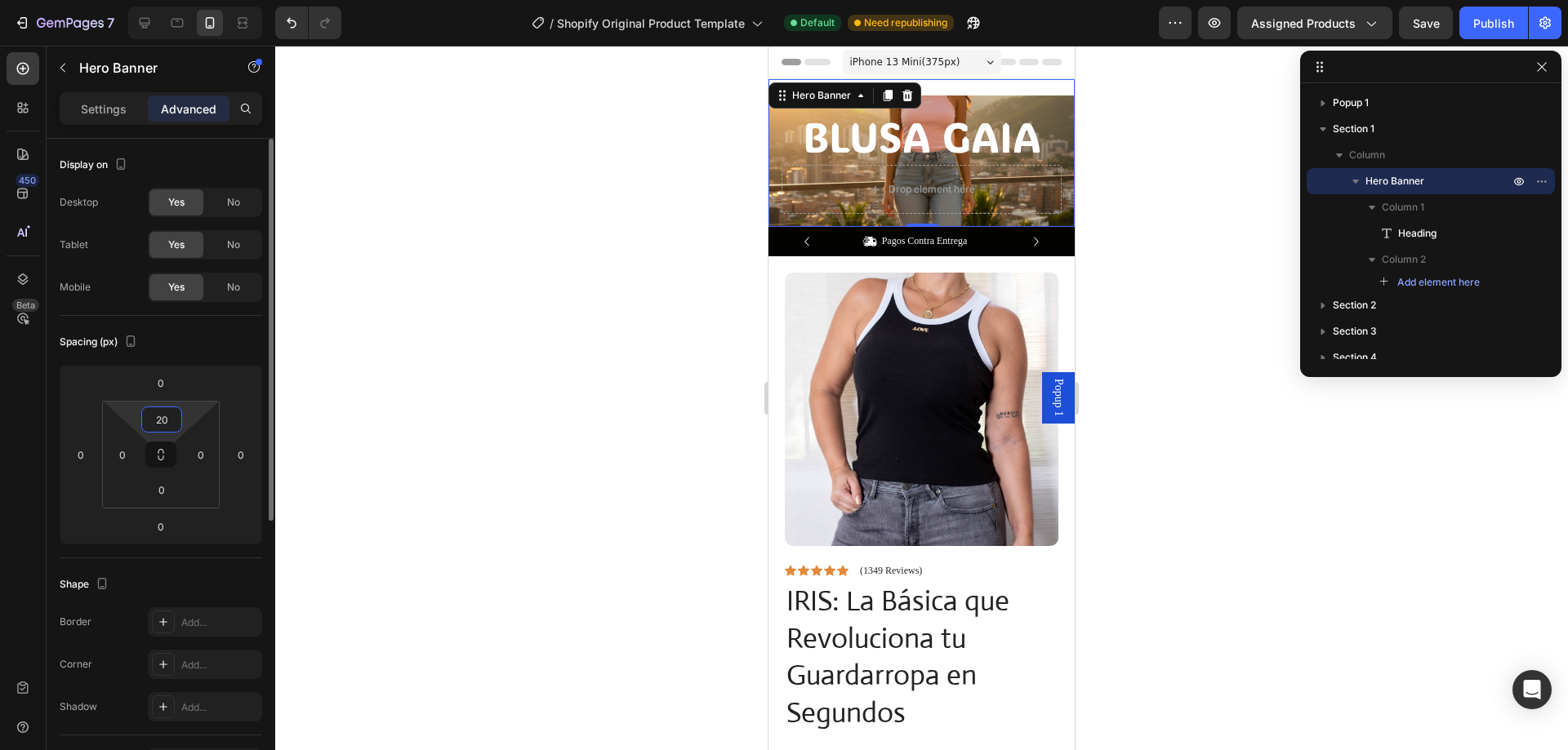
type input "2"
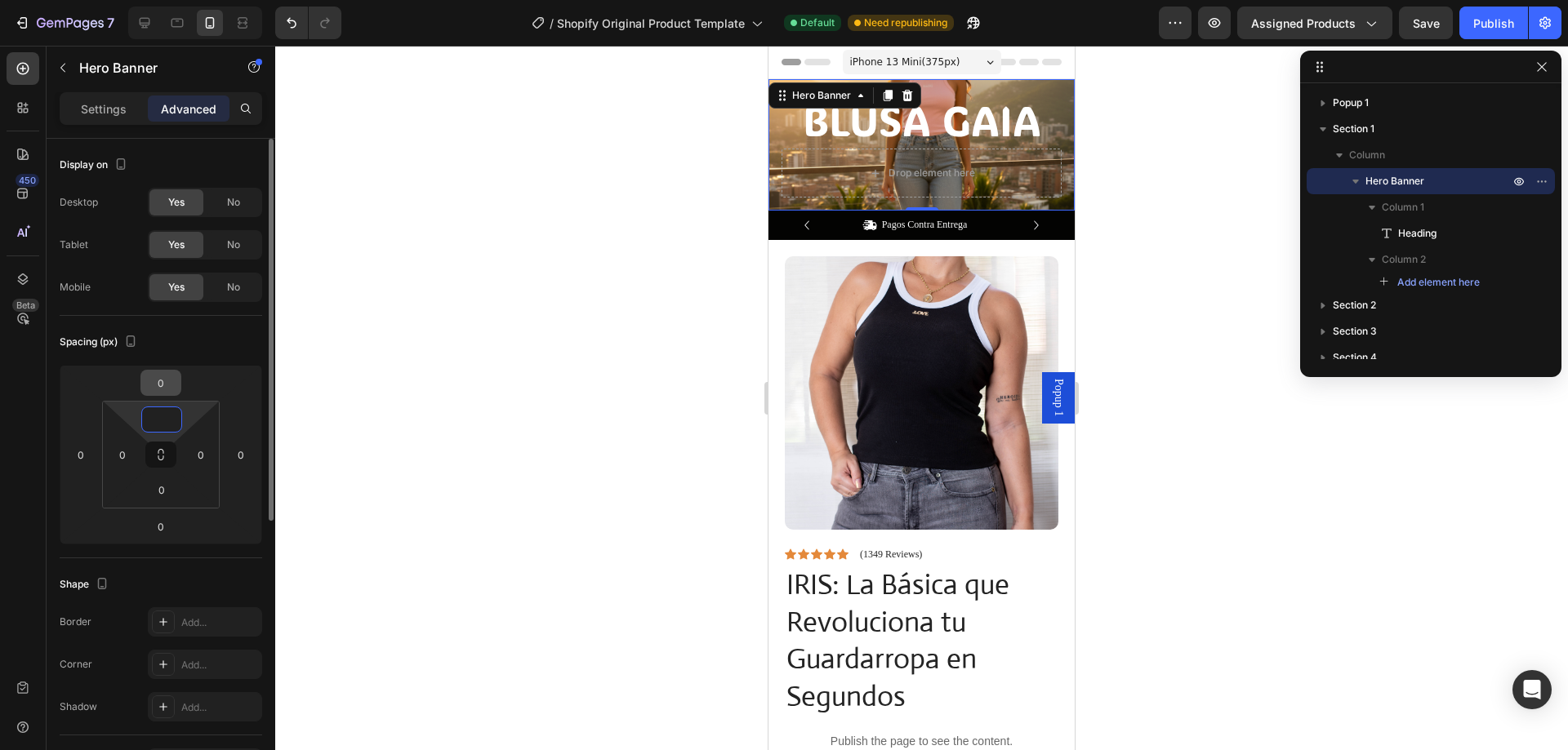
click at [159, 394] on input "0" at bounding box center [160, 383] width 33 height 24
type input "0"
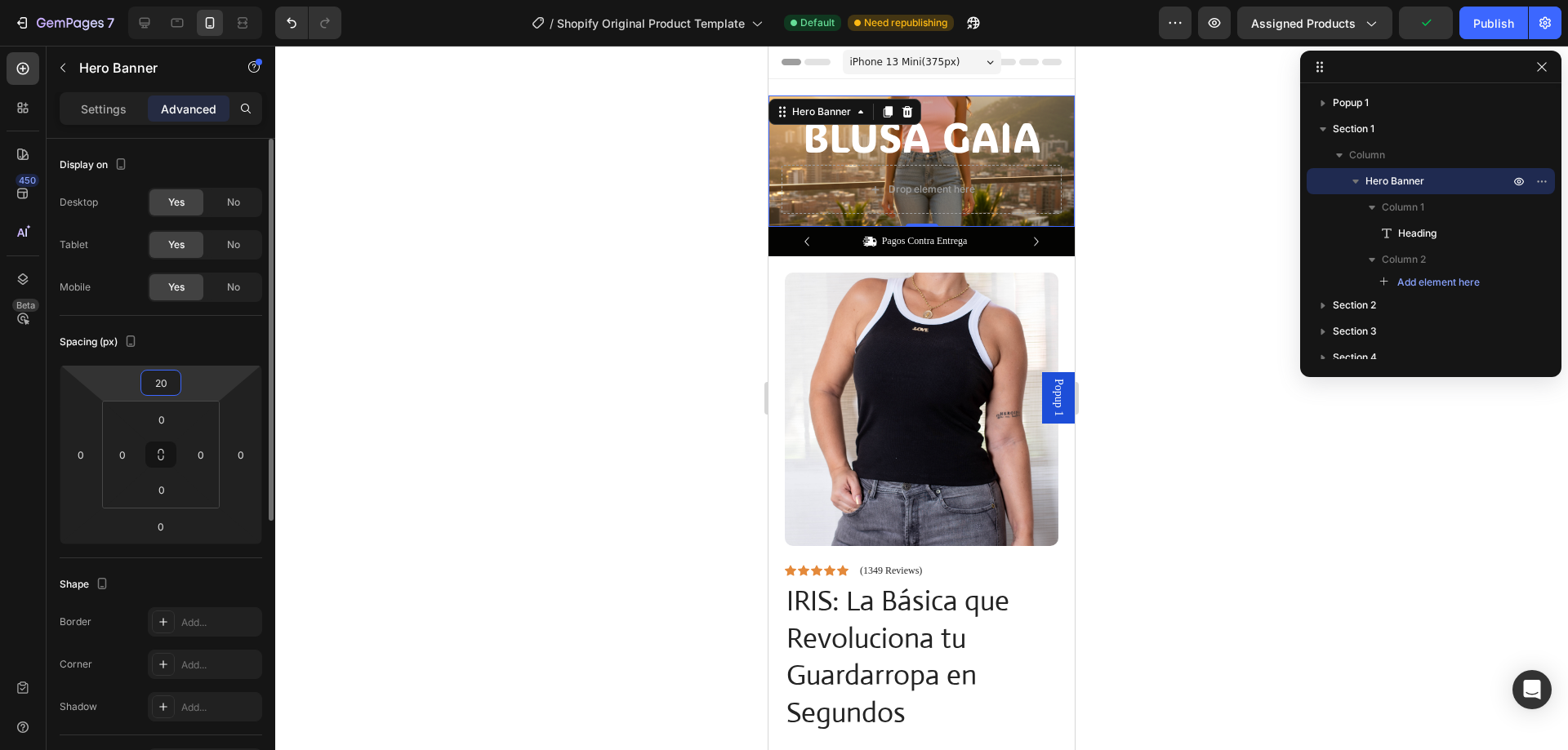
type input "2"
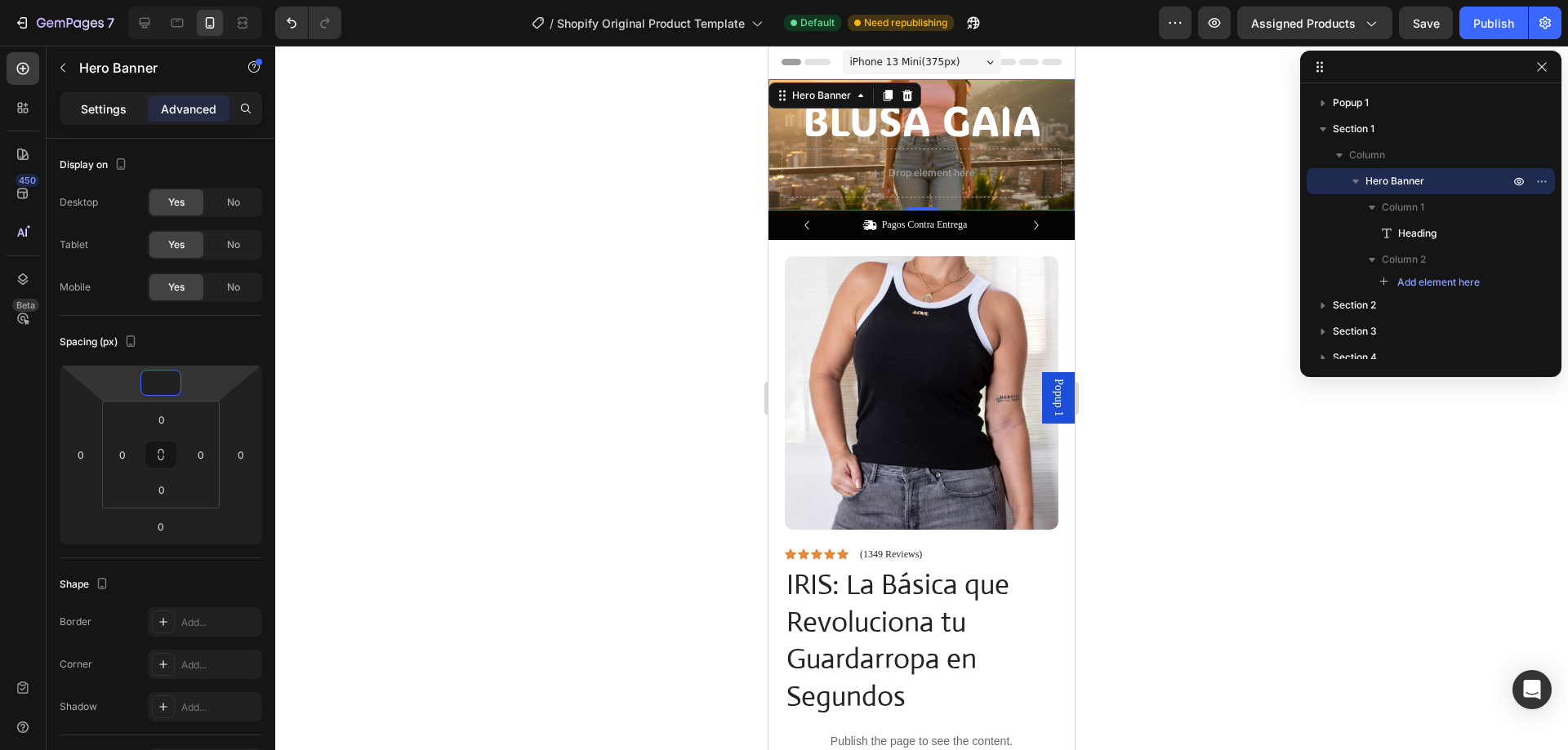
click at [83, 110] on p "Settings" at bounding box center [104, 109] width 46 height 17
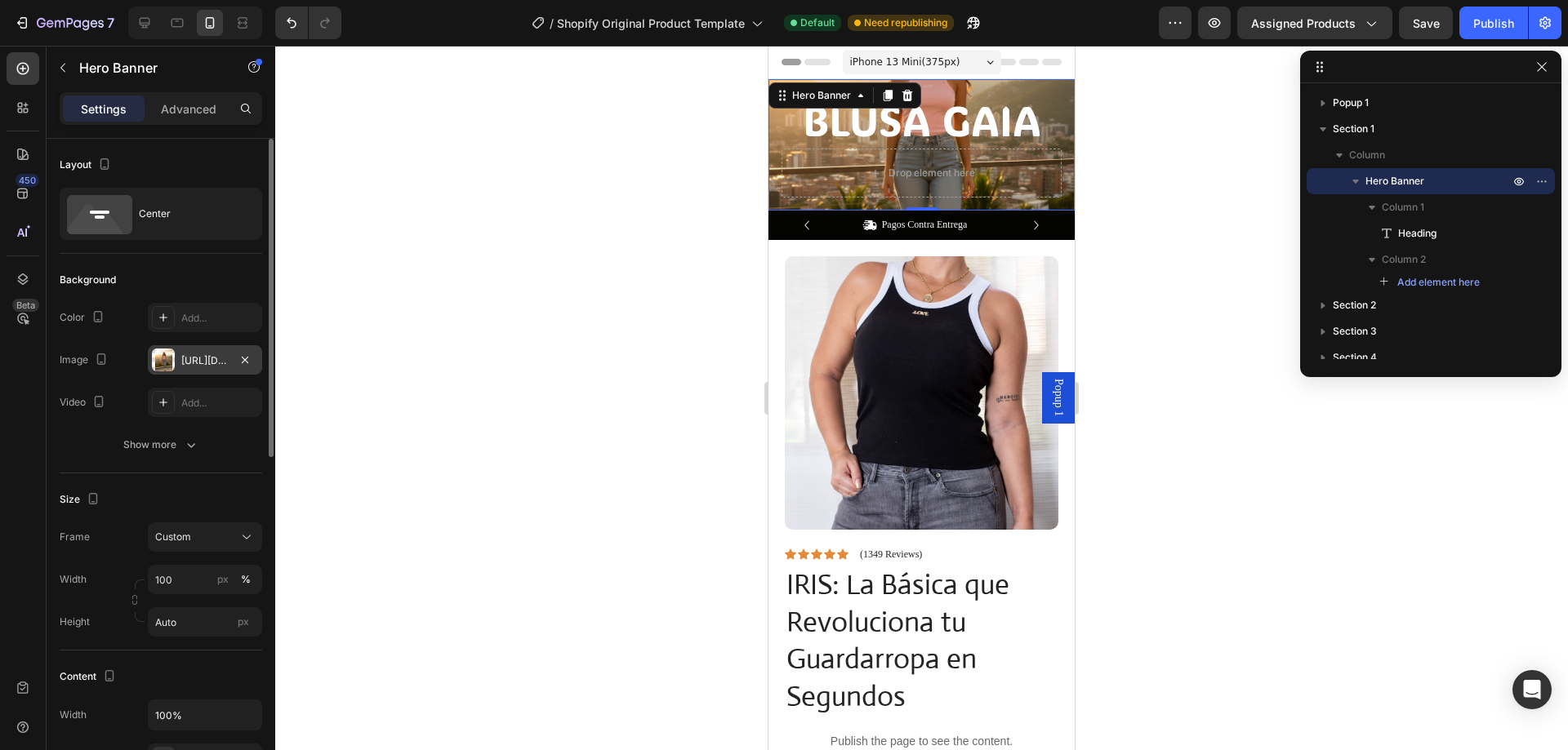
click at [195, 368] on div "https://cdn.shopify.com/s/files/1/0705/6998/4166/files/gempages_581676568724636…" at bounding box center [205, 360] width 115 height 29
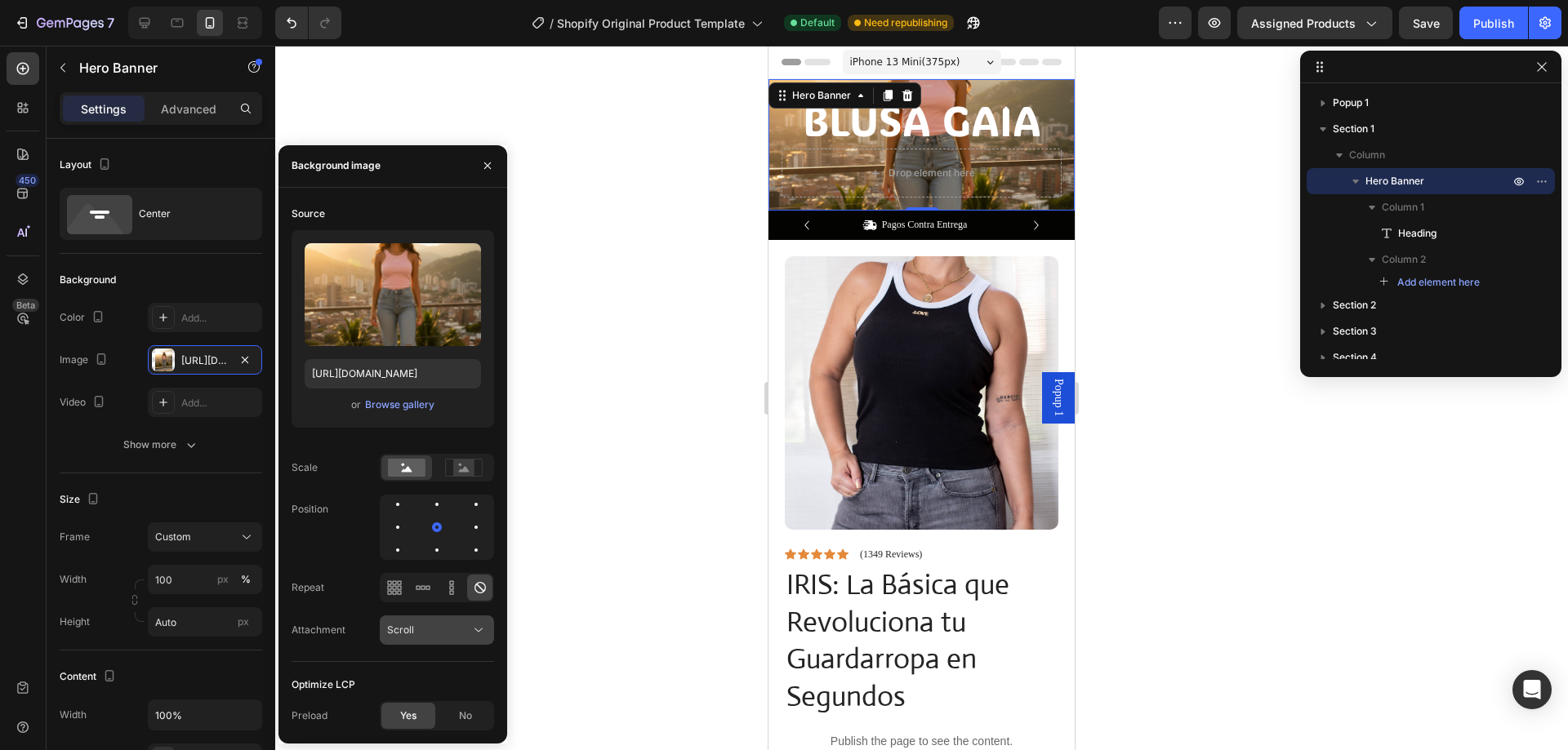
click at [438, 626] on div "Scroll" at bounding box center [428, 629] width 83 height 14
click at [430, 560] on p "Fixed" at bounding box center [433, 559] width 93 height 14
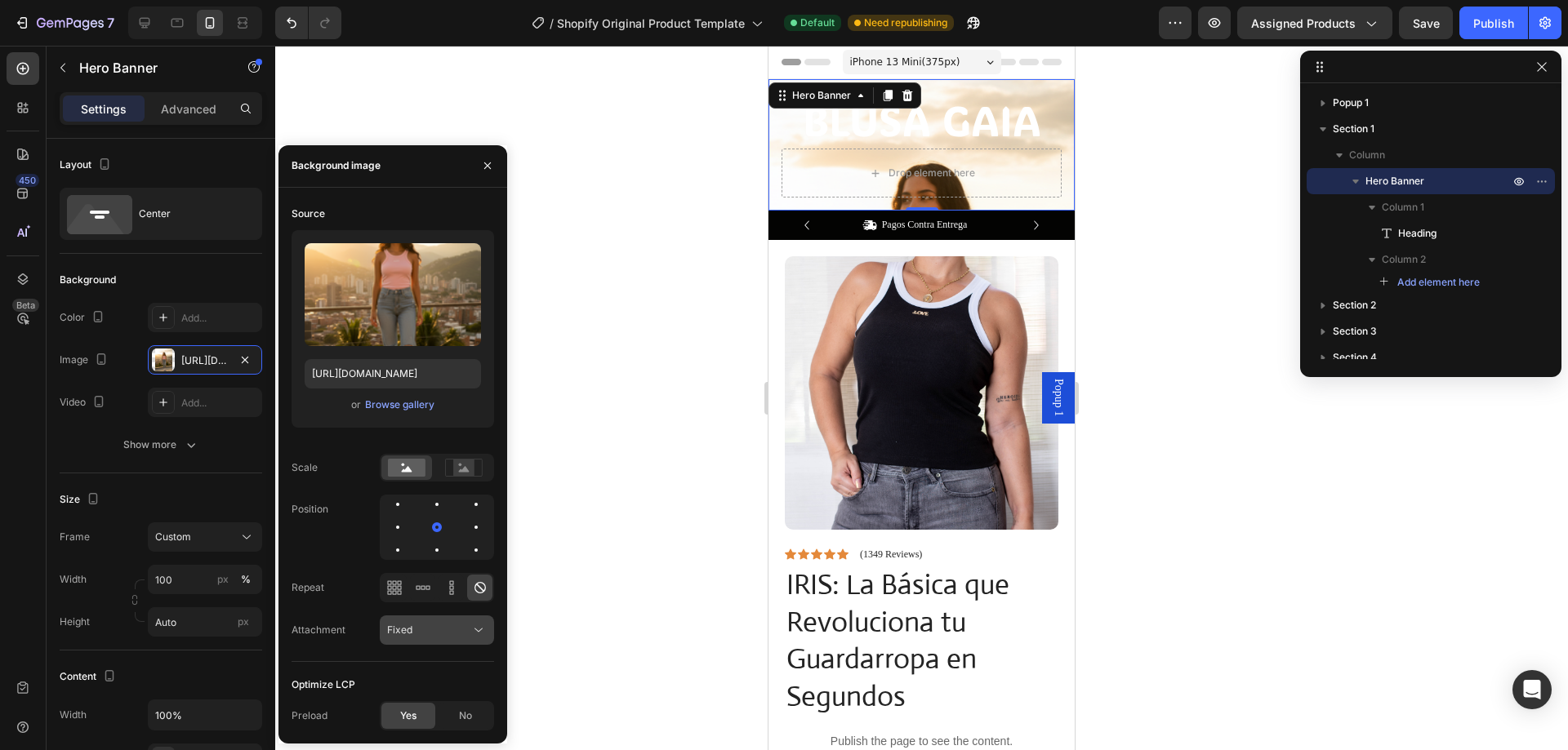
click at [420, 642] on button "Fixed" at bounding box center [437, 629] width 115 height 29
click at [420, 583] on p "Local" at bounding box center [433, 590] width 93 height 14
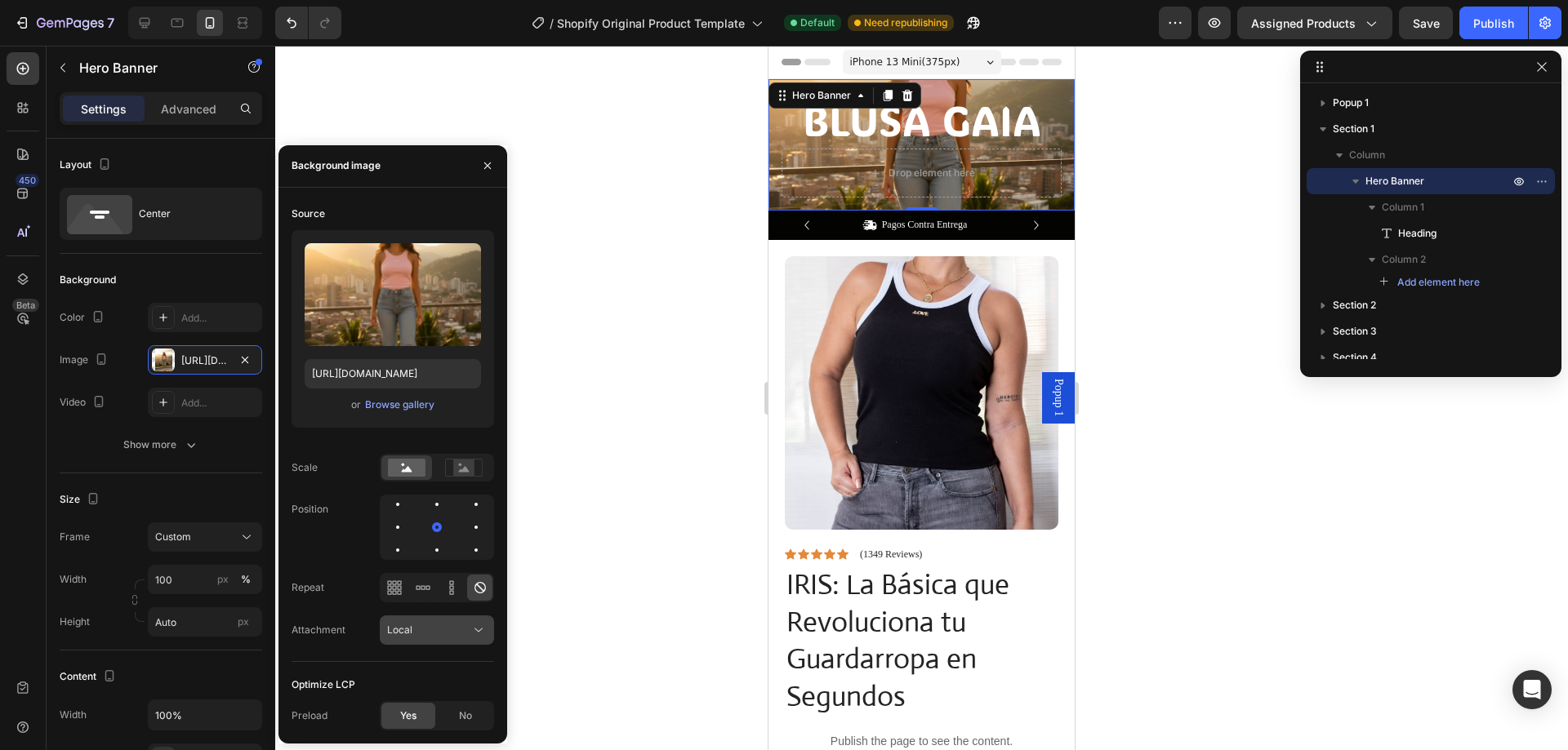
click at [390, 639] on button "Local" at bounding box center [437, 629] width 115 height 29
click at [401, 533] on span "Scroll" at bounding box center [400, 528] width 27 height 14
click at [446, 465] on icon at bounding box center [464, 467] width 38 height 18
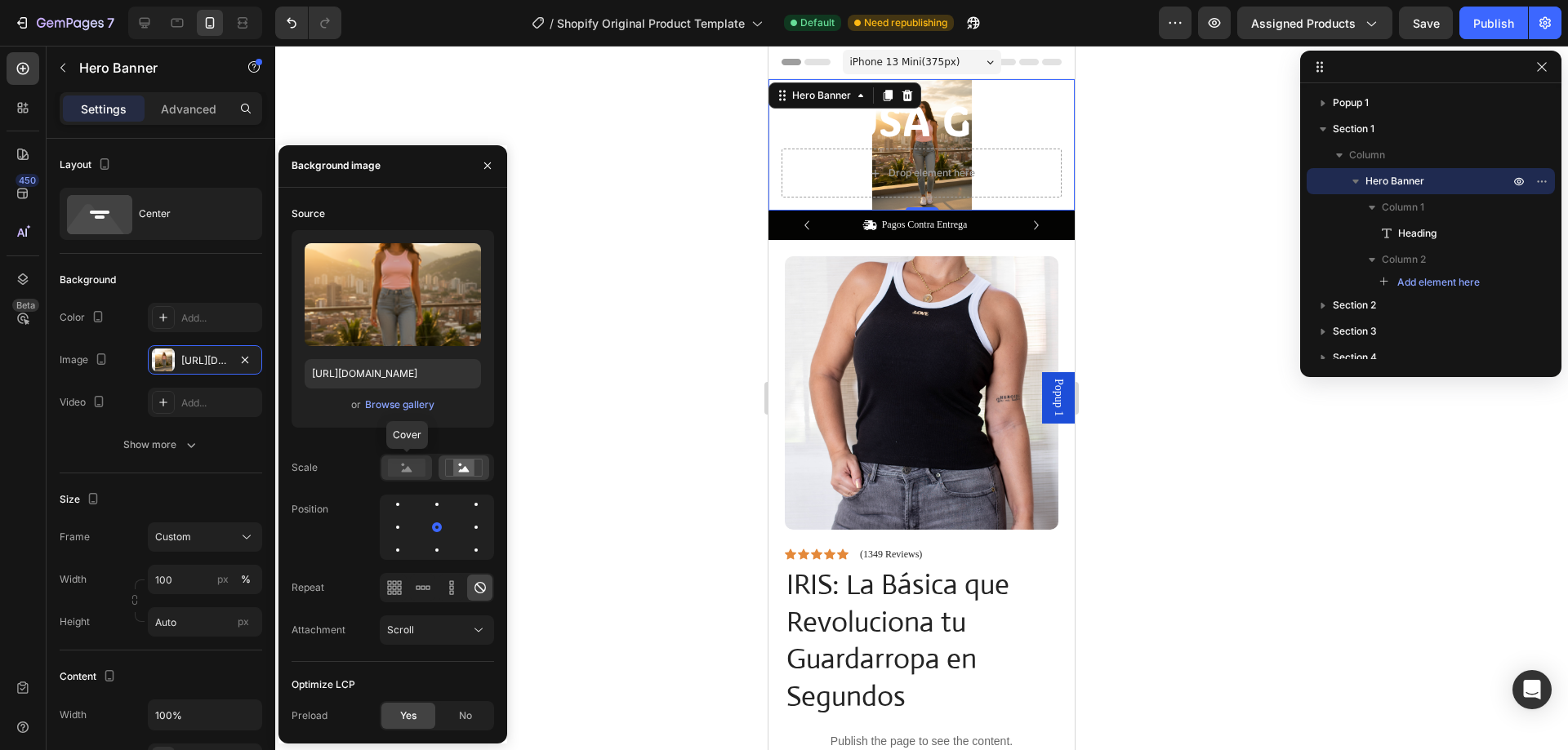
click at [403, 465] on circle at bounding box center [404, 464] width 3 height 3
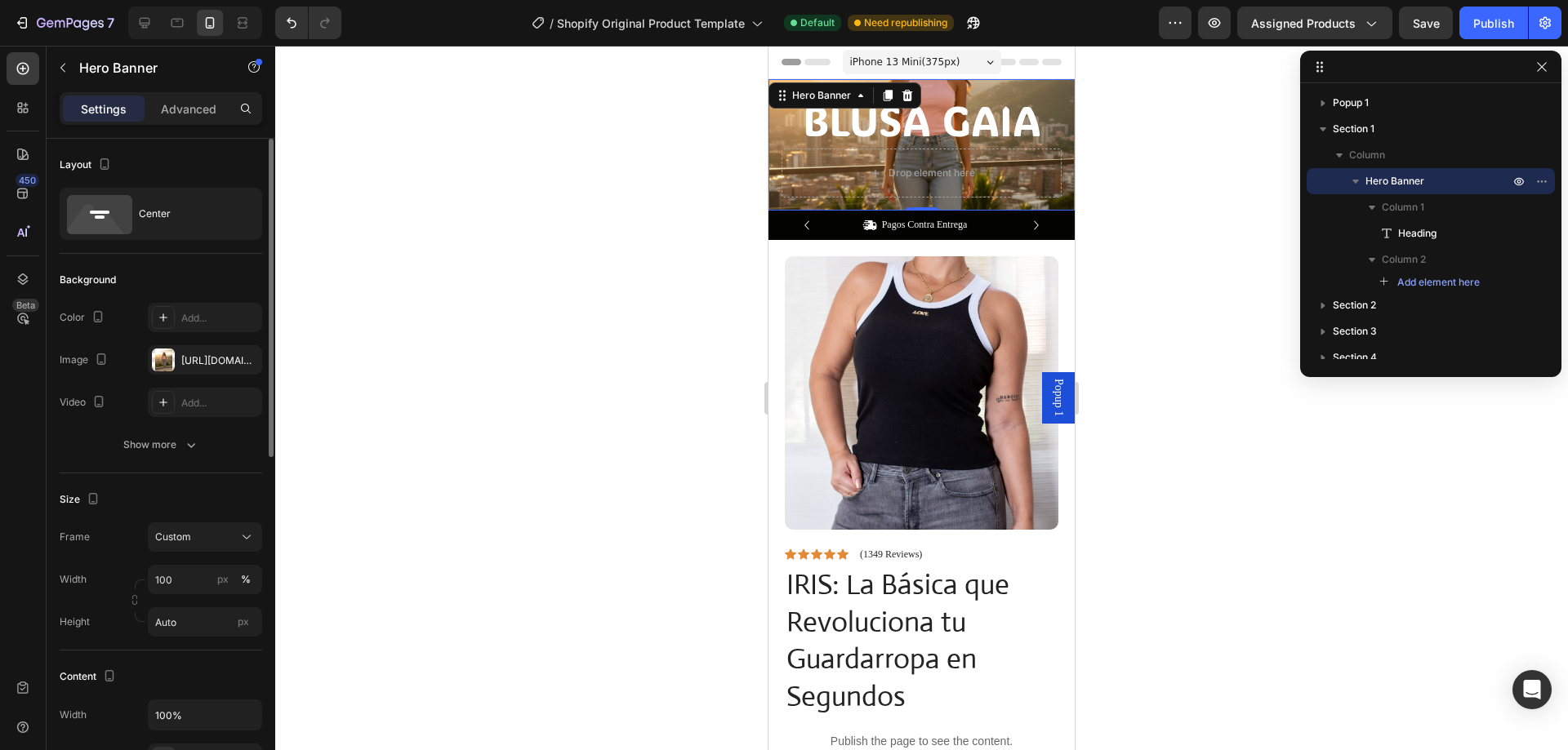
click at [189, 499] on div "Size" at bounding box center [161, 499] width 202 height 26
click at [184, 546] on button "Custom" at bounding box center [205, 537] width 115 height 29
click at [194, 587] on div "As banner source" at bounding box center [190, 576] width 131 height 29
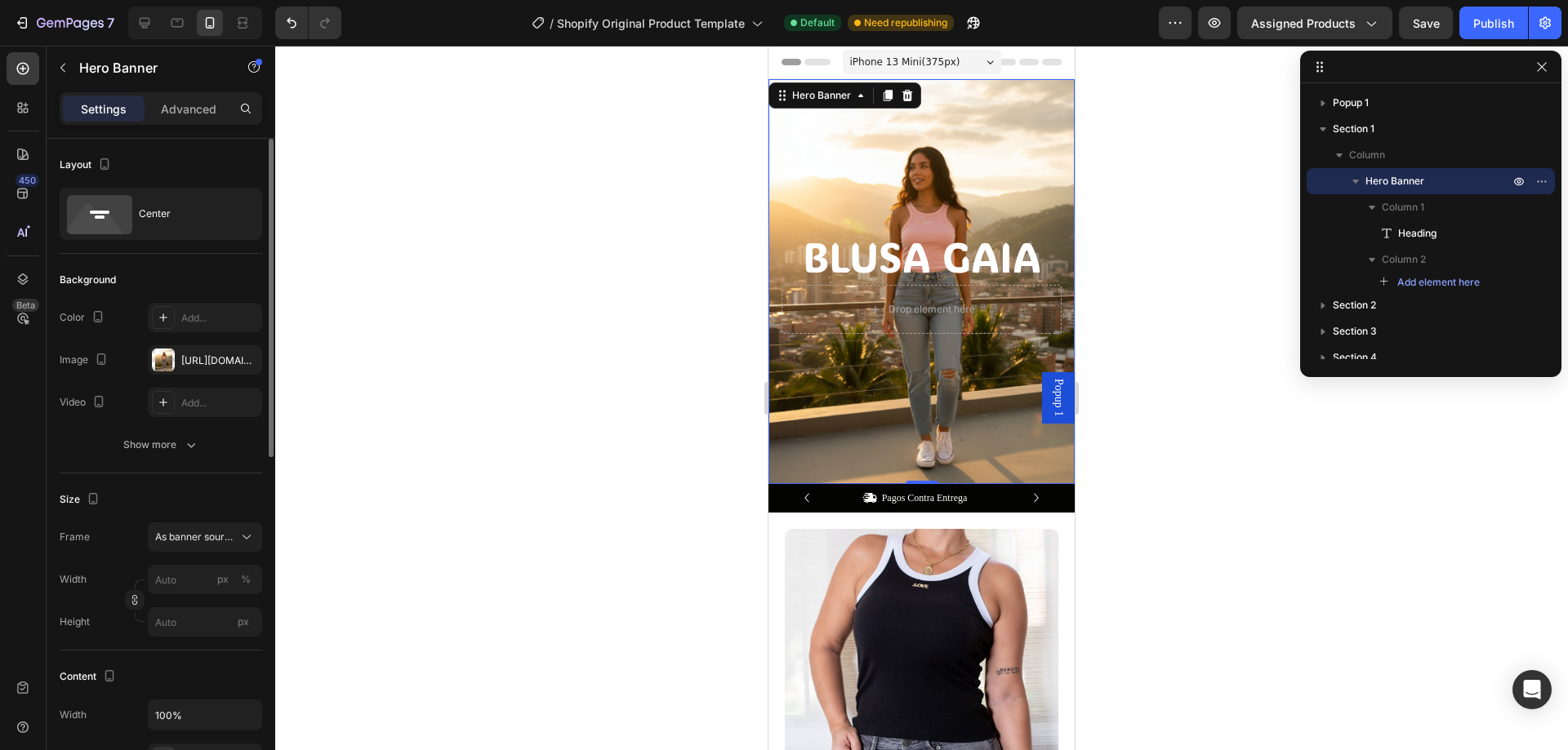
click at [1099, 309] on div at bounding box center [921, 398] width 1293 height 704
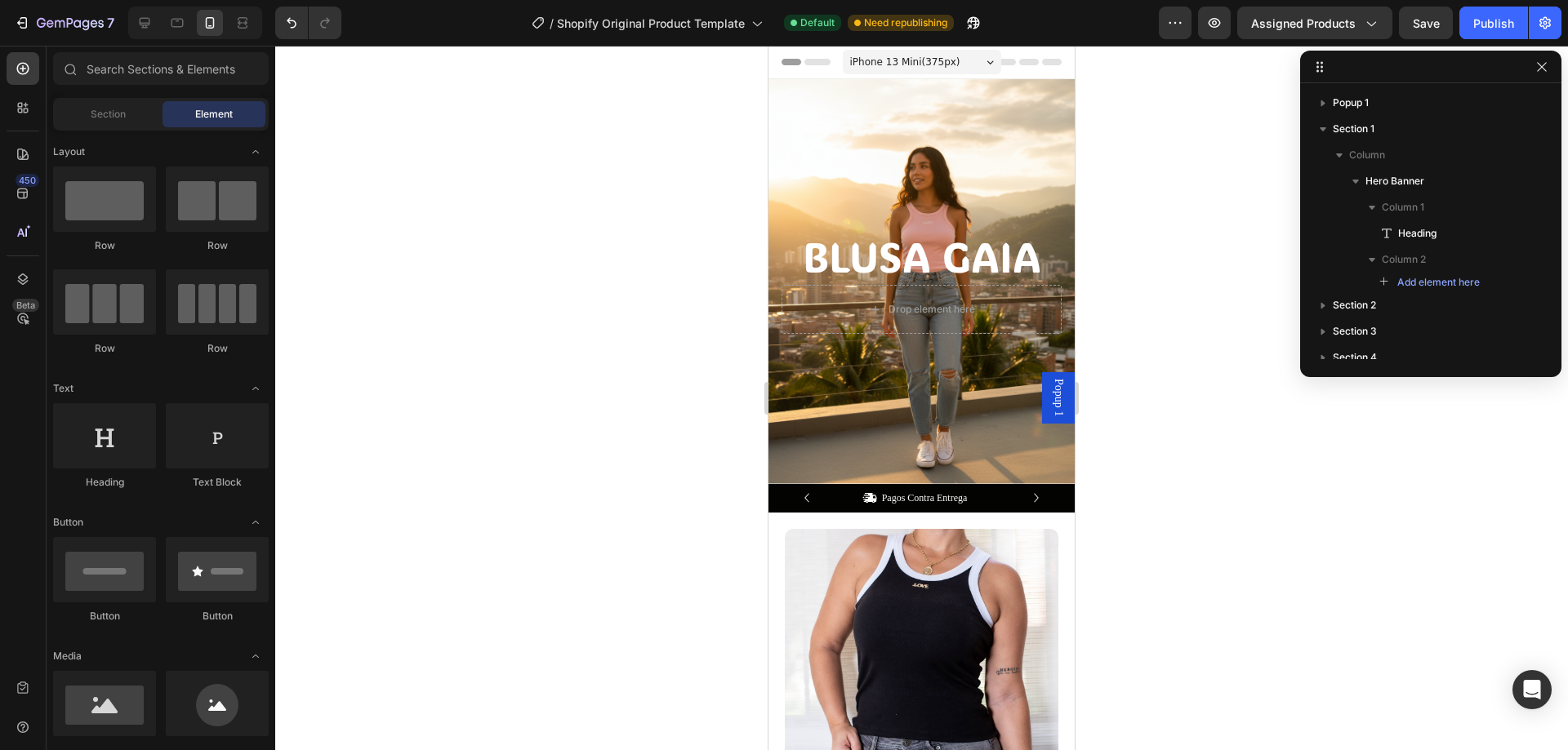
click at [937, 70] on div "iPhone 13 Mini ( 375 px)" at bounding box center [922, 62] width 158 height 24
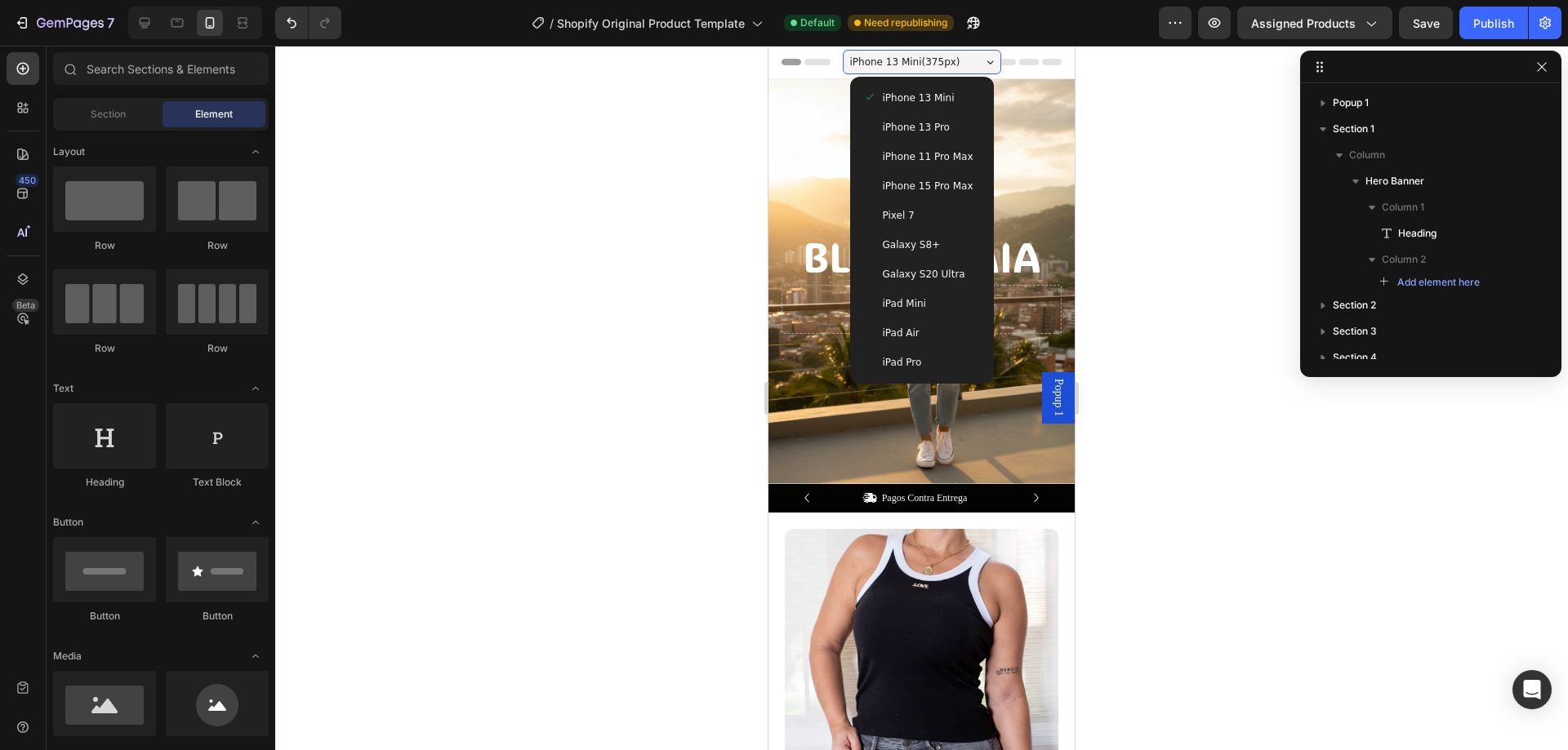
click at [929, 181] on span "iPhone 15 Pro Max" at bounding box center [928, 185] width 91 height 16
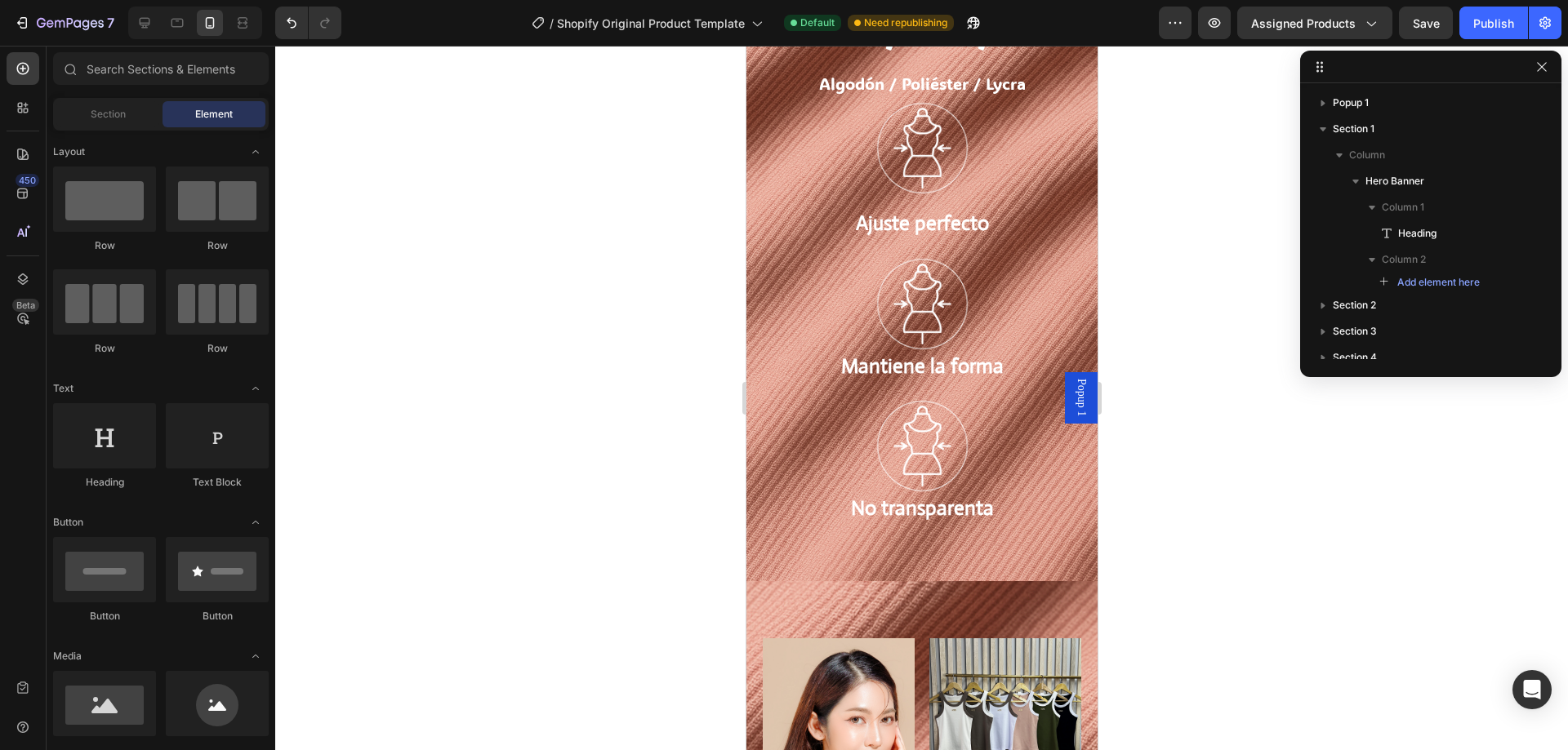
scroll to position [2286, 0]
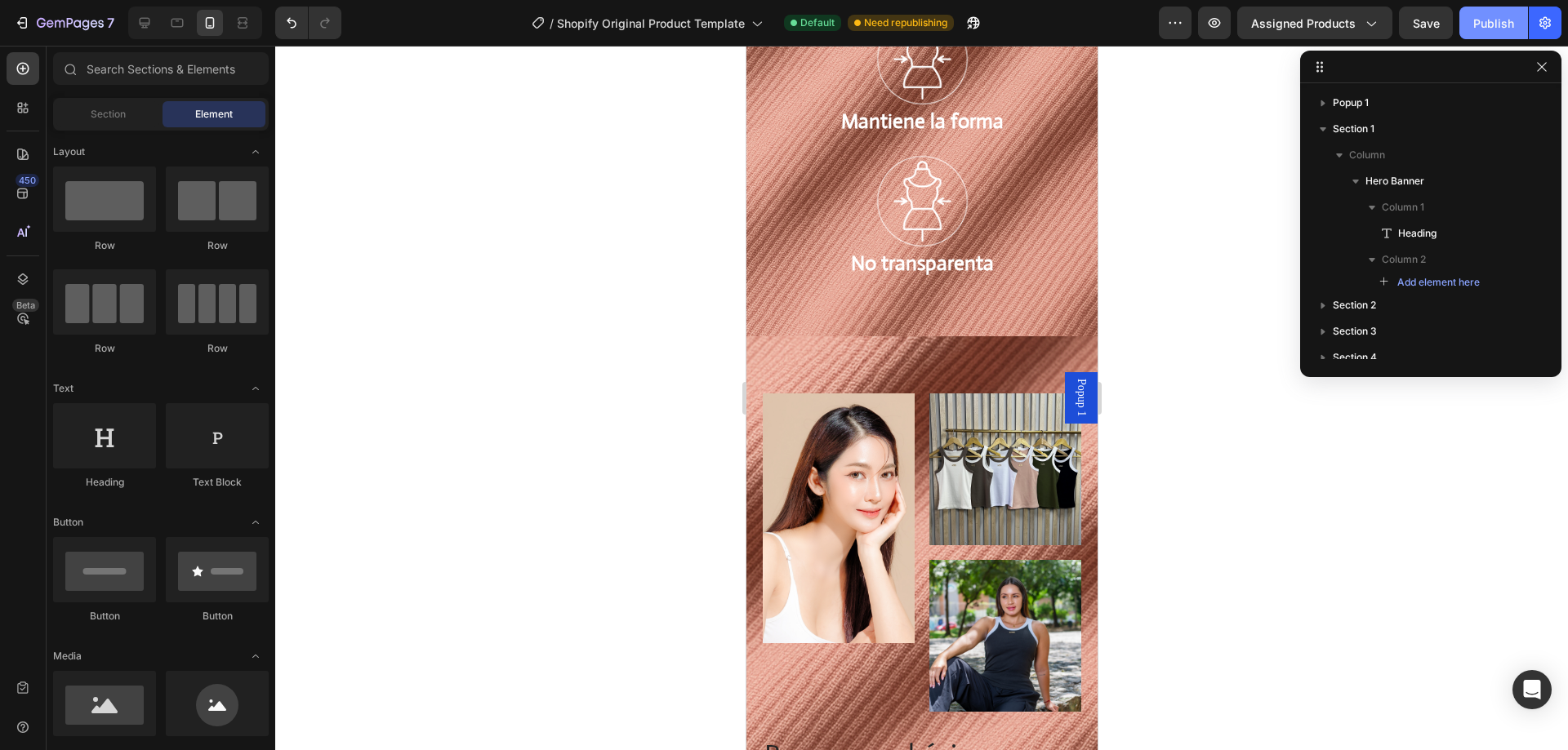
click at [1499, 22] on div "Publish" at bounding box center [1494, 23] width 40 height 17
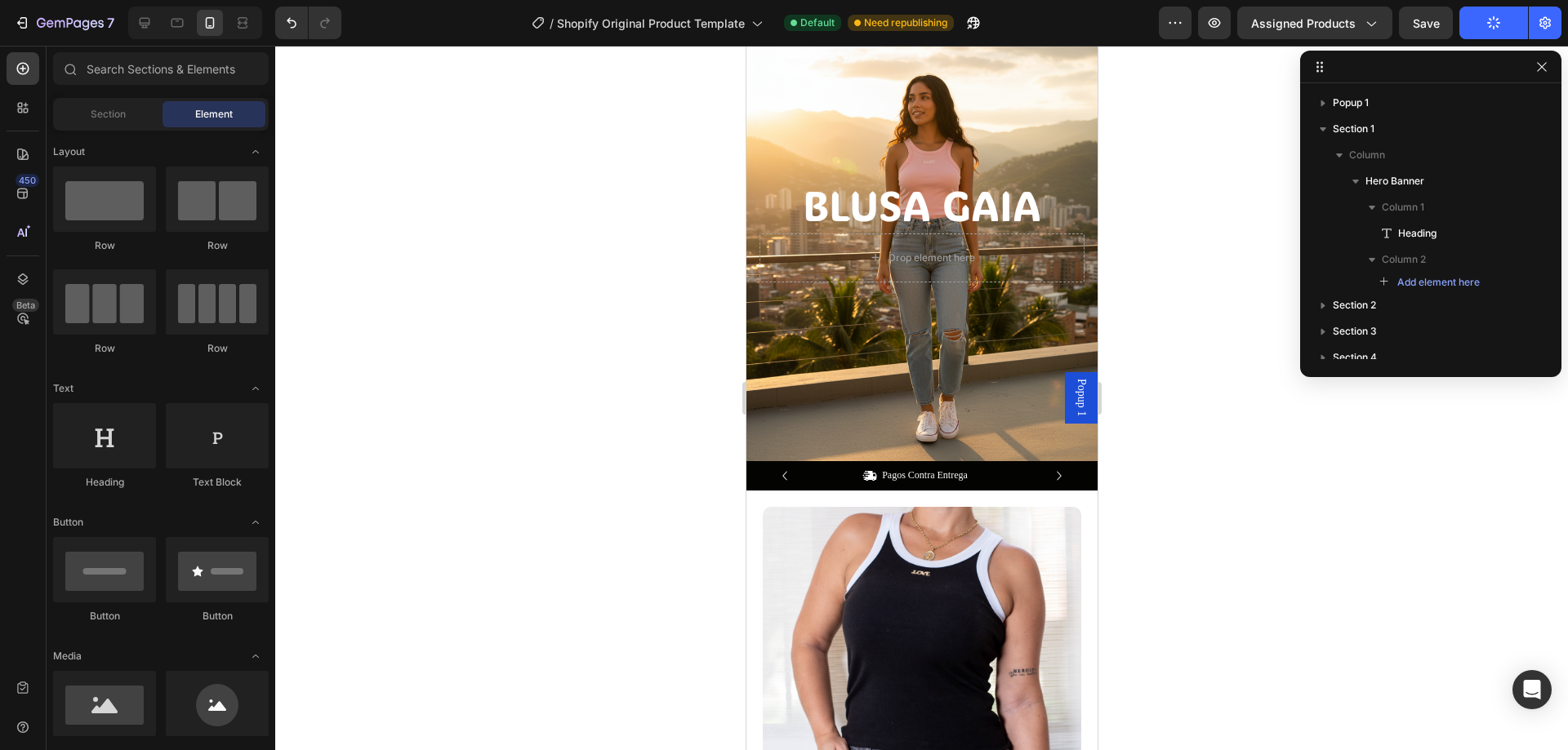
scroll to position [0, 0]
